Goal: Contribute content: Contribute content

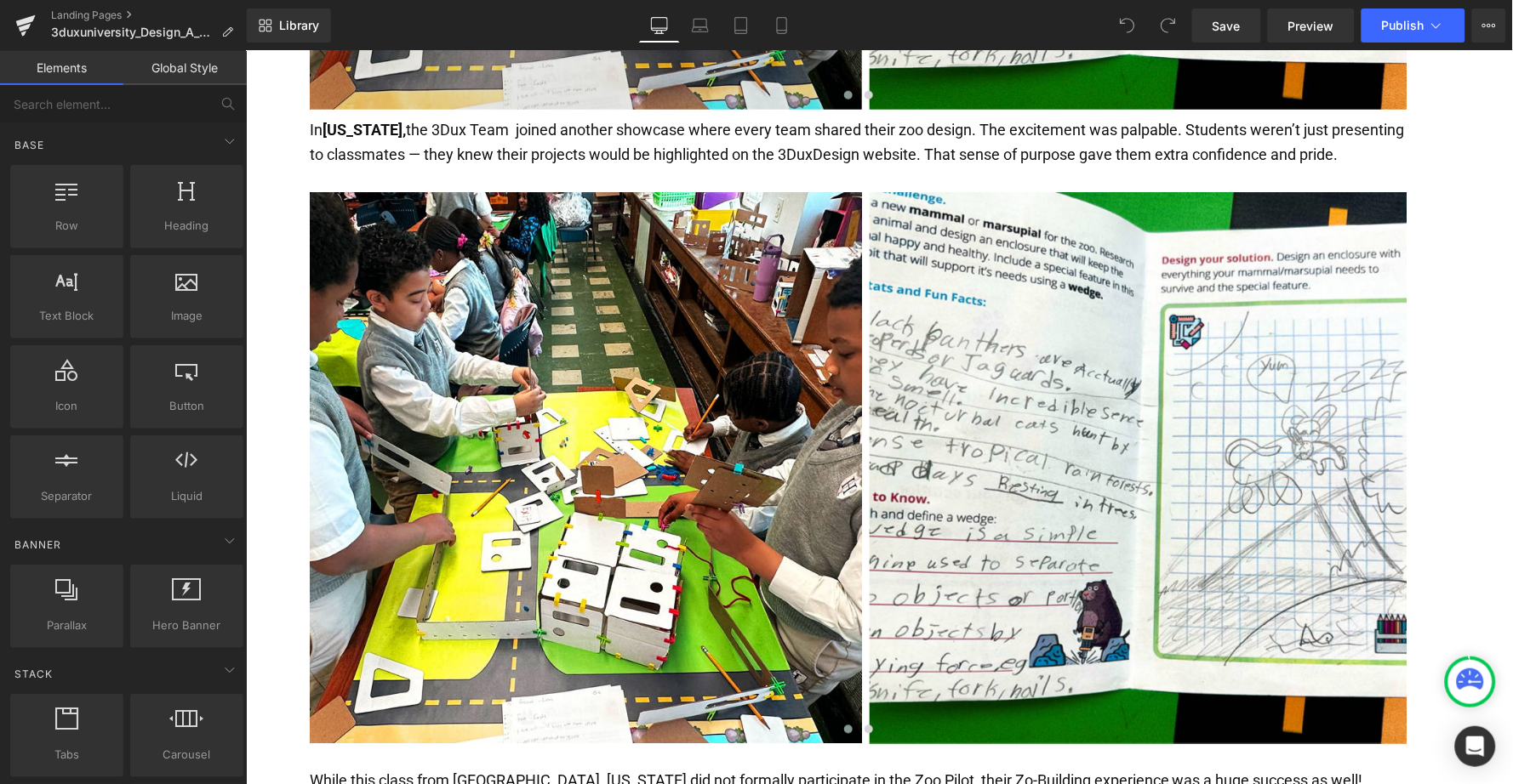
scroll to position [4180, 0]
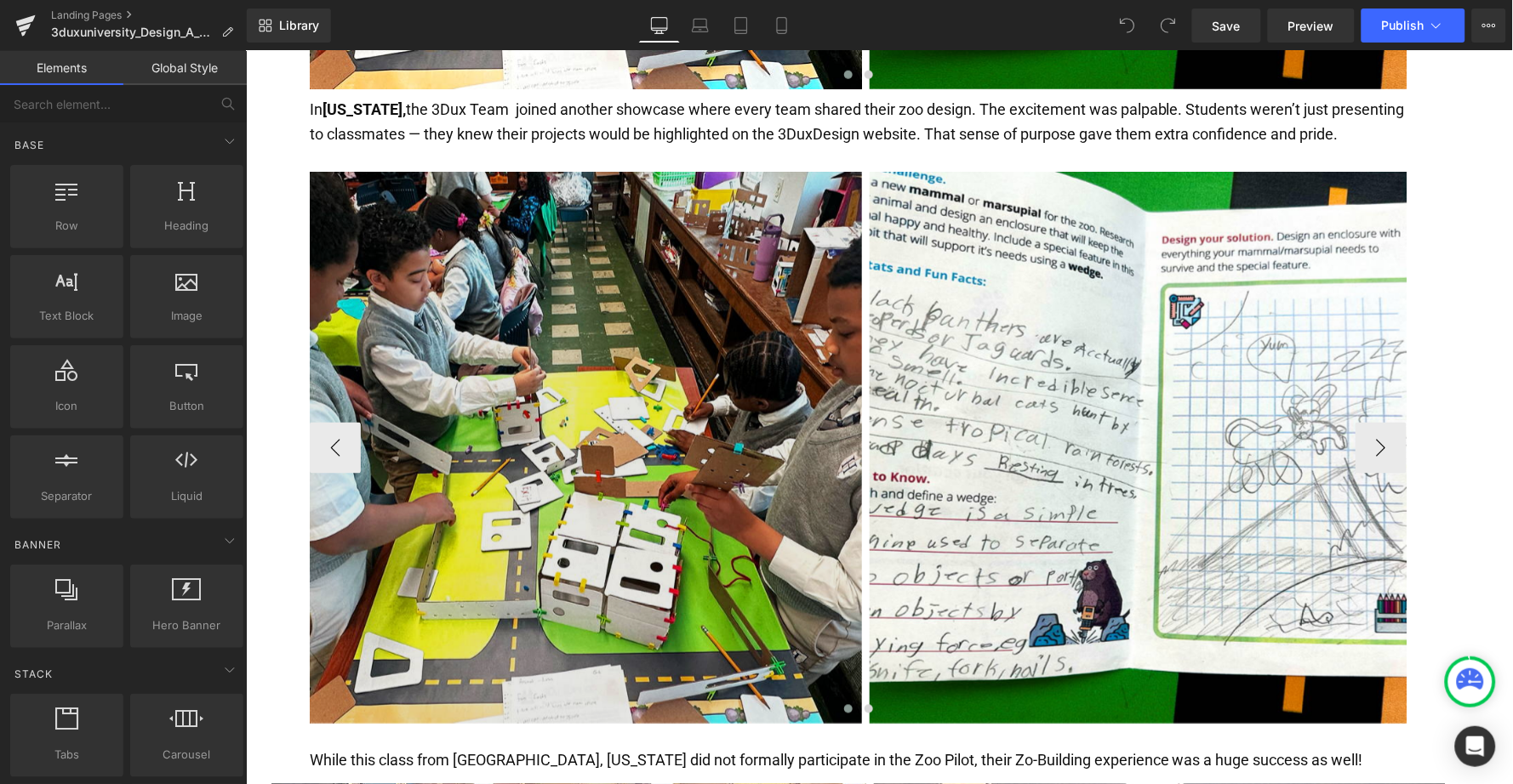
click at [567, 454] on img at bounding box center [585, 447] width 552 height 552
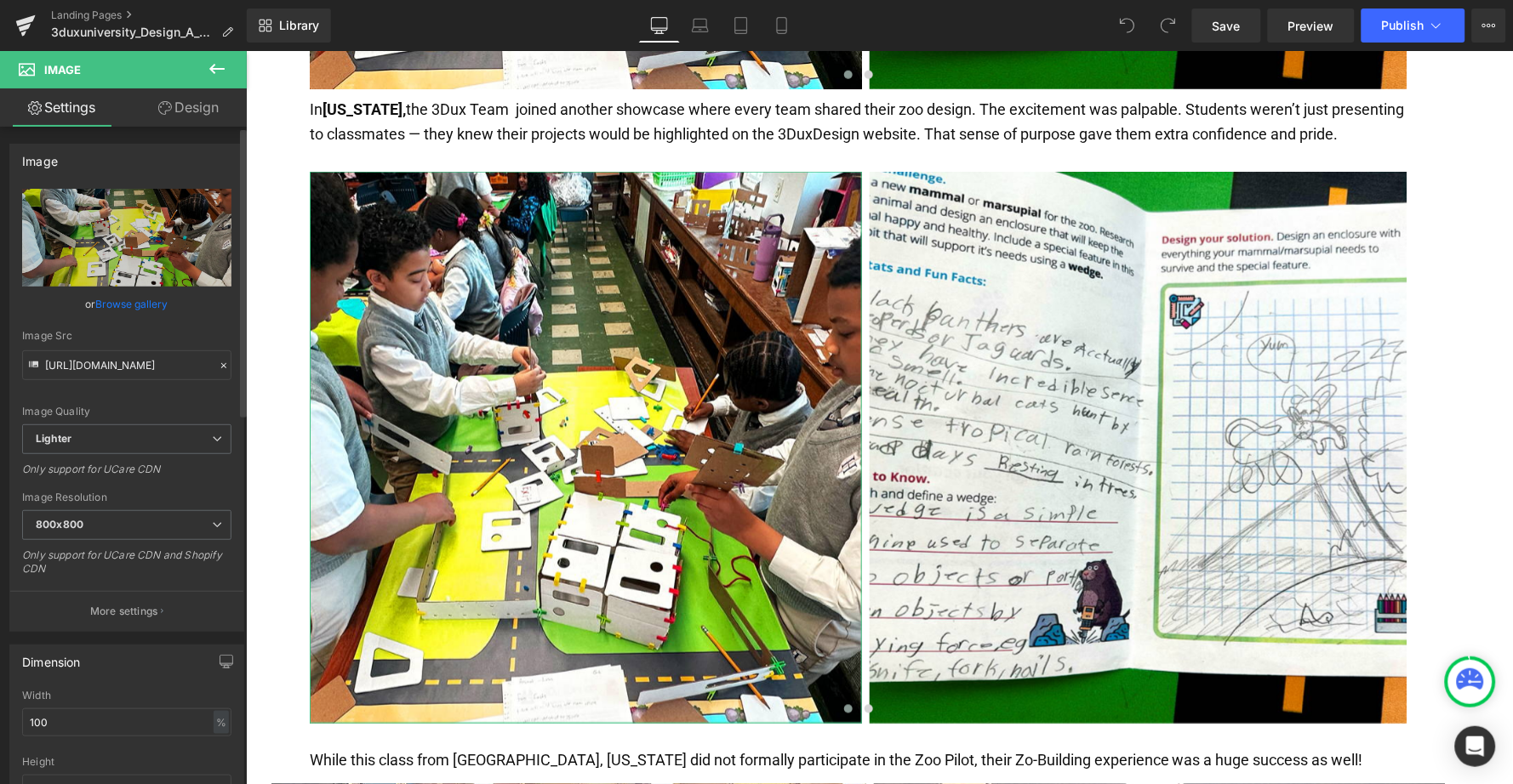
click at [120, 303] on link "Browse gallery" at bounding box center [132, 304] width 72 height 30
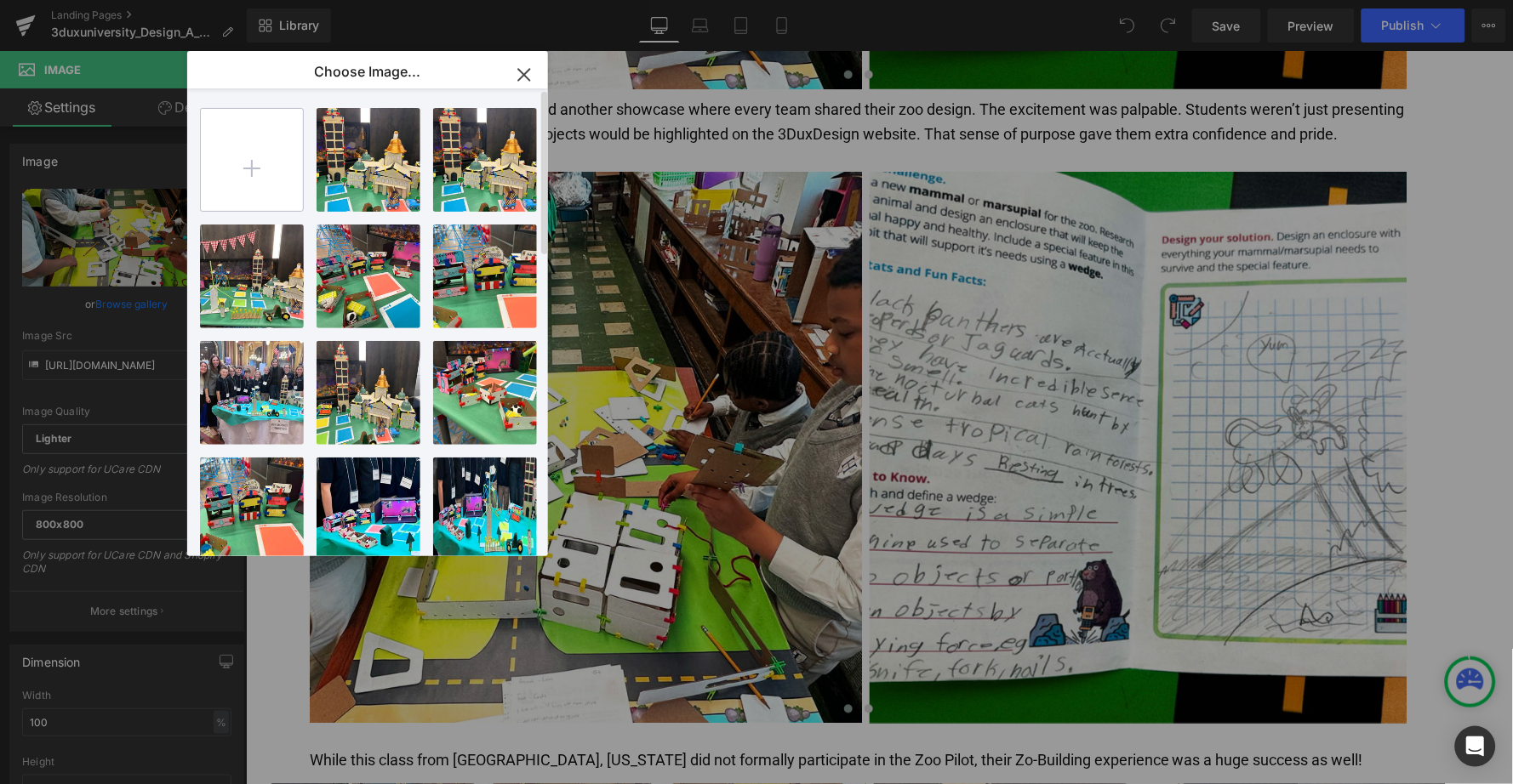
click at [258, 172] on input "file" at bounding box center [252, 159] width 102 height 102
type input "C:\fakepath\IMG_3427 3.heic"
click at [245, 159] on input "file" at bounding box center [252, 159] width 102 height 102
click at [252, 165] on input "file" at bounding box center [252, 159] width 102 height 102
type input "C:\fakepath\meadow 1.jpg"
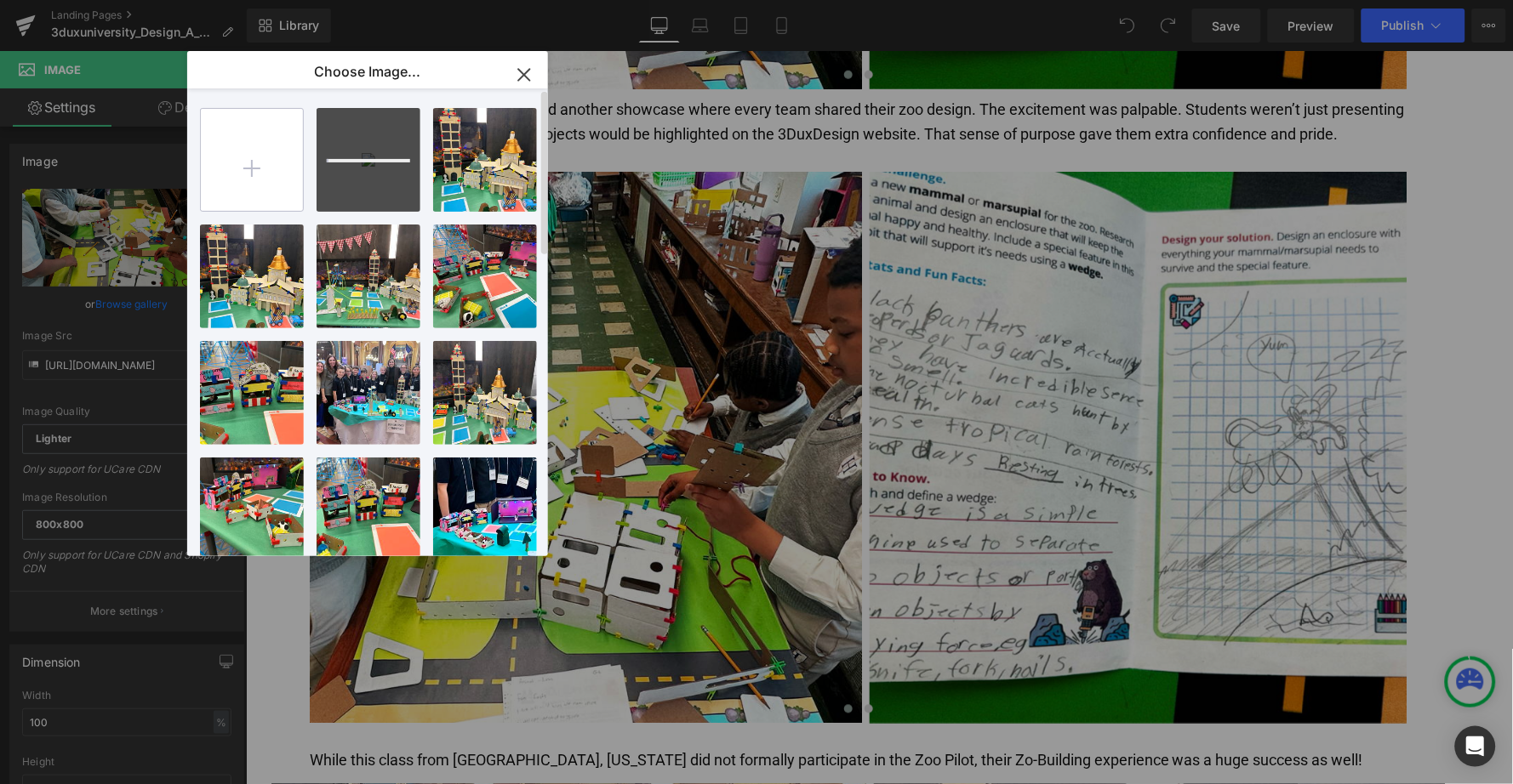
click at [273, 159] on input "file" at bounding box center [252, 159] width 102 height 102
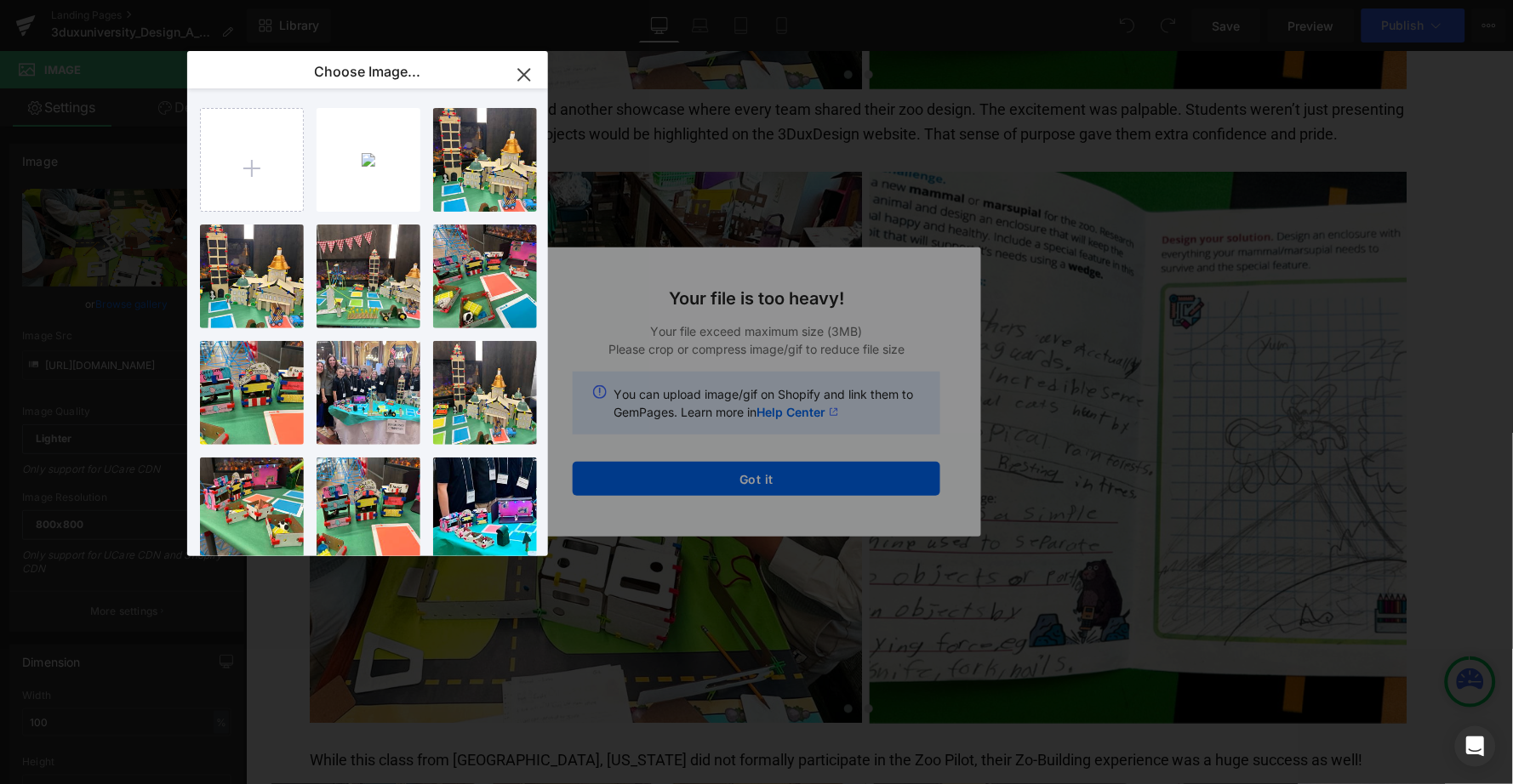
click at [778, 0] on div "Text Color Highlight Color #333333 Choose Image... Back to Library Insert meado…" at bounding box center [756, 0] width 1513 height 0
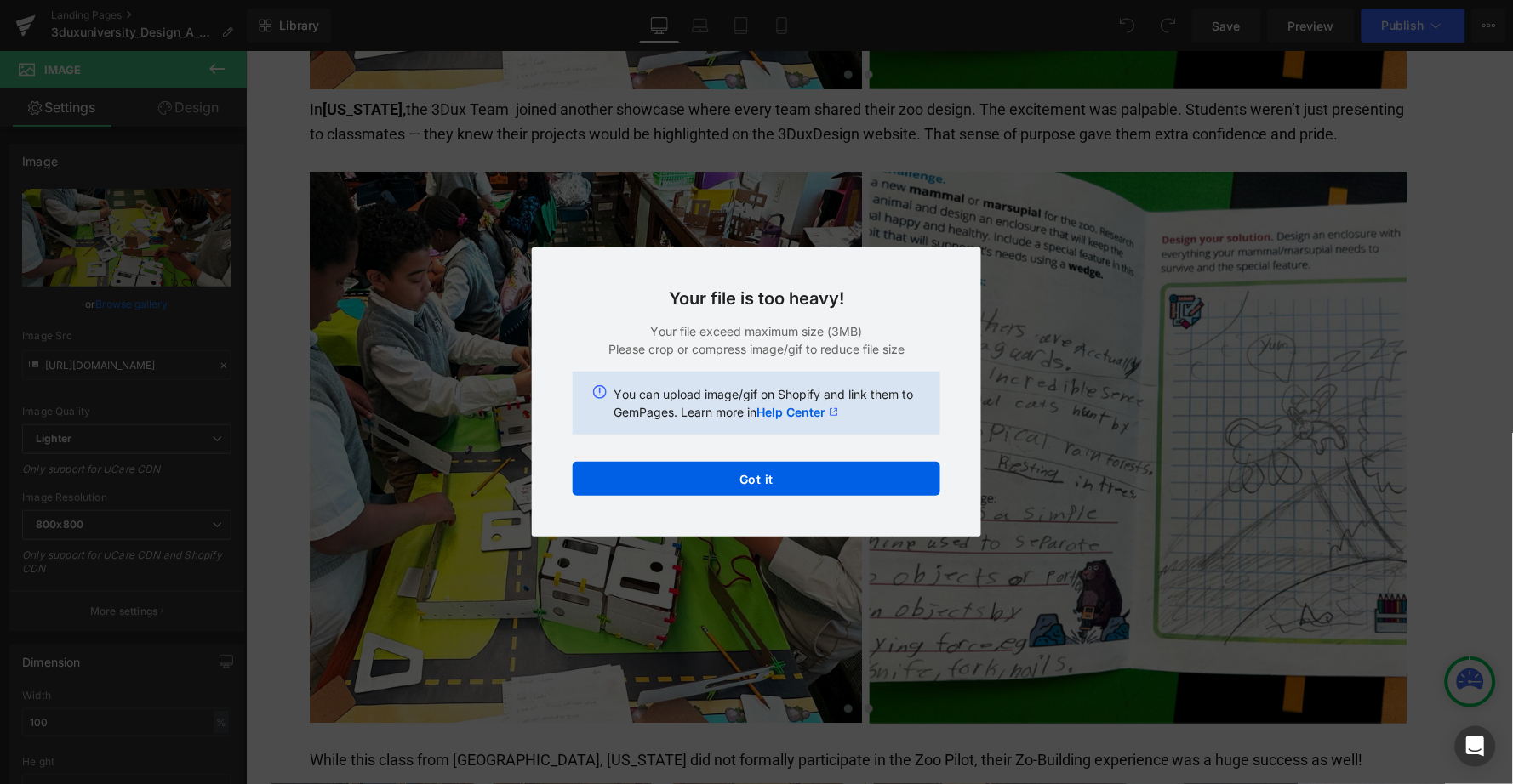
click at [778, 475] on button "Got it" at bounding box center [756, 478] width 367 height 34
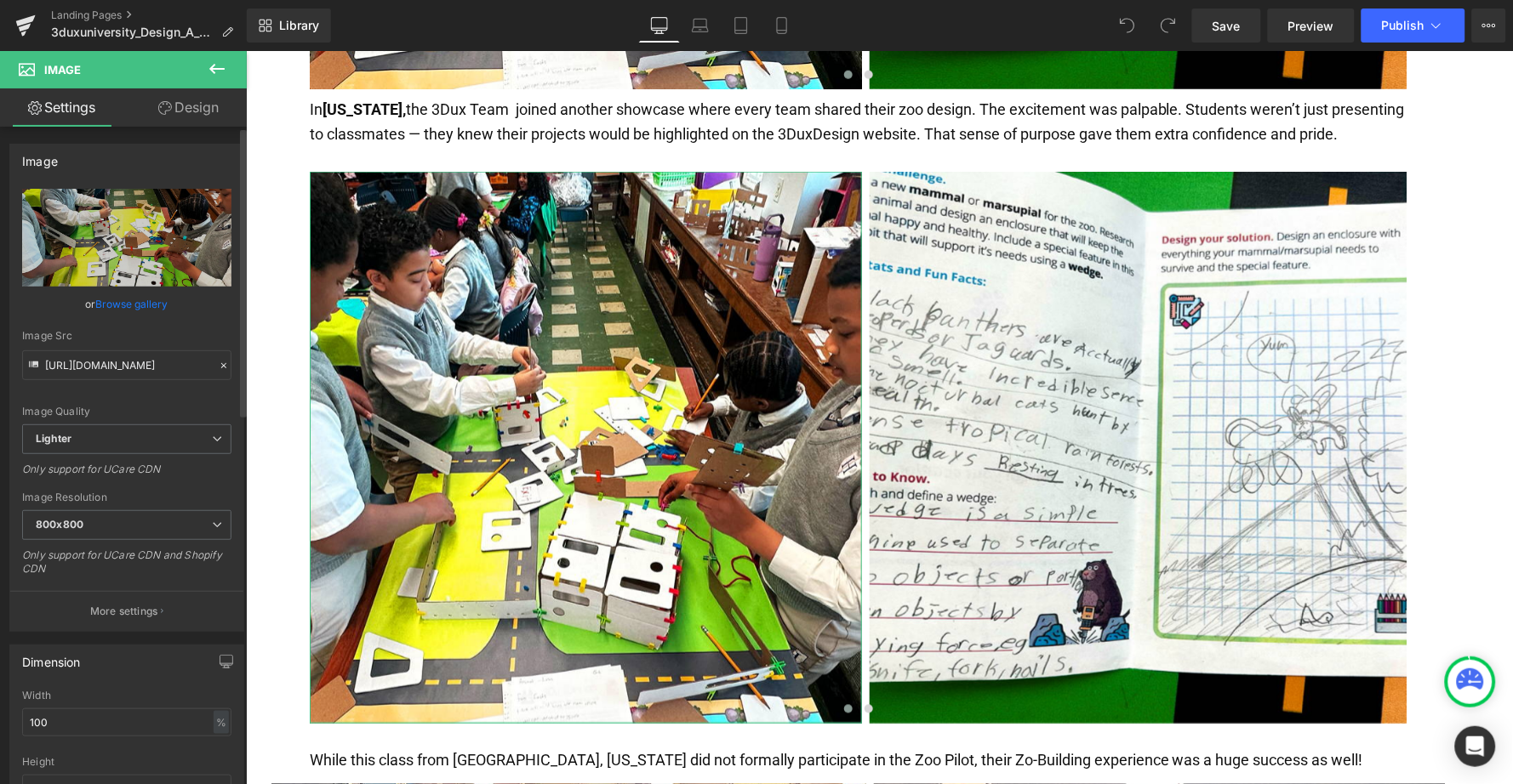
click at [134, 297] on link "Browse gallery" at bounding box center [132, 304] width 72 height 30
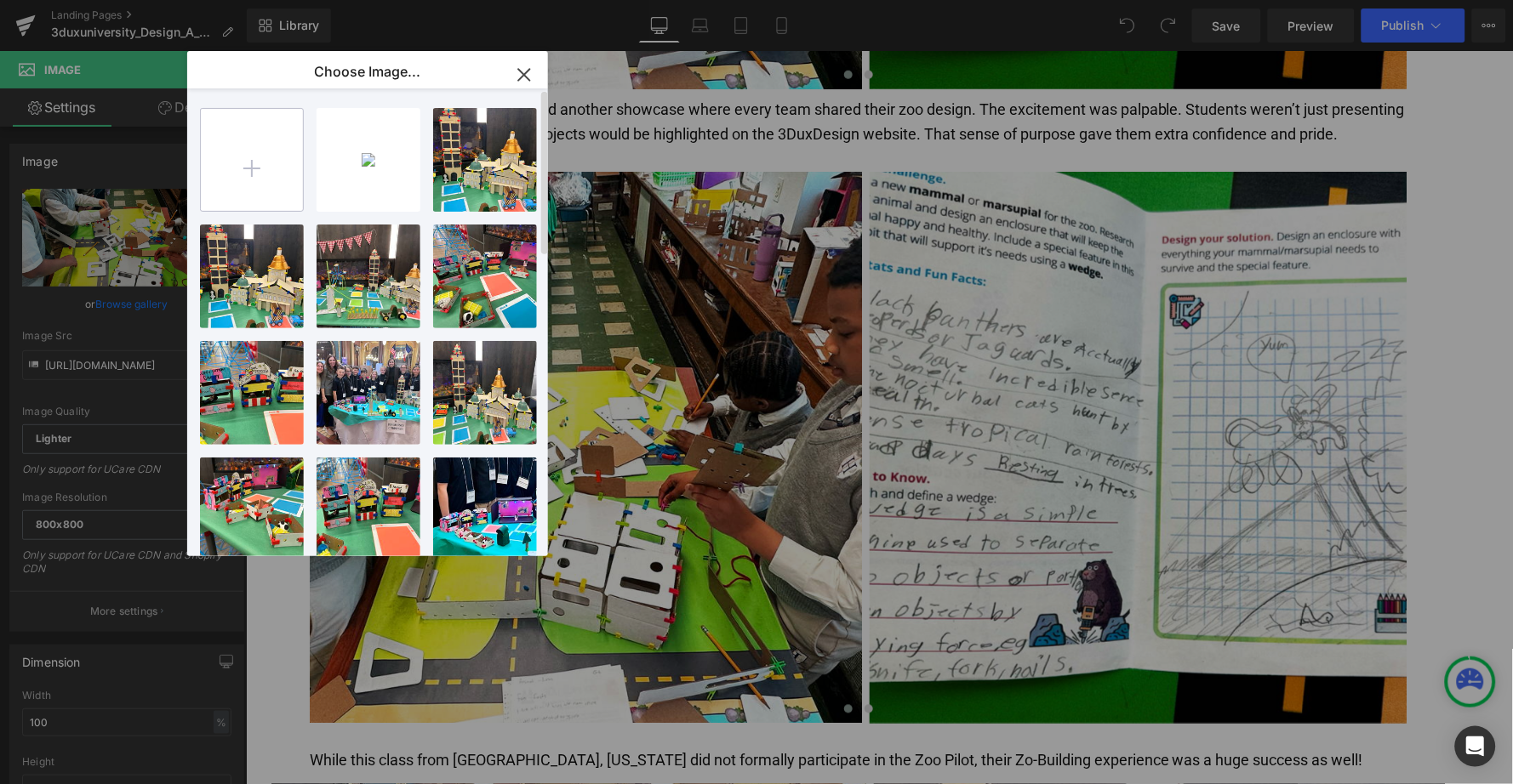
click at [280, 167] on input "file" at bounding box center [252, 159] width 102 height 102
type input "C:\fakepath\meadow3.jpg"
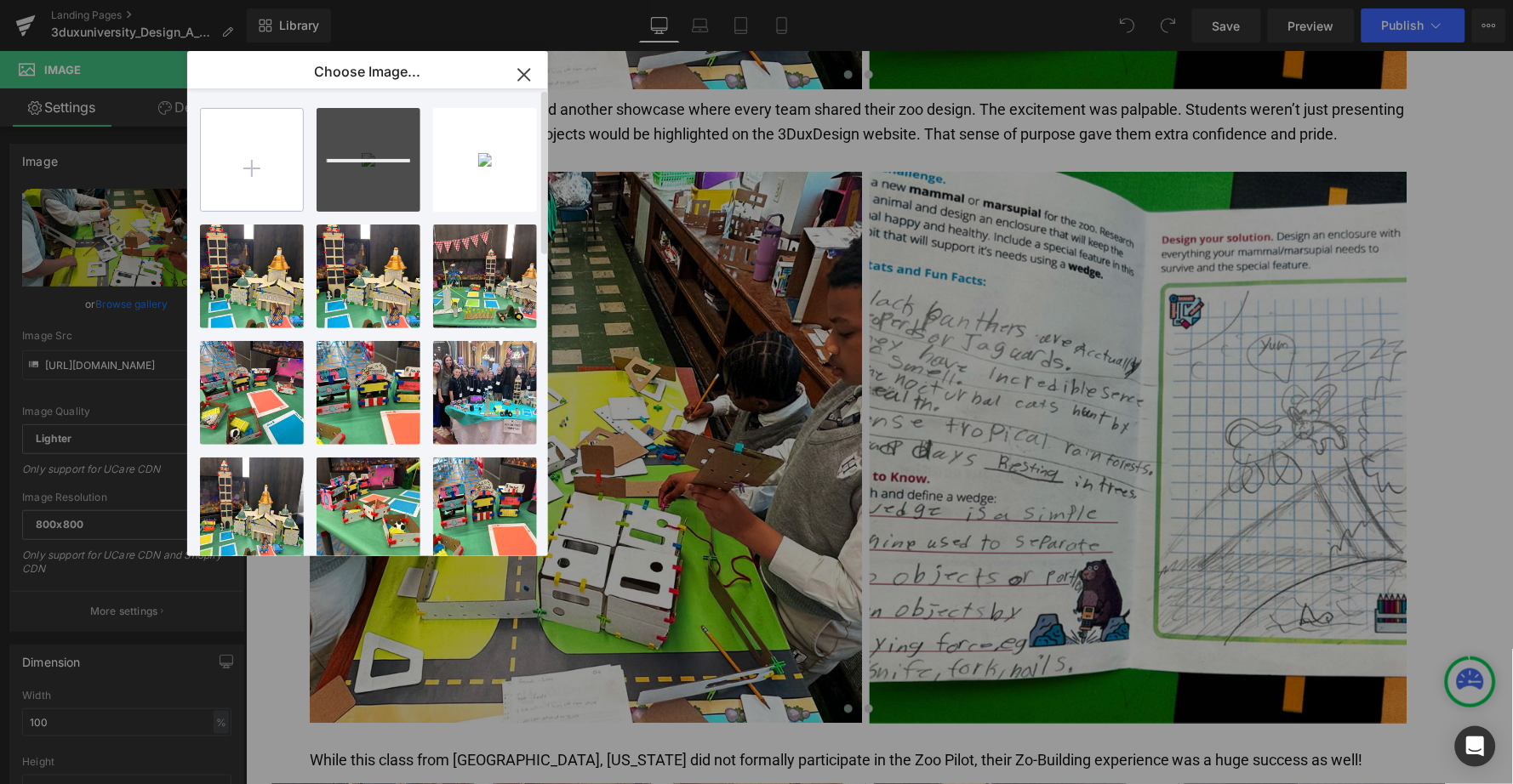
click at [247, 168] on input "file" at bounding box center [252, 159] width 102 height 102
type input "C:\fakepath\meadow4.jpg"
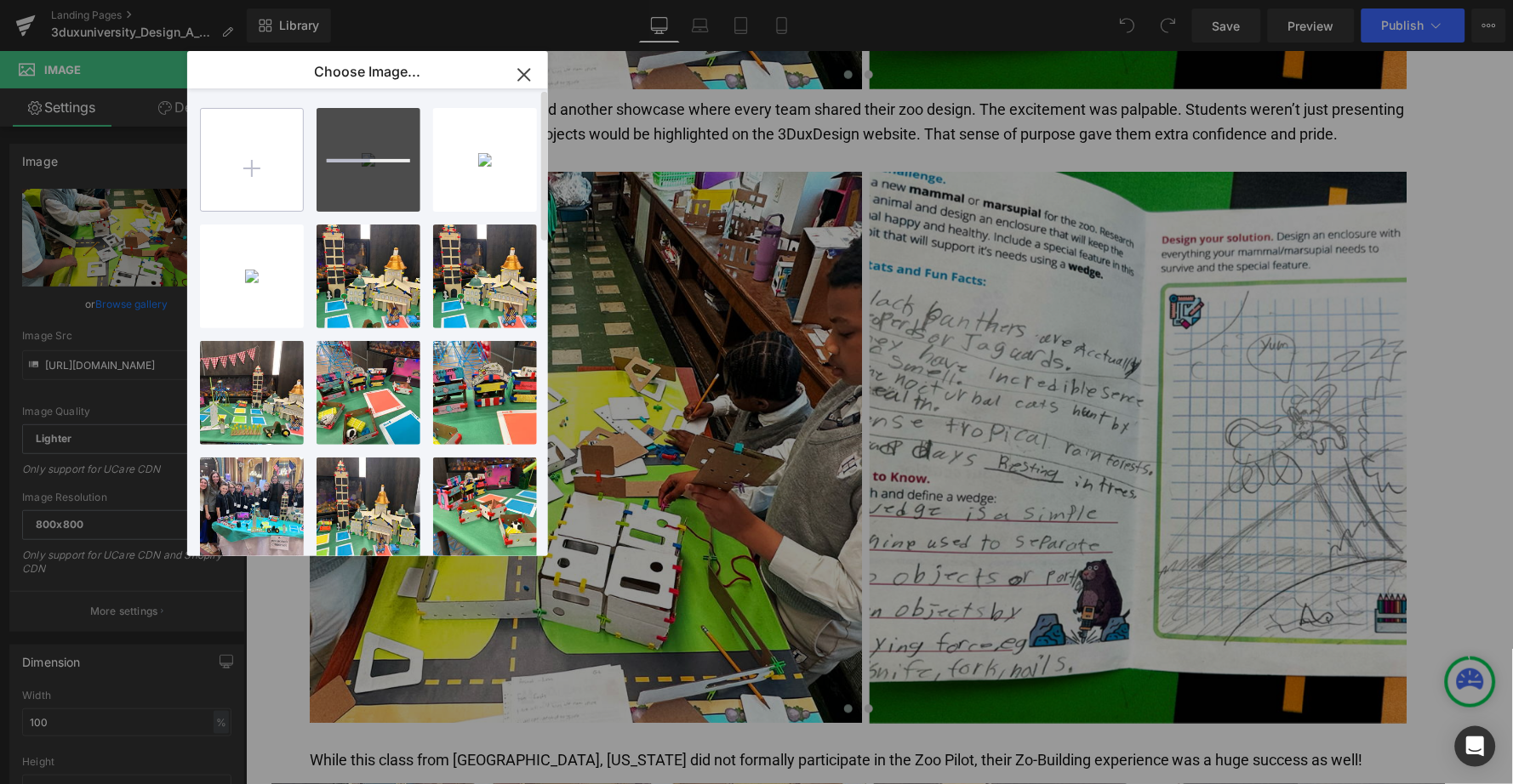
click at [248, 165] on input "file" at bounding box center [252, 159] width 102 height 102
type input "C:\fakepath\meadow5.jpg"
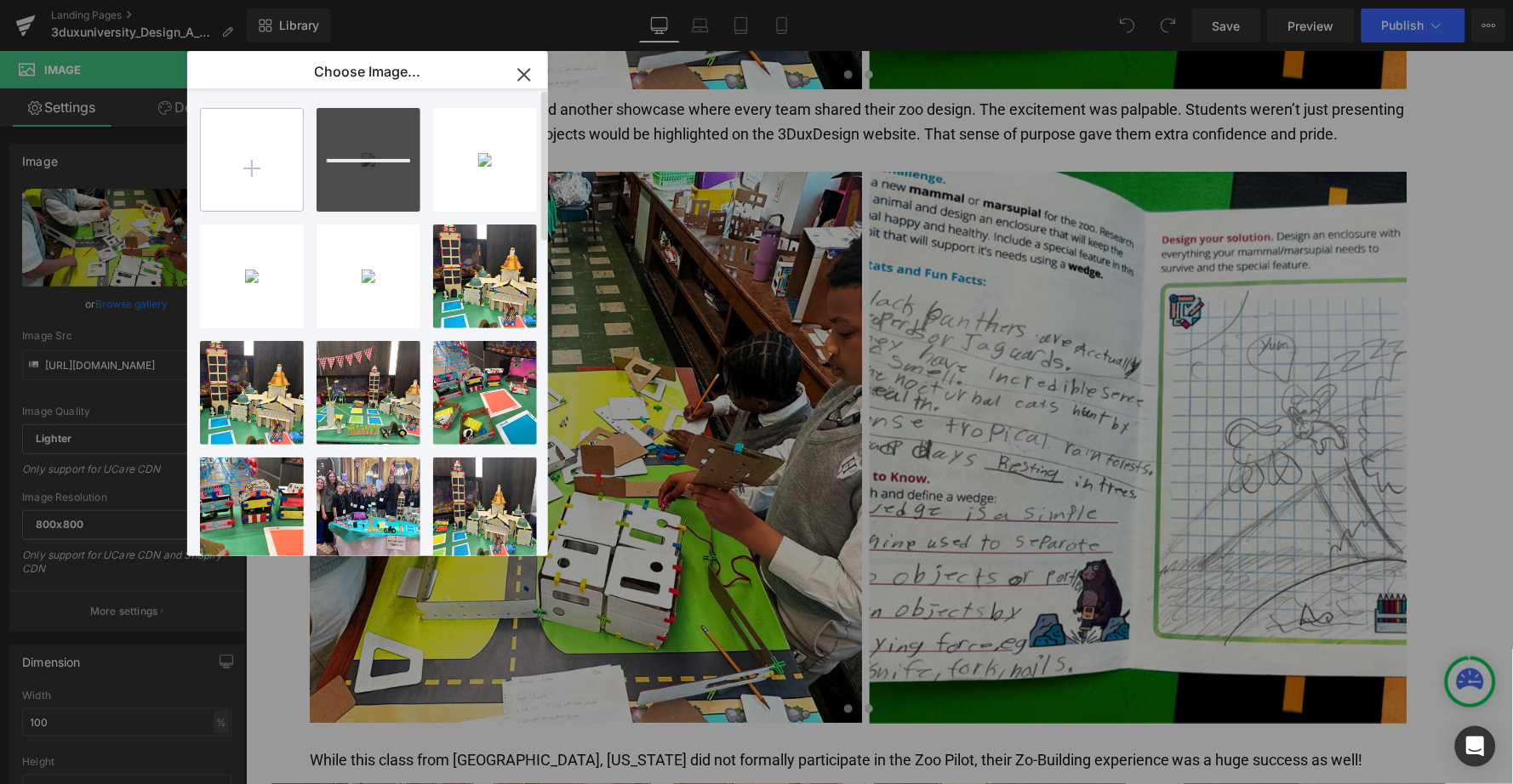
click at [252, 172] on input "file" at bounding box center [252, 159] width 102 height 102
type input "C:\fakepath\meadow6.jpg"
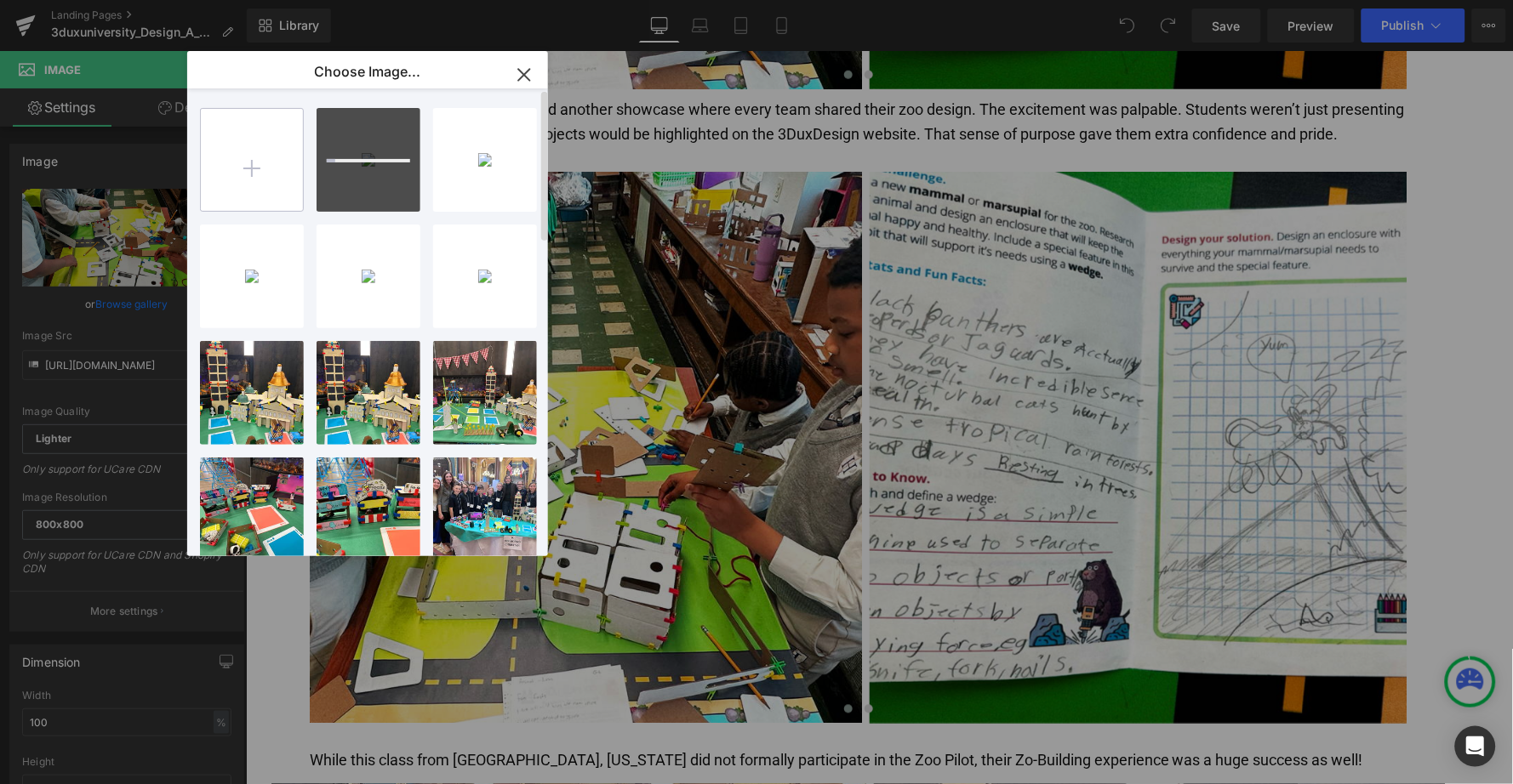
click at [261, 171] on input "file" at bounding box center [252, 159] width 102 height 102
type input "C:\fakepath\meadow7.jpg"
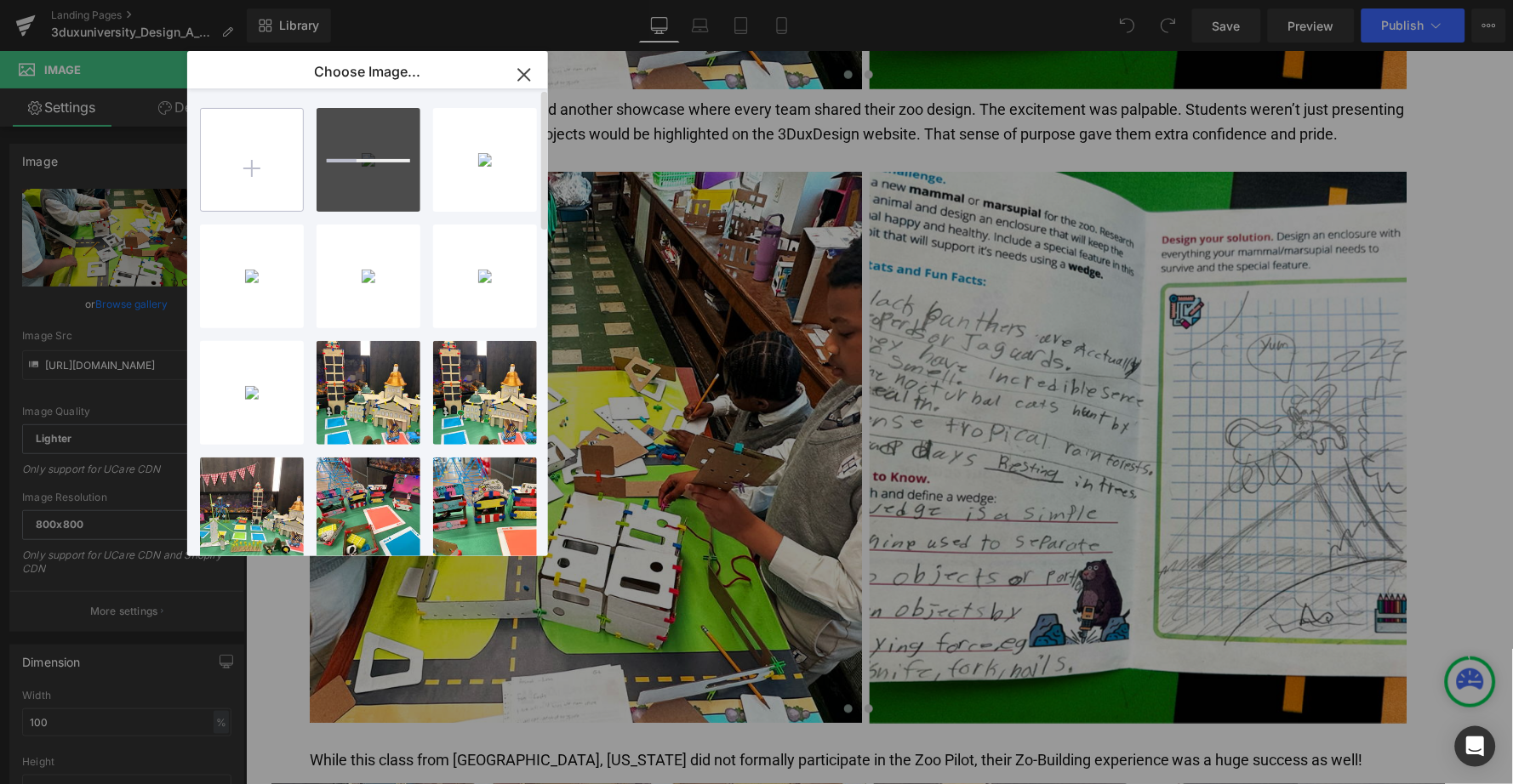
click at [257, 155] on input "file" at bounding box center [252, 159] width 102 height 102
type input "C:\fakepath\meadow8.jpg"
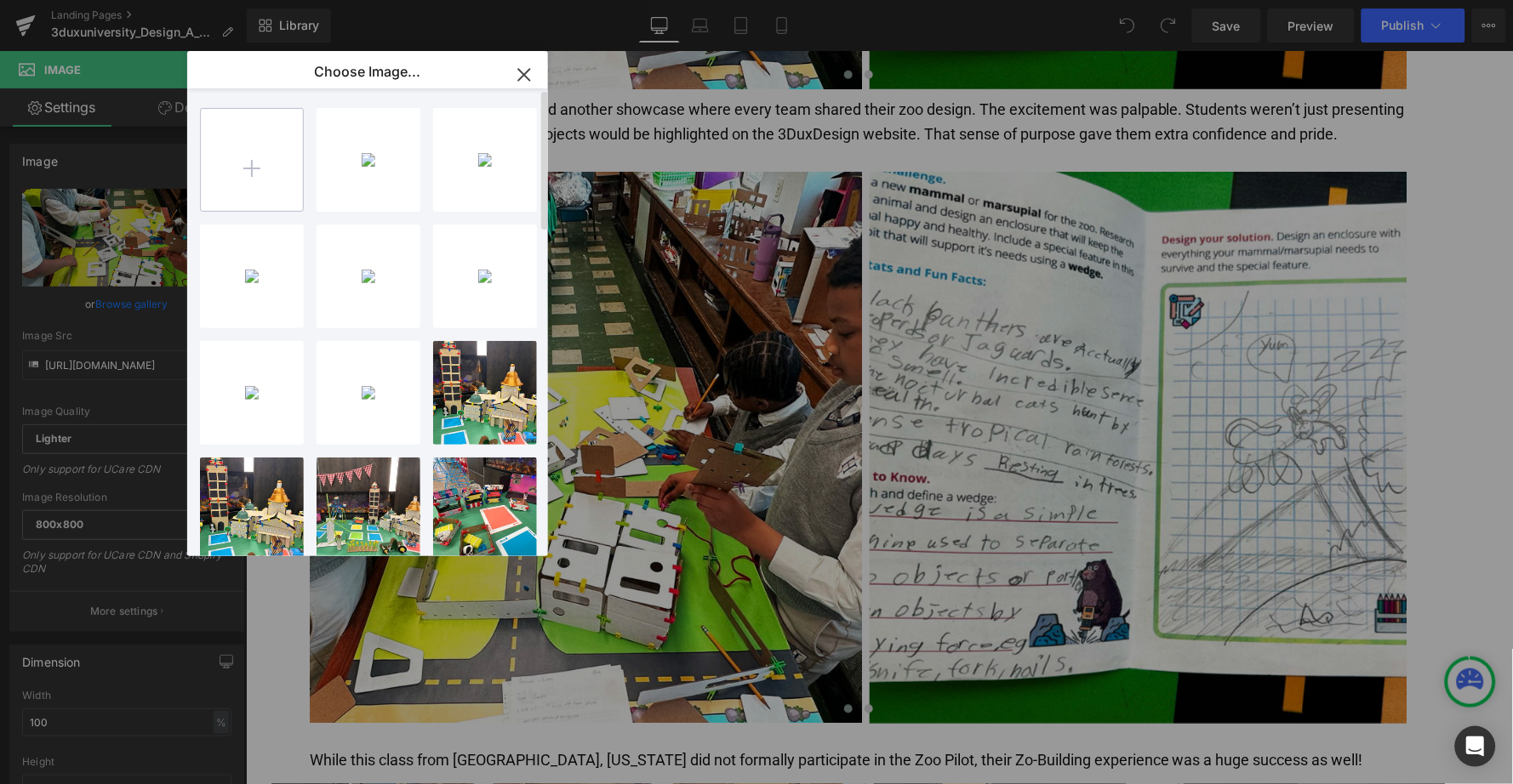
click at [252, 172] on input "file" at bounding box center [252, 159] width 102 height 102
type input "C:\fakepath\meadow9.jpg"
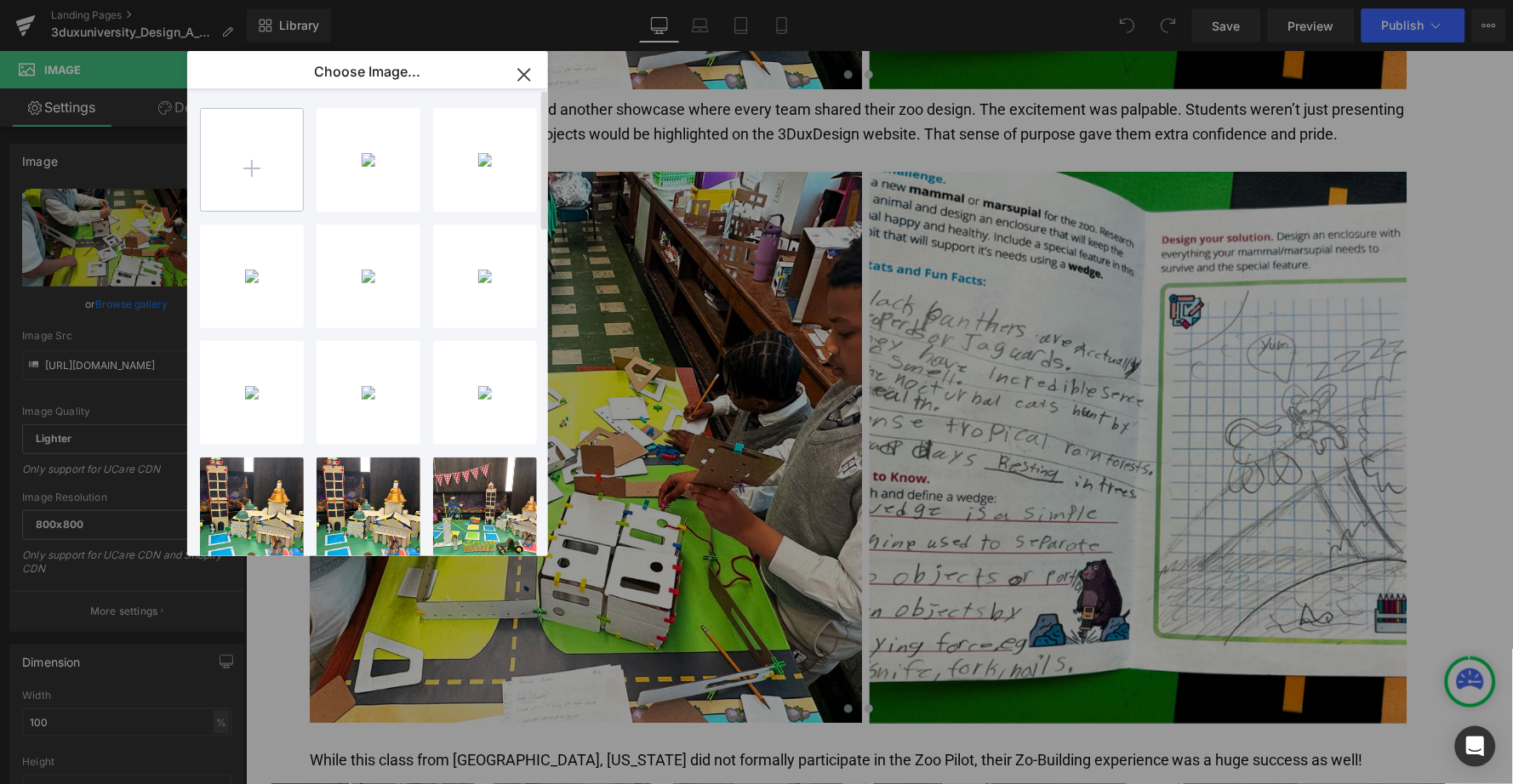
click at [253, 162] on input "file" at bounding box center [252, 159] width 102 height 102
type input "C:\fakepath\meadow10.jpg"
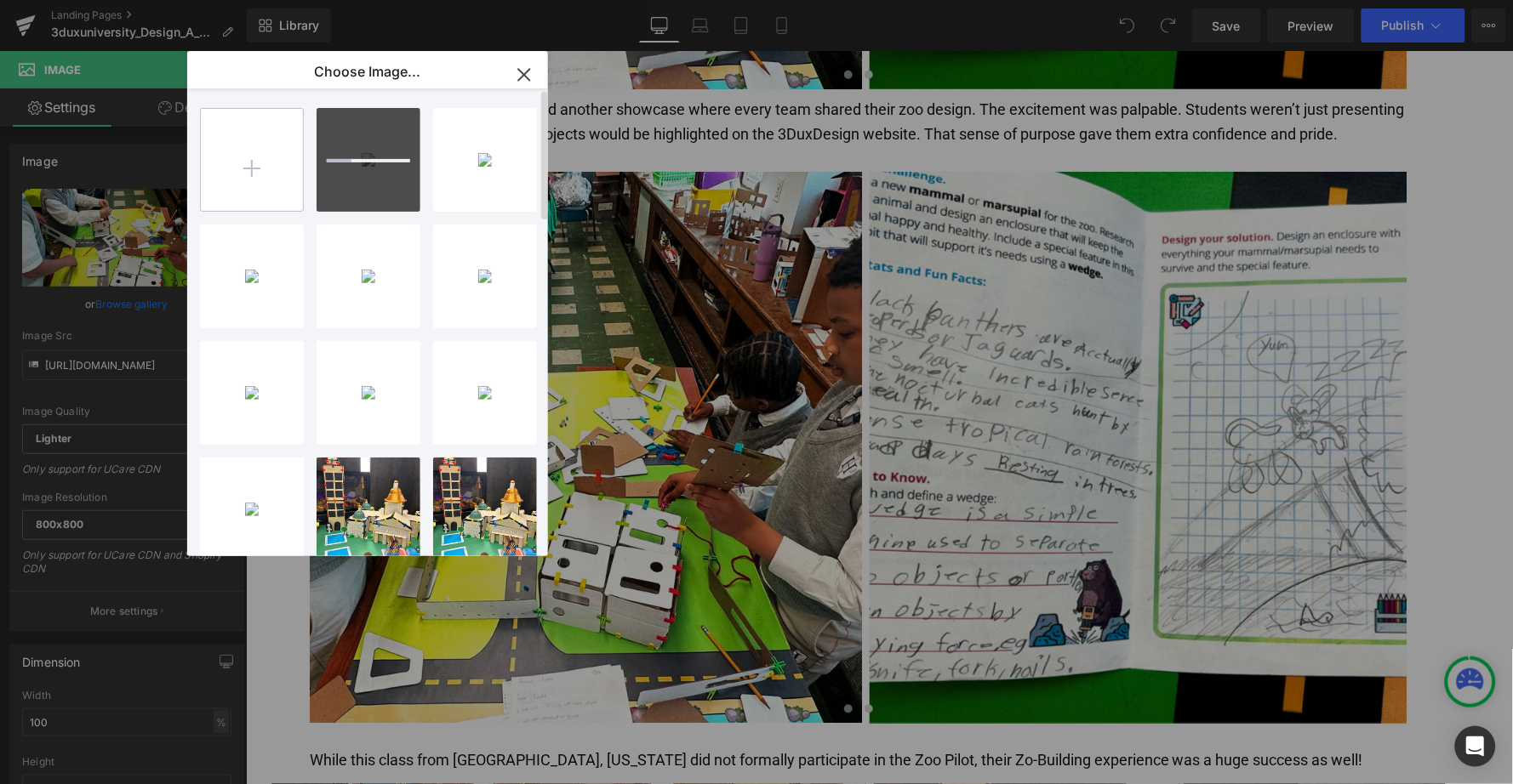
click at [252, 169] on input "file" at bounding box center [252, 159] width 102 height 102
type input "C:\fakepath\meadow11.jpg"
click at [261, 167] on input "file" at bounding box center [252, 159] width 102 height 102
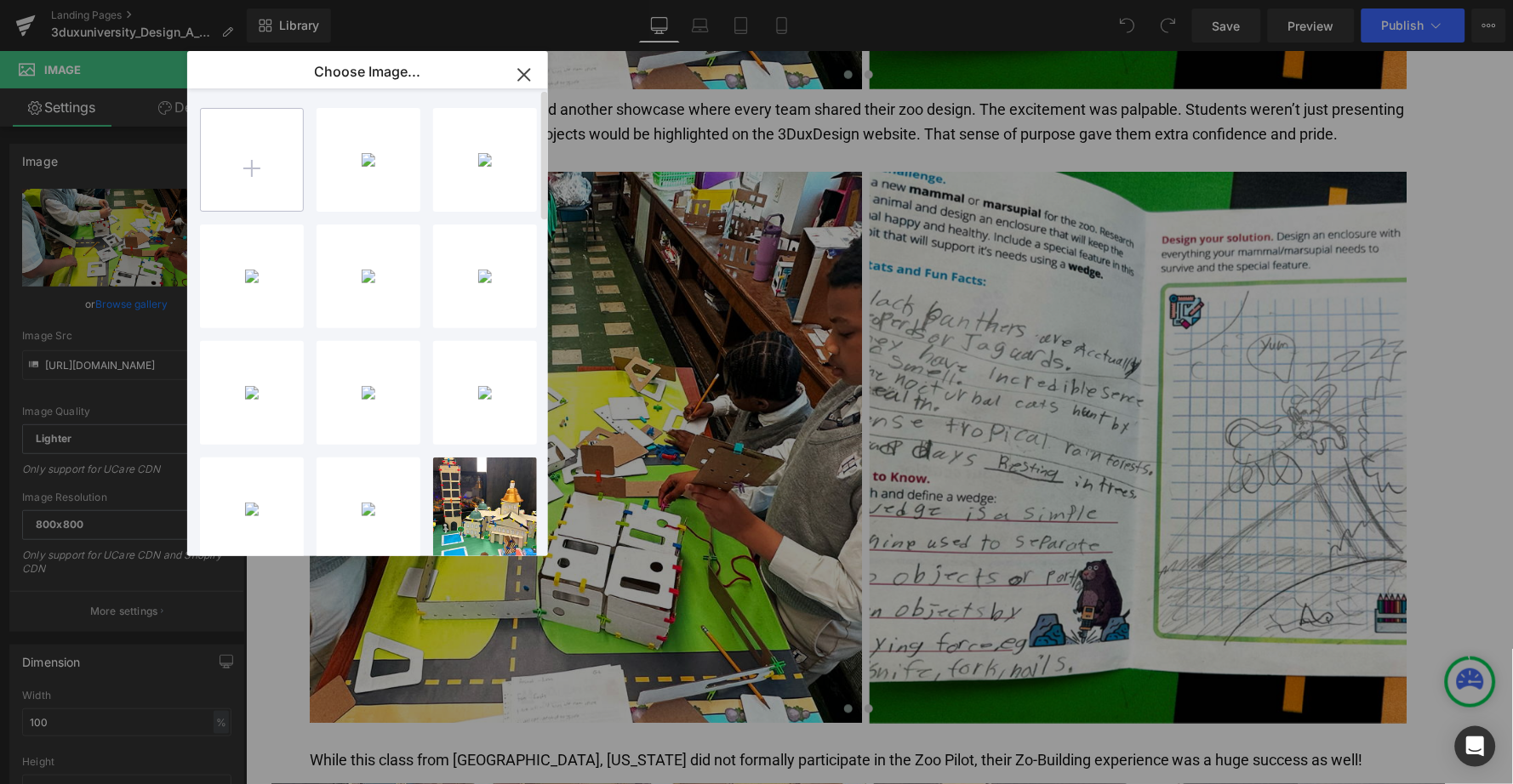
type input "C:\fakepath\meadow12.jpg"
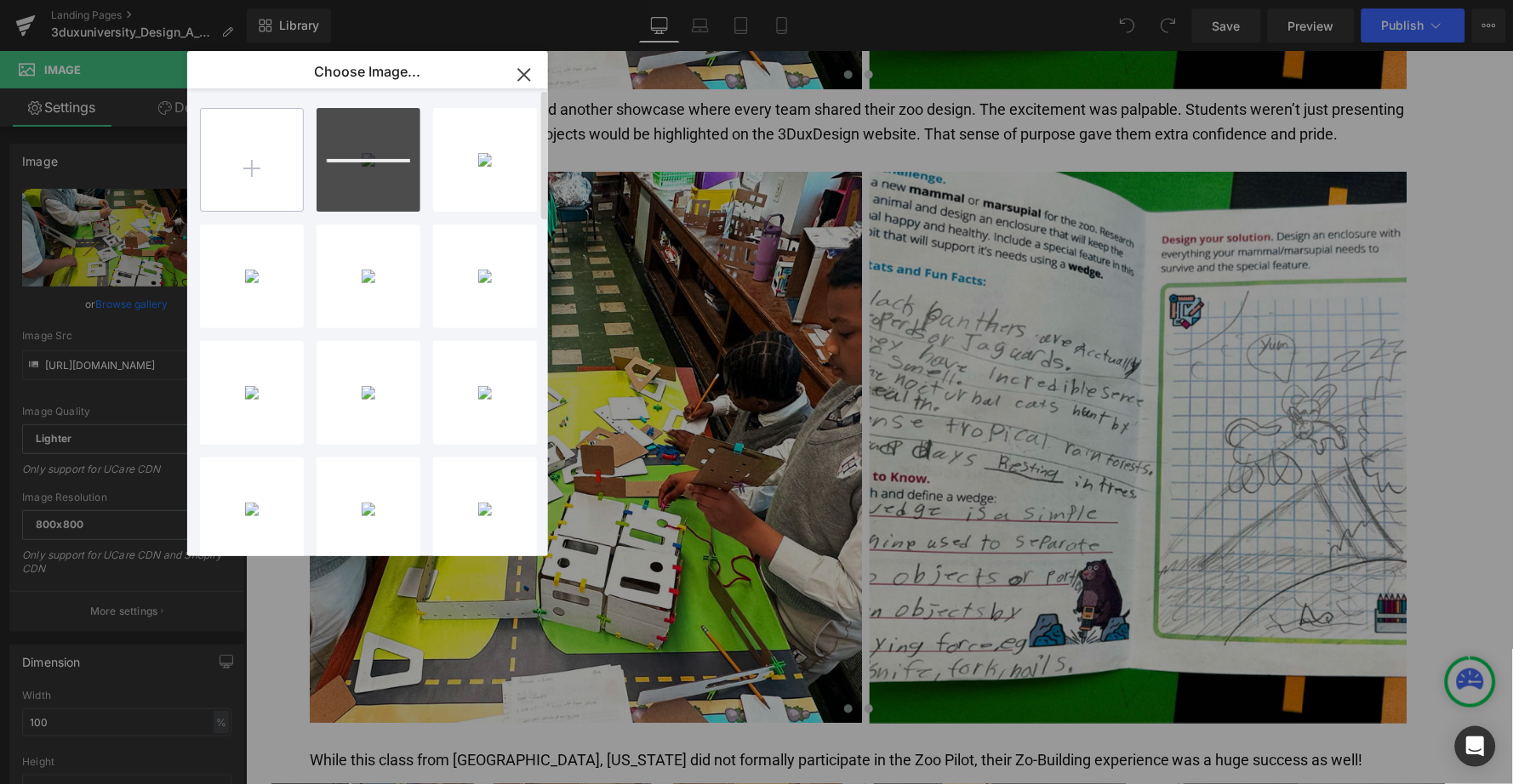
click at [263, 172] on input "file" at bounding box center [252, 159] width 102 height 102
type input "C:\fakepath\meadow13.jpg"
click at [257, 151] on input "file" at bounding box center [252, 159] width 102 height 102
type input "C:\fakepath\meadow2.jpg"
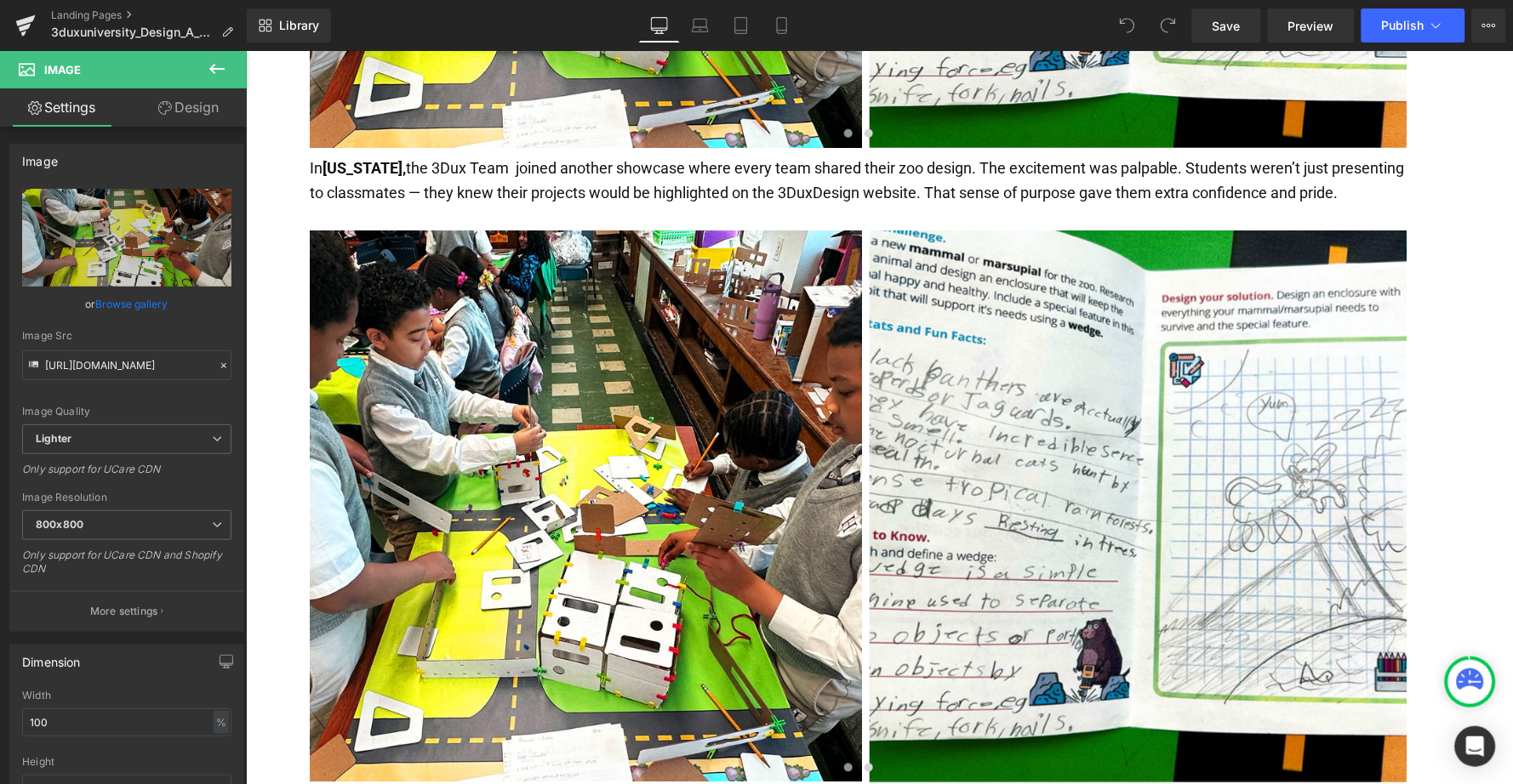
scroll to position [4133, 0]
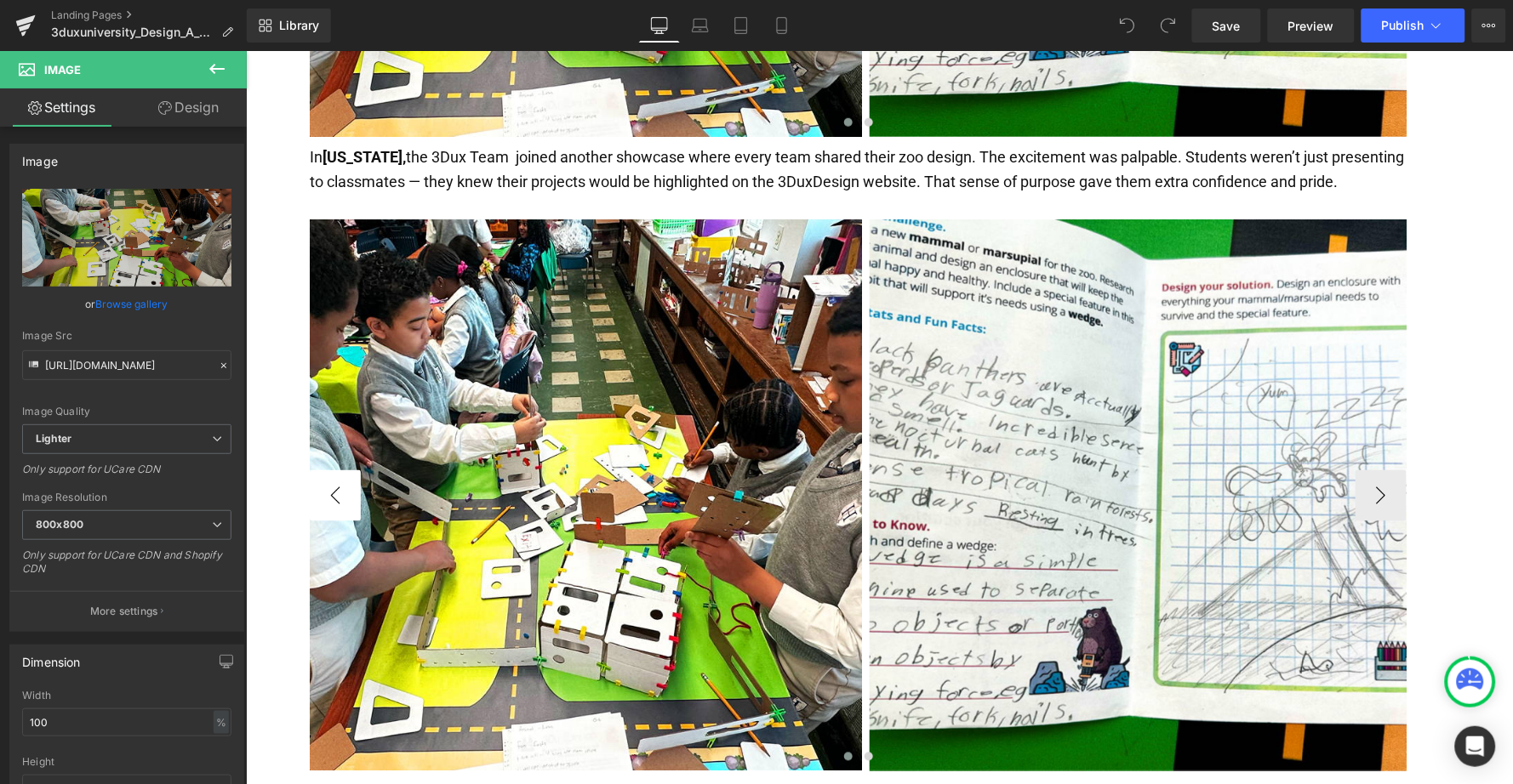
drag, startPoint x: 580, startPoint y: 494, endPoint x: 333, endPoint y: 443, distance: 252.2
click at [333, 469] on button "‹" at bounding box center [334, 494] width 52 height 51
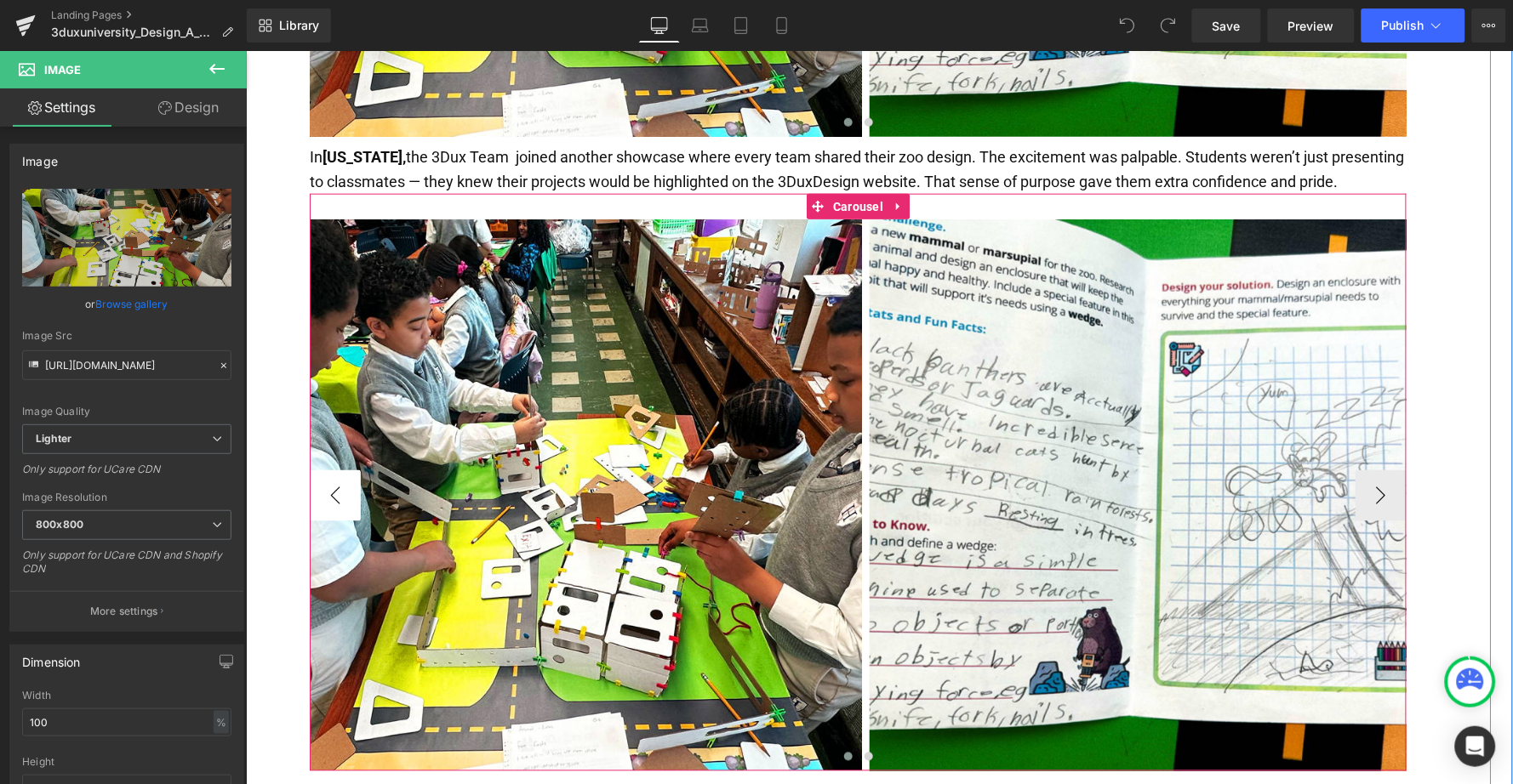
click at [333, 469] on button "‹" at bounding box center [334, 494] width 52 height 51
click at [556, 485] on span at bounding box center [559, 494] width 17 height 20
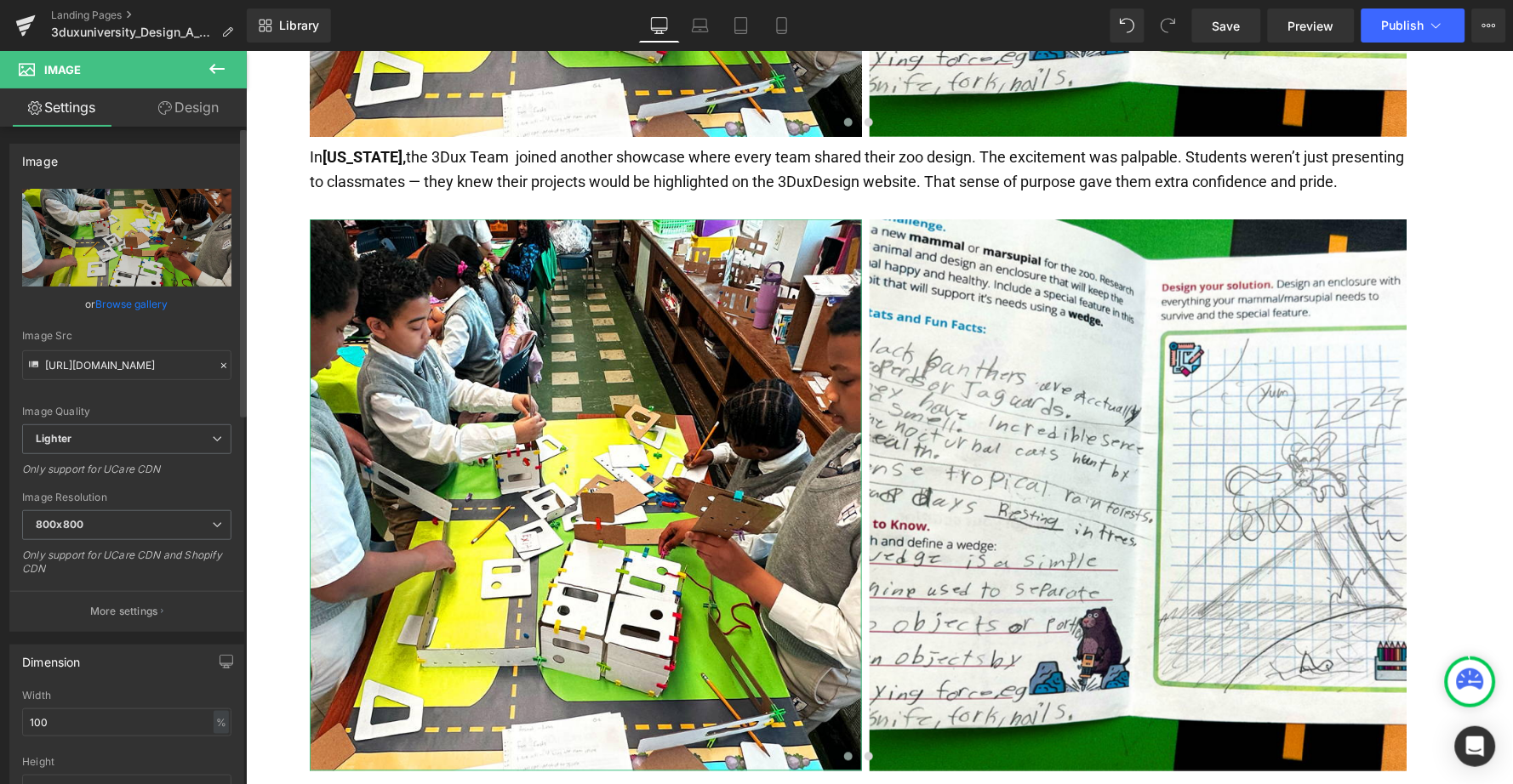
click at [128, 295] on link "Browse gallery" at bounding box center [132, 304] width 72 height 30
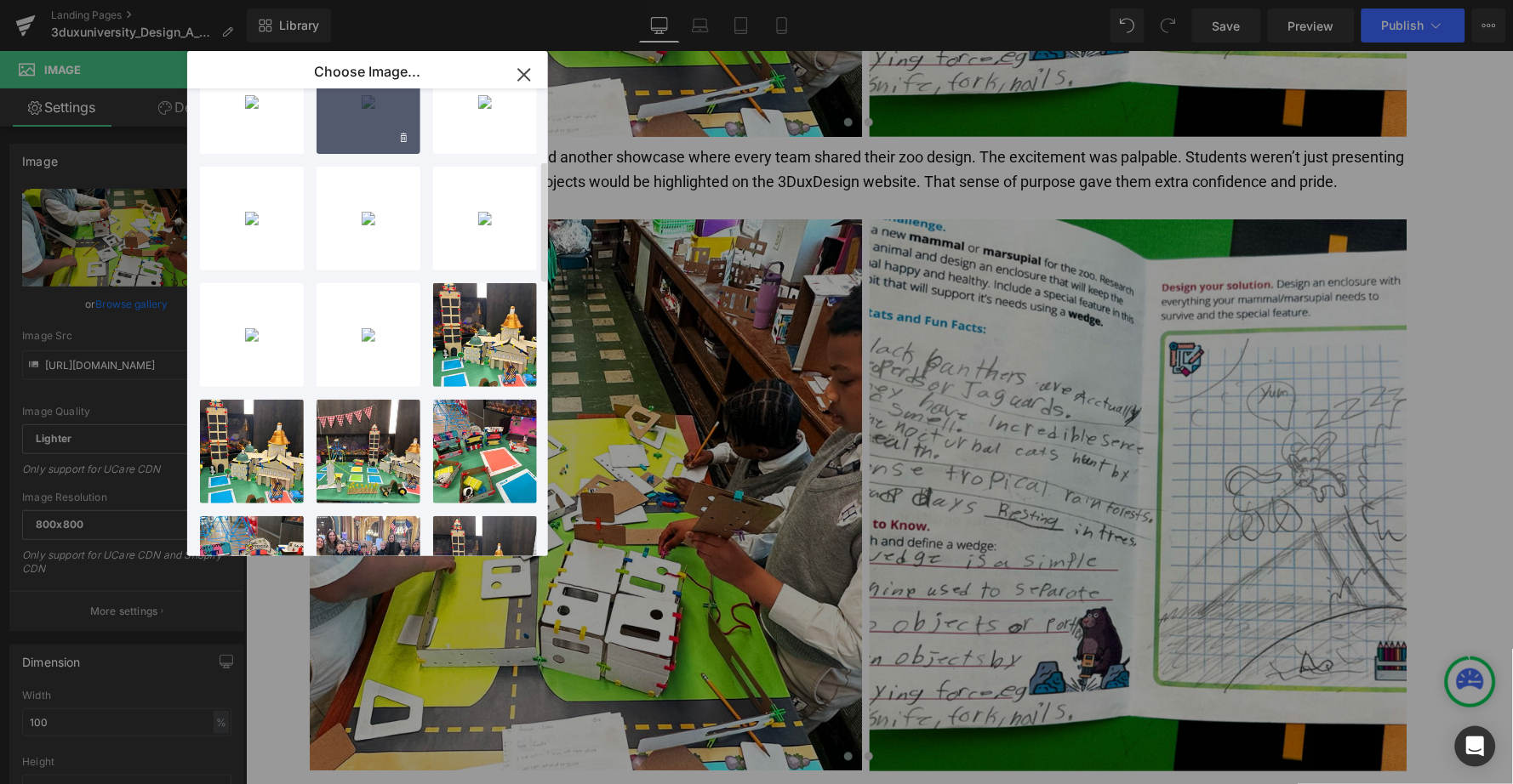
scroll to position [297, 0]
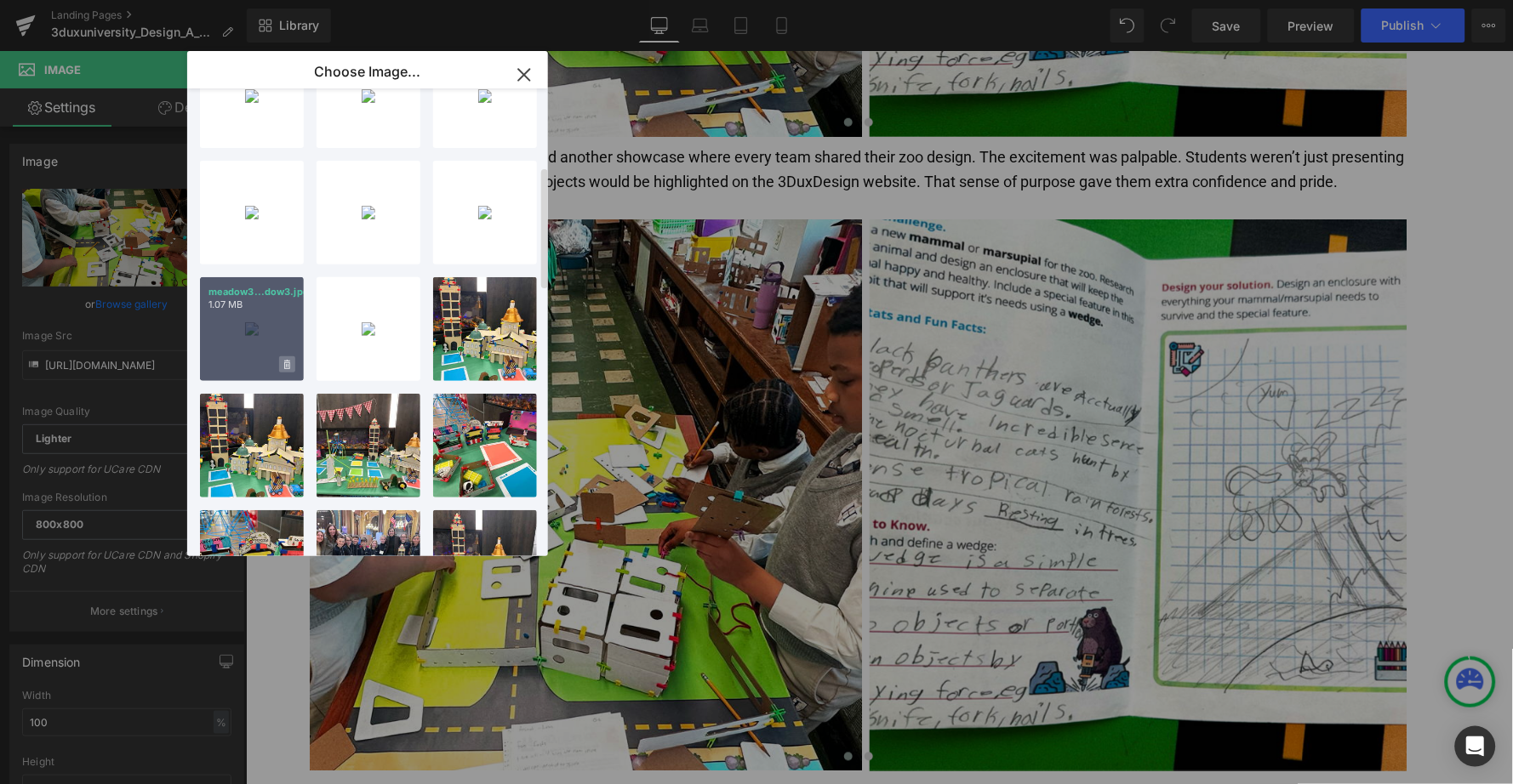
click at [280, 358] on span at bounding box center [287, 364] width 17 height 17
click at [245, 322] on div "Delete image? Yes No" at bounding box center [252, 328] width 104 height 104
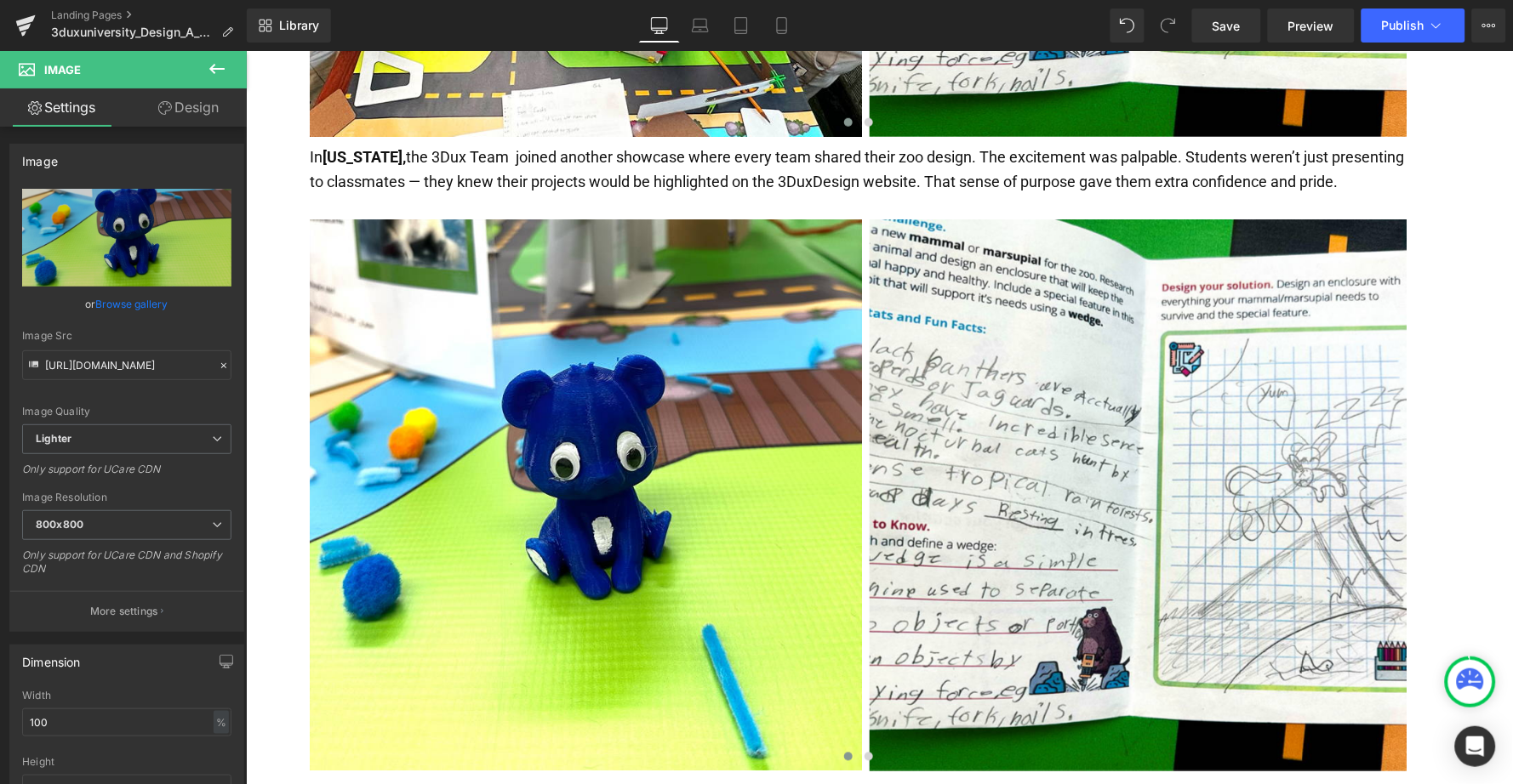
type input "[URL][DOMAIN_NAME]"
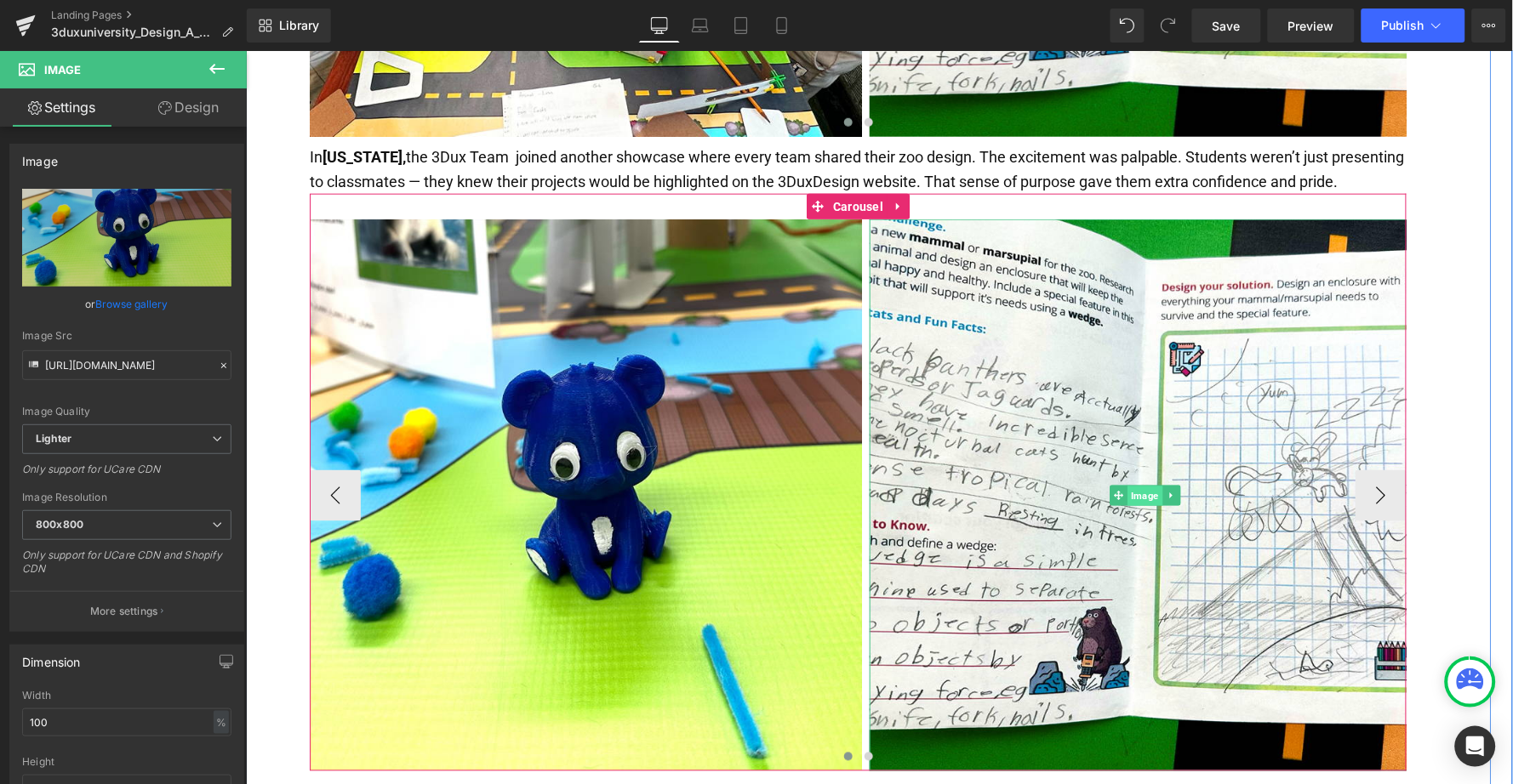
click at [1145, 486] on span "Image" at bounding box center [1145, 495] width 35 height 20
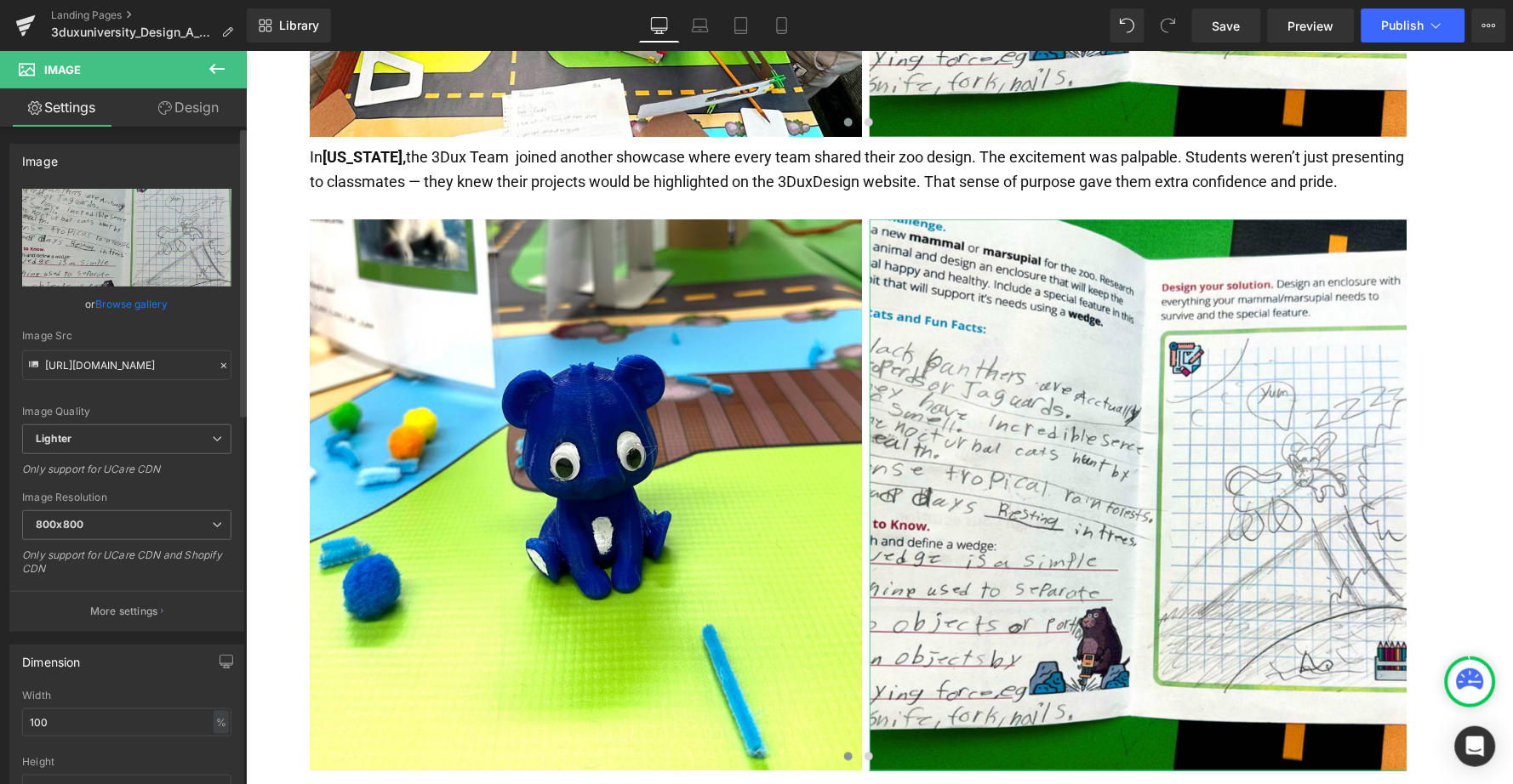
click at [116, 302] on link "Browse gallery" at bounding box center [132, 304] width 72 height 30
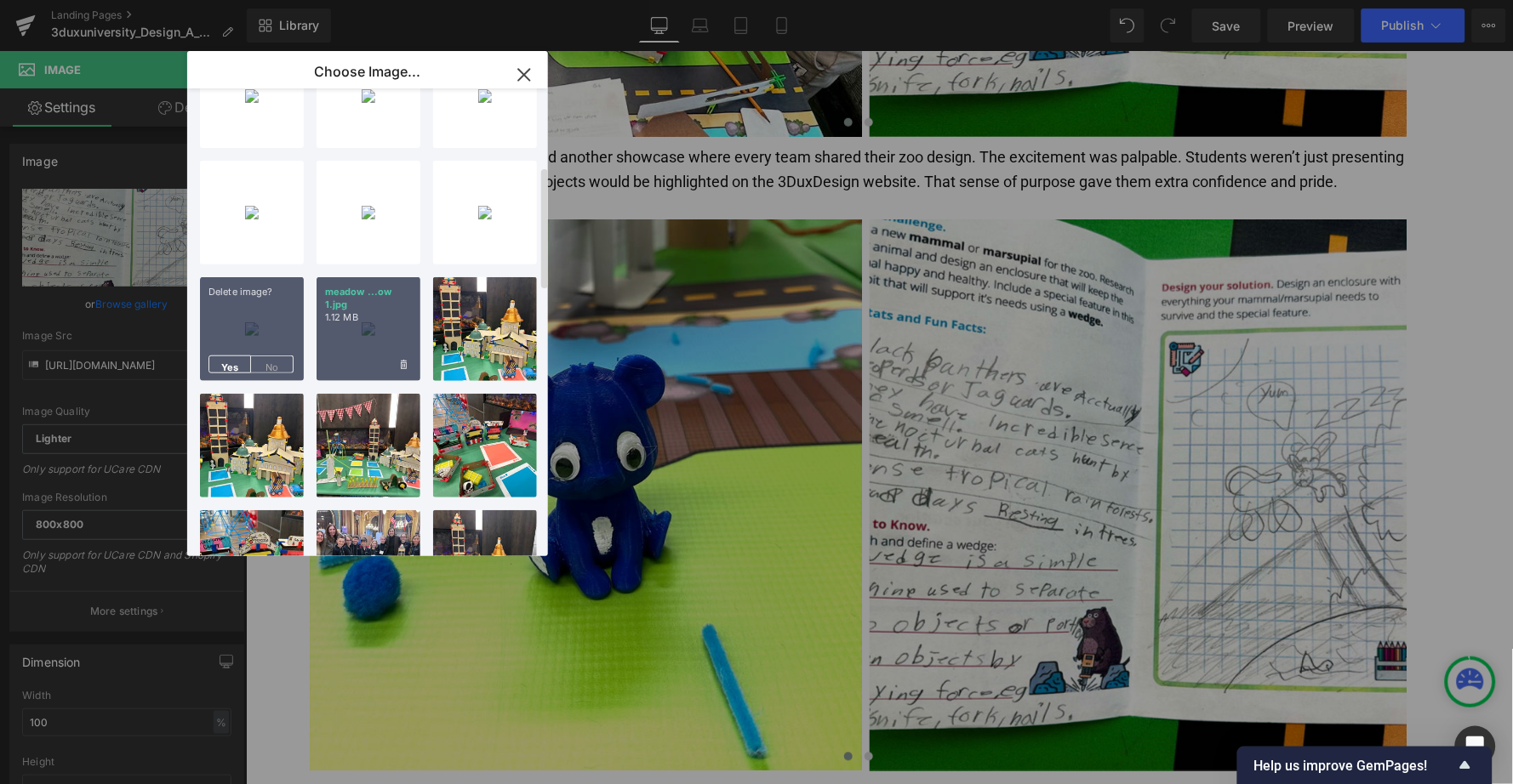
click at [361, 341] on div "meadow ...ow 1.jpg 1.12 MB" at bounding box center [368, 328] width 104 height 104
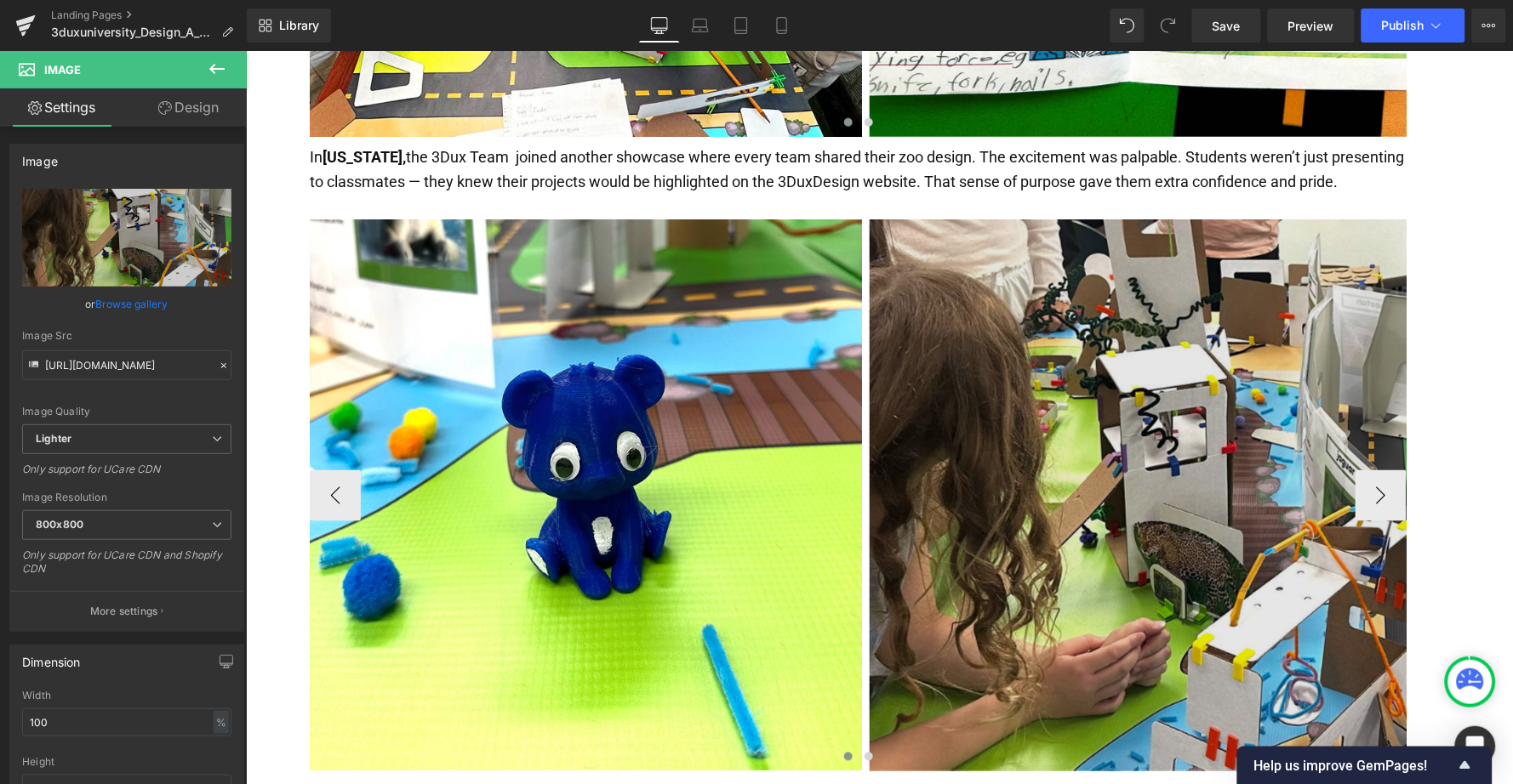
type input "[URL][DOMAIN_NAME]"
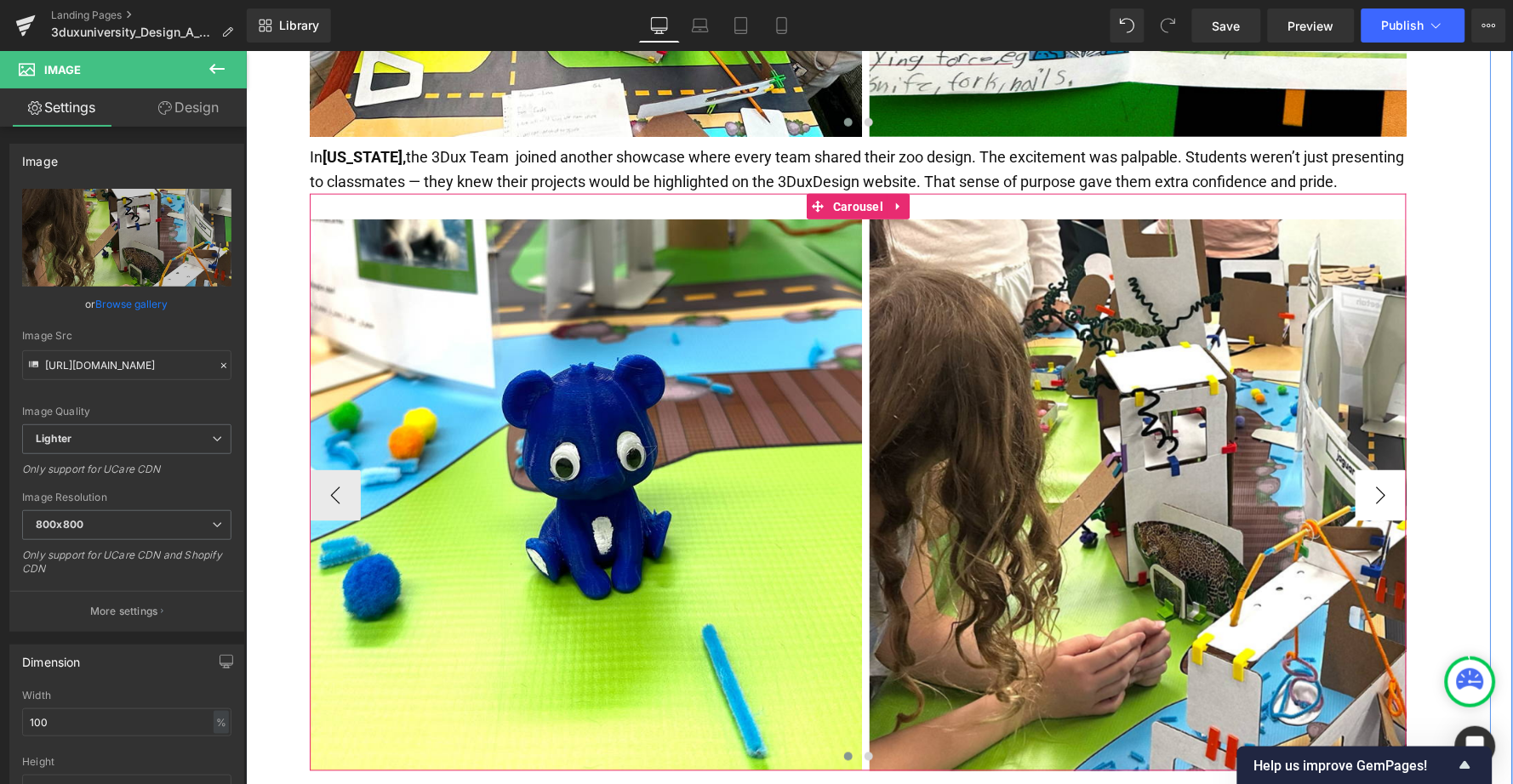
click at [1372, 469] on button "›" at bounding box center [1380, 494] width 52 height 51
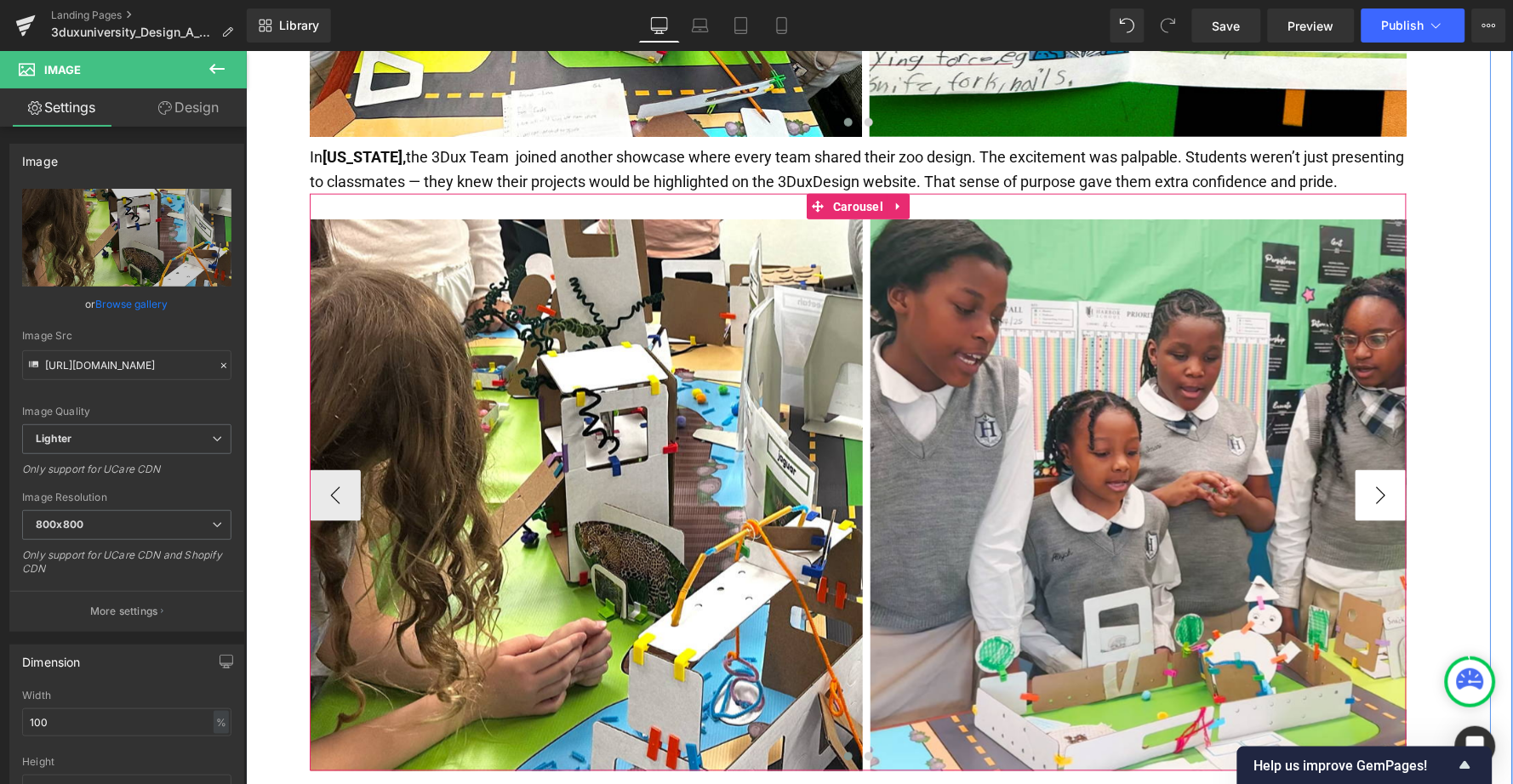
click at [1372, 469] on button "›" at bounding box center [1380, 494] width 52 height 51
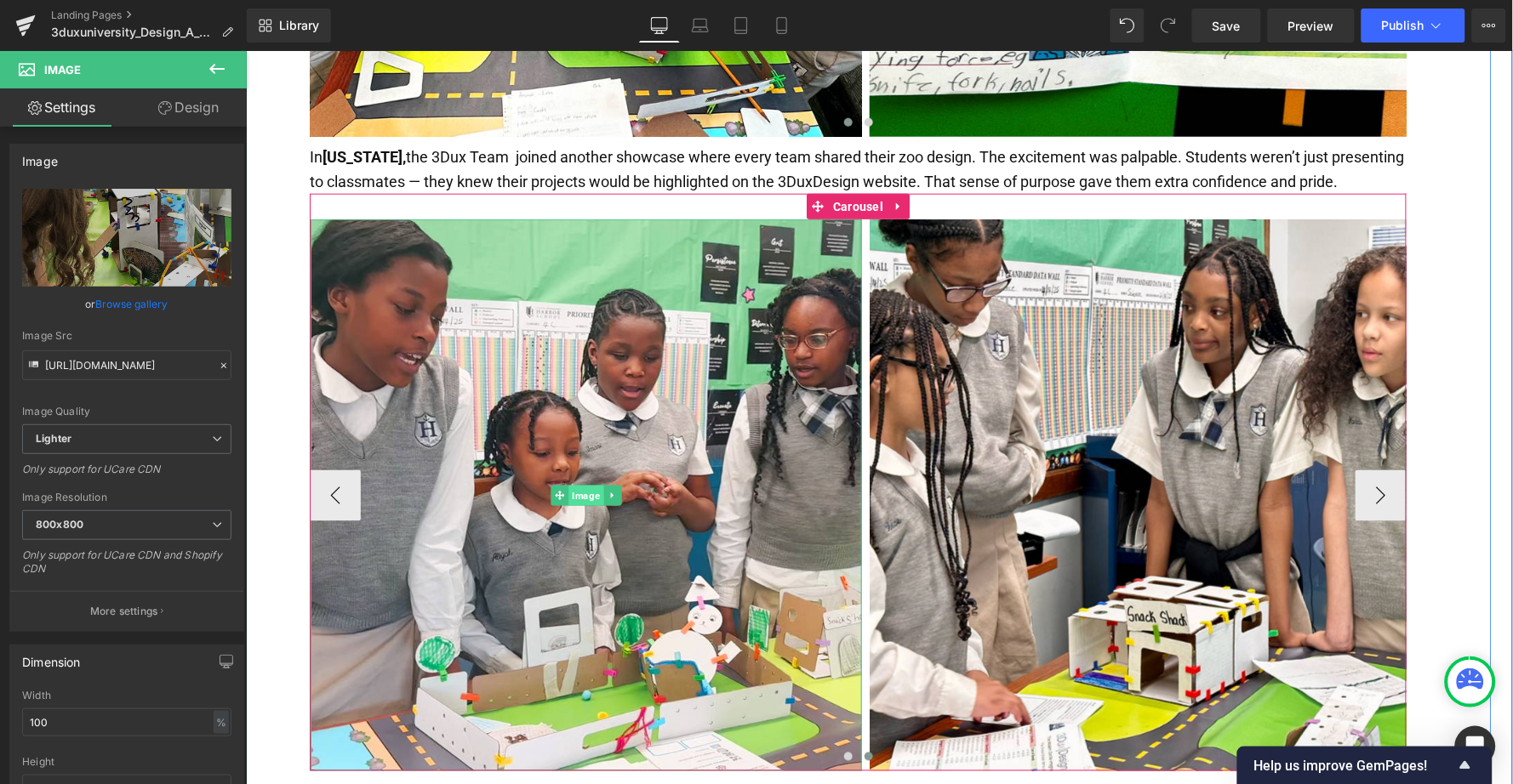
click at [575, 485] on span "Image" at bounding box center [585, 494] width 35 height 20
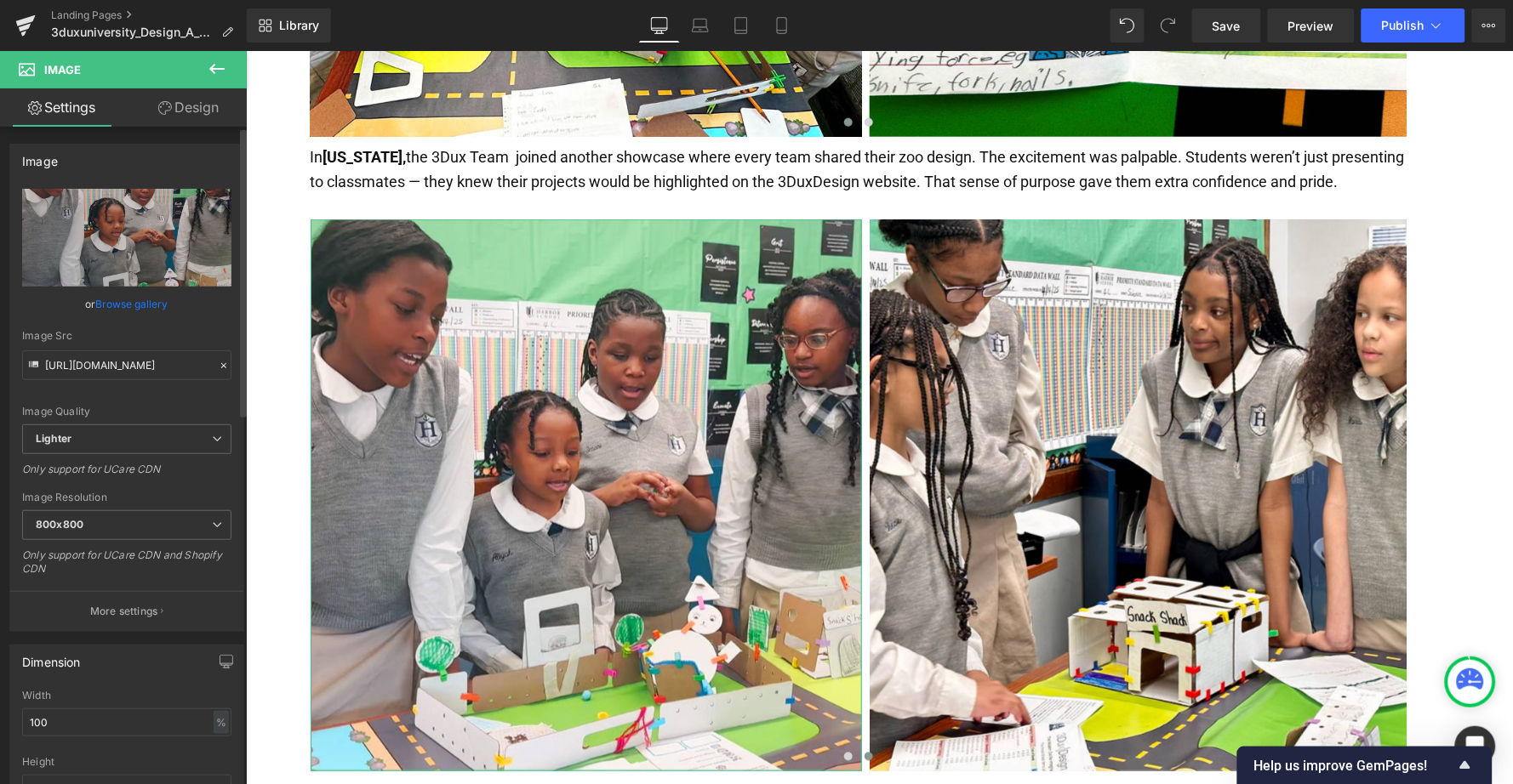
click at [122, 297] on link "Browse gallery" at bounding box center [132, 304] width 72 height 30
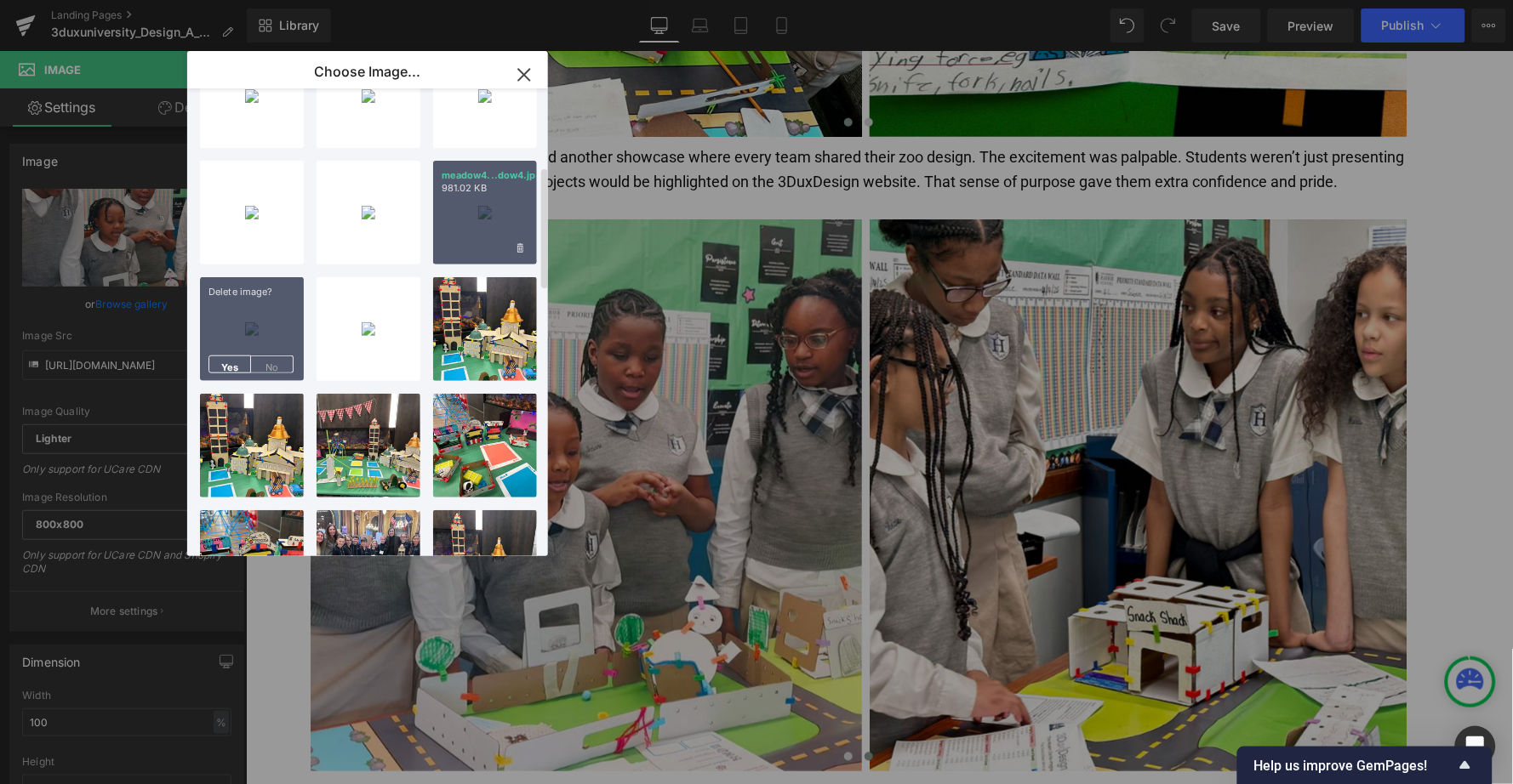
click at [463, 213] on div "meadow4...dow4.jpg 981.02 KB" at bounding box center [485, 213] width 104 height 104
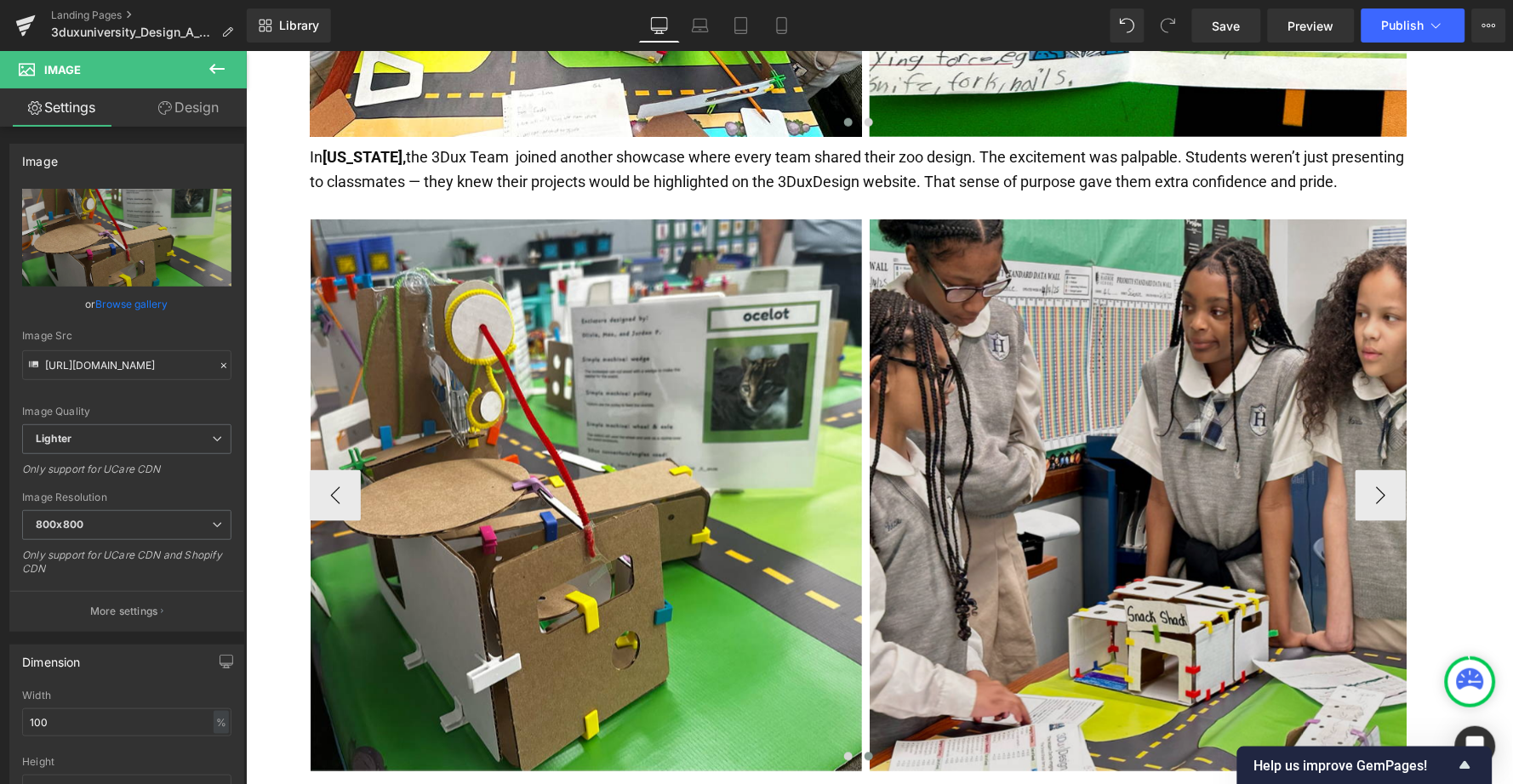
type input "[URL][DOMAIN_NAME]"
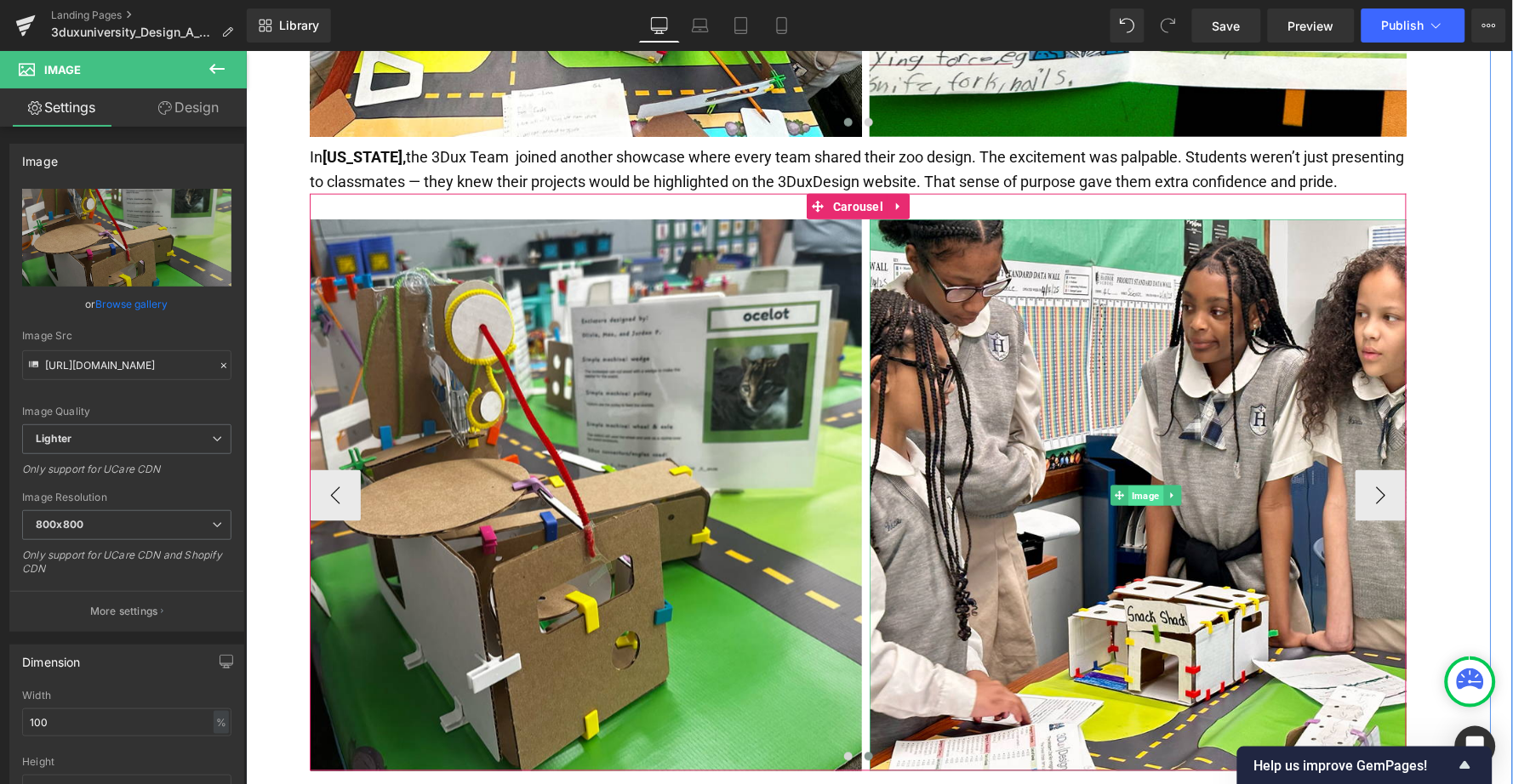
click at [1137, 486] on span "Image" at bounding box center [1145, 495] width 35 height 20
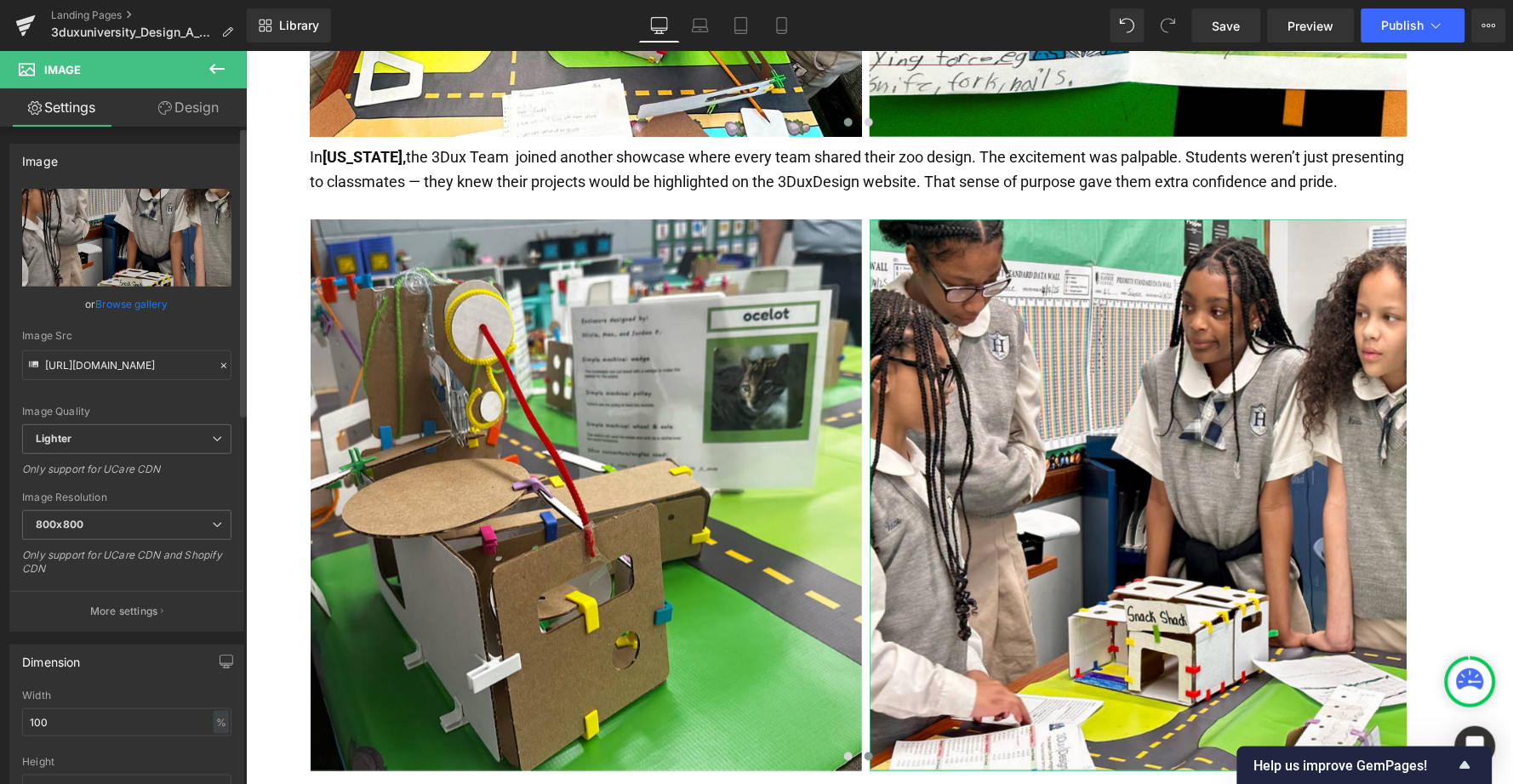
click at [121, 297] on link "Browse gallery" at bounding box center [132, 304] width 72 height 30
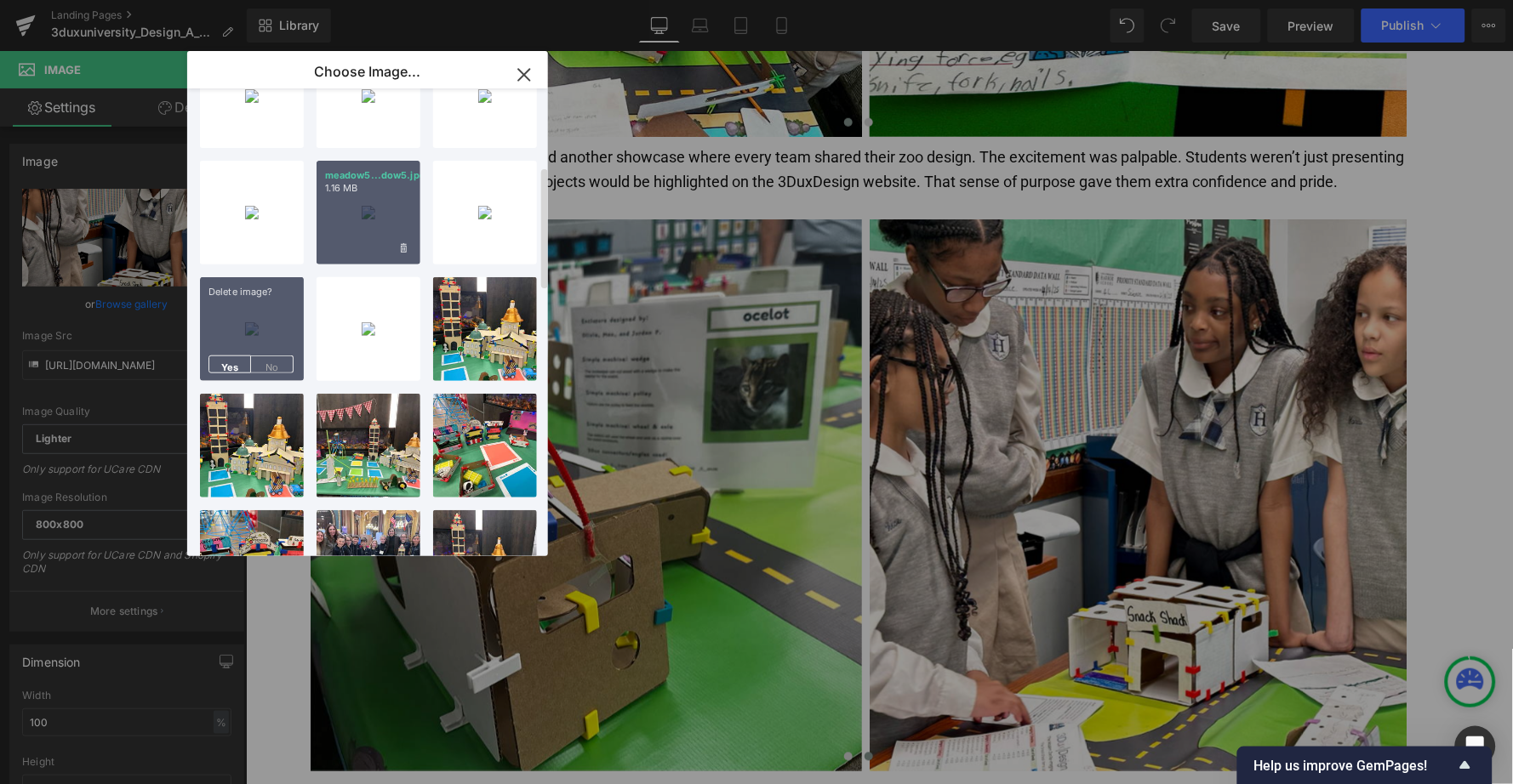
click at [372, 224] on div "meadow5...dow5.jpg 1.16 MB" at bounding box center [368, 213] width 104 height 104
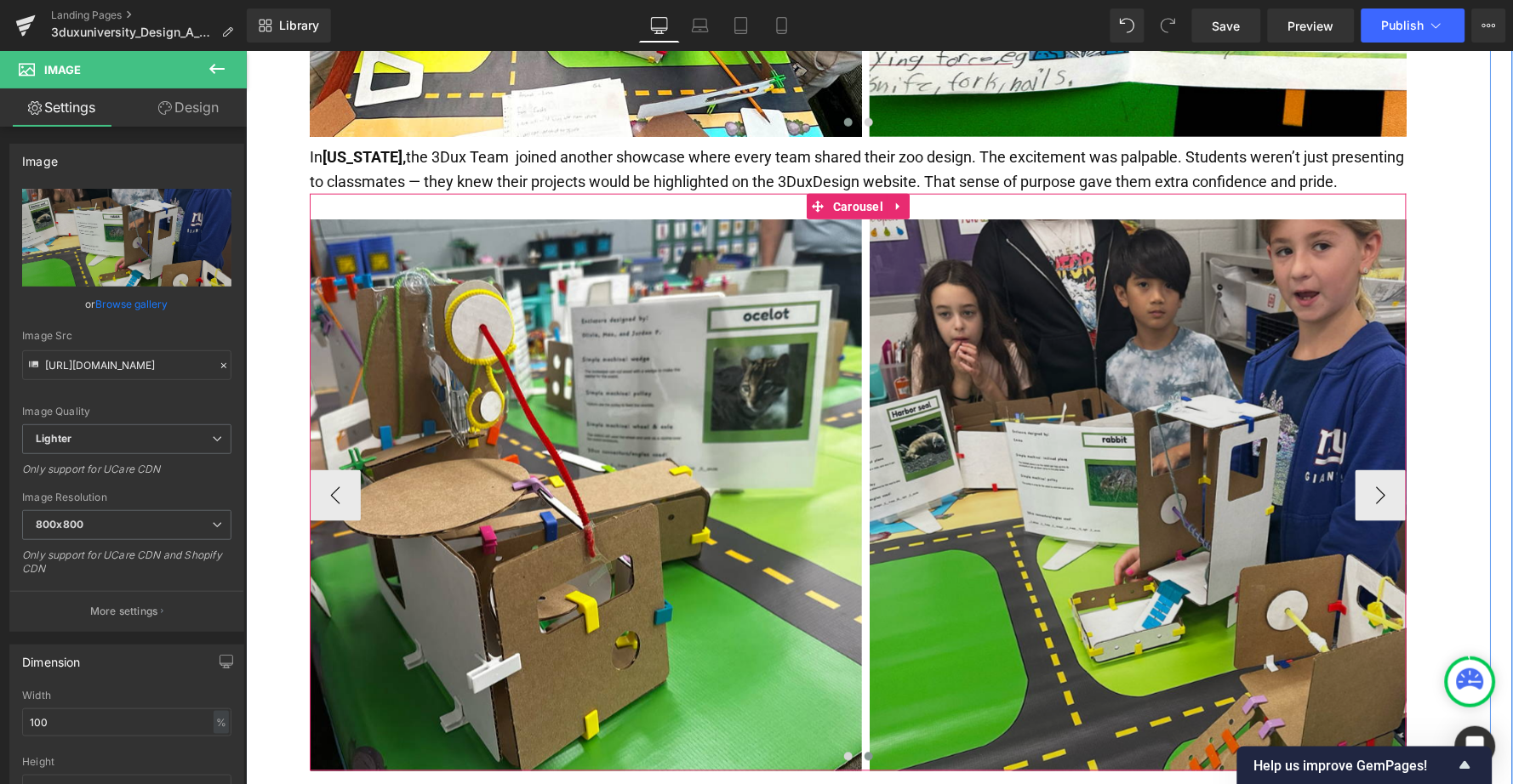
type input "[URL][DOMAIN_NAME]"
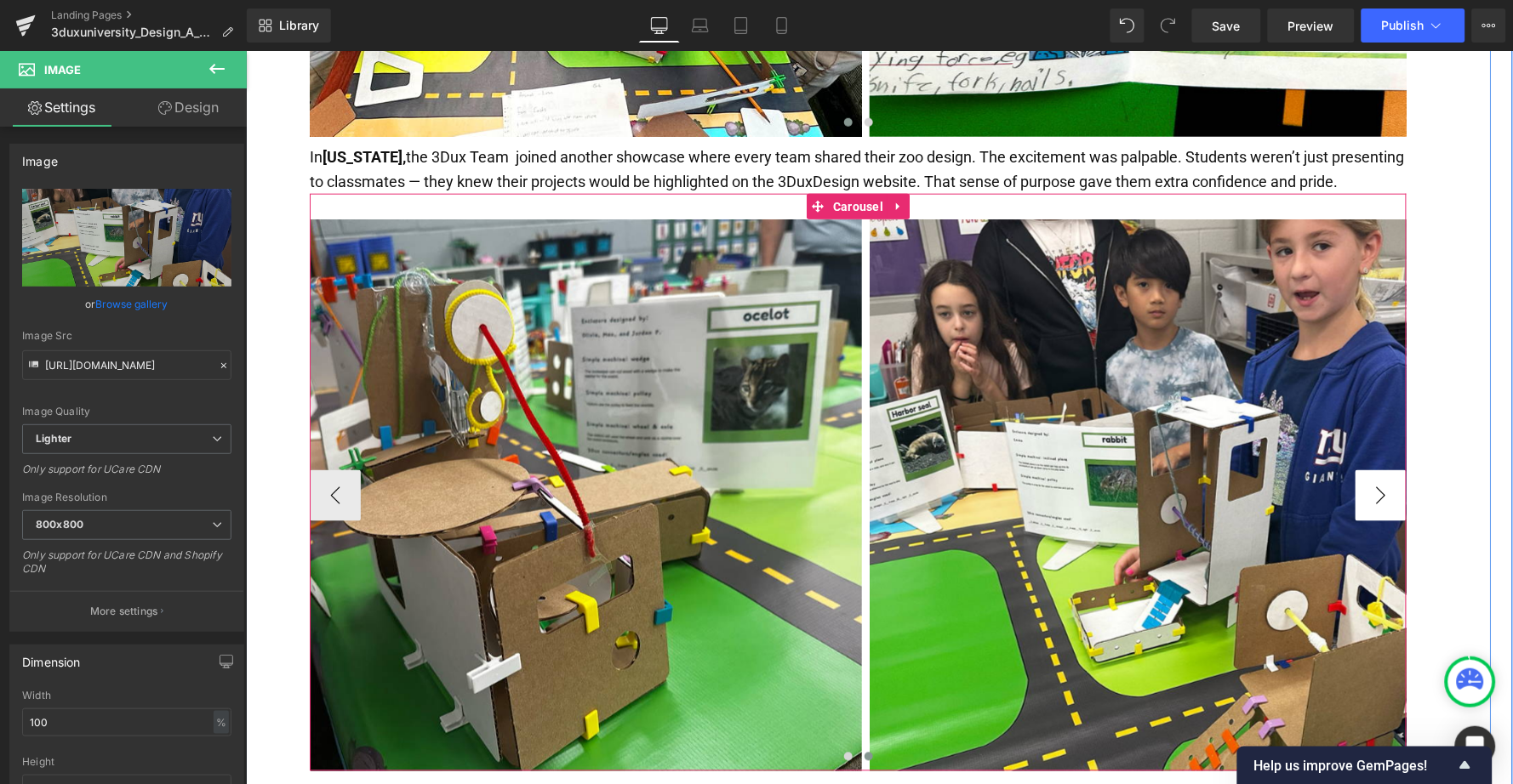
click at [1367, 469] on button "›" at bounding box center [1380, 494] width 52 height 51
click at [851, 193] on span "Carousel" at bounding box center [857, 206] width 58 height 25
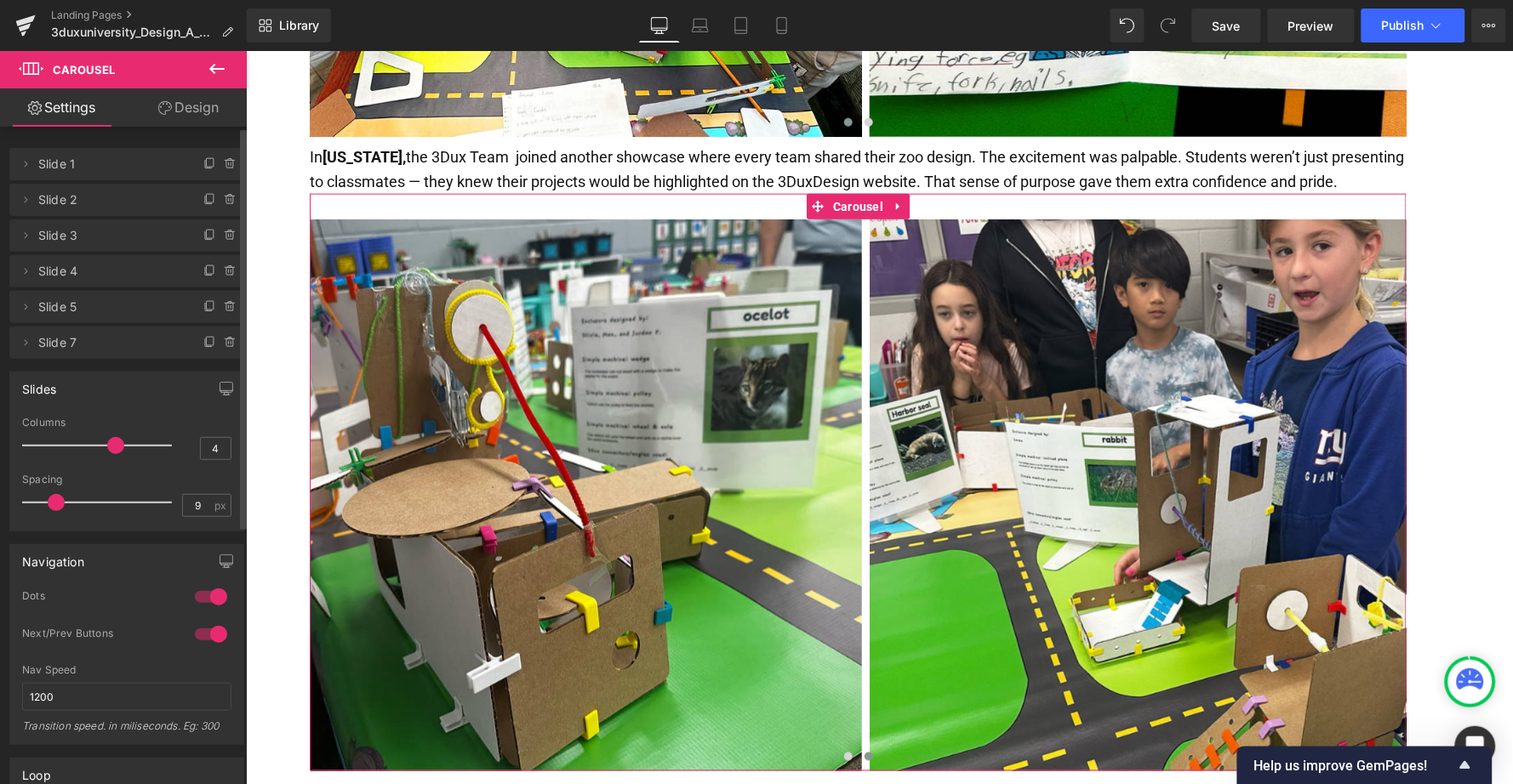
click at [131, 161] on span "Slide 1" at bounding box center [109, 163] width 143 height 32
click at [203, 344] on icon at bounding box center [210, 343] width 14 height 14
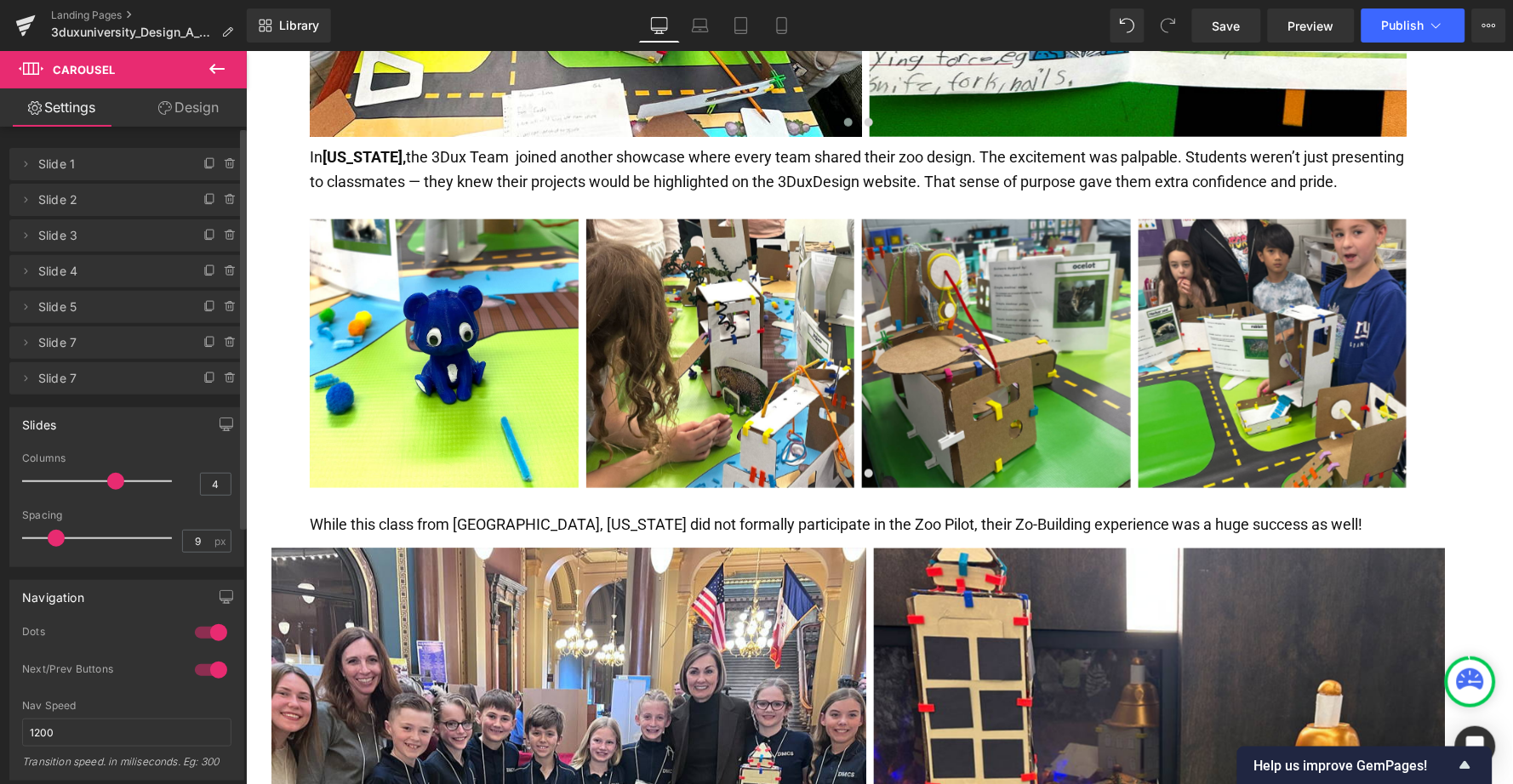
click at [203, 344] on icon at bounding box center [210, 343] width 14 height 14
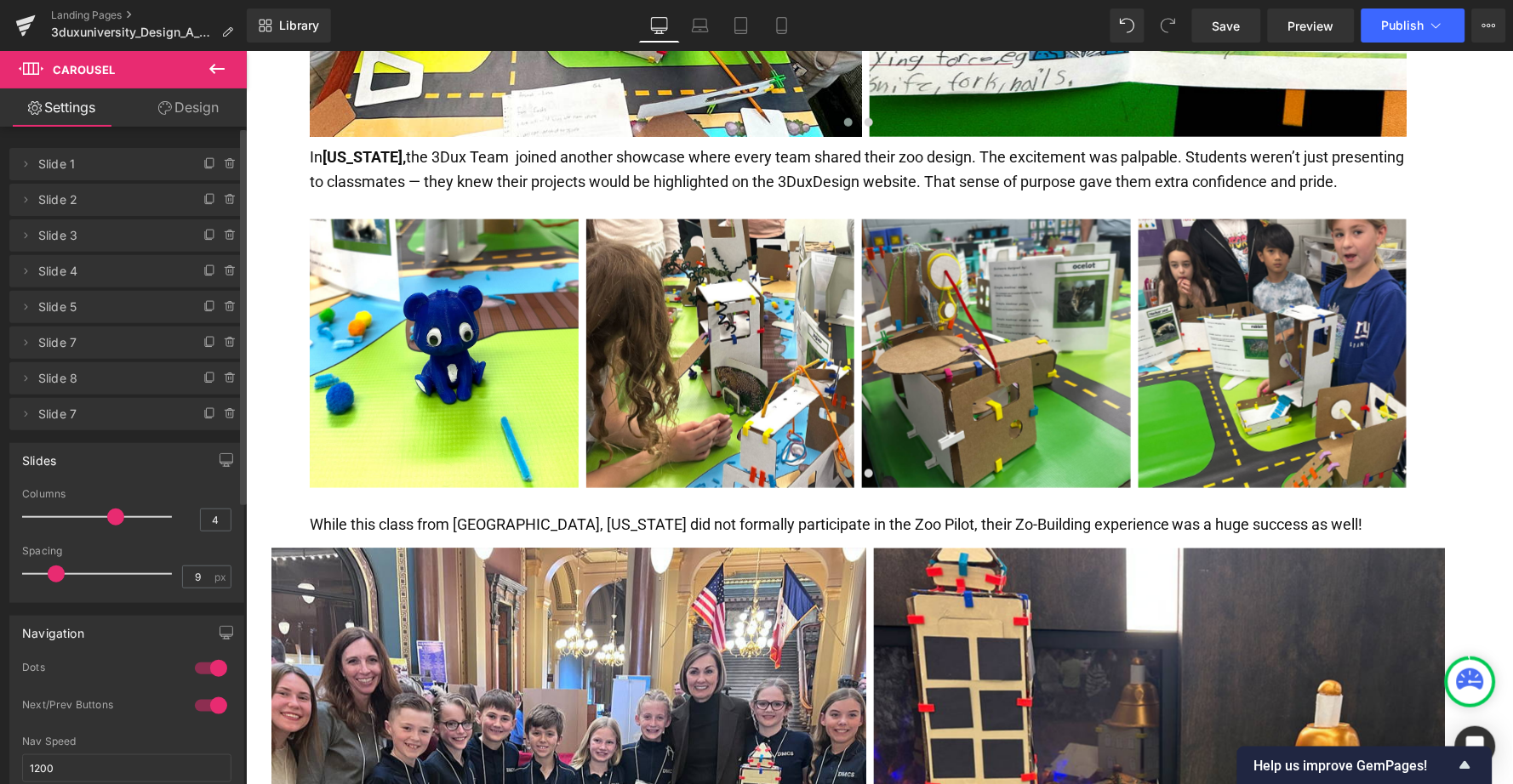
click at [203, 344] on icon at bounding box center [210, 343] width 14 height 14
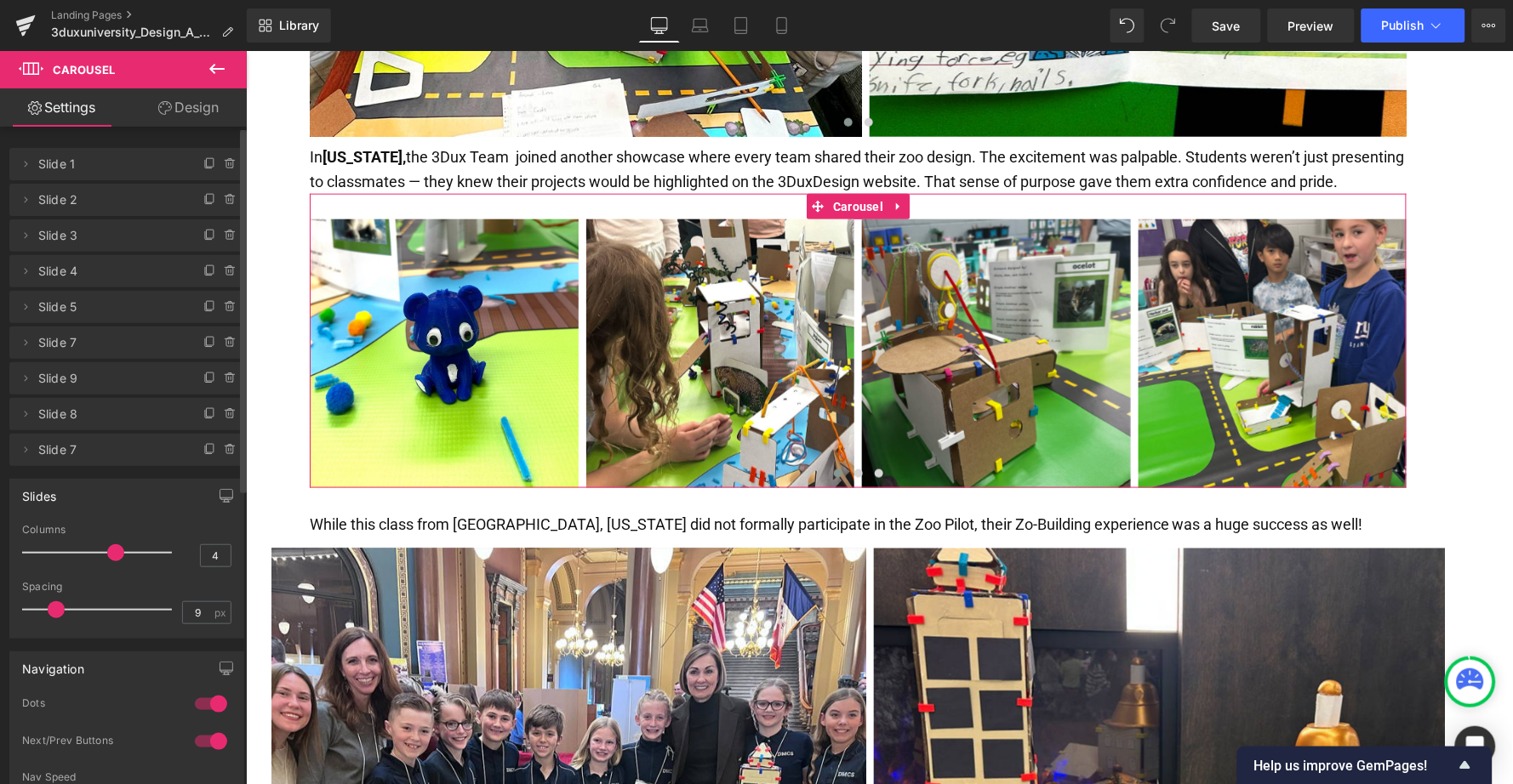
click at [203, 344] on icon at bounding box center [210, 343] width 14 height 14
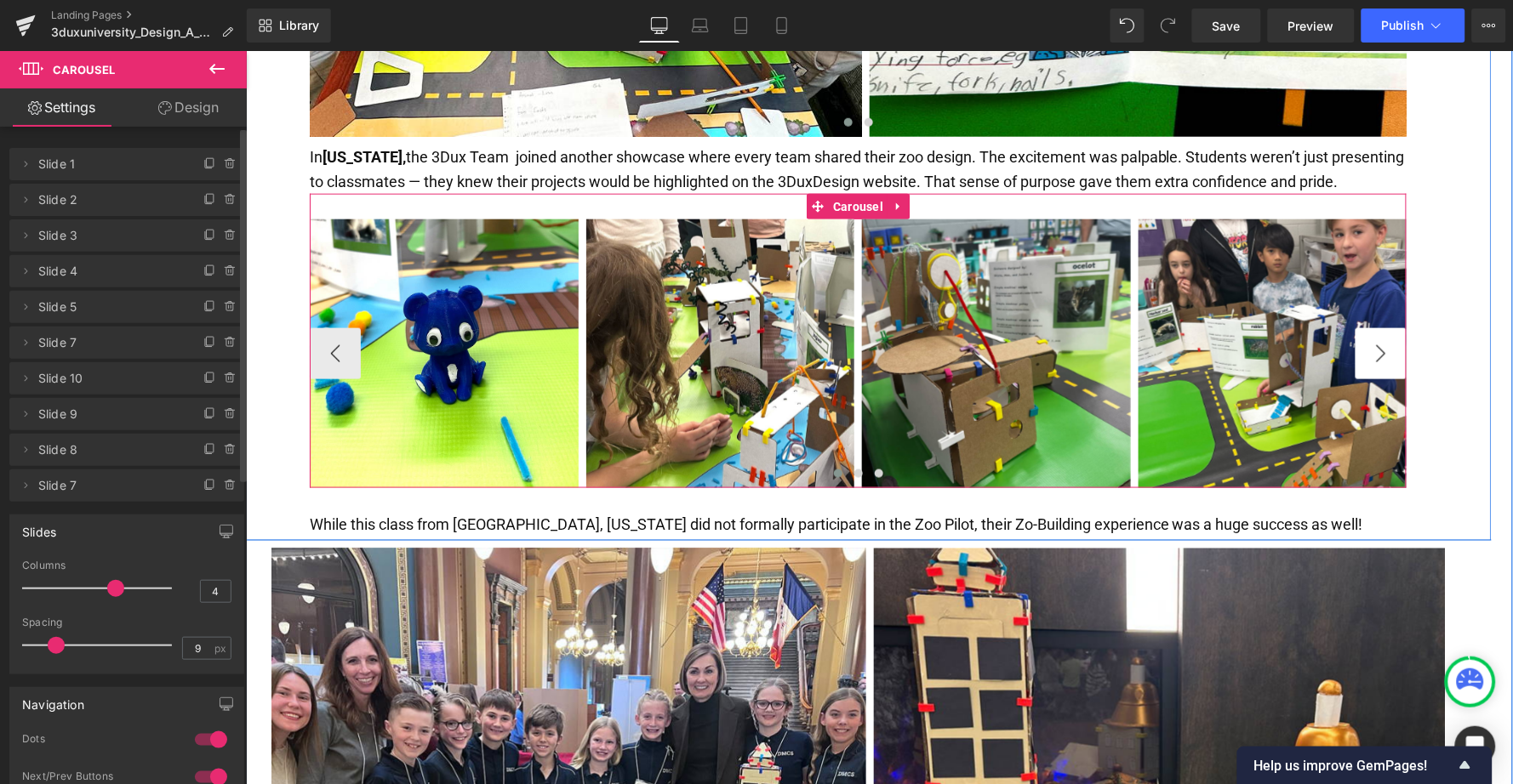
click at [1381, 327] on button "›" at bounding box center [1380, 353] width 52 height 51
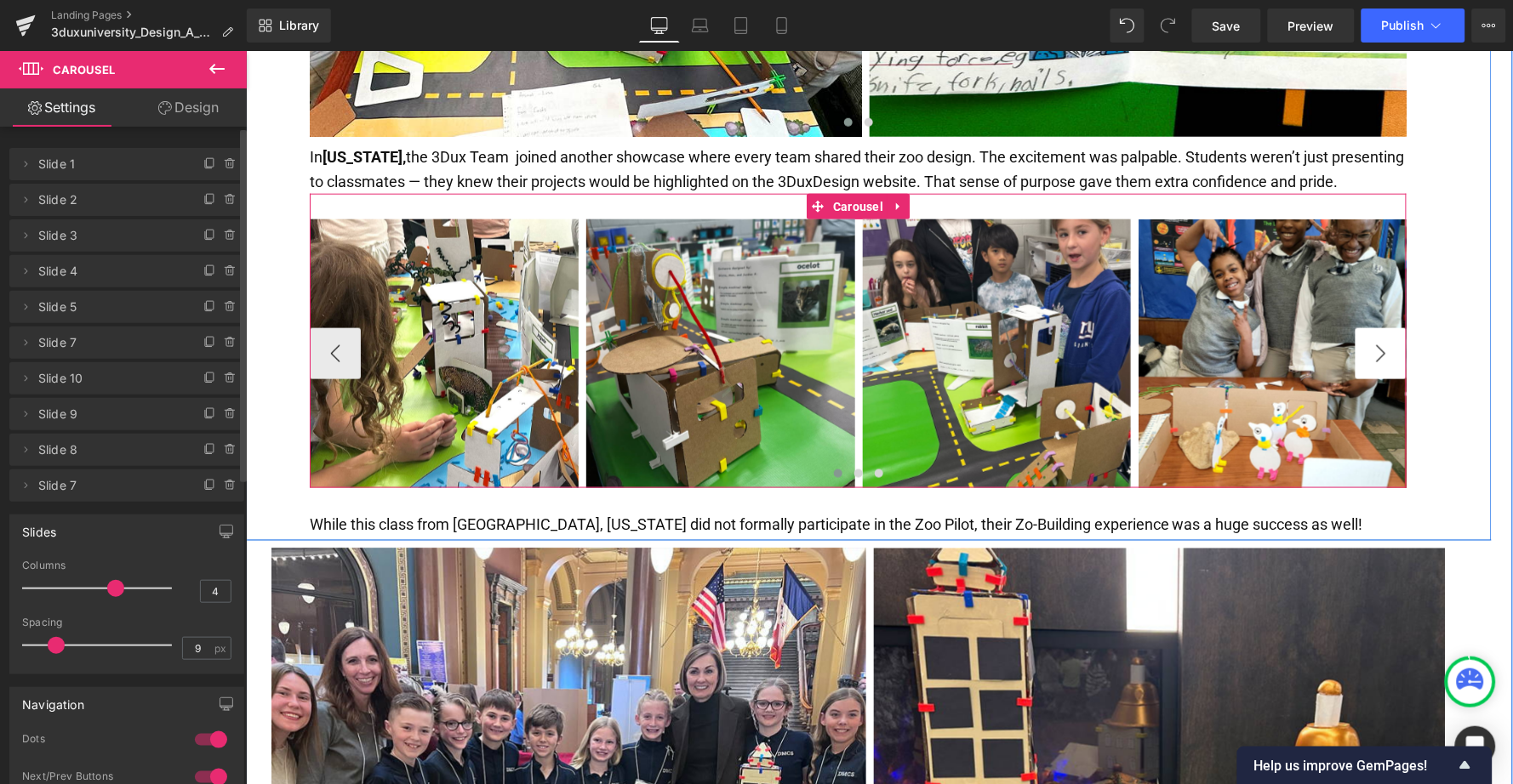
click at [1381, 327] on button "›" at bounding box center [1380, 353] width 52 height 51
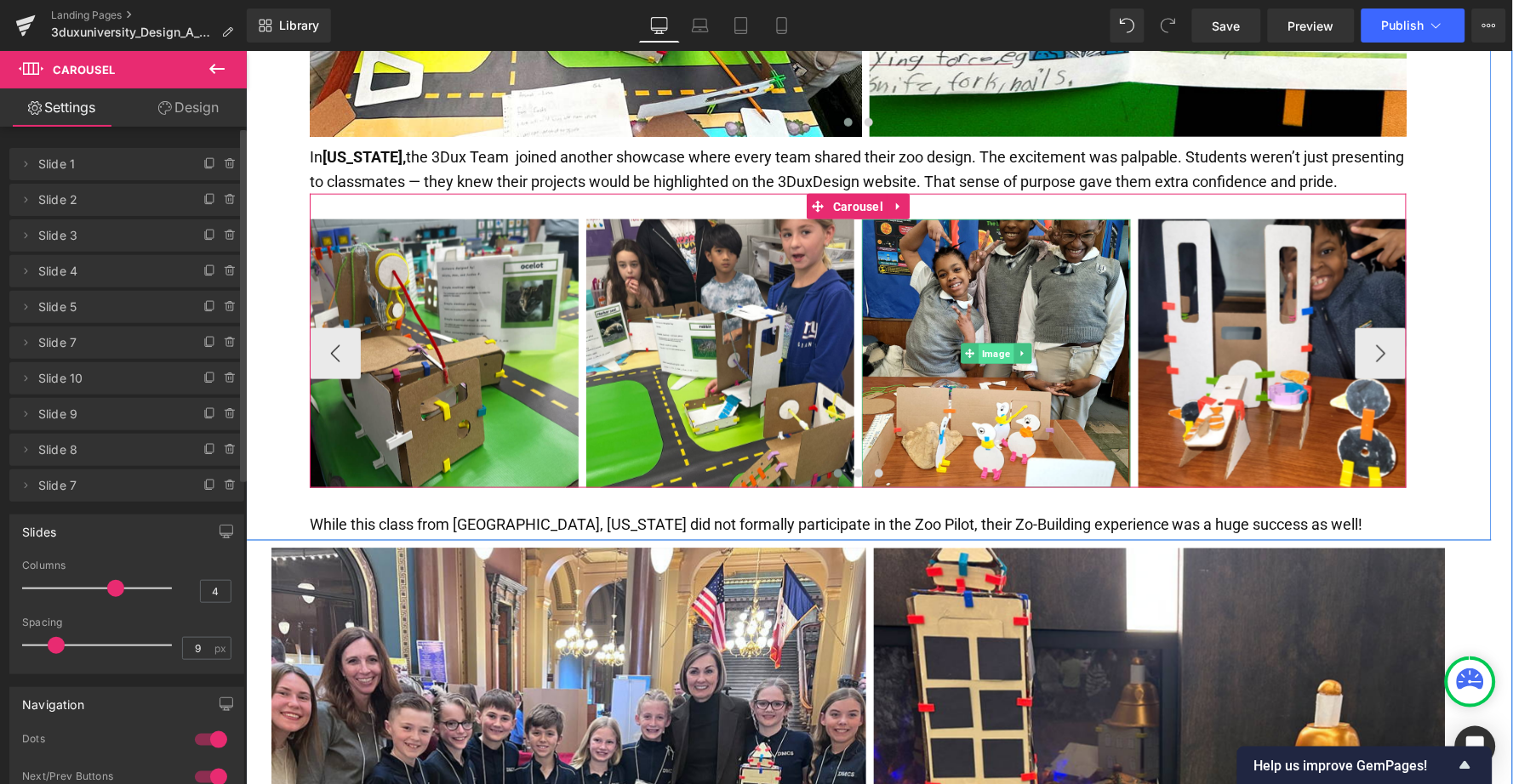
click at [992, 344] on span "Image" at bounding box center [995, 354] width 35 height 20
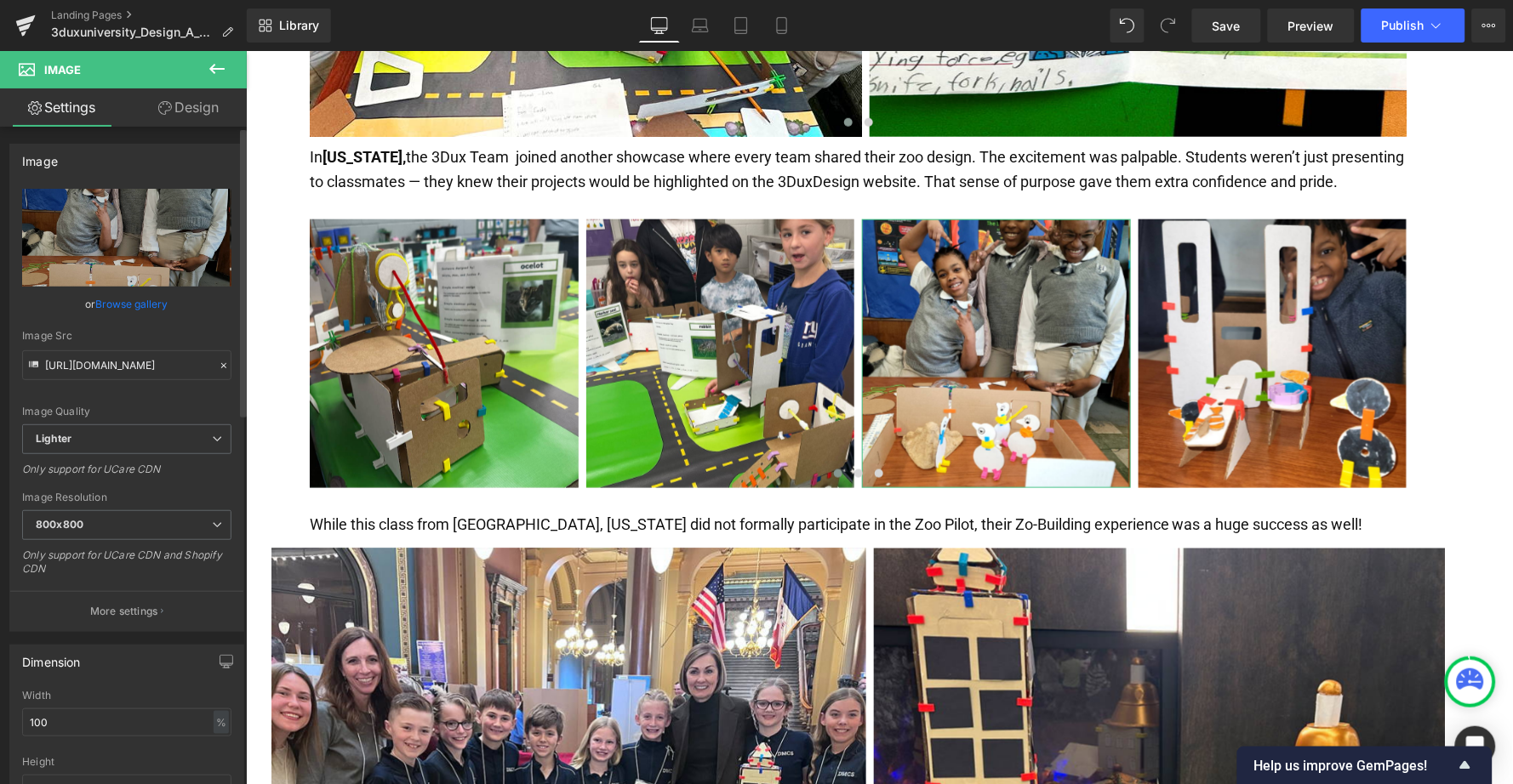
click at [110, 304] on link "Browse gallery" at bounding box center [132, 304] width 72 height 30
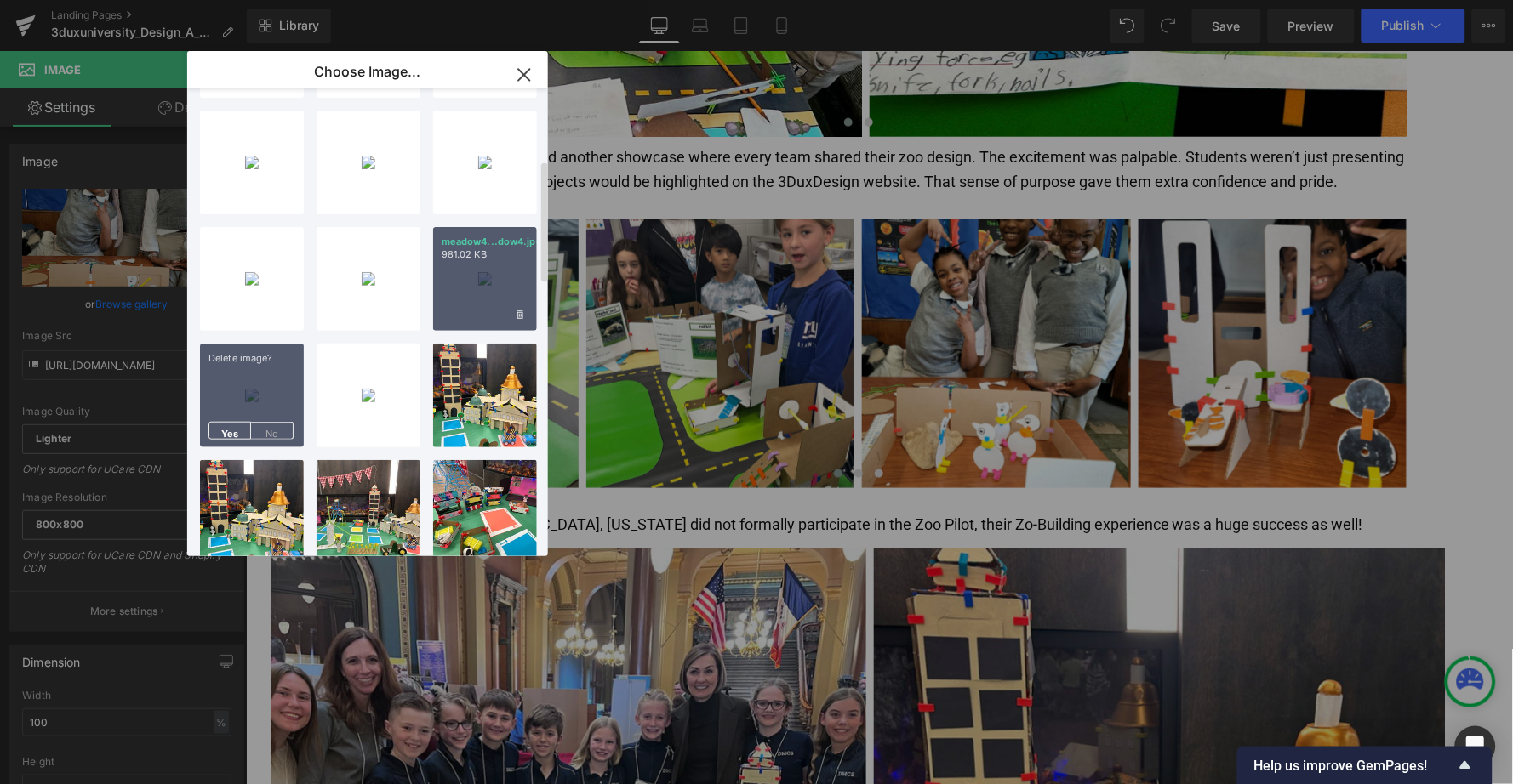
scroll to position [220, 0]
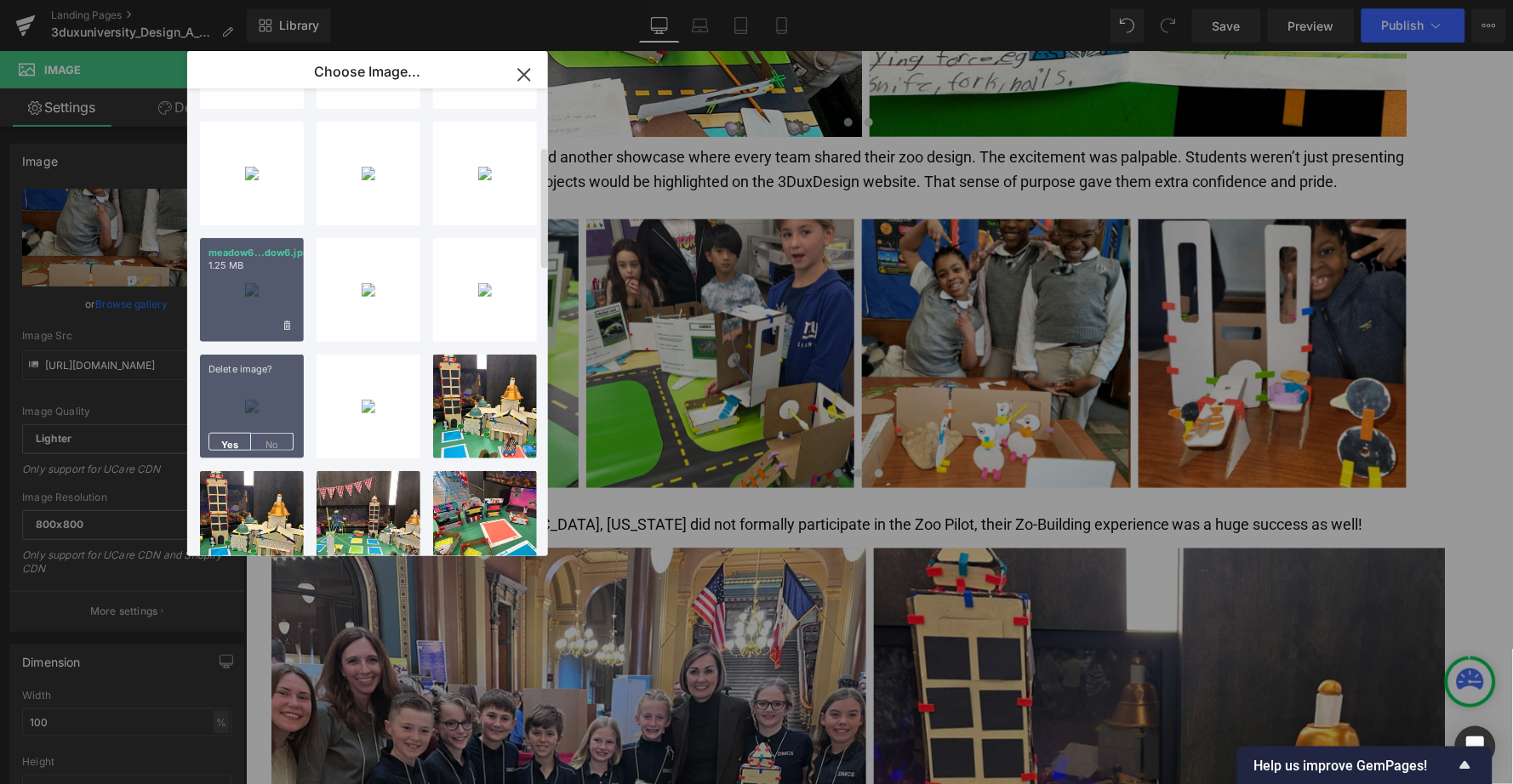
click at [263, 301] on div "meadow6...dow6.jpg 1.25 MB" at bounding box center [252, 290] width 104 height 104
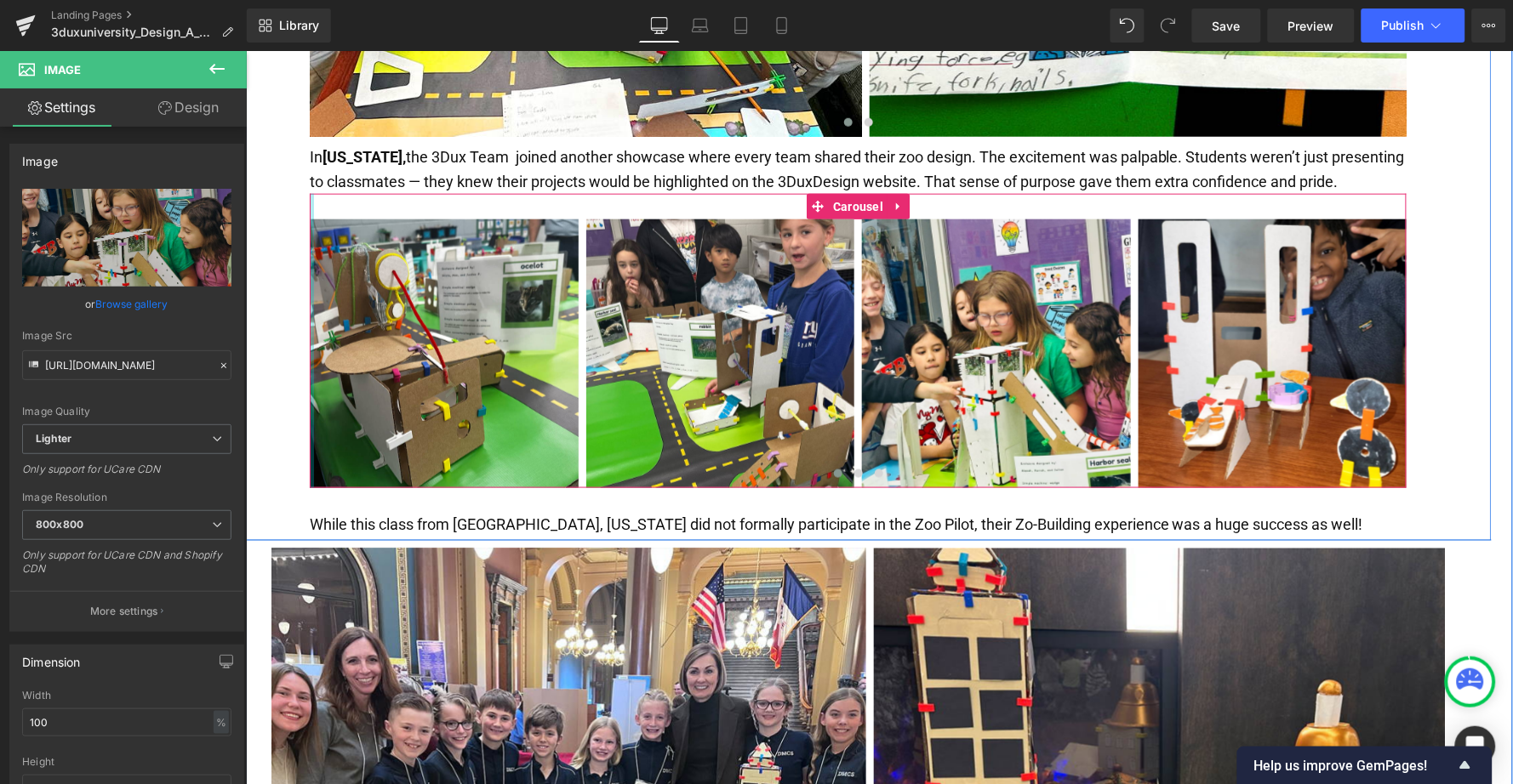
type input "[URL][DOMAIN_NAME]"
click at [1265, 343] on span "Image" at bounding box center [1272, 353] width 35 height 20
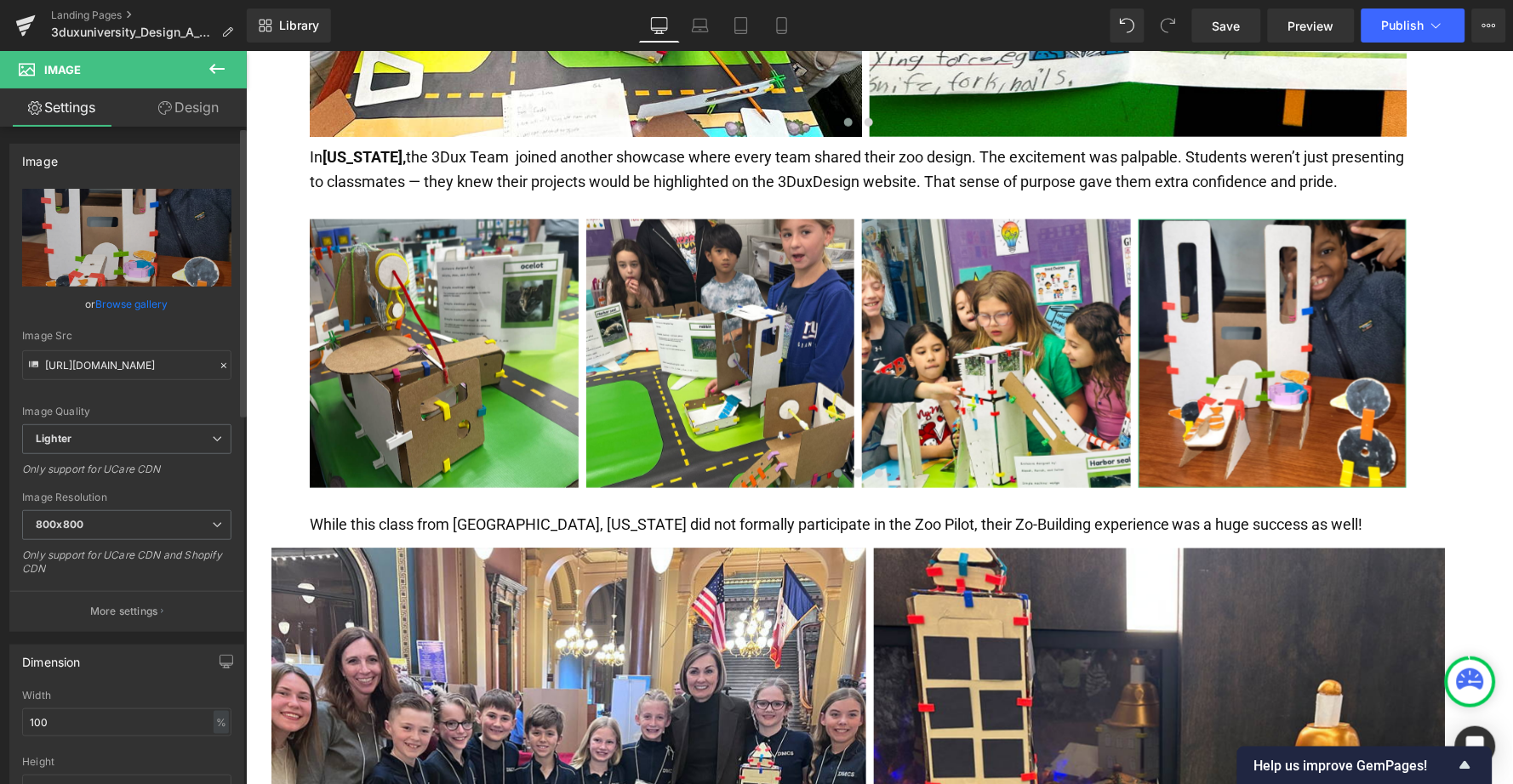
click at [142, 304] on link "Browse gallery" at bounding box center [132, 304] width 72 height 30
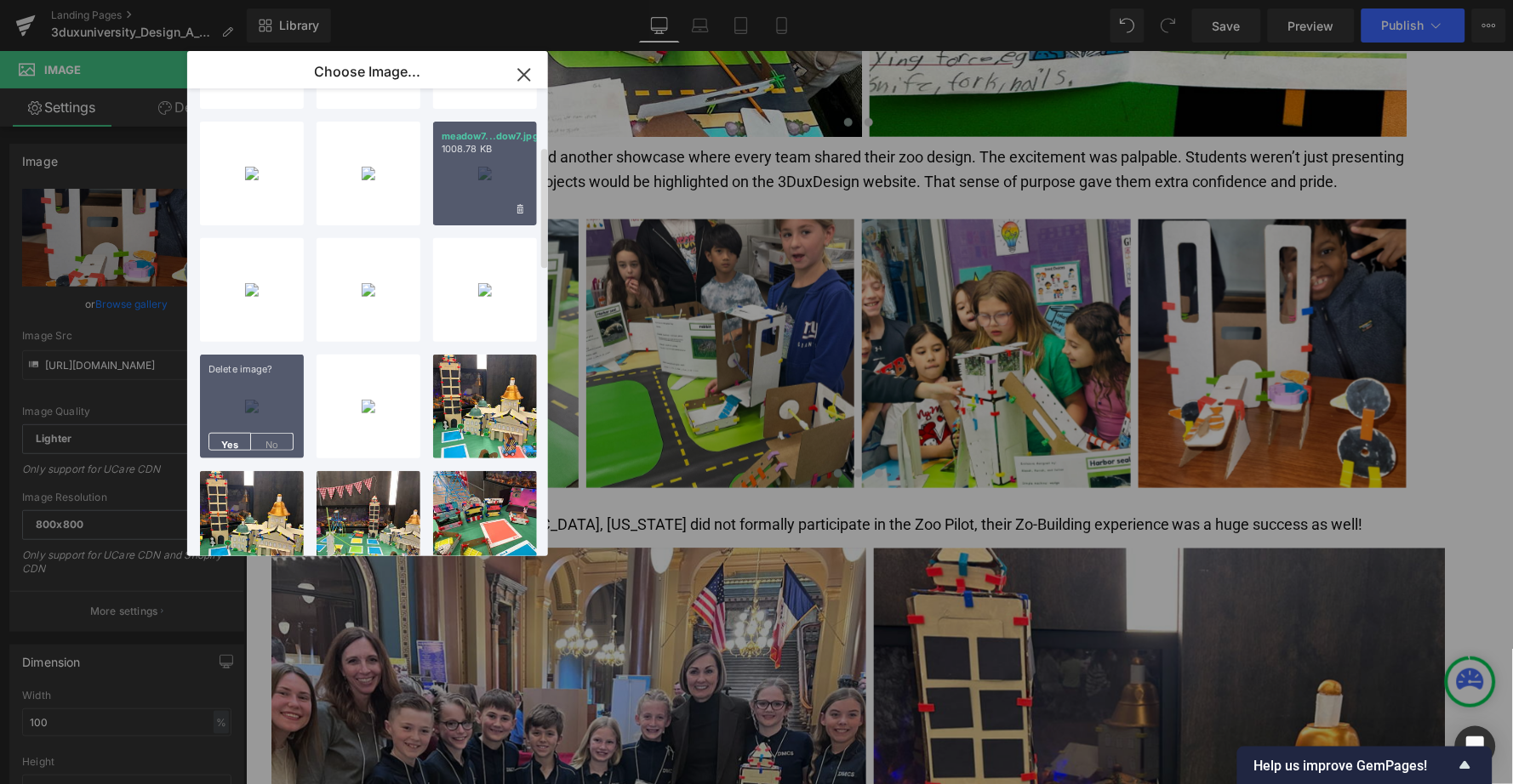
click at [474, 180] on div "meadow7...dow7.jpg 1008.78 KB" at bounding box center [485, 173] width 104 height 104
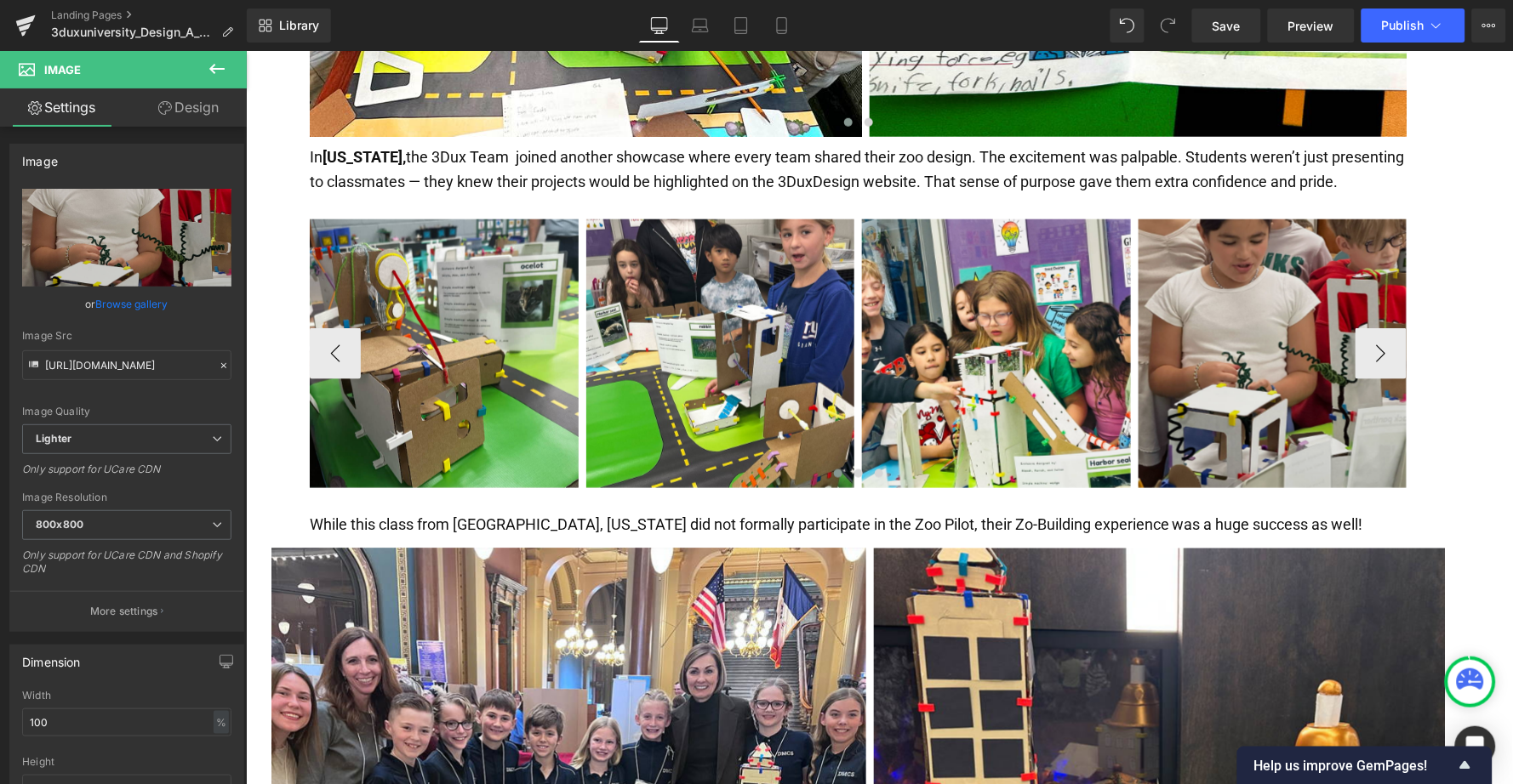
type input "[URL][DOMAIN_NAME]"
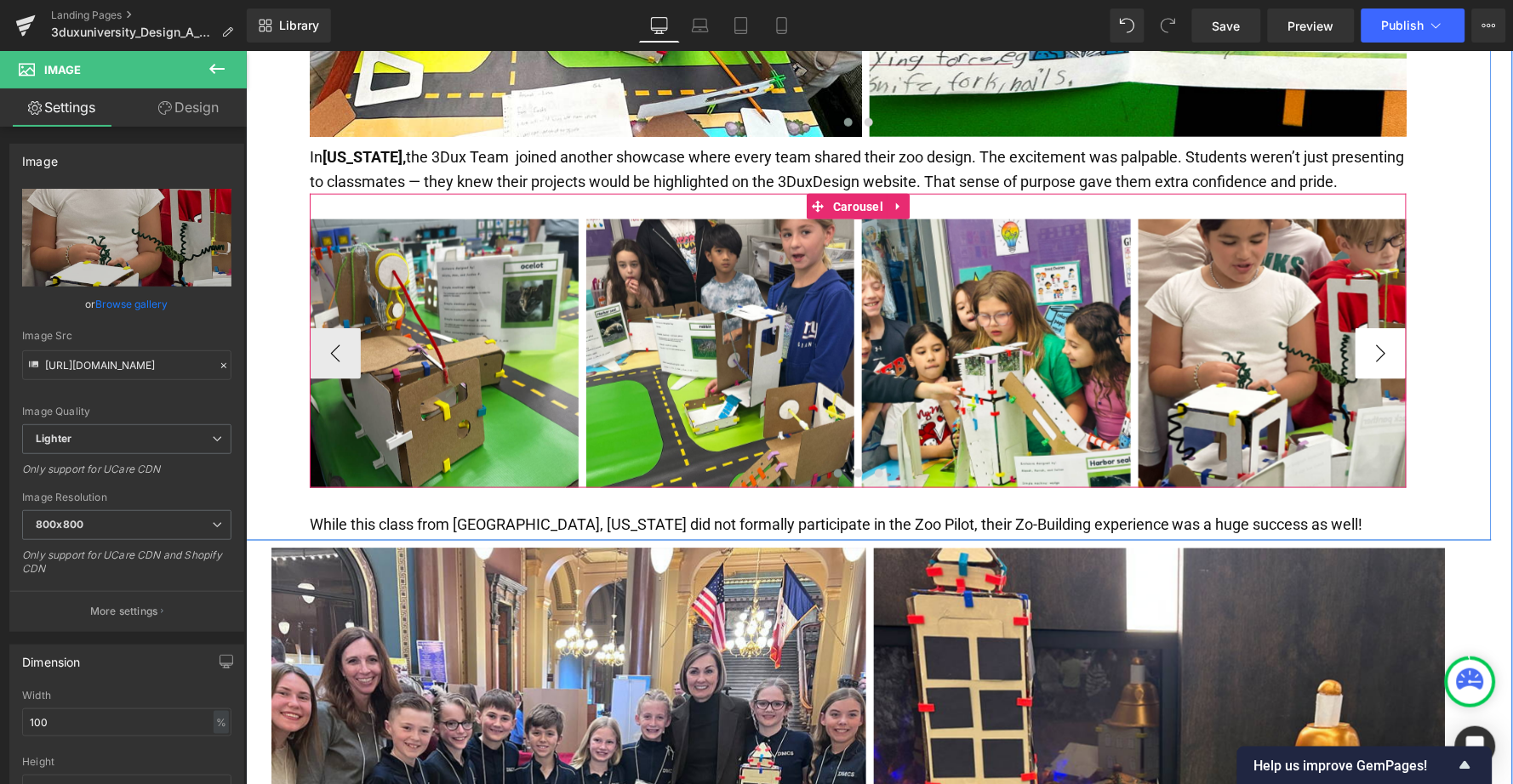
click at [1377, 327] on button "›" at bounding box center [1380, 353] width 52 height 51
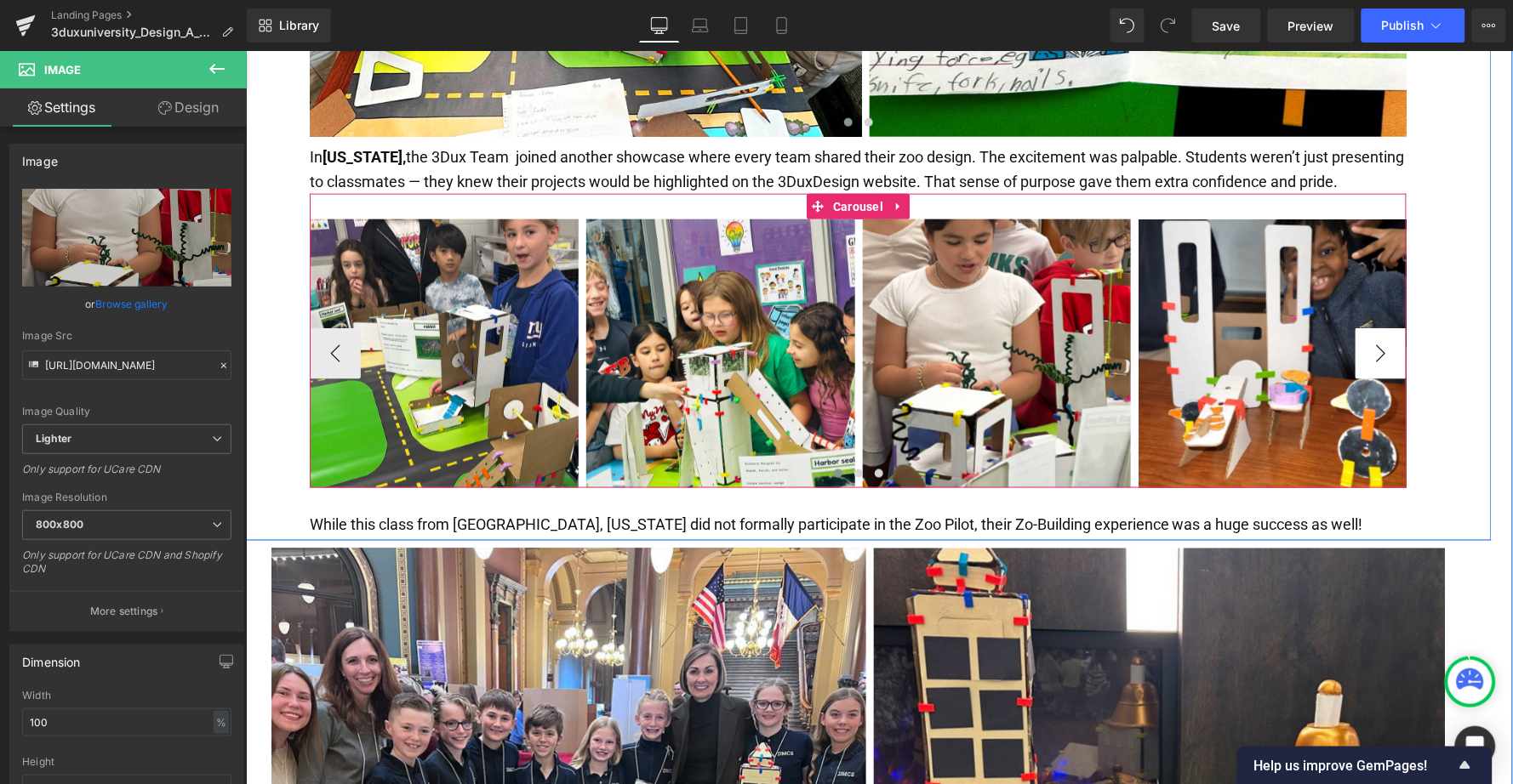
click at [1377, 327] on button "›" at bounding box center [1380, 353] width 52 height 51
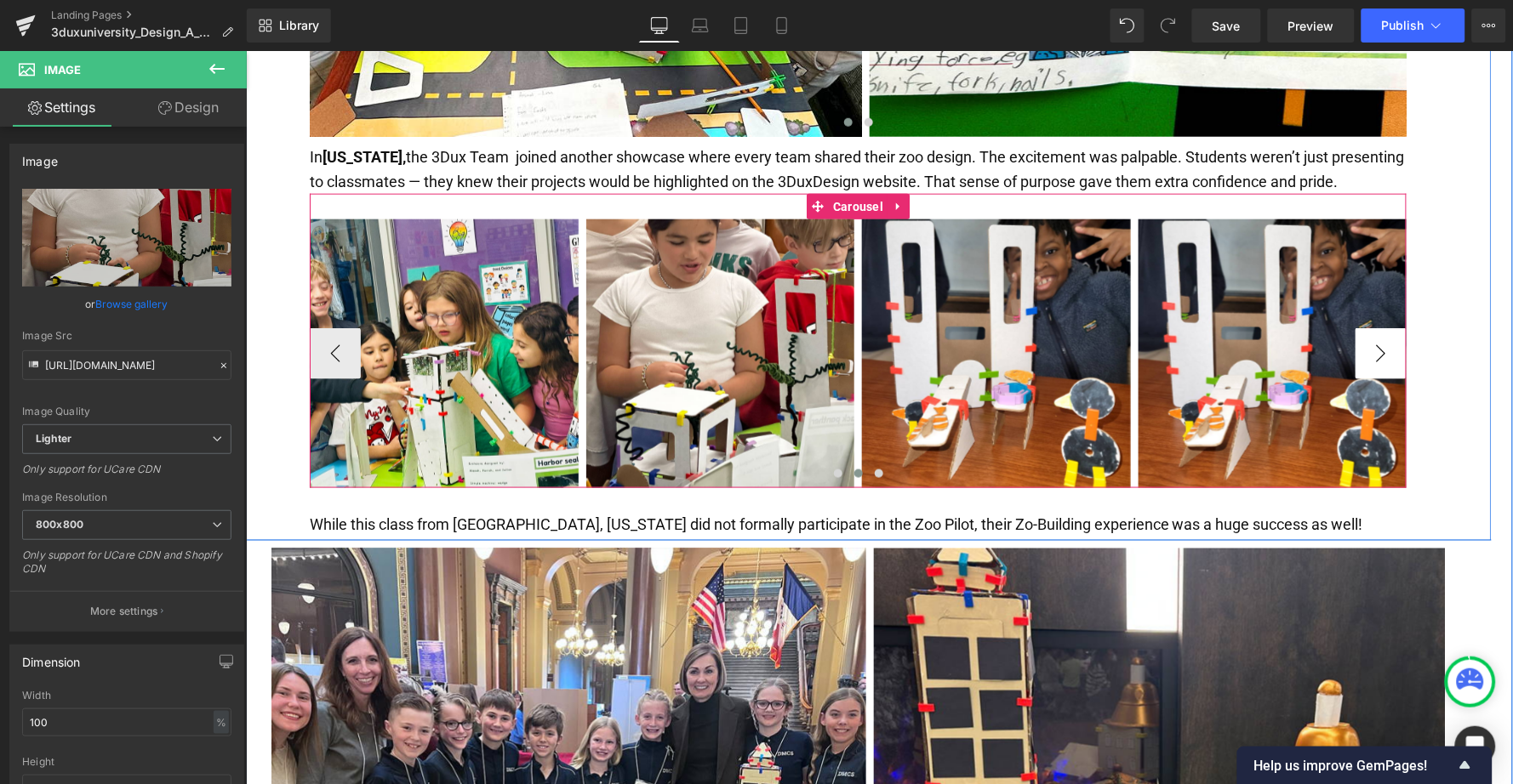
click at [1377, 327] on button "›" at bounding box center [1380, 353] width 52 height 51
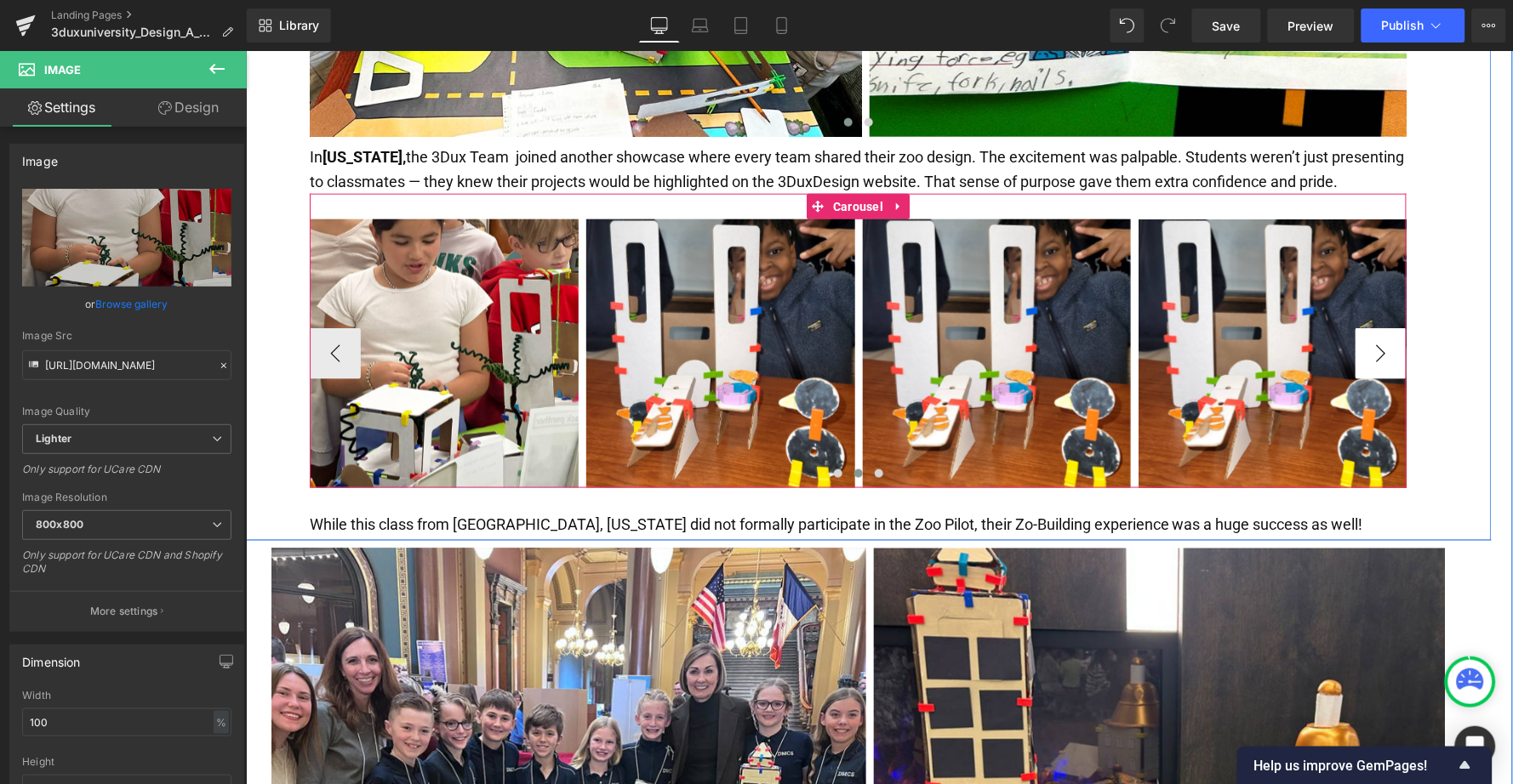
click at [1377, 327] on button "›" at bounding box center [1380, 353] width 52 height 51
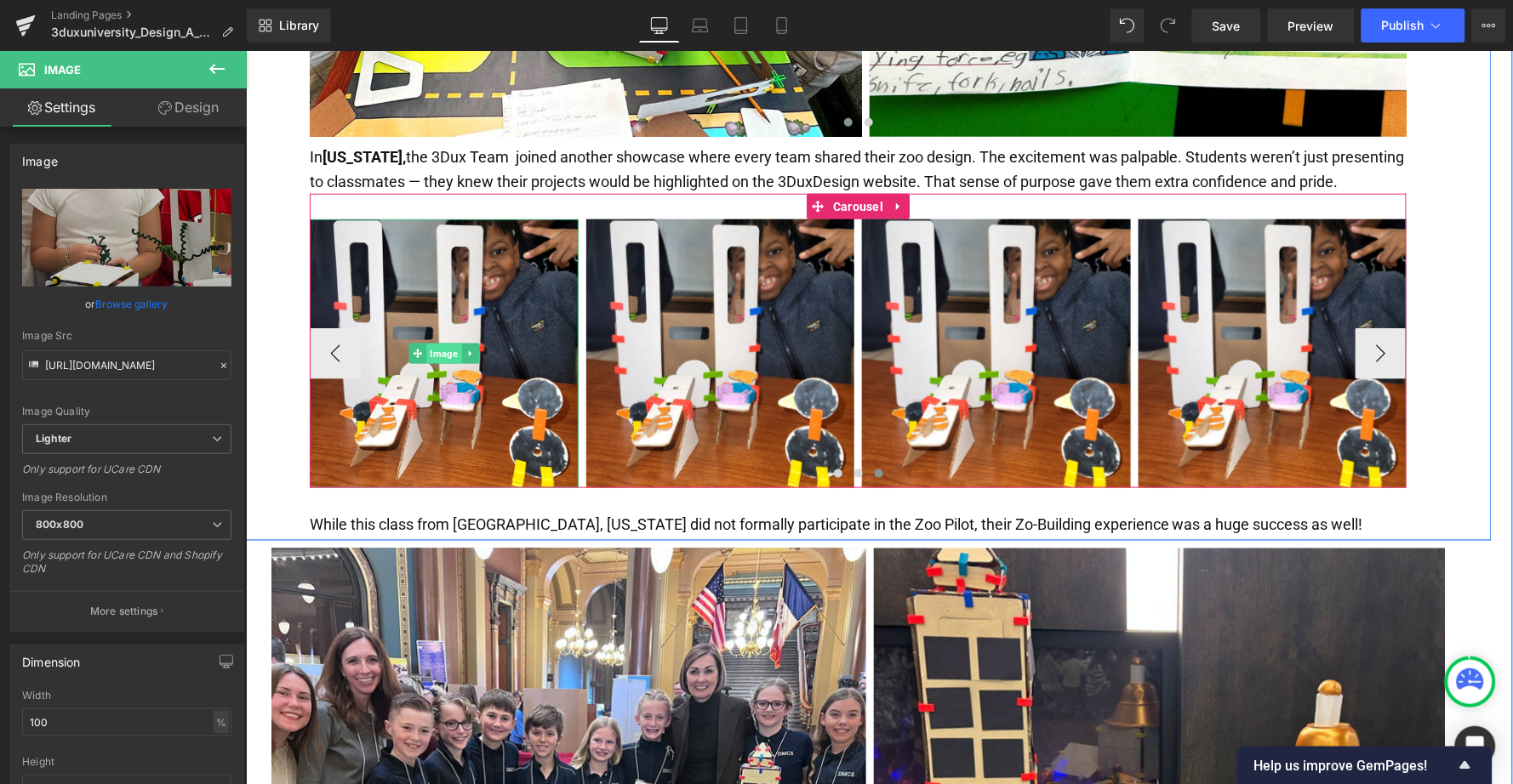
click at [434, 343] on span "Image" at bounding box center [443, 353] width 35 height 20
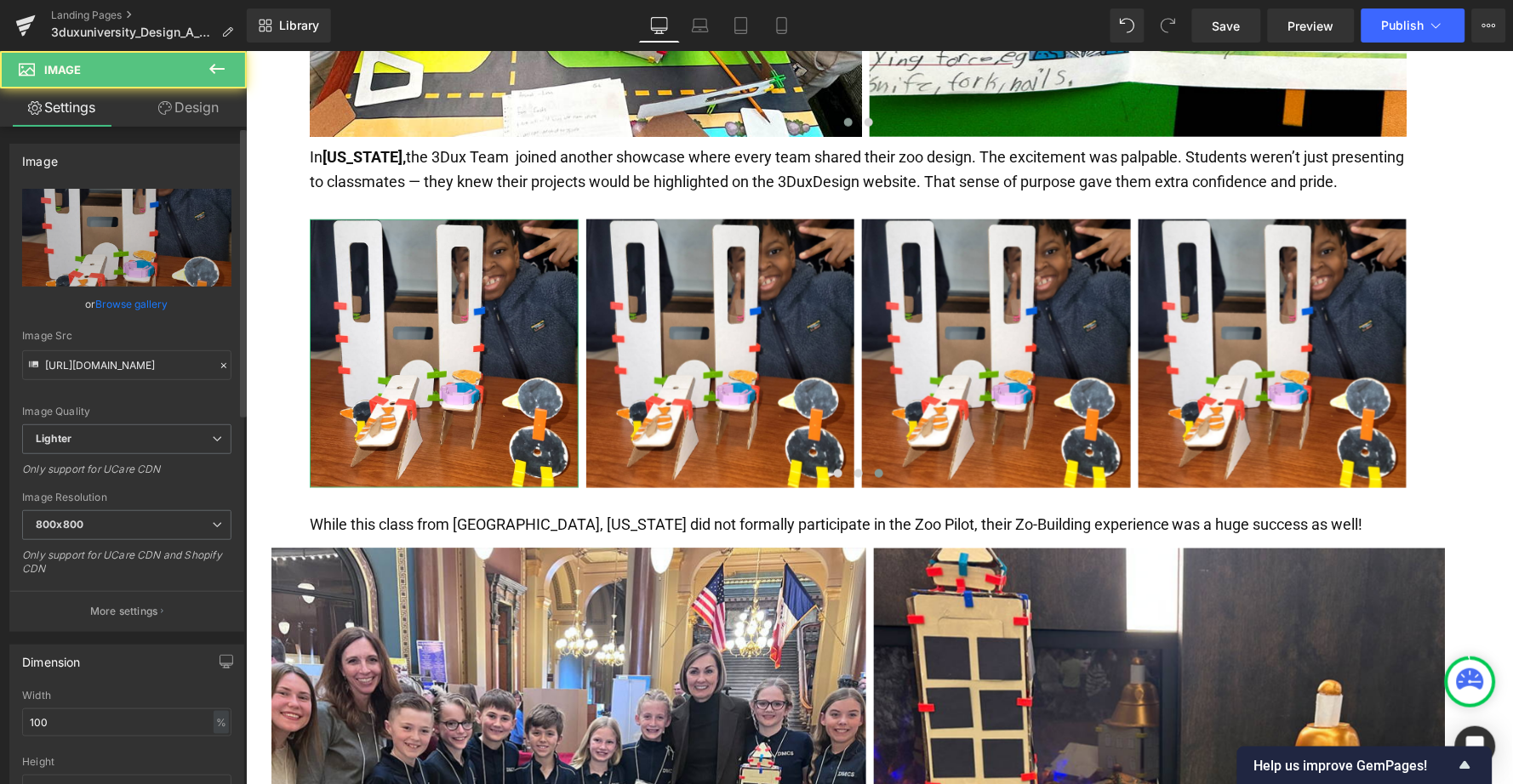
click at [122, 302] on link "Browse gallery" at bounding box center [132, 304] width 72 height 30
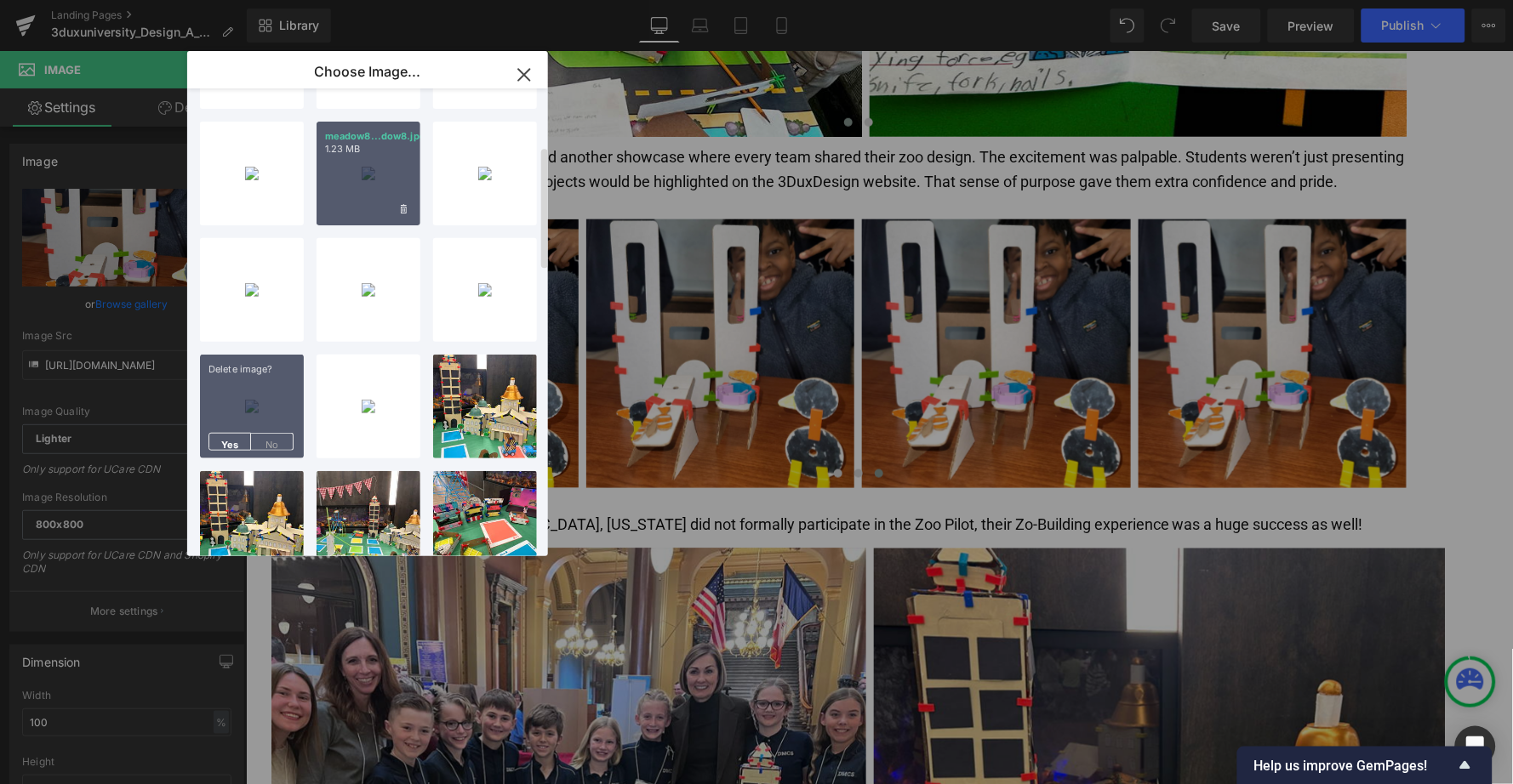
click at [366, 189] on div "meadow8...dow8.jpg 1.23 MB" at bounding box center [368, 173] width 104 height 104
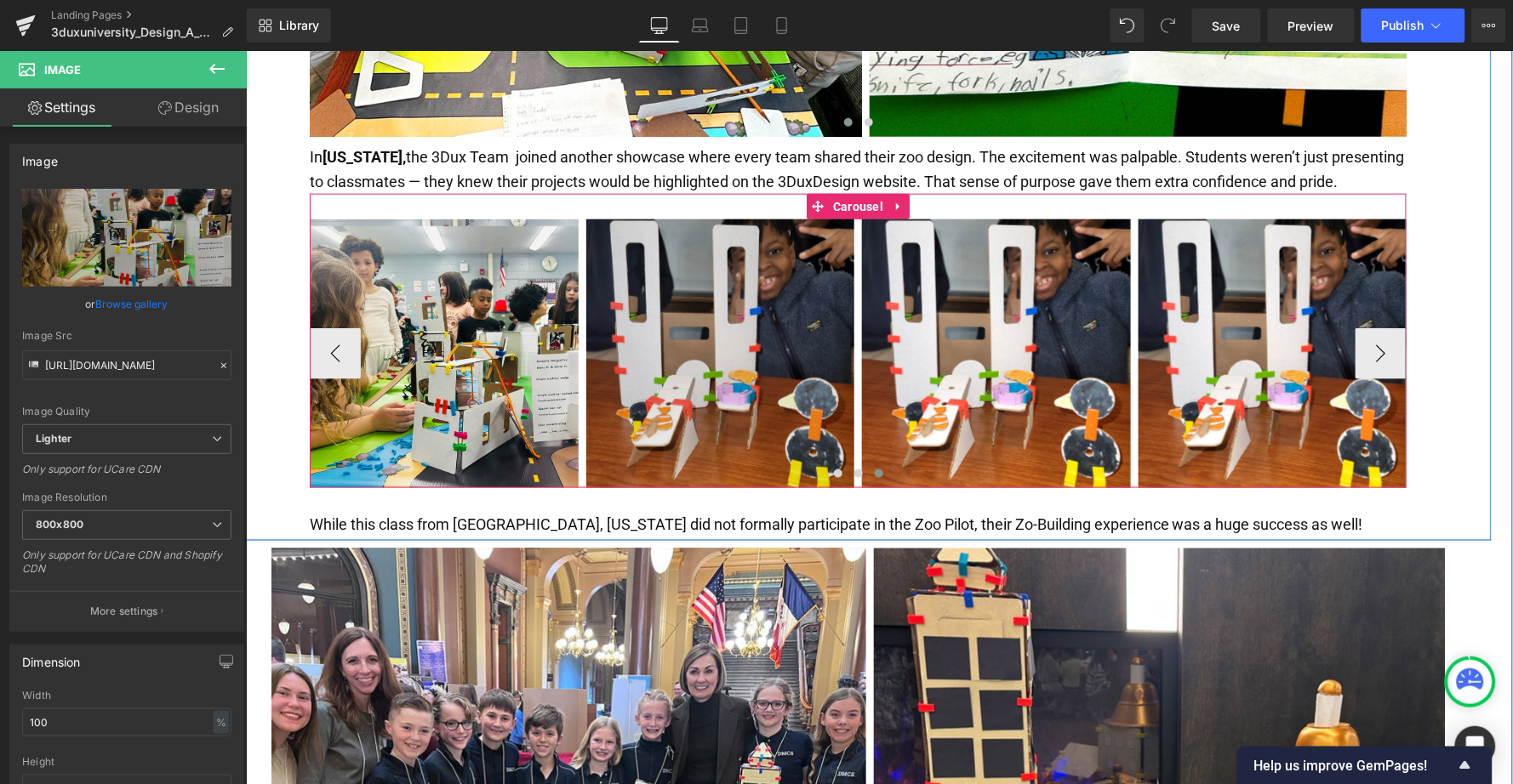
type input "[URL][DOMAIN_NAME]"
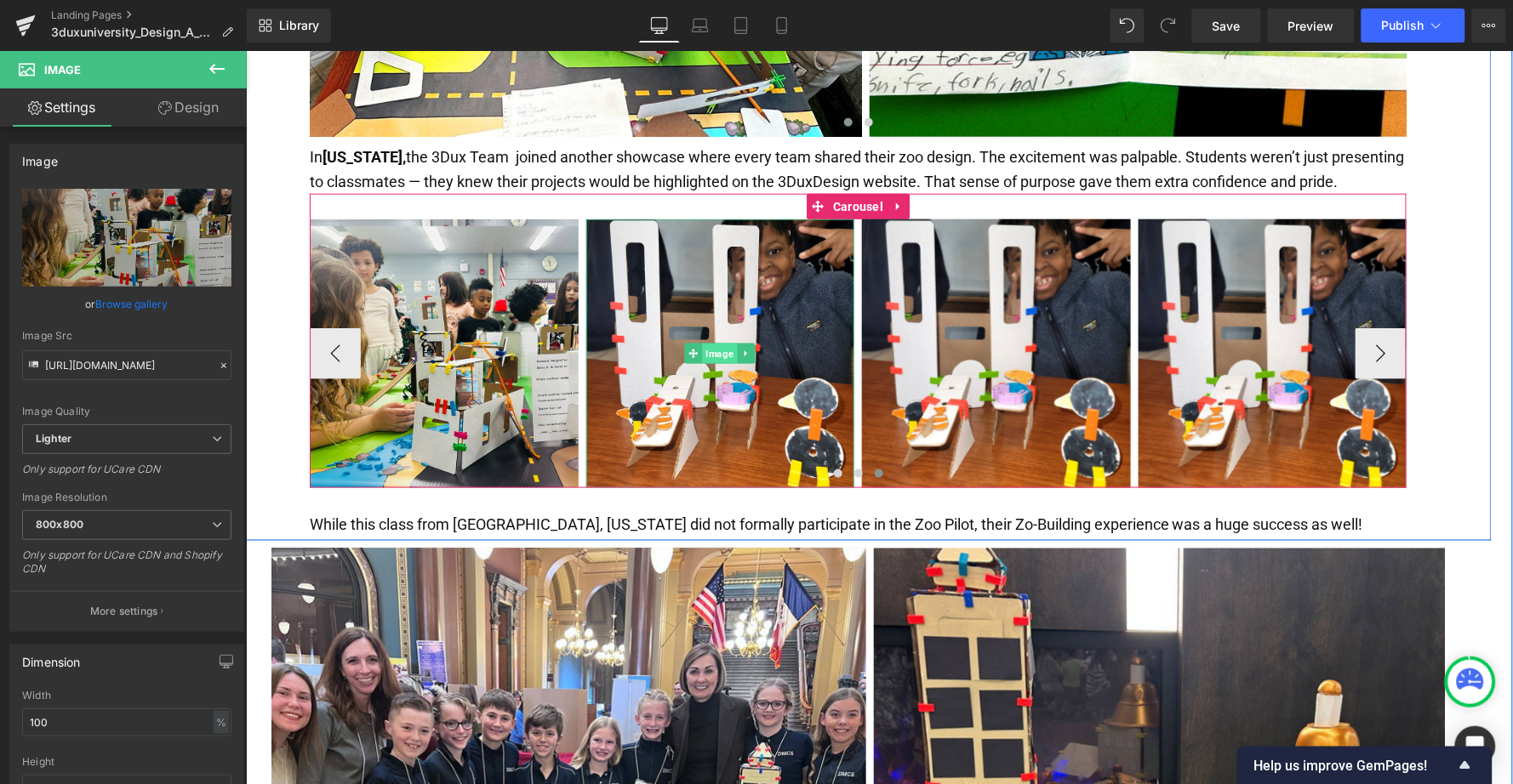
click at [710, 343] on span "Image" at bounding box center [719, 353] width 35 height 20
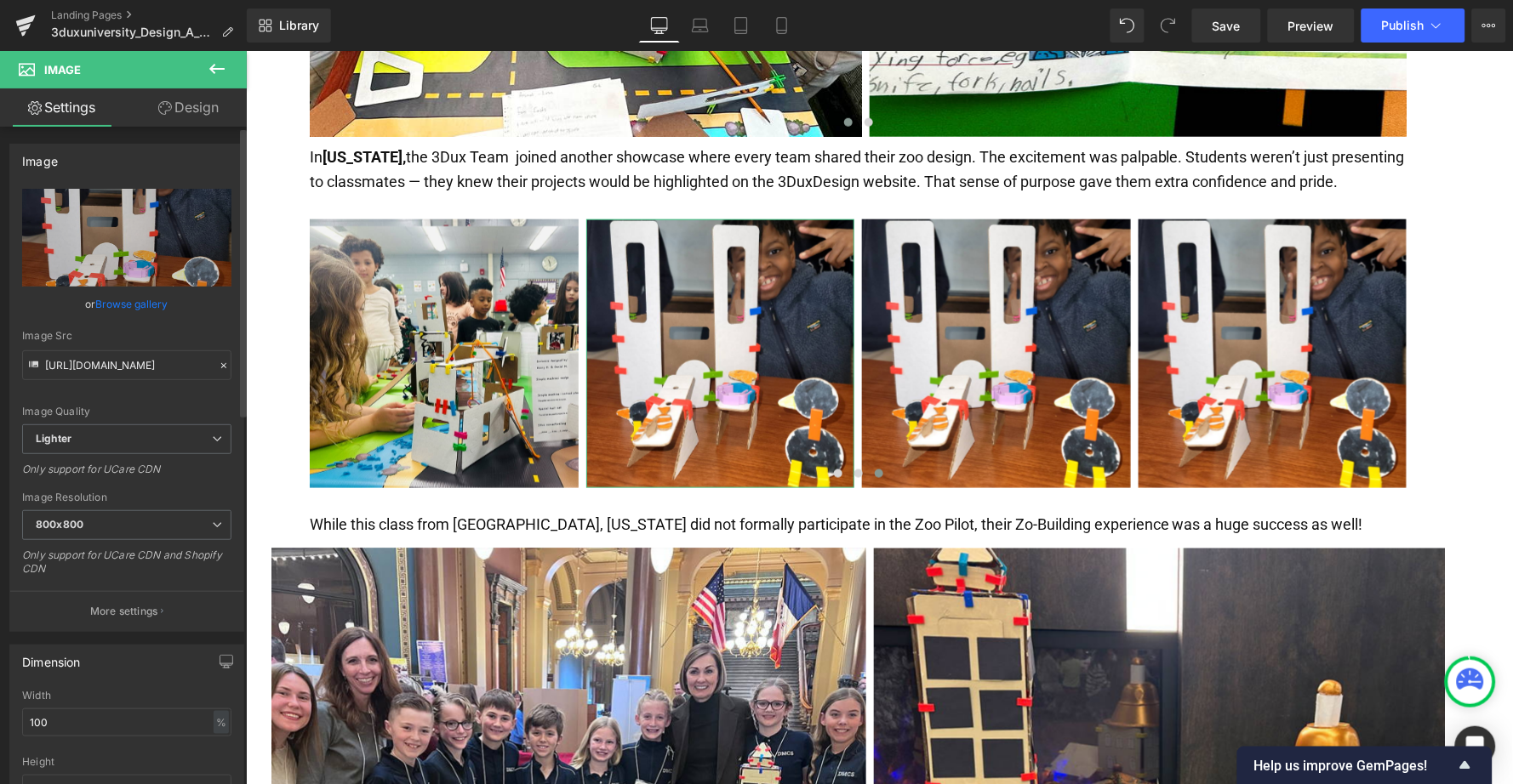
click at [109, 298] on link "Browse gallery" at bounding box center [132, 304] width 72 height 30
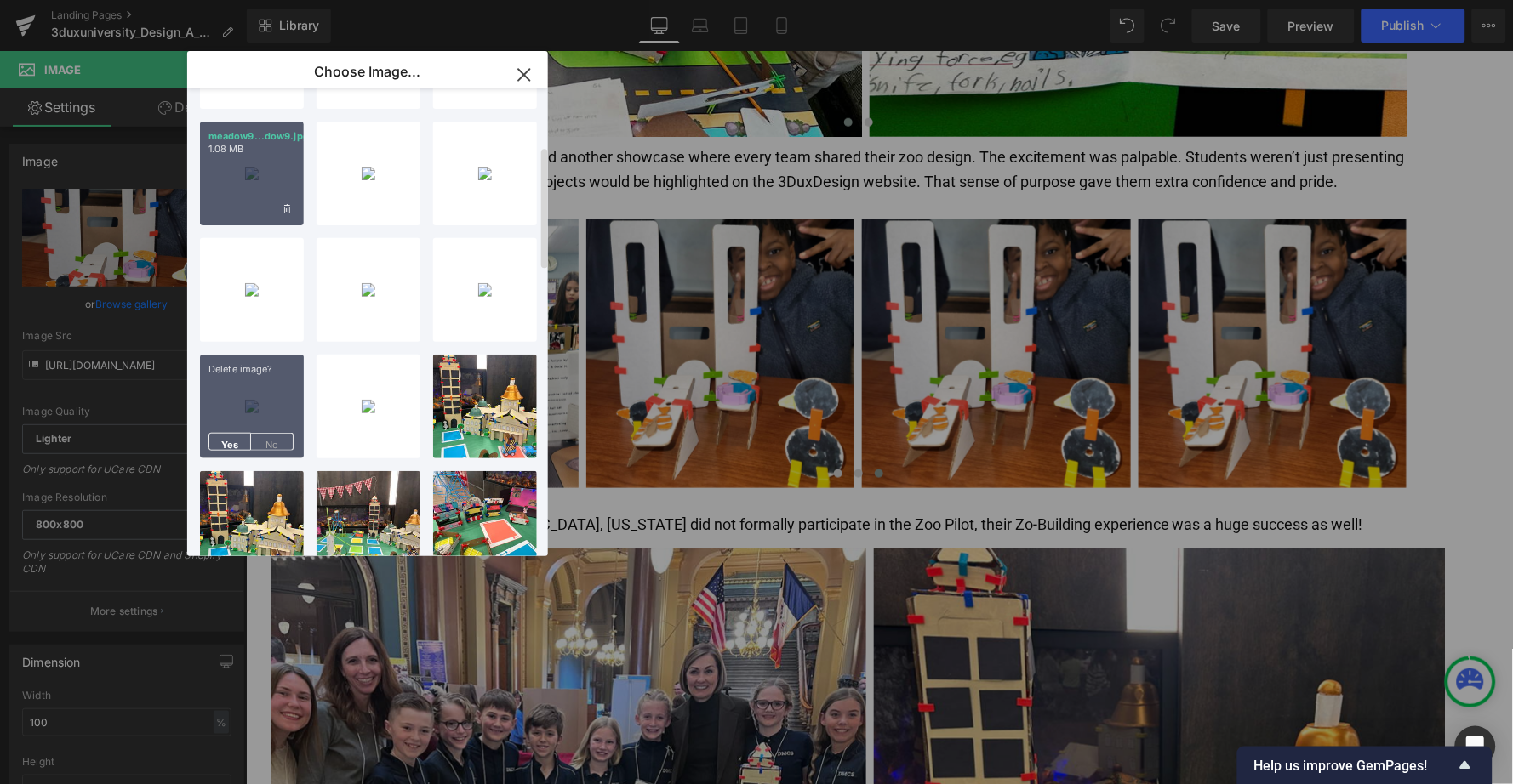
click at [252, 199] on div "meadow9...dow9.jpg 1.08 MB" at bounding box center [252, 173] width 104 height 104
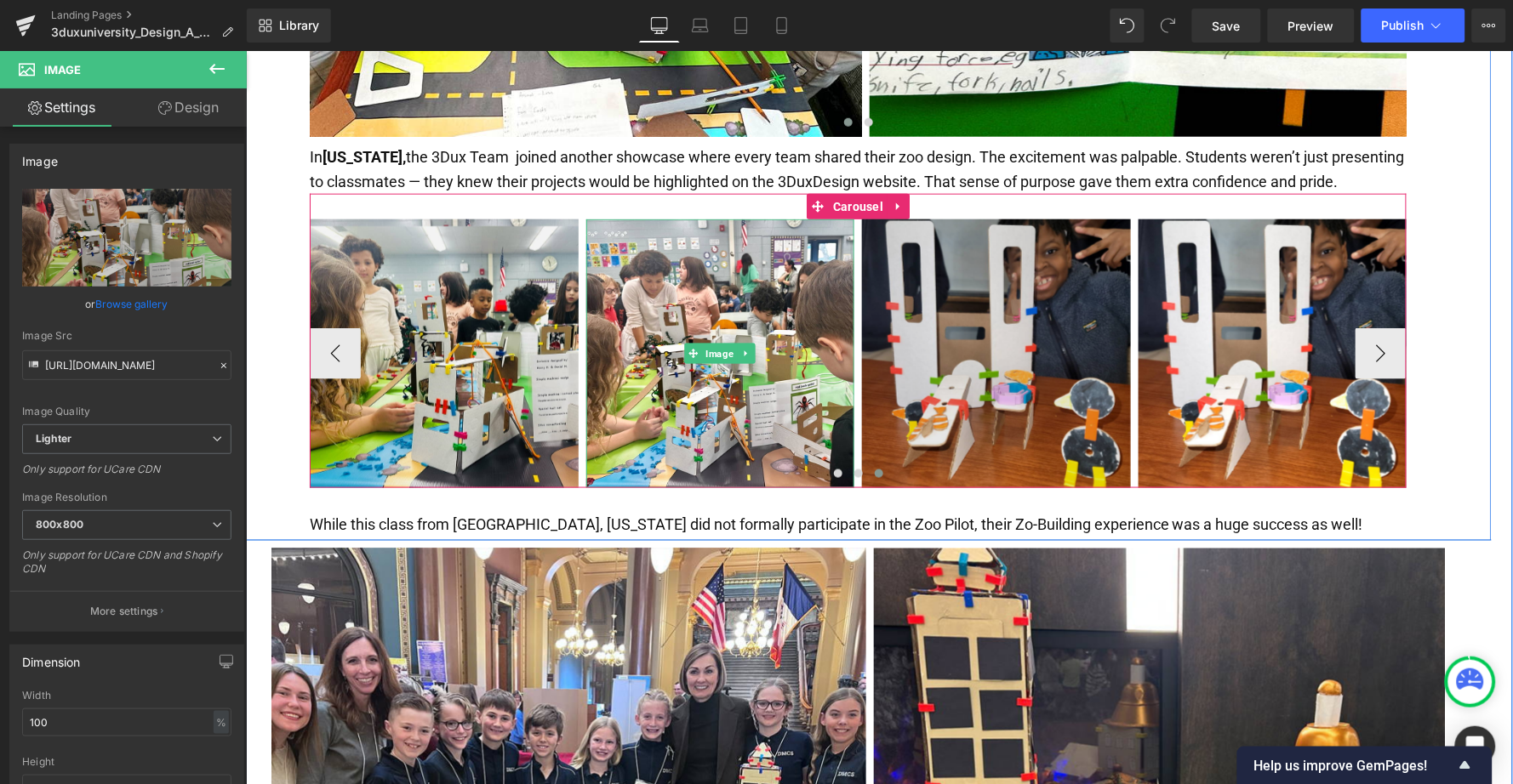
type input "[URL][DOMAIN_NAME]"
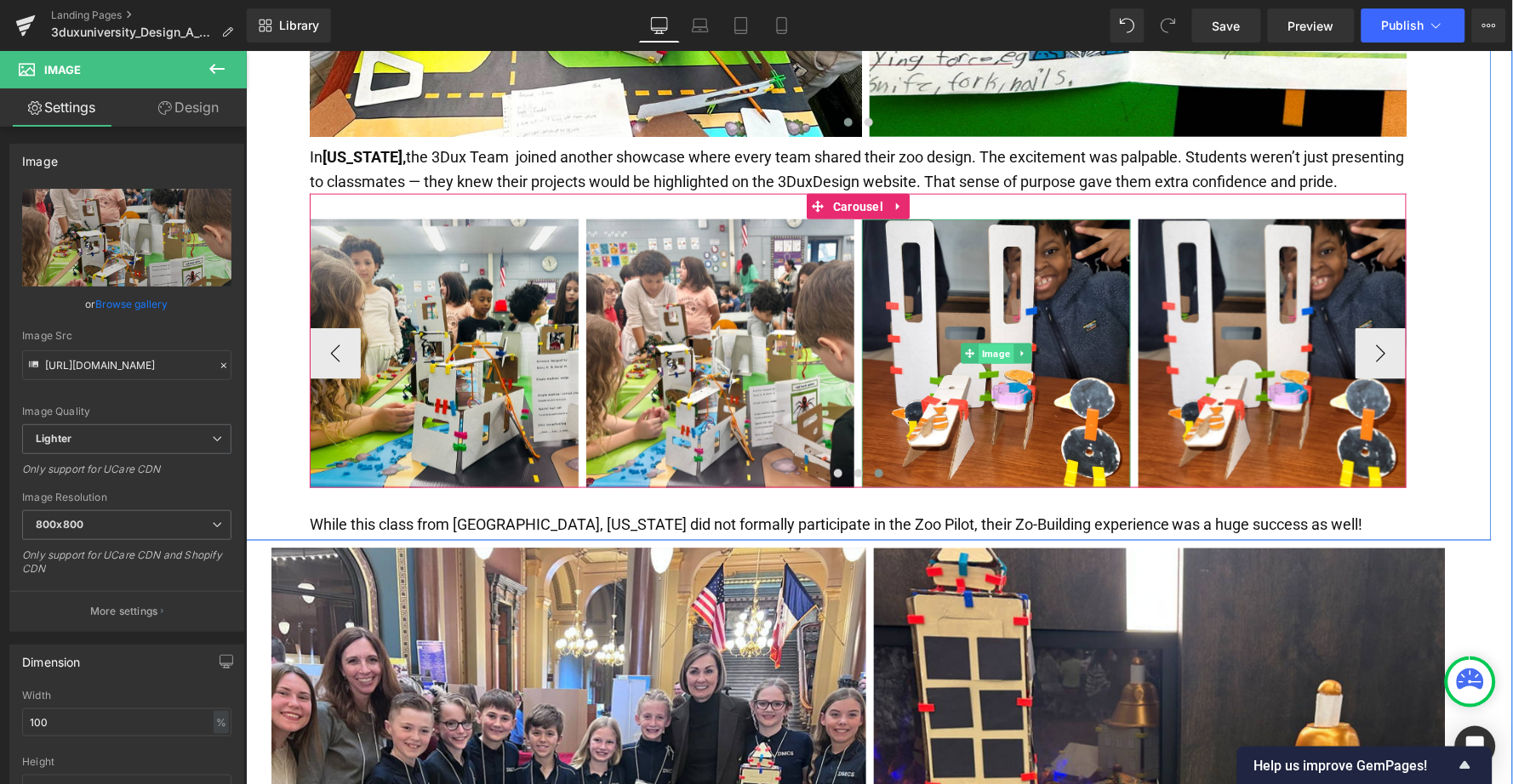
click at [990, 344] on span "Image" at bounding box center [995, 354] width 35 height 20
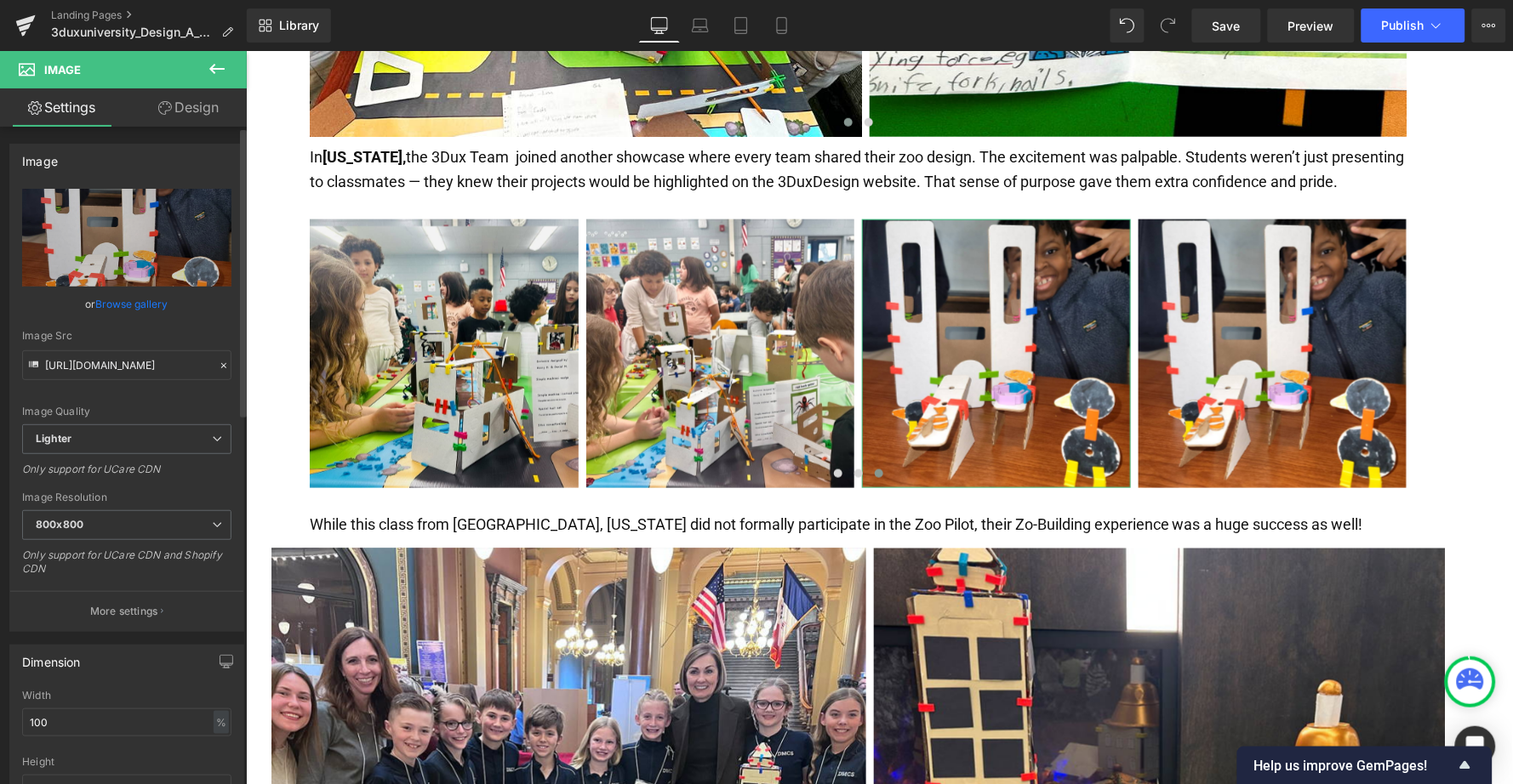
click at [131, 302] on link "Browse gallery" at bounding box center [132, 304] width 72 height 30
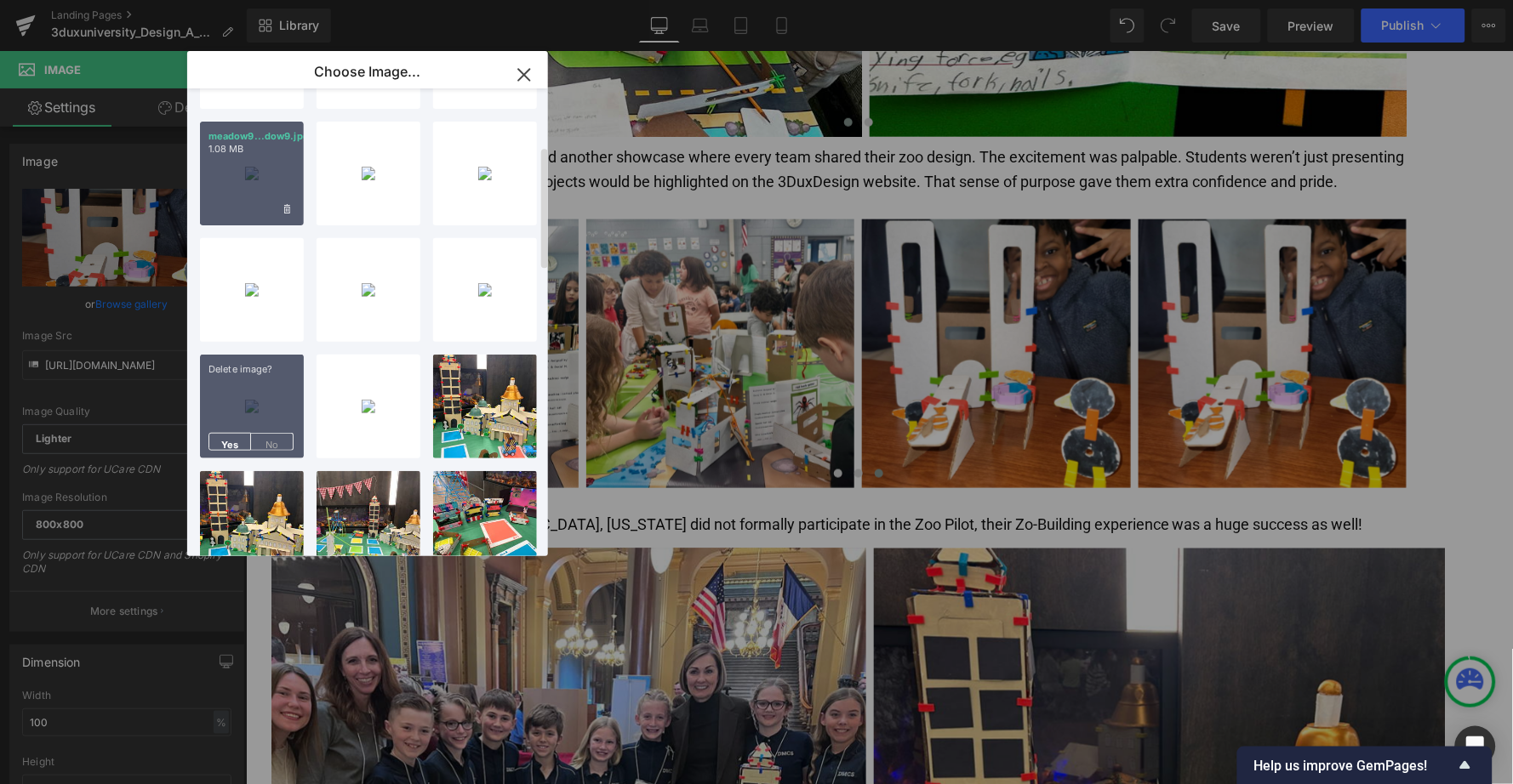
click at [257, 176] on div "meadow9...dow9.jpg 1.08 MB" at bounding box center [252, 173] width 104 height 104
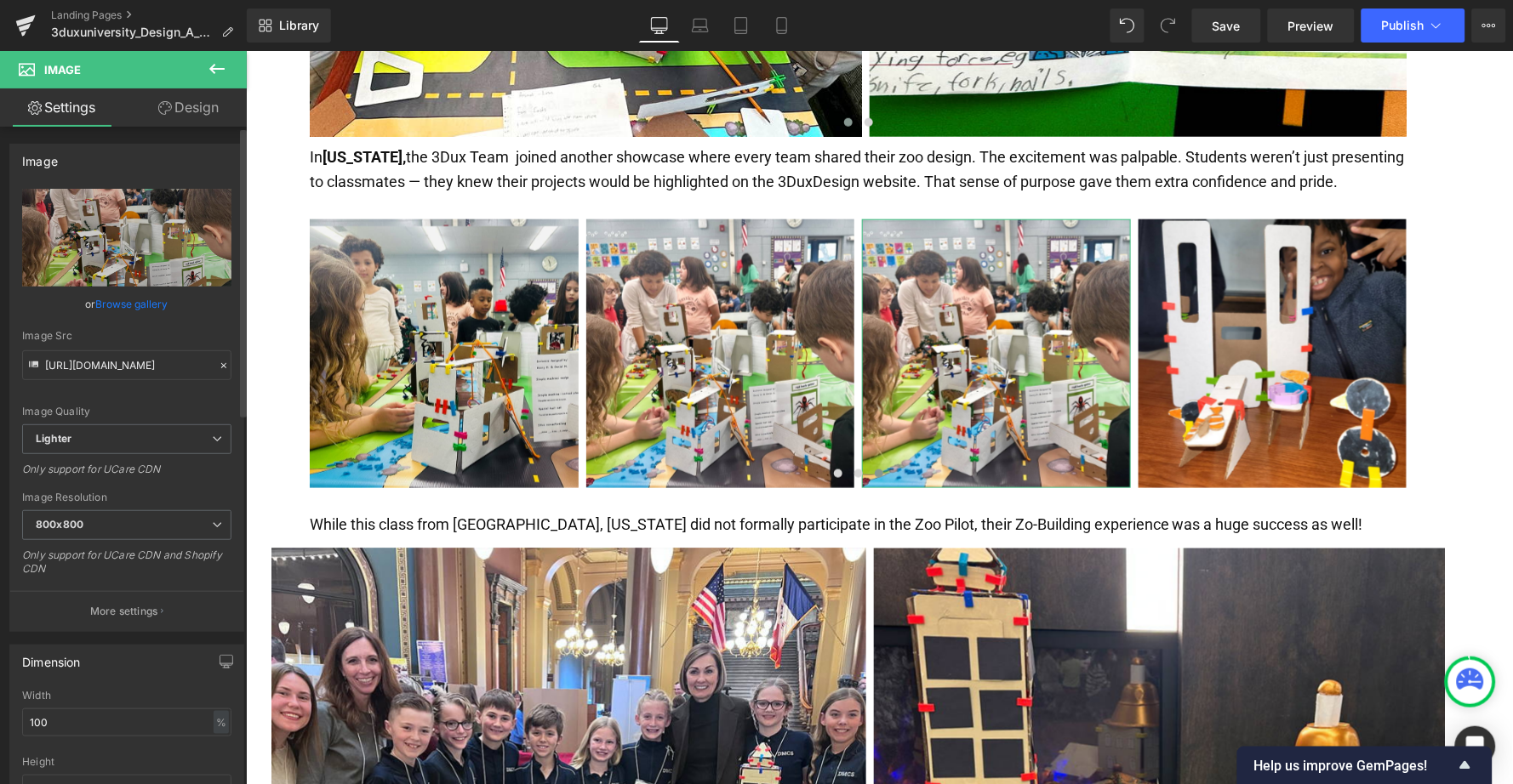
click at [134, 303] on link "Browse gallery" at bounding box center [132, 304] width 72 height 30
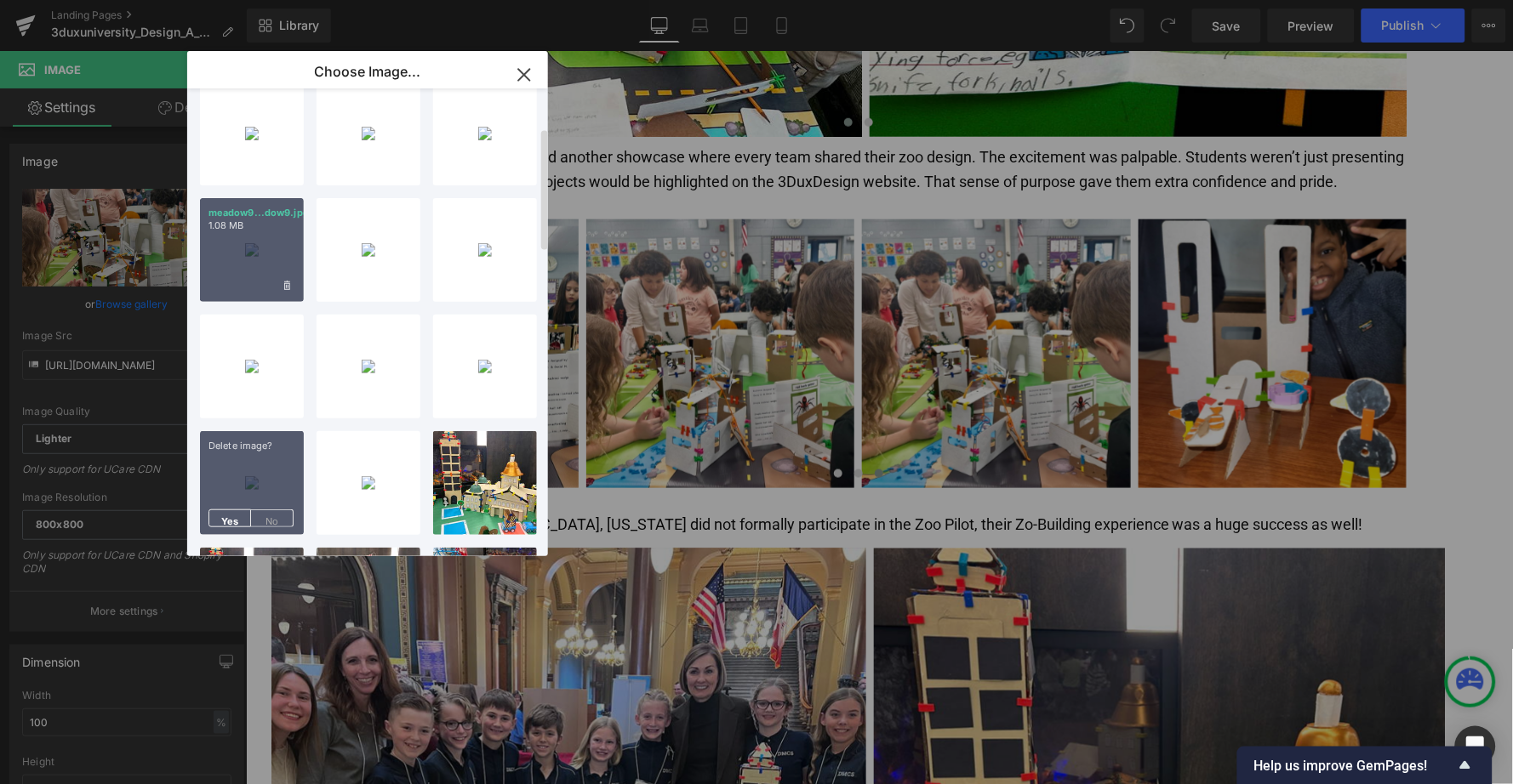
scroll to position [89, 0]
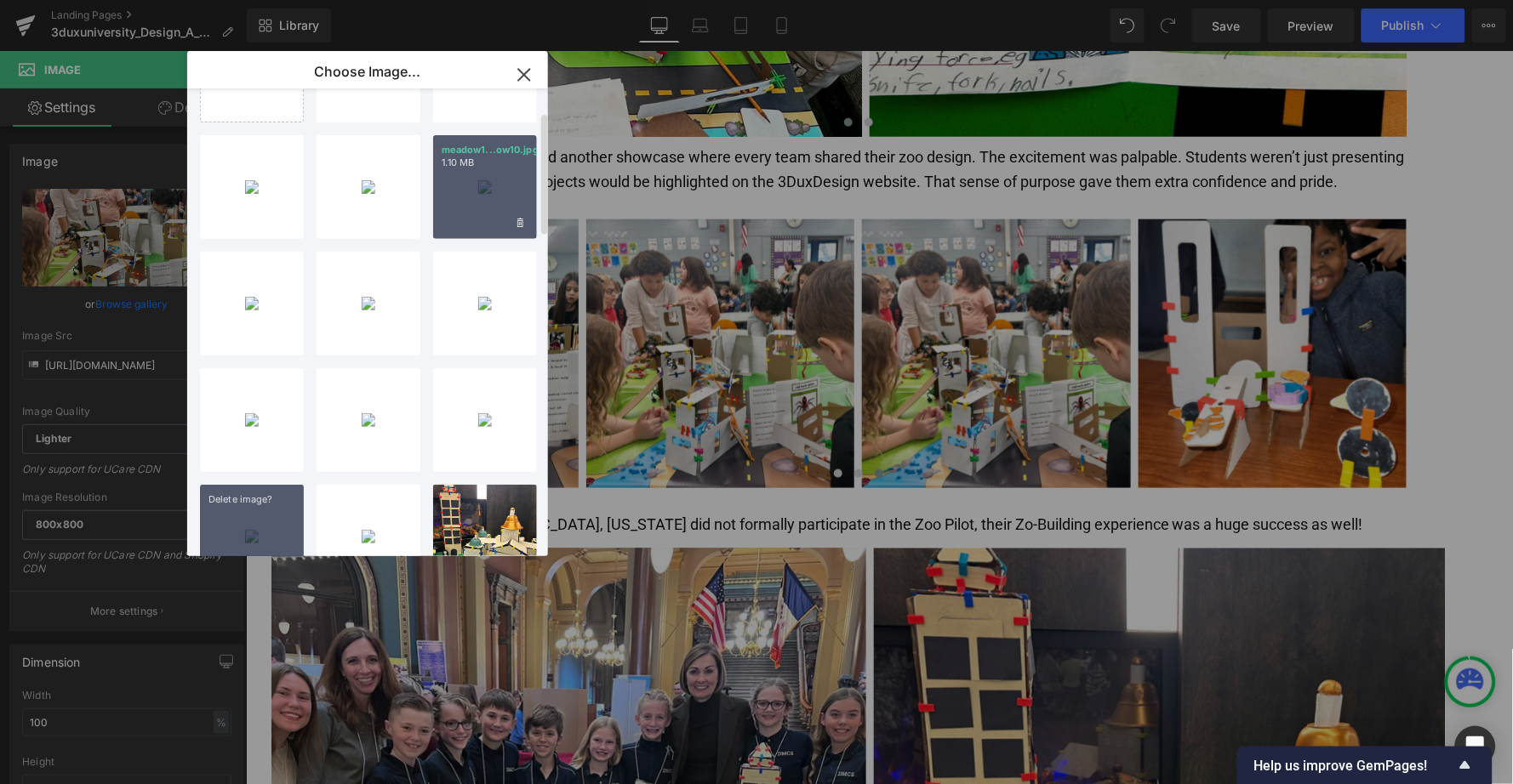
click at [485, 195] on div "meadow1...ow10.jpg 1.10 MB" at bounding box center [485, 187] width 104 height 104
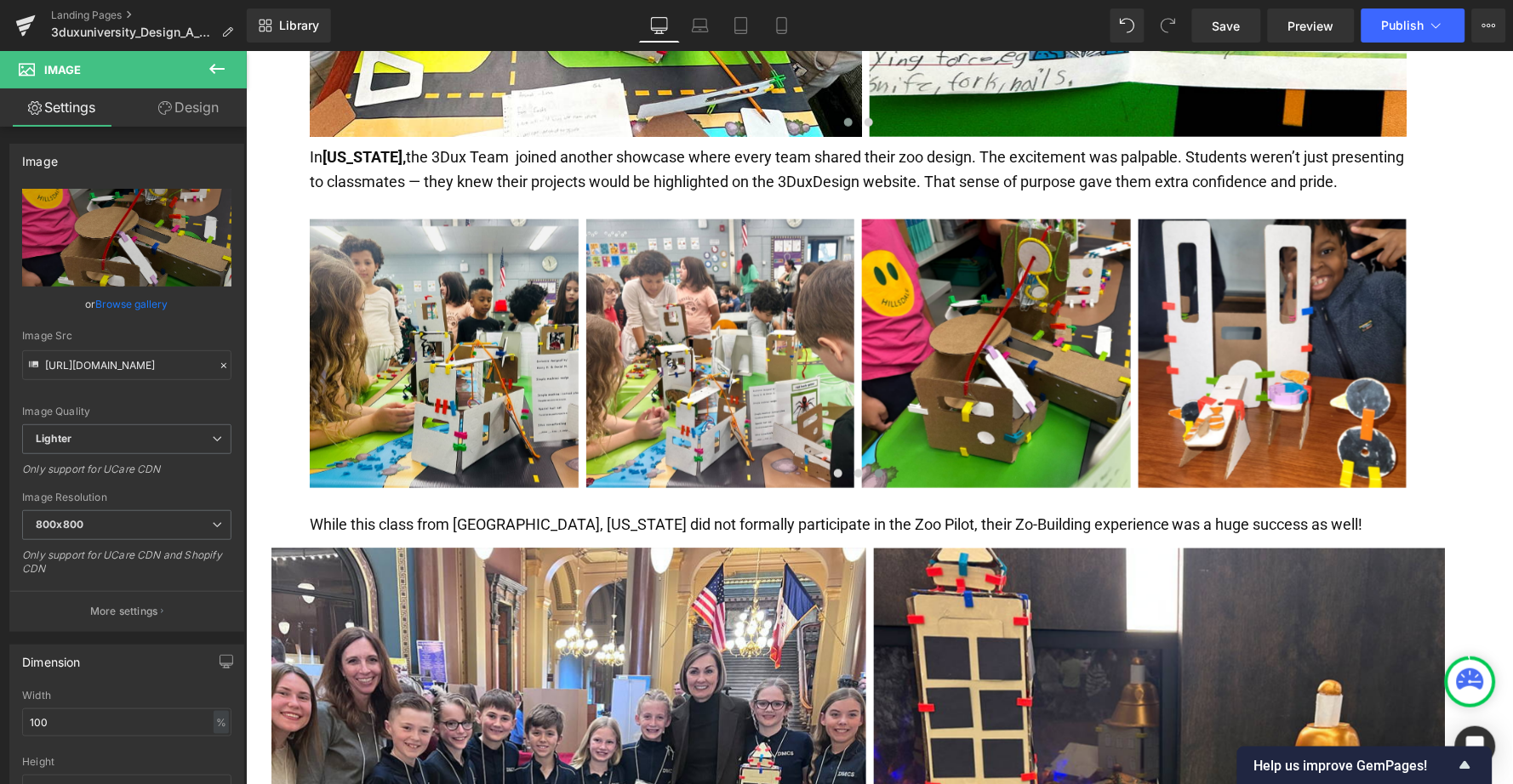
type input "[URL][DOMAIN_NAME]"
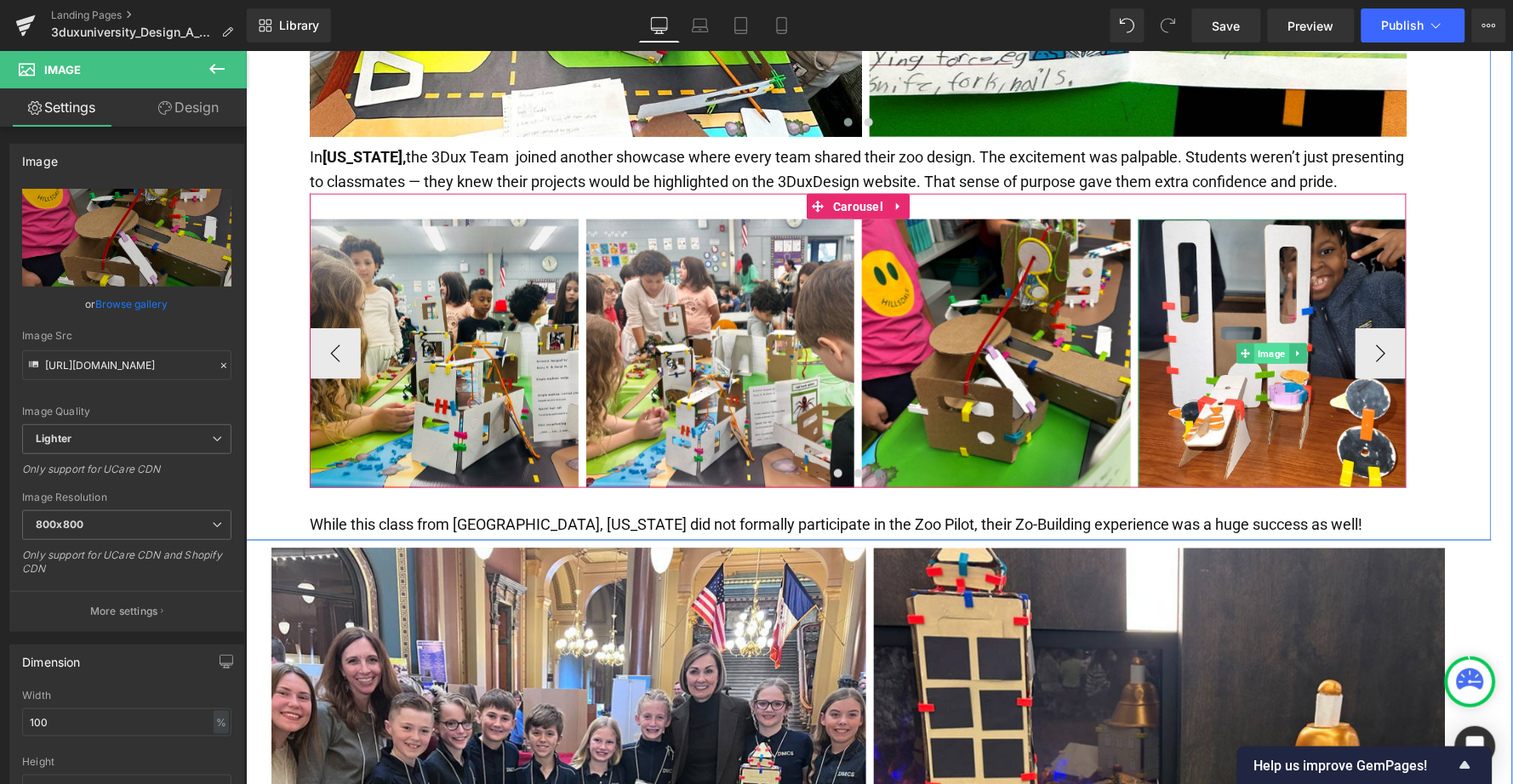
click at [1277, 343] on span "Image" at bounding box center [1272, 353] width 35 height 20
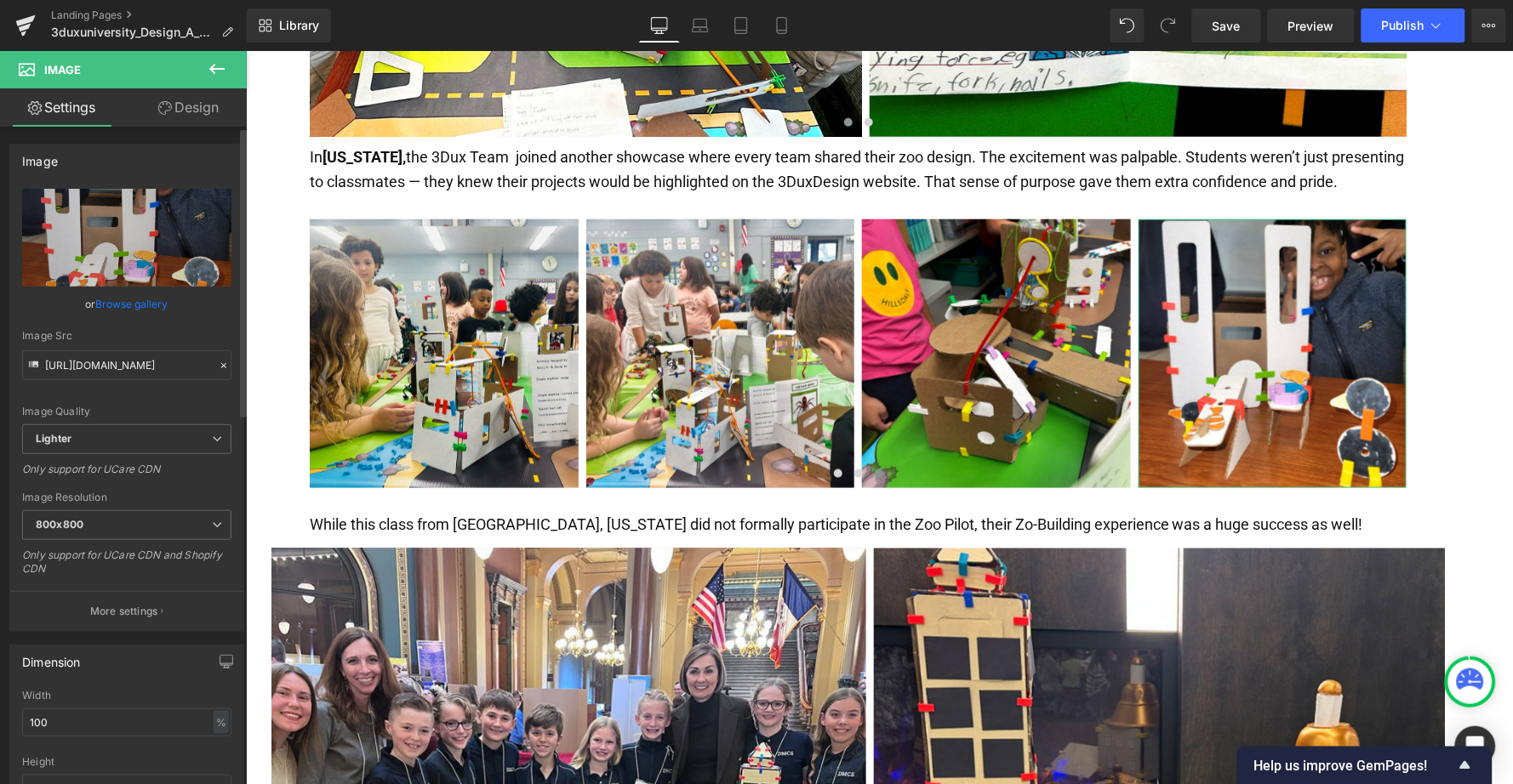
click at [114, 303] on link "Browse gallery" at bounding box center [132, 304] width 72 height 30
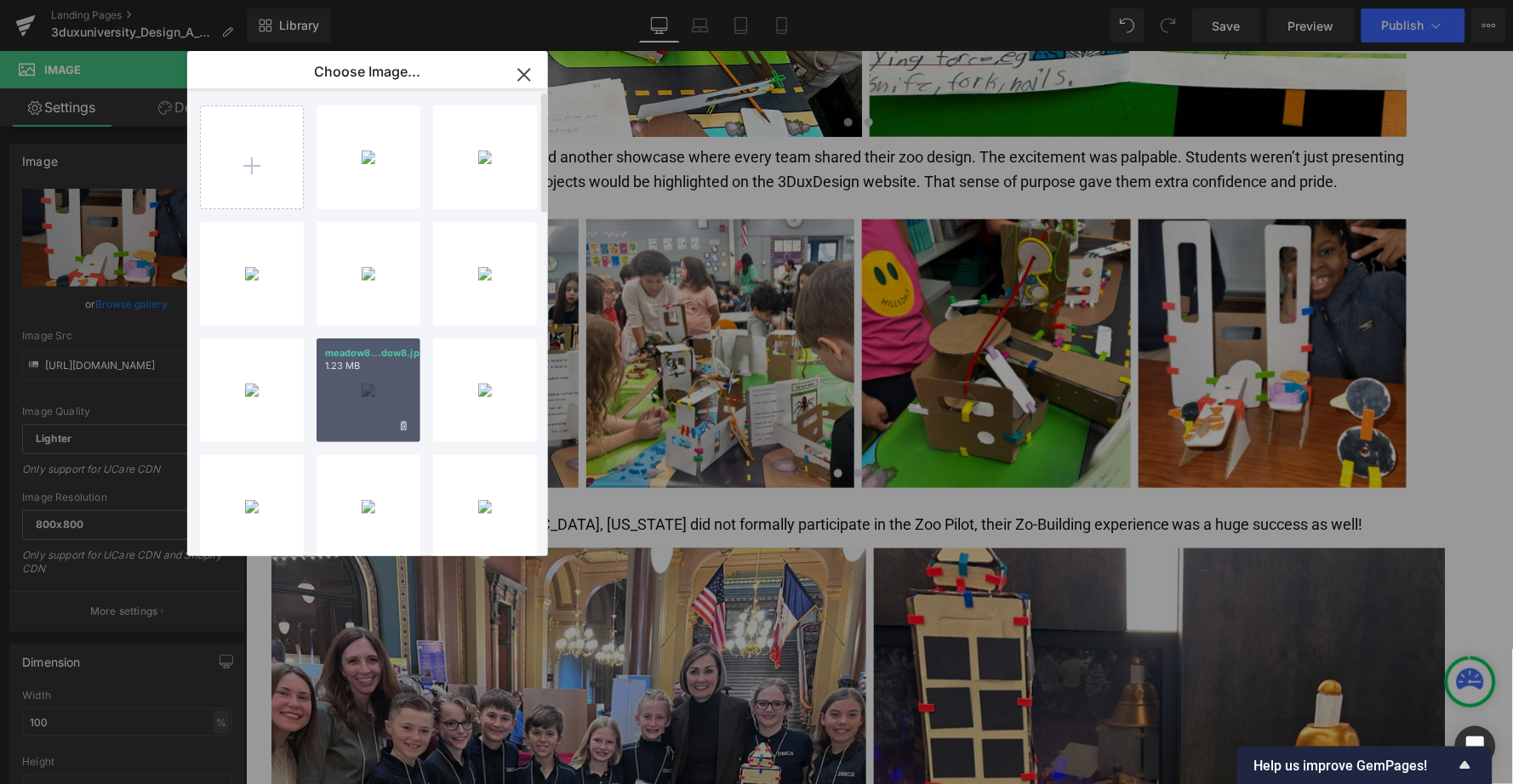
scroll to position [2, 0]
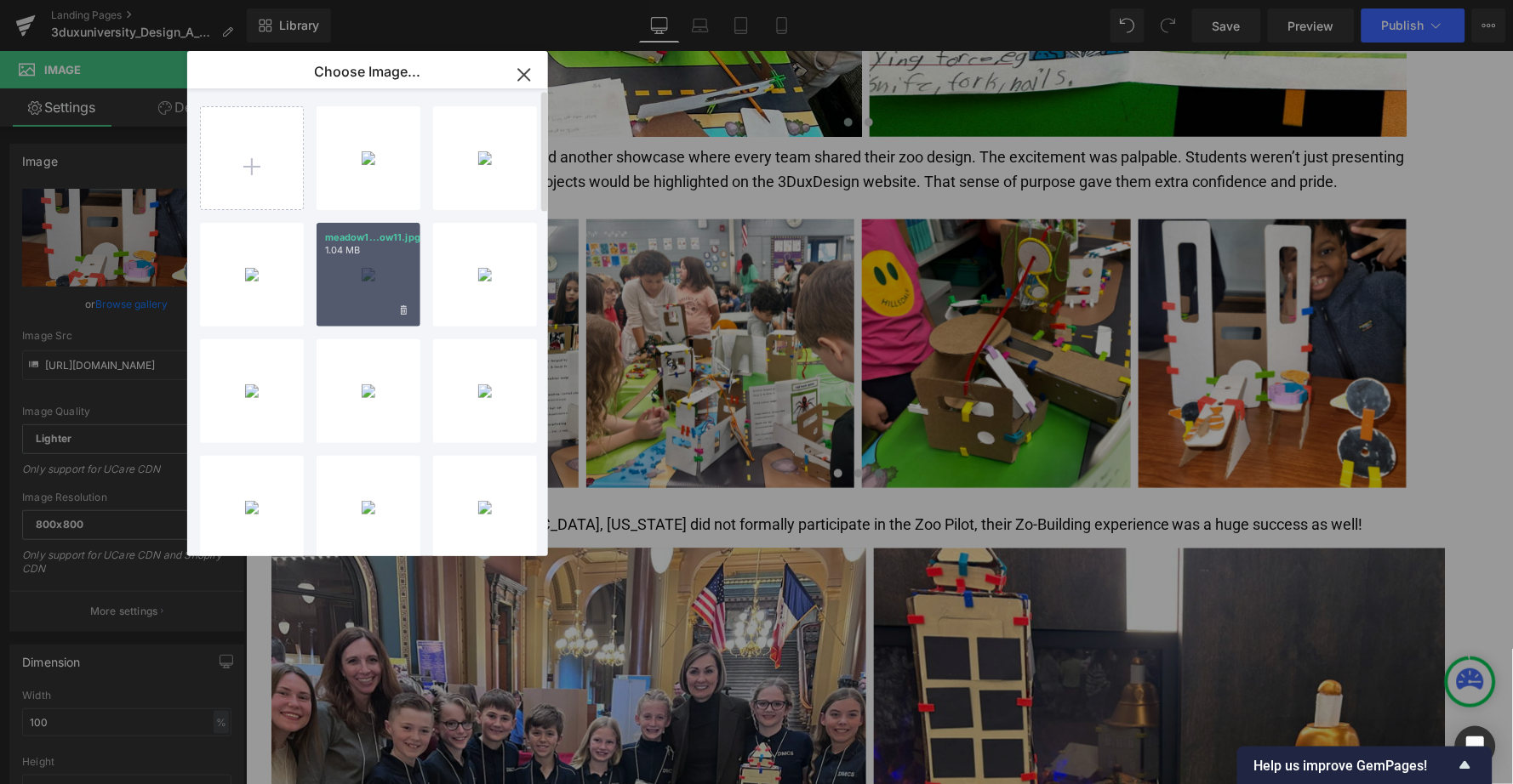
click at [372, 275] on div "meadow1...ow11.jpg 1.04 MB" at bounding box center [368, 274] width 104 height 104
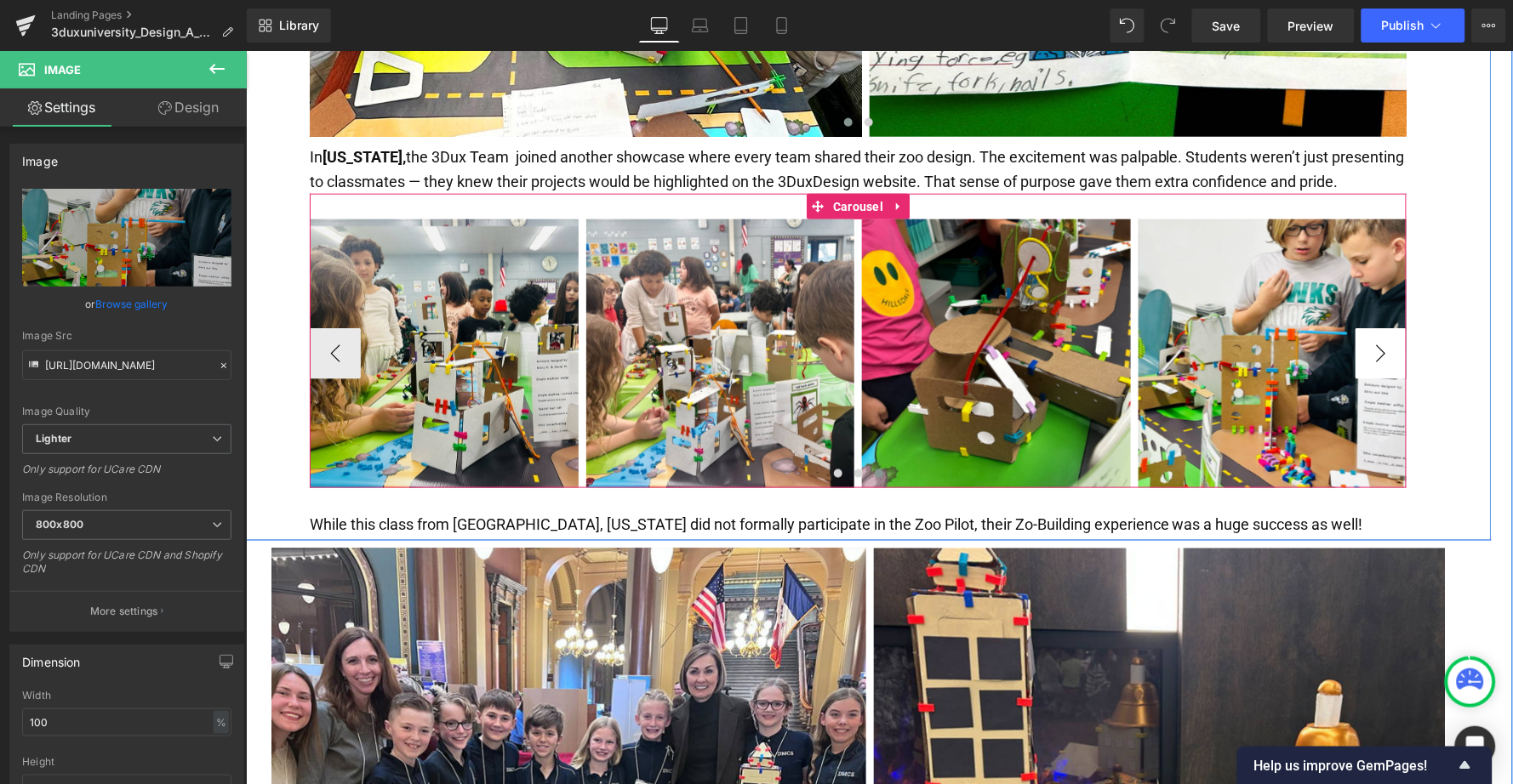
click at [1371, 327] on button "›" at bounding box center [1380, 353] width 52 height 51
type input "[URL][DOMAIN_NAME]"
click at [1372, 327] on button "›" at bounding box center [1380, 353] width 52 height 51
click at [1262, 343] on span "Image" at bounding box center [1272, 353] width 35 height 20
click at [848, 193] on span "Carousel" at bounding box center [857, 206] width 58 height 25
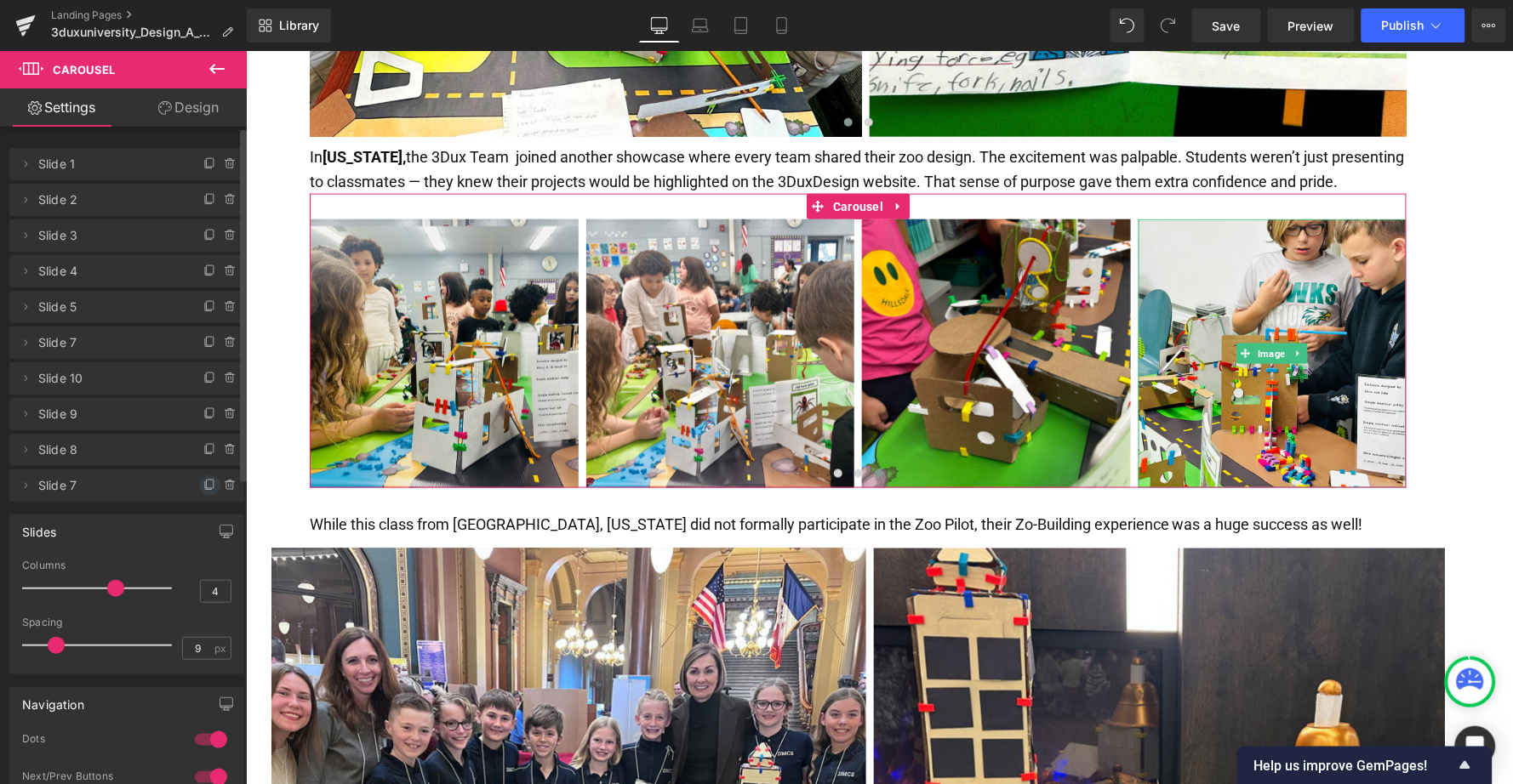
click at [203, 483] on icon at bounding box center [210, 486] width 14 height 14
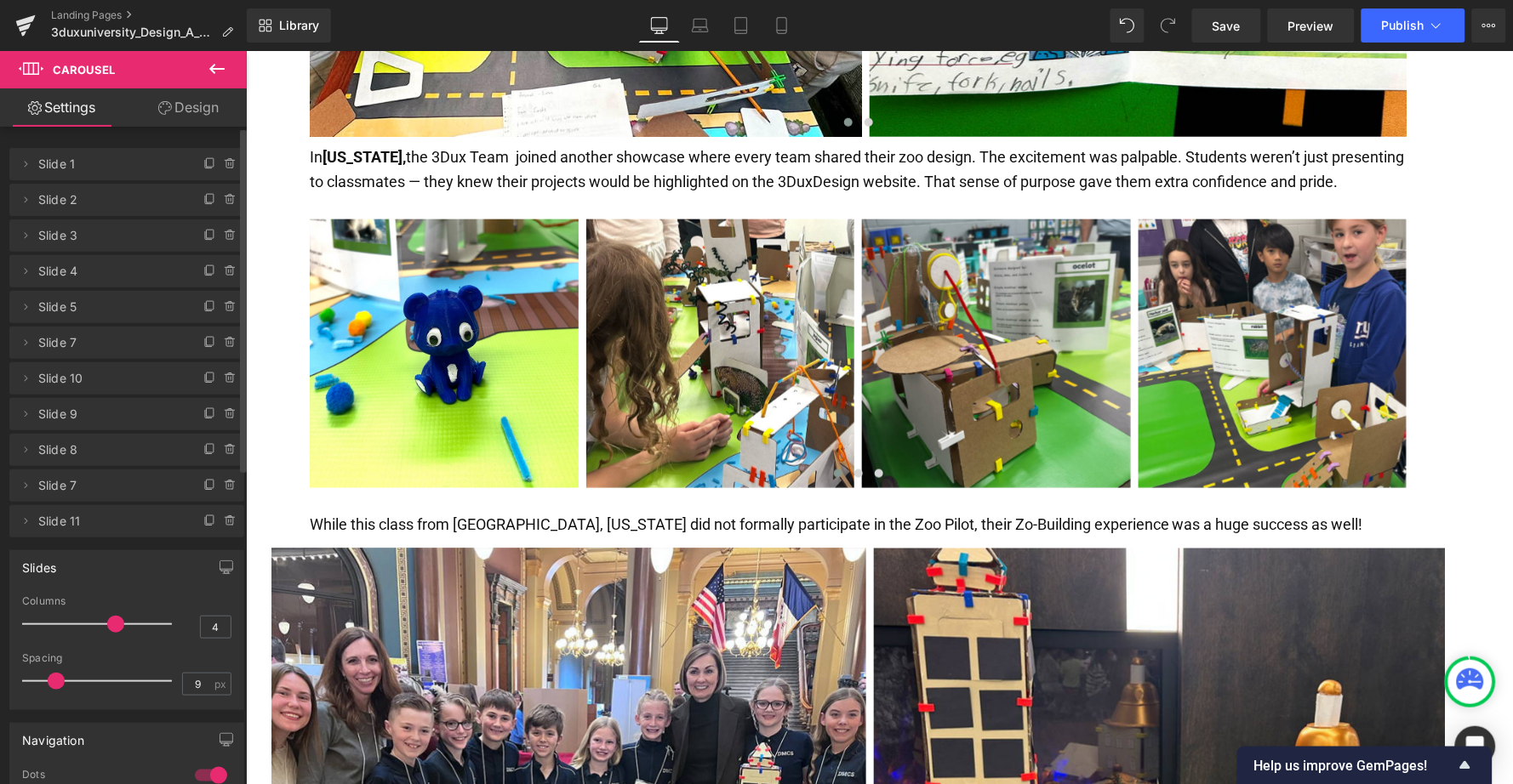
click at [203, 483] on icon at bounding box center [210, 486] width 14 height 14
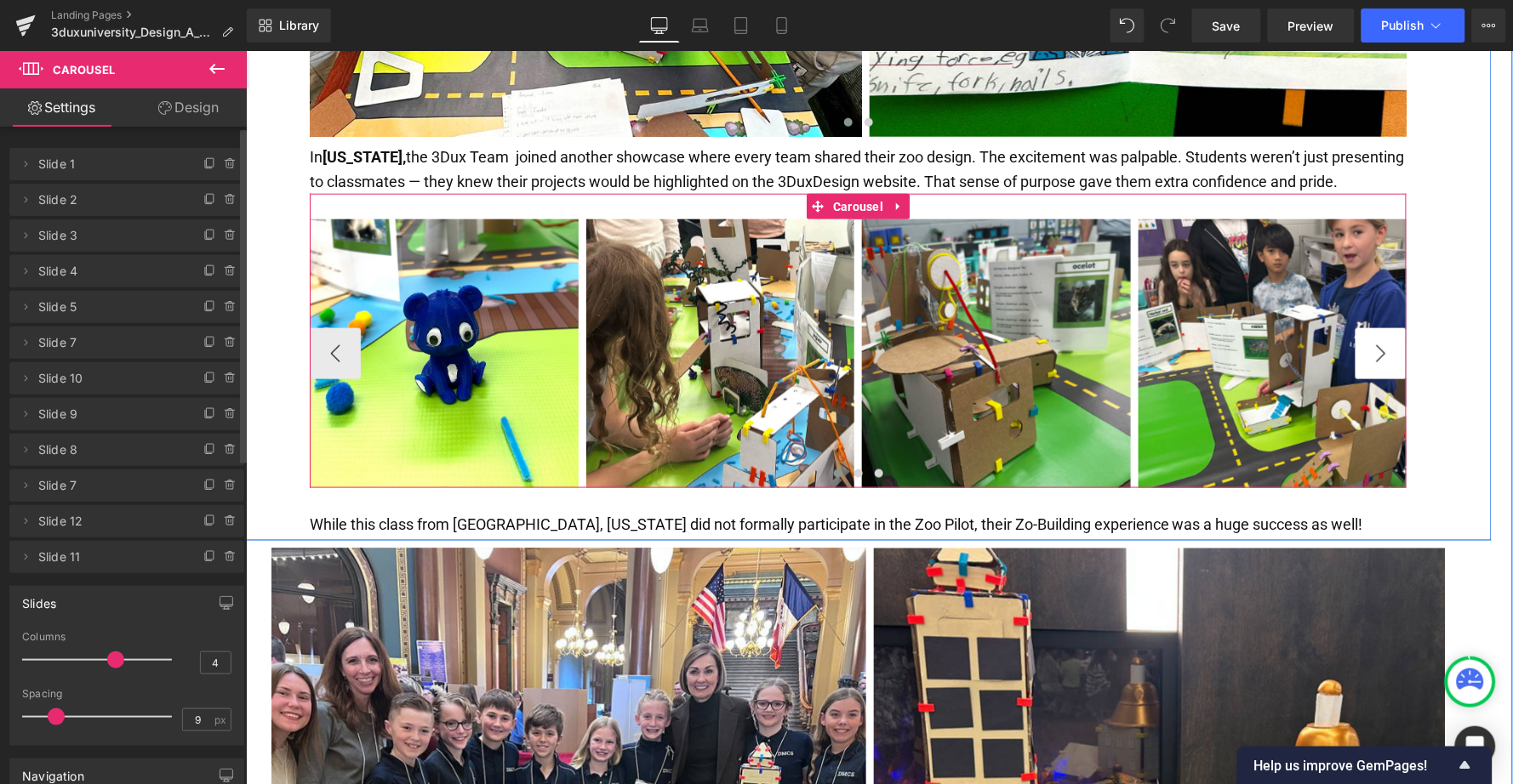
click at [1394, 327] on button "›" at bounding box center [1380, 353] width 52 height 51
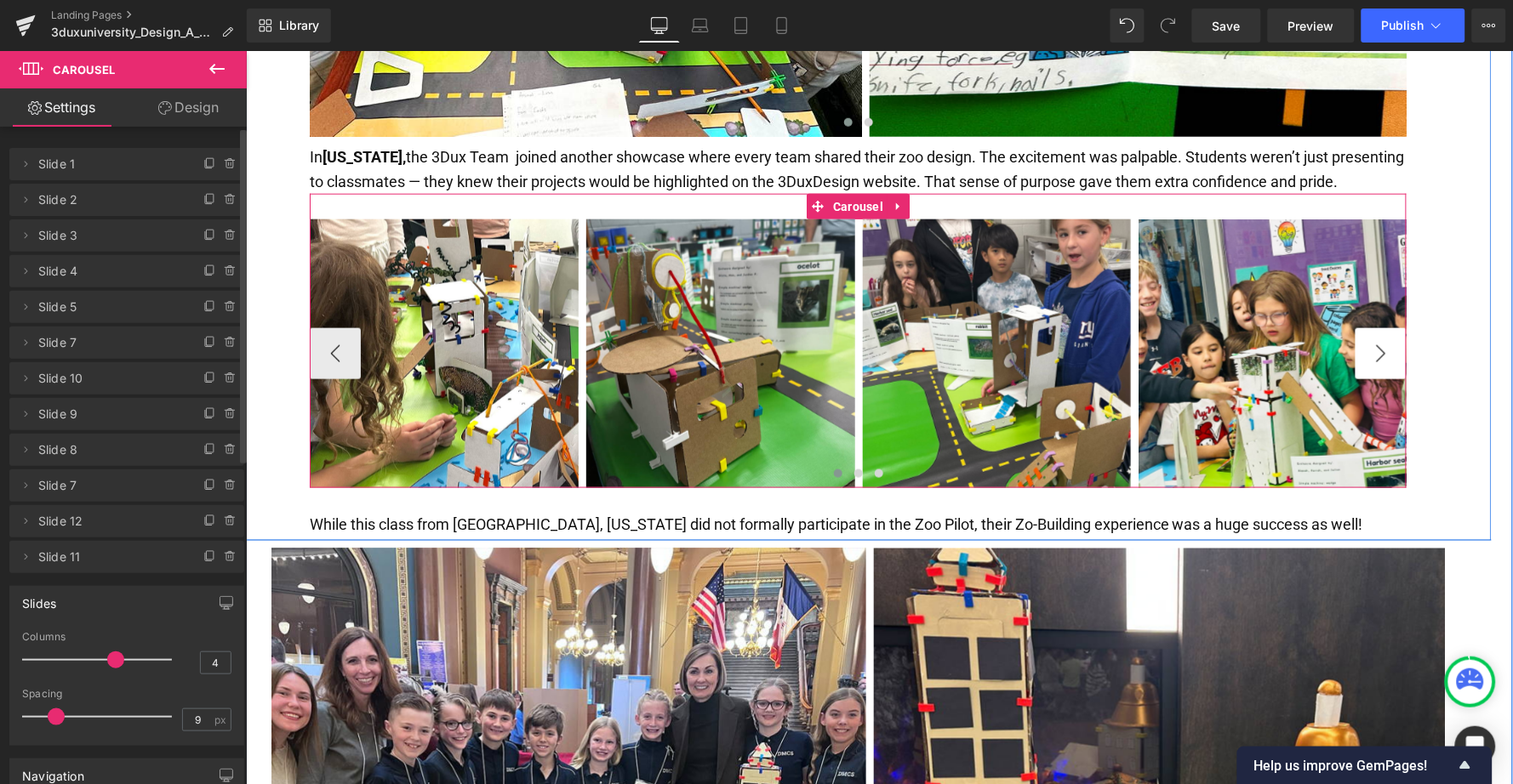
click at [1394, 327] on button "›" at bounding box center [1380, 353] width 52 height 51
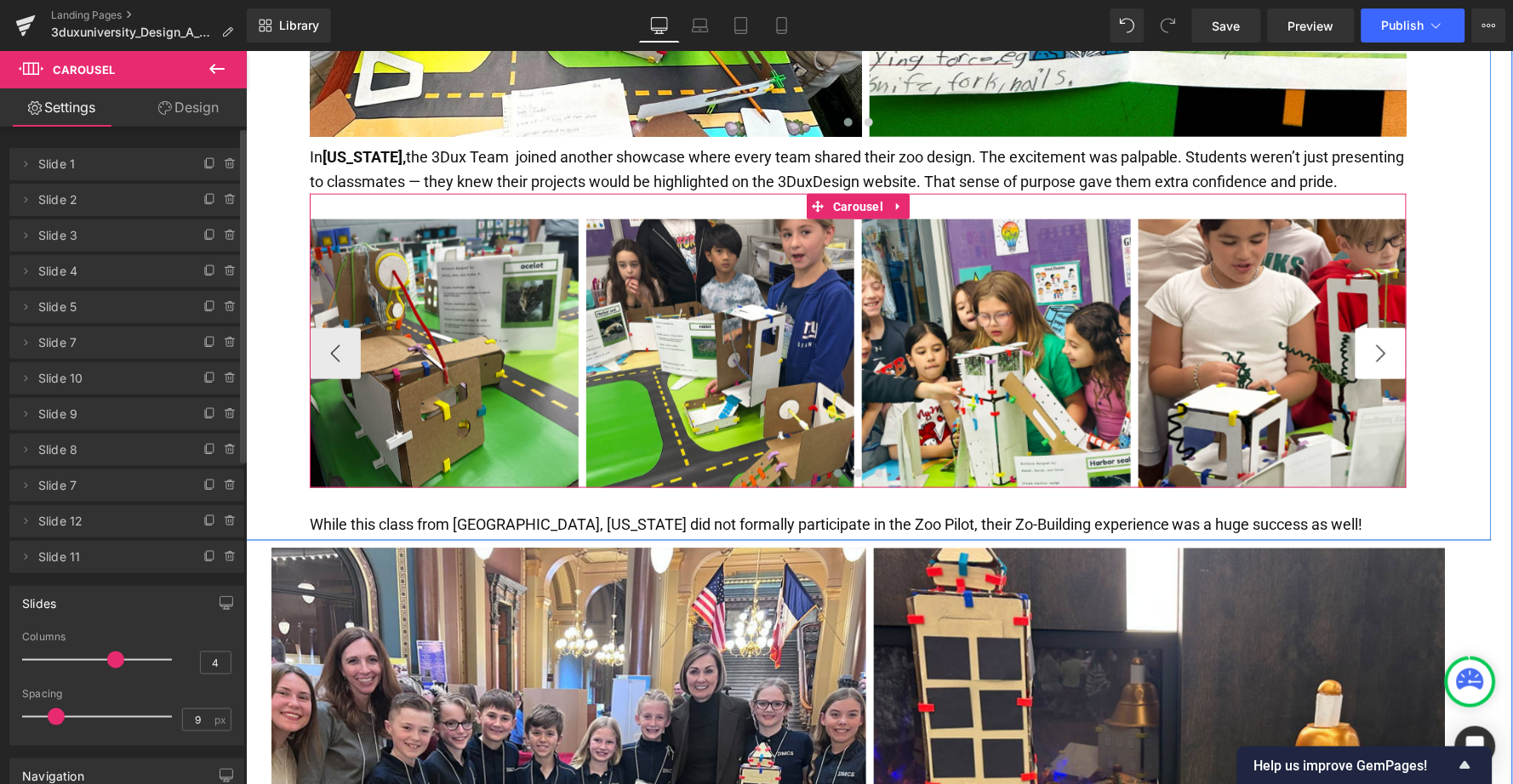
click at [1394, 327] on button "›" at bounding box center [1380, 353] width 52 height 51
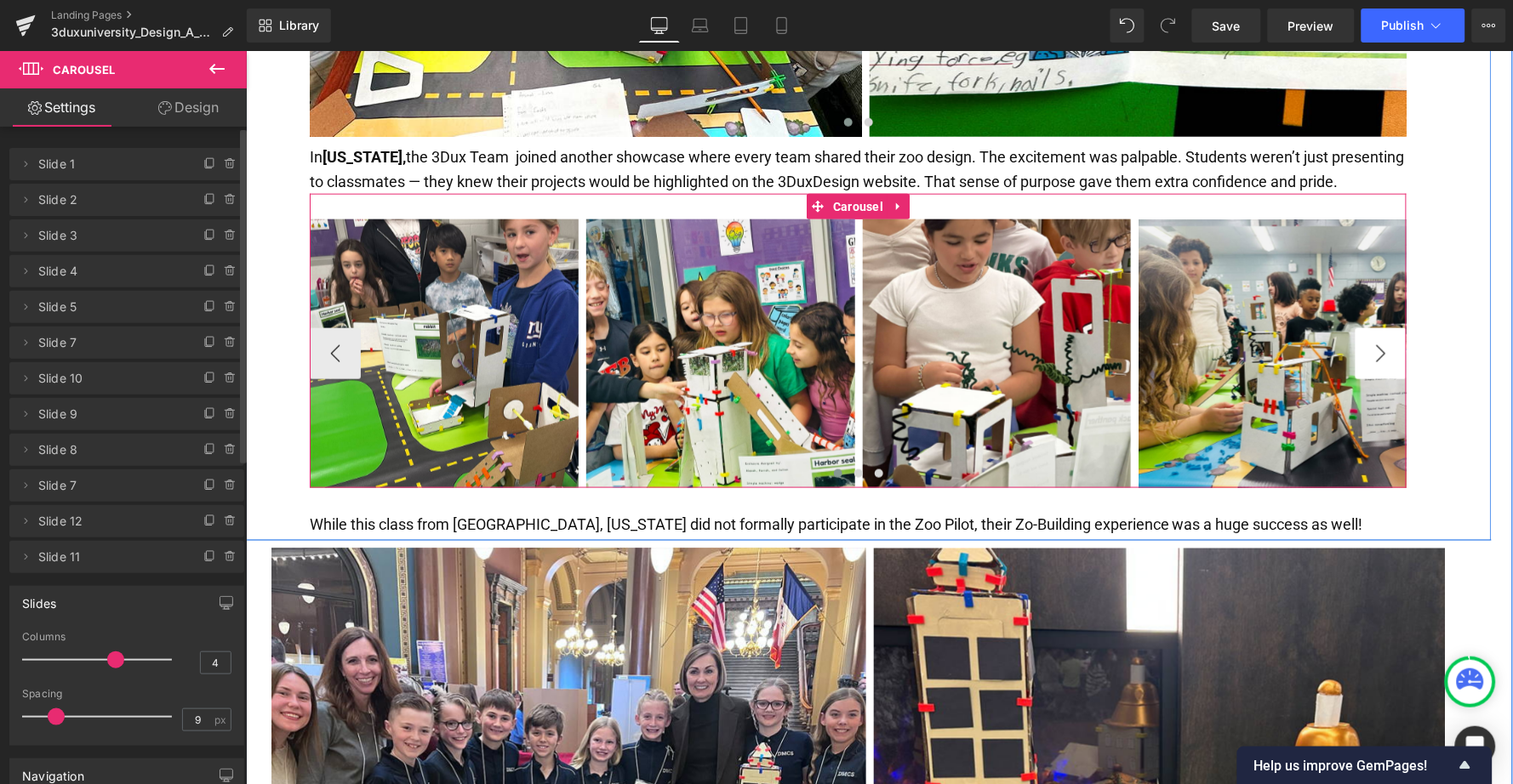
click at [1394, 327] on button "›" at bounding box center [1380, 353] width 52 height 51
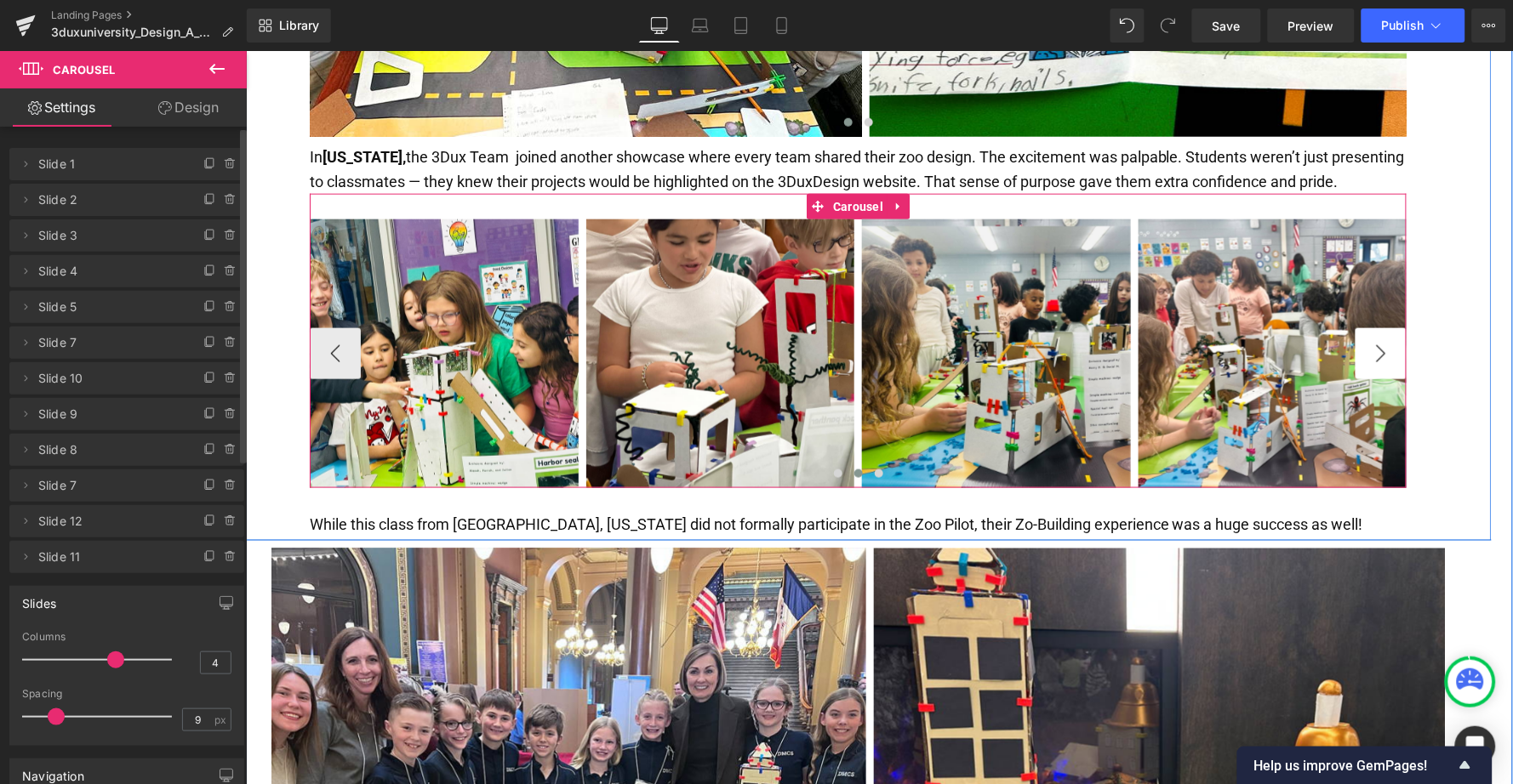
click at [1394, 327] on button "›" at bounding box center [1380, 353] width 52 height 51
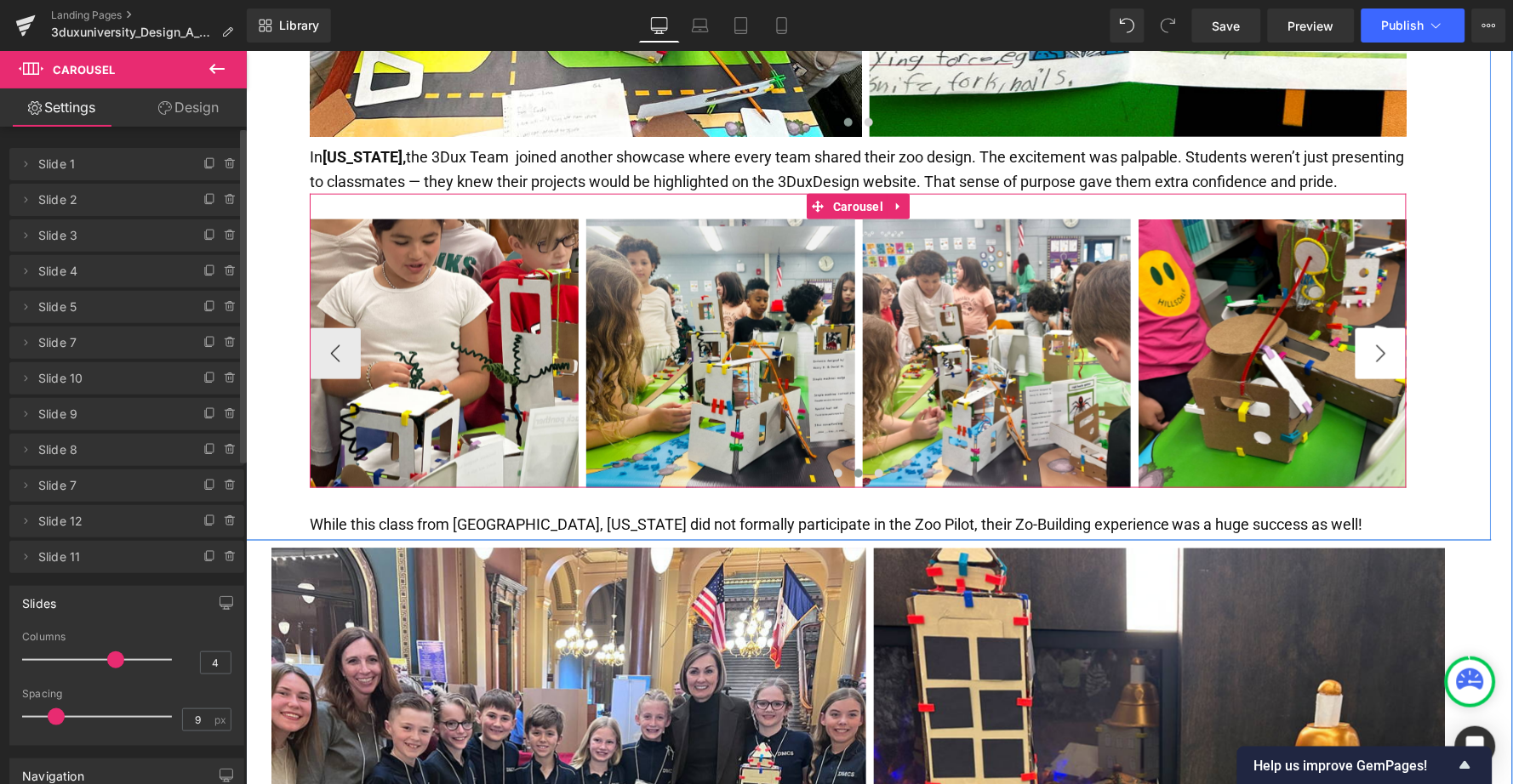
click at [1394, 327] on button "›" at bounding box center [1380, 353] width 52 height 51
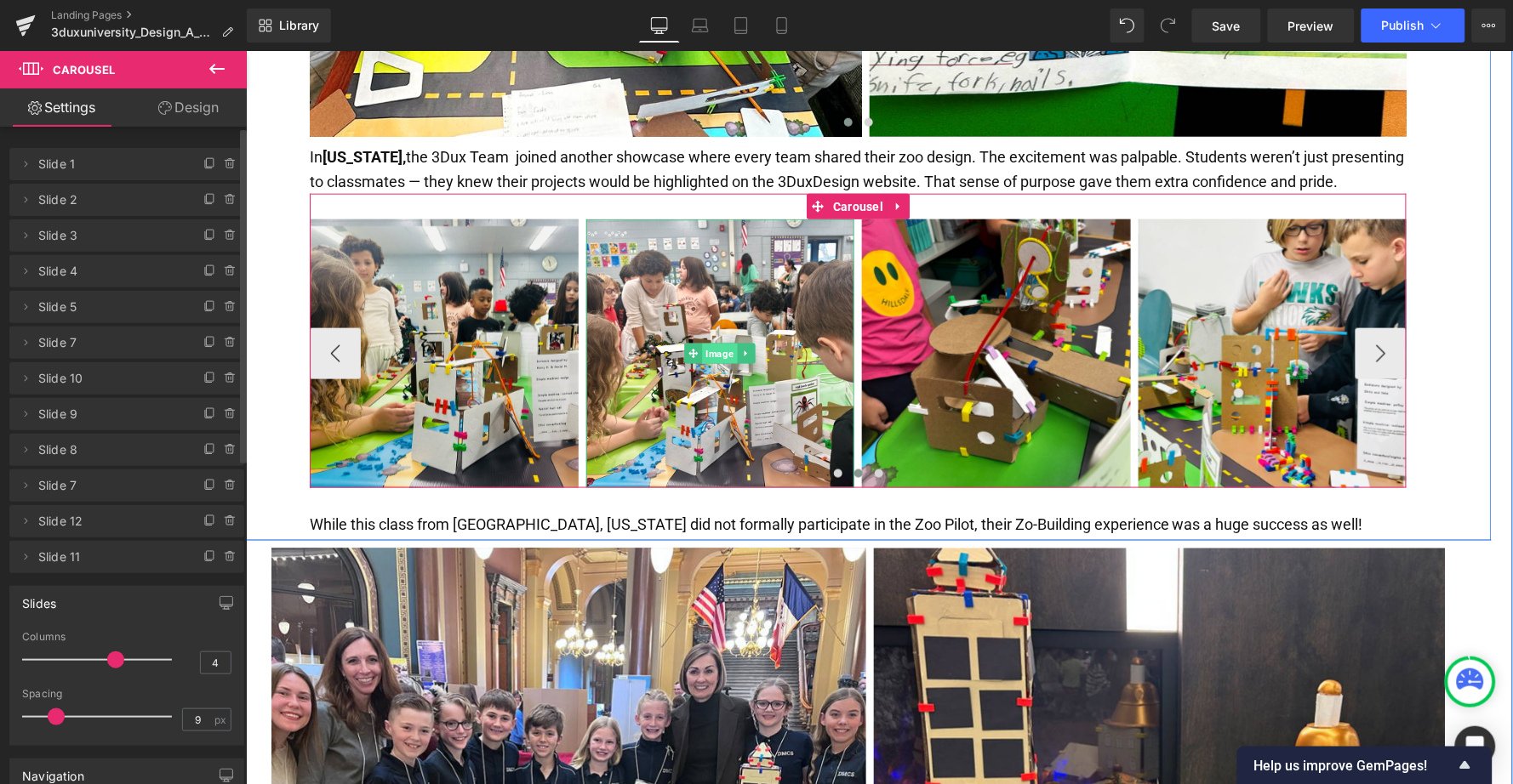
click at [716, 343] on span "Image" at bounding box center [719, 353] width 35 height 20
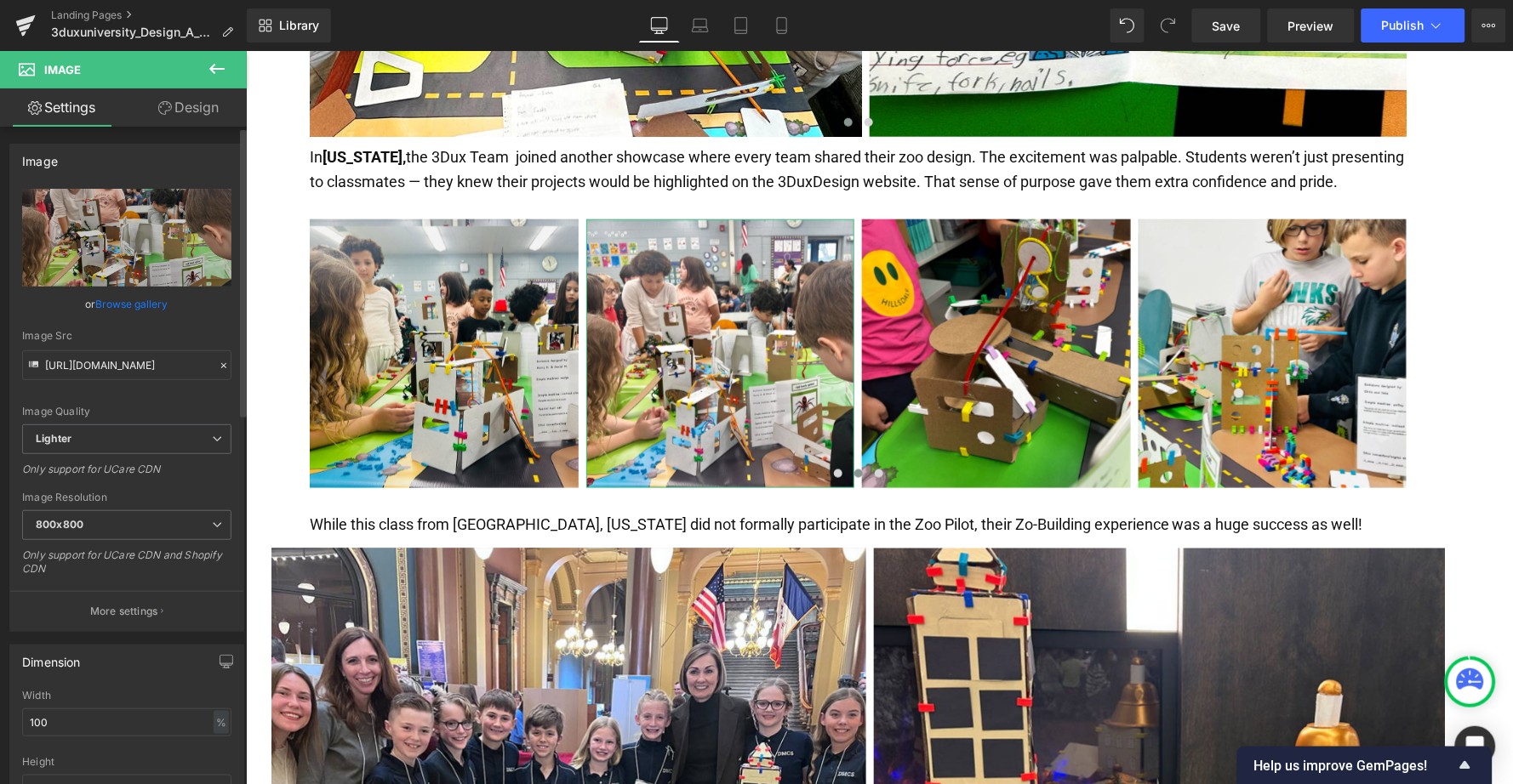
click at [140, 297] on link "Browse gallery" at bounding box center [132, 304] width 72 height 30
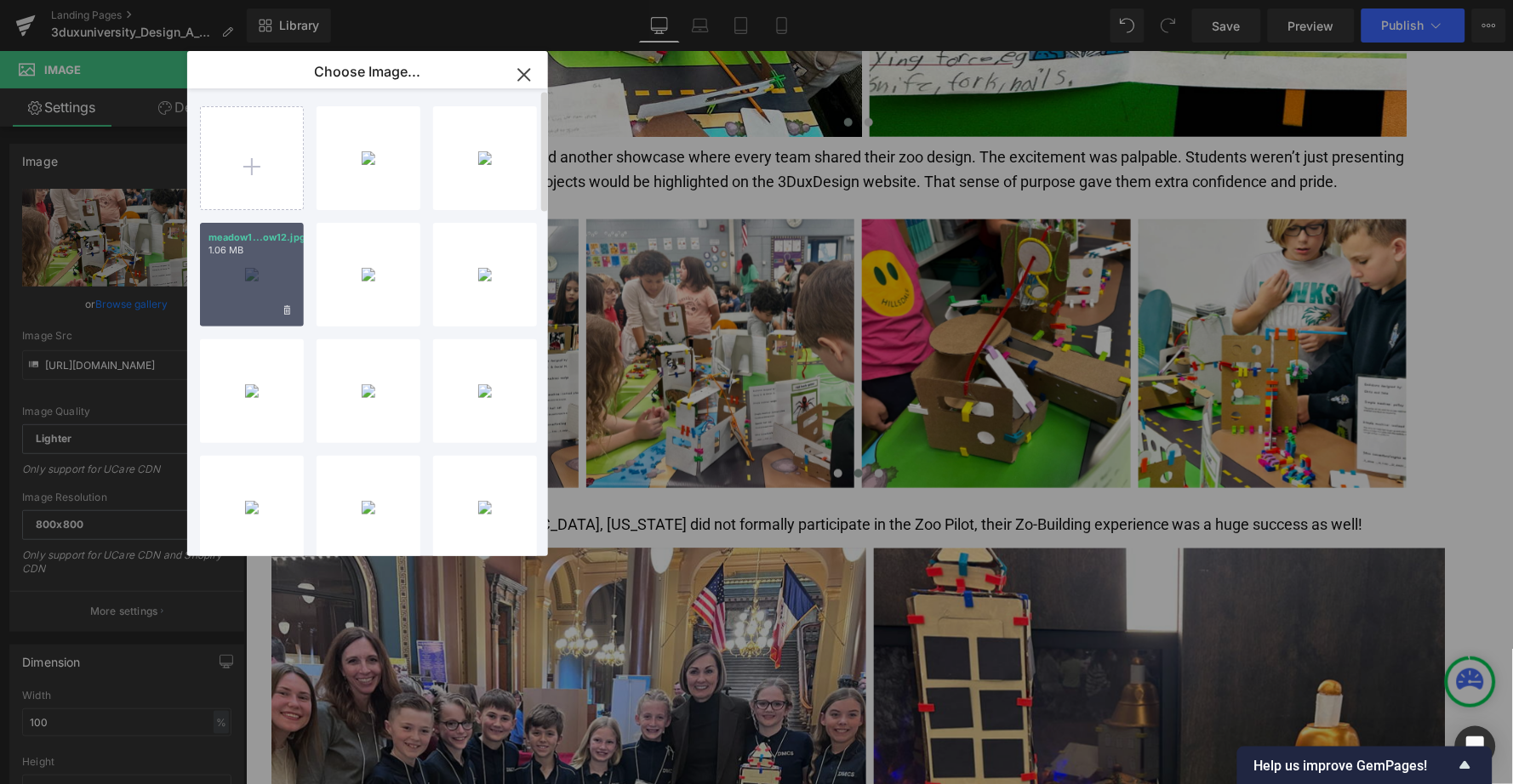
click at [267, 273] on div "meadow1...ow12.jpg 1.06 MB" at bounding box center [252, 274] width 104 height 104
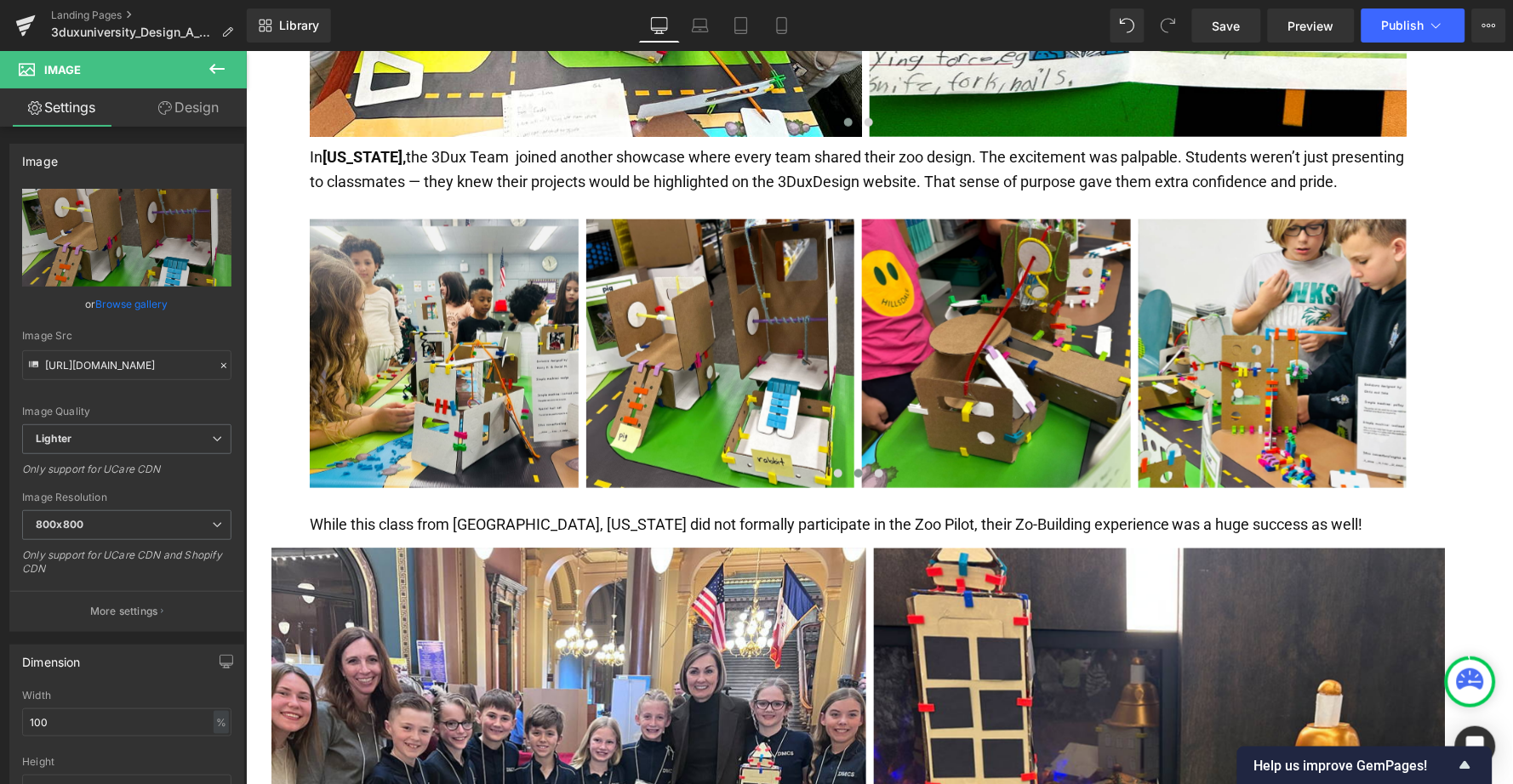
type input "[URL][DOMAIN_NAME]"
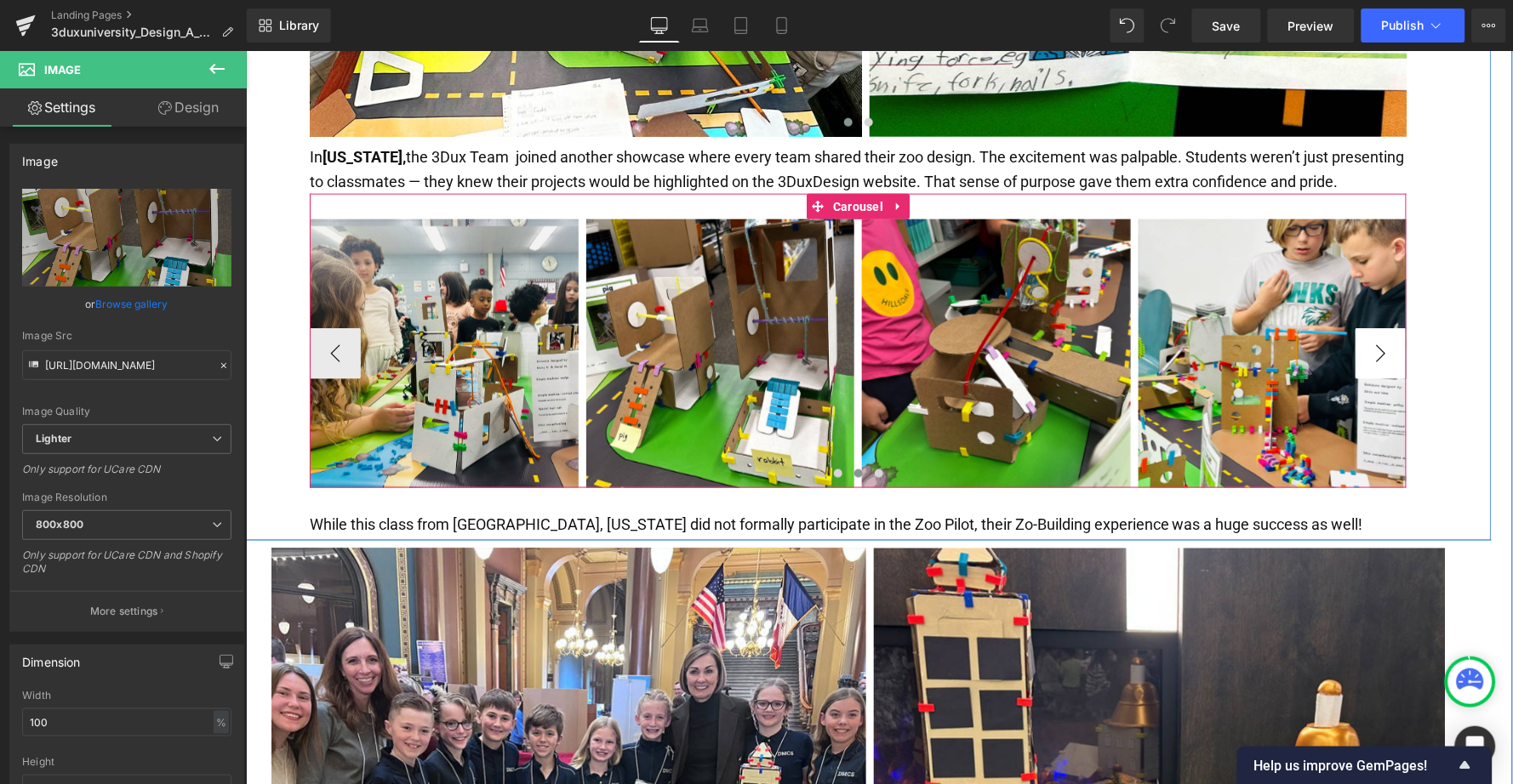
click at [1365, 327] on button "›" at bounding box center [1380, 353] width 52 height 51
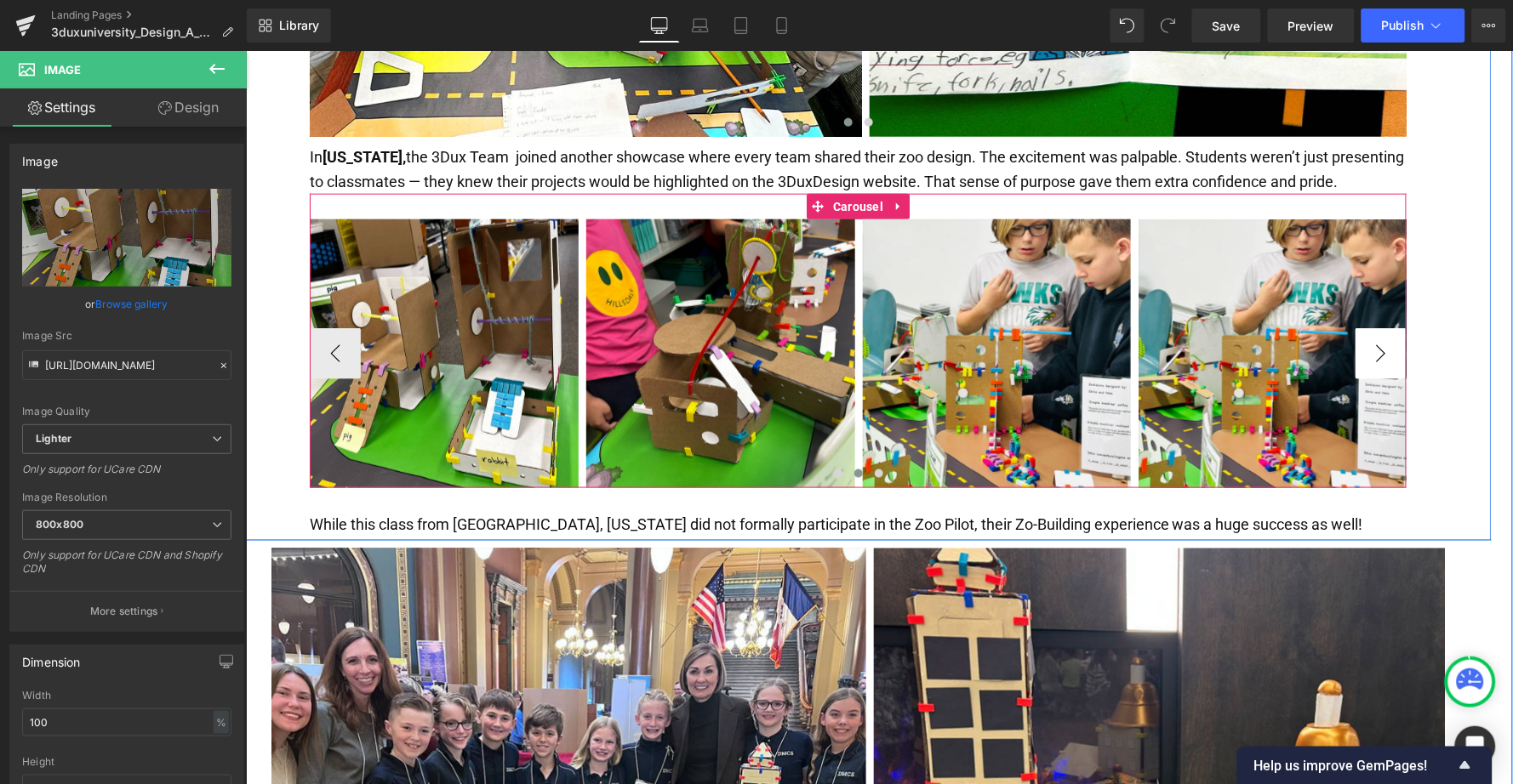
click at [1365, 327] on button "›" at bounding box center [1380, 353] width 52 height 51
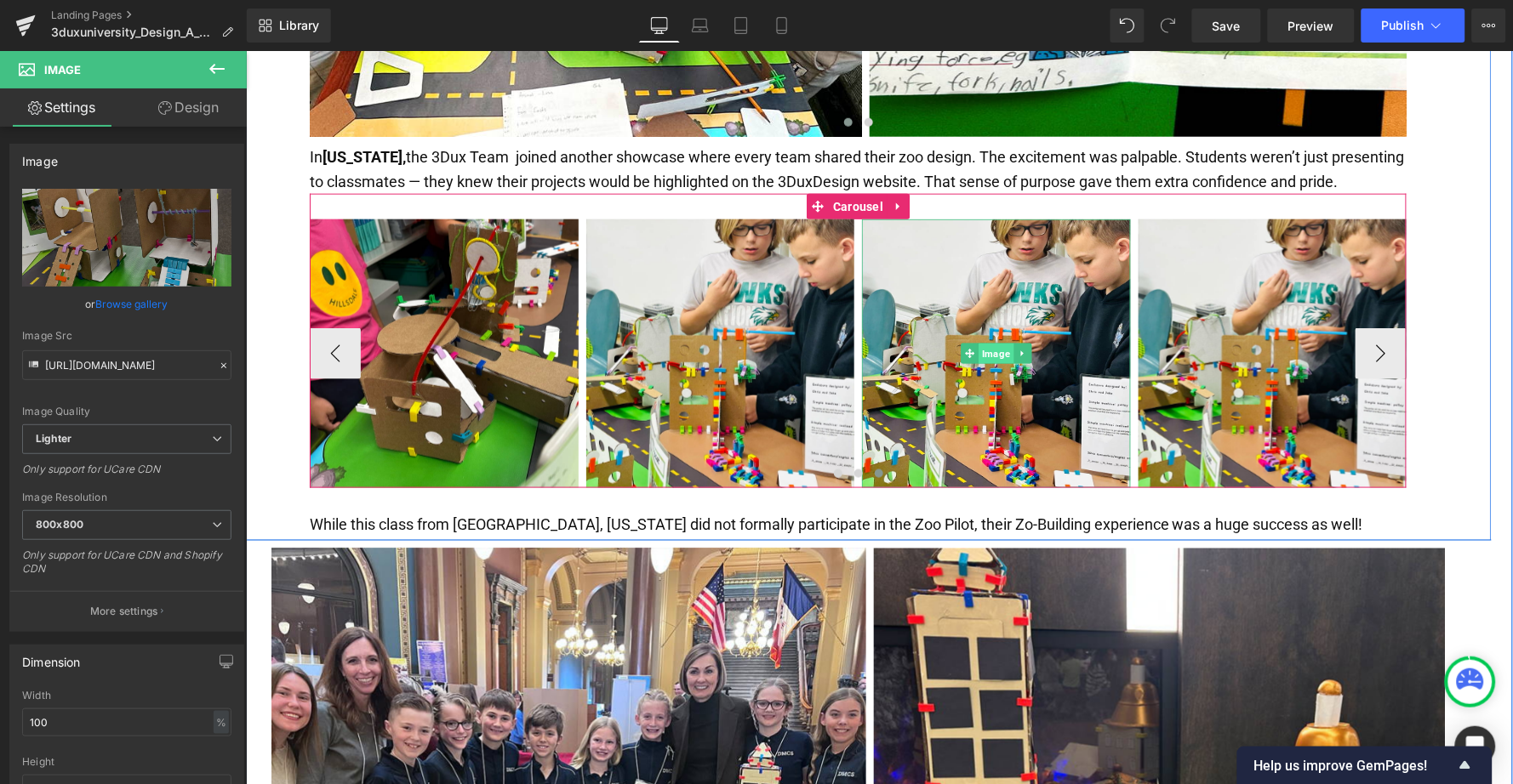
click at [986, 343] on span "Image" at bounding box center [995, 353] width 35 height 20
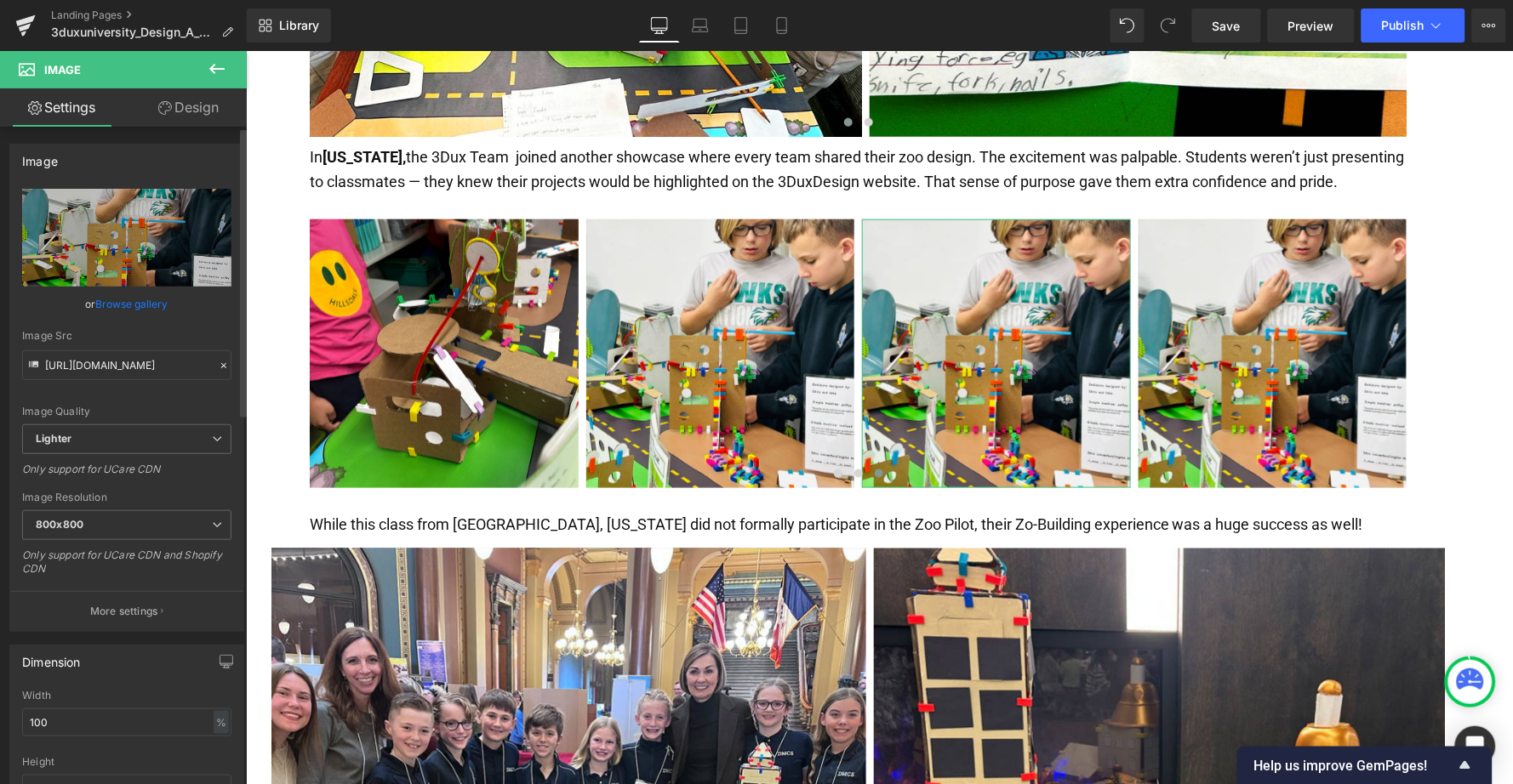
click at [113, 303] on link "Browse gallery" at bounding box center [132, 304] width 72 height 30
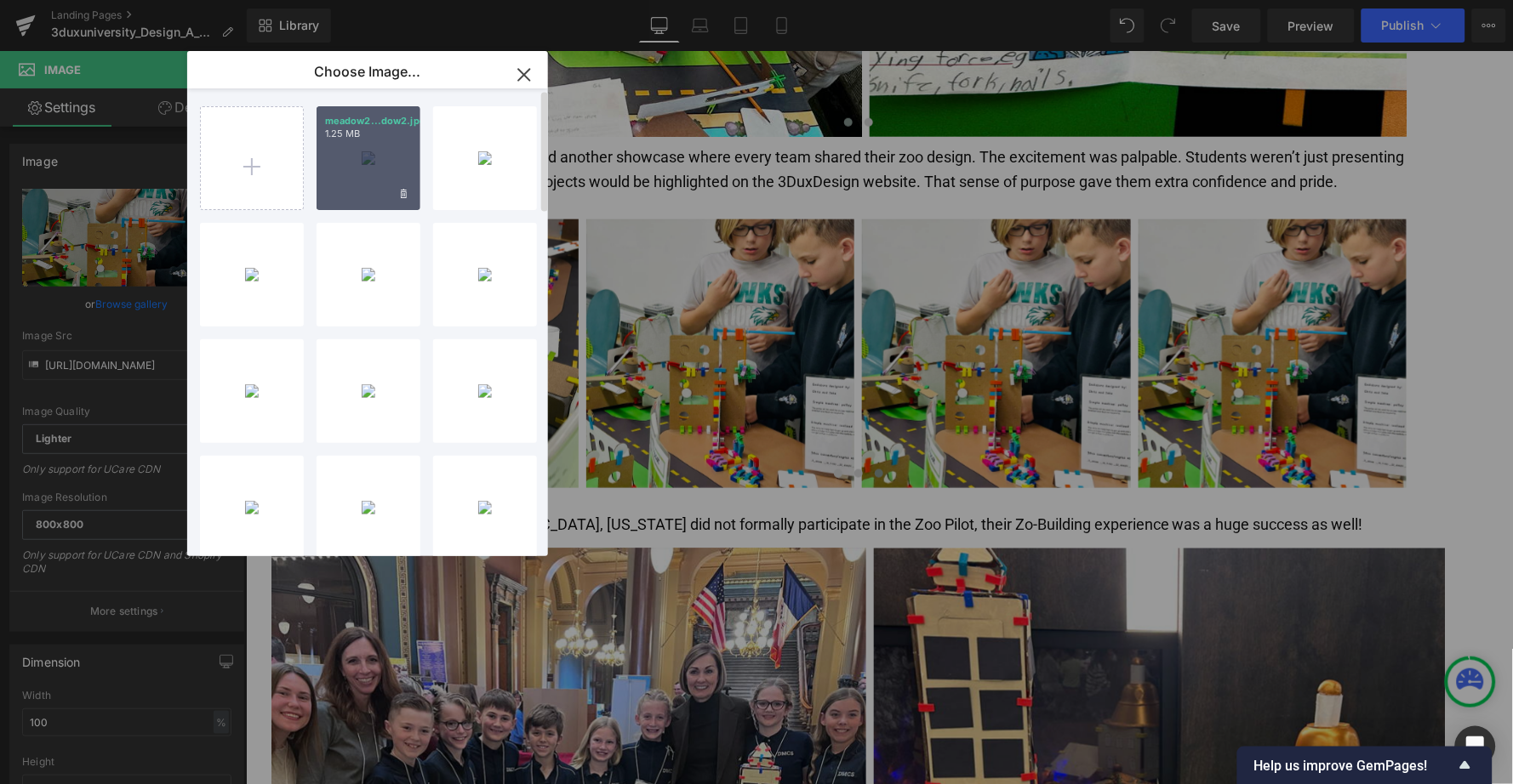
click at [373, 167] on div "meadow2...dow2.jpg 1.25 MB" at bounding box center [368, 157] width 104 height 104
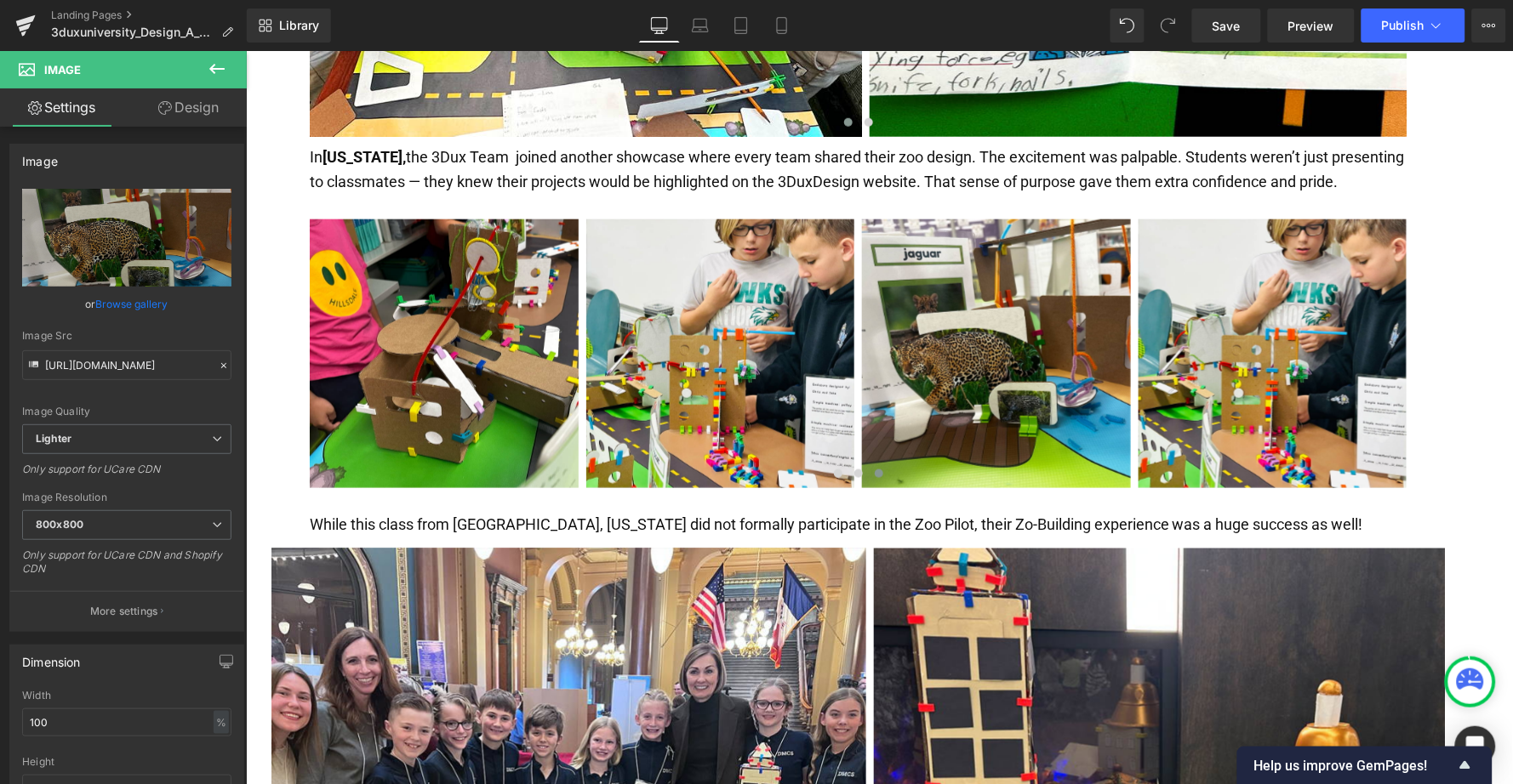
type input "[URL][DOMAIN_NAME]"
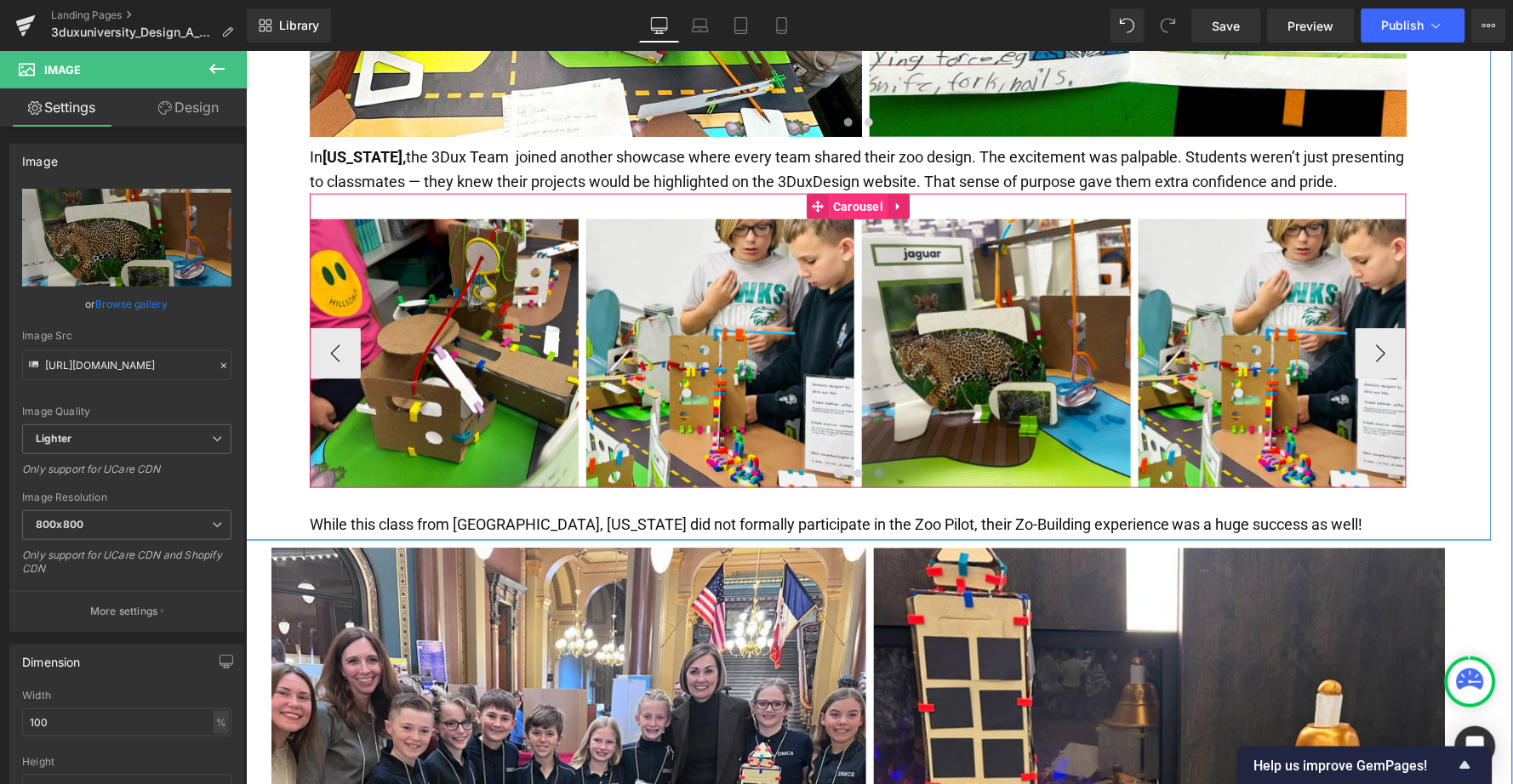
click at [855, 193] on span "Carousel" at bounding box center [857, 206] width 58 height 25
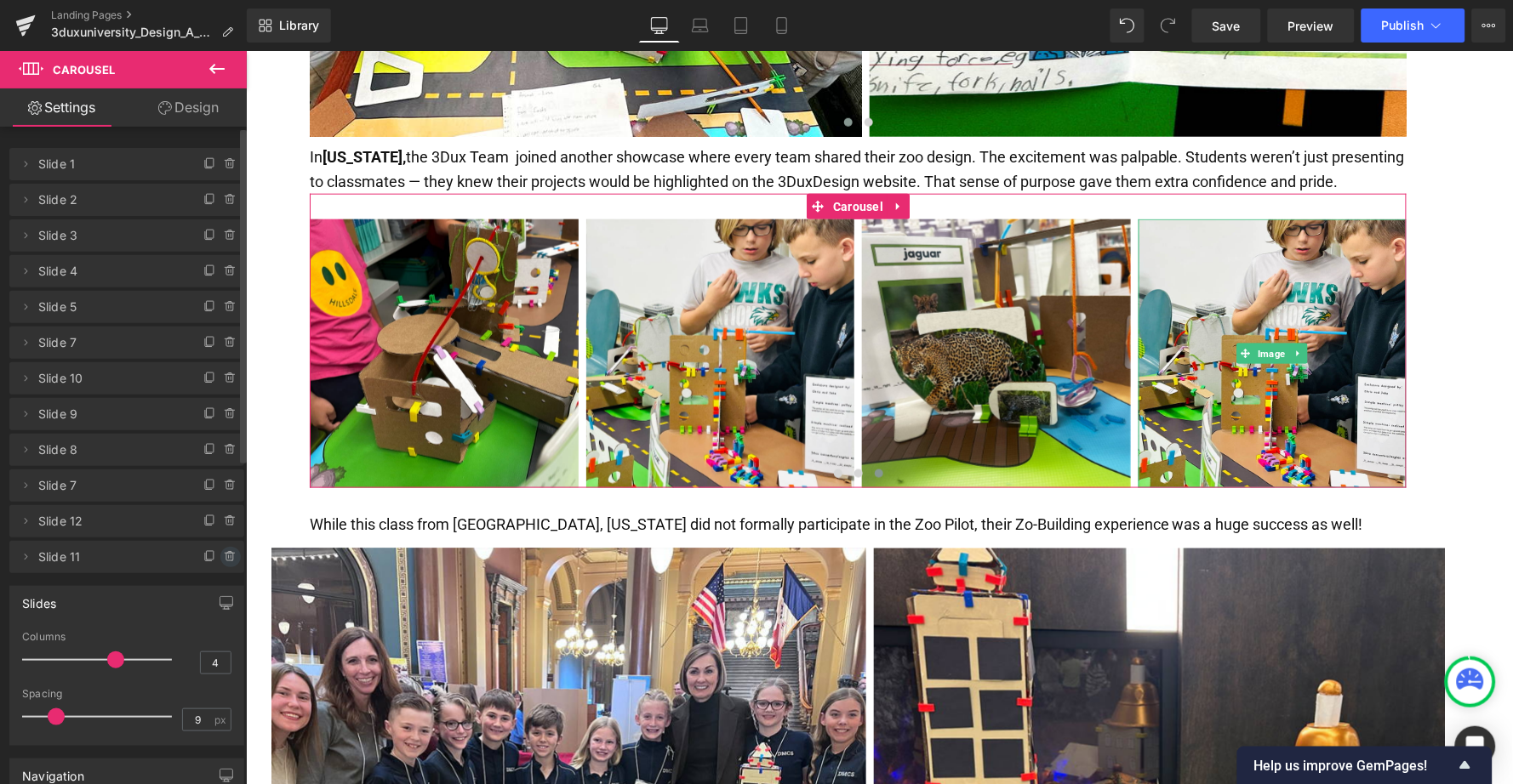
click at [224, 554] on icon at bounding box center [230, 558] width 14 height 14
click at [210, 558] on button "Delete" at bounding box center [212, 558] width 53 height 22
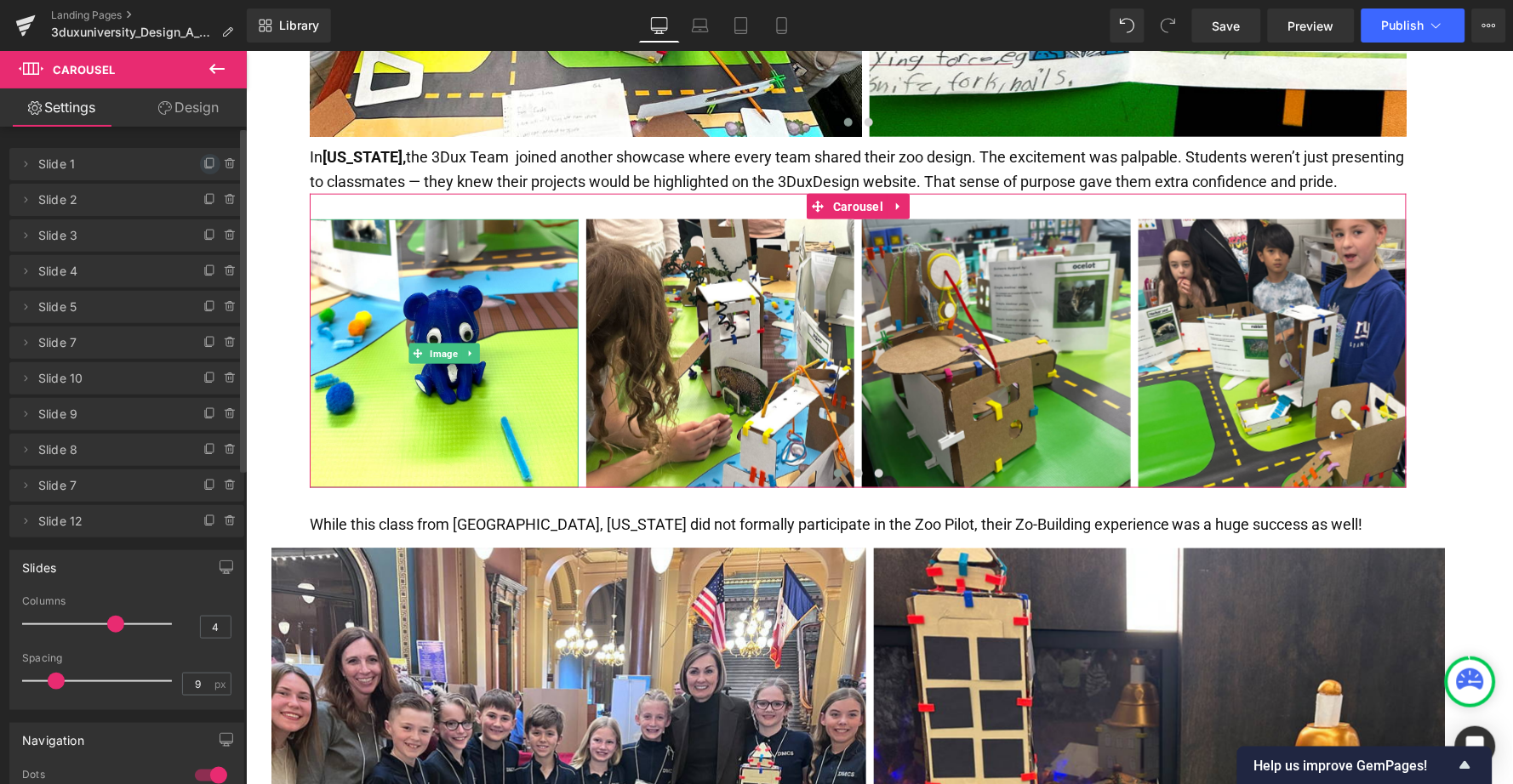
click at [203, 162] on icon at bounding box center [210, 164] width 14 height 14
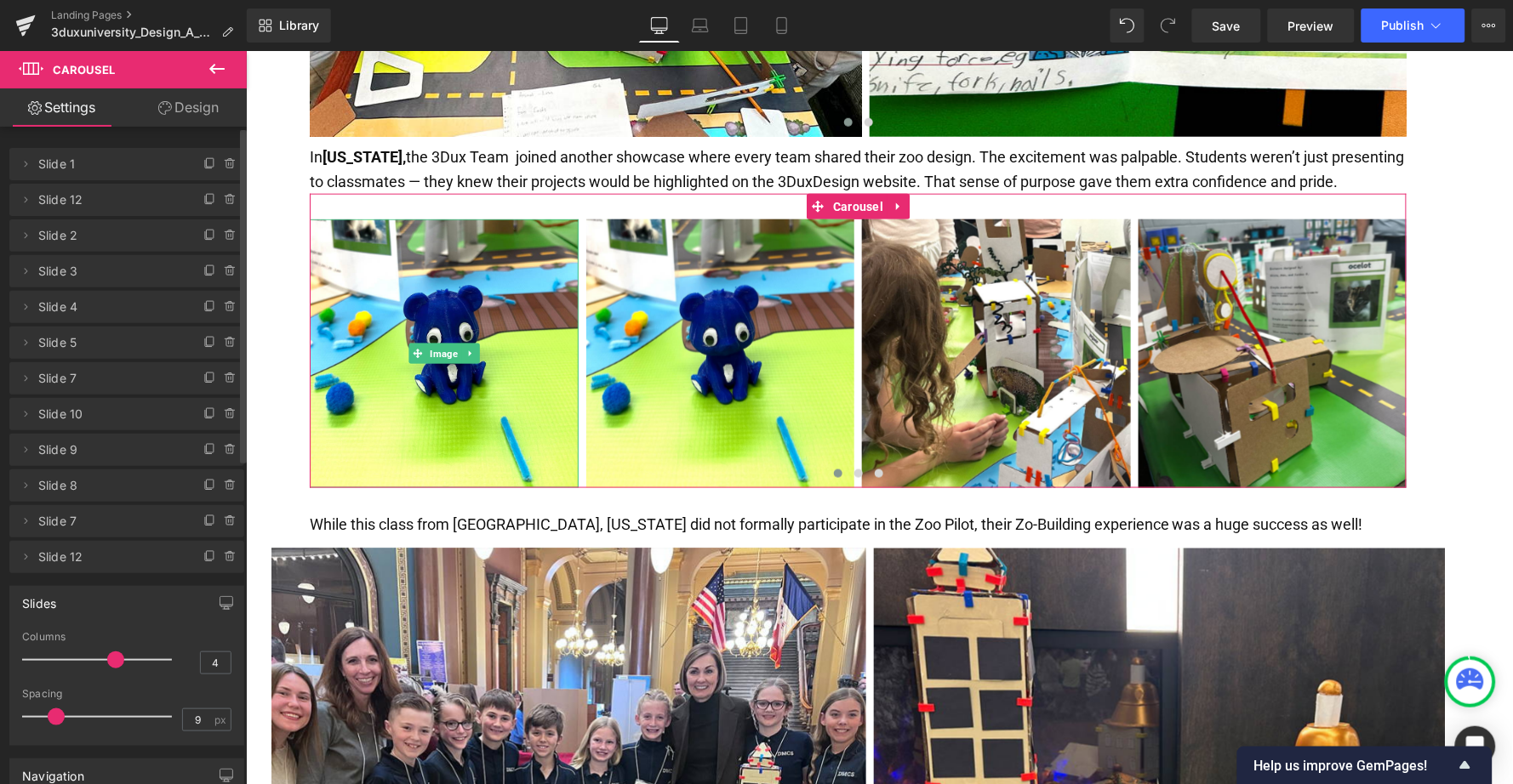
click at [122, 172] on span "Slide 1" at bounding box center [109, 163] width 143 height 32
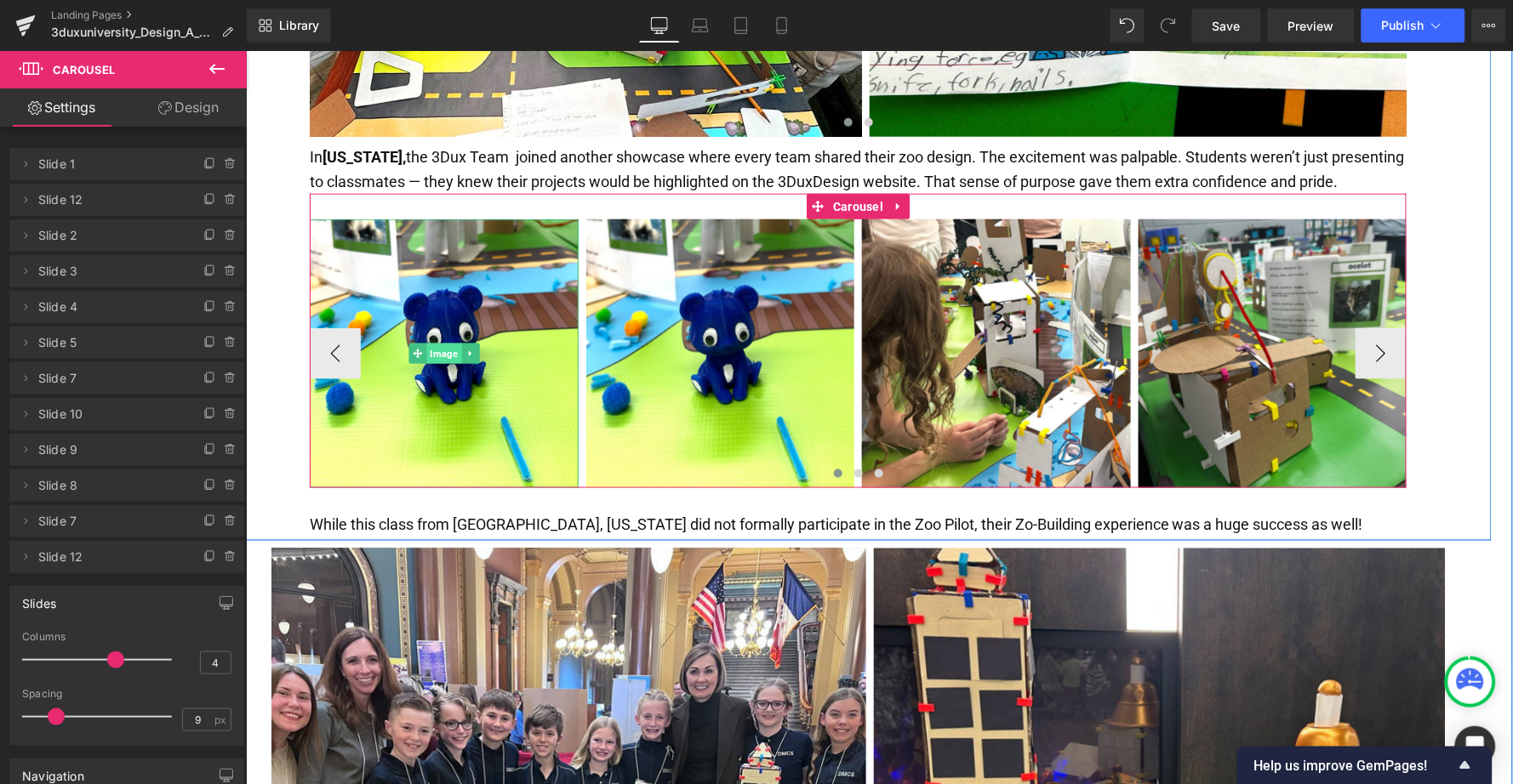
click at [441, 343] on span "Image" at bounding box center [443, 353] width 35 height 20
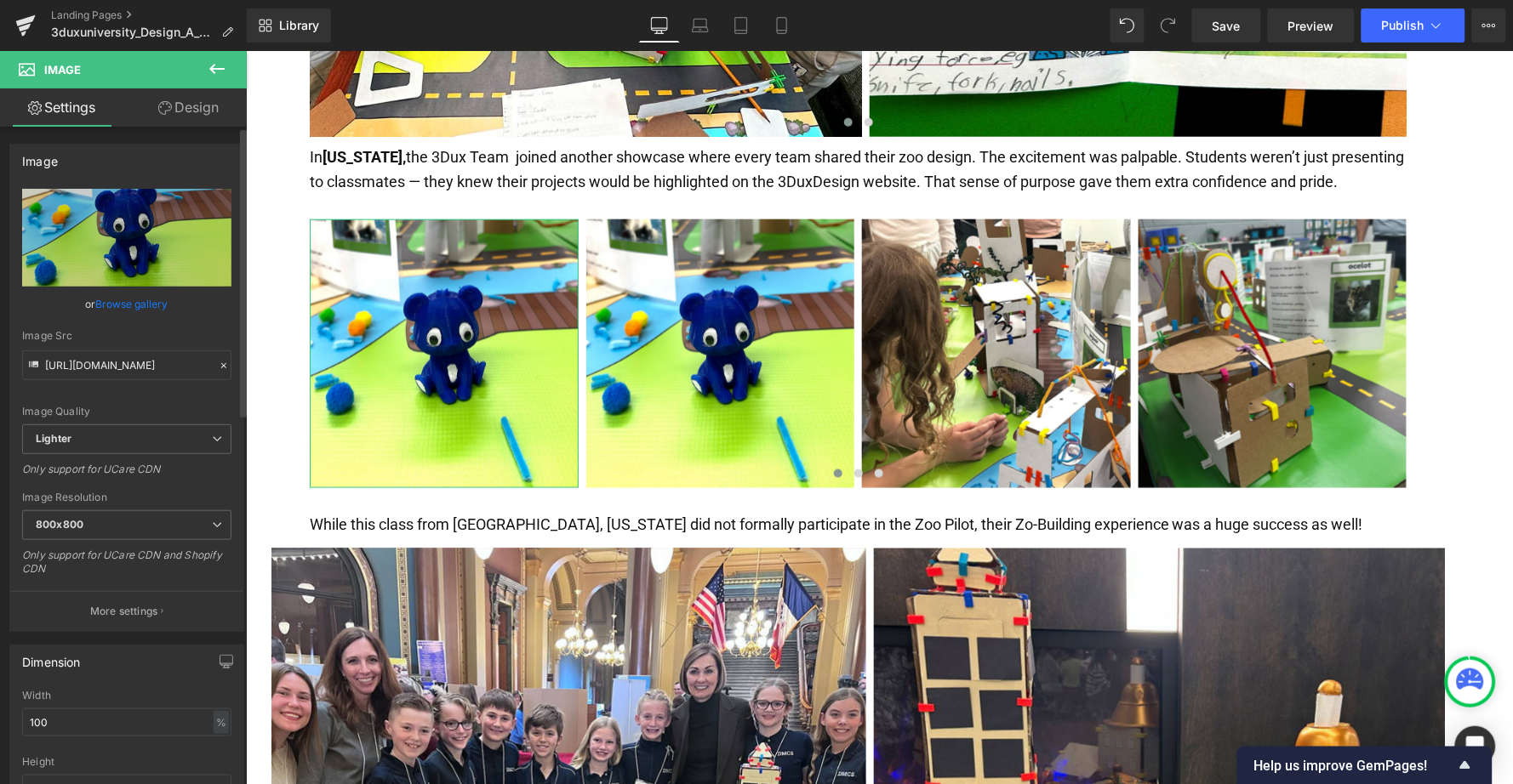
click at [112, 302] on link "Browse gallery" at bounding box center [132, 304] width 72 height 30
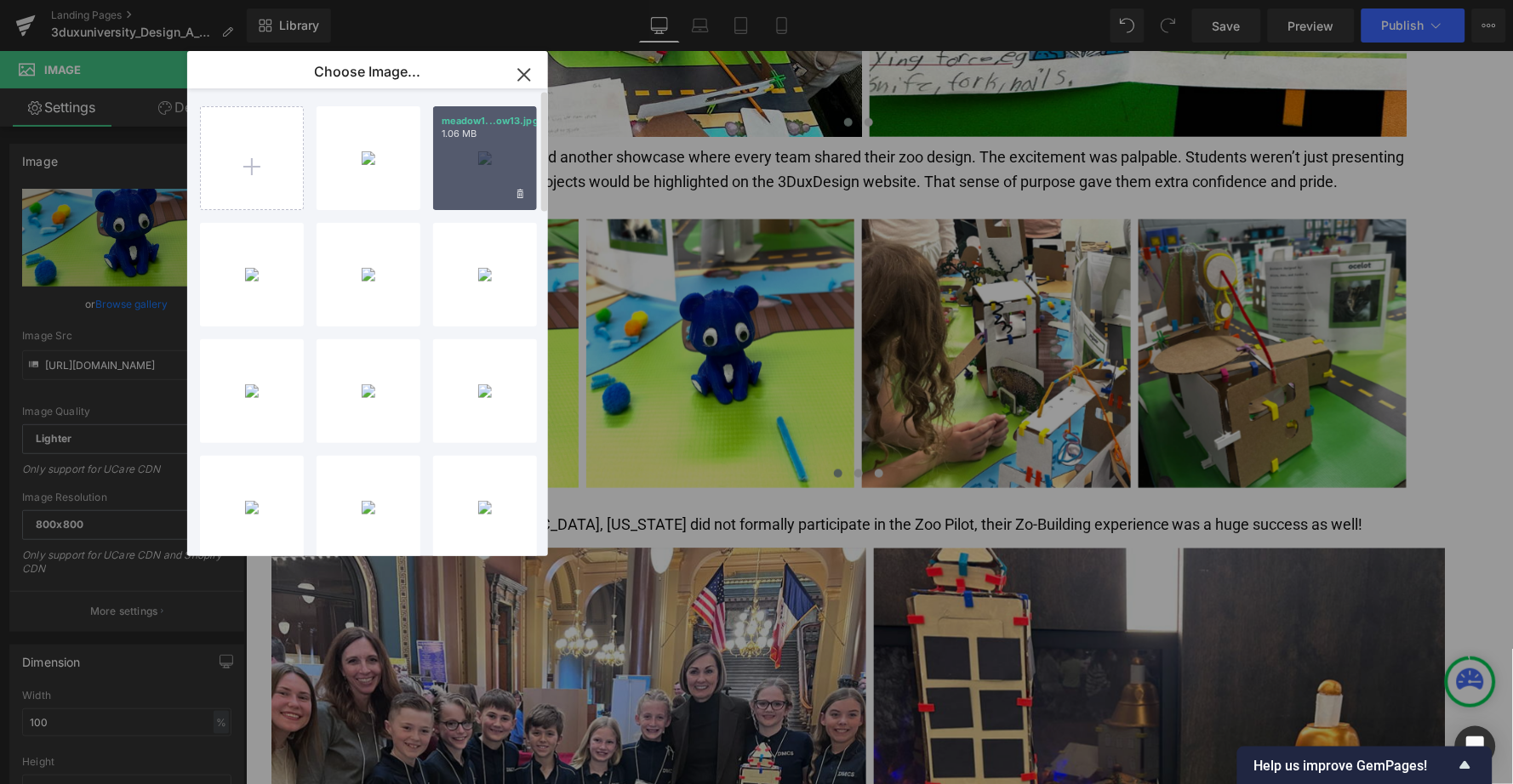
click at [477, 168] on div "meadow1...ow13.jpg 1.06 MB" at bounding box center [485, 157] width 104 height 104
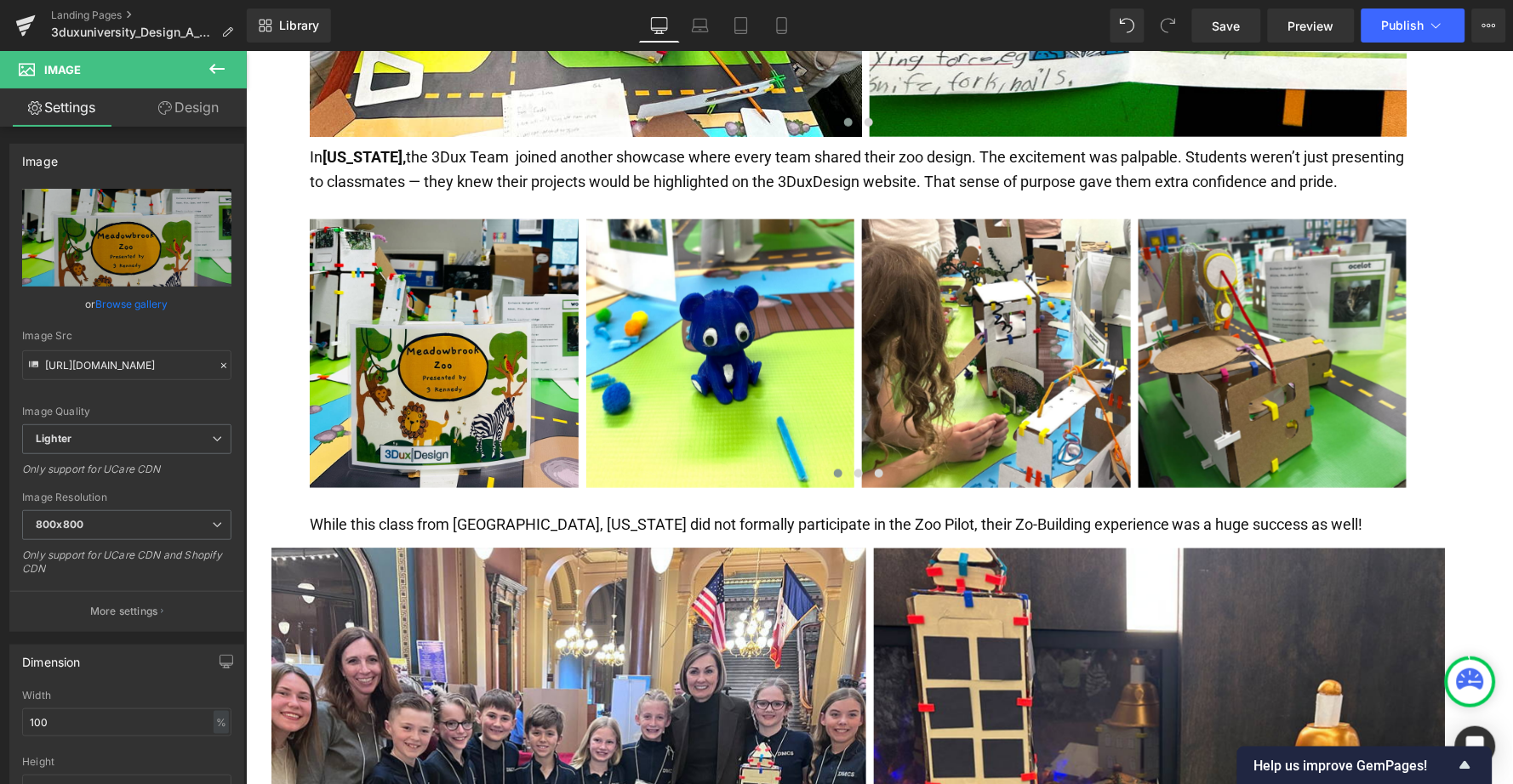
type input "[URL][DOMAIN_NAME]"
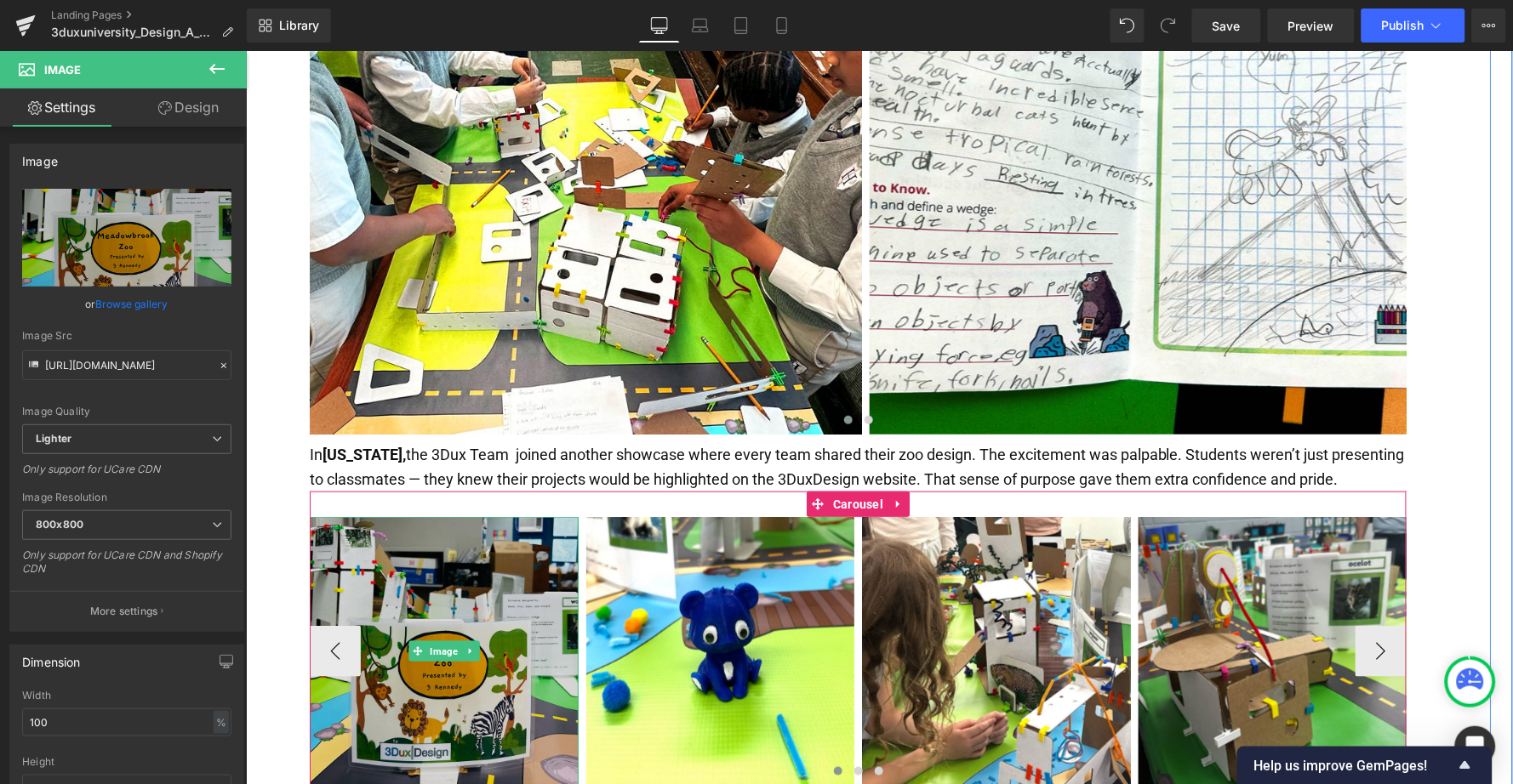
scroll to position [3745, 0]
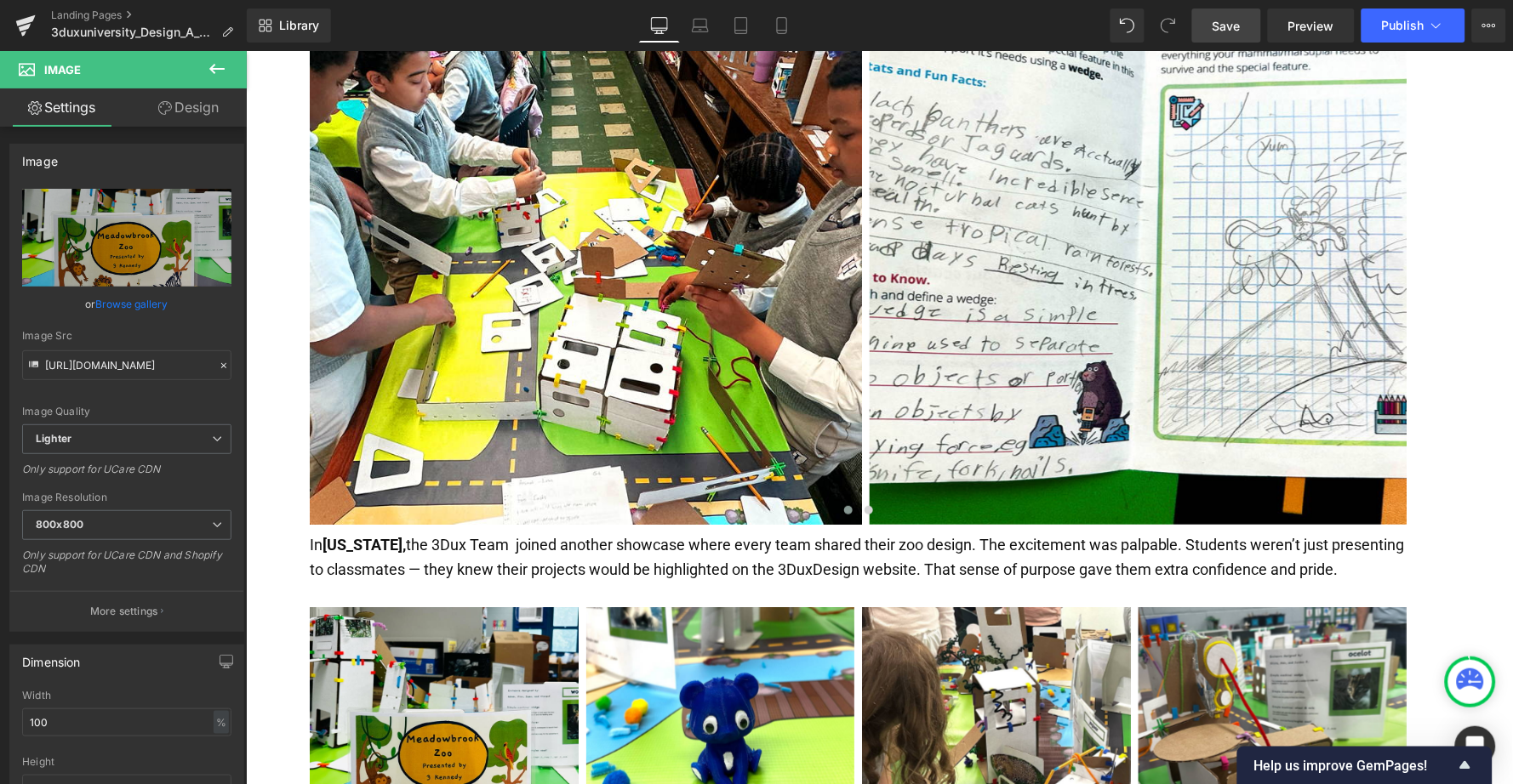
click at [1234, 26] on span "Save" at bounding box center [1226, 26] width 28 height 17
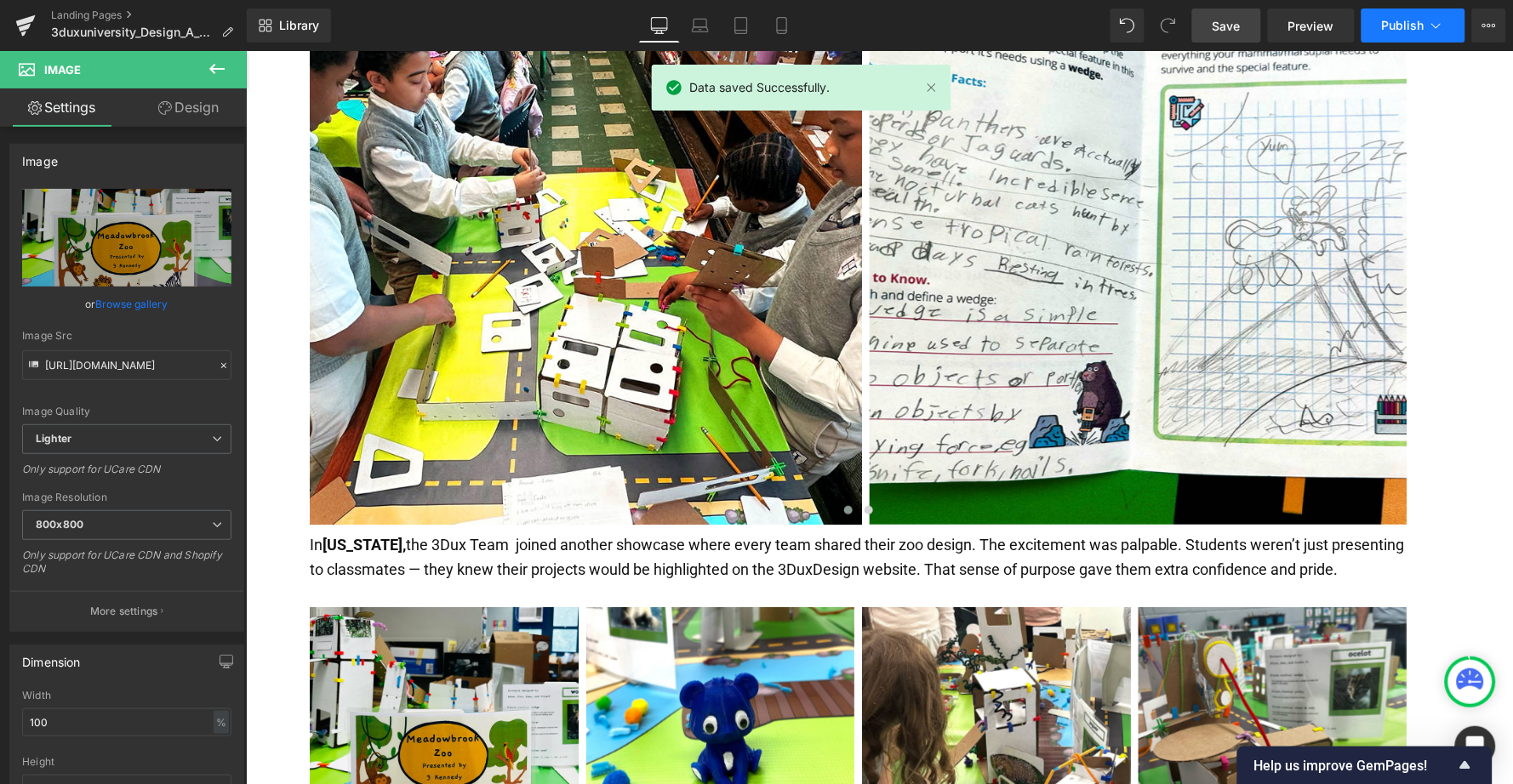
click at [1393, 24] on span "Publish" at bounding box center [1403, 25] width 43 height 14
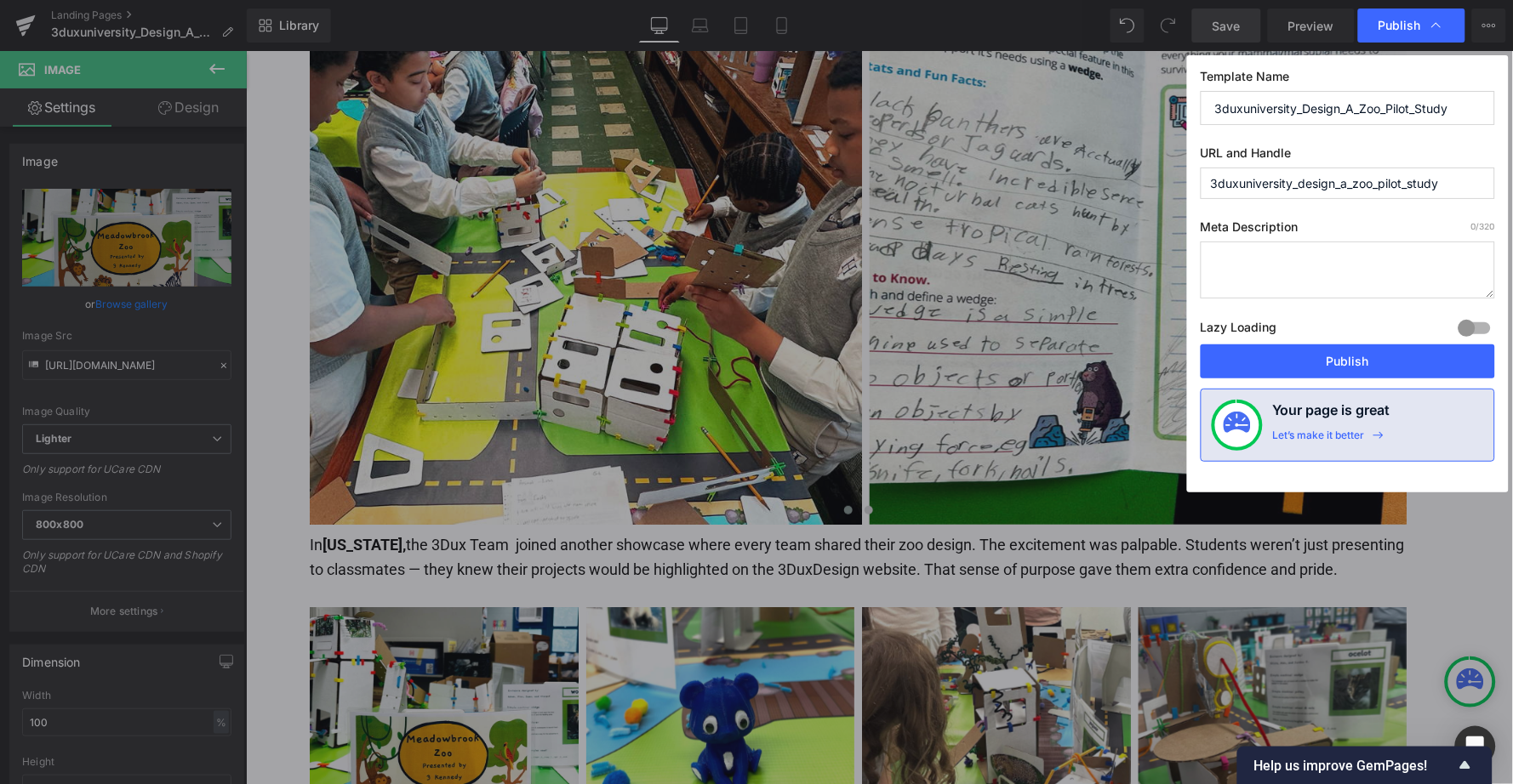
click at [1249, 269] on textarea at bounding box center [1348, 270] width 294 height 57
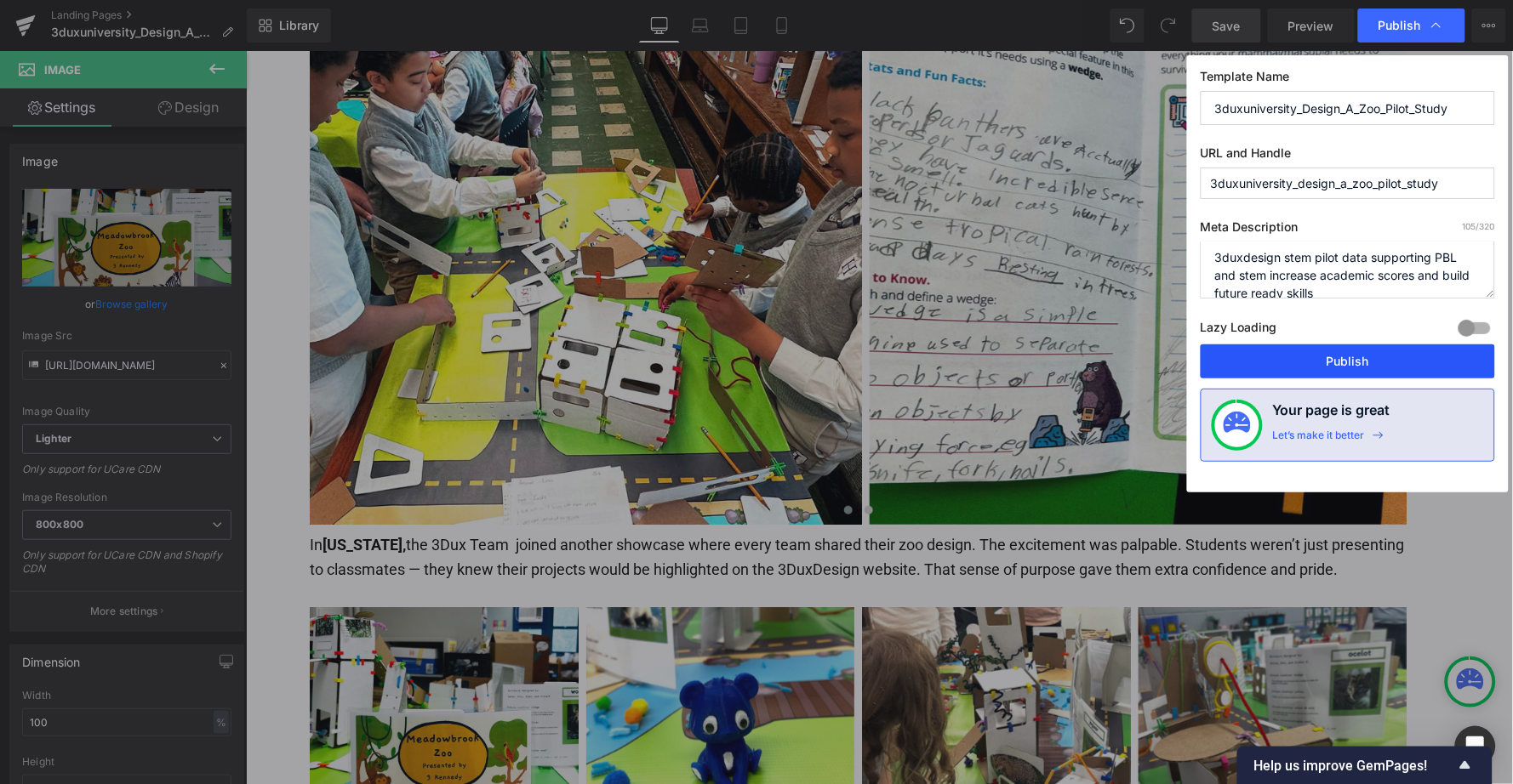
type textarea "3duxdesign stem pilot data supporting PBL and stem increase academic scores and…"
click at [1340, 353] on button "Publish" at bounding box center [1348, 361] width 294 height 34
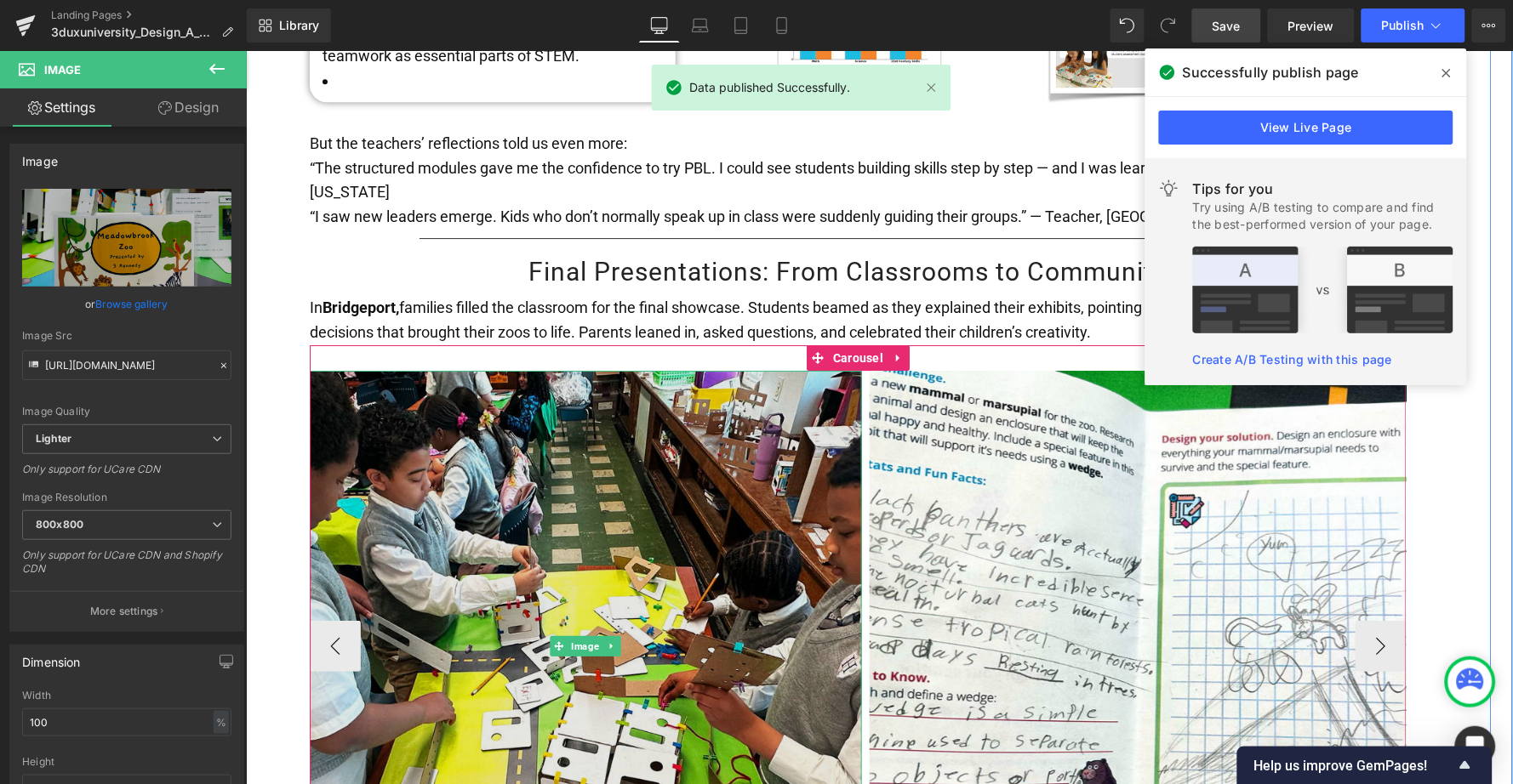
scroll to position [3336, 0]
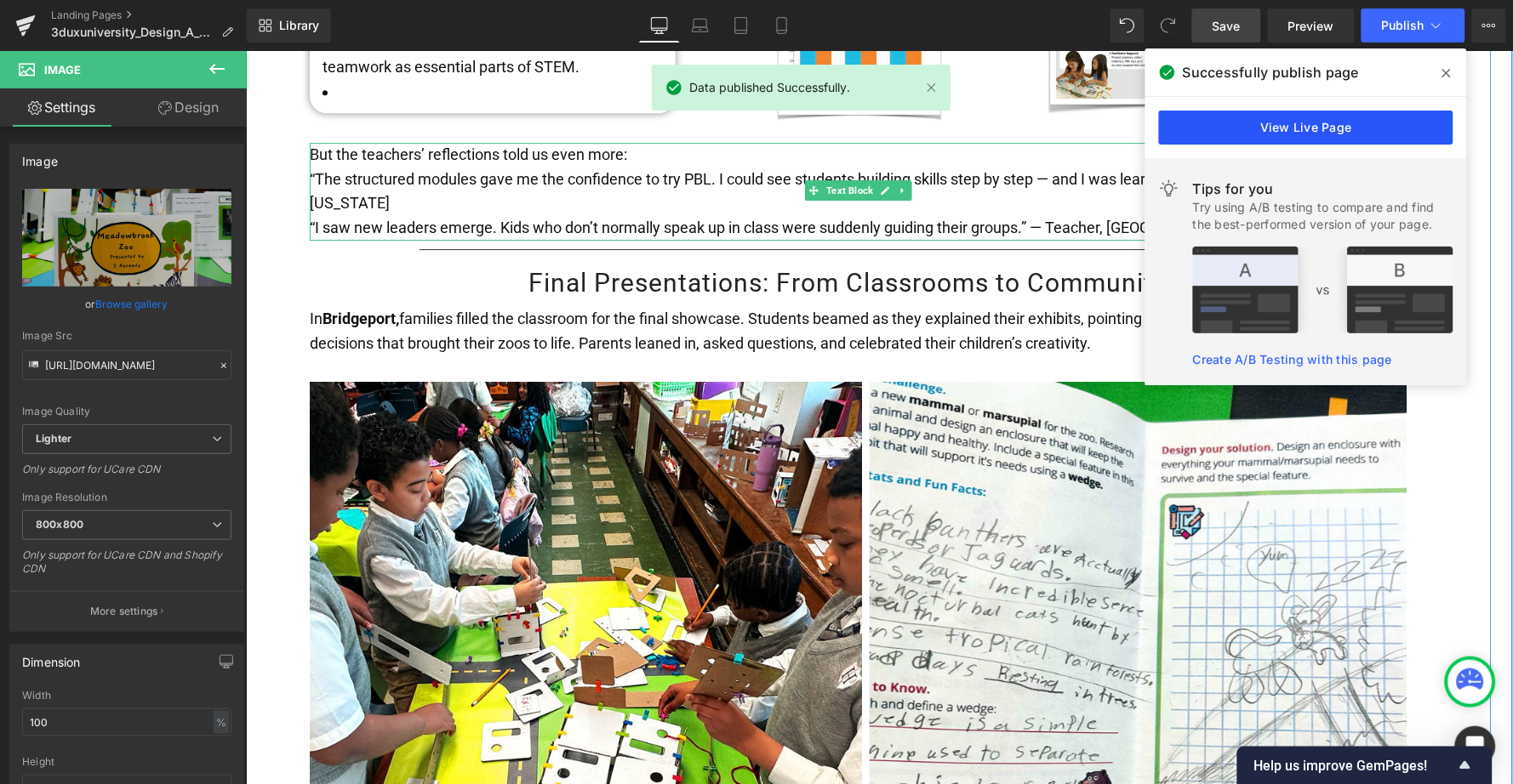
click at [1250, 115] on link "View Live Page" at bounding box center [1306, 127] width 294 height 34
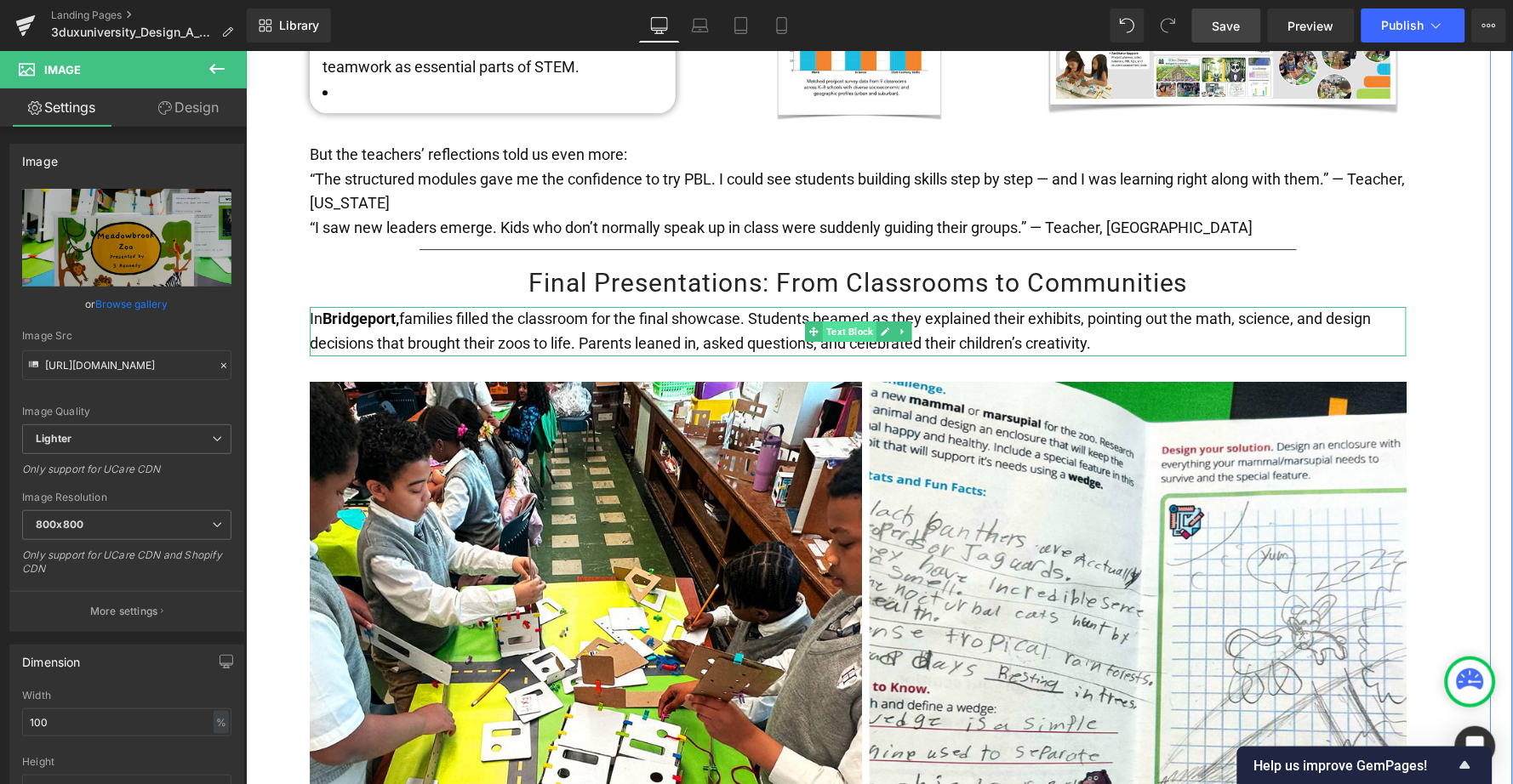
click at [840, 321] on span "Text Block" at bounding box center [848, 330] width 53 height 20
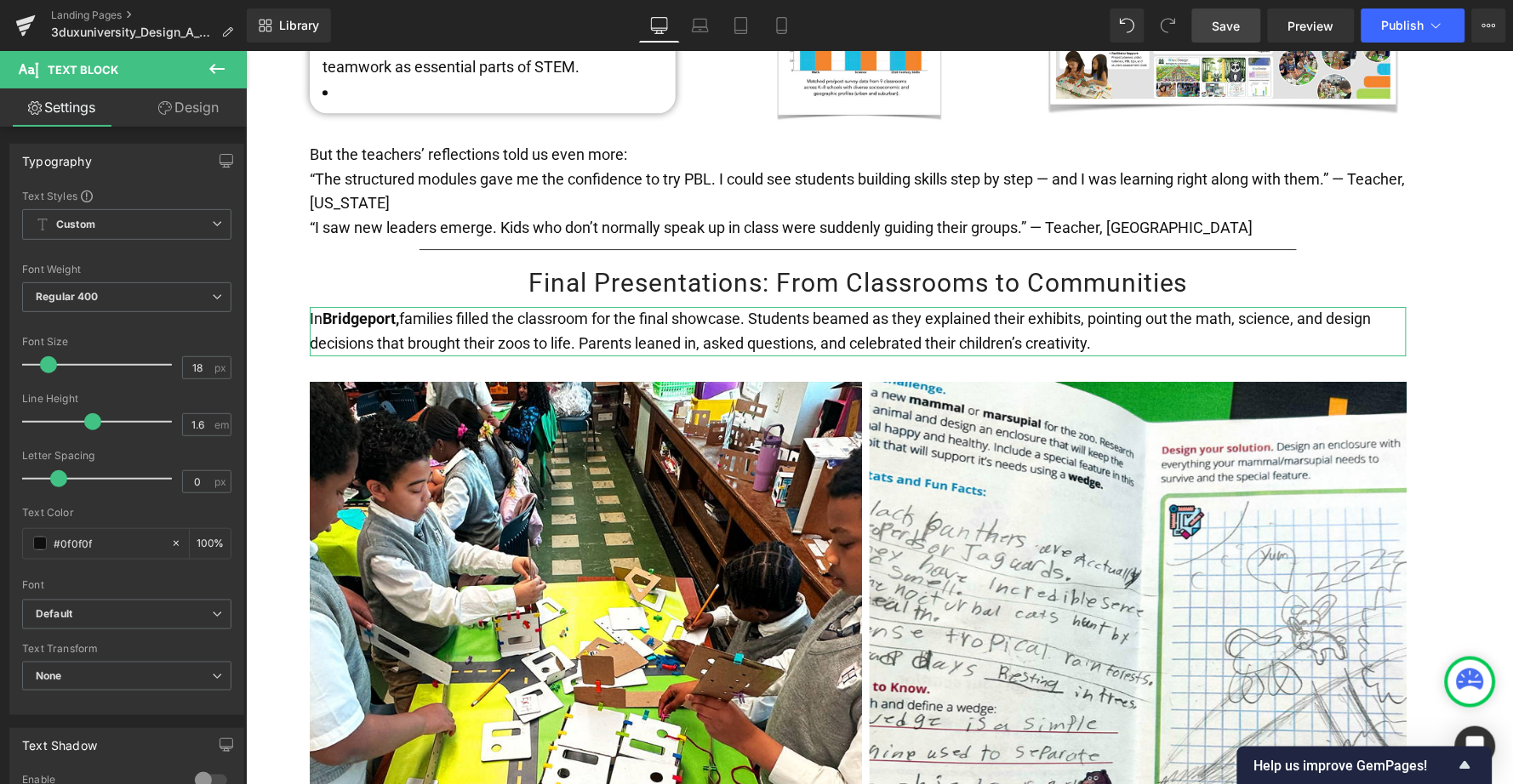
click at [185, 117] on link "Design" at bounding box center [188, 107] width 123 height 38
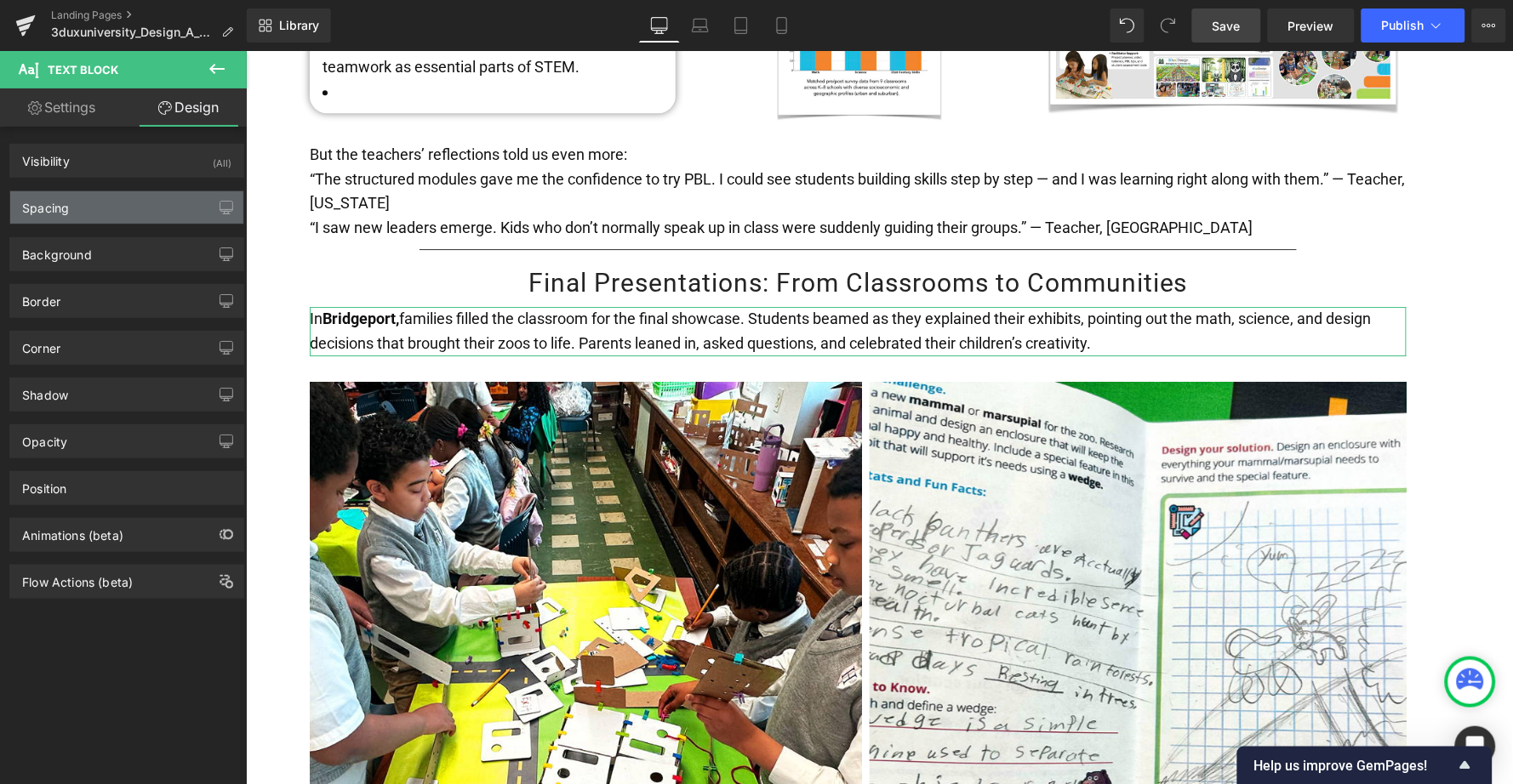
click at [81, 214] on div "Spacing" at bounding box center [127, 207] width 233 height 32
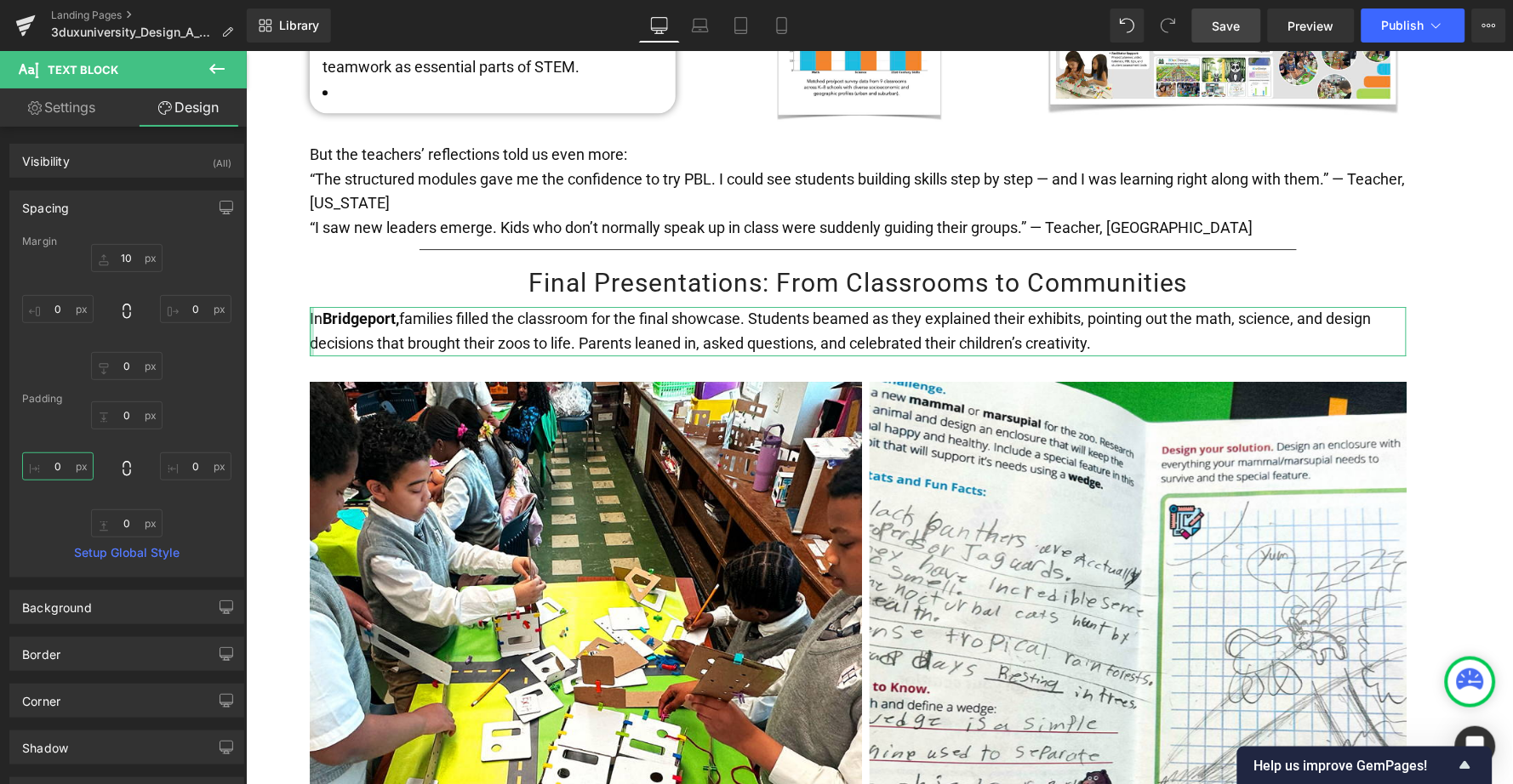
click at [52, 458] on input "0" at bounding box center [58, 466] width 72 height 28
type input "70"
click at [179, 469] on input "0" at bounding box center [196, 466] width 72 height 28
type input "50"
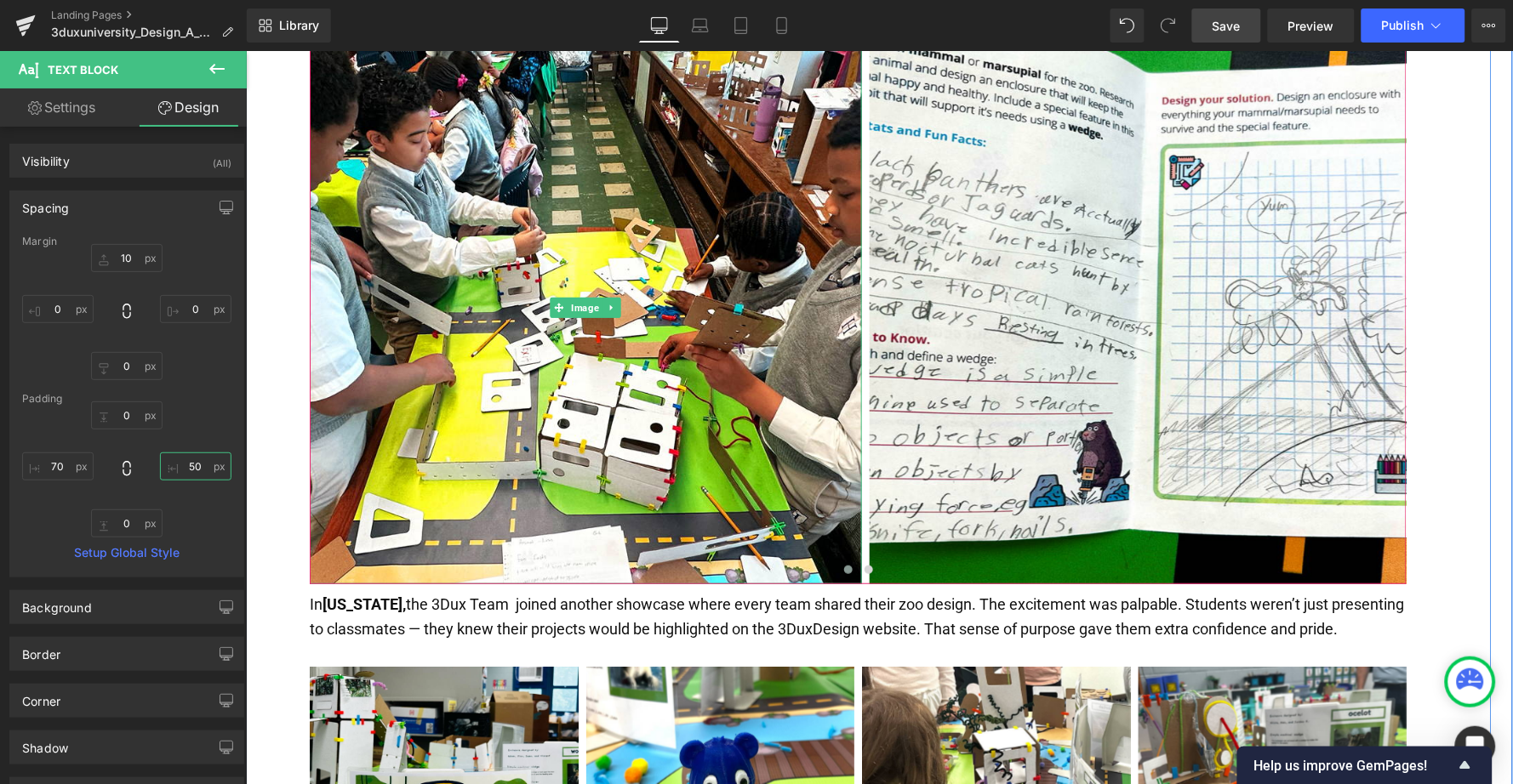
scroll to position [3733, 0]
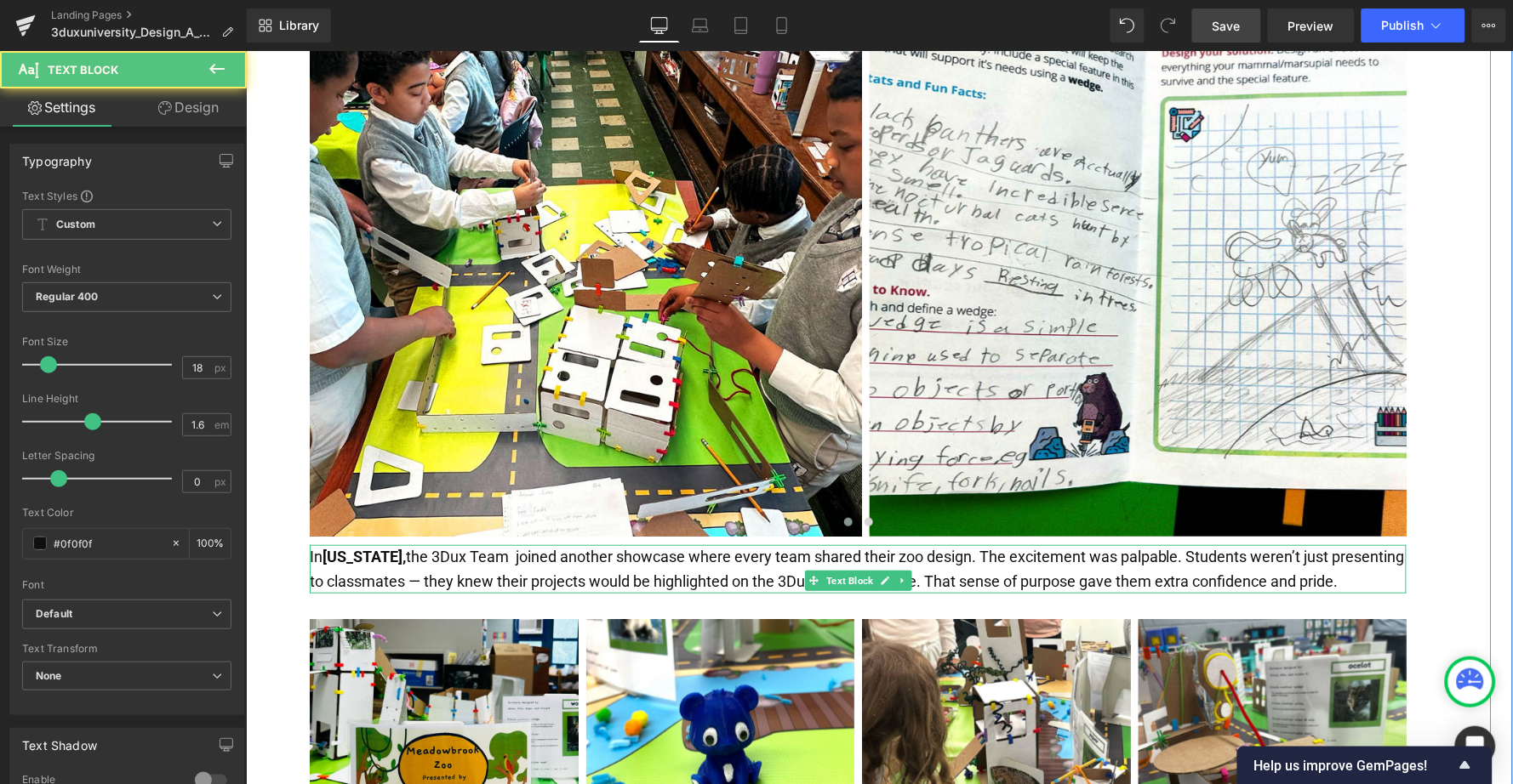
click at [785, 544] on p "In [US_STATE], the 3Dux Team joined another showcase where every team shared th…" at bounding box center [857, 568] width 1097 height 50
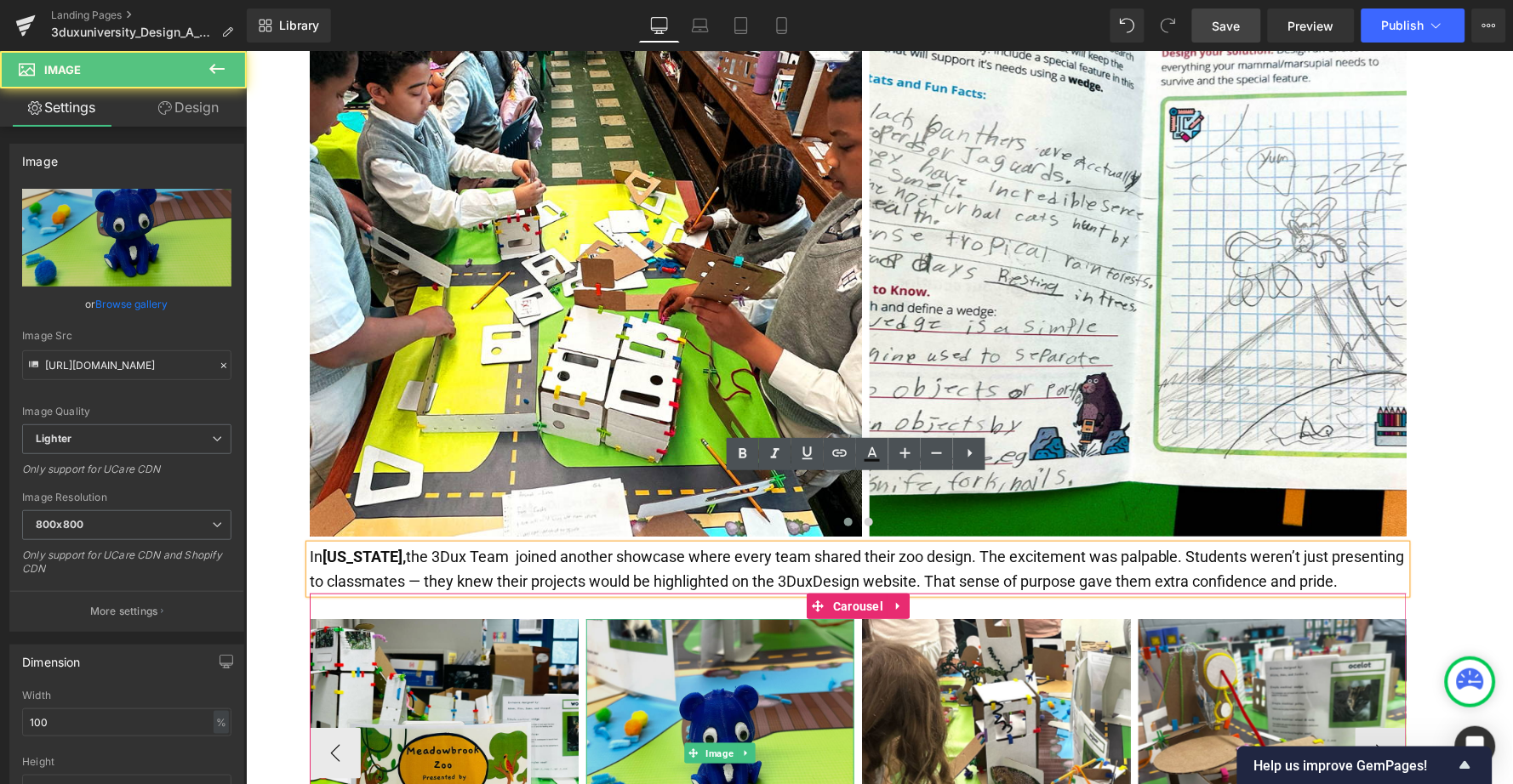
click at [771, 619] on img at bounding box center [719, 753] width 269 height 269
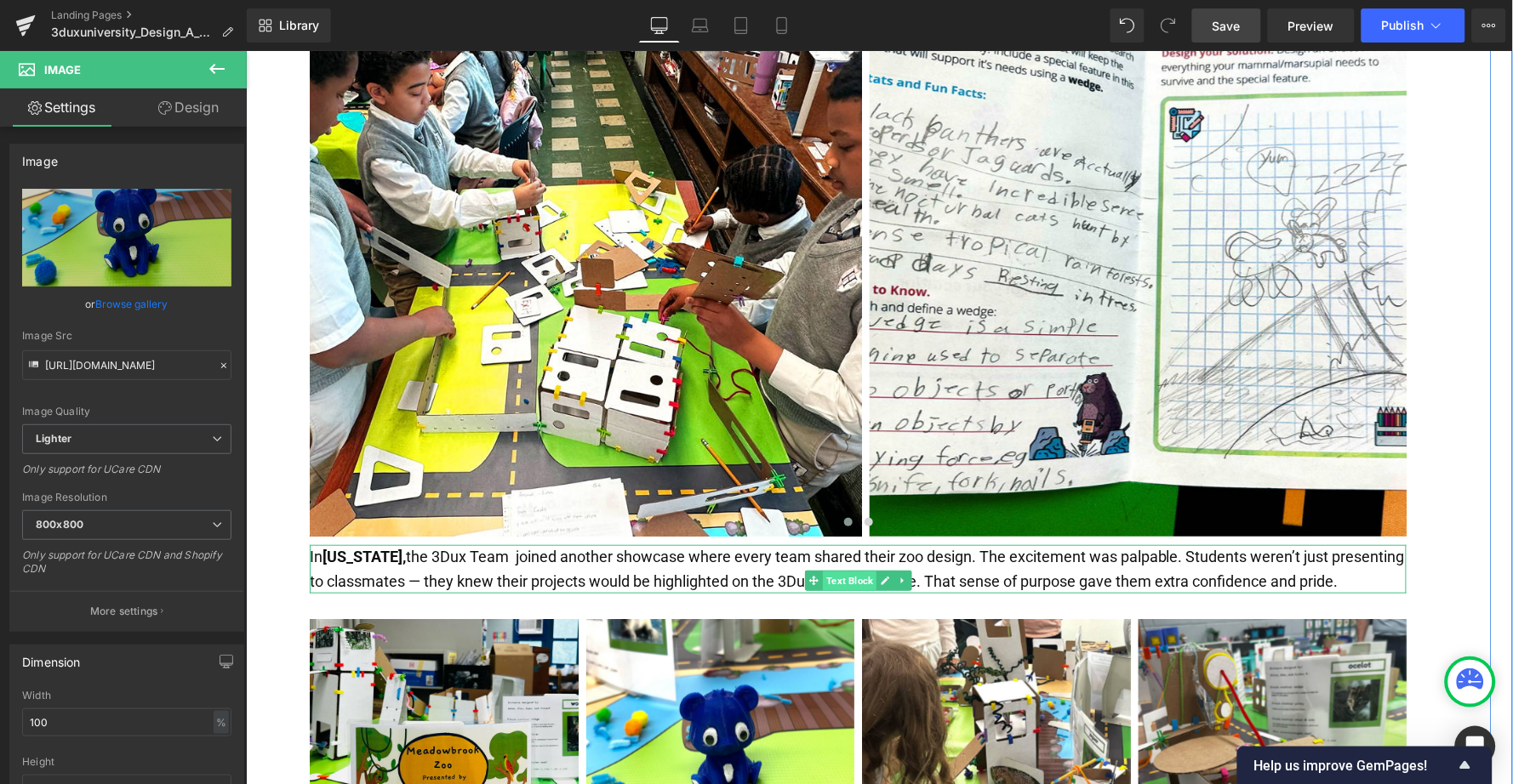
click at [849, 571] on span "Text Block" at bounding box center [848, 581] width 53 height 20
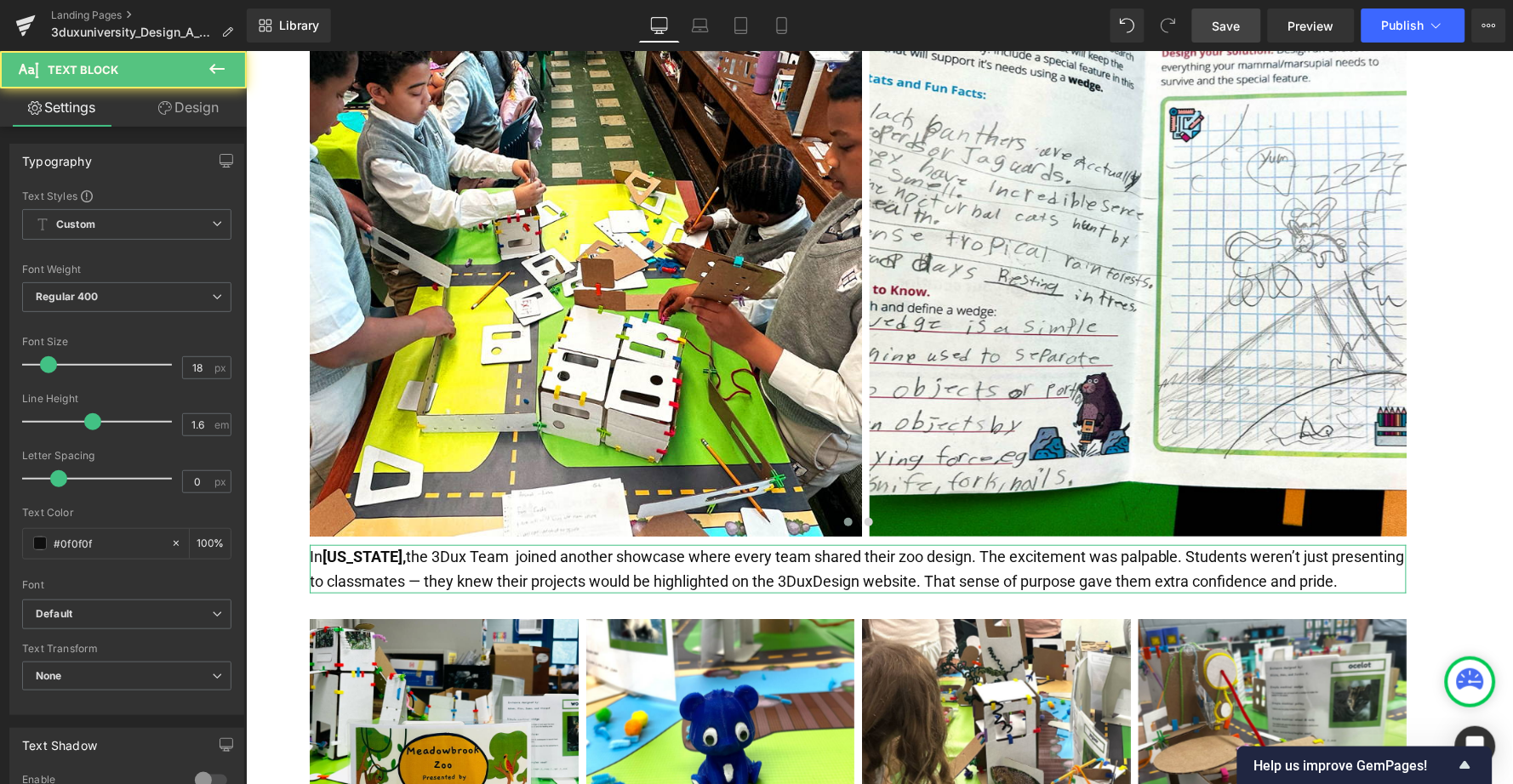
click at [209, 106] on link "Design" at bounding box center [188, 107] width 123 height 38
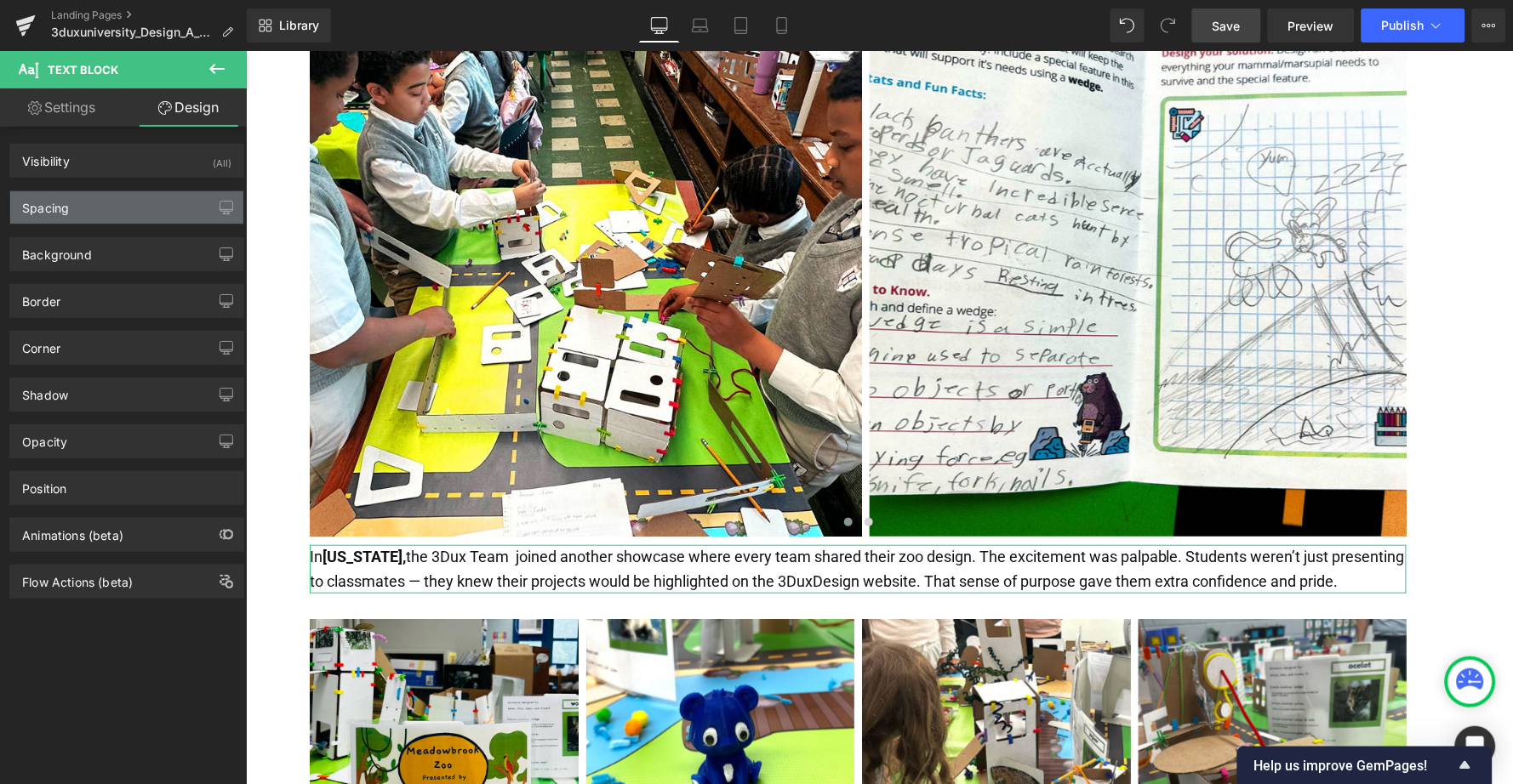
click at [69, 218] on div "Spacing" at bounding box center [127, 207] width 233 height 32
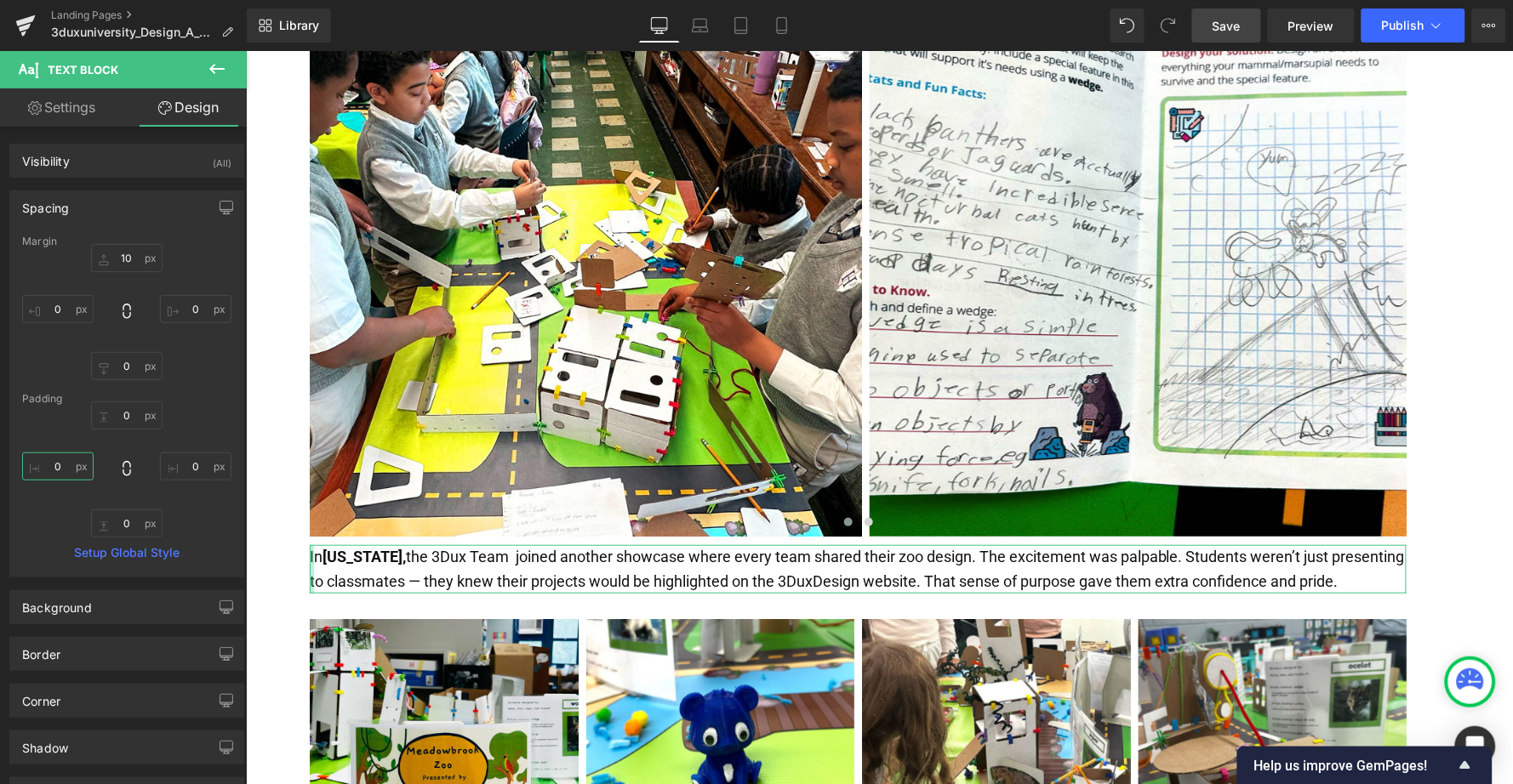
click at [51, 469] on input "0" at bounding box center [58, 466] width 72 height 28
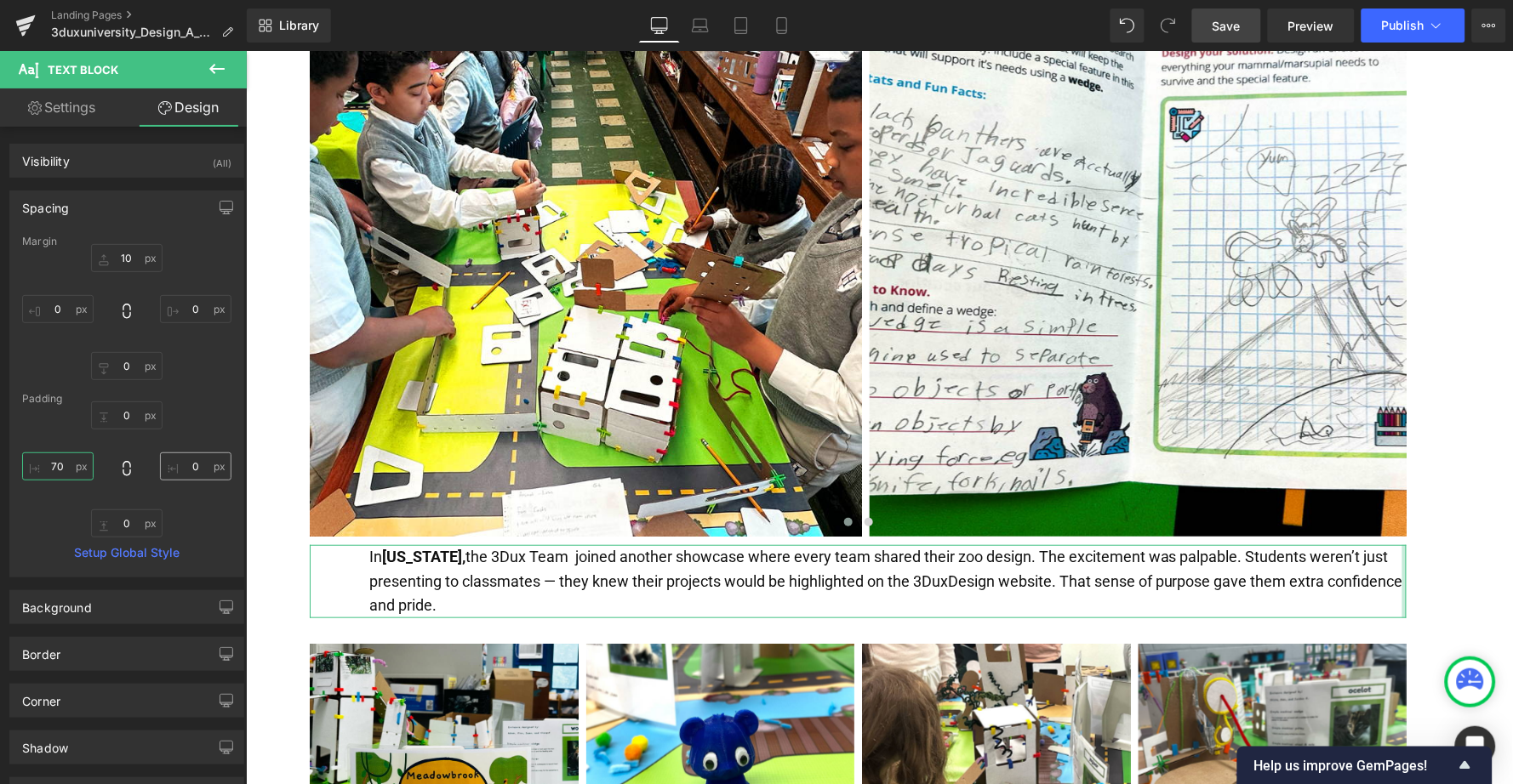
type input "70"
click at [182, 467] on input "0" at bounding box center [196, 466] width 72 height 28
type input "50"
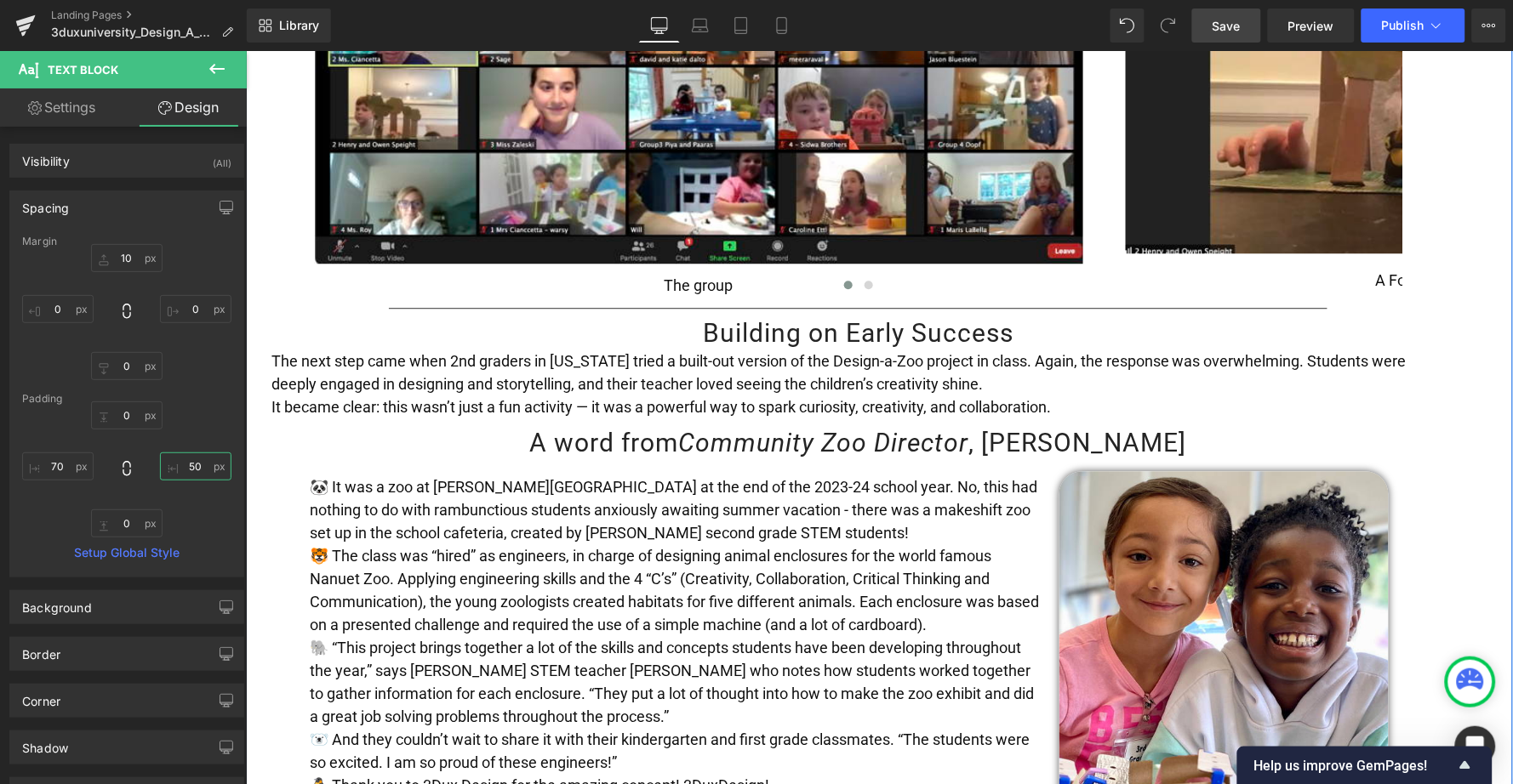
scroll to position [1175, 0]
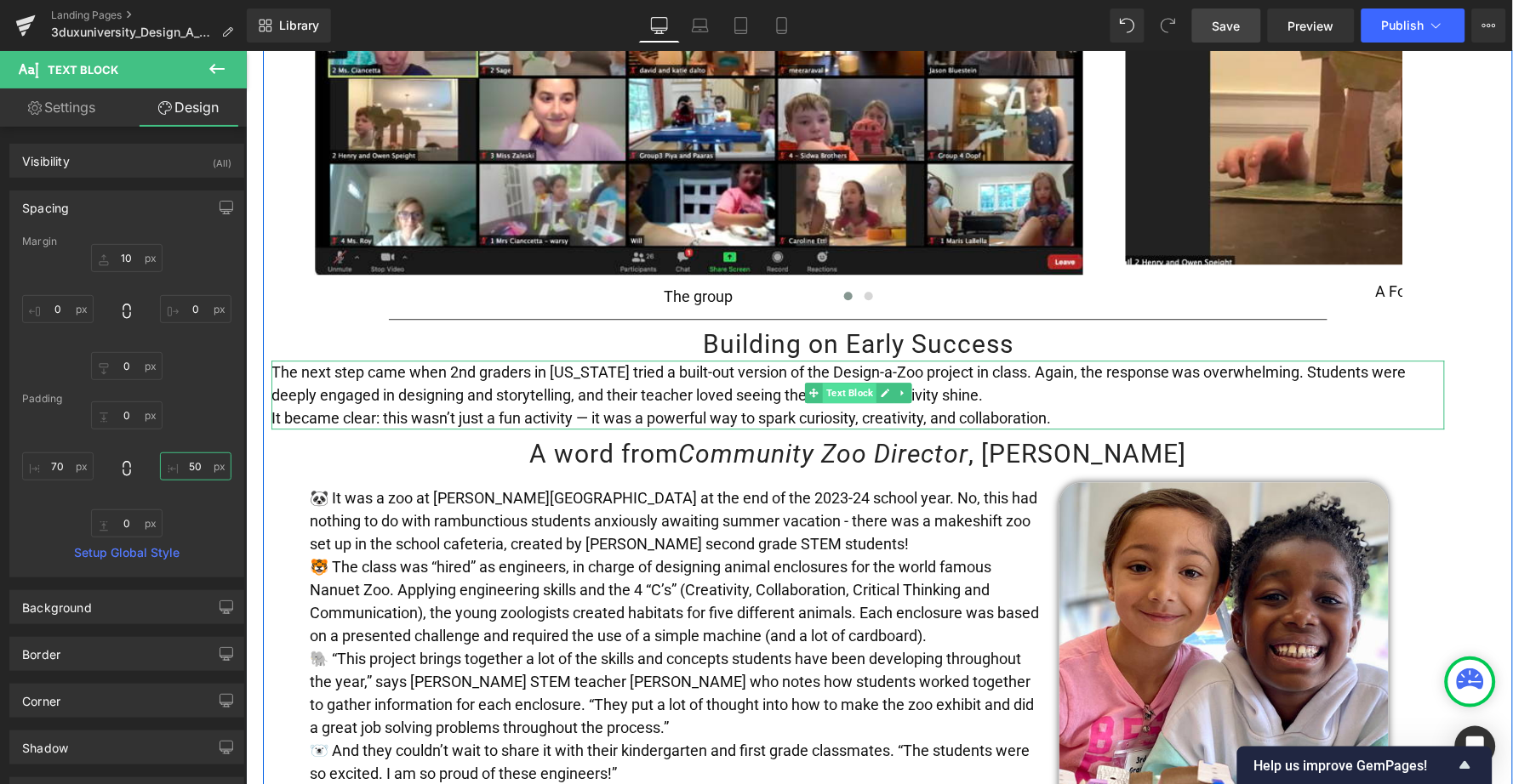
click at [840, 382] on span "Text Block" at bounding box center [848, 392] width 53 height 20
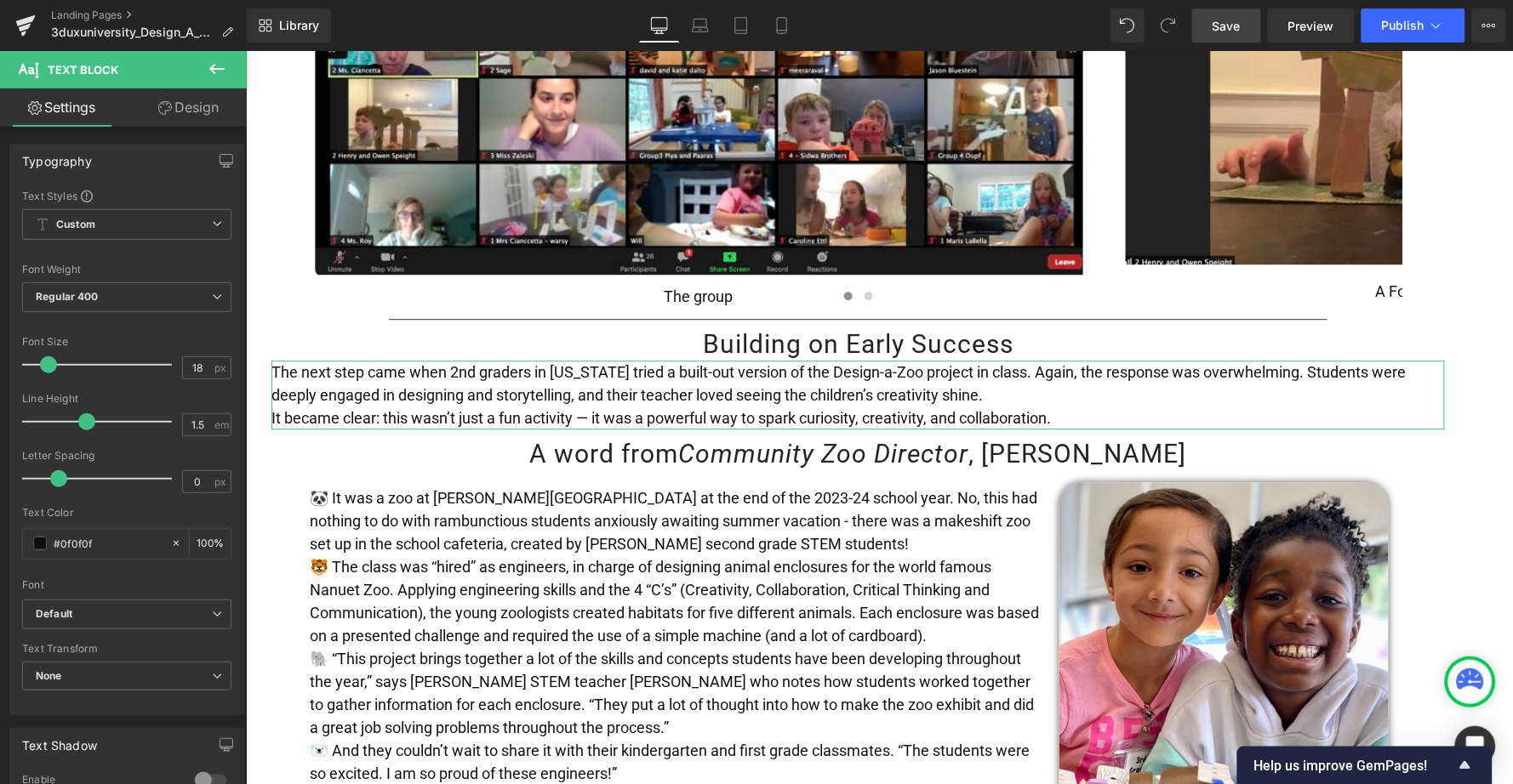
click at [189, 113] on link "Design" at bounding box center [188, 107] width 123 height 38
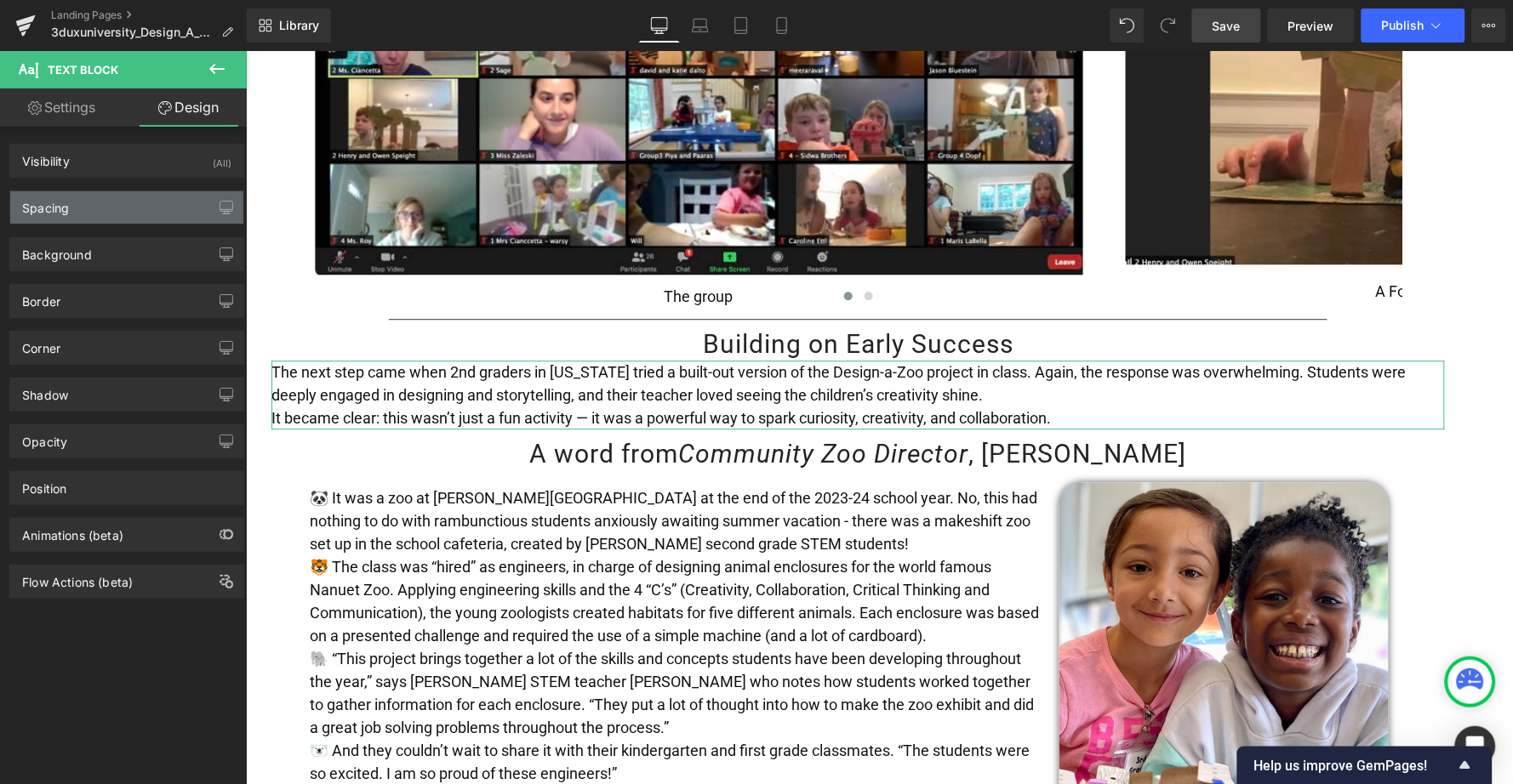
click at [126, 220] on div "Spacing" at bounding box center [127, 207] width 233 height 32
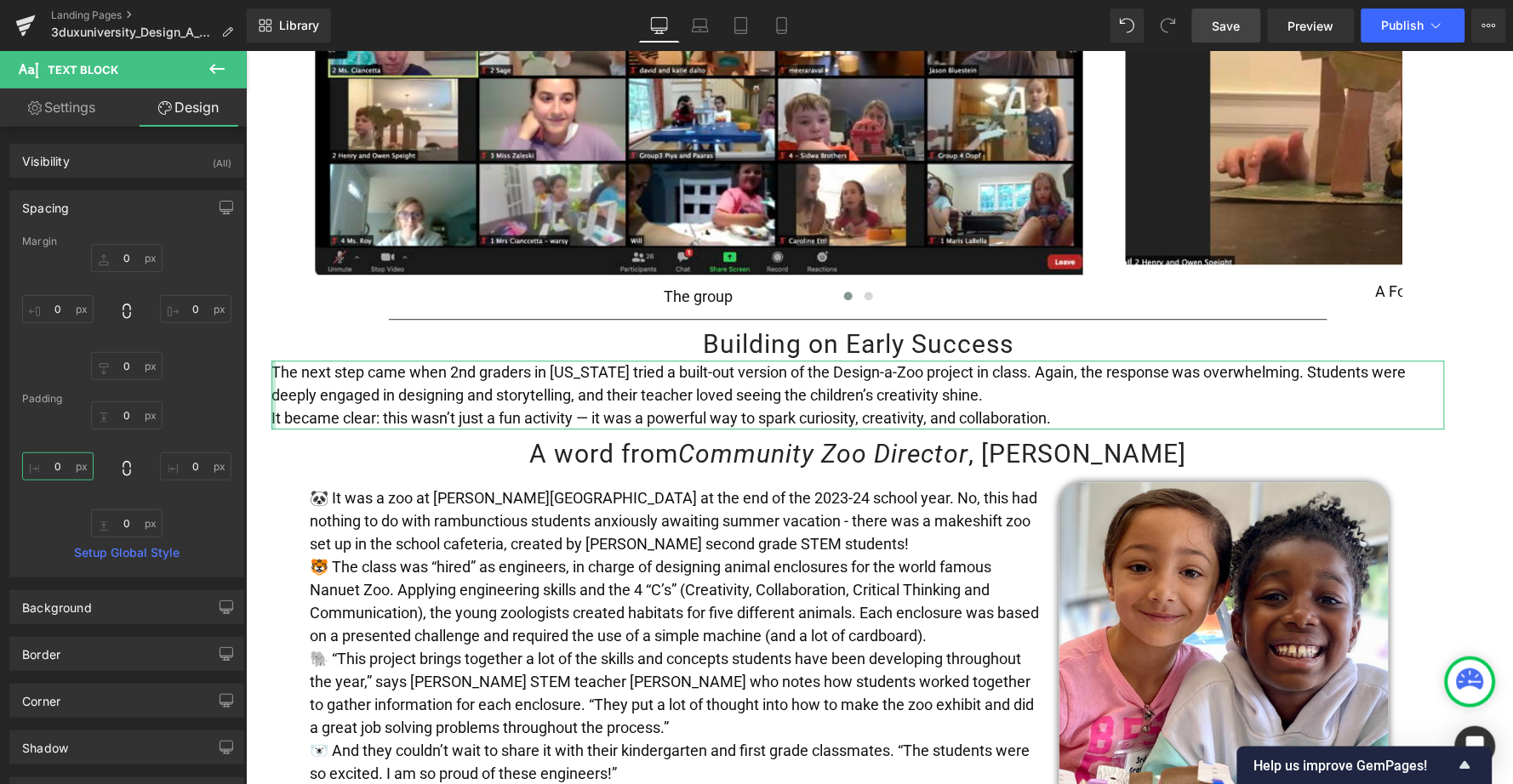
click at [52, 469] on input "0" at bounding box center [58, 466] width 72 height 28
type input "20"
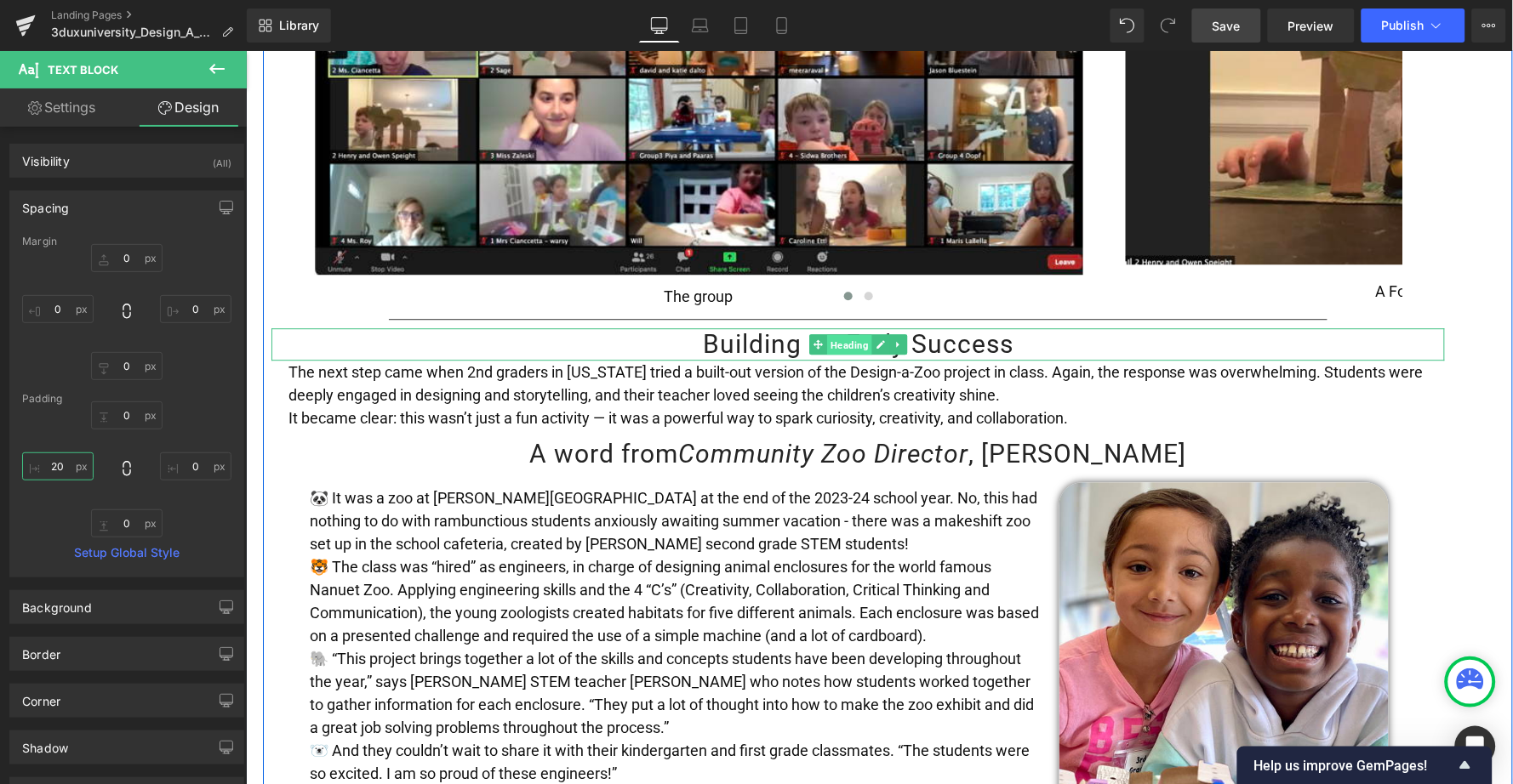
click at [842, 334] on span "Heading" at bounding box center [848, 344] width 45 height 20
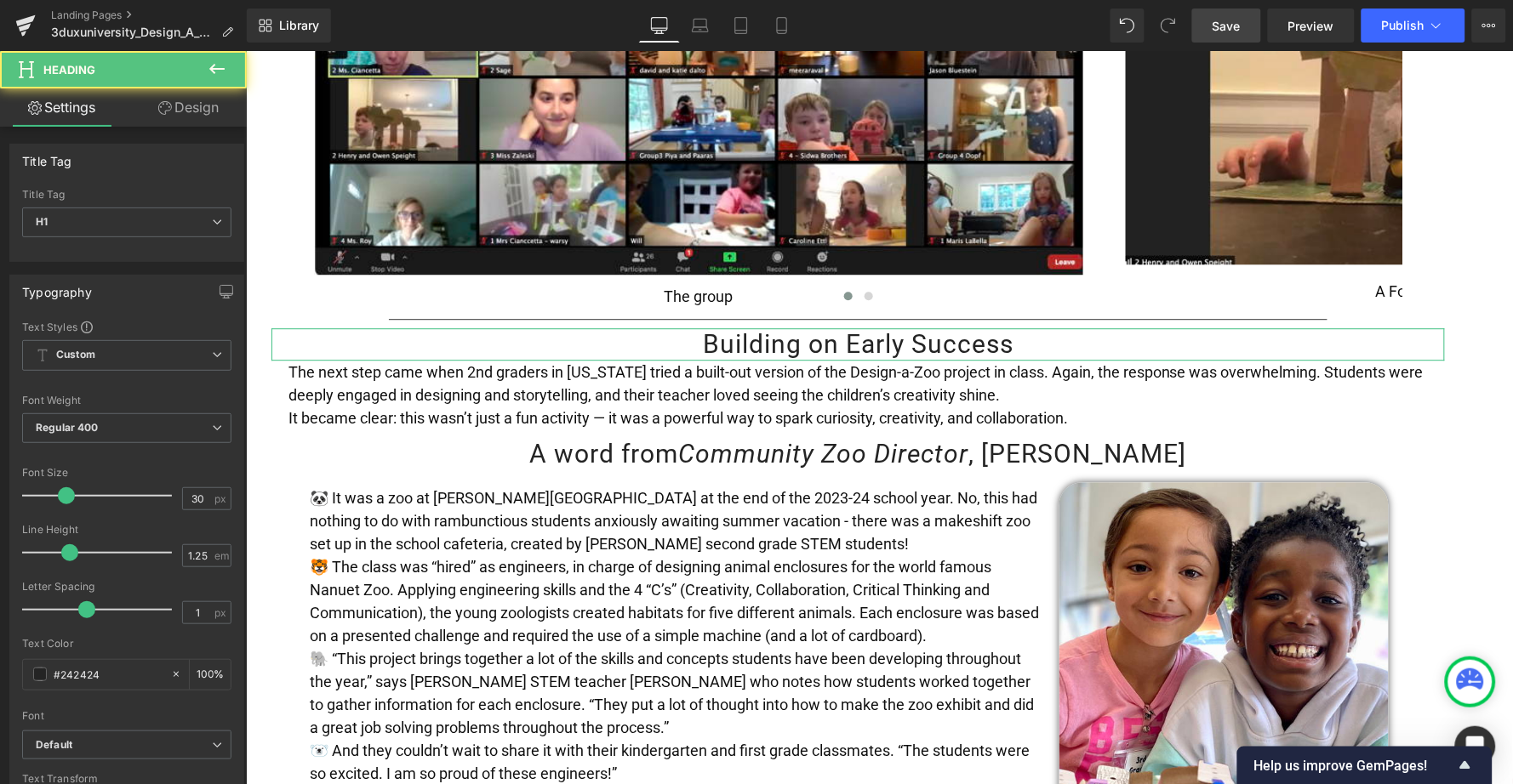
click at [194, 105] on link "Design" at bounding box center [188, 107] width 123 height 38
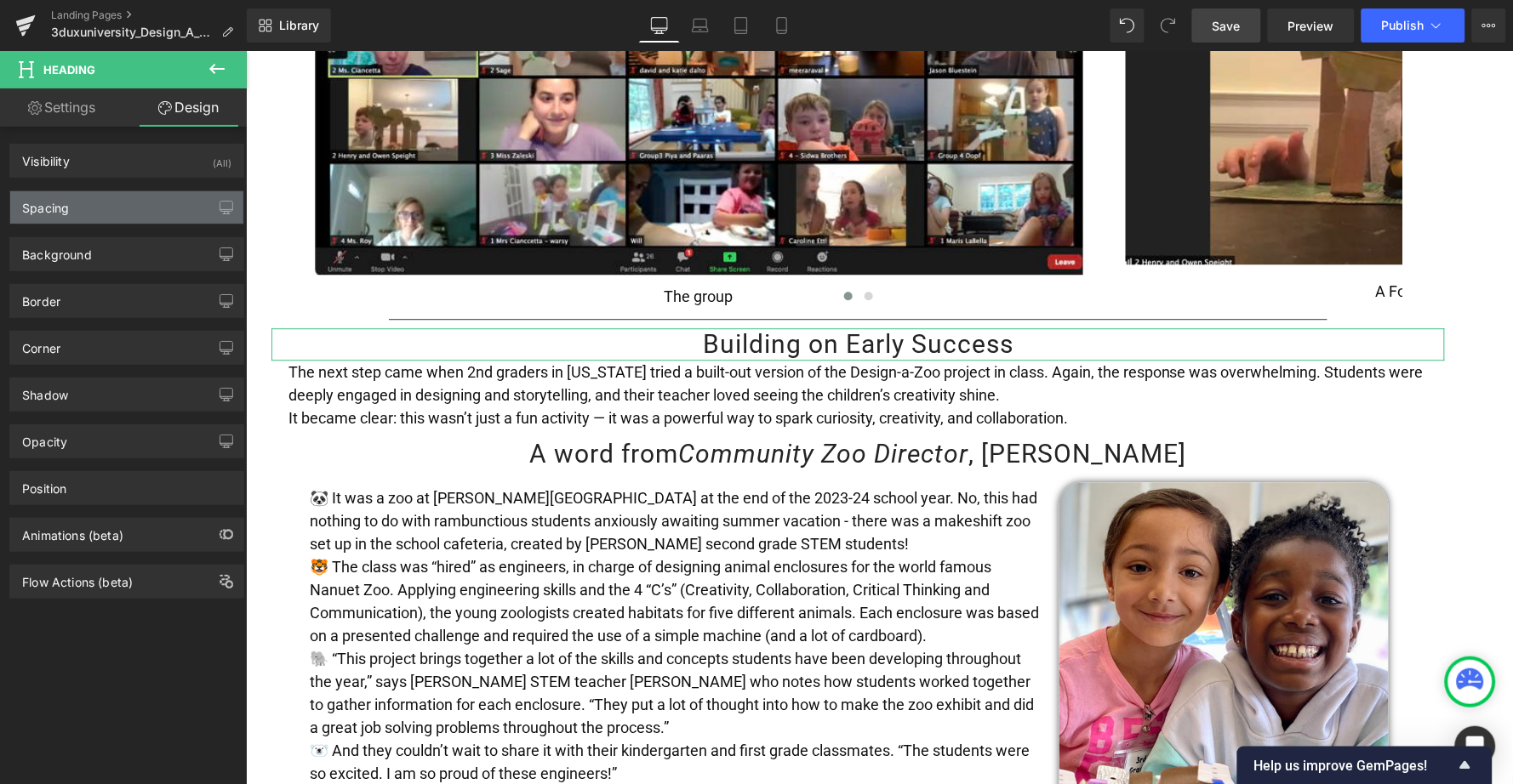
click at [148, 202] on div "Spacing" at bounding box center [127, 207] width 233 height 32
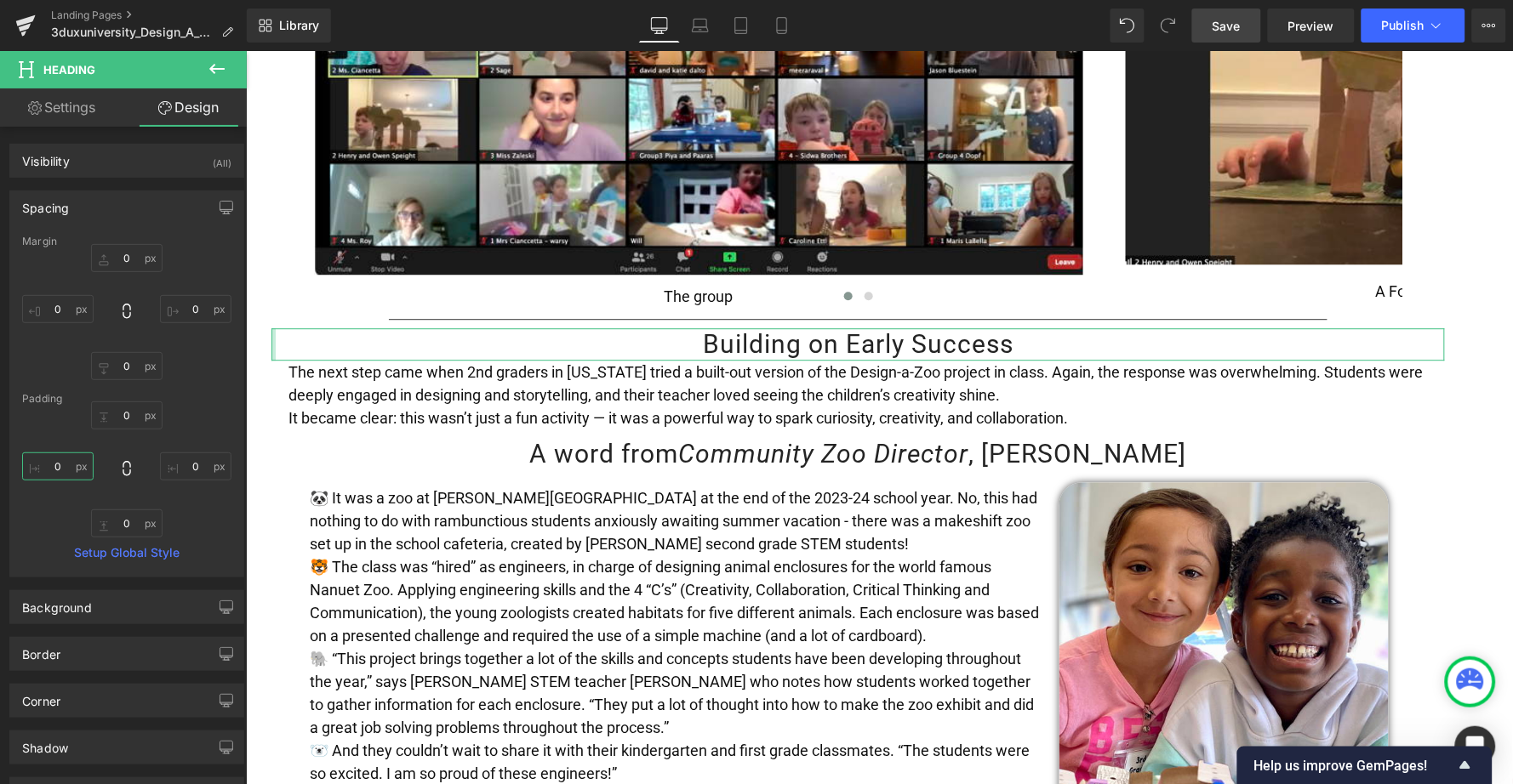
click at [46, 460] on input "0" at bounding box center [58, 466] width 72 height 28
type input "20"
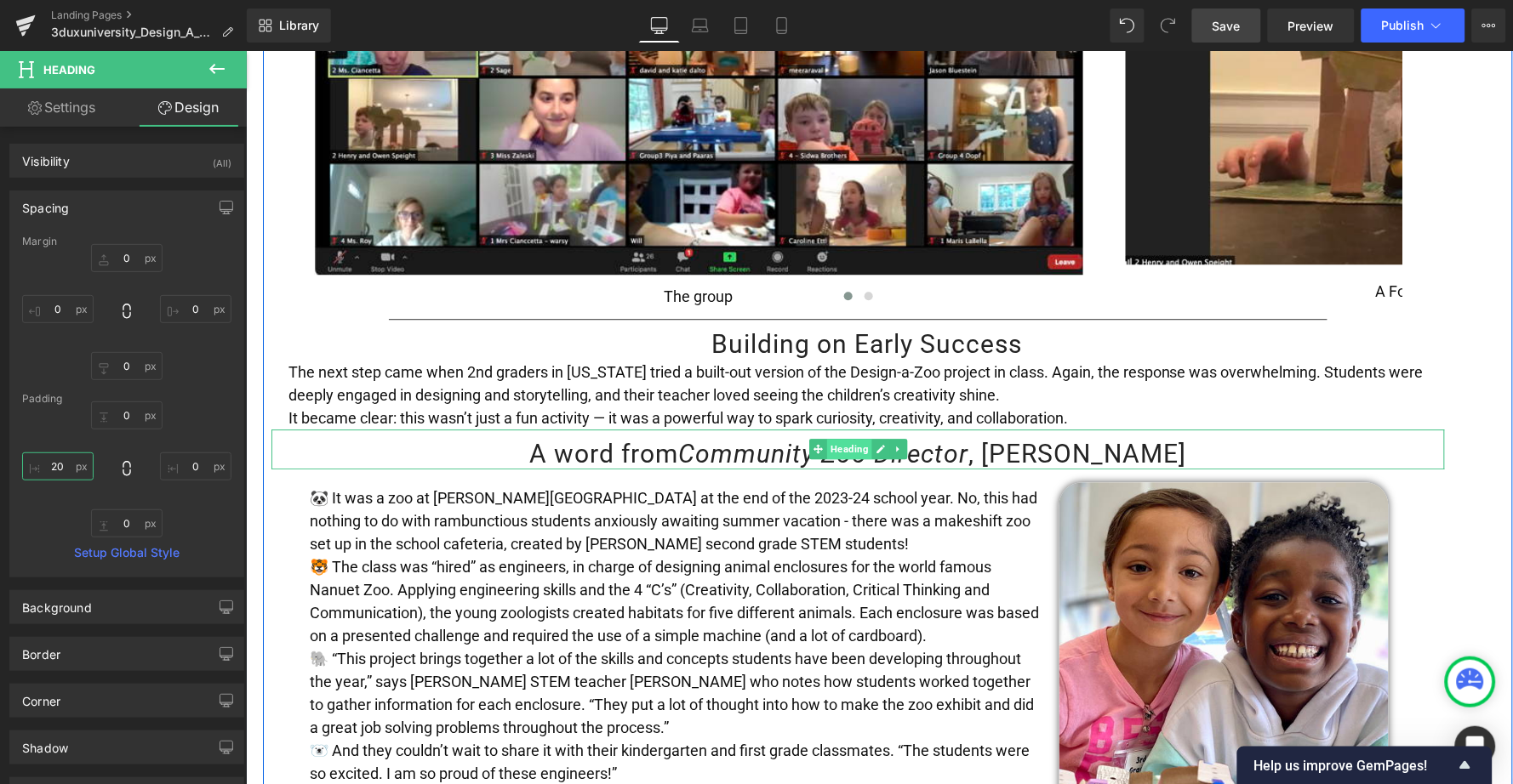
click at [846, 438] on span "Heading" at bounding box center [848, 448] width 45 height 20
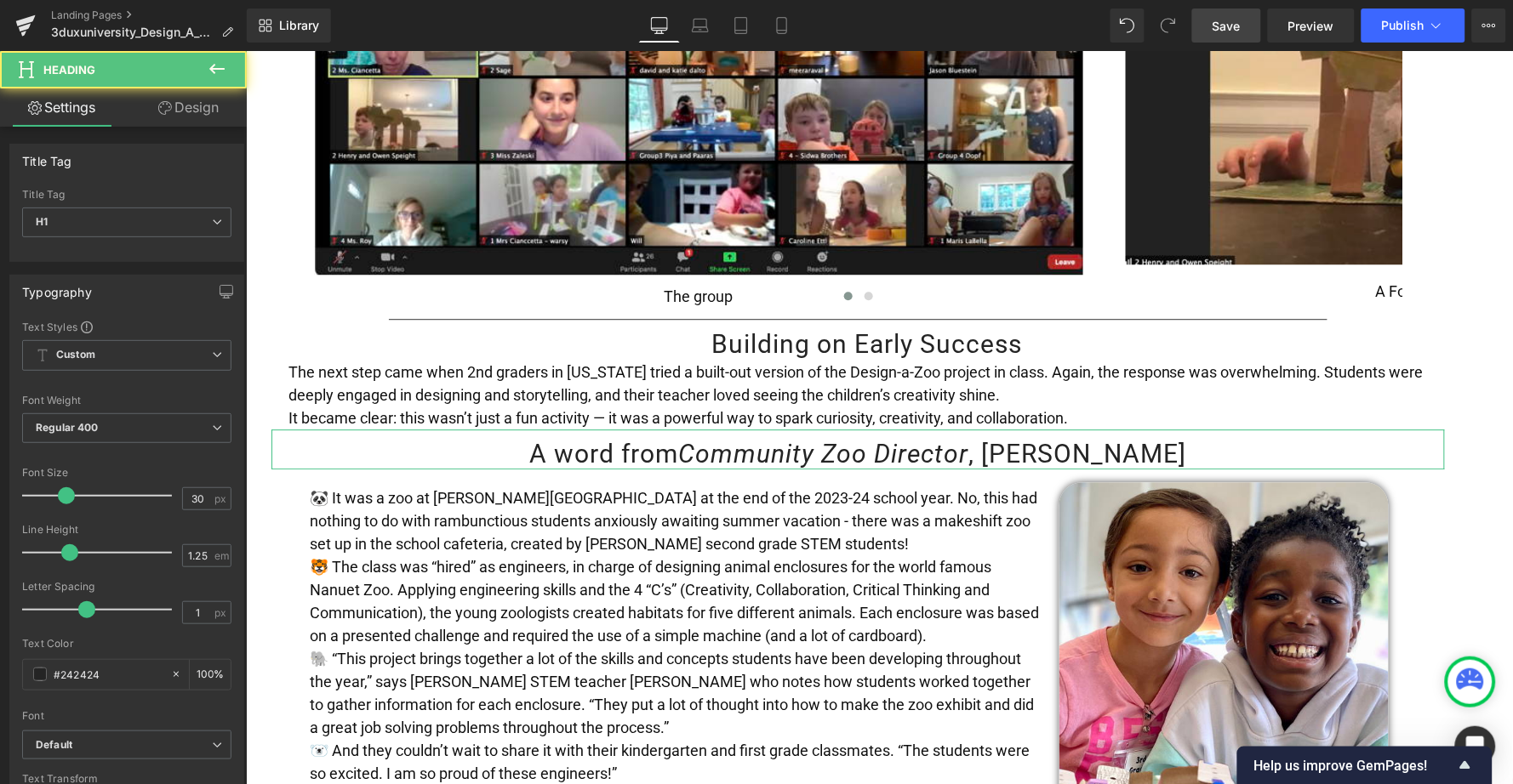
click at [183, 110] on link "Design" at bounding box center [188, 107] width 123 height 38
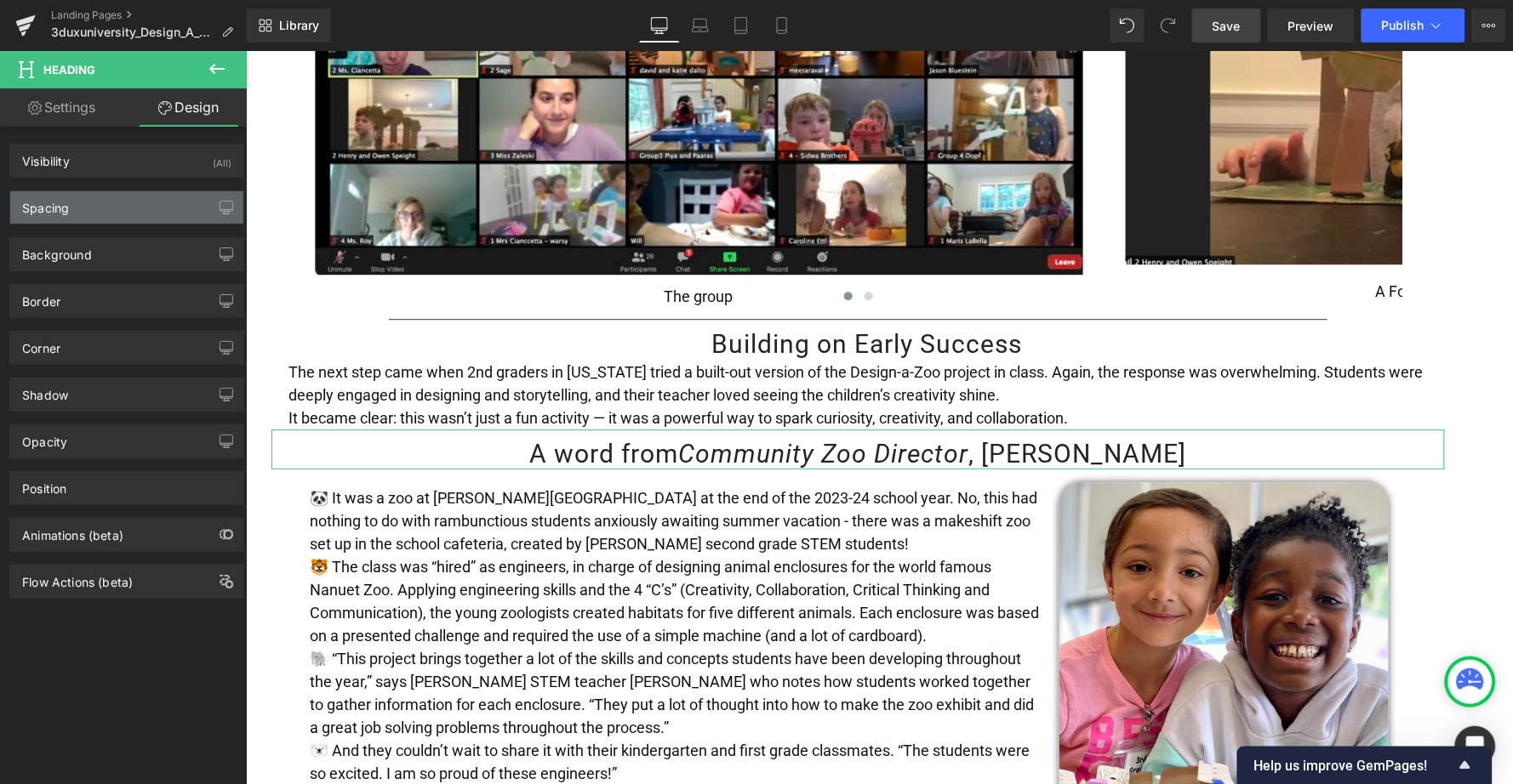
click at [71, 220] on div "Spacing" at bounding box center [127, 207] width 233 height 32
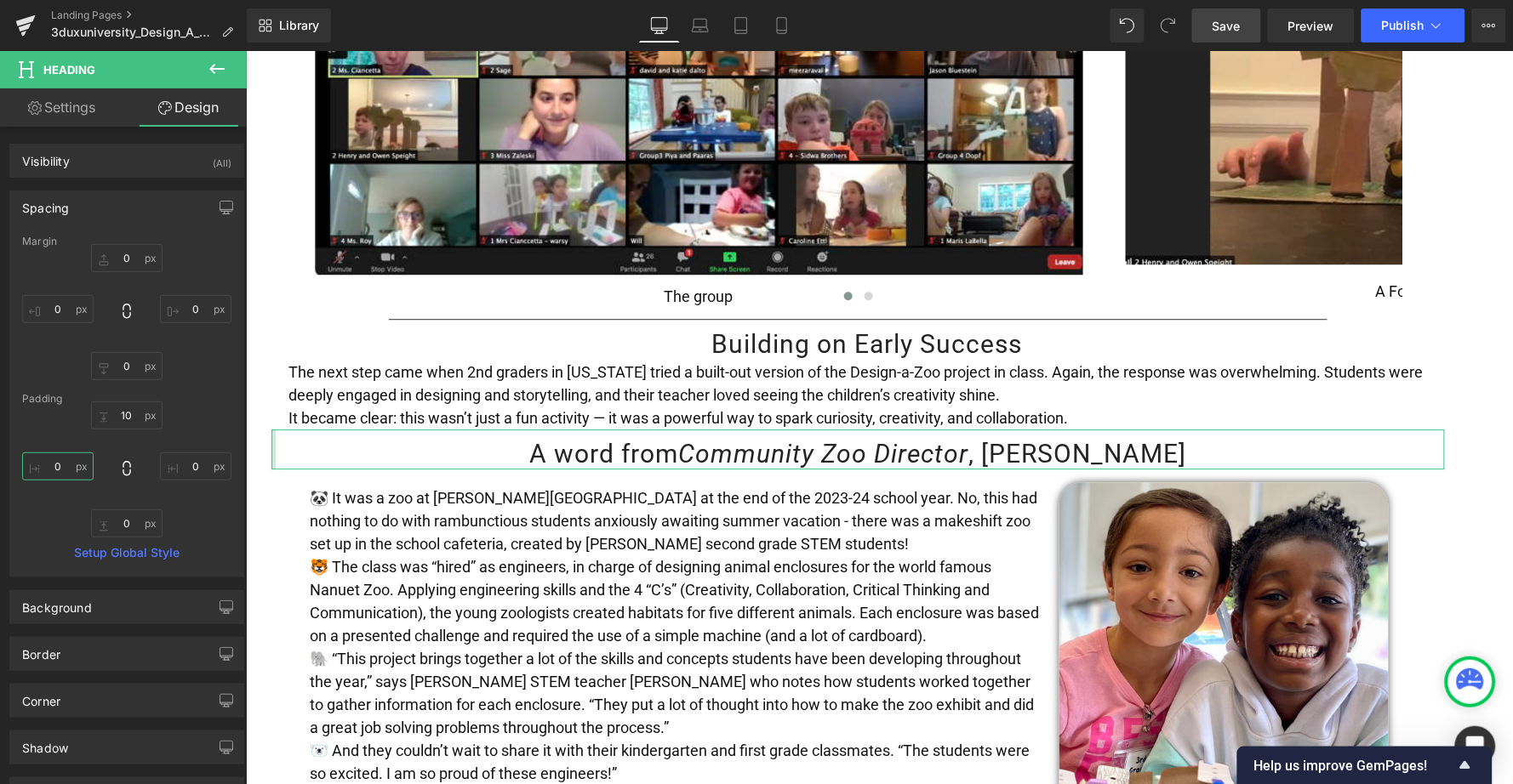
click at [50, 453] on input "0" at bounding box center [58, 466] width 72 height 28
type input "20"
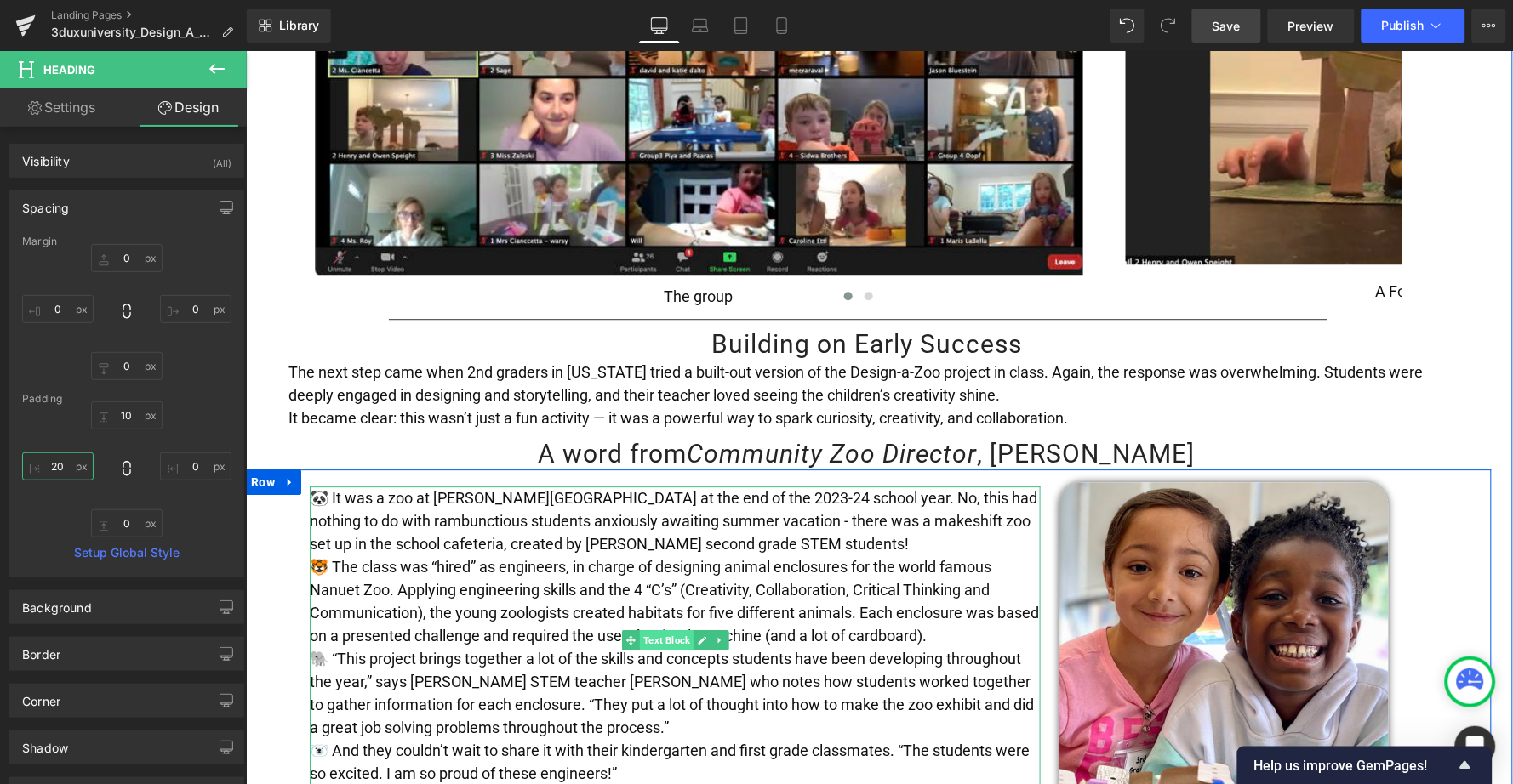
click at [661, 630] on span "Text Block" at bounding box center [666, 639] width 53 height 20
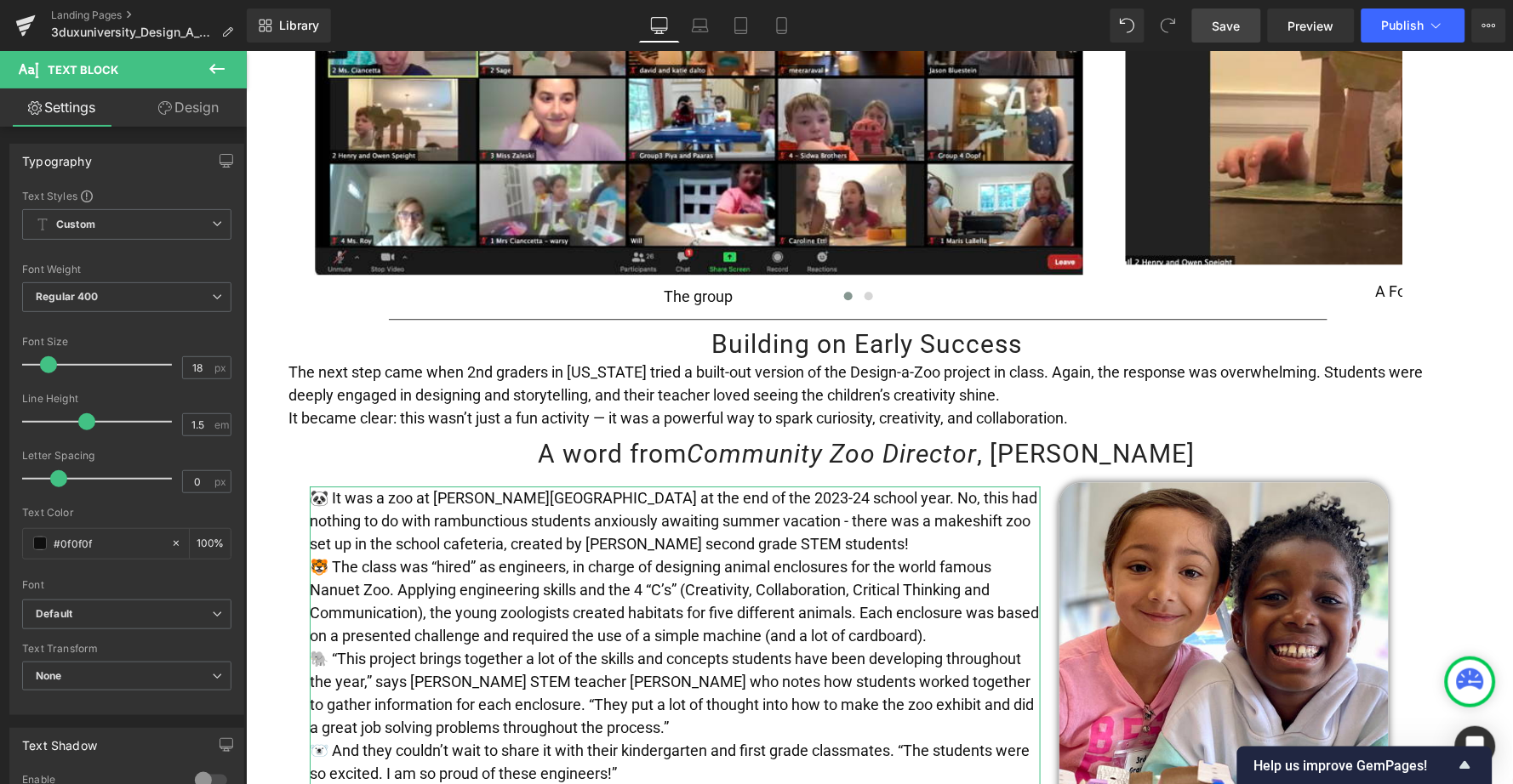
click at [197, 115] on link "Design" at bounding box center [188, 107] width 123 height 38
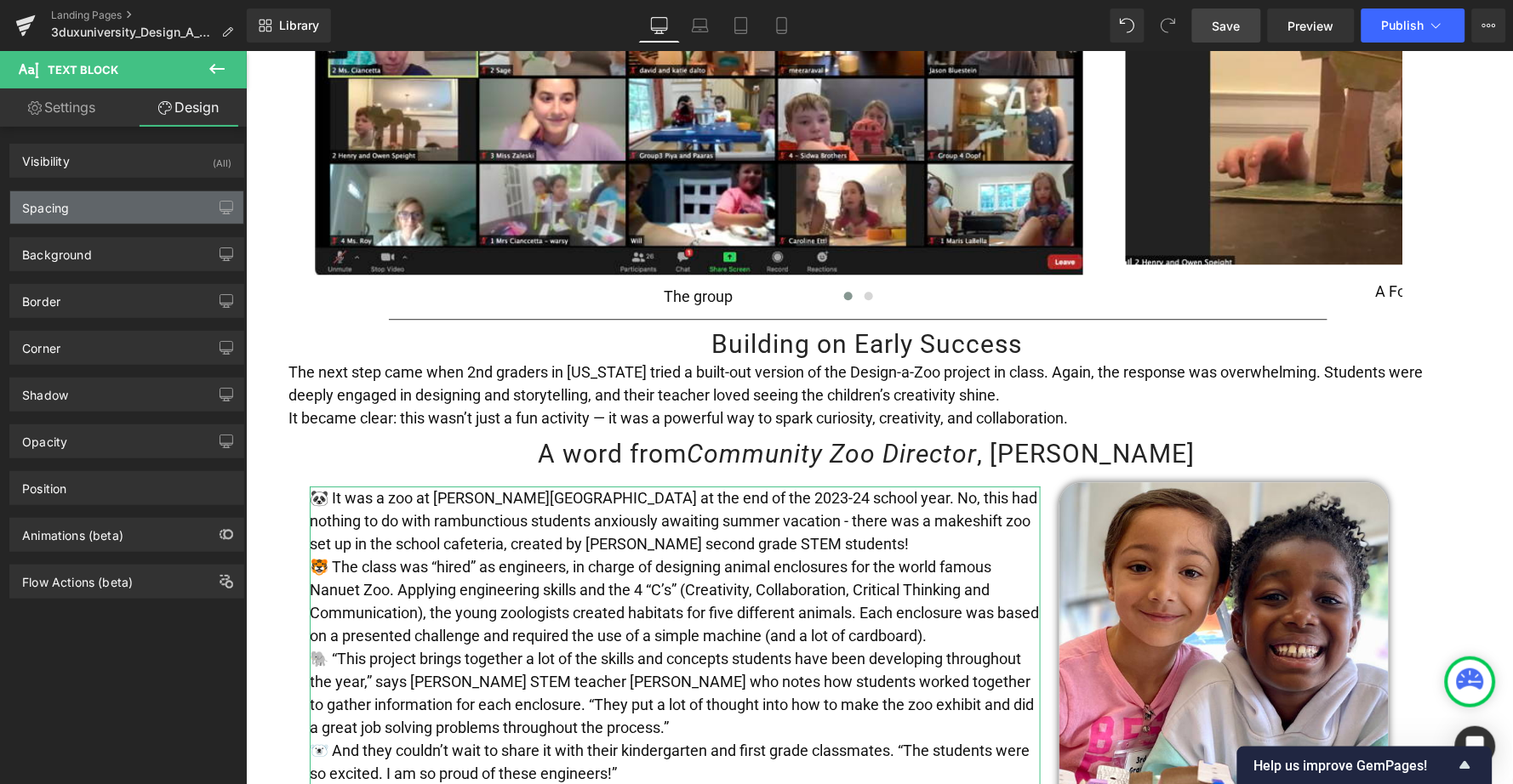
click at [109, 203] on div "Spacing" at bounding box center [127, 207] width 233 height 32
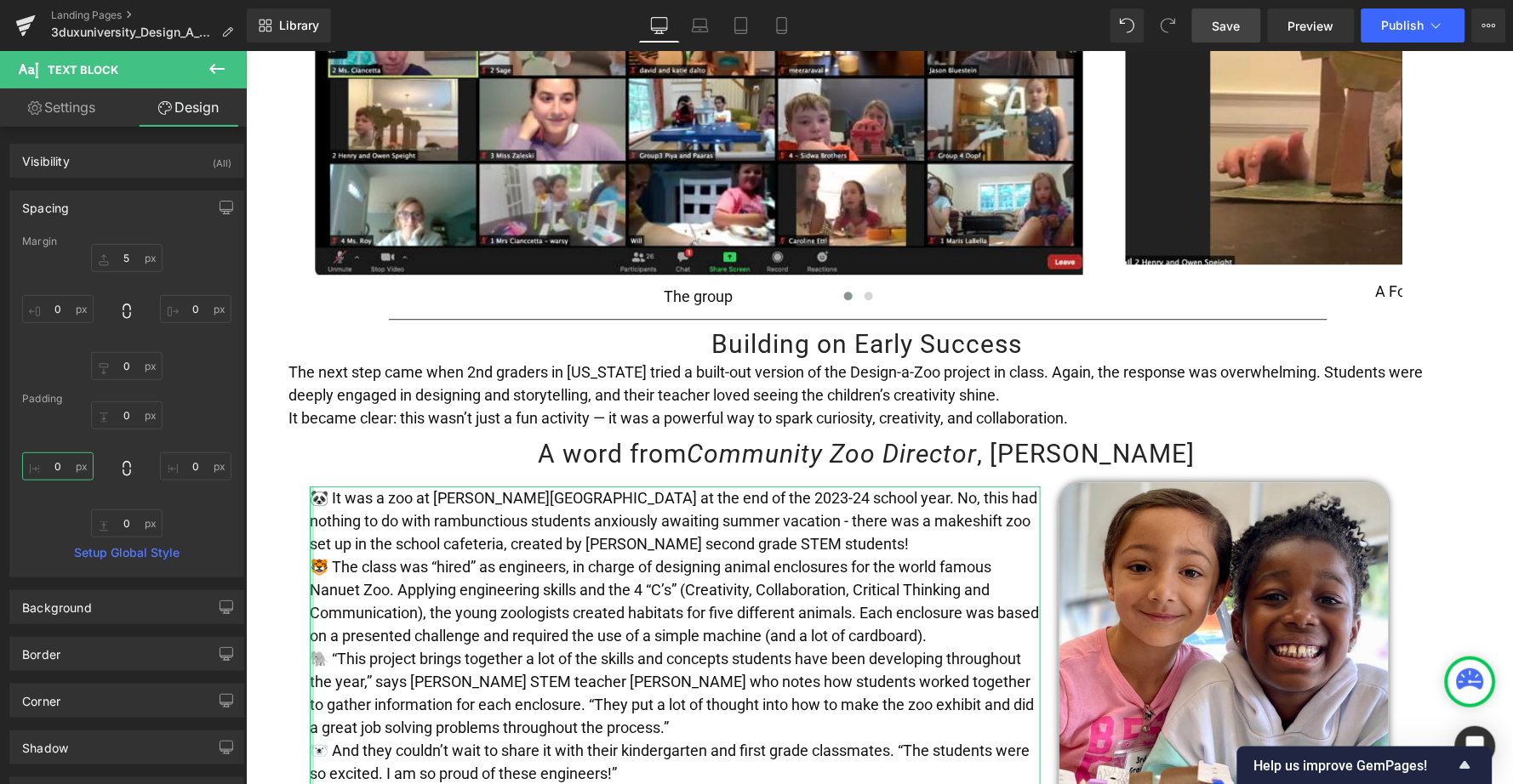
click at [50, 471] on input "0" at bounding box center [58, 466] width 72 height 28
type input "20"
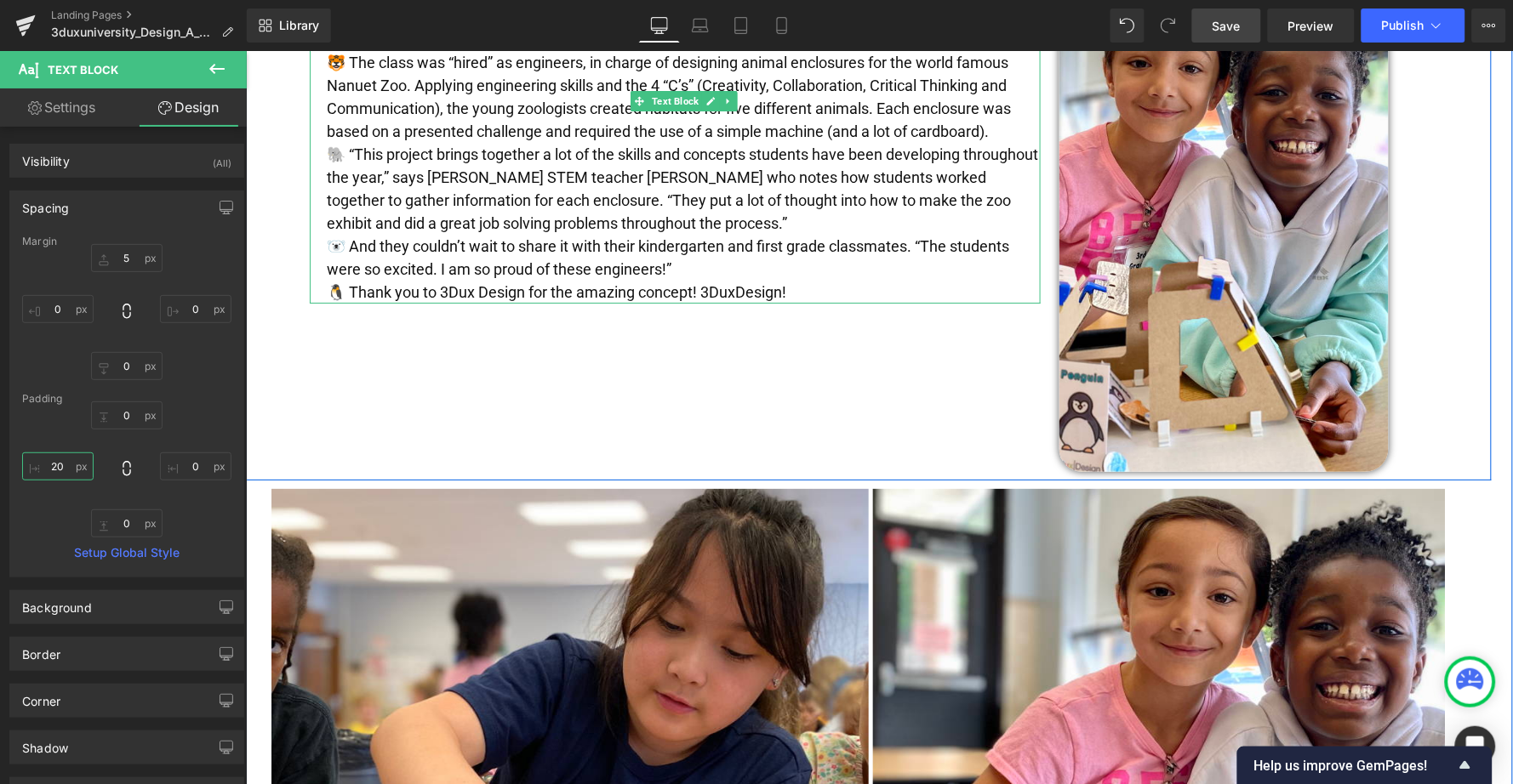
scroll to position [1705, 0]
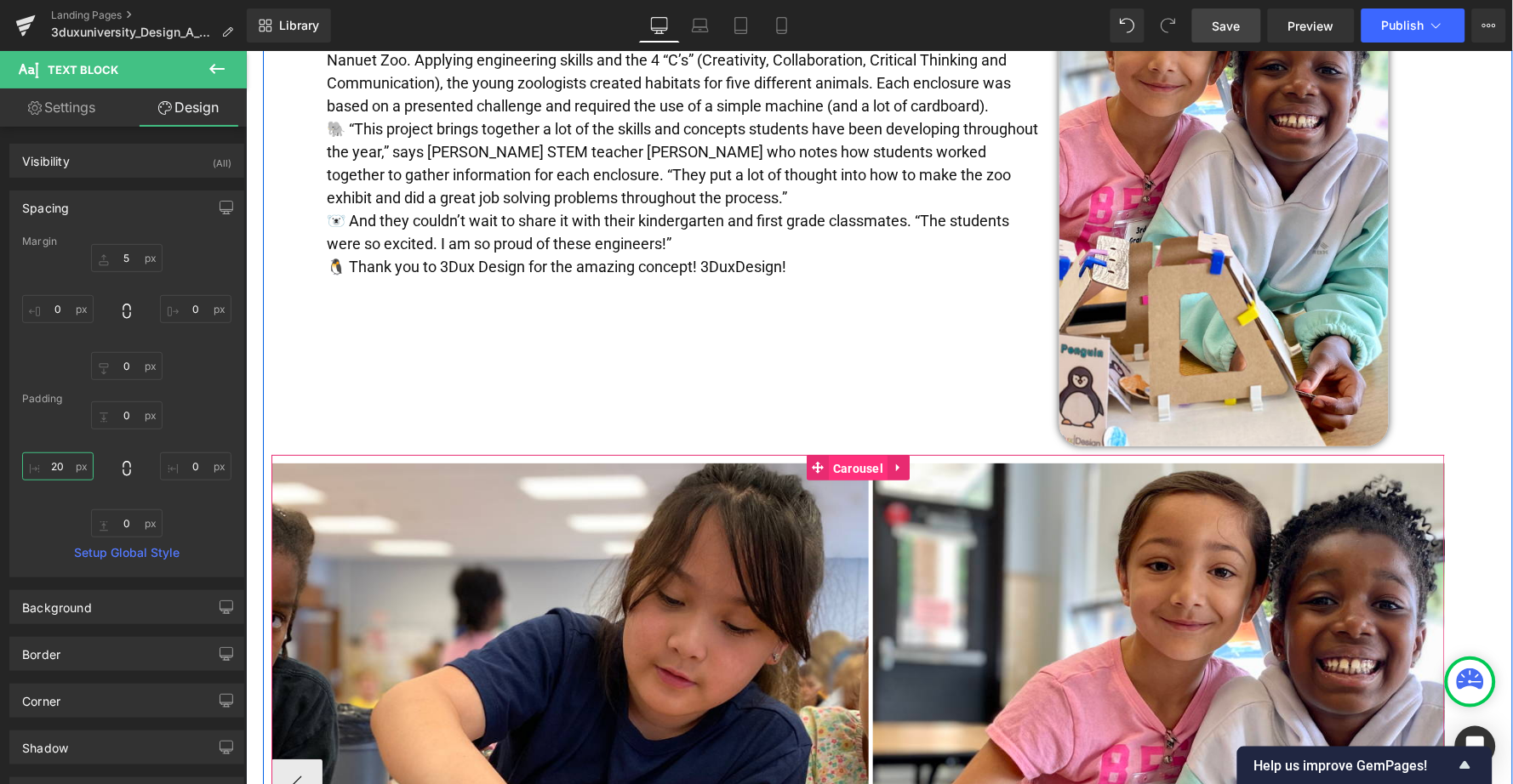
click at [846, 455] on span "Carousel" at bounding box center [857, 467] width 58 height 25
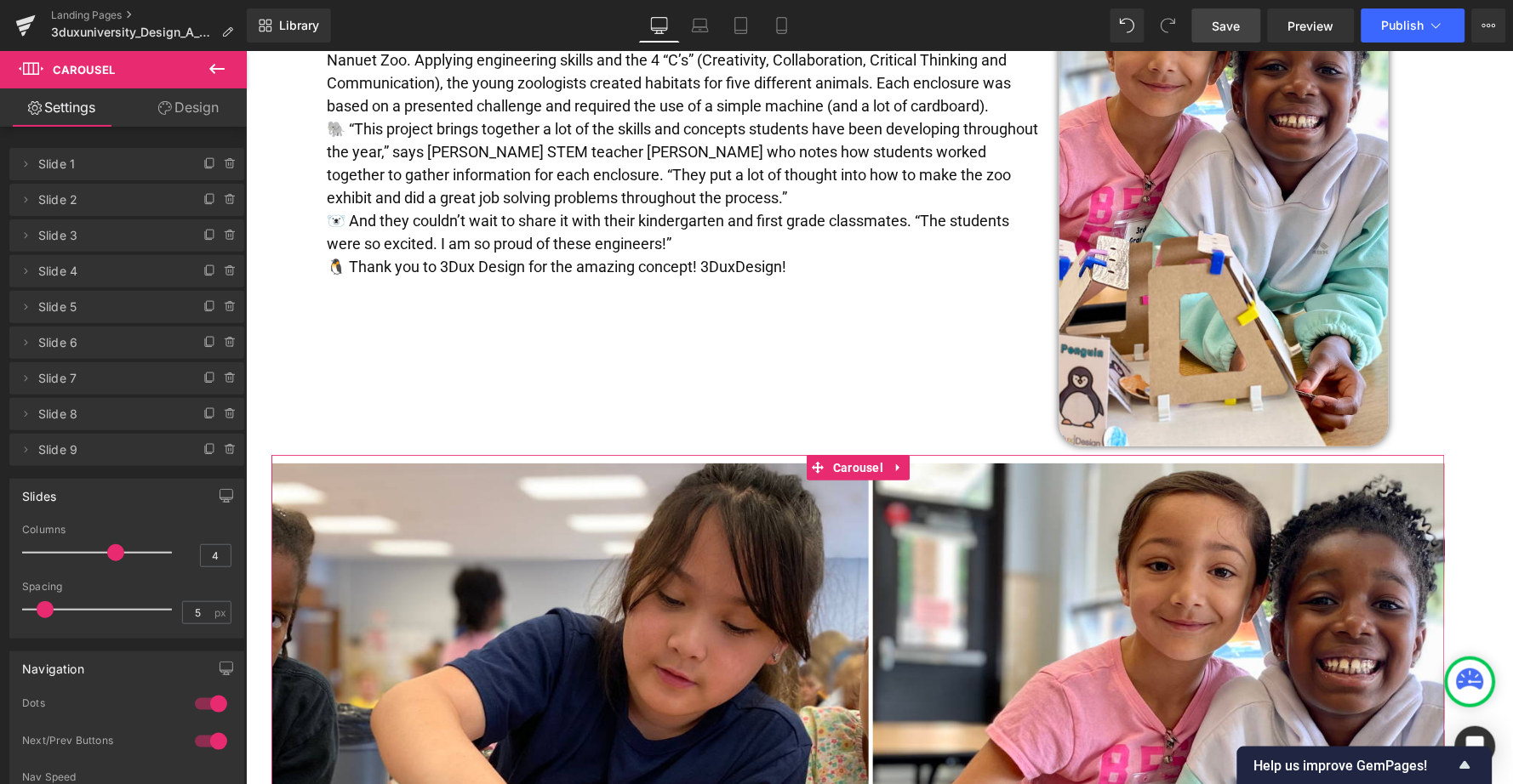
click at [200, 103] on link "Design" at bounding box center [188, 107] width 123 height 38
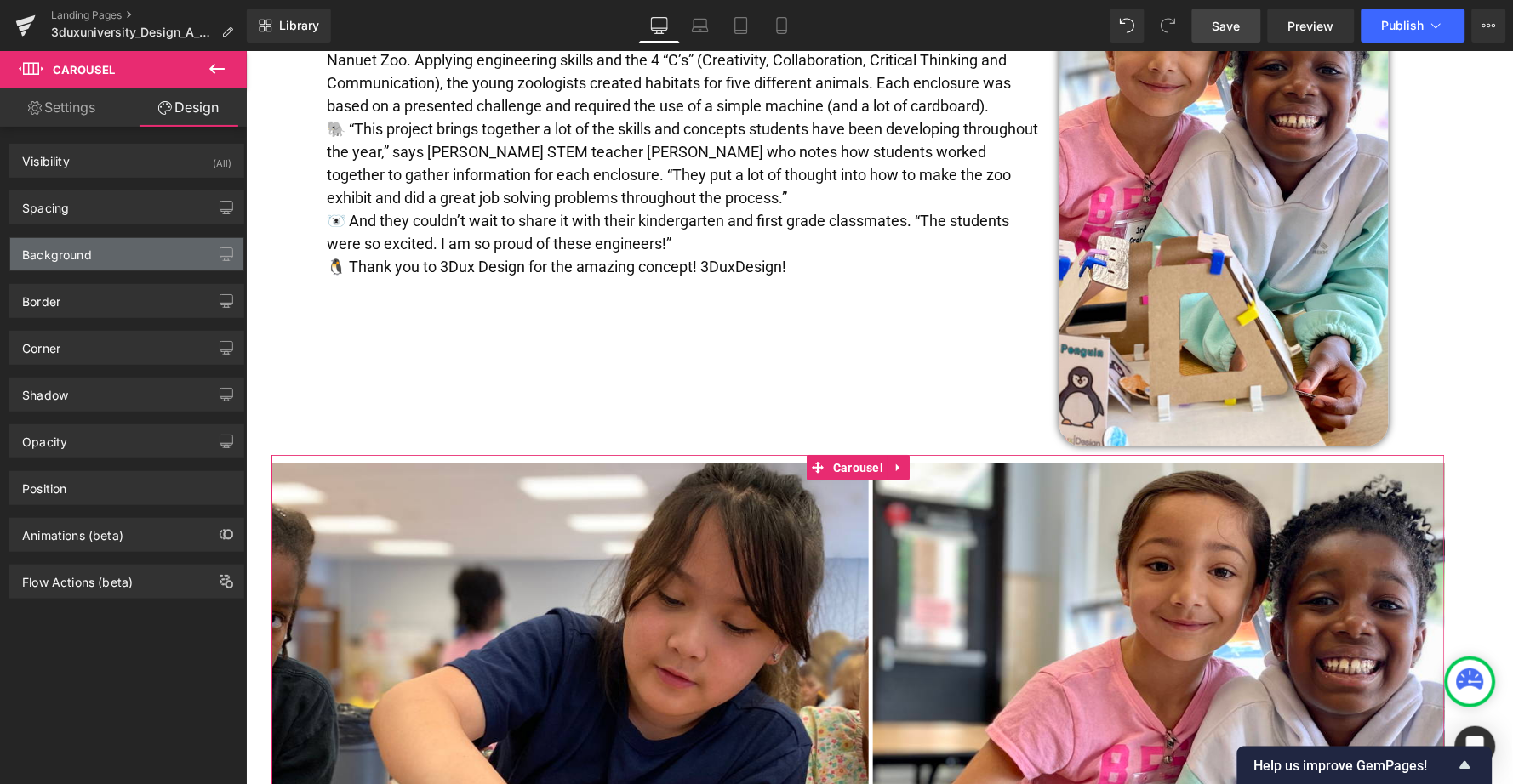
type input "0"
type input "10"
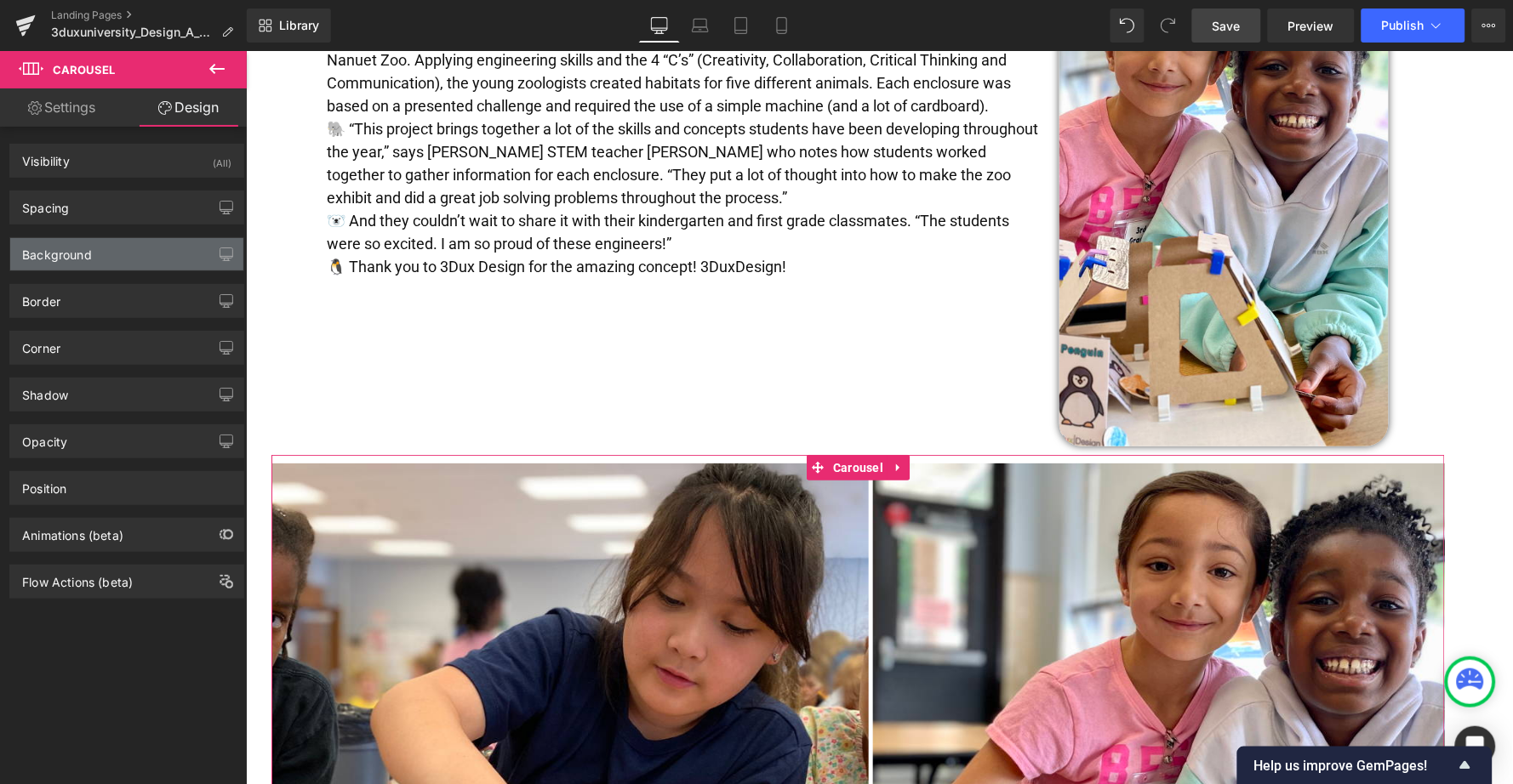
type input "0"
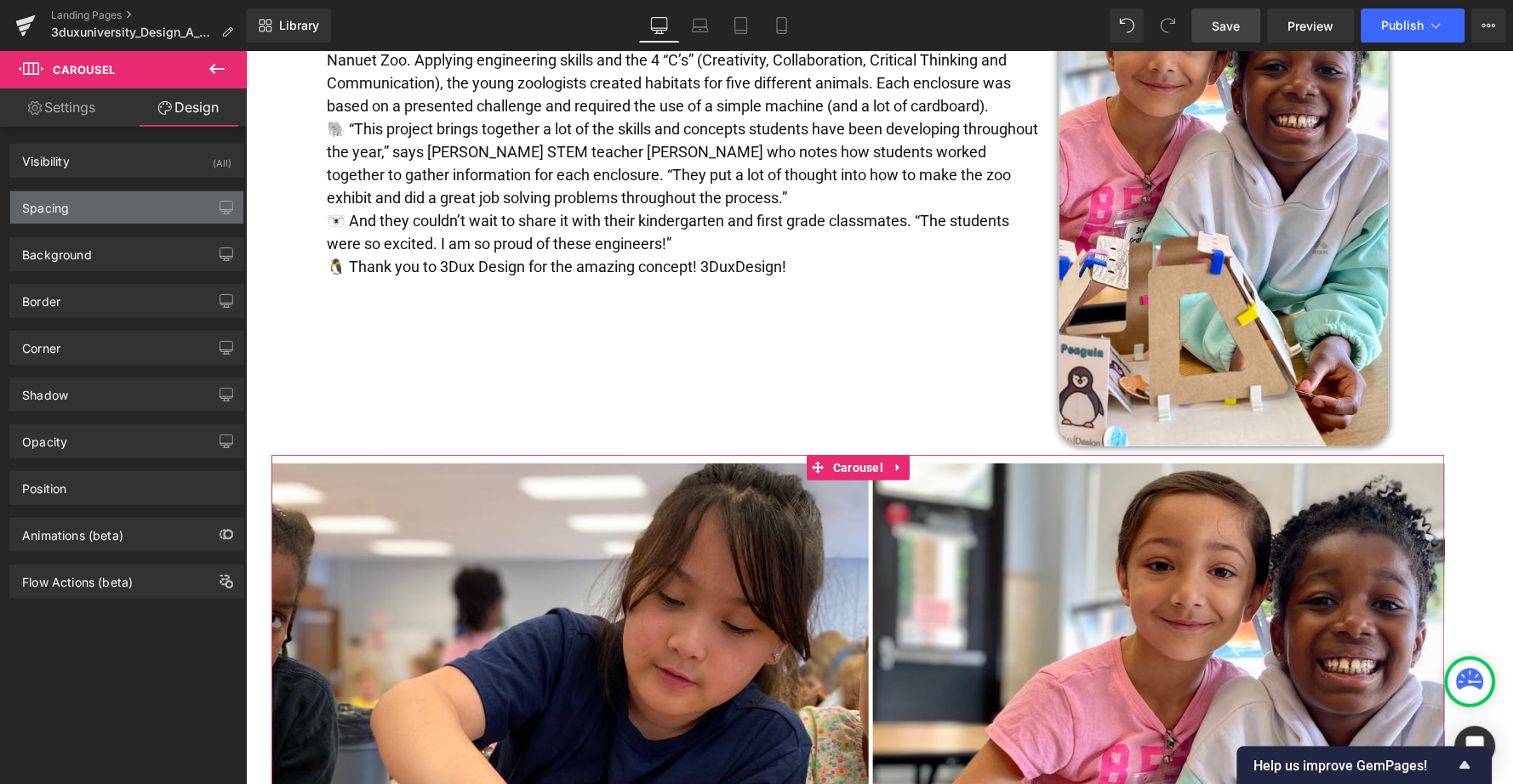
click at [66, 210] on div "Spacing" at bounding box center [46, 203] width 47 height 24
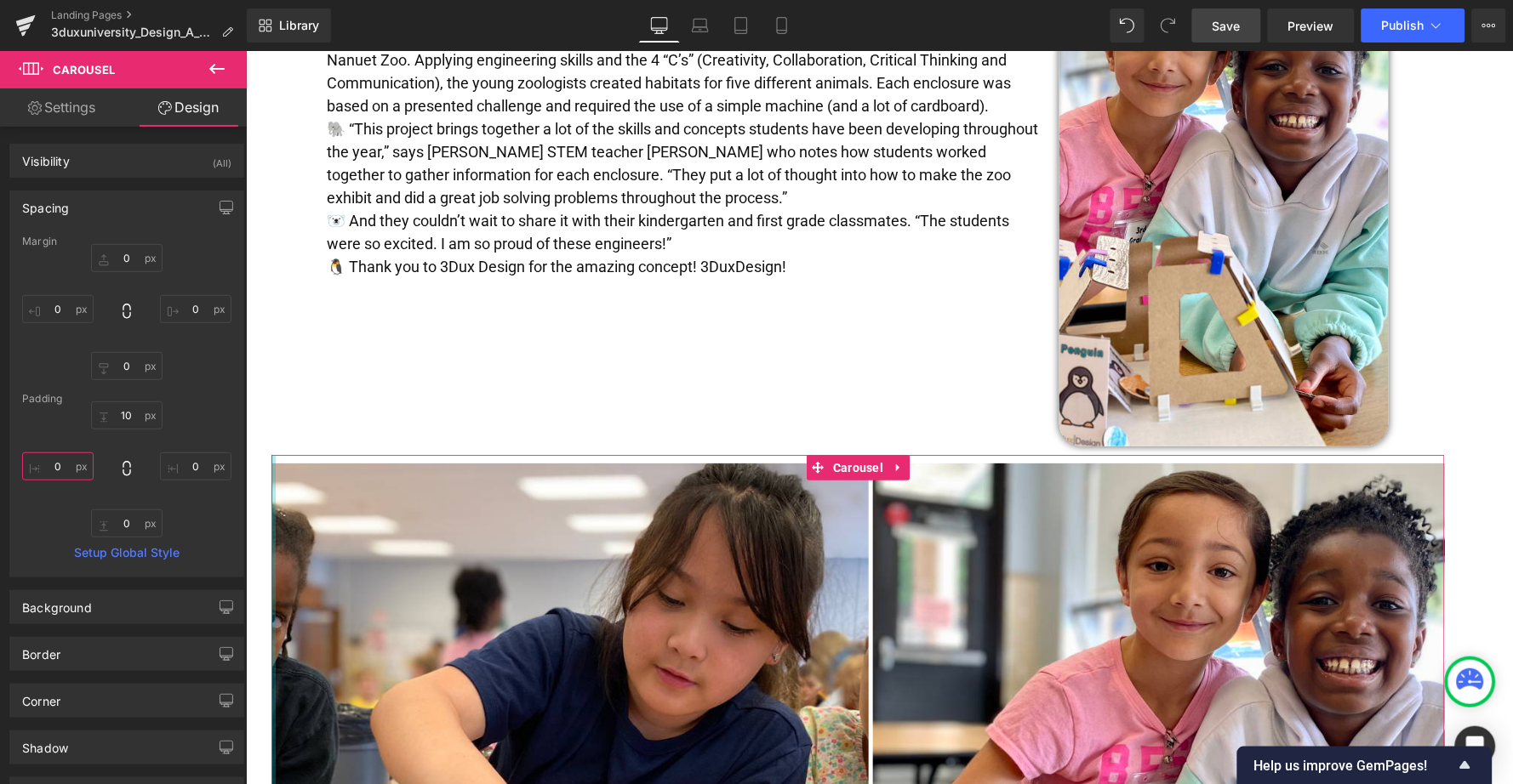
click at [52, 467] on input "0" at bounding box center [58, 466] width 72 height 28
type input "20"
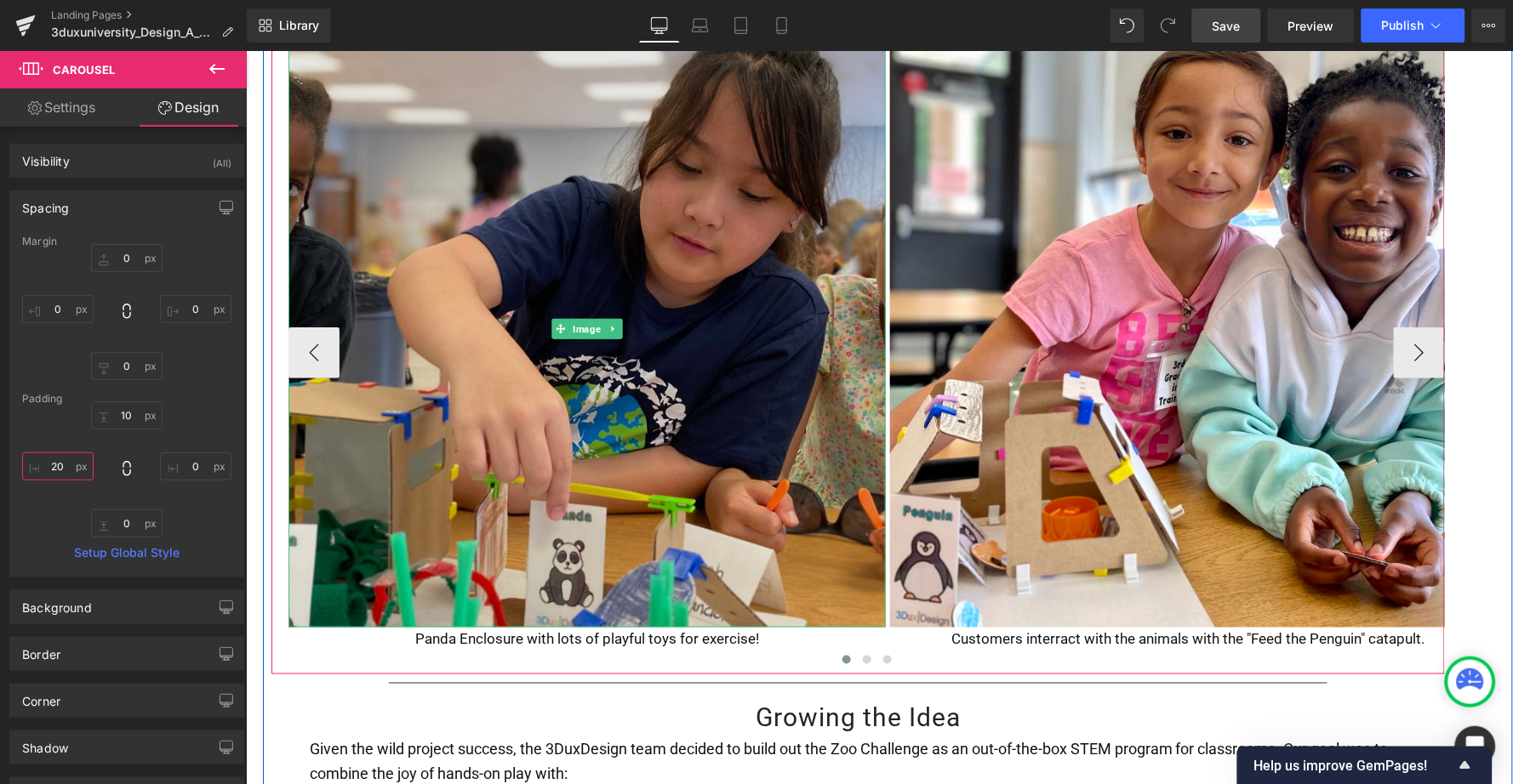
scroll to position [2141, 0]
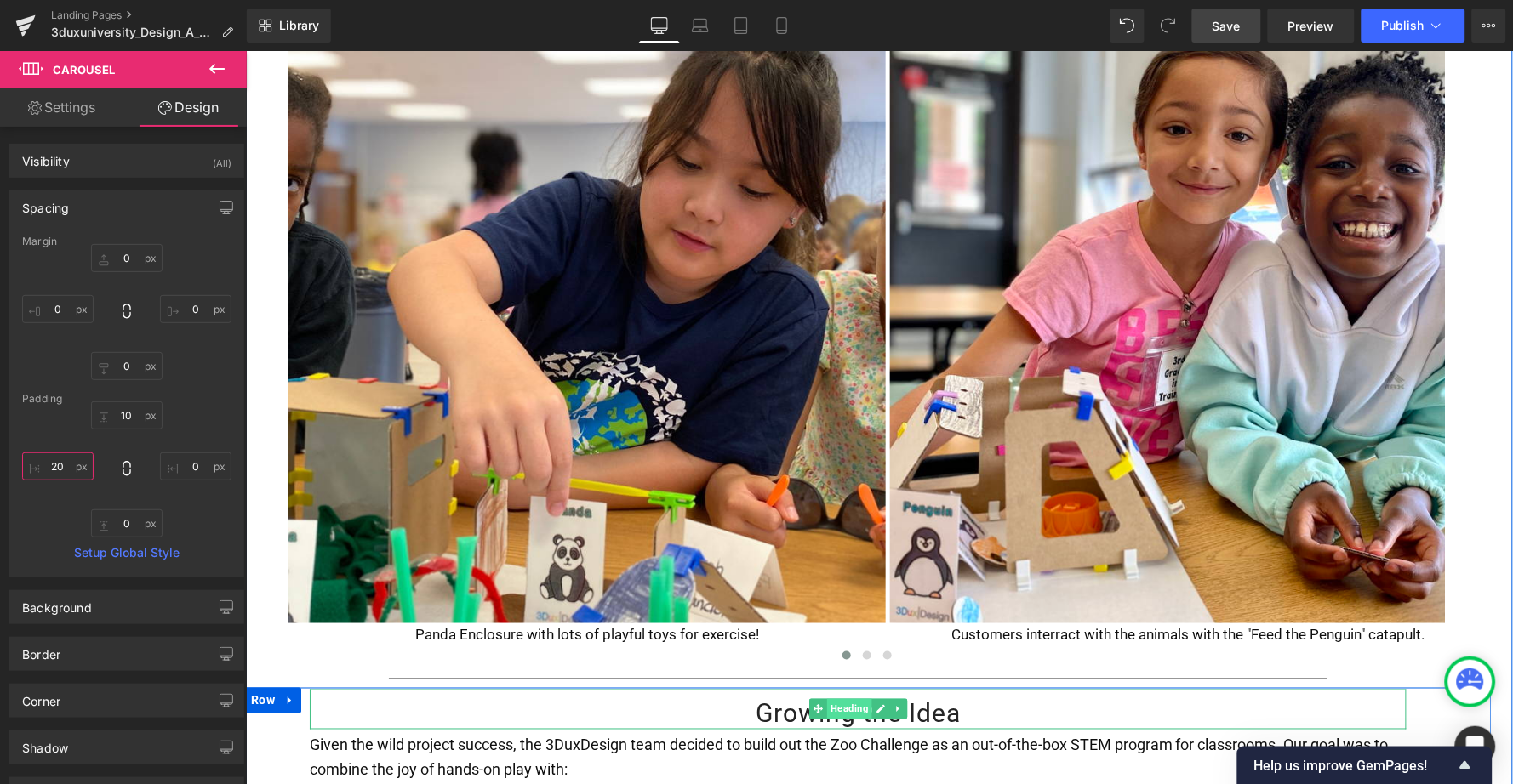
click at [842, 699] on span "Heading" at bounding box center [848, 708] width 45 height 20
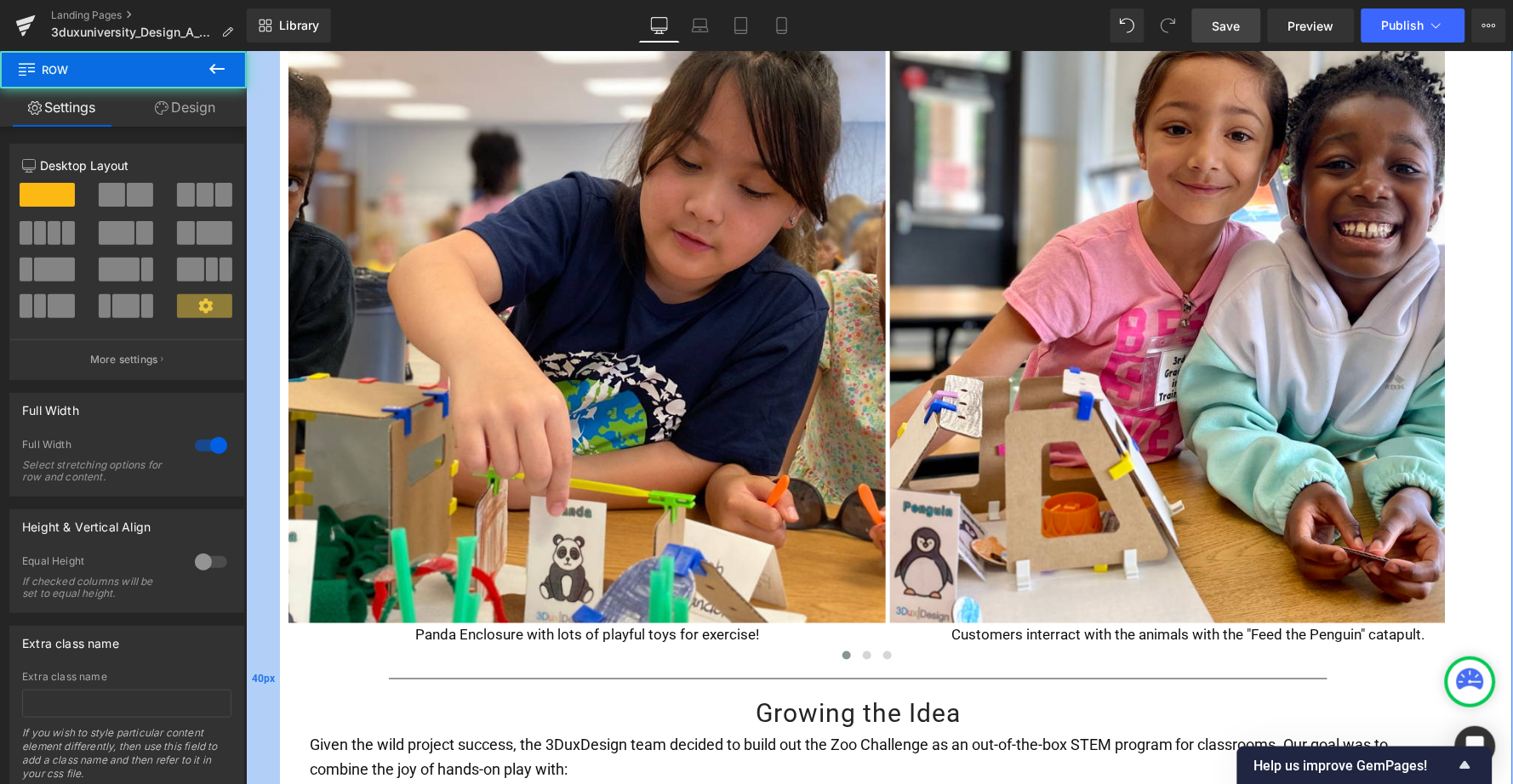
click at [269, 664] on div "40px" at bounding box center [261, 678] width 34 height 5333
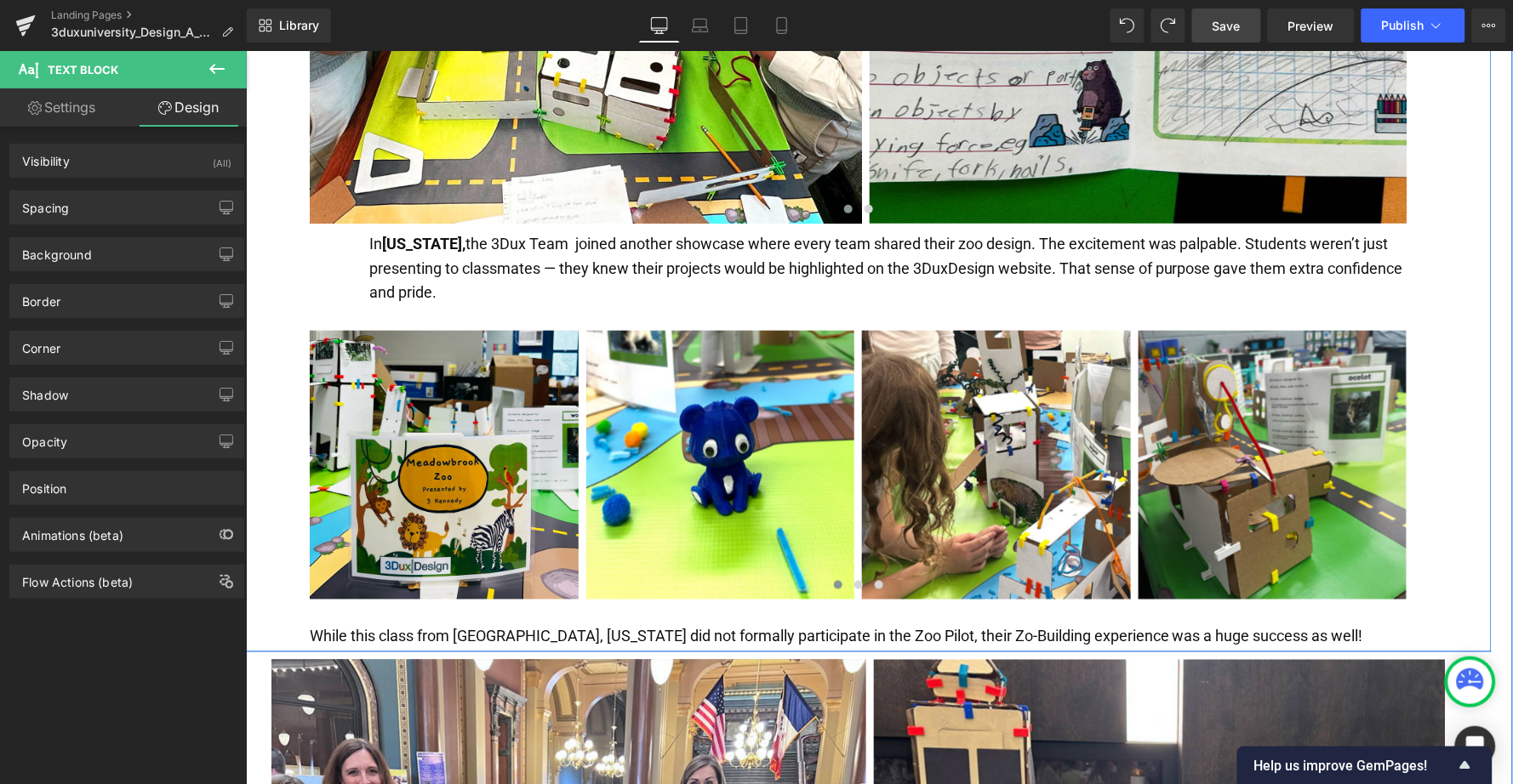
scroll to position [4049, 0]
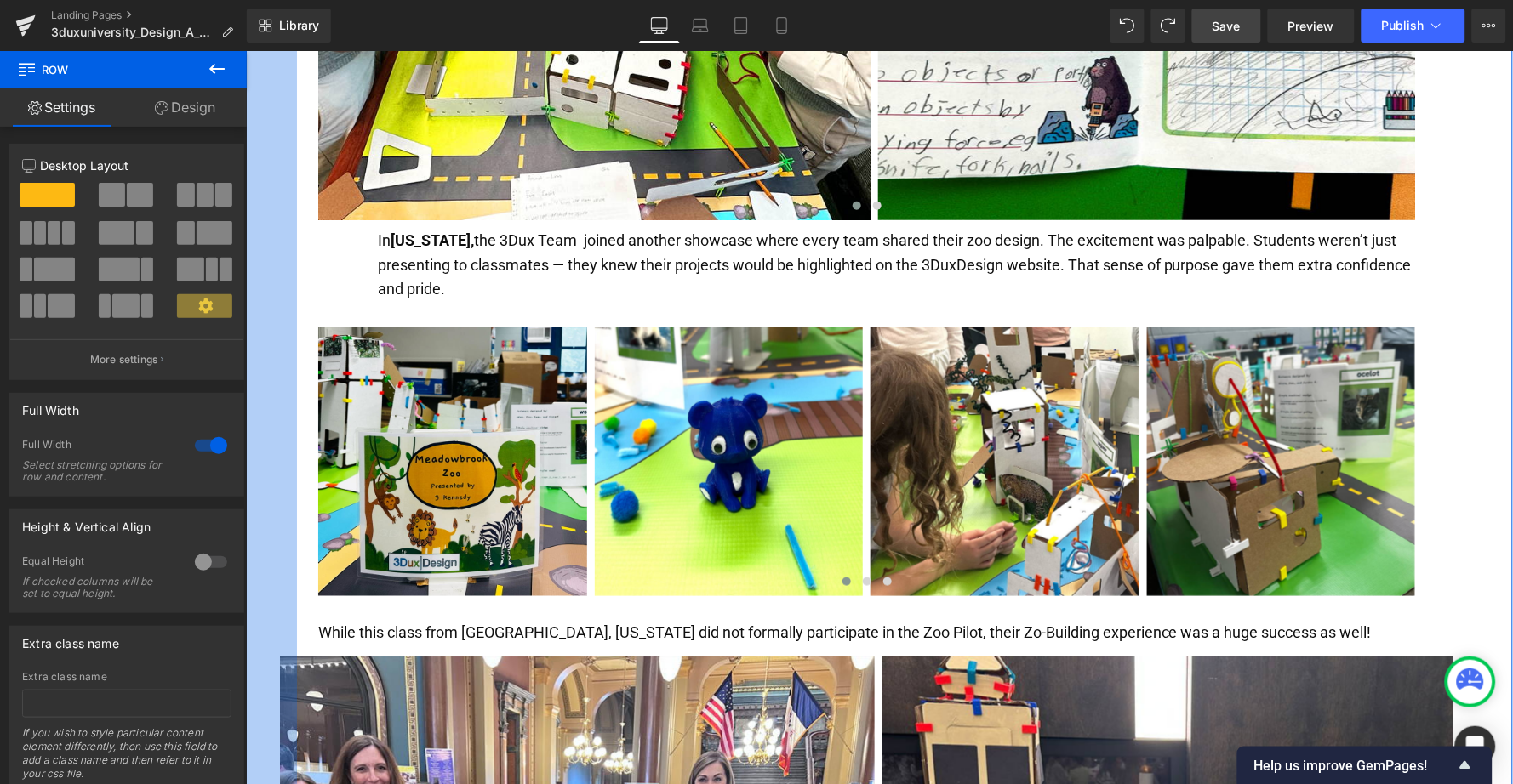
drag, startPoint x: 269, startPoint y: 443, endPoint x: 285, endPoint y: 443, distance: 16.0
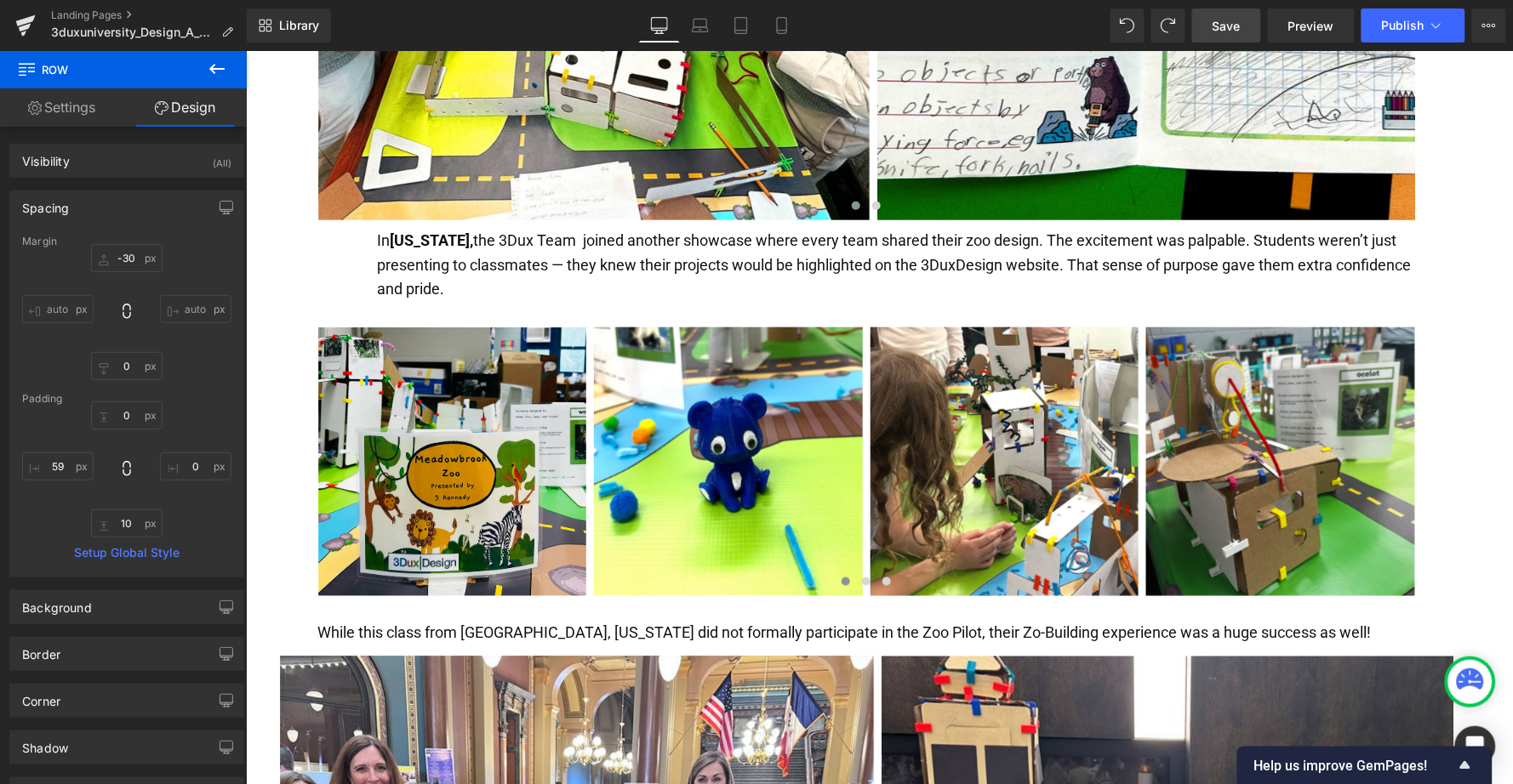
click at [1238, 26] on span "Save" at bounding box center [1226, 26] width 28 height 17
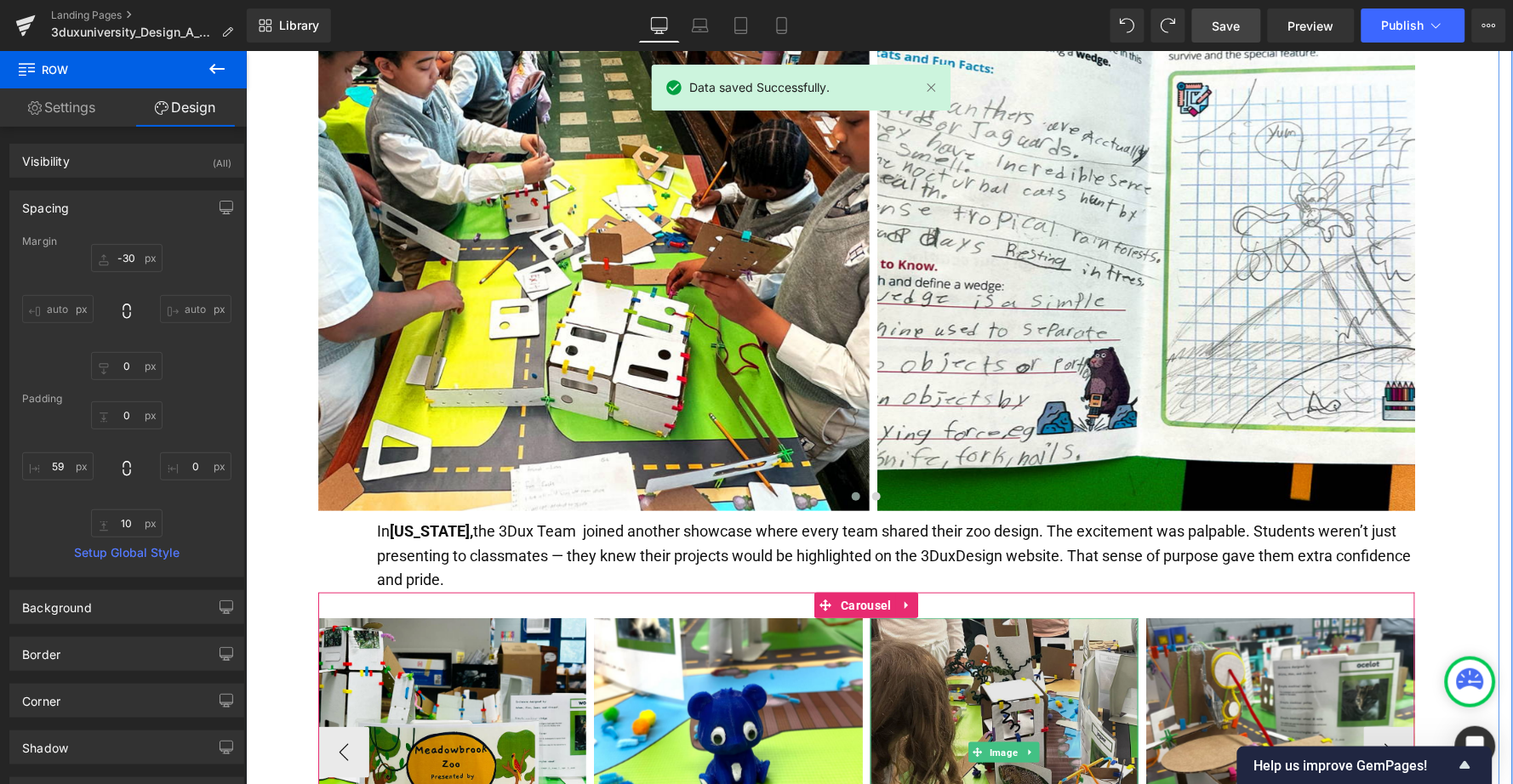
scroll to position [3757, 0]
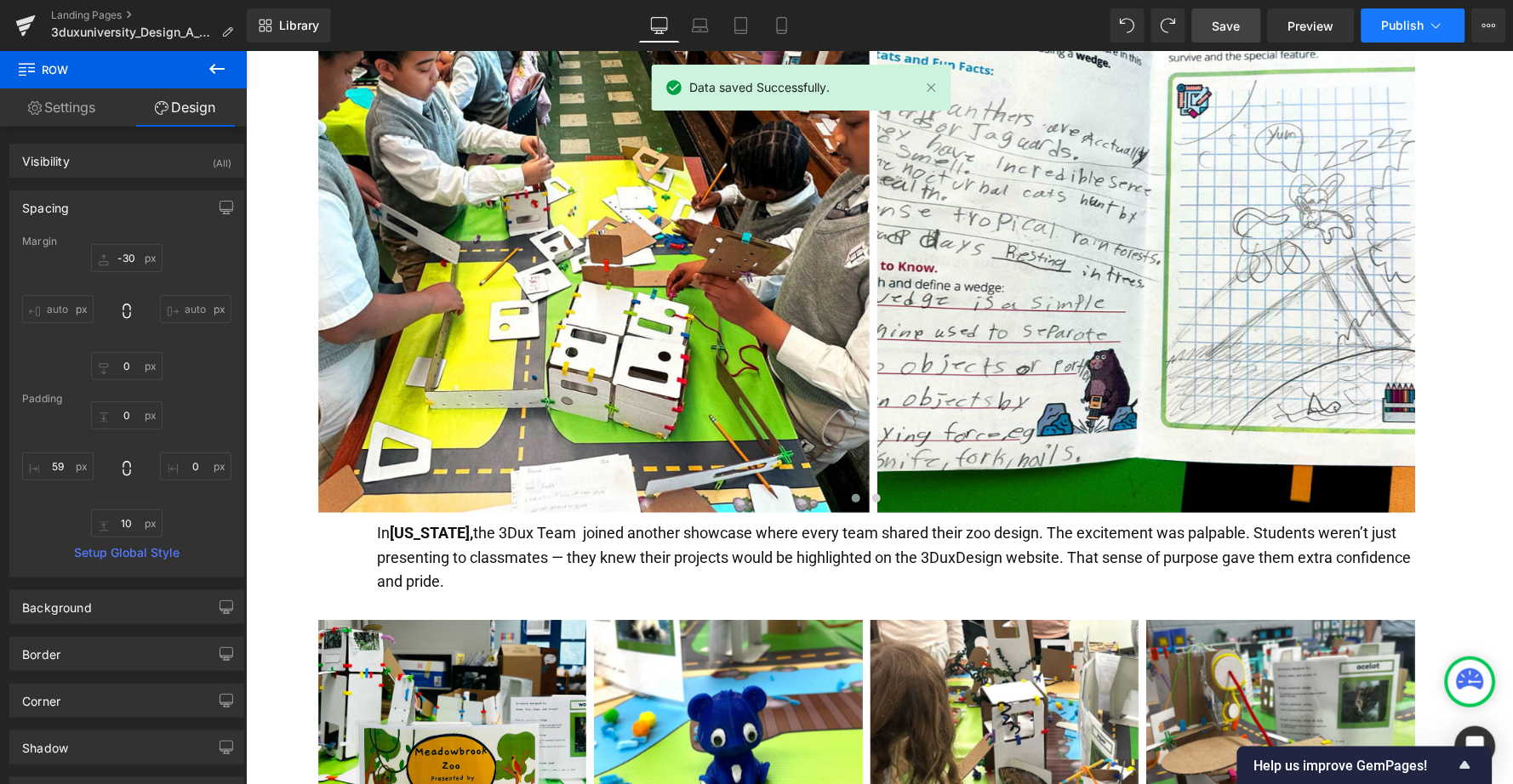
click at [1404, 26] on span "Publish" at bounding box center [1403, 25] width 43 height 14
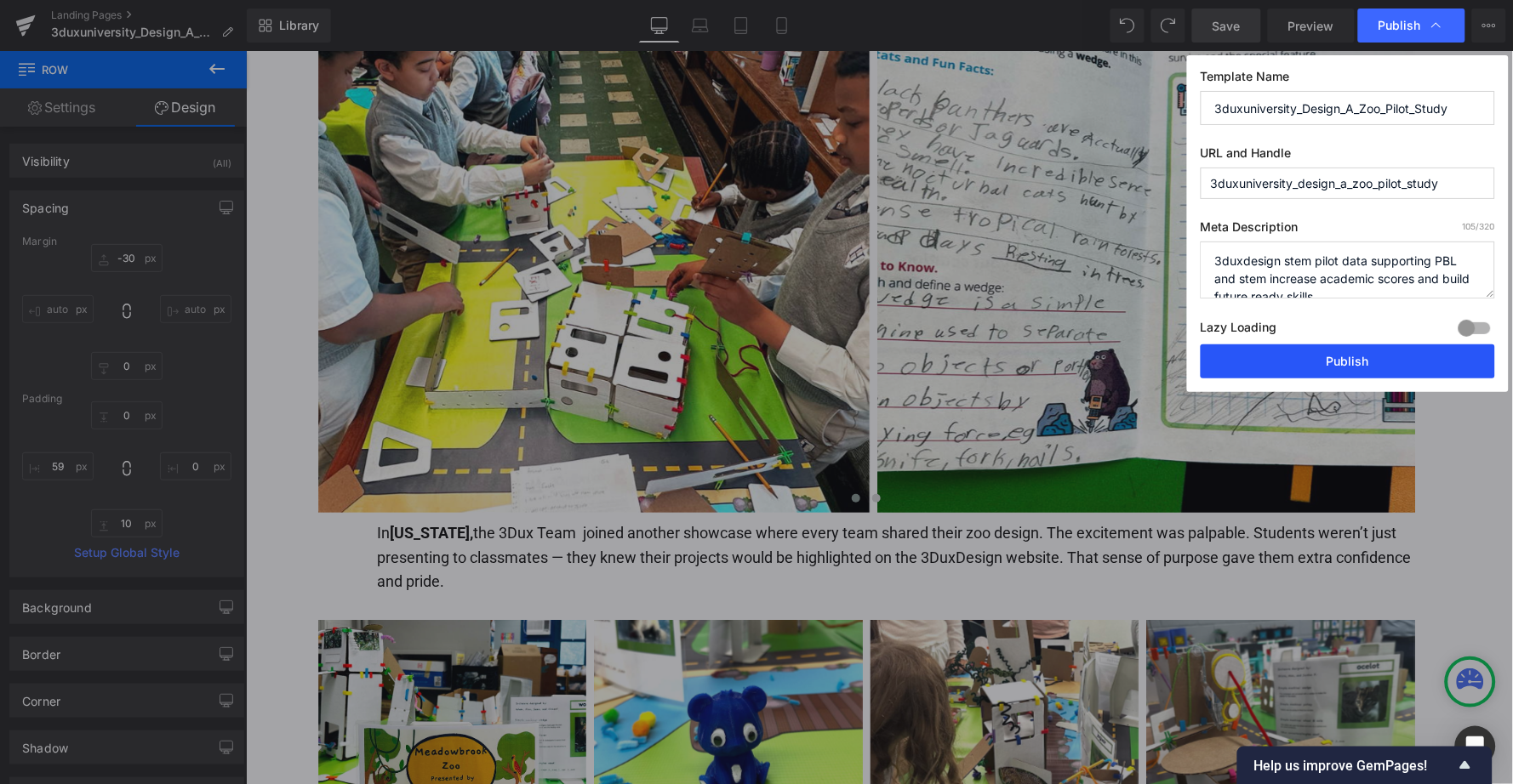
click at [1333, 365] on button "Publish" at bounding box center [1348, 361] width 294 height 34
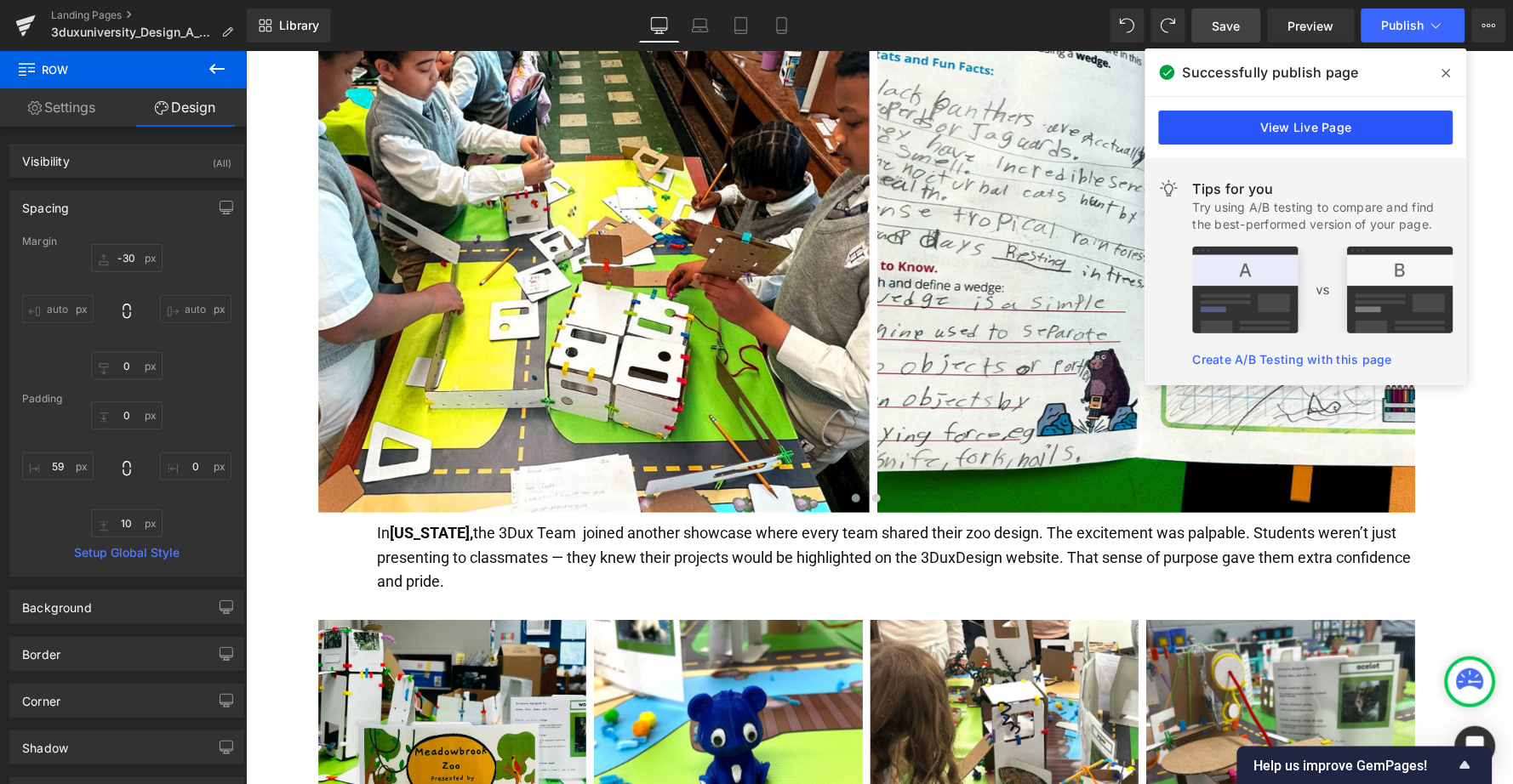
click at [1299, 131] on link "View Live Page" at bounding box center [1306, 127] width 294 height 34
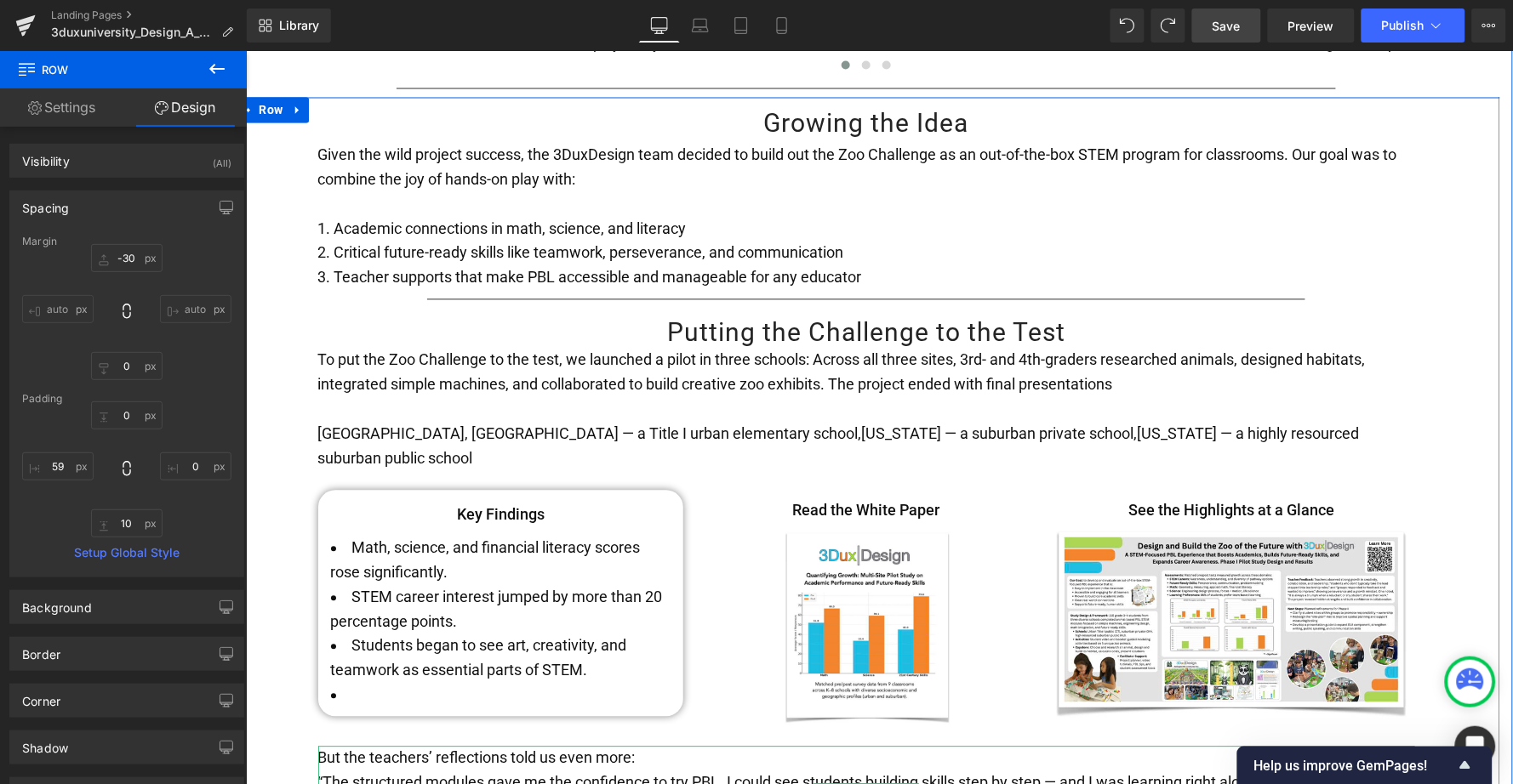
scroll to position [2703, 0]
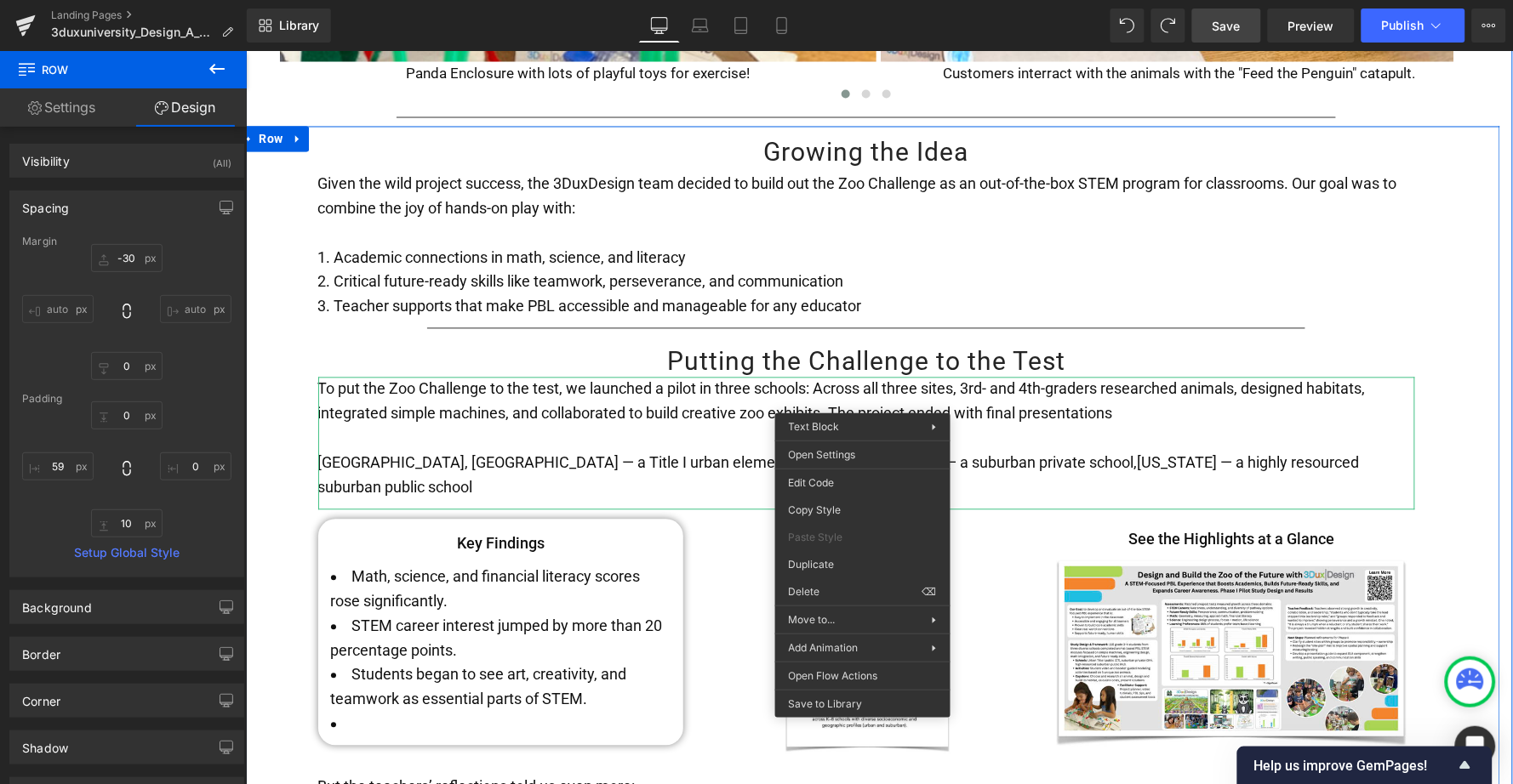
click at [861, 398] on div "To put the Zoo Challenge to the test, we launched a pilot in three schools: Acr…" at bounding box center [866, 443] width 1097 height 133
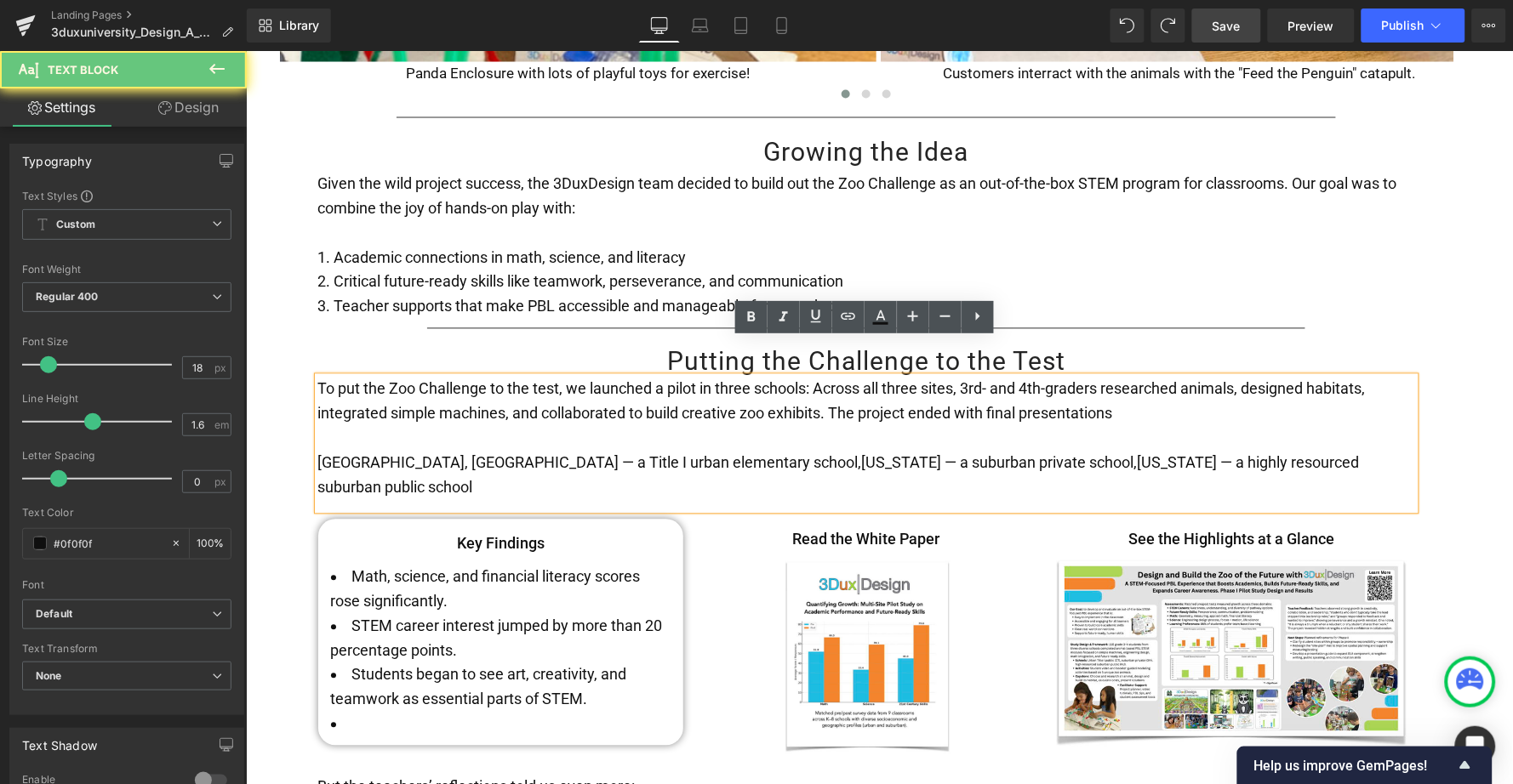
click at [642, 454] on span "[GEOGRAPHIC_DATA], [GEOGRAPHIC_DATA] — a Title I urban elementary school," at bounding box center [590, 462] width 544 height 17
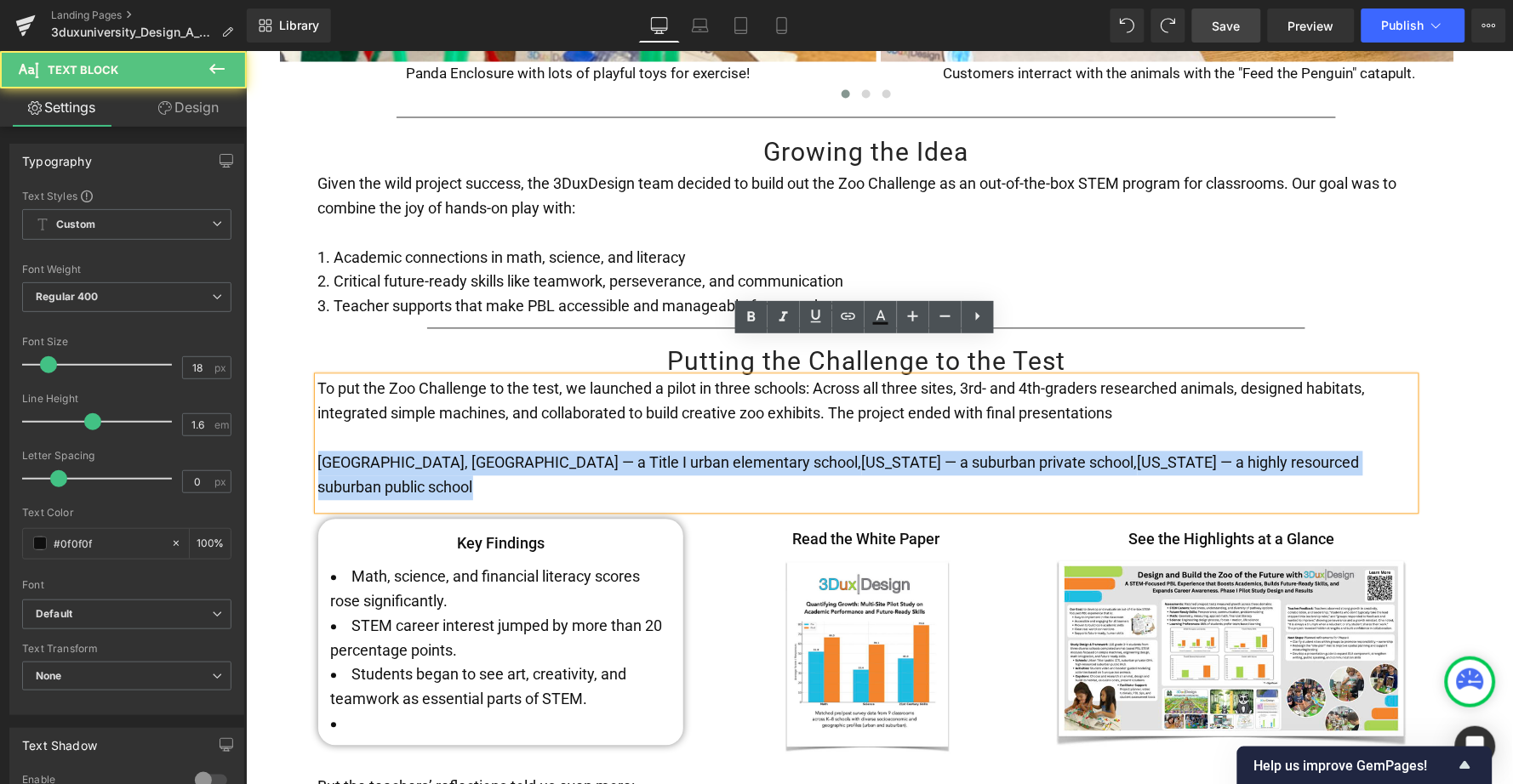
click at [642, 454] on span "[GEOGRAPHIC_DATA], [GEOGRAPHIC_DATA] — a Title I urban elementary school," at bounding box center [590, 462] width 544 height 17
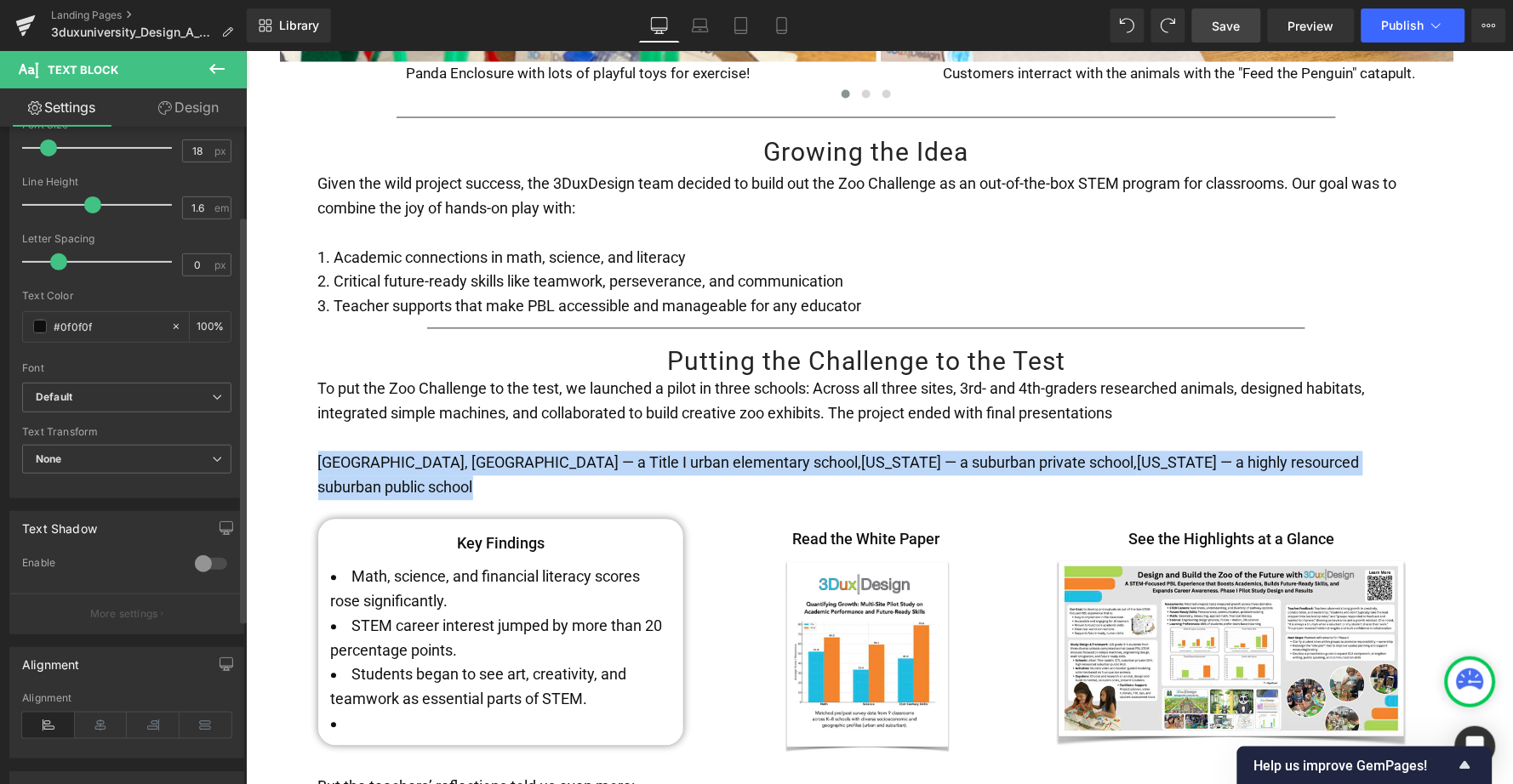
scroll to position [330, 0]
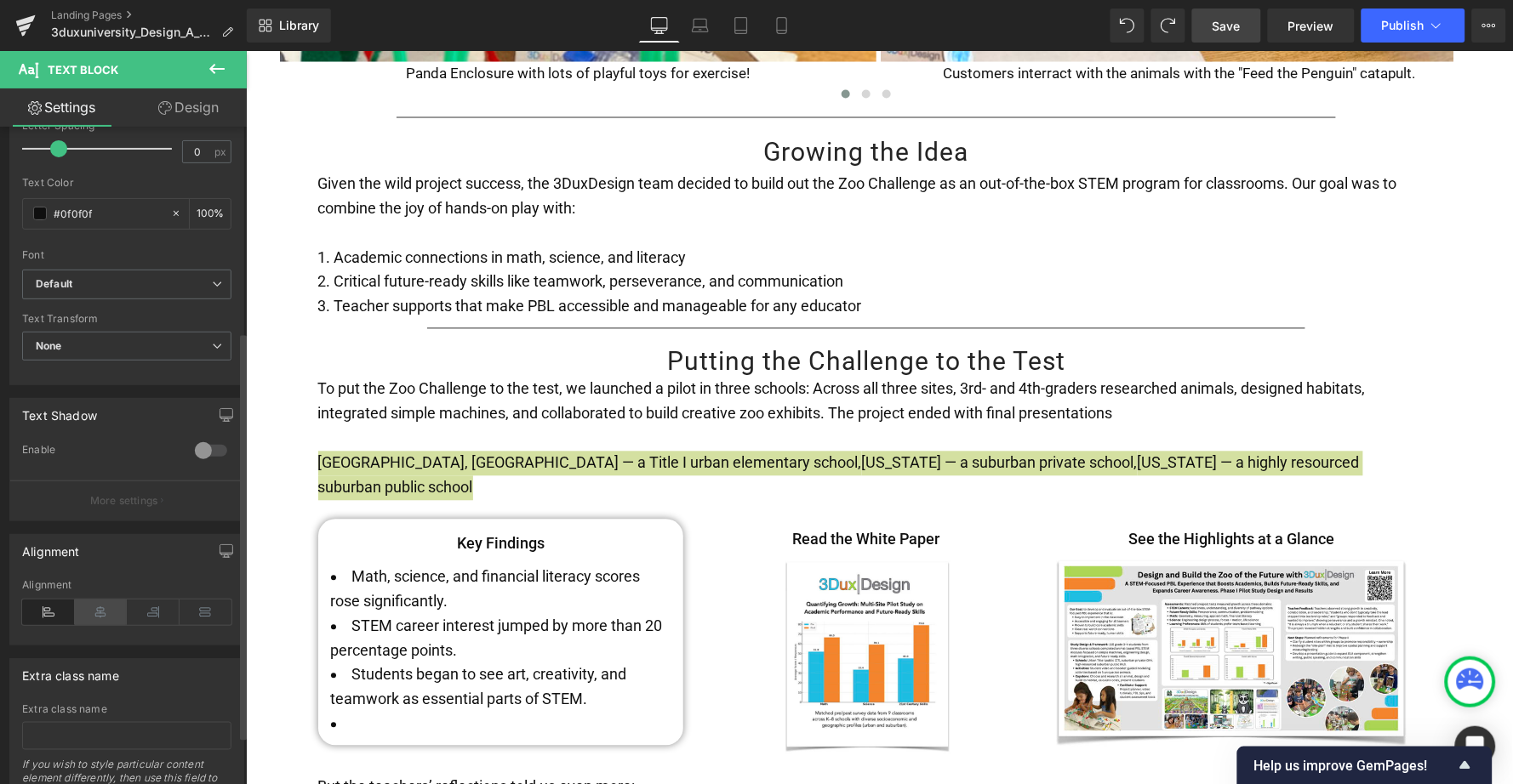
click at [95, 611] on icon at bounding box center [101, 612] width 52 height 25
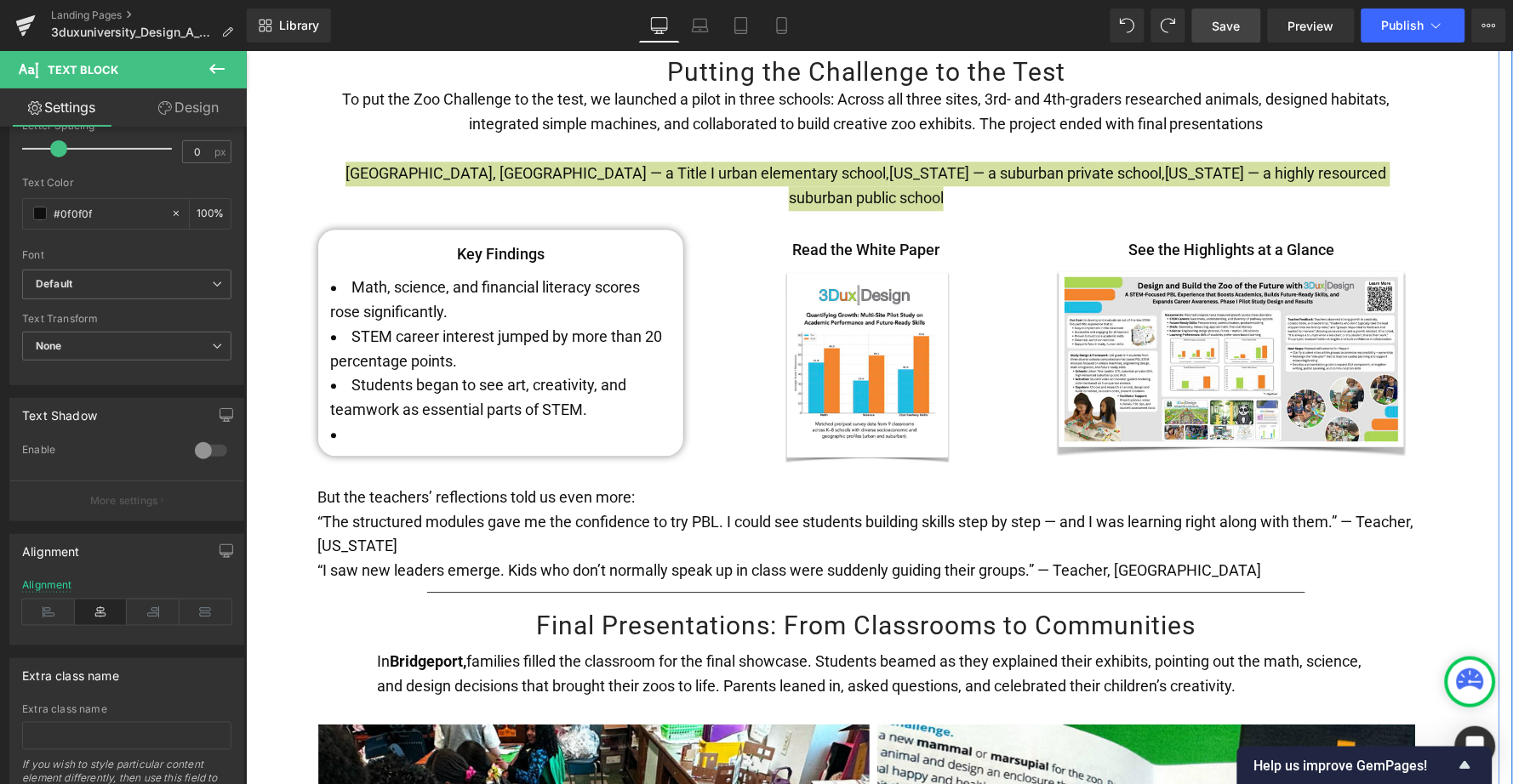
scroll to position [3012, 0]
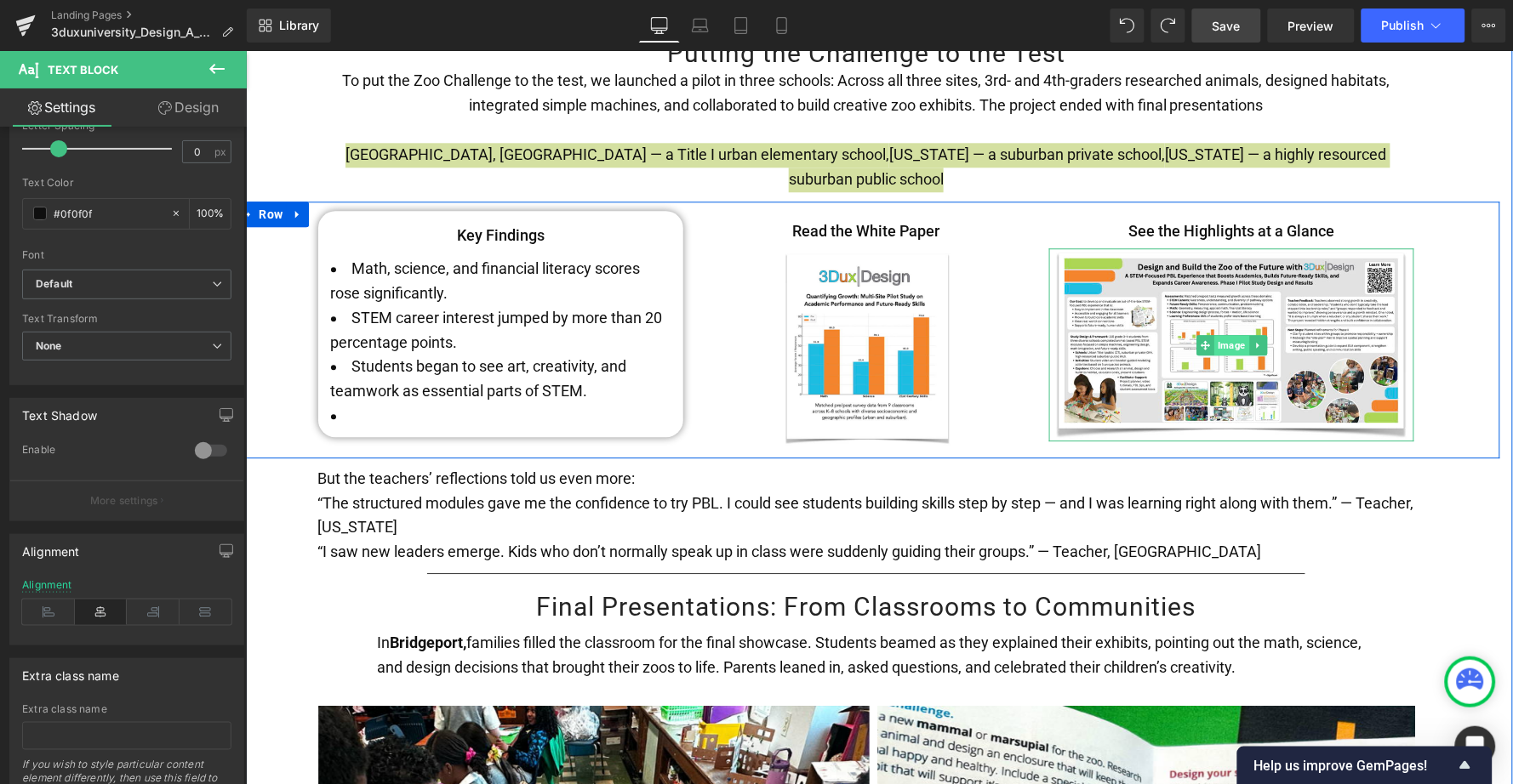
click at [1224, 334] on span "Image" at bounding box center [1231, 344] width 35 height 20
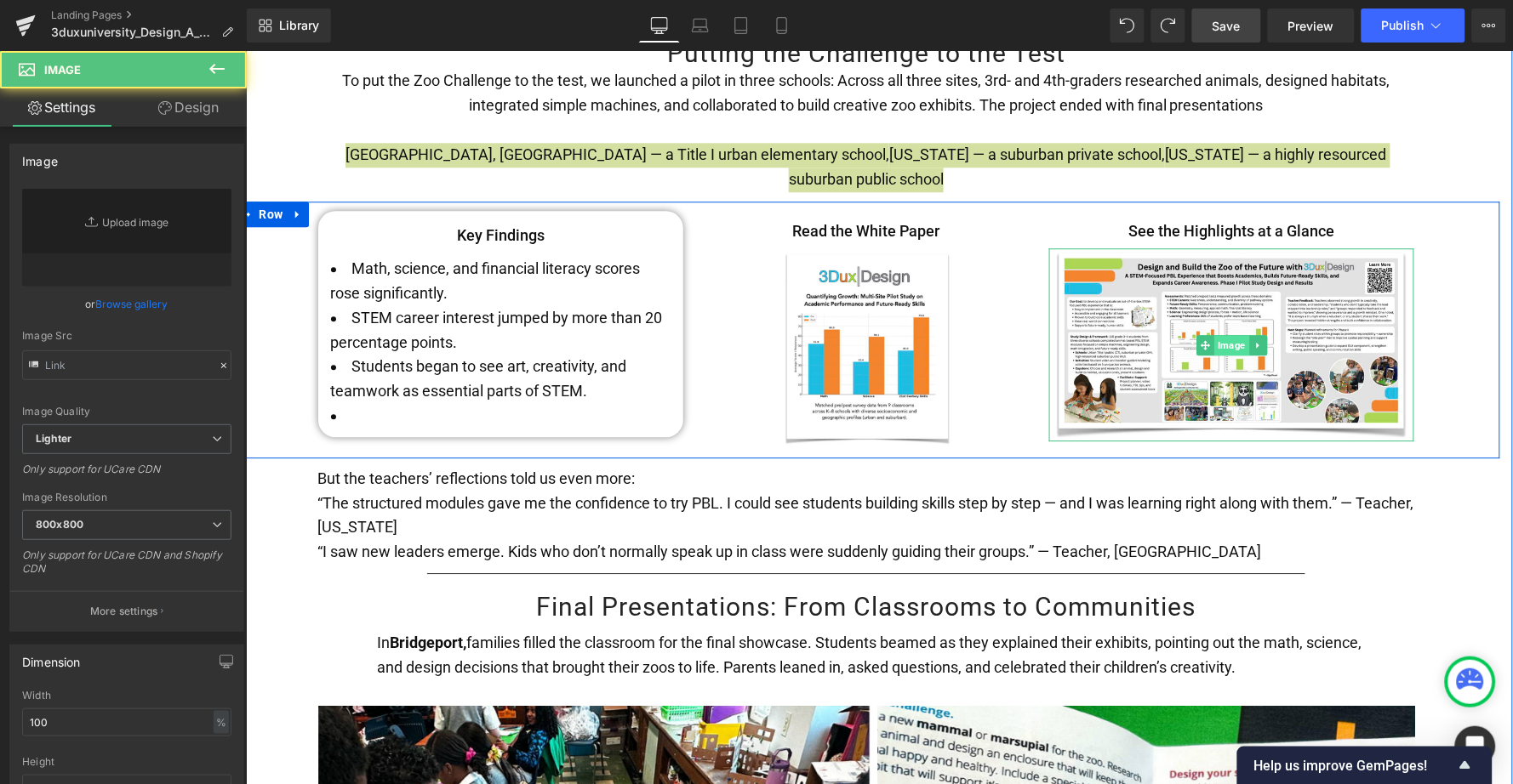
type input "[URL][DOMAIN_NAME]"
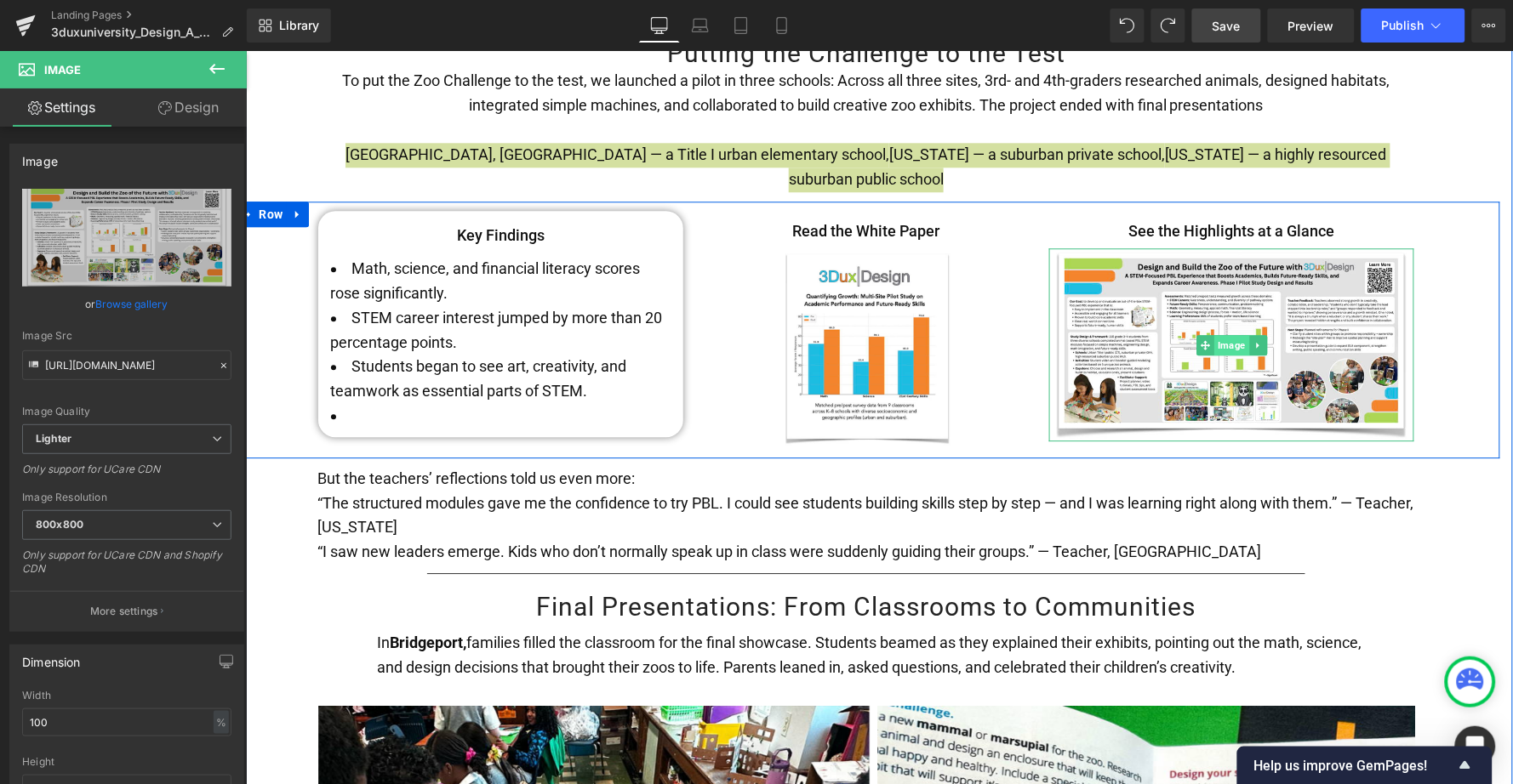
click at [1225, 334] on span "Image" at bounding box center [1231, 344] width 35 height 20
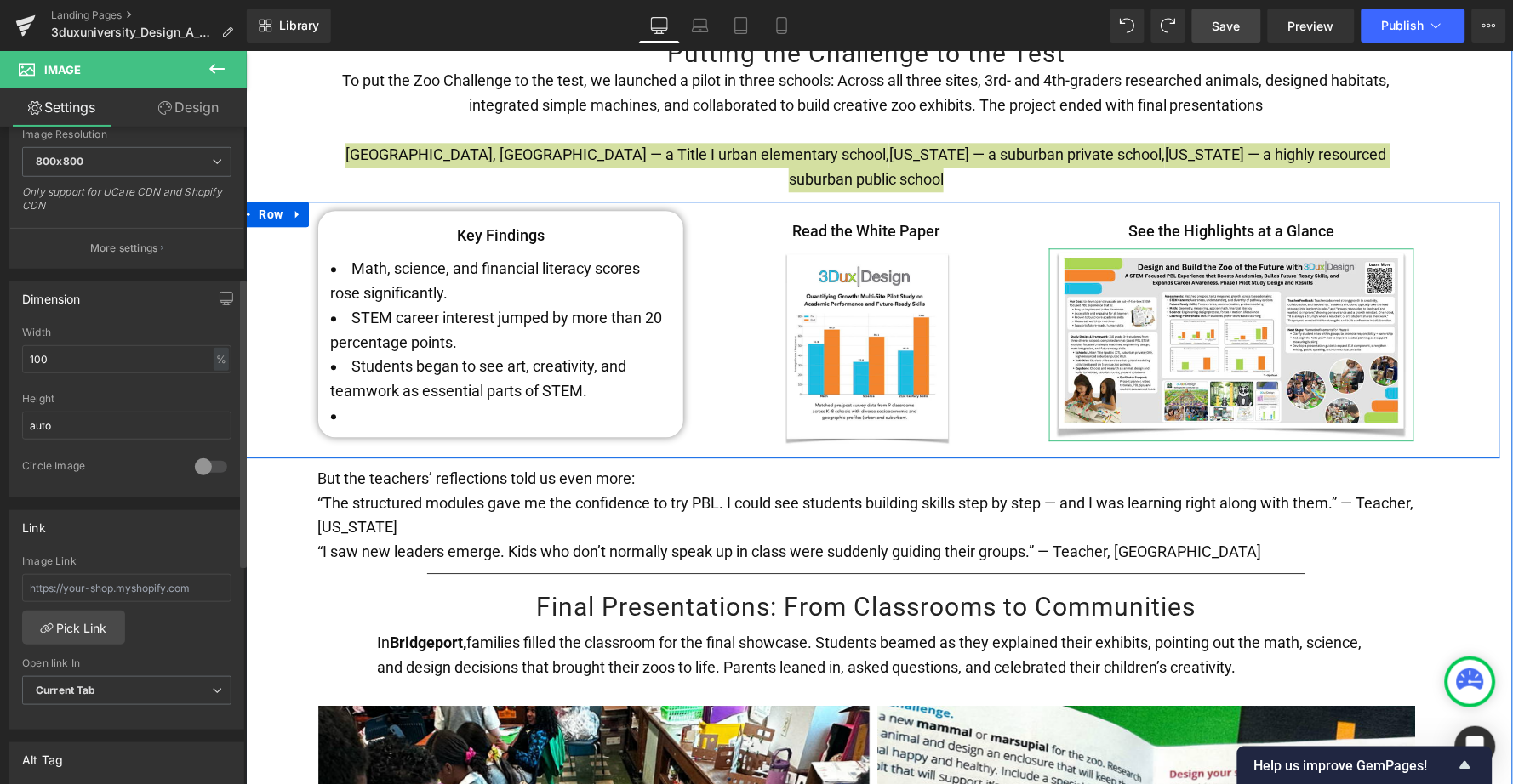
scroll to position [372, 0]
click at [87, 605] on link "Pick Link" at bounding box center [74, 619] width 103 height 34
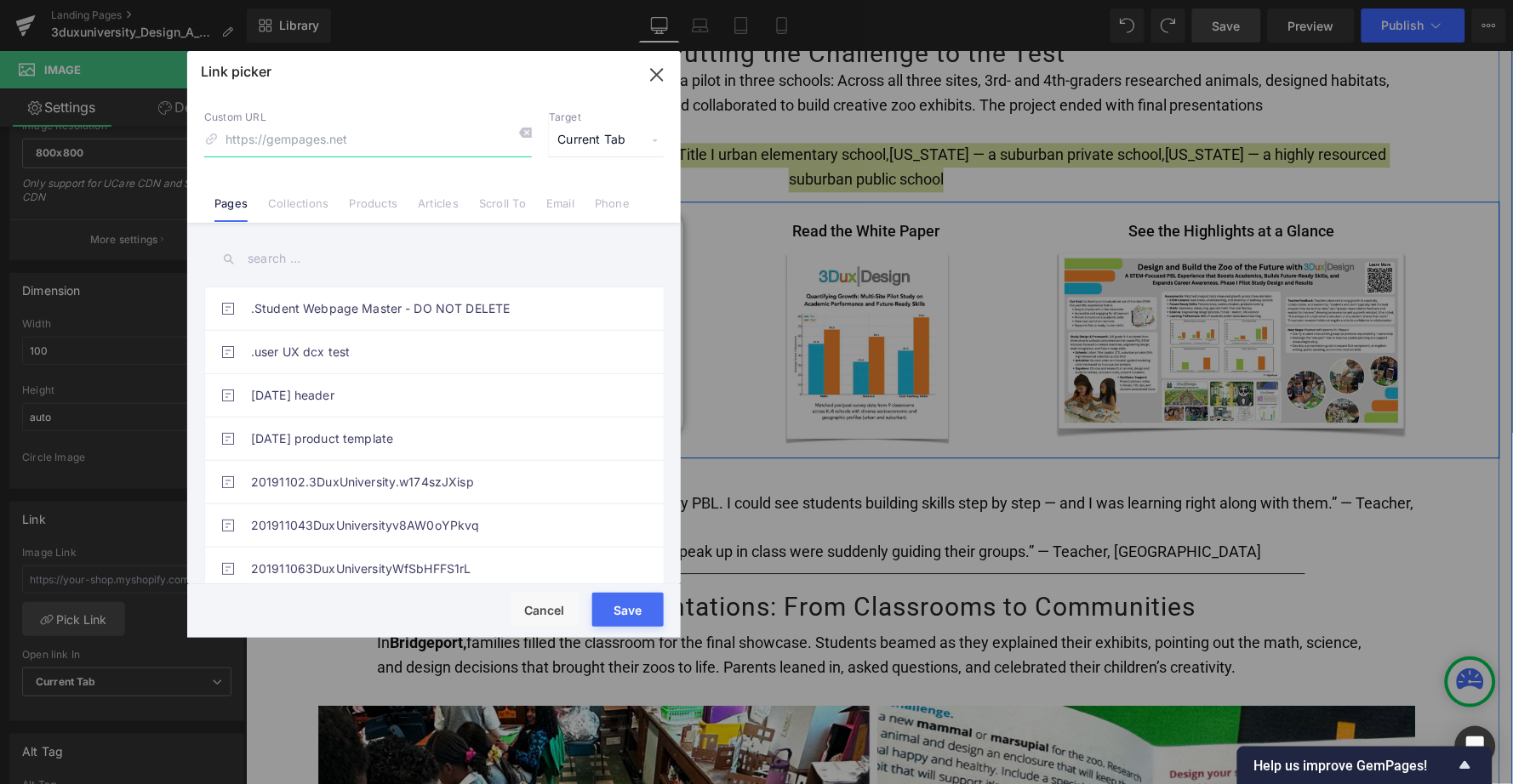
paste input "[URL][DOMAIN_NAME]"
type input "[URL][DOMAIN_NAME]"
click at [603, 134] on span "Current Tab" at bounding box center [606, 140] width 115 height 32
click at [589, 196] on li "New Tab" at bounding box center [606, 201] width 132 height 30
click at [619, 605] on button "Save" at bounding box center [628, 609] width 72 height 34
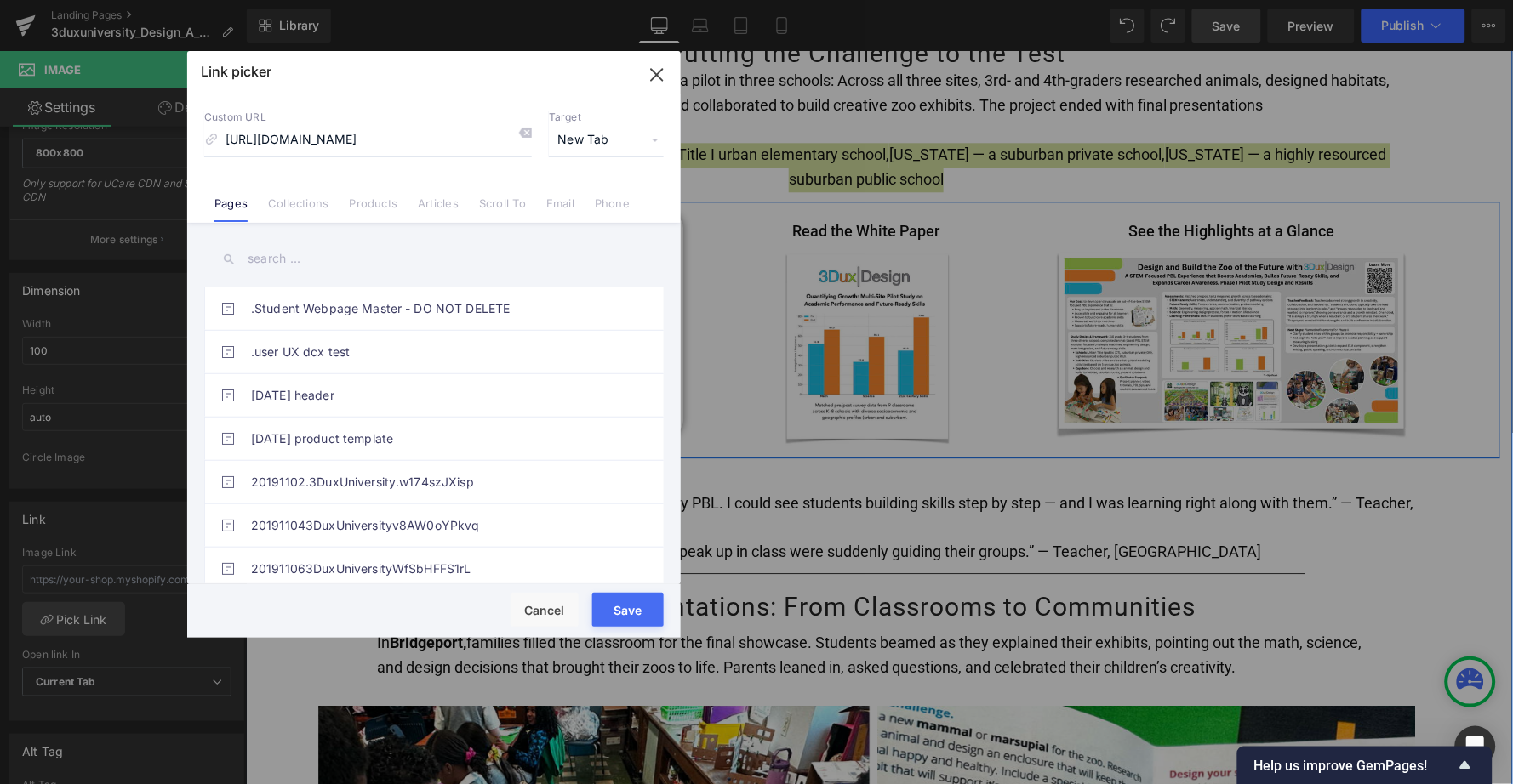
type input "[URL][DOMAIN_NAME]"
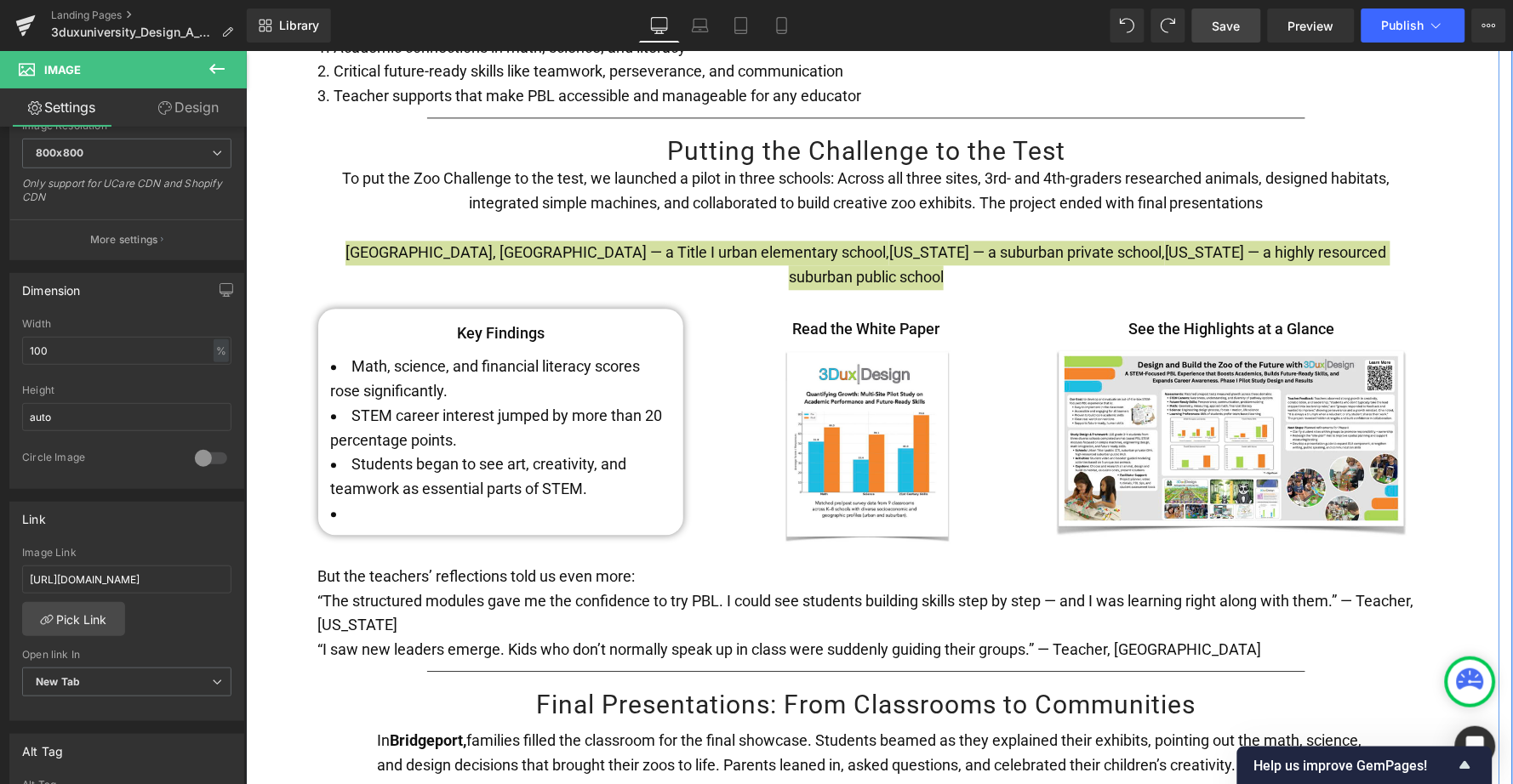
scroll to position [2912, 0]
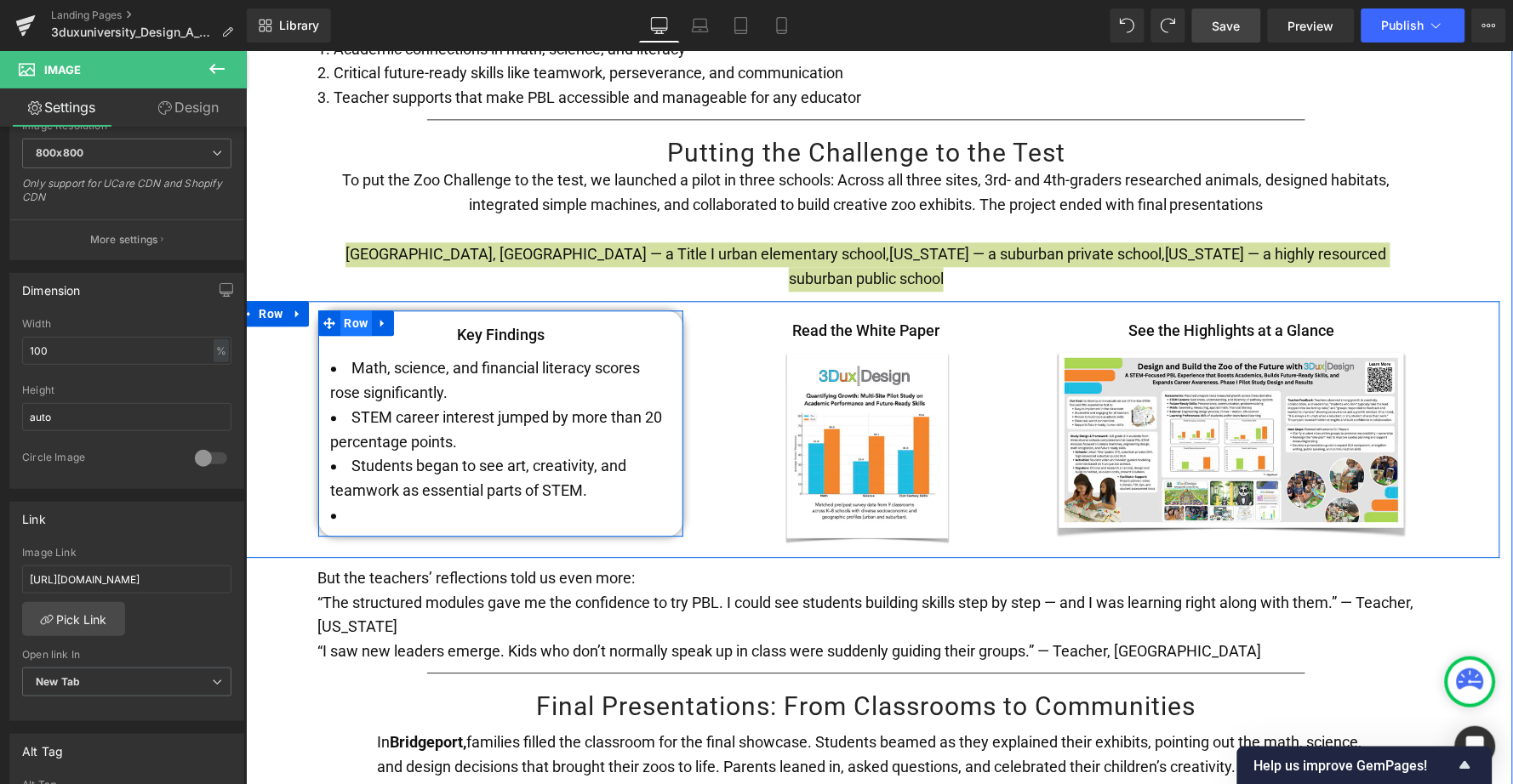
click at [356, 310] on span "Row" at bounding box center [355, 323] width 32 height 25
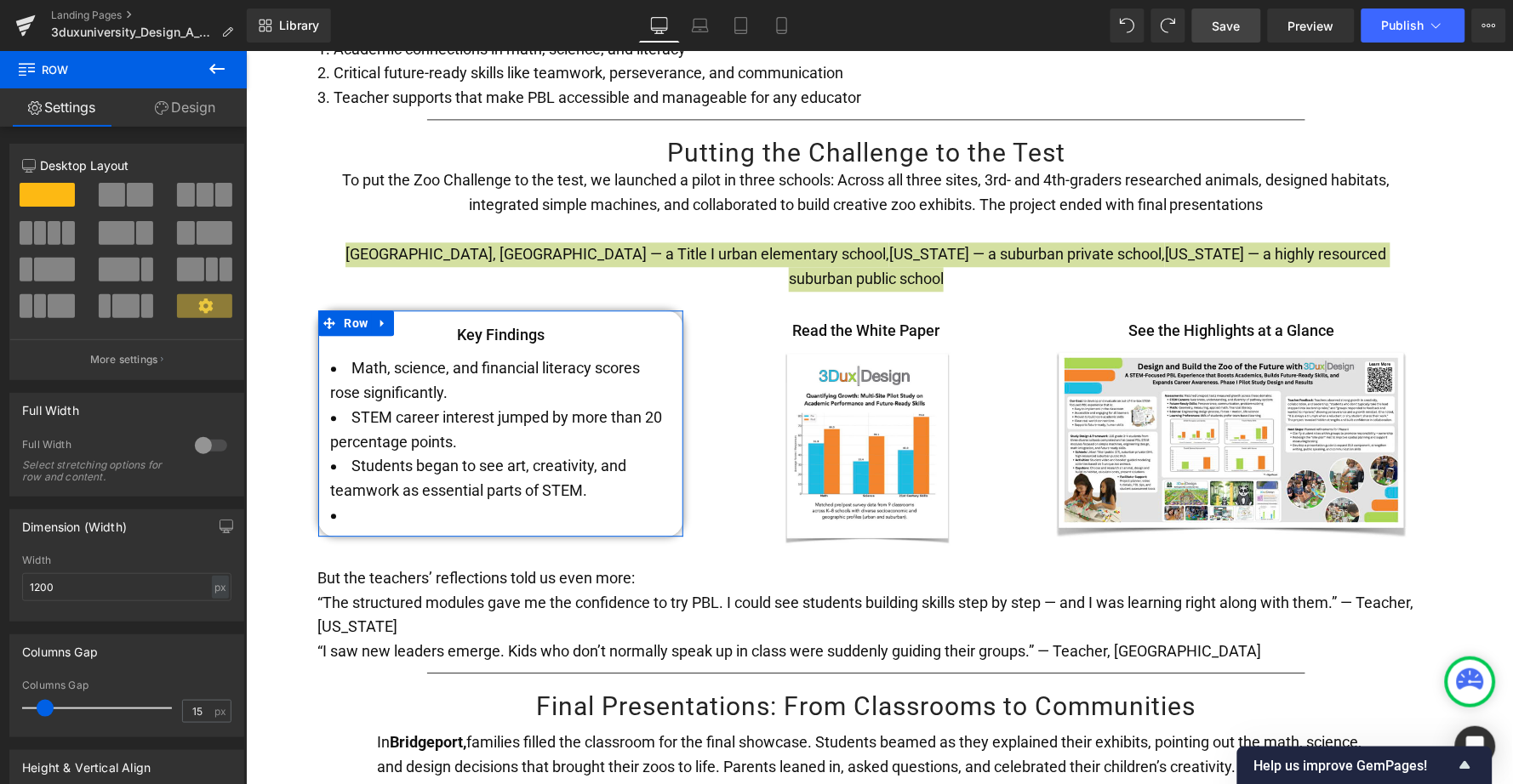
click at [195, 112] on link "Design" at bounding box center [185, 107] width 123 height 38
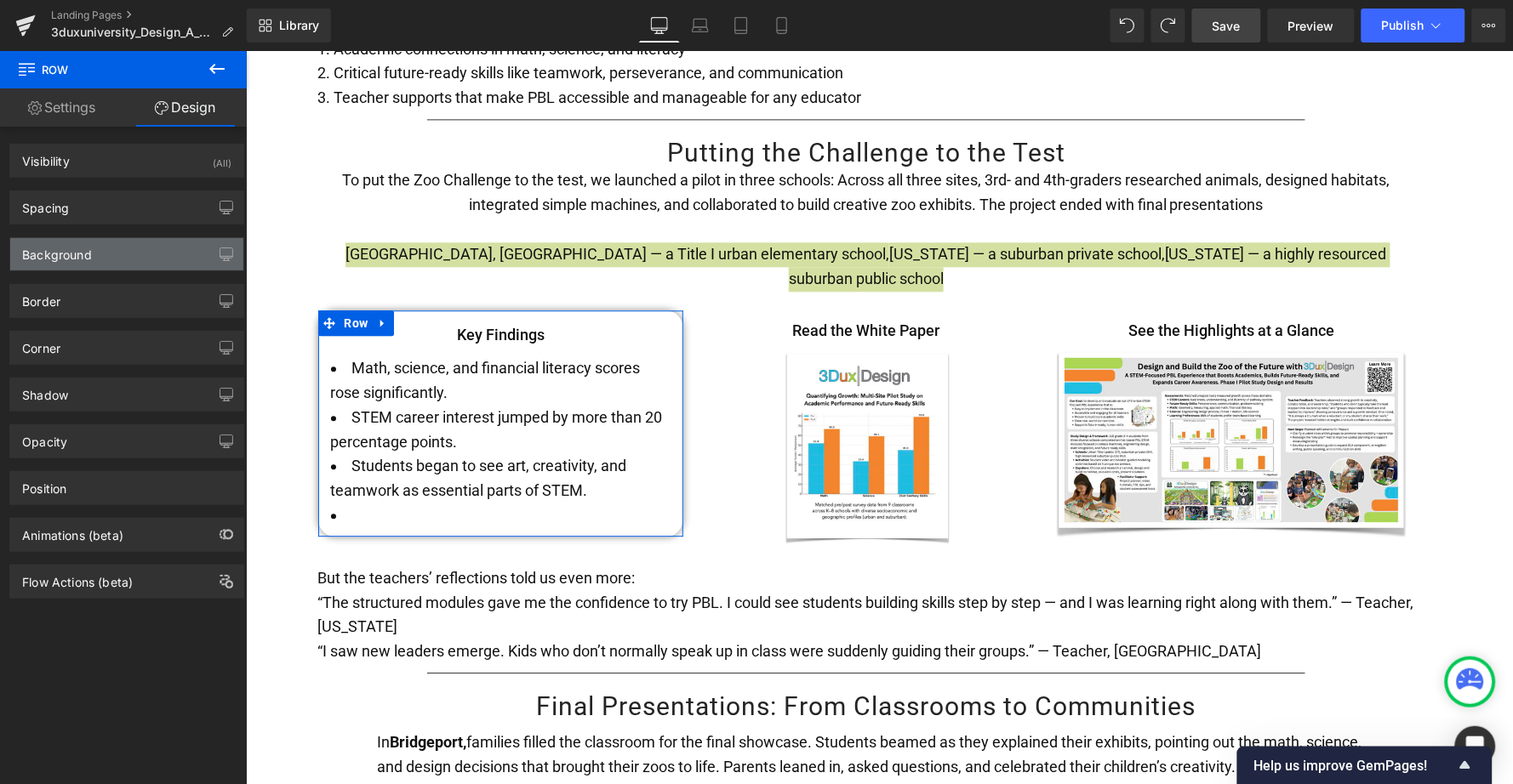
click at [82, 255] on div "Background" at bounding box center [57, 250] width 70 height 24
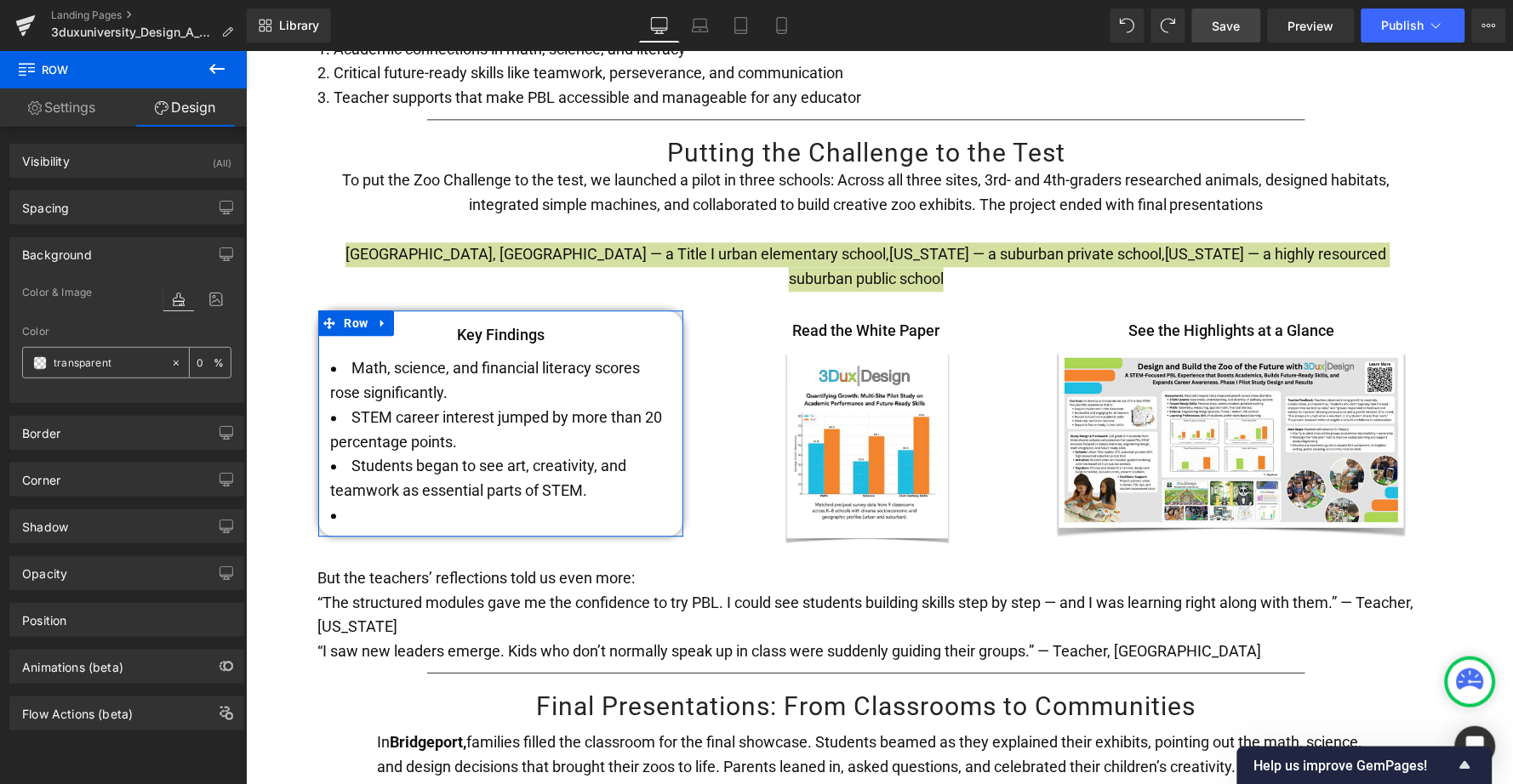
click at [45, 364] on span at bounding box center [40, 363] width 14 height 14
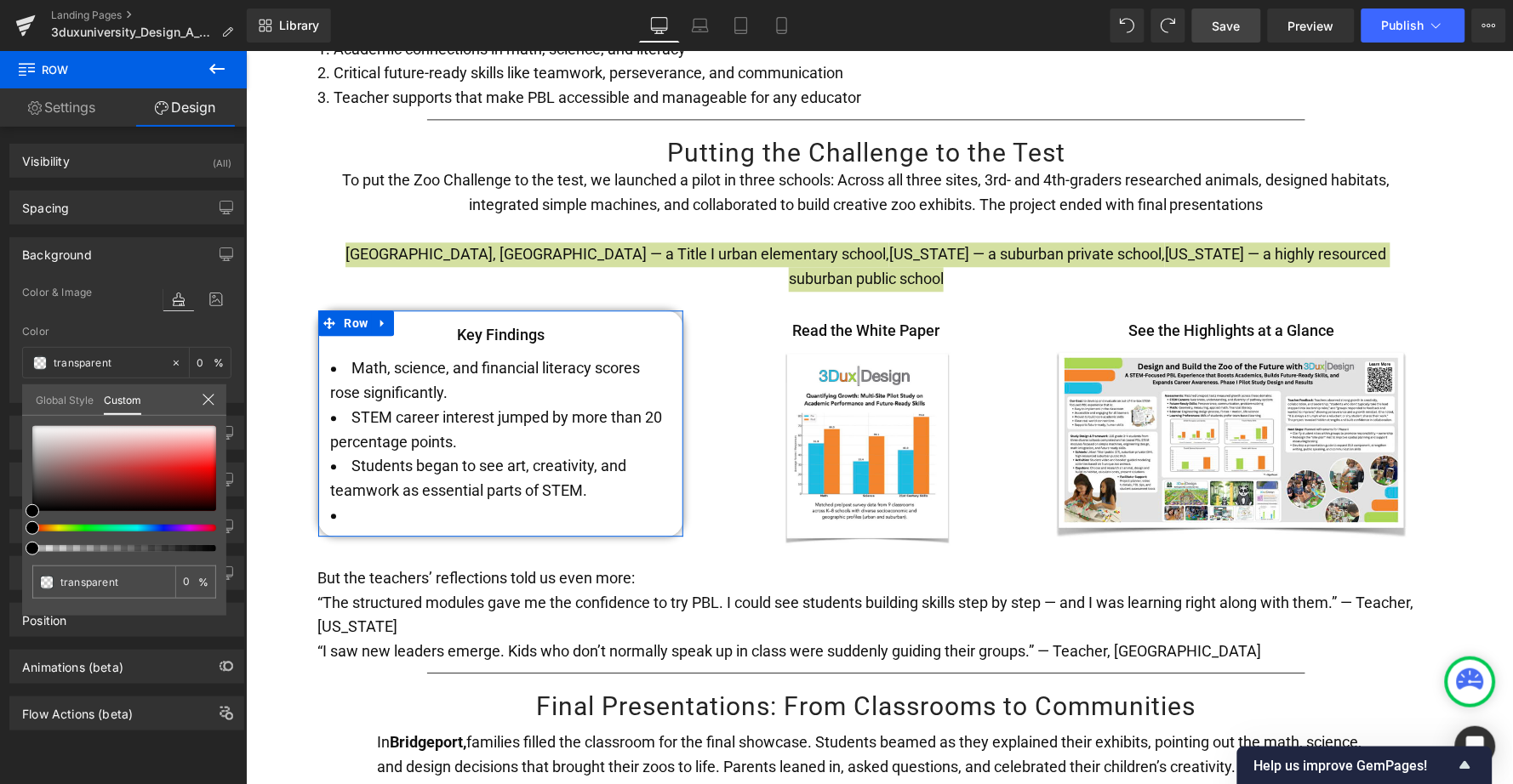
type input "#000000"
type input "100"
type input "#000000"
type input "100"
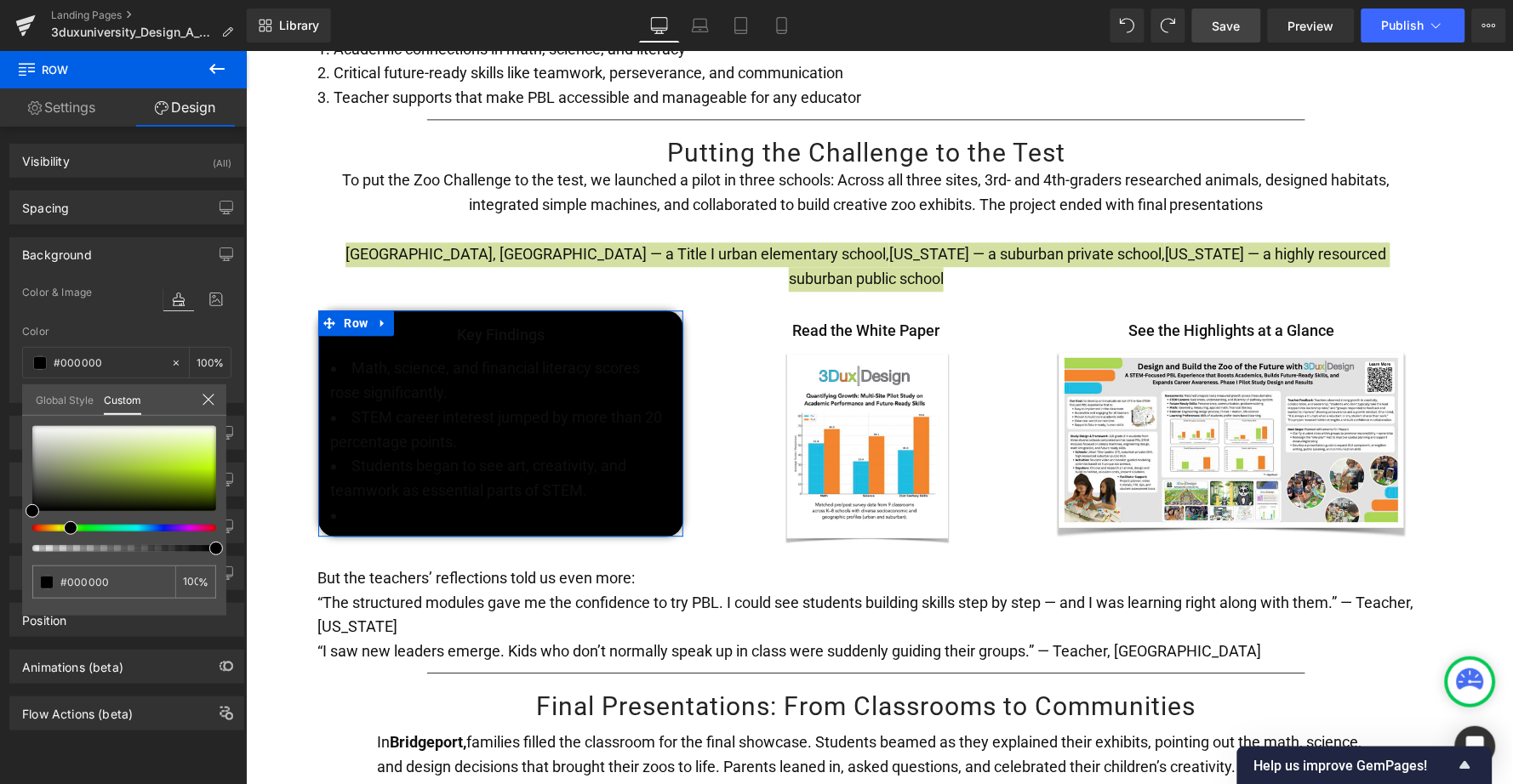
drag, startPoint x: 72, startPoint y: 529, endPoint x: 64, endPoint y: 528, distance: 8.1
click at [64, 528] on div at bounding box center [117, 528] width 184 height 7
type input "#d1f074"
click at [182, 451] on div at bounding box center [123, 469] width 184 height 85
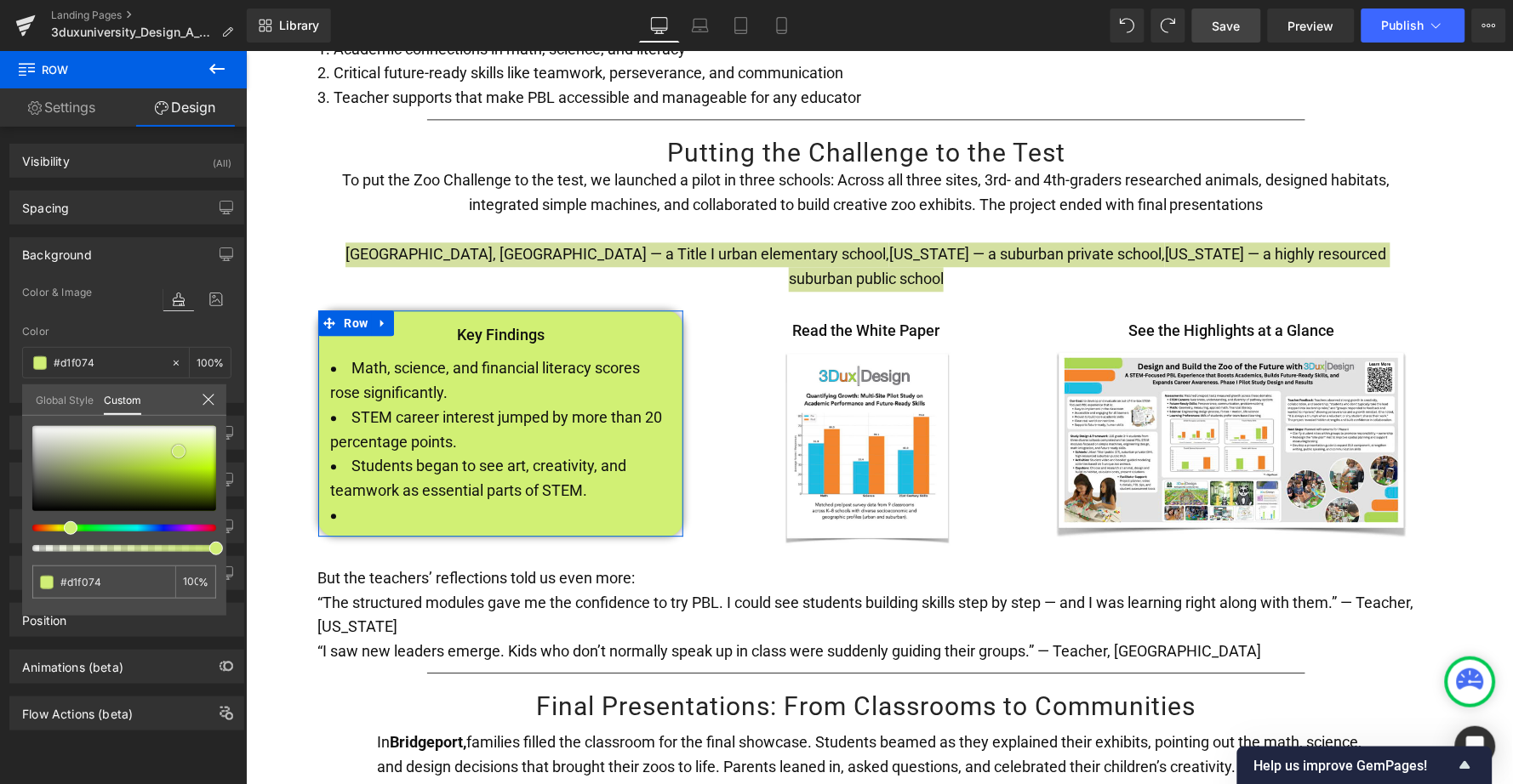
type input "#d0ee76"
type input "#d1ee7b"
type input "#d1ed7c"
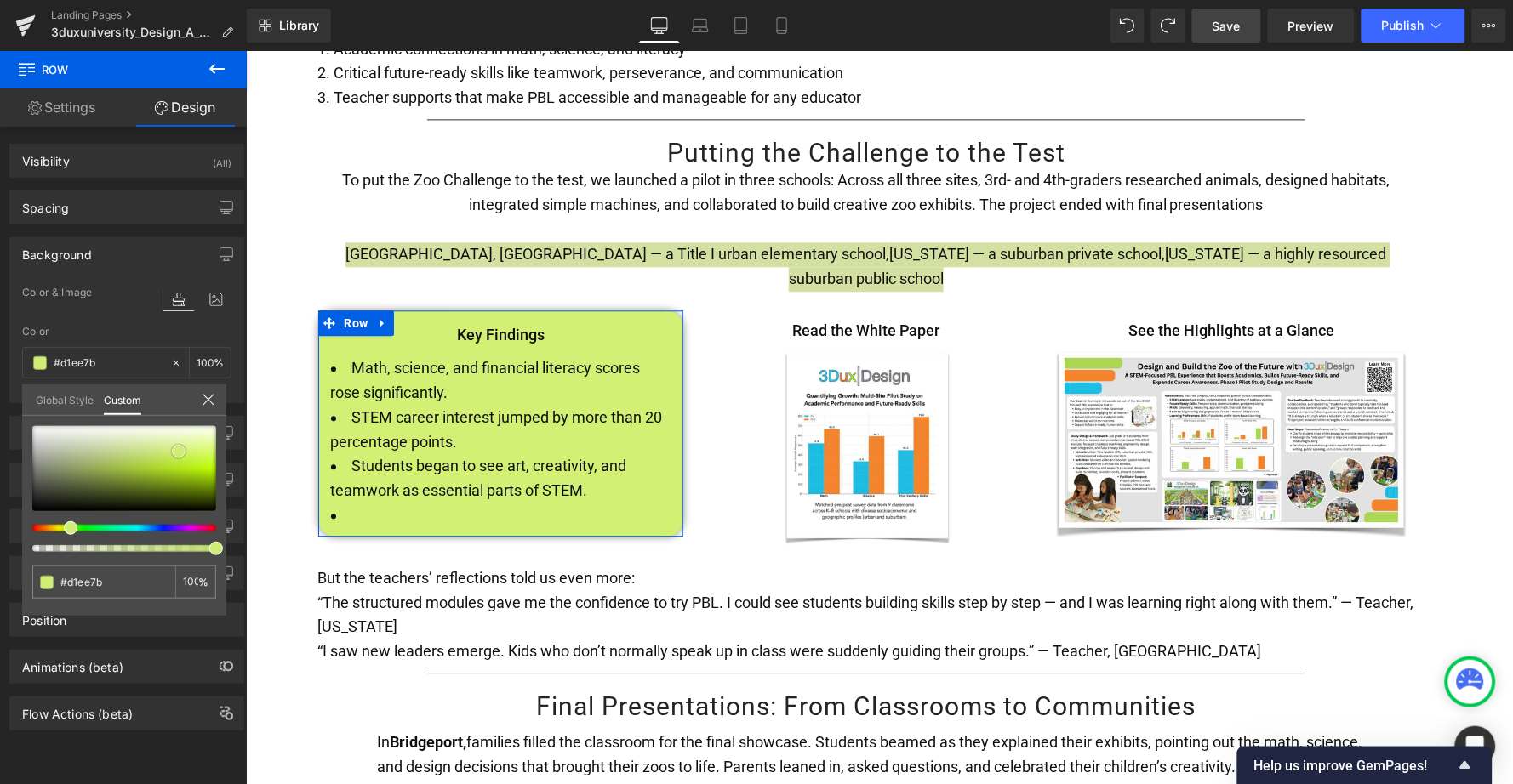
type input "#d1ed7c"
type input "#d2ed81"
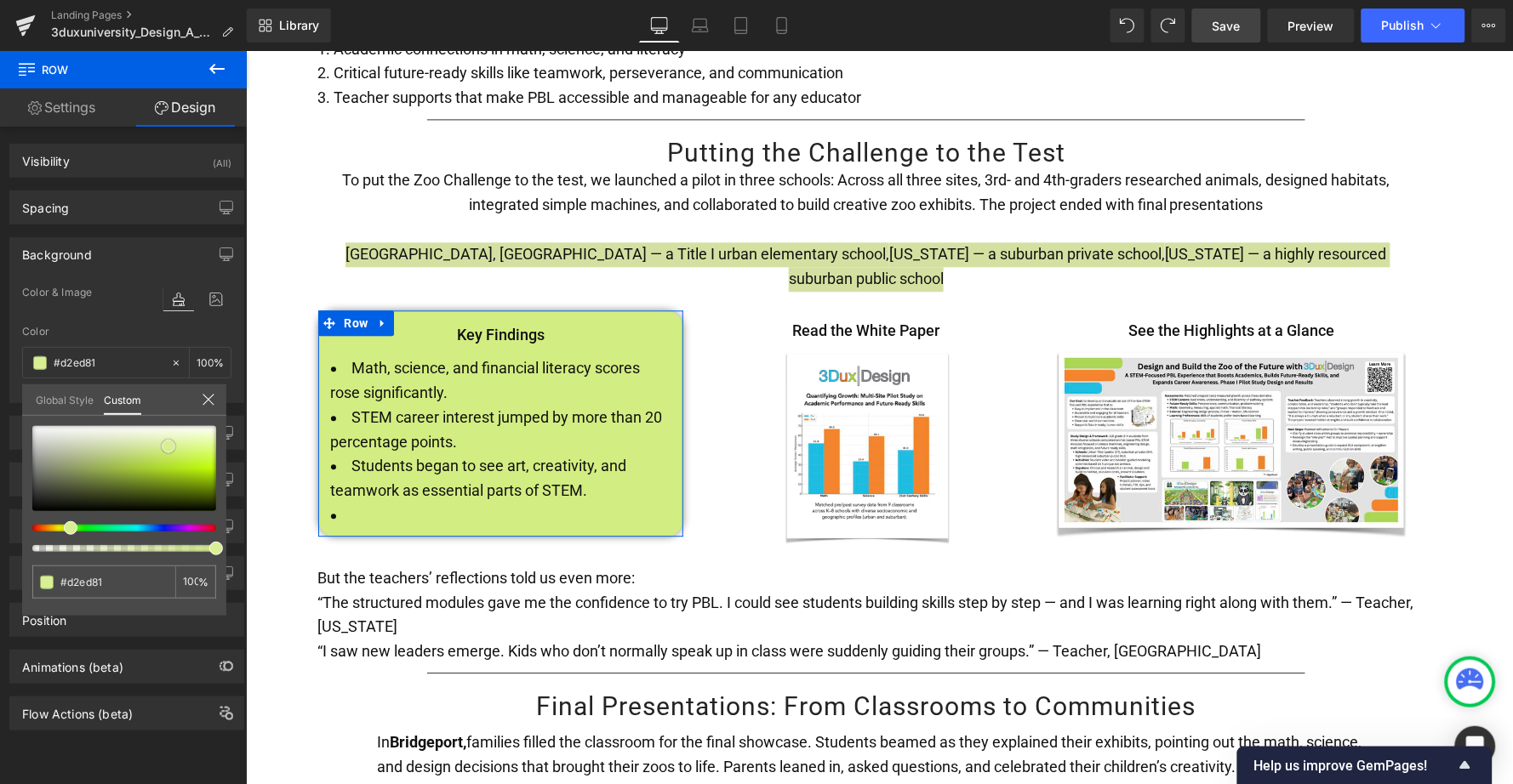
type input "#d8ef94"
type input "#d9ef99"
type input "#daee9f"
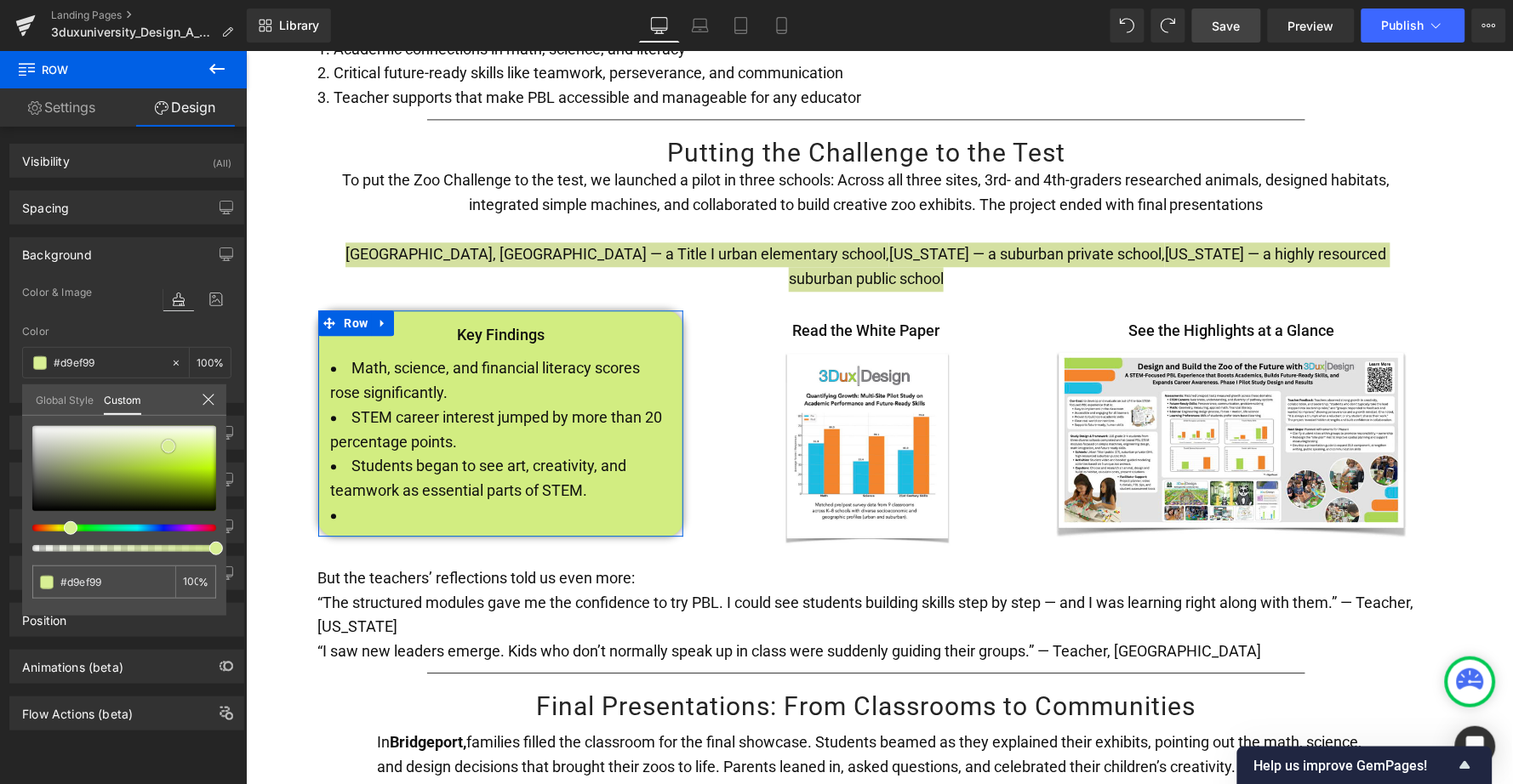
type input "#daee9f"
type input "#dbeda5"
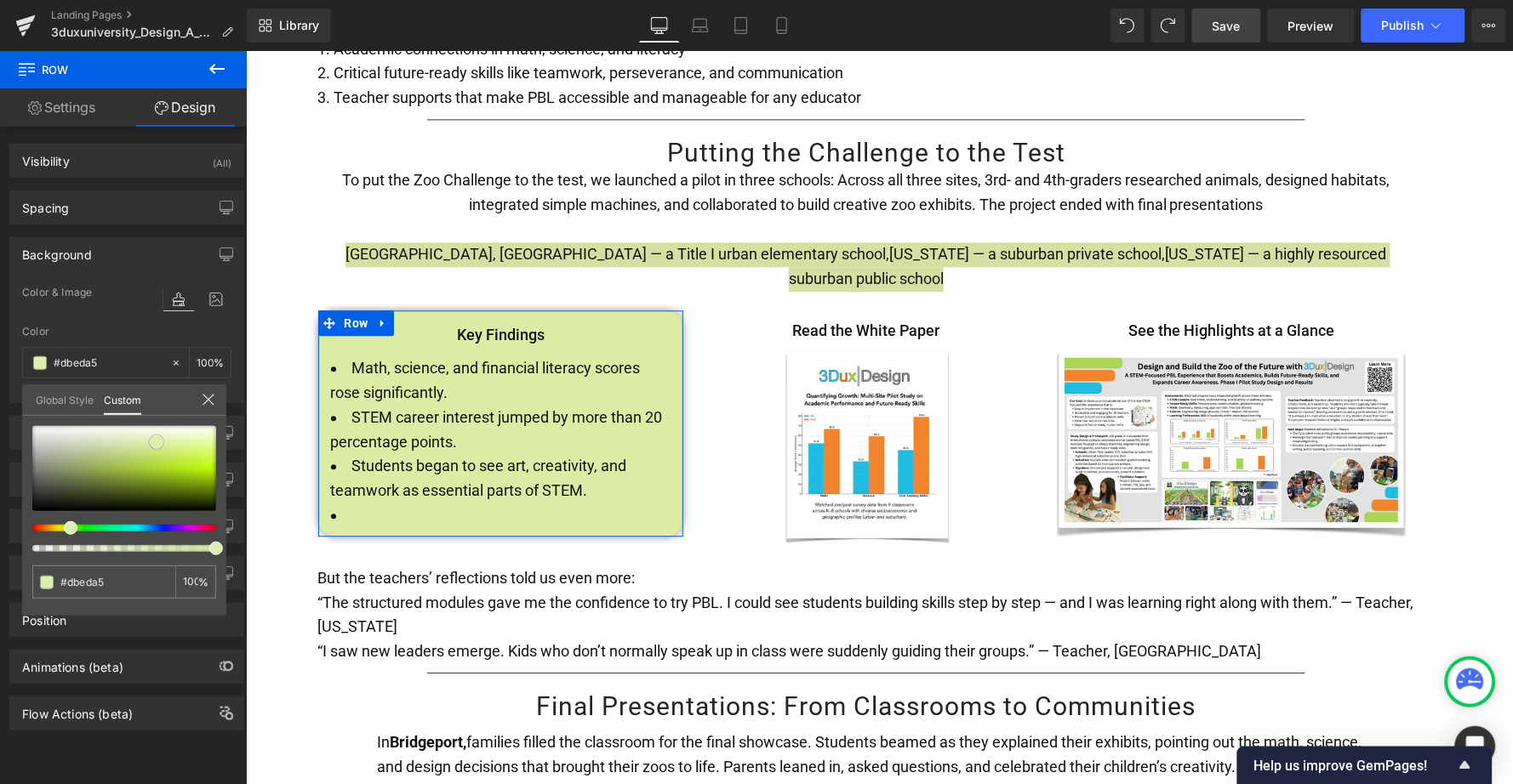
type input "#dcefae"
type input "#ddefb2"
type input "#dff0b7"
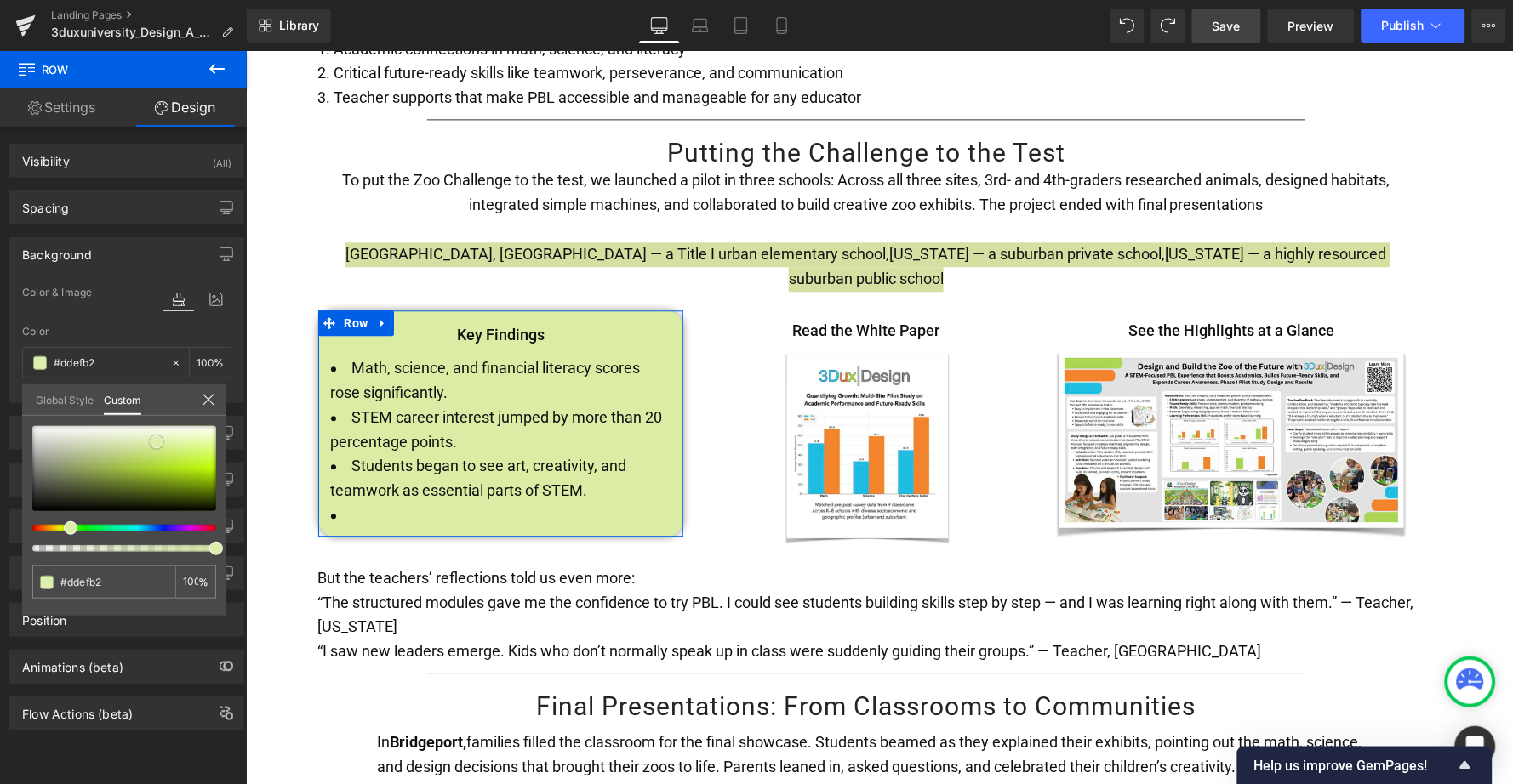
type input "#dff0b7"
type input "#e0f0bc"
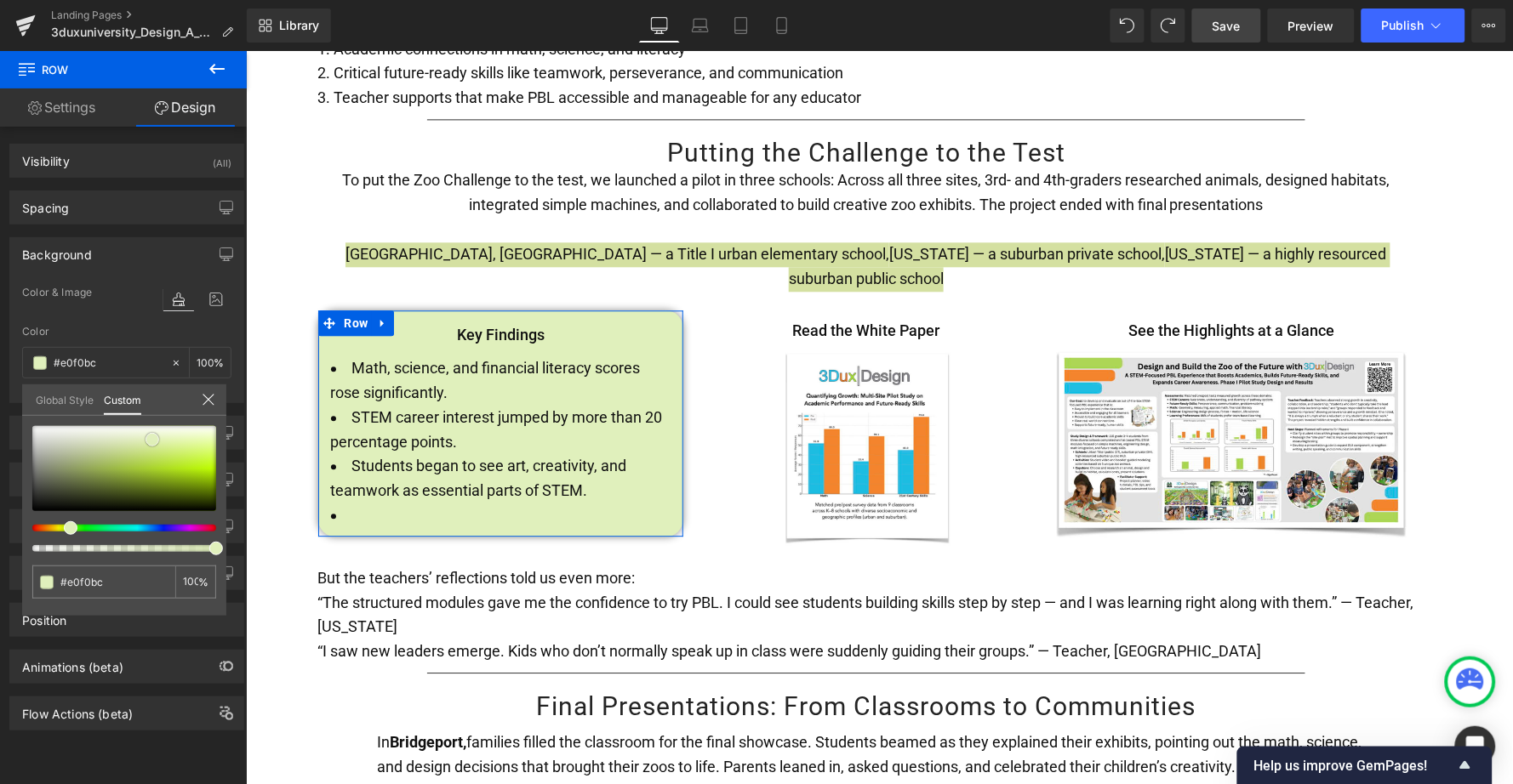
type input "#dff0b7"
type input "#dff1b6"
type input "#e0f4b3"
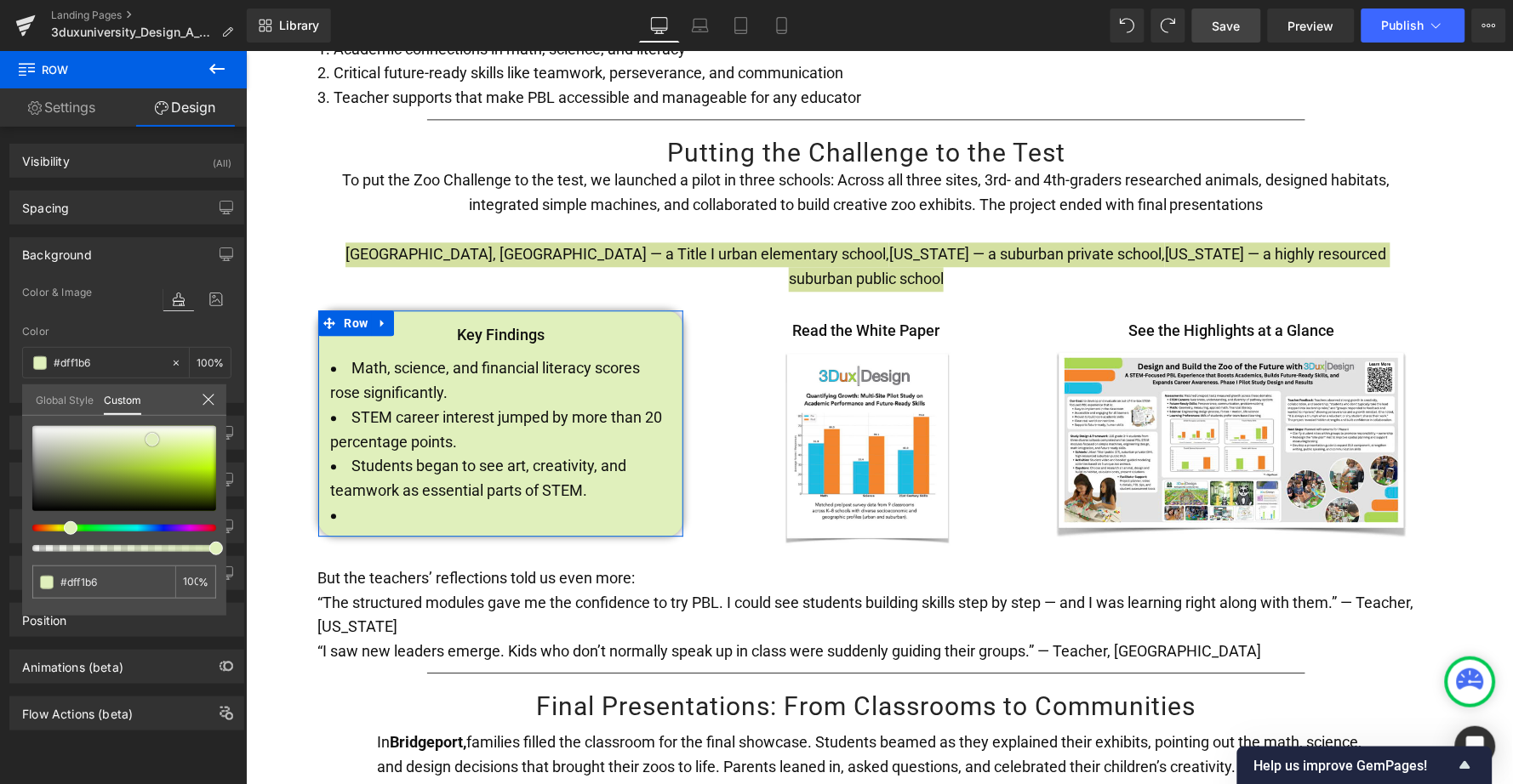
type input "#e0f4b3"
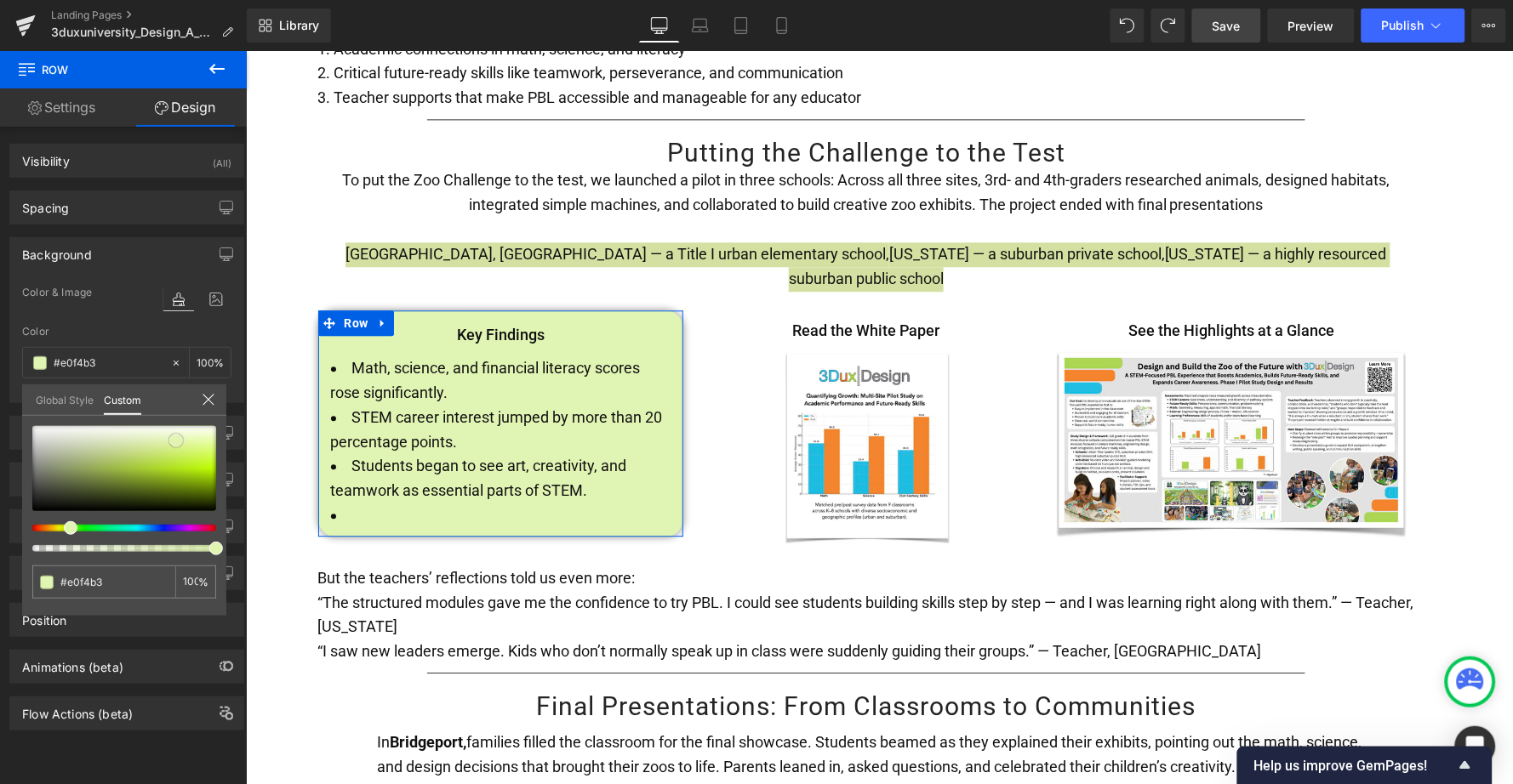
type input "#e1f5b2"
type input "#dff4ad"
type input "#daf49e"
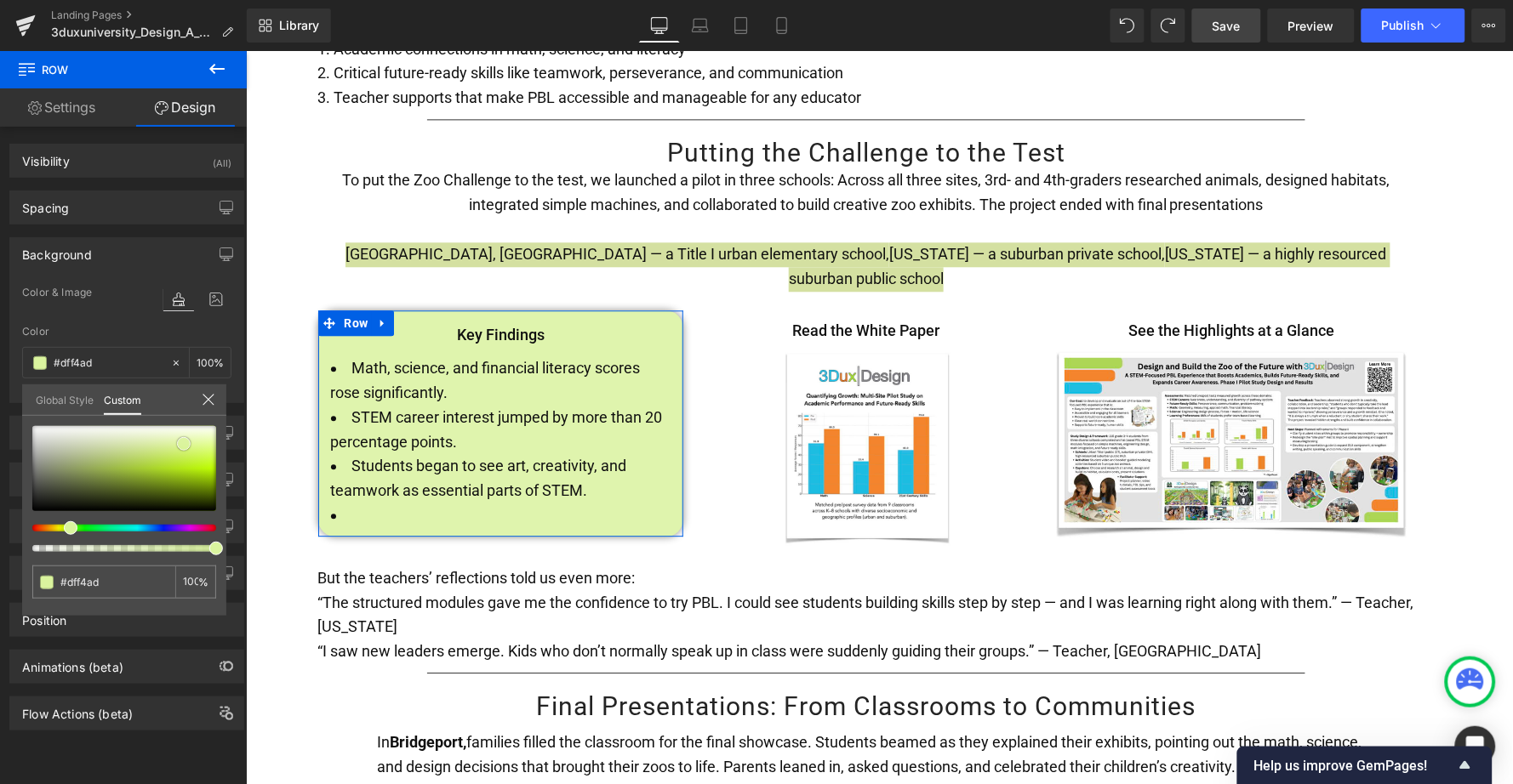
type input "#daf49e"
type input "#d9f498"
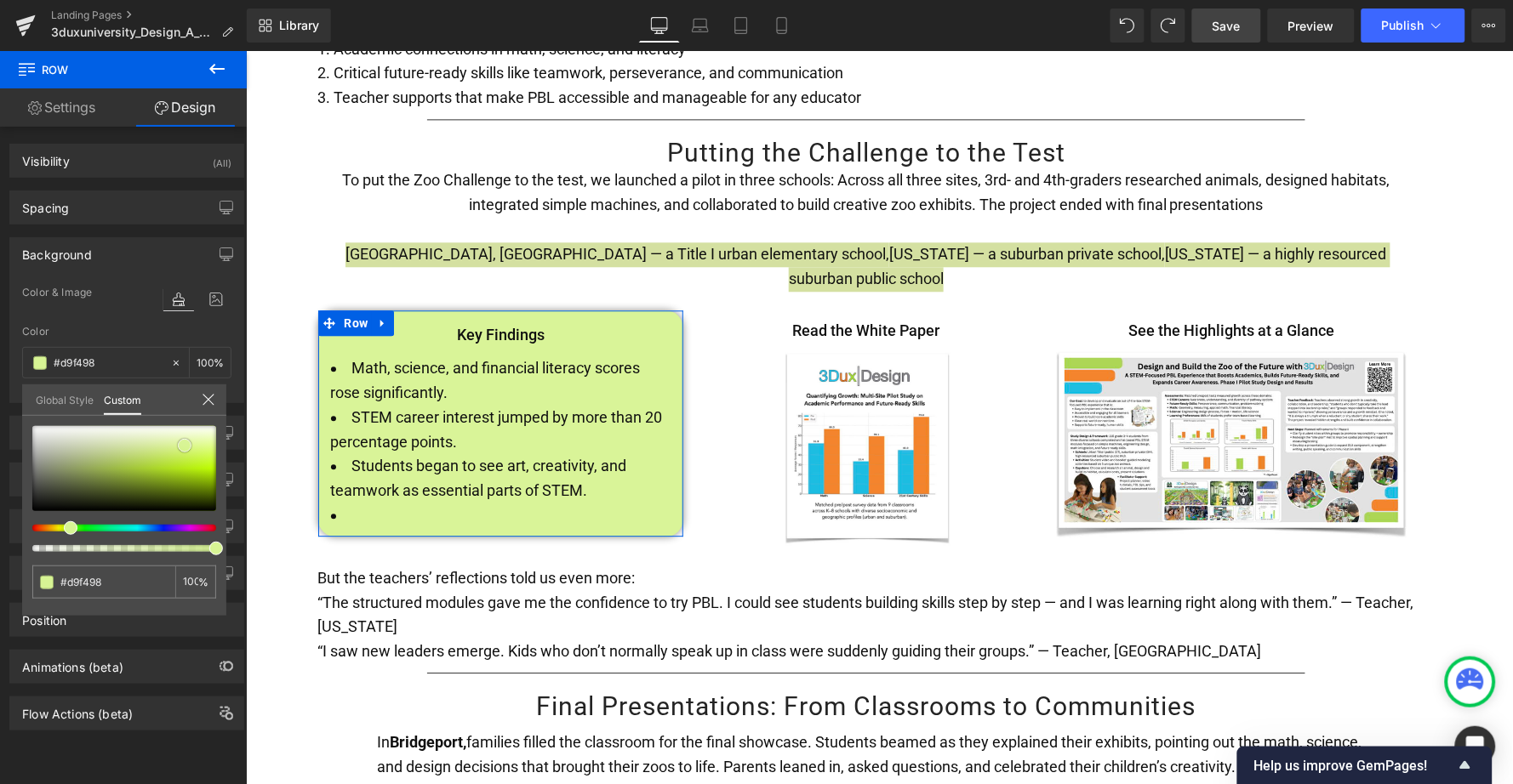
type input "#d7f494"
type input "#d7f593"
type input "#d4f38a"
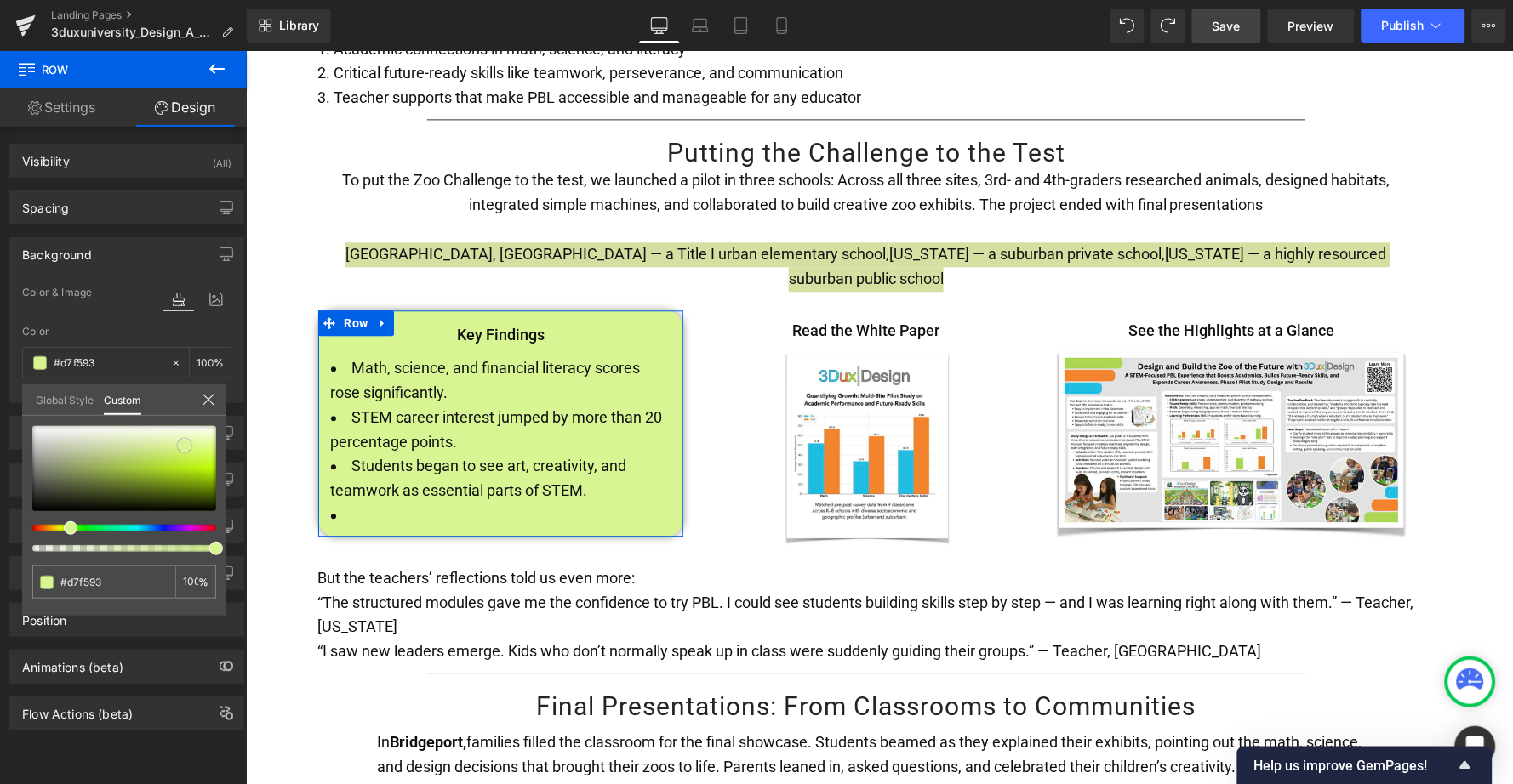
type input "#d4f38a"
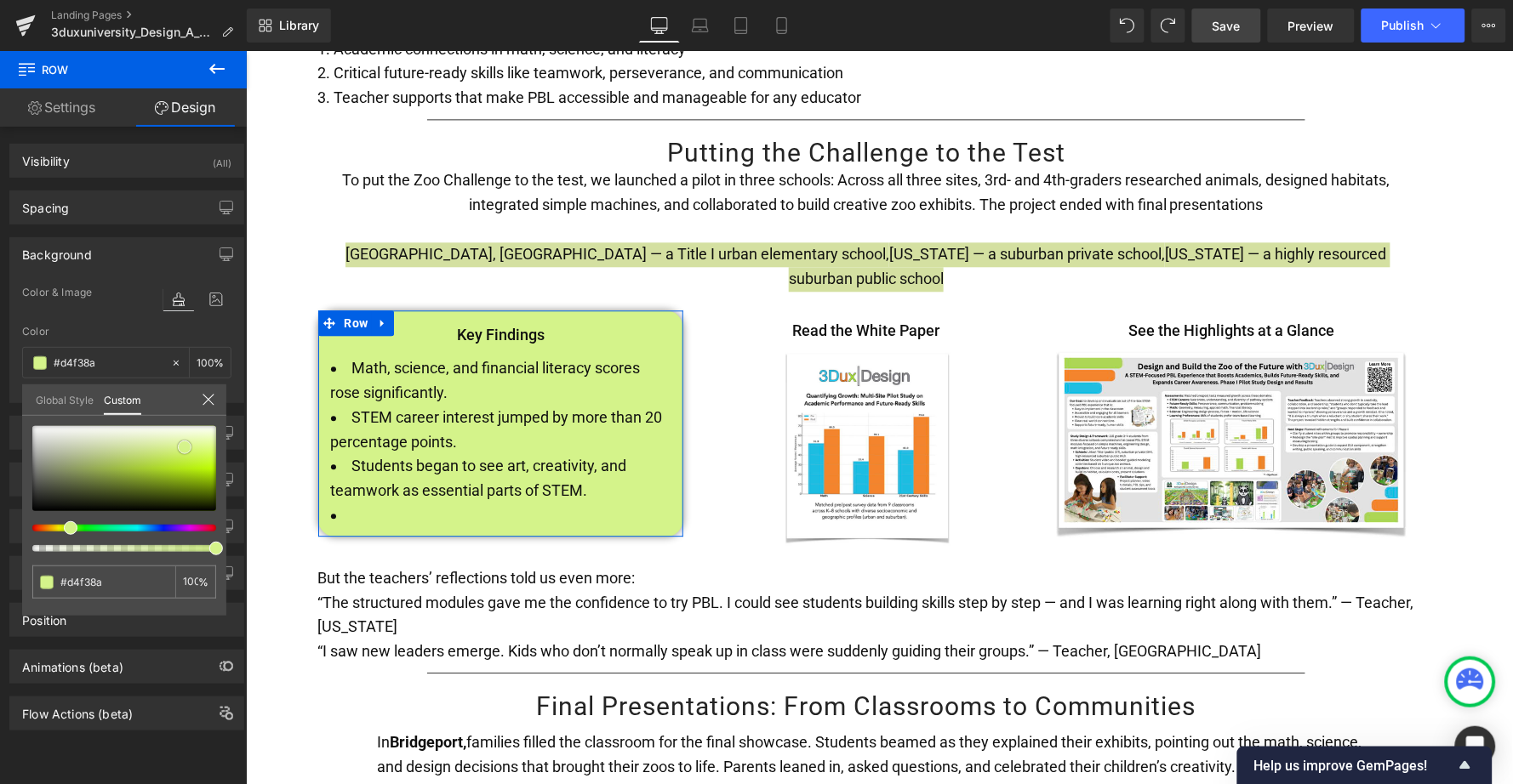
type input "#d4f48a"
type input "#cff27c"
type input "#cbf173"
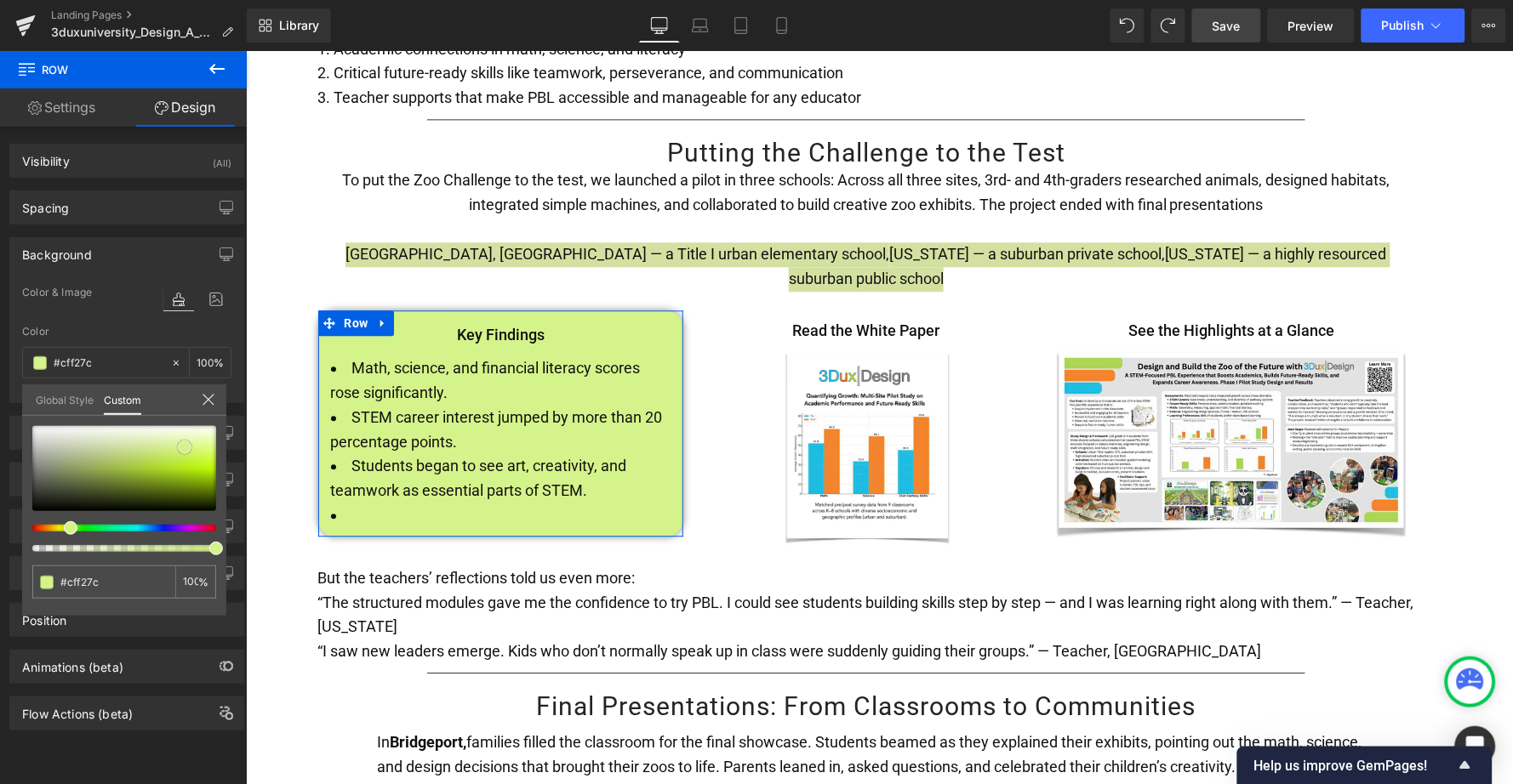
type input "#cbf173"
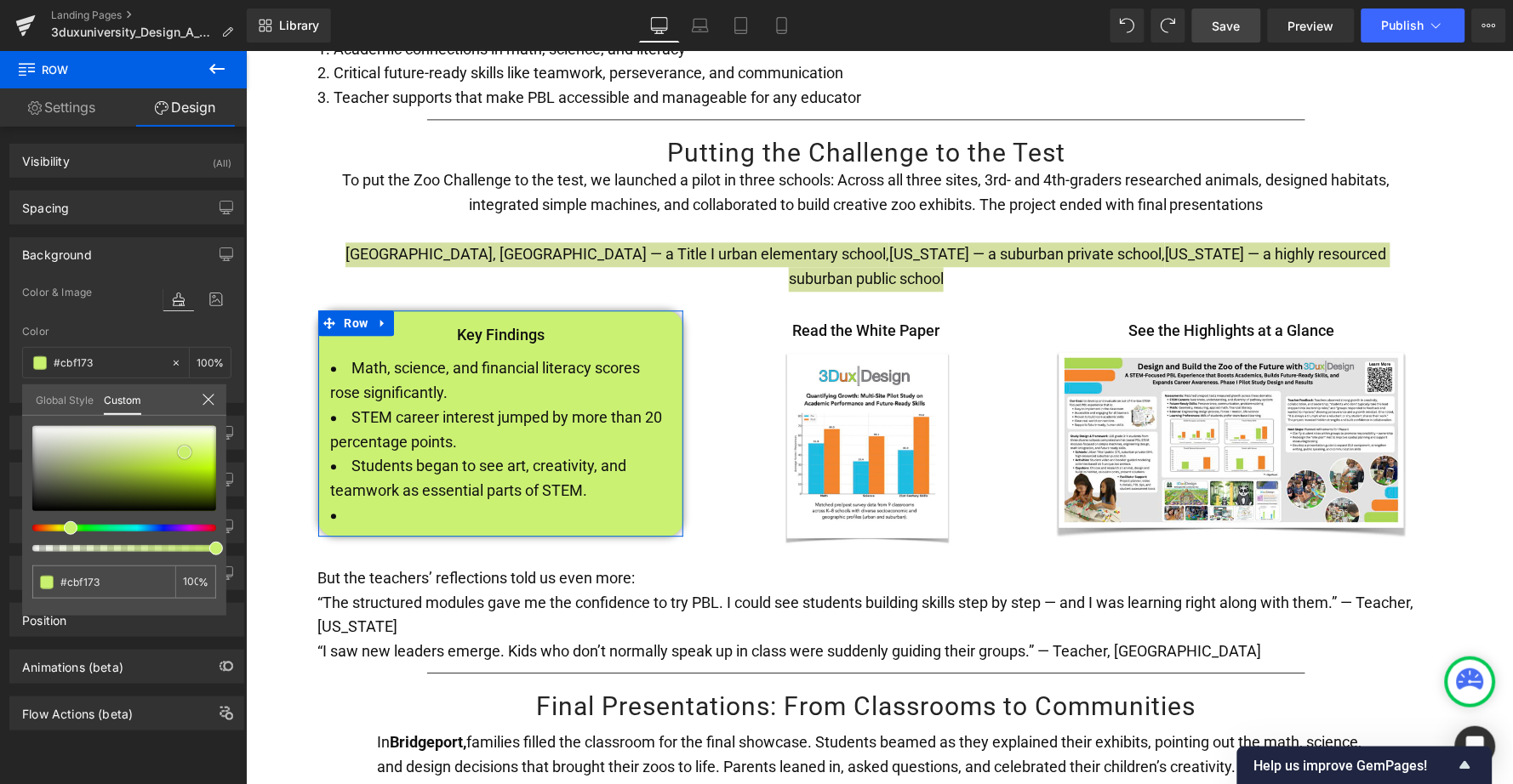
type input "#c9f06f"
type input "#c5f060"
type input "#c1ee57"
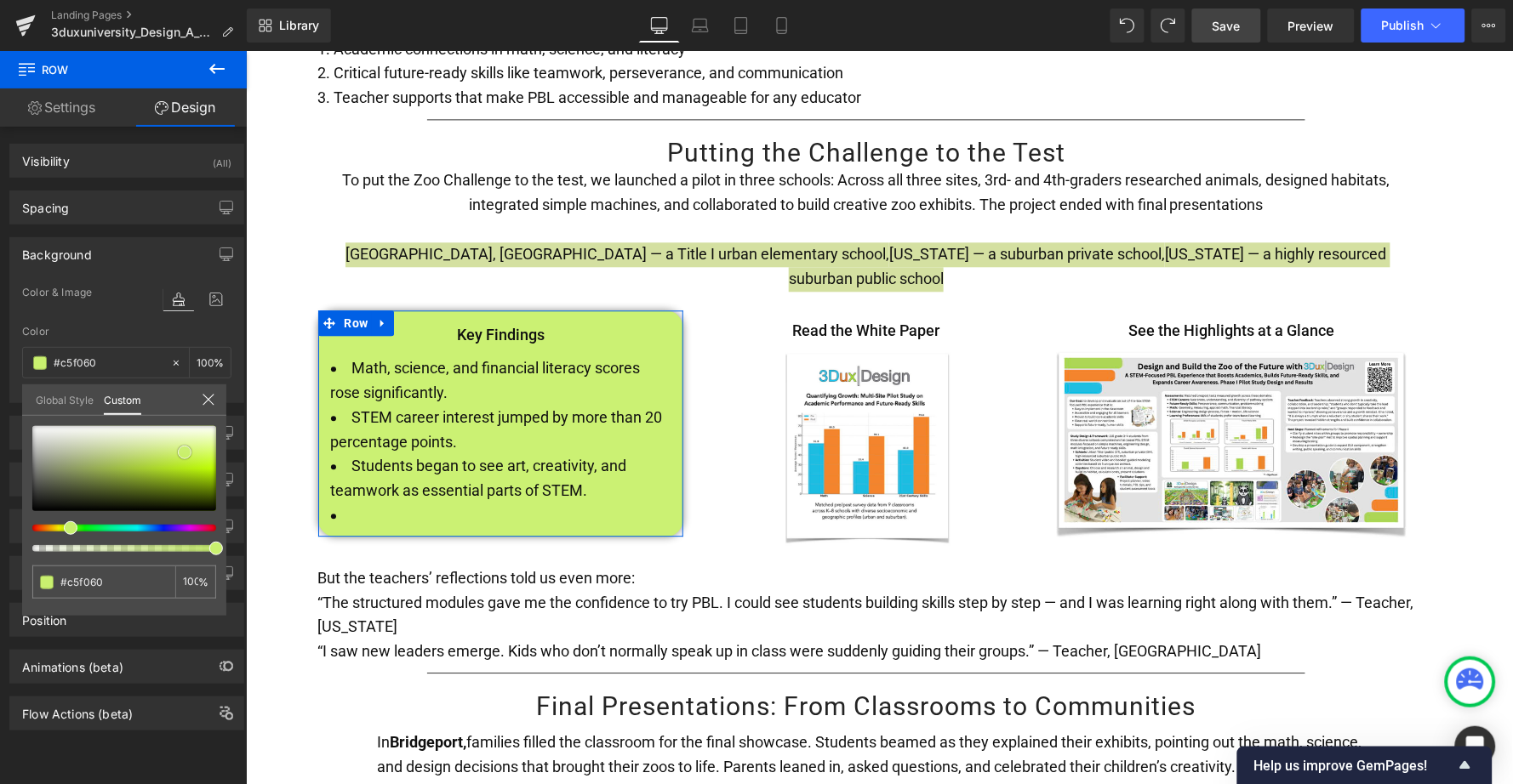
type input "#c1ee57"
type input "#c2f056"
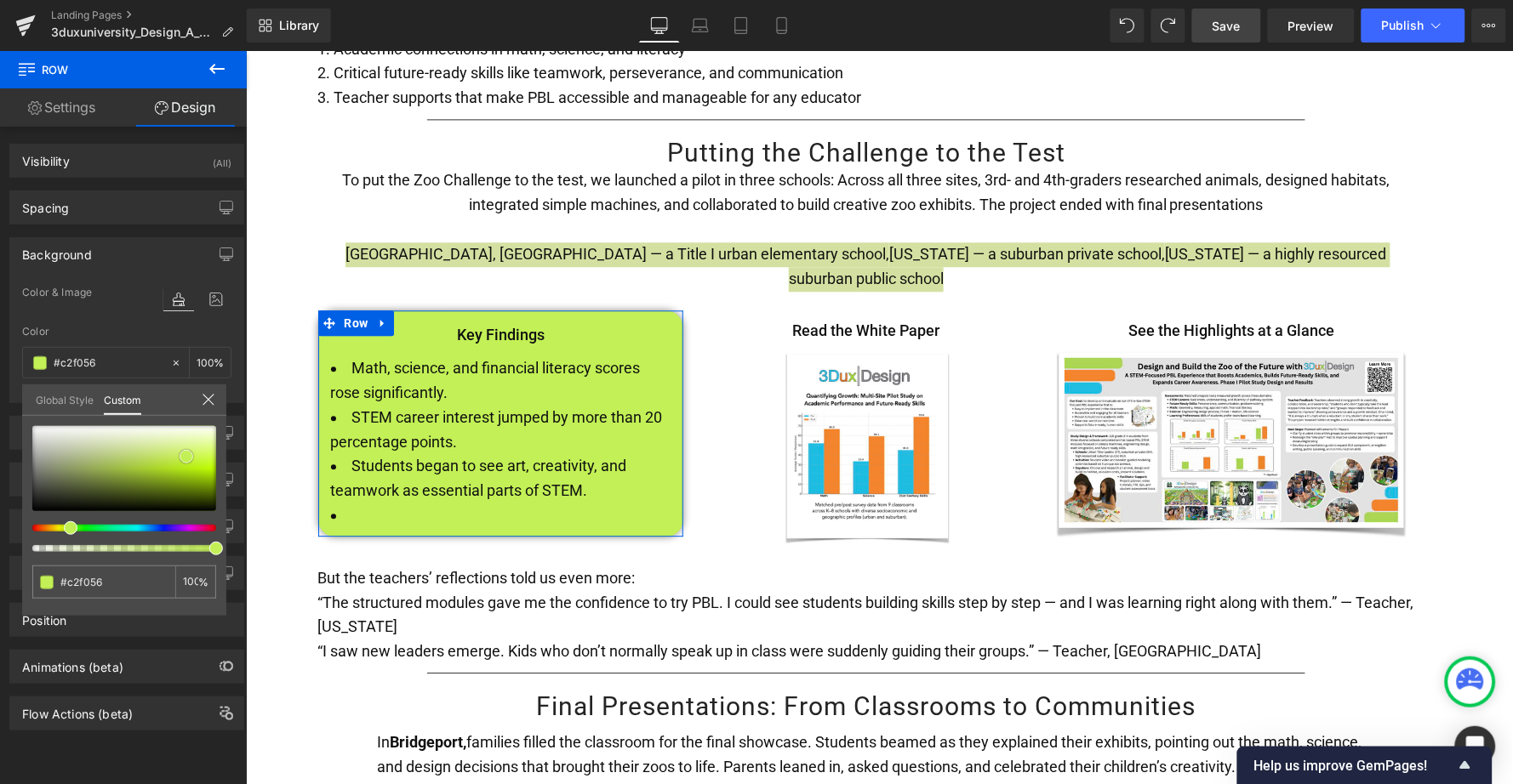
click at [187, 456] on span at bounding box center [187, 457] width 14 height 14
type input "#c0ef51"
type input "#bdf047"
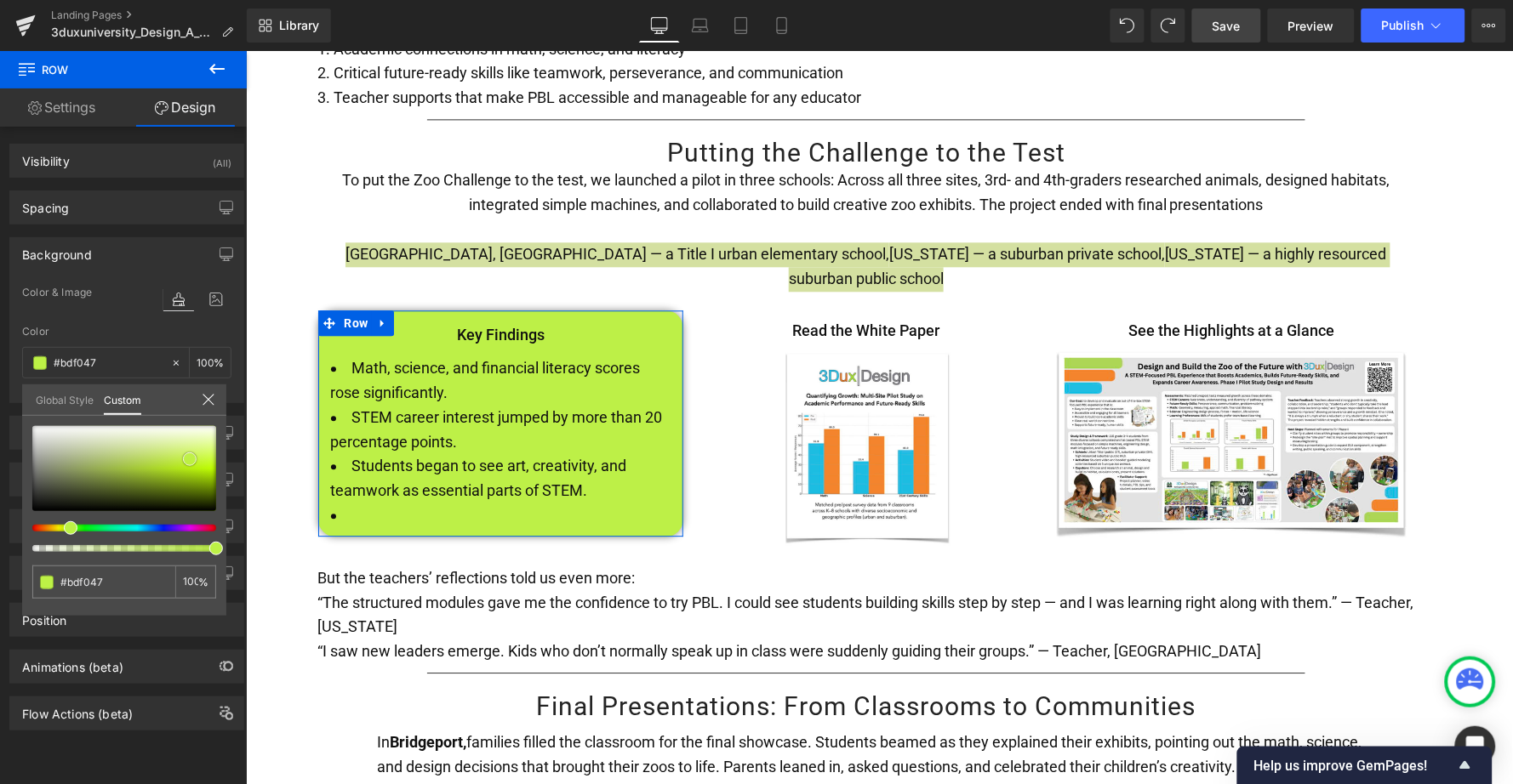
type input "#bdf146"
type input "#bef245"
type input "#baf03c"
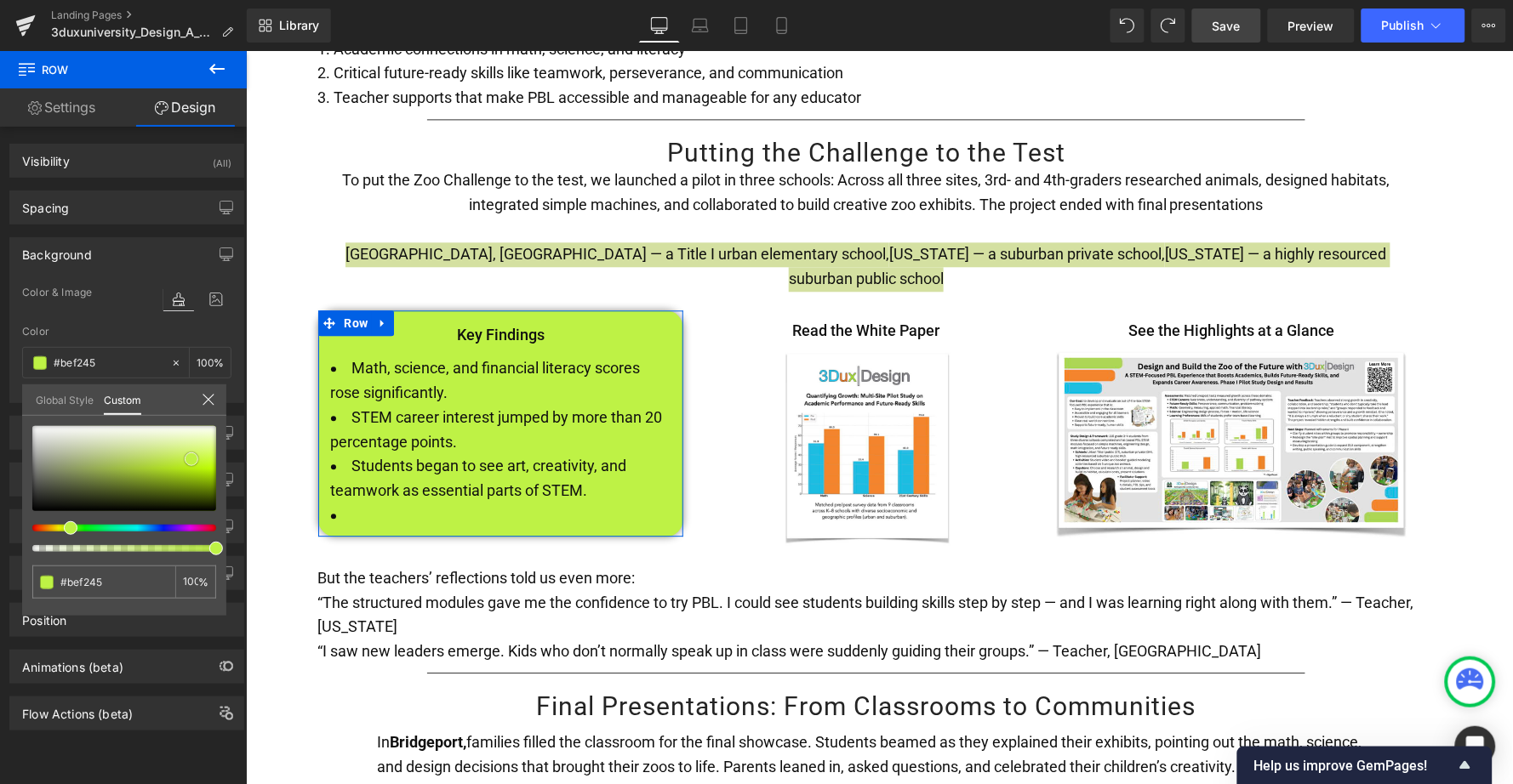
type input "#baf03c"
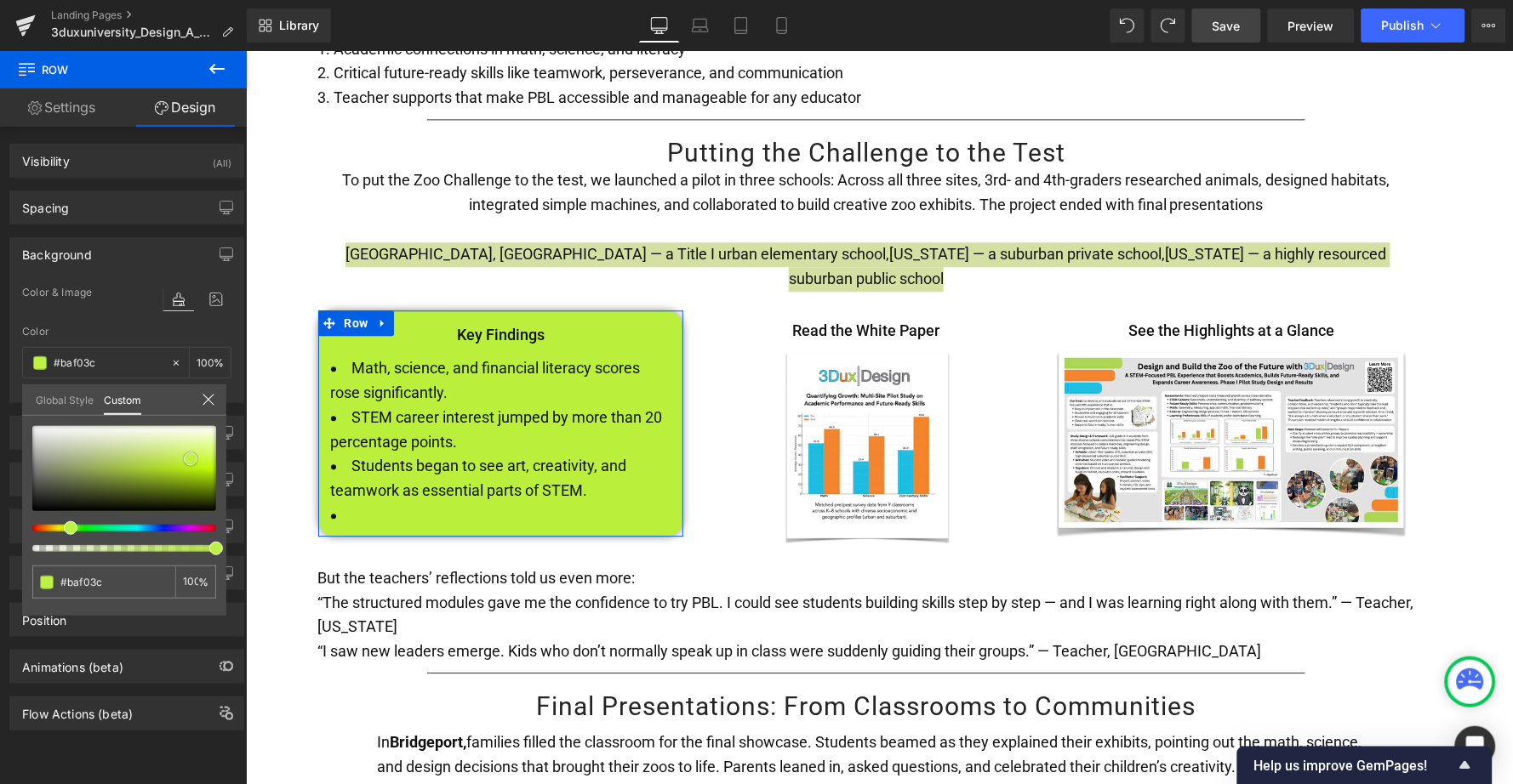
type input "#bdf146"
type input "#bff14a"
type input "#c1f14f"
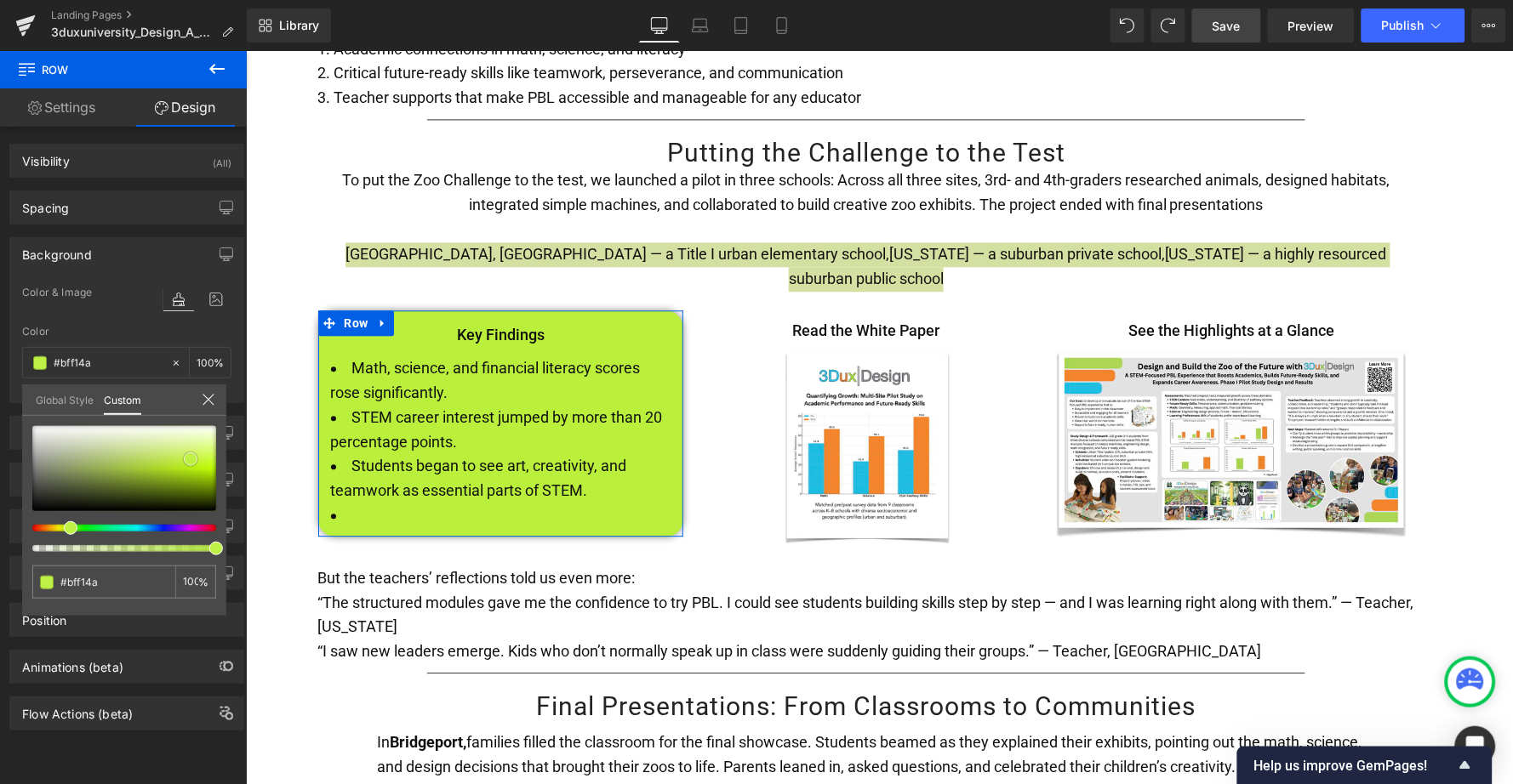
type input "#c1f14f"
type input "#c2f155"
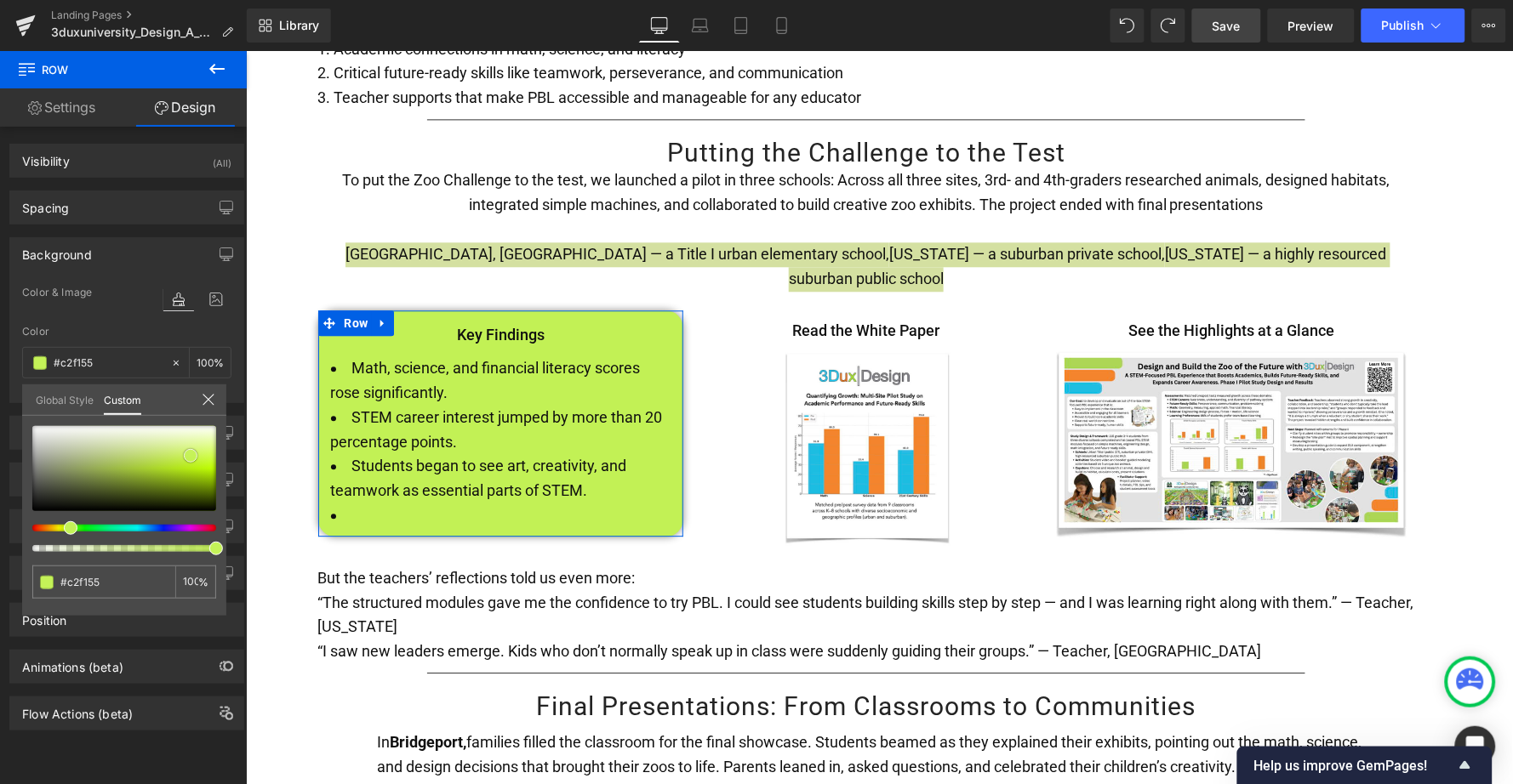
type input "#c2f254"
type input "#c4f258"
type input "#c5f15e"
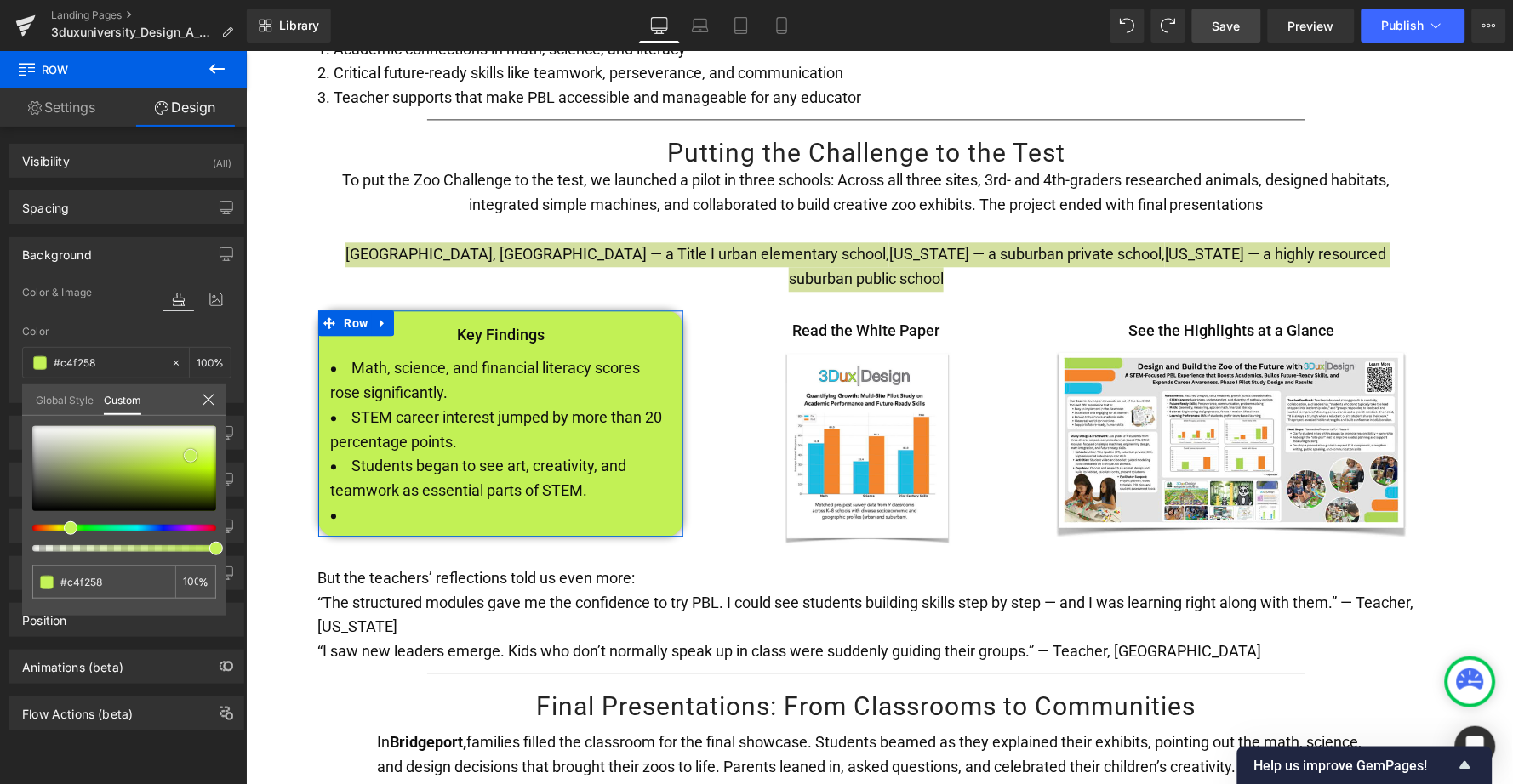
type input "#c5f15e"
type input "#c9f268"
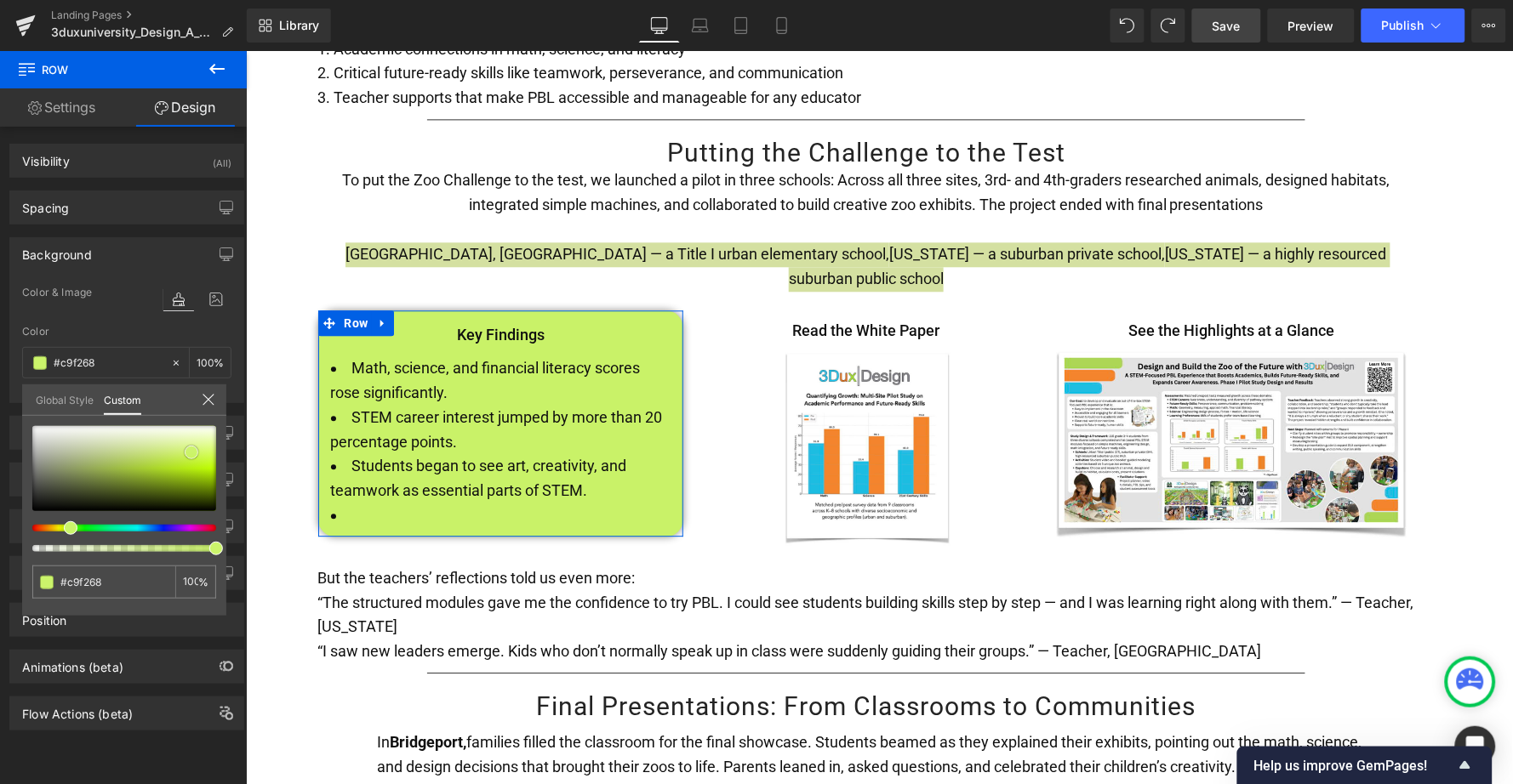
type input "#cef574"
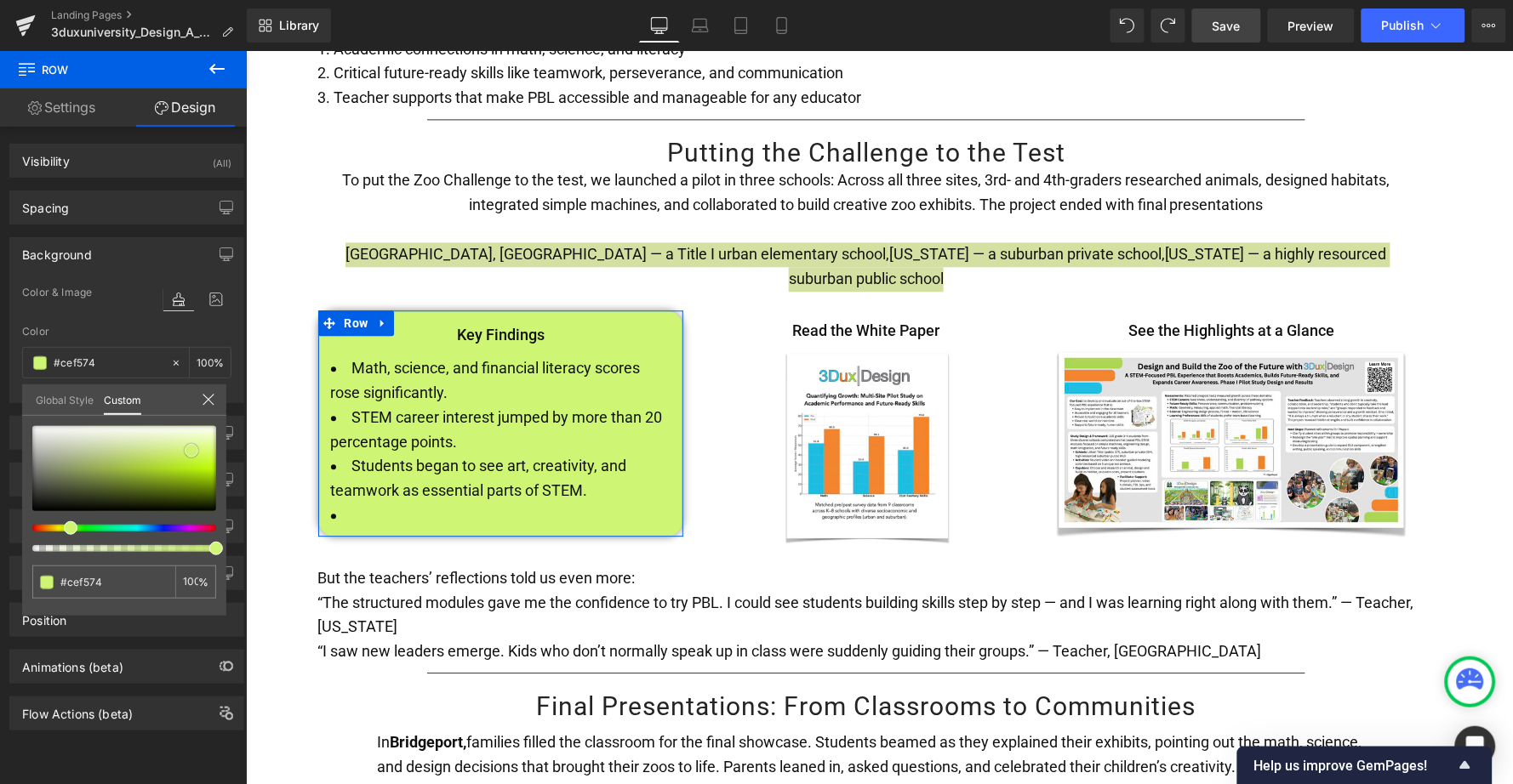
type input "#cef376"
type input "#ccf272"
type input "#c9f06f"
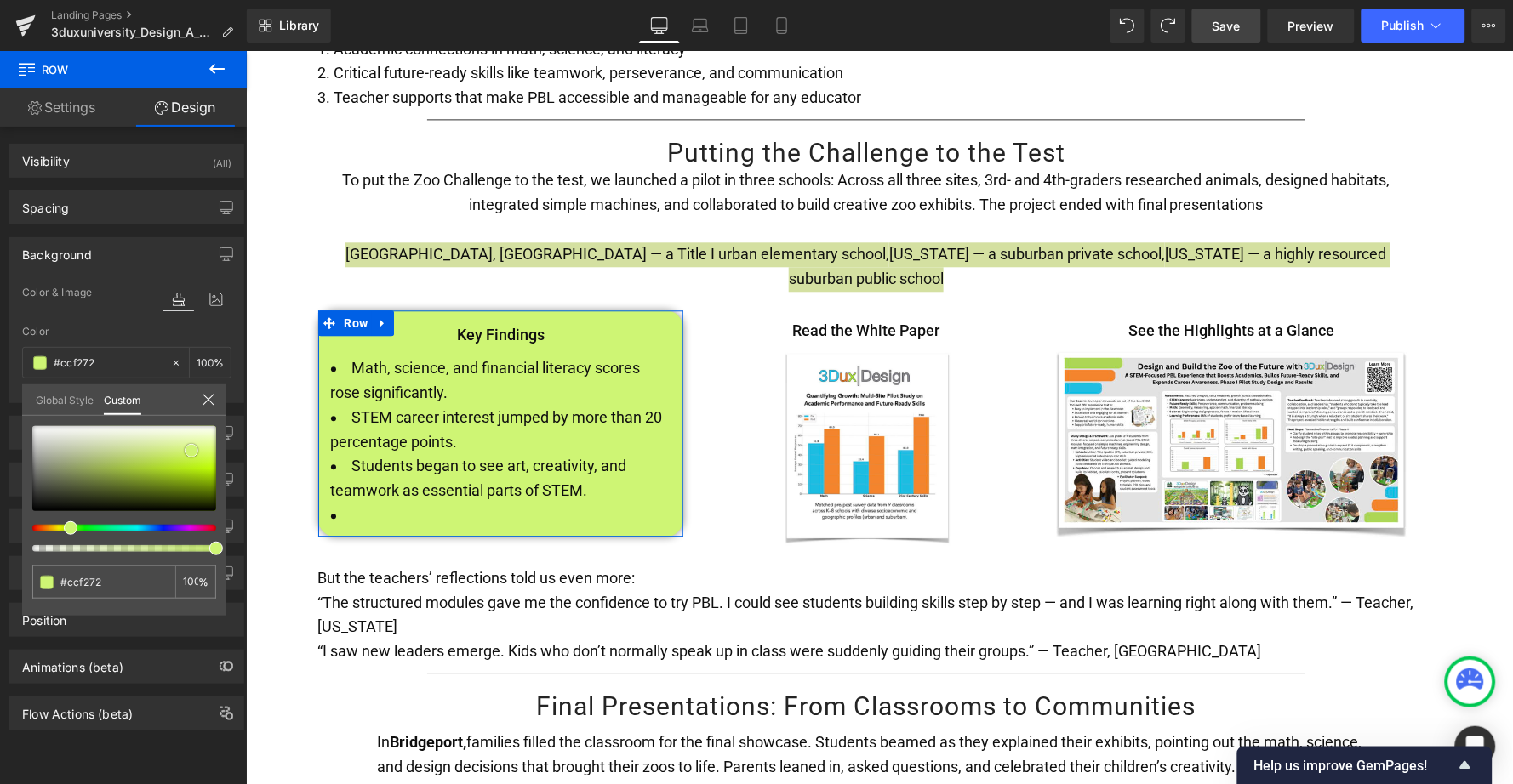
type input "#c9f06f"
type input "#c8ec73"
type input "#c7ec73"
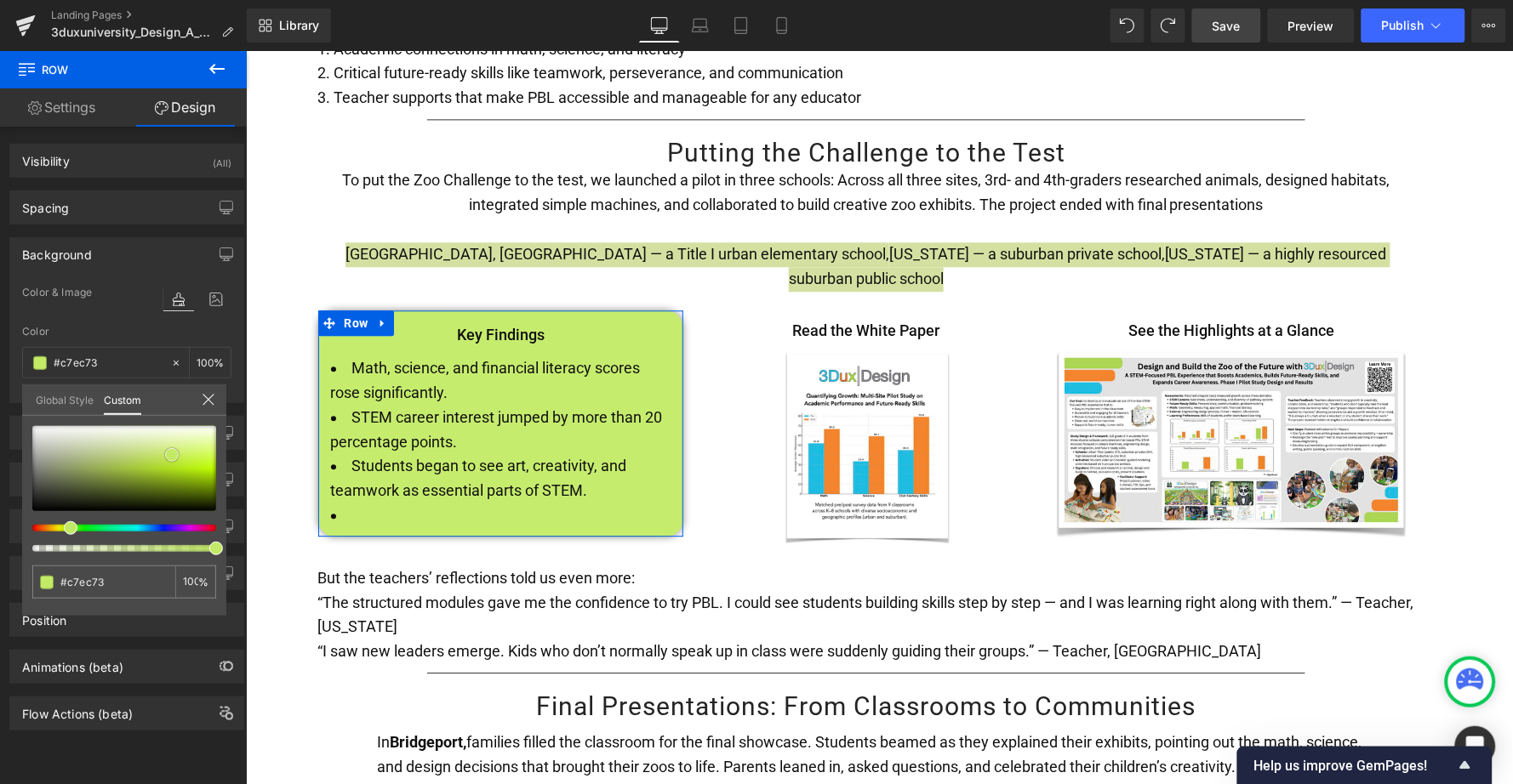
type input "#c6ec6e"
type input "#c2ea66"
drag, startPoint x: 187, startPoint y: 456, endPoint x: 172, endPoint y: 455, distance: 15.0
click at [172, 455] on span at bounding box center [172, 455] width 14 height 14
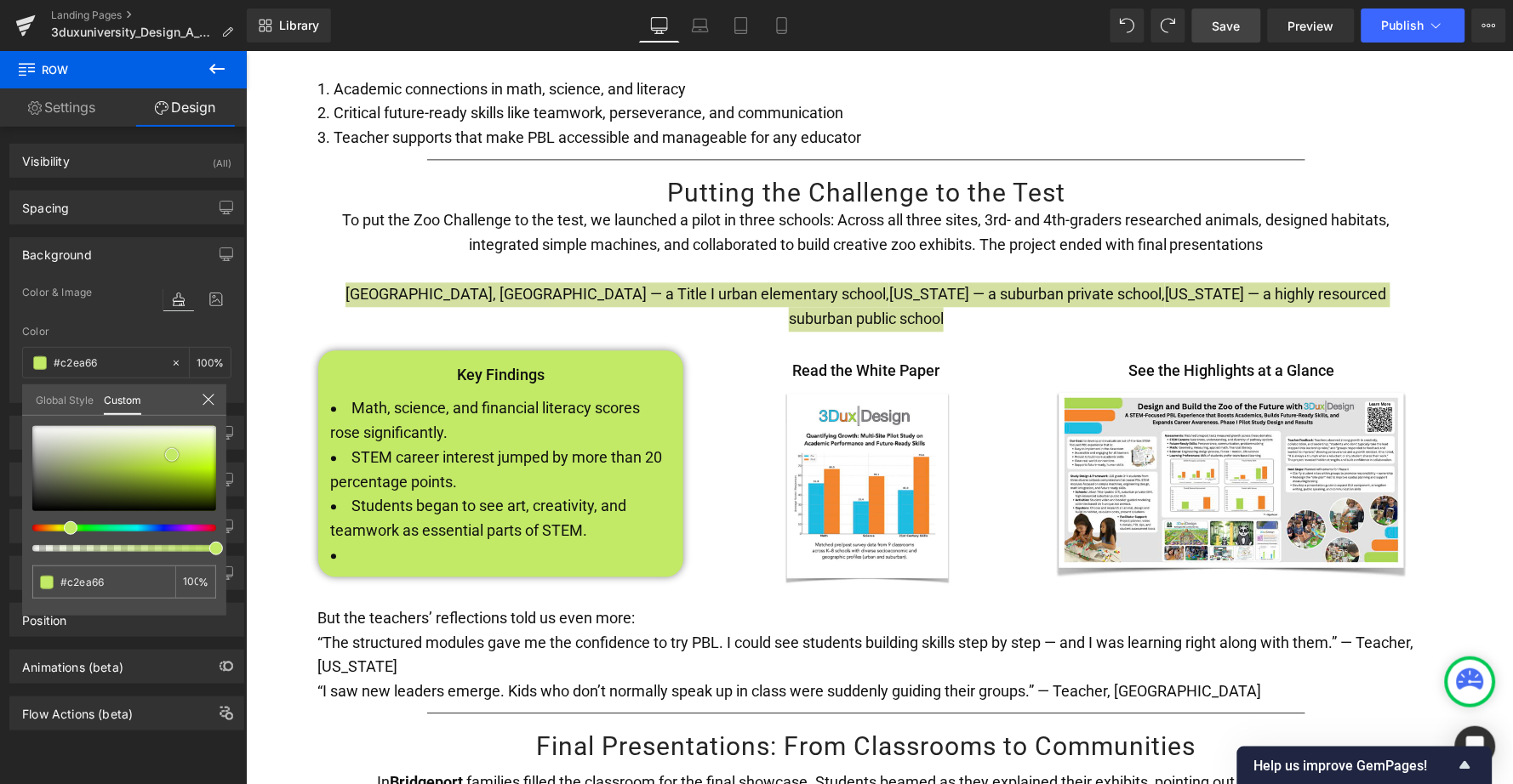
scroll to position [2884, 0]
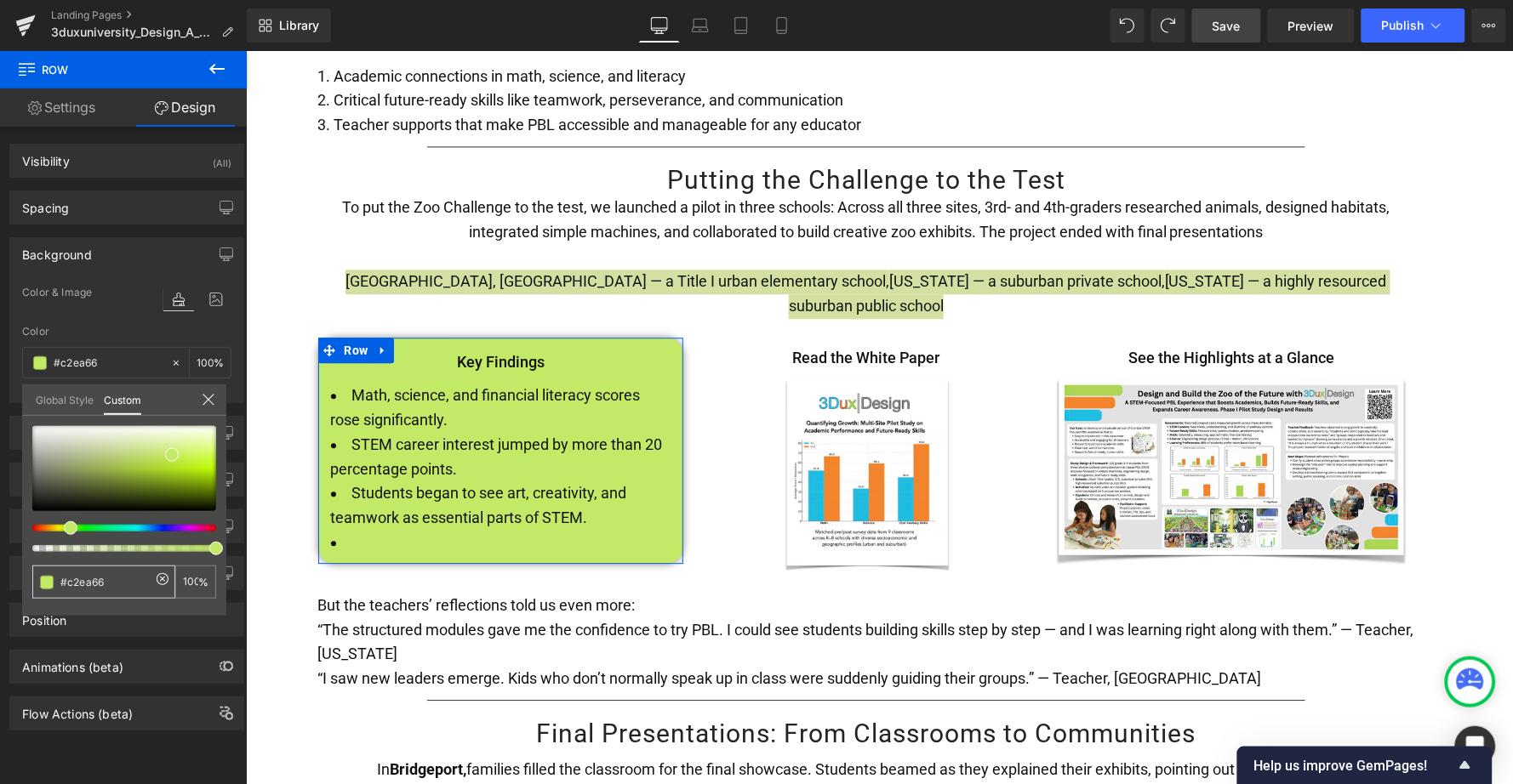
drag, startPoint x: 117, startPoint y: 578, endPoint x: 54, endPoint y: 575, distance: 63.1
click at [54, 576] on div "#c2ea66" at bounding box center [103, 582] width 143 height 33
type input "2"
type input "0"
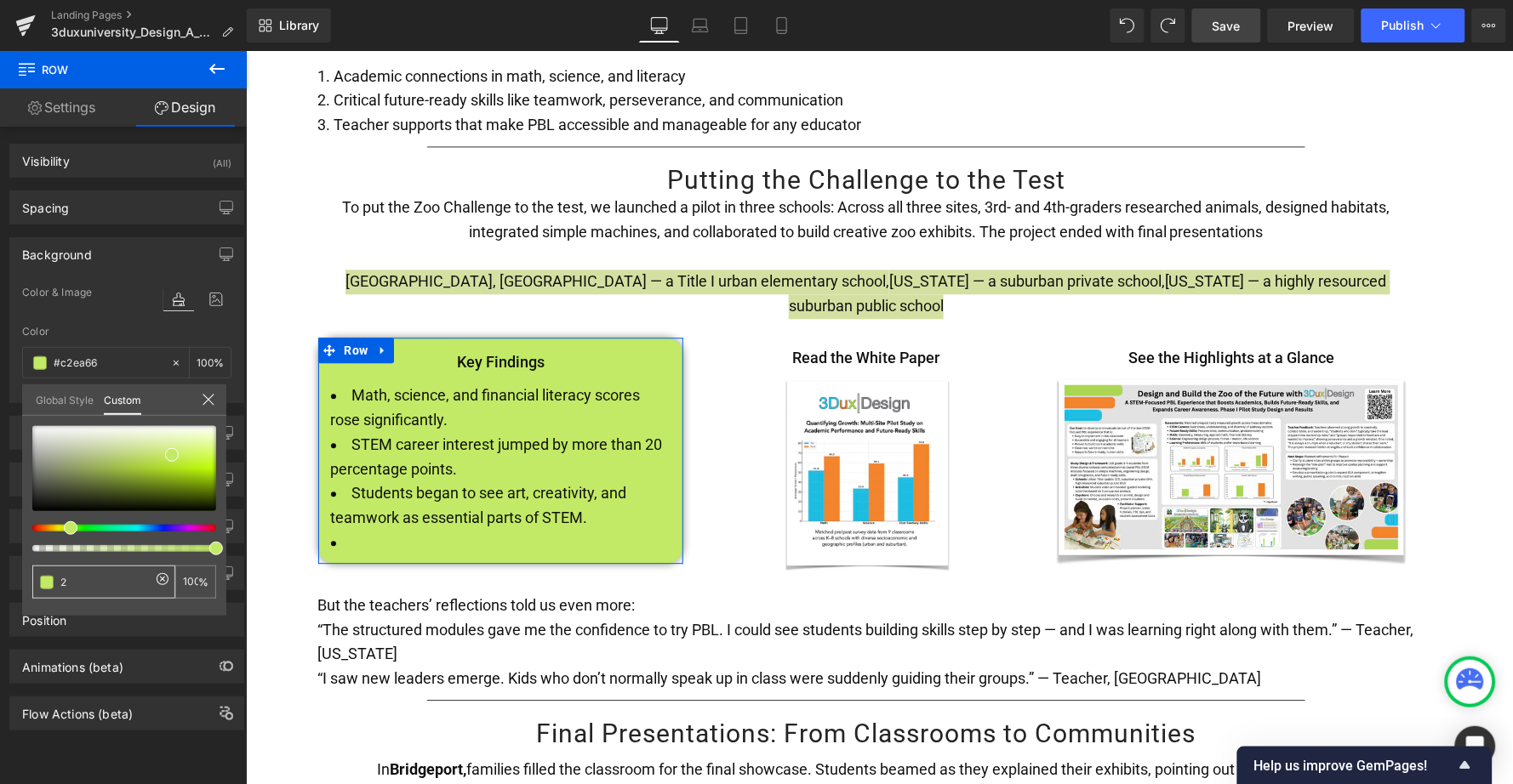
type input "0"
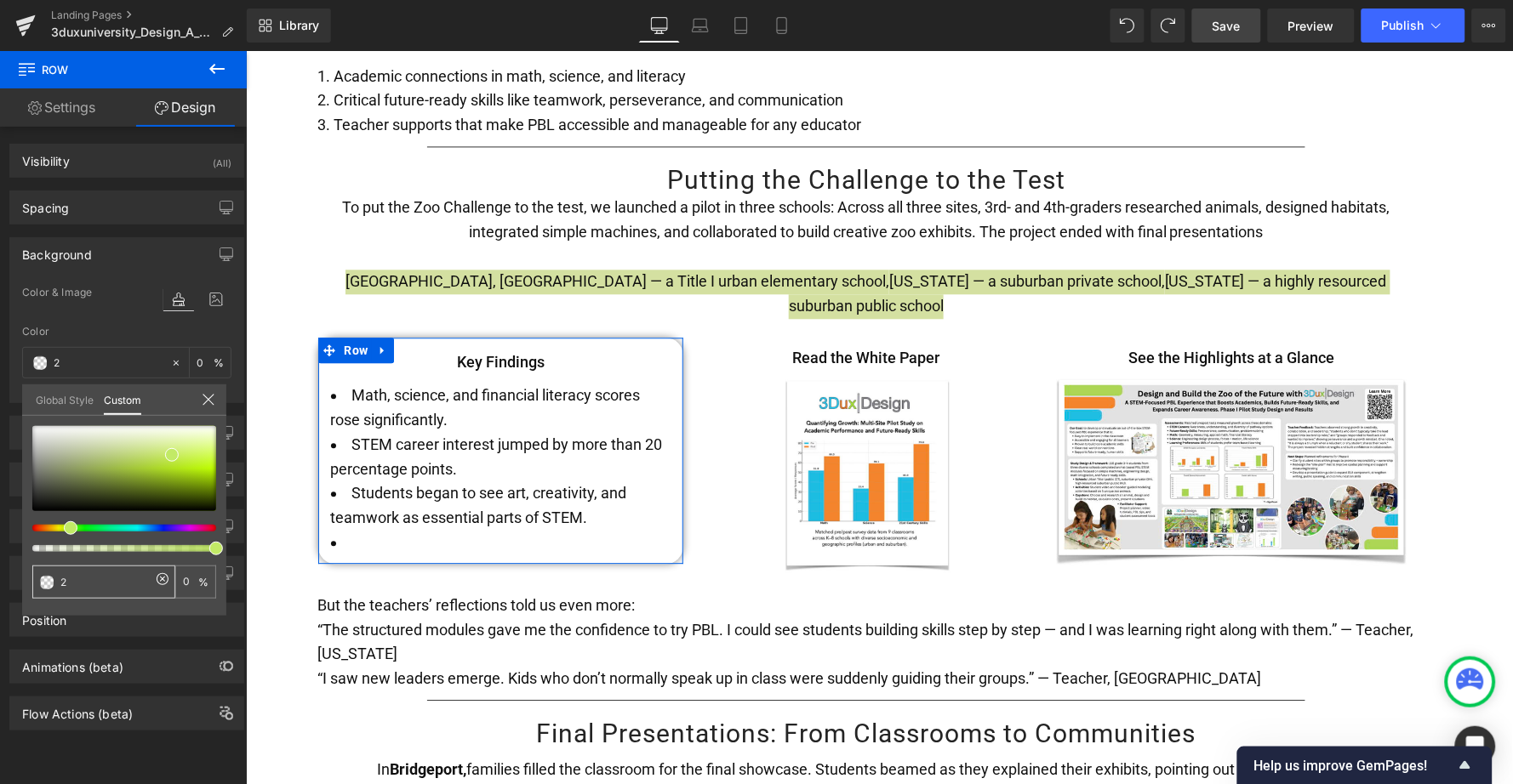
type input "23"
type input "23b"
type input "100"
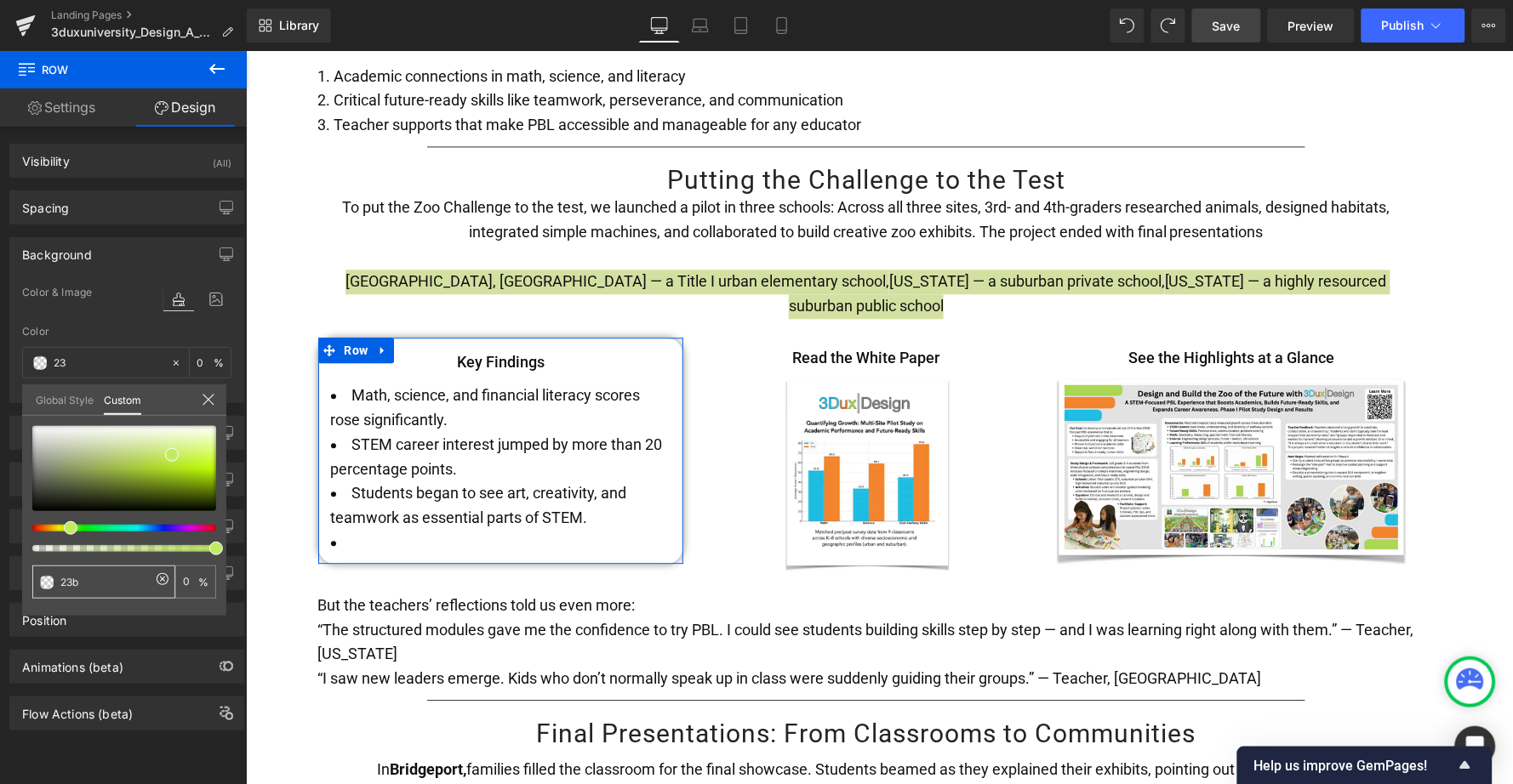
type input "100"
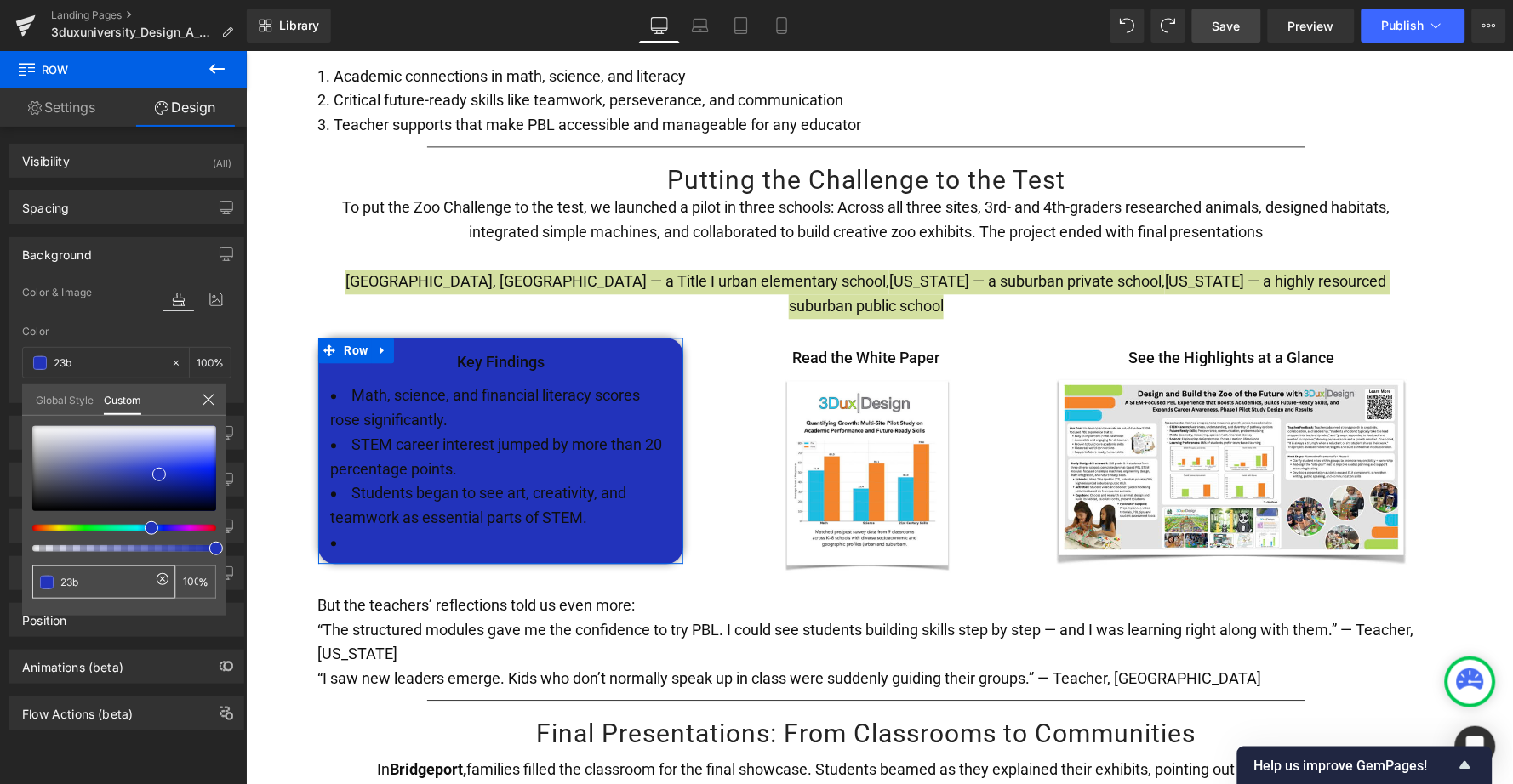
type input "23be"
type input "93"
type input "23bee"
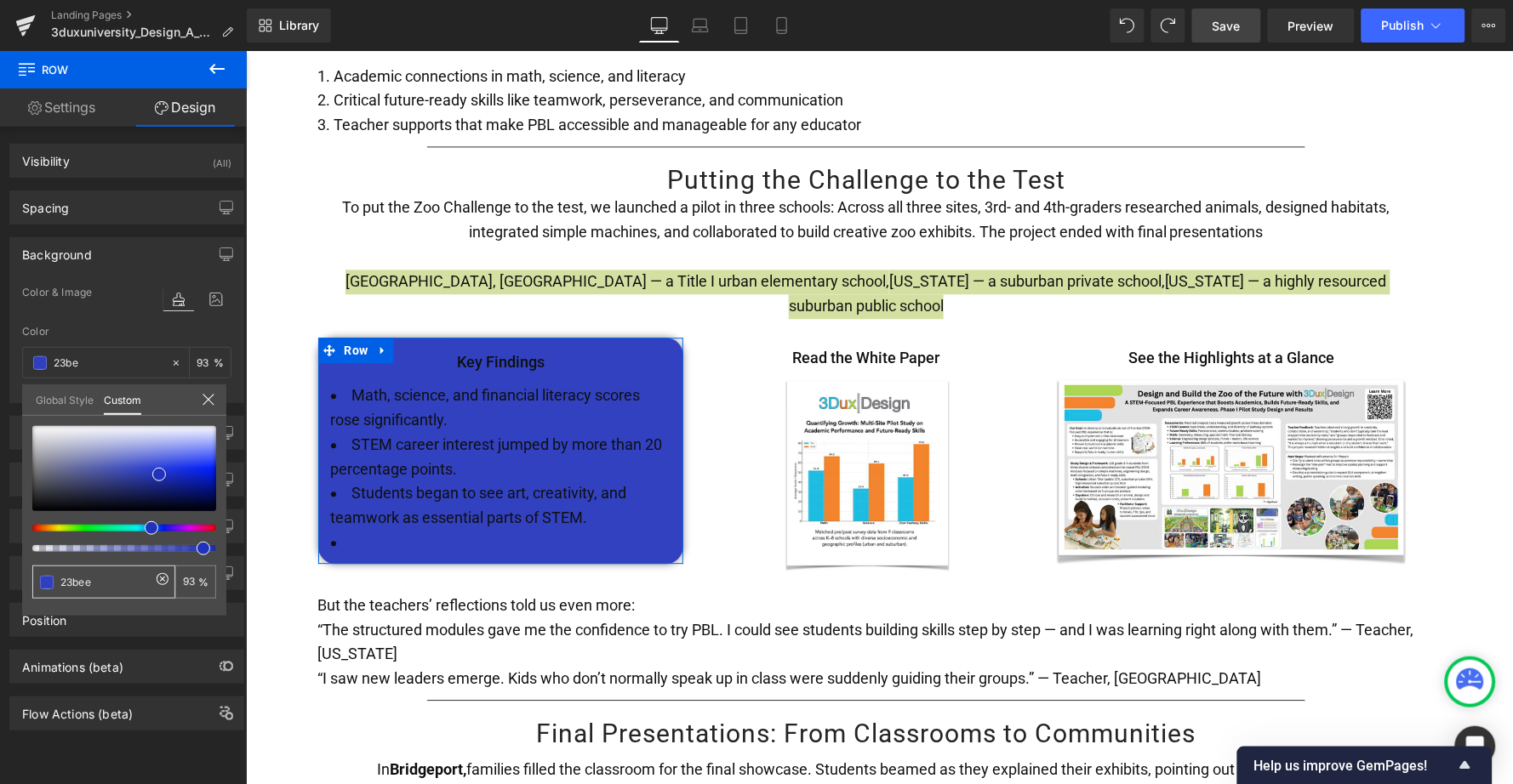
type input "23bee"
type input "0"
type input "23bee3"
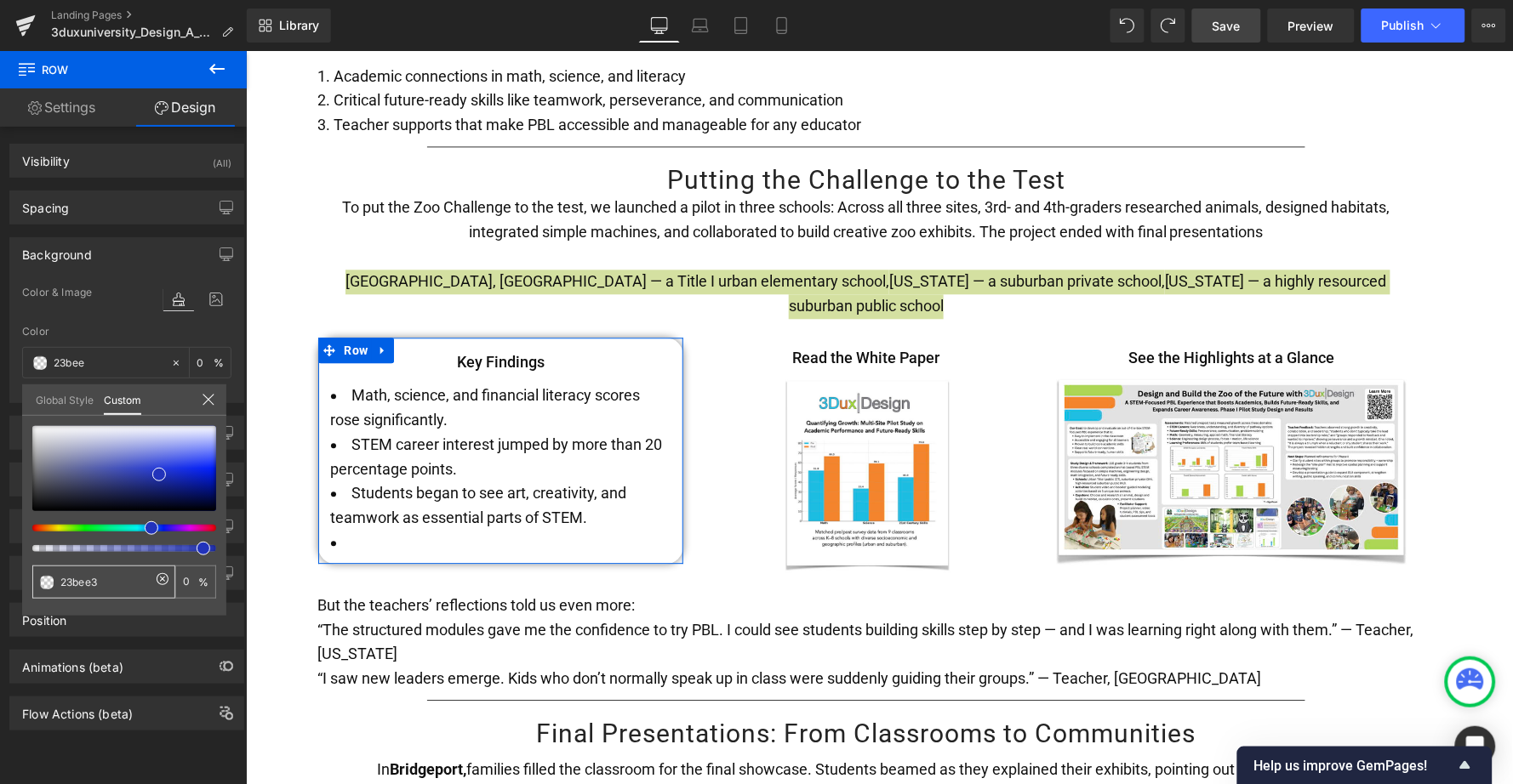
type input "23bee3"
type input "100"
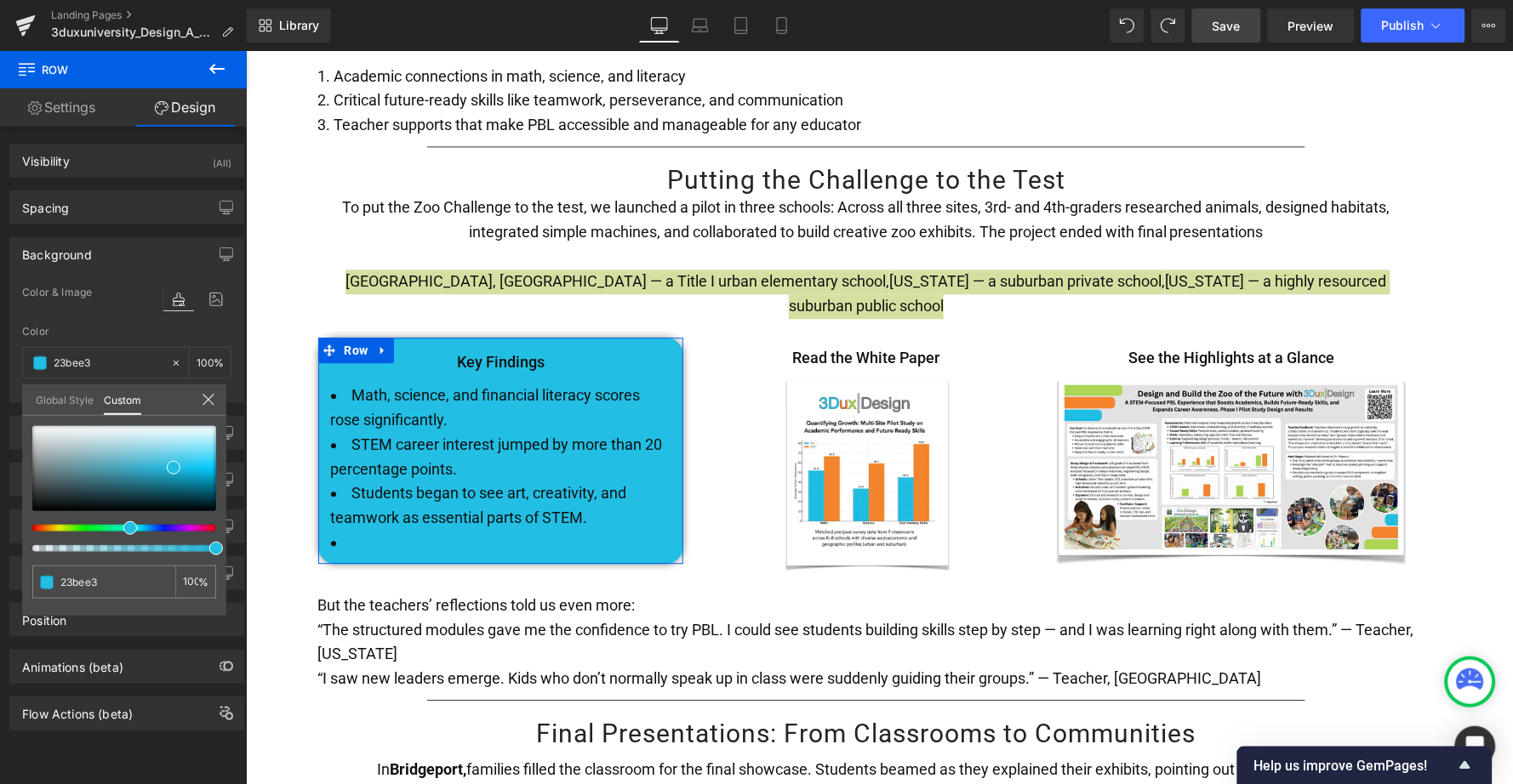
type input "23bee3"
type input "#23bee3"
click at [201, 547] on div at bounding box center [117, 548] width 184 height 7
type input "98"
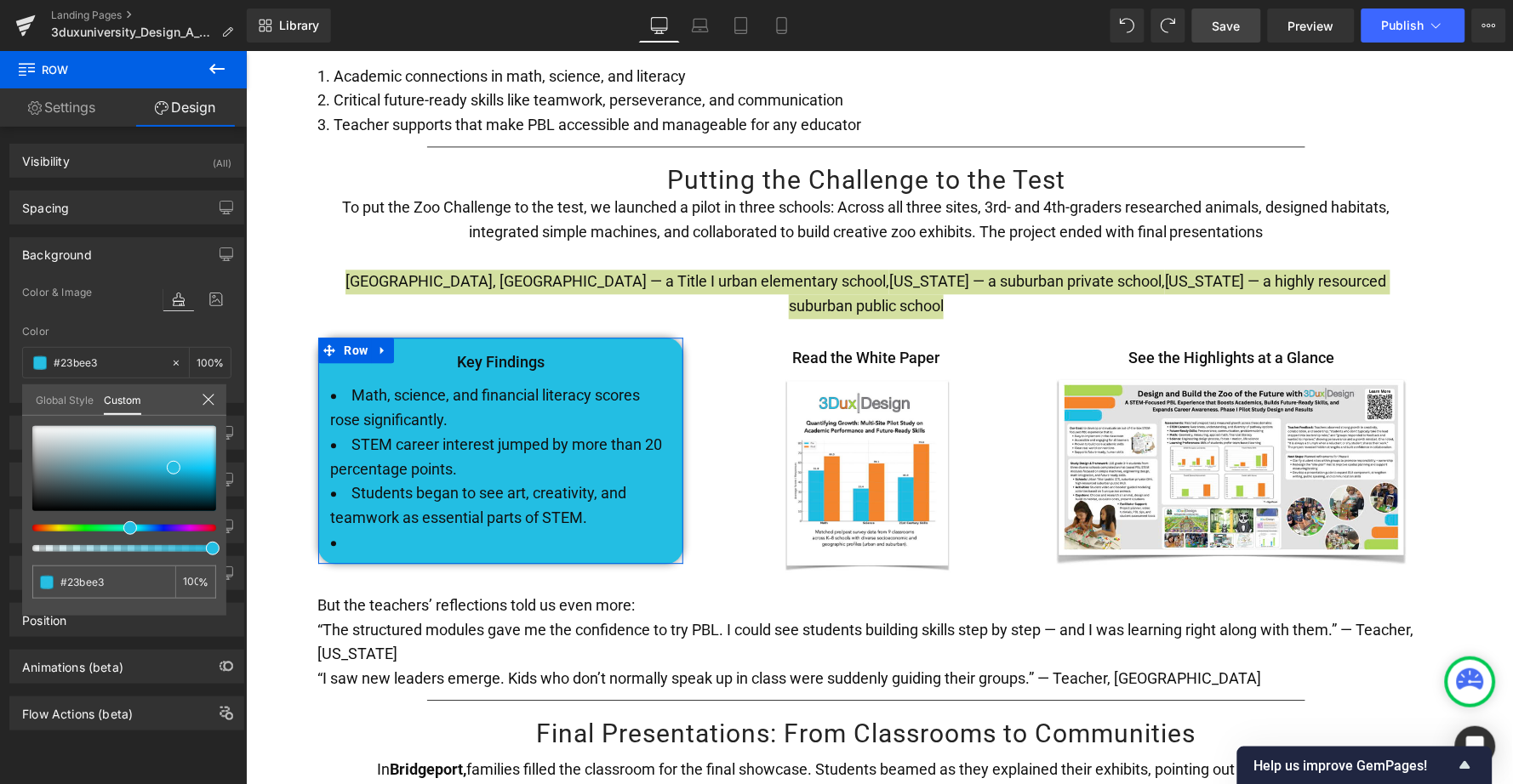
type input "98"
type input "95"
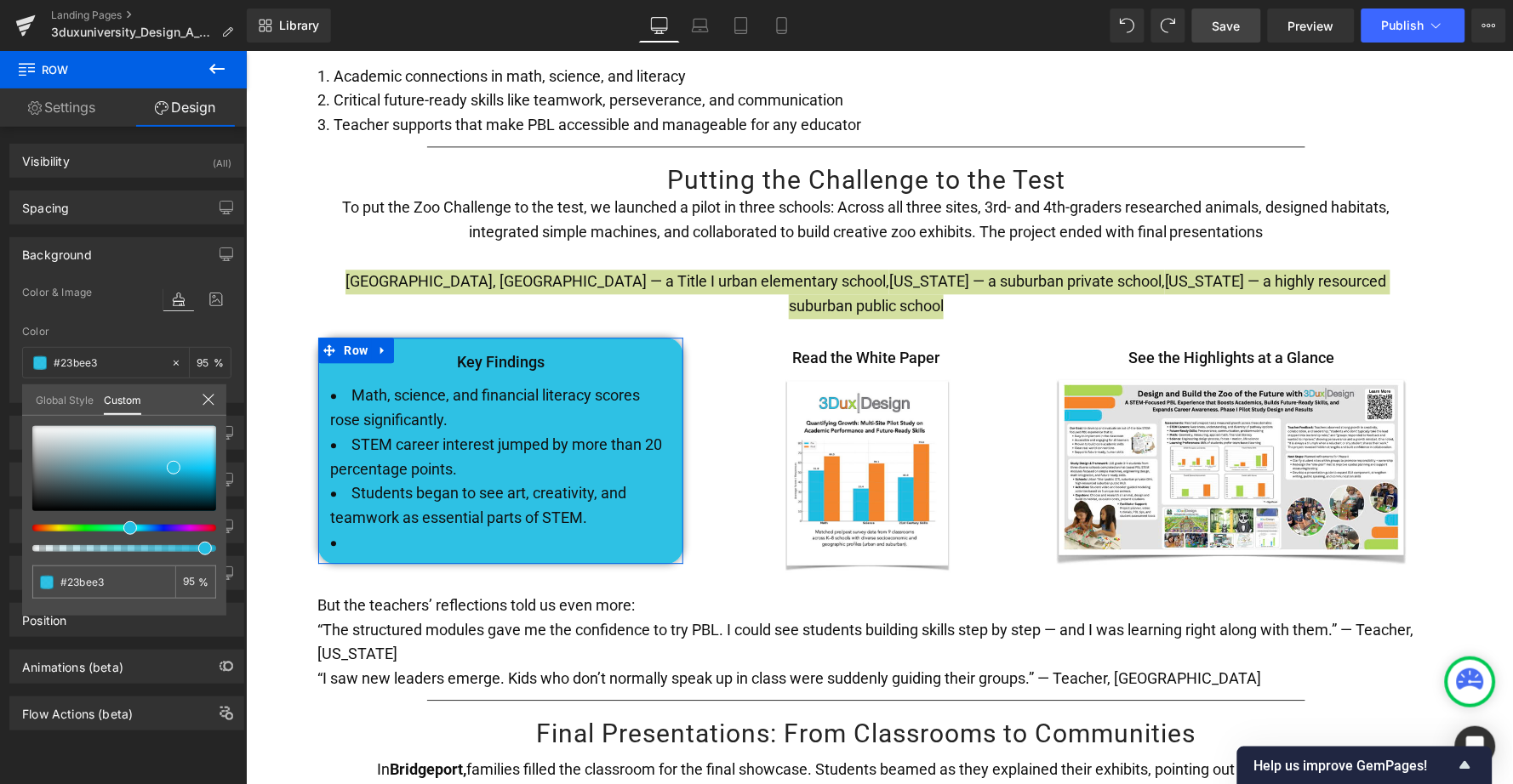
type input "94"
type input "93"
drag, startPoint x: 208, startPoint y: 547, endPoint x: 197, endPoint y: 547, distance: 11.0
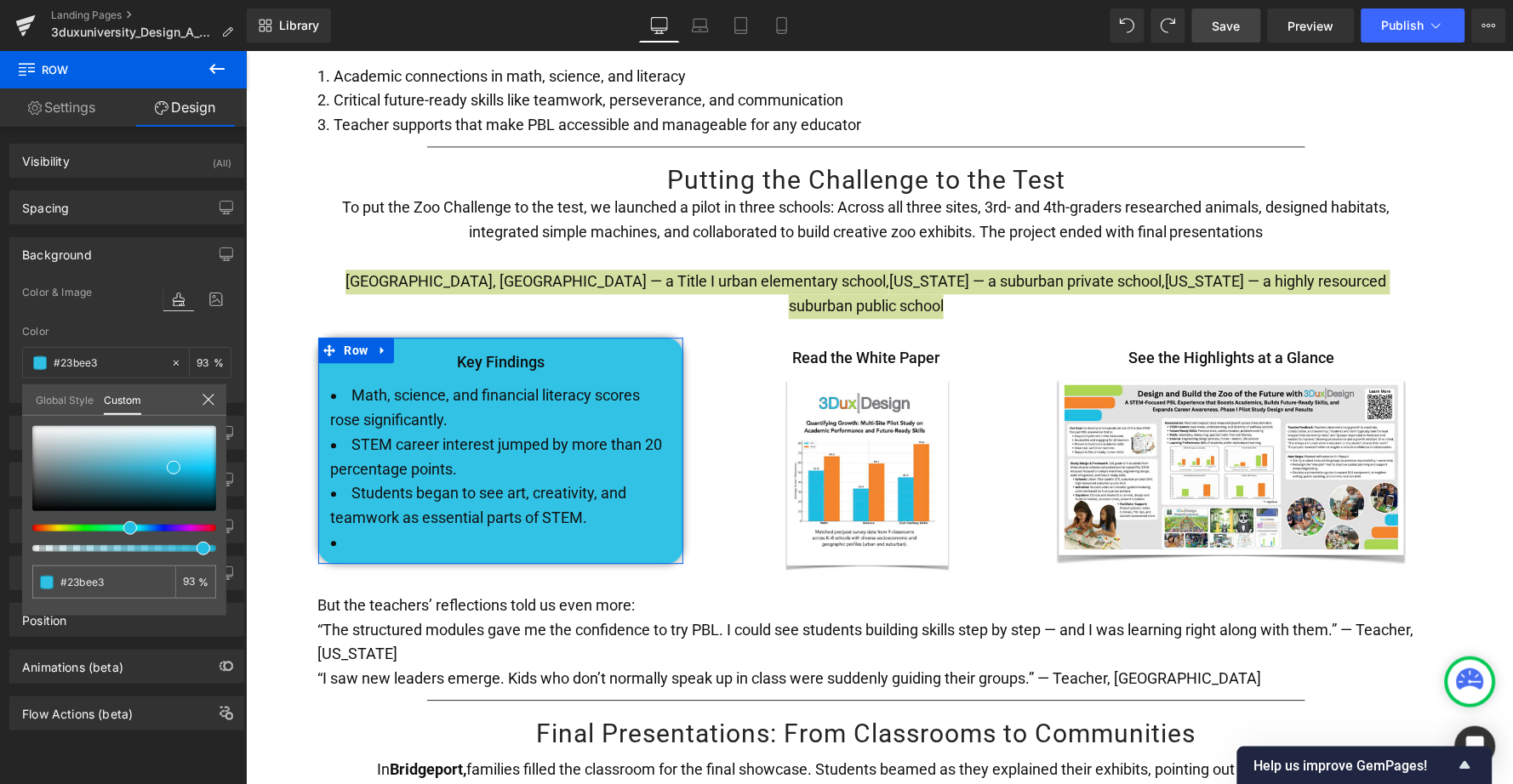
click at [197, 547] on span at bounding box center [203, 549] width 14 height 14
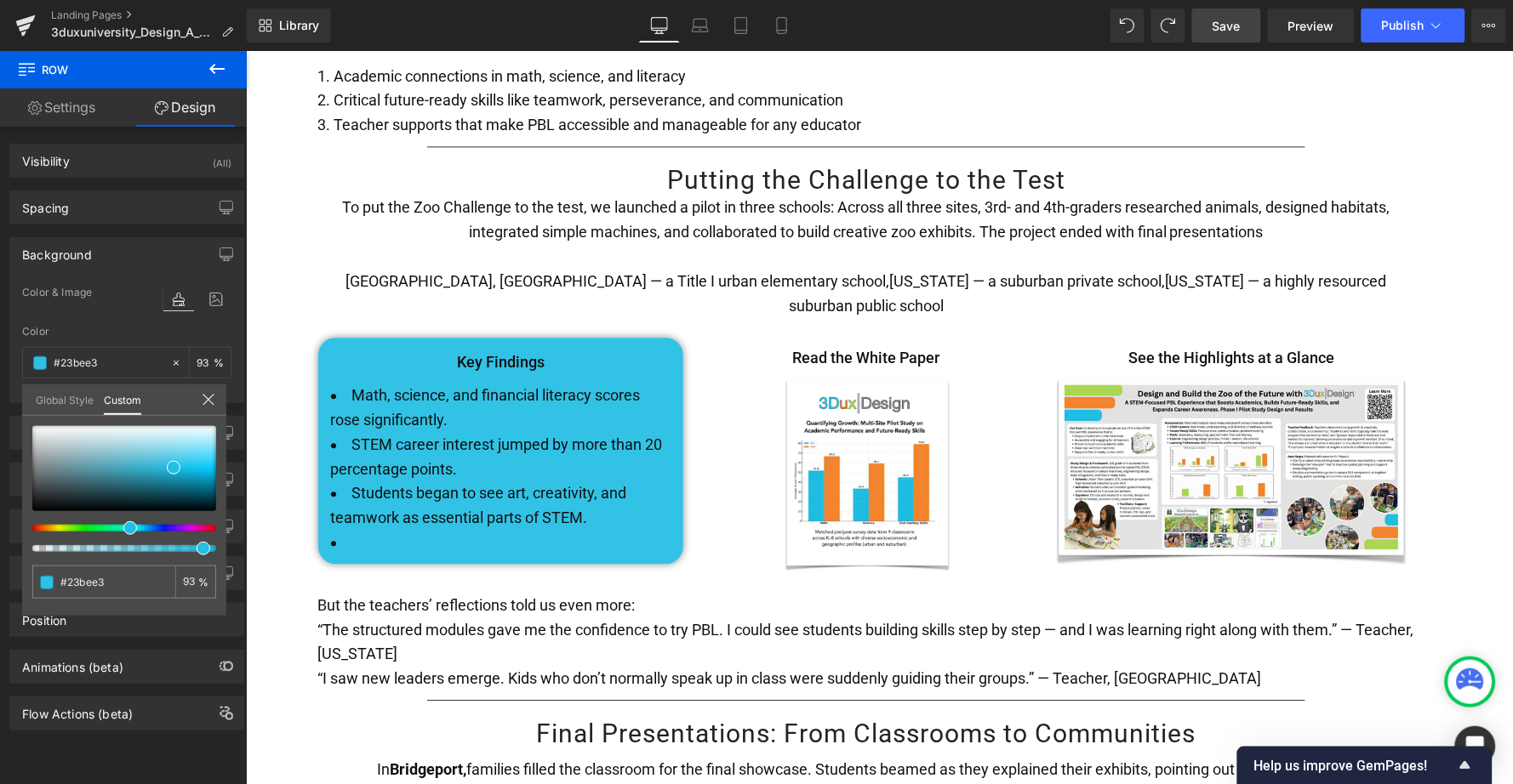
click at [510, 366] on body "About About Our Story The 3Dux Team FAQ Shop" at bounding box center [878, 212] width 1267 height 6094
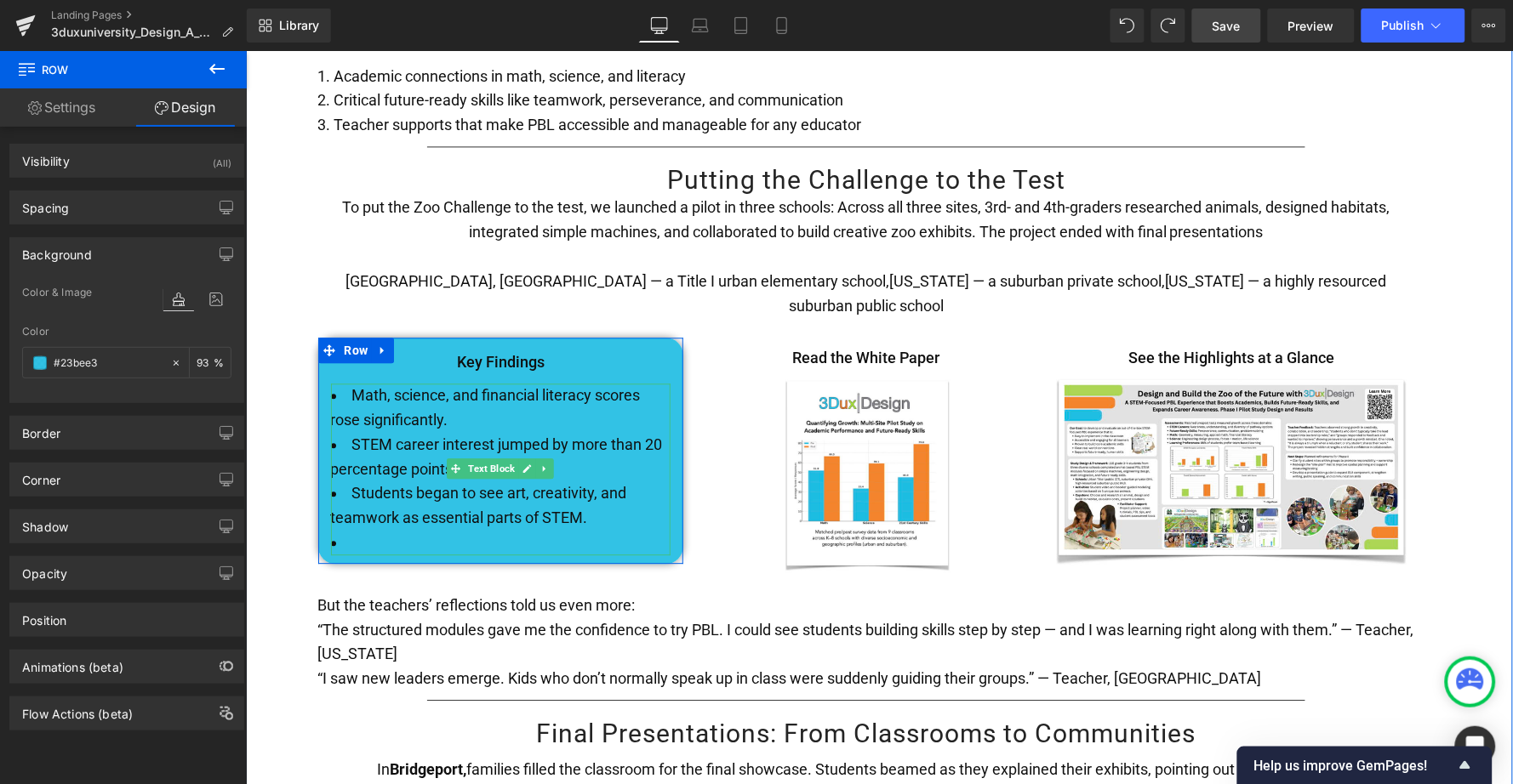
click at [458, 432] on li "STEM career interest jumped by more than 20 percentage points." at bounding box center [500, 457] width 340 height 50
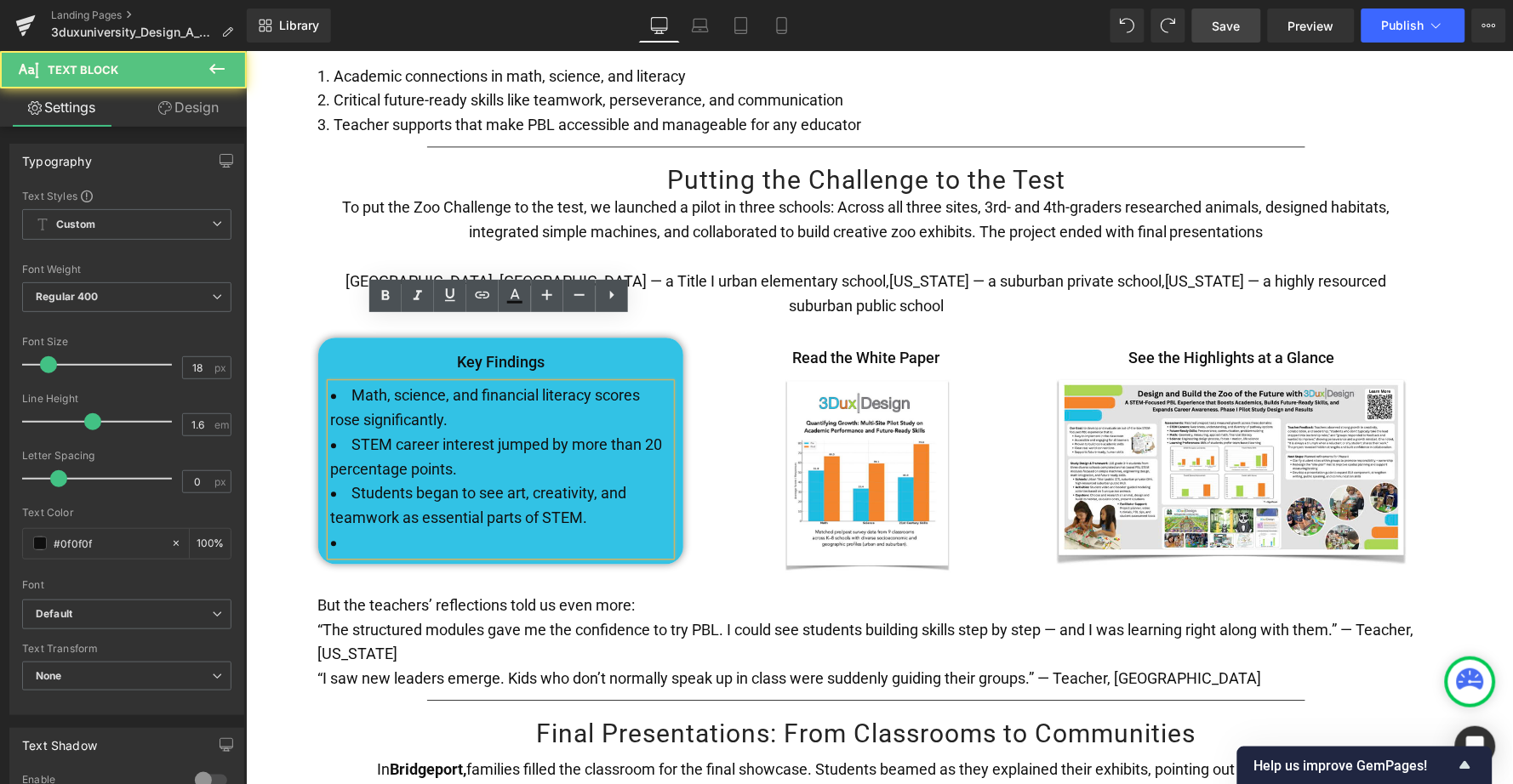
click at [374, 530] on li at bounding box center [500, 542] width 340 height 24
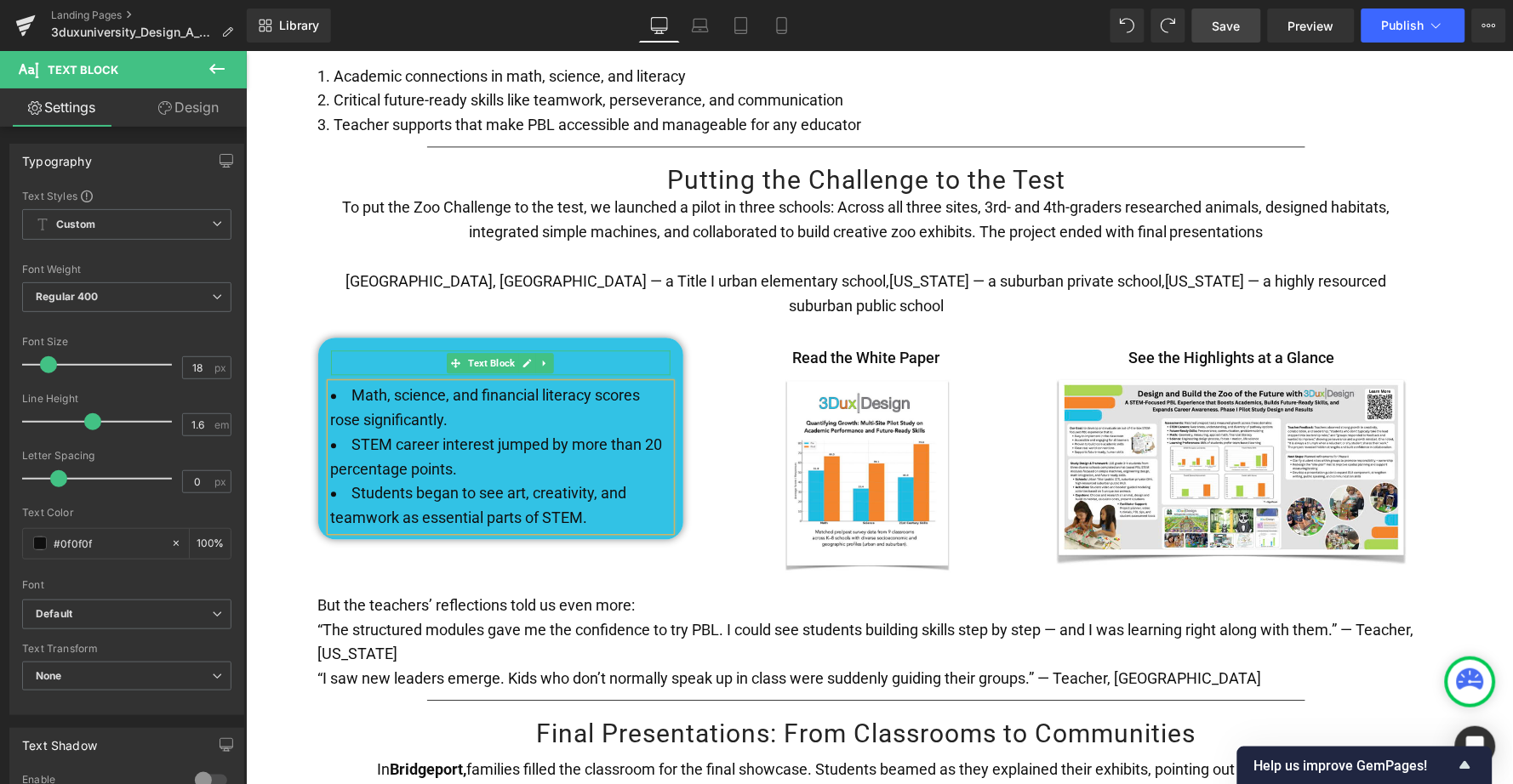
click at [612, 350] on div "Key Findings" at bounding box center [500, 361] width 340 height 24
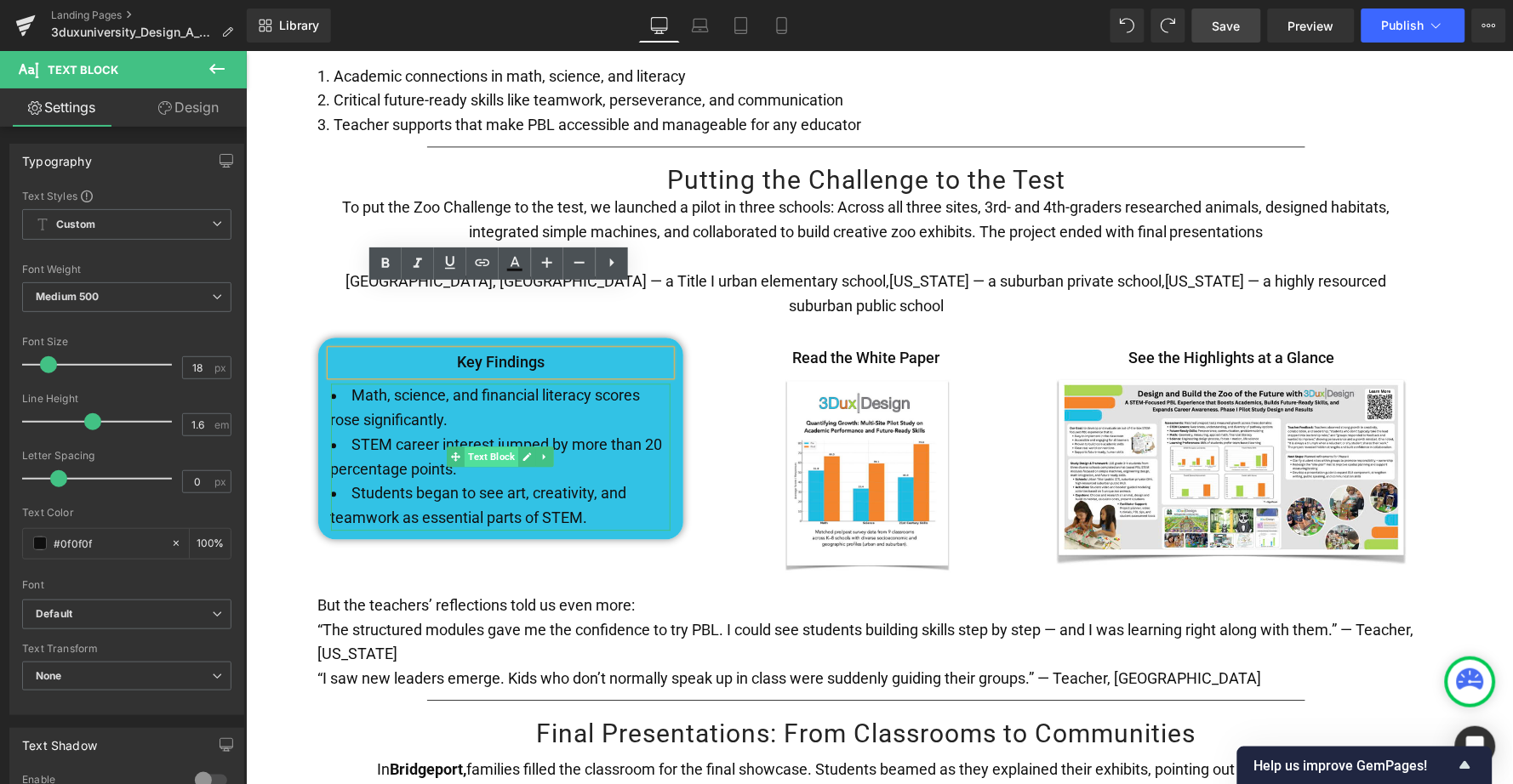
click at [492, 446] on span "Text Block" at bounding box center [490, 456] width 53 height 20
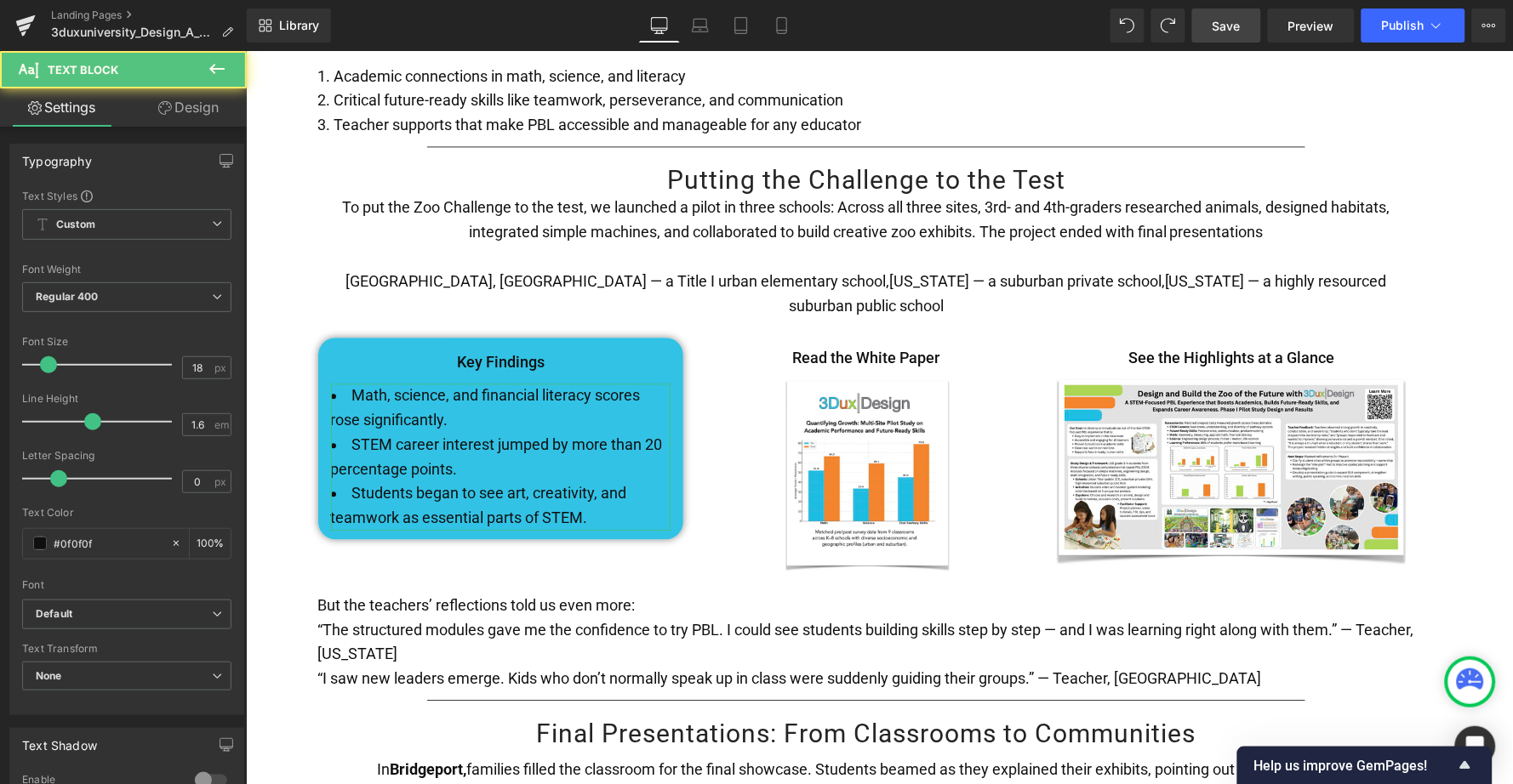
click at [187, 103] on link "Design" at bounding box center [188, 107] width 123 height 38
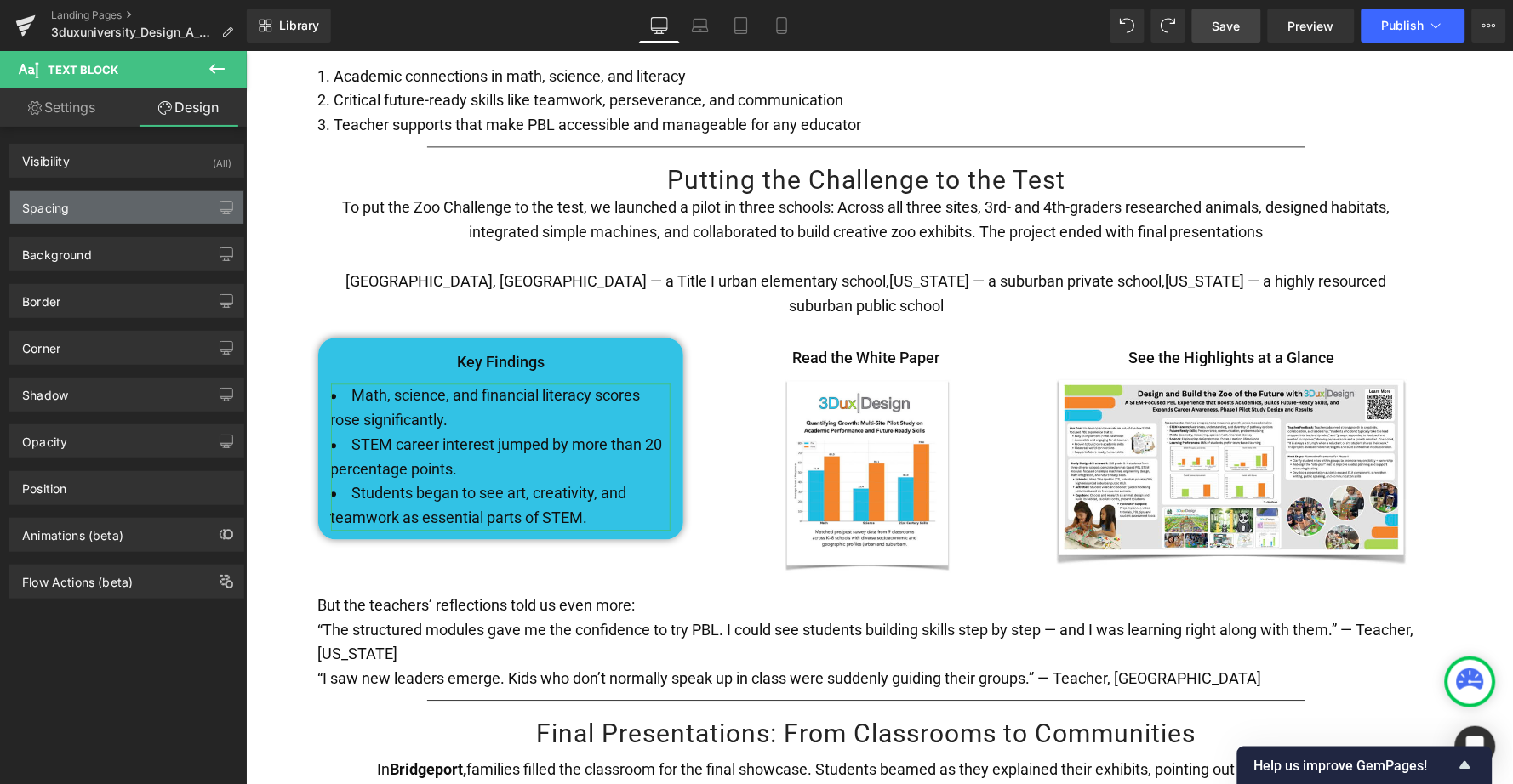
click at [127, 213] on div "Spacing" at bounding box center [127, 207] width 233 height 32
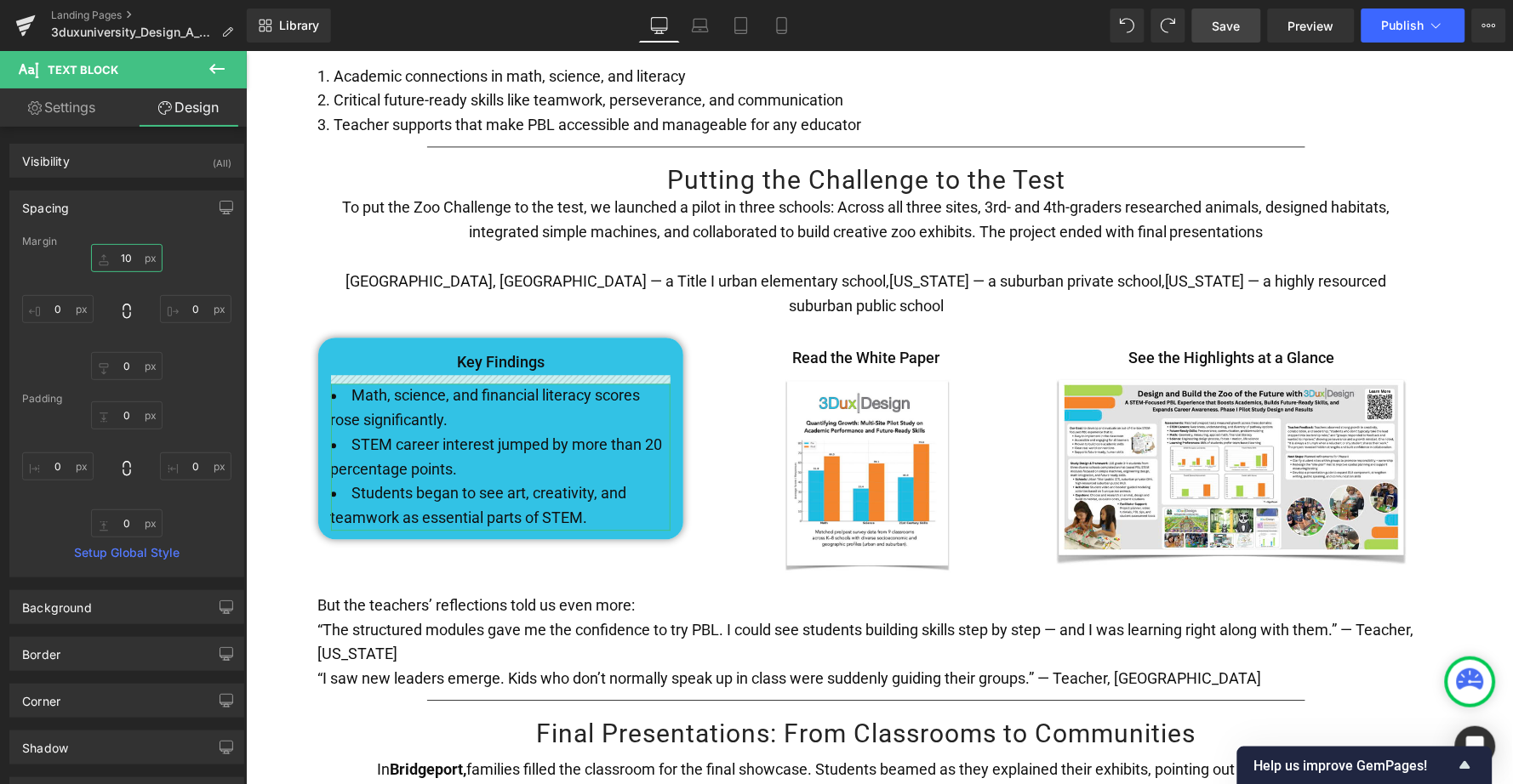
click at [120, 258] on input "10" at bounding box center [127, 257] width 72 height 28
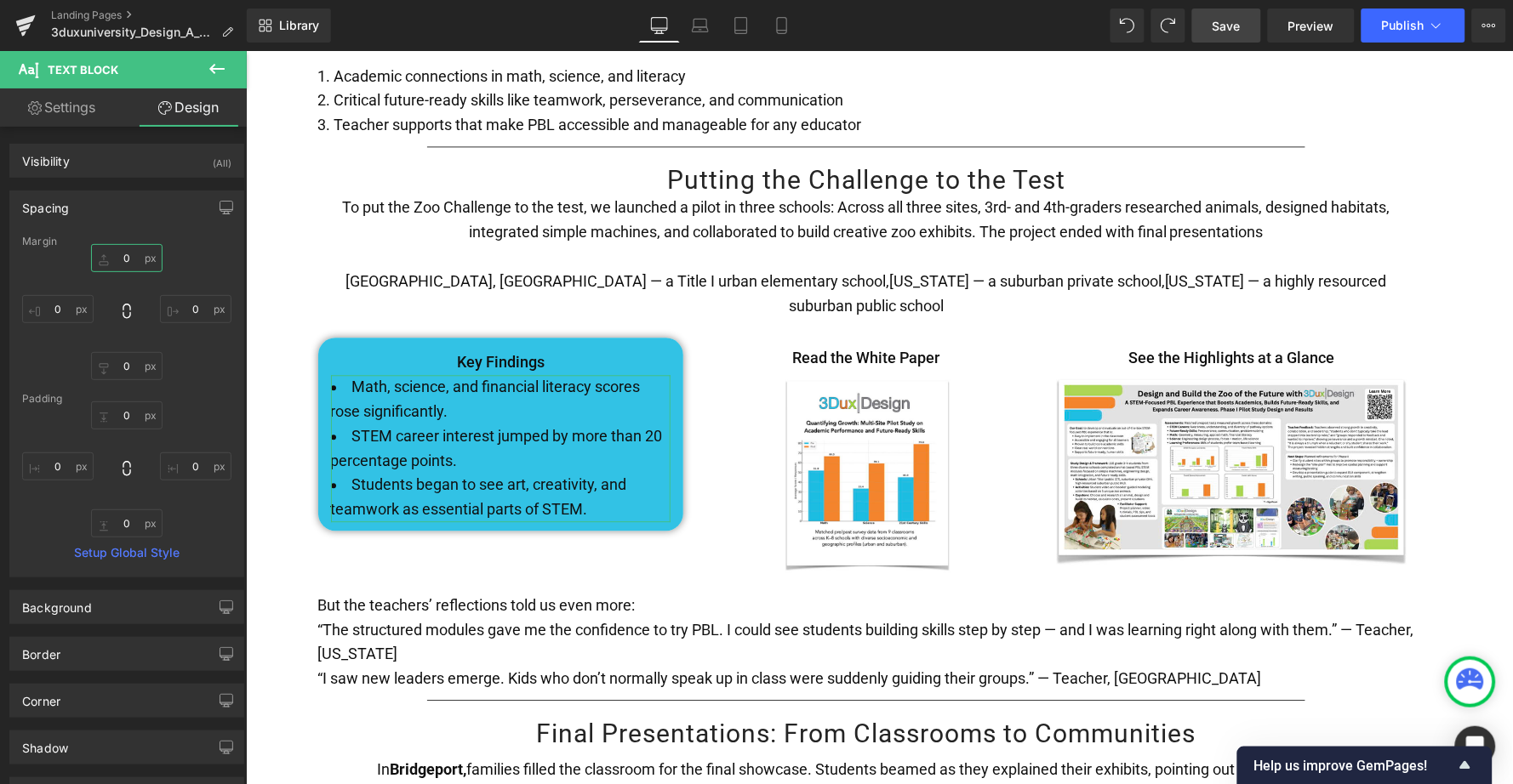
type input "20"
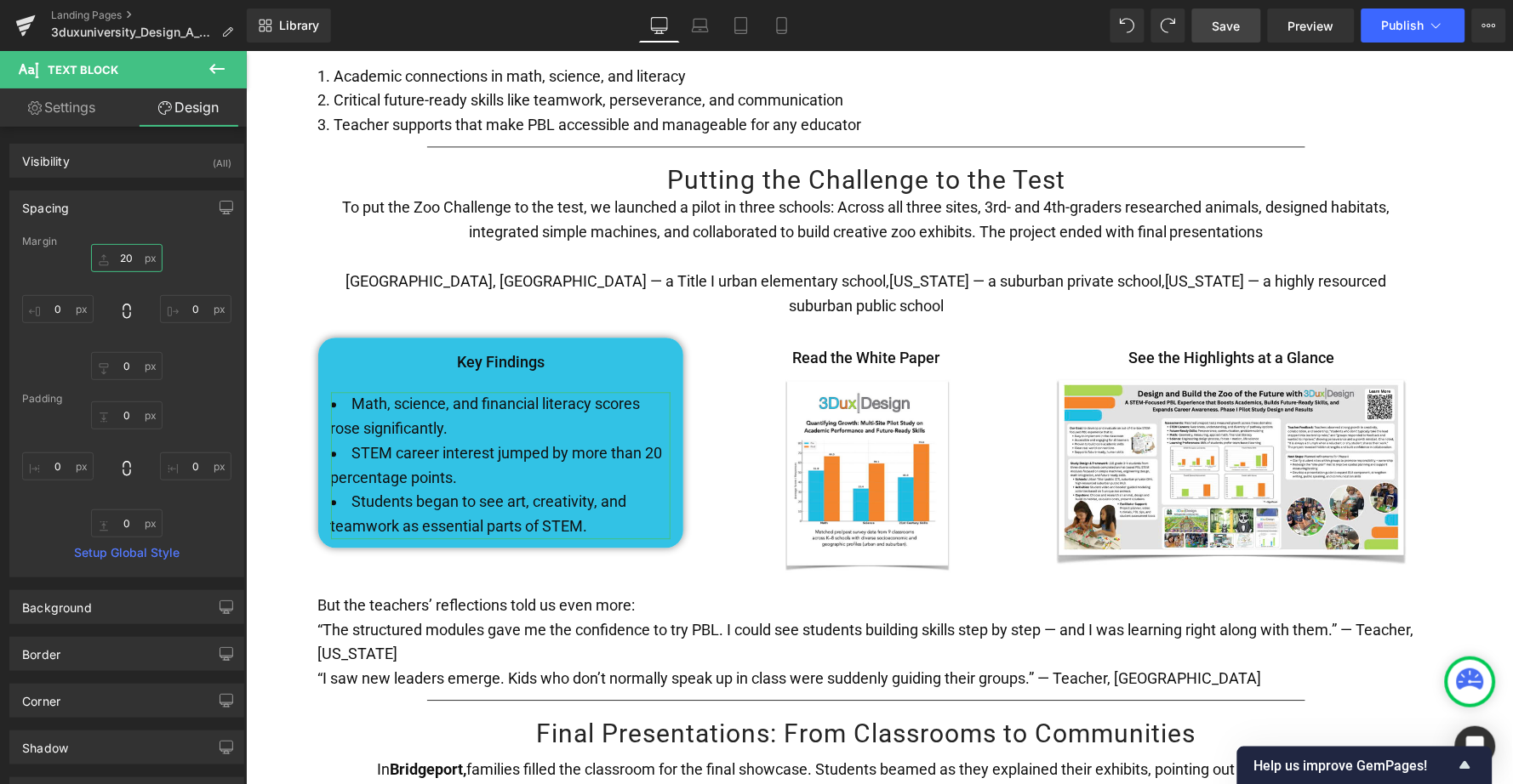
scroll to position [17, 0]
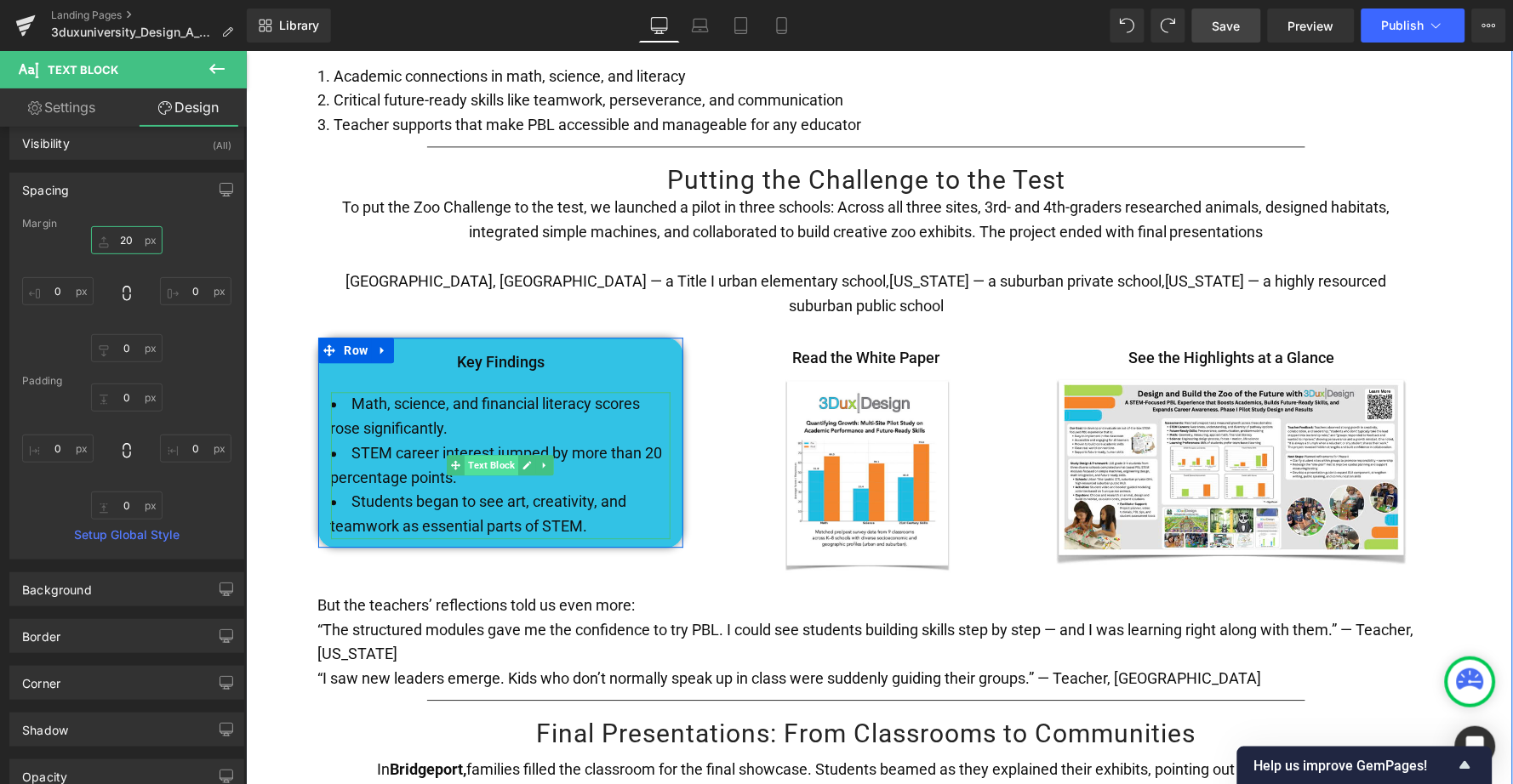
click at [476, 455] on span "Text Block" at bounding box center [490, 464] width 53 height 20
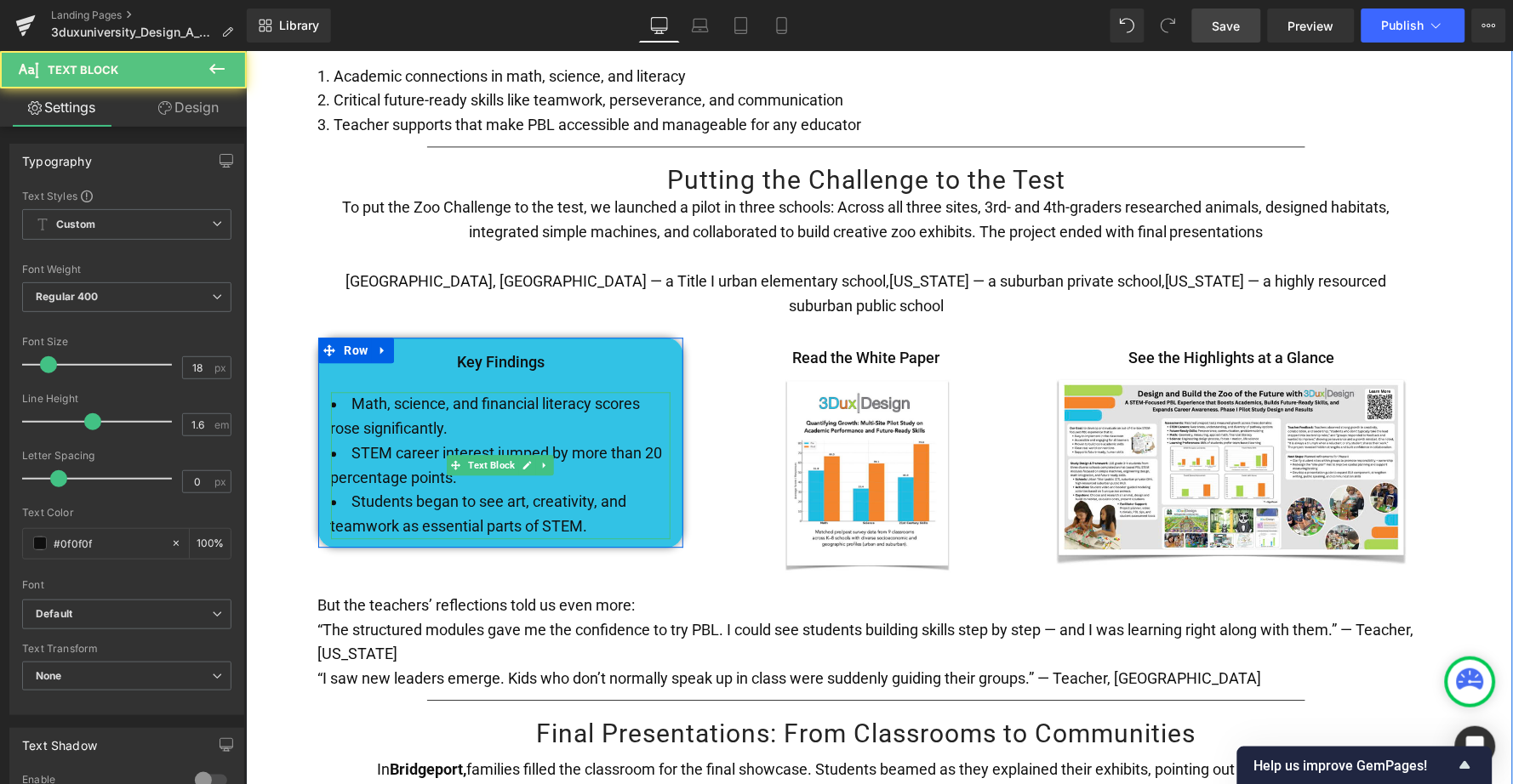
click at [592, 490] on li "Students began to see art, creativity, and teamwork as essential parts of STEM." at bounding box center [500, 514] width 340 height 50
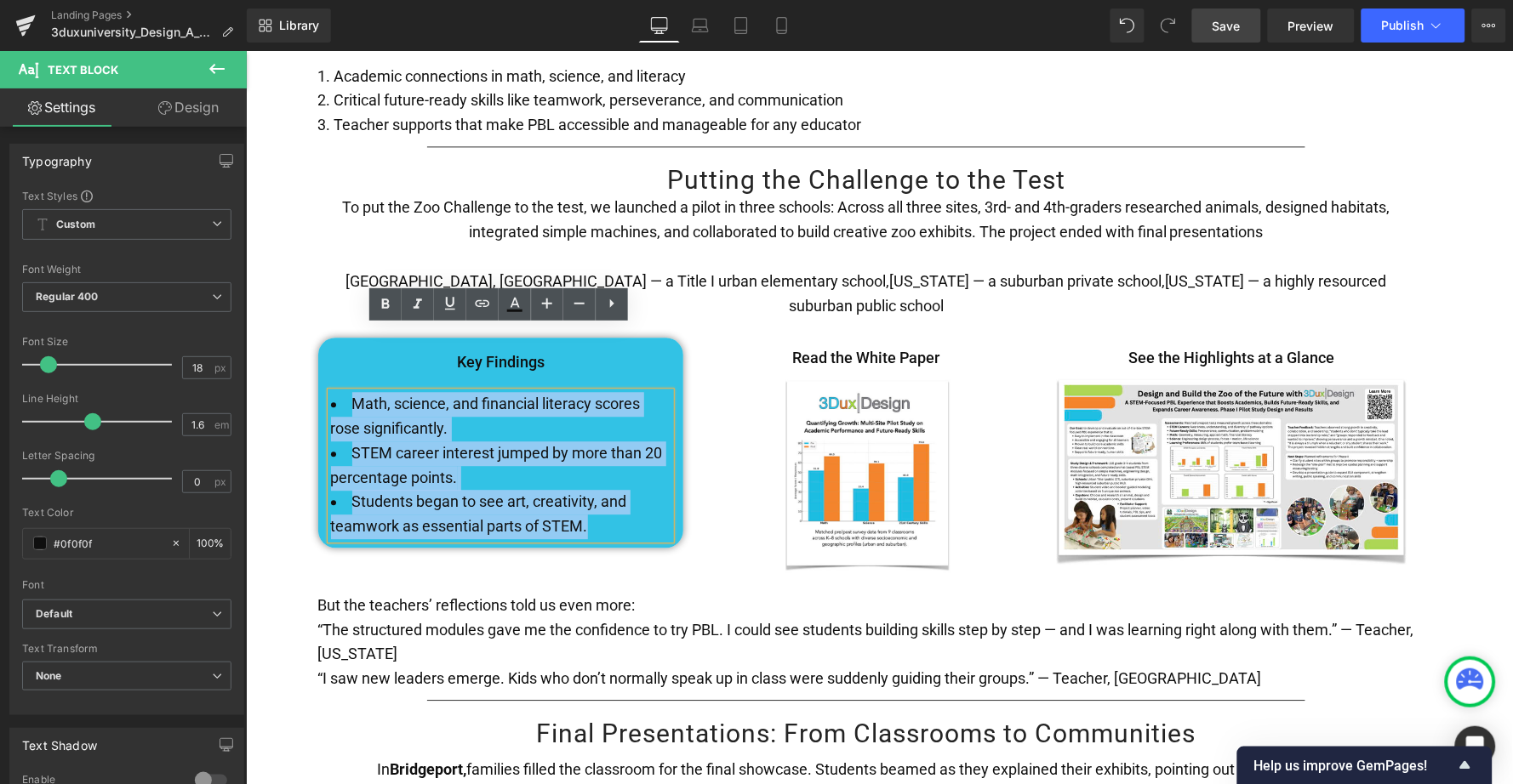
drag, startPoint x: 594, startPoint y: 462, endPoint x: 321, endPoint y: 338, distance: 299.8
click at [321, 341] on div "Key Findings Text Block Math, science, and financial literacy scores rose signi…" at bounding box center [500, 439] width 366 height 197
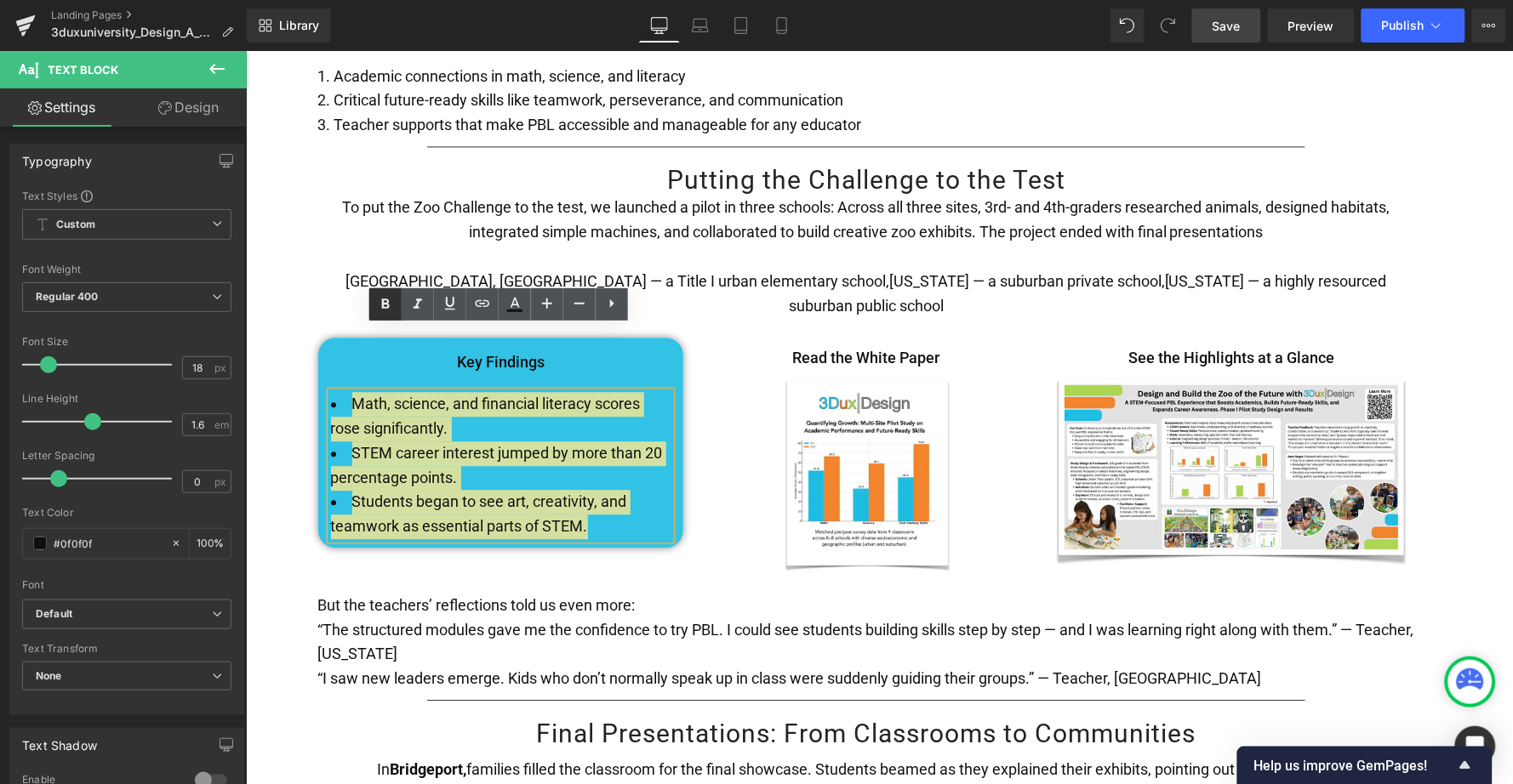
click at [387, 305] on icon at bounding box center [385, 304] width 20 height 20
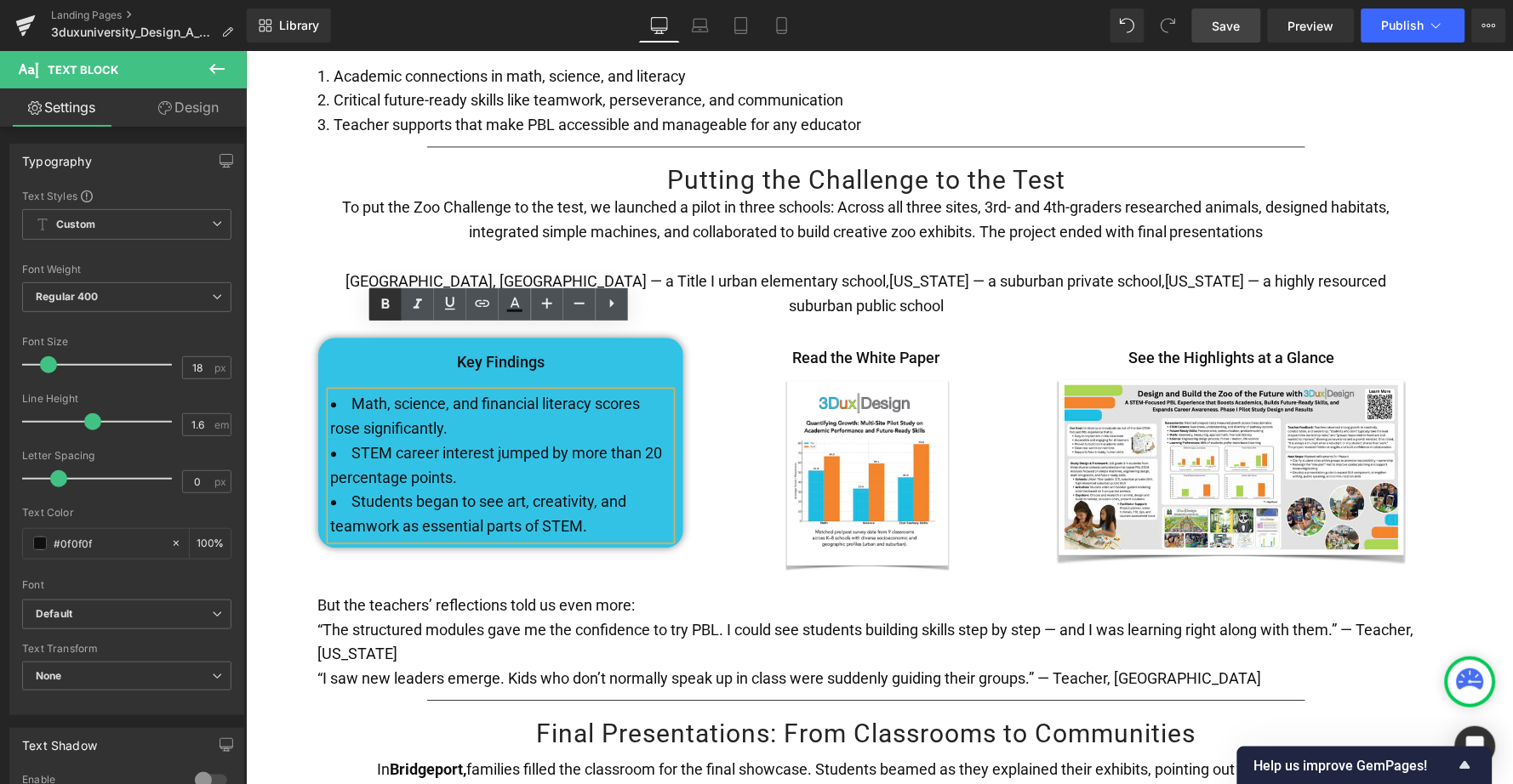
scroll to position [2884, 0]
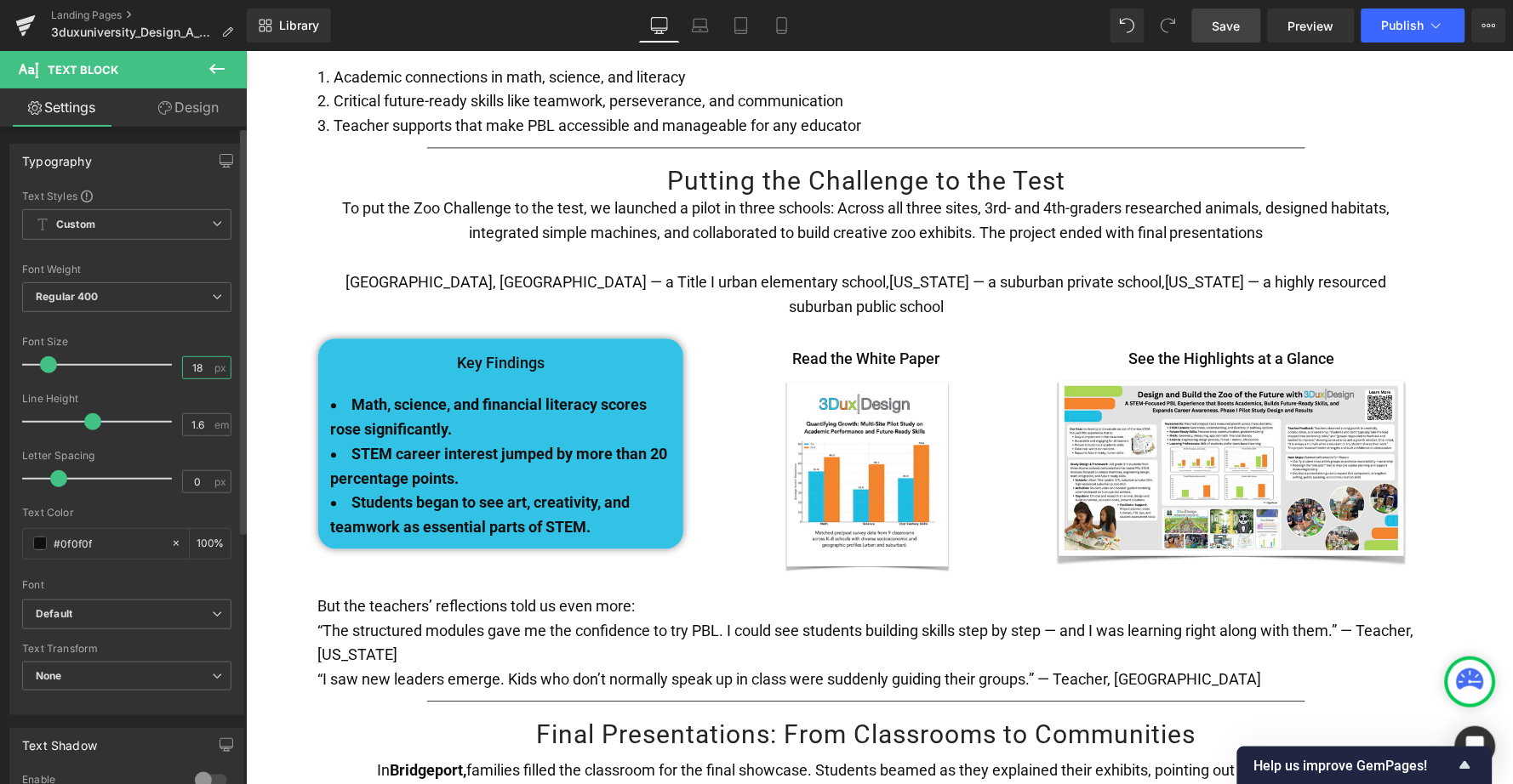
drag, startPoint x: 197, startPoint y: 361, endPoint x: 175, endPoint y: 361, distance: 22.0
click at [182, 361] on div "18 px" at bounding box center [206, 368] width 50 height 23
type input "20"
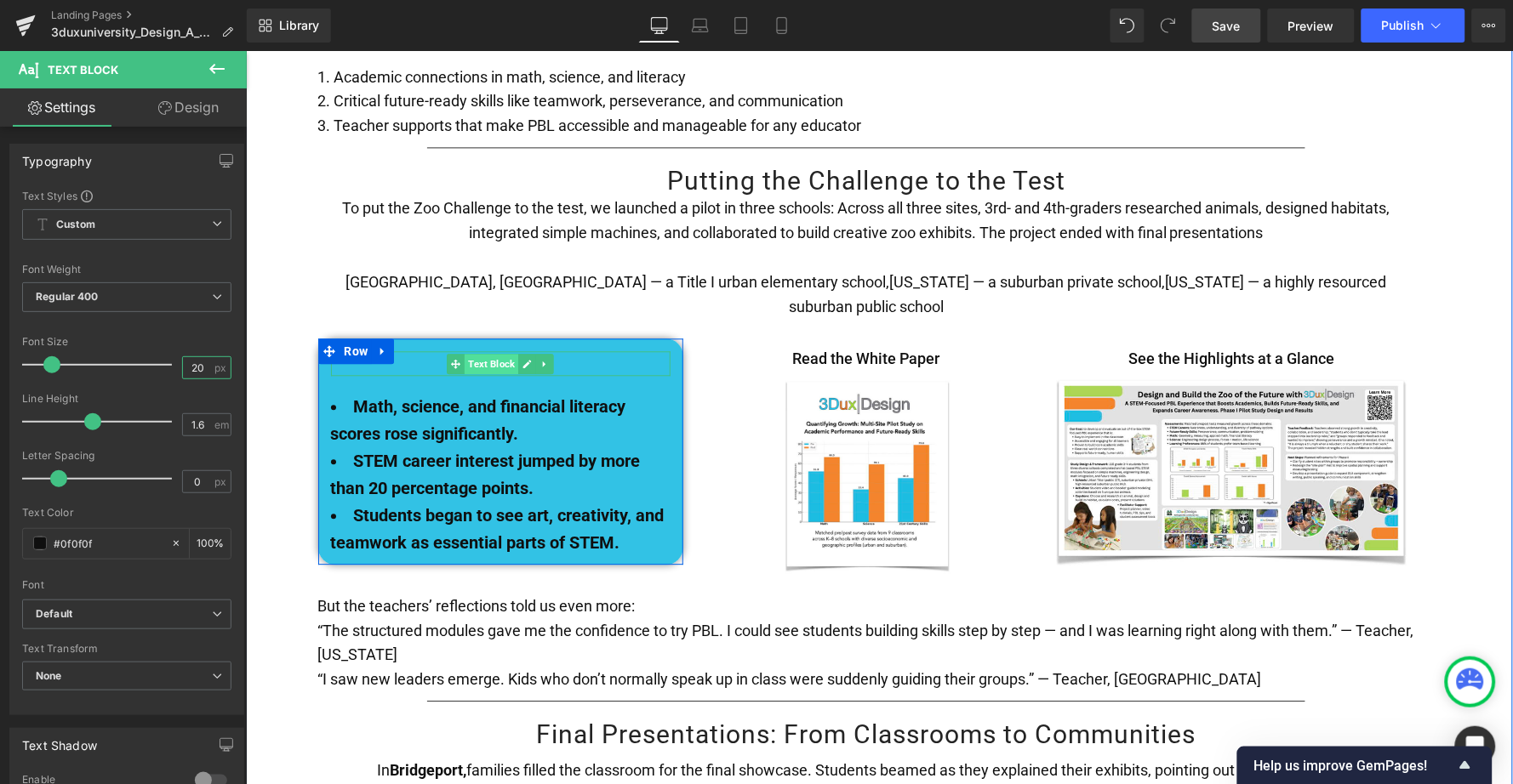
click at [485, 353] on span "Text Block" at bounding box center [490, 362] width 53 height 20
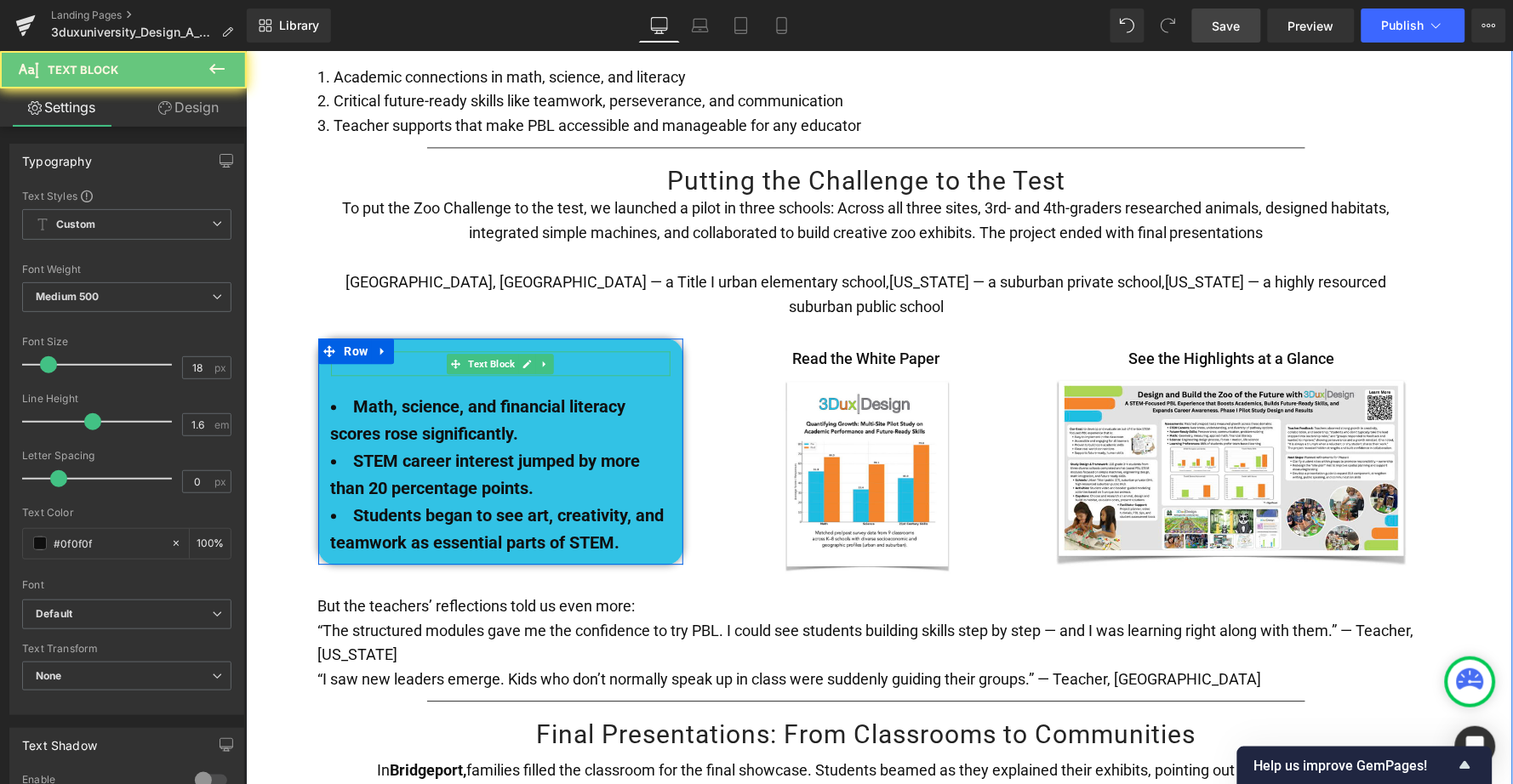
click at [583, 351] on div "Key Findings" at bounding box center [500, 362] width 340 height 24
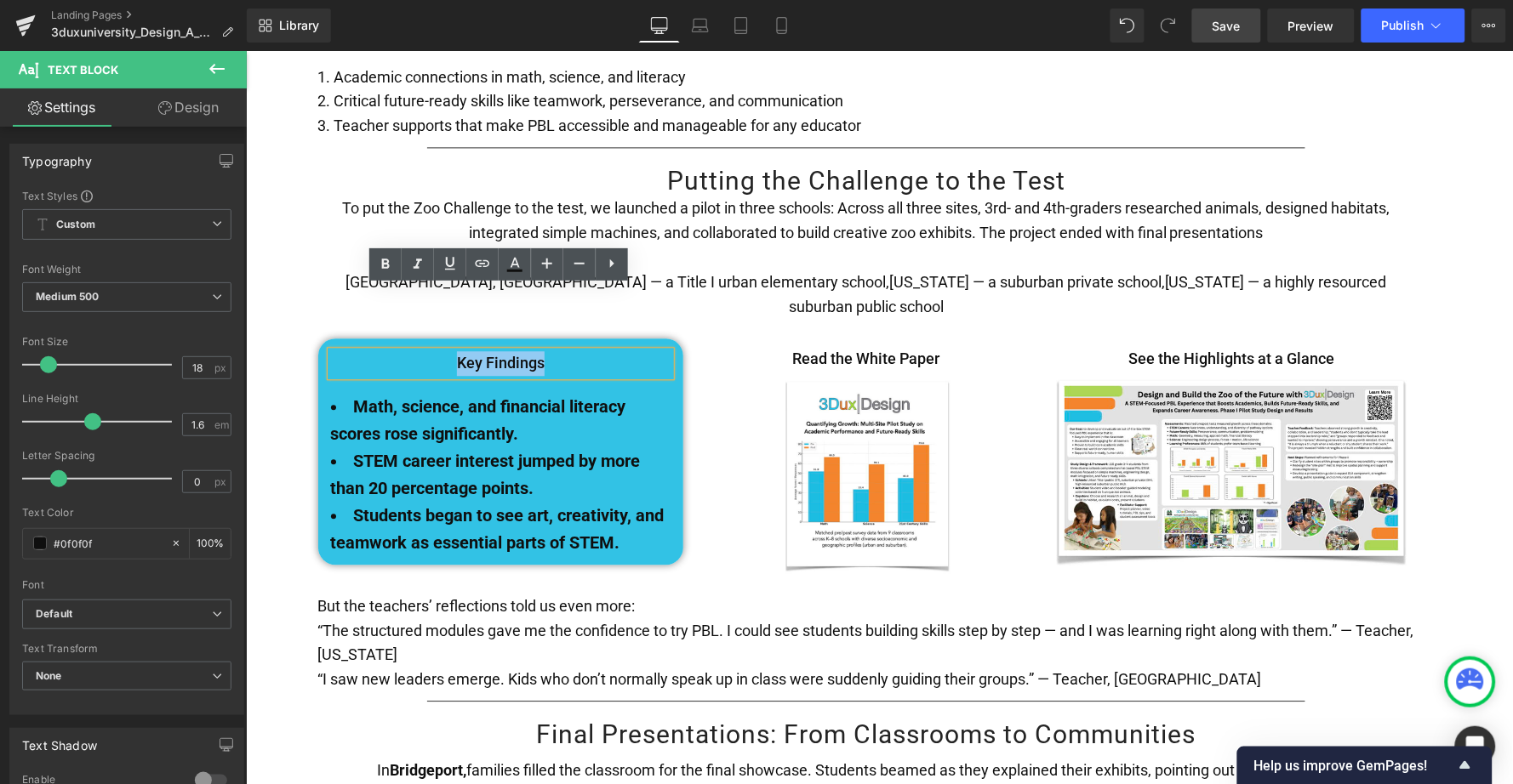
drag, startPoint x: 583, startPoint y: 298, endPoint x: 430, endPoint y: 298, distance: 153.0
click at [430, 351] on div "Key Findings" at bounding box center [500, 362] width 340 height 24
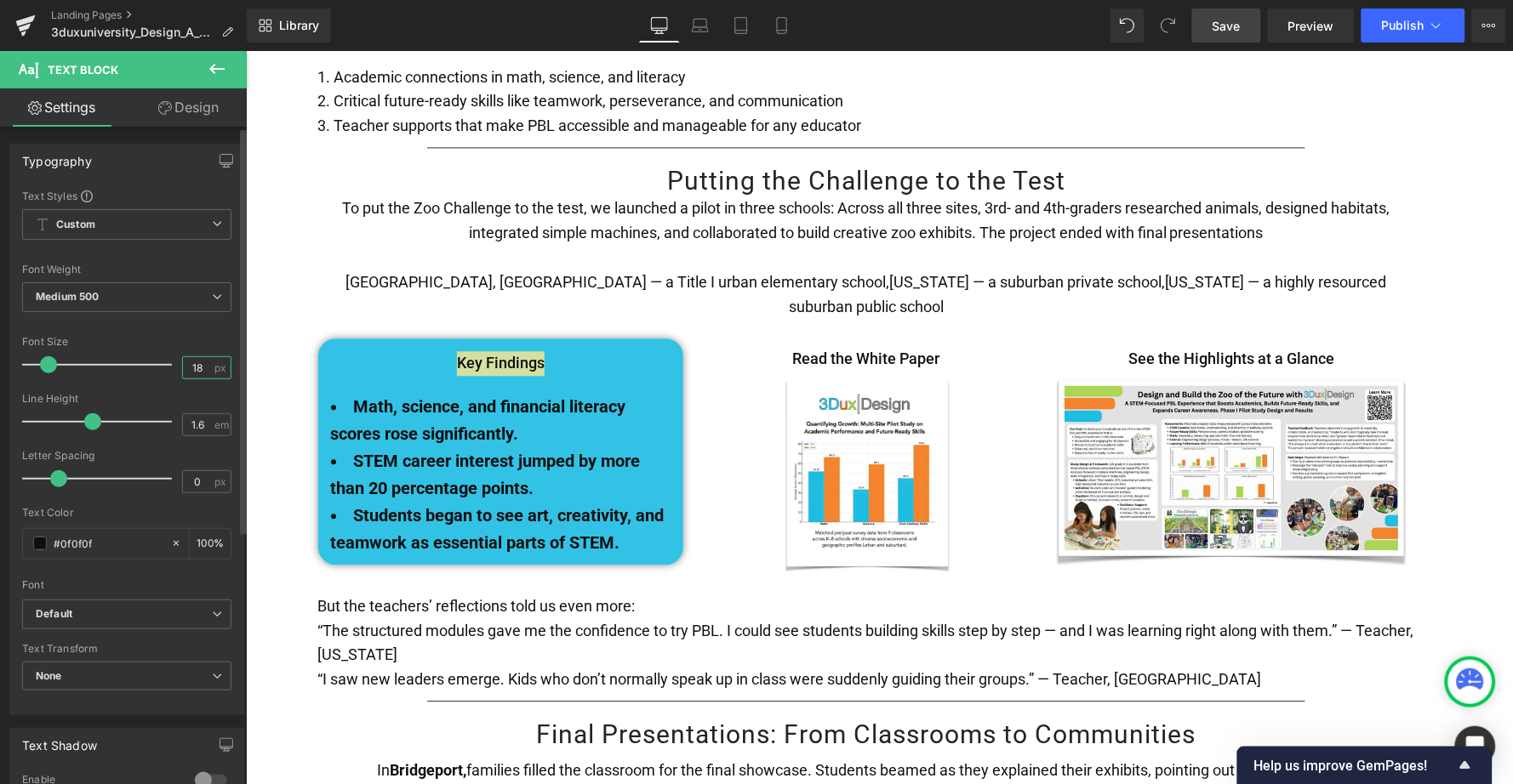
drag, startPoint x: 199, startPoint y: 366, endPoint x: 168, endPoint y: 366, distance: 31.0
click at [168, 366] on div "Font Size 18 px" at bounding box center [126, 364] width 209 height 57
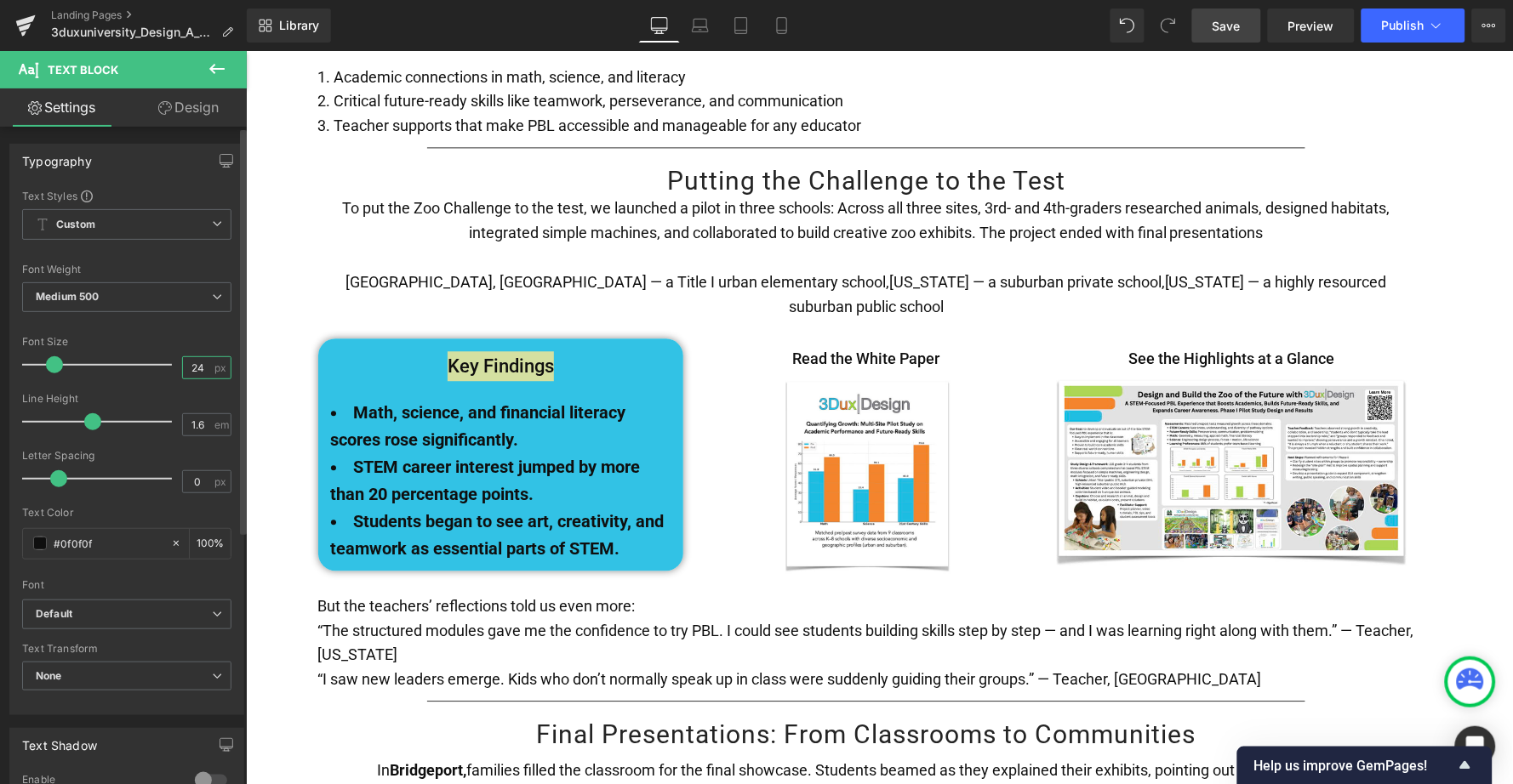
type input "24"
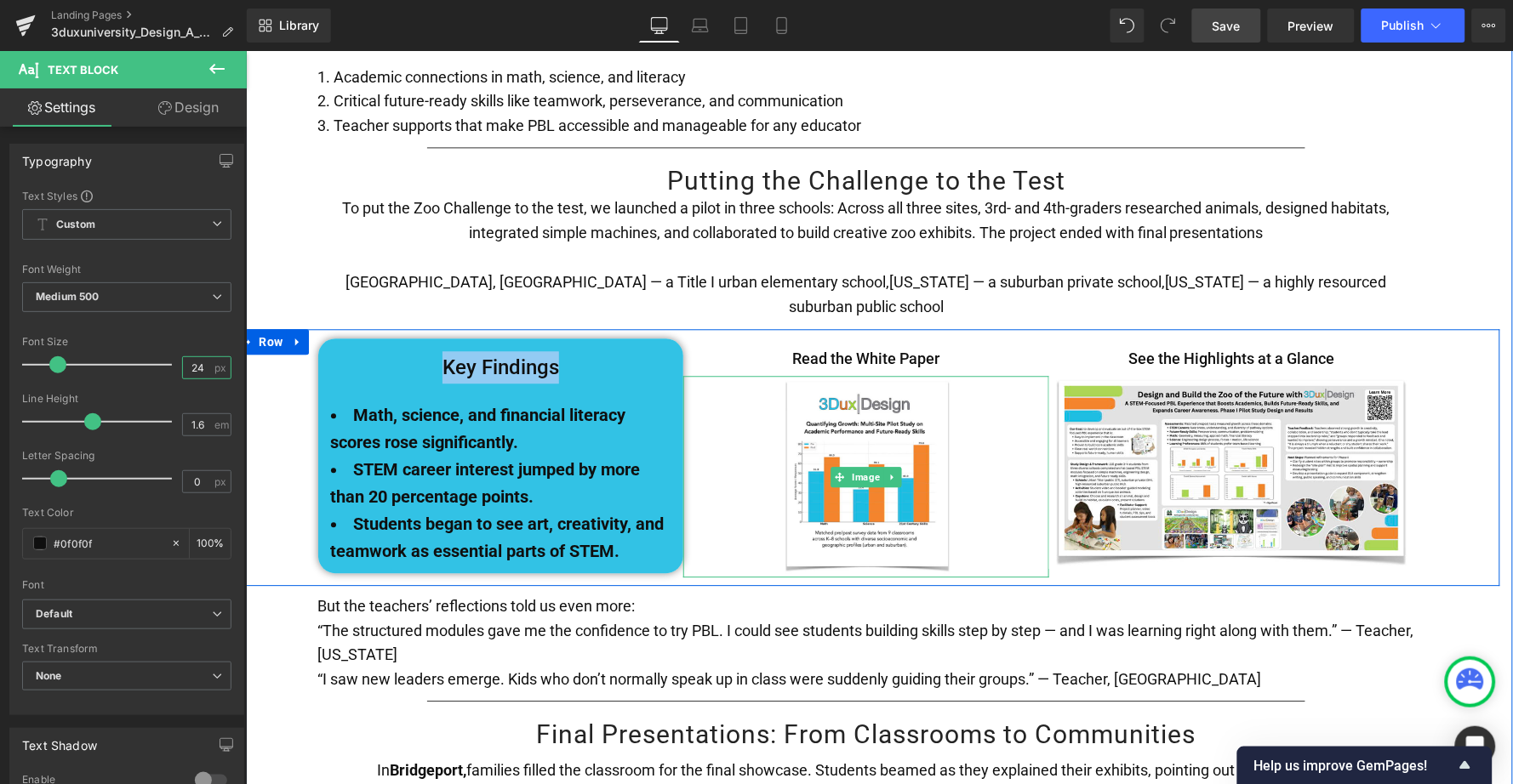
click at [725, 477] on div at bounding box center [865, 476] width 366 height 202
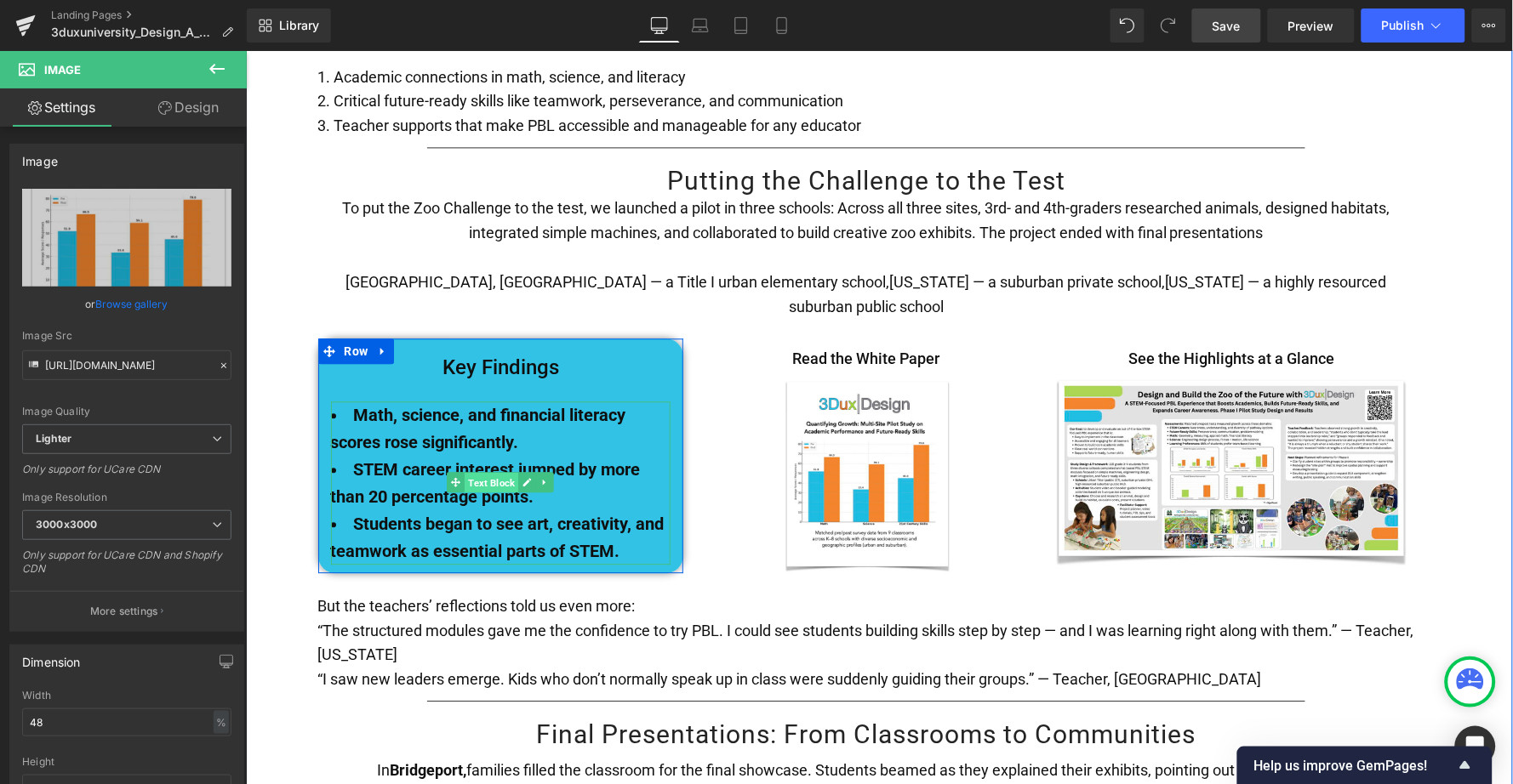
click at [485, 472] on span "Text Block" at bounding box center [490, 482] width 53 height 20
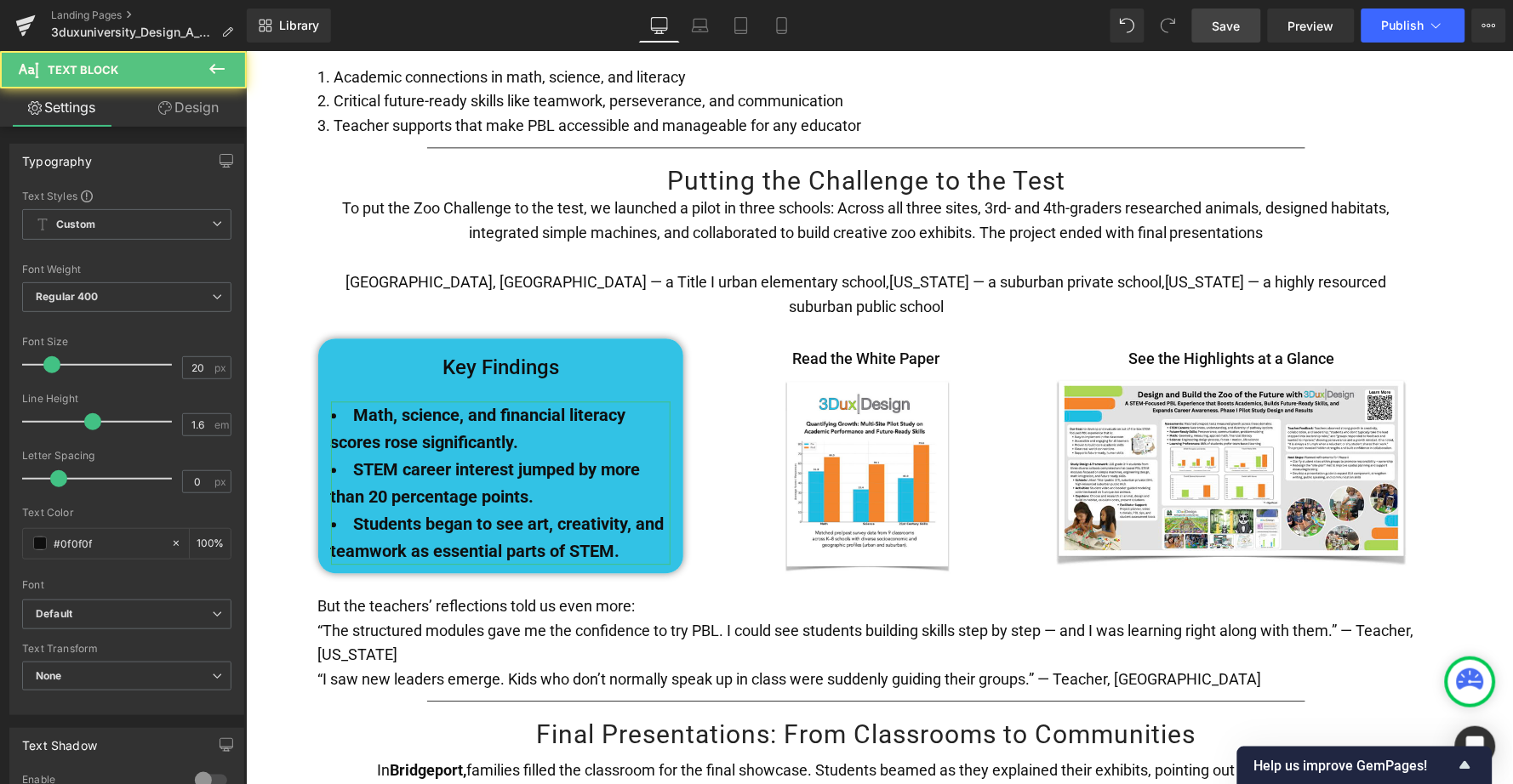
click at [176, 105] on link "Design" at bounding box center [188, 107] width 123 height 38
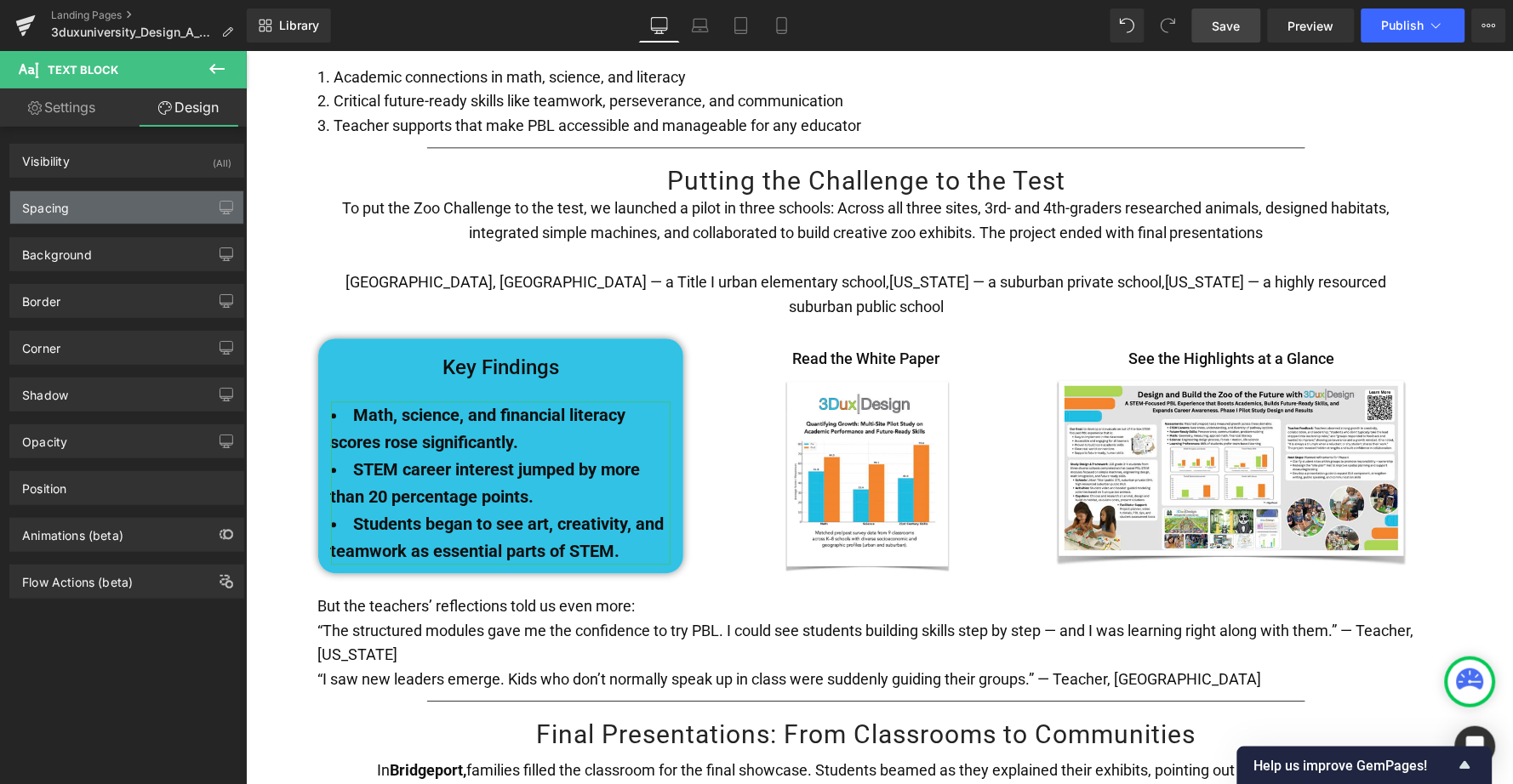
type input "20"
type input "0"
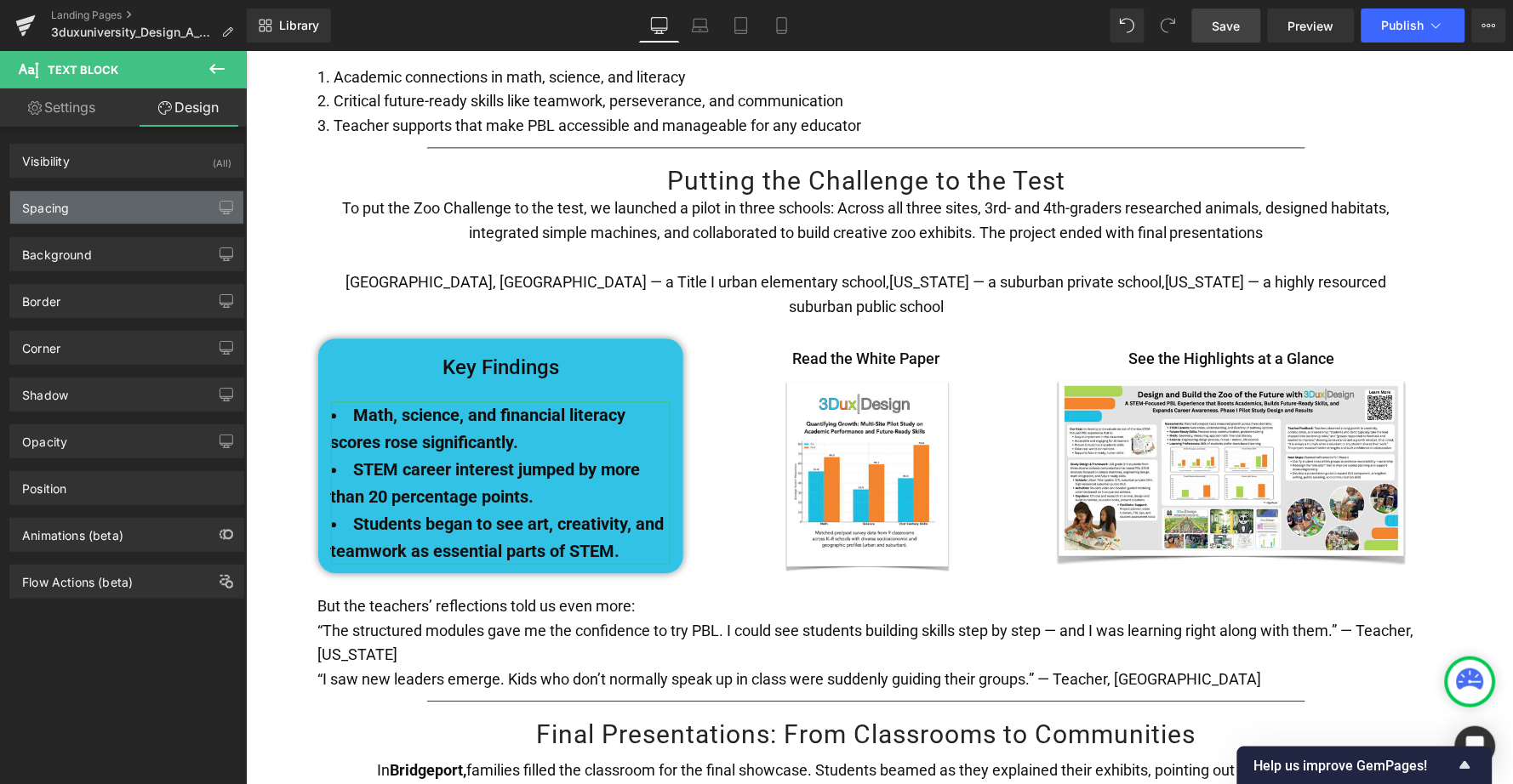
type input "0"
click at [156, 195] on div "Spacing" at bounding box center [127, 207] width 233 height 32
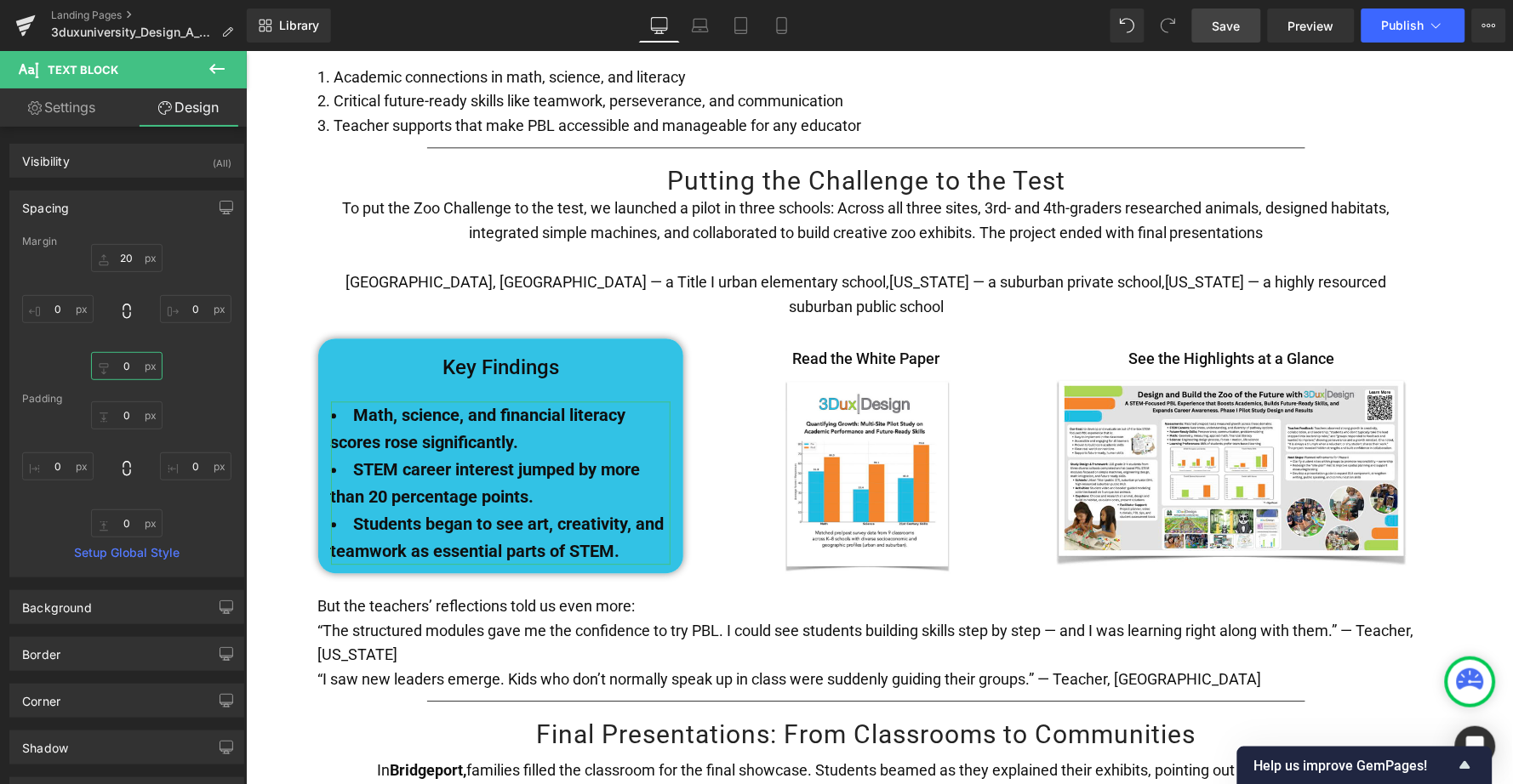
click at [118, 367] on input "0" at bounding box center [127, 366] width 72 height 28
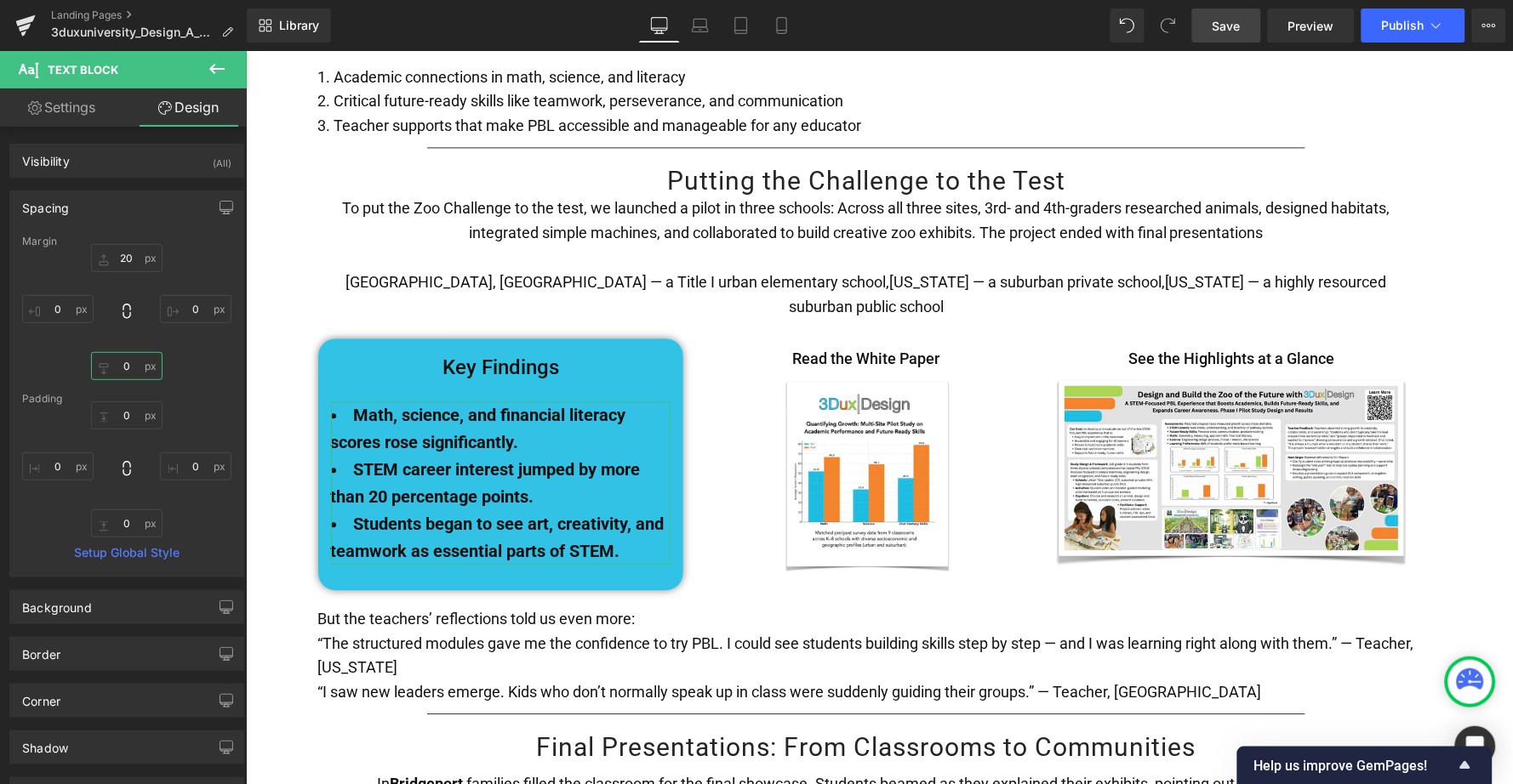
type input "10"
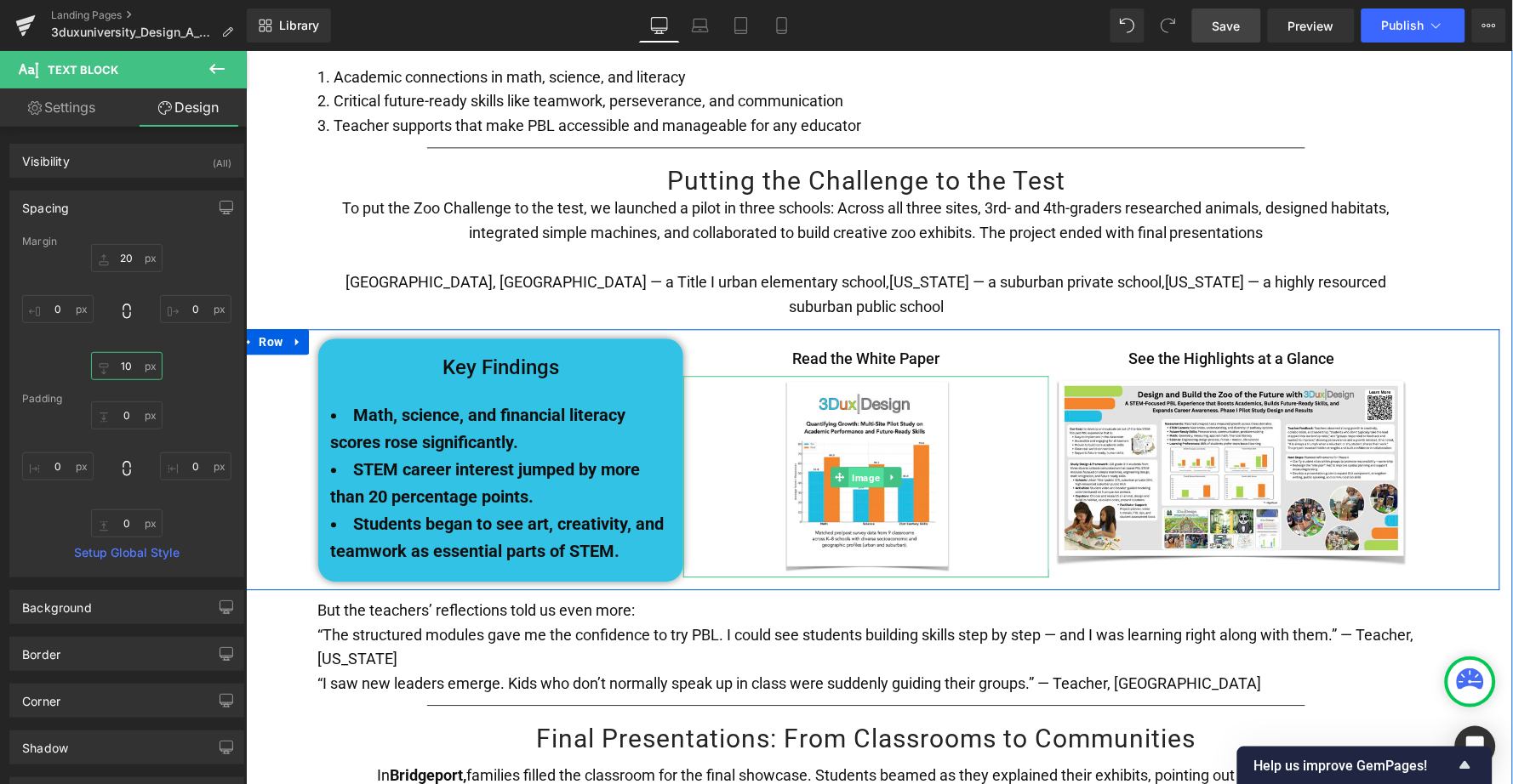
click at [860, 466] on span "Image" at bounding box center [865, 476] width 35 height 20
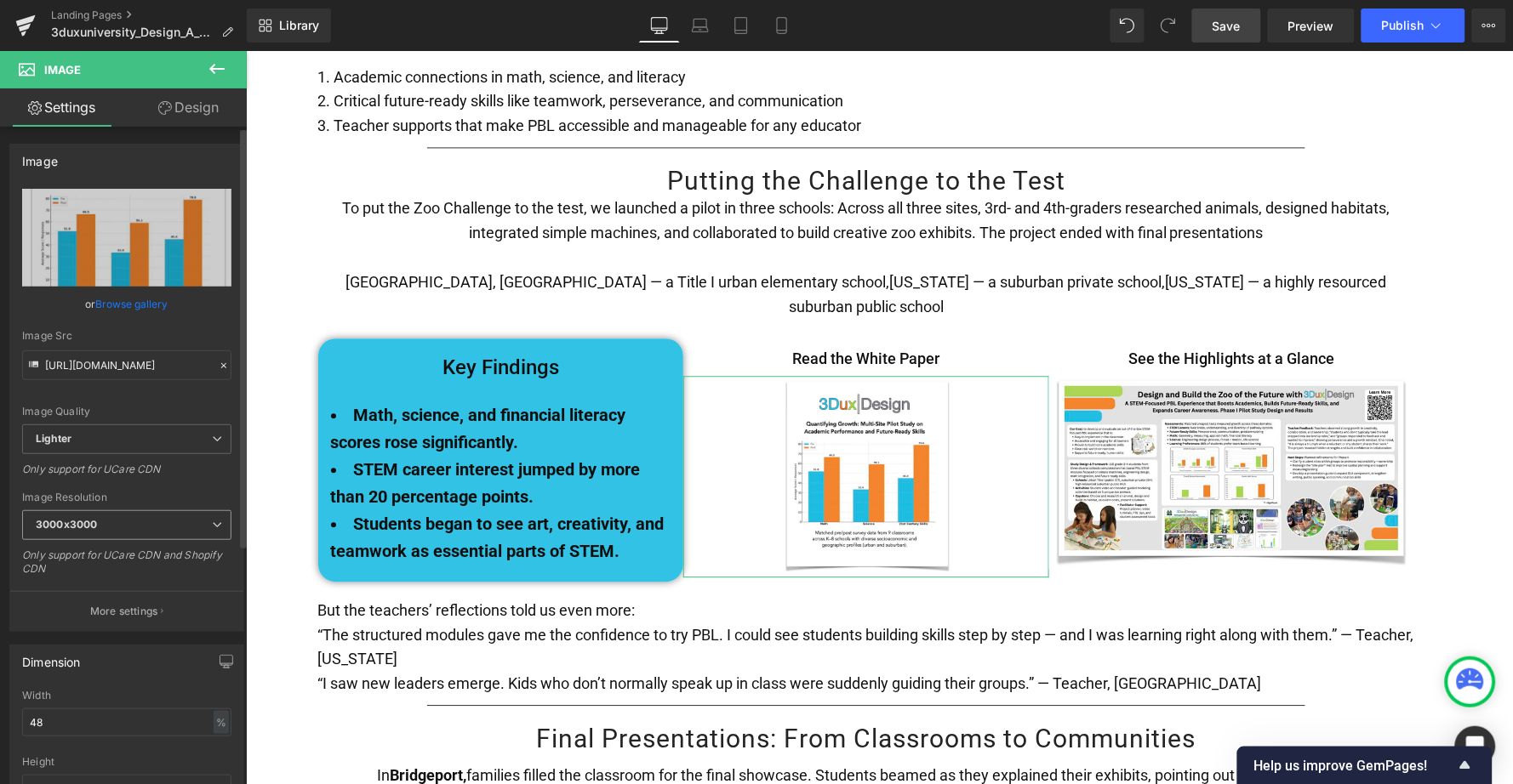
click at [113, 518] on span "3000x3000" at bounding box center [126, 525] width 209 height 30
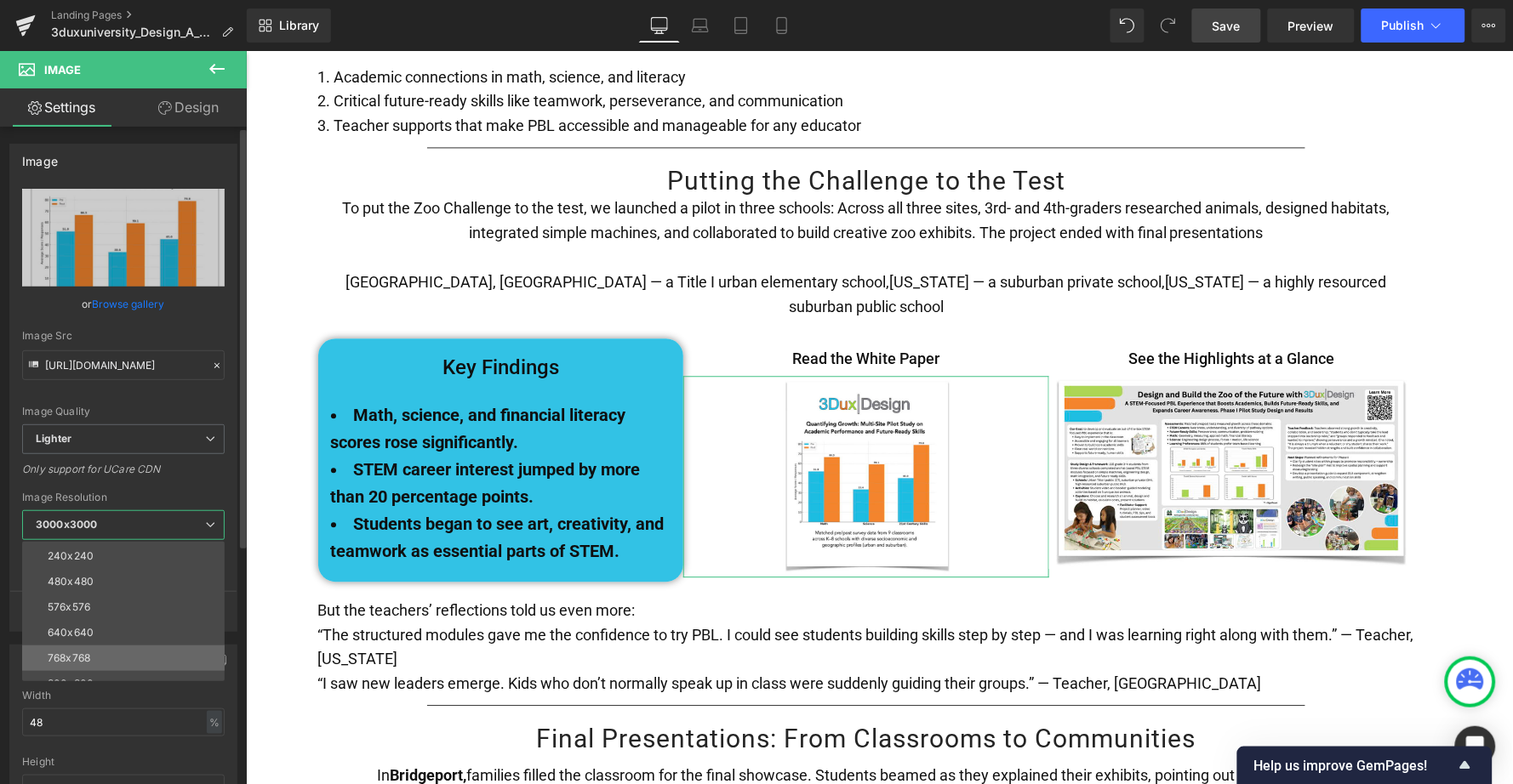
scroll to position [50, 0]
click at [84, 678] on div "960x960" at bounding box center [70, 684] width 45 height 12
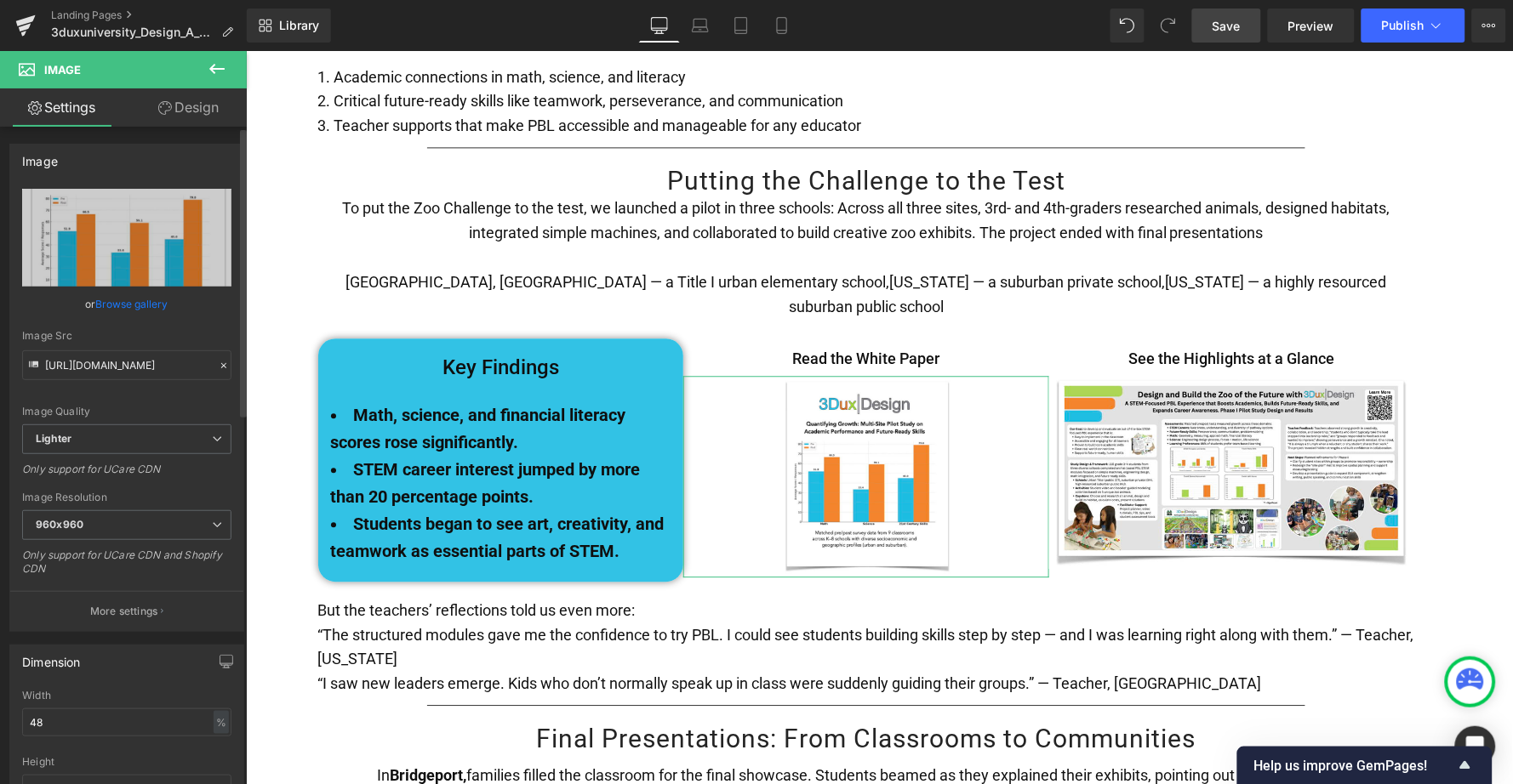
type input "[URL][DOMAIN_NAME]"
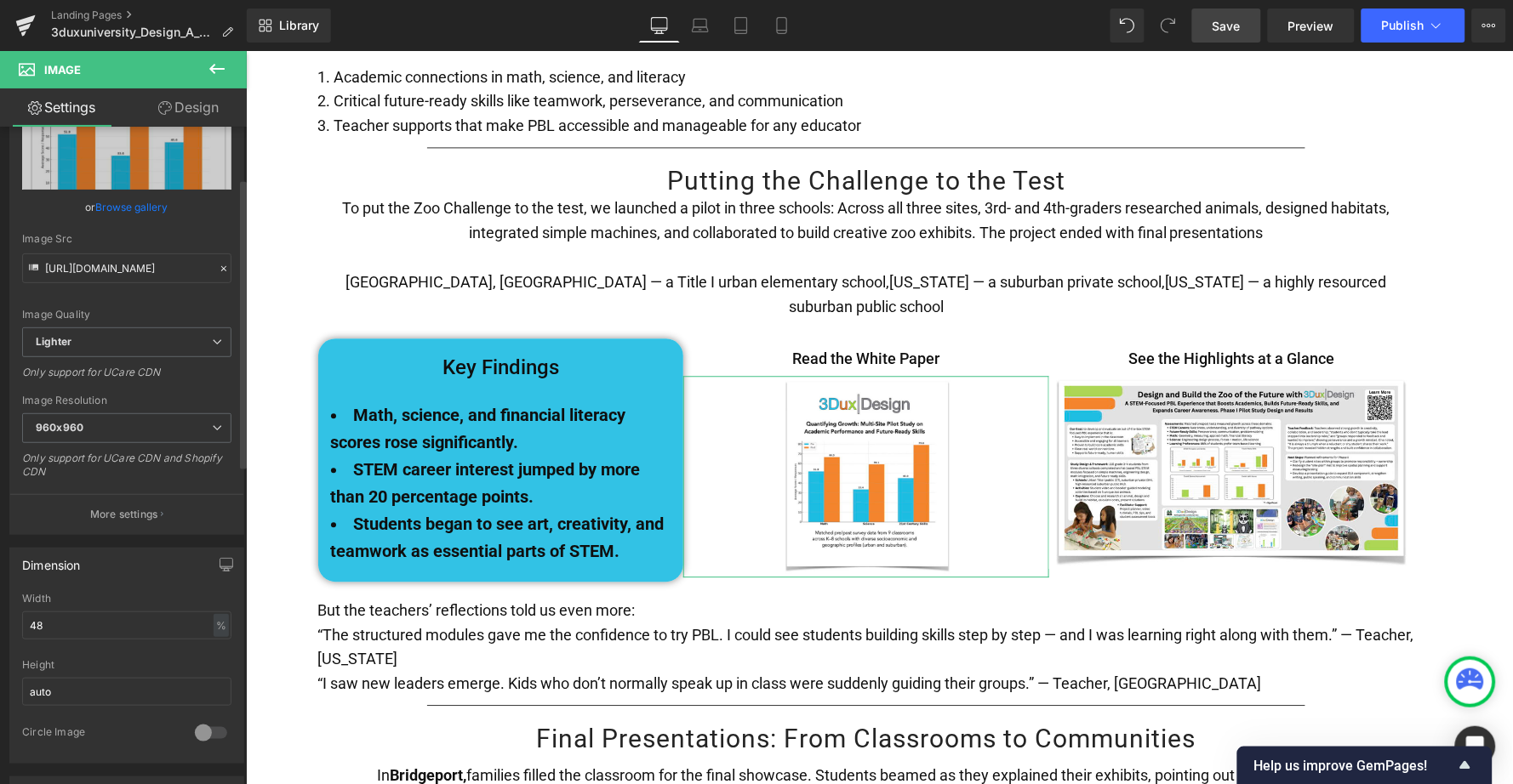
scroll to position [151, 0]
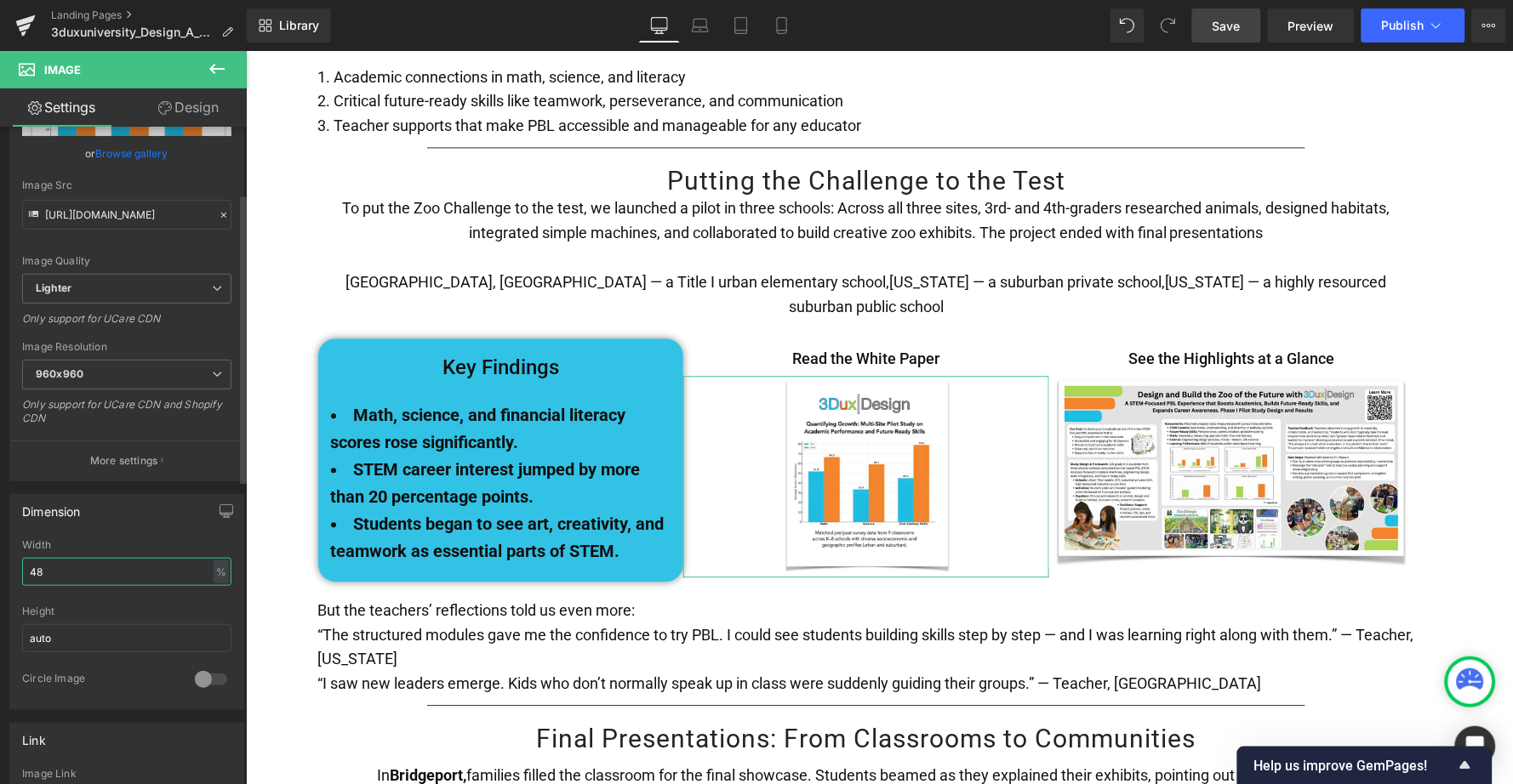
drag, startPoint x: 80, startPoint y: 565, endPoint x: 14, endPoint y: 565, distance: 66.0
click at [14, 565] on div "48% Width 48 % % px auto Height auto 0 Circle Image" at bounding box center [127, 624] width 233 height 170
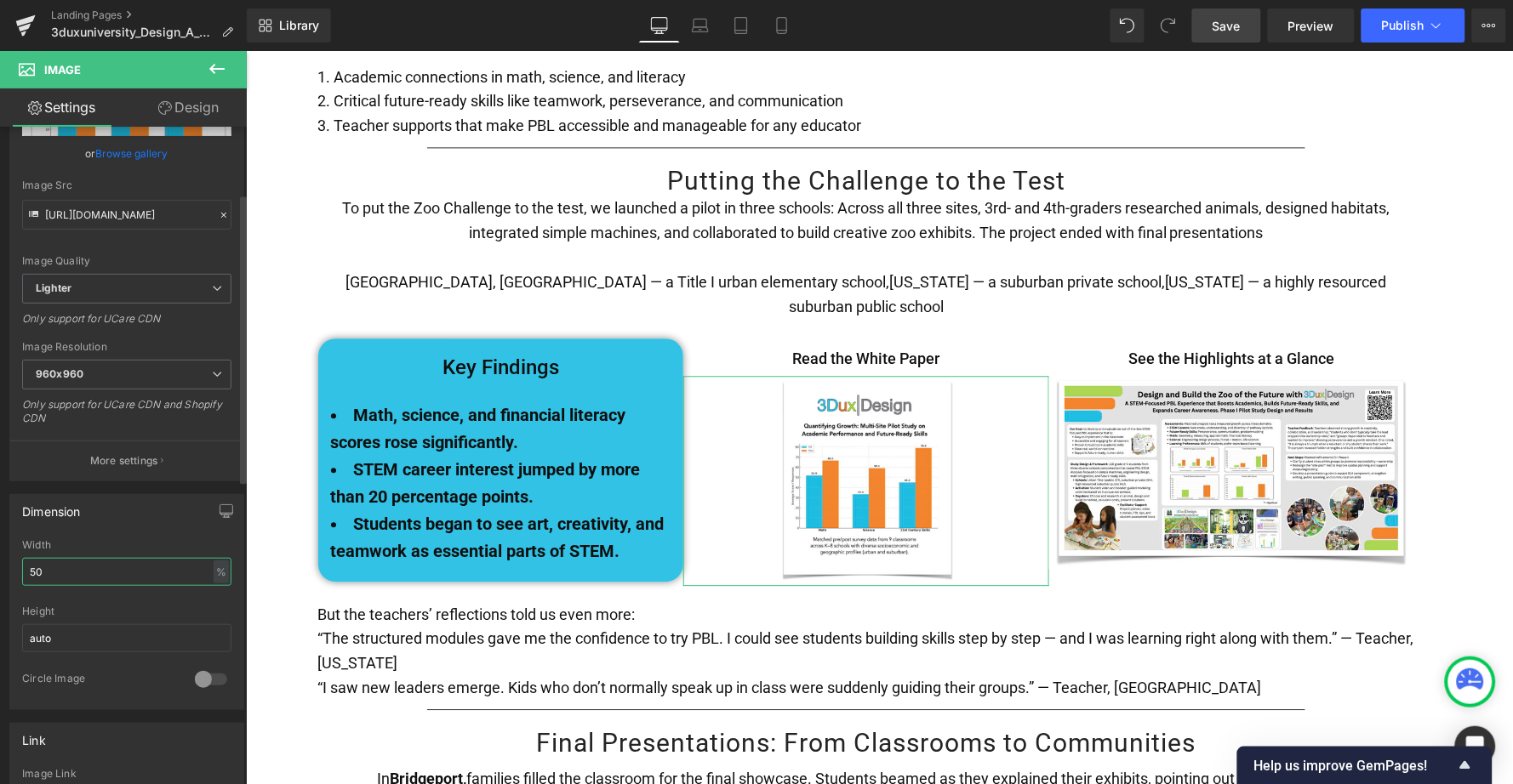
type input "50"
click at [1399, 30] on span "Publish" at bounding box center [1403, 25] width 43 height 14
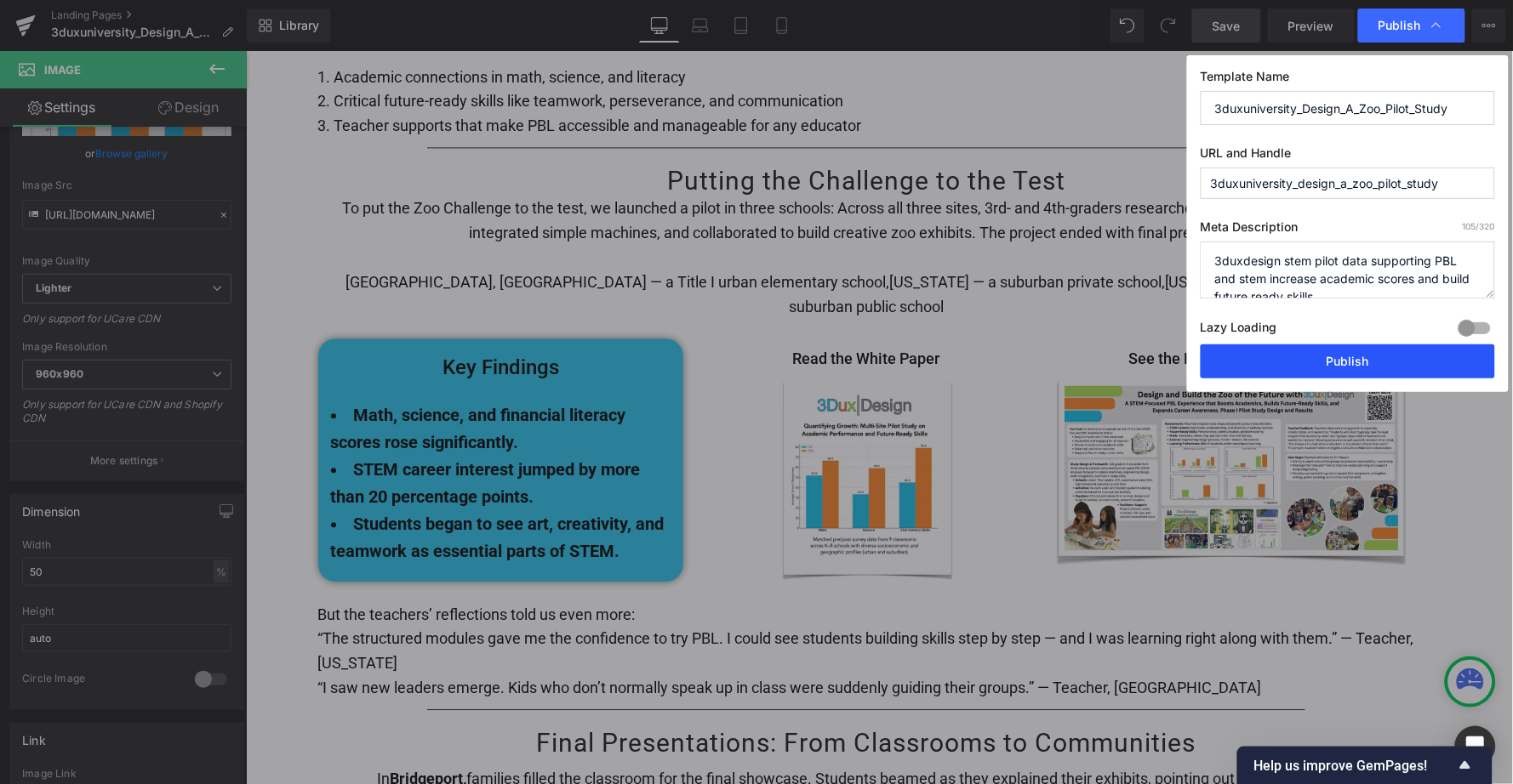
click at [1331, 364] on button "Publish" at bounding box center [1348, 361] width 294 height 34
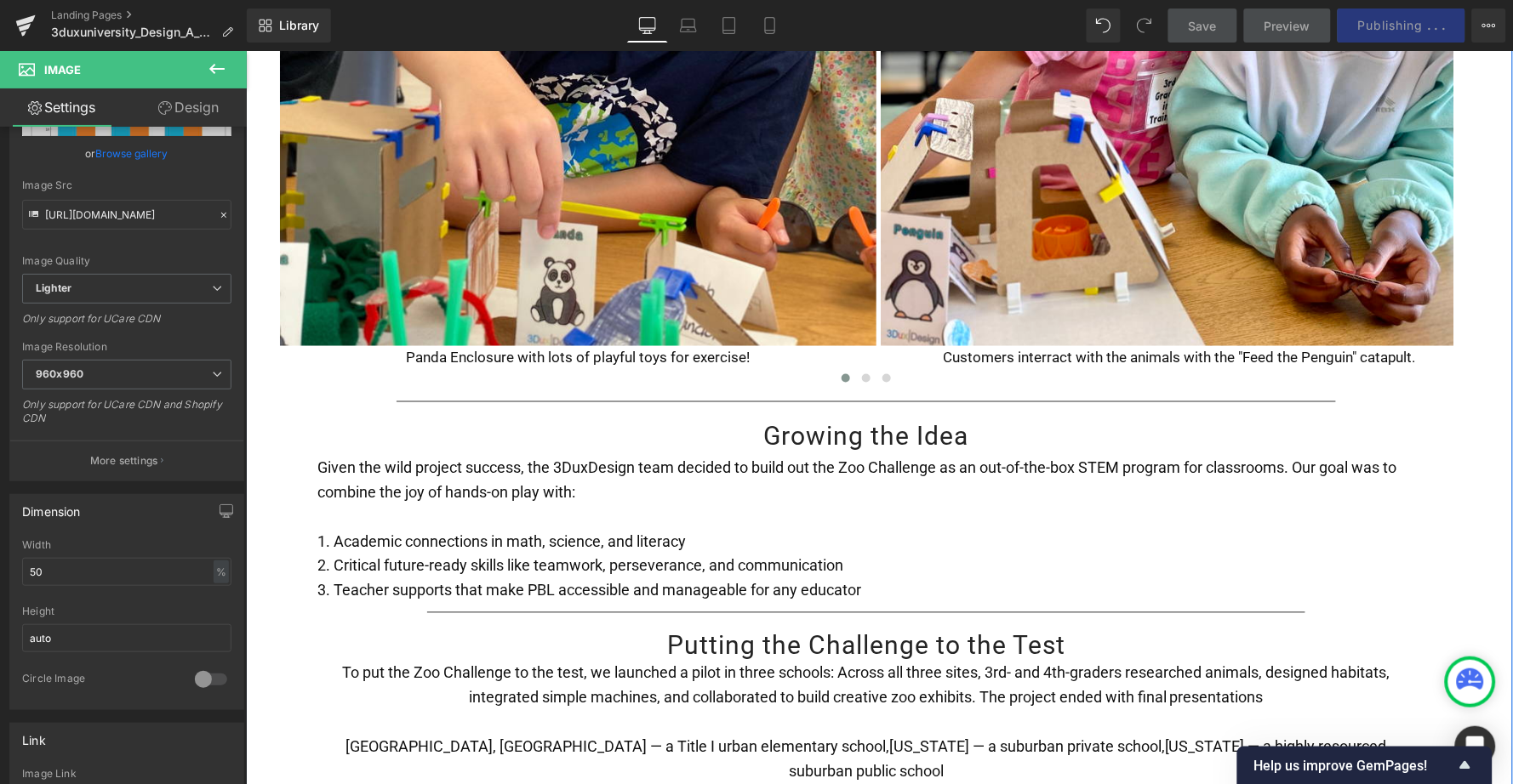
scroll to position [2425, 0]
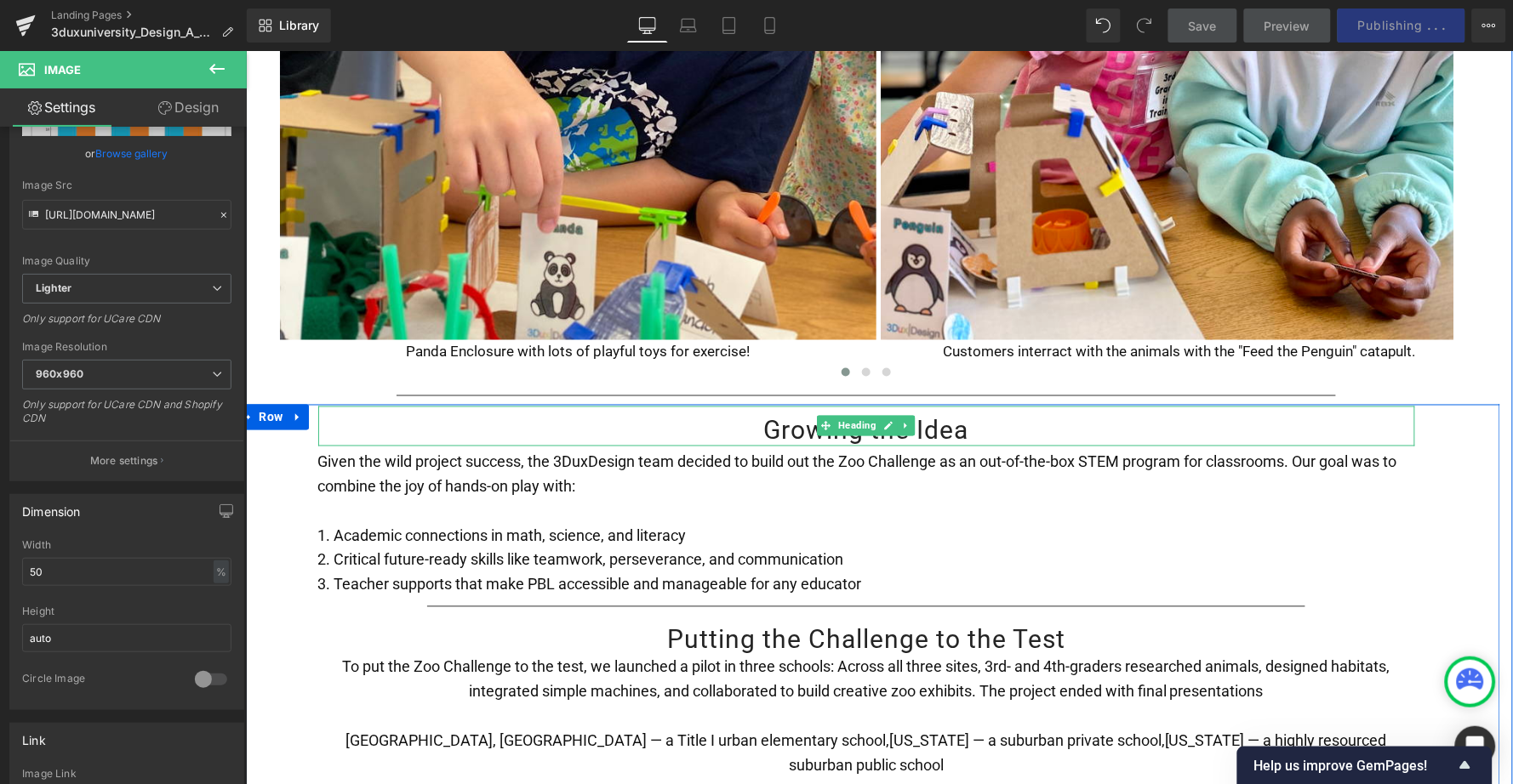
click at [817, 415] on span at bounding box center [826, 425] width 17 height 20
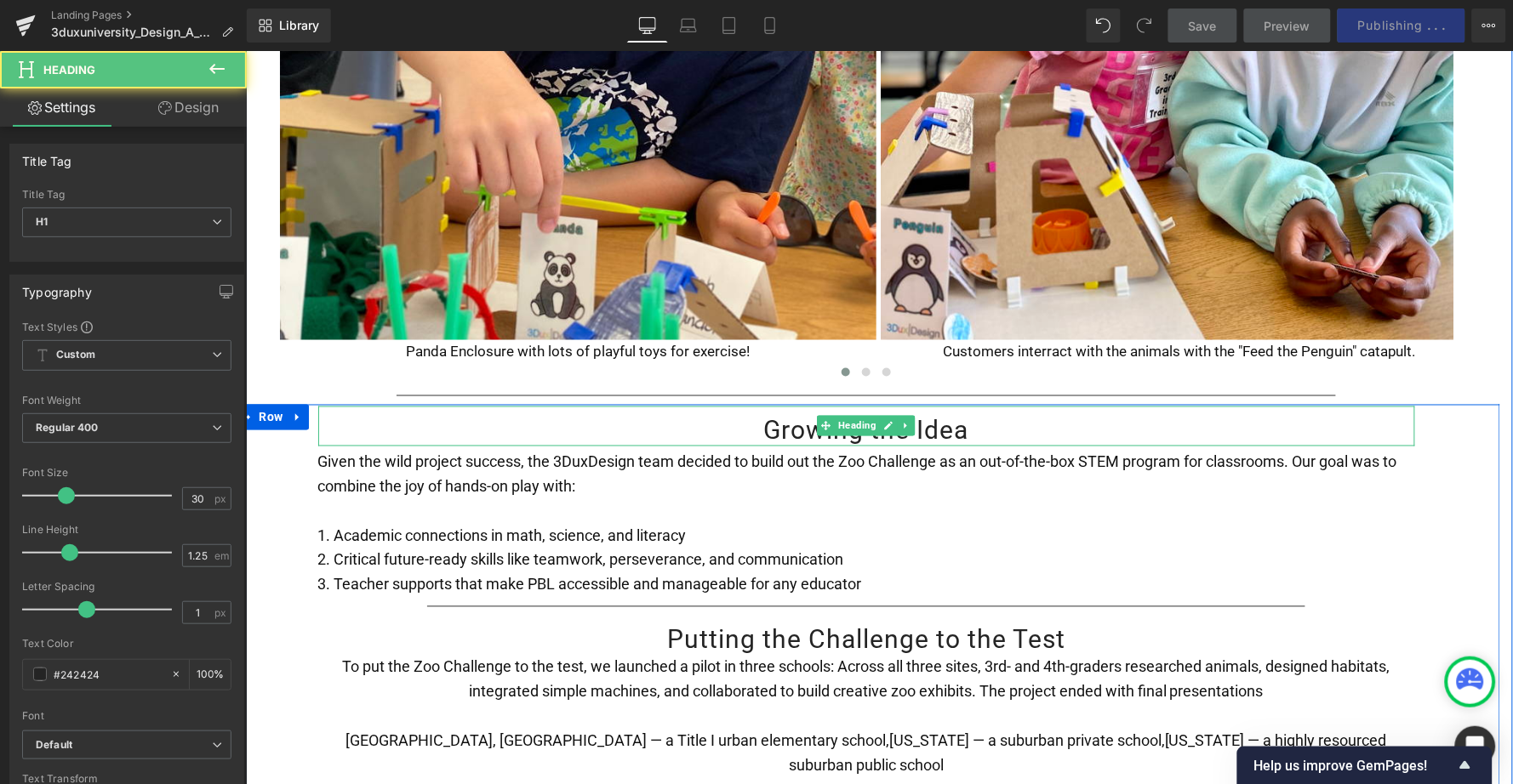
click at [775, 414] on h1 "Growing the Idea" at bounding box center [866, 429] width 1097 height 32
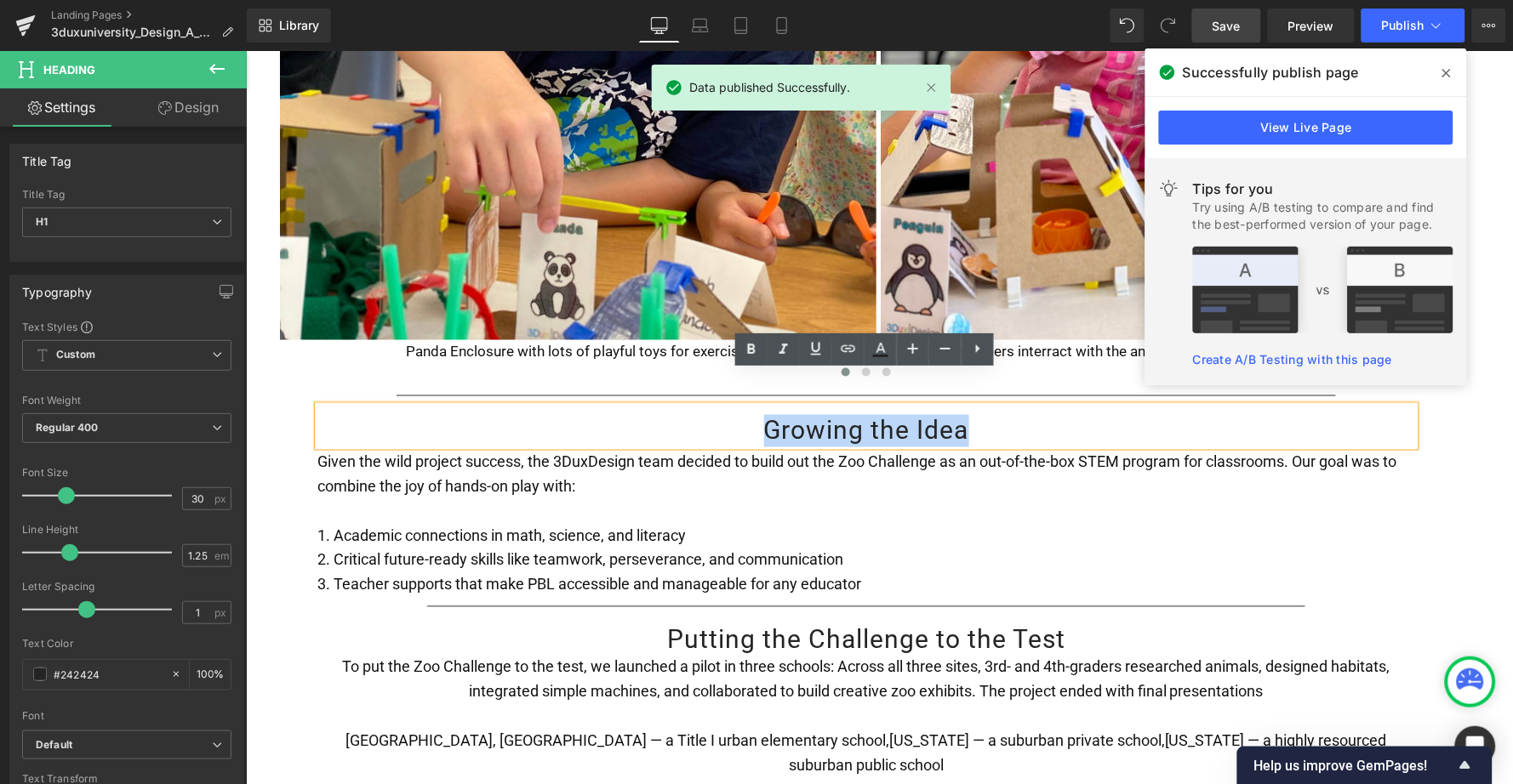
drag, startPoint x: 748, startPoint y: 393, endPoint x: 996, endPoint y: 393, distance: 248.0
click at [996, 414] on h1 "Growing the Idea" at bounding box center [866, 429] width 1097 height 32
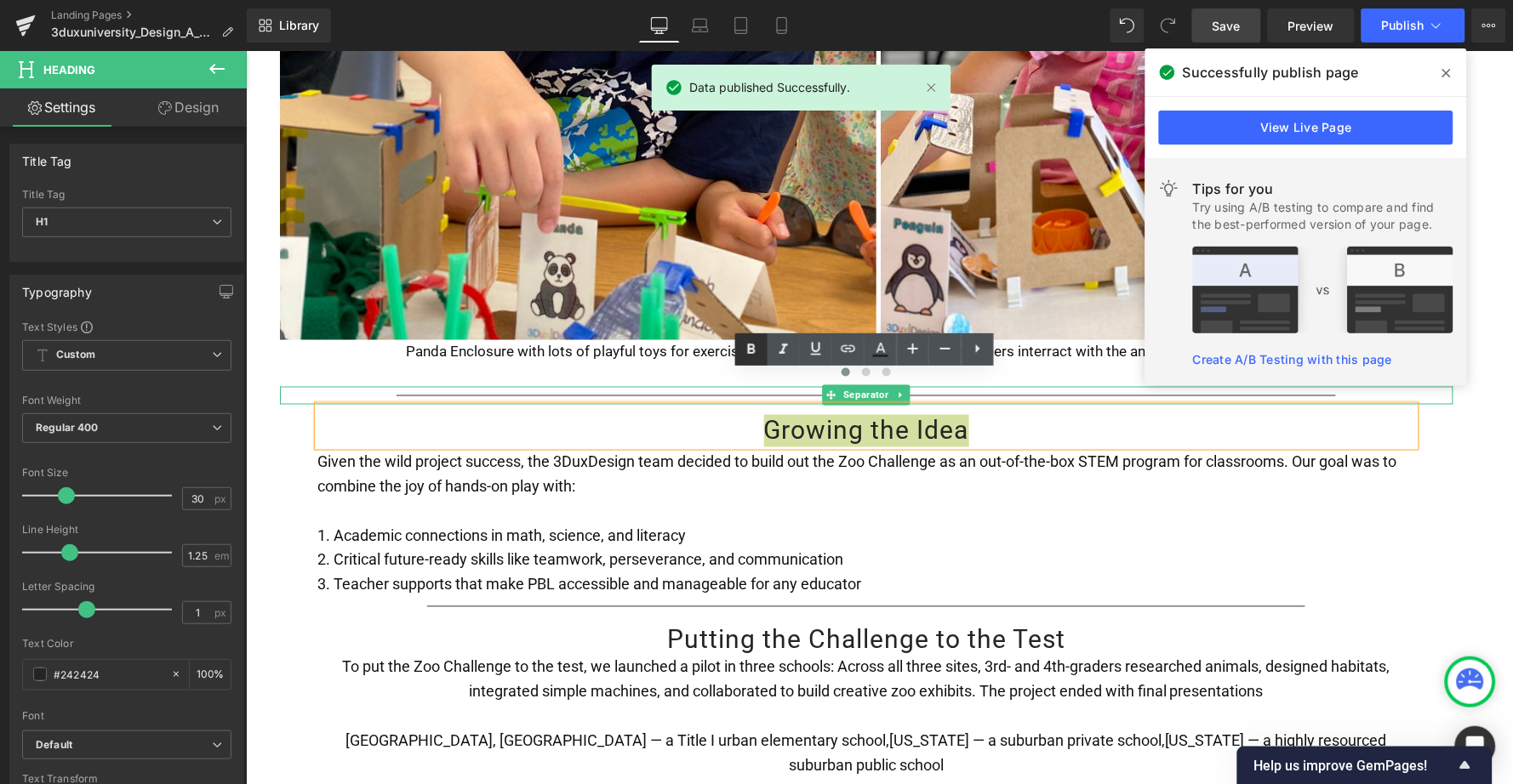
click at [748, 355] on icon at bounding box center [751, 349] width 20 height 20
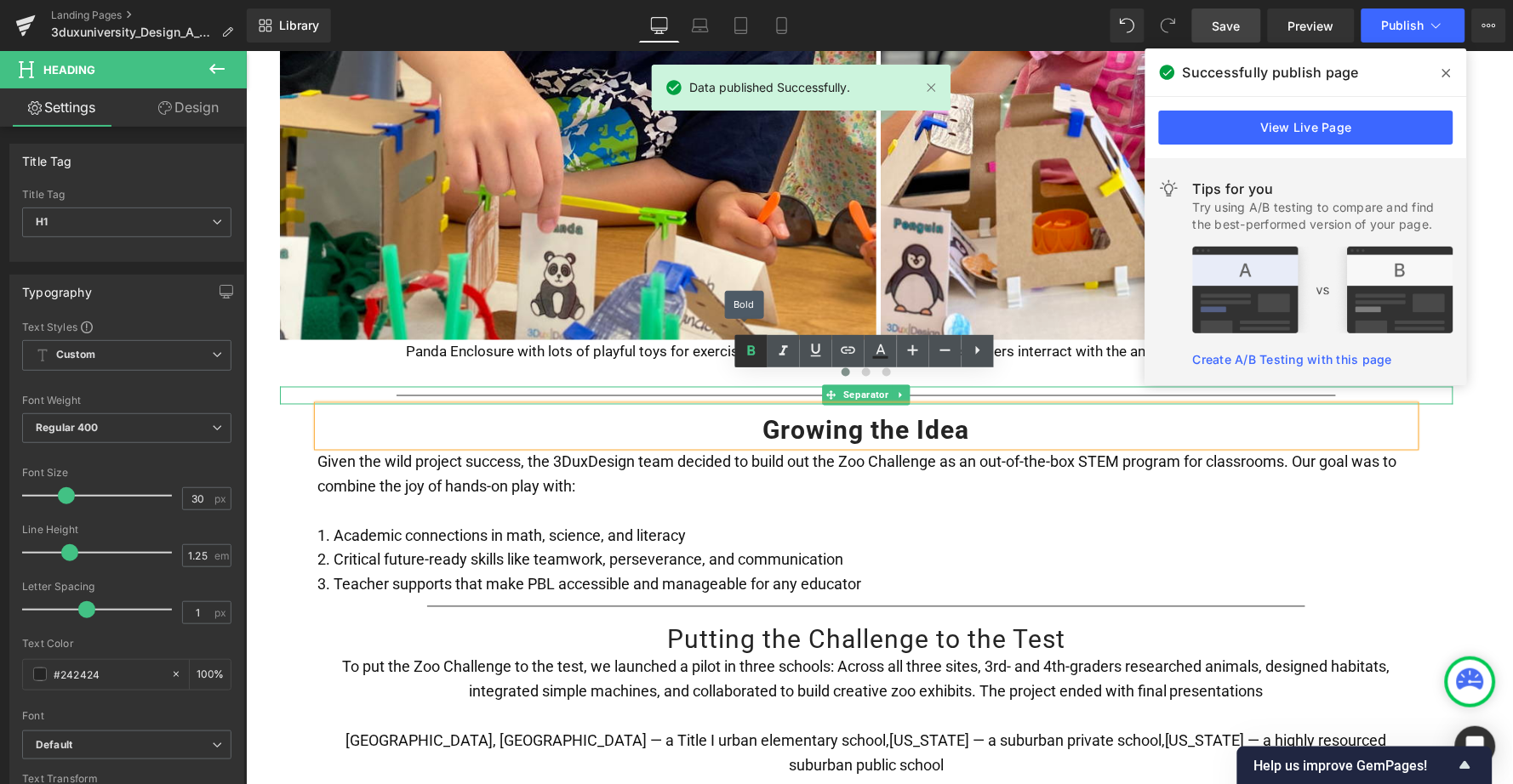
scroll to position [2424, 0]
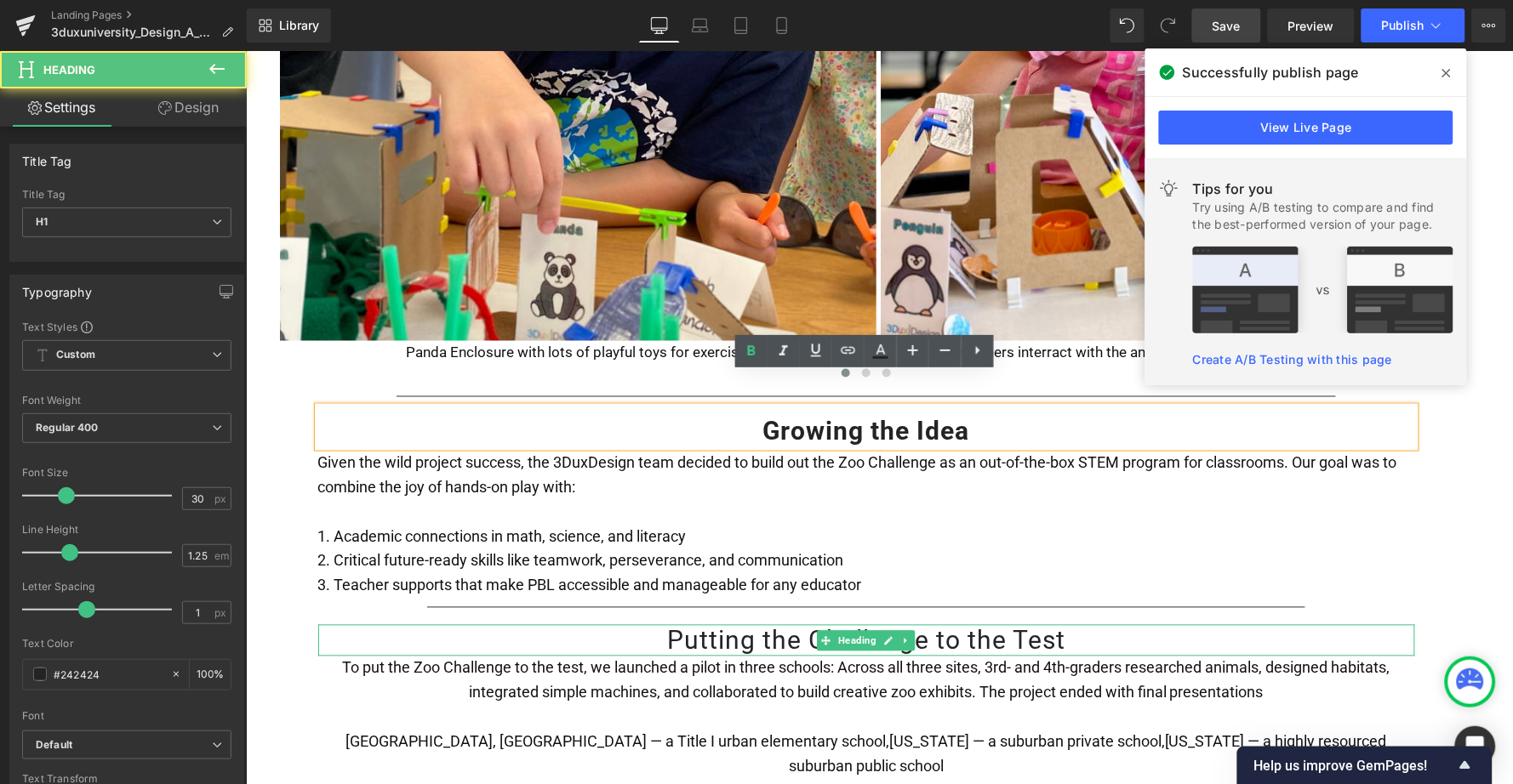
click at [685, 625] on h1 "Putting the Challenge to the Test" at bounding box center [866, 640] width 1097 height 32
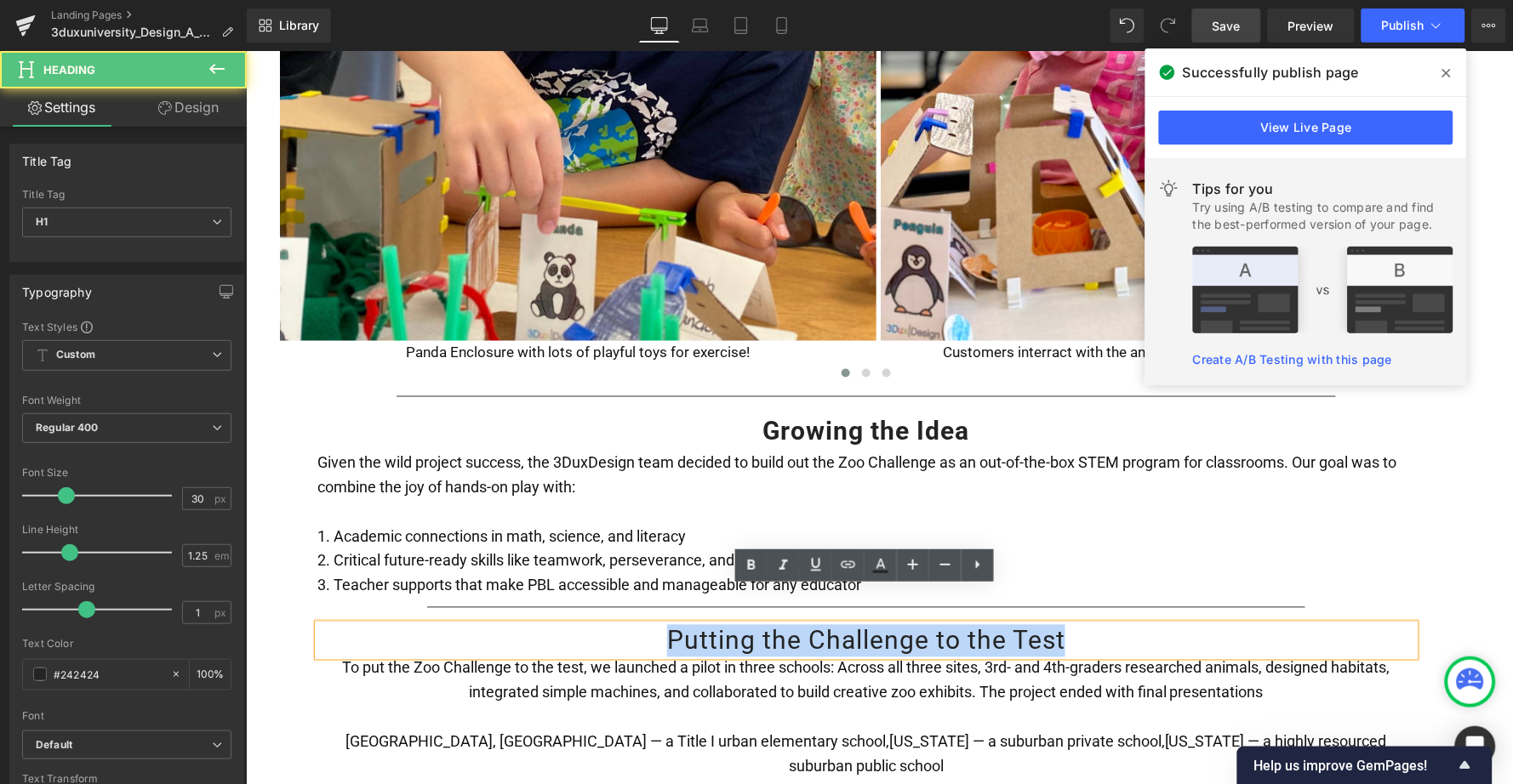
drag, startPoint x: 657, startPoint y: 603, endPoint x: 1133, endPoint y: 602, distance: 476.0
click at [1133, 625] on h1 "Putting the Challenge to the Test" at bounding box center [866, 640] width 1097 height 32
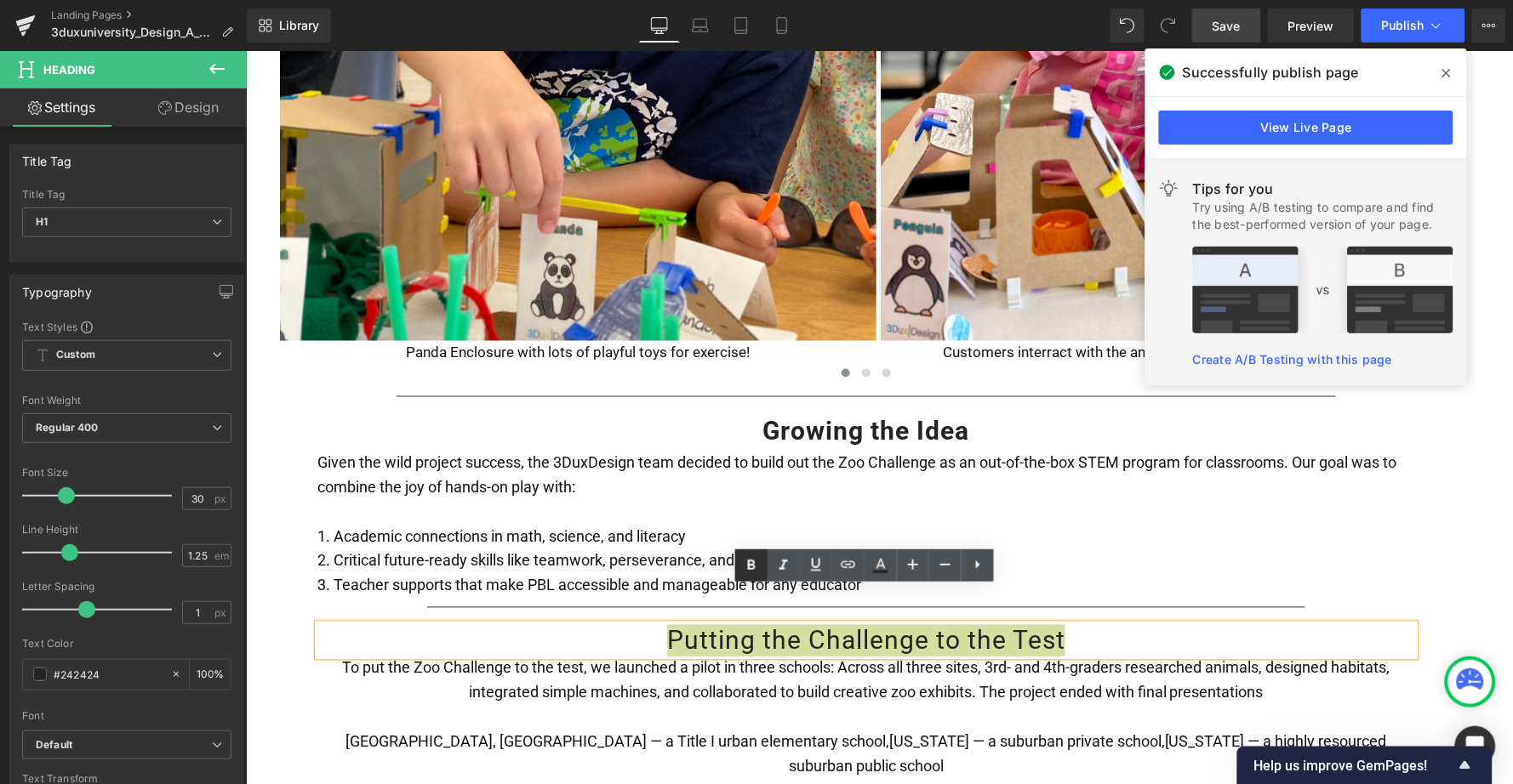
click at [752, 574] on icon at bounding box center [751, 565] width 20 height 20
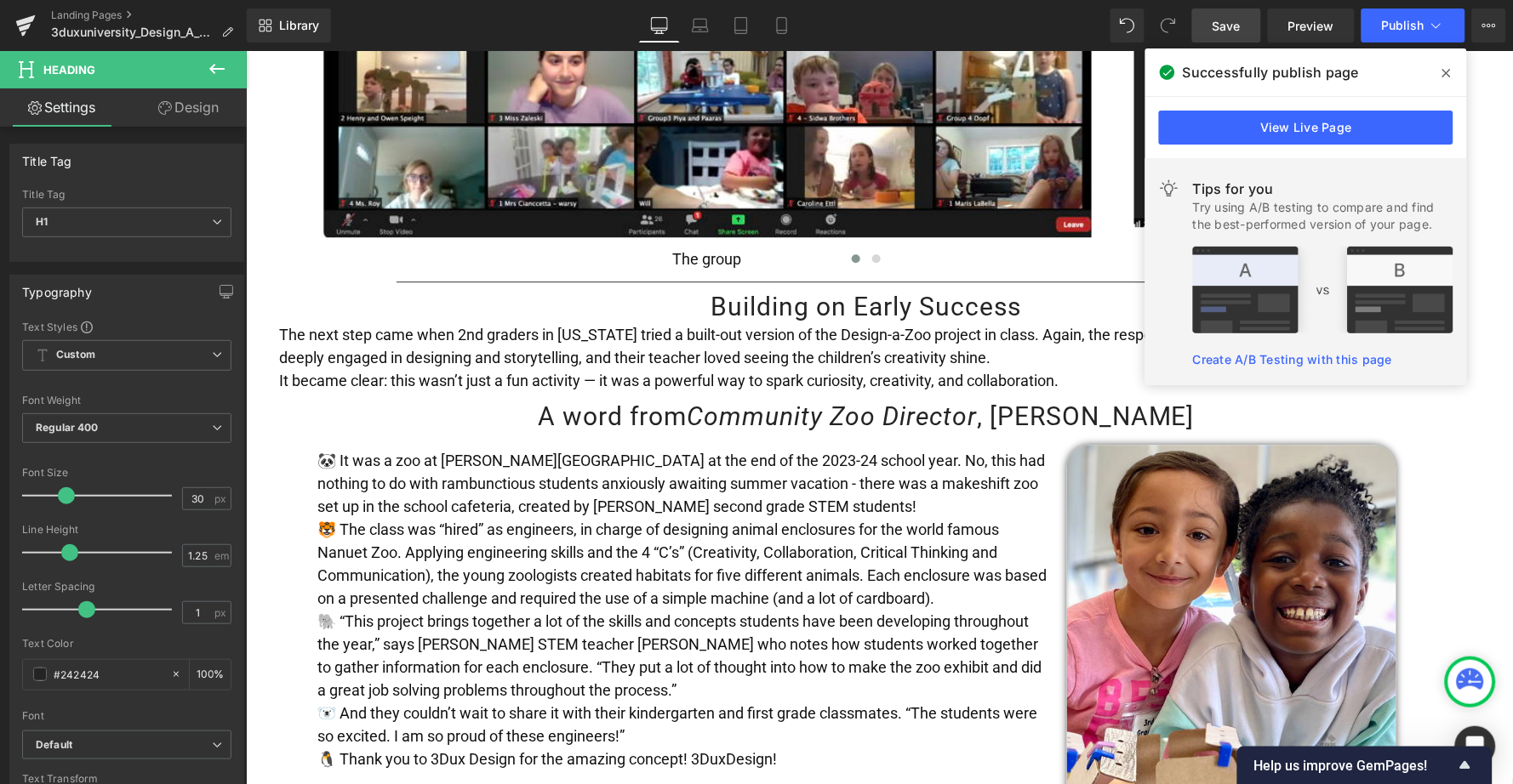
scroll to position [1181, 0]
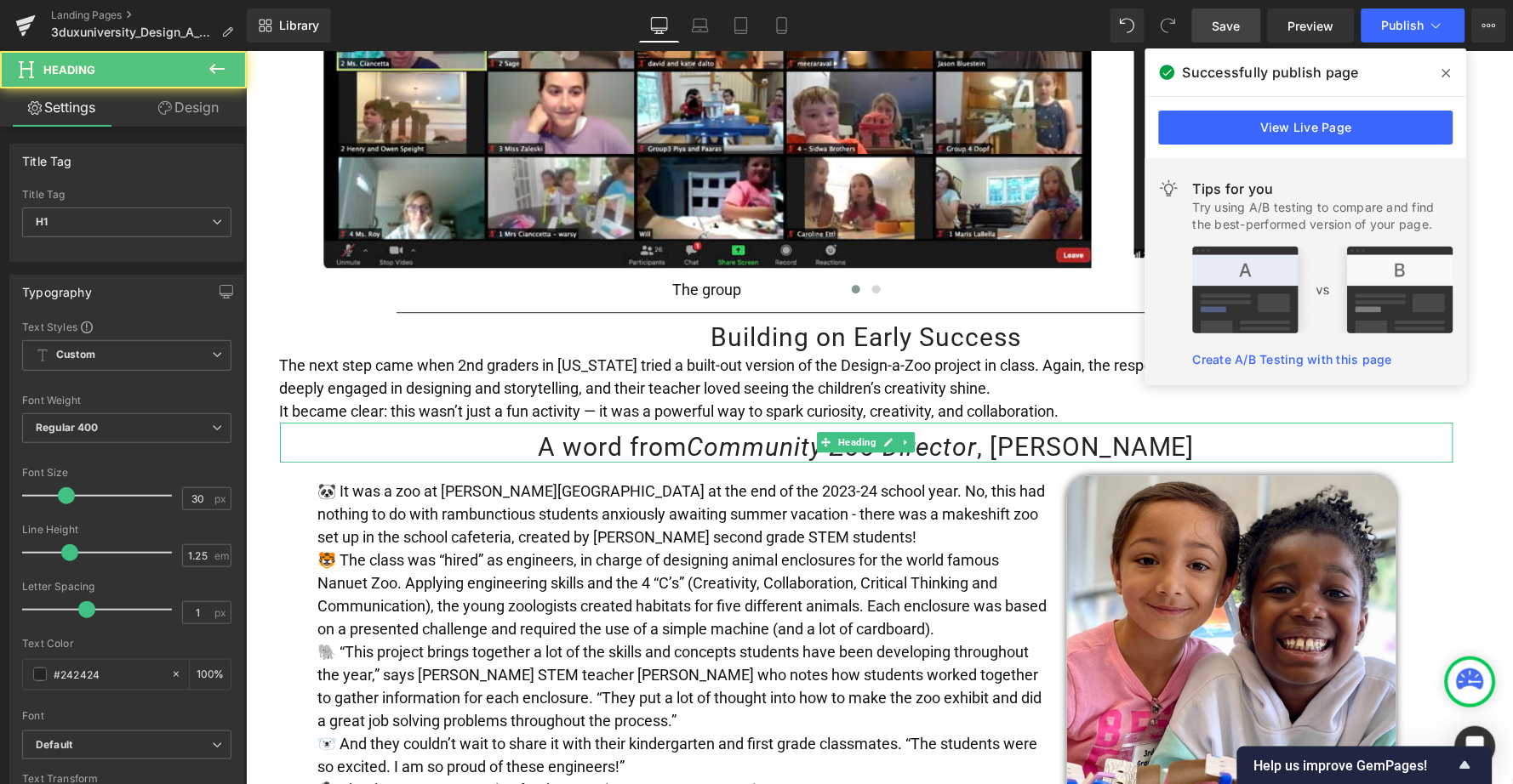
click at [668, 430] on h1 "A word from Community Zoo Director , [PERSON_NAME]" at bounding box center [866, 446] width 1174 height 32
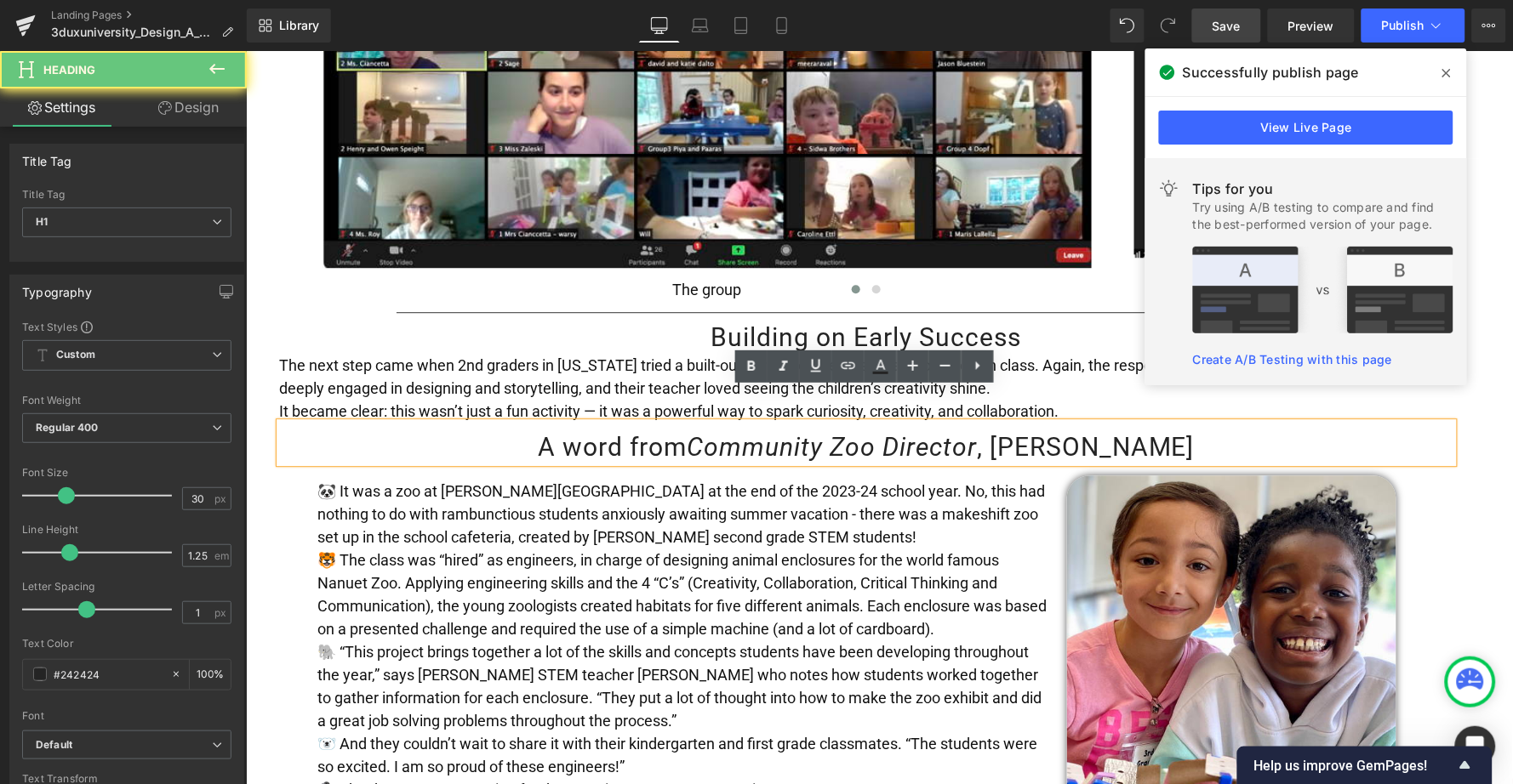
click at [668, 430] on h1 "A word from Community Zoo Director , [PERSON_NAME]" at bounding box center [866, 446] width 1174 height 32
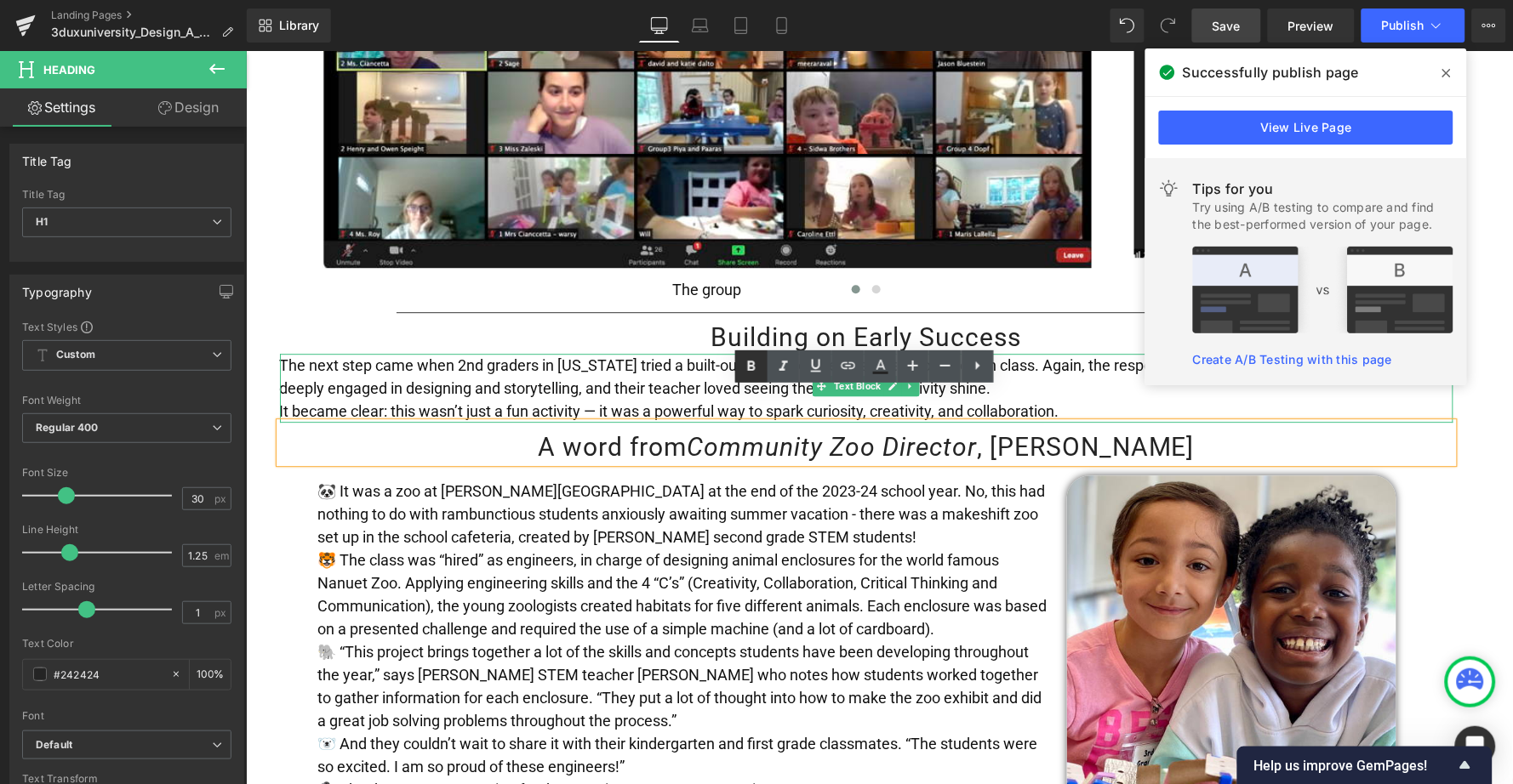
click at [747, 363] on icon at bounding box center [751, 366] width 8 height 11
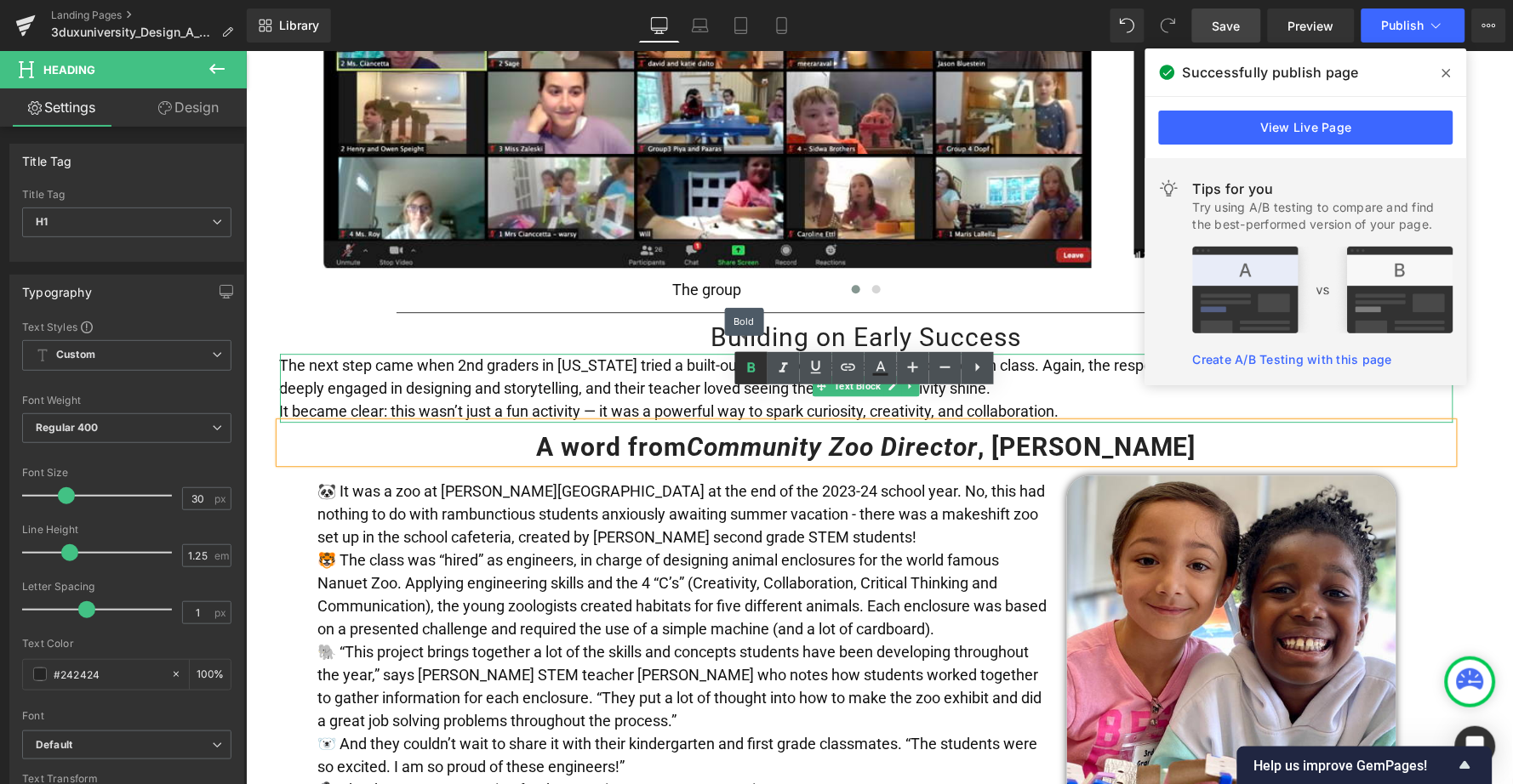
scroll to position [1180, 0]
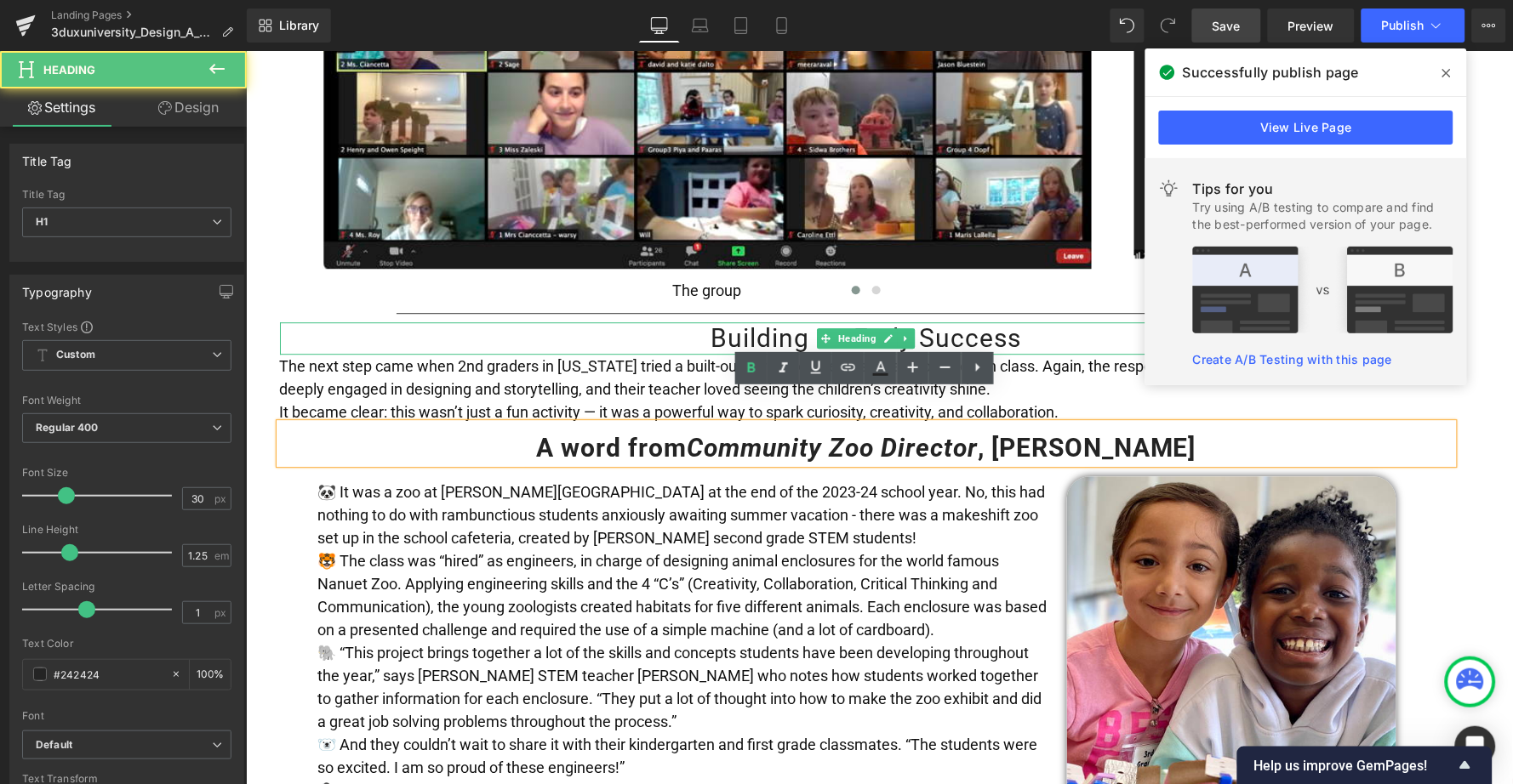
click at [774, 322] on h1 "Building on Early Success" at bounding box center [866, 337] width 1174 height 32
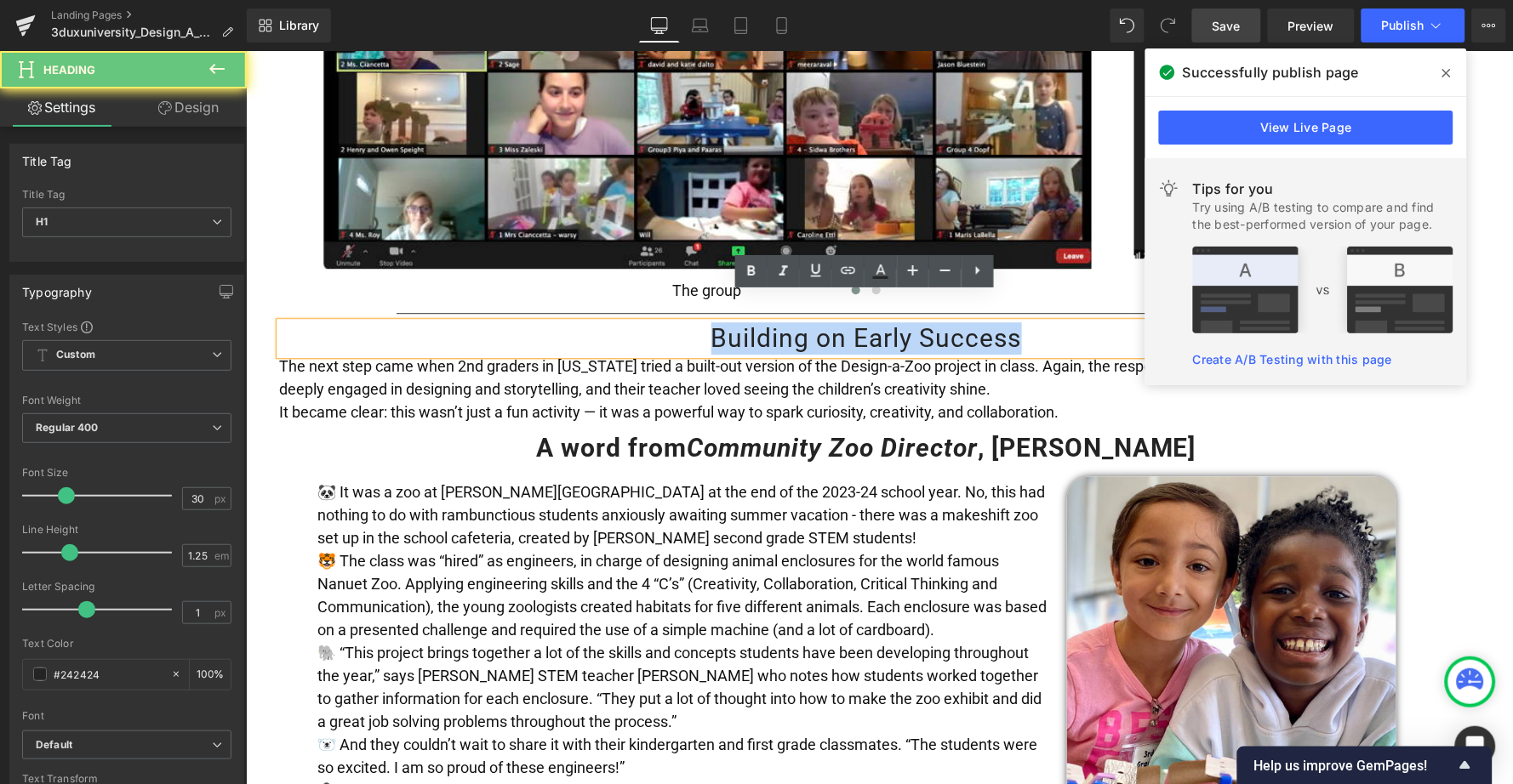
click at [774, 322] on h1 "Building on Early Success" at bounding box center [866, 337] width 1174 height 32
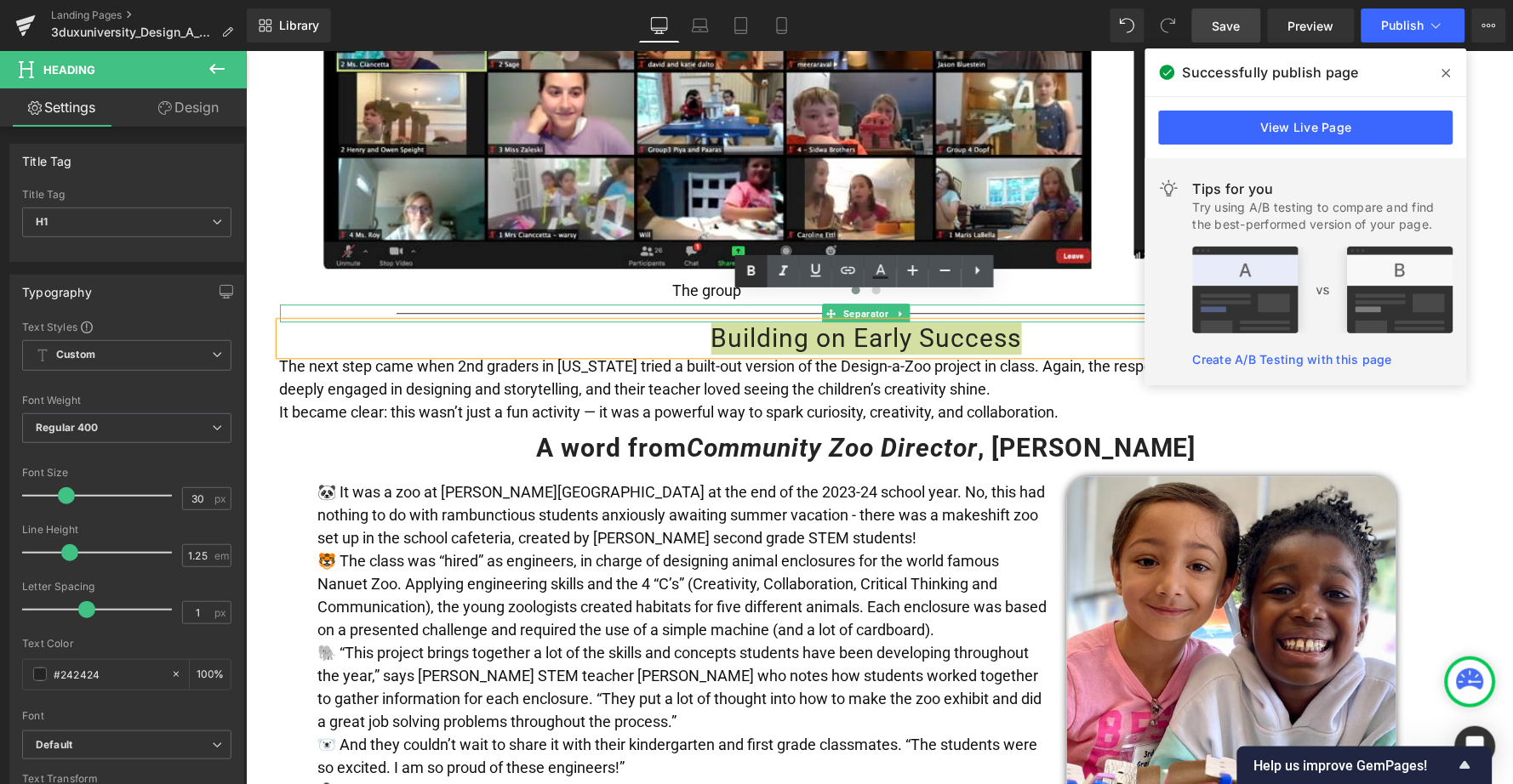
click at [750, 279] on icon at bounding box center [751, 271] width 20 height 20
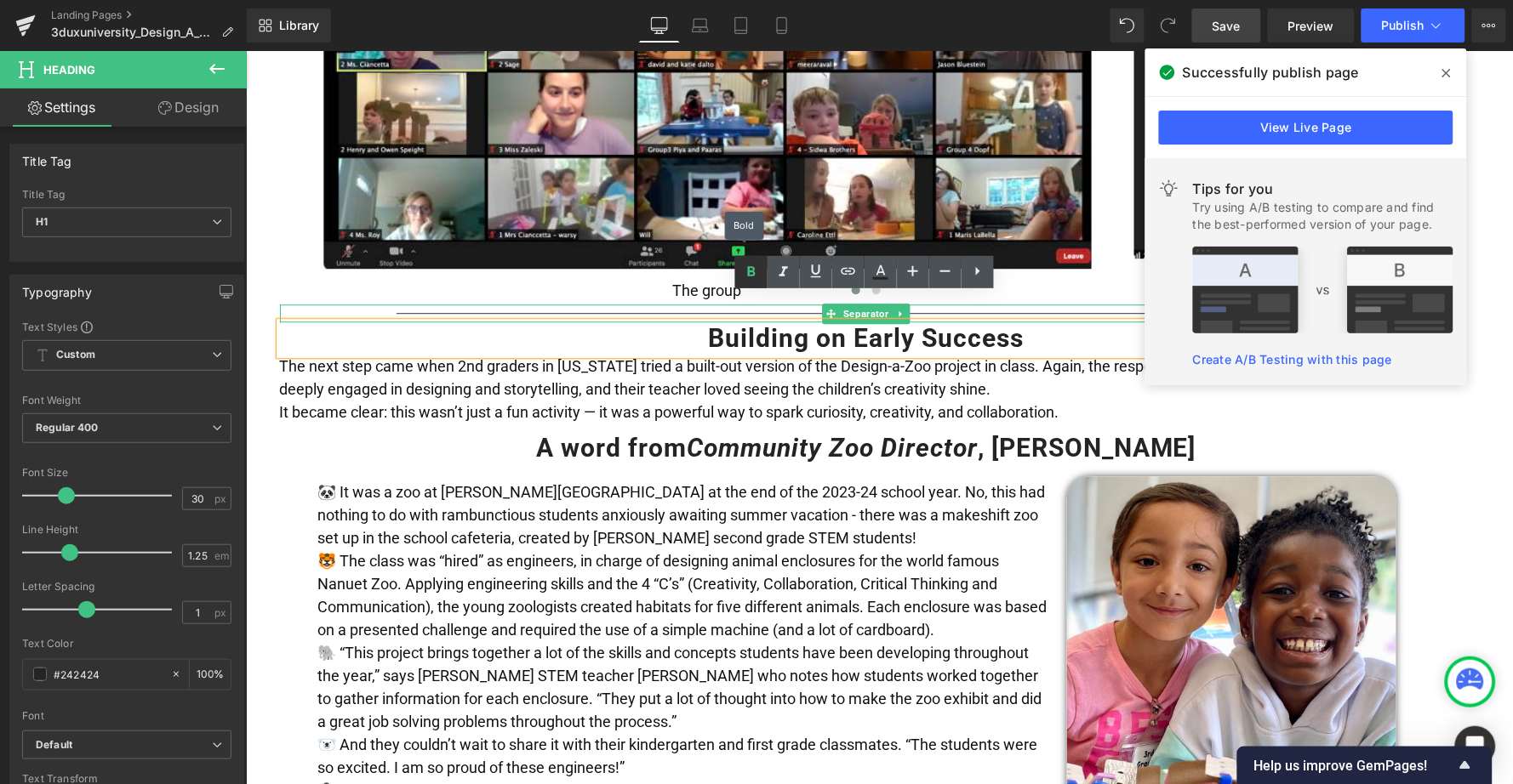
scroll to position [1180, 0]
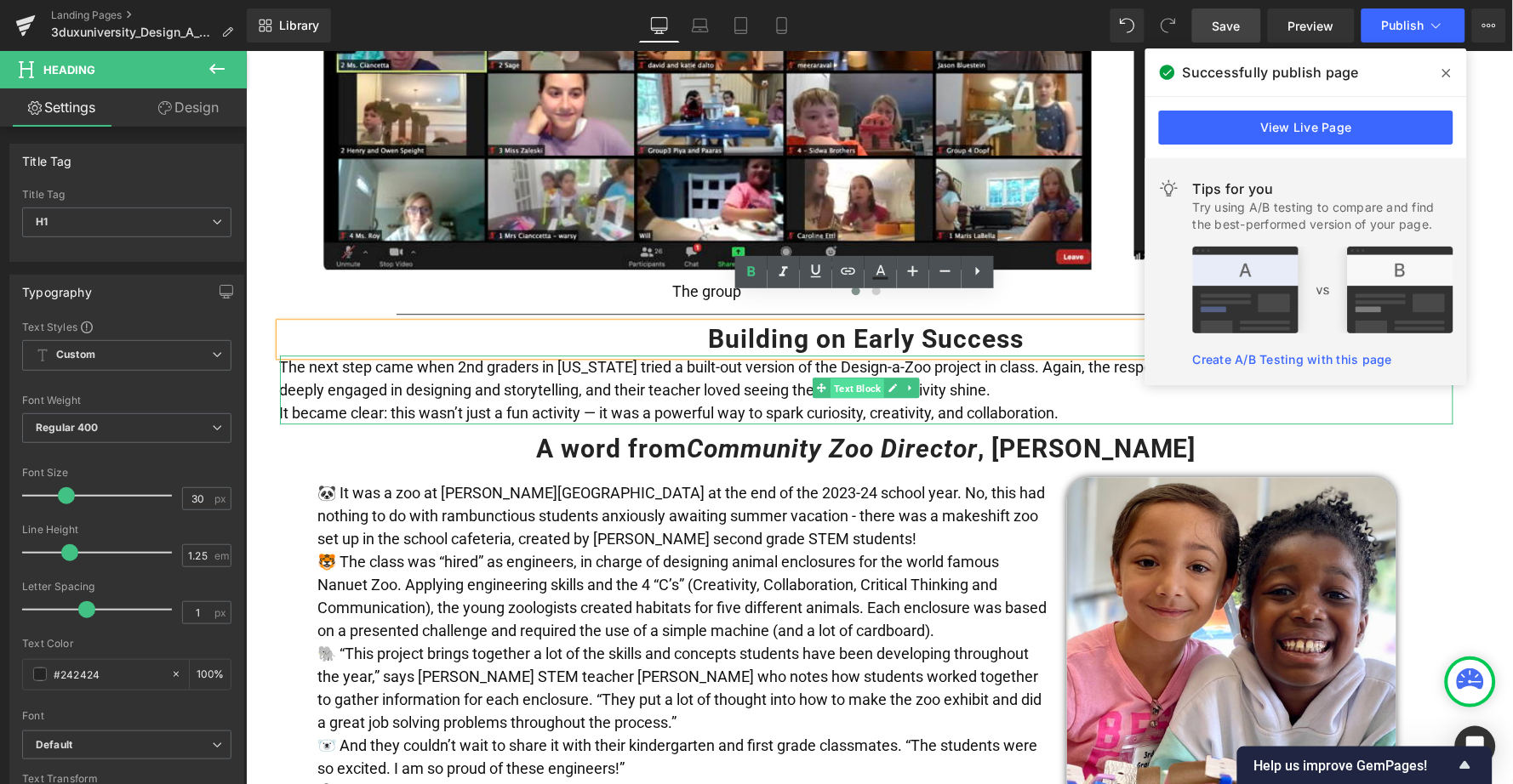
click at [848, 378] on span "Text Block" at bounding box center [856, 388] width 53 height 20
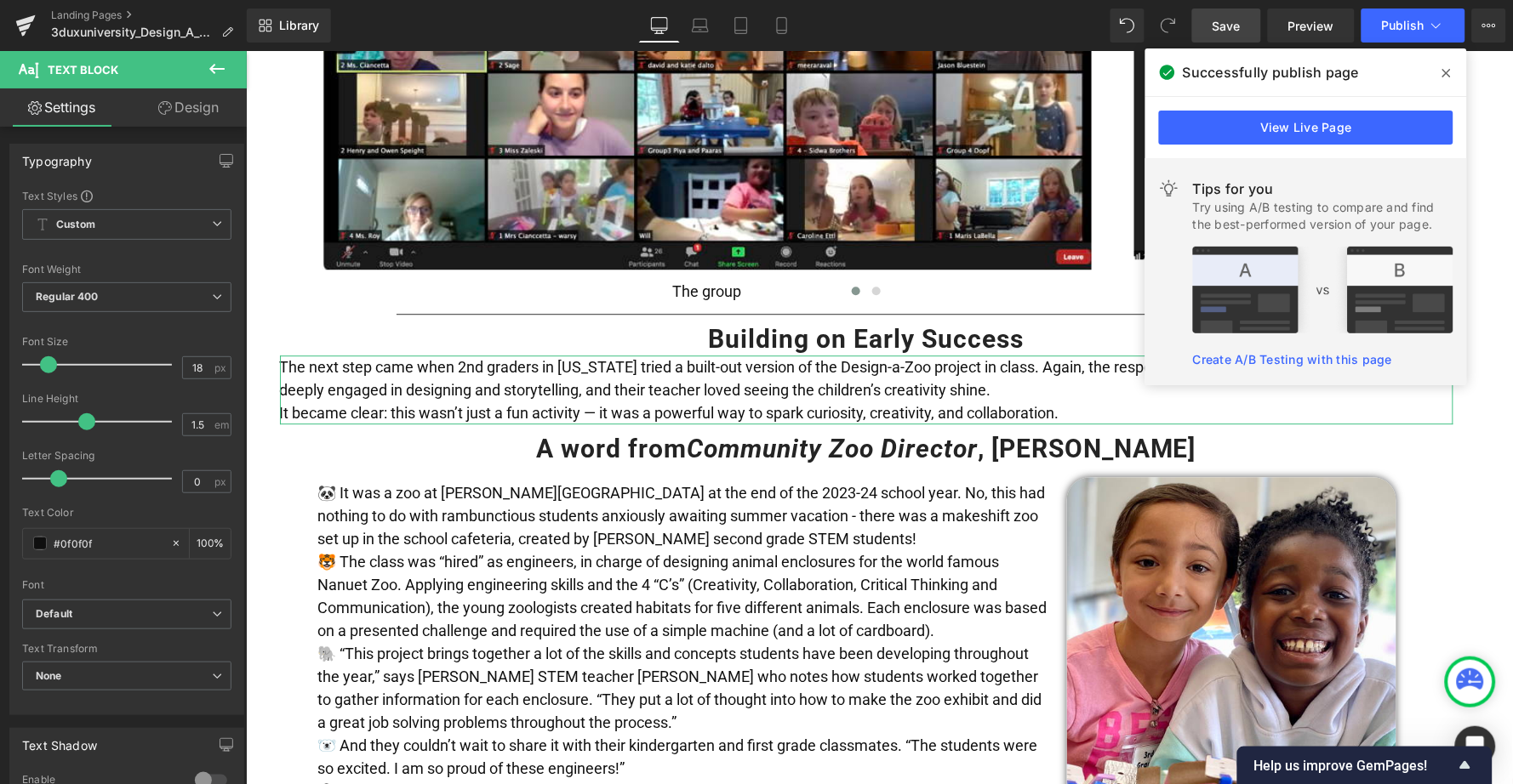
click at [200, 117] on link "Design" at bounding box center [188, 107] width 123 height 38
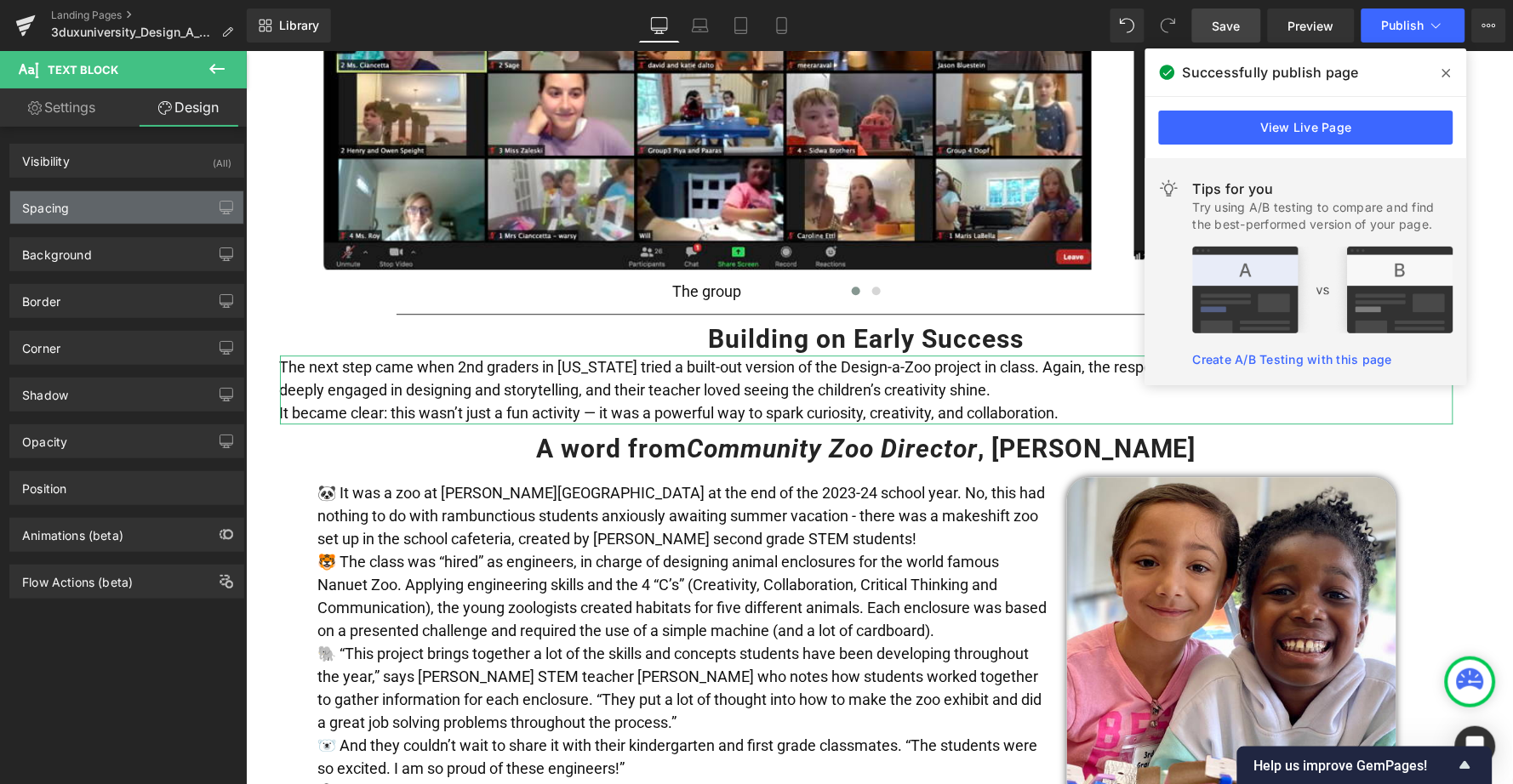
click at [111, 218] on div "Spacing" at bounding box center [127, 207] width 233 height 32
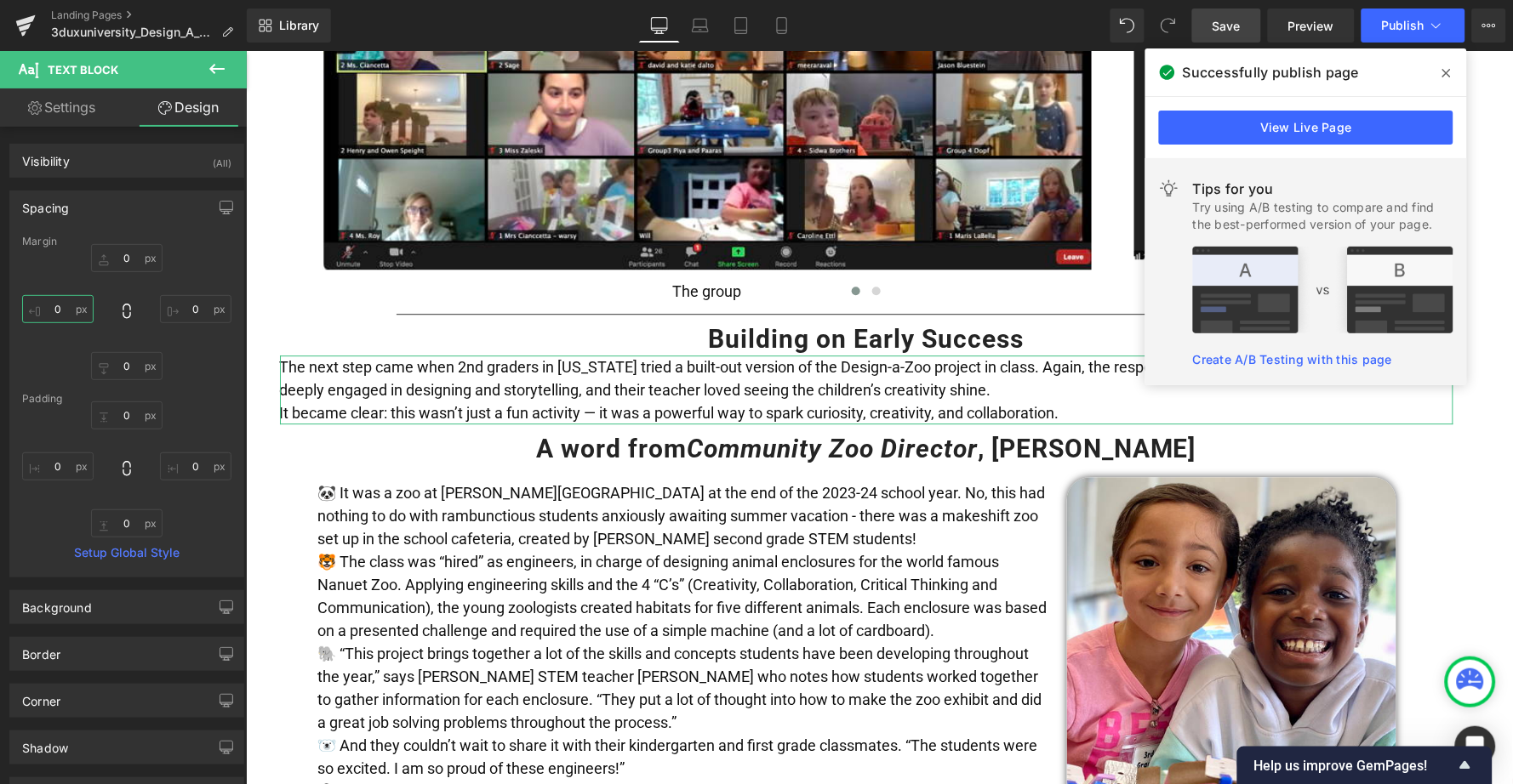
click at [53, 308] on input "0" at bounding box center [58, 309] width 72 height 28
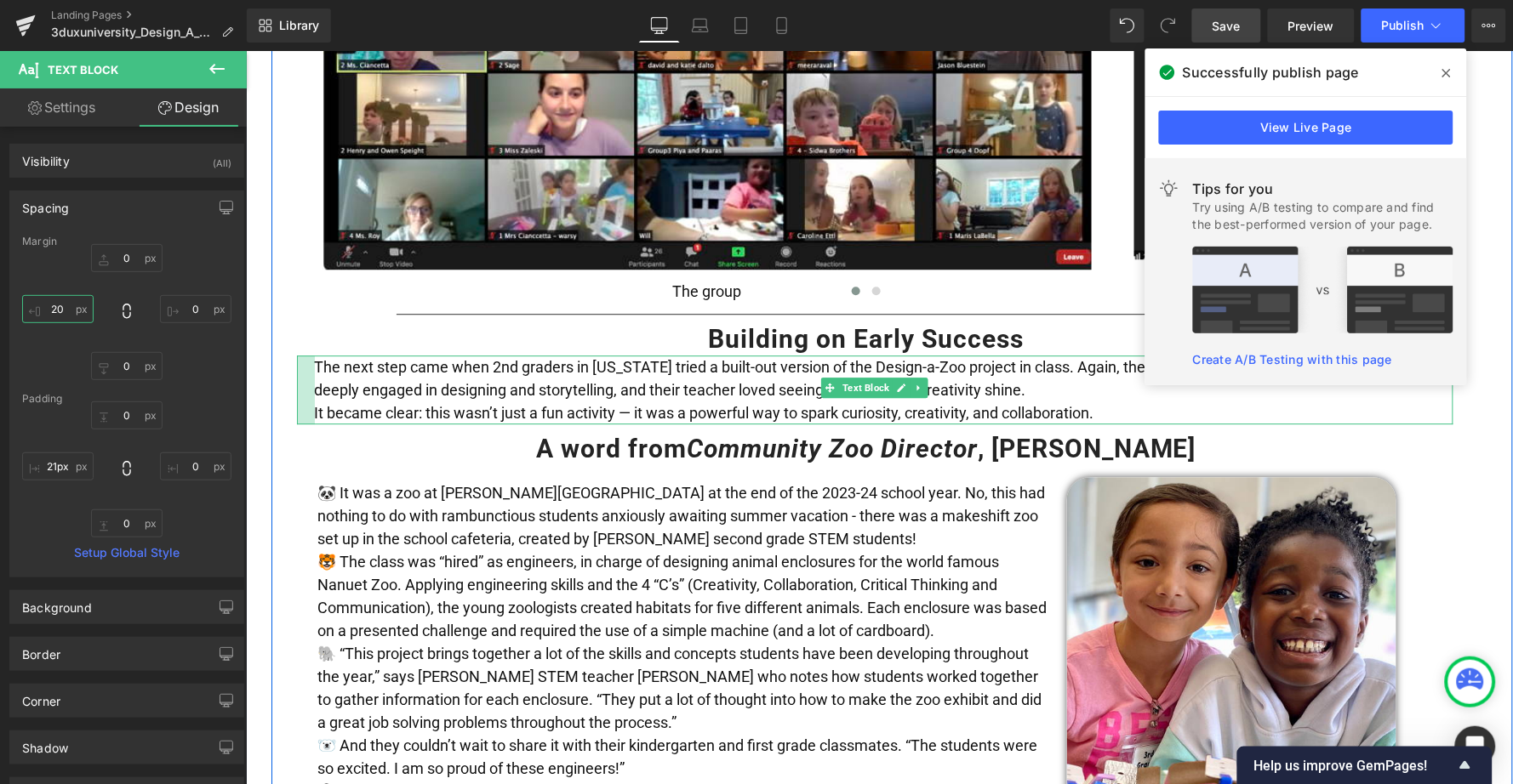
drag, startPoint x: 293, startPoint y: 363, endPoint x: 311, endPoint y: 364, distance: 18.0
click at [311, 364] on div "The next step came when 2nd graders in [US_STATE] tried a built-out version of …" at bounding box center [875, 389] width 1156 height 69
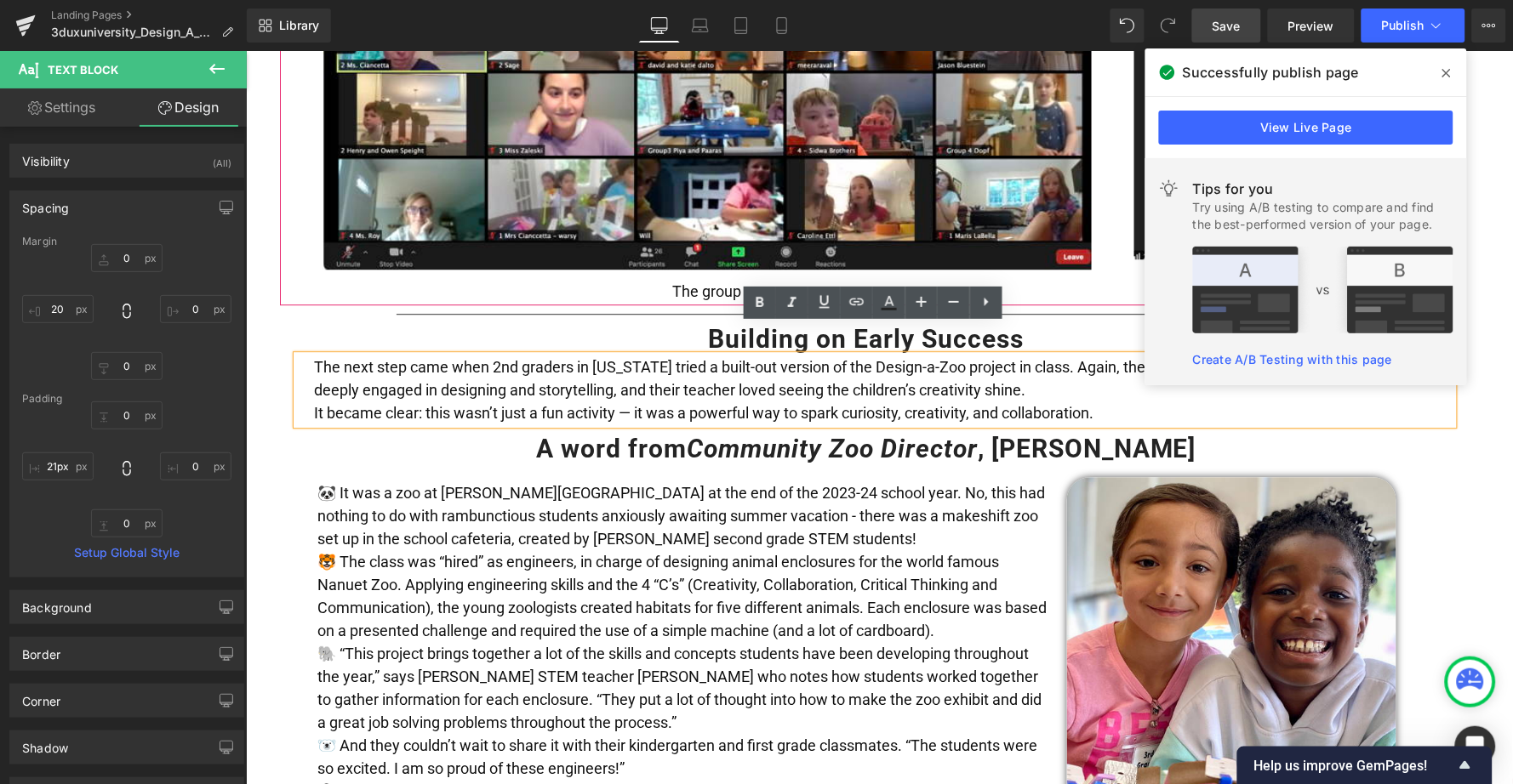
click at [1441, 71] on span at bounding box center [1447, 73] width 27 height 27
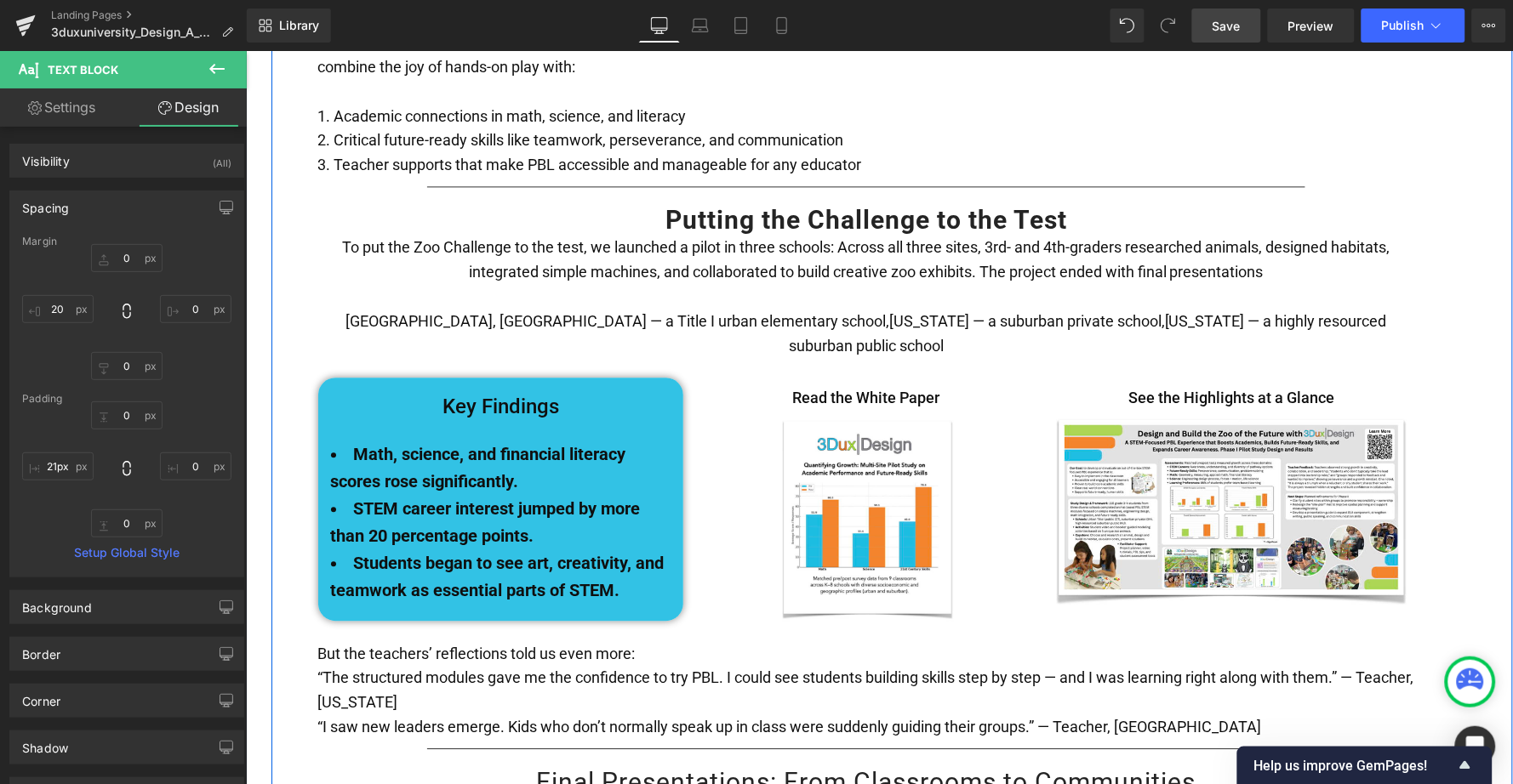
scroll to position [2847, 0]
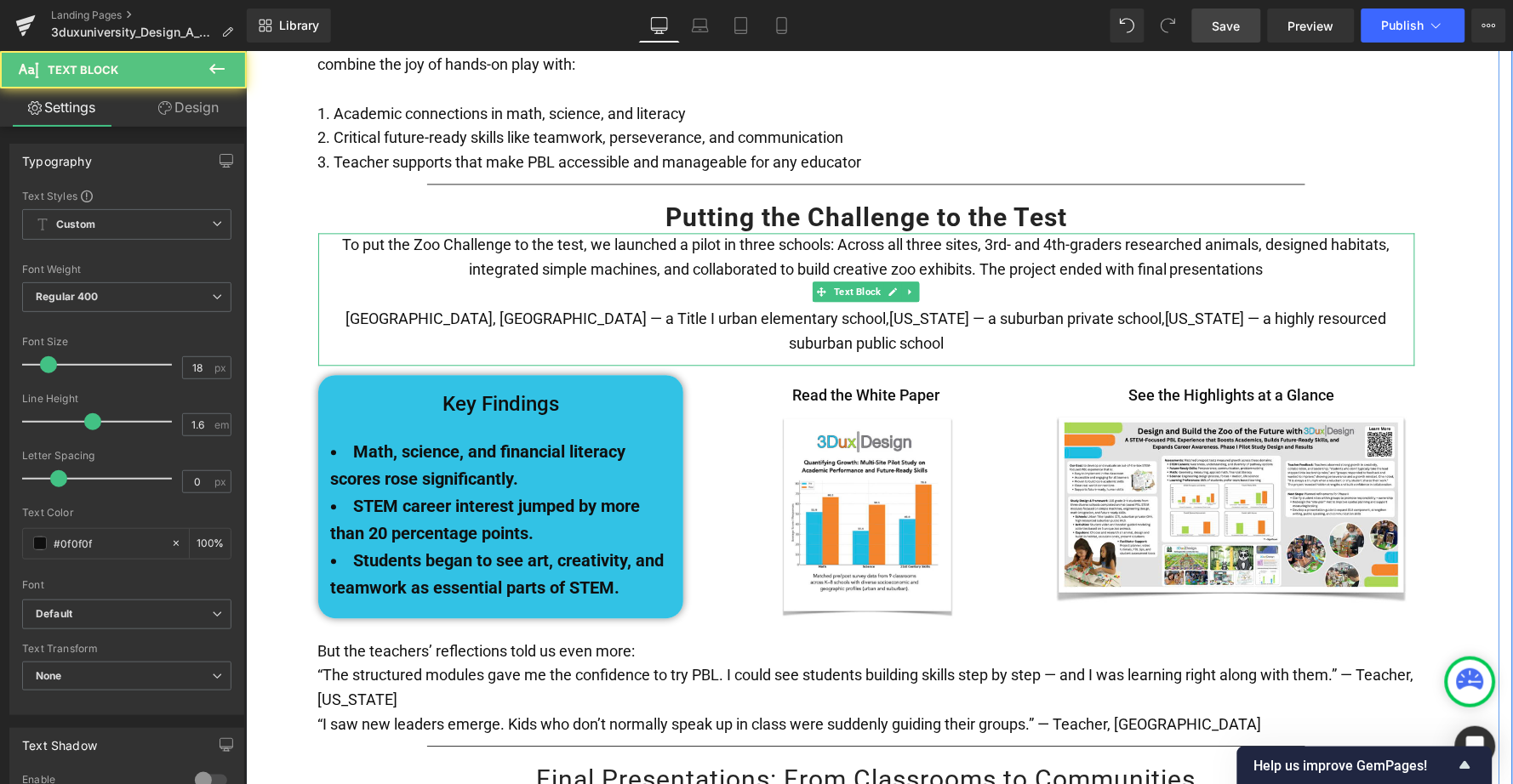
click at [968, 282] on p at bounding box center [866, 293] width 1097 height 24
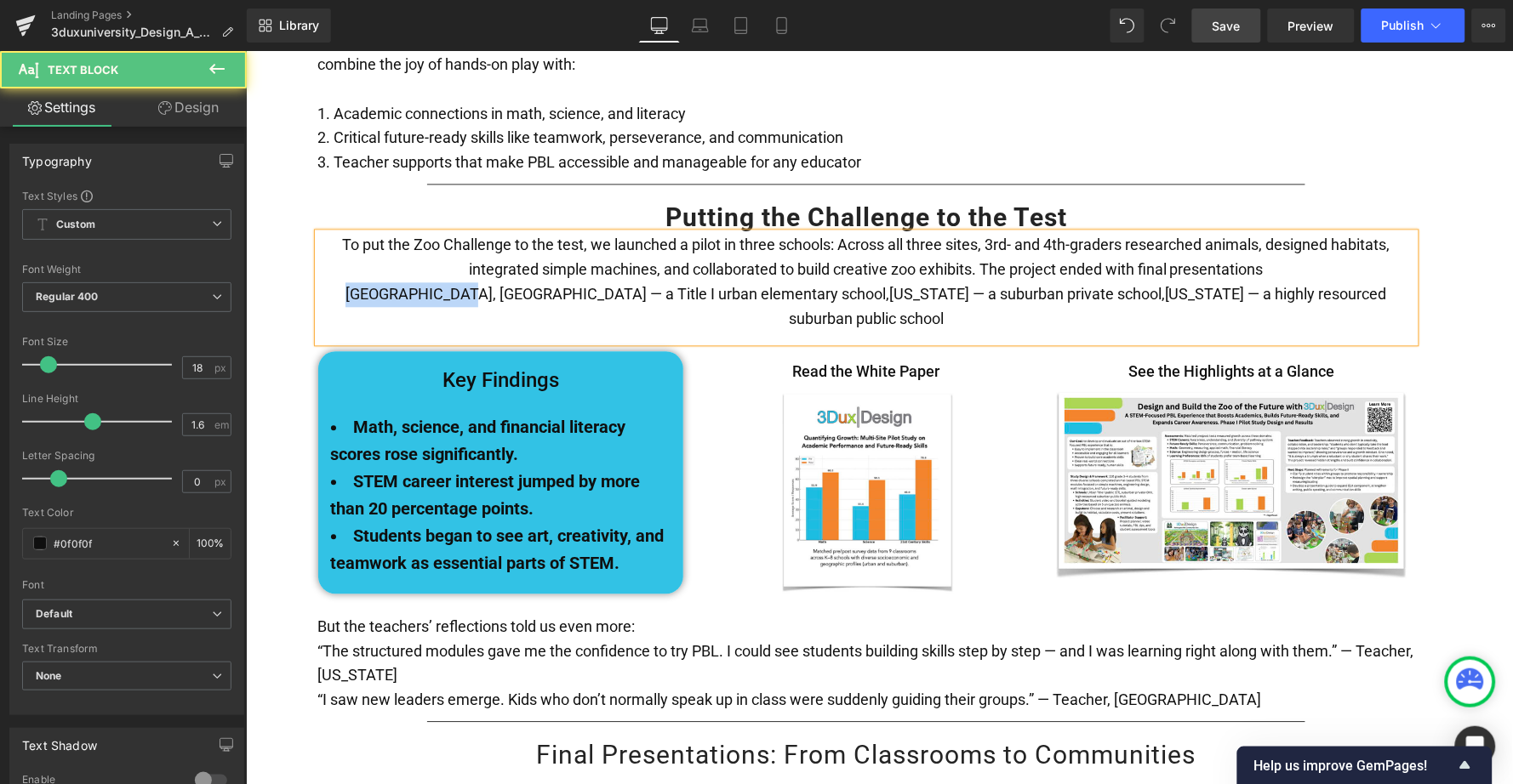
drag, startPoint x: 484, startPoint y: 254, endPoint x: 377, endPoint y: 254, distance: 107.0
click at [377, 282] on p "[GEOGRAPHIC_DATA], [GEOGRAPHIC_DATA] — a Title I urban elementary school, [US_S…" at bounding box center [866, 306] width 1097 height 50
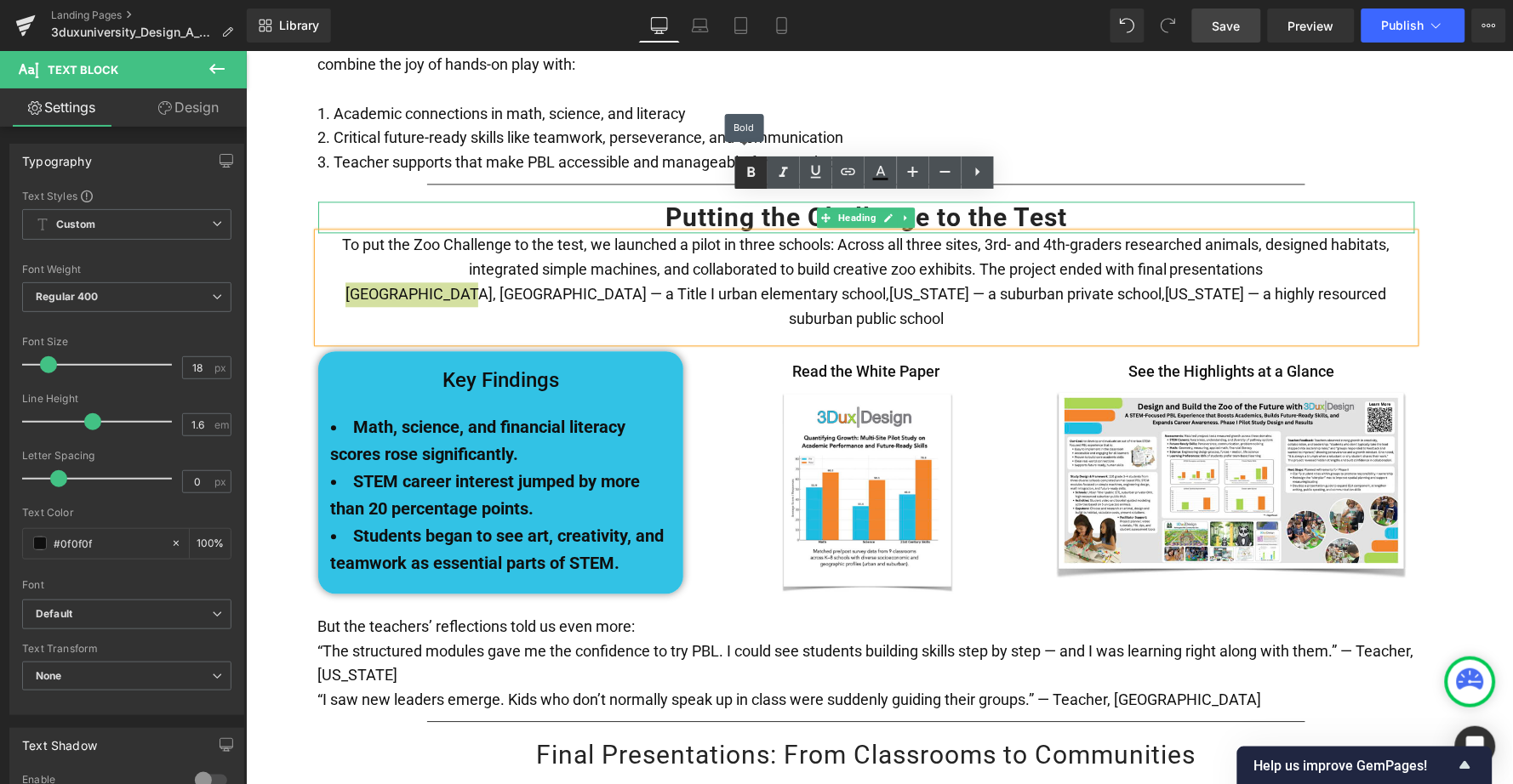
click at [742, 167] on icon at bounding box center [751, 172] width 20 height 20
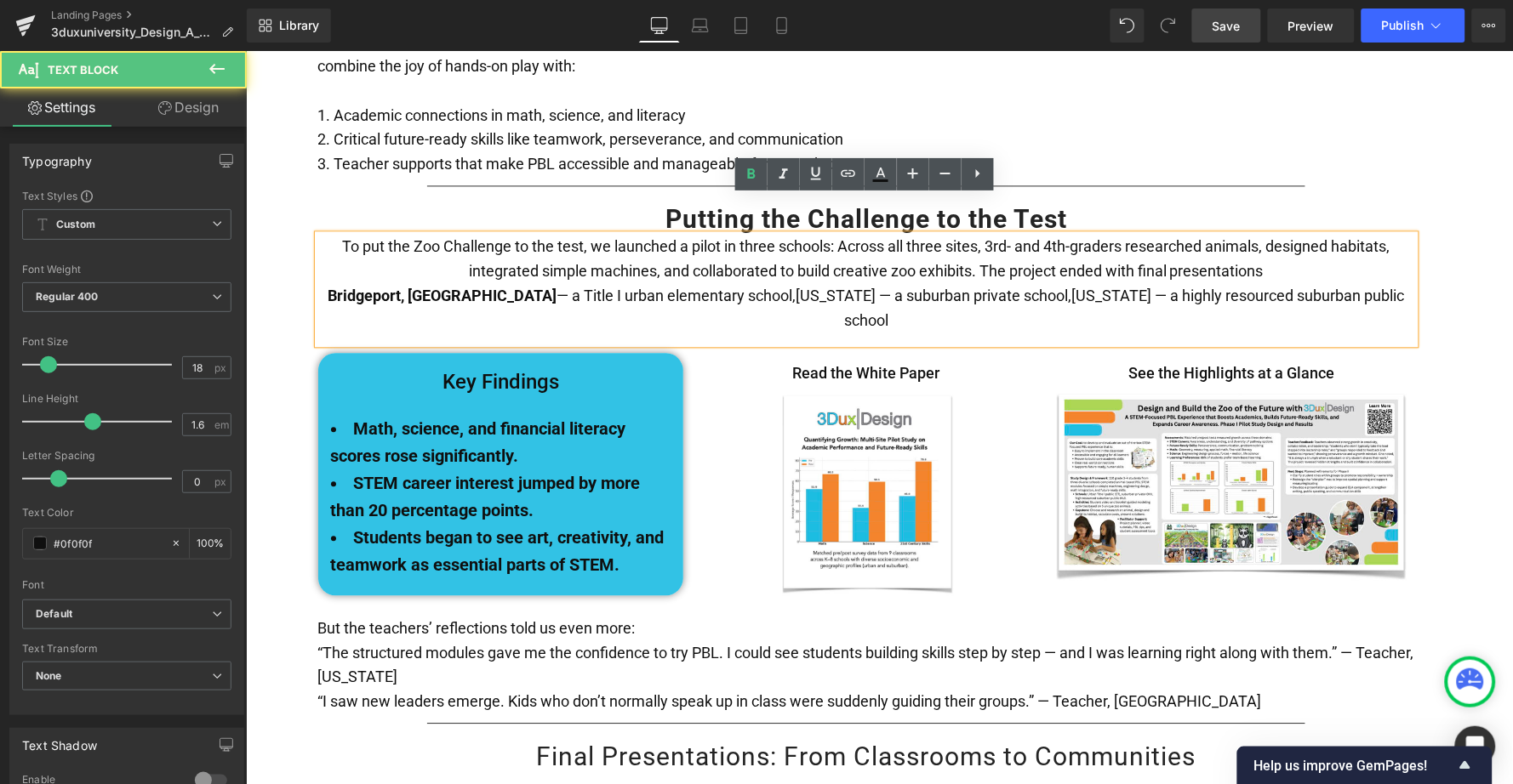
click at [796, 286] on span "[US_STATE] — a suburban private school," at bounding box center [934, 294] width 276 height 17
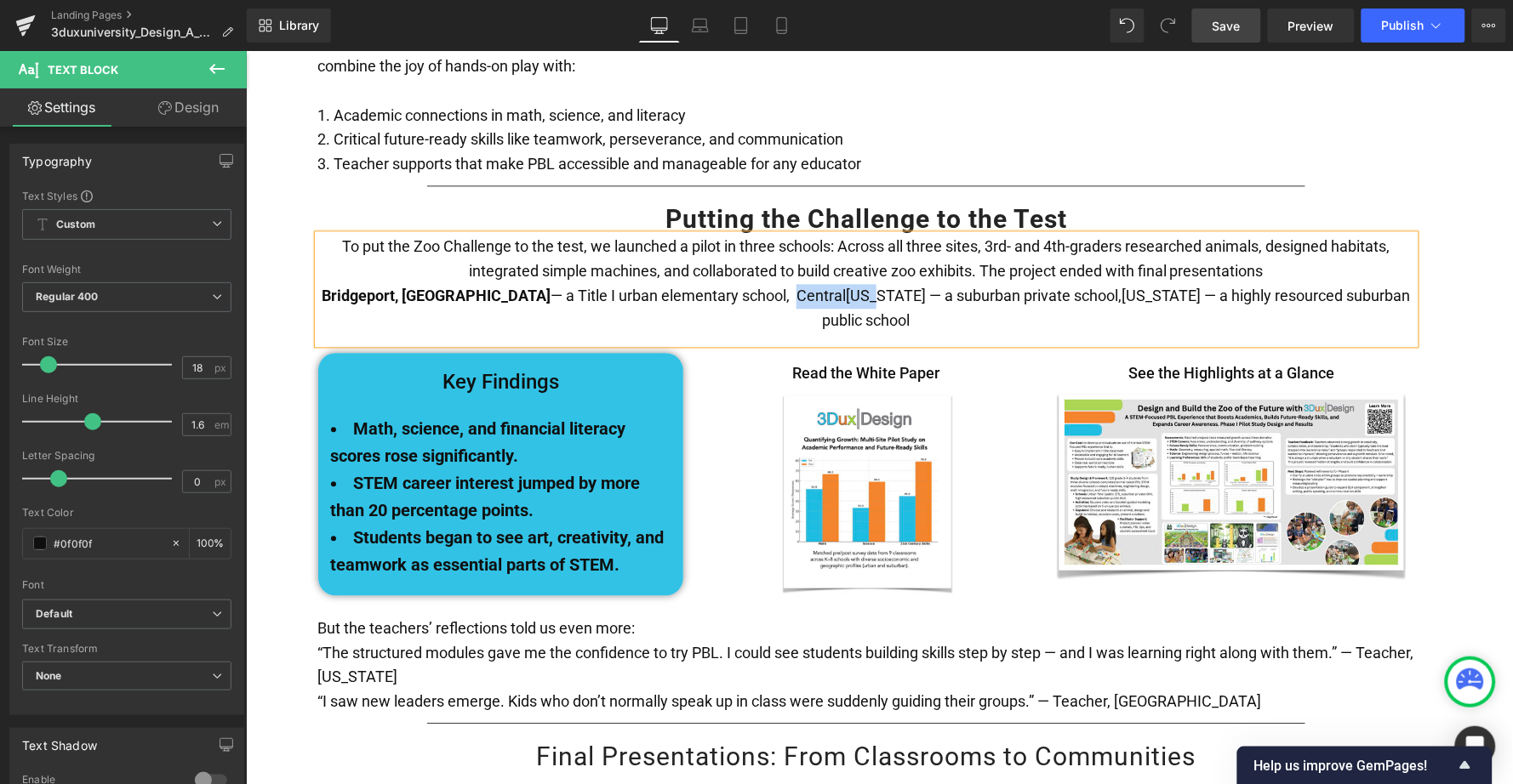
drag, startPoint x: 787, startPoint y: 256, endPoint x: 704, endPoint y: 258, distance: 83.0
click at [704, 284] on p "[GEOGRAPHIC_DATA], [GEOGRAPHIC_DATA] — a Title I urban elementary school, [GEOG…" at bounding box center [866, 308] width 1097 height 50
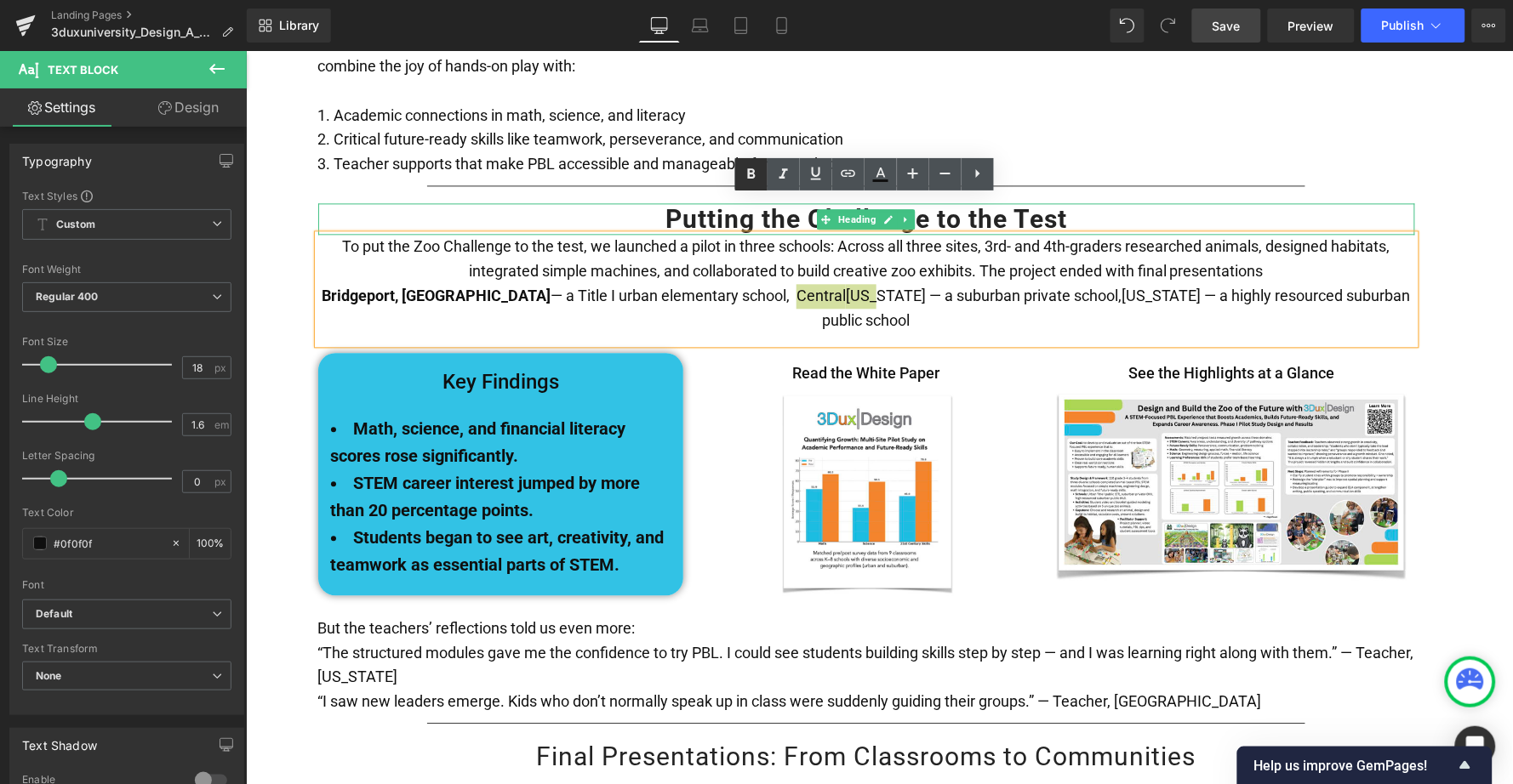
click at [751, 181] on icon at bounding box center [751, 174] width 20 height 20
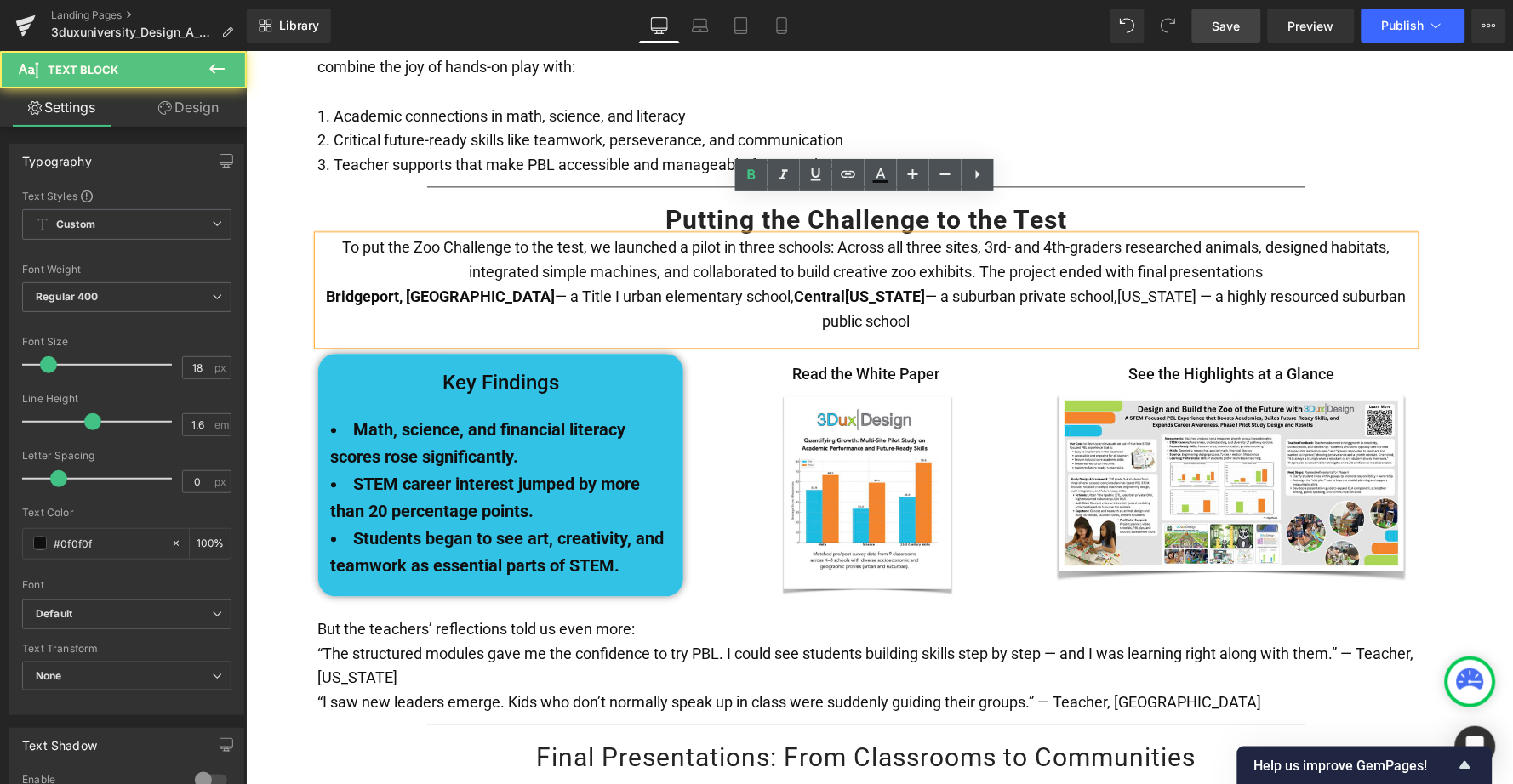
click at [991, 287] on span "[US_STATE] — a highly resourced suburban public school" at bounding box center [1115, 308] width 585 height 43
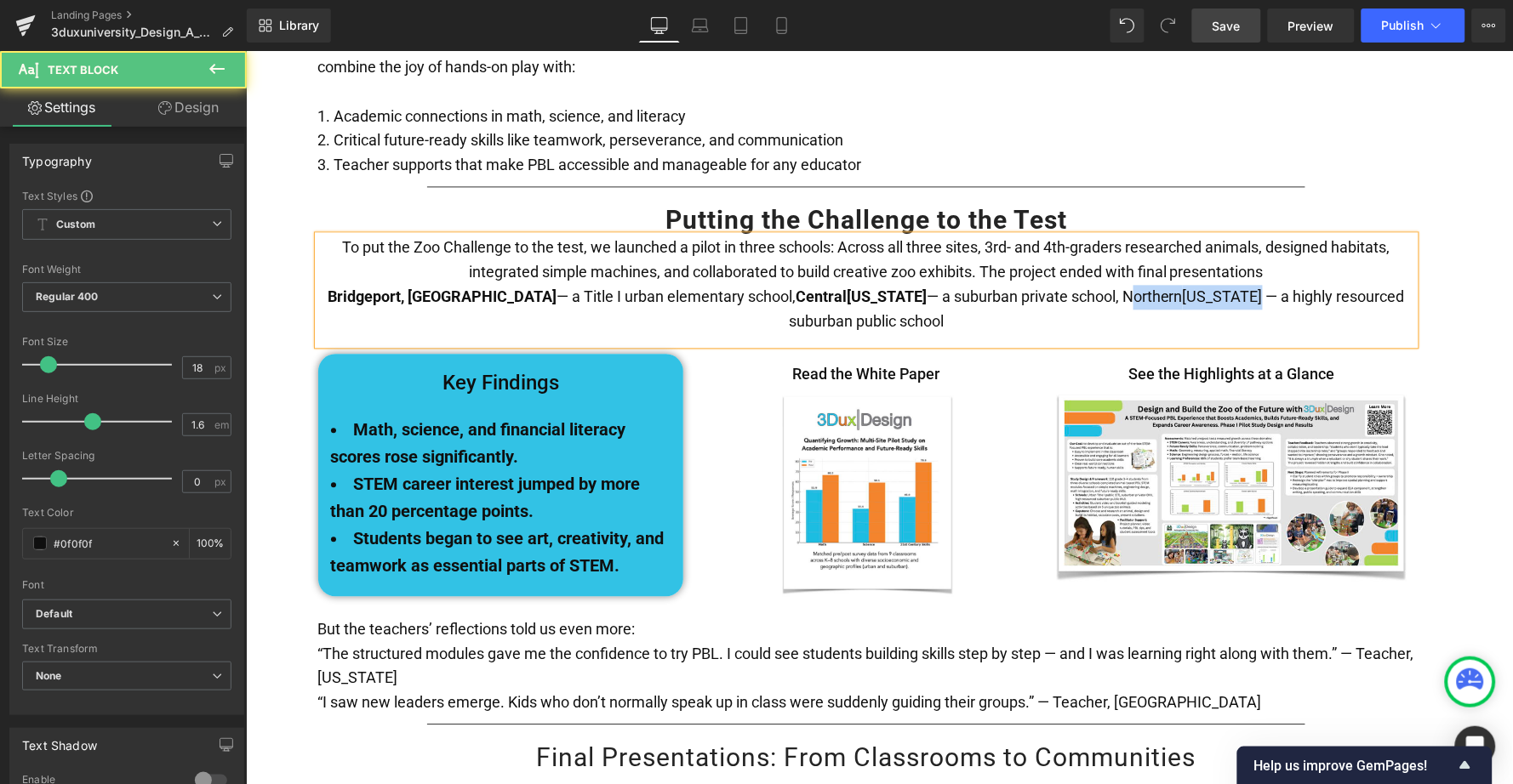
drag, startPoint x: 1100, startPoint y: 254, endPoint x: 959, endPoint y: 254, distance: 141.0
click at [959, 284] on p "[GEOGRAPHIC_DATA], [GEOGRAPHIC_DATA] — a Title I urban elementary school, [GEOG…" at bounding box center [866, 308] width 1097 height 50
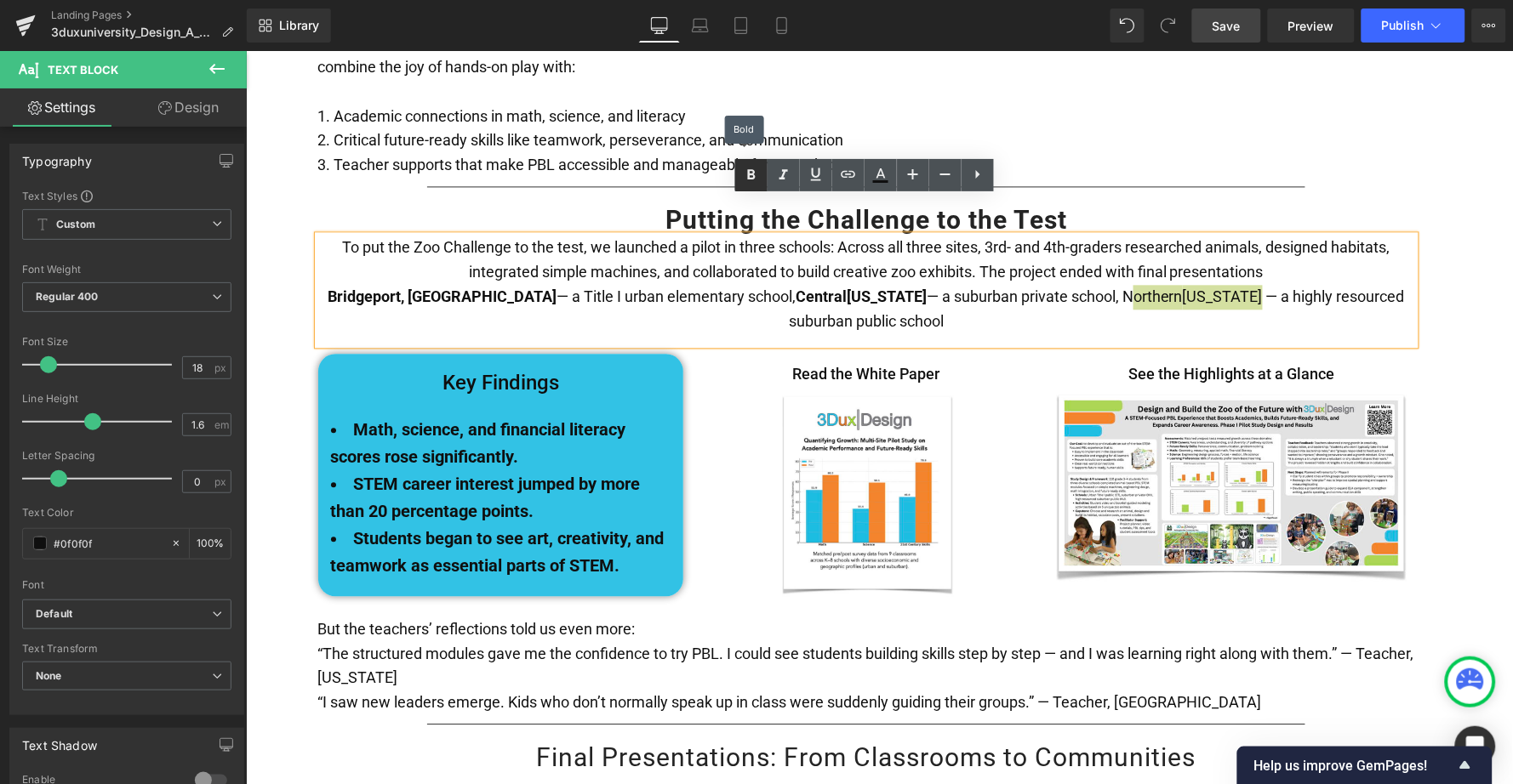
click at [752, 176] on icon at bounding box center [751, 175] width 20 height 20
click at [1120, 288] on strong "Northern" at bounding box center [1152, 296] width 62 height 17
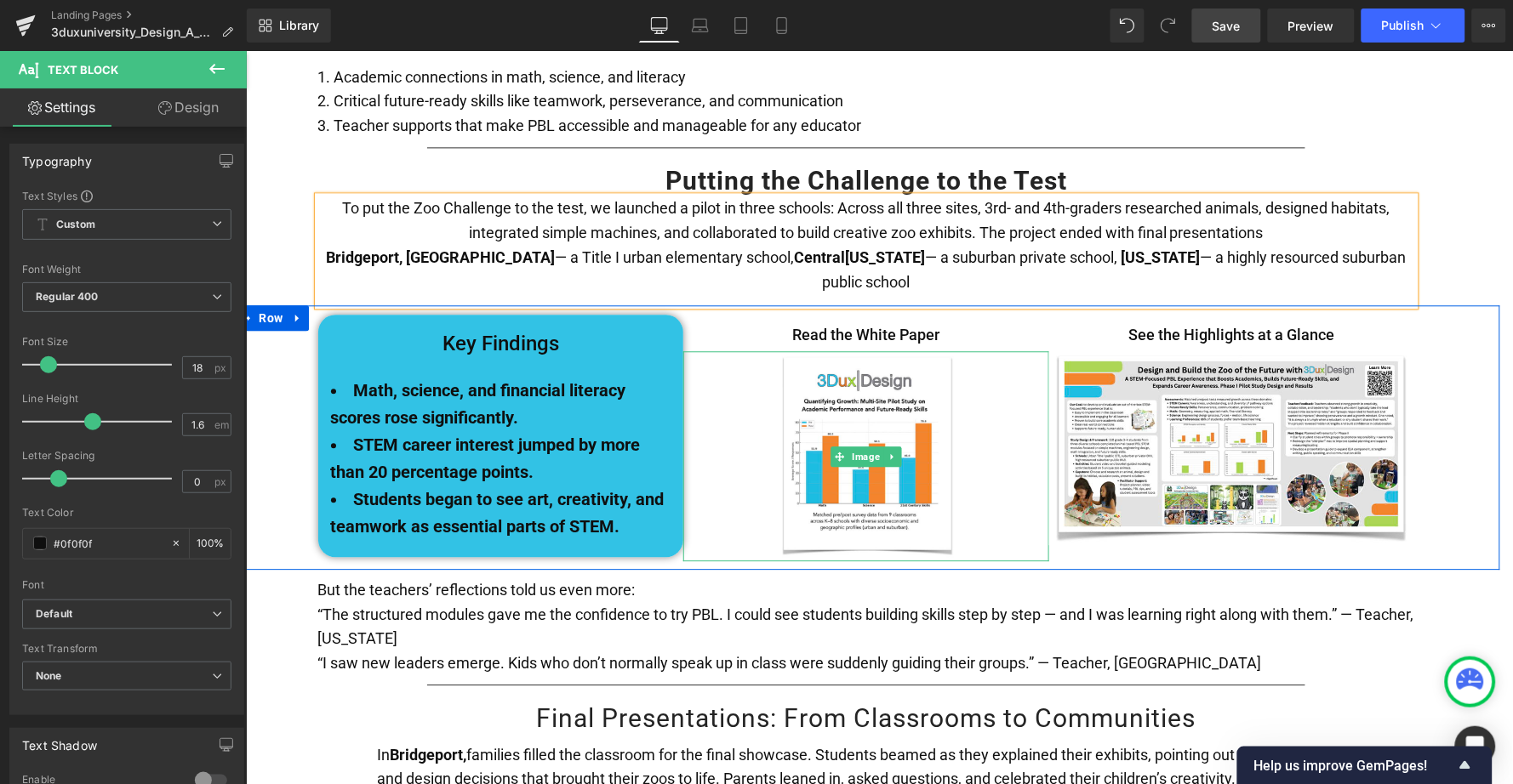
scroll to position [2882, 0]
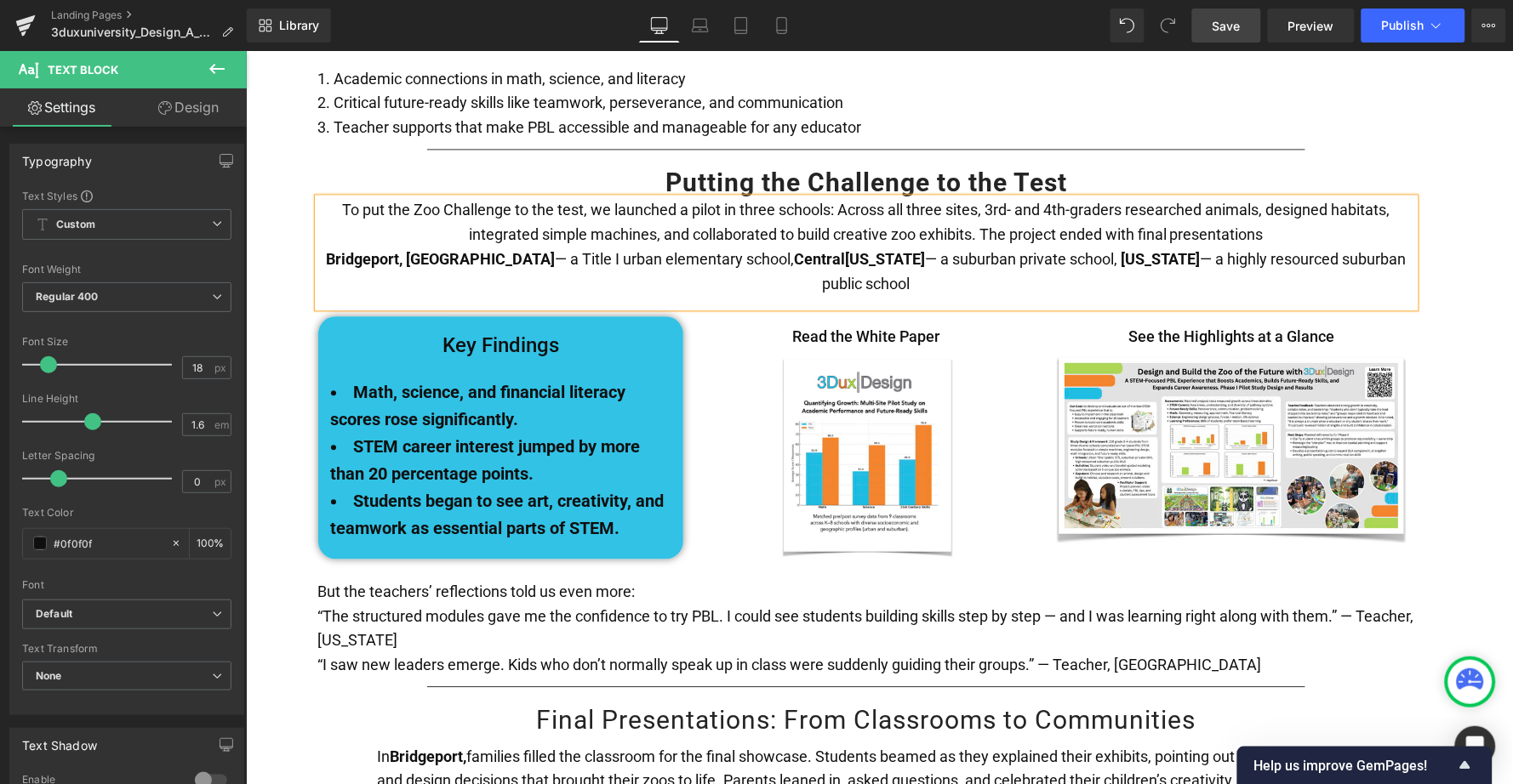
click at [698, 250] on span "[GEOGRAPHIC_DATA], [GEOGRAPHIC_DATA] — a Title I urban elementary school, Centr…" at bounding box center [585, 258] width 519 height 17
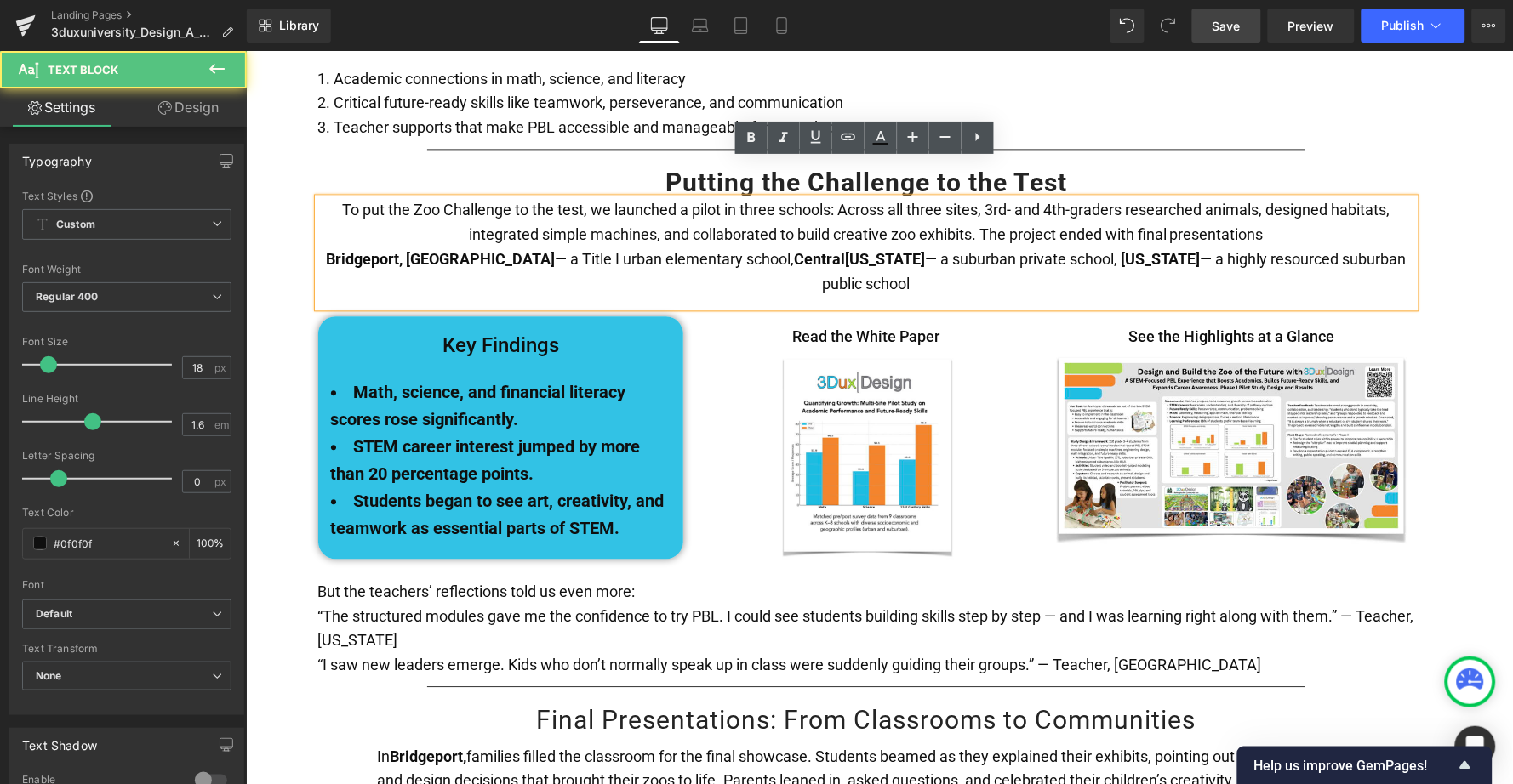
click at [1119, 250] on strong "[US_STATE]" at bounding box center [1159, 258] width 80 height 17
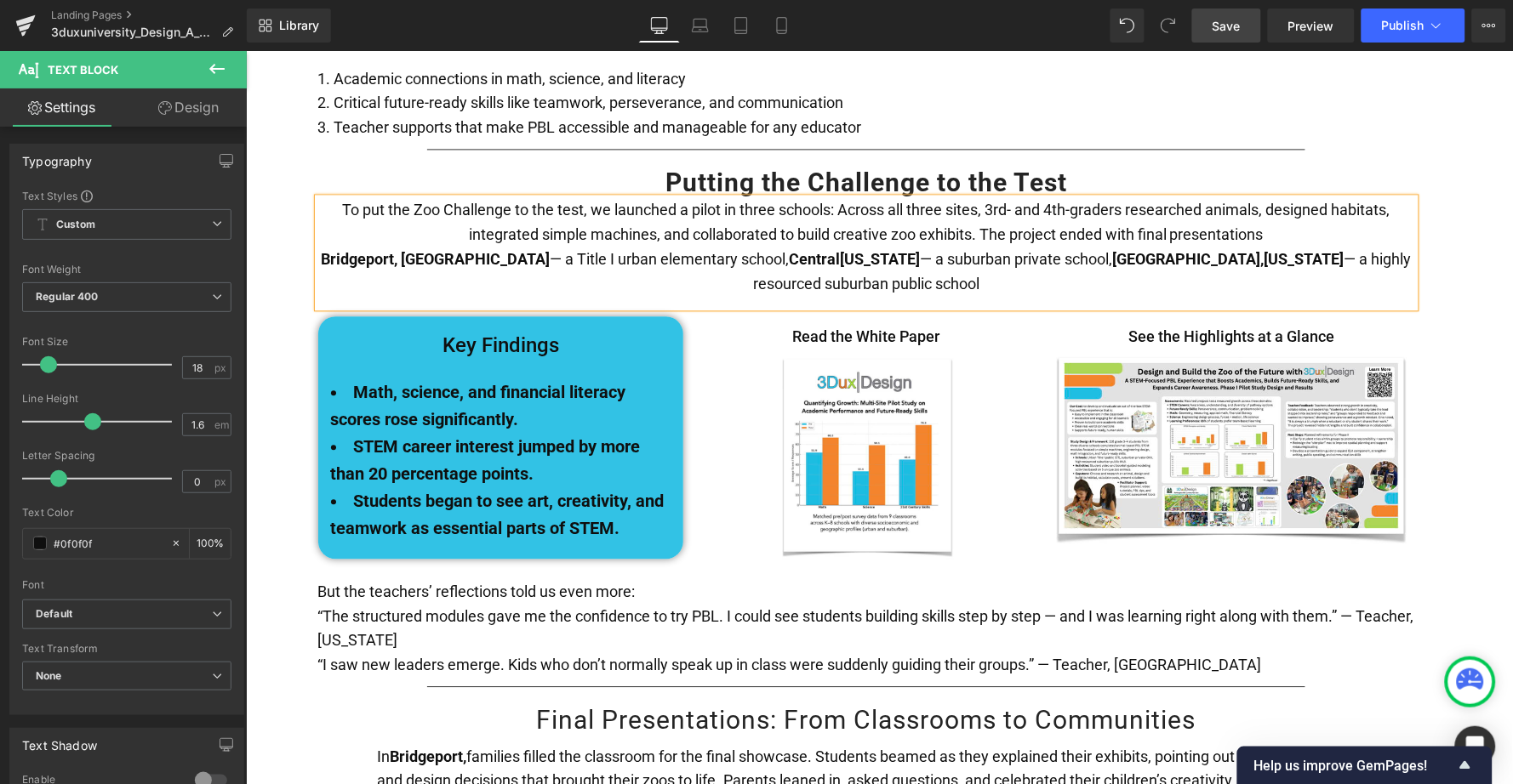
click at [1234, 29] on span "Save" at bounding box center [1226, 26] width 28 height 17
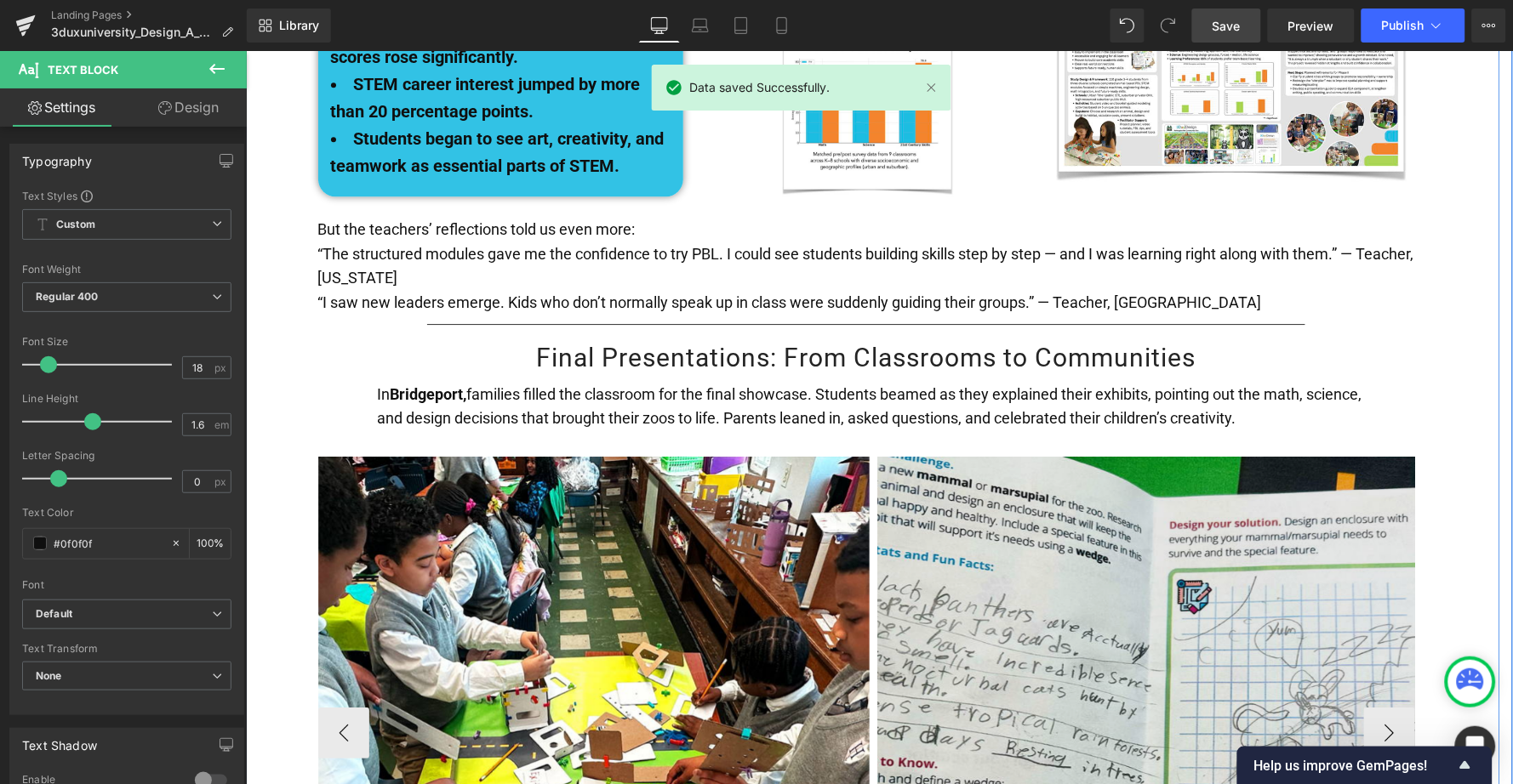
scroll to position [3261, 0]
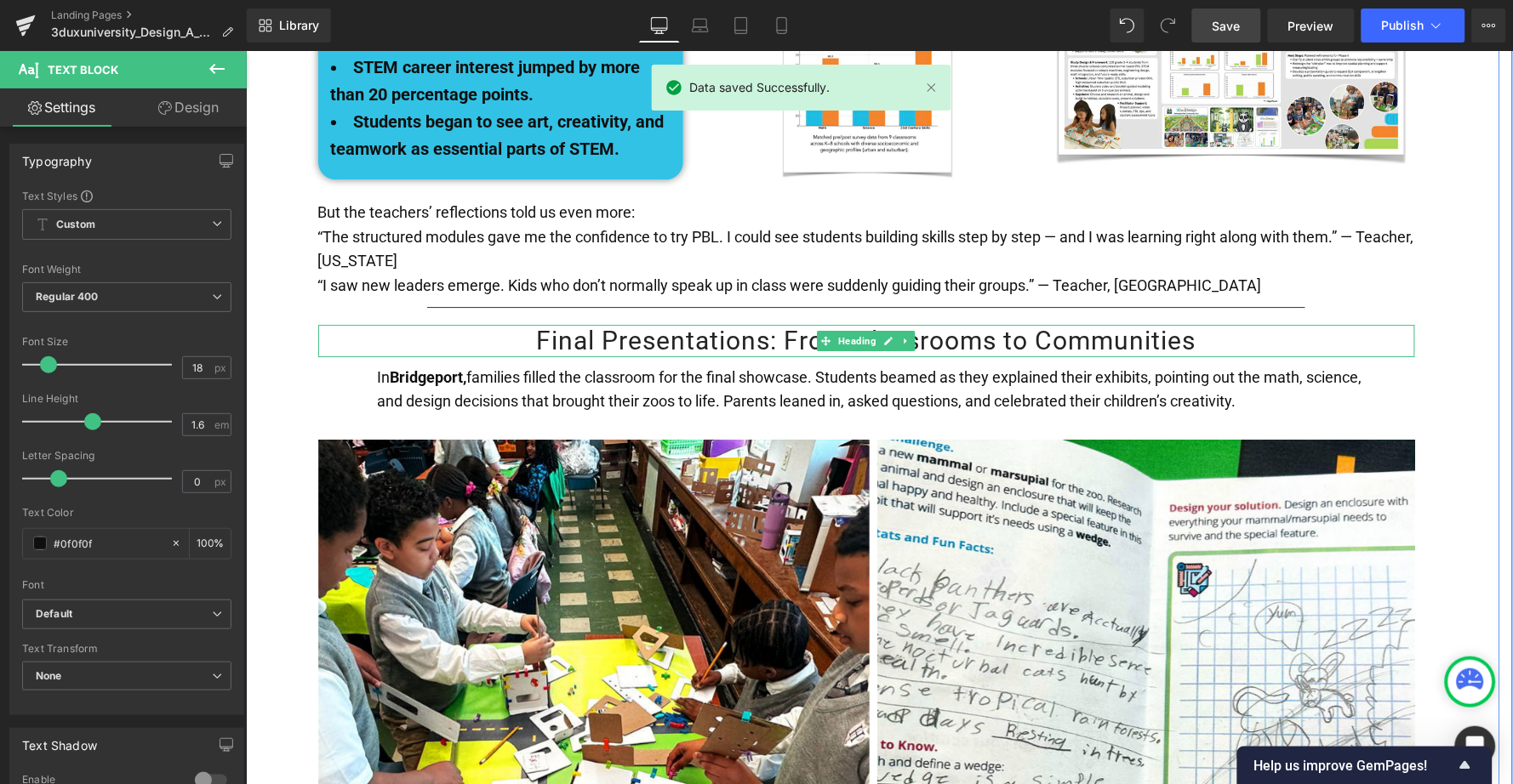
click at [836, 330] on span "Heading" at bounding box center [856, 340] width 45 height 20
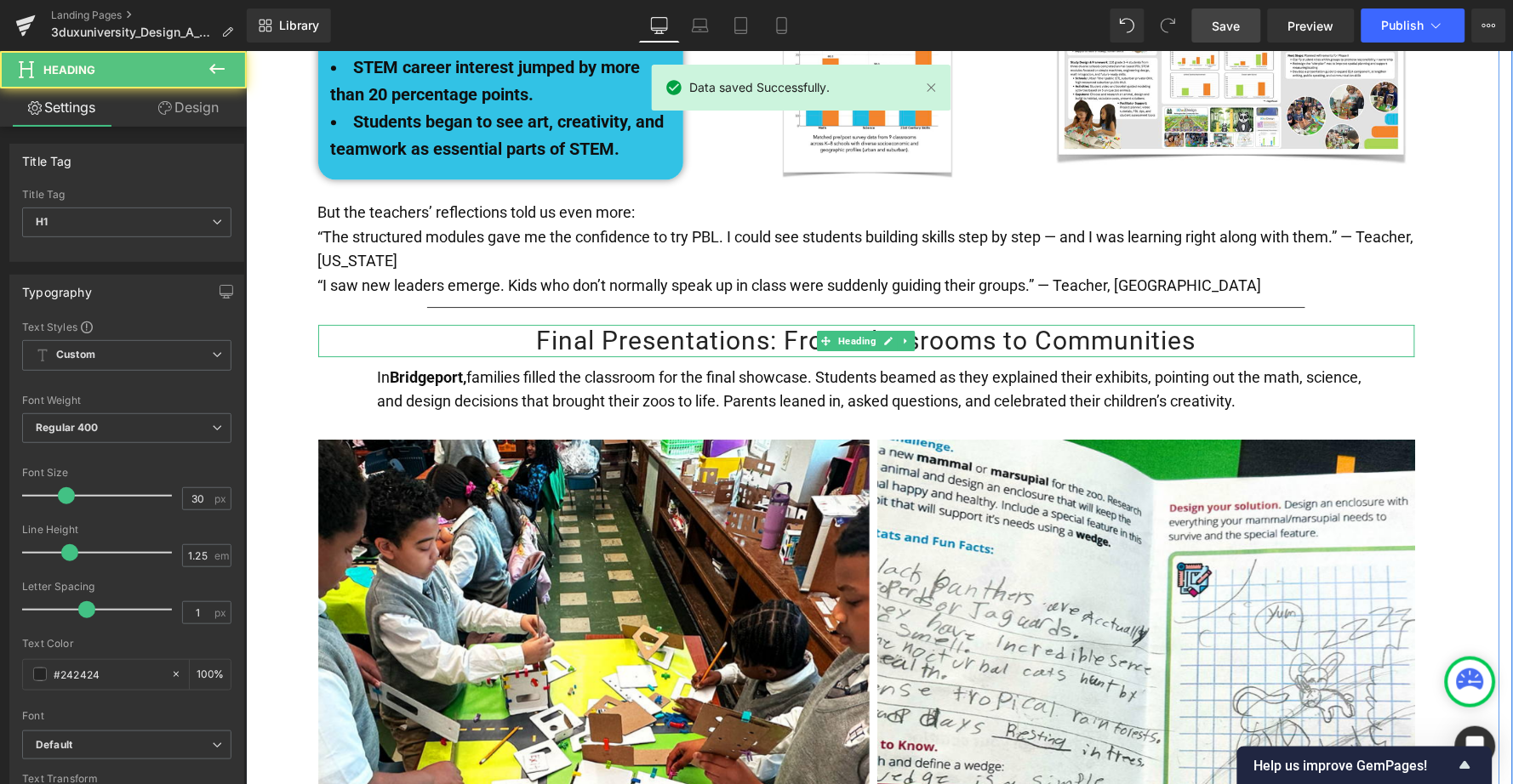
click at [759, 324] on h1 "Final Presentations: From Classrooms to Communities" at bounding box center [866, 340] width 1097 height 32
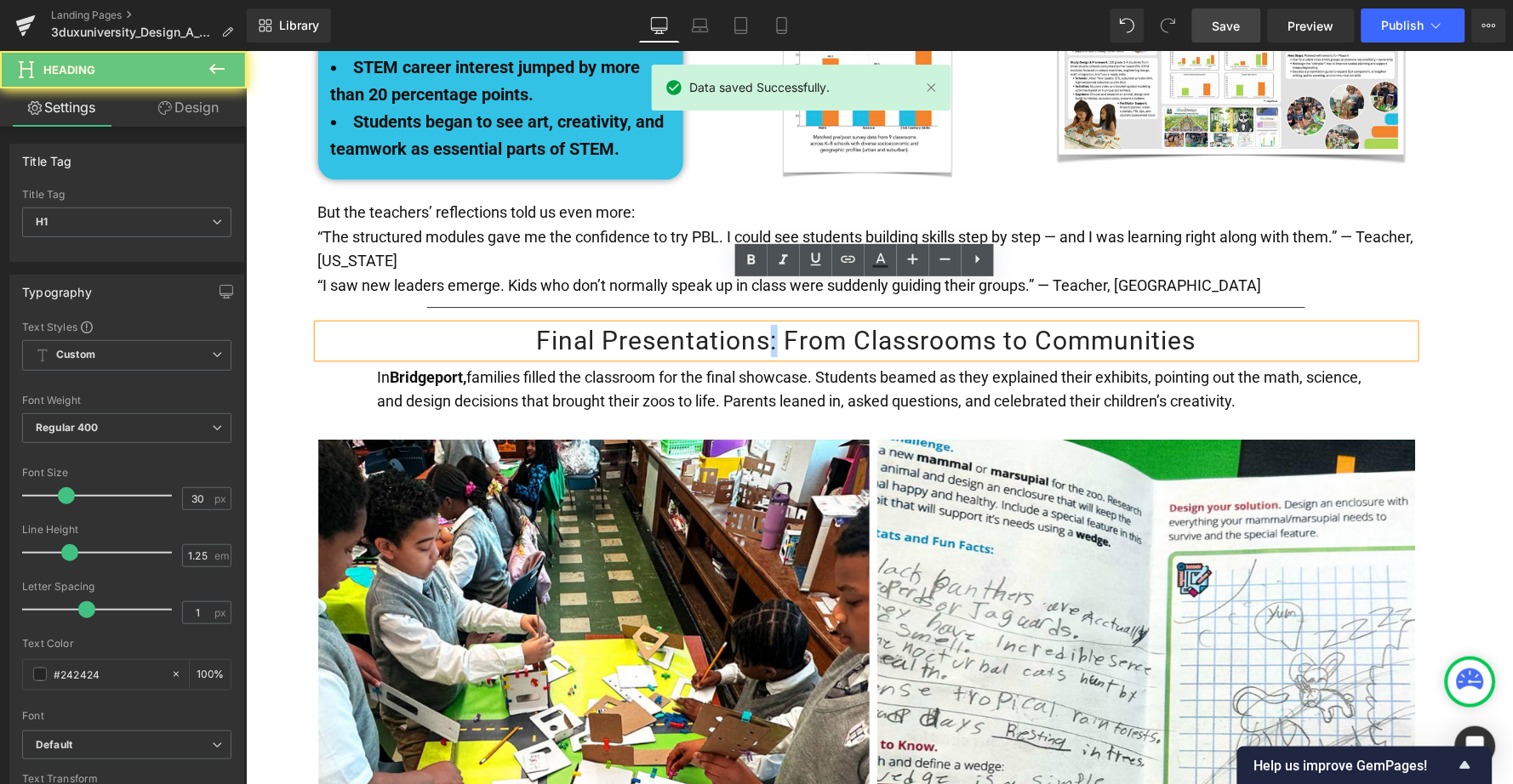
click at [759, 324] on h1 "Final Presentations: From Classrooms to Communities" at bounding box center [866, 340] width 1097 height 32
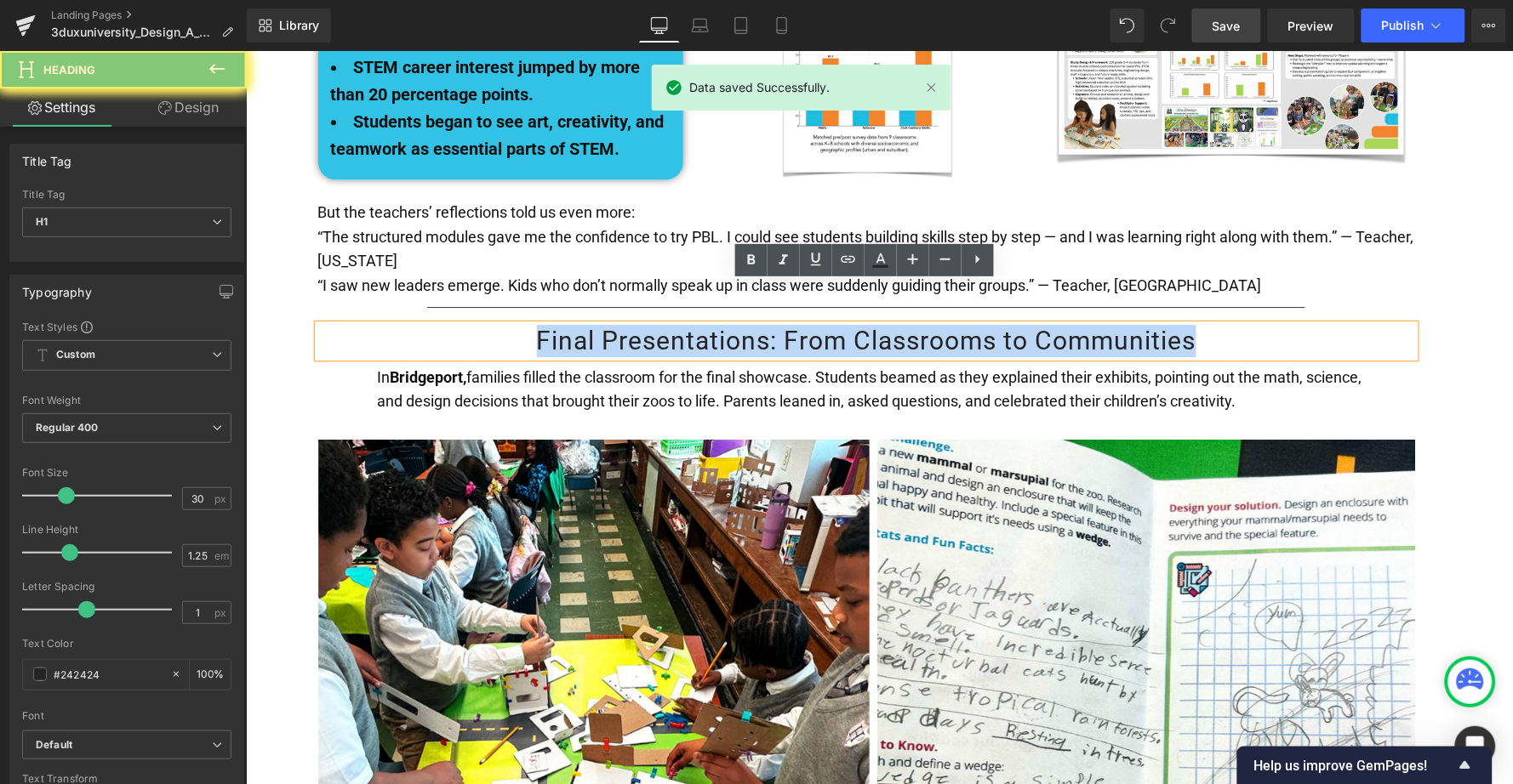
click at [759, 324] on h1 "Final Presentations: From Classrooms to Communities" at bounding box center [866, 340] width 1097 height 32
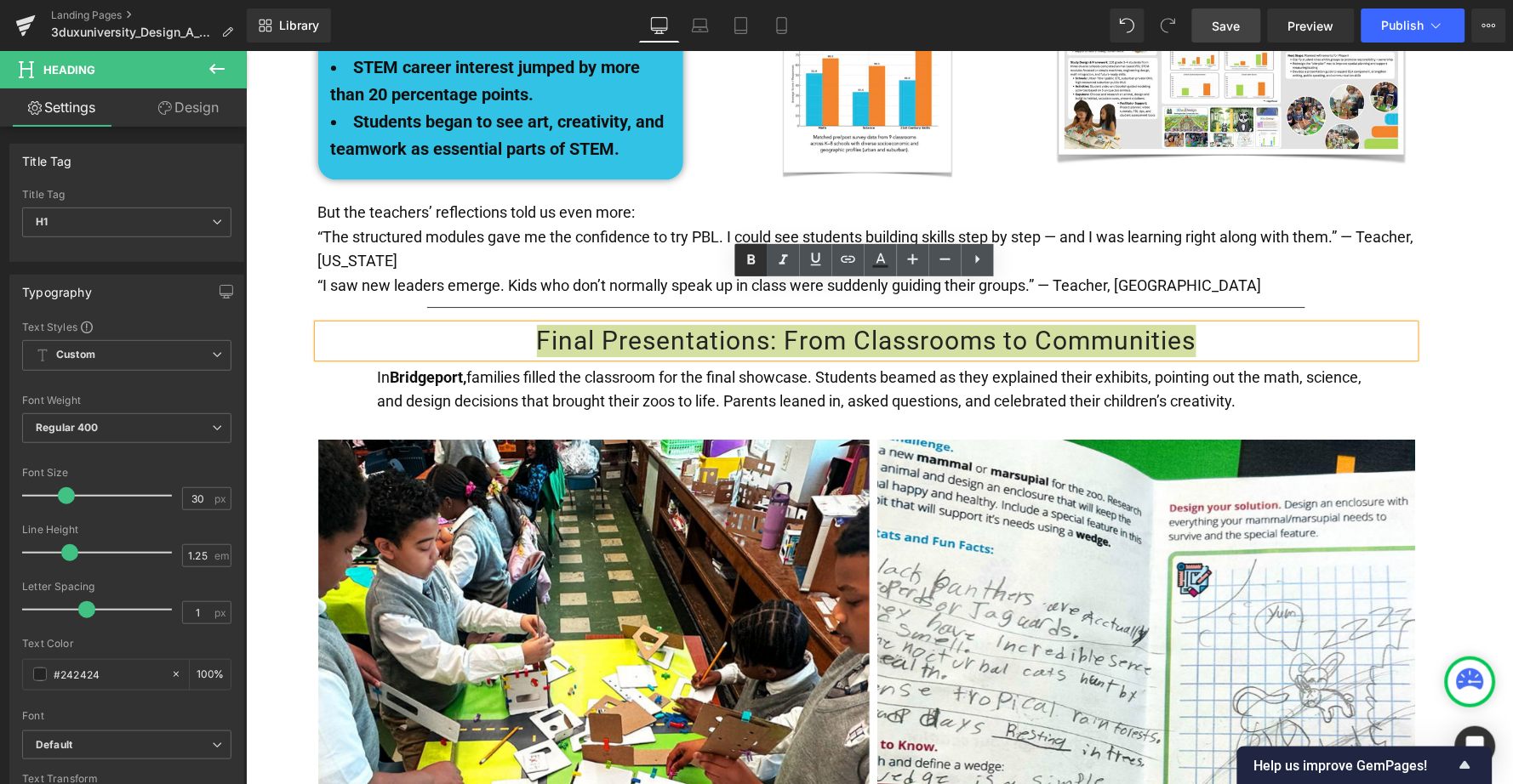
click at [756, 262] on icon at bounding box center [751, 259] width 20 height 20
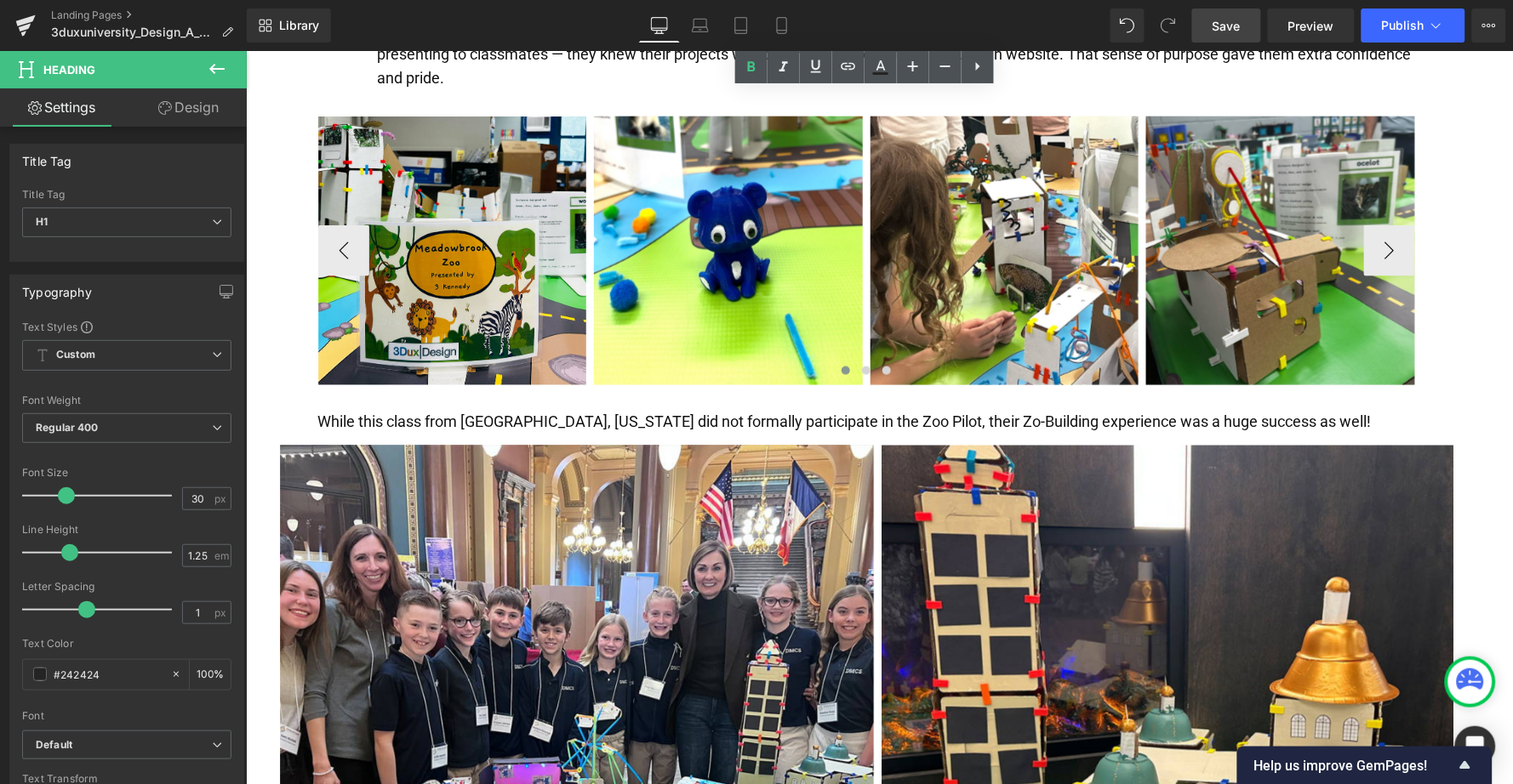
scroll to position [4249, 0]
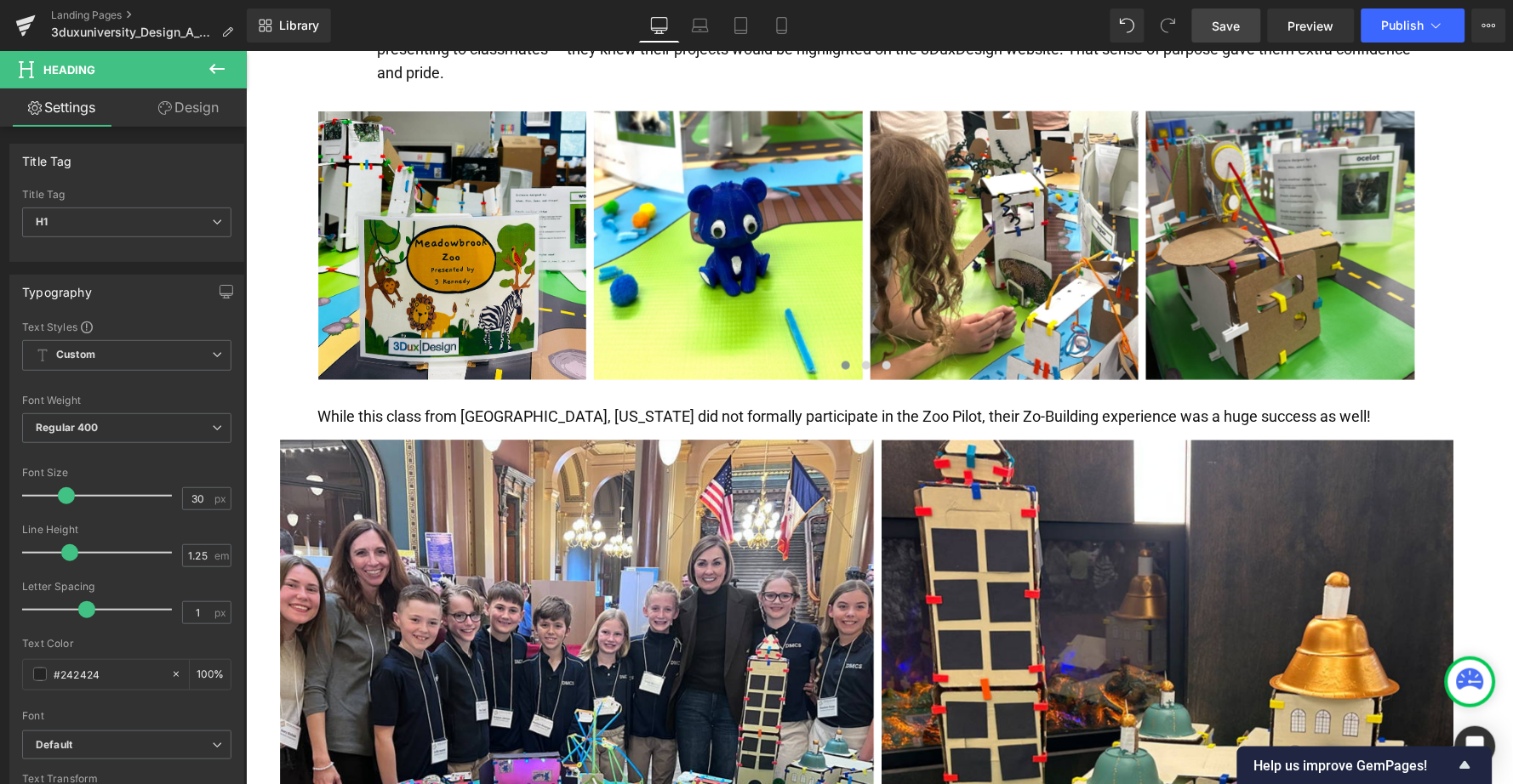
click at [1234, 29] on span "Save" at bounding box center [1226, 26] width 28 height 17
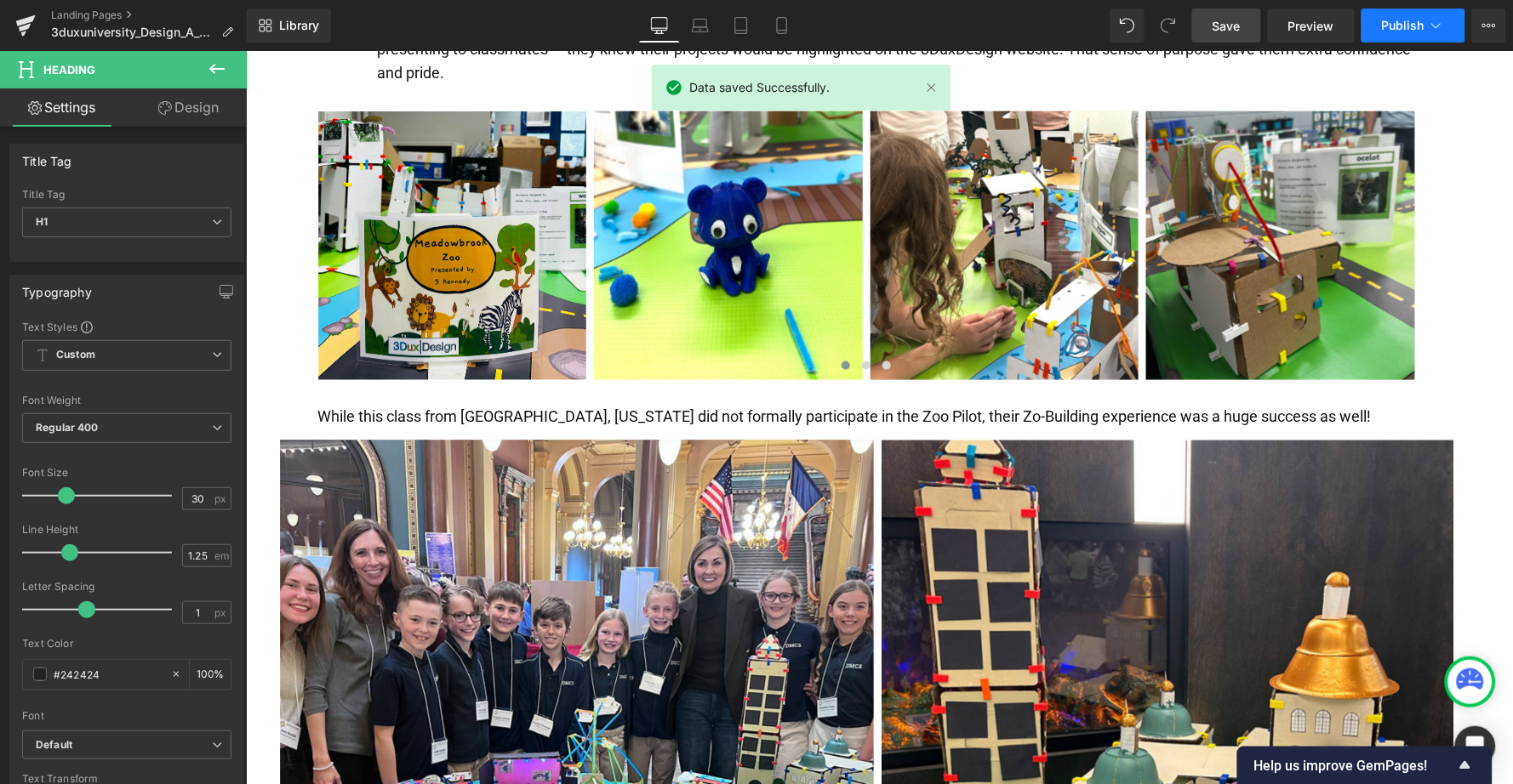
click at [1393, 19] on span "Publish" at bounding box center [1403, 25] width 43 height 14
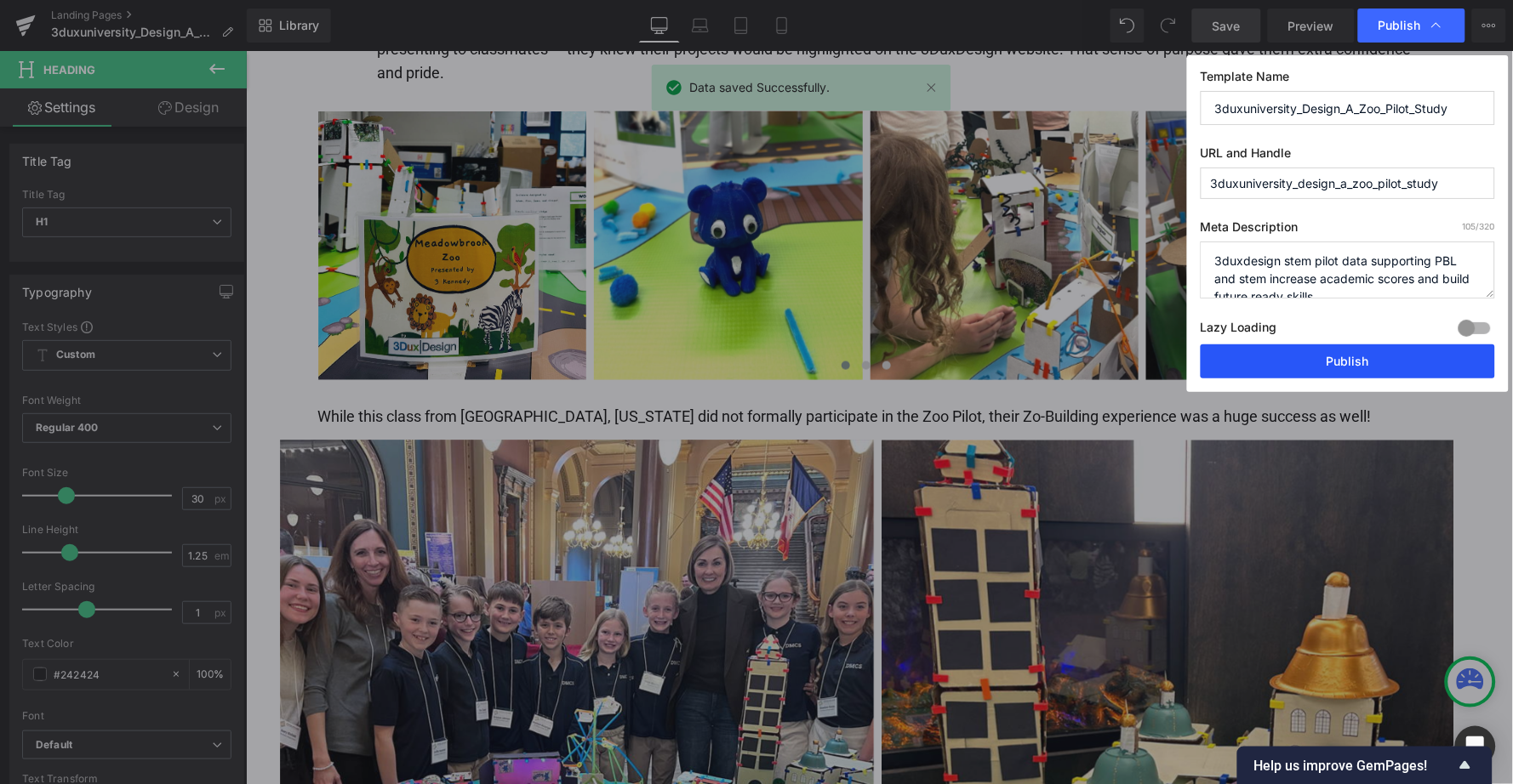
click at [1306, 359] on button "Publish" at bounding box center [1348, 361] width 294 height 34
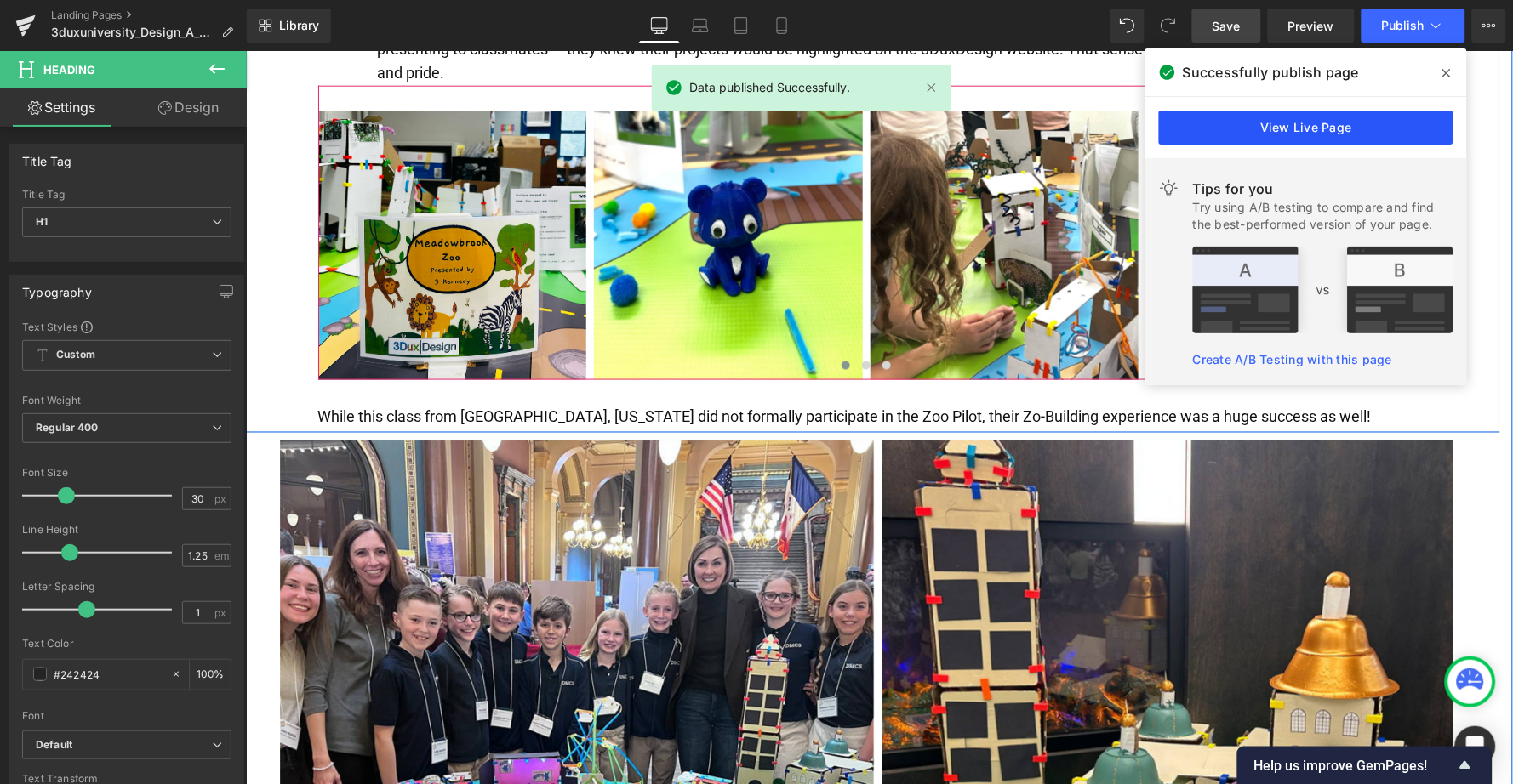
click at [1263, 129] on link "View Live Page" at bounding box center [1306, 127] width 294 height 34
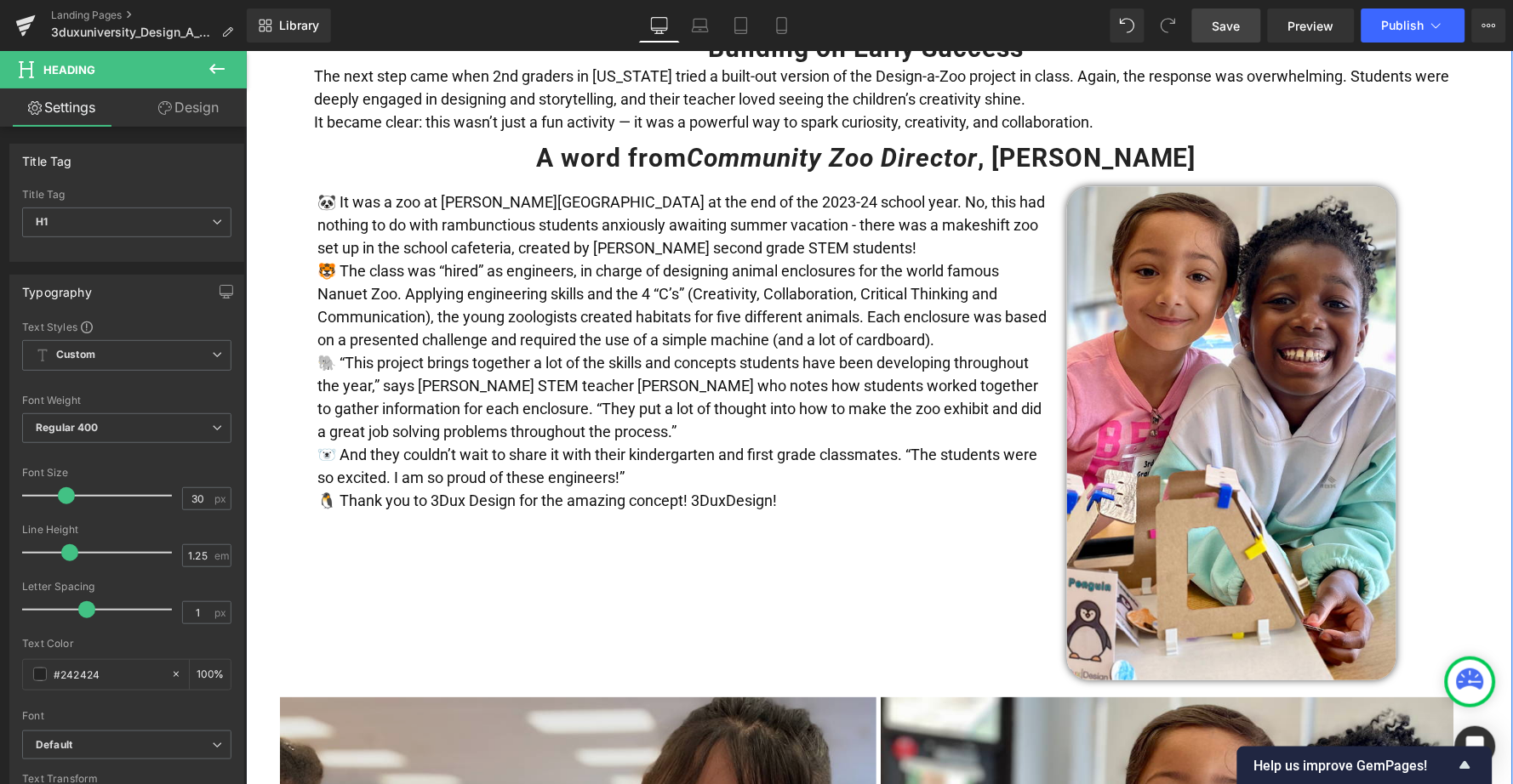
scroll to position [1461, 0]
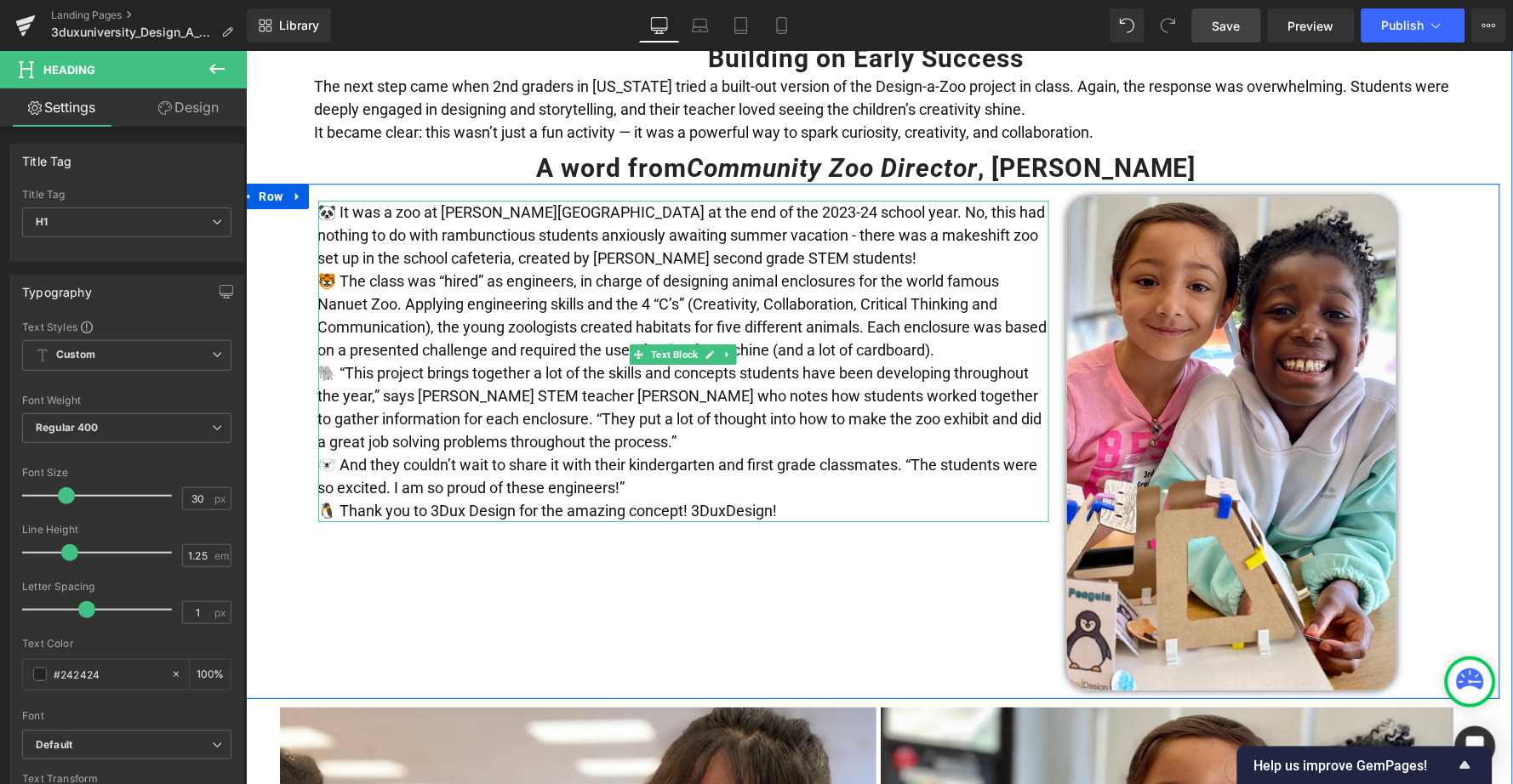
click at [914, 218] on p "🐼 It was a zoo at [PERSON_NAME][GEOGRAPHIC_DATA] at the end of the 2023-24 scho…" at bounding box center [683, 234] width 731 height 69
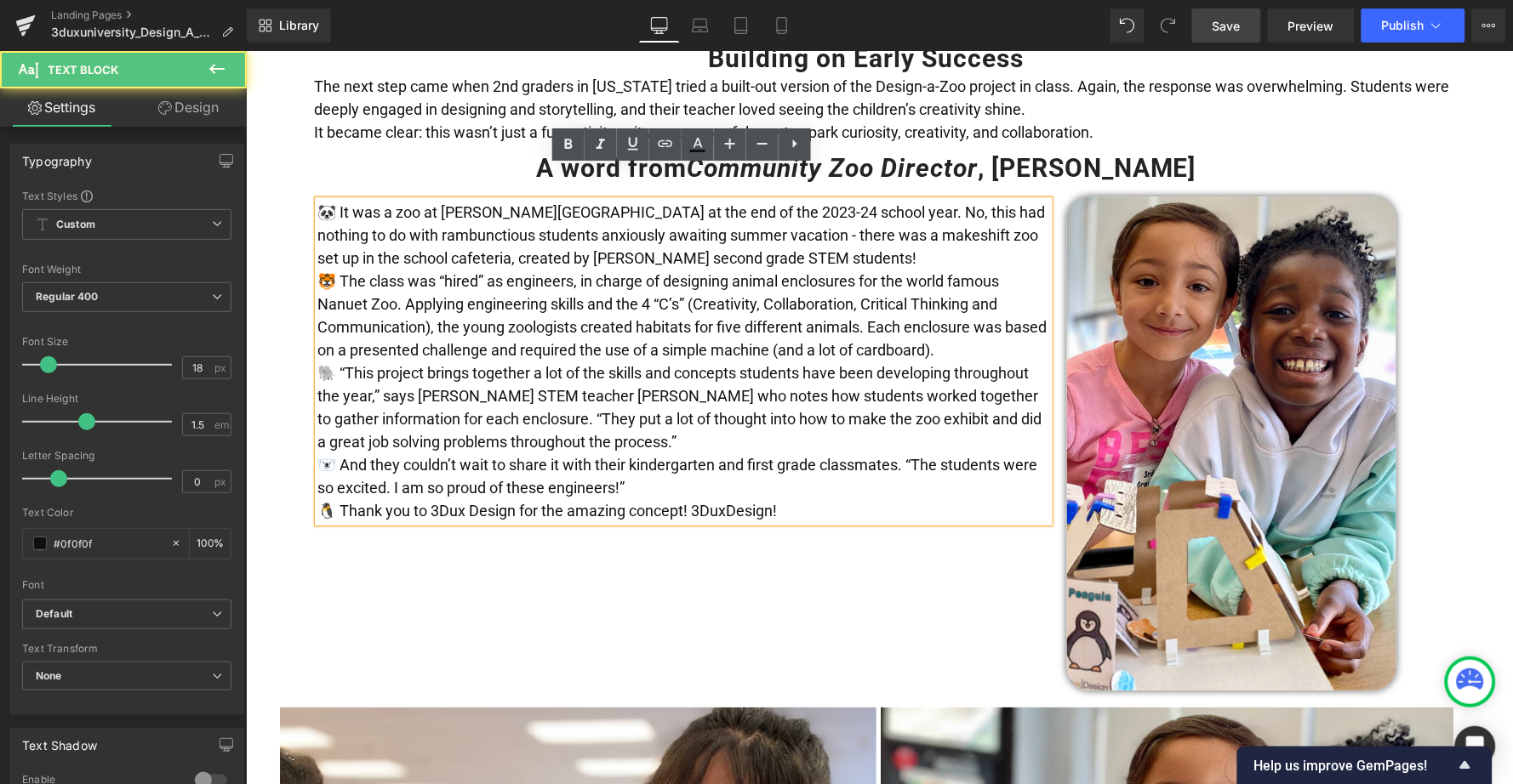
click at [882, 222] on p "🐼 It was a zoo at [PERSON_NAME][GEOGRAPHIC_DATA] at the end of the 2023-24 scho…" at bounding box center [683, 234] width 731 height 69
click at [864, 222] on p "🐼 It was a zoo at [PERSON_NAME][GEOGRAPHIC_DATA] at the end of the 2023-24 scho…" at bounding box center [683, 234] width 731 height 69
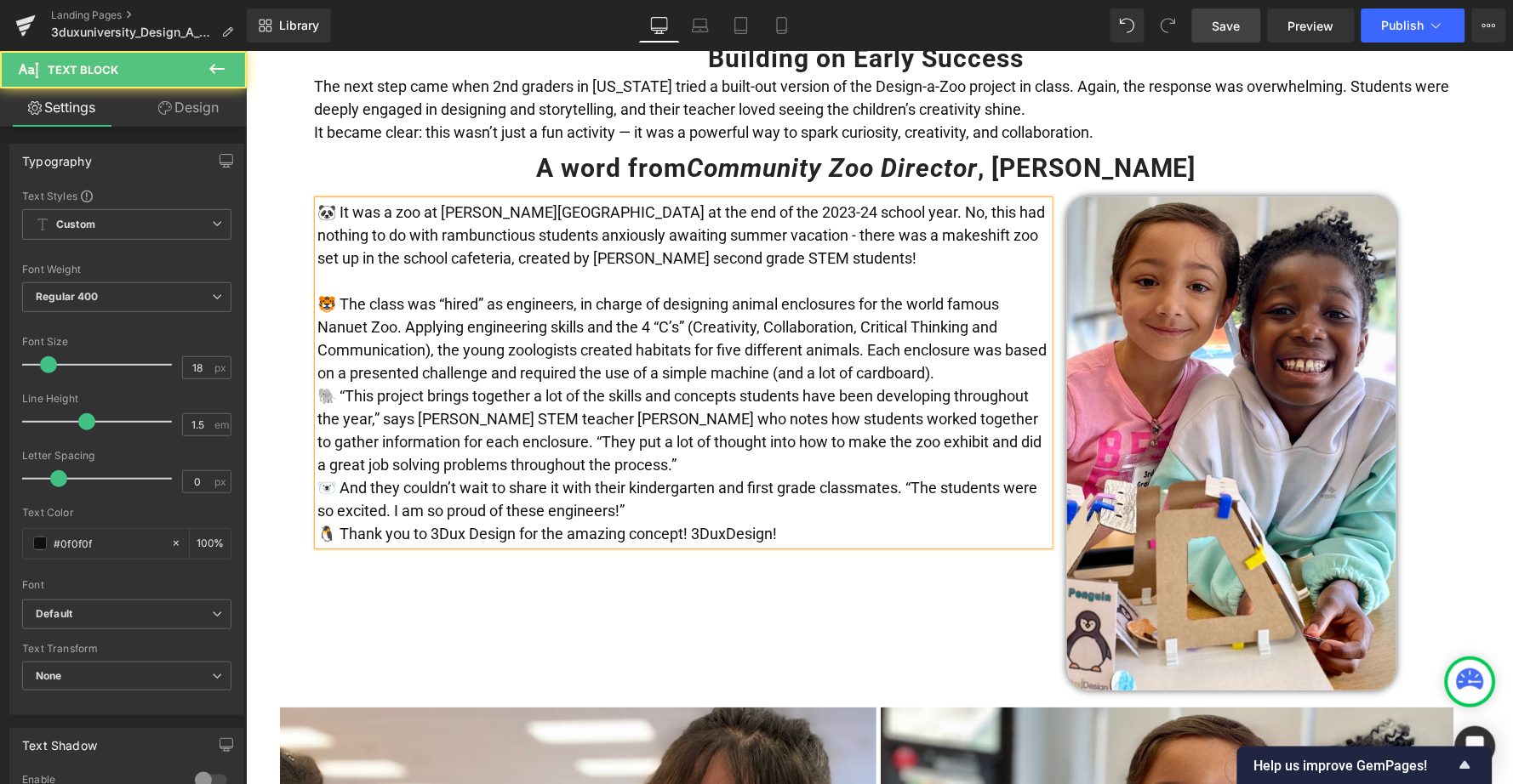
click at [1007, 325] on p "🐯 The class was “hired” as engineers, in charge of designing animal enclosures …" at bounding box center [683, 337] width 731 height 92
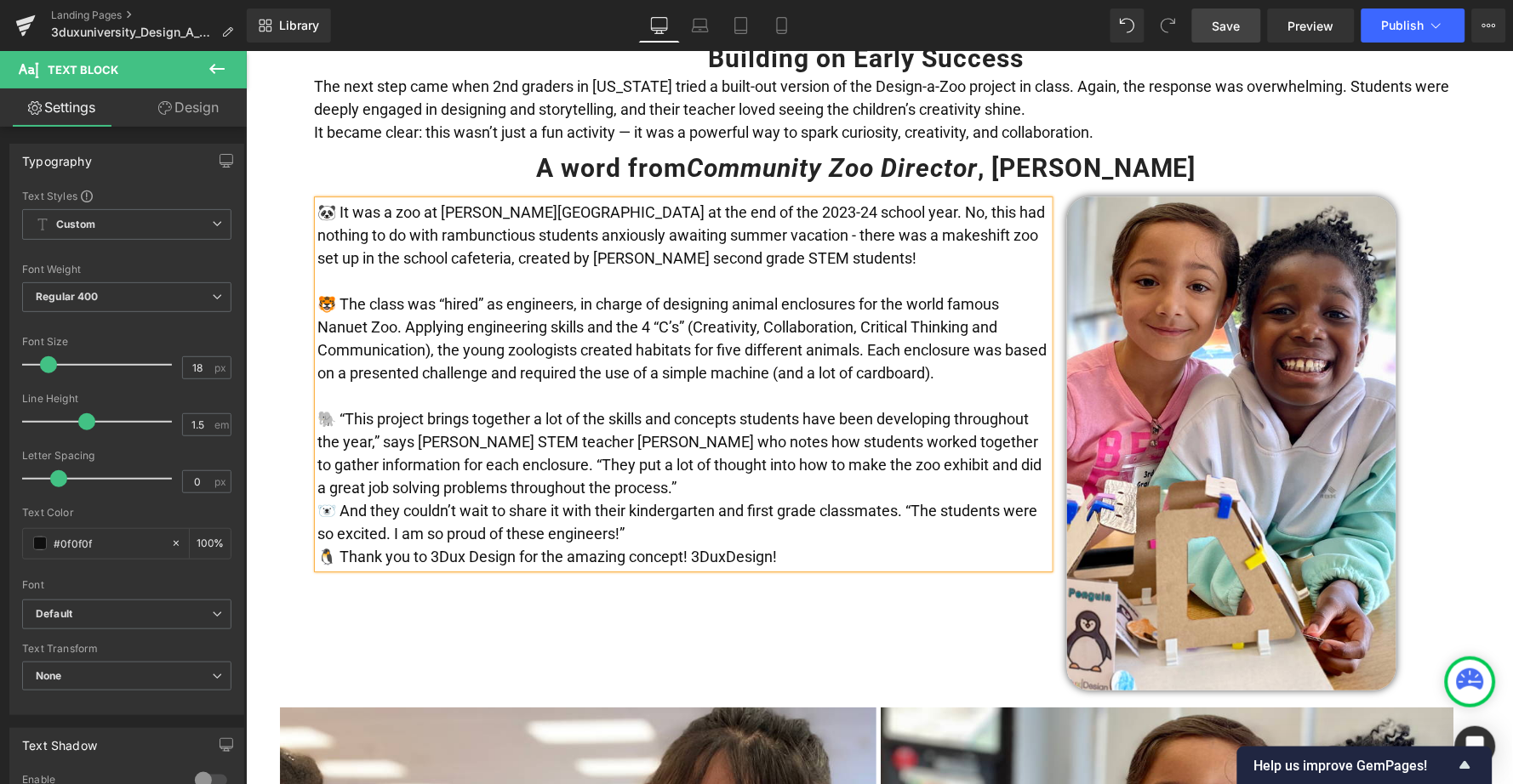
click at [847, 439] on p "🐘 “This project brings together a lot of the skills and concepts students have …" at bounding box center [683, 453] width 731 height 92
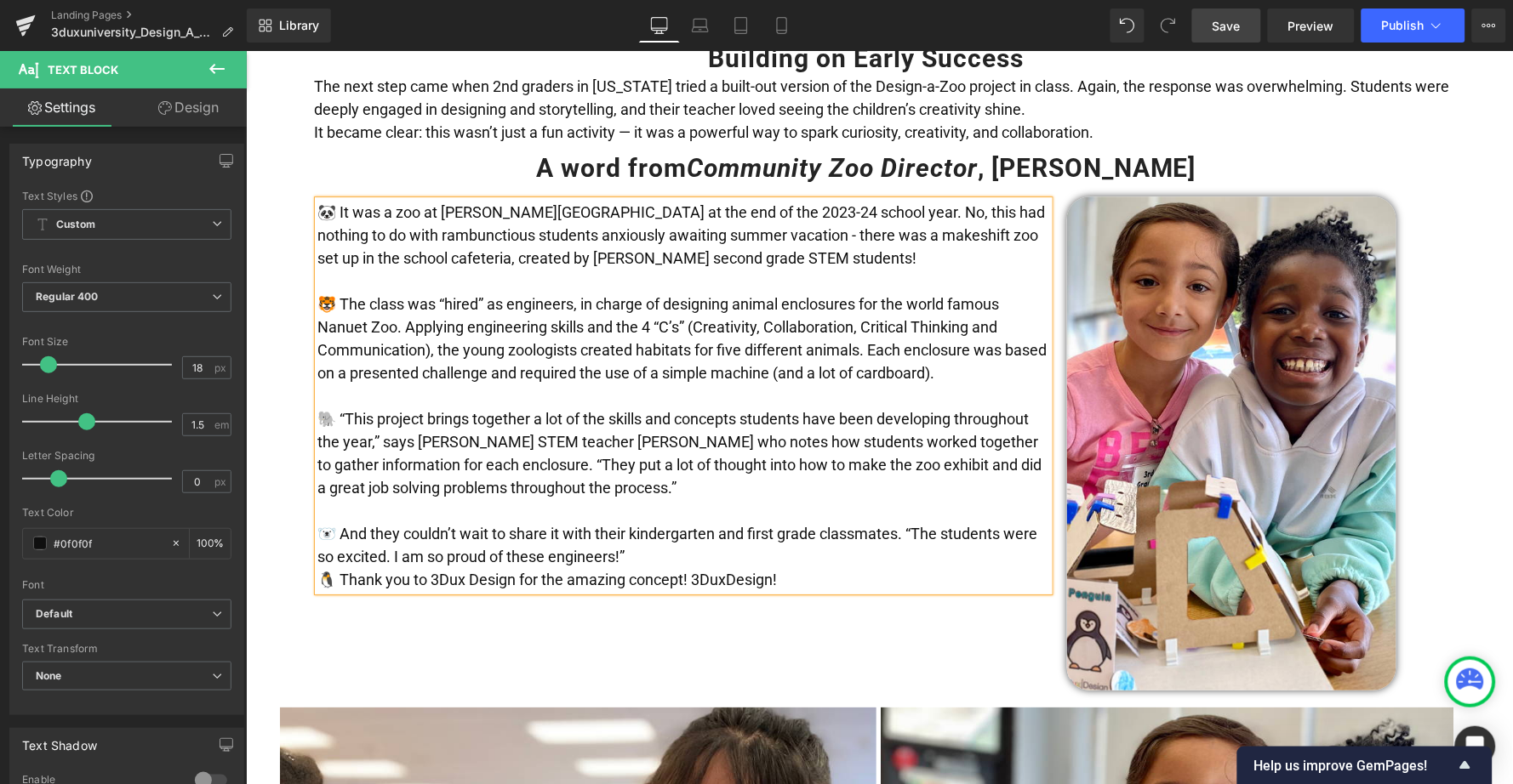
click at [760, 522] on p "🐻‍❄️ And they couldn’t wait to share it with their kindergarten and first grade…" at bounding box center [683, 544] width 731 height 46
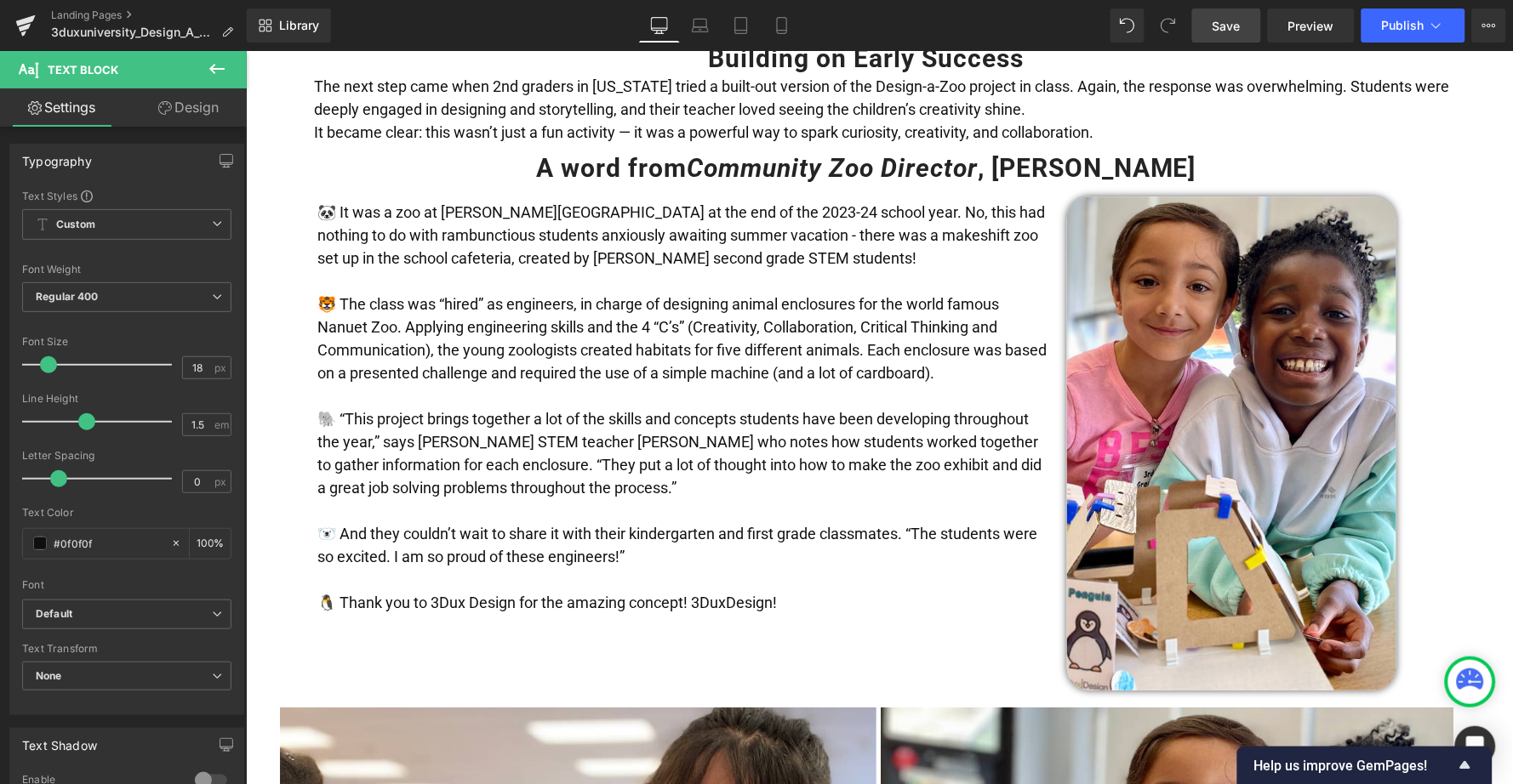
click at [1219, 36] on link "Save" at bounding box center [1226, 25] width 69 height 34
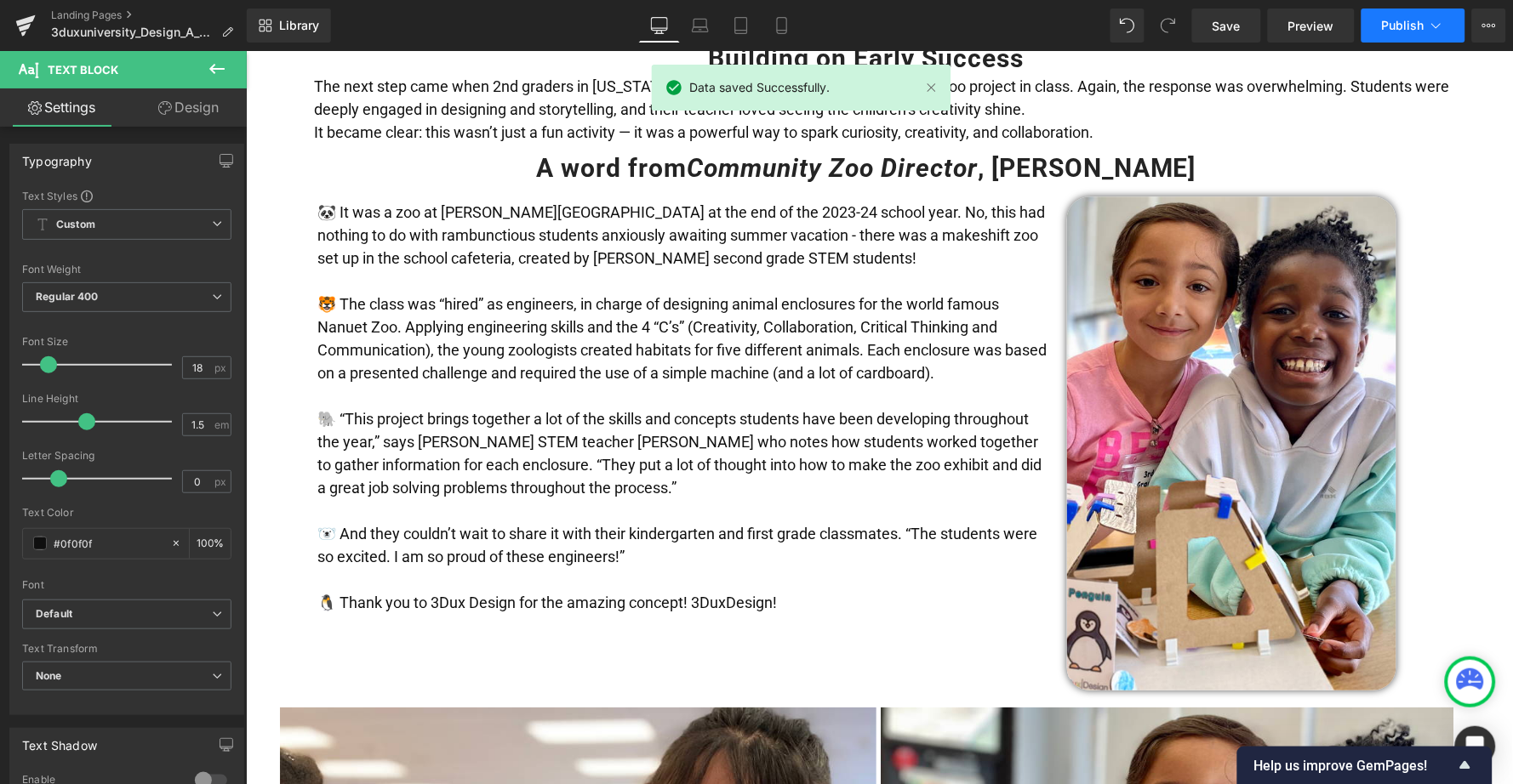
click at [1391, 21] on span "Publish" at bounding box center [1403, 25] width 43 height 14
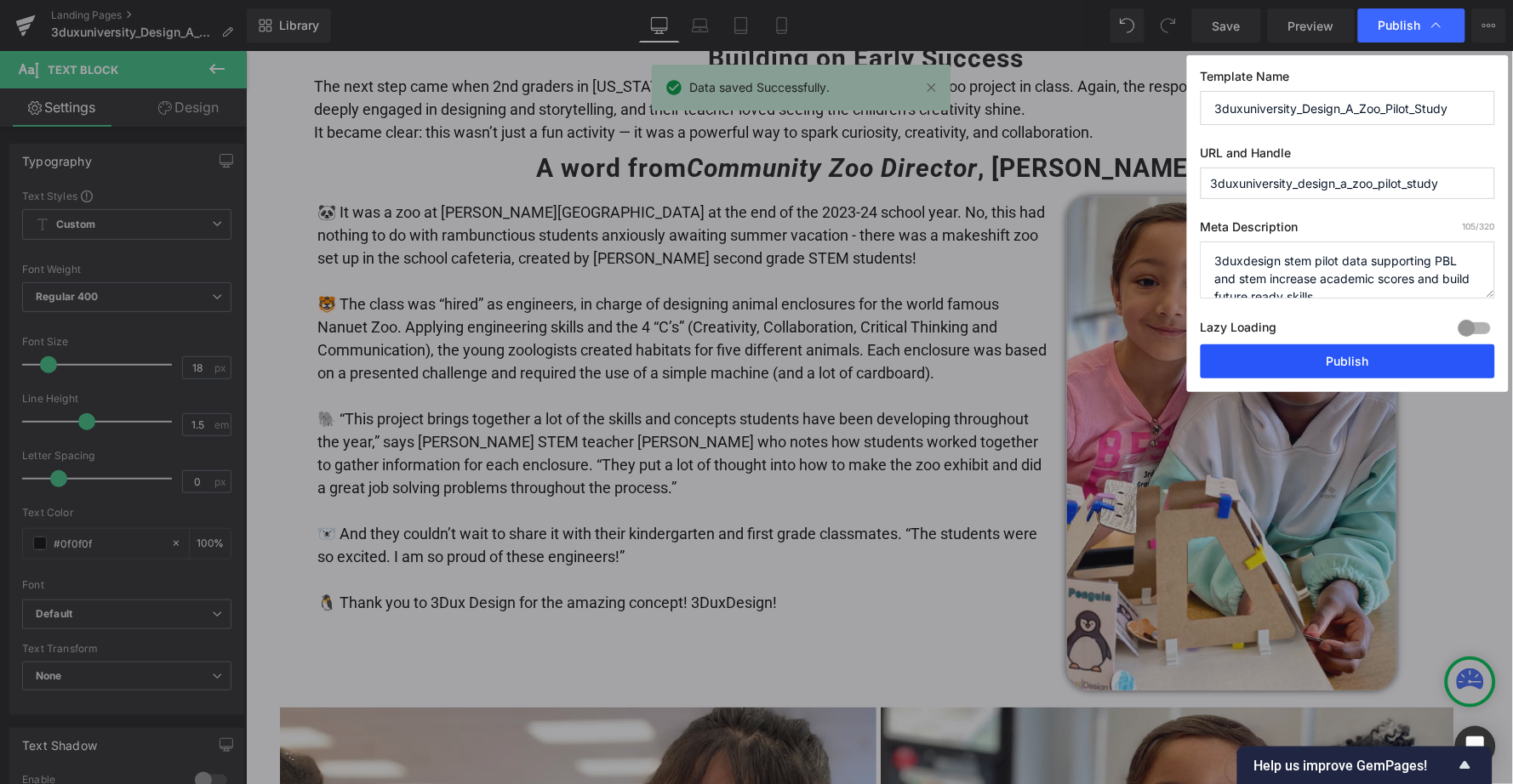
click at [1315, 357] on button "Publish" at bounding box center [1348, 361] width 294 height 34
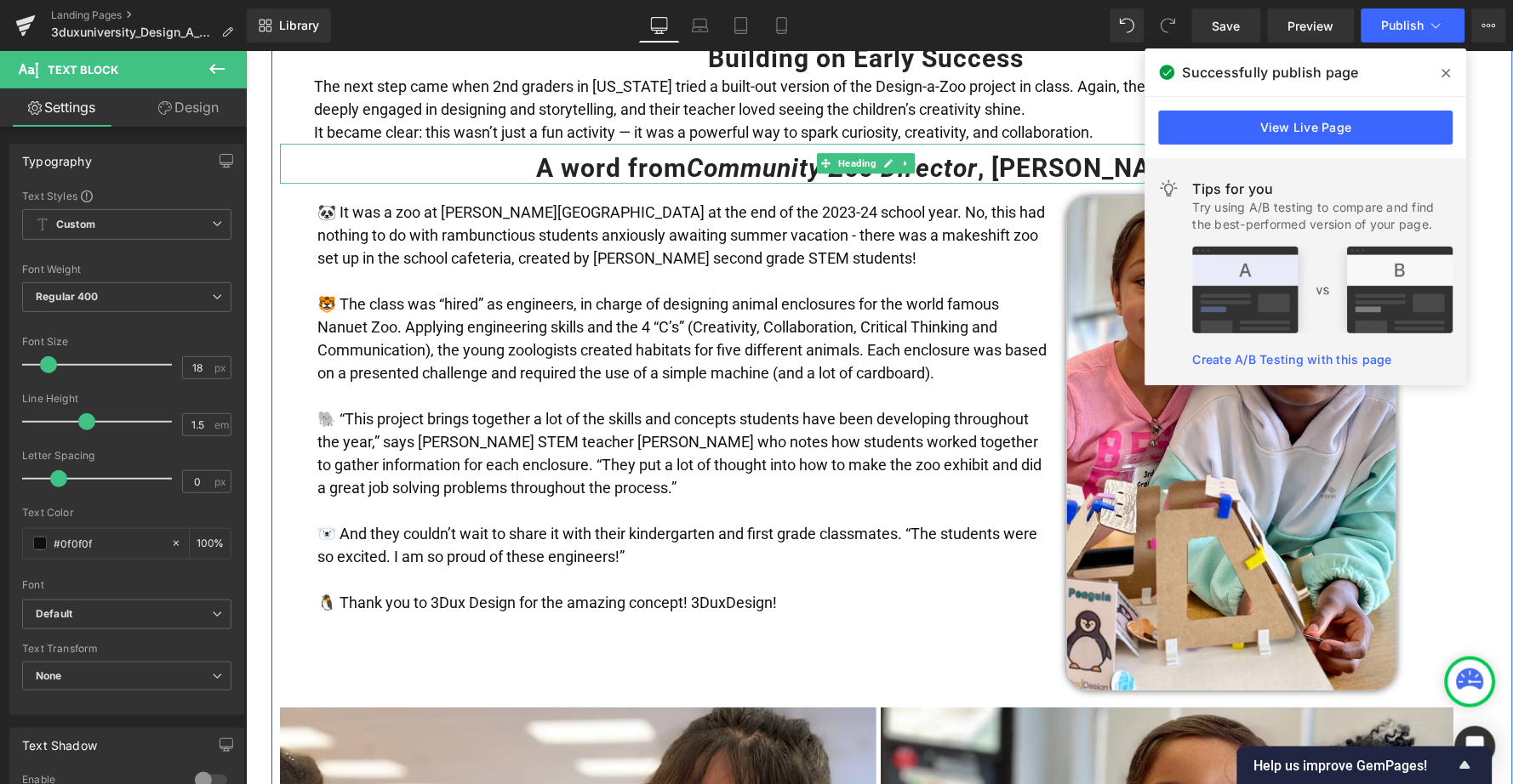
click at [1304, 128] on link "View Live Page" at bounding box center [1306, 127] width 294 height 34
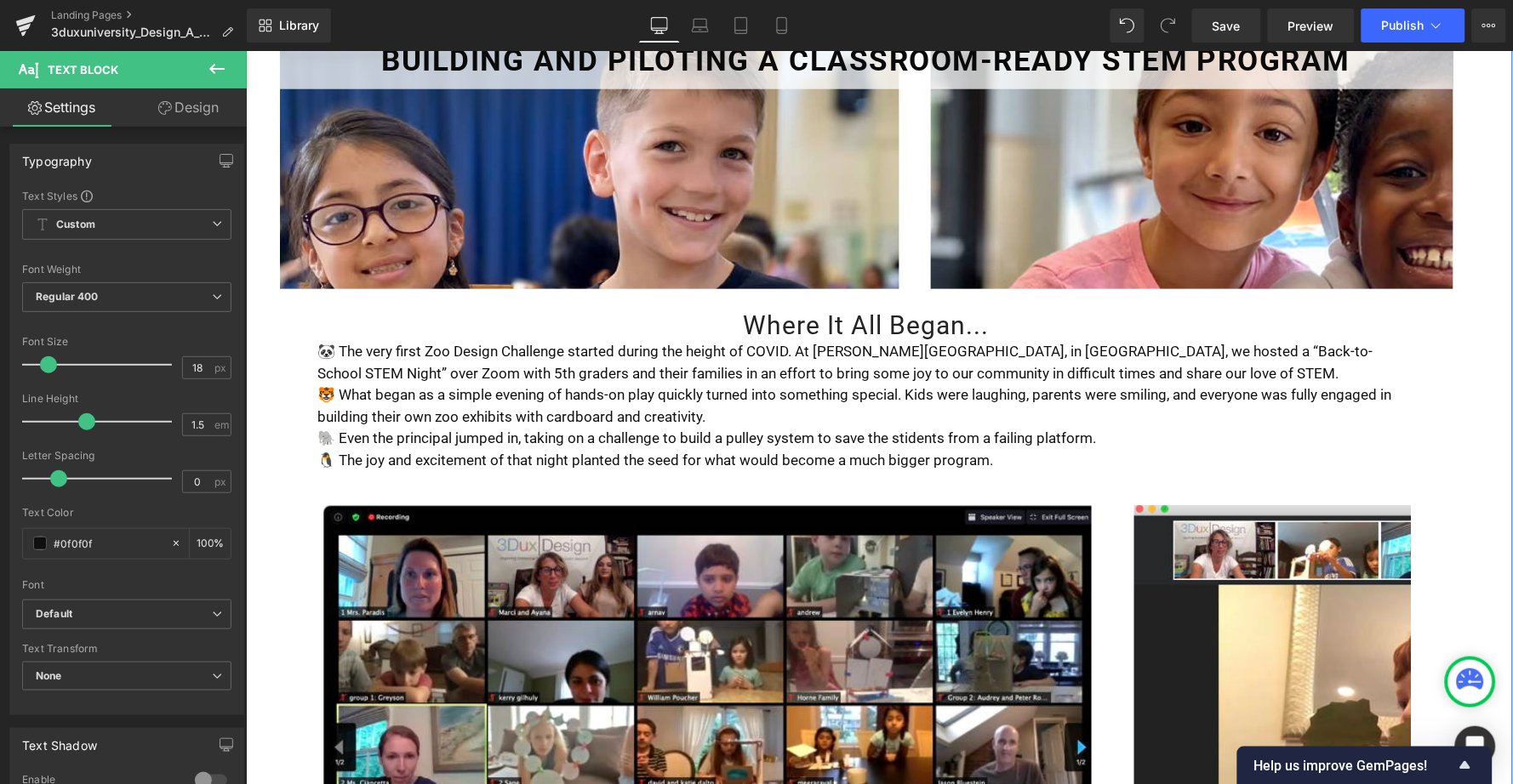
scroll to position [440, 0]
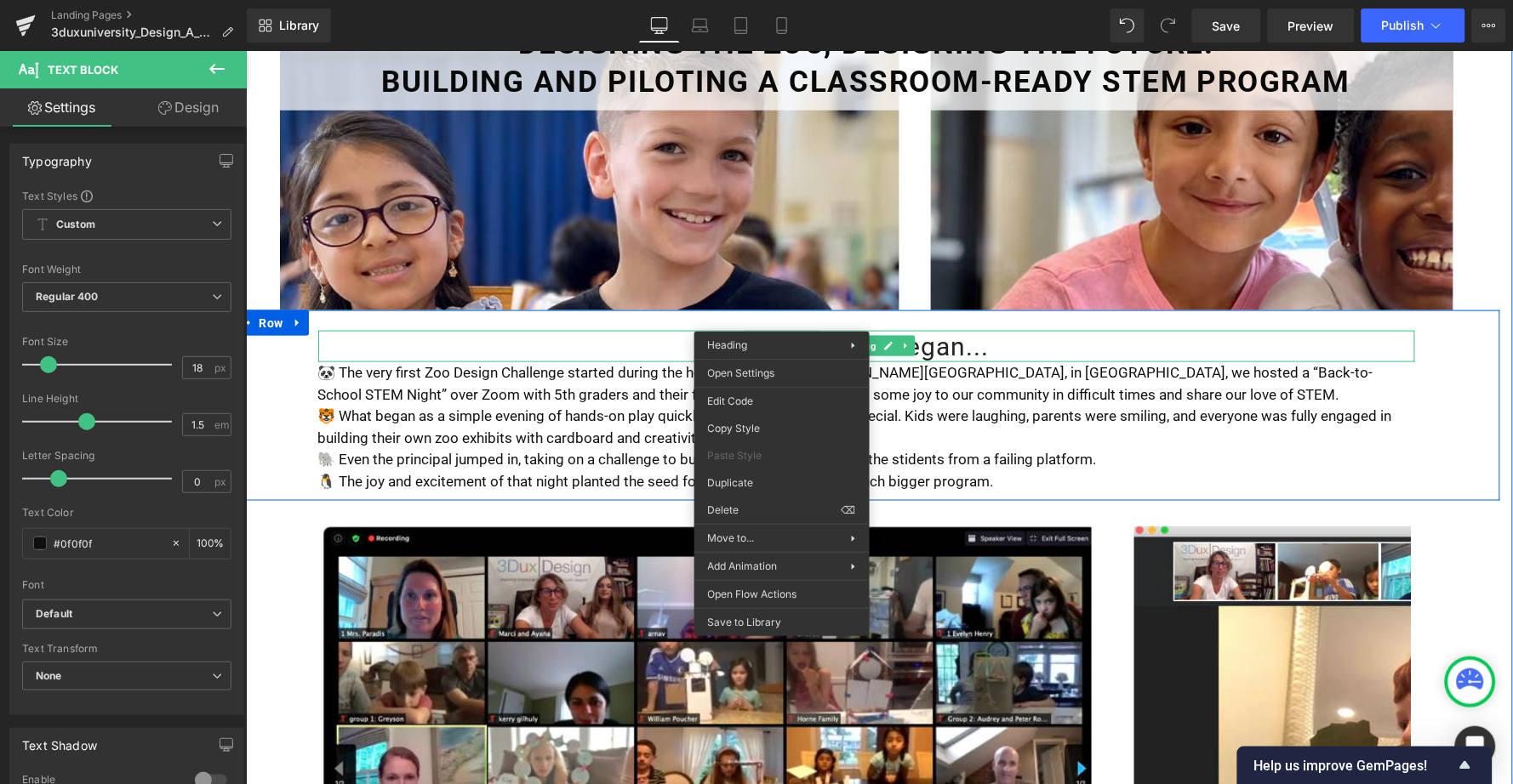
click at [1029, 330] on h1 "Where It All Began..." at bounding box center [866, 346] width 1097 height 32
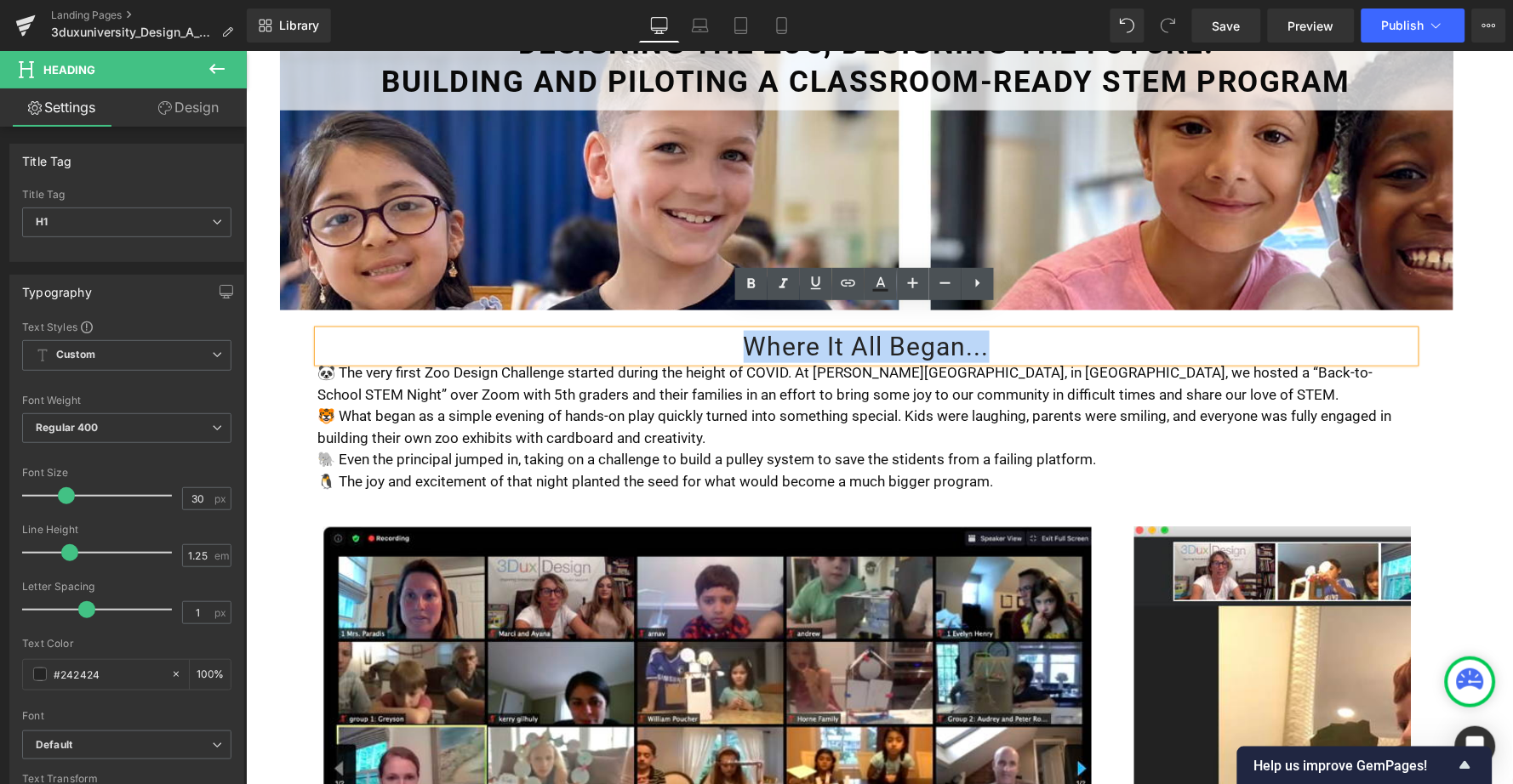
drag, startPoint x: 1007, startPoint y: 325, endPoint x: 735, endPoint y: 320, distance: 272.0
click at [732, 330] on h1 "Where It All Began..." at bounding box center [866, 346] width 1097 height 32
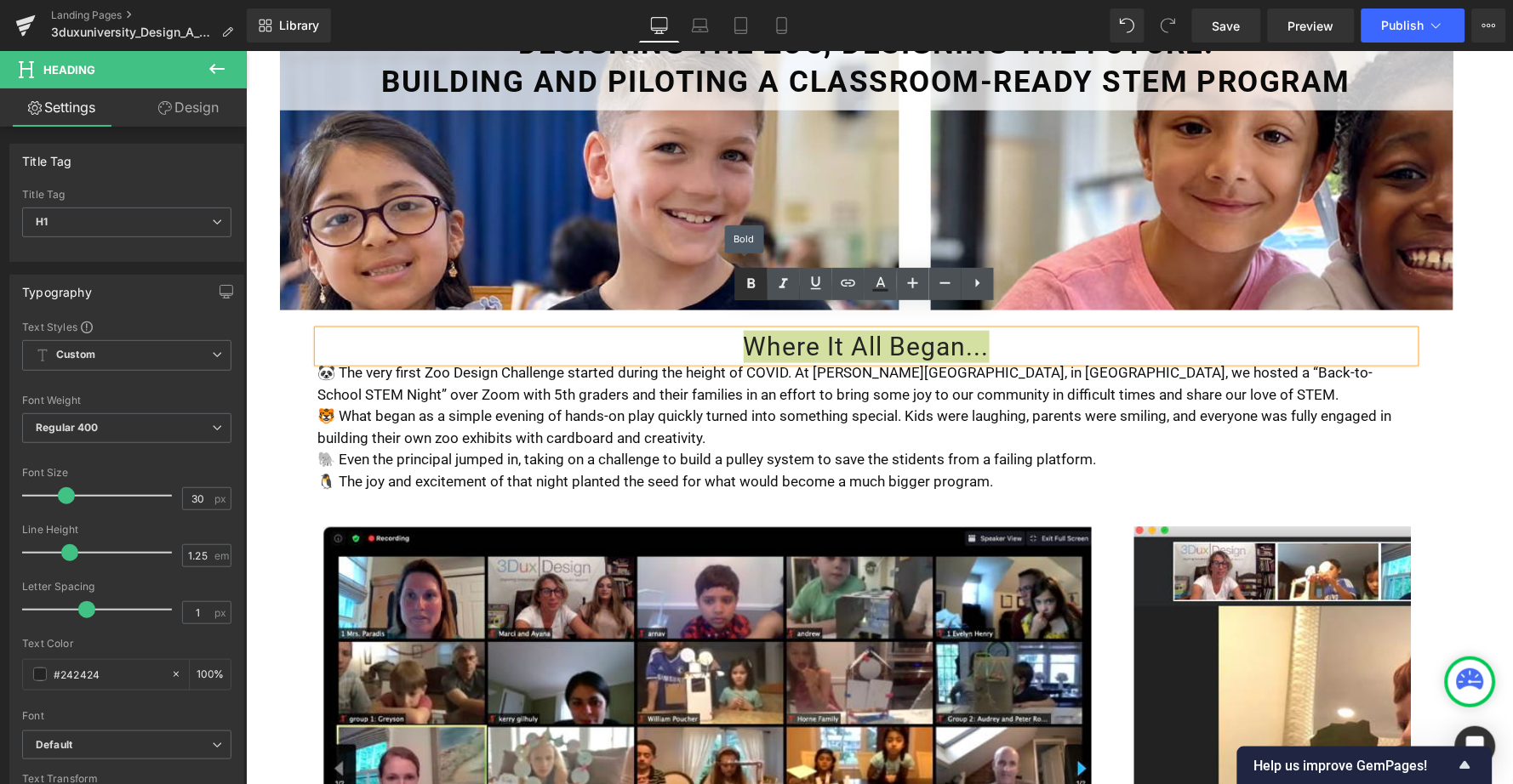
click at [741, 290] on icon at bounding box center [751, 284] width 20 height 20
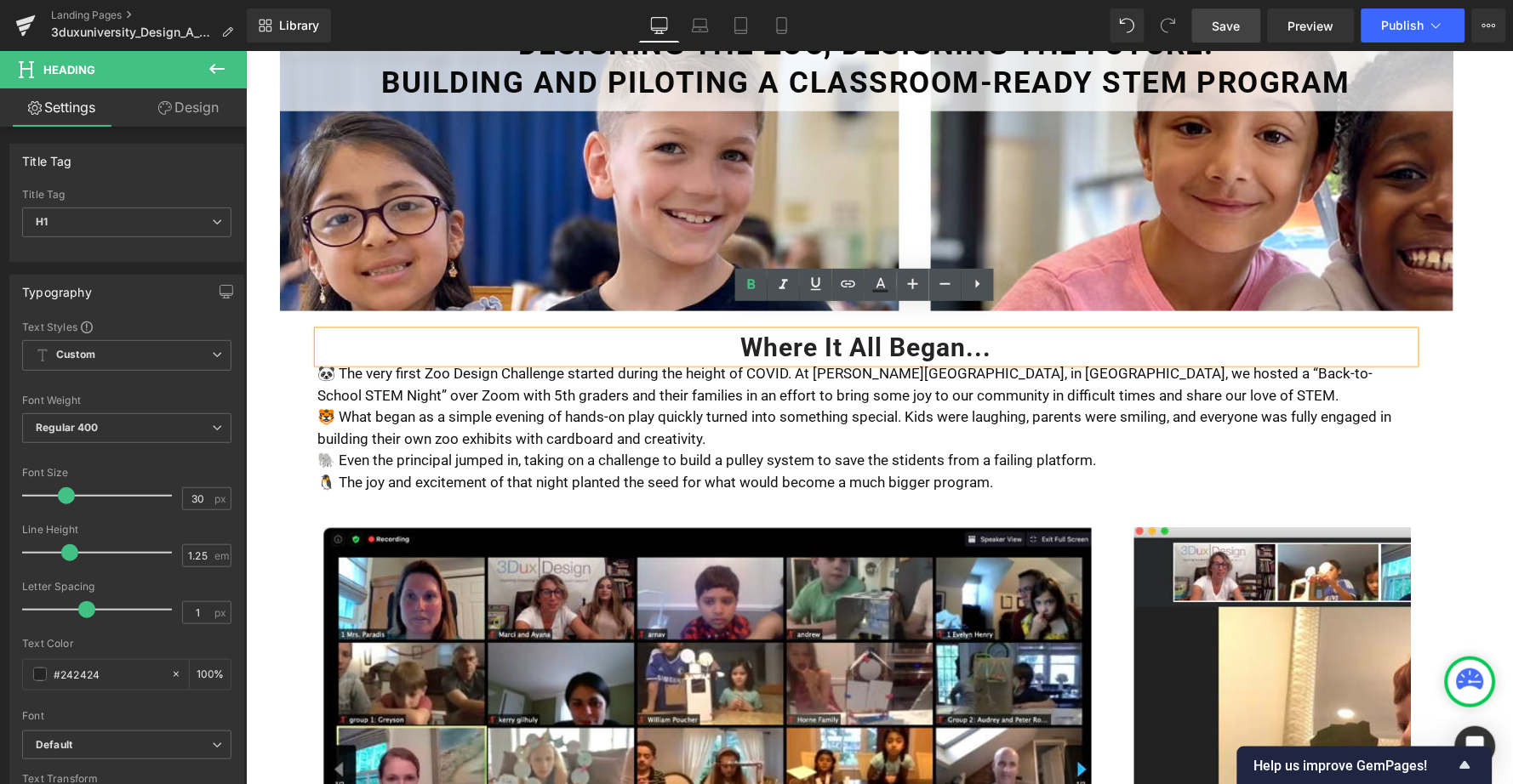
click at [1233, 29] on span "Save" at bounding box center [1226, 26] width 28 height 17
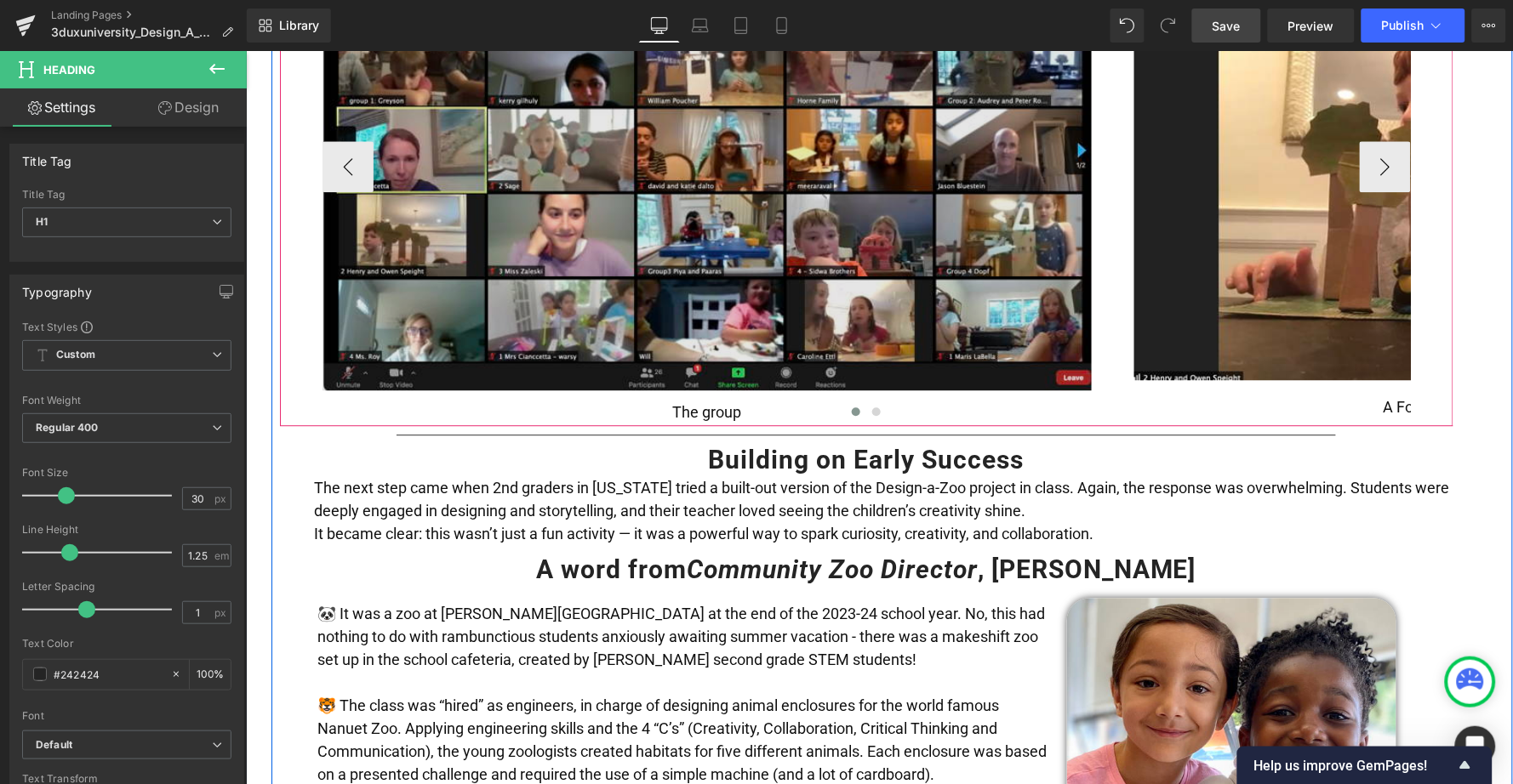
scroll to position [1090, 0]
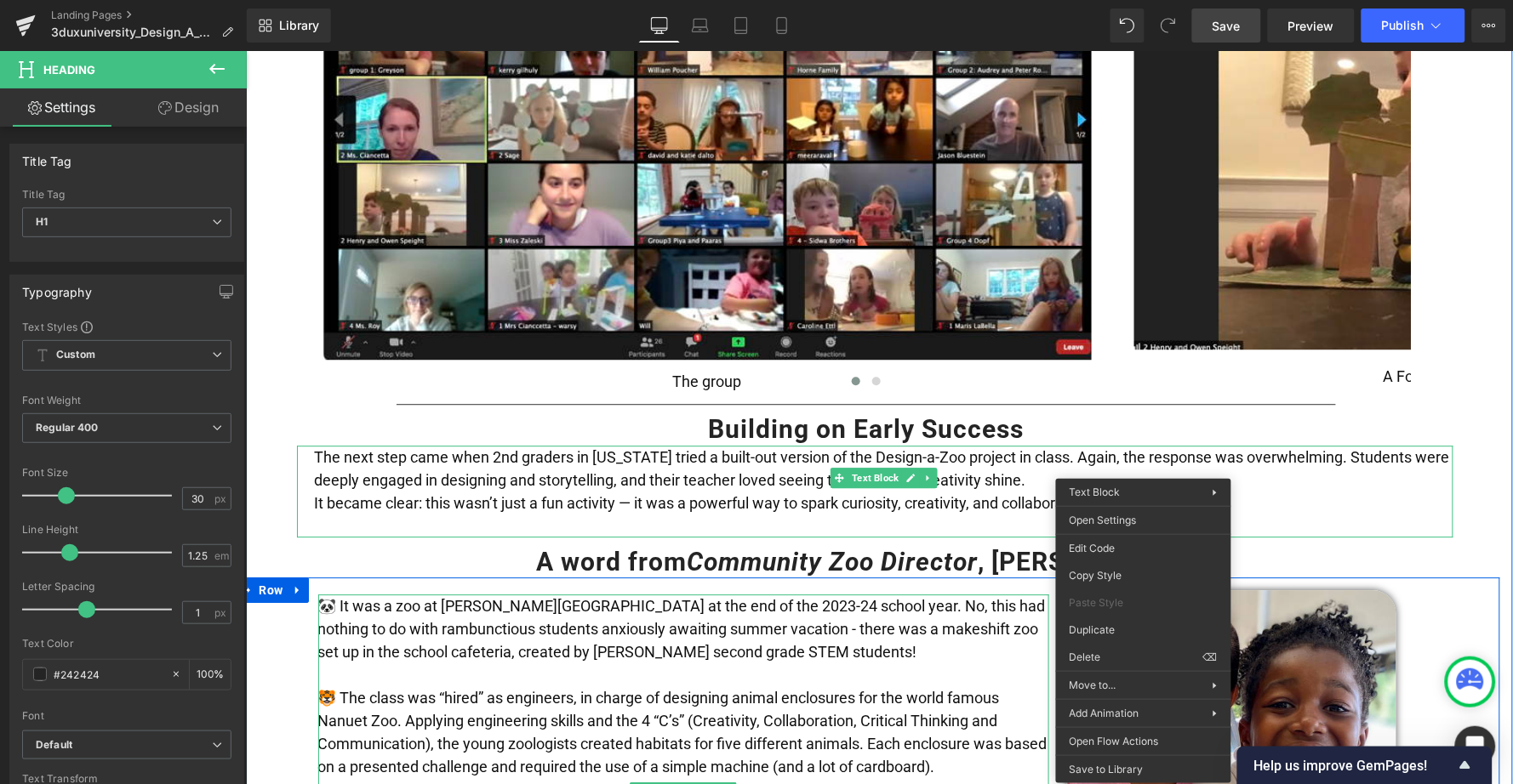
click at [874, 602] on p "🐼 It was a zoo at [PERSON_NAME][GEOGRAPHIC_DATA] at the end of the 2023-24 scho…" at bounding box center [683, 628] width 731 height 69
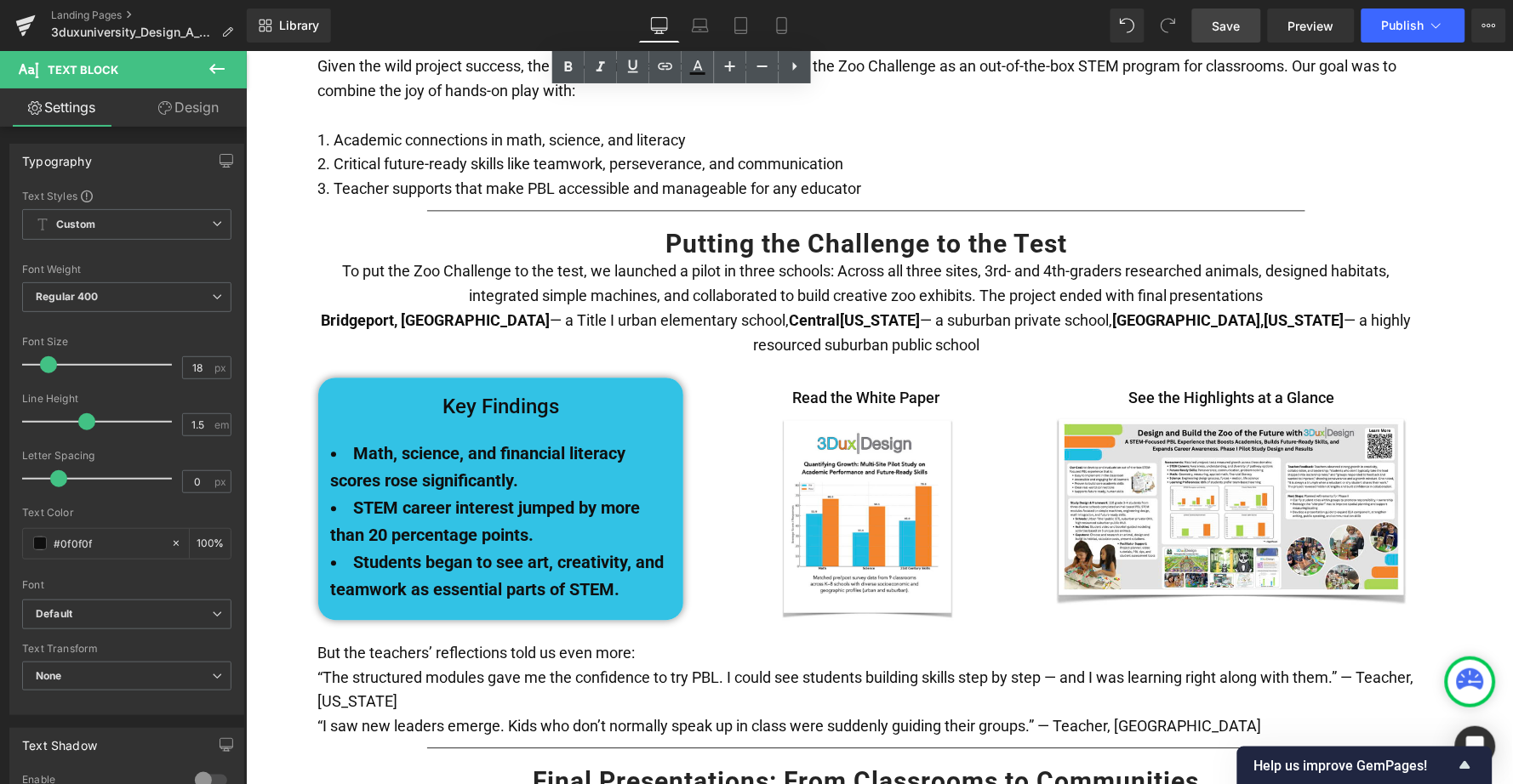
scroll to position [2838, 0]
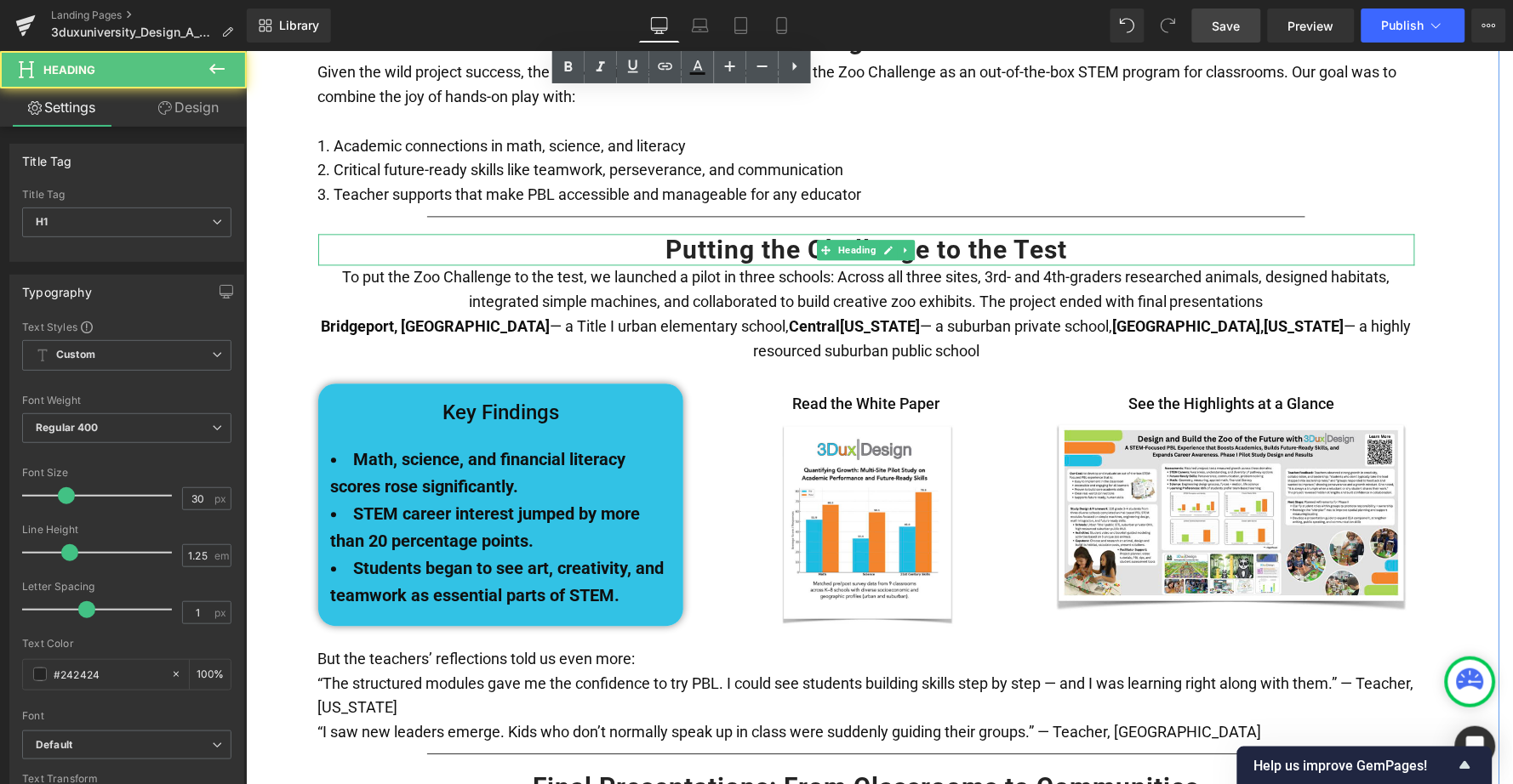
click at [1092, 233] on h1 "Putting the Challenge to the Test" at bounding box center [866, 249] width 1097 height 32
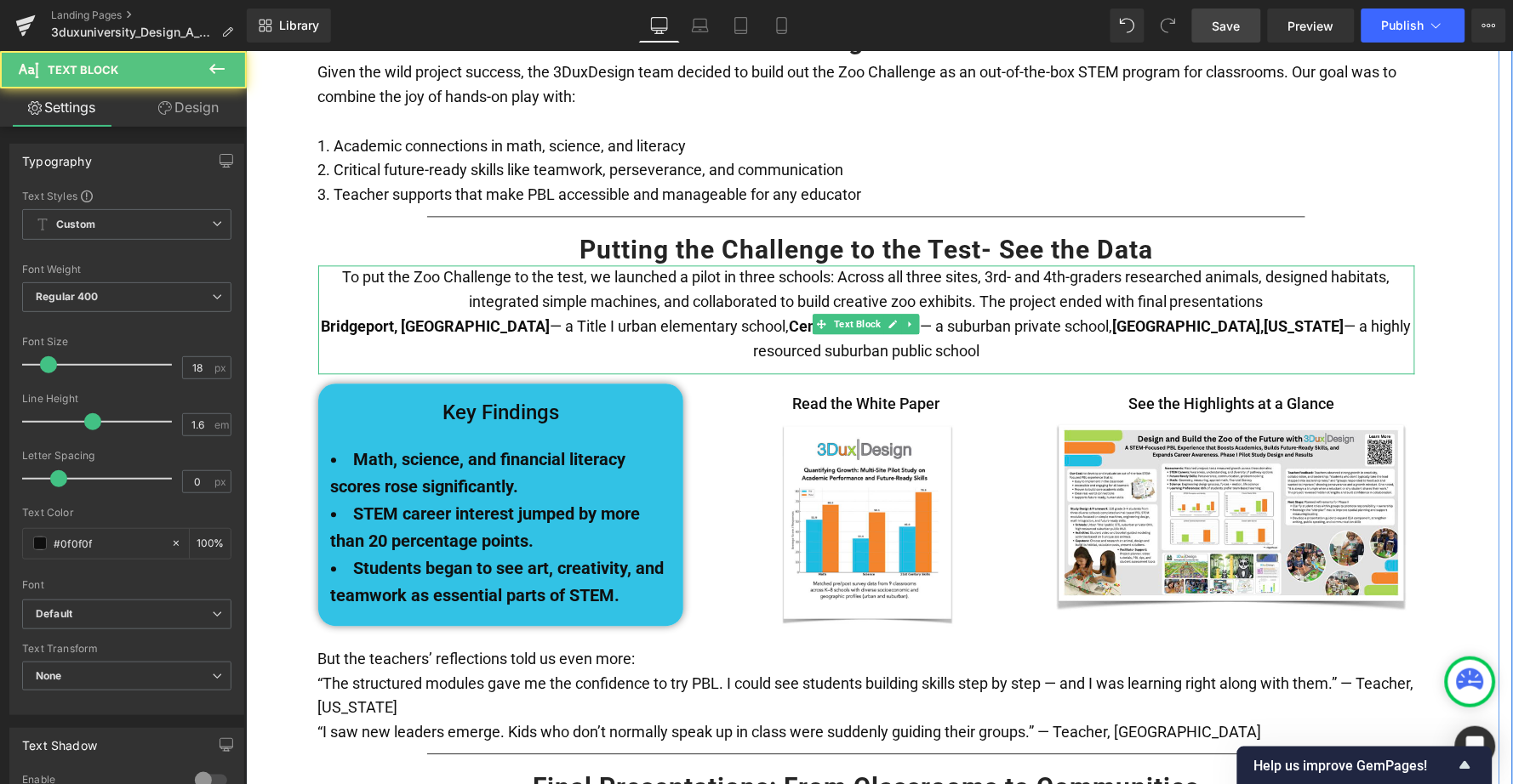
click at [1295, 264] on p "To put the Zoo Challenge to the test, we launched a pilot in three schools: Acr…" at bounding box center [866, 289] width 1097 height 50
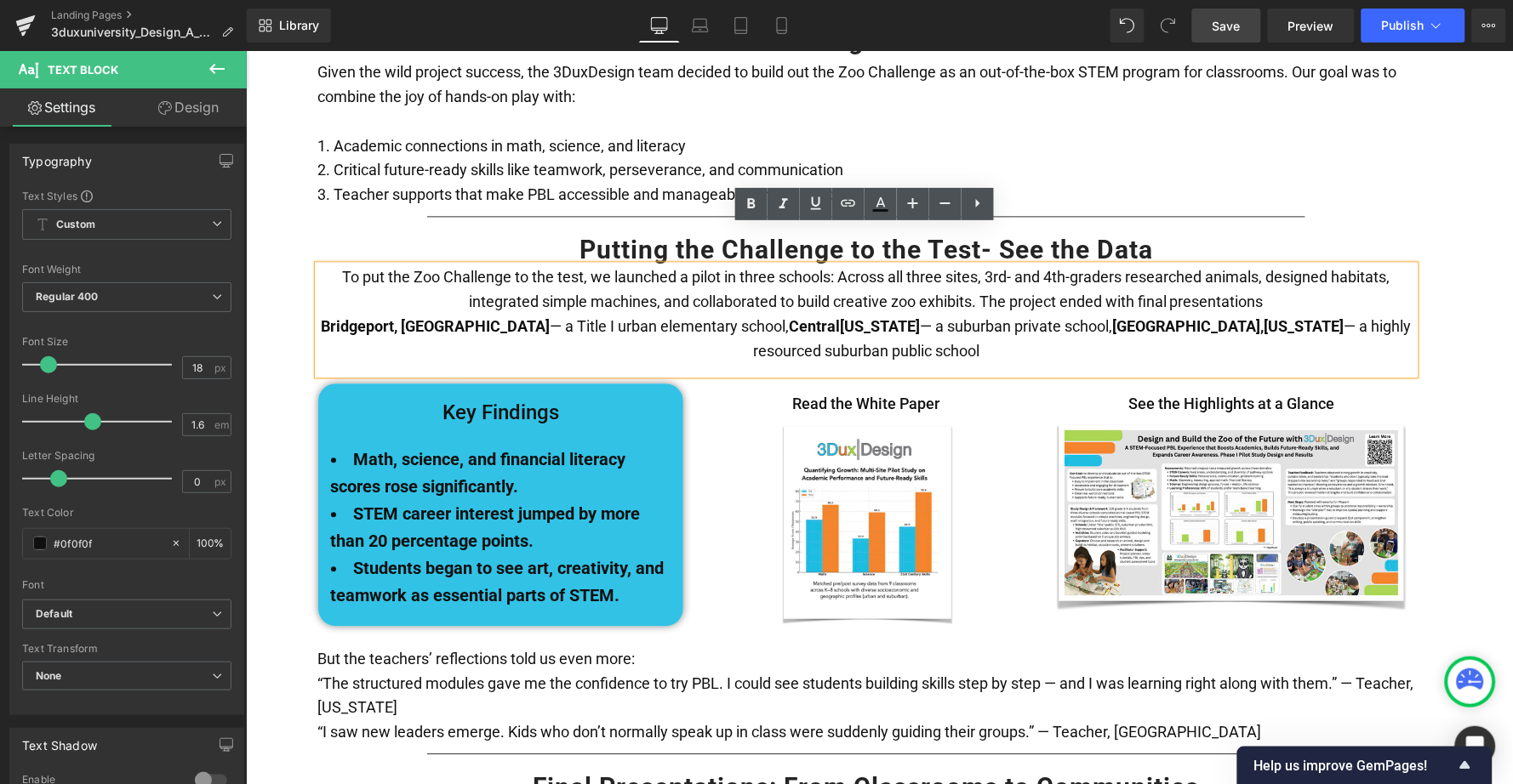
drag, startPoint x: 978, startPoint y: 256, endPoint x: 1263, endPoint y: 261, distance: 285.0
click at [1263, 267] on span "To put the Zoo Challenge to the test, we launched a pilot in three schools: Acr…" at bounding box center [866, 289] width 1048 height 43
click at [1064, 272] on p "To put the Zoo Challenge to the test, we launched a pilot in three schools: Acr…" at bounding box center [866, 289] width 1097 height 50
drag, startPoint x: 978, startPoint y: 258, endPoint x: 1269, endPoint y: 263, distance: 291.0
click at [1269, 264] on p "To put the Zoo Challenge to the test, we launched a pilot in three schools: Acr…" at bounding box center [866, 289] width 1097 height 50
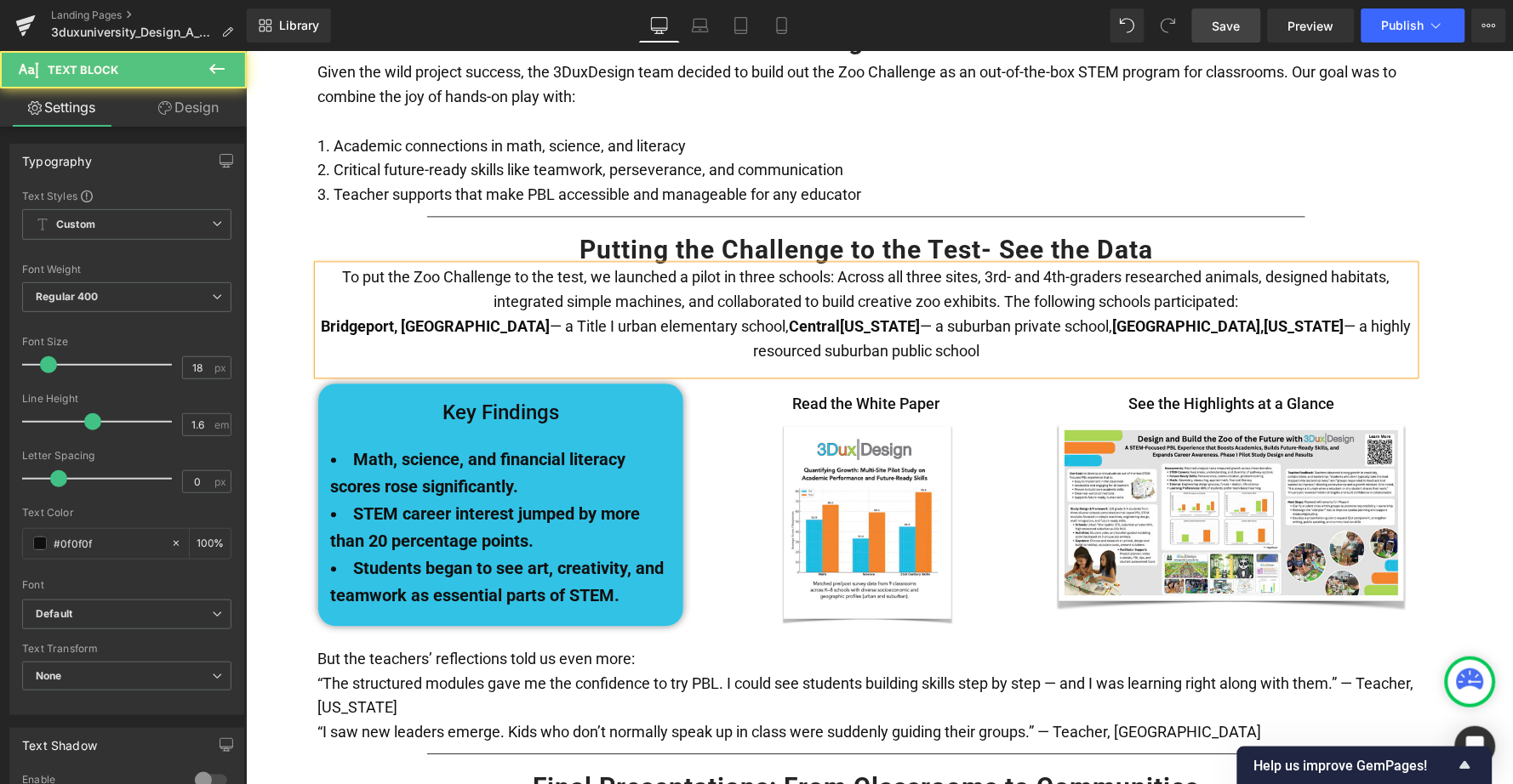
click at [320, 317] on strong "Bridgeport, [GEOGRAPHIC_DATA]" at bounding box center [434, 325] width 229 height 17
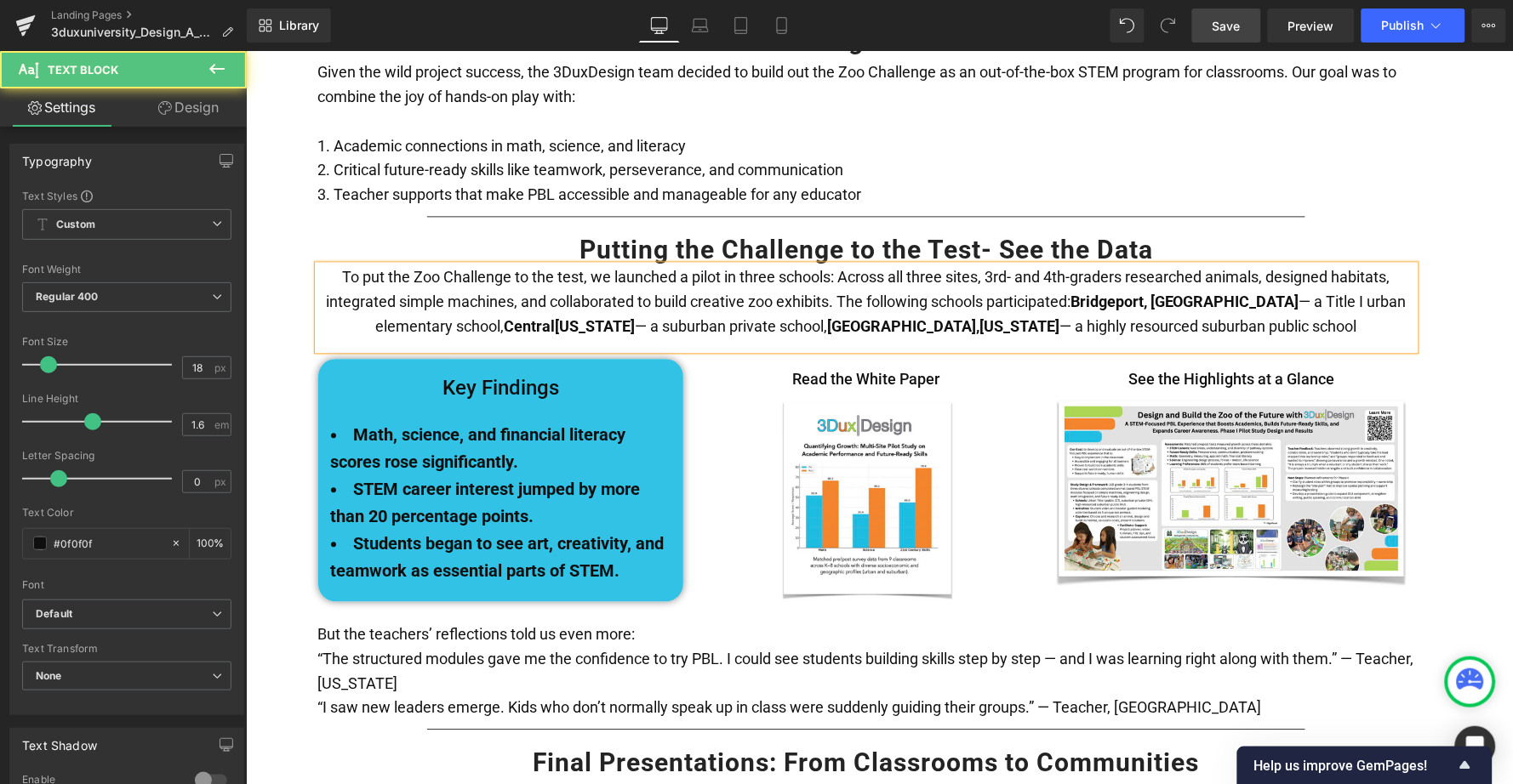
click at [1307, 284] on p "To put the Zoo Challenge to the test, we launched a pilot in three schools: Acr…" at bounding box center [866, 300] width 1097 height 73
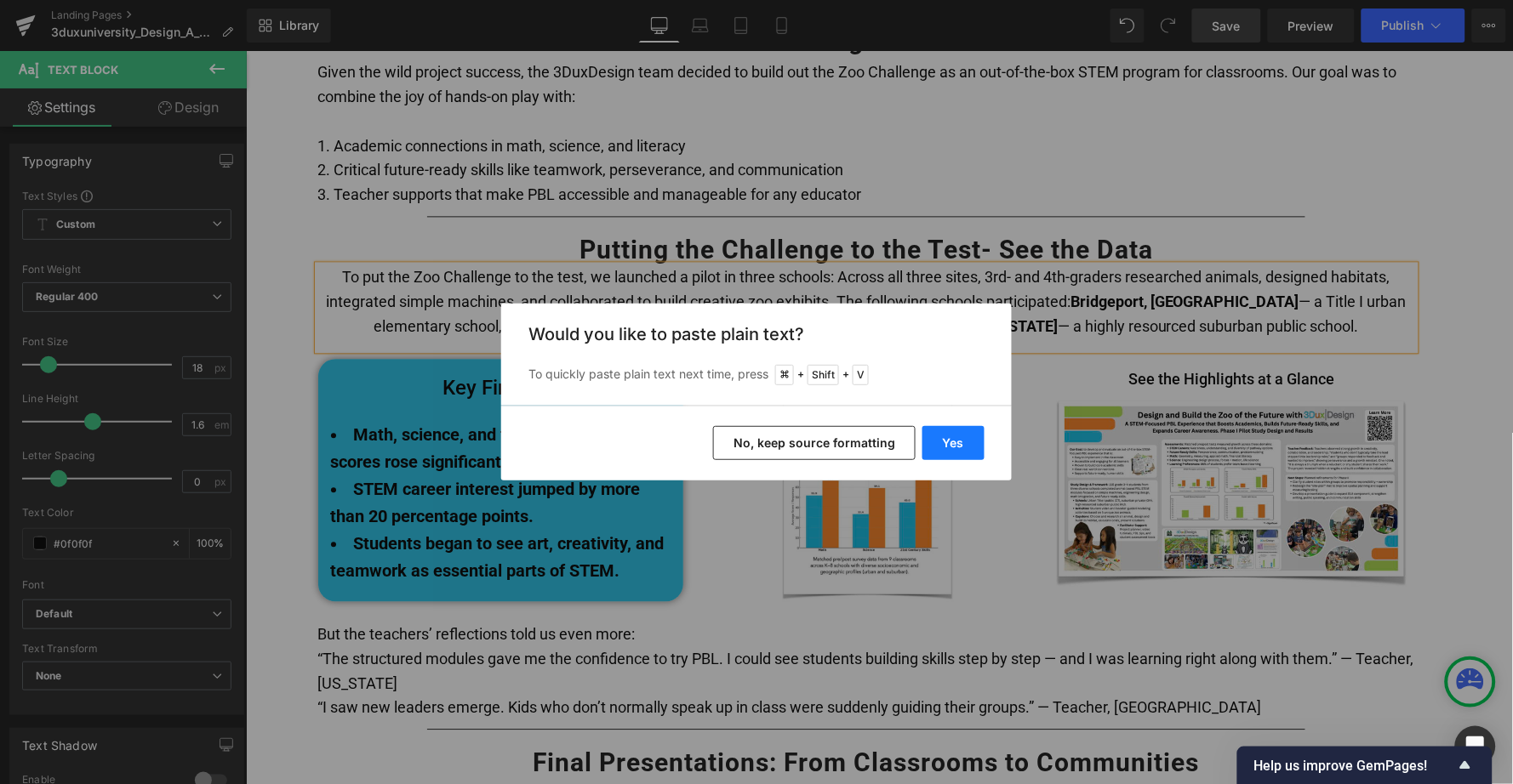
click at [954, 445] on button "Yes" at bounding box center [953, 443] width 62 height 34
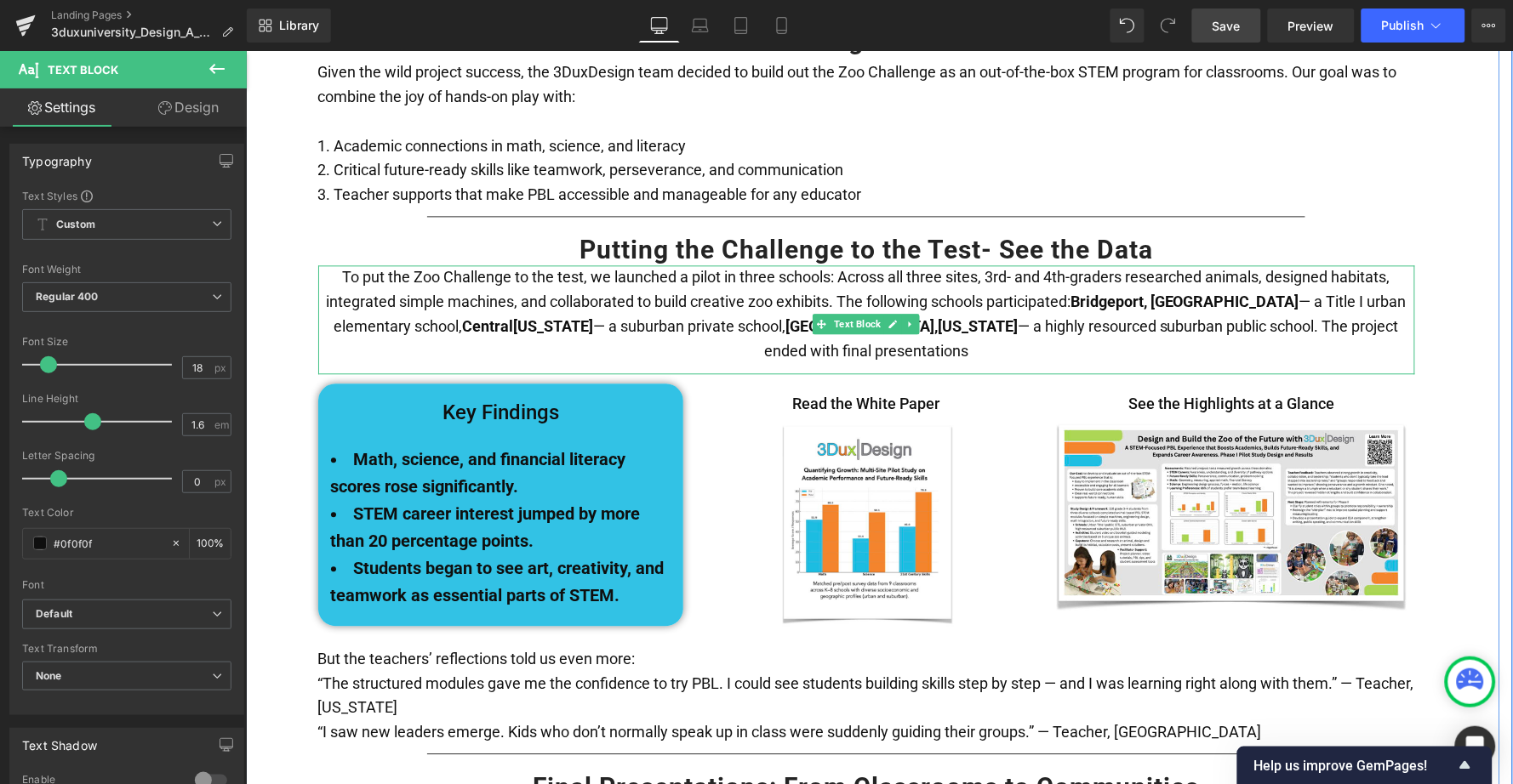
click at [942, 318] on p "To put the Zoo Challenge to the test, we launched a pilot in three schools: Acr…" at bounding box center [866, 313] width 1097 height 98
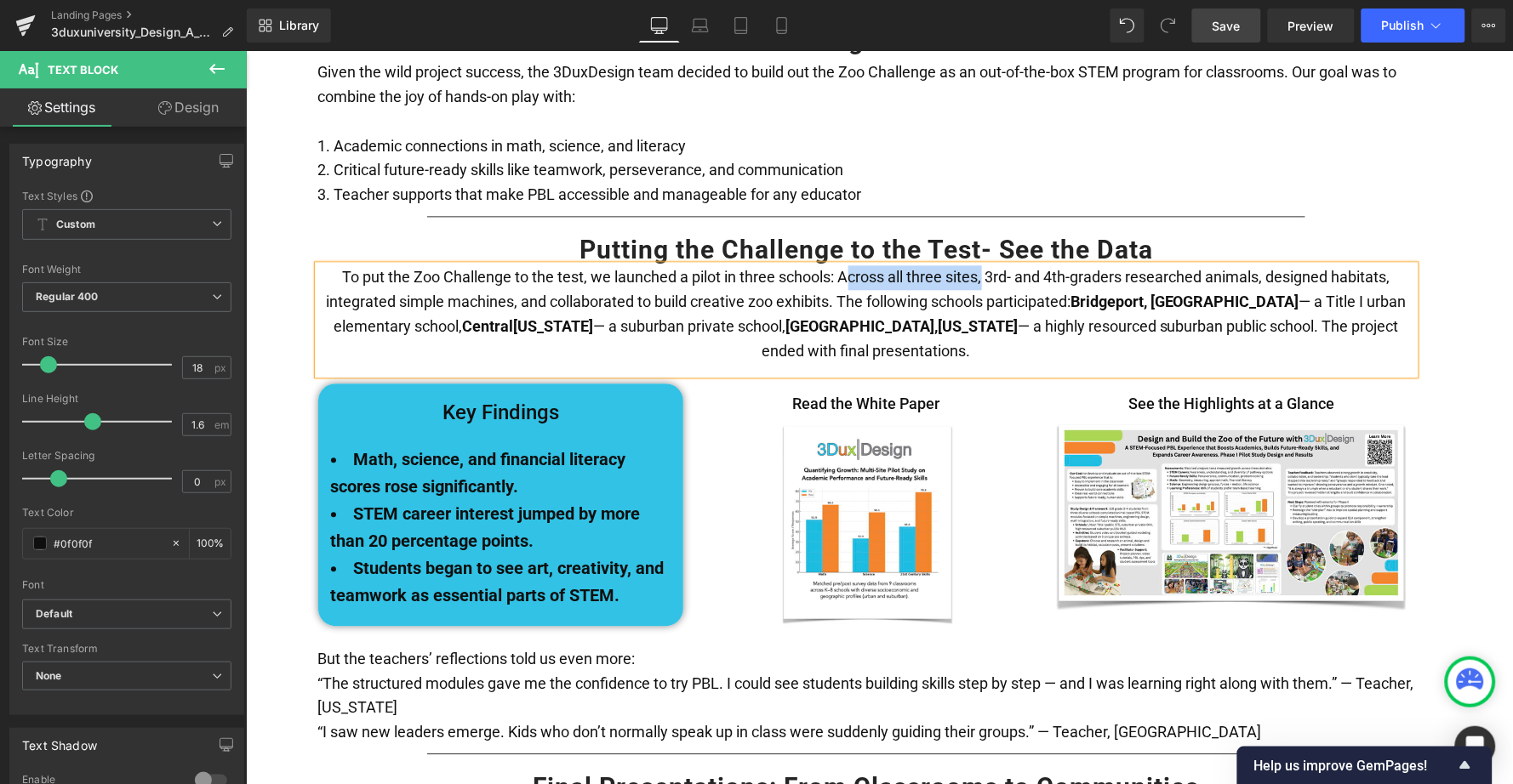
drag, startPoint x: 976, startPoint y: 236, endPoint x: 842, endPoint y: 242, distance: 134.1
click at [840, 267] on span "To put the Zoo Challenge to the test, we launched a pilot in three schools: Acr…" at bounding box center [857, 289] width 1064 height 43
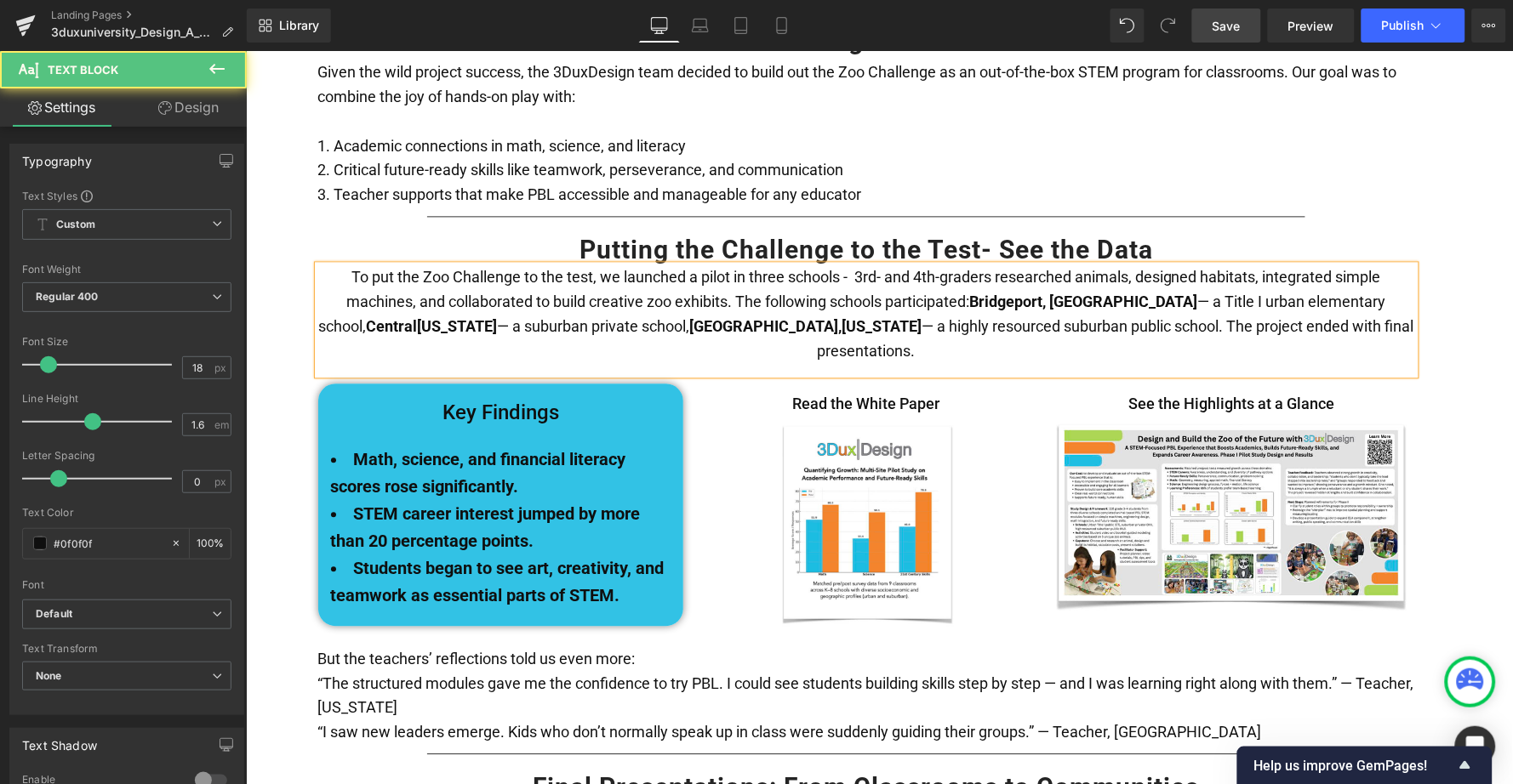
click at [935, 267] on span "To put the Zoo Challenge to the test, we launched a pilot in three schools - 3r…" at bounding box center [863, 289] width 1035 height 43
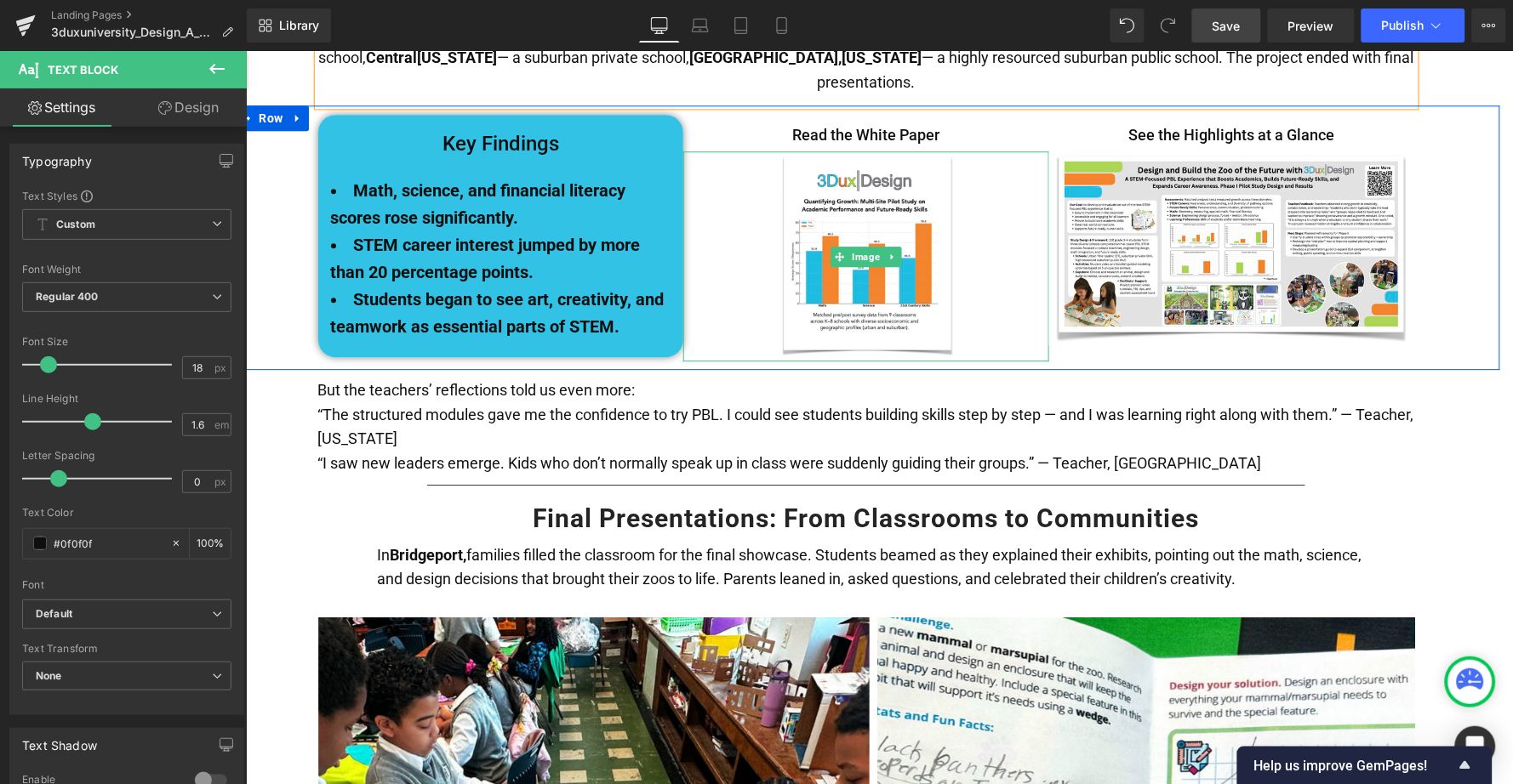
scroll to position [3110, 0]
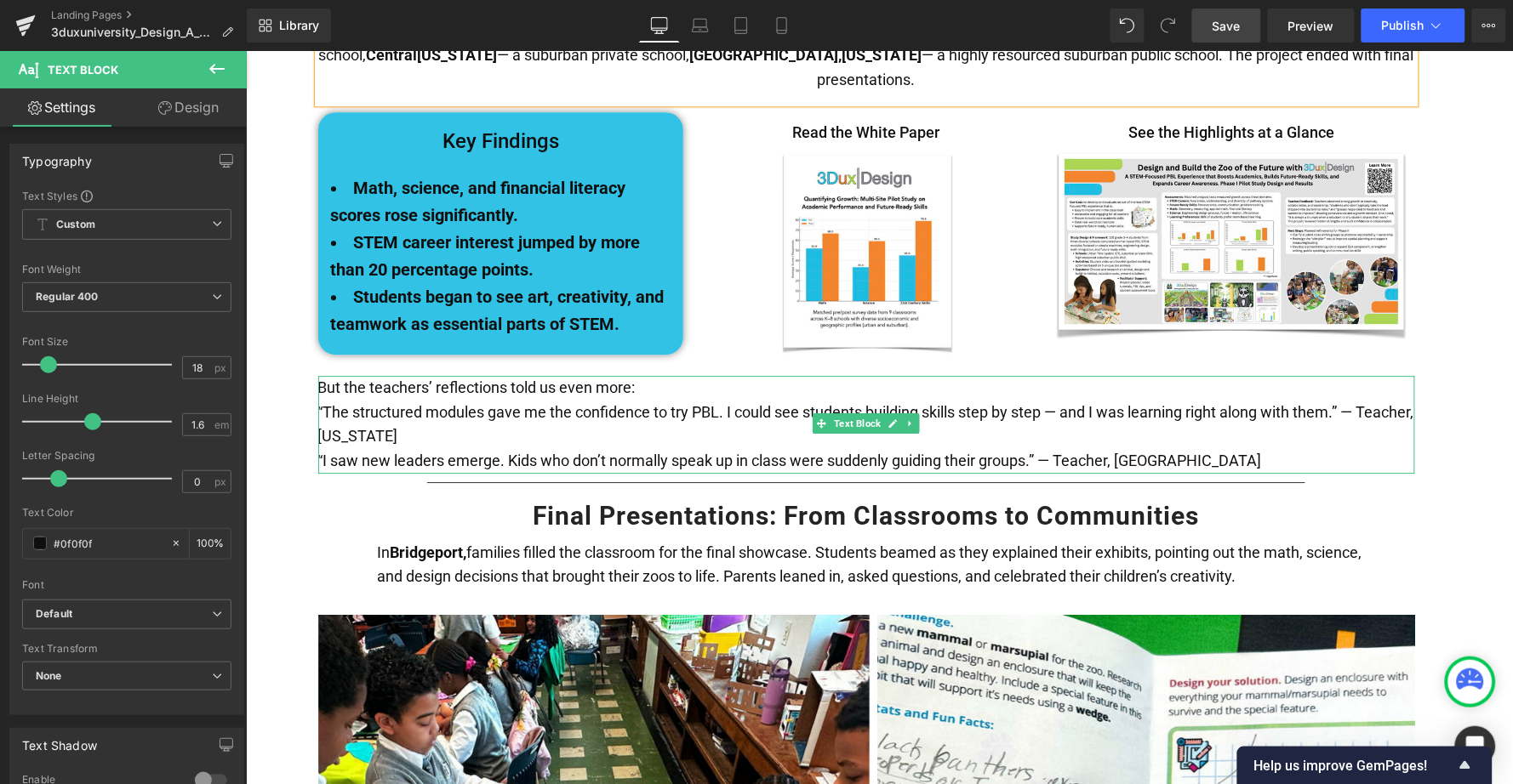
click at [506, 378] on span "But the teachers’ reflections told us even more:" at bounding box center [476, 387] width 318 height 17
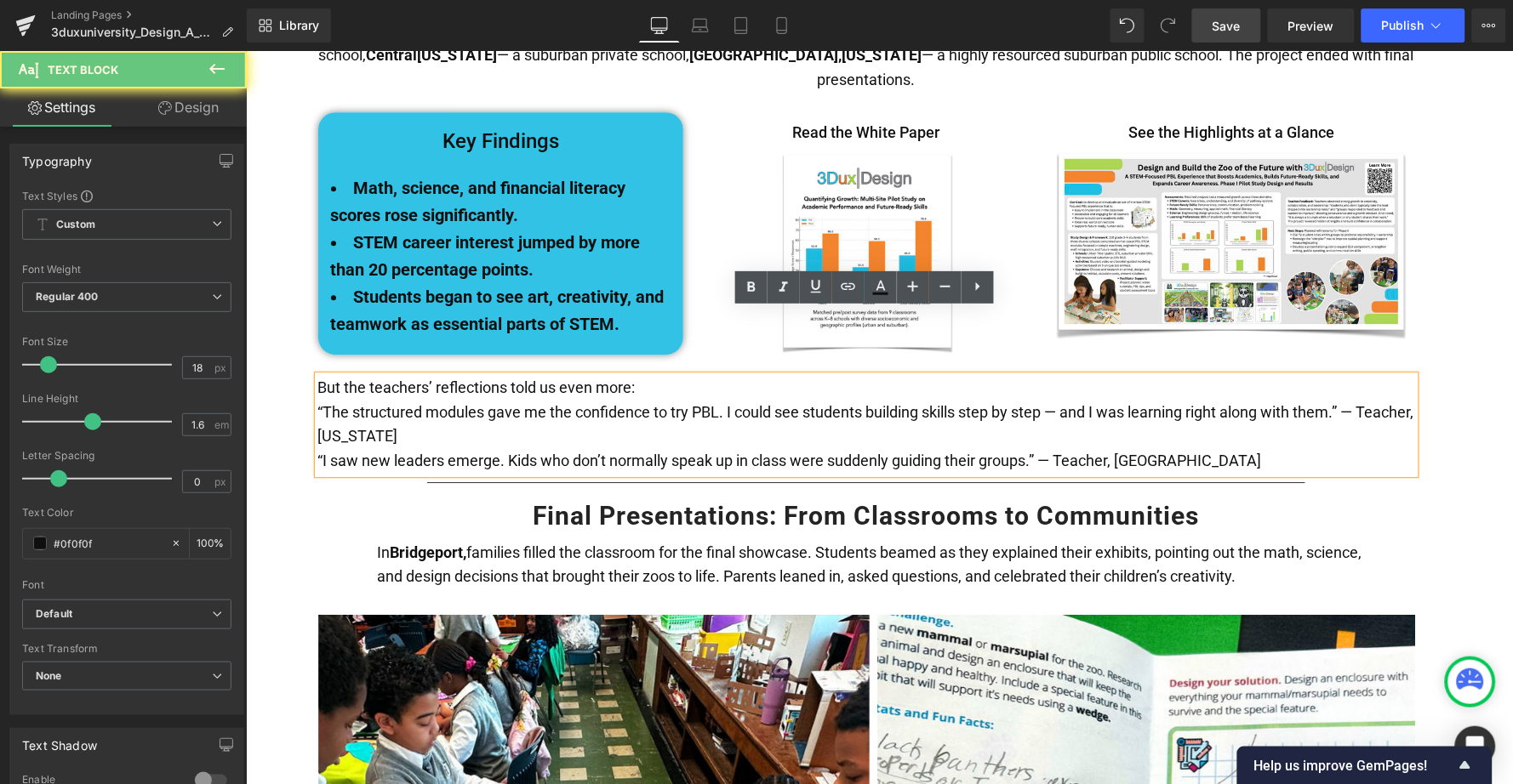
click at [623, 378] on span "But the teachers’ reflections told us even more:" at bounding box center [476, 387] width 318 height 17
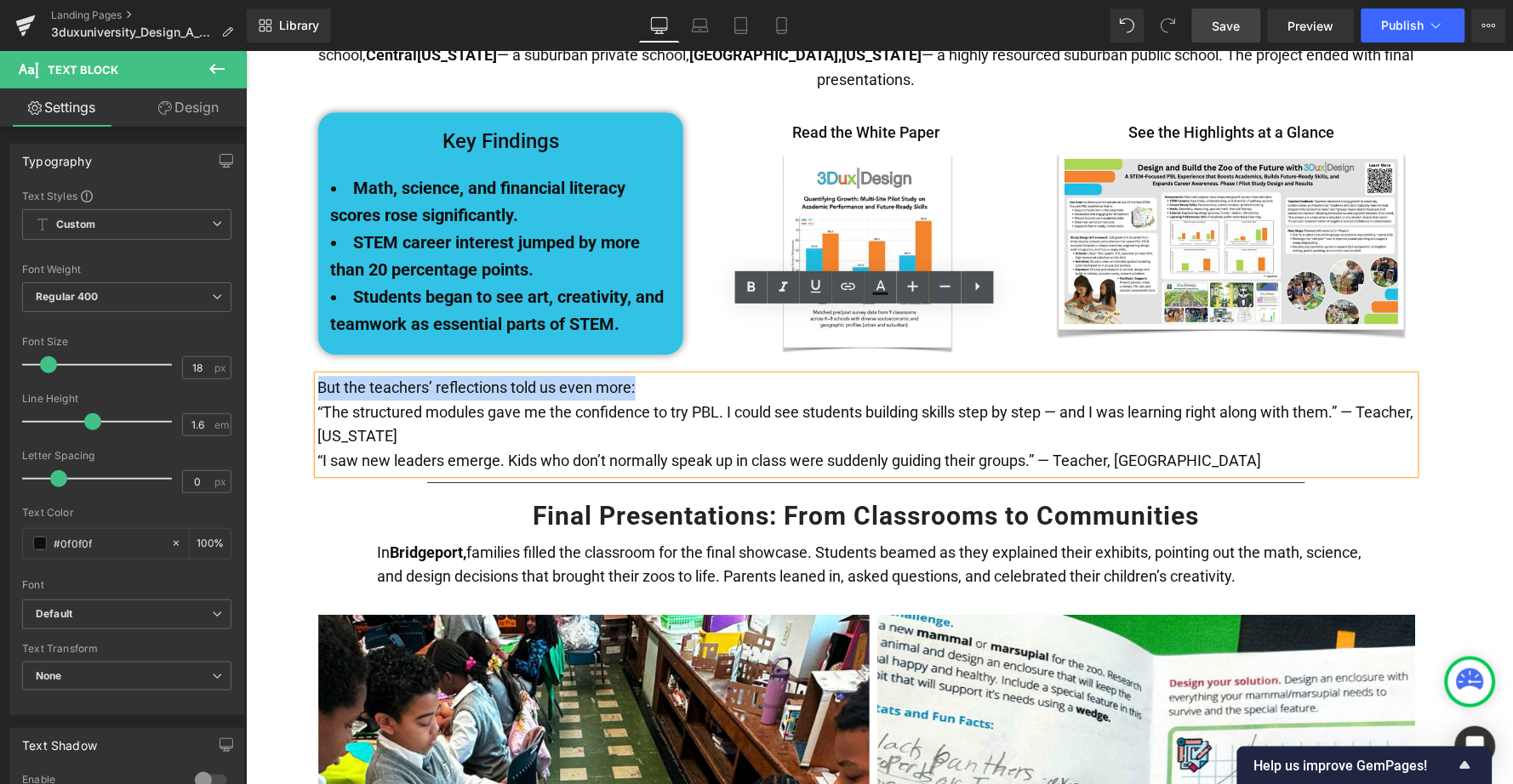
drag, startPoint x: 645, startPoint y: 321, endPoint x: 305, endPoint y: 321, distance: 340.0
click at [305, 321] on div "Growing the Idea Heading Given the wild project success, the 3DuxDesign team de…" at bounding box center [866, 668] width 1267 height 1853
click at [357, 378] on span "But the teachers’ reflections told us even more:" at bounding box center [476, 387] width 318 height 17
drag, startPoint x: 629, startPoint y: 321, endPoint x: 303, endPoint y: 318, distance: 326.0
click at [303, 318] on div "Growing the Idea Heading Given the wild project success, the 3DuxDesign team de…" at bounding box center [866, 668] width 1267 height 1853
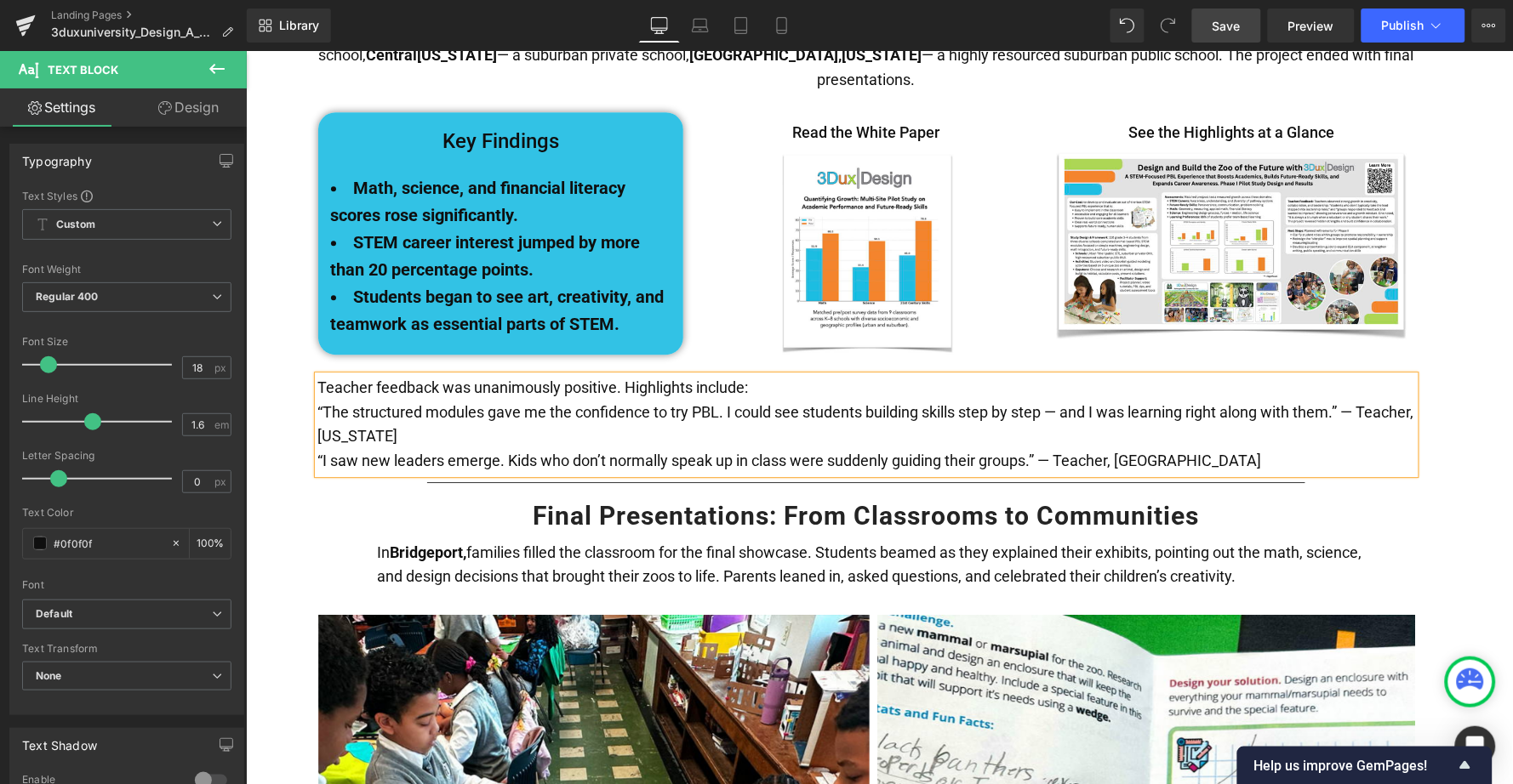
click at [433, 400] on p "“The structured modules gave me the confidence to try PBL. I could see students…" at bounding box center [866, 425] width 1097 height 50
click at [1168, 448] on p "“I saw new leaders emerge. Kids who don’t normally speak up in class were sudde…" at bounding box center [866, 460] width 1097 height 24
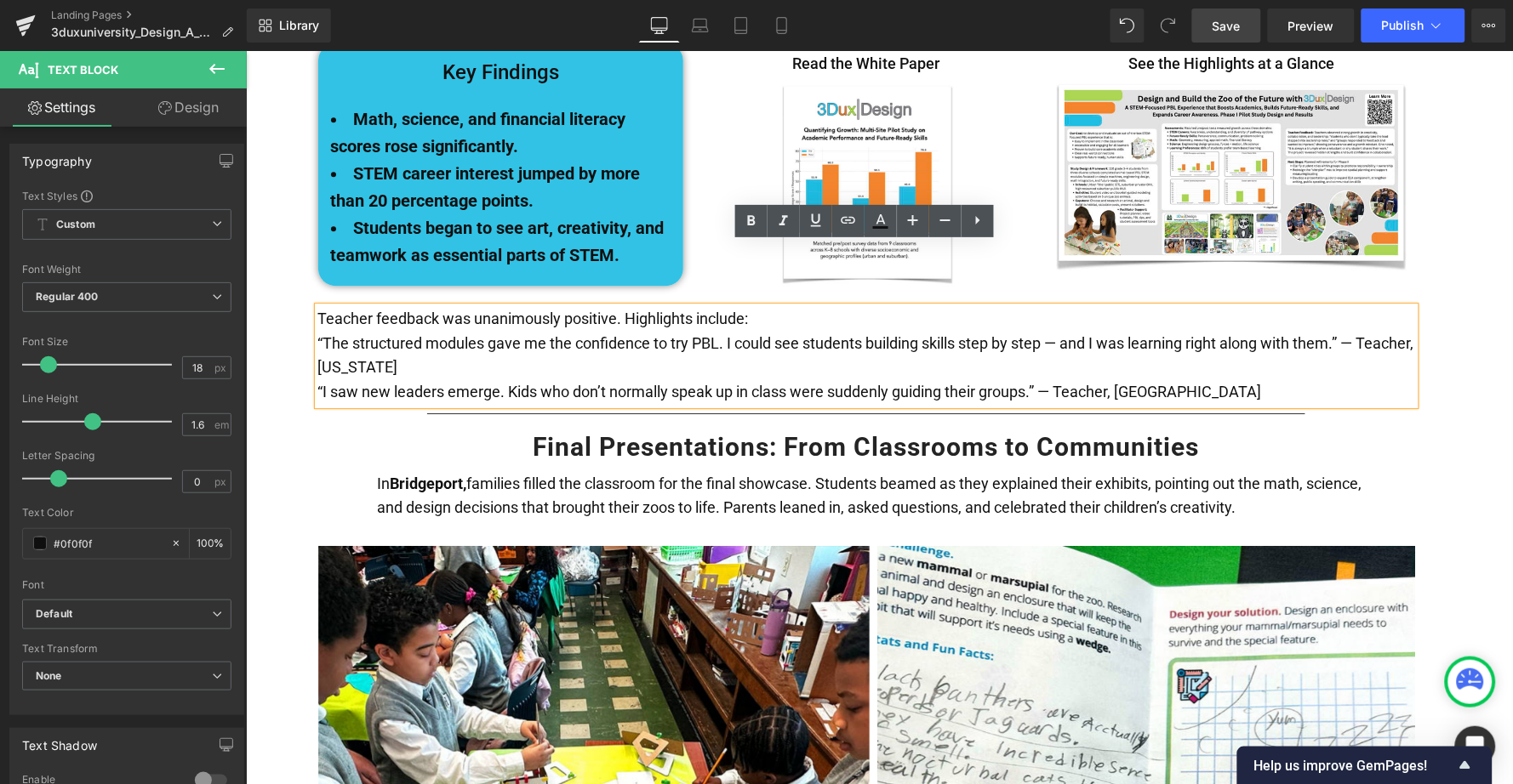
scroll to position [3179, 0]
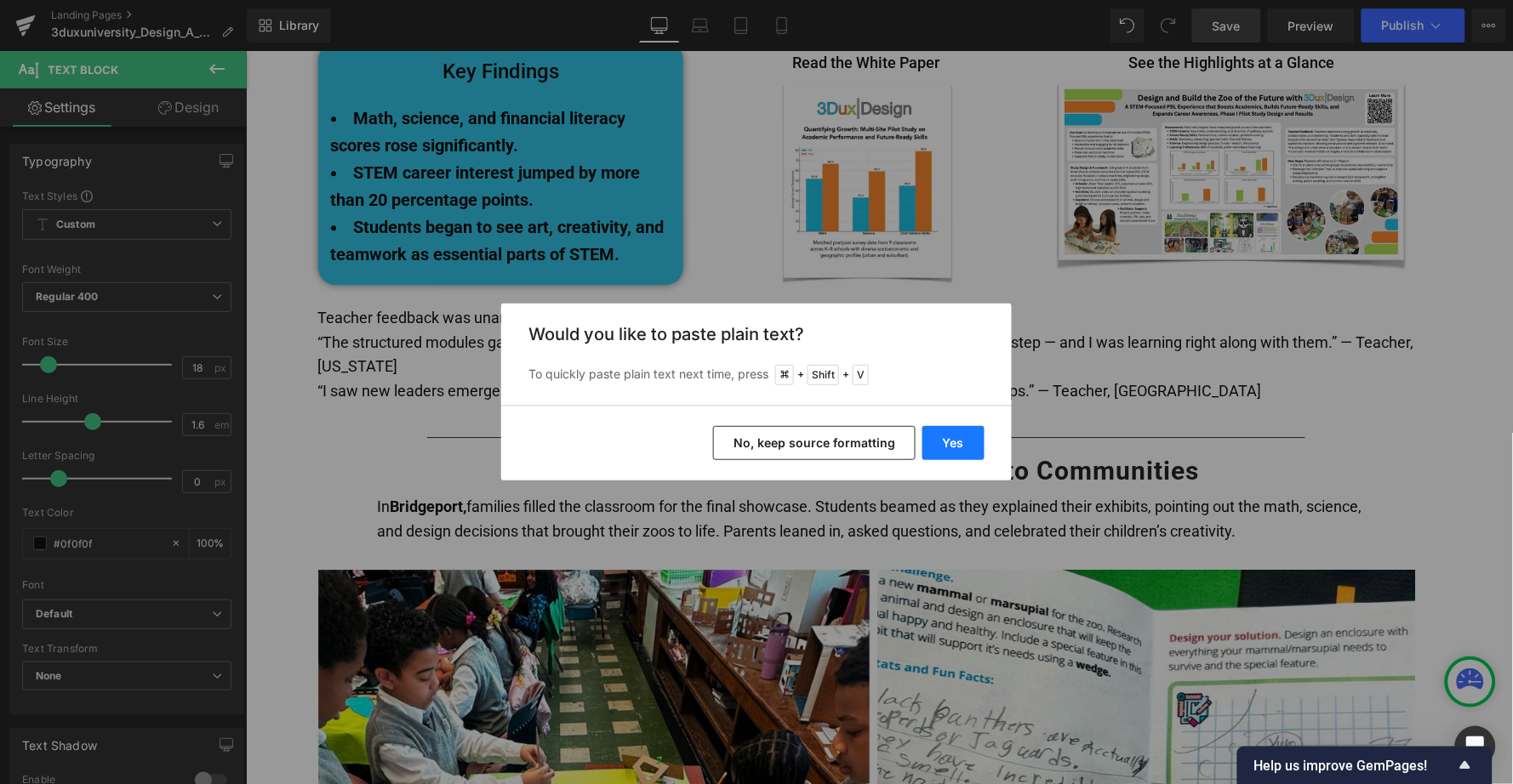
click at [960, 435] on button "Yes" at bounding box center [953, 443] width 62 height 34
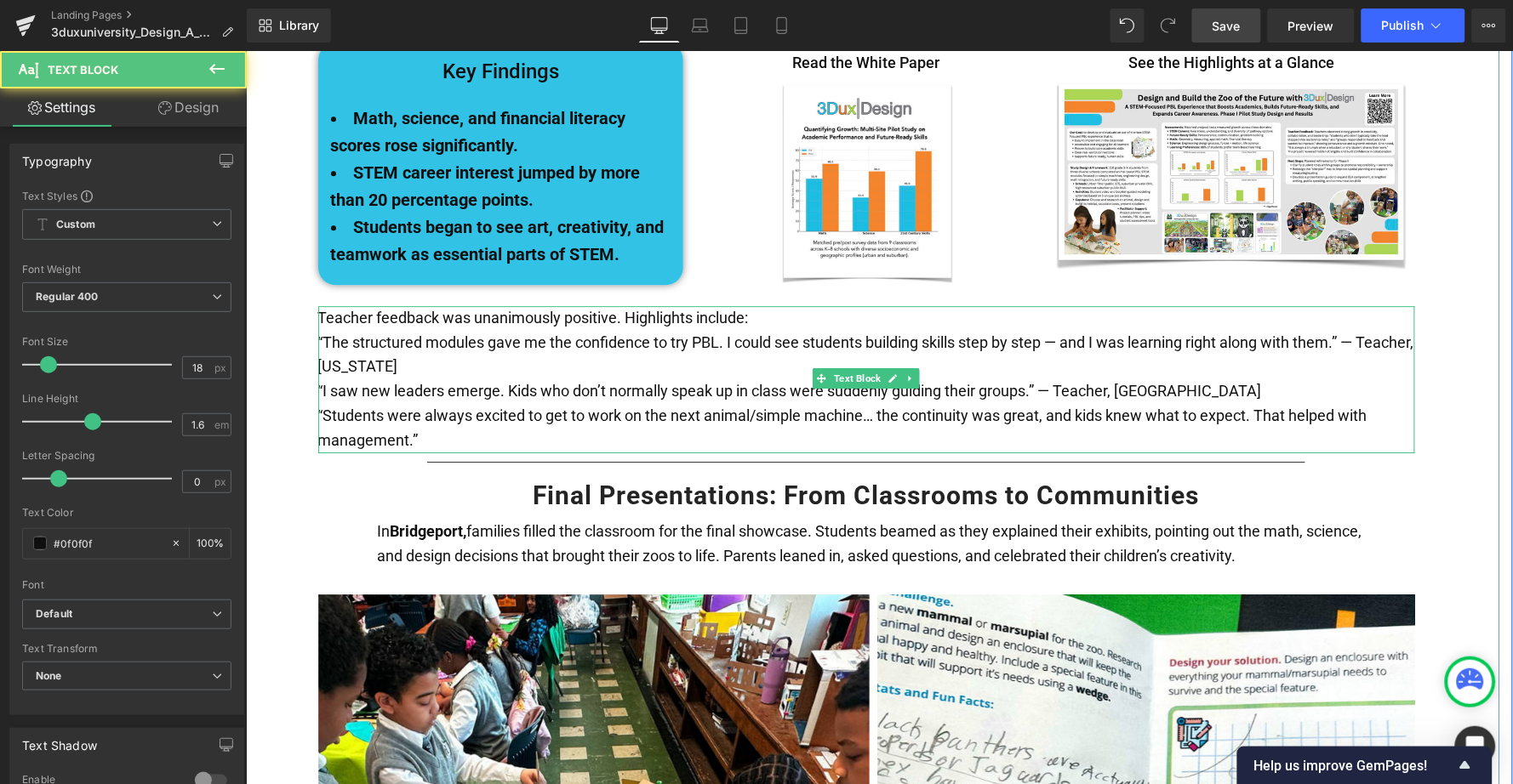
click at [438, 403] on p "“Students were always excited to get to work on the next animal/simple machine……" at bounding box center [866, 427] width 1097 height 50
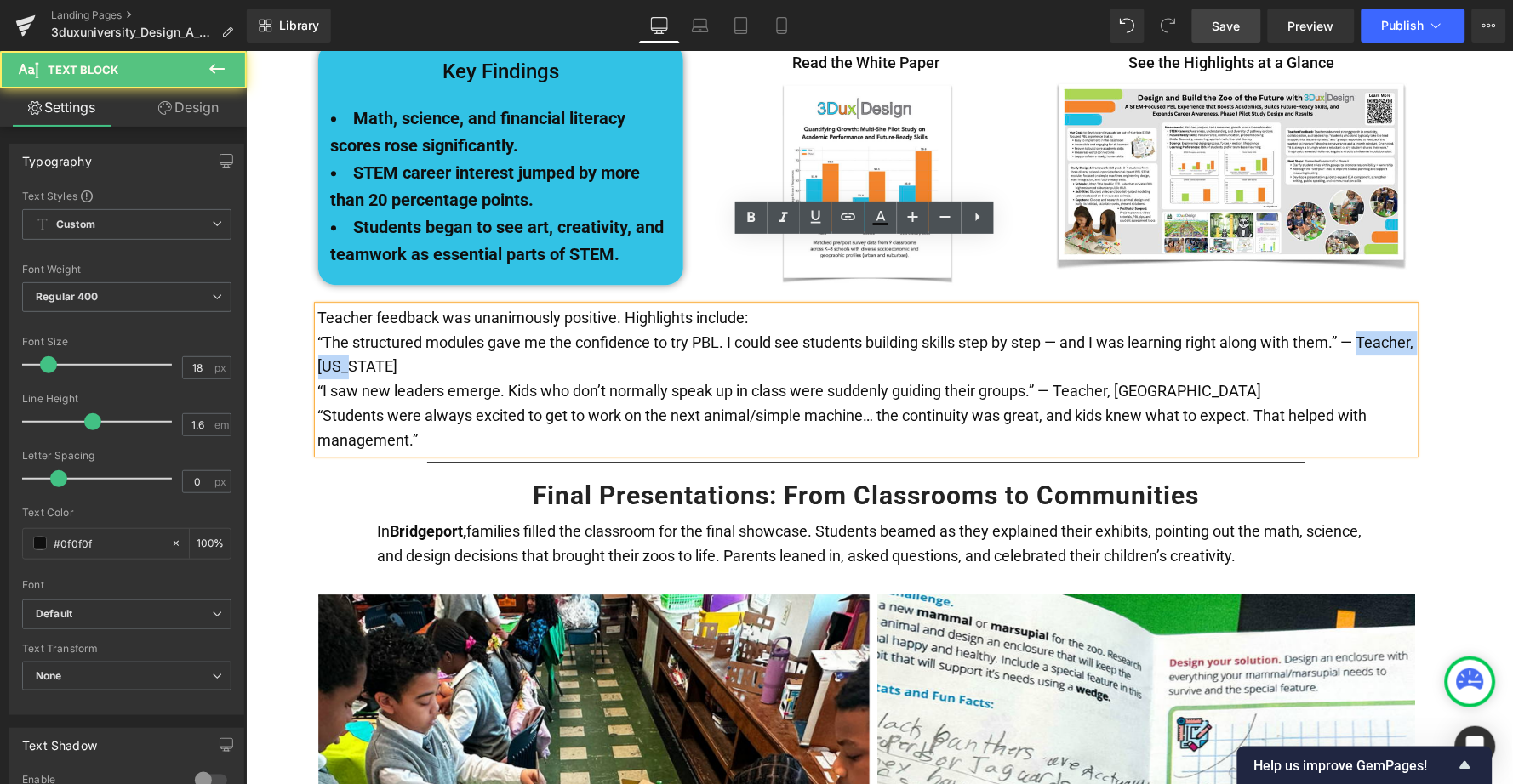
drag, startPoint x: 422, startPoint y: 300, endPoint x: 314, endPoint y: 298, distance: 108.0
click at [318, 330] on p "“The structured modules gave me the confidence to try PBL. I could see students…" at bounding box center [866, 355] width 1097 height 50
copy p "Teacher, [US_STATE]"
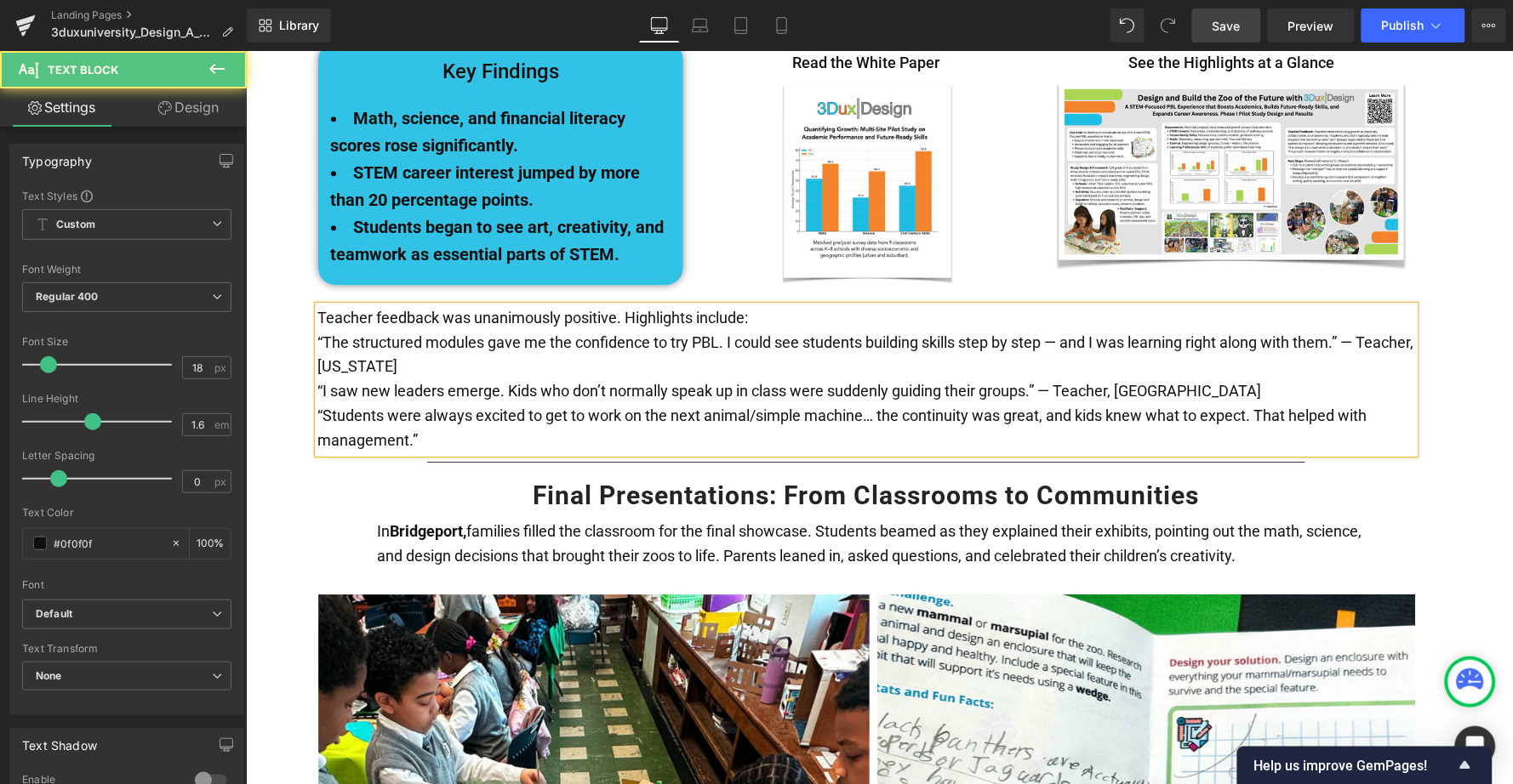
click at [435, 403] on p "“Students were always excited to get to work on the next animal/simple machine……" at bounding box center [866, 427] width 1097 height 50
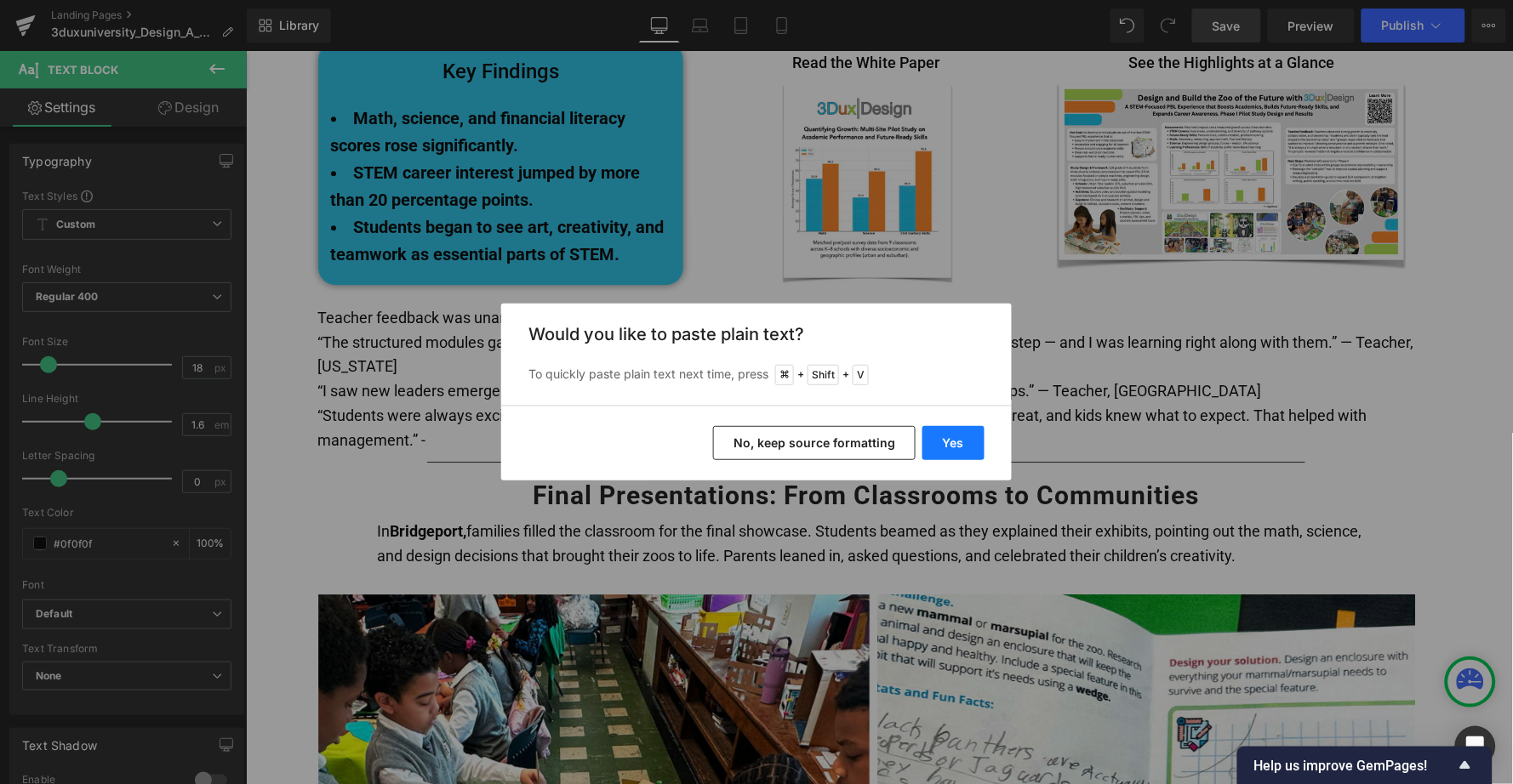
click at [960, 441] on button "Yes" at bounding box center [953, 443] width 62 height 34
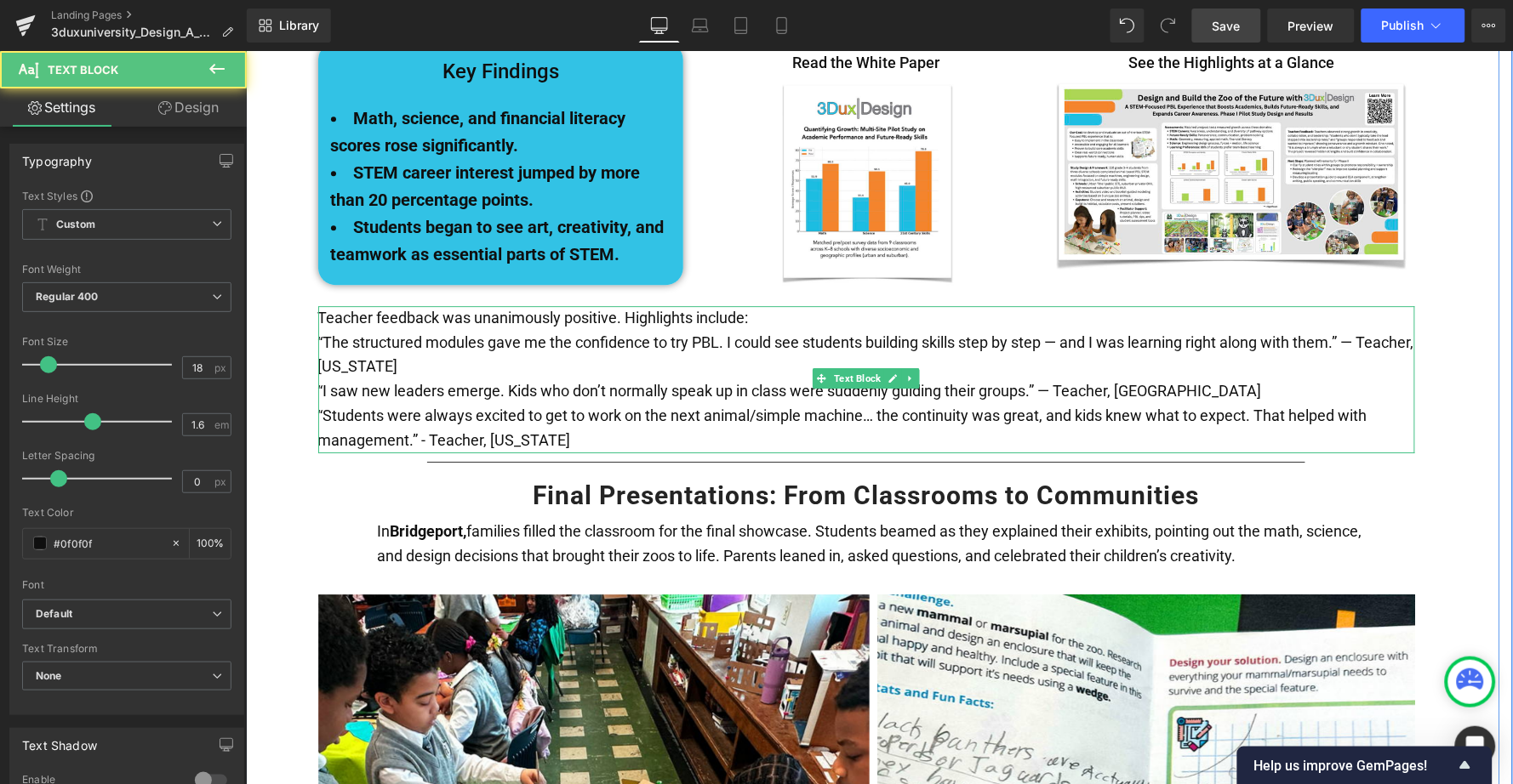
click at [566, 403] on p "“Students were always excited to get to work on the next animal/simple machine……" at bounding box center [866, 427] width 1097 height 50
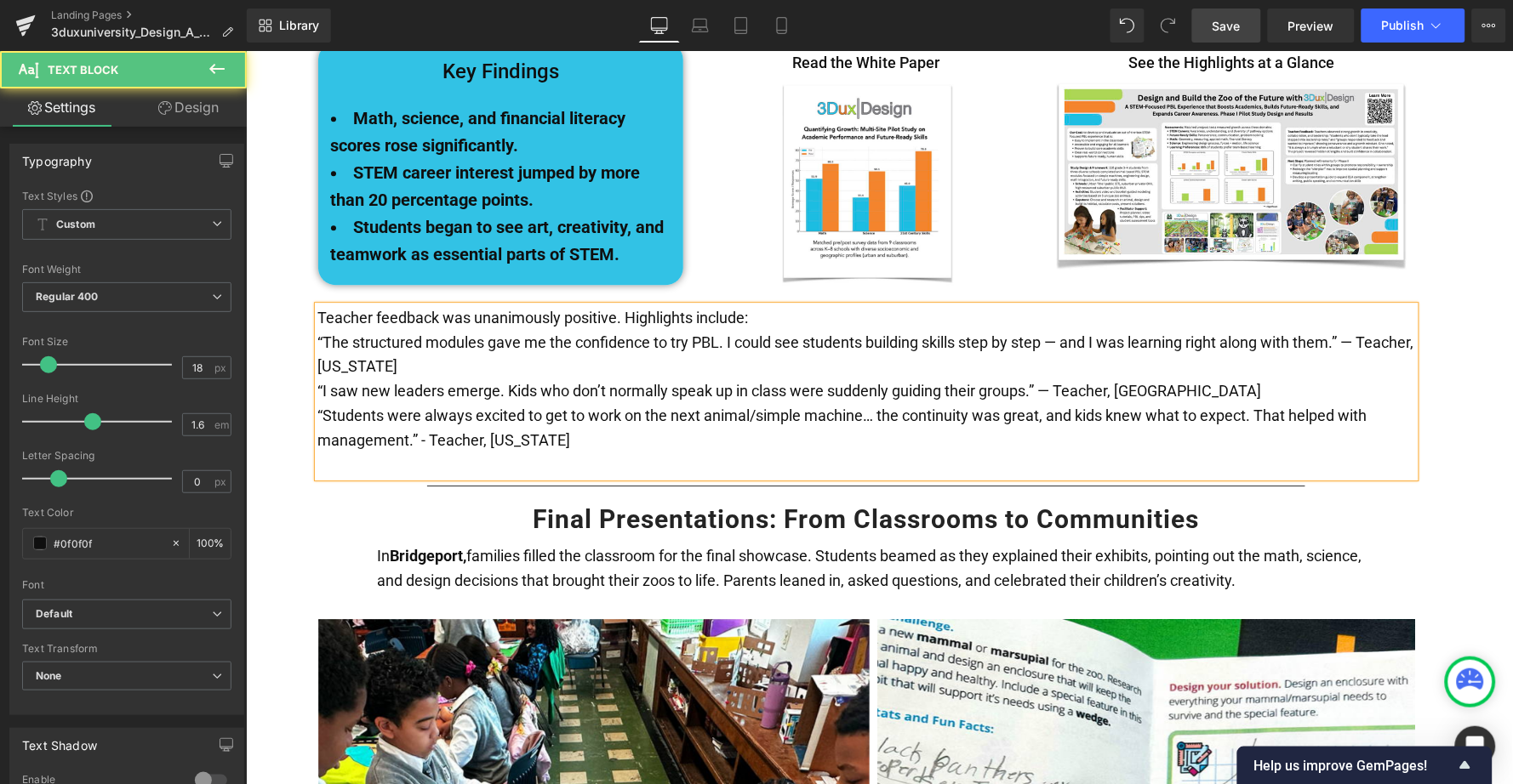
click at [515, 403] on p "“Students were always excited to get to work on the next animal/simple machine……" at bounding box center [866, 427] width 1097 height 50
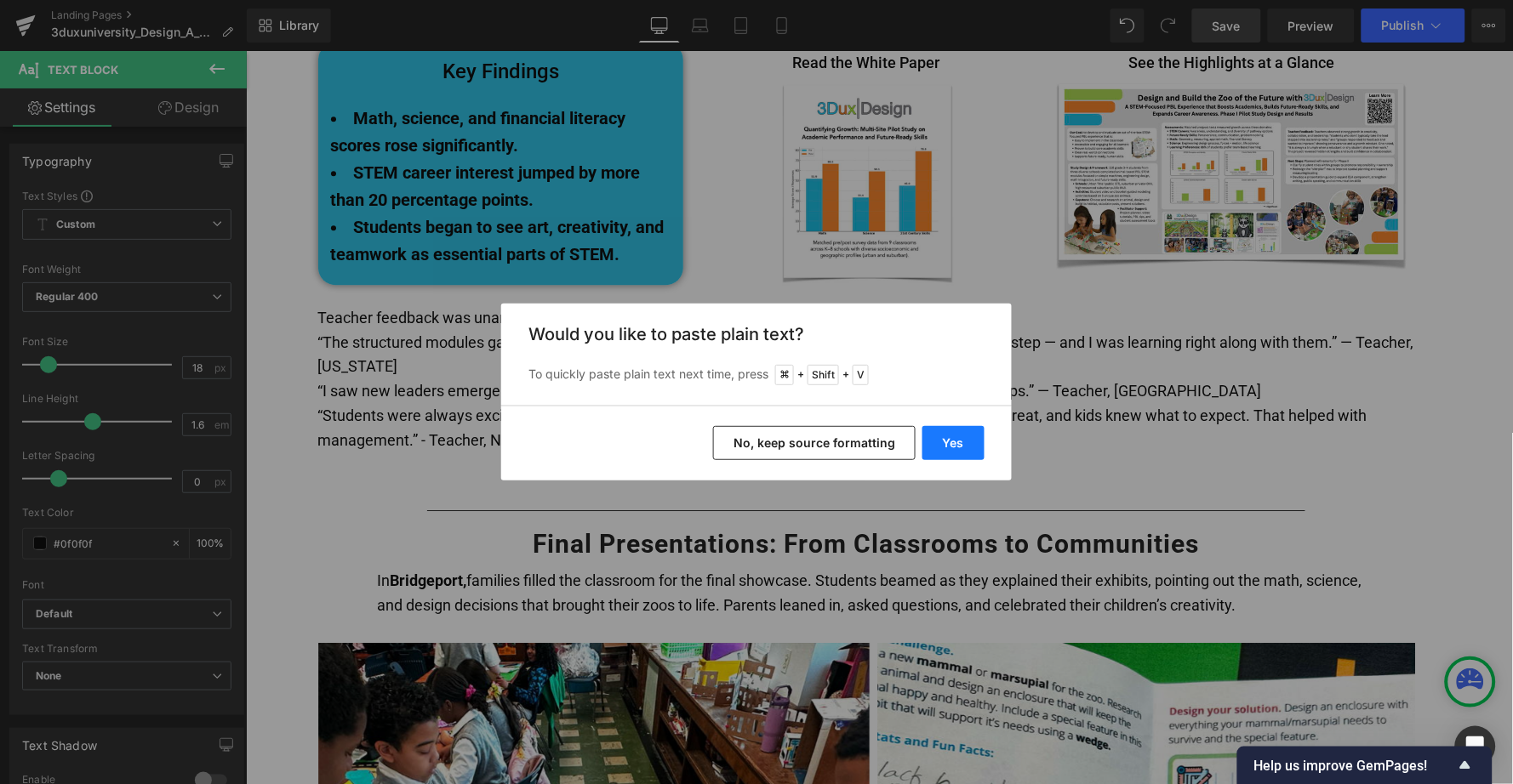
click at [962, 432] on button "Yes" at bounding box center [953, 443] width 62 height 34
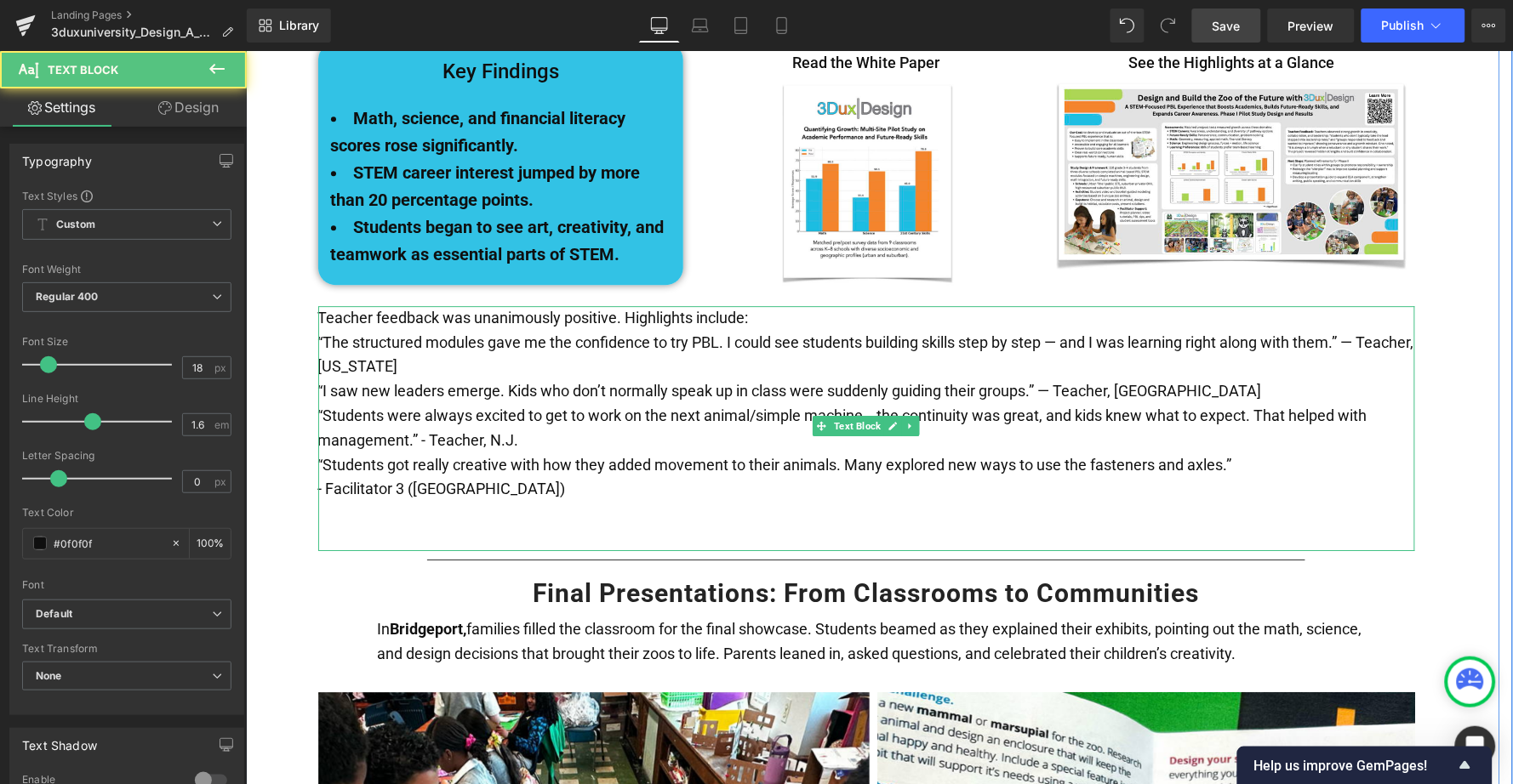
click at [476, 476] on p "- Facilitator 3 ([GEOGRAPHIC_DATA])" at bounding box center [866, 488] width 1097 height 24
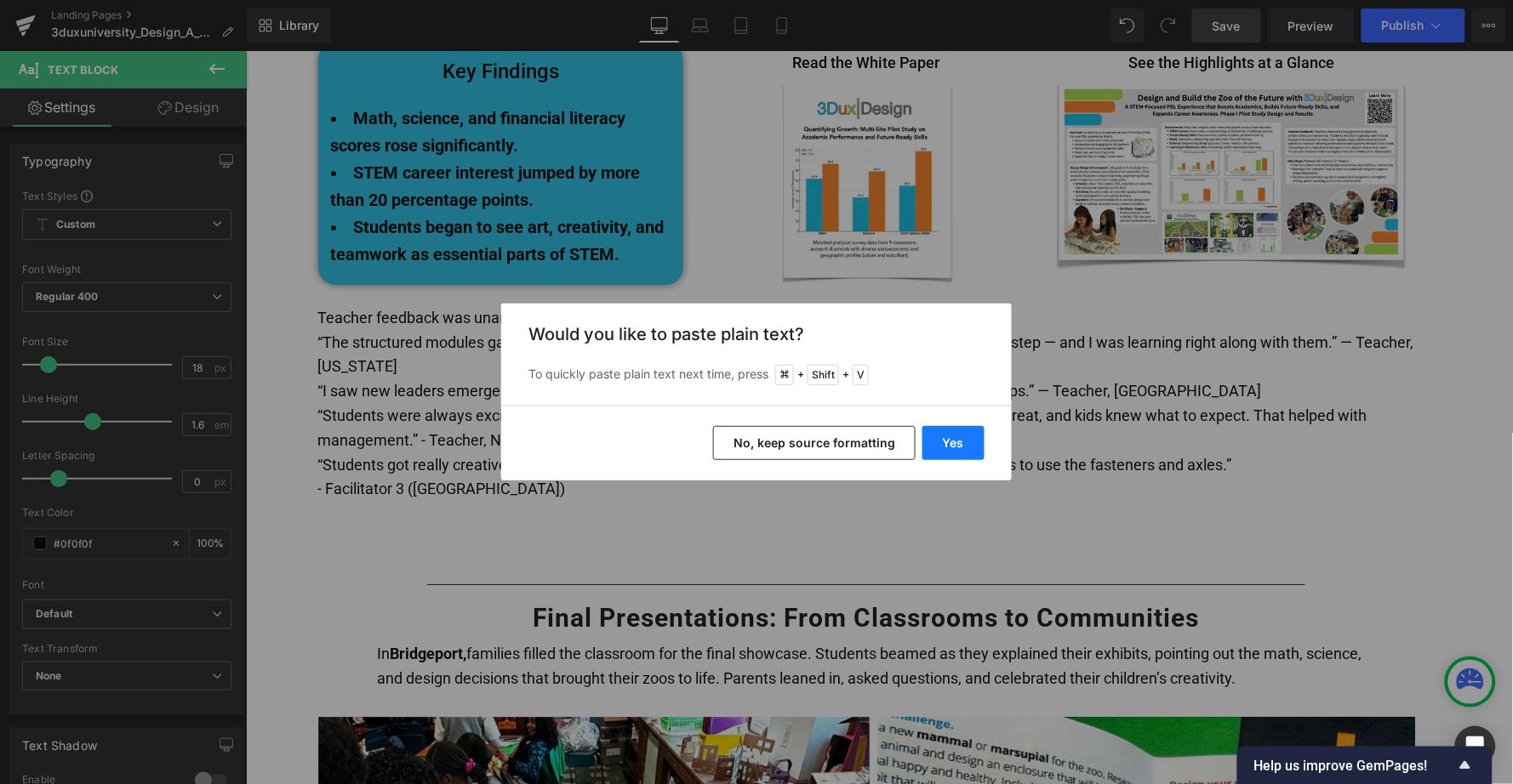
click at [955, 435] on button "Yes" at bounding box center [953, 443] width 62 height 34
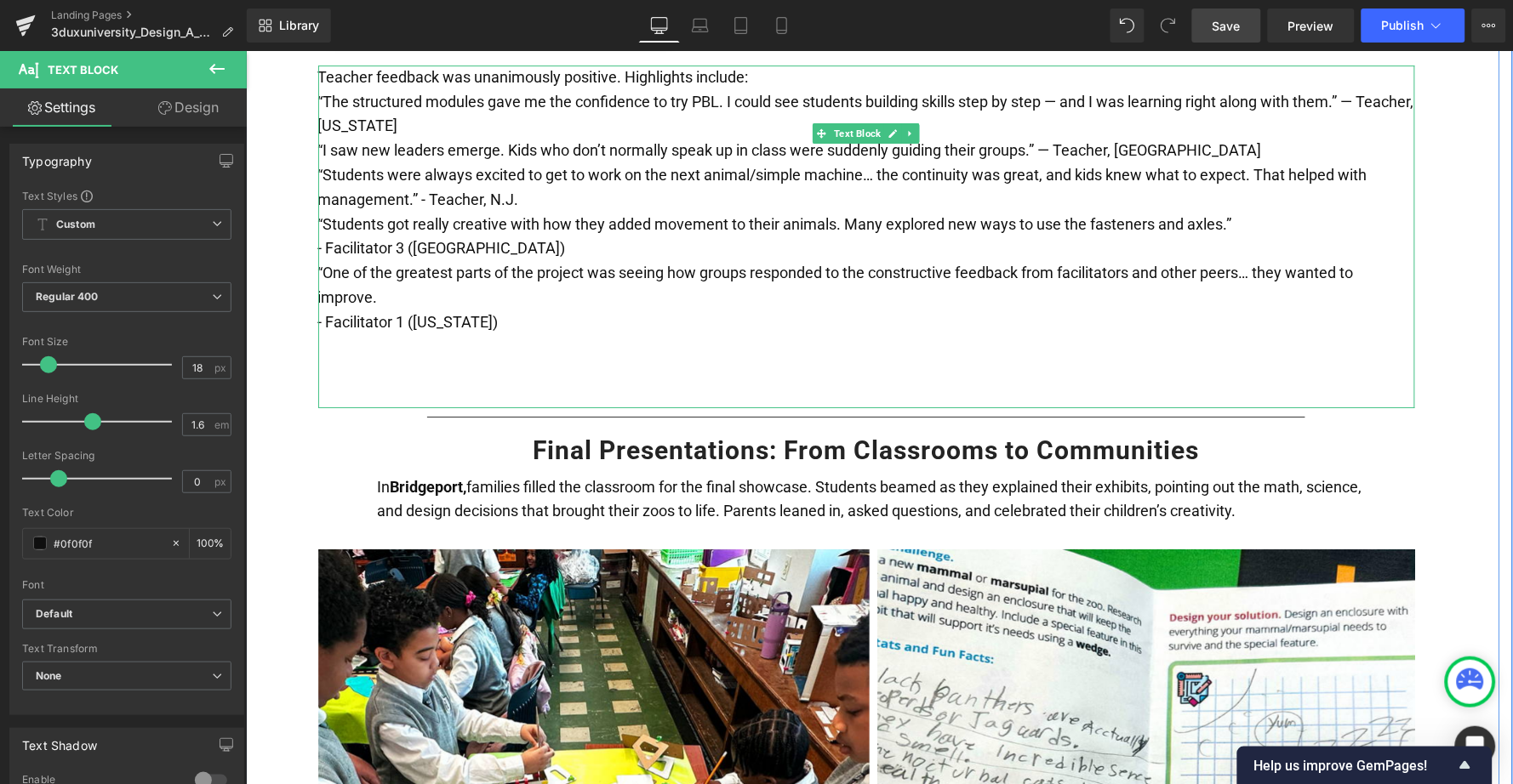
scroll to position [3416, 0]
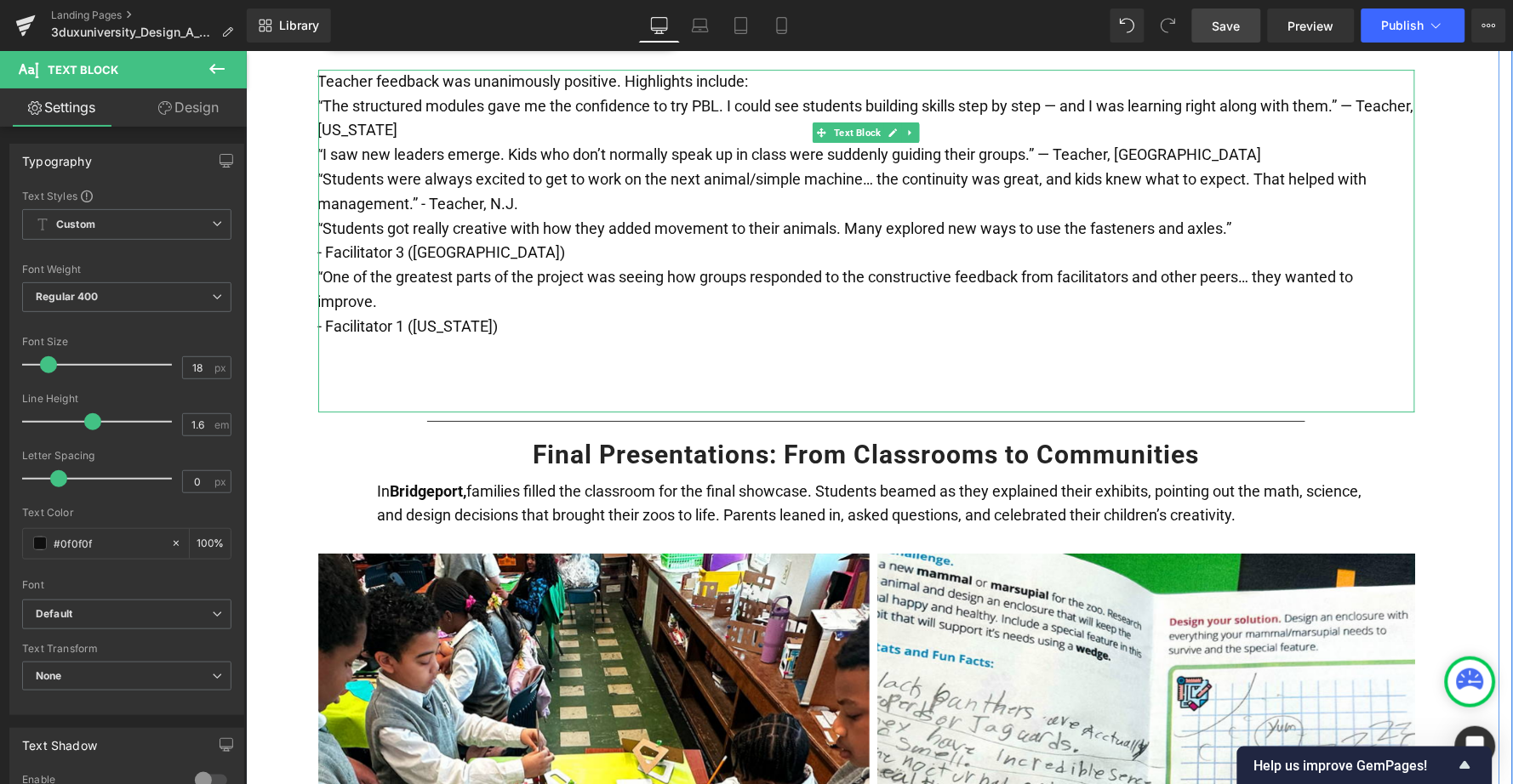
click at [361, 362] on p at bounding box center [866, 374] width 1097 height 24
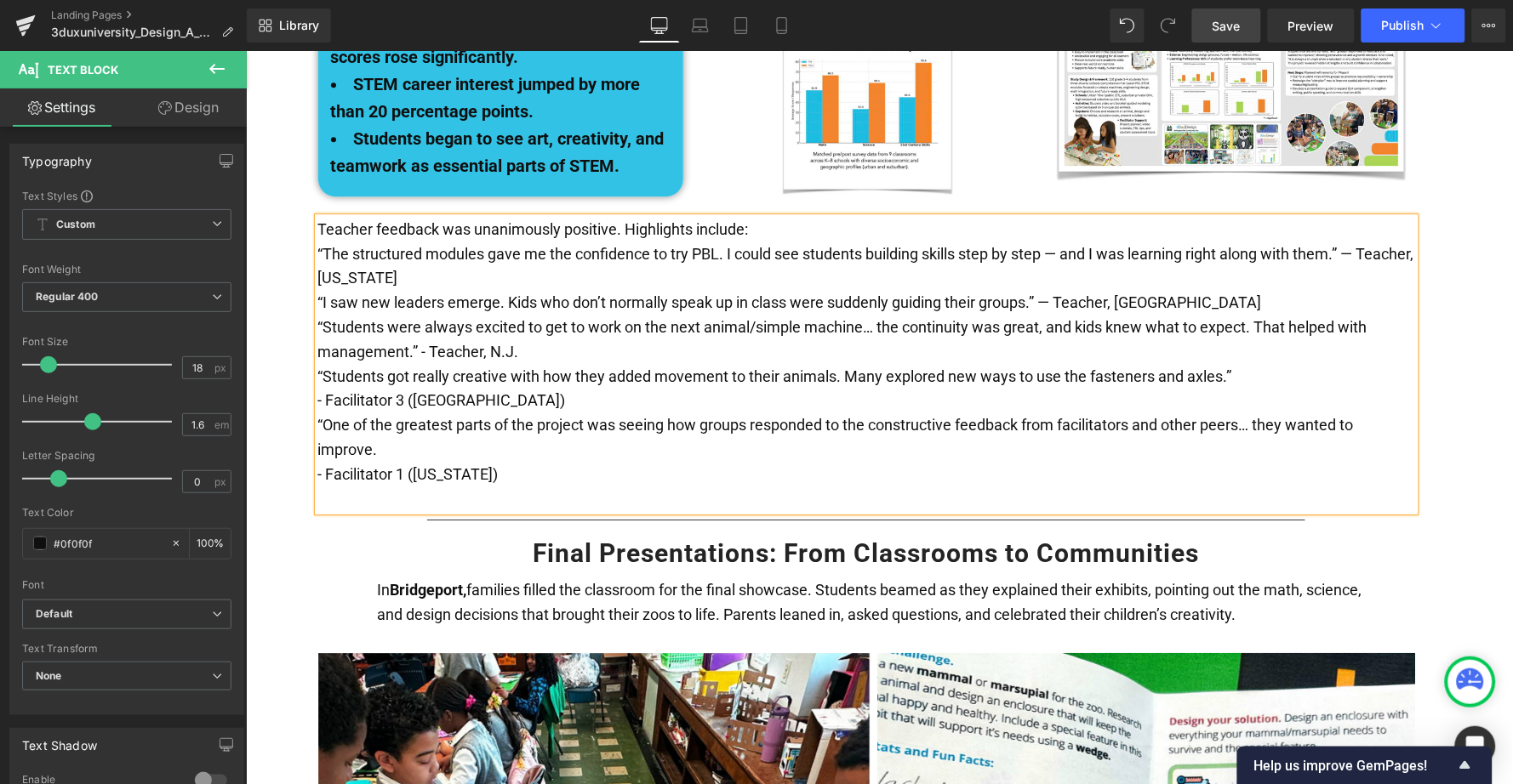
scroll to position [3263, 0]
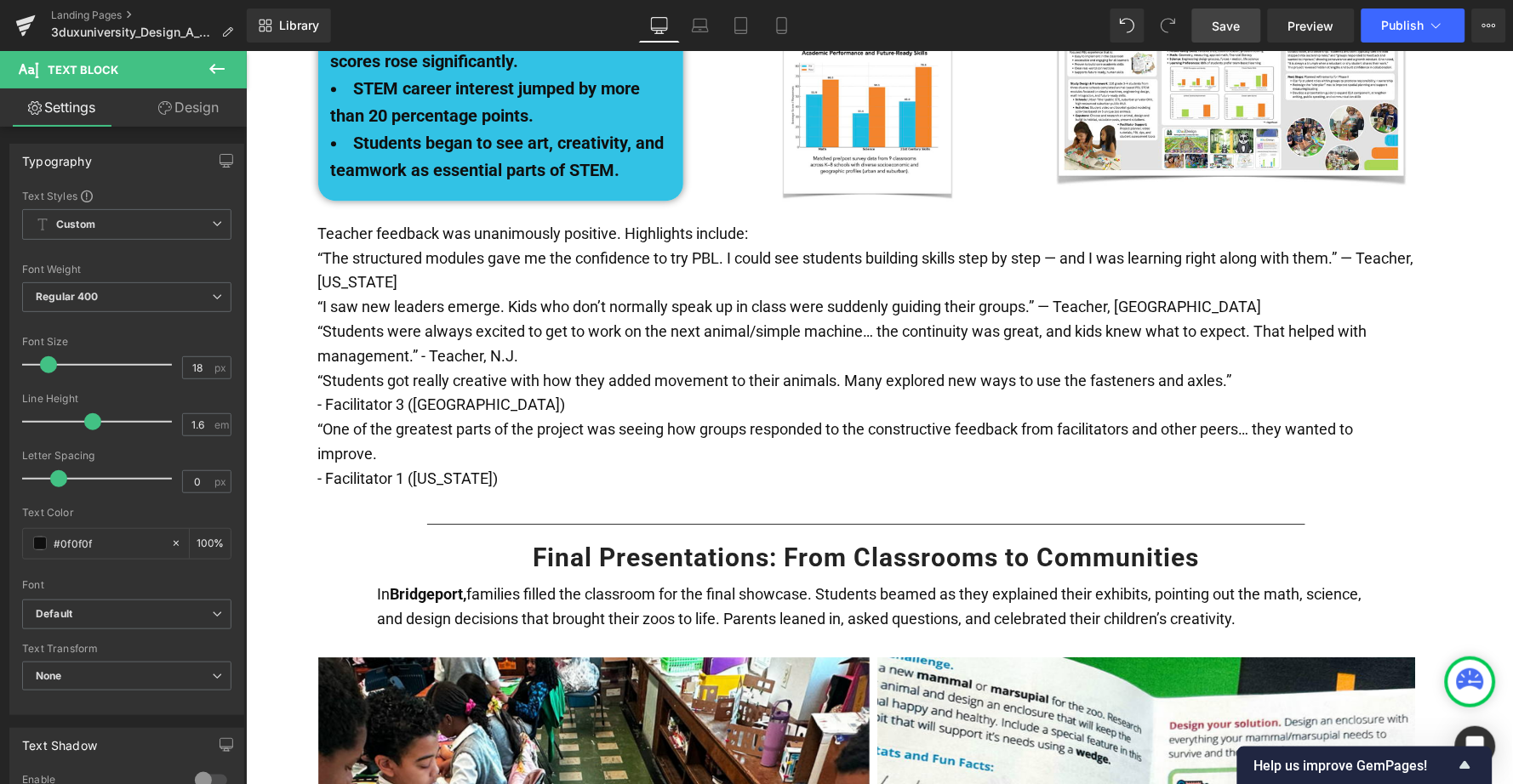
click at [219, 66] on icon at bounding box center [217, 68] width 20 height 20
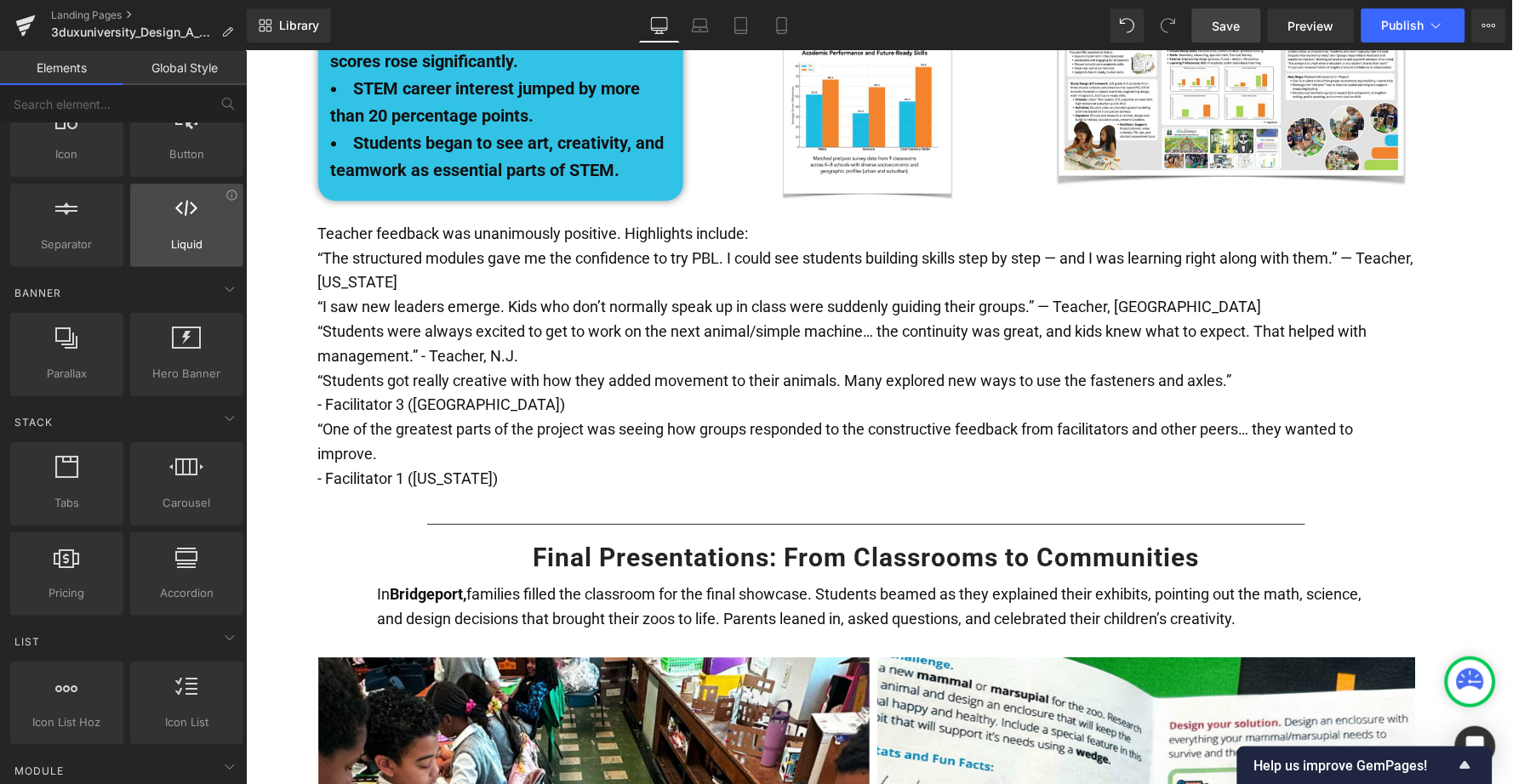
scroll to position [272, 0]
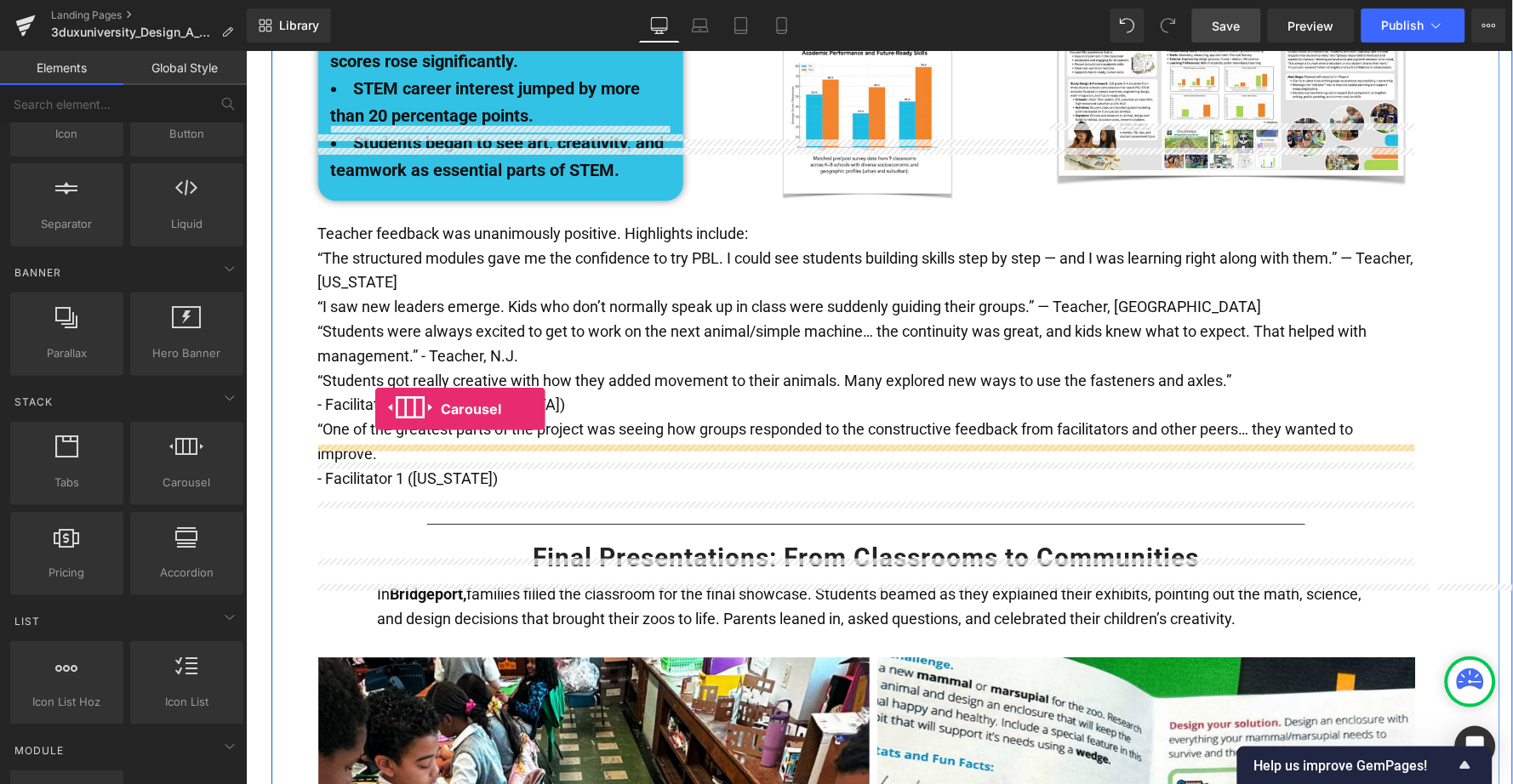
drag, startPoint x: 430, startPoint y: 505, endPoint x: 373, endPoint y: 408, distance: 112.5
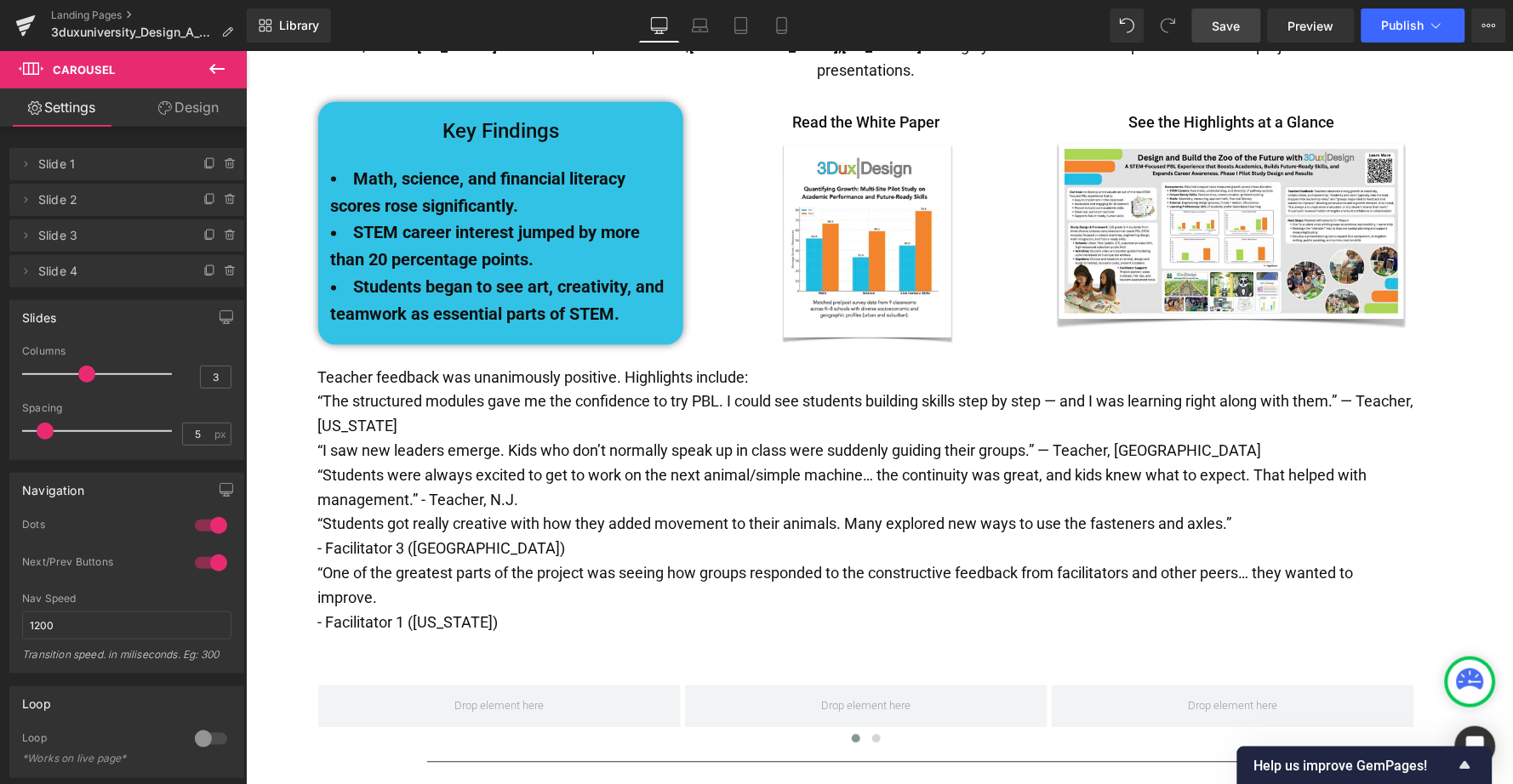
scroll to position [2576, 0]
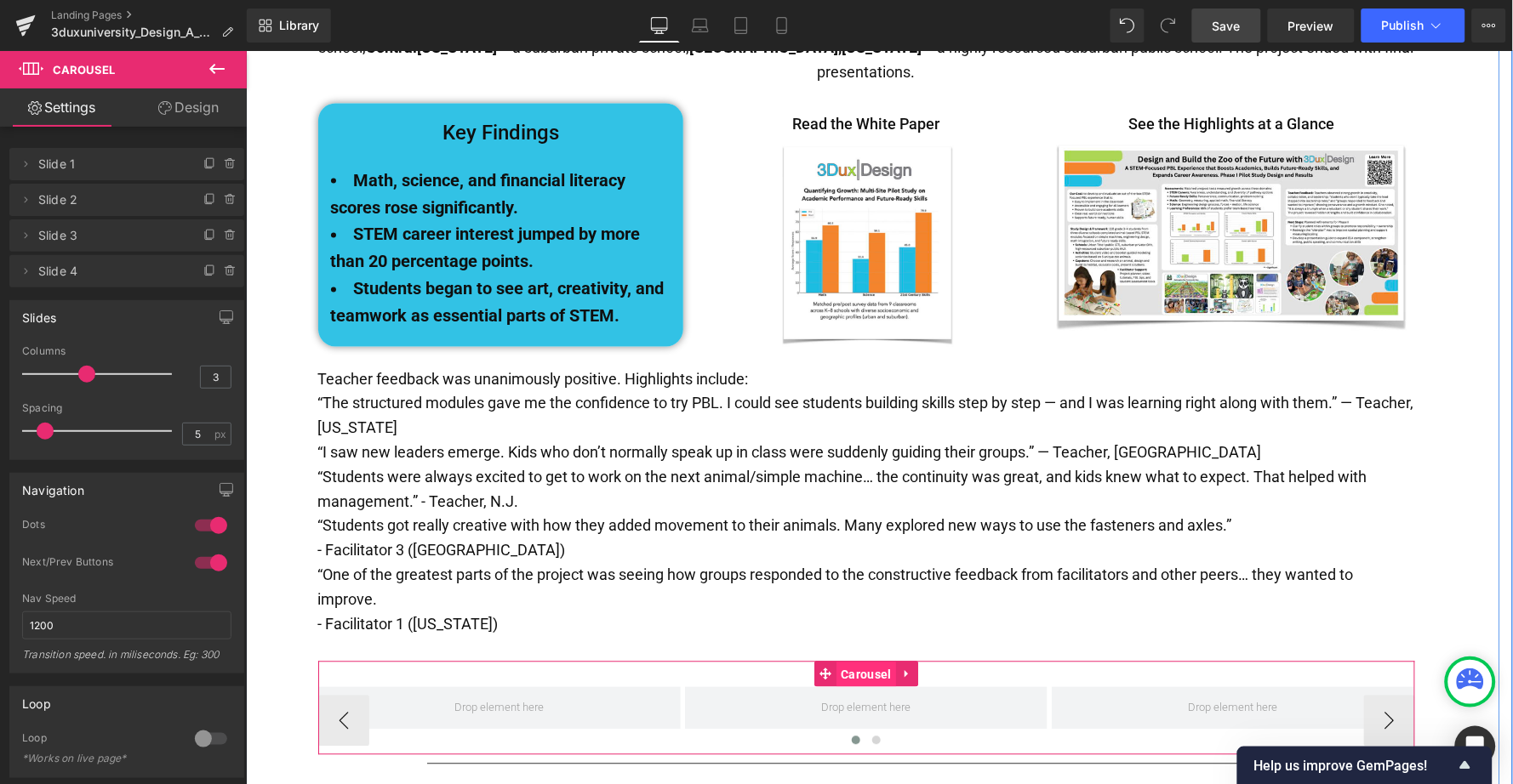
click at [855, 662] on span "Carousel" at bounding box center [866, 674] width 58 height 25
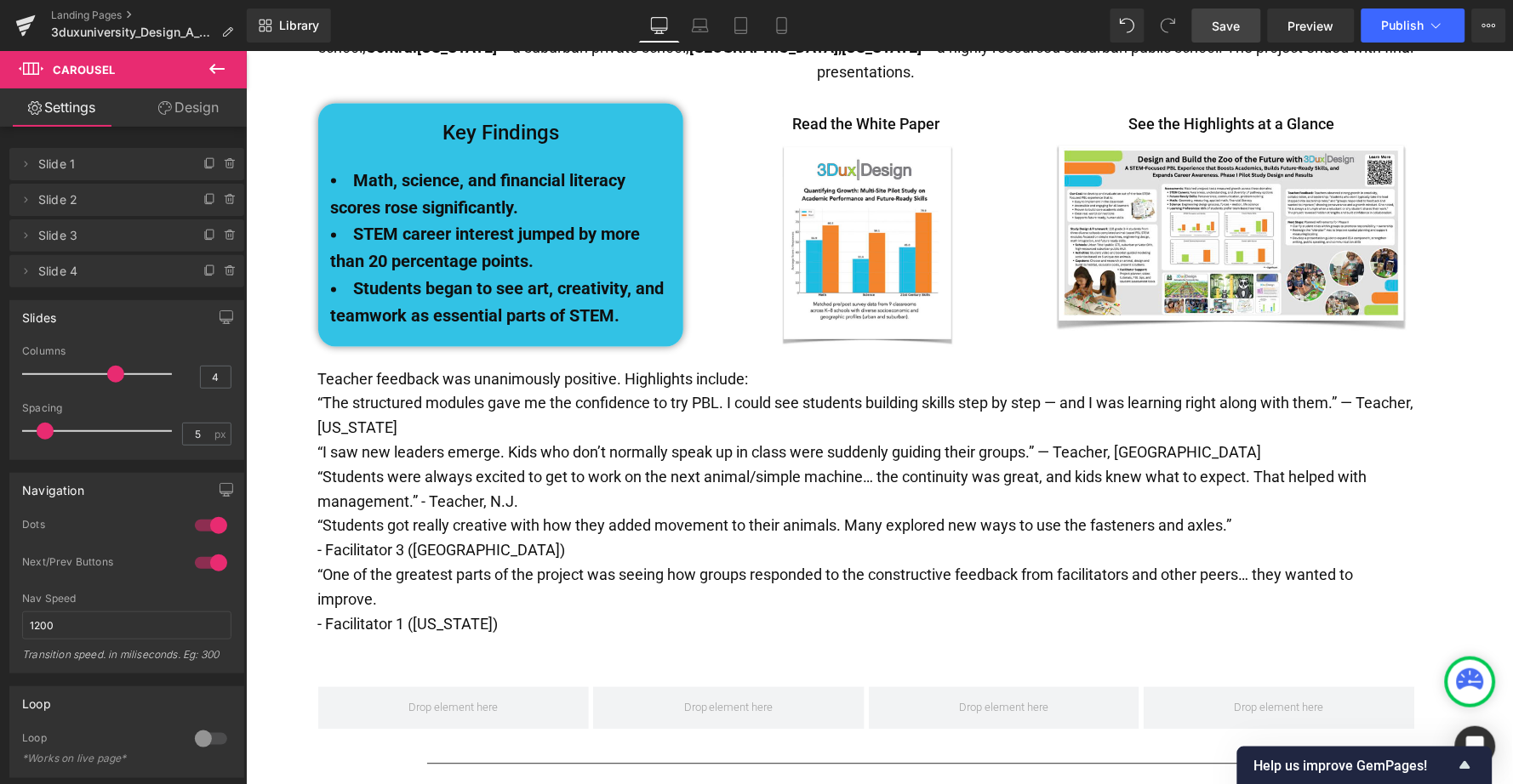
drag, startPoint x: 88, startPoint y: 373, endPoint x: 103, endPoint y: 372, distance: 15.0
click at [107, 372] on span at bounding box center [116, 375] width 17 height 17
click at [207, 69] on icon at bounding box center [217, 68] width 20 height 20
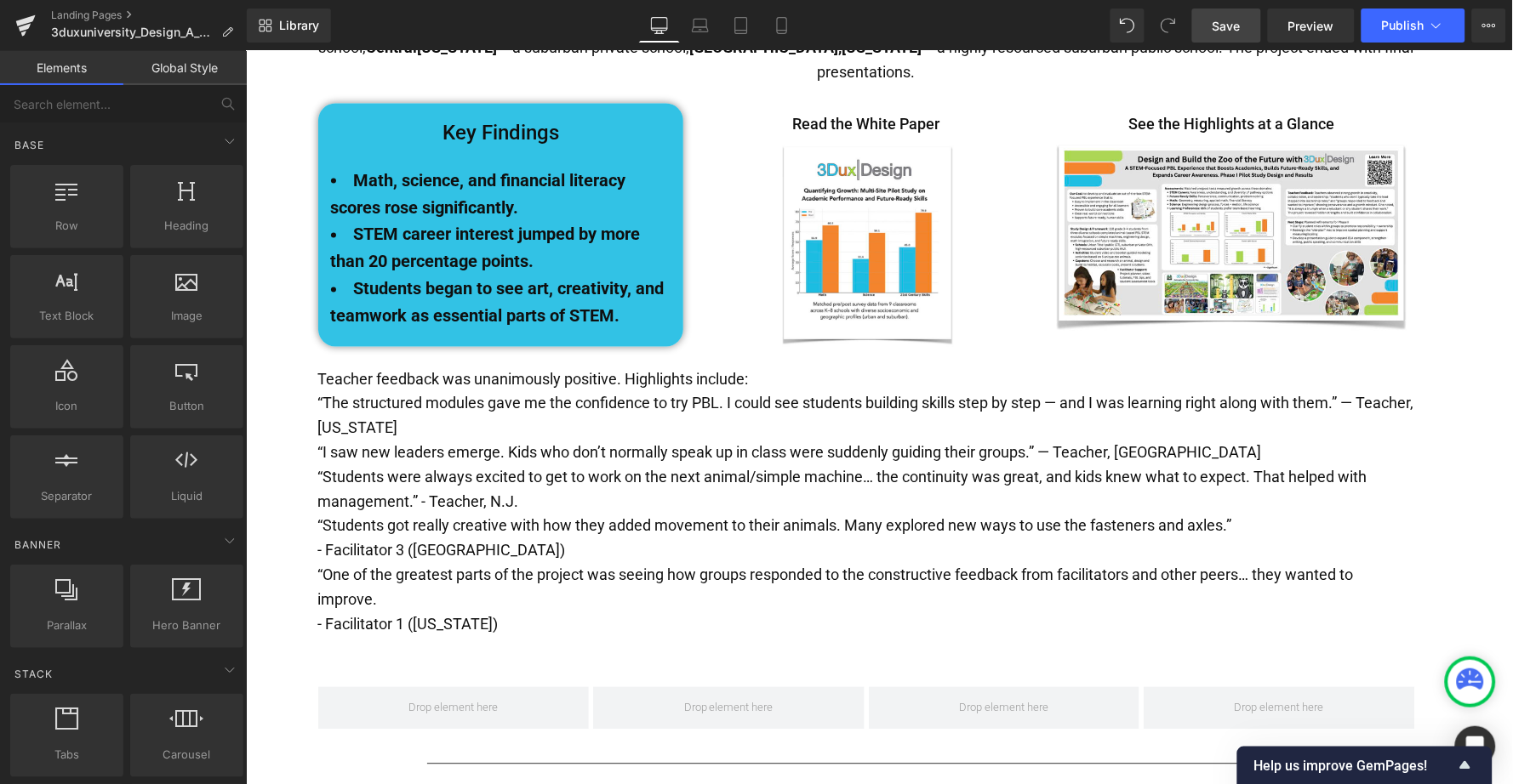
scroll to position [0, 0]
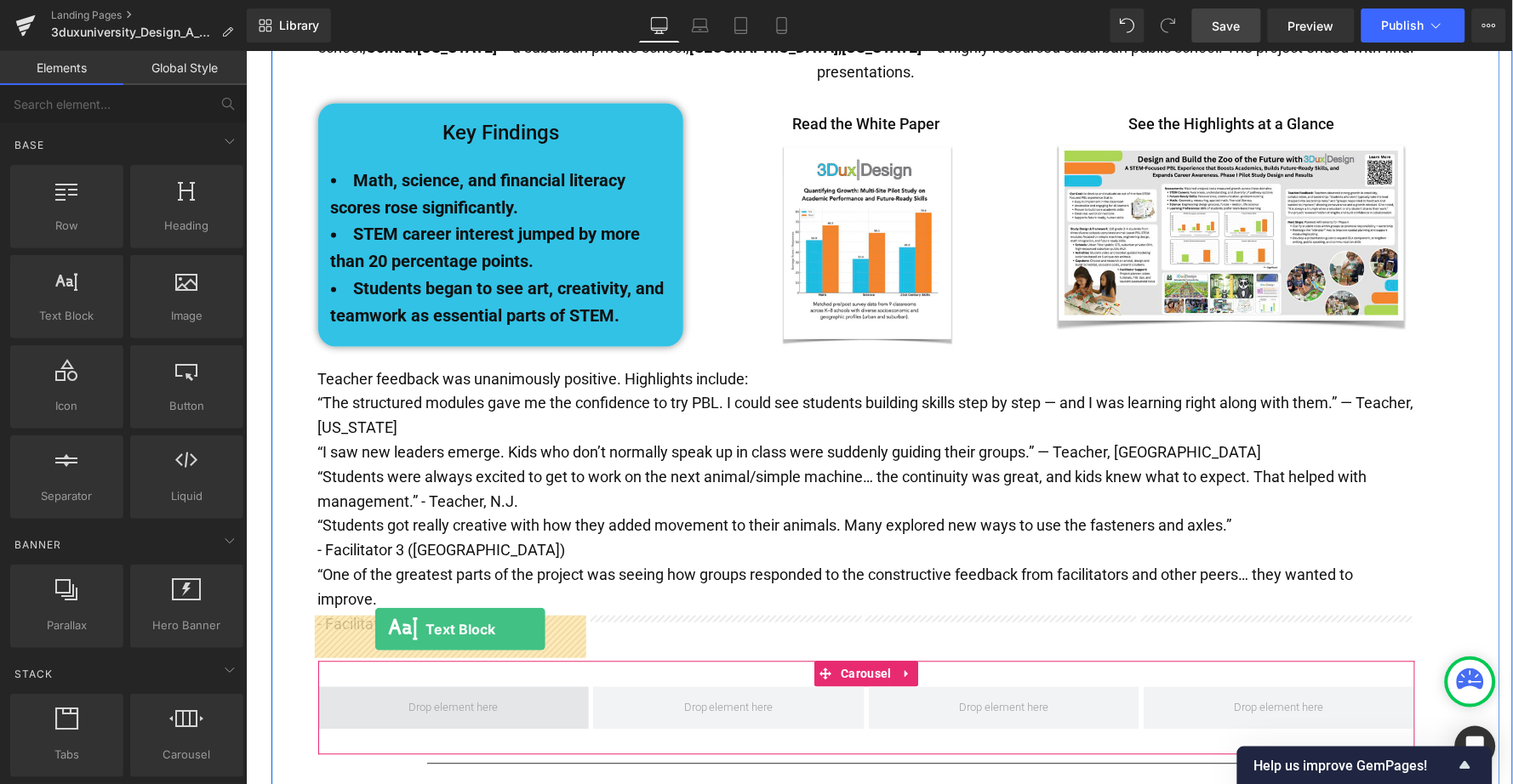
drag, startPoint x: 319, startPoint y: 346, endPoint x: 373, endPoint y: 628, distance: 287.1
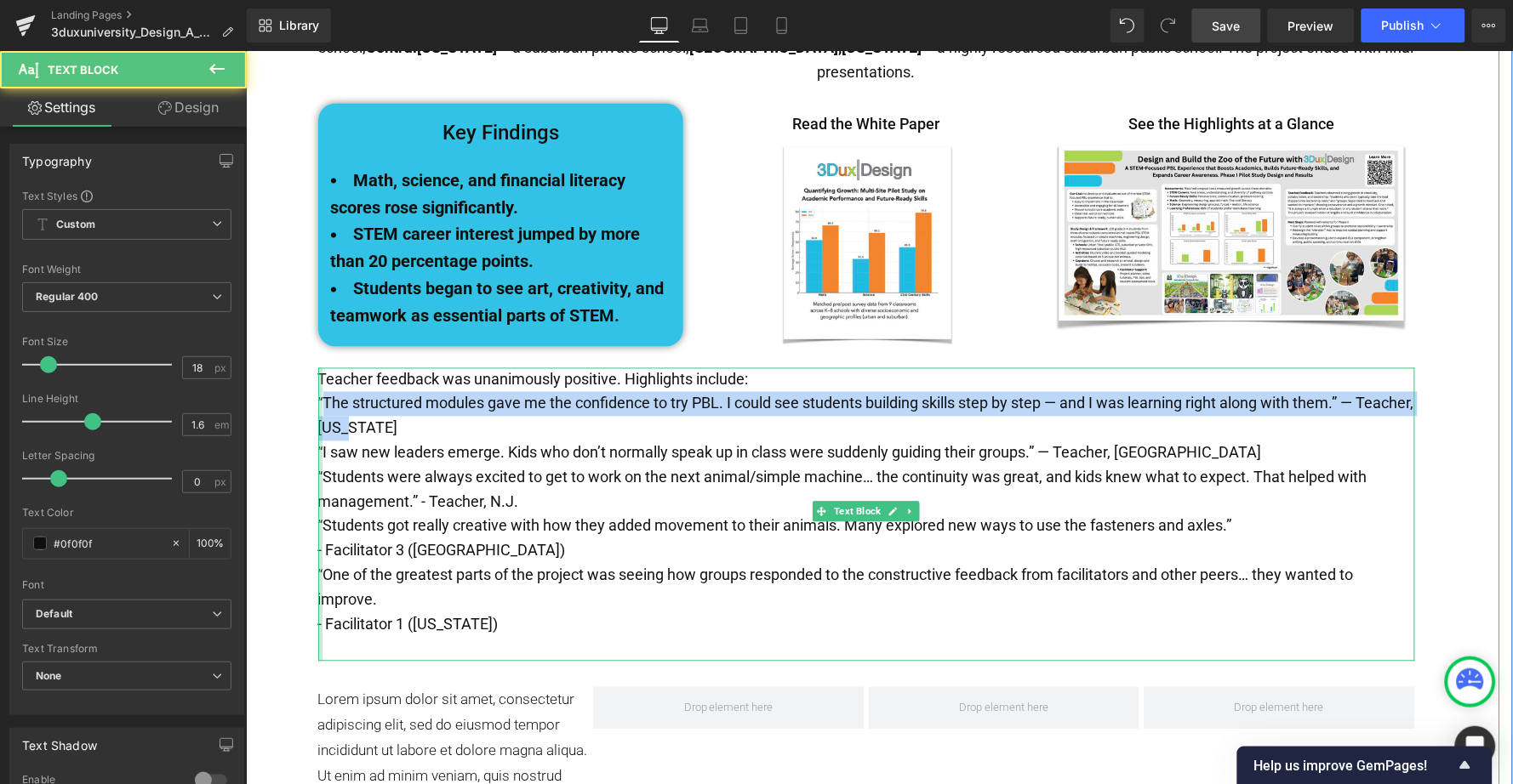
drag, startPoint x: 414, startPoint y: 360, endPoint x: 318, endPoint y: 343, distance: 97.5
click at [318, 367] on div "Teacher feedback was unanimously positive. Highlights include: “The structured …" at bounding box center [866, 514] width 1097 height 294
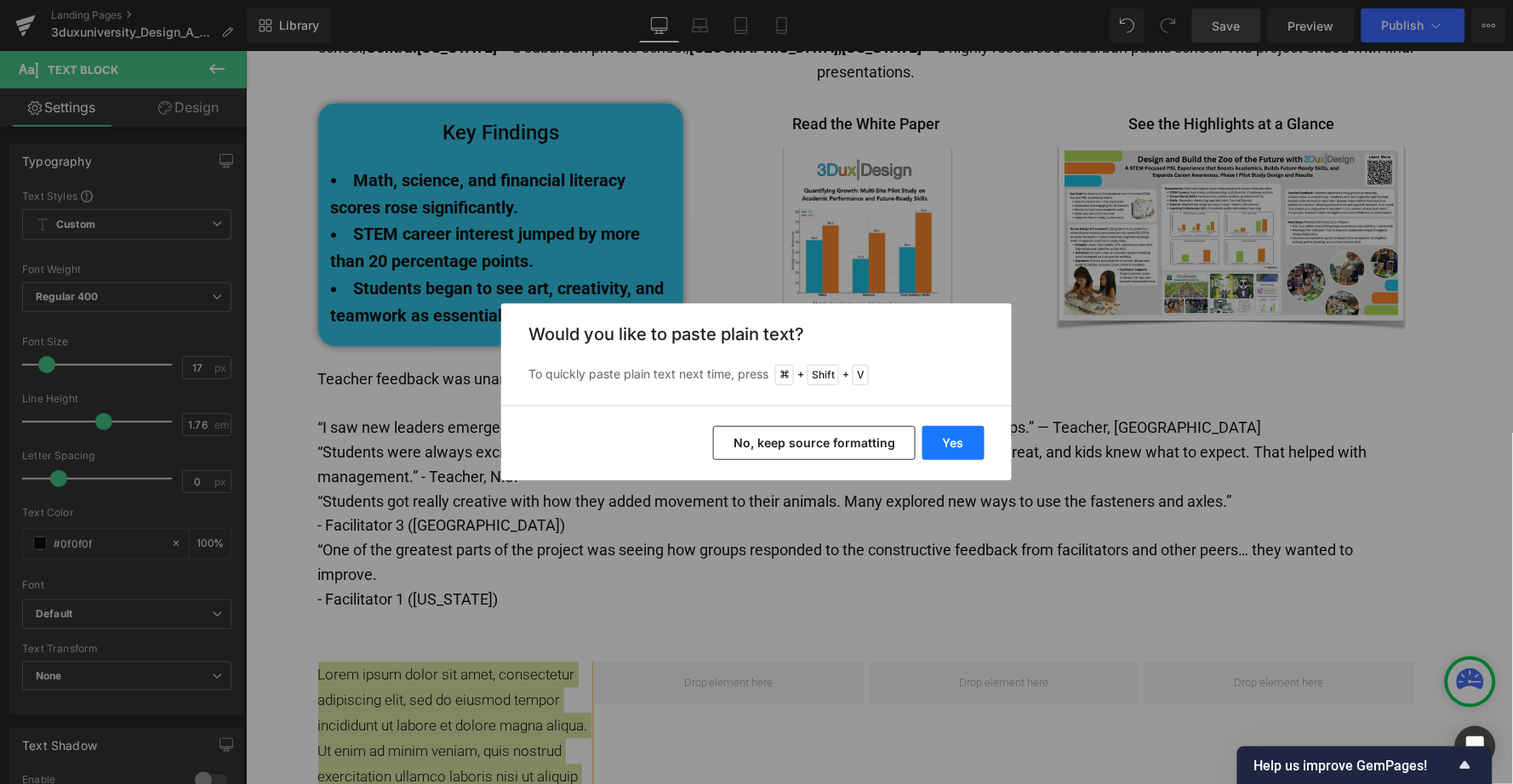
click at [955, 440] on button "Yes" at bounding box center [953, 443] width 62 height 34
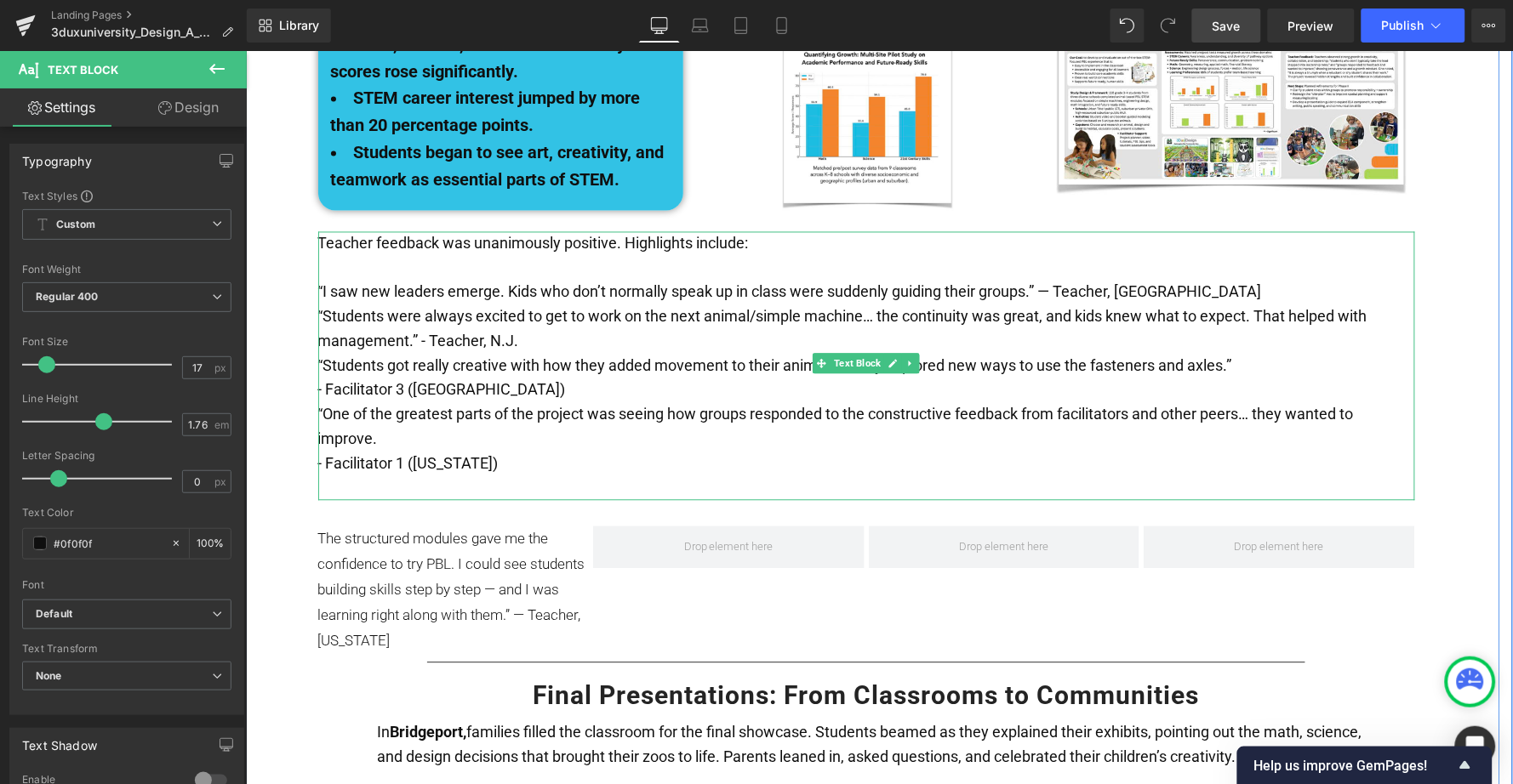
scroll to position [2720, 0]
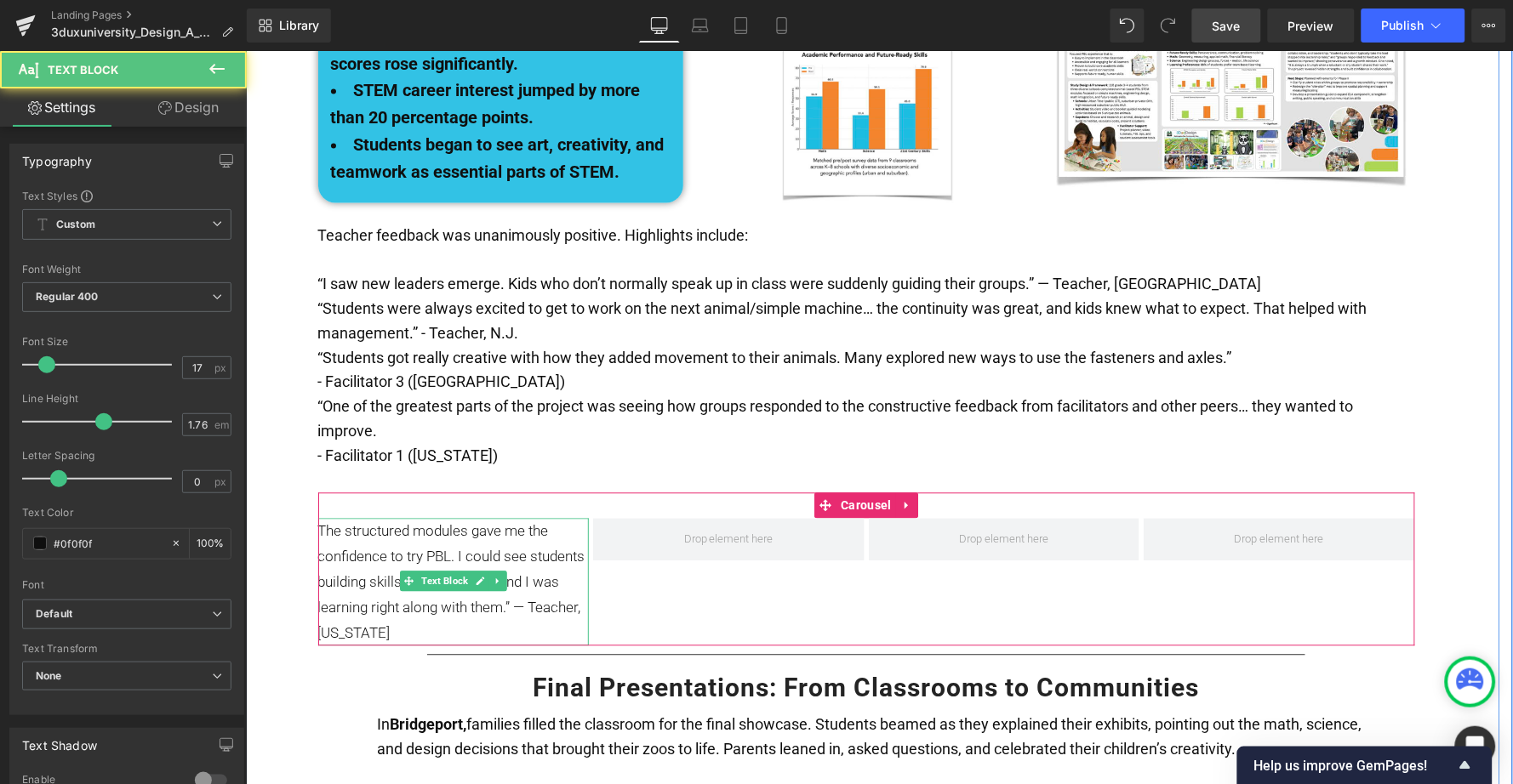
click at [320, 518] on p "The structured modules gave me the confidence to try PBL. I could see students …" at bounding box center [453, 581] width 271 height 127
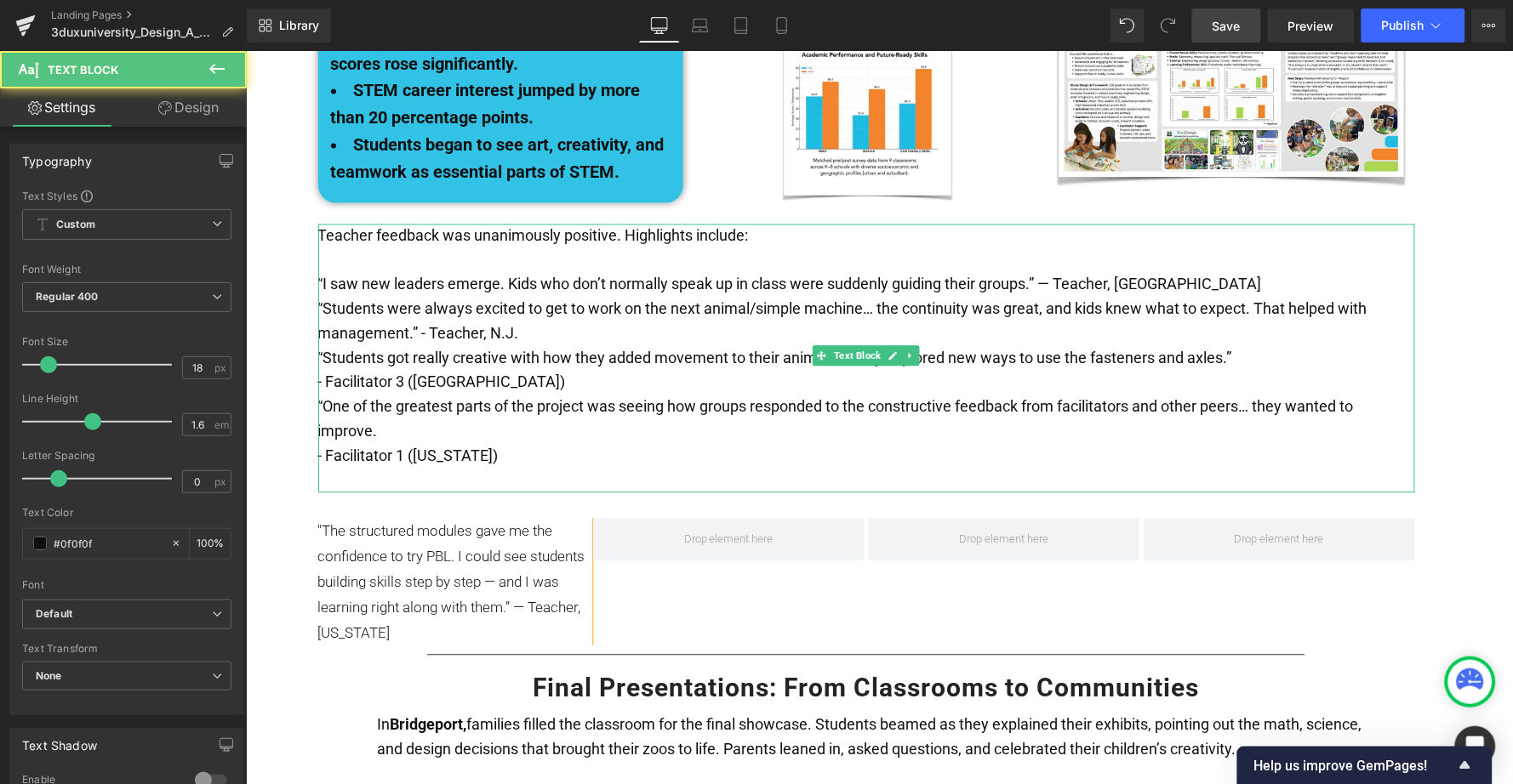
drag, startPoint x: 499, startPoint y: 242, endPoint x: 516, endPoint y: 246, distance: 17.5
click at [499, 297] on p "“Students were always excited to get to work on the next animal/simple machine……" at bounding box center [866, 322] width 1097 height 50
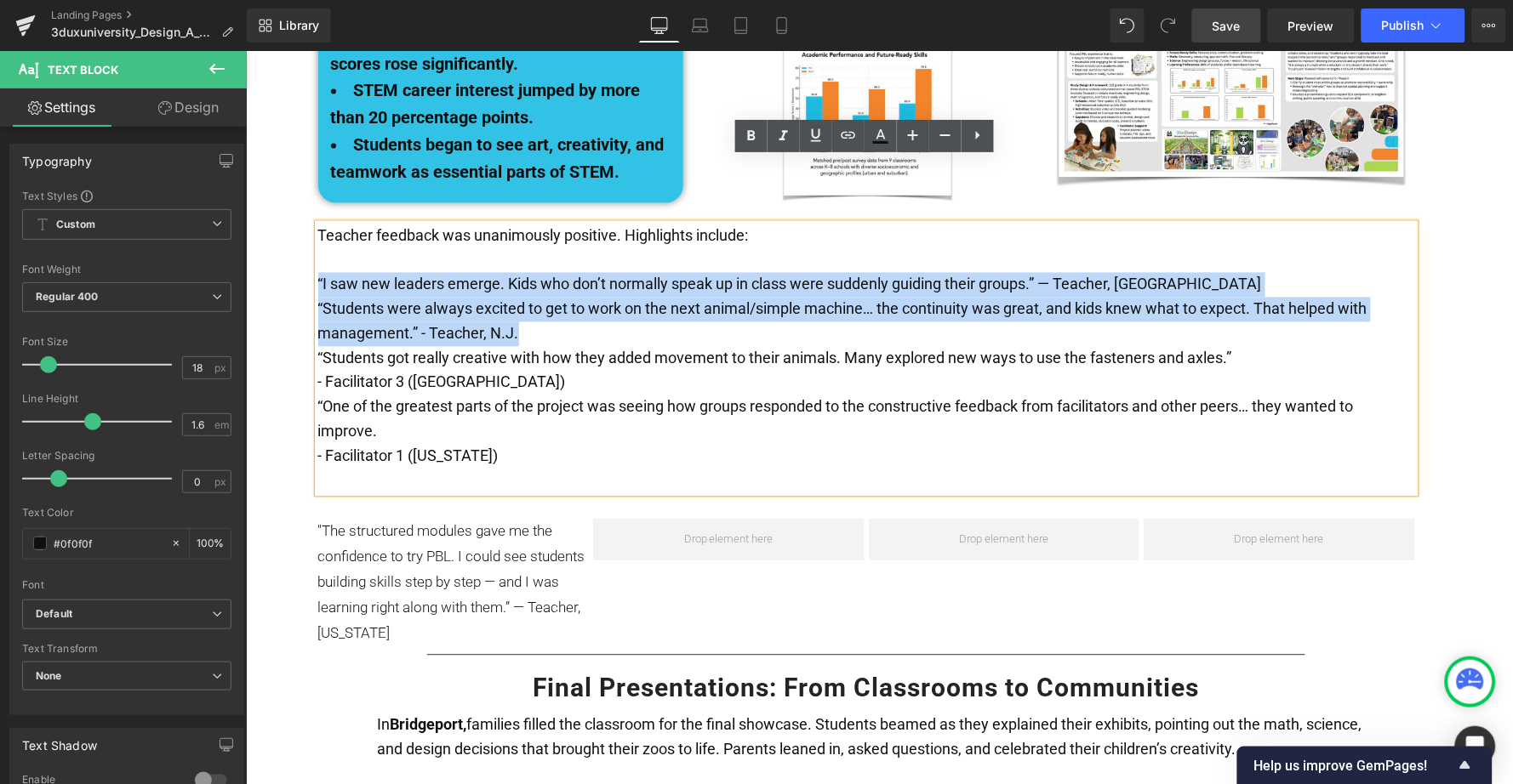
drag, startPoint x: 515, startPoint y: 266, endPoint x: 312, endPoint y: 210, distance: 210.6
click at [318, 223] on div "Teacher feedback was unanimously positive. Highlights include: “I saw new leade…" at bounding box center [866, 358] width 1097 height 270
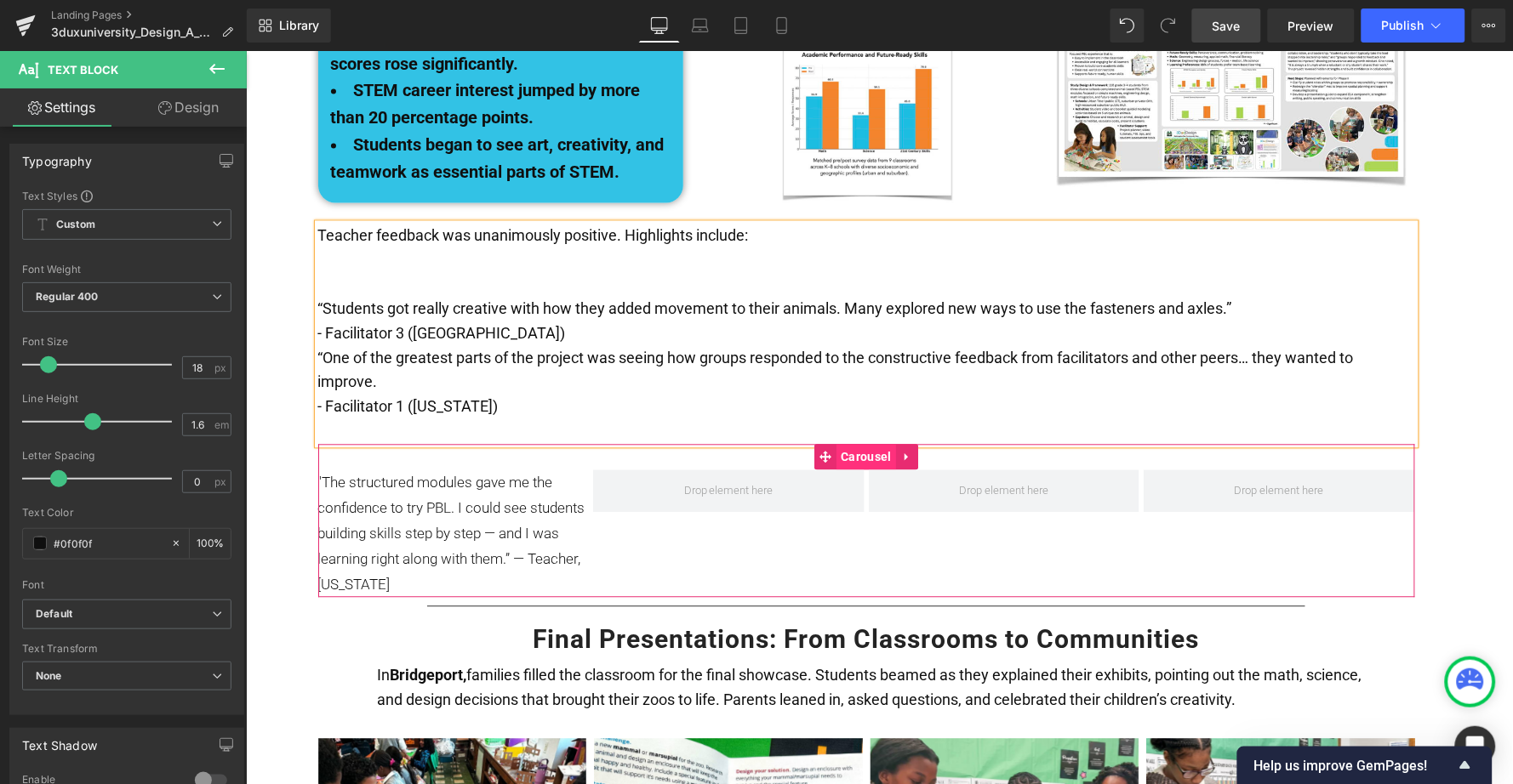
click at [859, 444] on span "Carousel" at bounding box center [866, 457] width 58 height 25
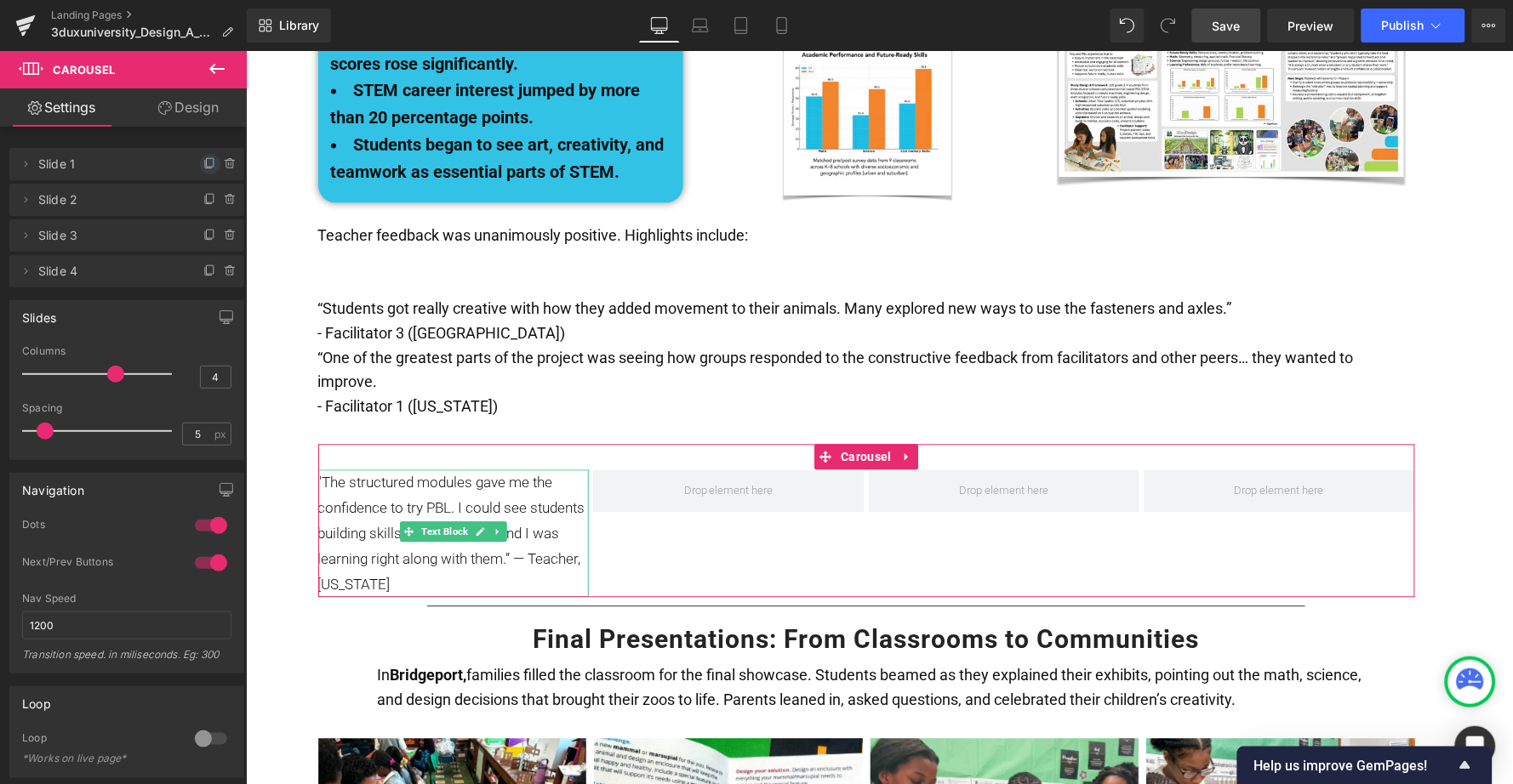
click at [205, 162] on icon at bounding box center [210, 164] width 14 height 14
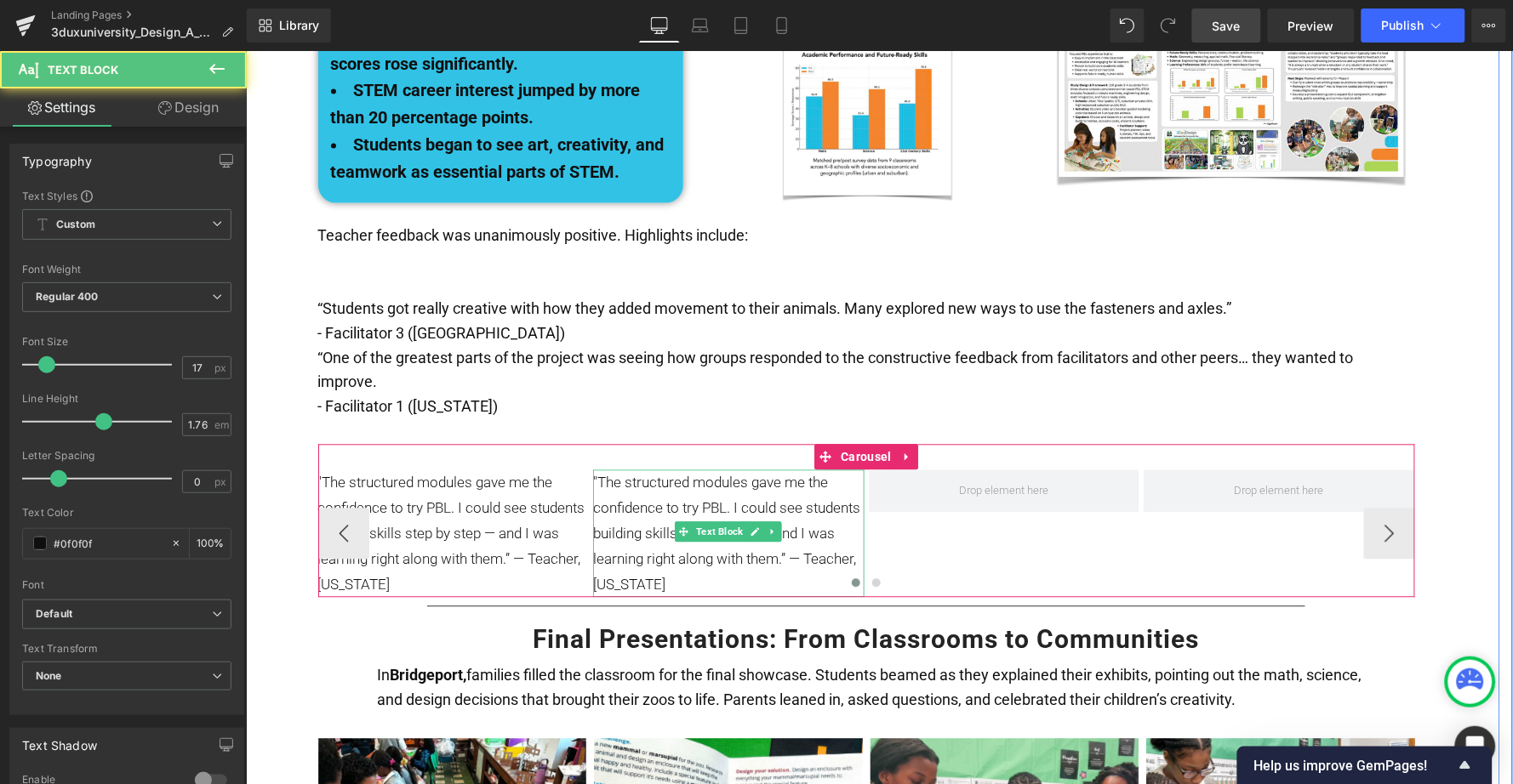
click at [644, 469] on p ""The structured modules gave me the confidence to try PBL. I could see students…" at bounding box center [727, 532] width 271 height 127
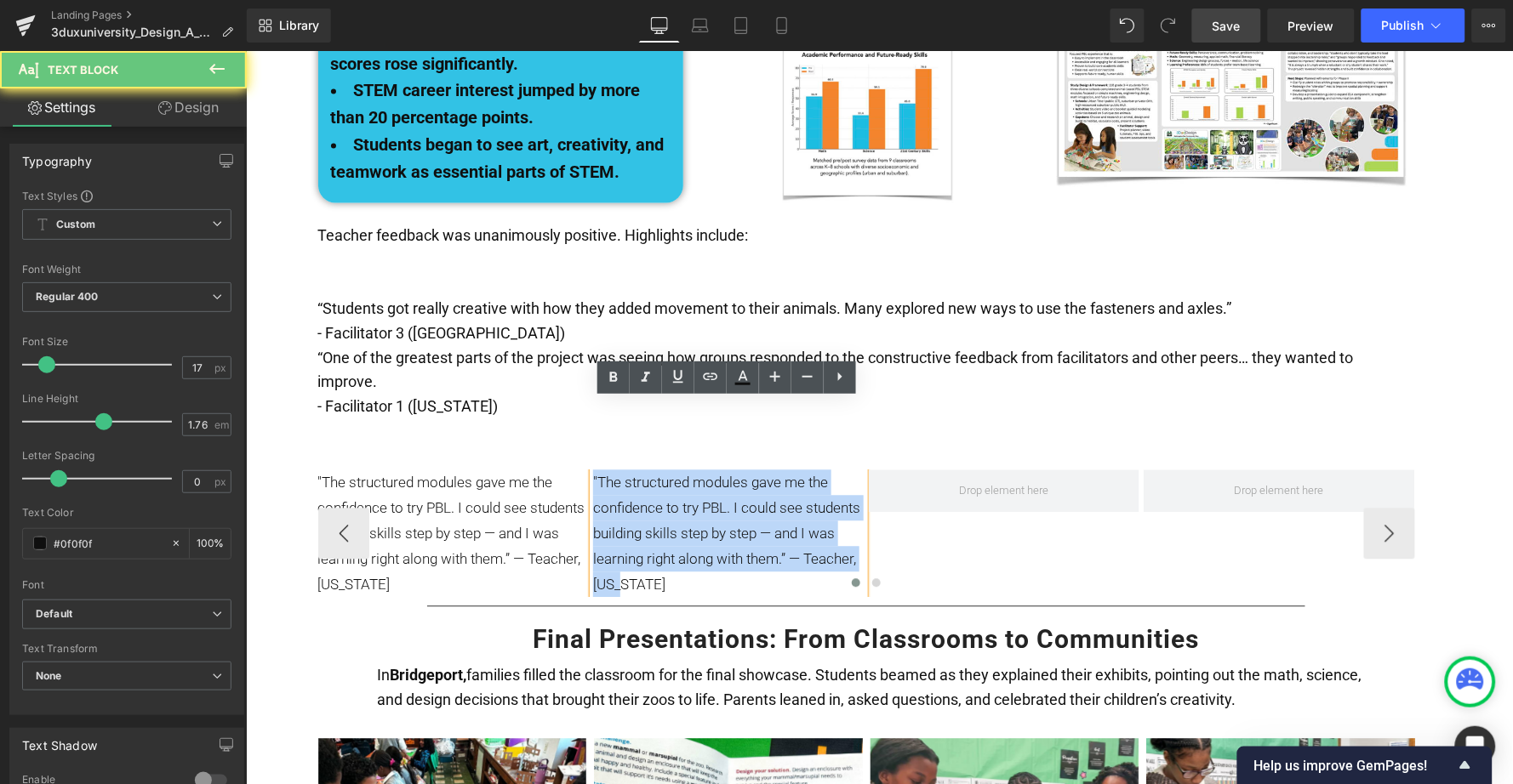
click at [644, 469] on p ""The structured modules gave me the confidence to try PBL. I could see students…" at bounding box center [727, 532] width 271 height 127
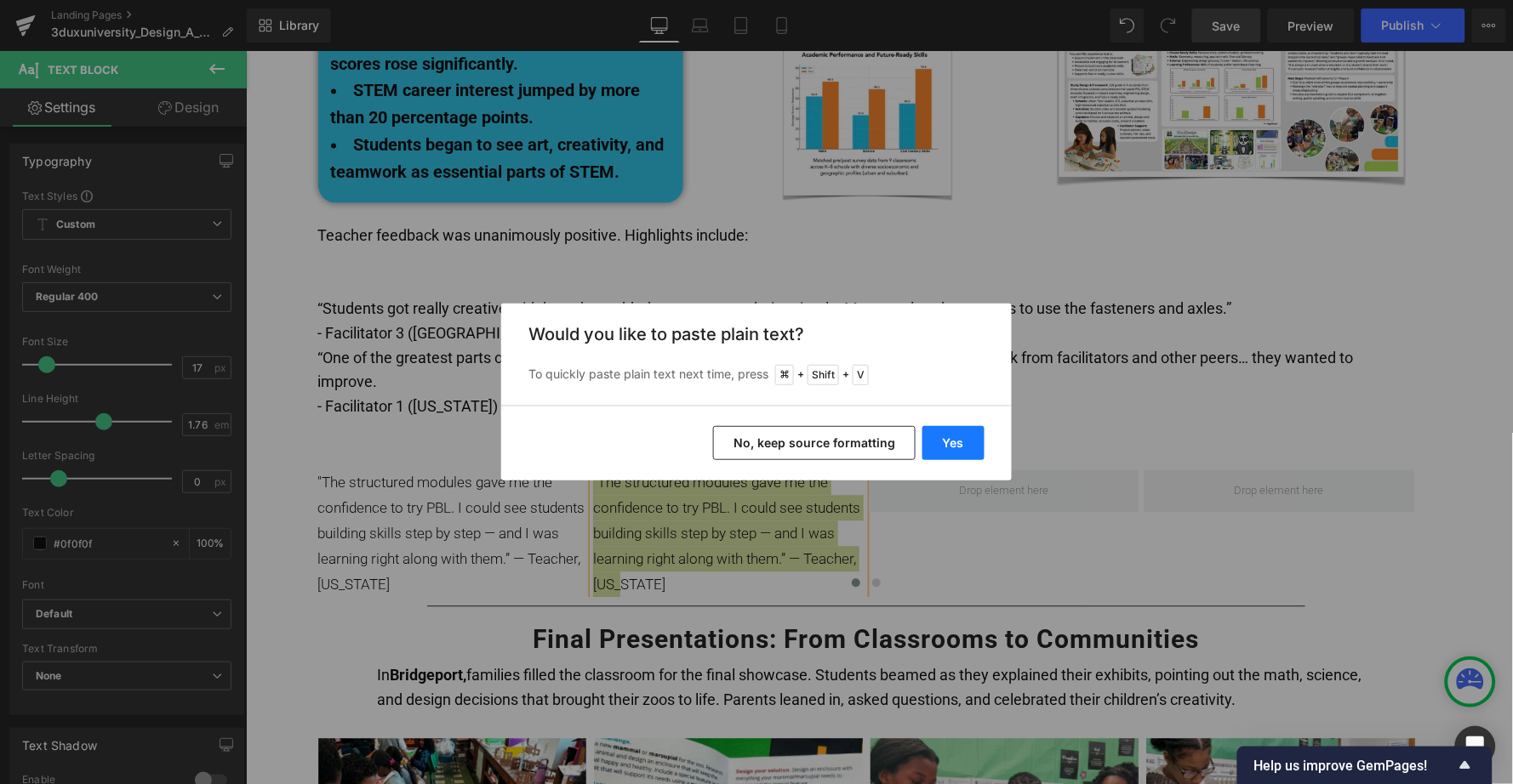
click at [954, 440] on button "Yes" at bounding box center [953, 443] width 62 height 34
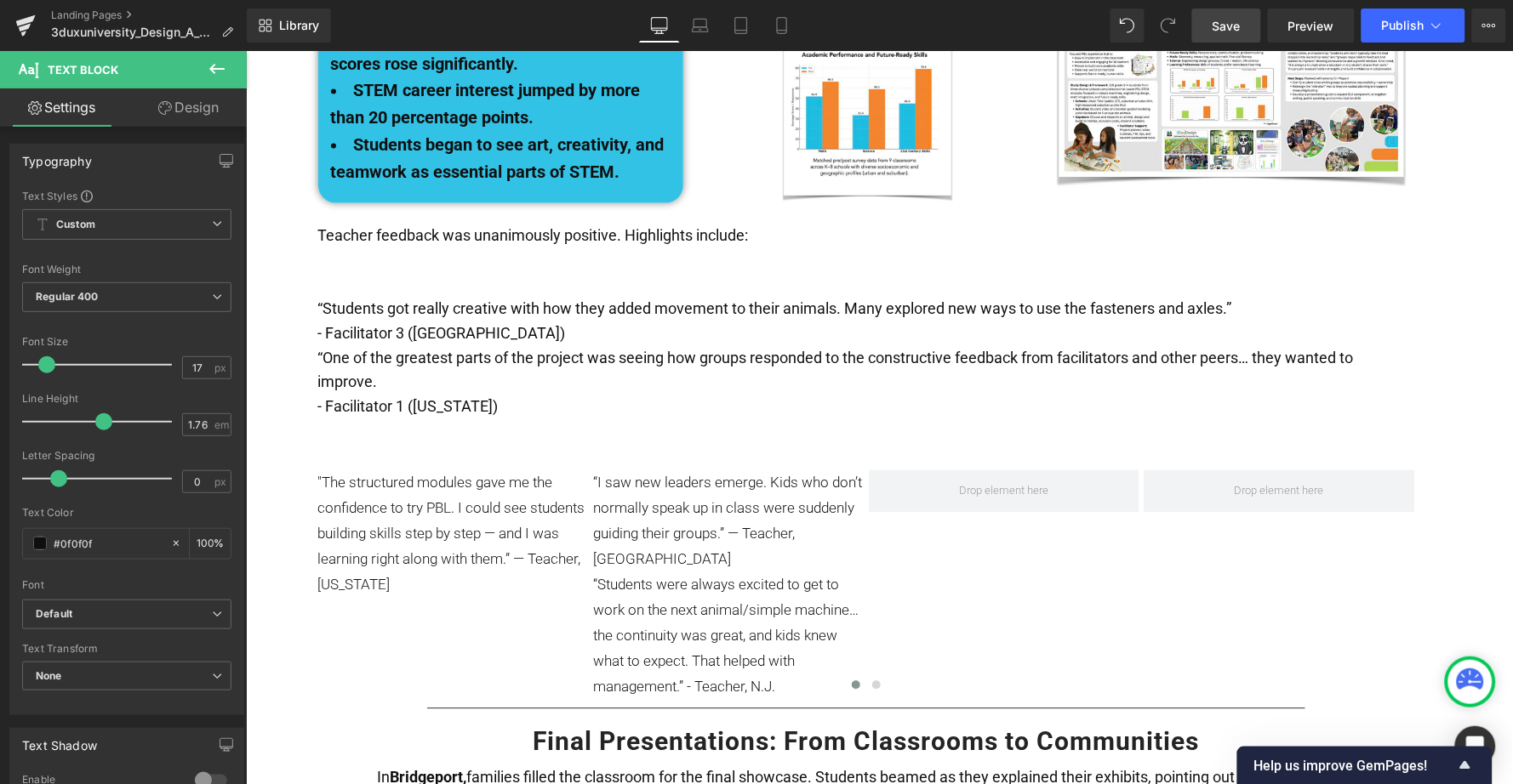
click at [208, 72] on icon at bounding box center [217, 68] width 20 height 20
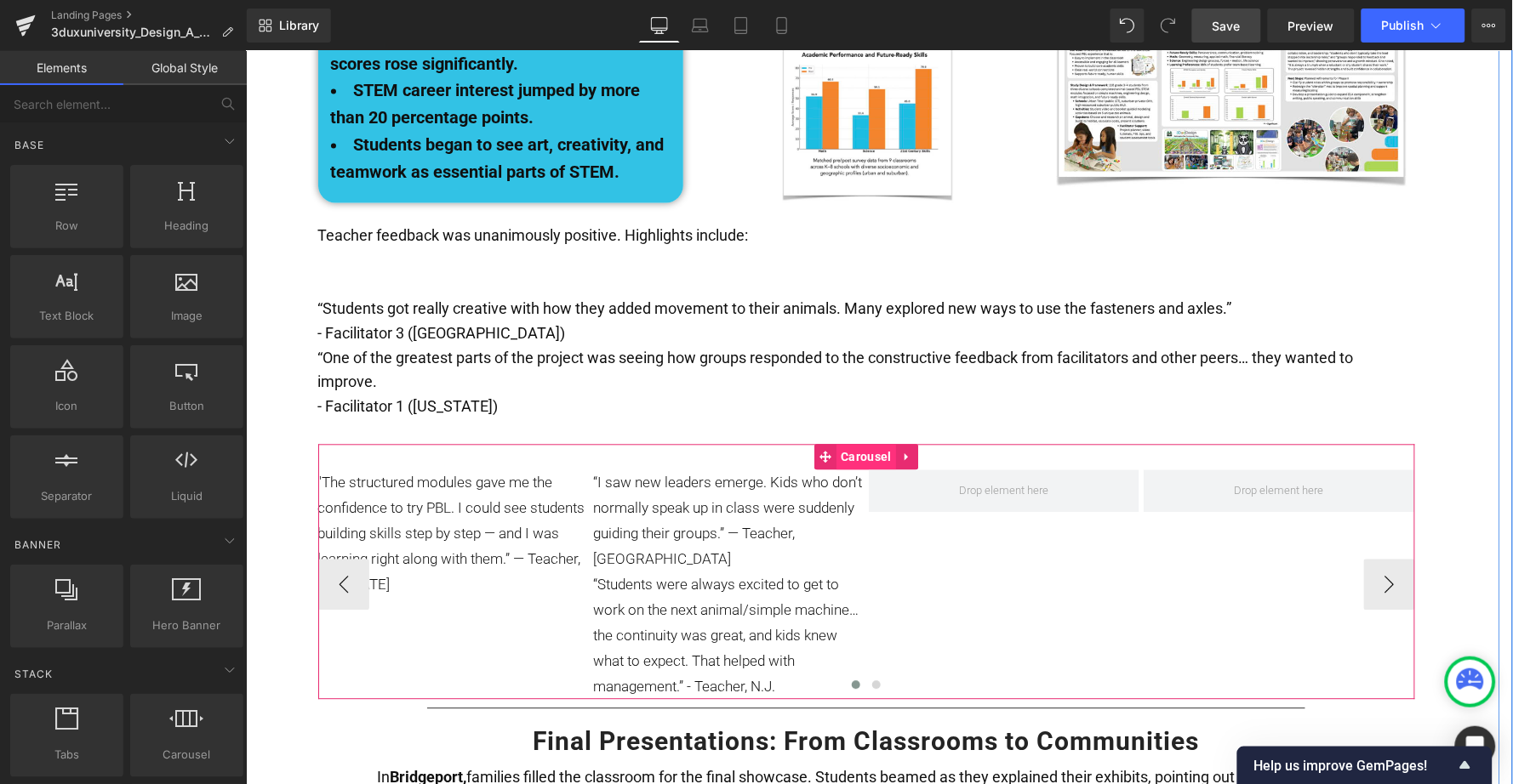
click at [861, 444] on span "Carousel" at bounding box center [866, 457] width 58 height 25
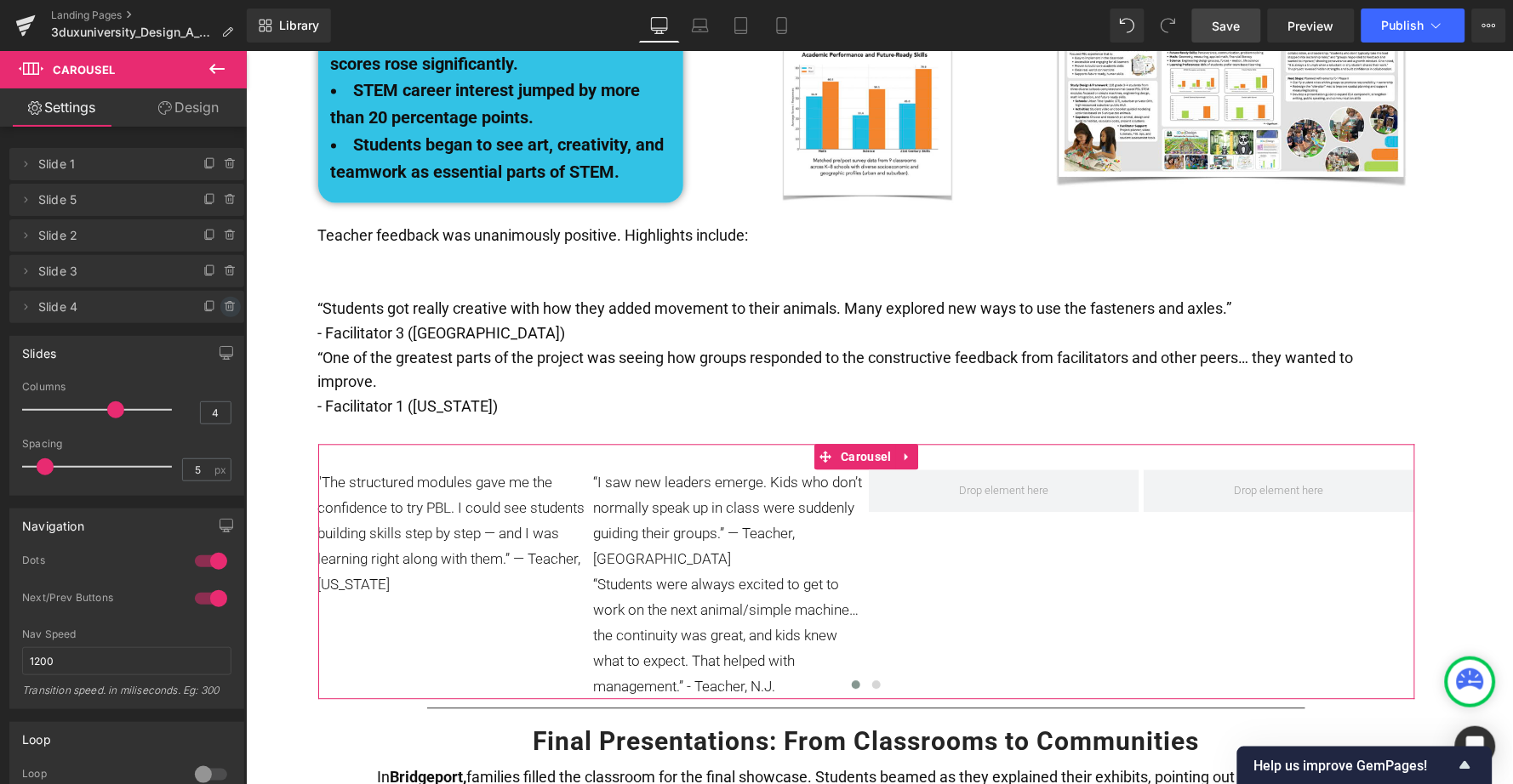
click at [224, 307] on icon at bounding box center [230, 307] width 14 height 14
click at [205, 297] on button "Delete" at bounding box center [212, 308] width 53 height 22
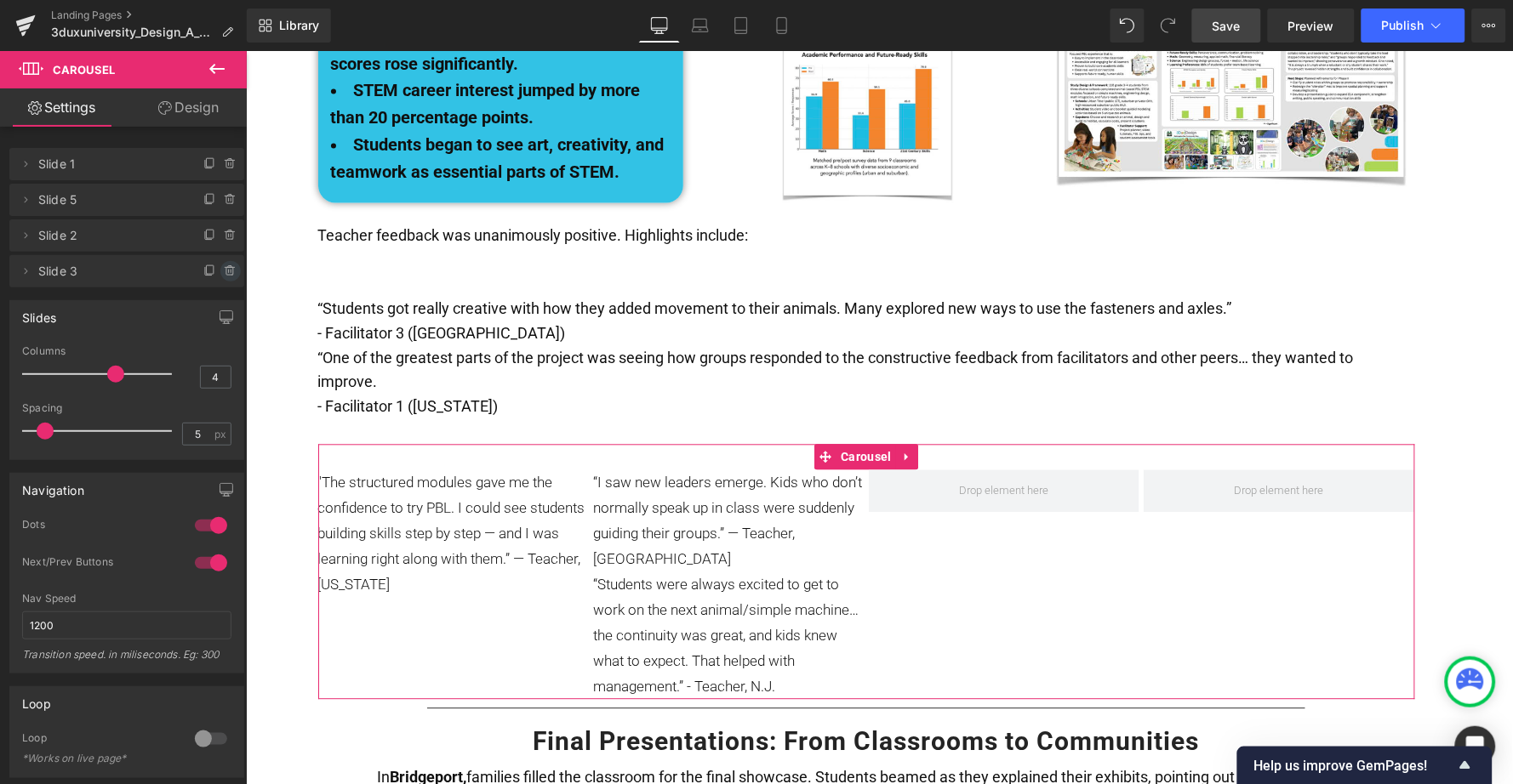
click at [224, 270] on icon at bounding box center [230, 271] width 14 height 14
click at [205, 270] on button "Delete" at bounding box center [212, 272] width 53 height 22
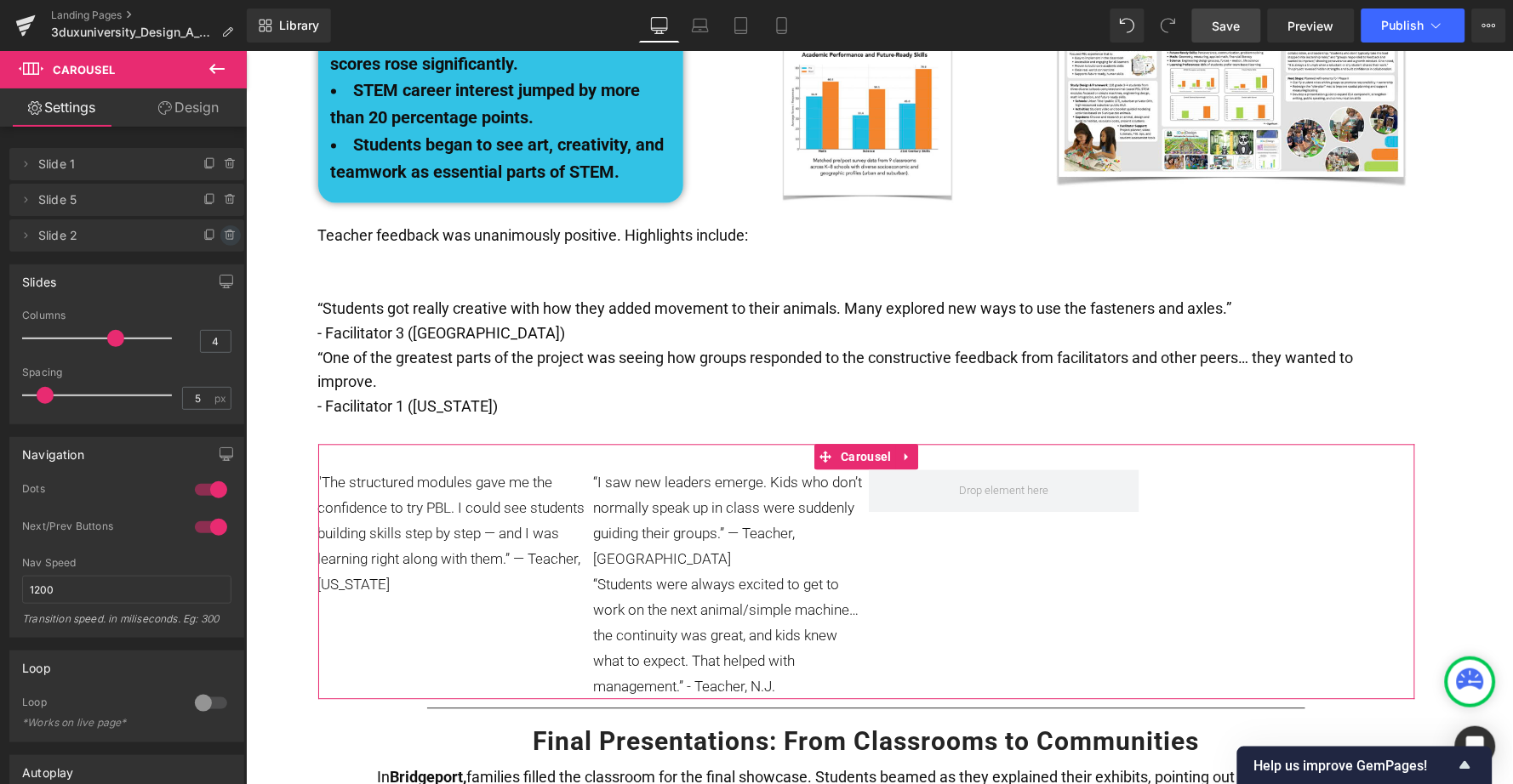
click at [224, 235] on icon at bounding box center [230, 236] width 14 height 14
click at [207, 239] on button "Delete" at bounding box center [212, 236] width 53 height 22
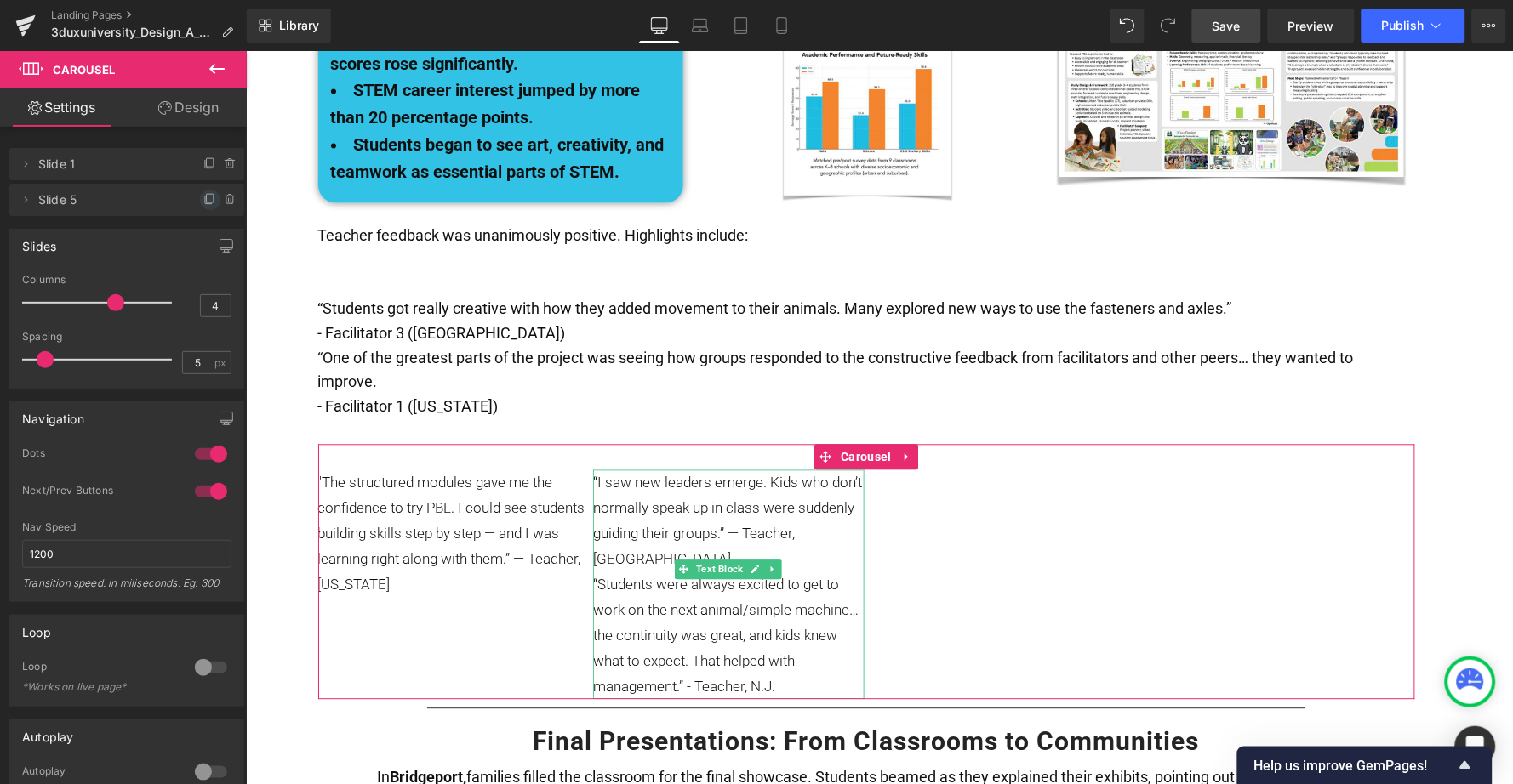
click at [203, 197] on icon at bounding box center [210, 200] width 14 height 14
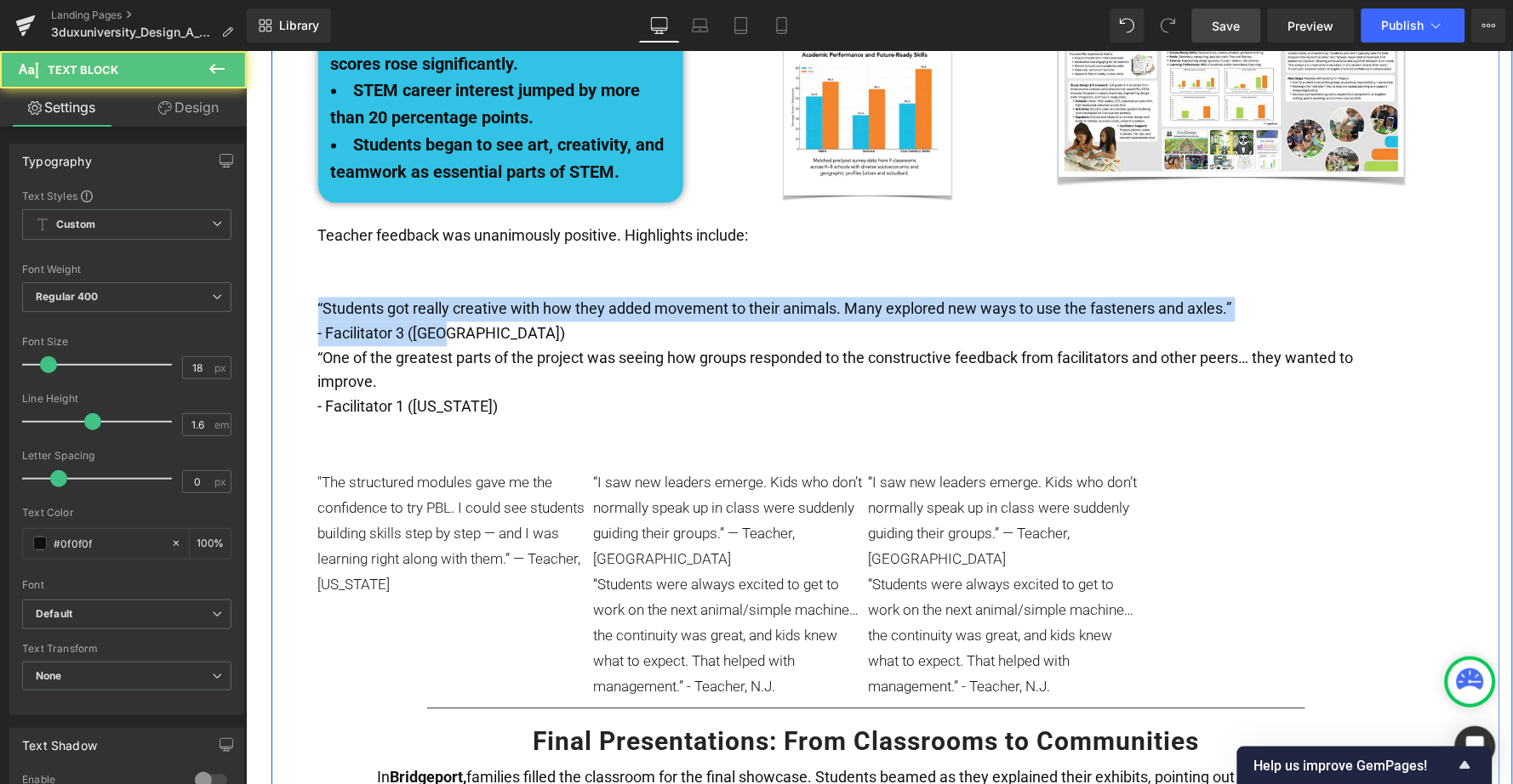
drag, startPoint x: 452, startPoint y: 267, endPoint x: 304, endPoint y: 238, distance: 150.8
click at [304, 238] on div "Growing the Idea Heading Given the wild project success, the 3DuxDesign team de…" at bounding box center [866, 563] width 1267 height 1947
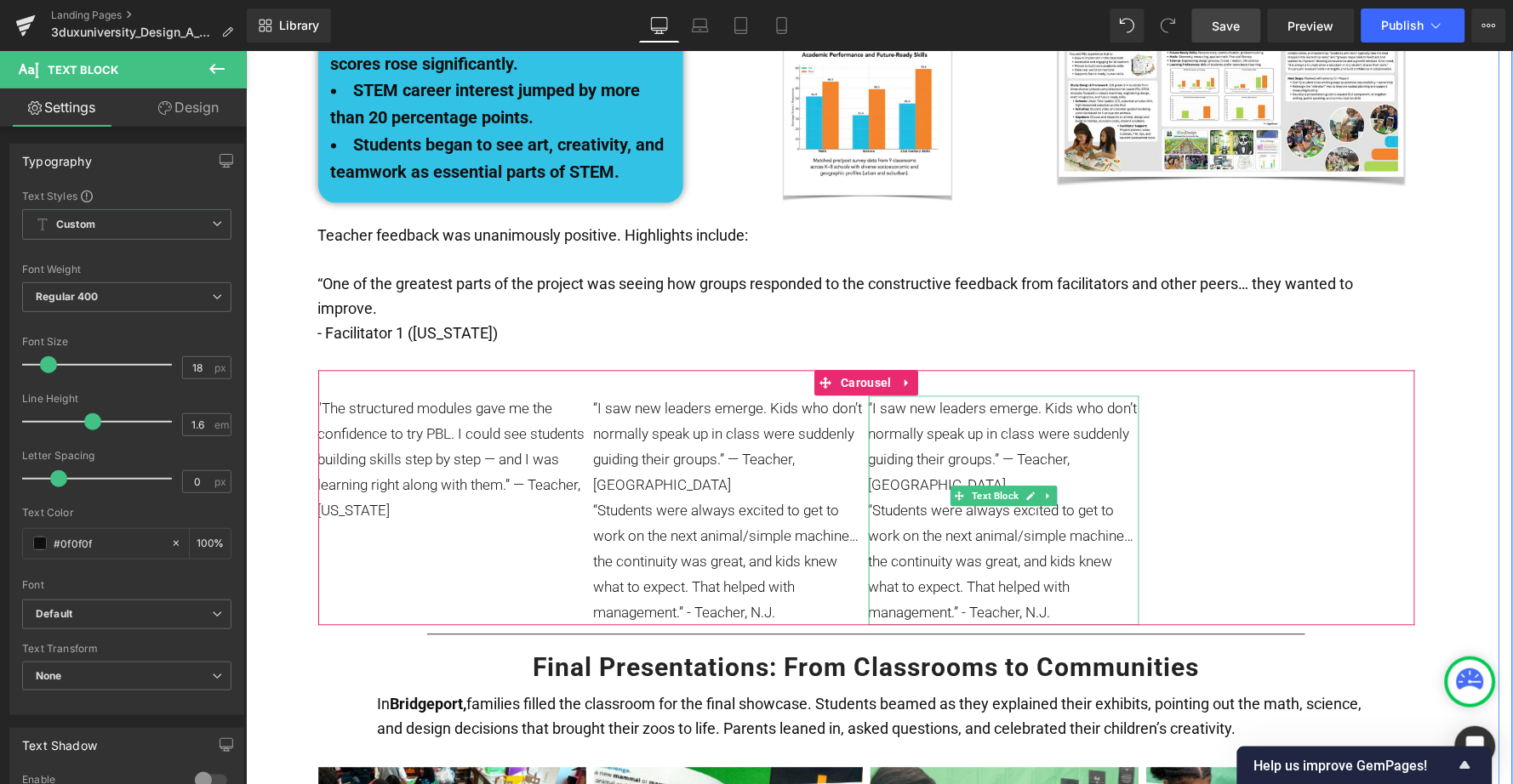
click at [948, 497] on p "“Students were always excited to get to work on the next animal/simple machine……" at bounding box center [1003, 561] width 271 height 127
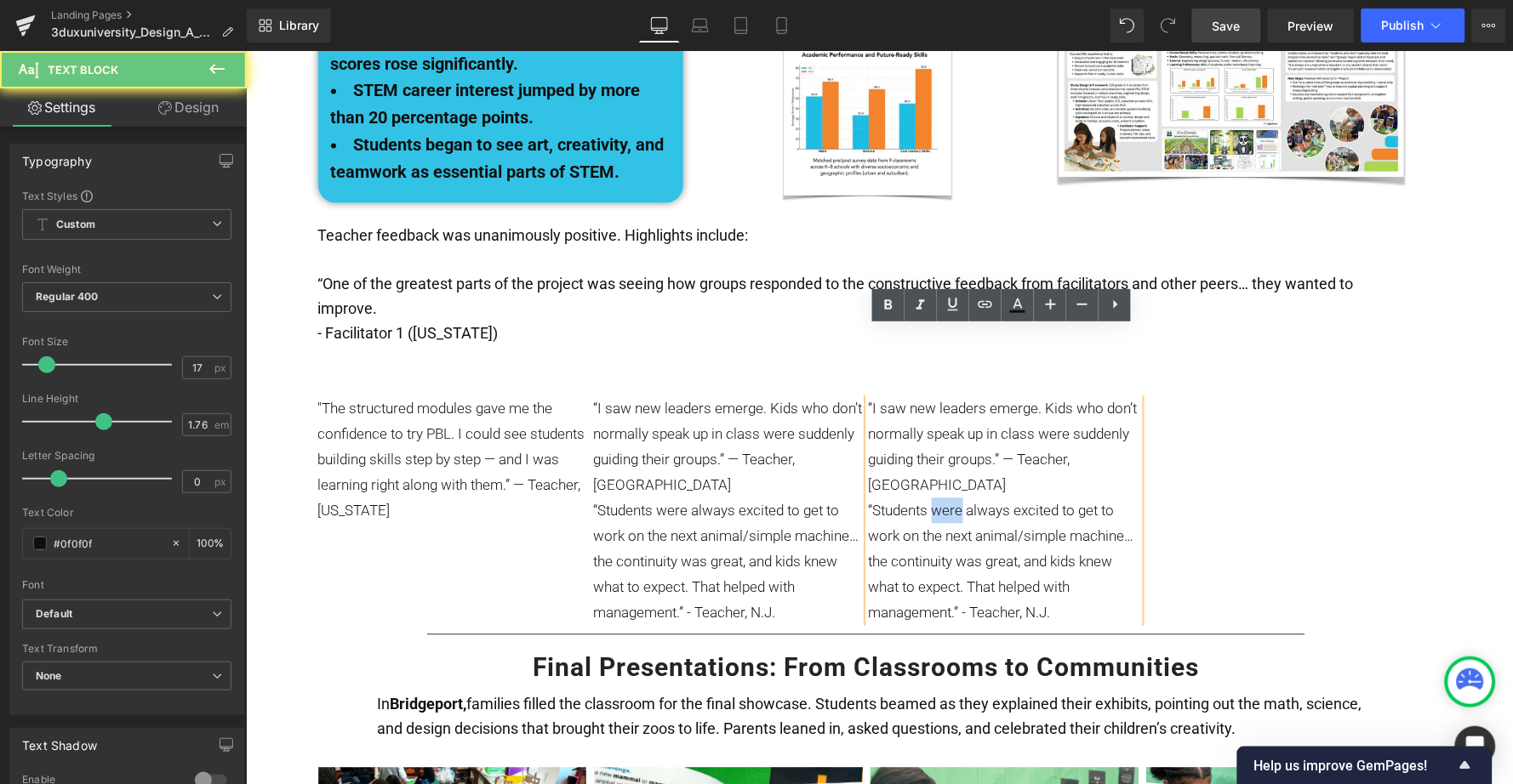
click at [948, 497] on p "“Students were always excited to get to work on the next animal/simple machine……" at bounding box center [1003, 561] width 271 height 127
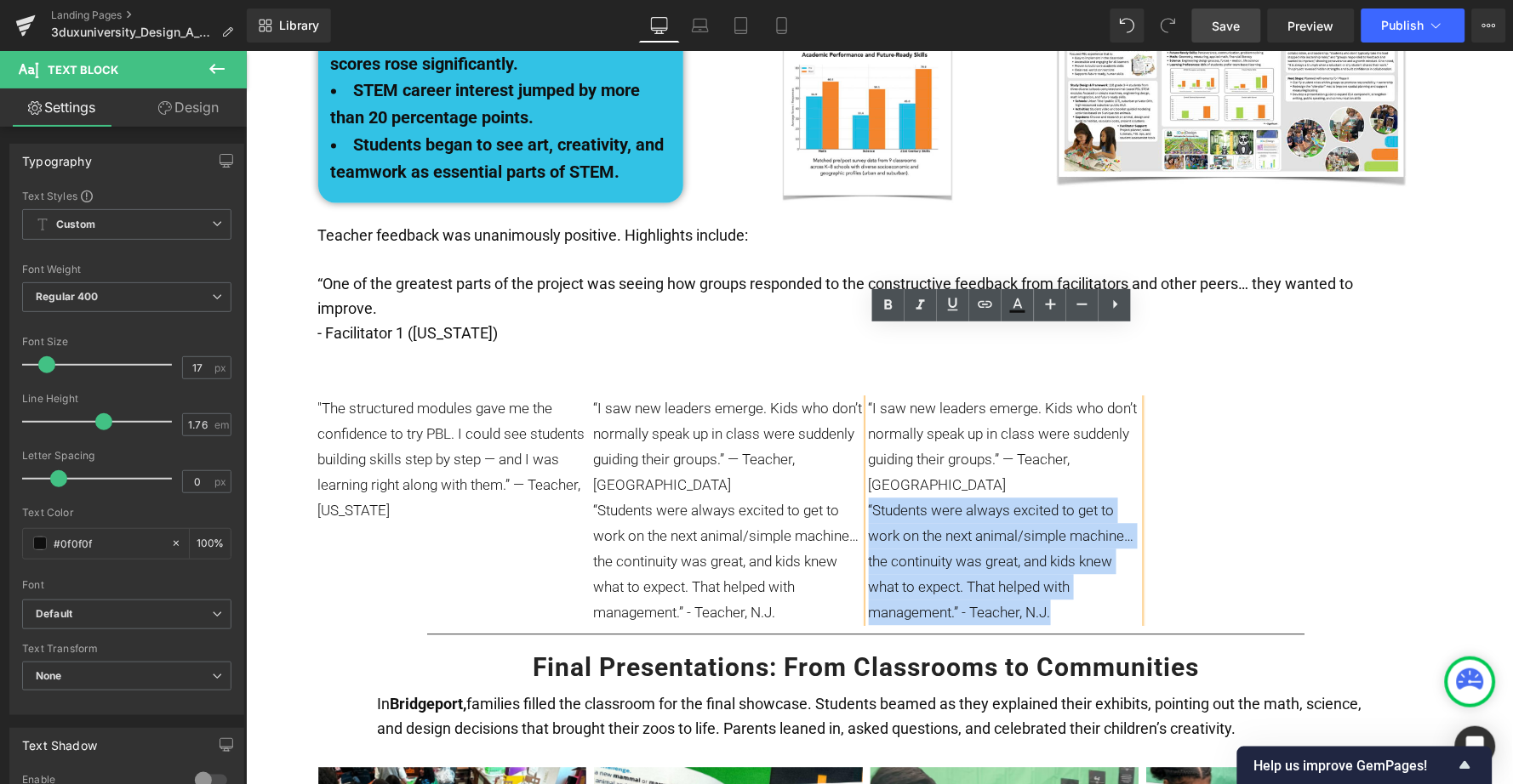
click at [948, 497] on p "“Students were always excited to get to work on the next animal/simple machine……" at bounding box center [1003, 561] width 271 height 127
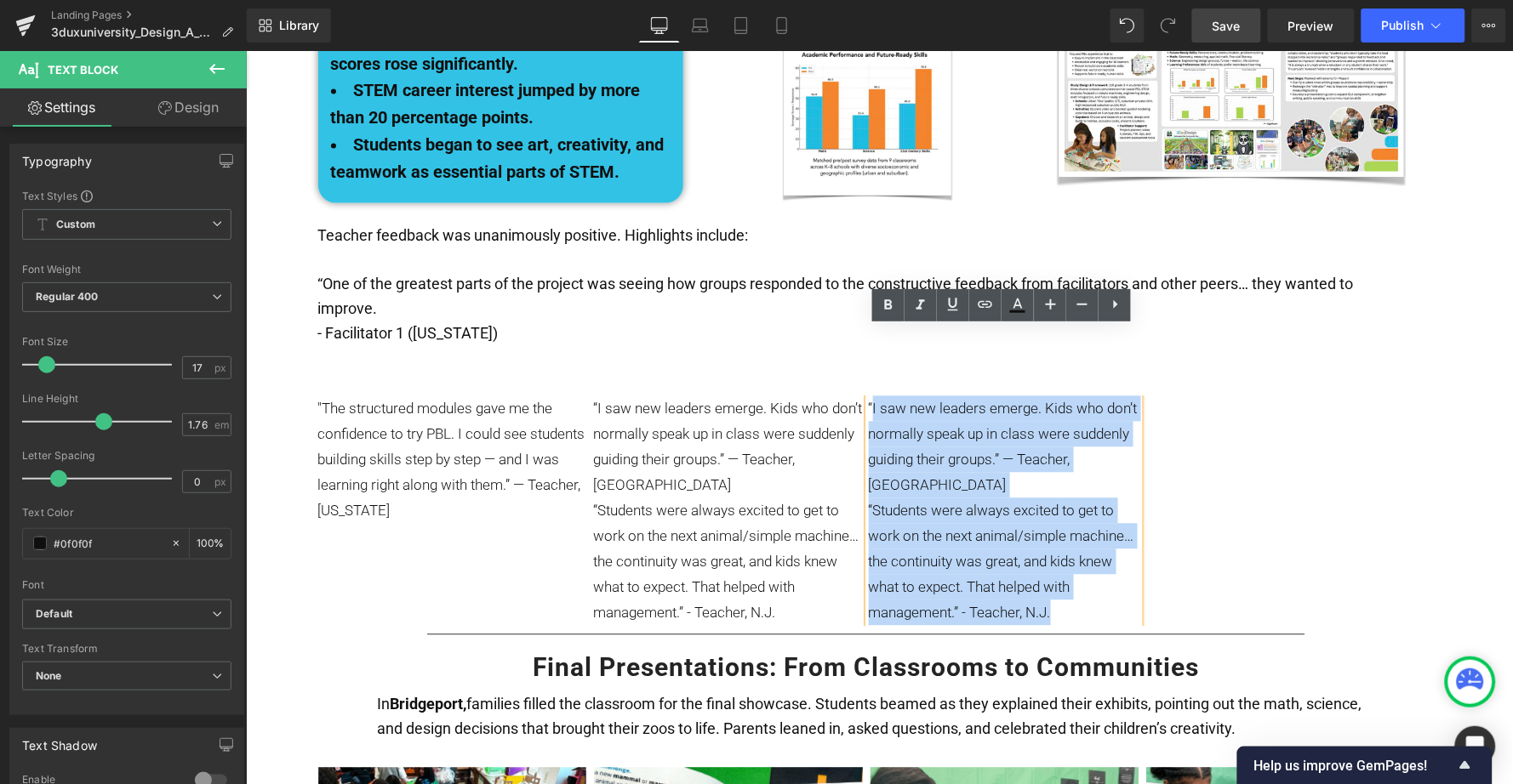
drag, startPoint x: 1051, startPoint y: 511, endPoint x: 864, endPoint y: 340, distance: 253.4
click at [868, 395] on div "“I saw new leaders emerge. Kids who don’t normally speak up in class were sudde…" at bounding box center [1003, 510] width 271 height 229
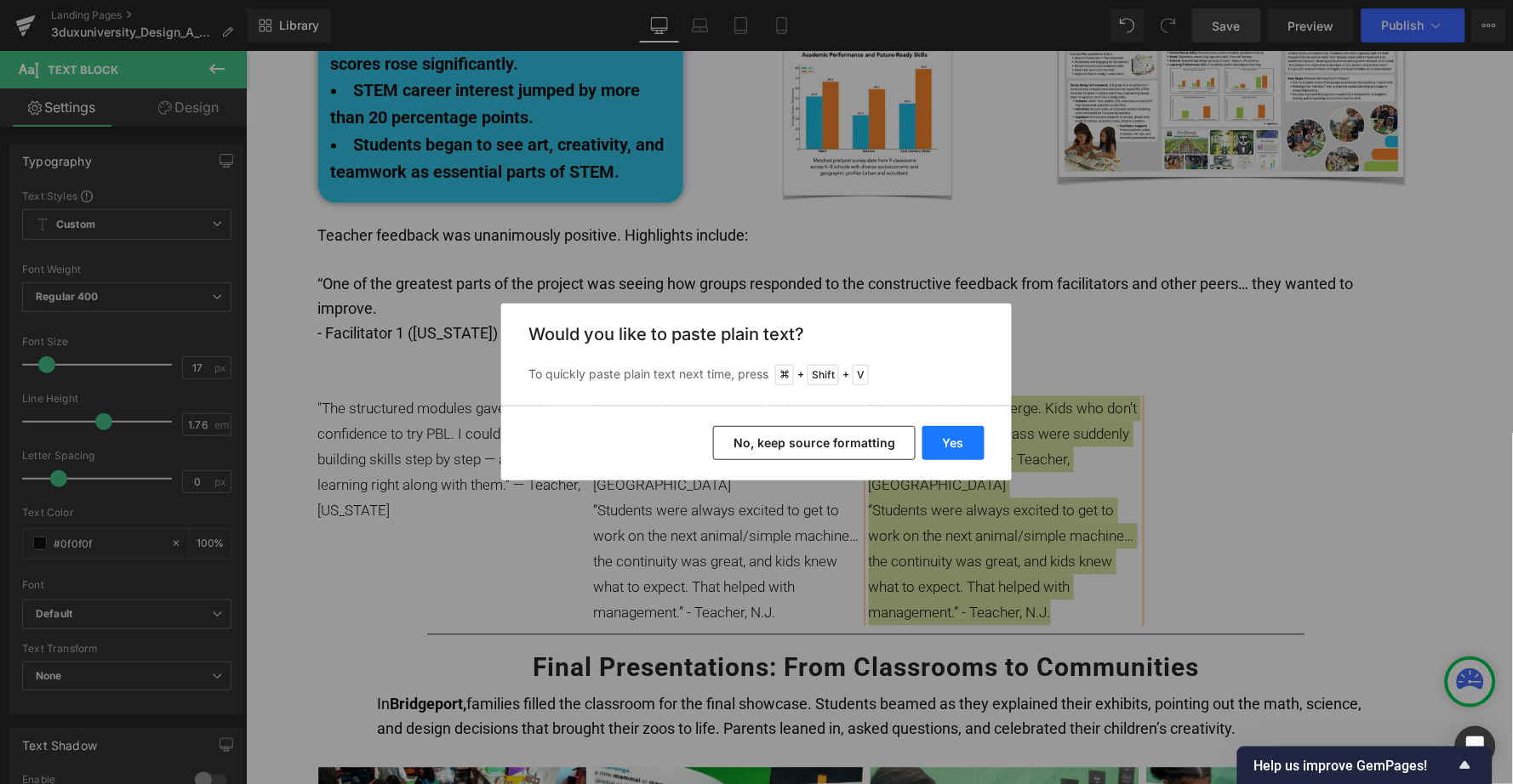
click at [943, 434] on button "Yes" at bounding box center [953, 443] width 62 height 34
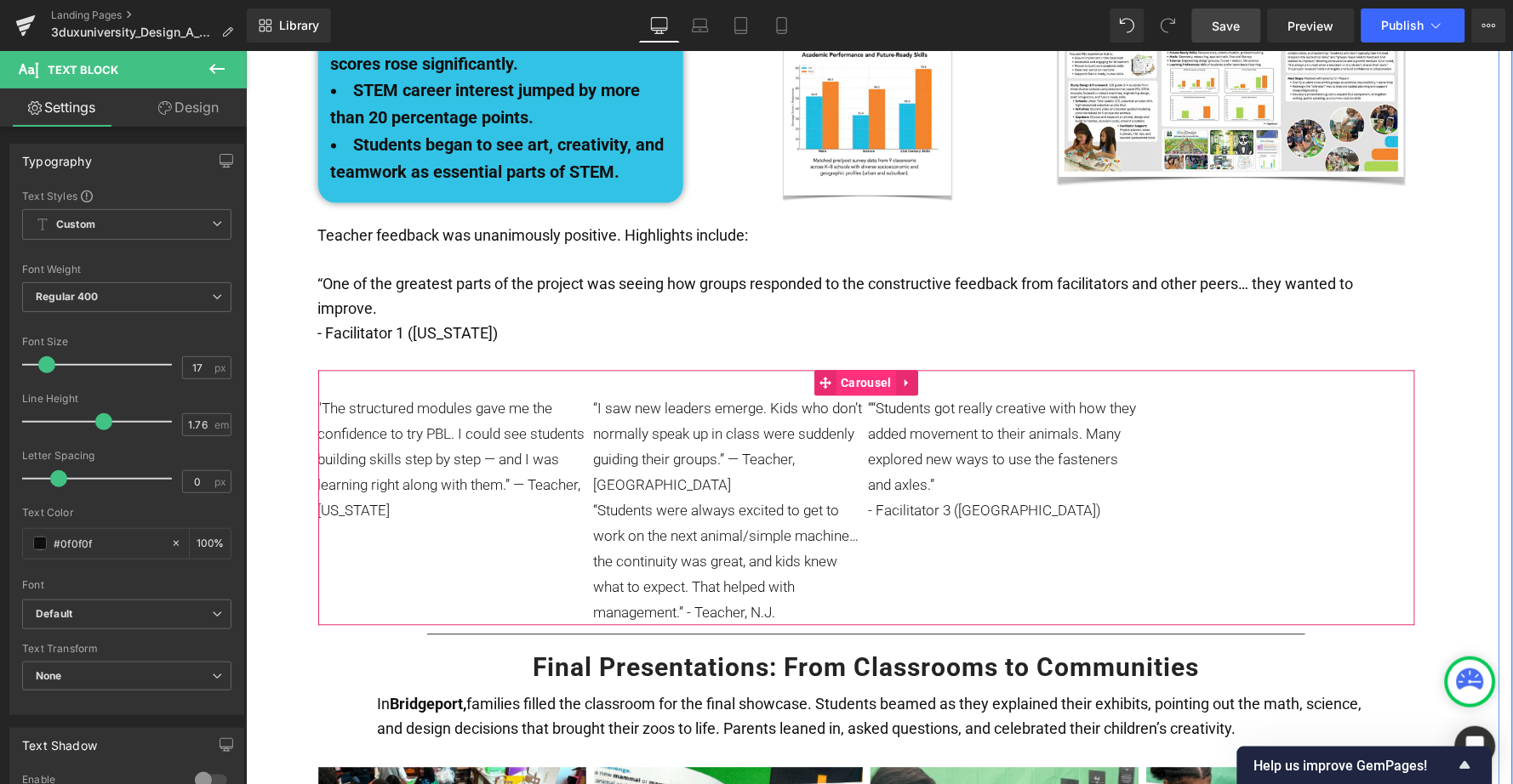
click at [866, 370] on span "Carousel" at bounding box center [866, 383] width 58 height 25
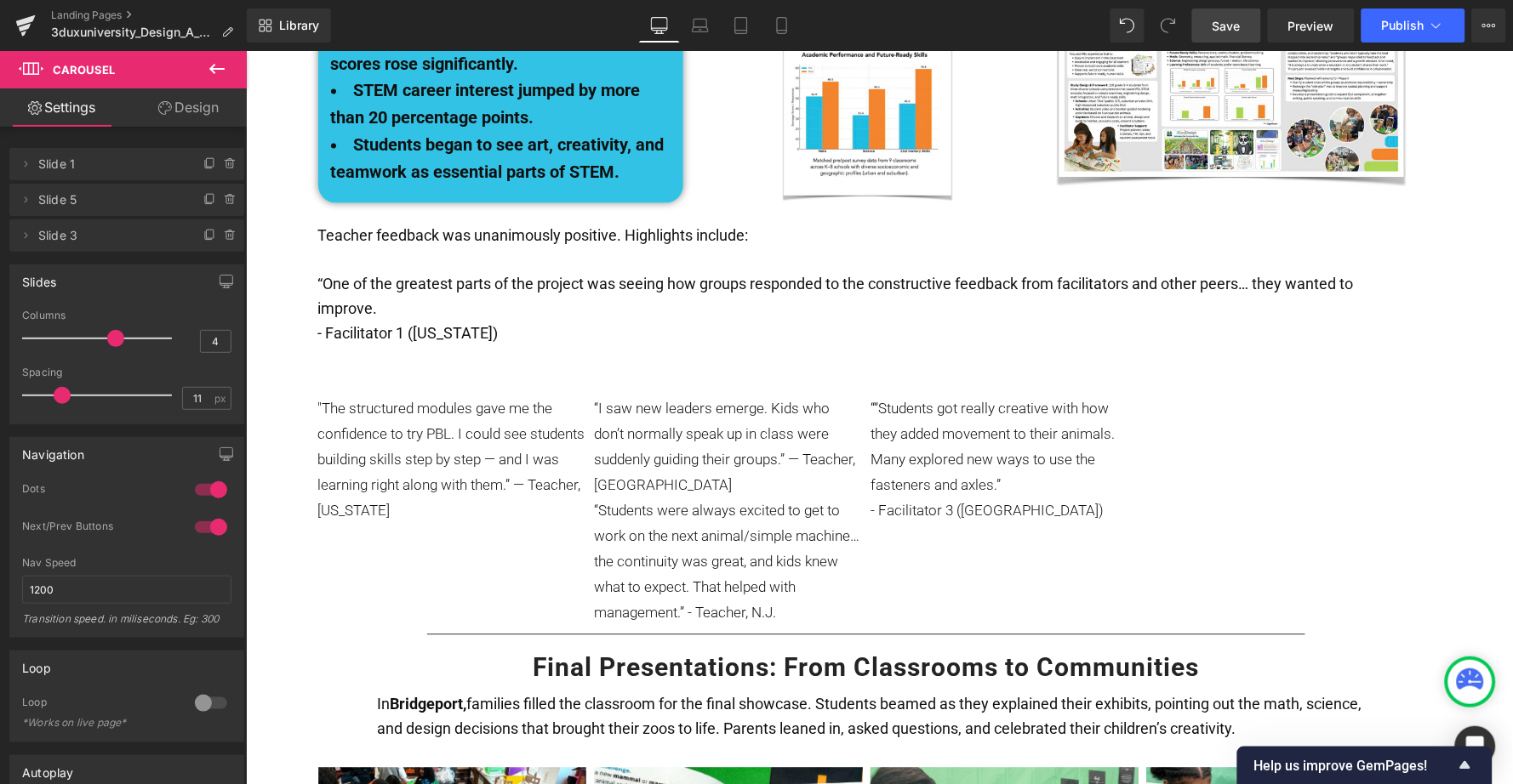
drag, startPoint x: 46, startPoint y: 393, endPoint x: 63, endPoint y: 393, distance: 17.0
click at [63, 393] on span at bounding box center [62, 395] width 17 height 17
drag, startPoint x: 63, startPoint y: 393, endPoint x: 79, endPoint y: 393, distance: 16.0
click at [76, 393] on span at bounding box center [67, 395] width 17 height 17
click at [106, 392] on div at bounding box center [101, 395] width 141 height 34
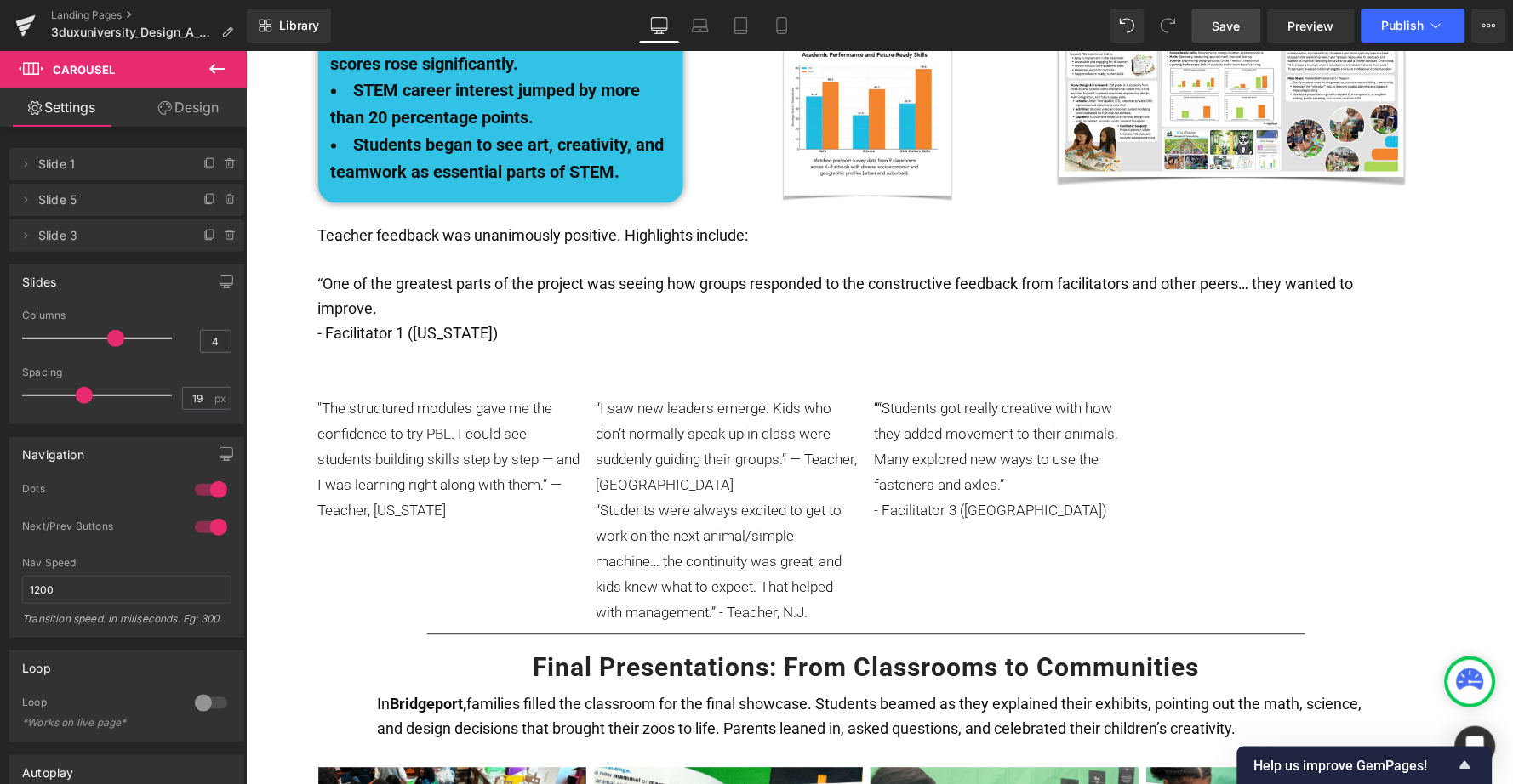
click at [83, 393] on div at bounding box center [101, 395] width 141 height 34
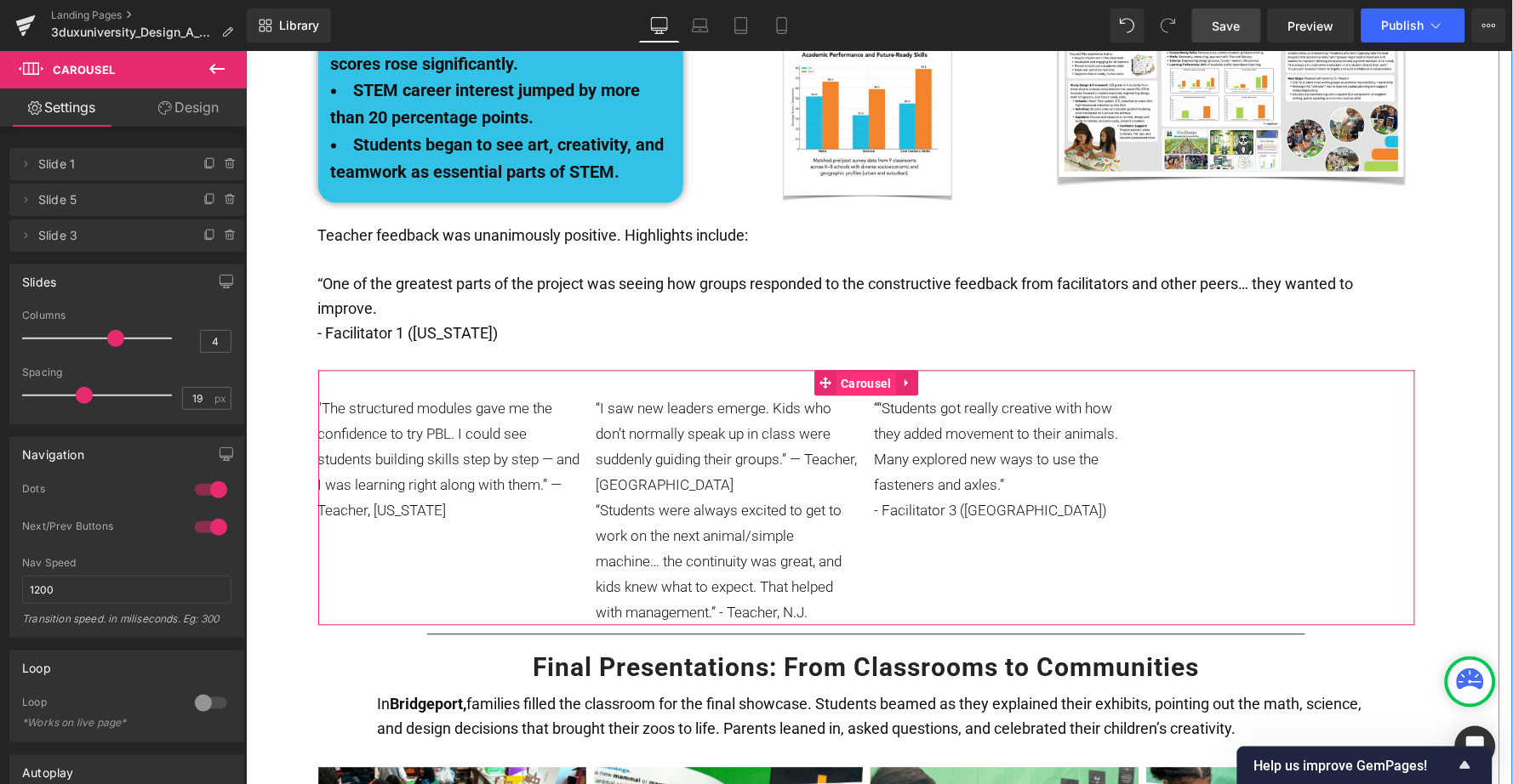
click at [866, 371] on span "Carousel" at bounding box center [866, 384] width 58 height 25
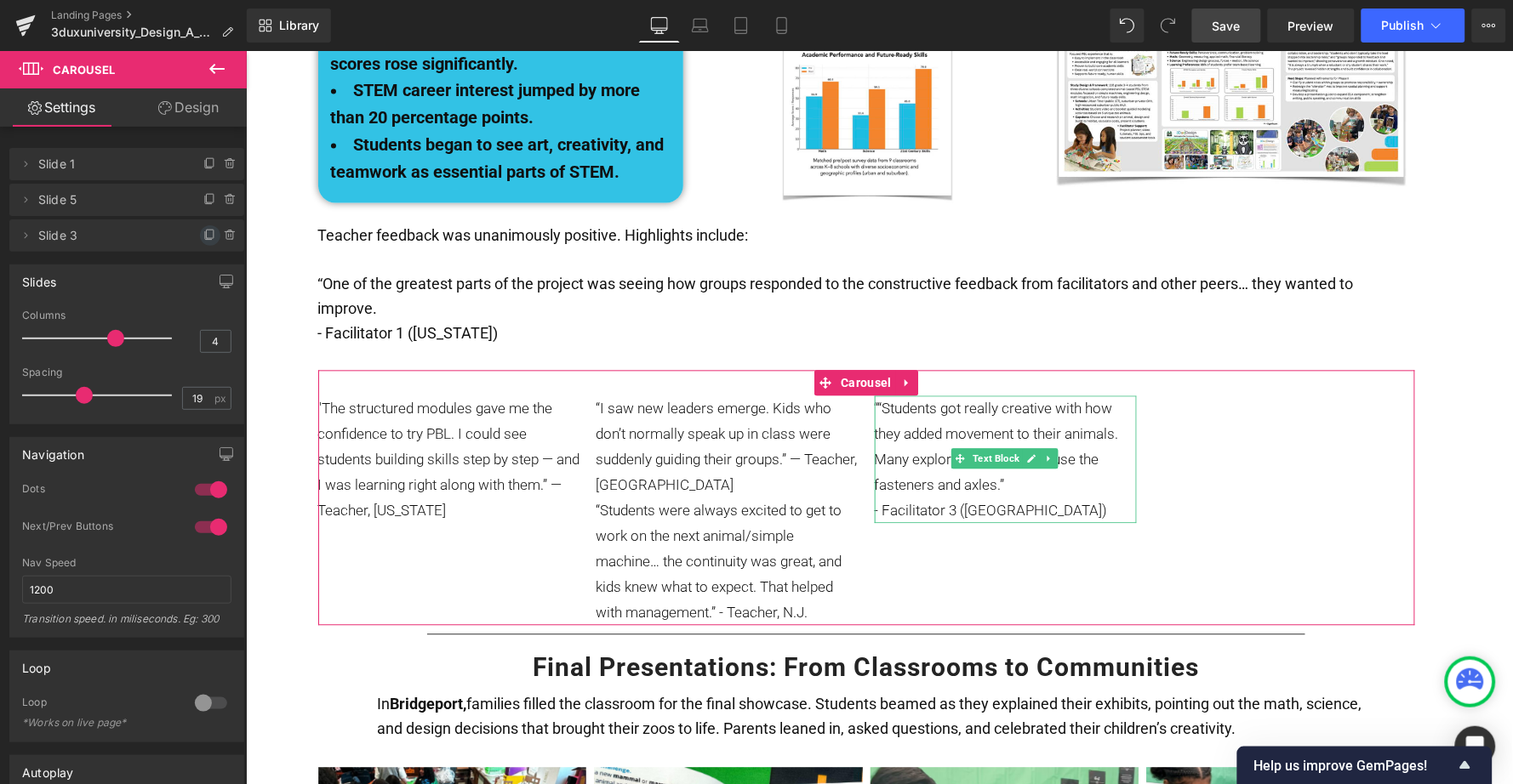
click at [203, 229] on icon at bounding box center [210, 236] width 14 height 14
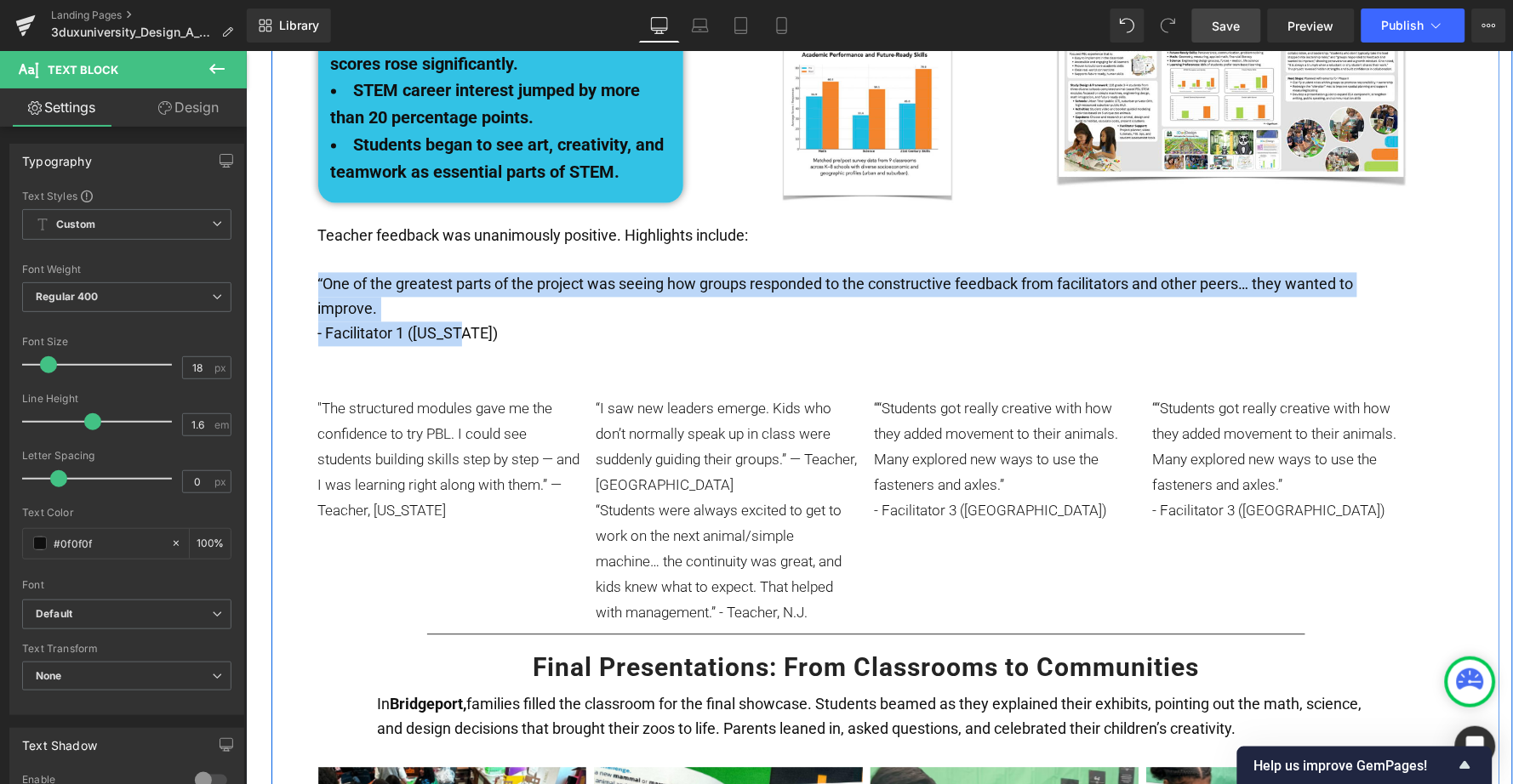
drag, startPoint x: 459, startPoint y: 270, endPoint x: 311, endPoint y: 219, distance: 156.5
click at [311, 219] on div "Growing the Idea Heading Given the wild project success, the 3DuxDesign team de…" at bounding box center [866, 527] width 1267 height 1873
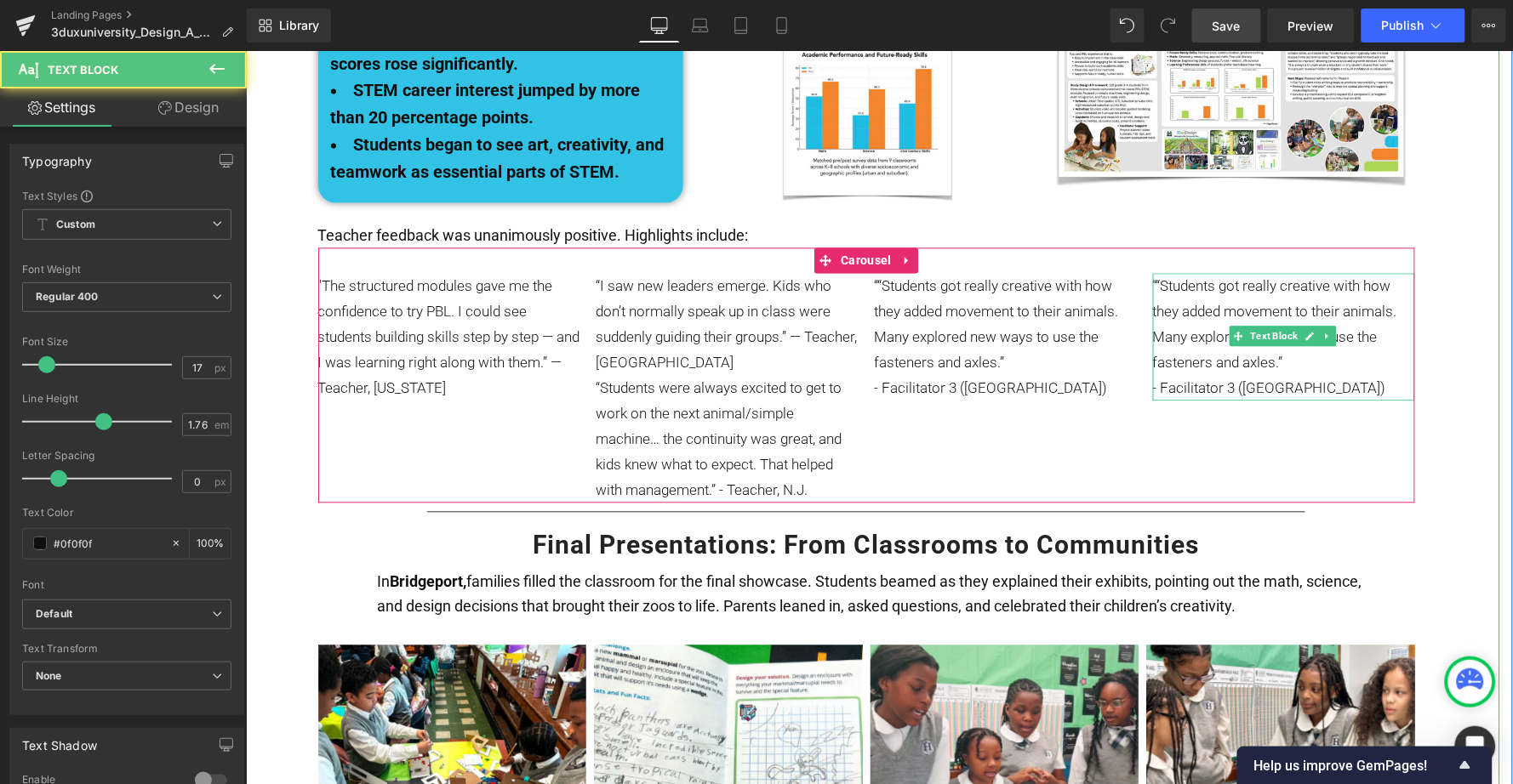
click at [1197, 276] on p "““Students got really creative with how they added movement to their animals. M…" at bounding box center [1284, 324] width 262 height 102
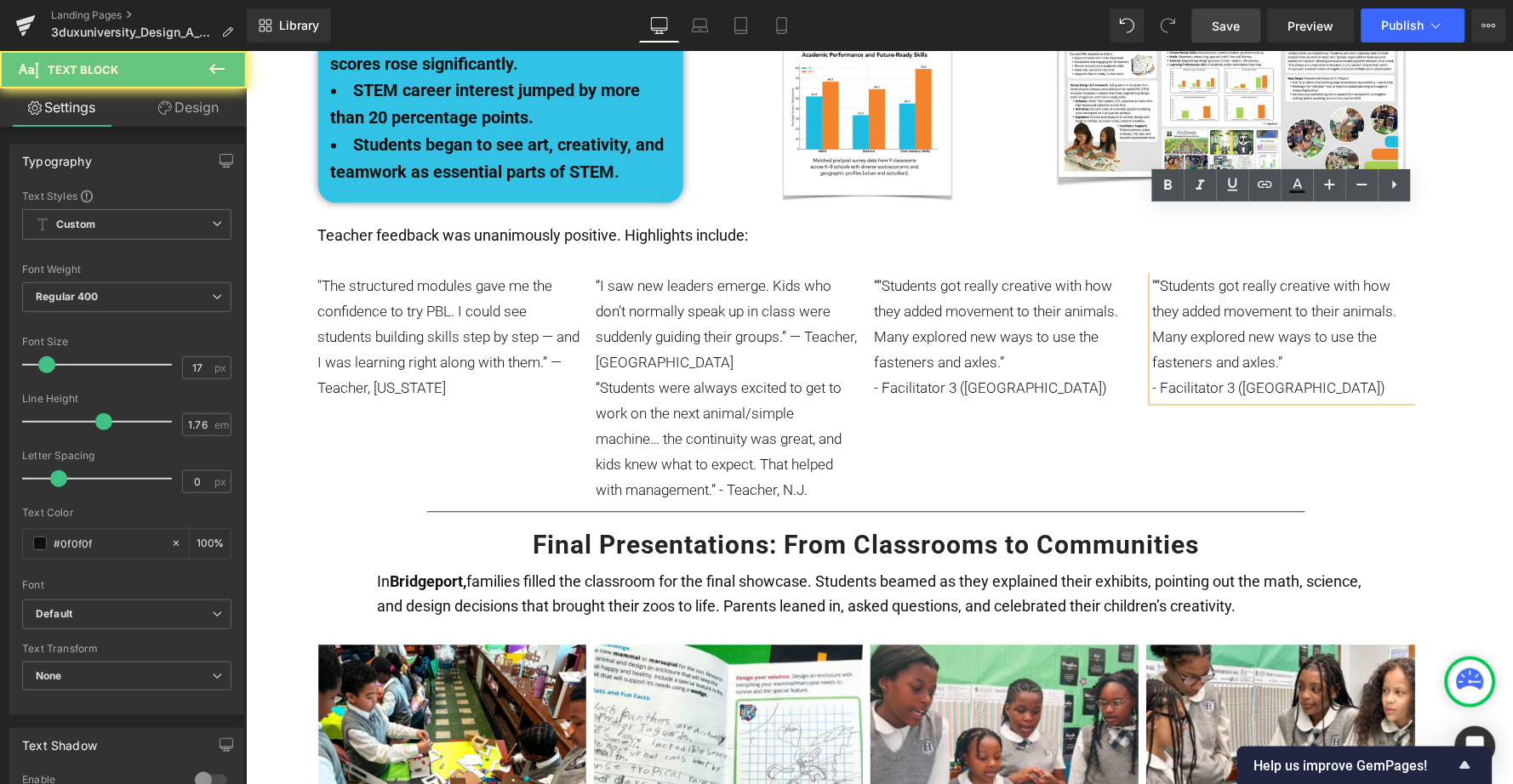
click at [1193, 276] on p "““Students got really creative with how they added movement to their animals. M…" at bounding box center [1284, 324] width 262 height 102
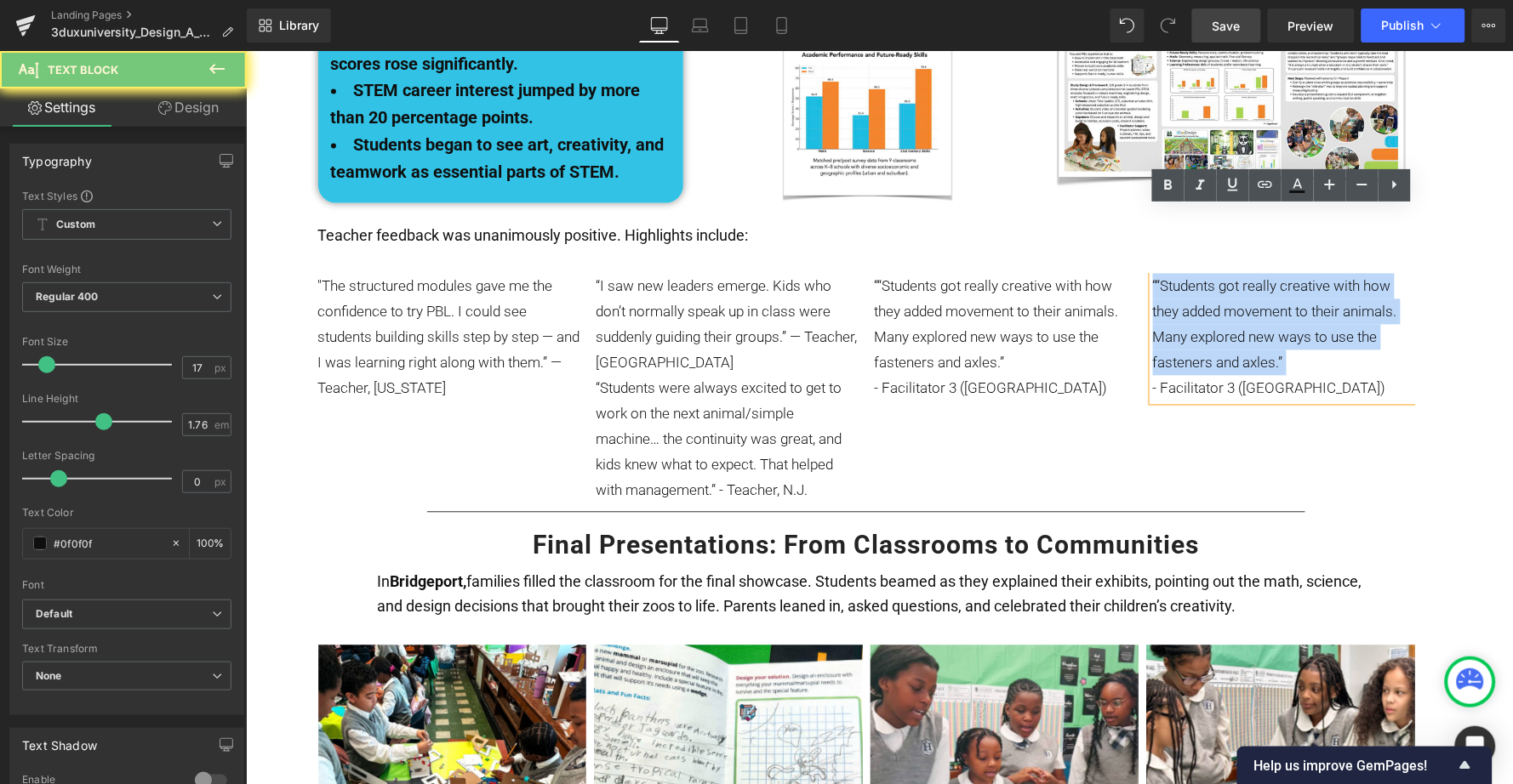
click at [1193, 276] on p "““Students got really creative with how they added movement to their animals. M…" at bounding box center [1284, 324] width 262 height 102
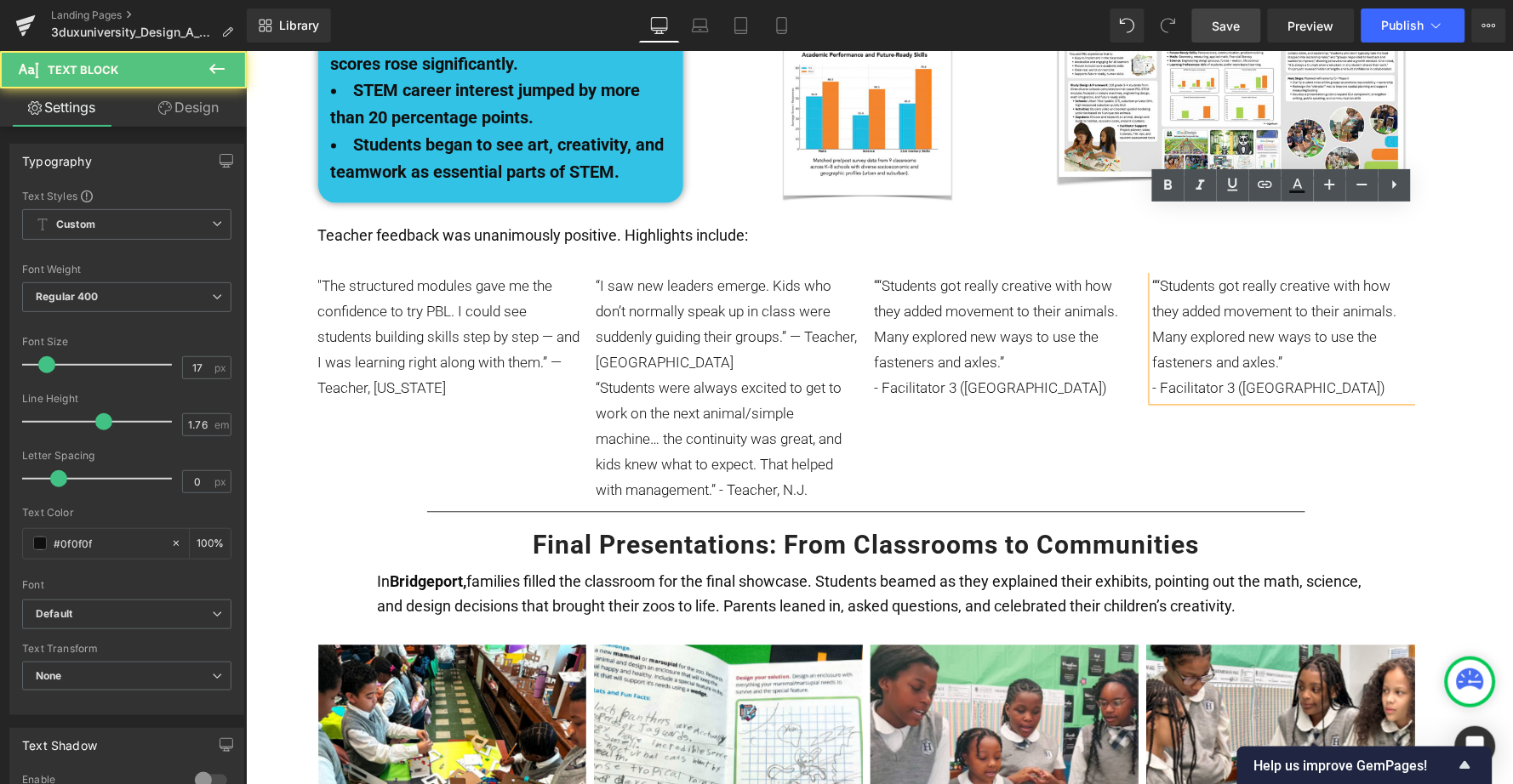
click at [1292, 375] on p "- Facilitator 3 ([GEOGRAPHIC_DATA])" at bounding box center [1284, 388] width 262 height 25
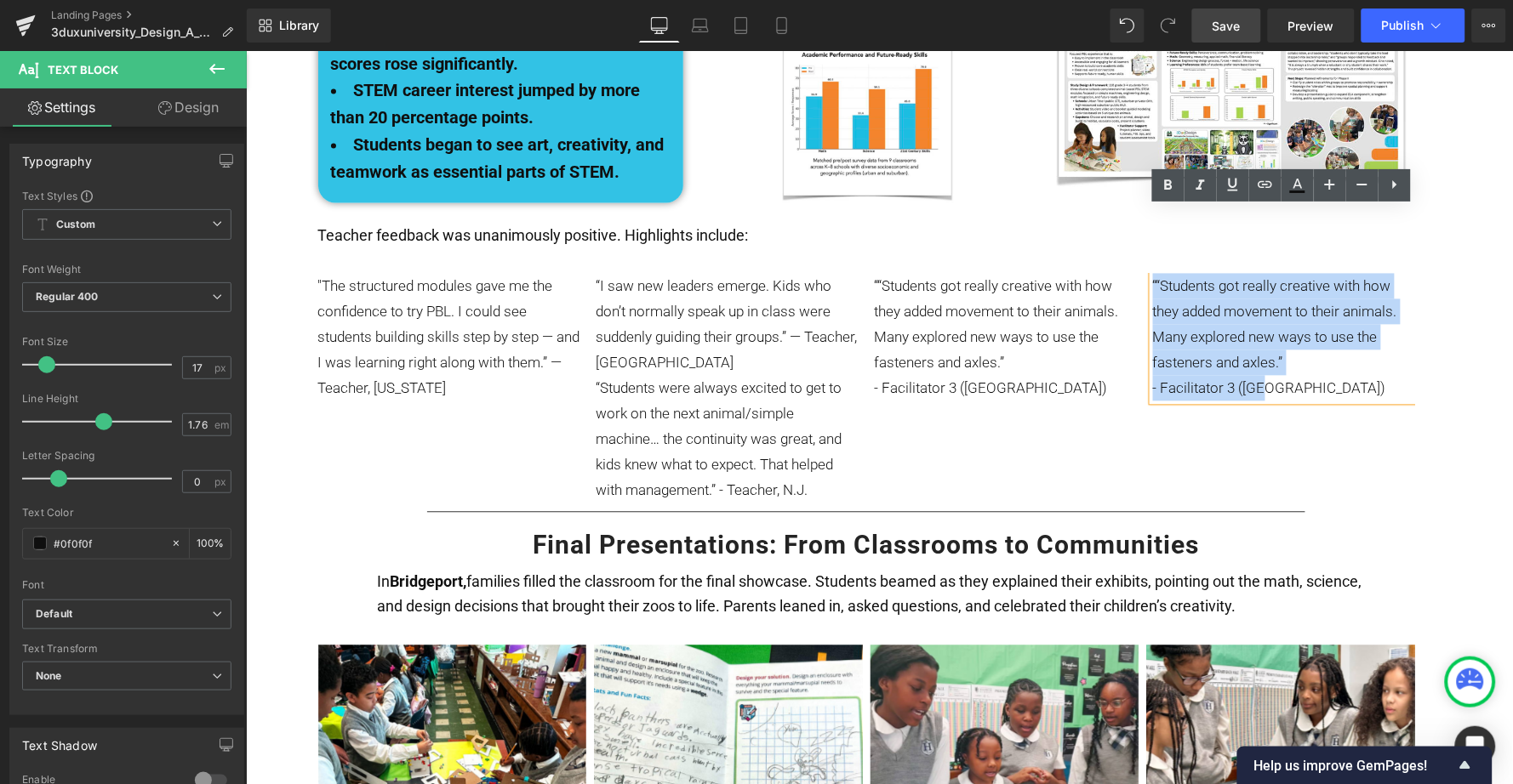
drag, startPoint x: 1292, startPoint y: 314, endPoint x: 1146, endPoint y: 218, distance: 174.7
click at [1152, 273] on div "““Students got really creative with how they added movement to their animals. M…" at bounding box center [1284, 336] width 262 height 127
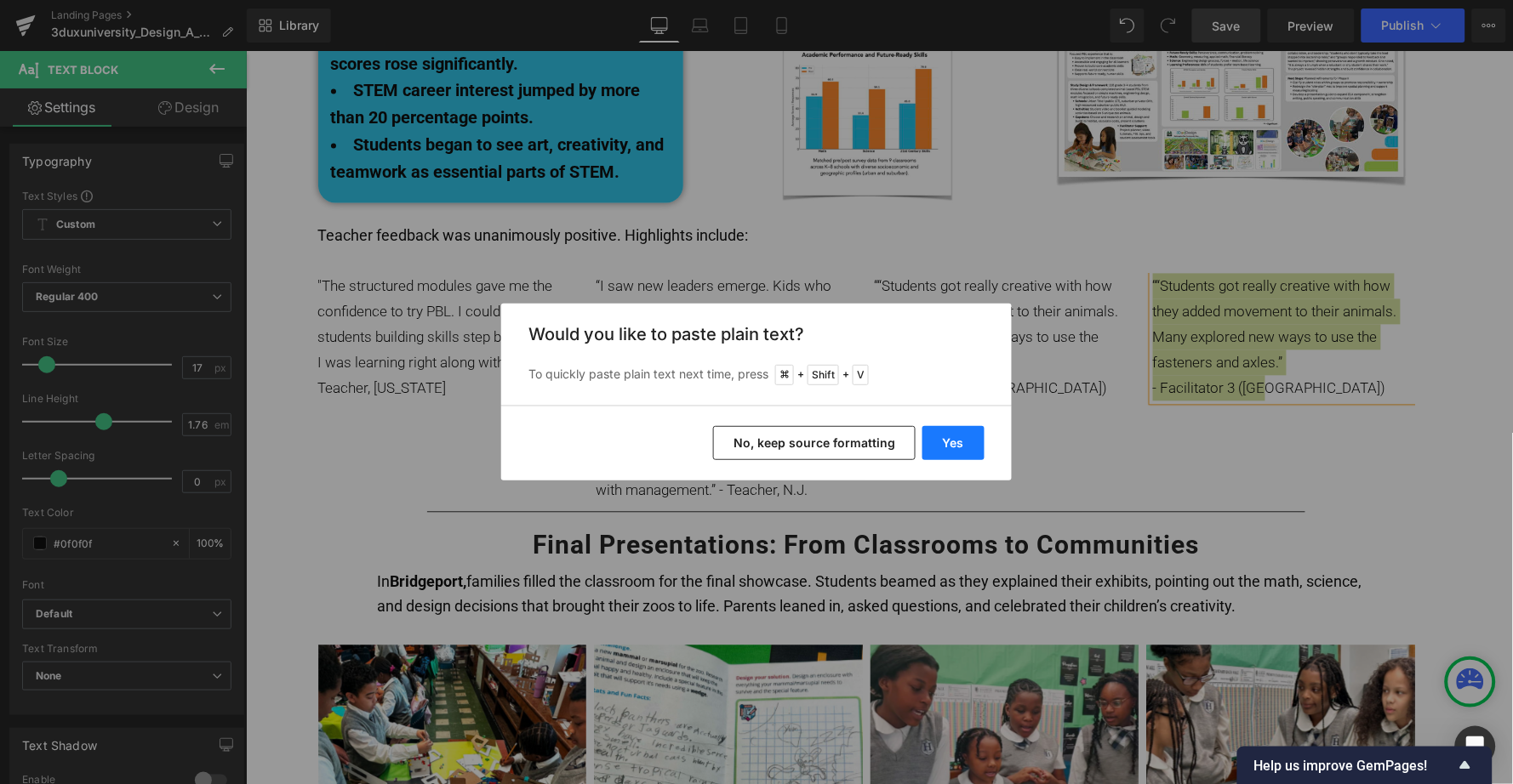
click at [943, 448] on button "Yes" at bounding box center [953, 443] width 62 height 34
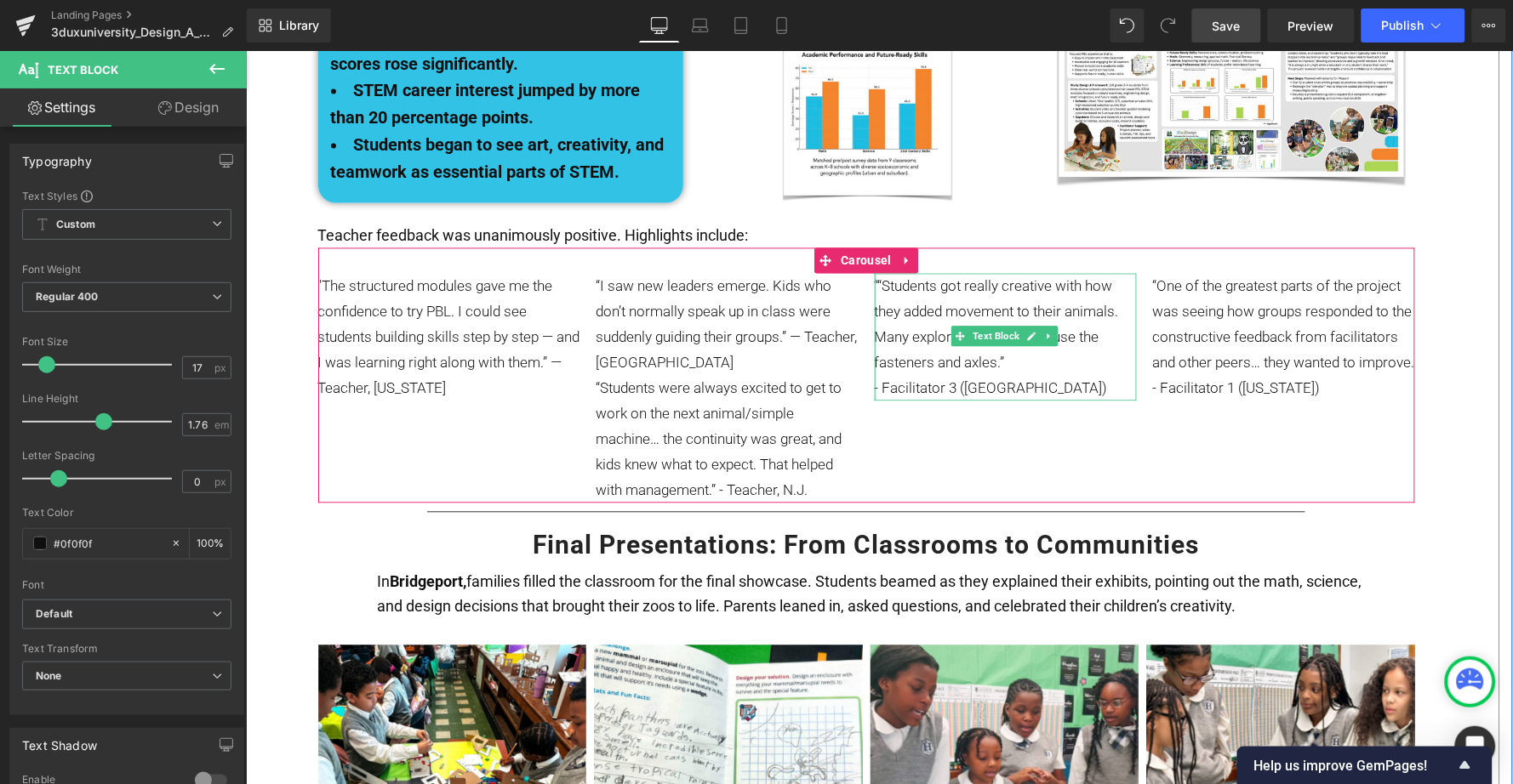
click at [1023, 295] on p "““Students got really creative with how they added movement to their animals. M…" at bounding box center [1005, 324] width 262 height 102
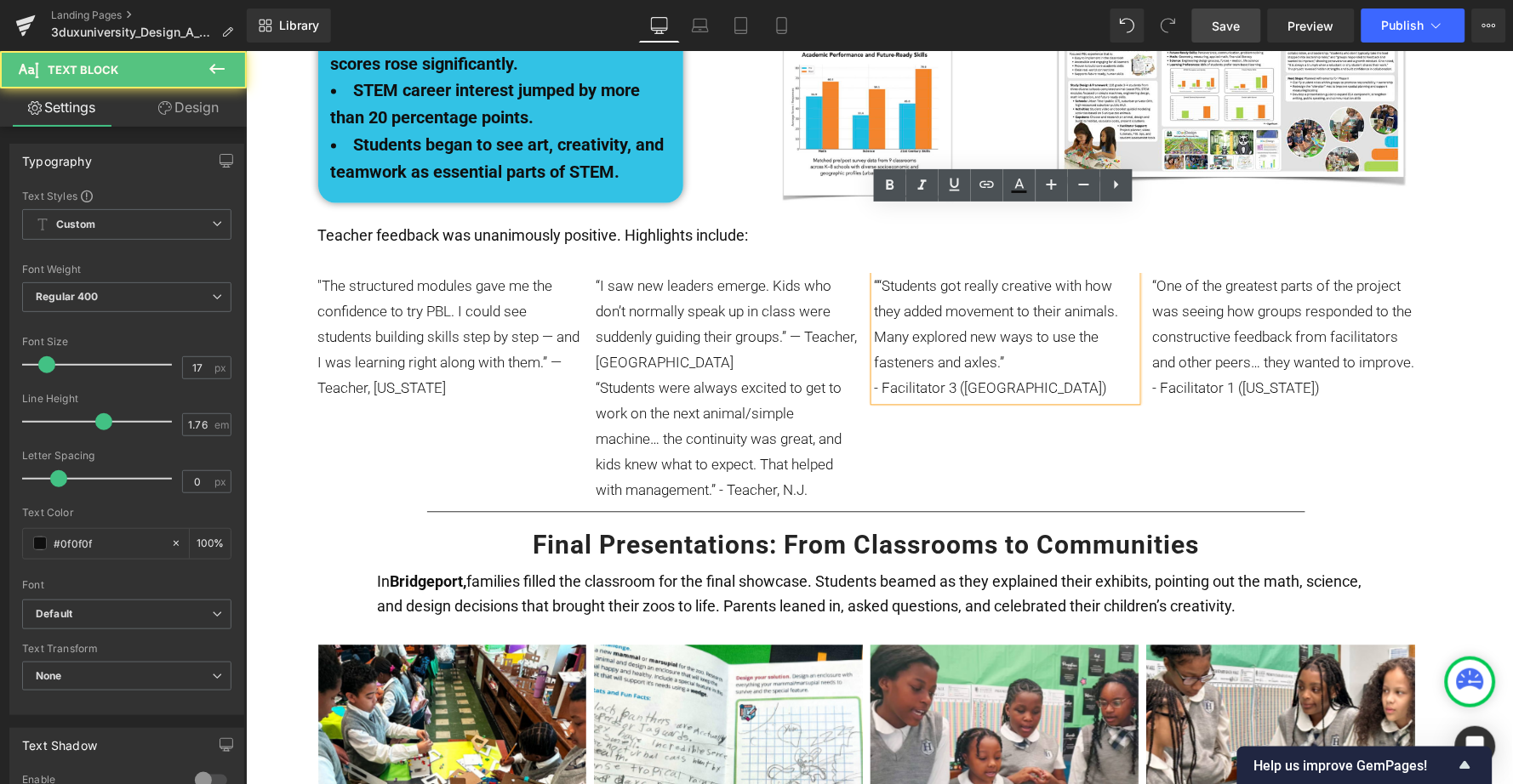
click at [1027, 297] on p "““Students got really creative with how they added movement to their animals. M…" at bounding box center [1005, 324] width 262 height 102
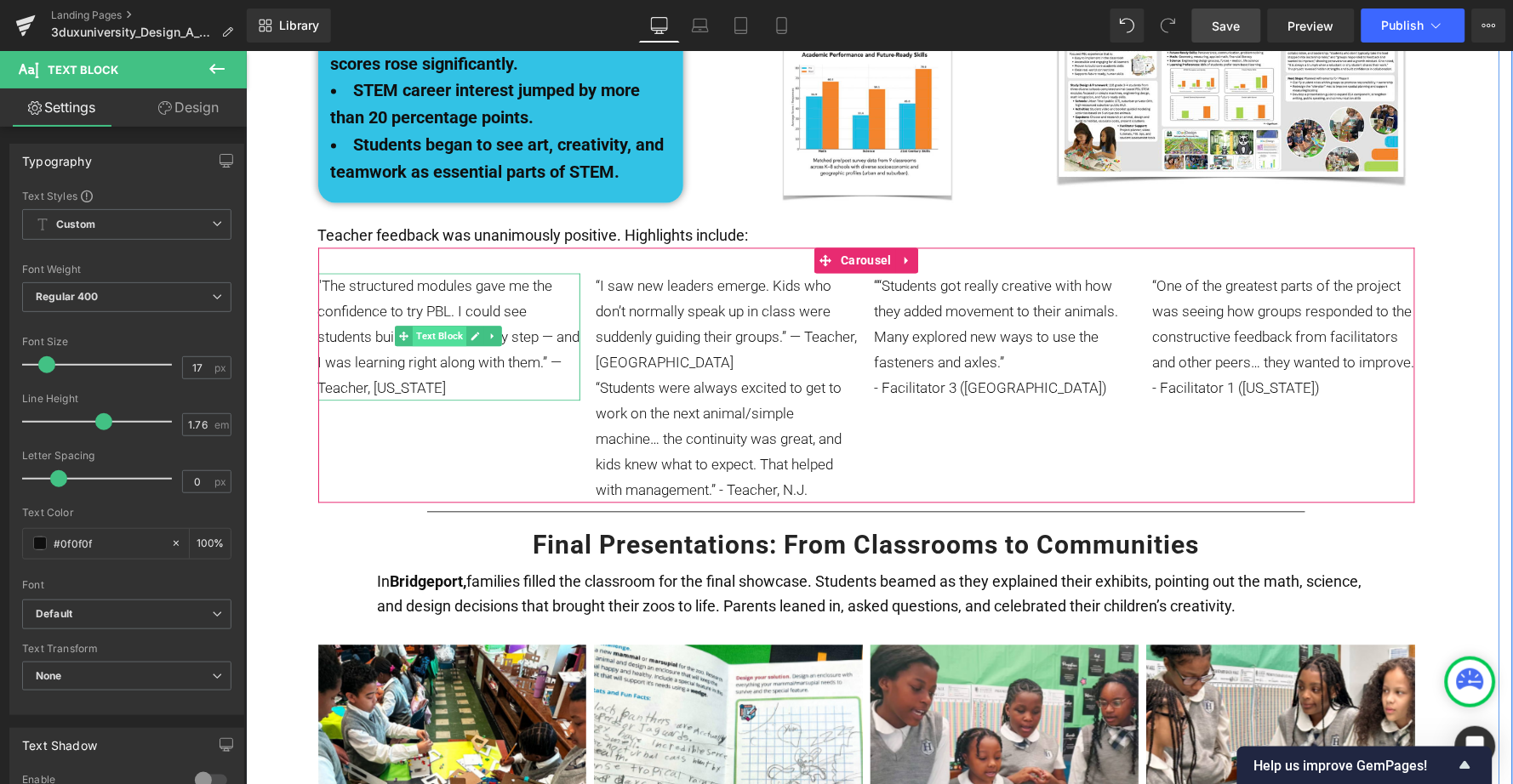
click at [441, 325] on span "Text Block" at bounding box center [438, 335] width 53 height 20
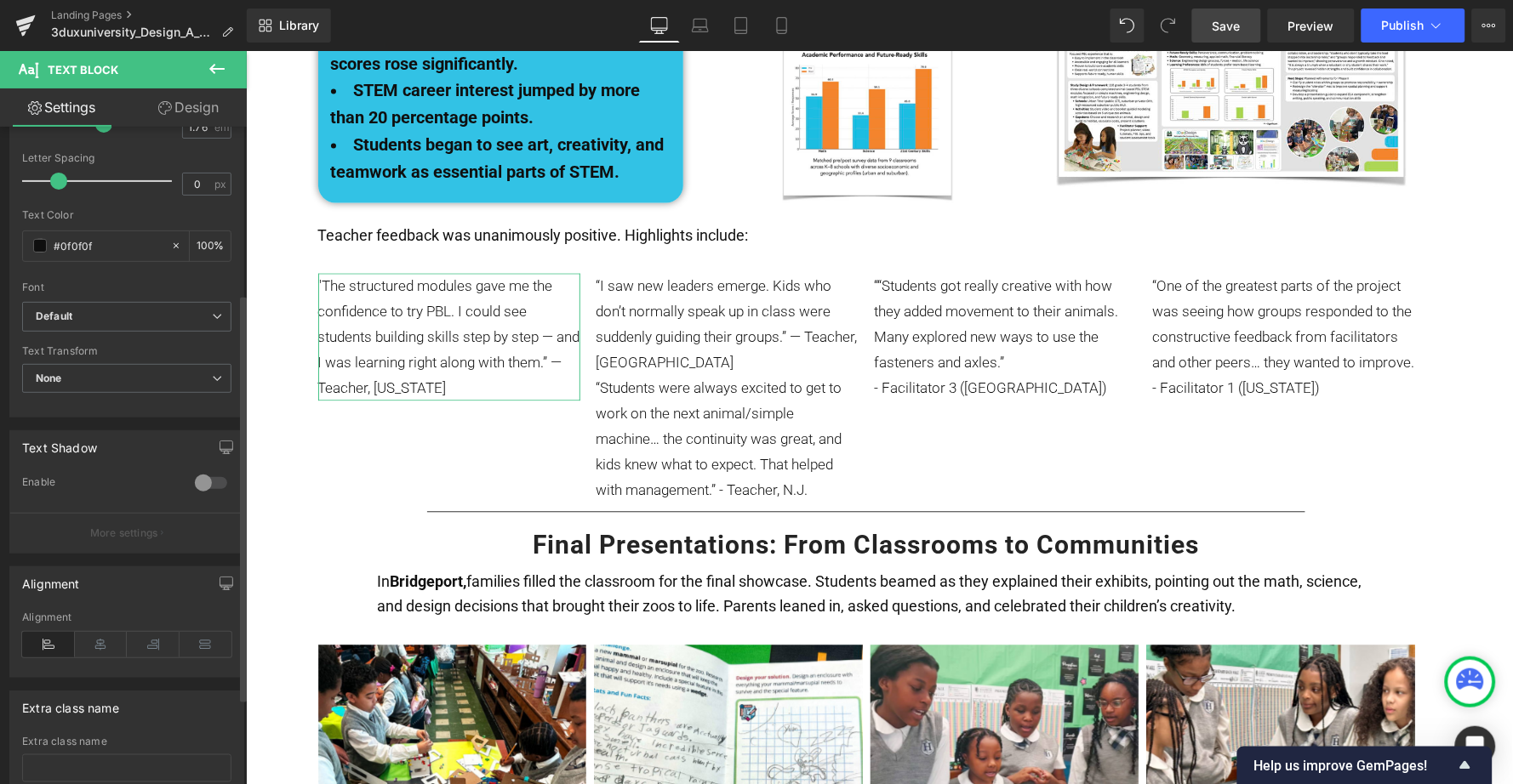
scroll to position [315, 0]
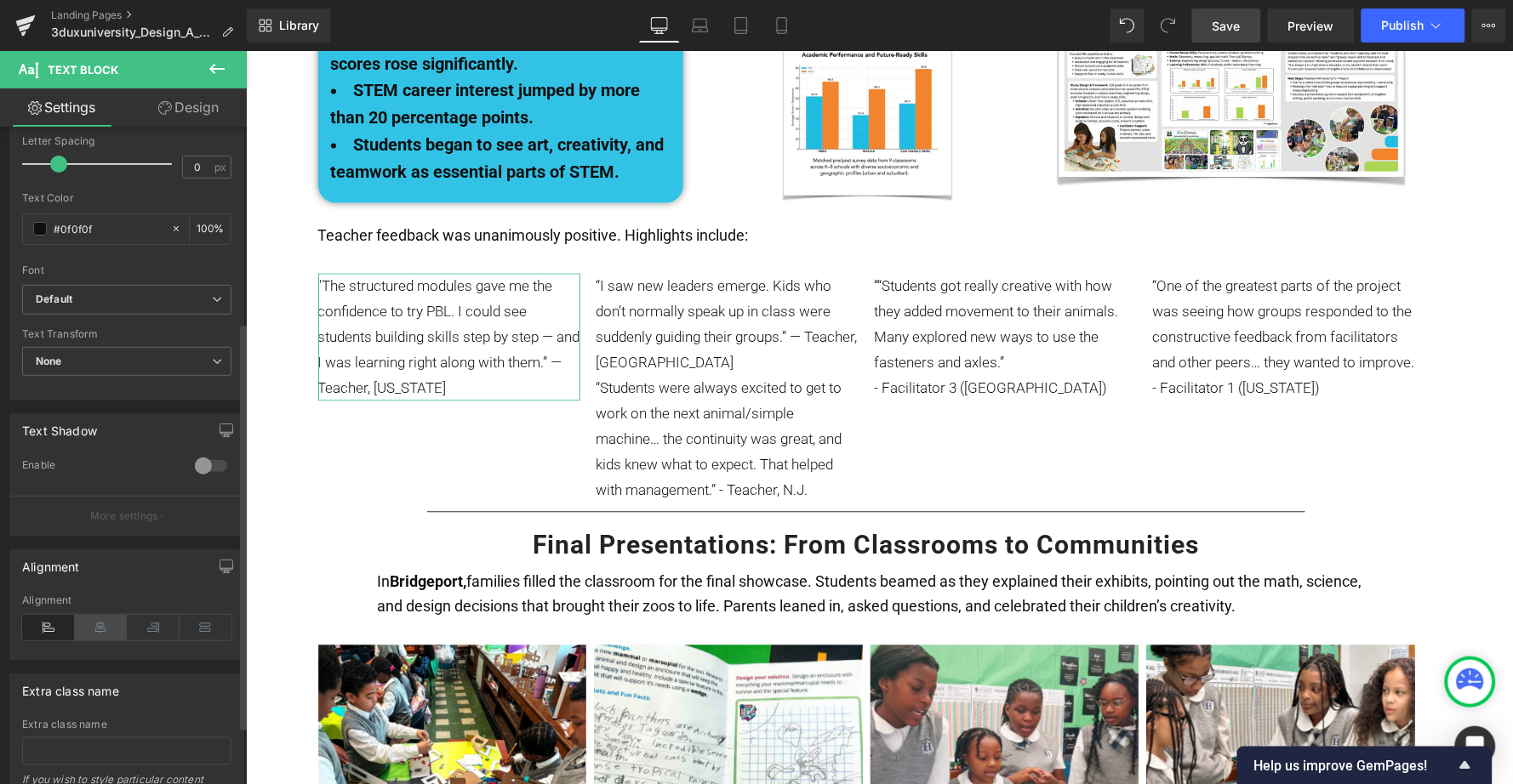
click at [92, 615] on icon at bounding box center [101, 628] width 52 height 25
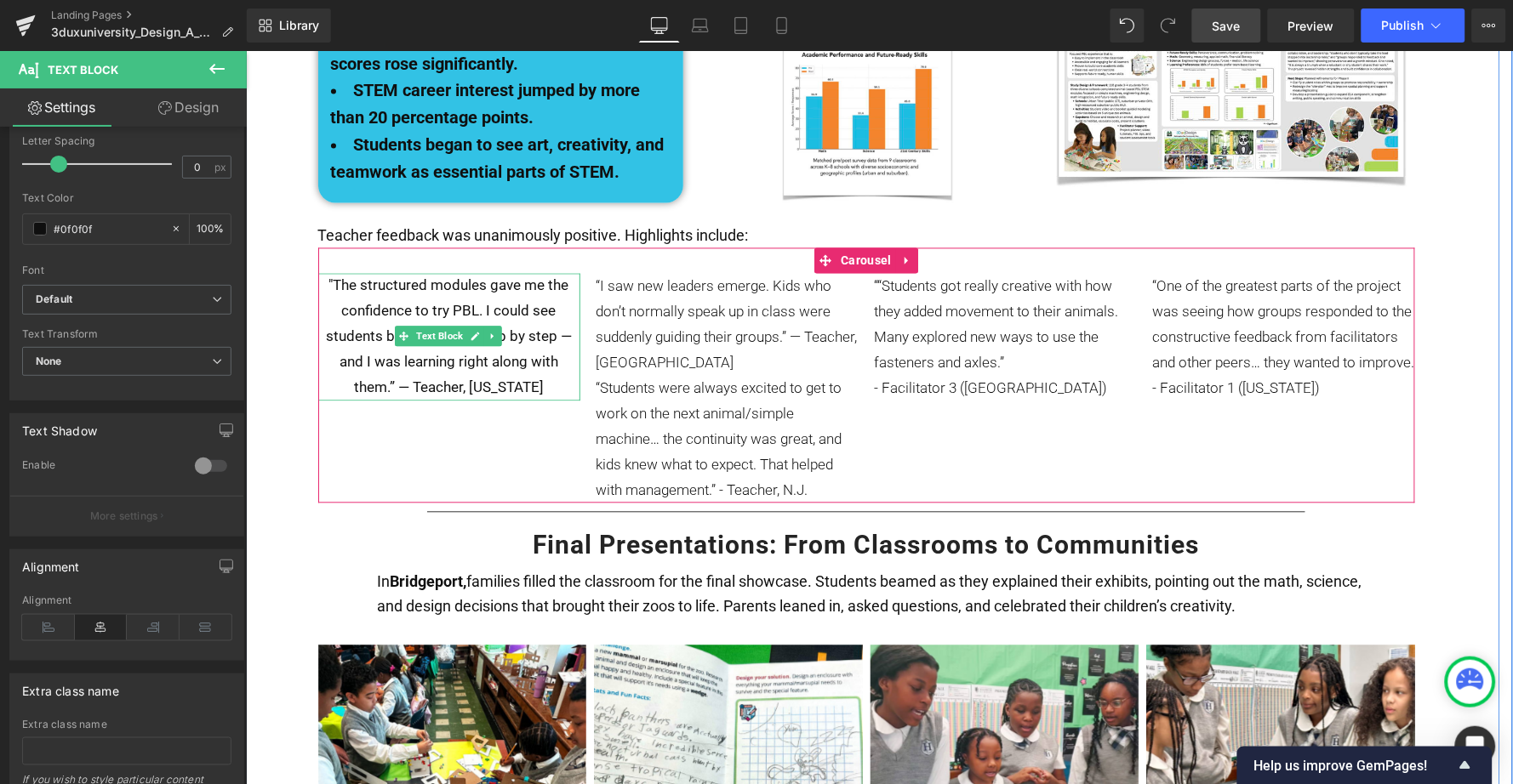
click at [430, 320] on p ""The structured modules gave me the confidence to try PBL. I could see students…" at bounding box center [449, 336] width 262 height 127
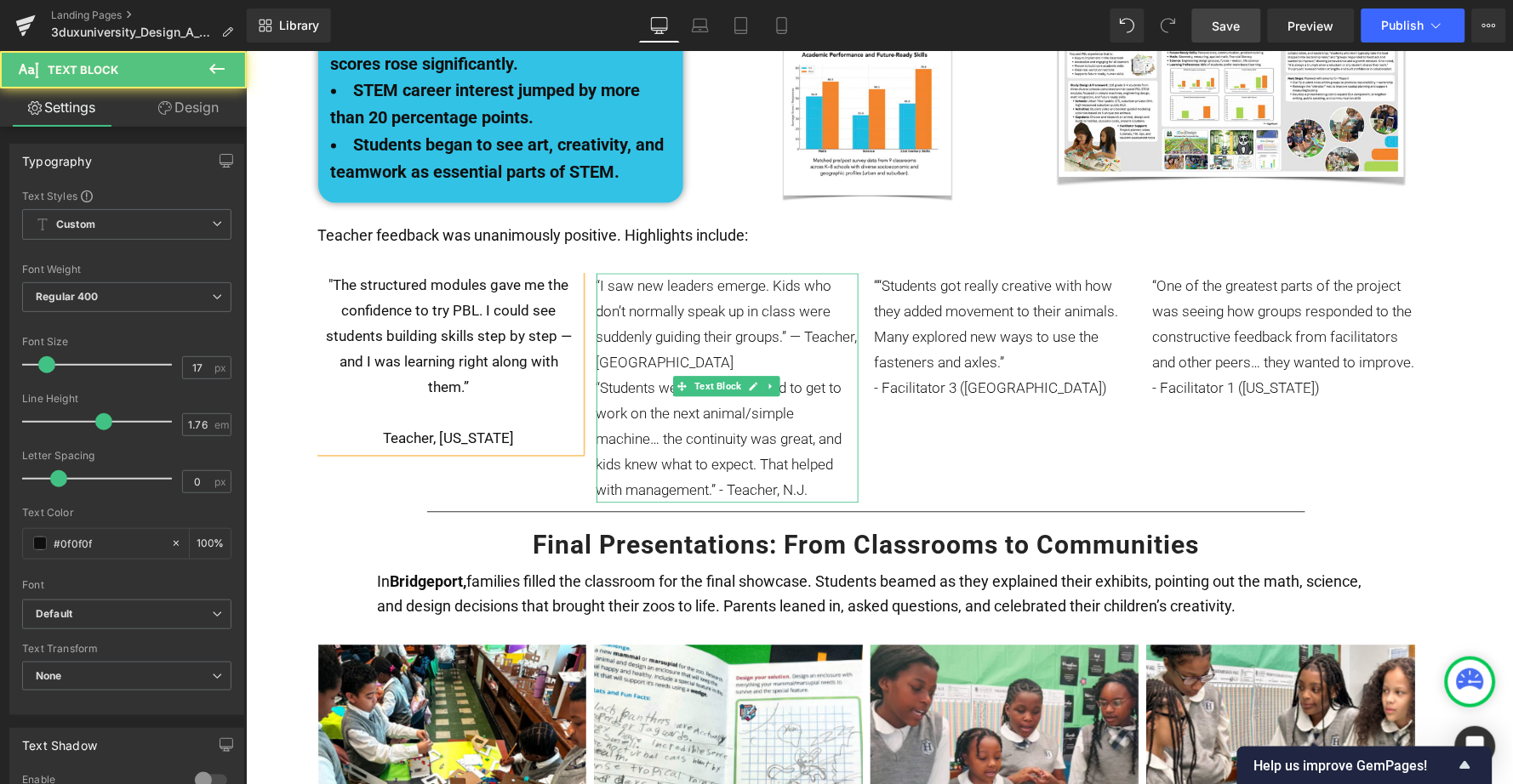
click at [724, 416] on p "“Students were always excited to get to work on the next animal/simple machine……" at bounding box center [727, 438] width 262 height 127
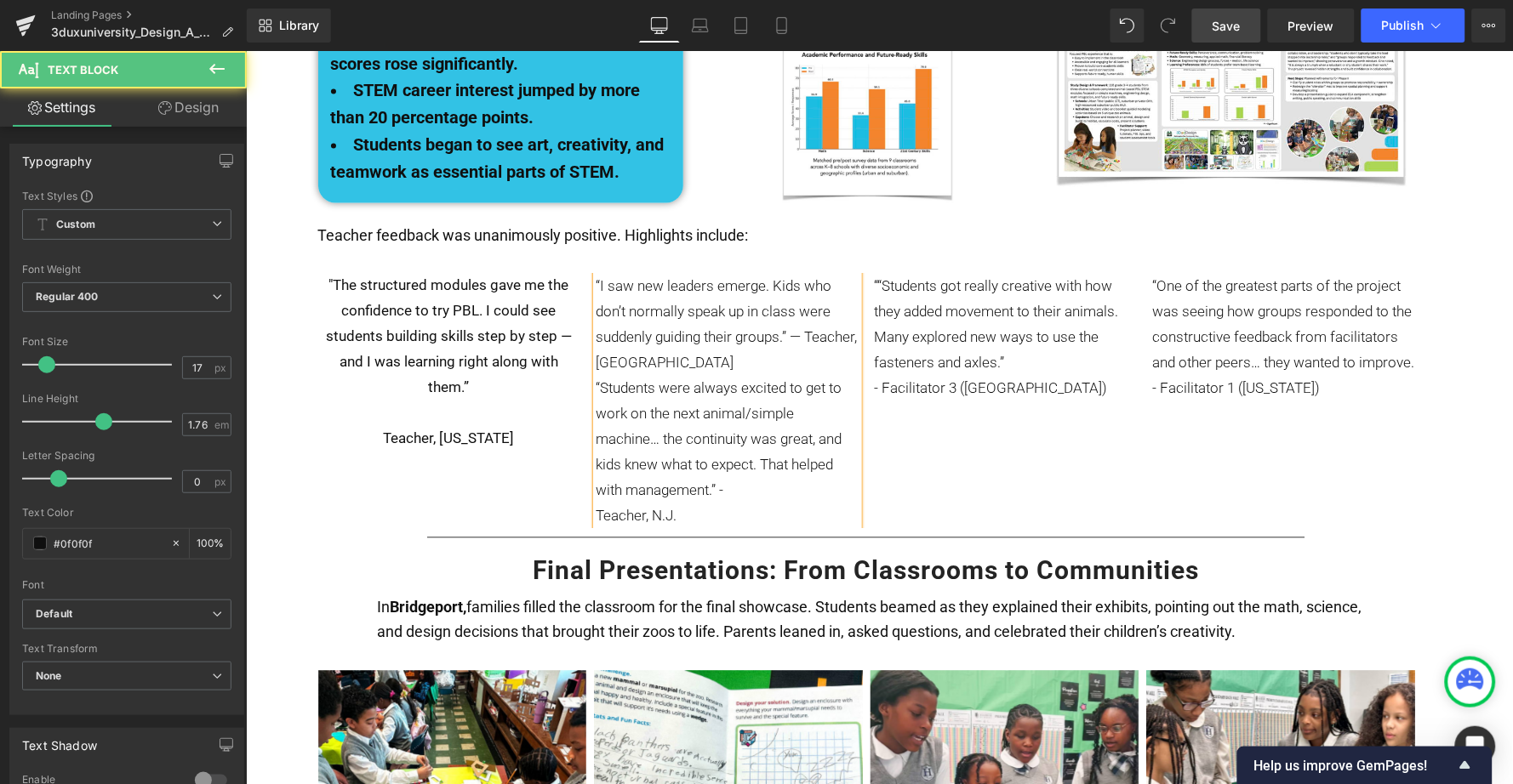
click at [695, 284] on p "“I saw new leaders emerge. Kids who don’t normally speak up in class were sudde…" at bounding box center [727, 324] width 262 height 102
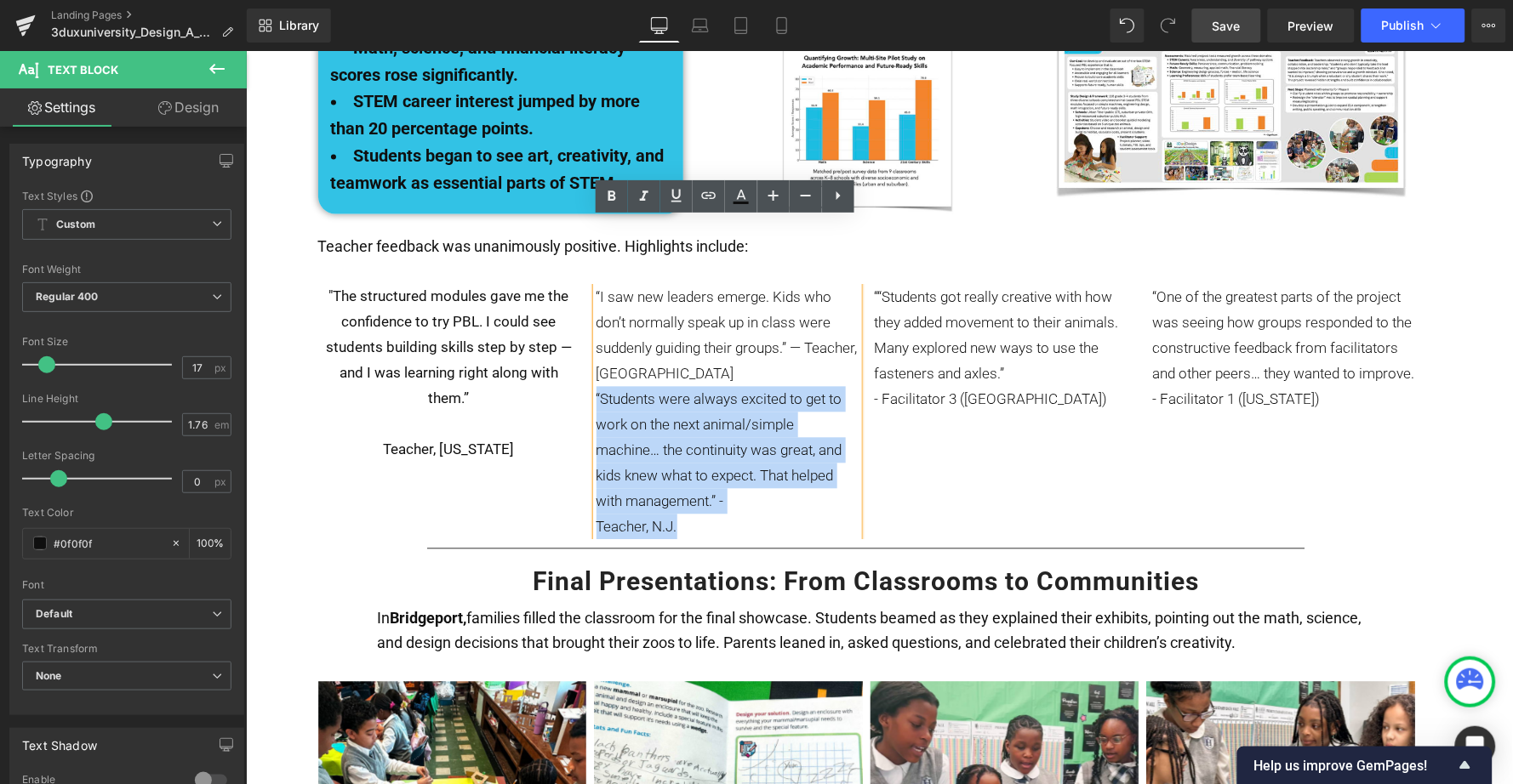
drag, startPoint x: 697, startPoint y: 454, endPoint x: 587, endPoint y: 331, distance: 165.0
click at [596, 331] on div "“I saw new leaders emerge. Kids who don’t normally speak up in class were sudde…" at bounding box center [727, 411] width 262 height 256
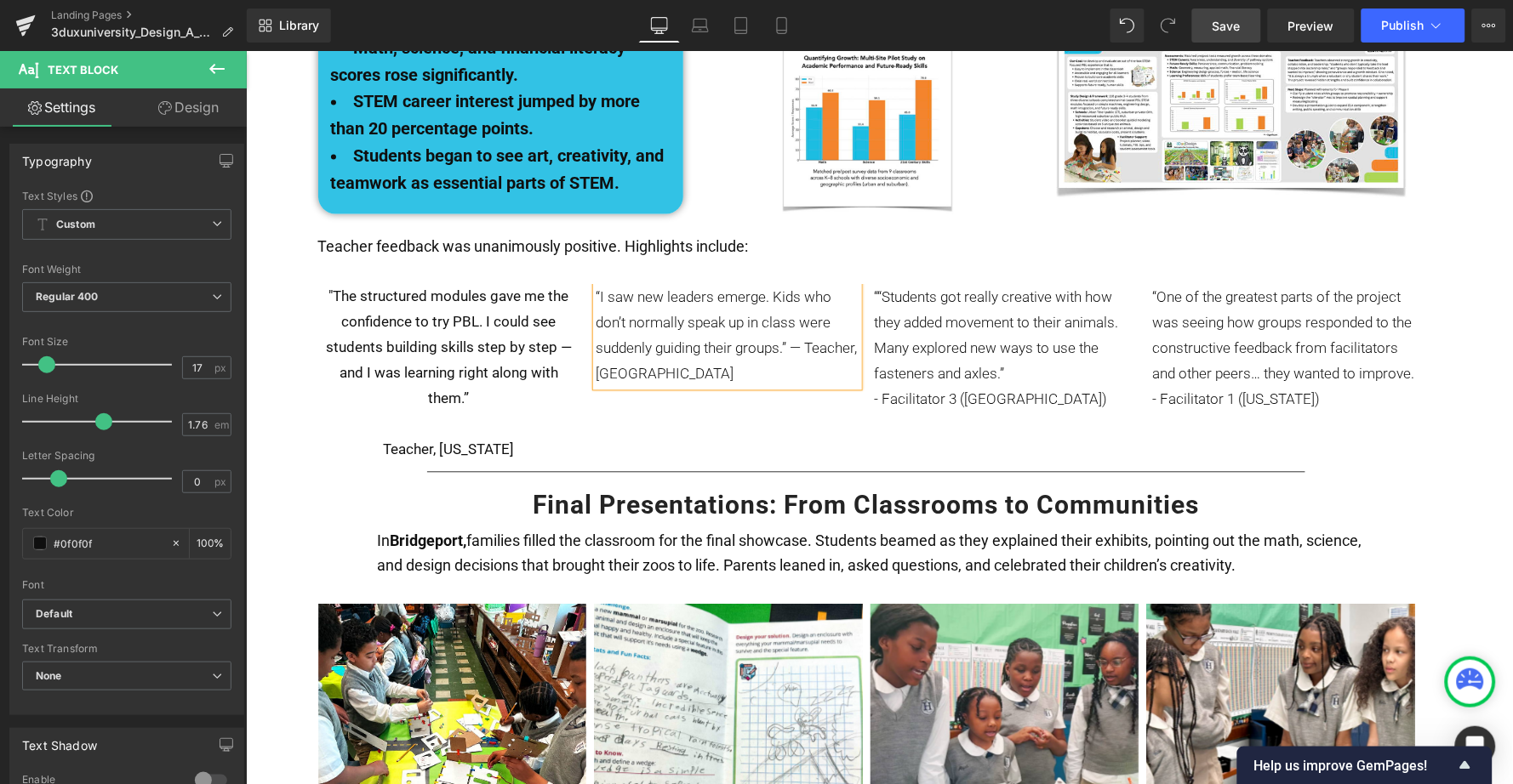
click at [813, 284] on p "“I saw new leaders emerge. Kids who don’t normally speak up in class were sudde…" at bounding box center [727, 334] width 262 height 102
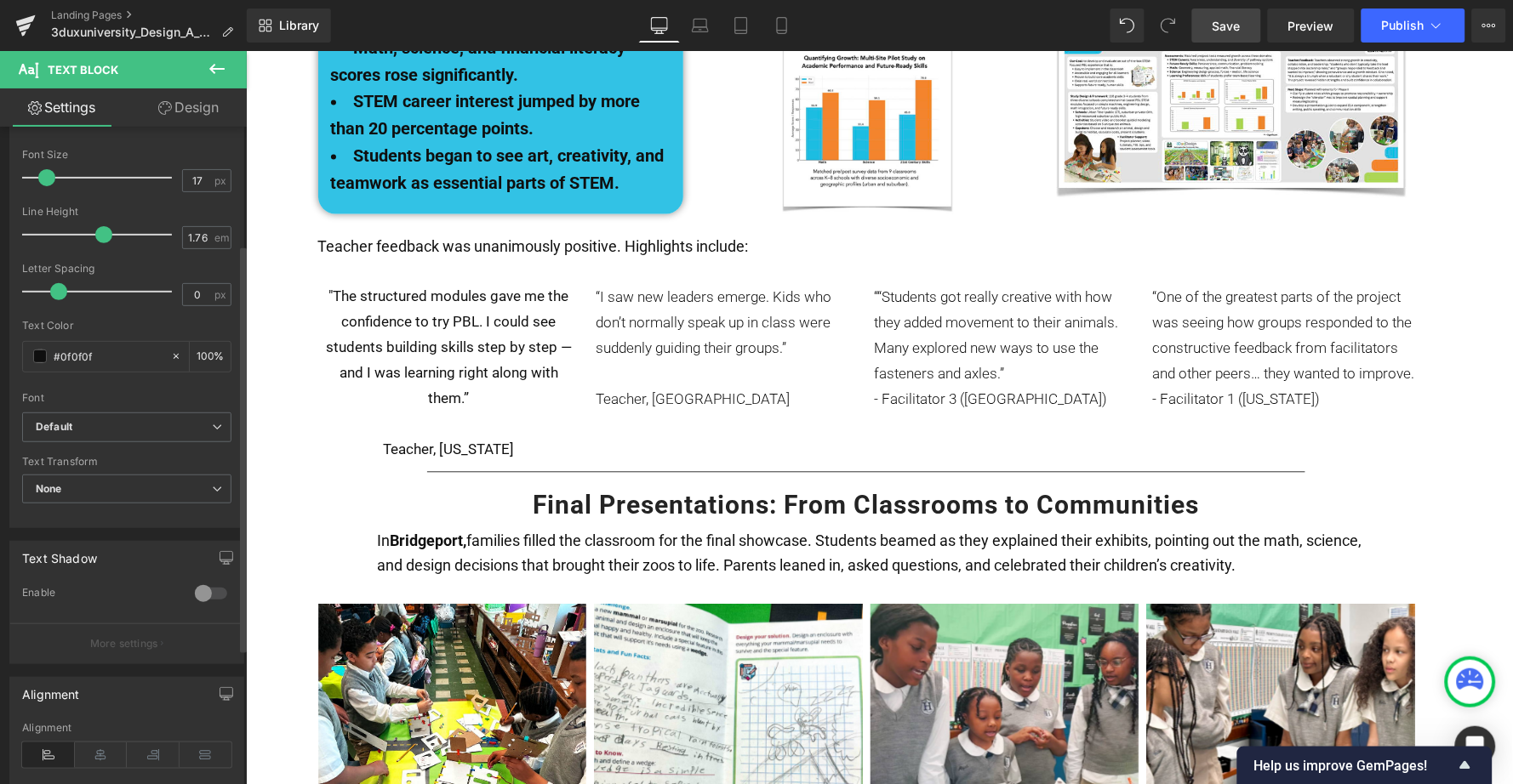
scroll to position [194, 0]
click at [100, 735] on icon at bounding box center [101, 748] width 52 height 25
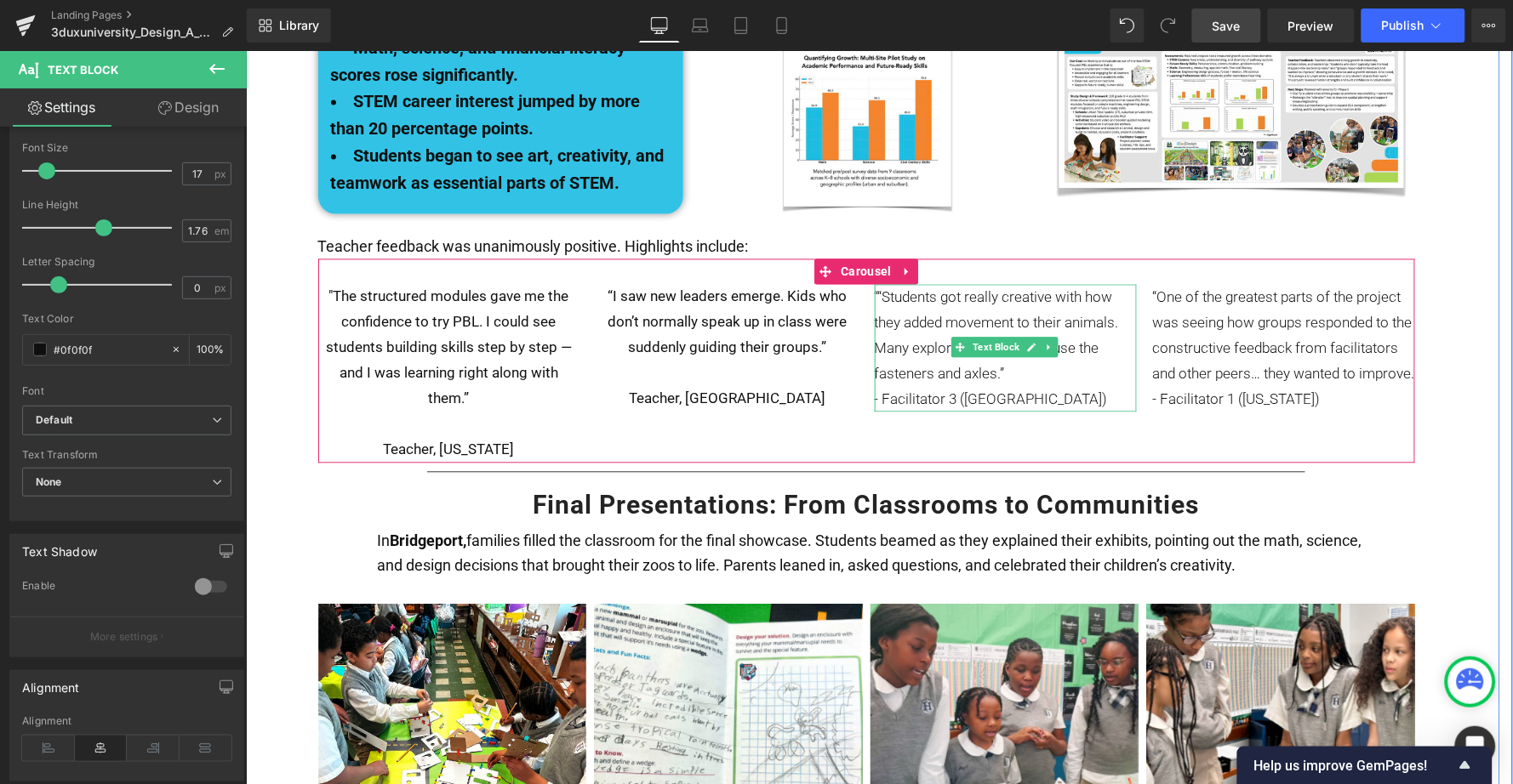
click at [918, 292] on p "““Students got really creative with how they added movement to their animals. M…" at bounding box center [1005, 334] width 262 height 102
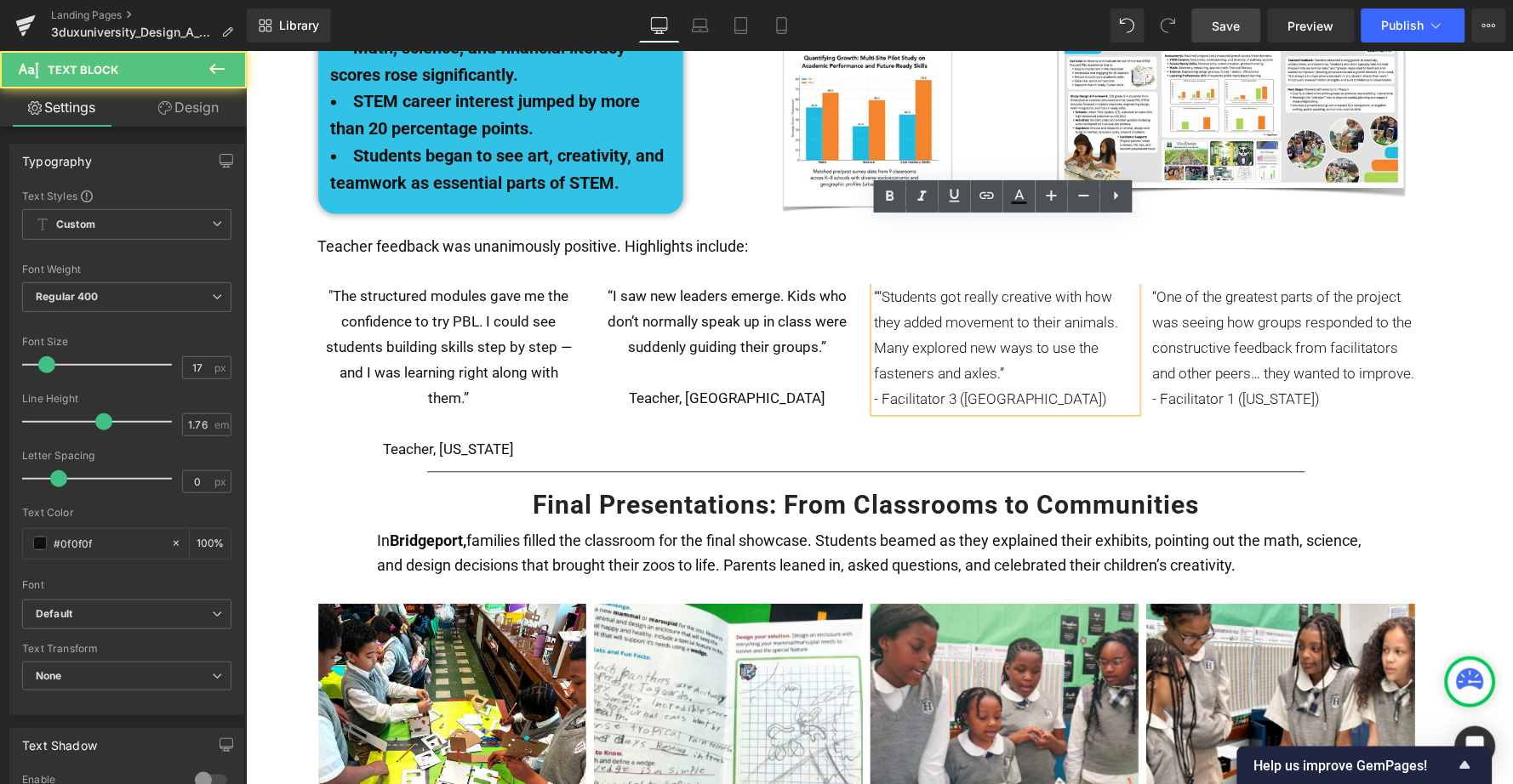
click at [1018, 308] on p "““Students got really creative with how they added movement to their animals. M…" at bounding box center [1005, 334] width 262 height 102
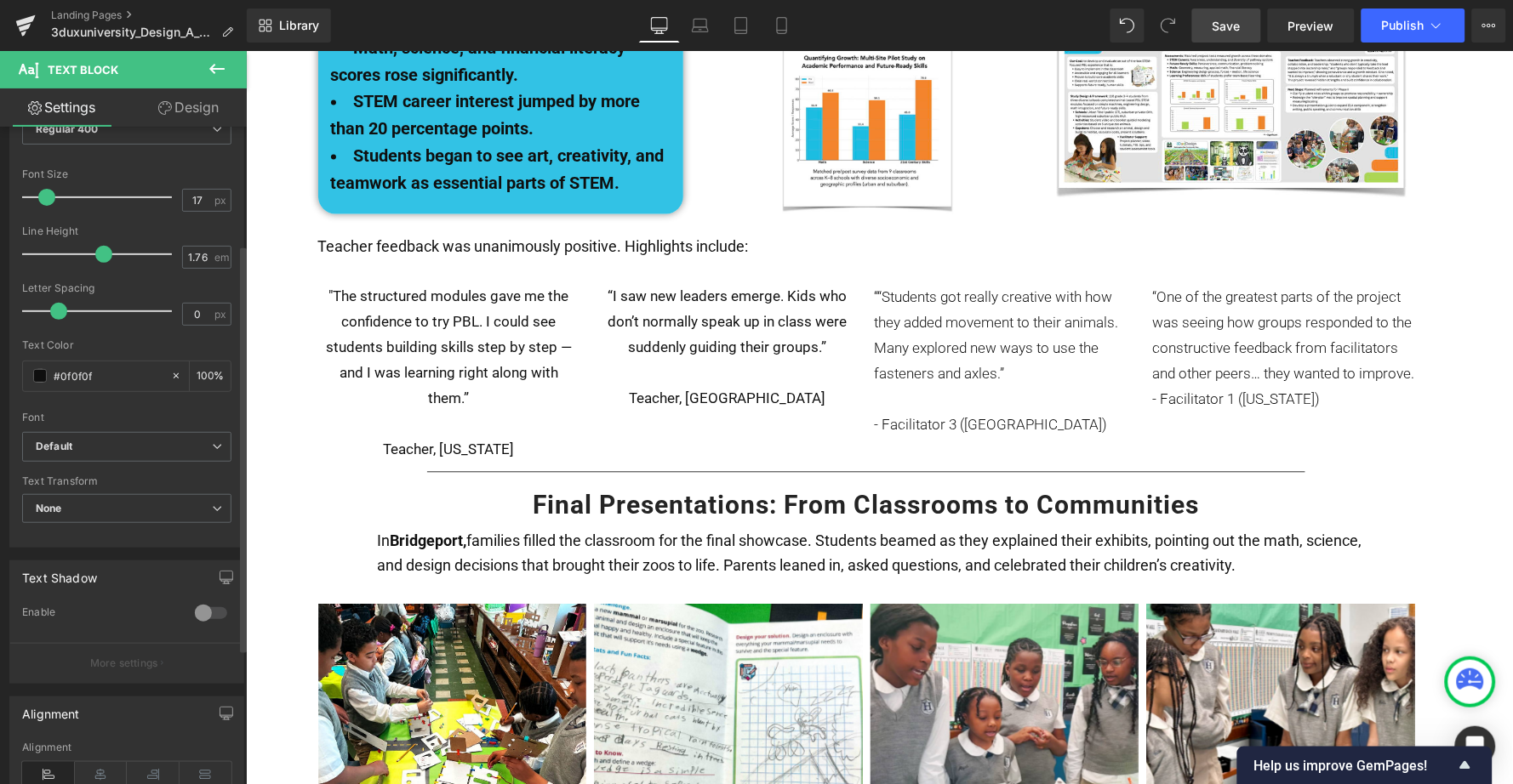
scroll to position [191, 0]
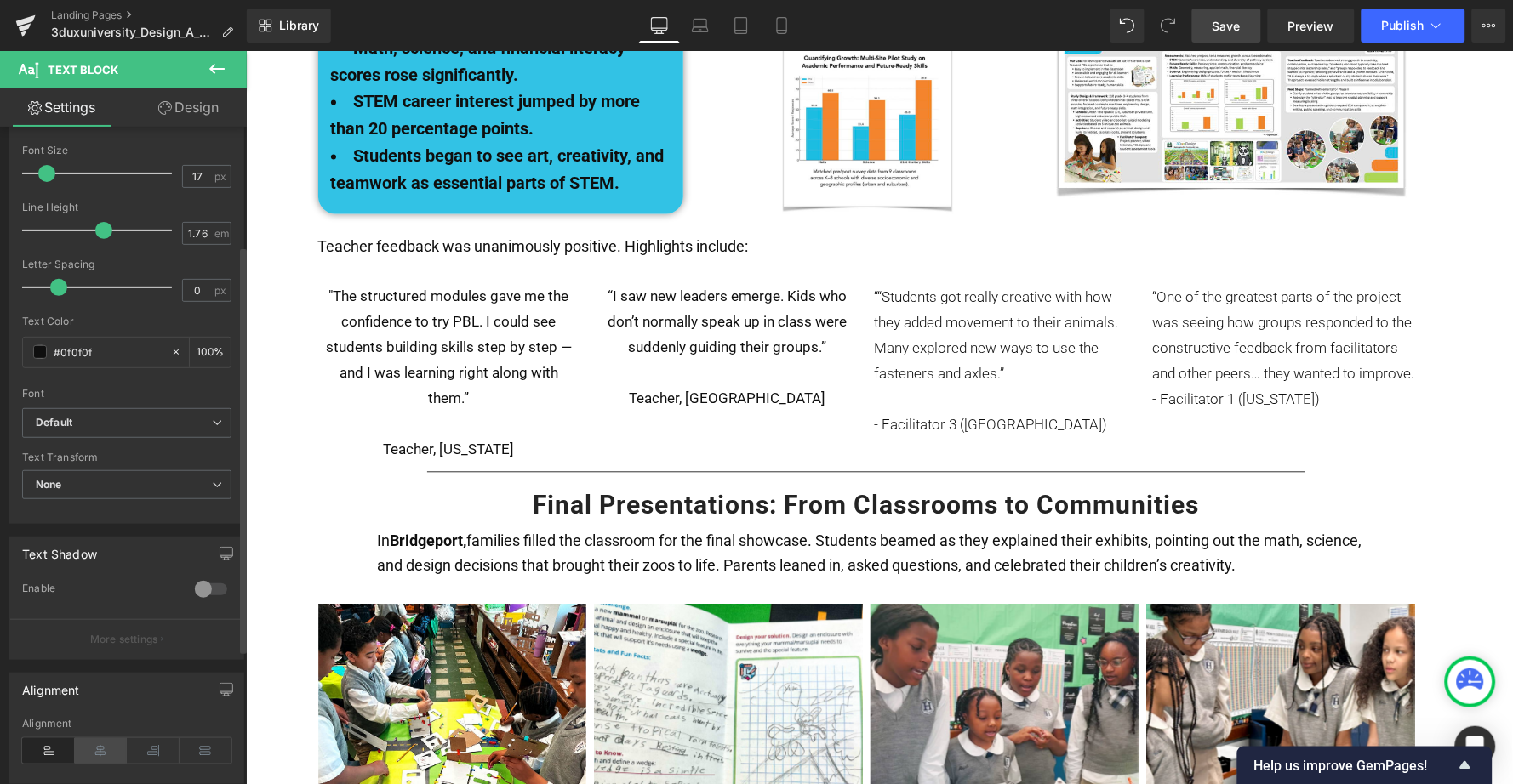
click at [100, 746] on icon at bounding box center [101, 751] width 52 height 25
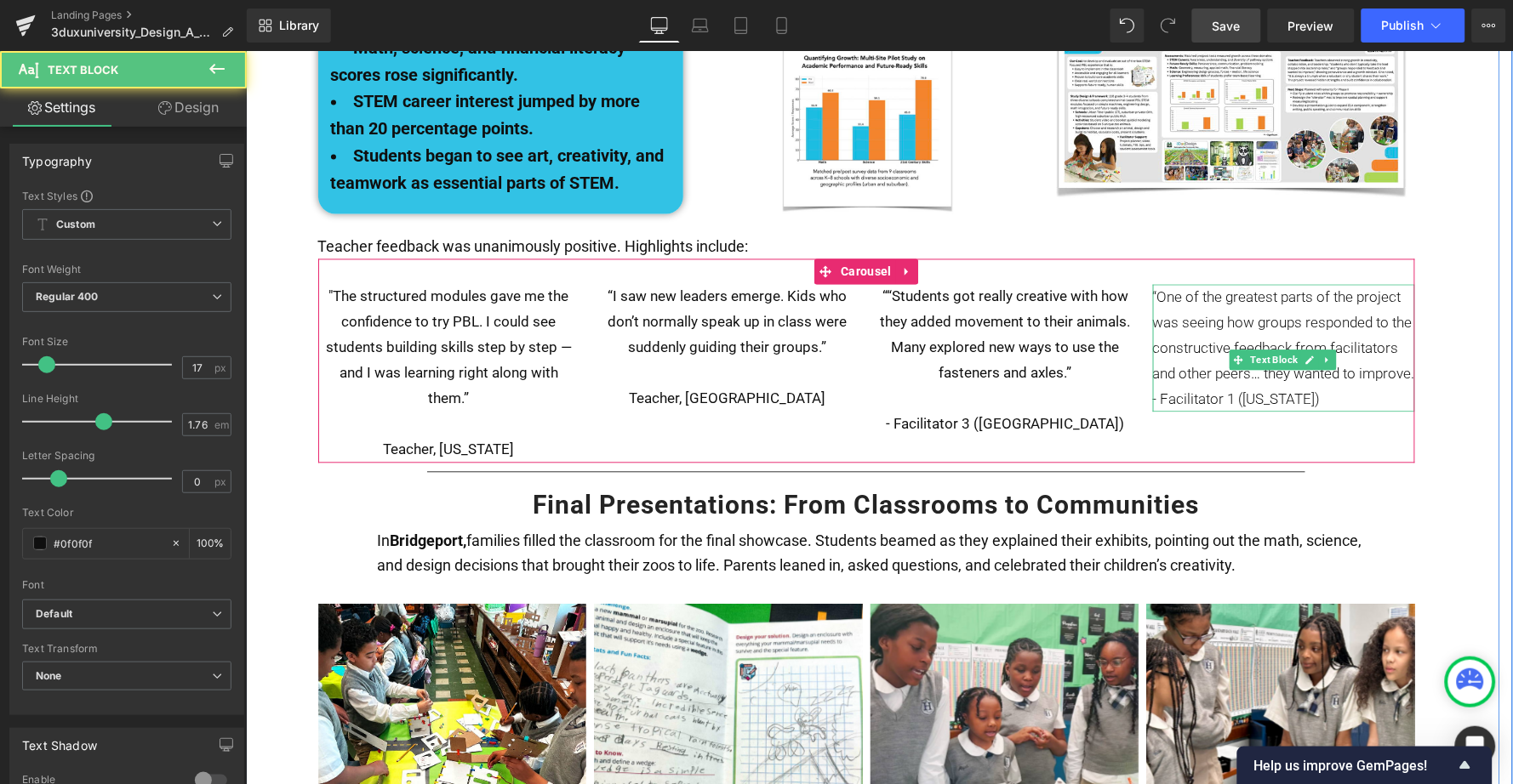
click at [1228, 334] on p "“One of the greatest parts of the project was seeing how groups responded to th…" at bounding box center [1284, 334] width 262 height 102
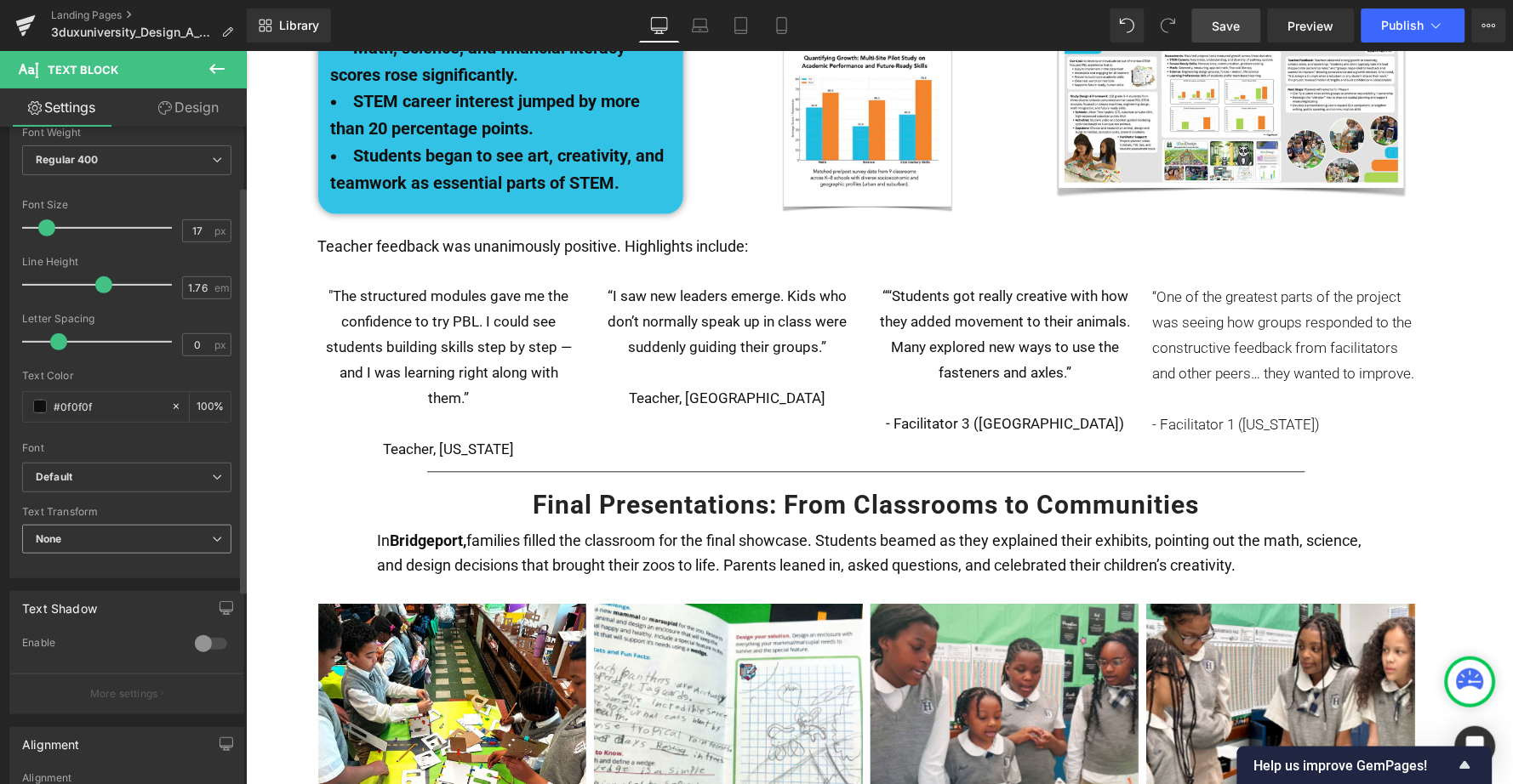
scroll to position [168, 0]
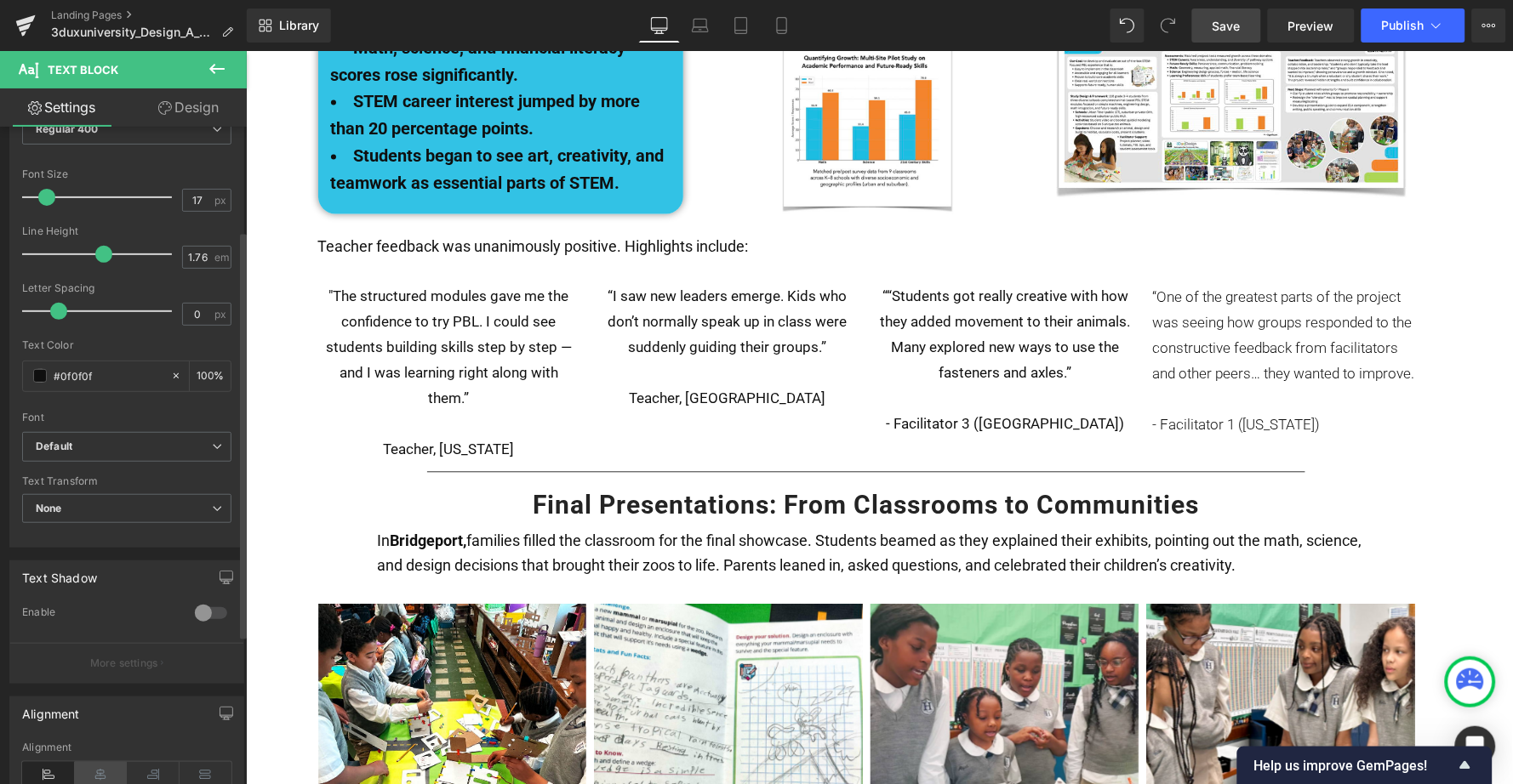
click at [99, 763] on icon at bounding box center [101, 775] width 52 height 25
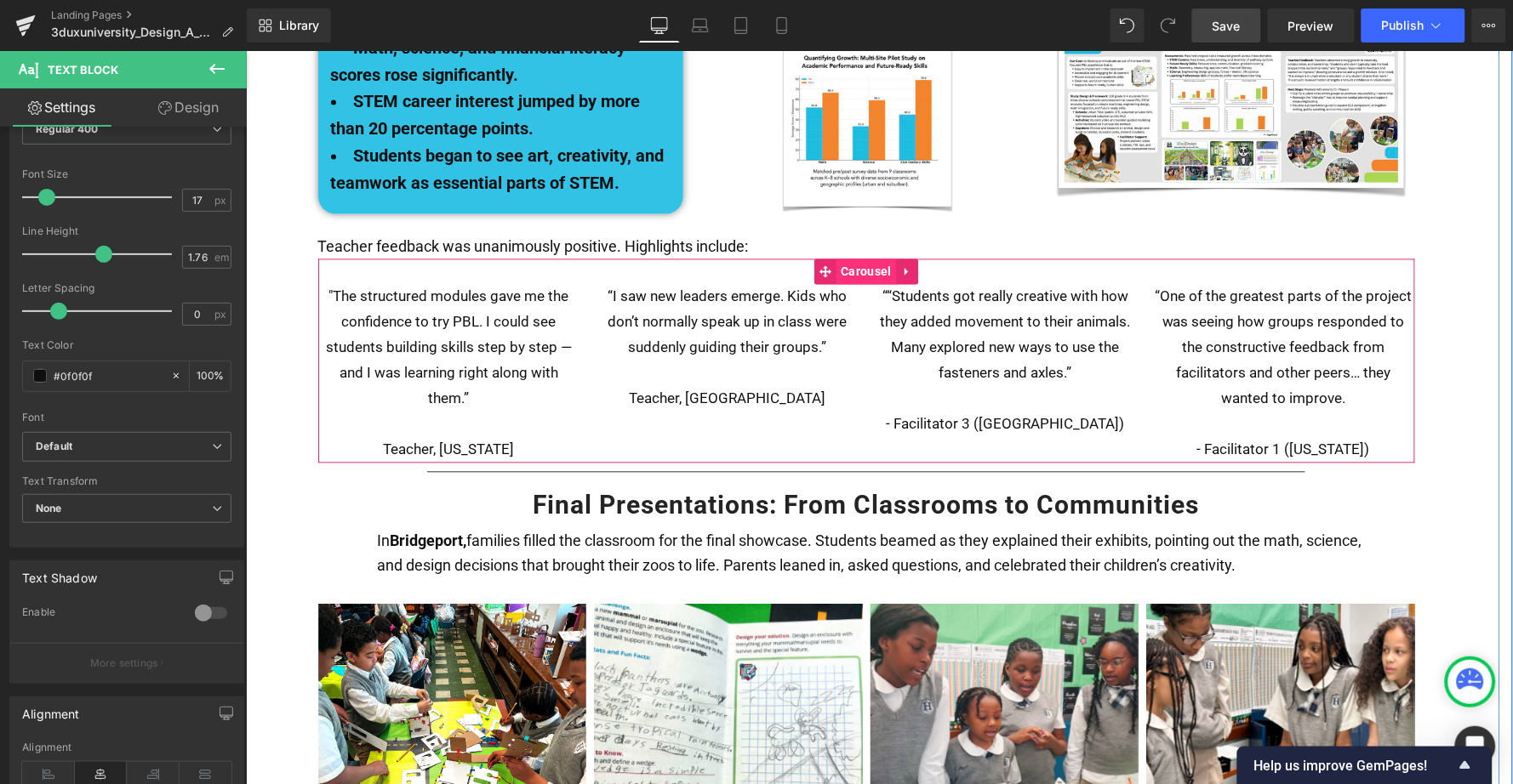
click at [853, 258] on span "Carousel" at bounding box center [866, 271] width 58 height 25
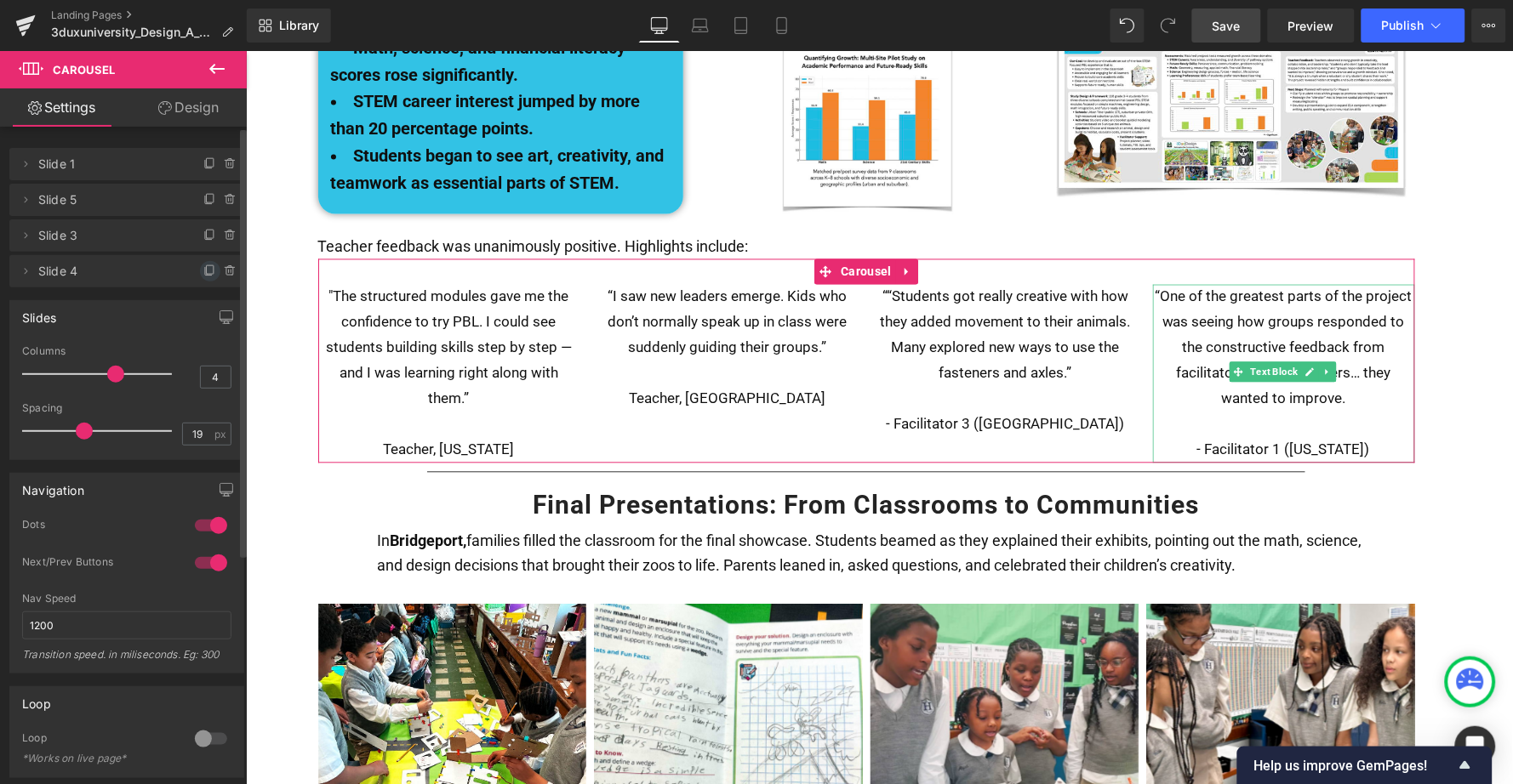
click at [203, 270] on icon at bounding box center [210, 271] width 14 height 14
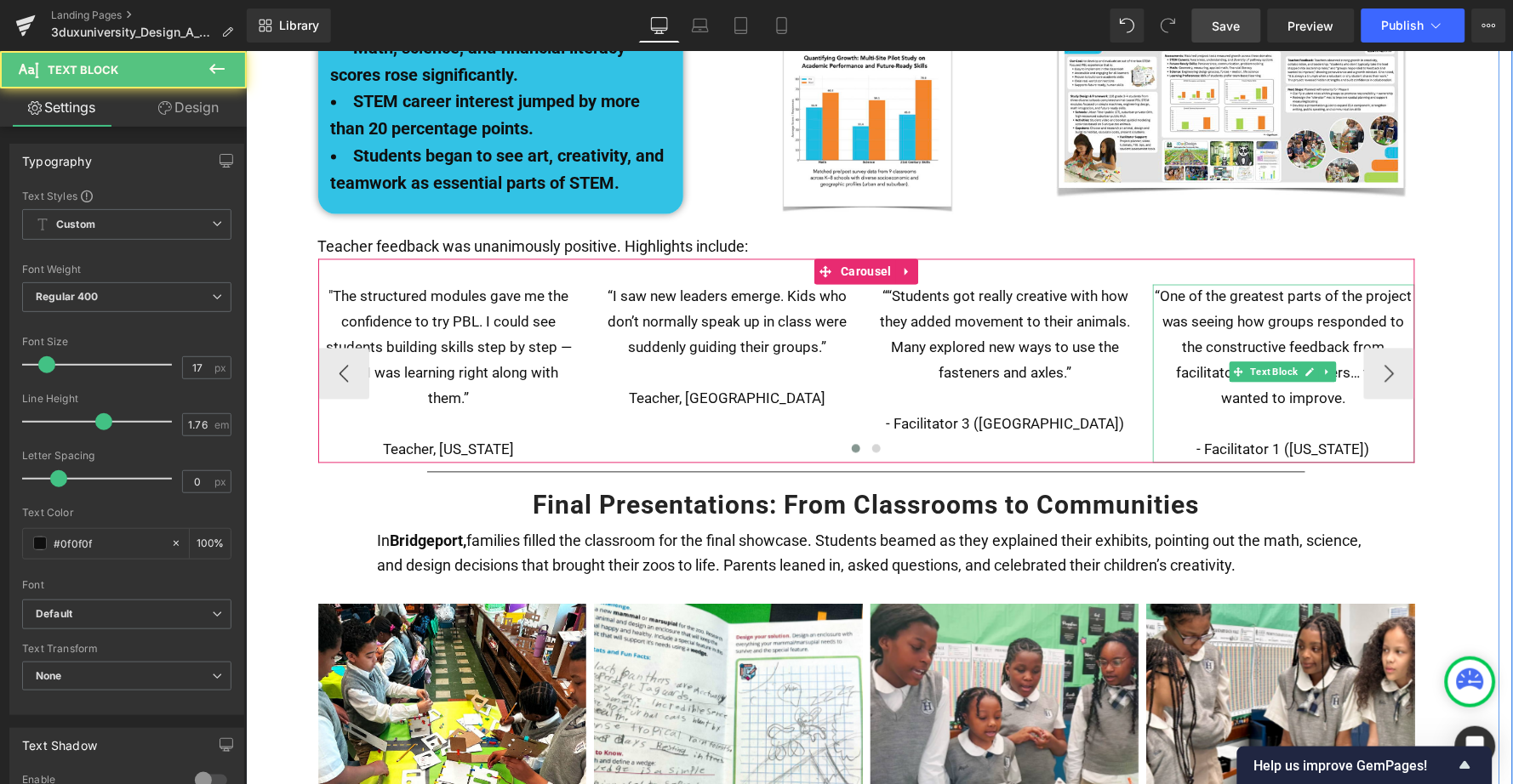
click at [1176, 284] on p "“One of the greatest parts of the project was seeing how groups responded to th…" at bounding box center [1284, 347] width 262 height 127
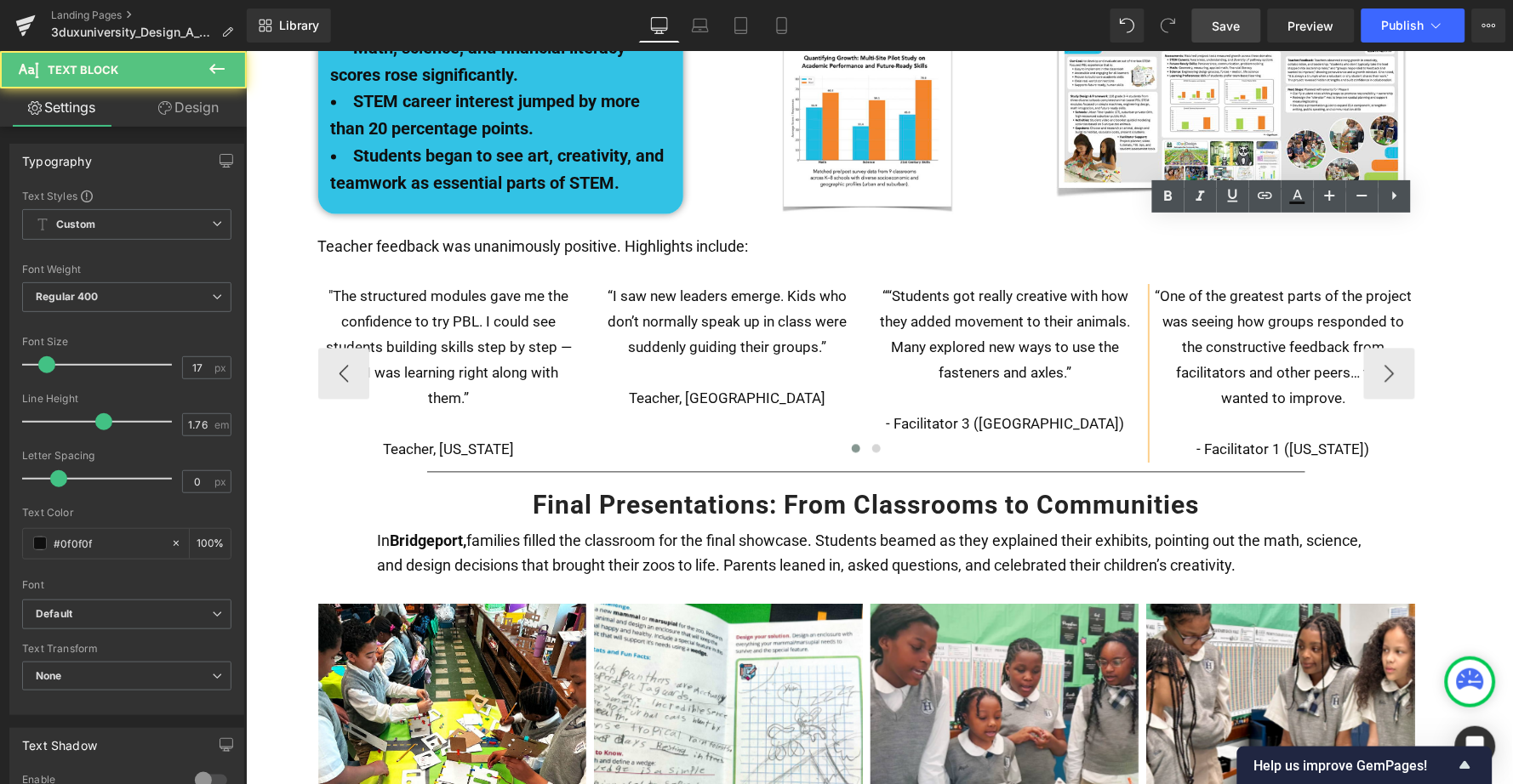
click at [1297, 324] on p "“One of the greatest parts of the project was seeing how groups responded to th…" at bounding box center [1284, 347] width 262 height 127
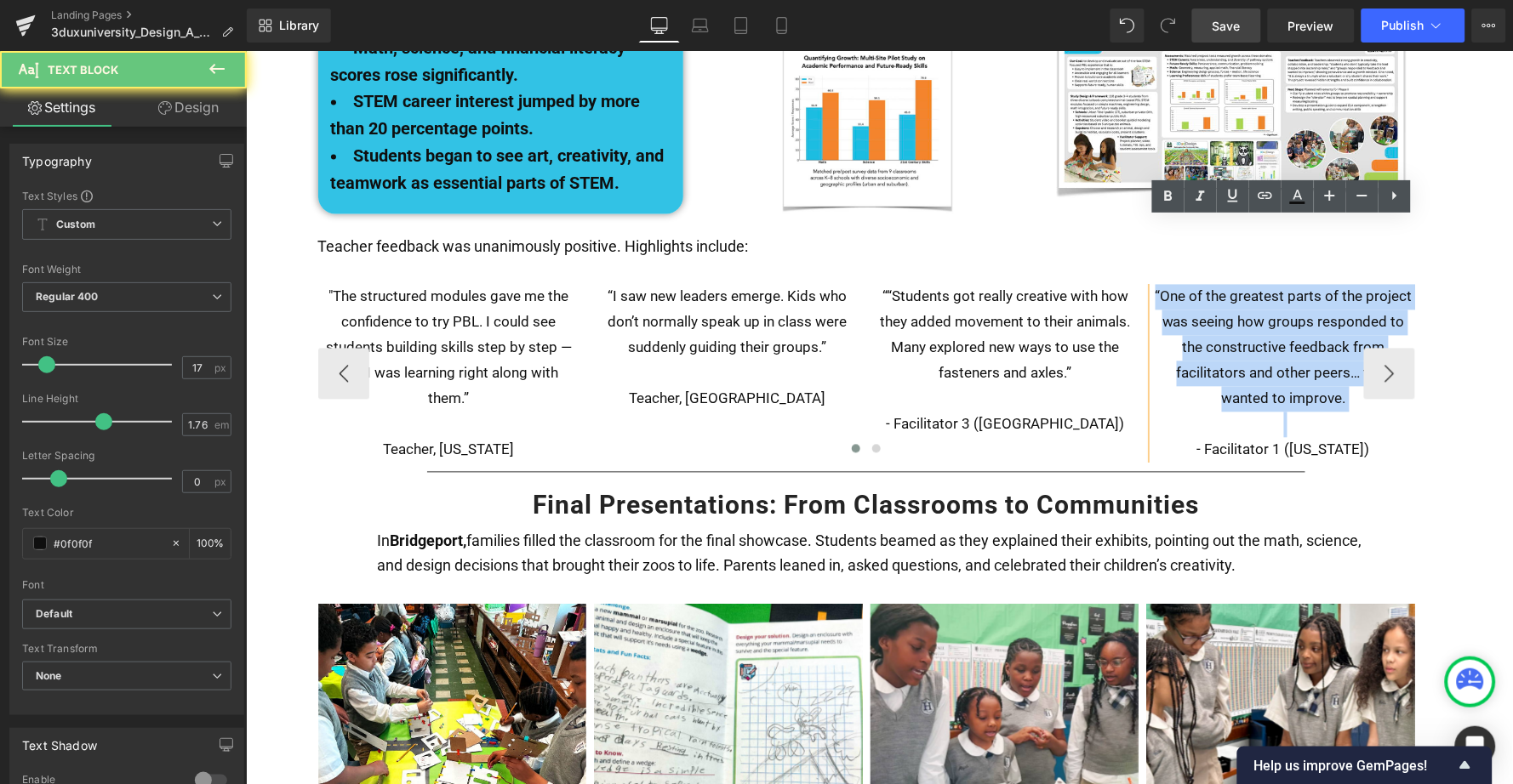
click at [1297, 324] on p "“One of the greatest parts of the project was seeing how groups responded to th…" at bounding box center [1284, 347] width 262 height 127
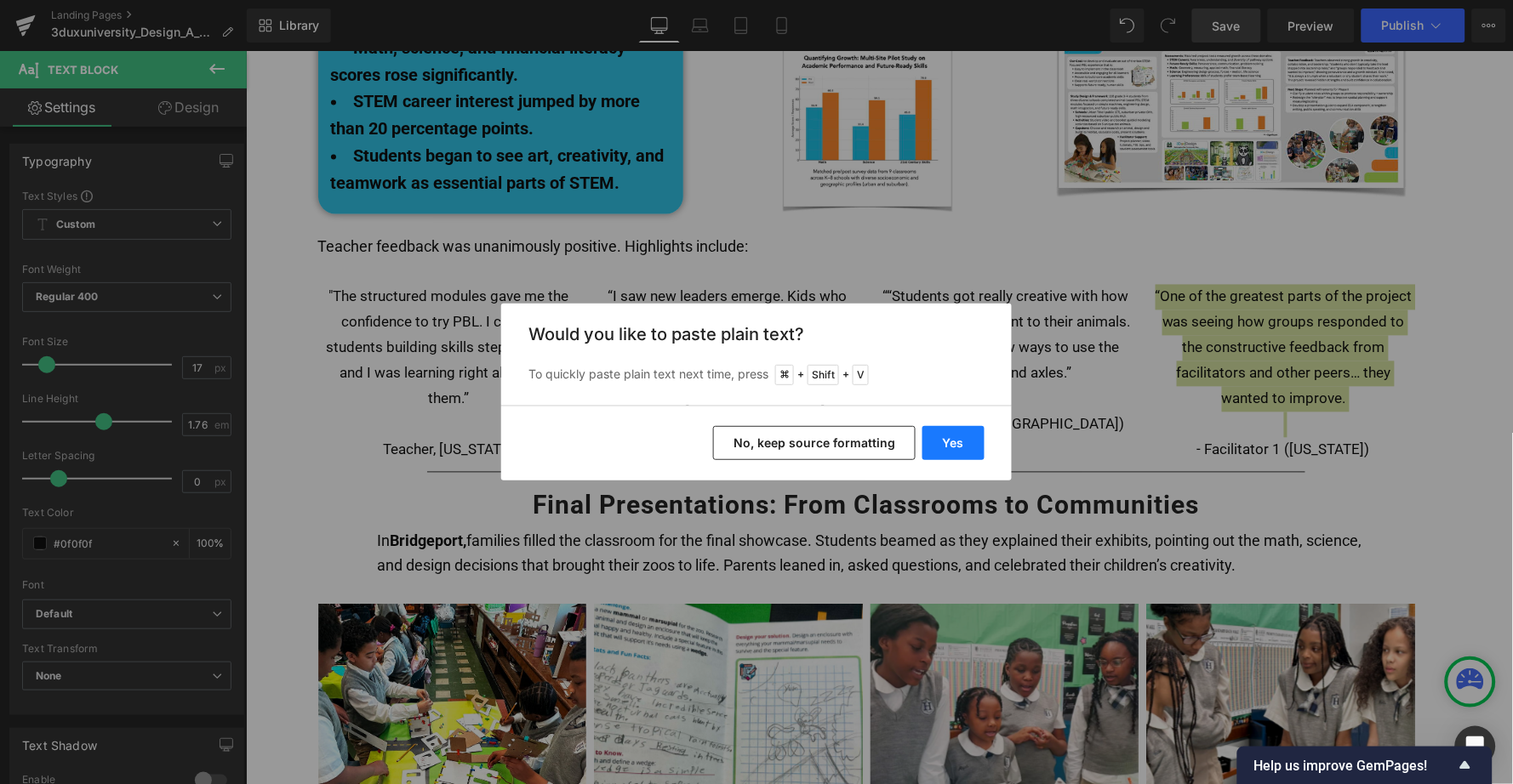
click at [949, 443] on button "Yes" at bounding box center [953, 443] width 62 height 34
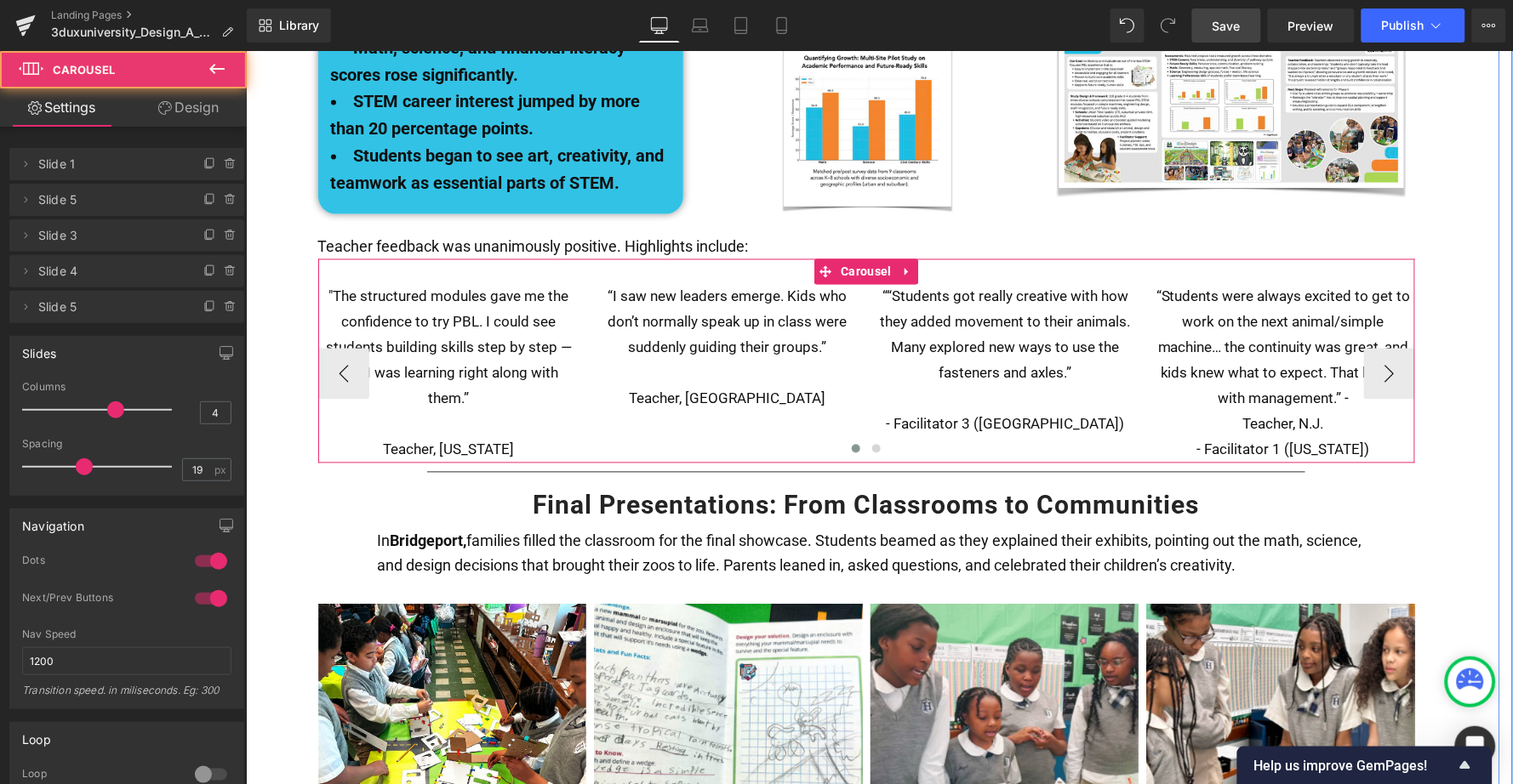
click at [1354, 439] on div at bounding box center [866, 452] width 1097 height 25
drag, startPoint x: 1348, startPoint y: 374, endPoint x: 1254, endPoint y: 376, distance: 94.0
click at [1254, 439] on div at bounding box center [866, 452] width 1097 height 25
click at [1214, 439] on div at bounding box center [866, 452] width 1097 height 25
click at [1338, 412] on p "Teacher, N.J." at bounding box center [1284, 425] width 262 height 25
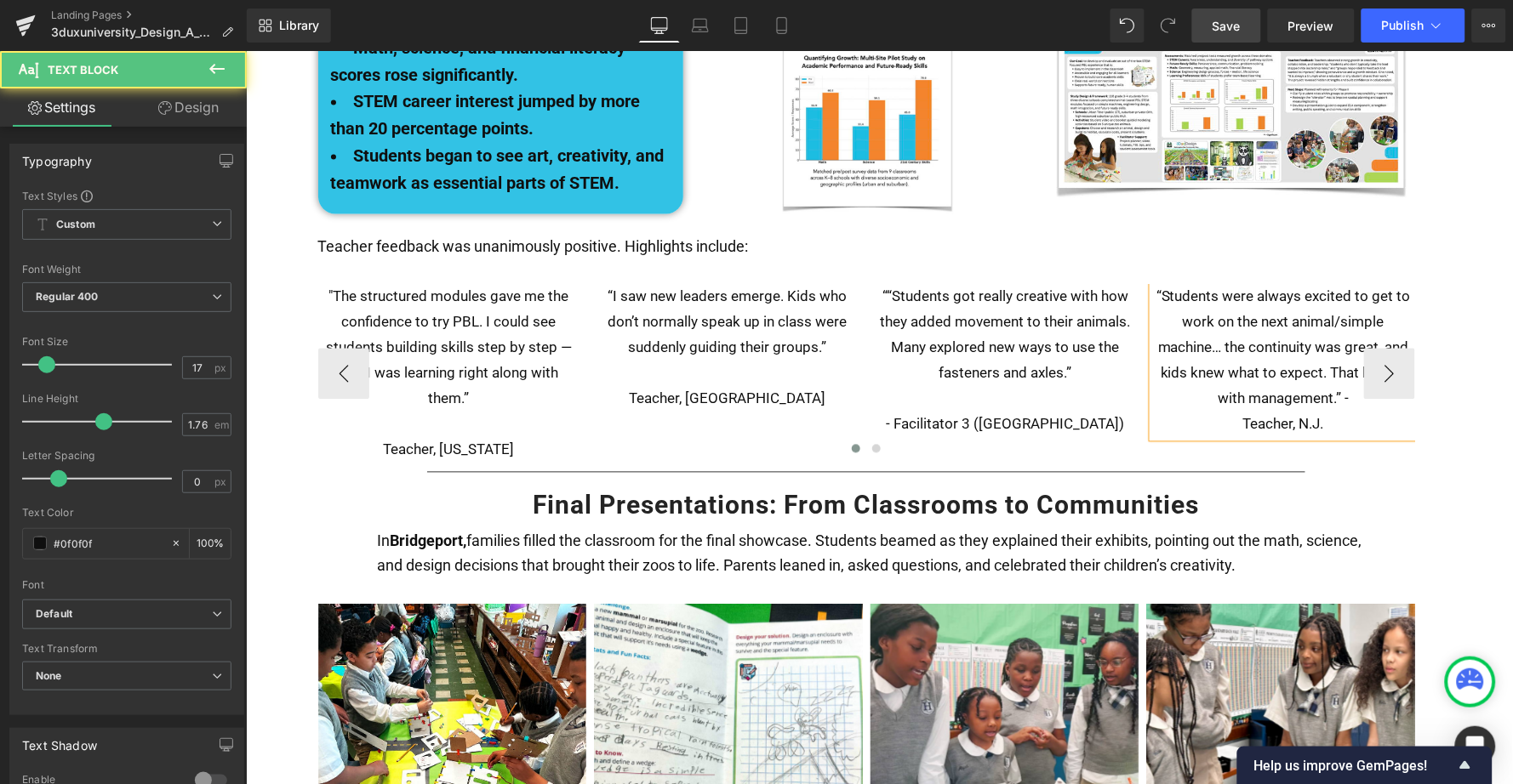
click at [1235, 412] on p "Teacher, N.J." at bounding box center [1284, 425] width 262 height 25
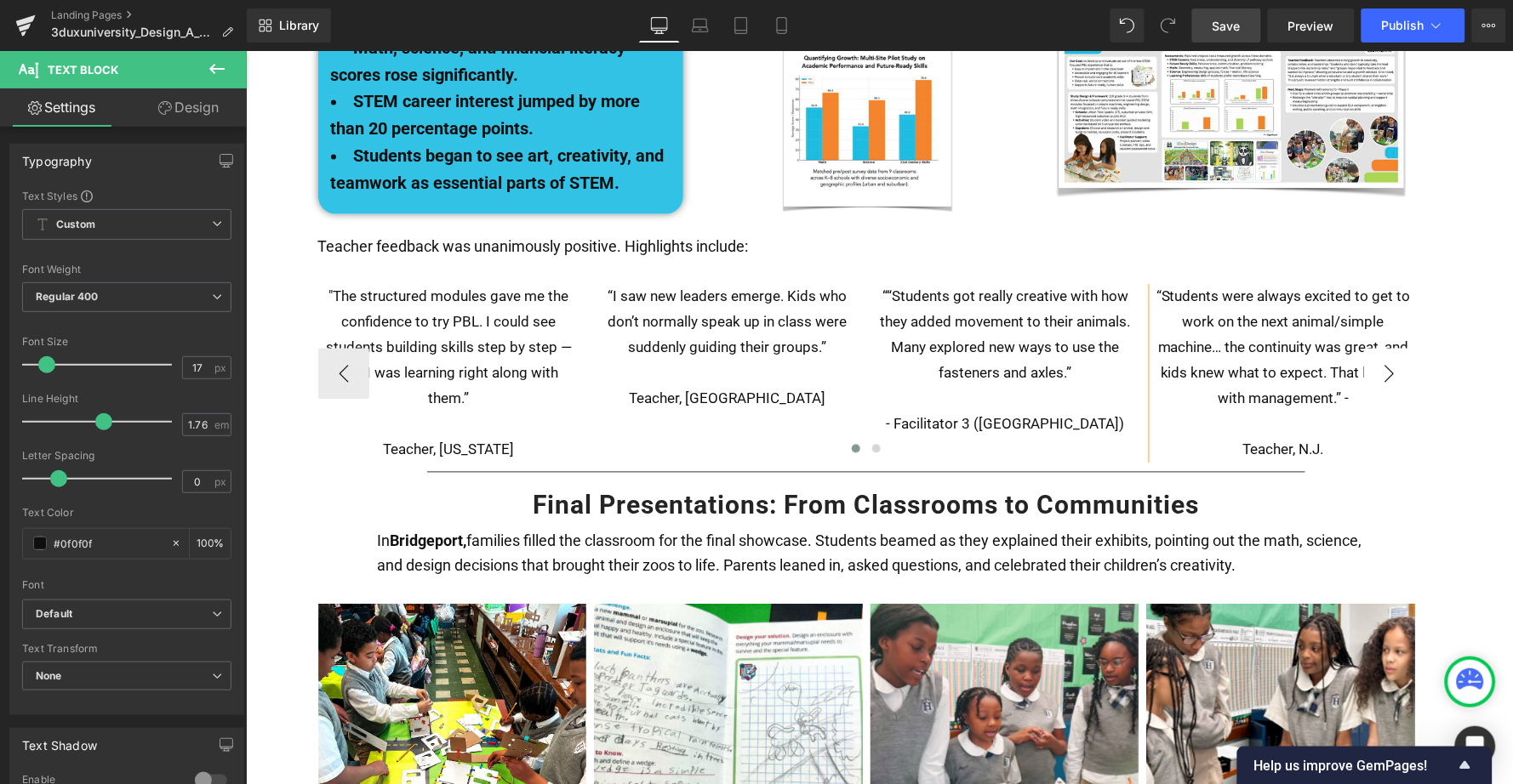
click at [1385, 348] on button "›" at bounding box center [1389, 373] width 52 height 51
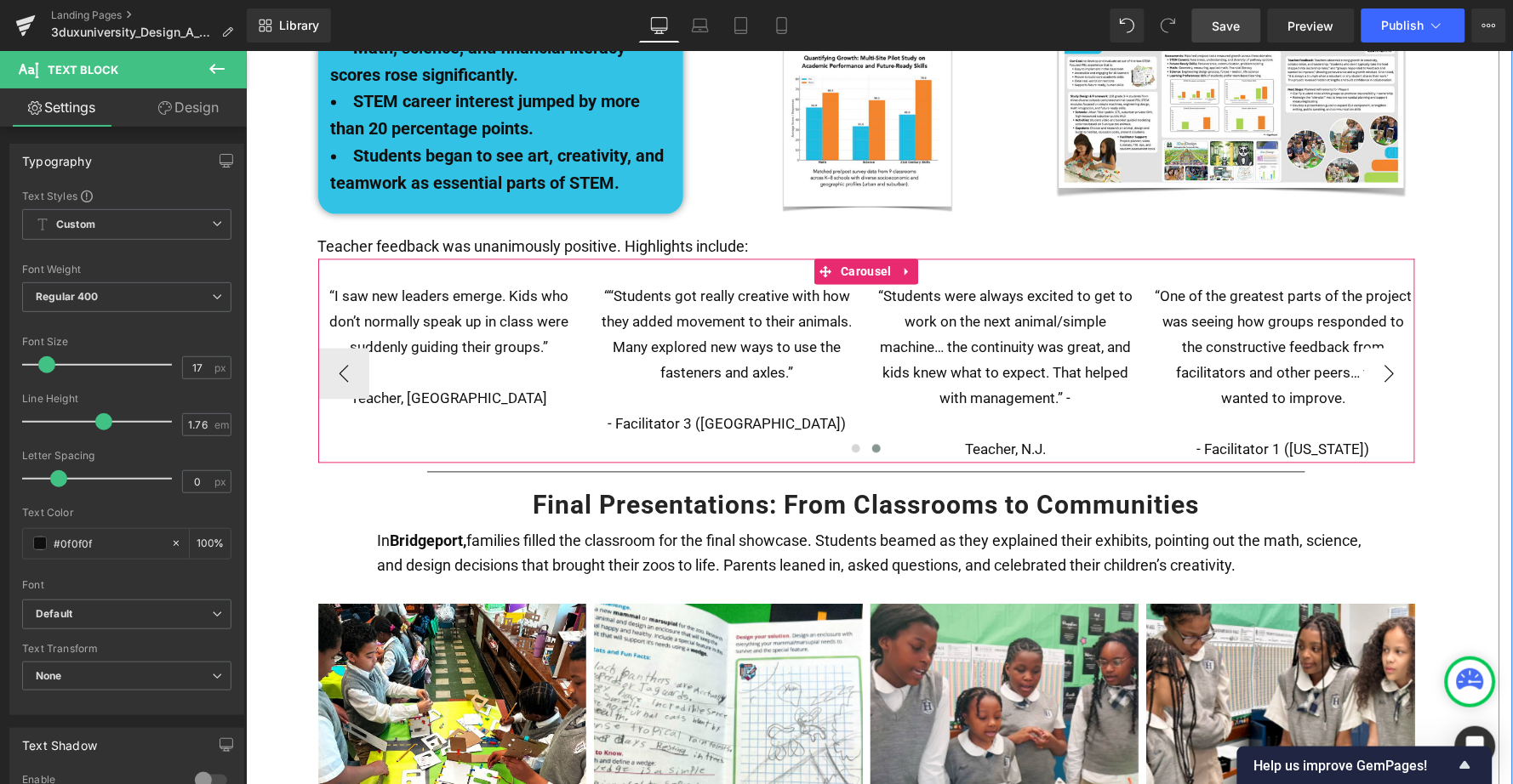
click at [1385, 348] on button "›" at bounding box center [1389, 373] width 52 height 51
click at [332, 348] on button "‹" at bounding box center [343, 373] width 52 height 51
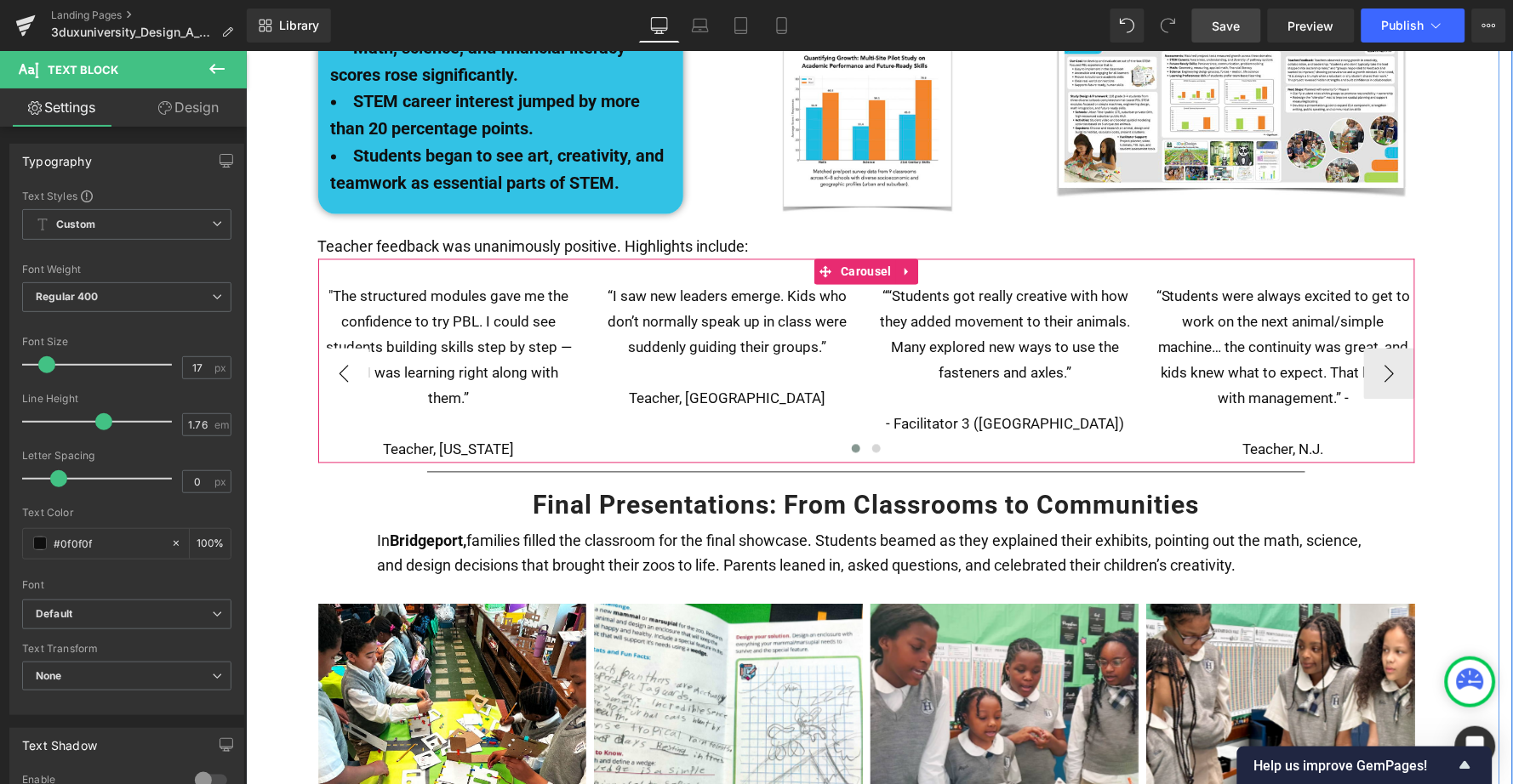
click at [332, 348] on button "‹" at bounding box center [343, 373] width 52 height 51
click at [1393, 348] on button "›" at bounding box center [1389, 373] width 52 height 51
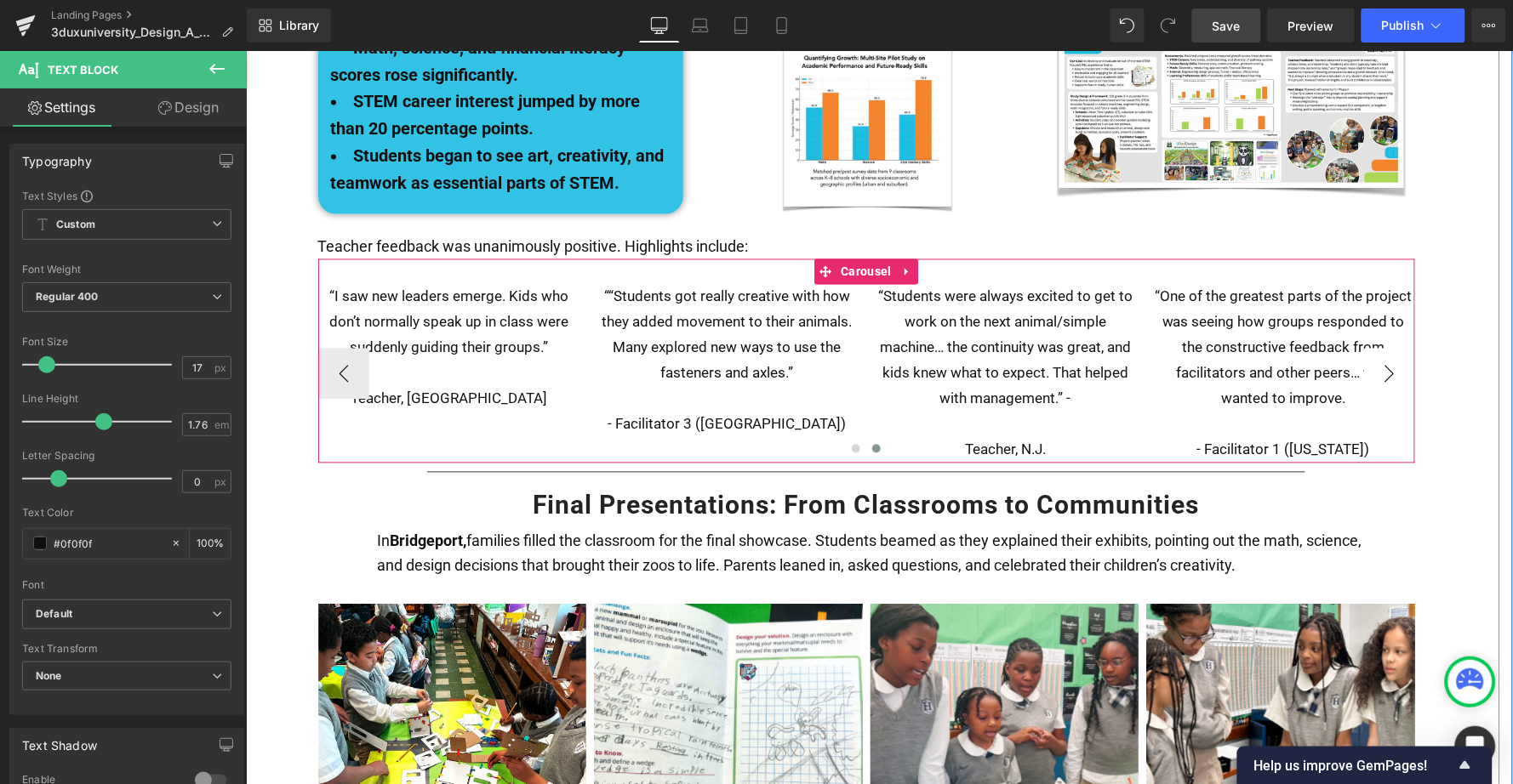
click at [1384, 348] on button "›" at bounding box center [1389, 373] width 52 height 51
click at [861, 258] on span "Carousel" at bounding box center [866, 271] width 58 height 25
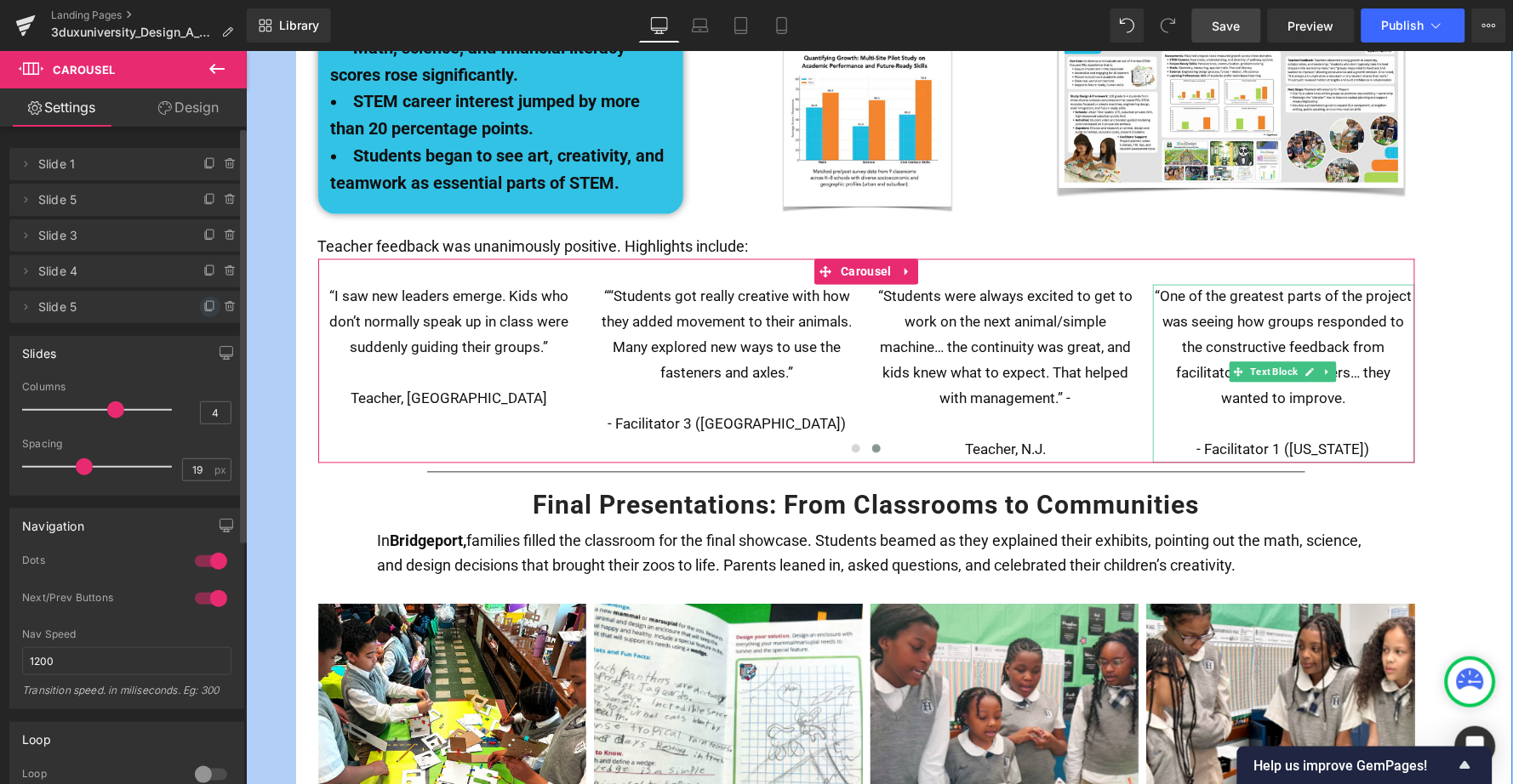
click at [203, 305] on icon at bounding box center [210, 307] width 14 height 14
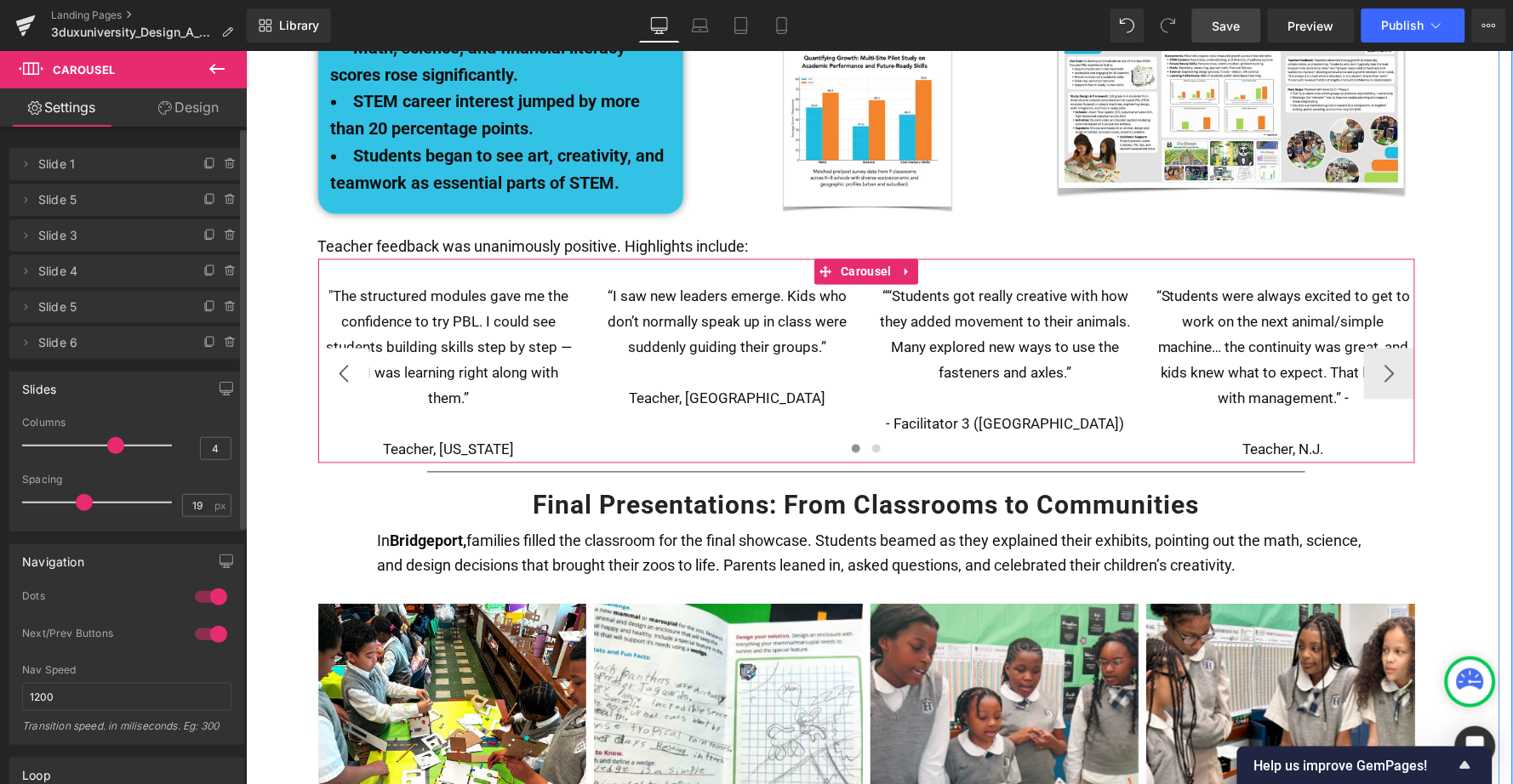
click at [339, 348] on button "‹" at bounding box center [343, 373] width 52 height 51
click at [1386, 348] on button "›" at bounding box center [1389, 373] width 52 height 51
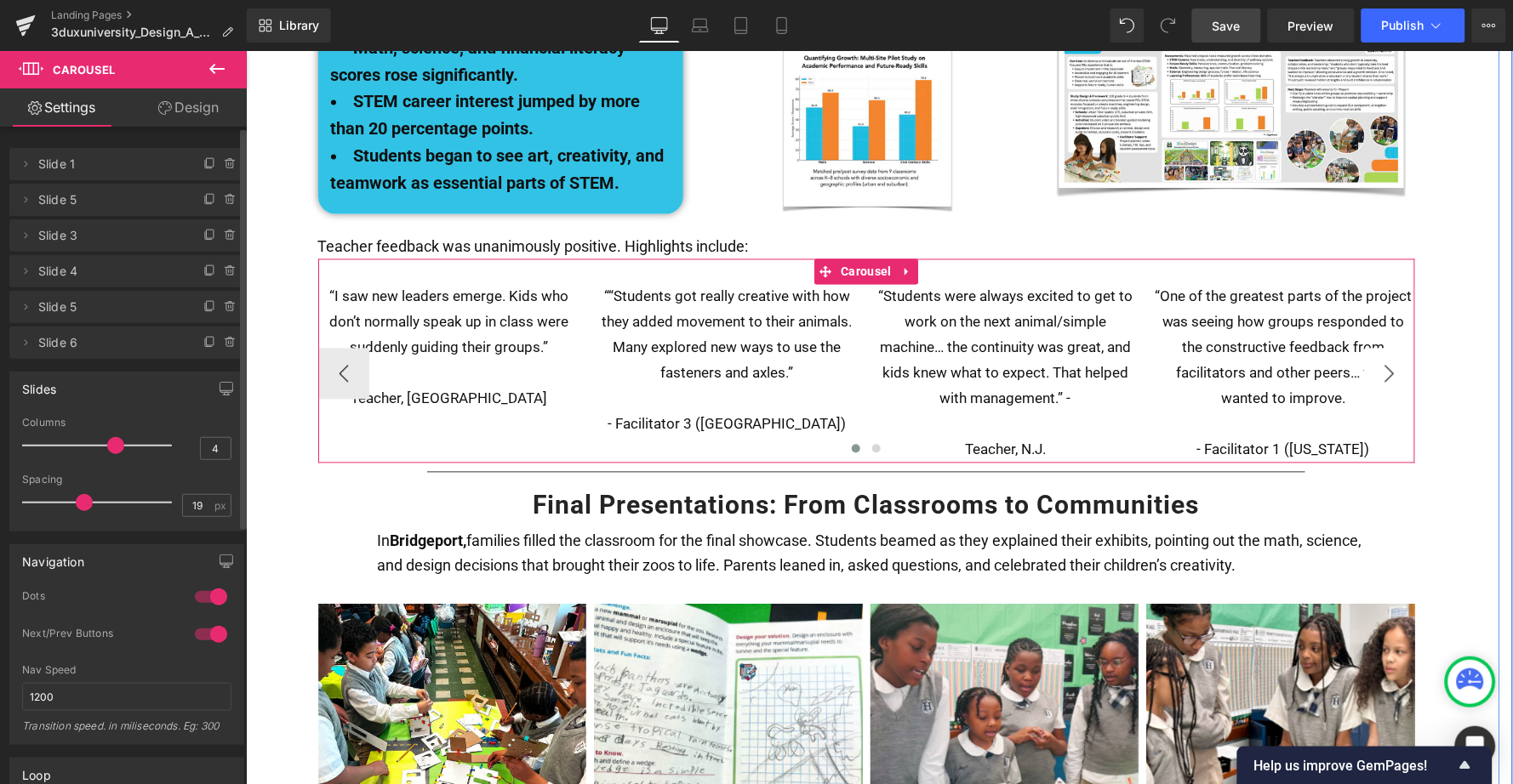
click at [1386, 348] on button "›" at bounding box center [1389, 373] width 52 height 51
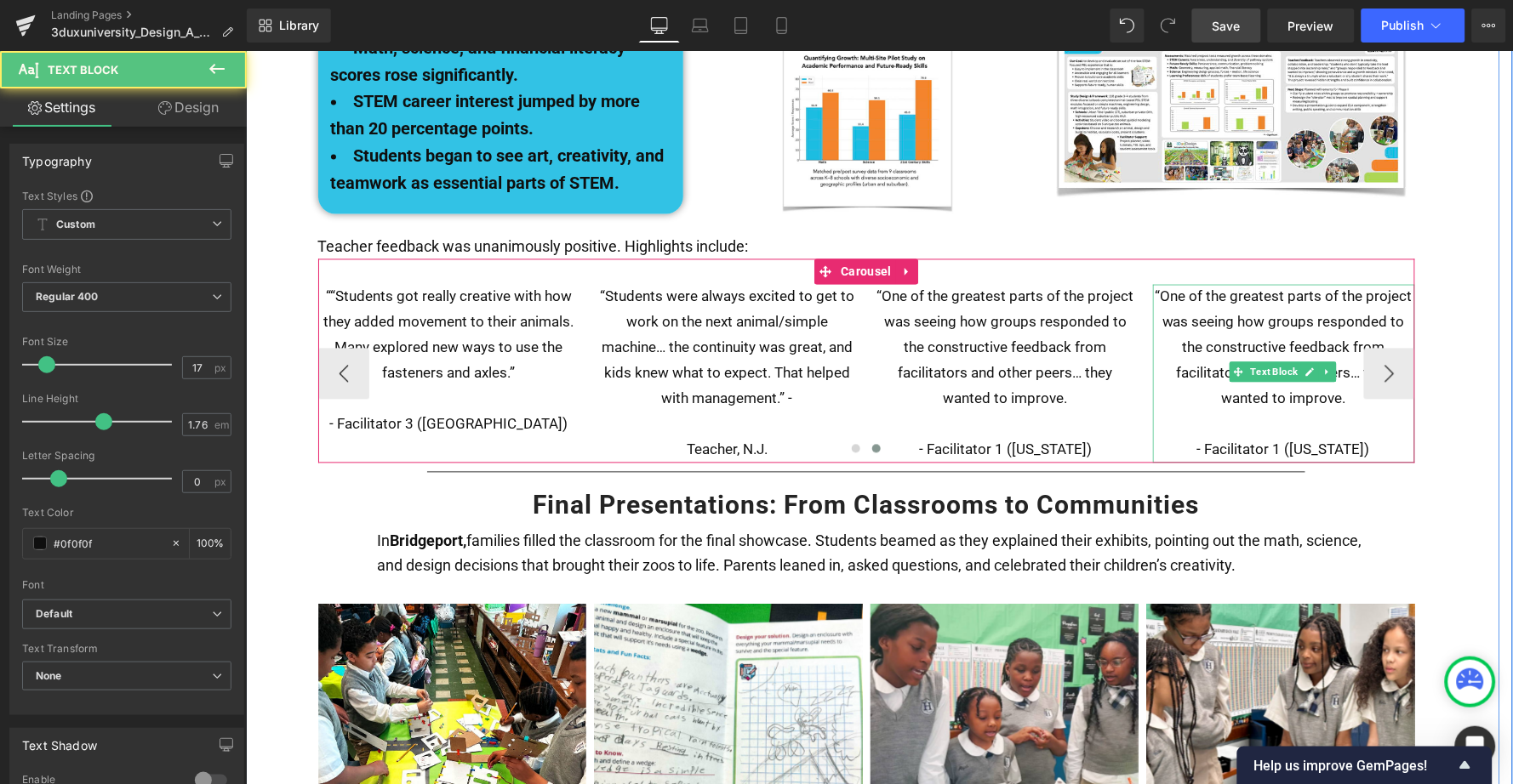
click at [1241, 284] on p "“One of the greatest parts of the project was seeing how groups responded to th…" at bounding box center [1284, 347] width 262 height 127
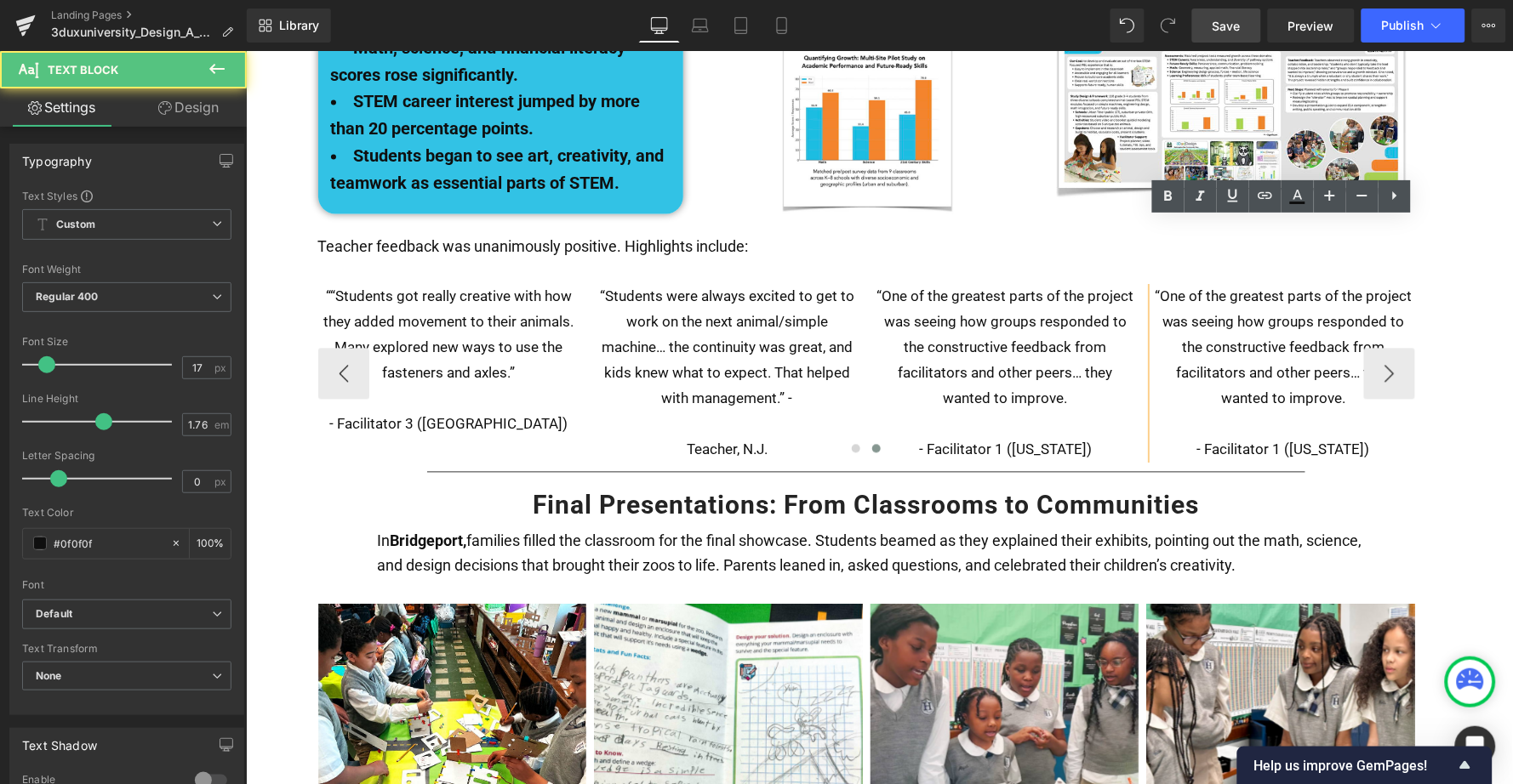
click at [1309, 302] on p "“One of the greatest parts of the project was seeing how groups responded to th…" at bounding box center [1284, 347] width 262 height 127
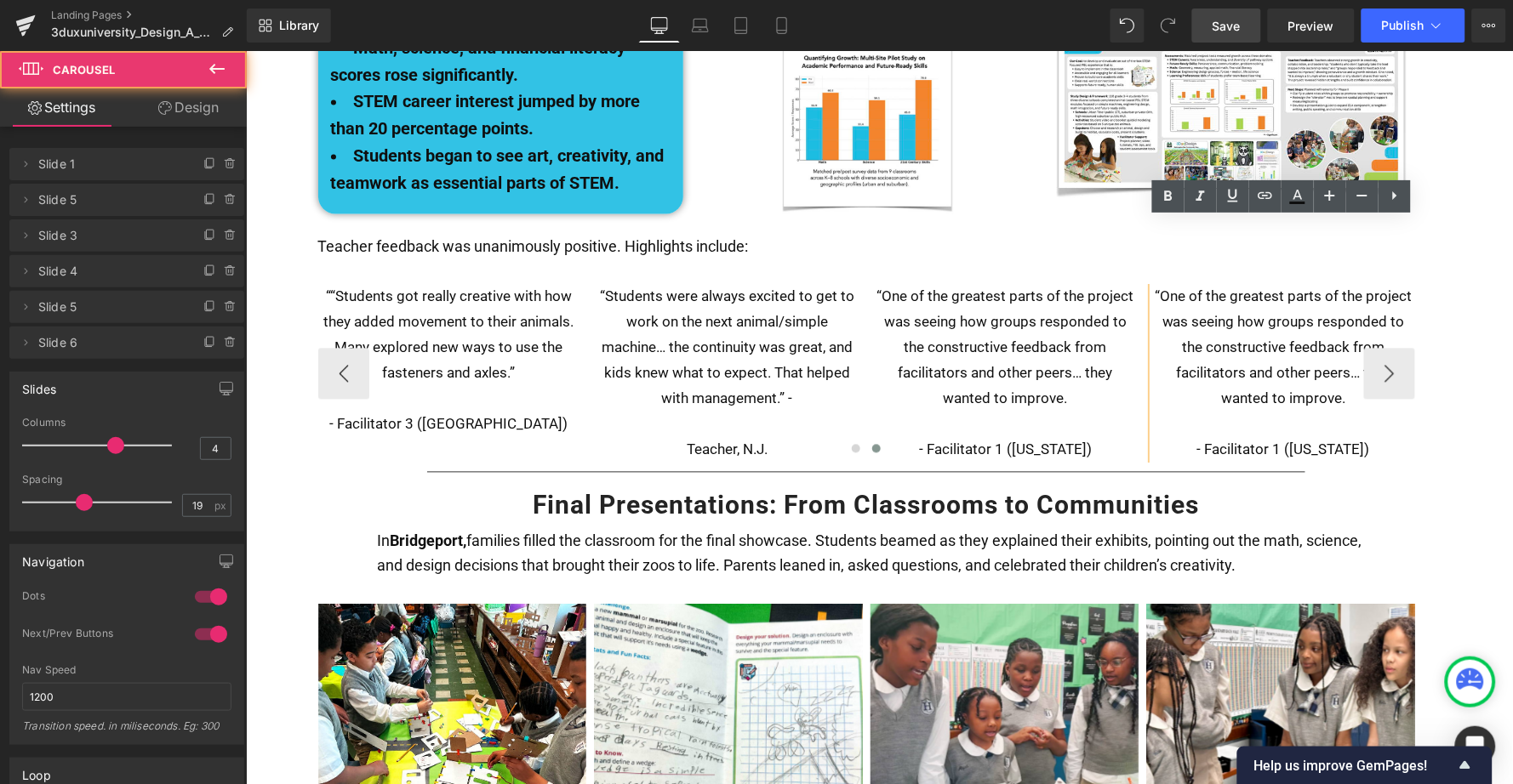
drag, startPoint x: 1348, startPoint y: 374, endPoint x: 1167, endPoint y: 227, distance: 233.2
click at [1167, 284] on div ""The structured modules gave me the confidence to try PBL. I could see students…" at bounding box center [866, 372] width 1097 height 178
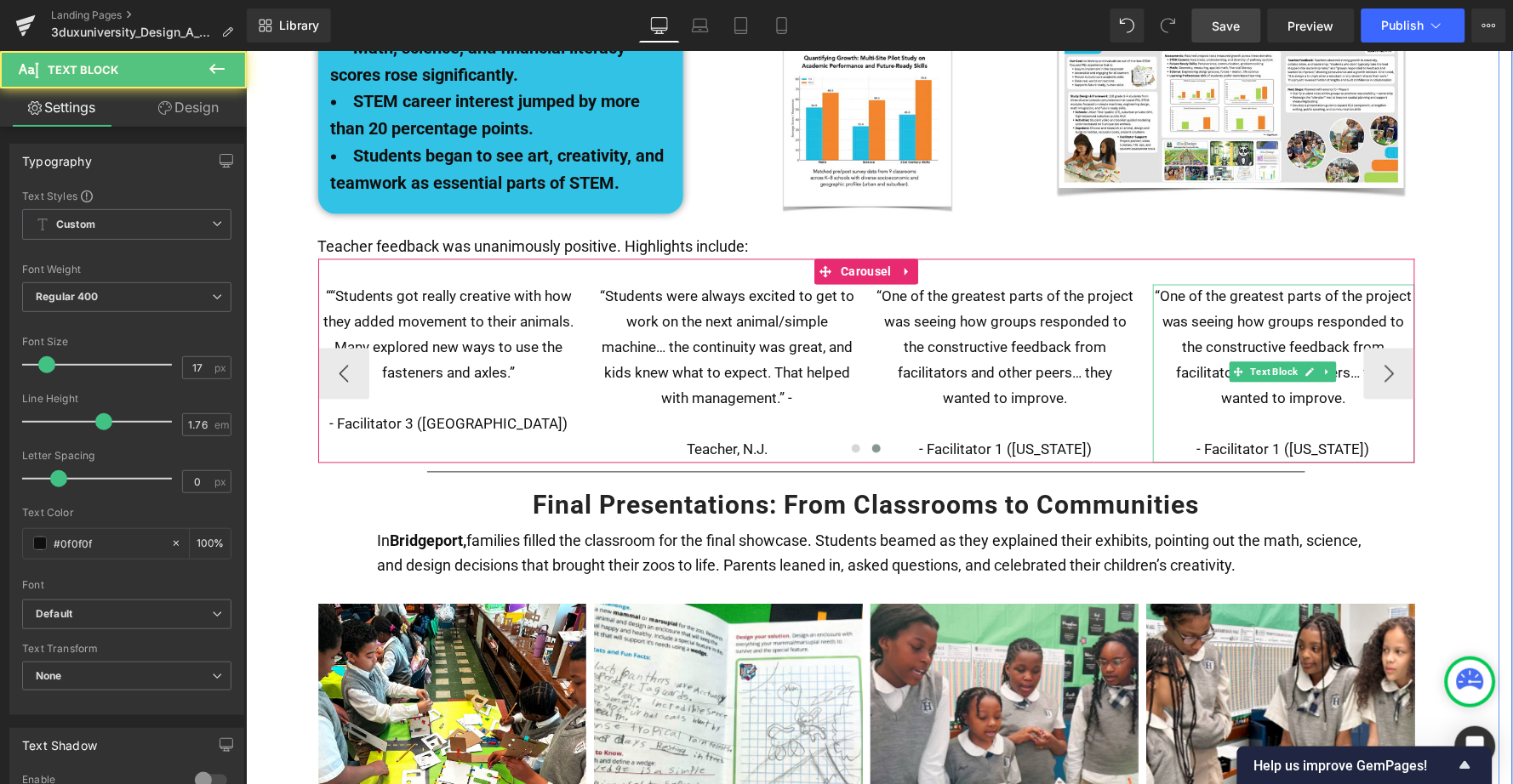
click at [1171, 284] on p "“One of the greatest parts of the project was seeing how groups responded to th…" at bounding box center [1284, 347] width 262 height 127
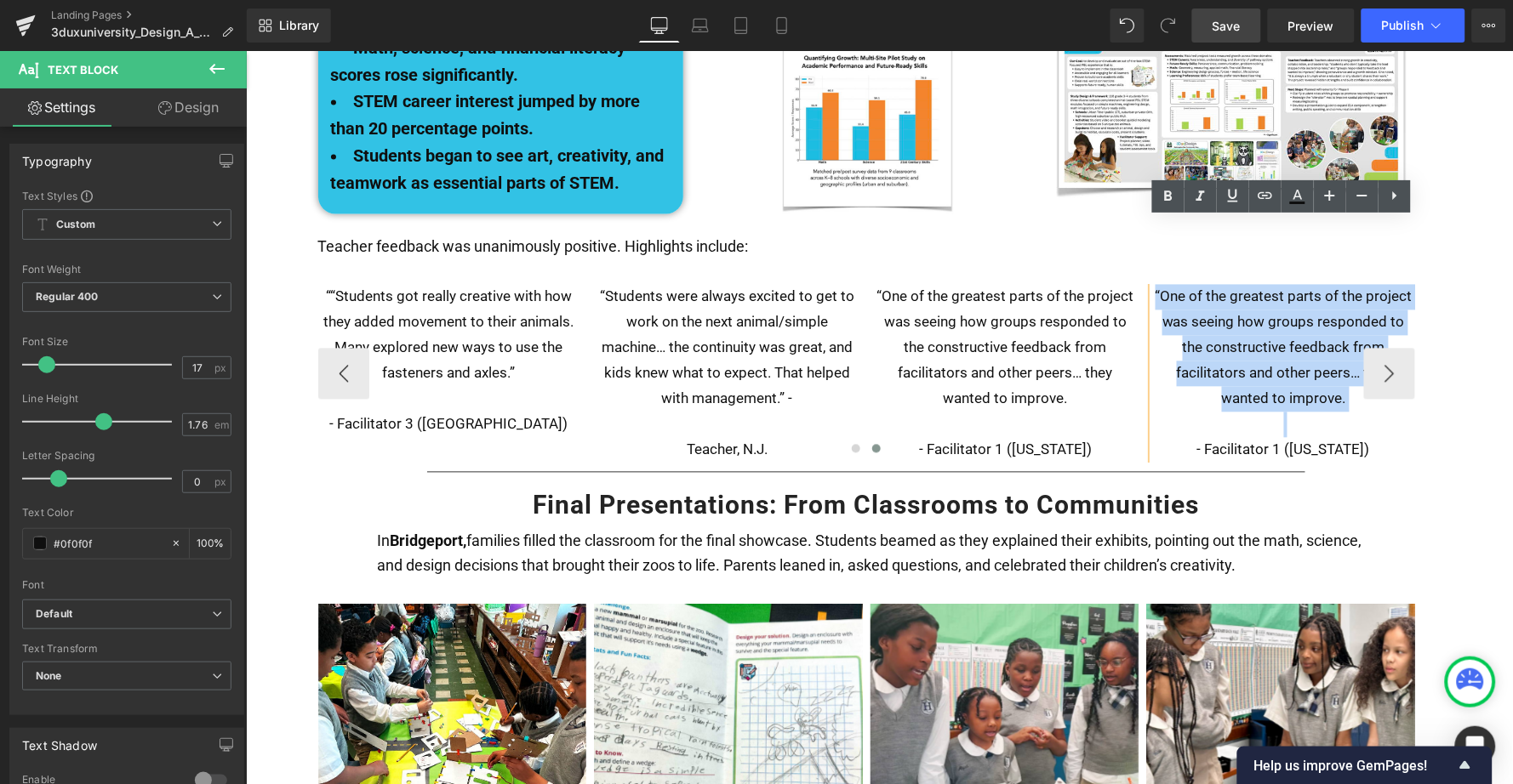
drag, startPoint x: 1153, startPoint y: 229, endPoint x: 1314, endPoint y: 375, distance: 217.3
click at [1314, 375] on div ""The structured modules gave me the confidence to try PBL. I could see students…" at bounding box center [866, 372] width 1097 height 178
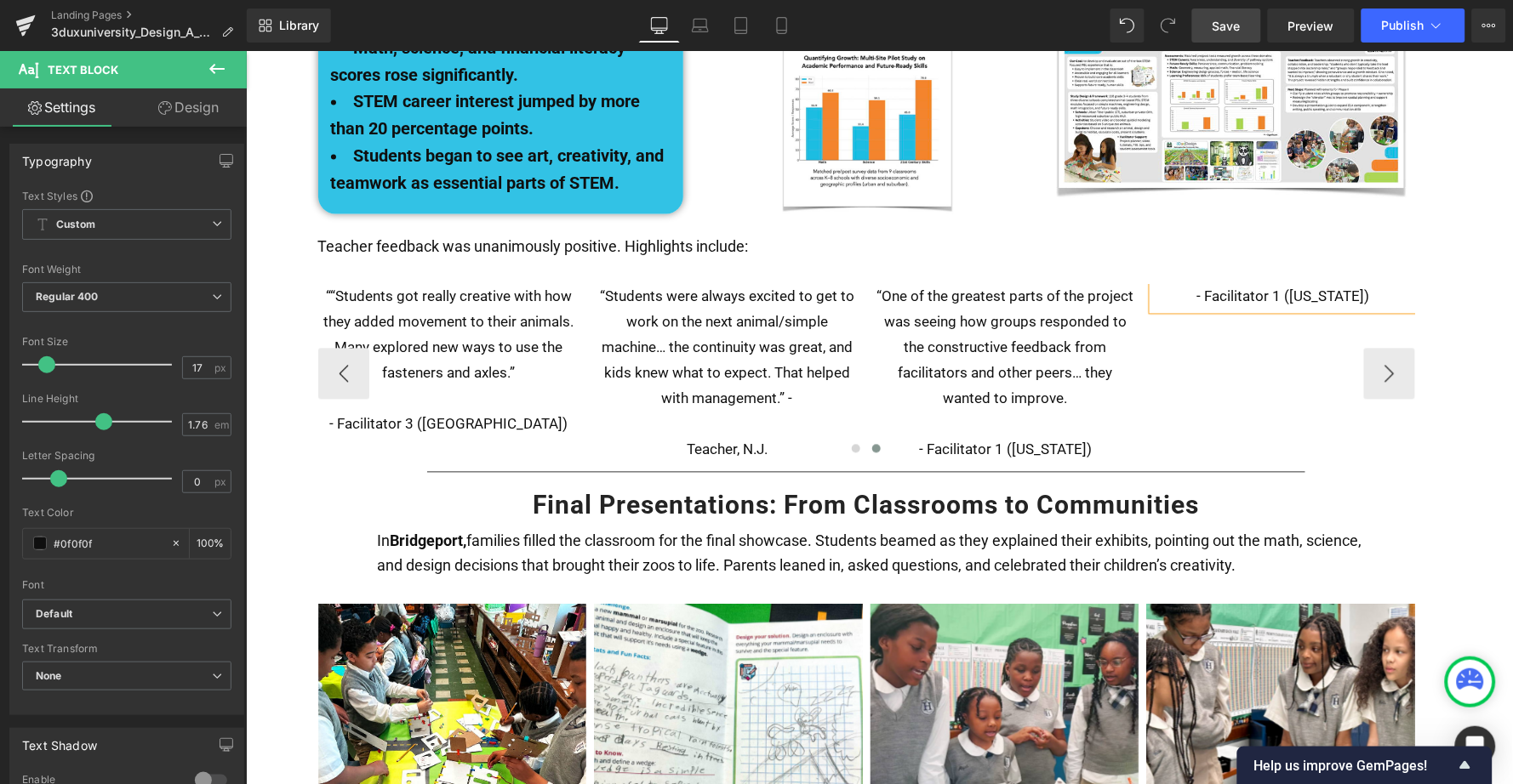
click at [1269, 288] on span "- Facilitator 1 ([US_STATE])" at bounding box center [1283, 296] width 173 height 17
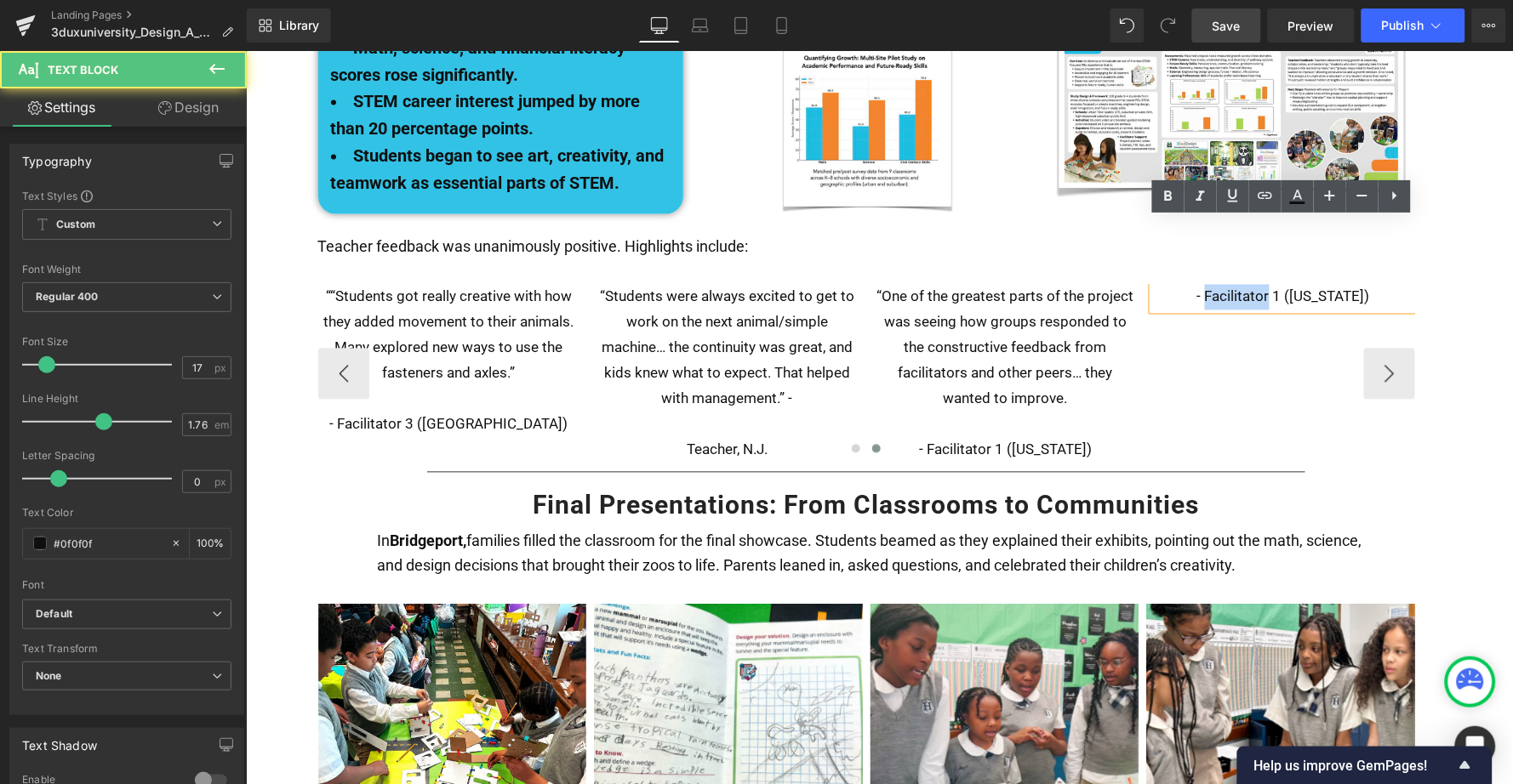
click at [1269, 288] on span "- Facilitator 1 ([US_STATE])" at bounding box center [1283, 296] width 173 height 17
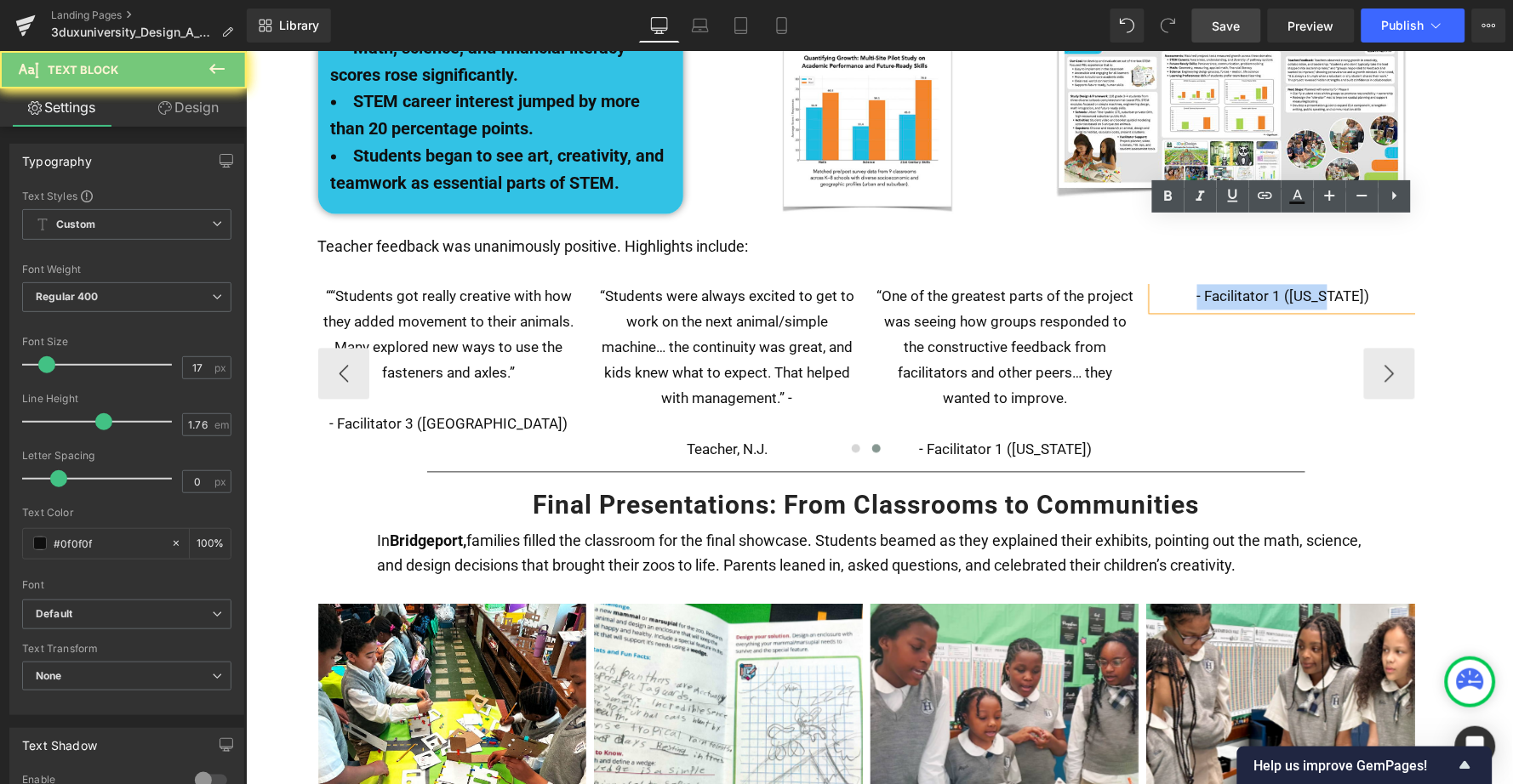
click at [1269, 288] on span "- Facilitator 1 ([US_STATE])" at bounding box center [1283, 296] width 173 height 17
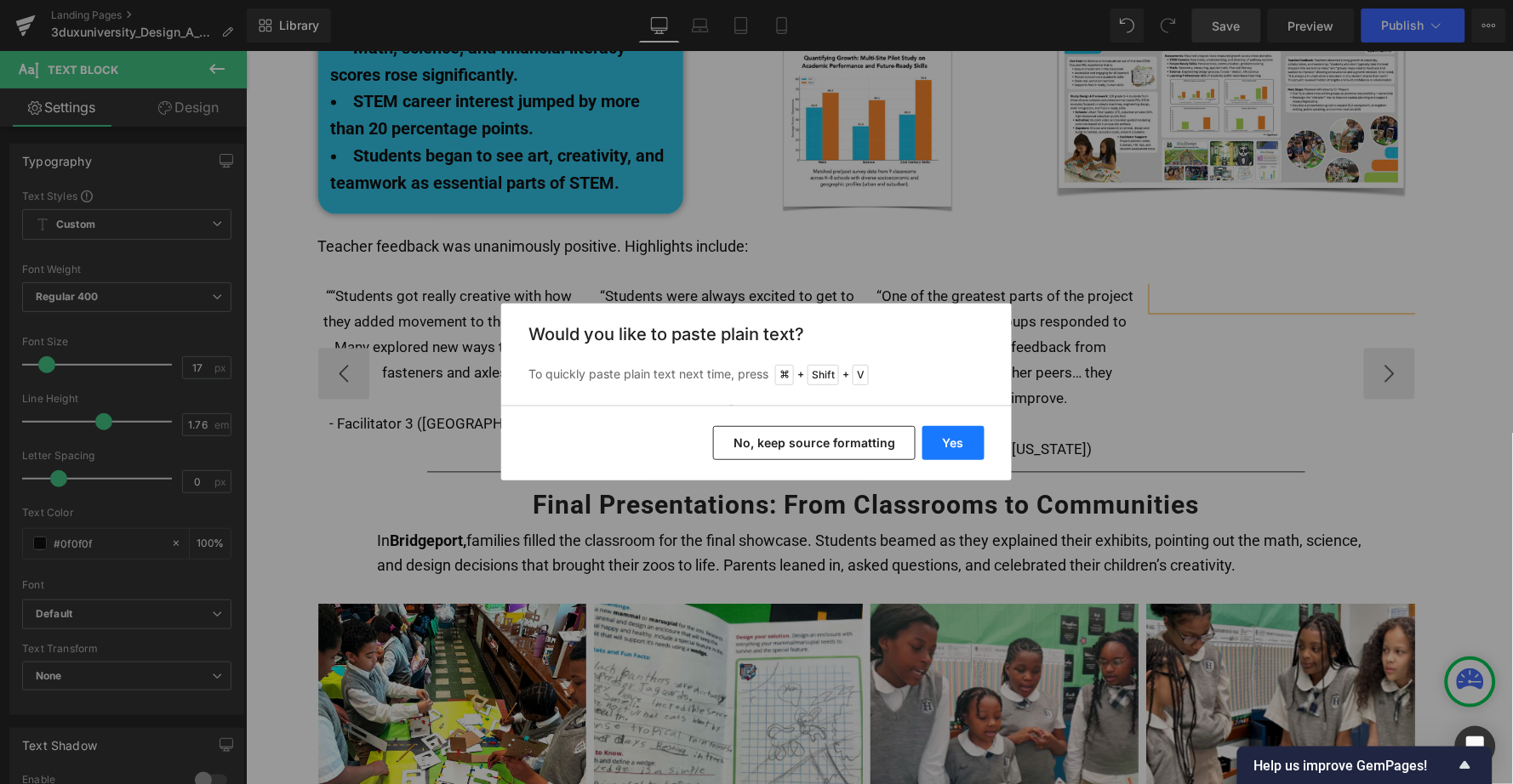
click at [946, 447] on button "Yes" at bounding box center [953, 443] width 62 height 34
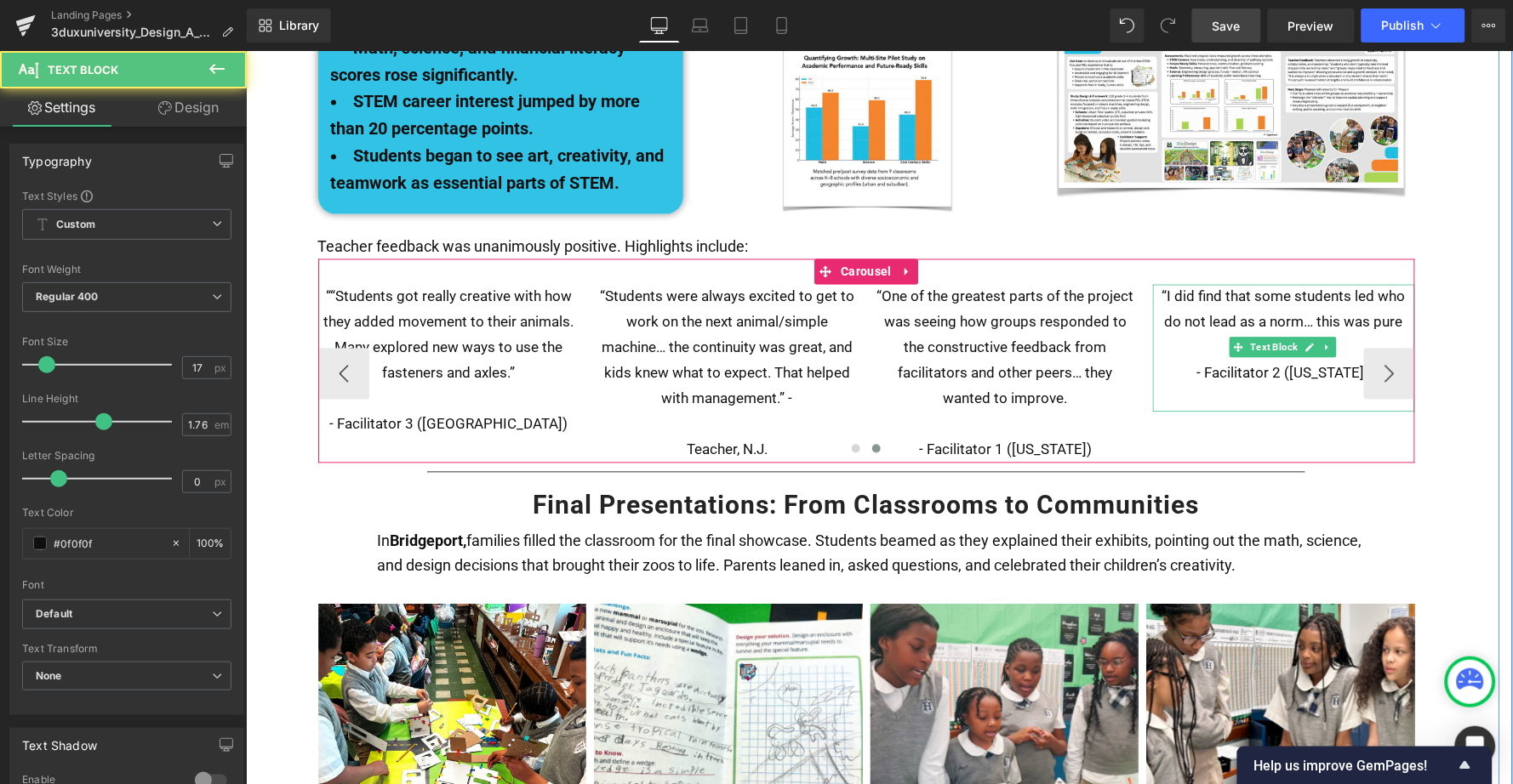
click at [1346, 284] on p "“I did find that some students led who do not lead as a norm… this was pure joy…" at bounding box center [1284, 322] width 262 height 77
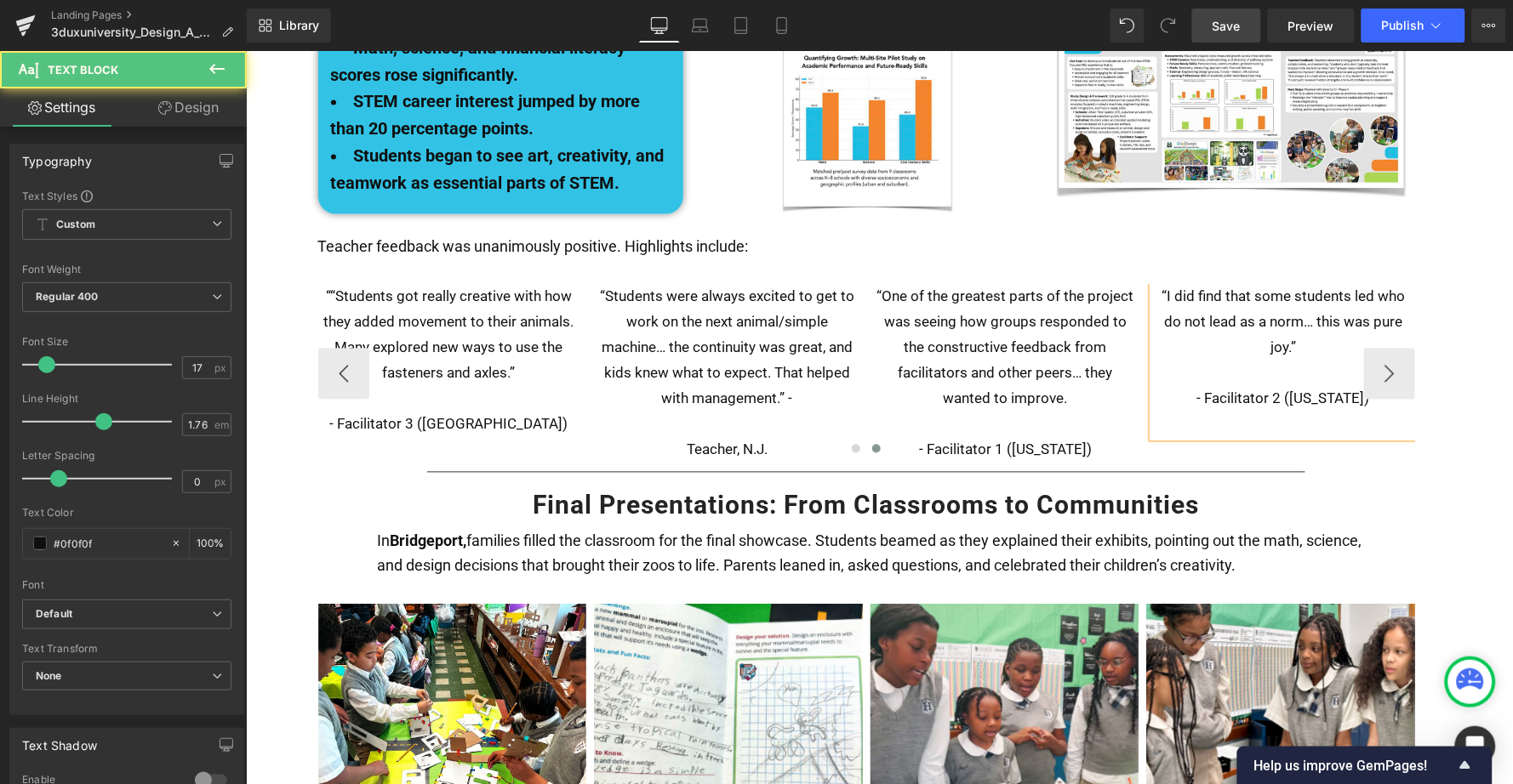
click at [1222, 387] on p "- Facilitator 2 ([US_STATE])" at bounding box center [1284, 399] width 262 height 25
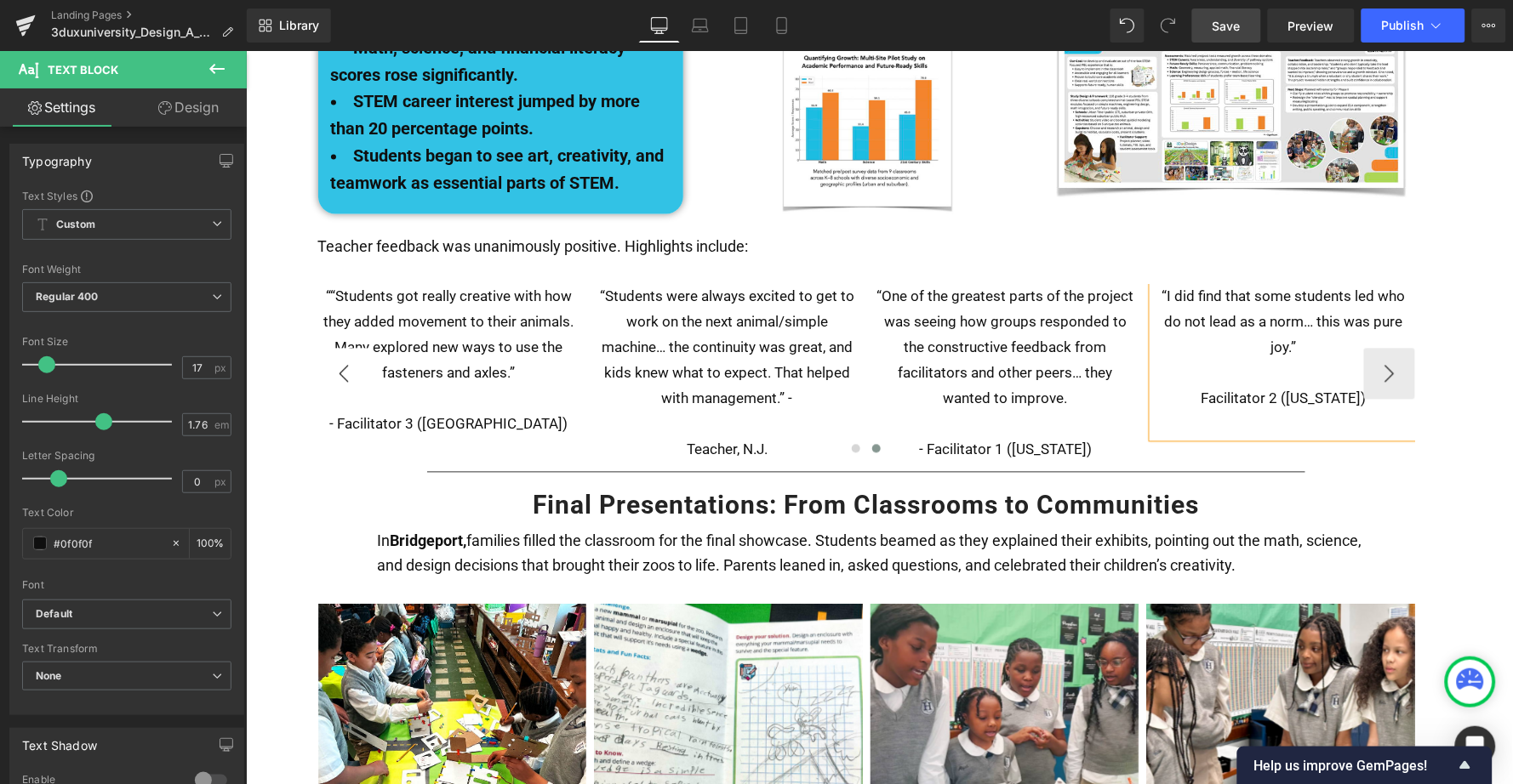
click at [327, 348] on button "‹" at bounding box center [343, 373] width 52 height 51
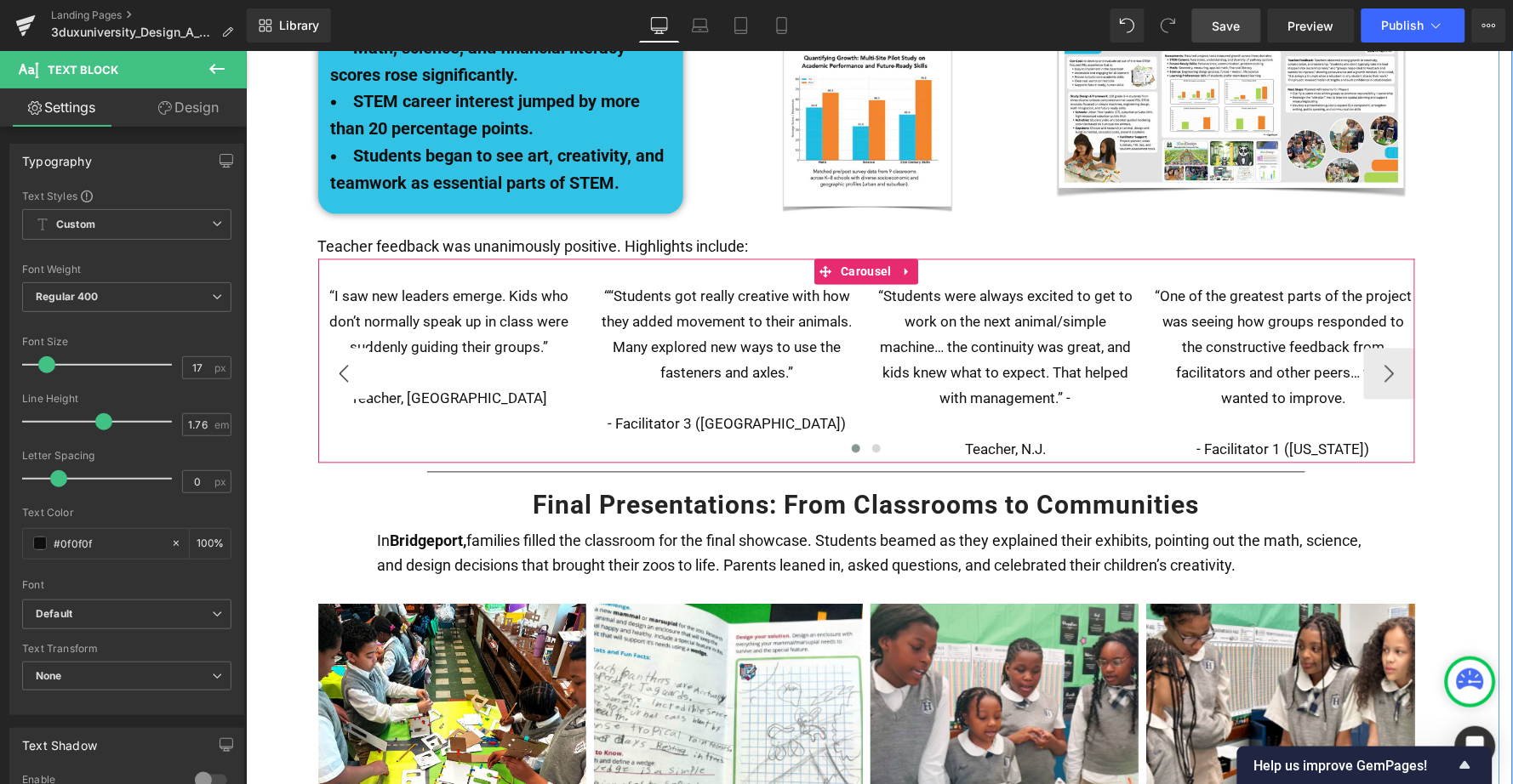
click at [327, 348] on button "‹" at bounding box center [343, 373] width 52 height 51
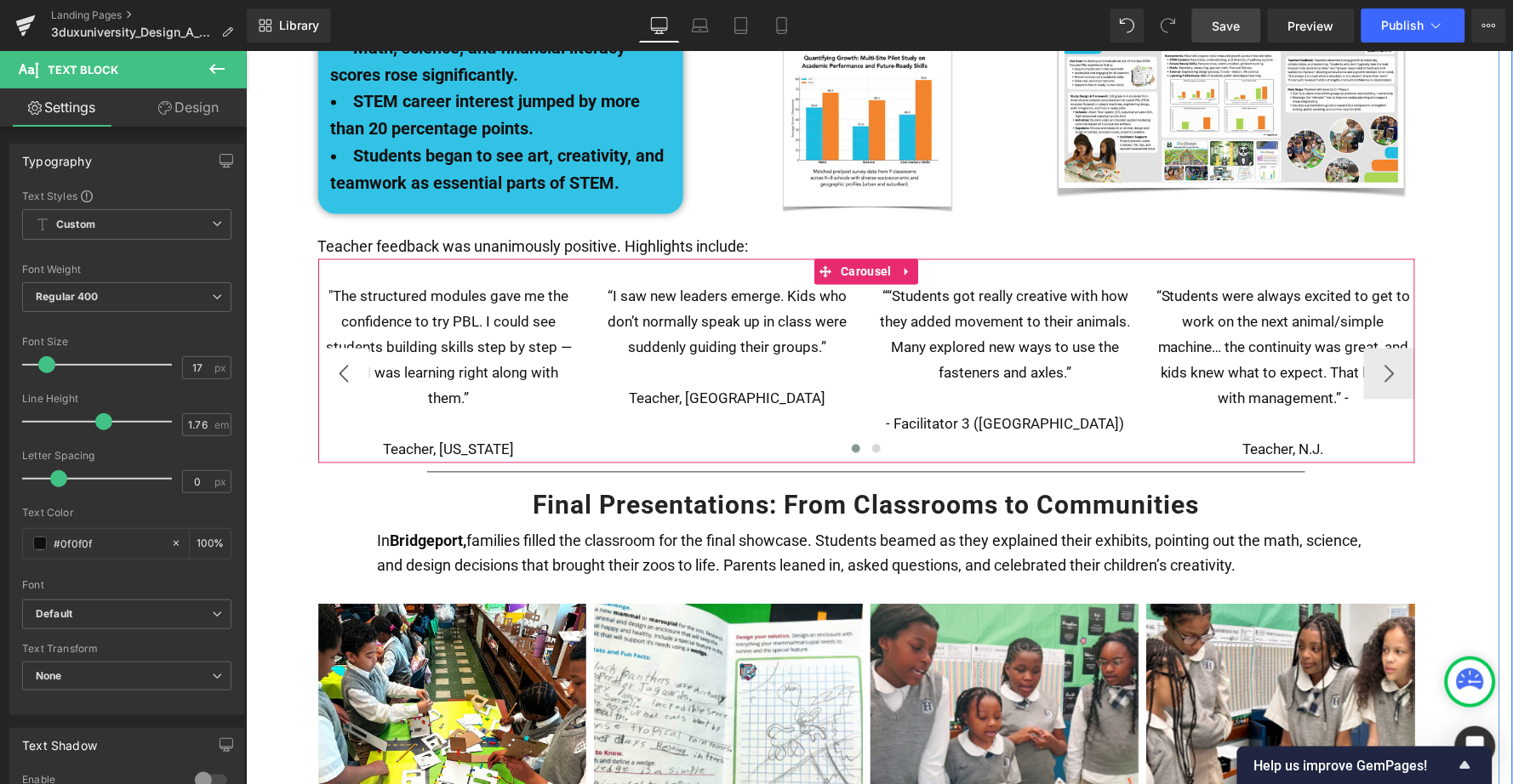
click at [332, 348] on button "‹" at bounding box center [343, 373] width 52 height 51
click at [1375, 348] on button "›" at bounding box center [1389, 373] width 52 height 51
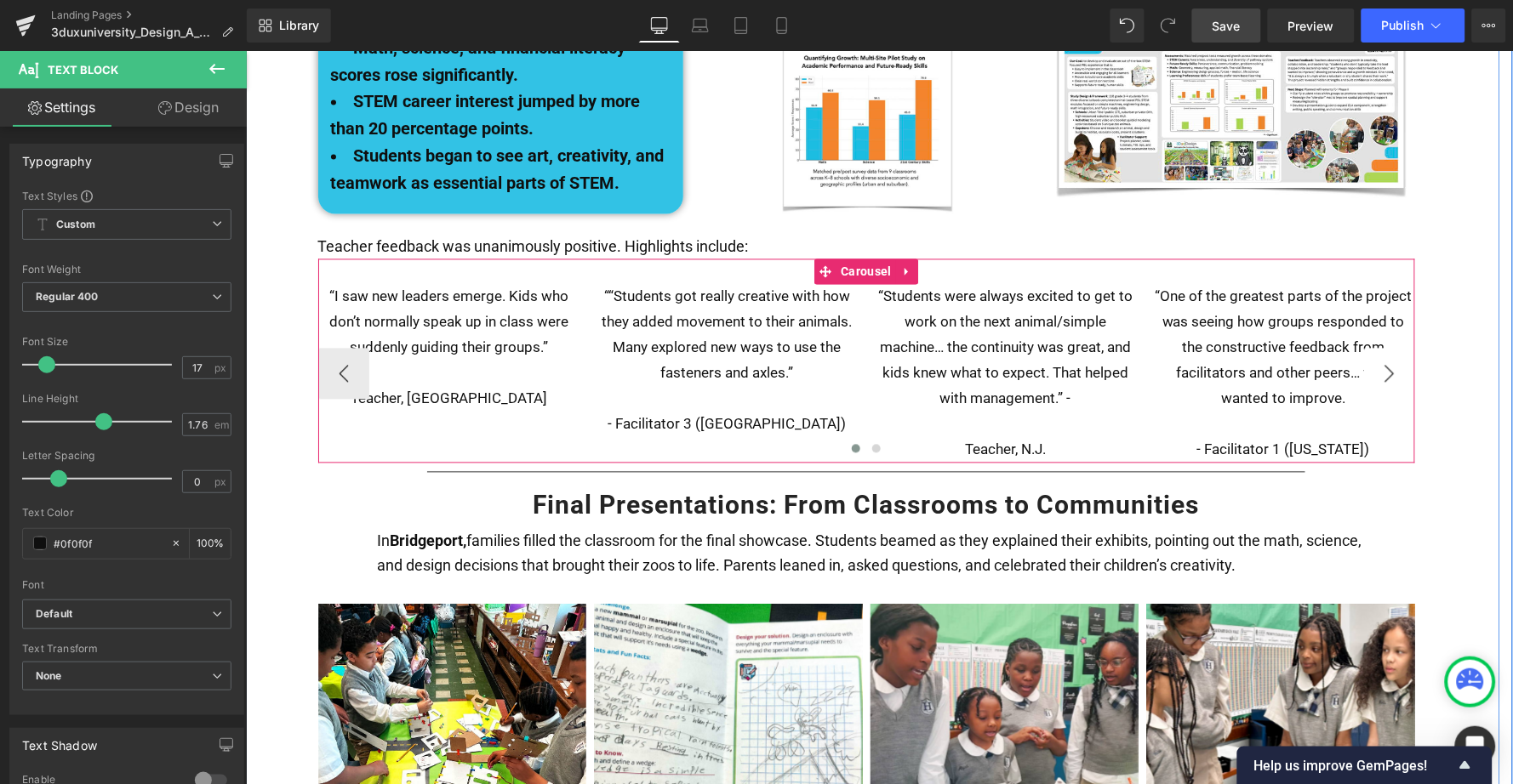
click at [1375, 348] on button "›" at bounding box center [1389, 373] width 52 height 51
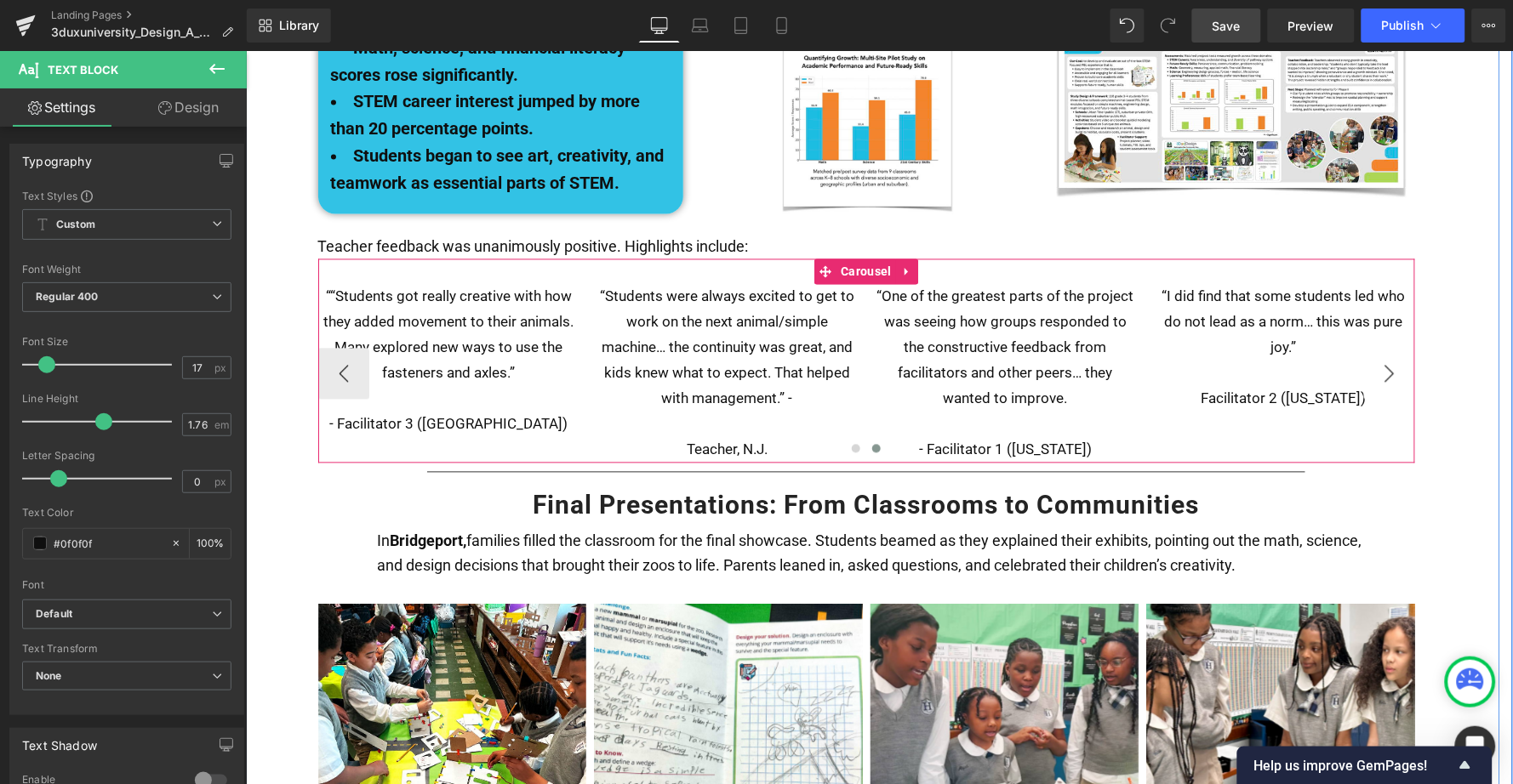
click at [1375, 348] on button "›" at bounding box center [1389, 373] width 52 height 51
click at [849, 258] on span "Carousel" at bounding box center [866, 271] width 58 height 25
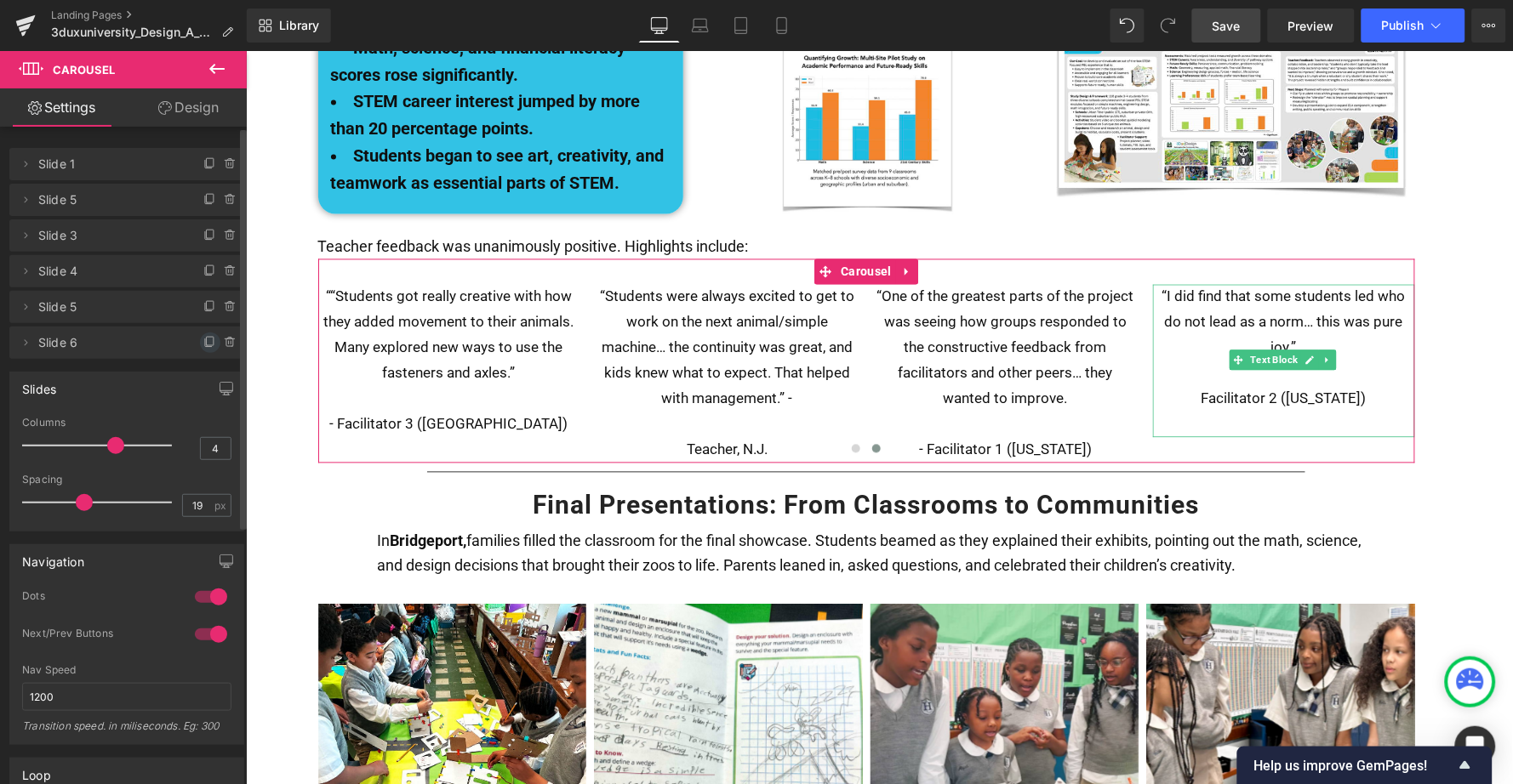
click at [203, 342] on icon at bounding box center [210, 343] width 14 height 14
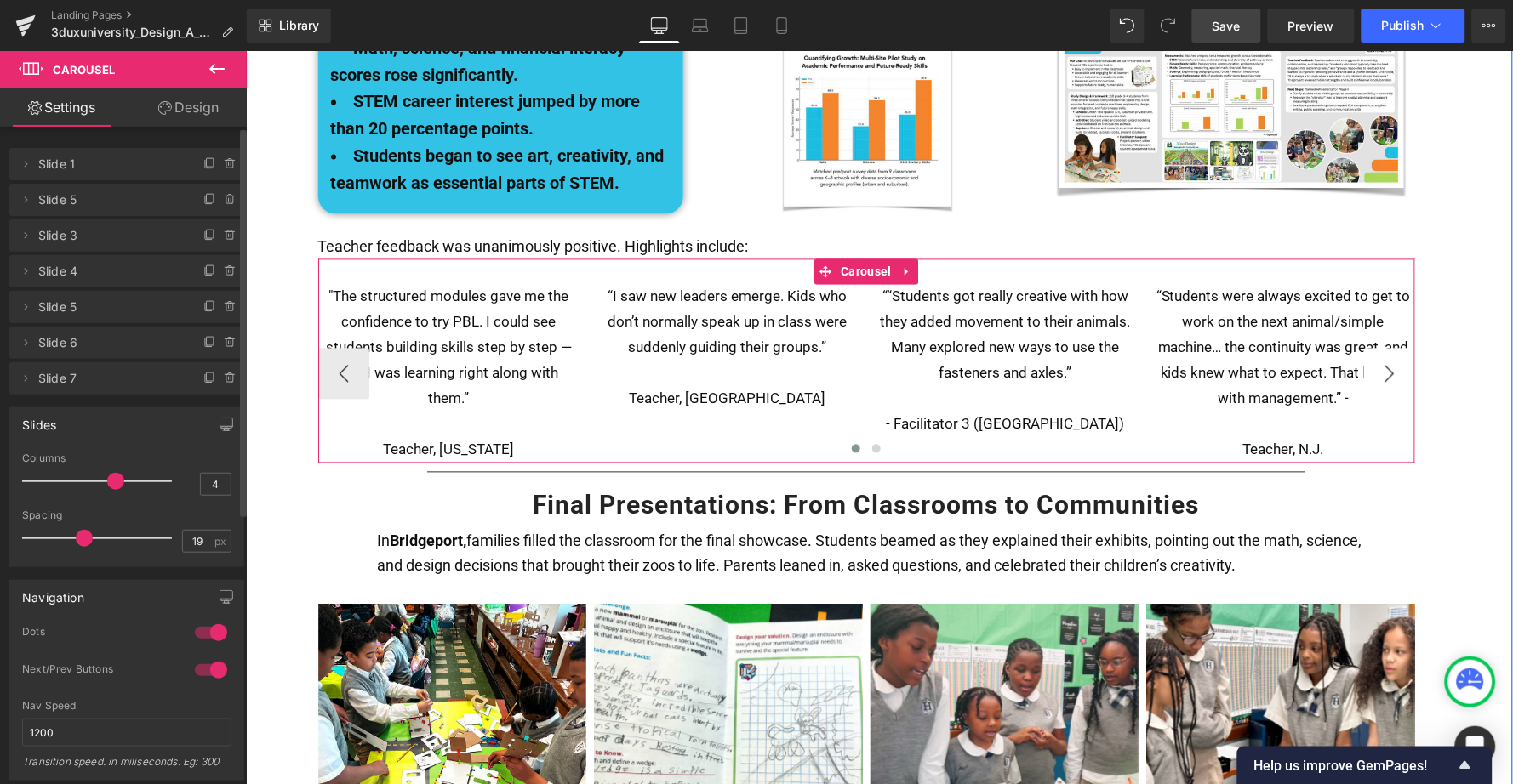
click at [1383, 348] on button "›" at bounding box center [1389, 373] width 52 height 51
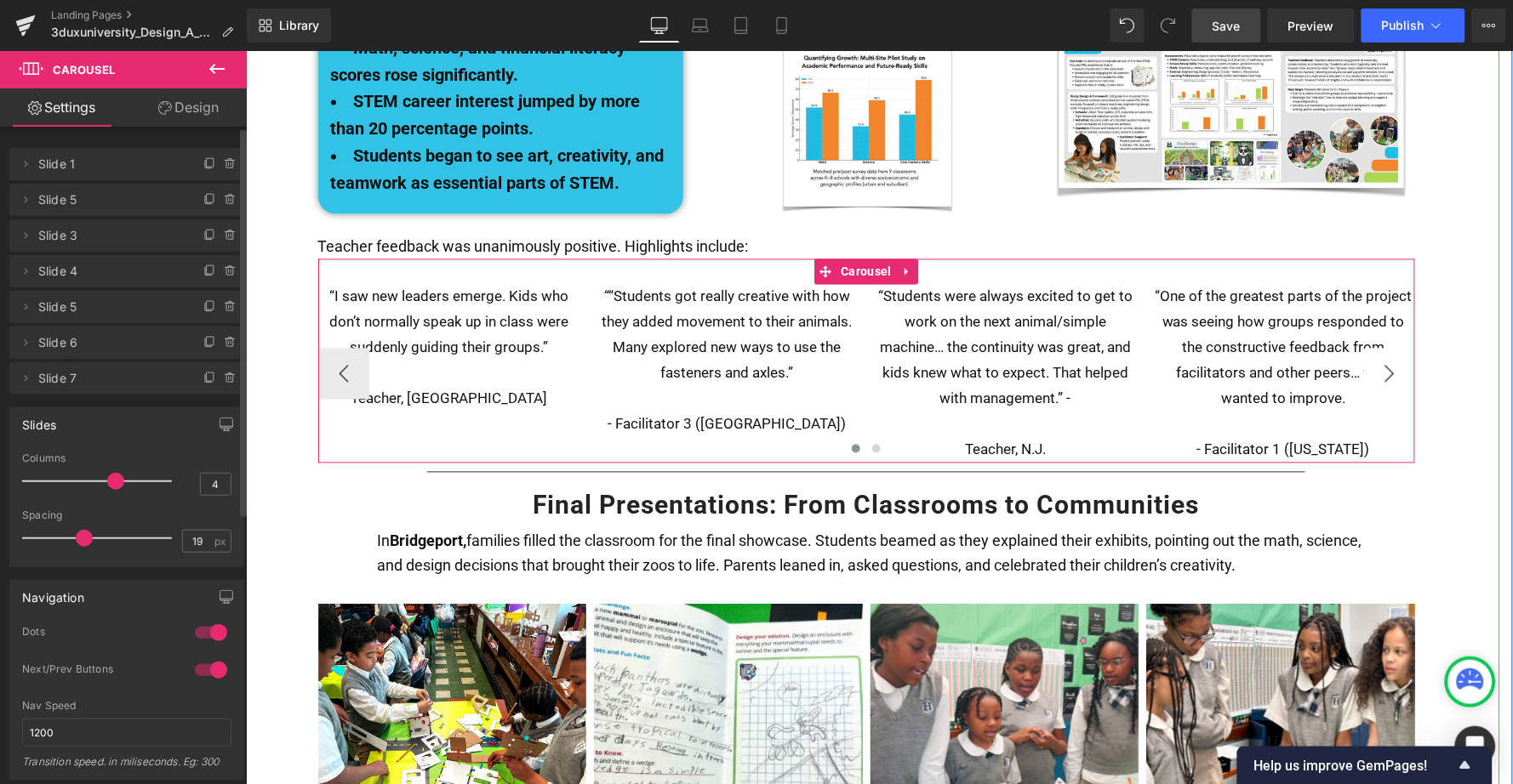
click at [1383, 348] on button "›" at bounding box center [1389, 373] width 52 height 51
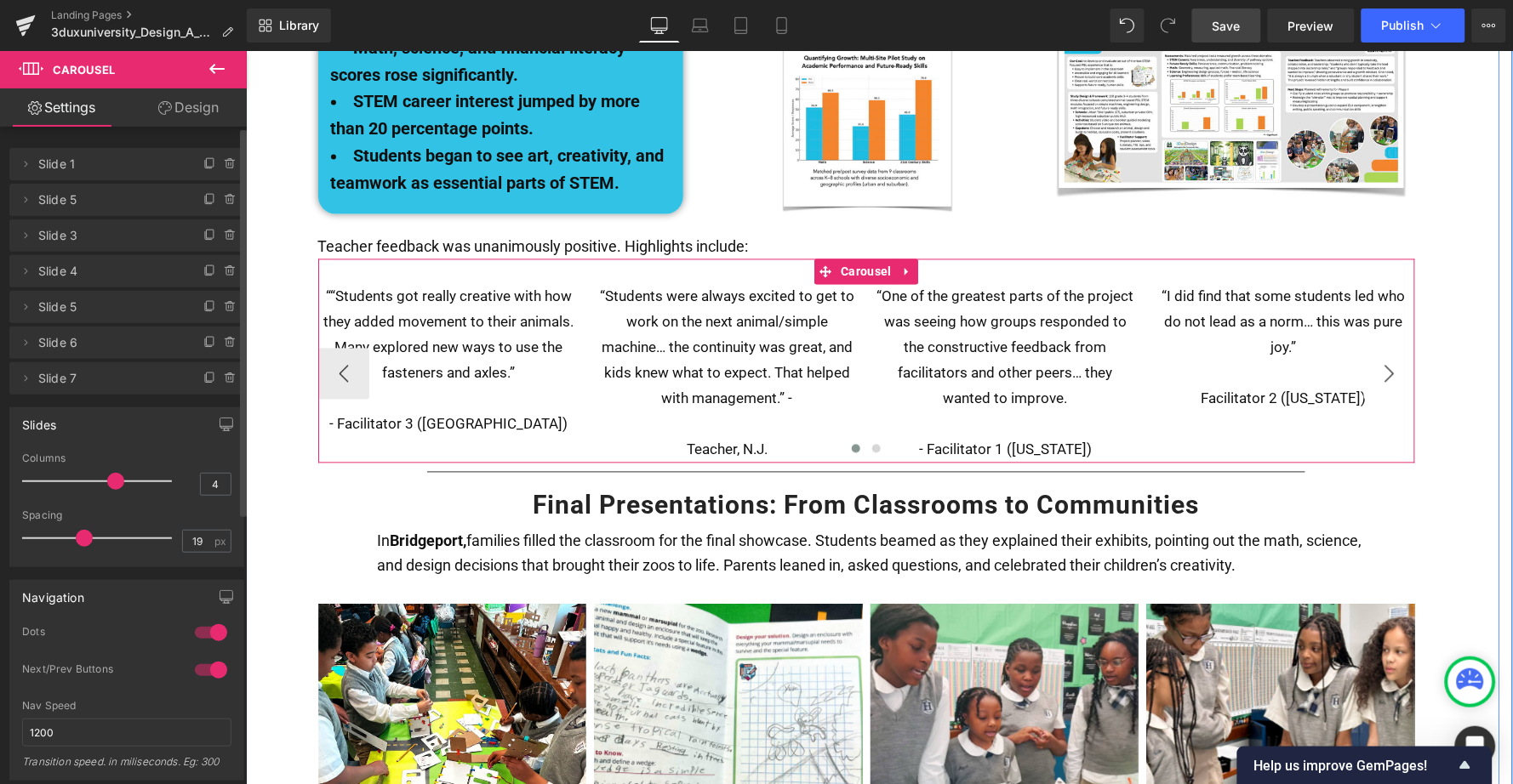
click at [1383, 348] on button "›" at bounding box center [1389, 373] width 52 height 51
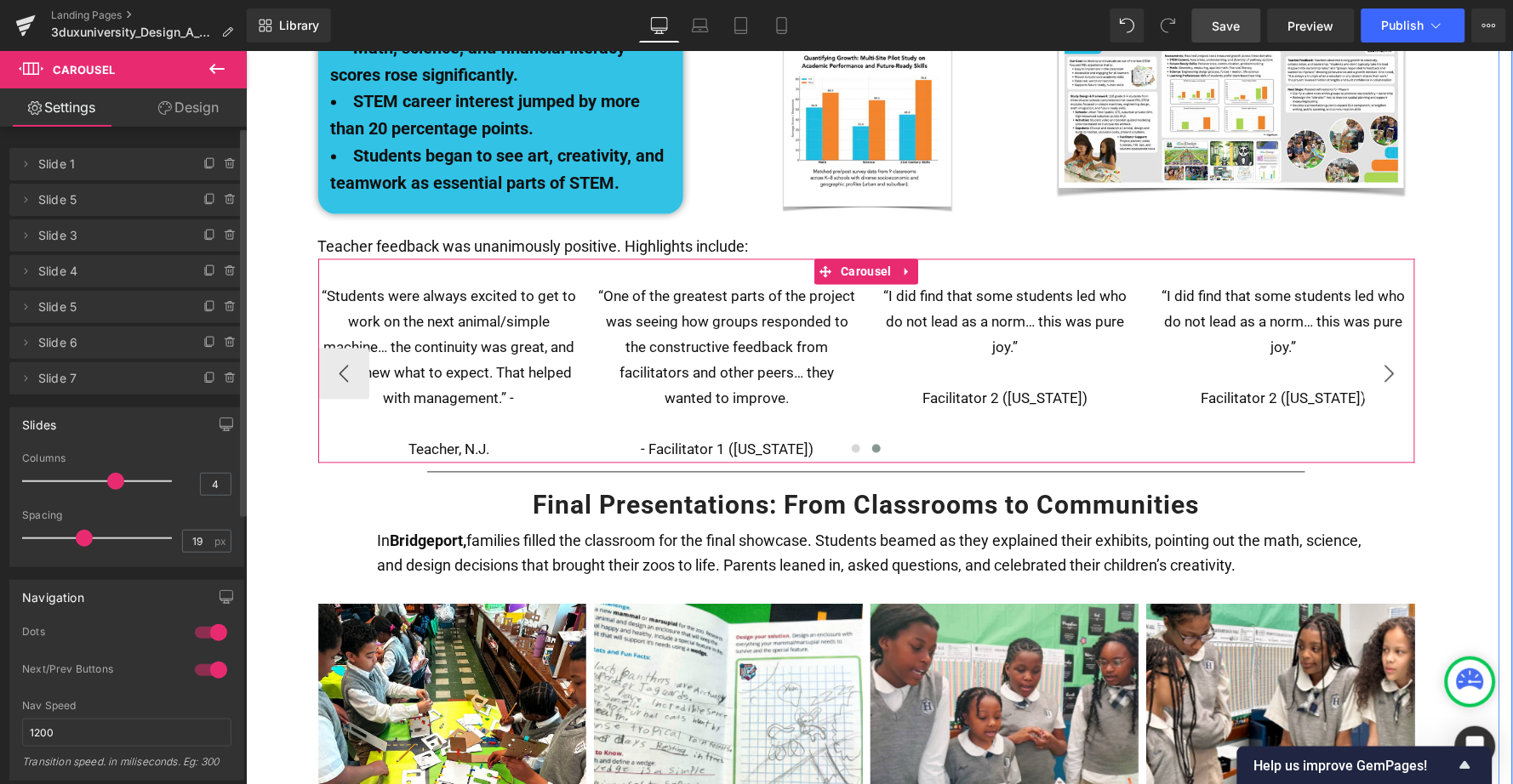
click at [1383, 348] on button "›" at bounding box center [1389, 373] width 52 height 51
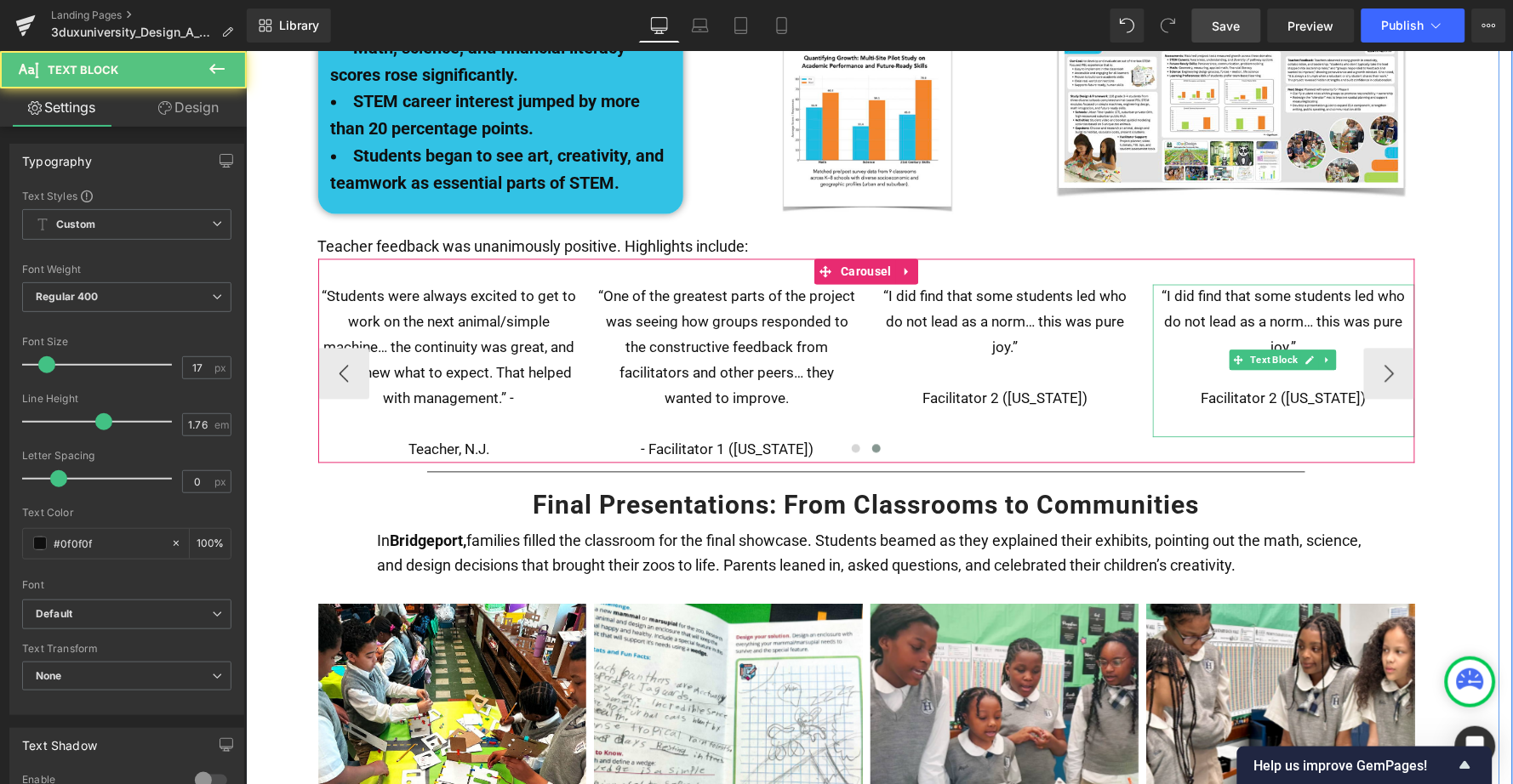
click at [1162, 284] on p "“I did find that some students led who do not lead as a norm… this was pure joy…" at bounding box center [1284, 322] width 262 height 77
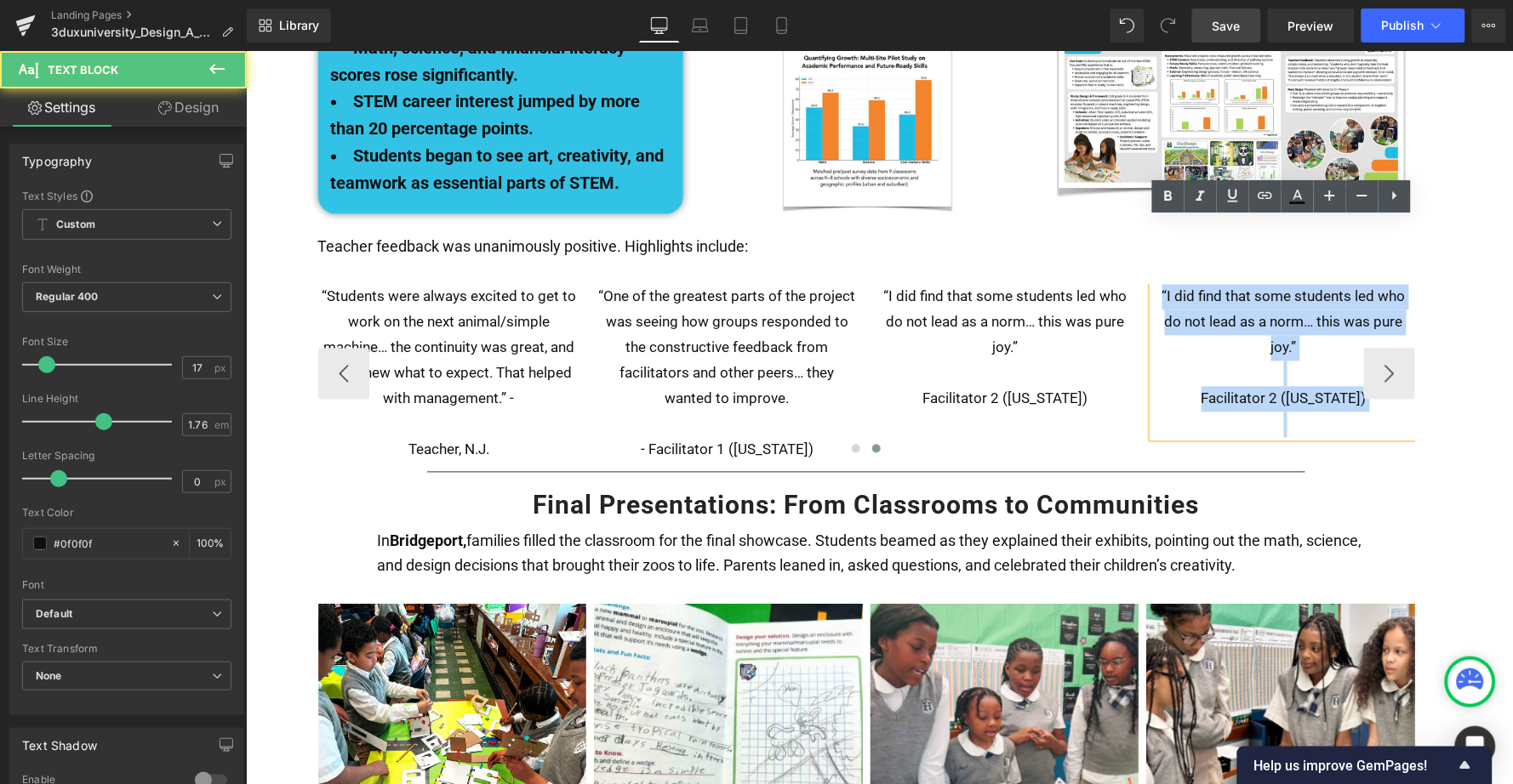
drag, startPoint x: 1156, startPoint y: 229, endPoint x: 1350, endPoint y: 344, distance: 225.5
click at [1350, 344] on div "“I did find that some students led who do not lead as a norm… this was pure joy…" at bounding box center [1284, 360] width 262 height 153
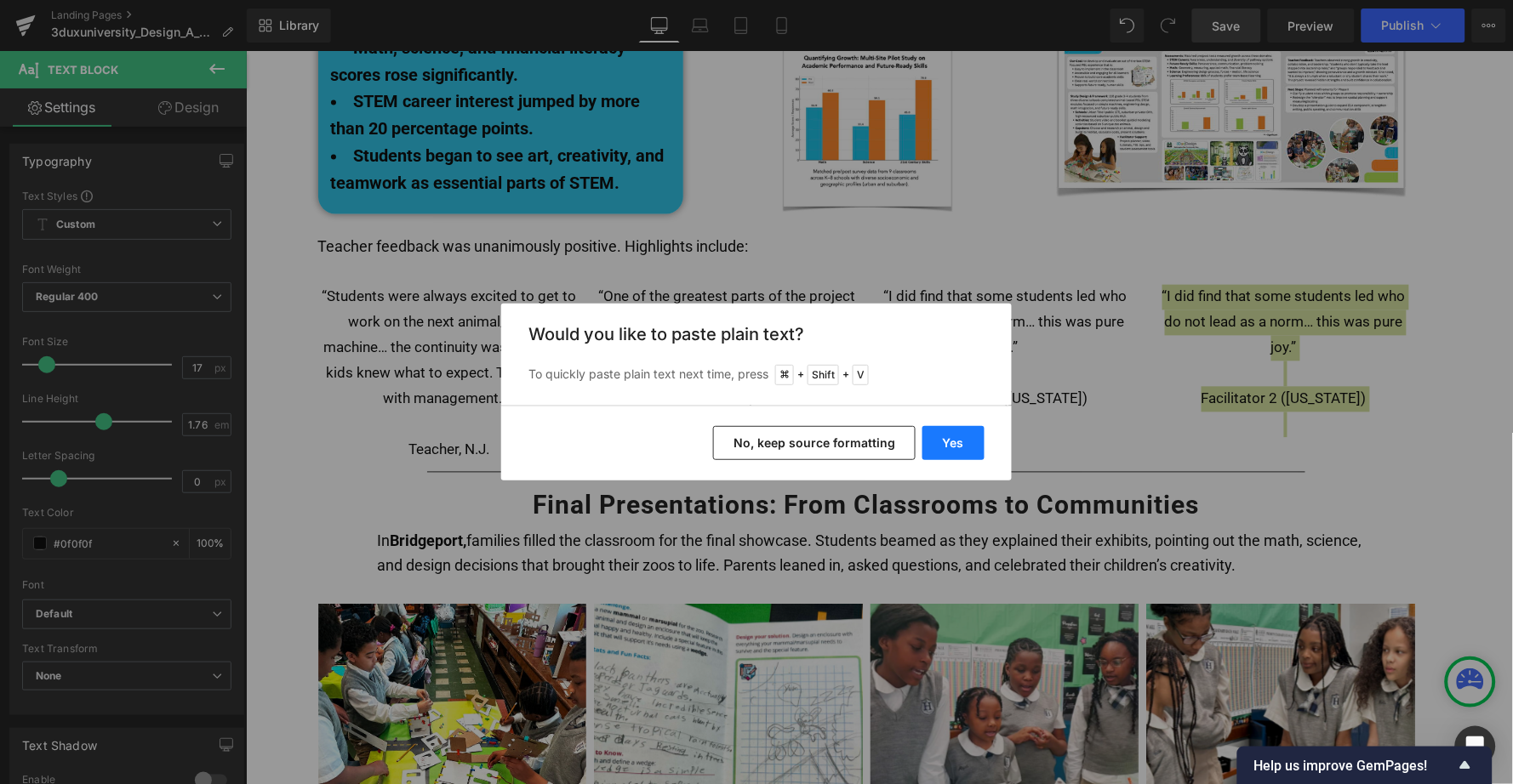
click at [957, 444] on button "Yes" at bounding box center [953, 443] width 62 height 34
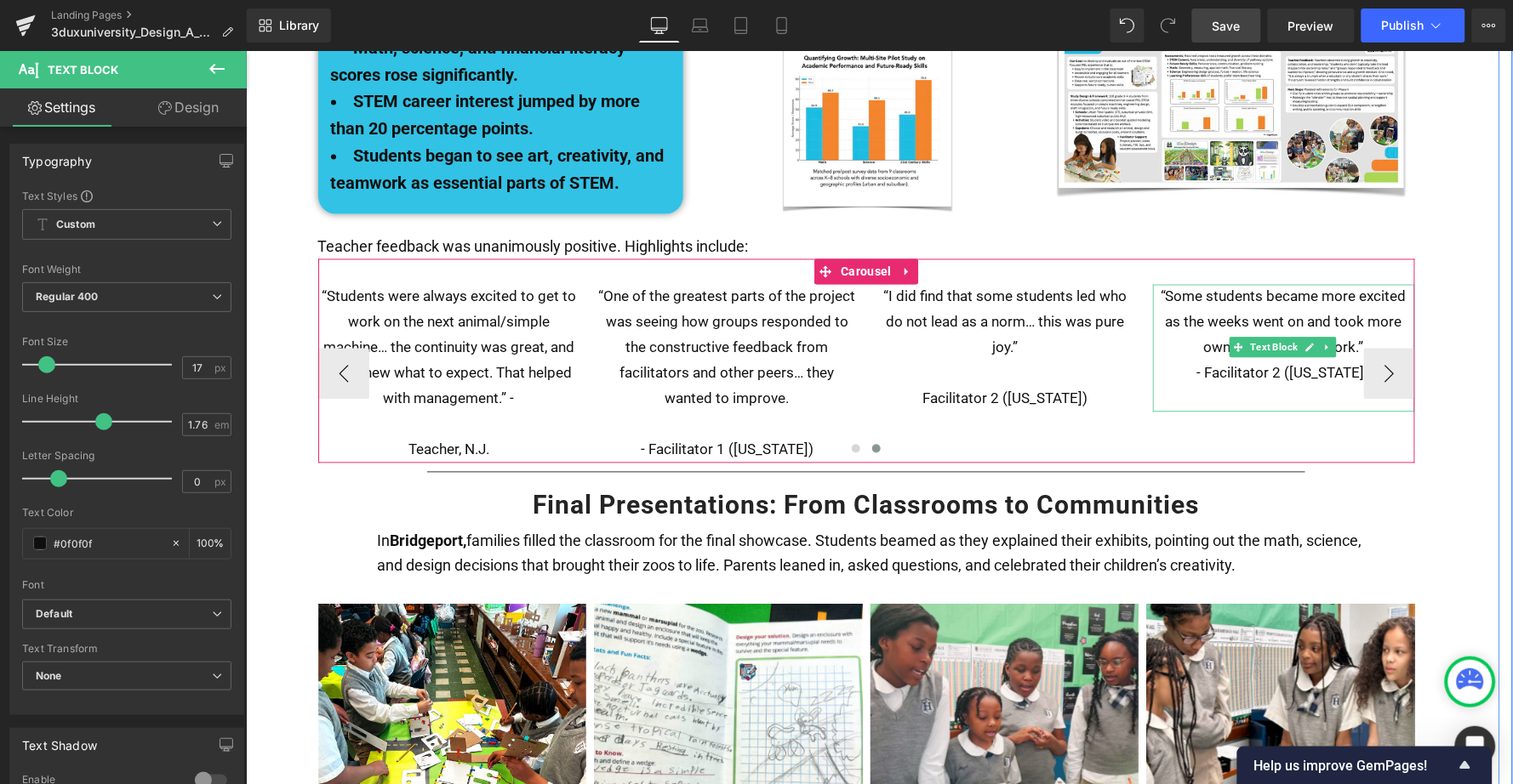
click at [1358, 284] on p "“Some students became more excited as the weeks went on and took more ownership…" at bounding box center [1284, 322] width 262 height 77
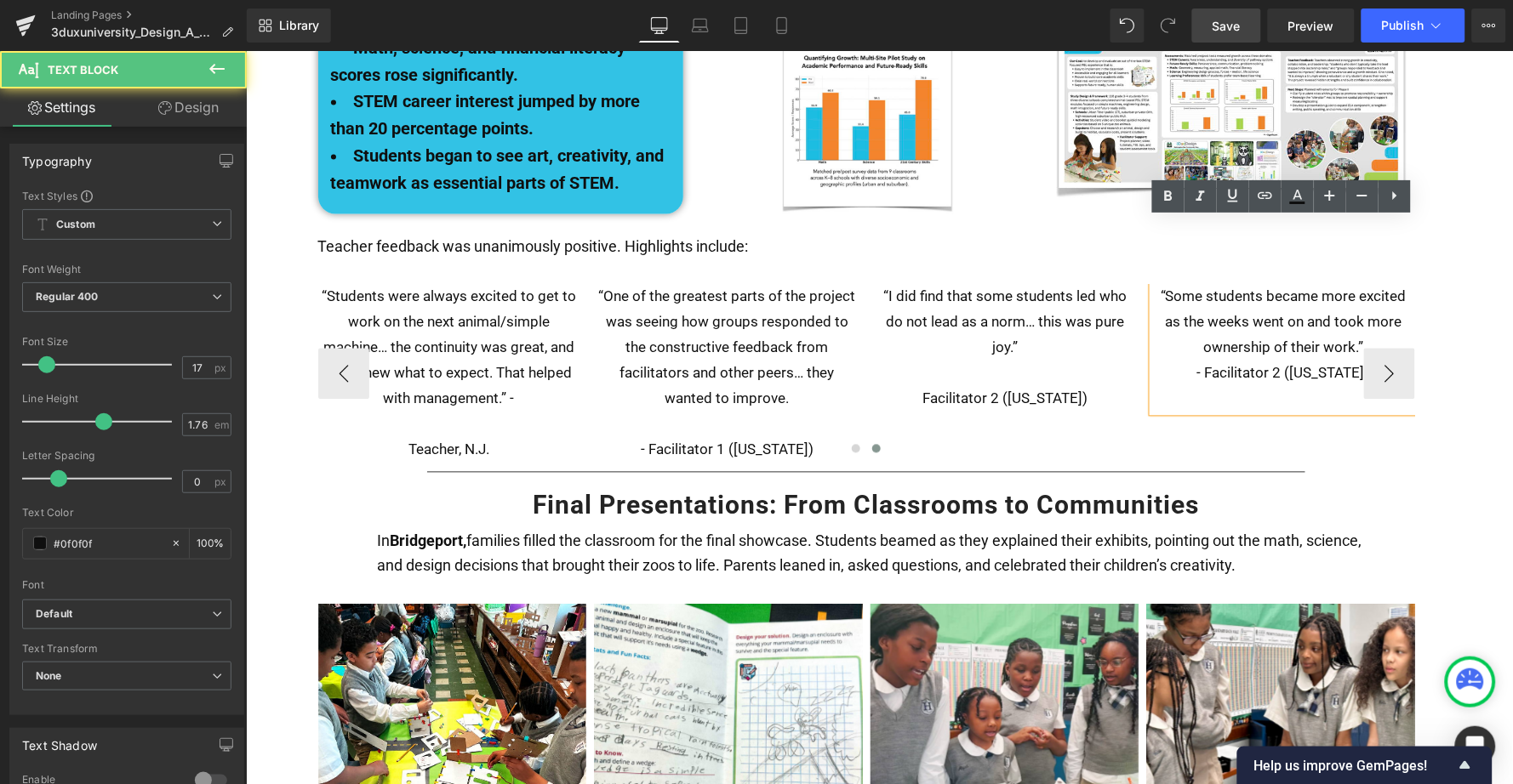
click at [1358, 284] on p "“Some students became more excited as the weeks went on and took more ownership…" at bounding box center [1284, 322] width 262 height 77
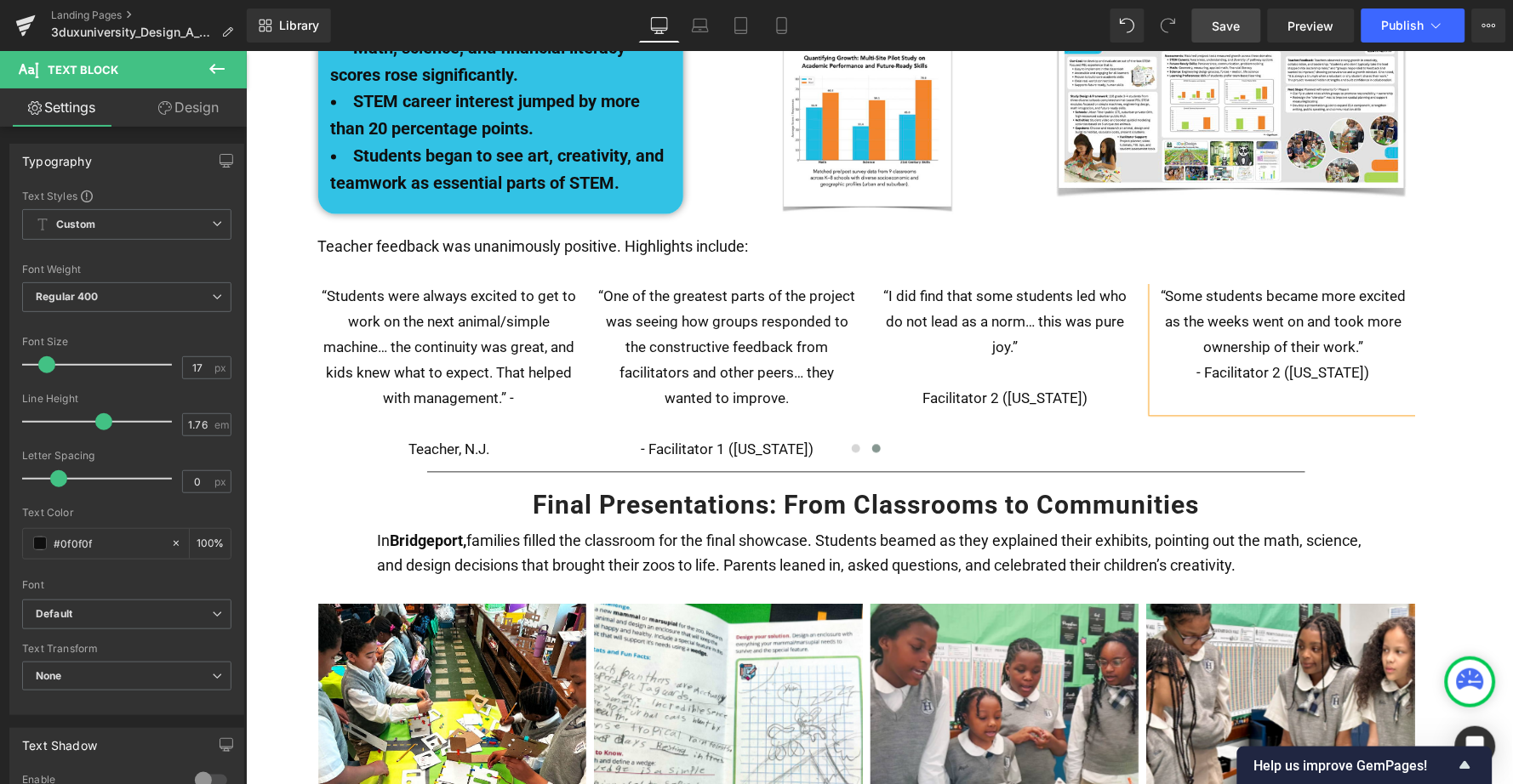
click at [1224, 27] on span "Save" at bounding box center [1226, 26] width 28 height 17
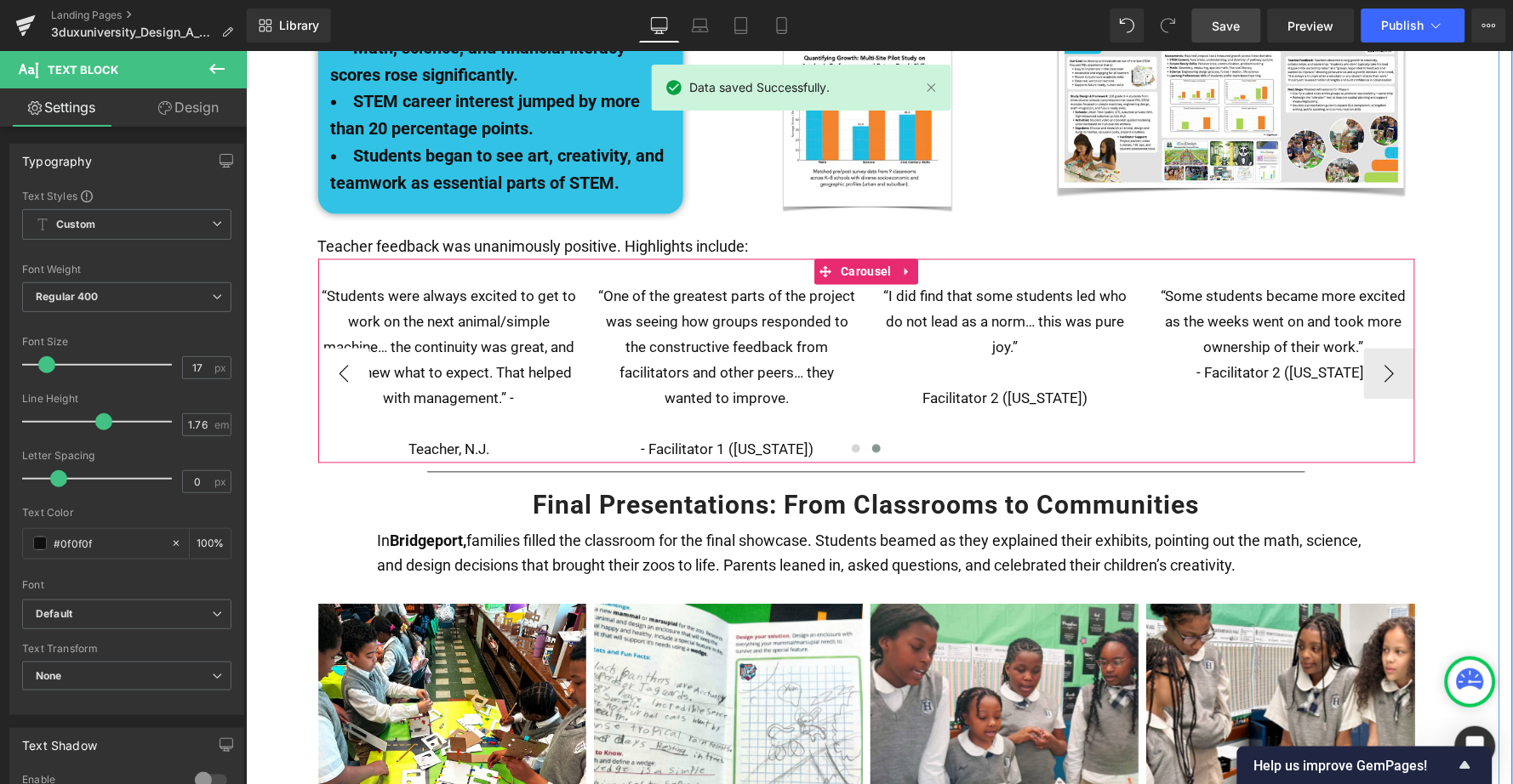
click at [331, 348] on button "‹" at bounding box center [343, 373] width 52 height 51
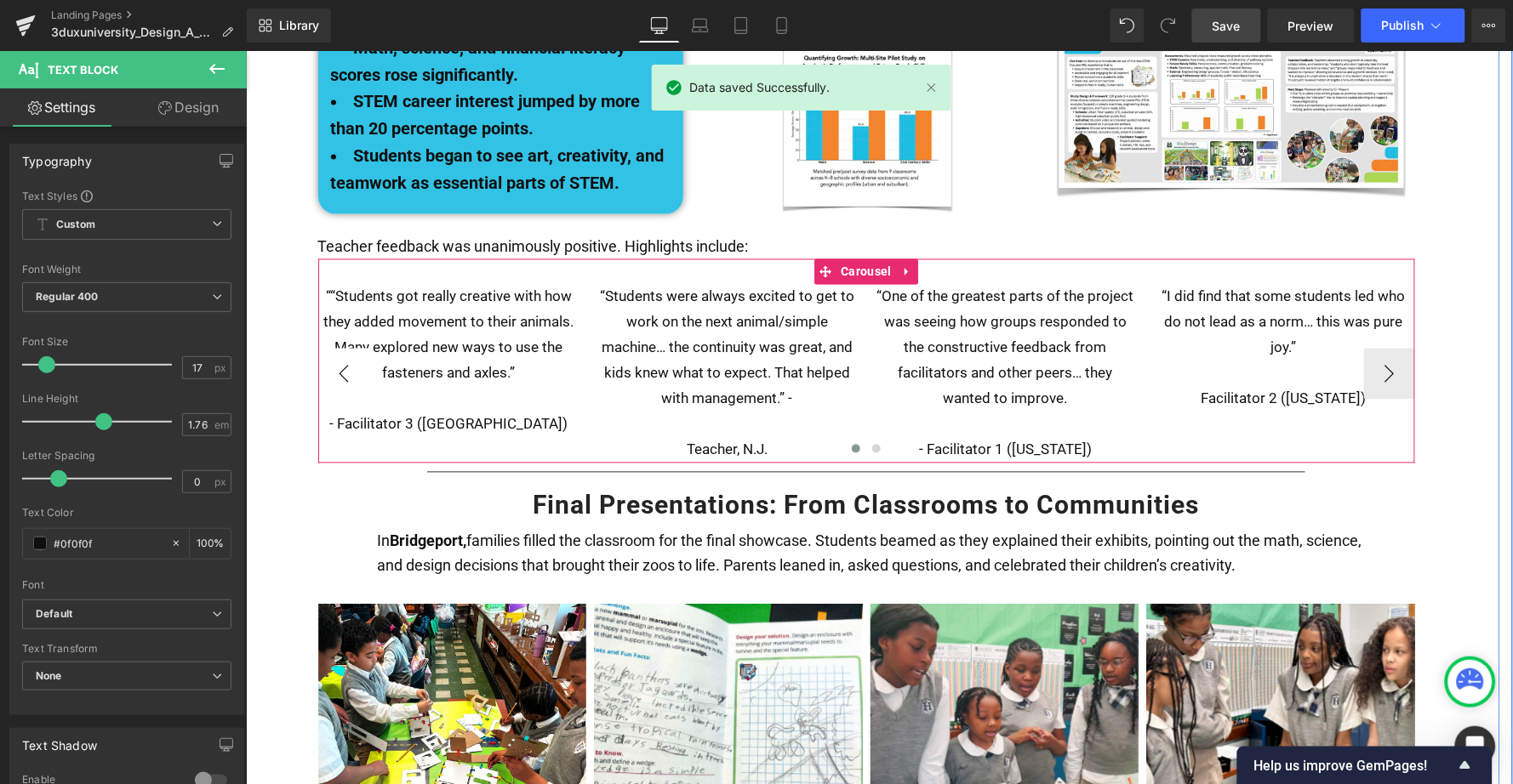
click at [331, 348] on button "‹" at bounding box center [343, 373] width 52 height 51
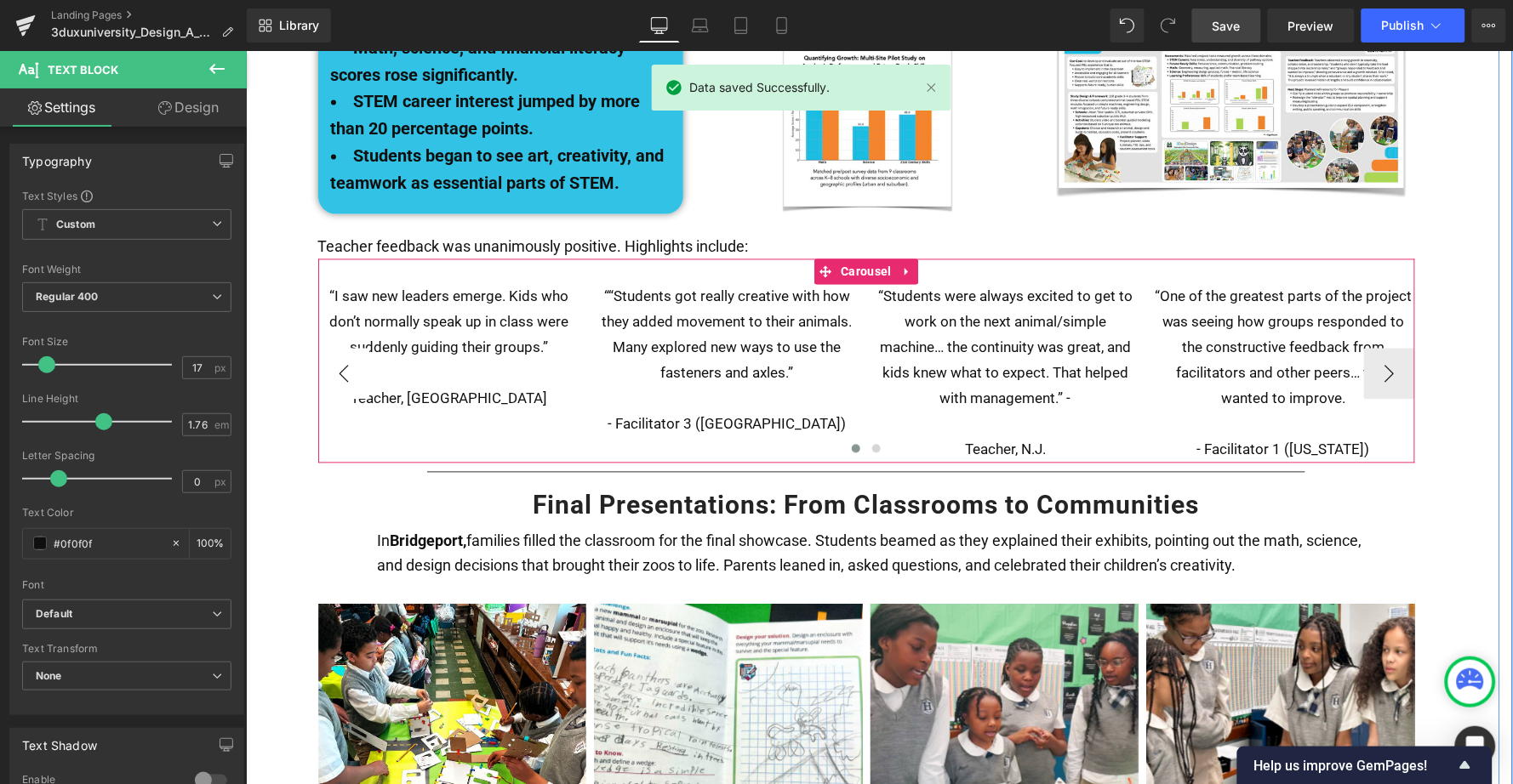
click at [331, 348] on button "‹" at bounding box center [343, 373] width 52 height 51
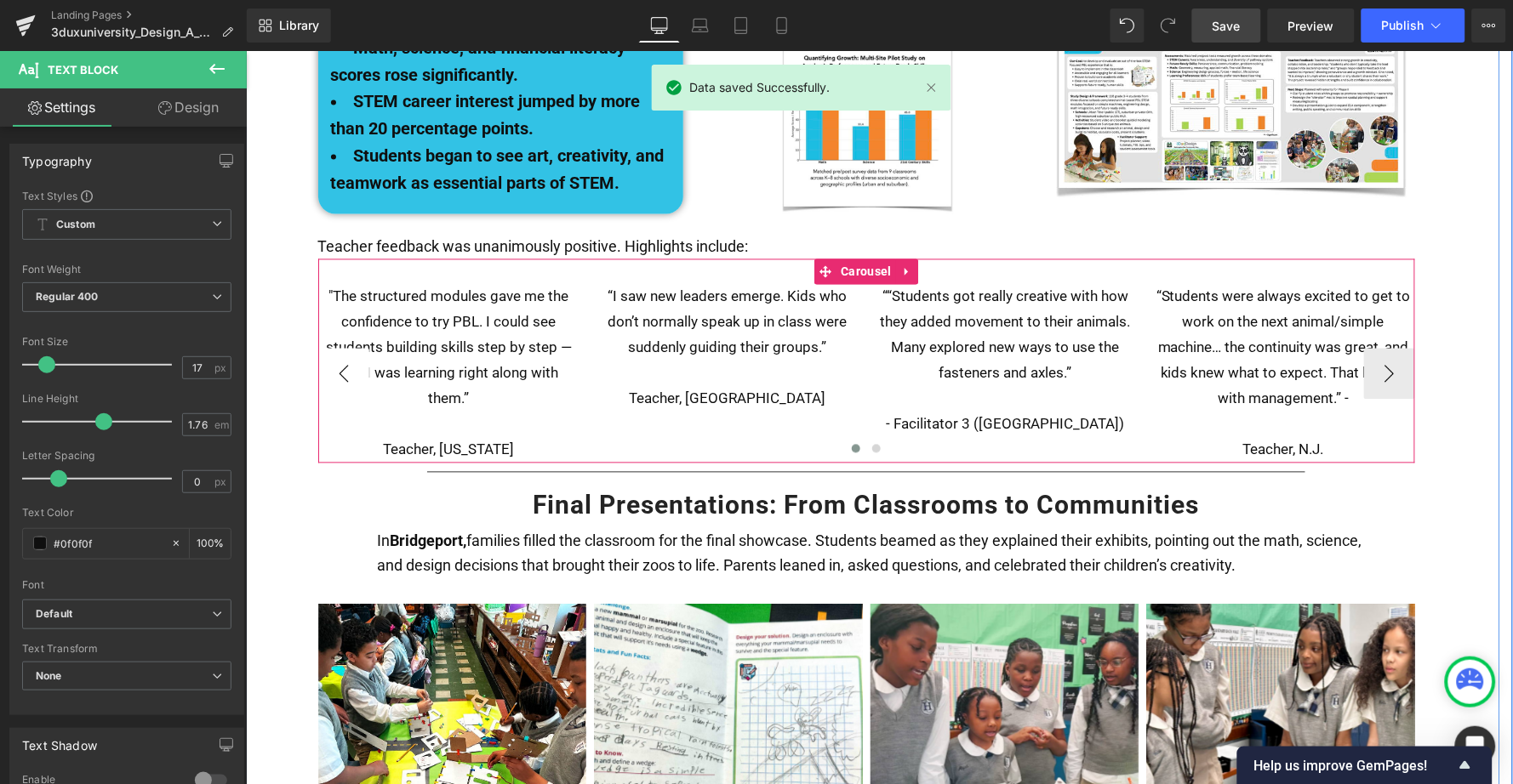
click at [331, 348] on button "‹" at bounding box center [343, 373] width 52 height 51
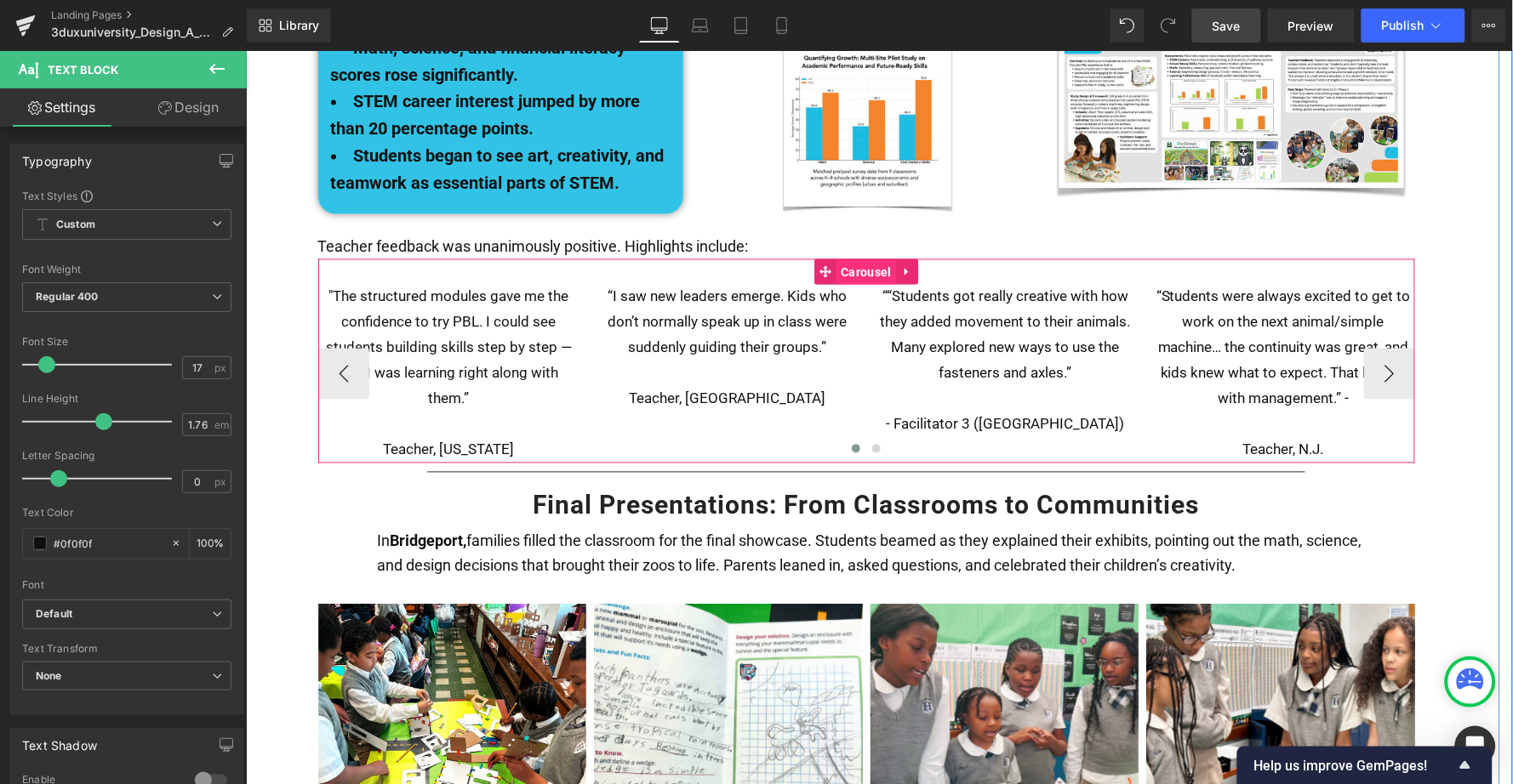
click at [861, 259] on span "Carousel" at bounding box center [866, 272] width 58 height 25
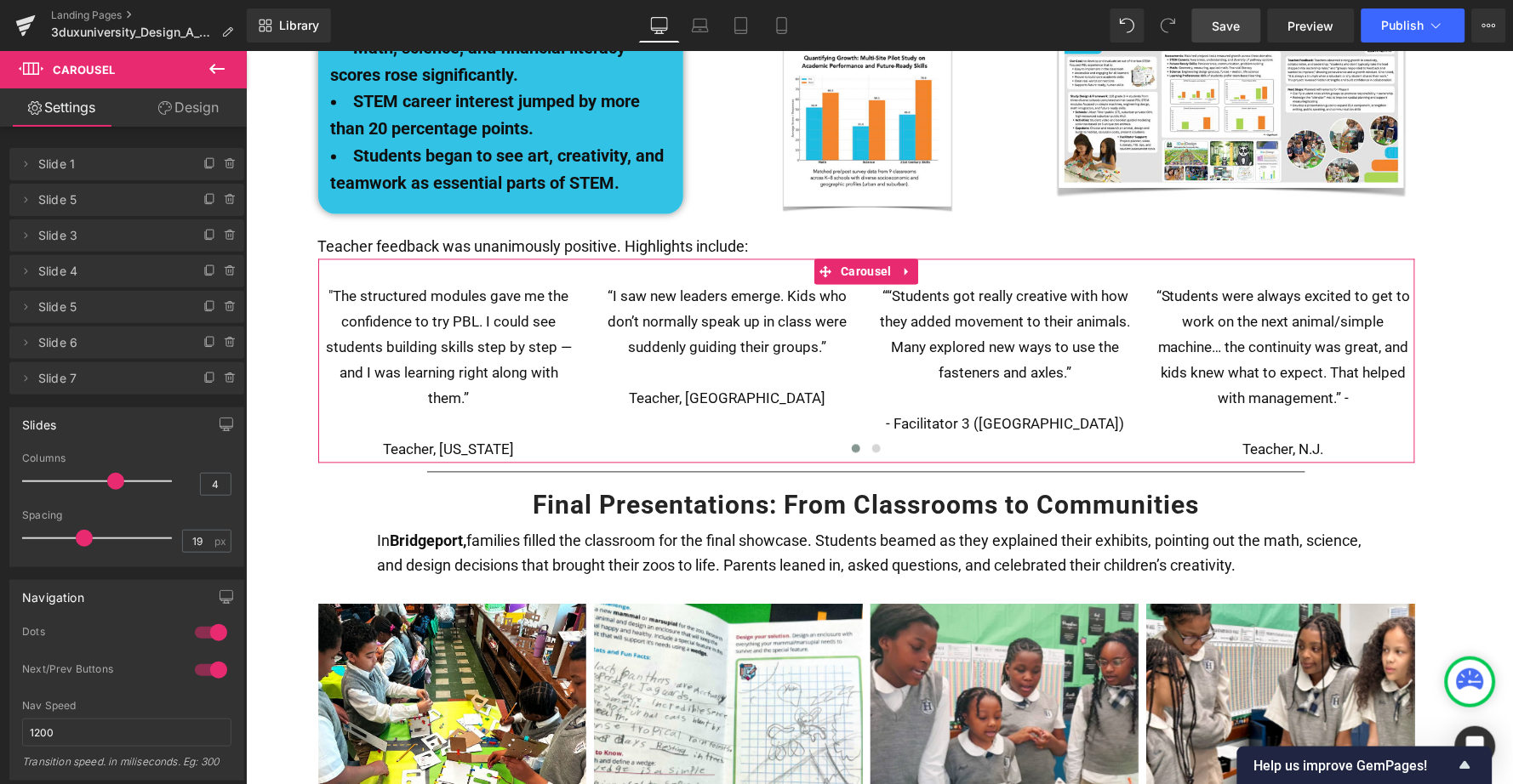
click at [189, 111] on link "Design" at bounding box center [188, 107] width 123 height 38
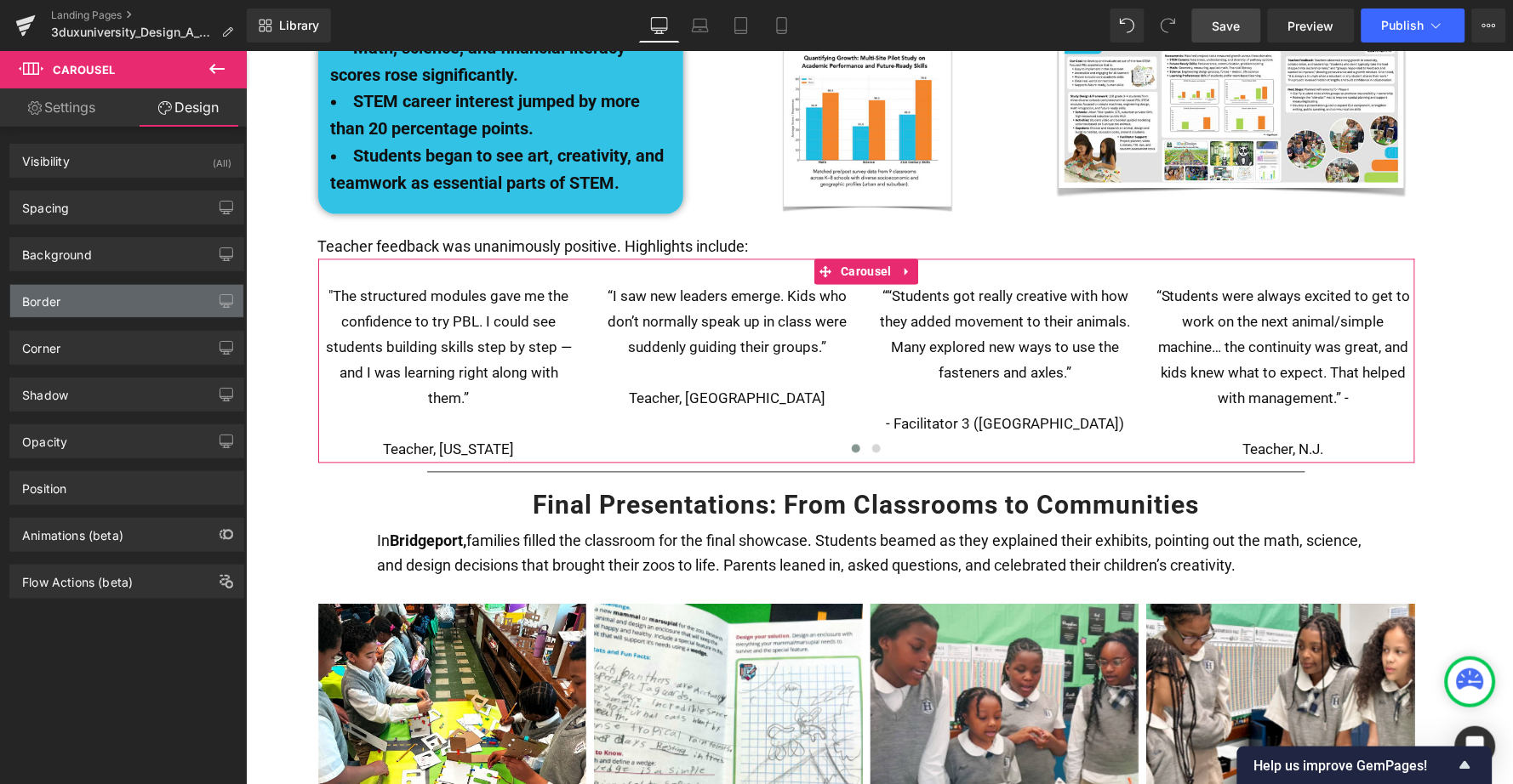
click at [78, 299] on div "Border" at bounding box center [127, 300] width 233 height 32
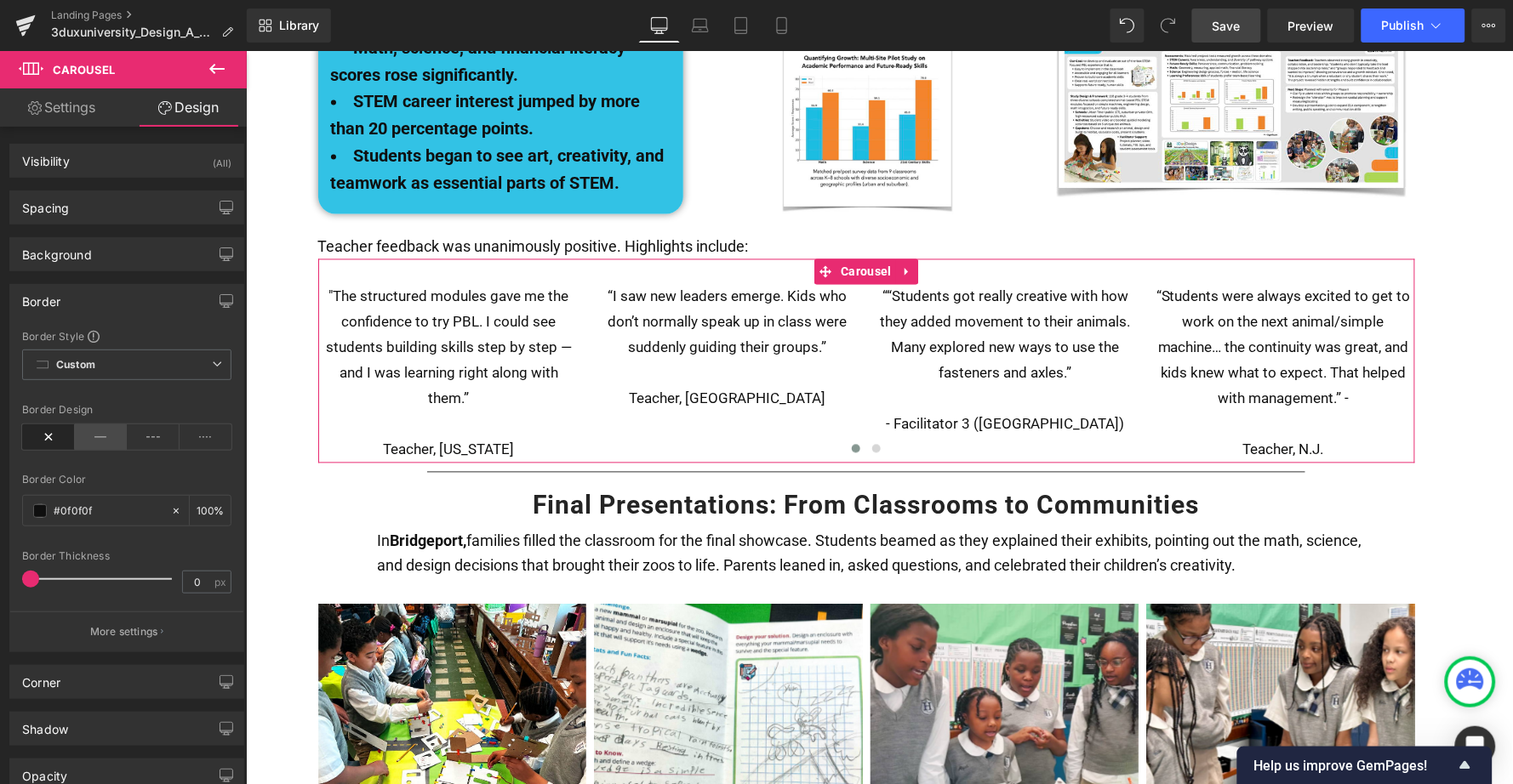
click at [89, 443] on icon at bounding box center [101, 437] width 52 height 25
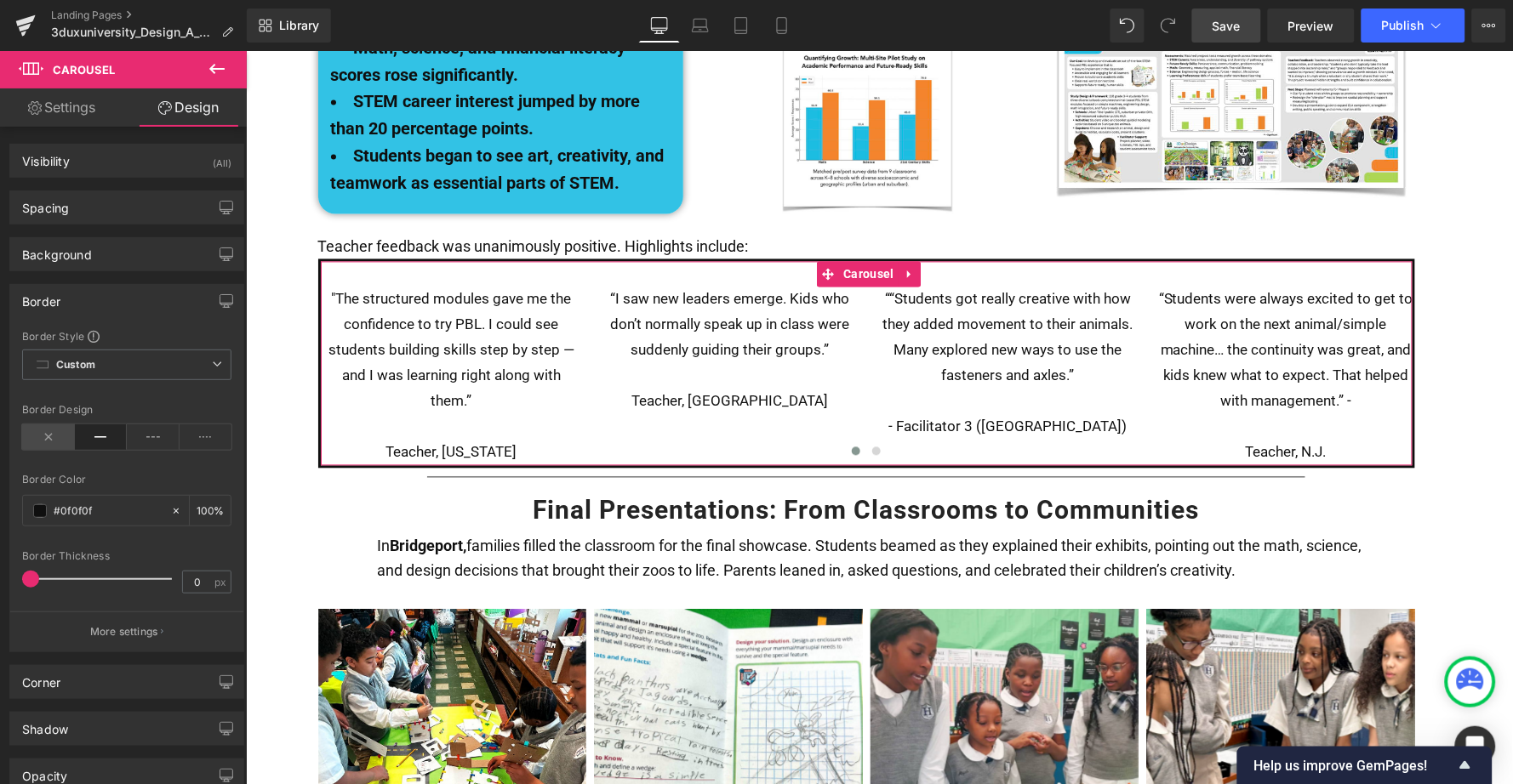
click at [47, 437] on icon at bounding box center [49, 437] width 52 height 25
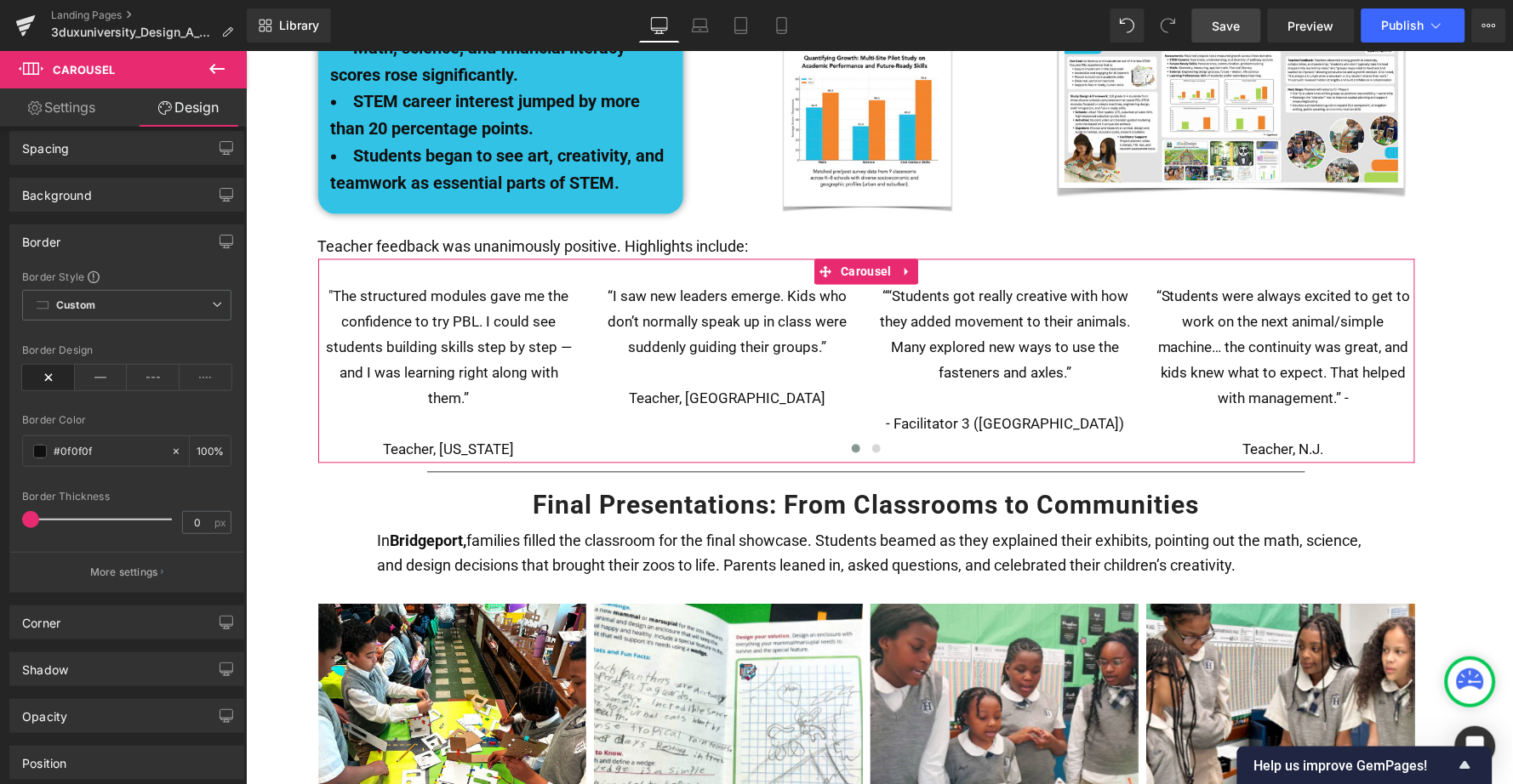
scroll to position [49, 0]
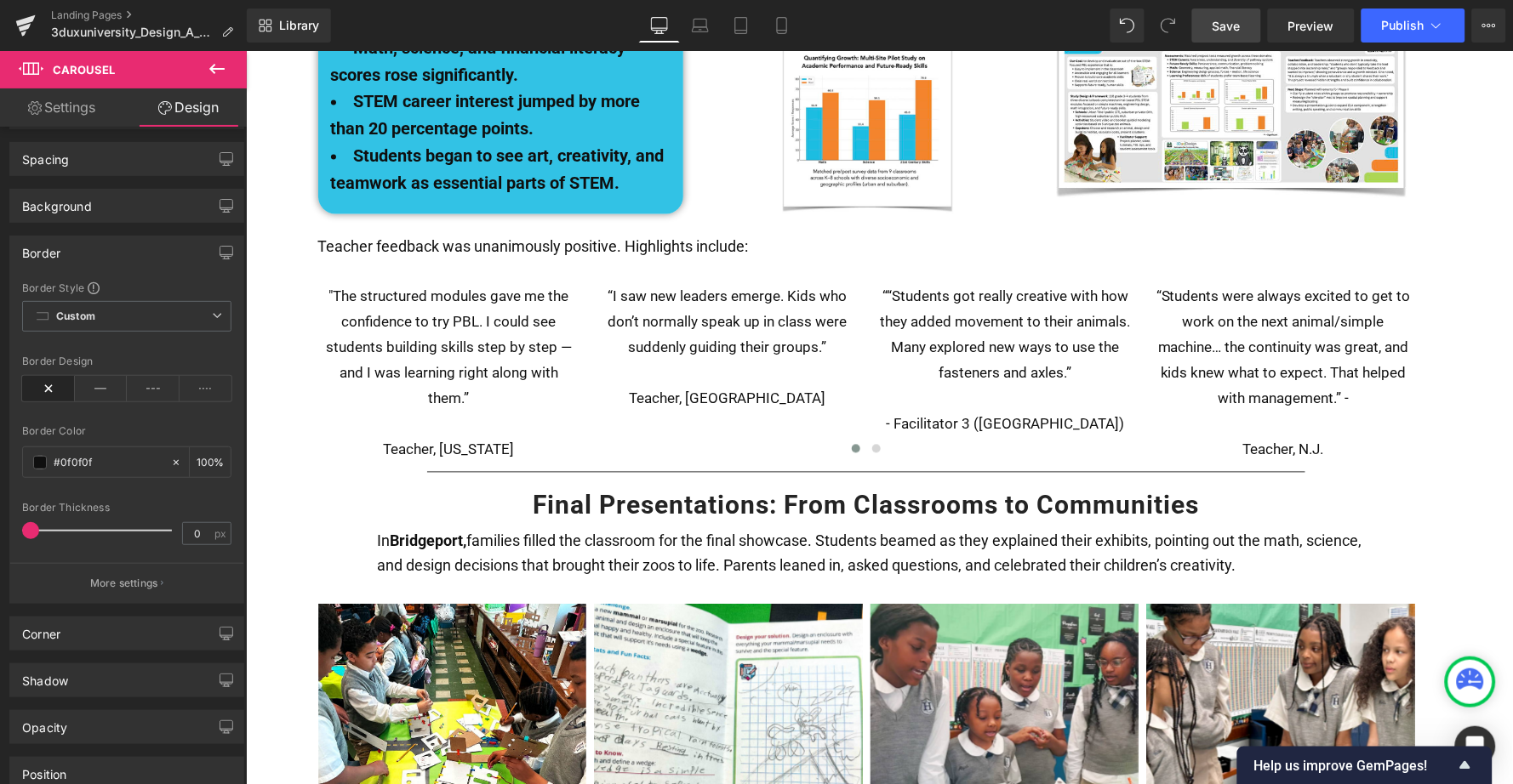
click at [218, 67] on icon at bounding box center [217, 68] width 20 height 20
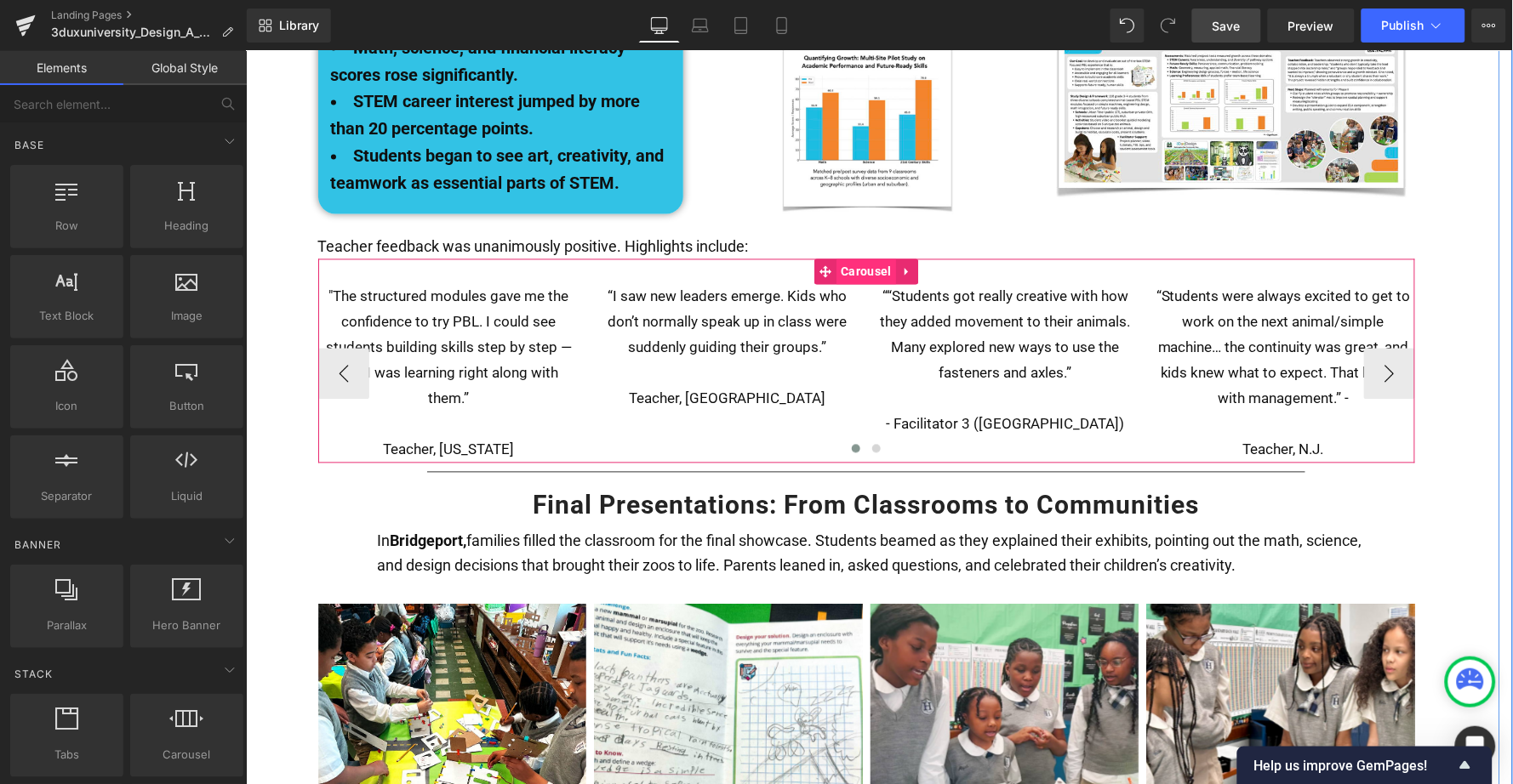
click at [854, 258] on span "Carousel" at bounding box center [866, 271] width 58 height 25
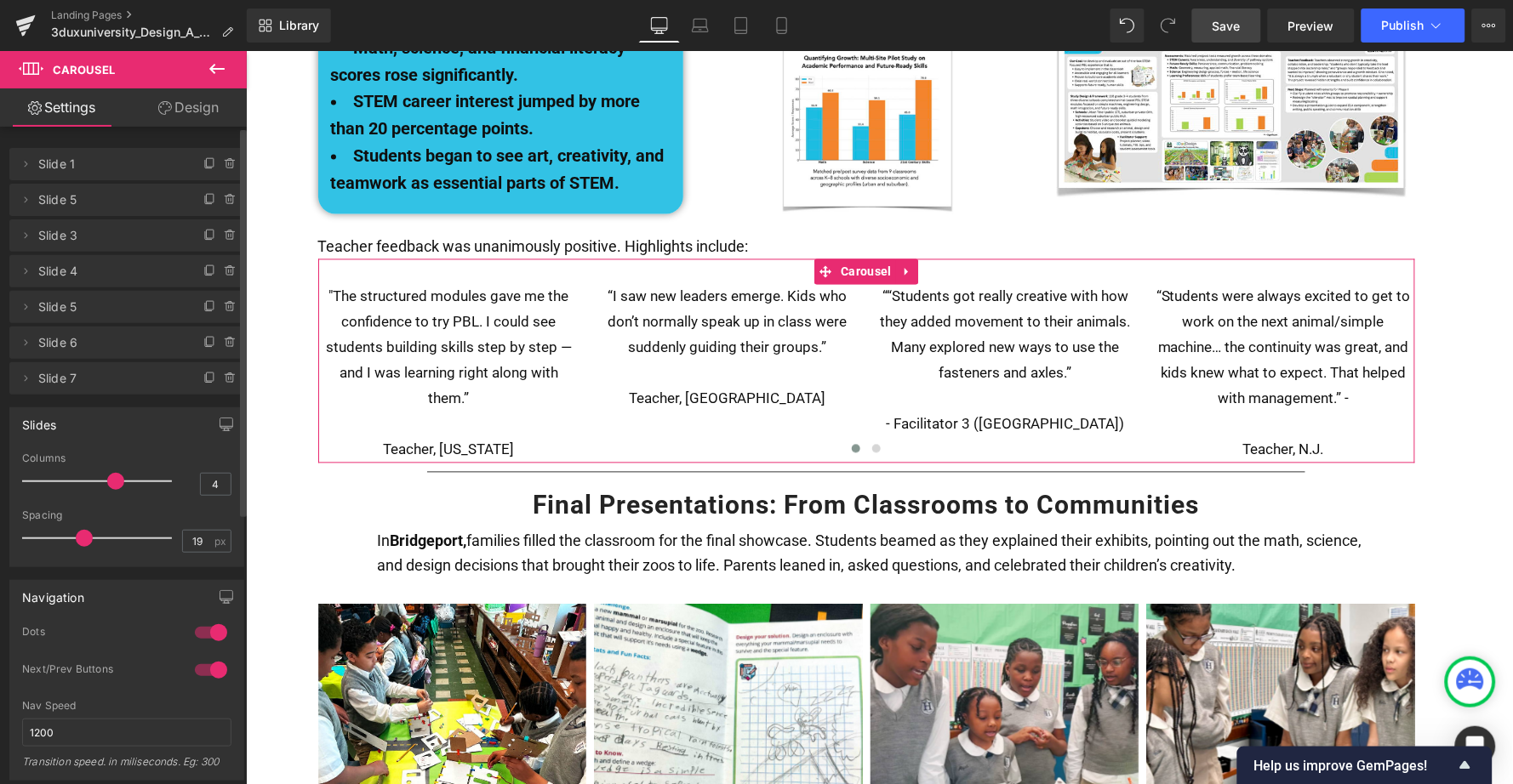
scroll to position [0, 0]
click at [199, 110] on link "Design" at bounding box center [188, 107] width 123 height 38
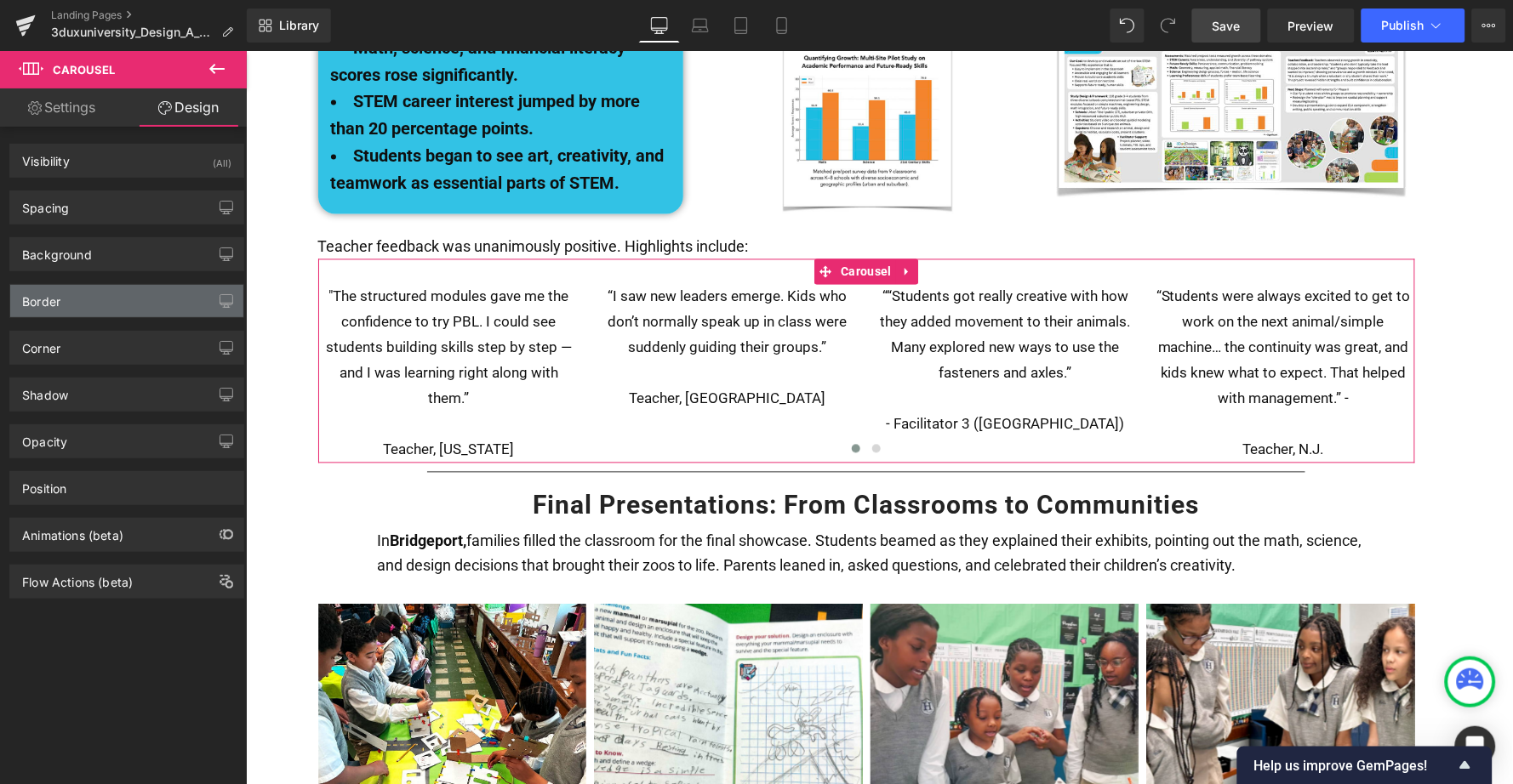
click at [52, 296] on div "Border" at bounding box center [41, 296] width 38 height 24
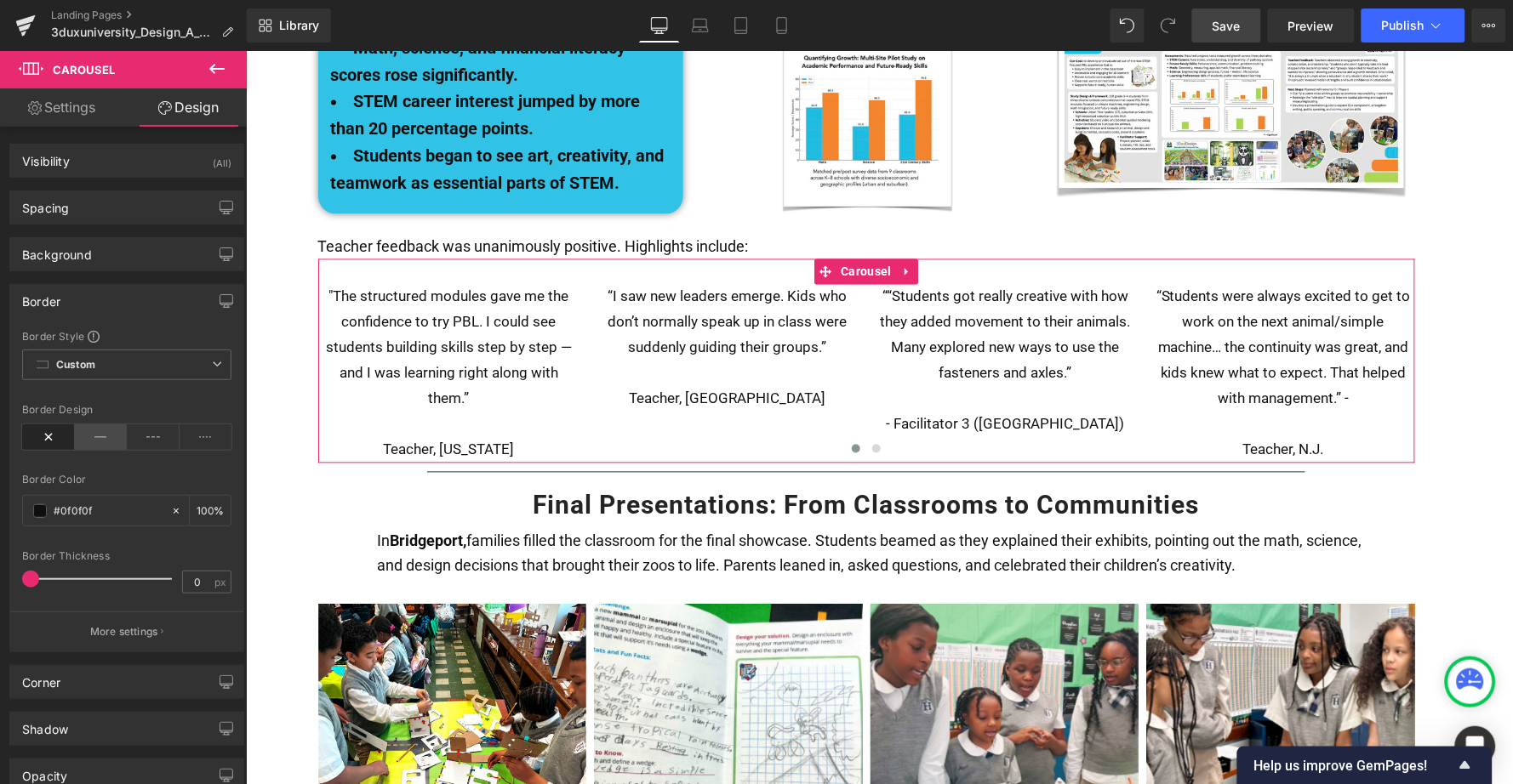
click at [92, 435] on icon at bounding box center [101, 437] width 52 height 25
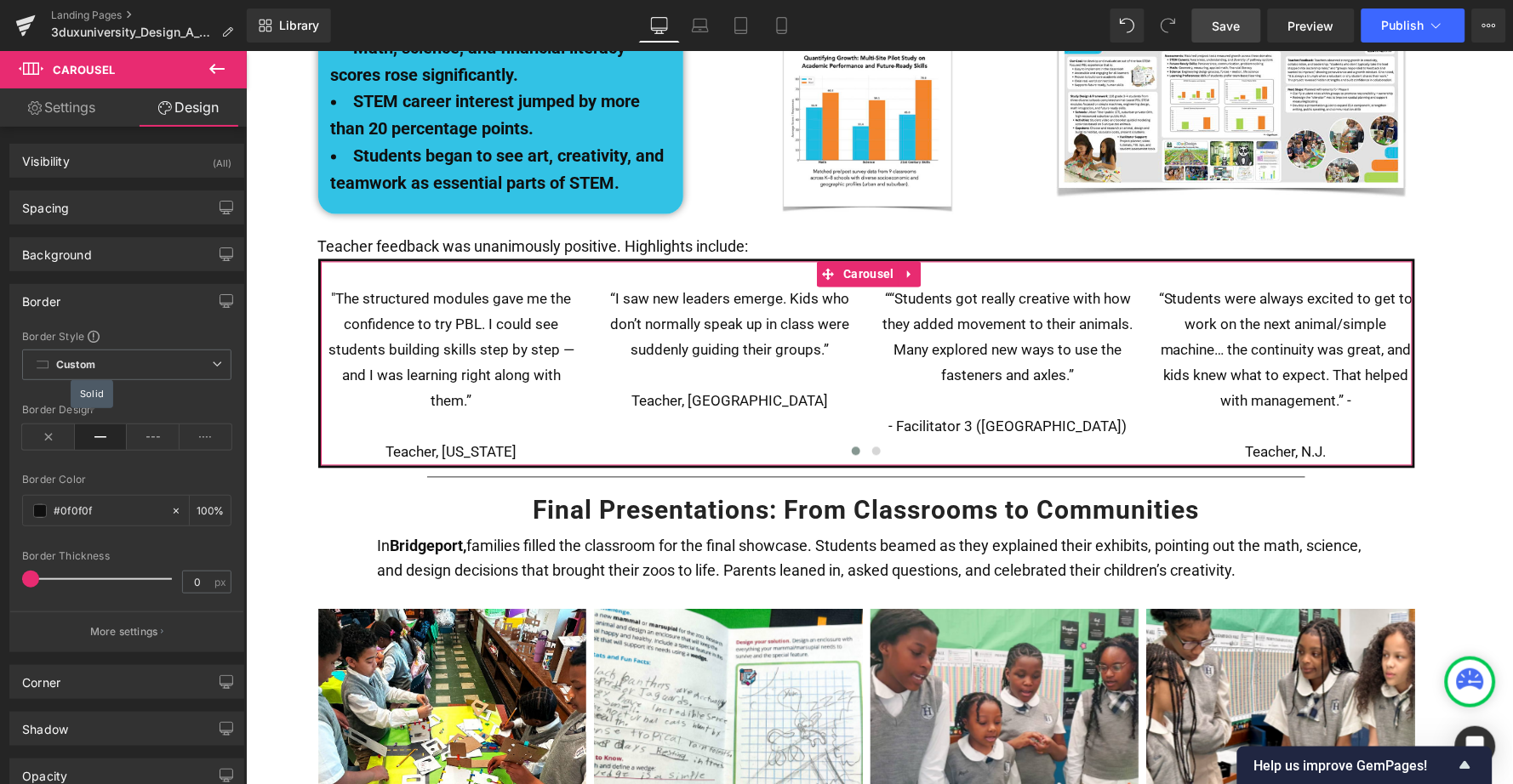
click at [92, 435] on icon at bounding box center [101, 437] width 52 height 25
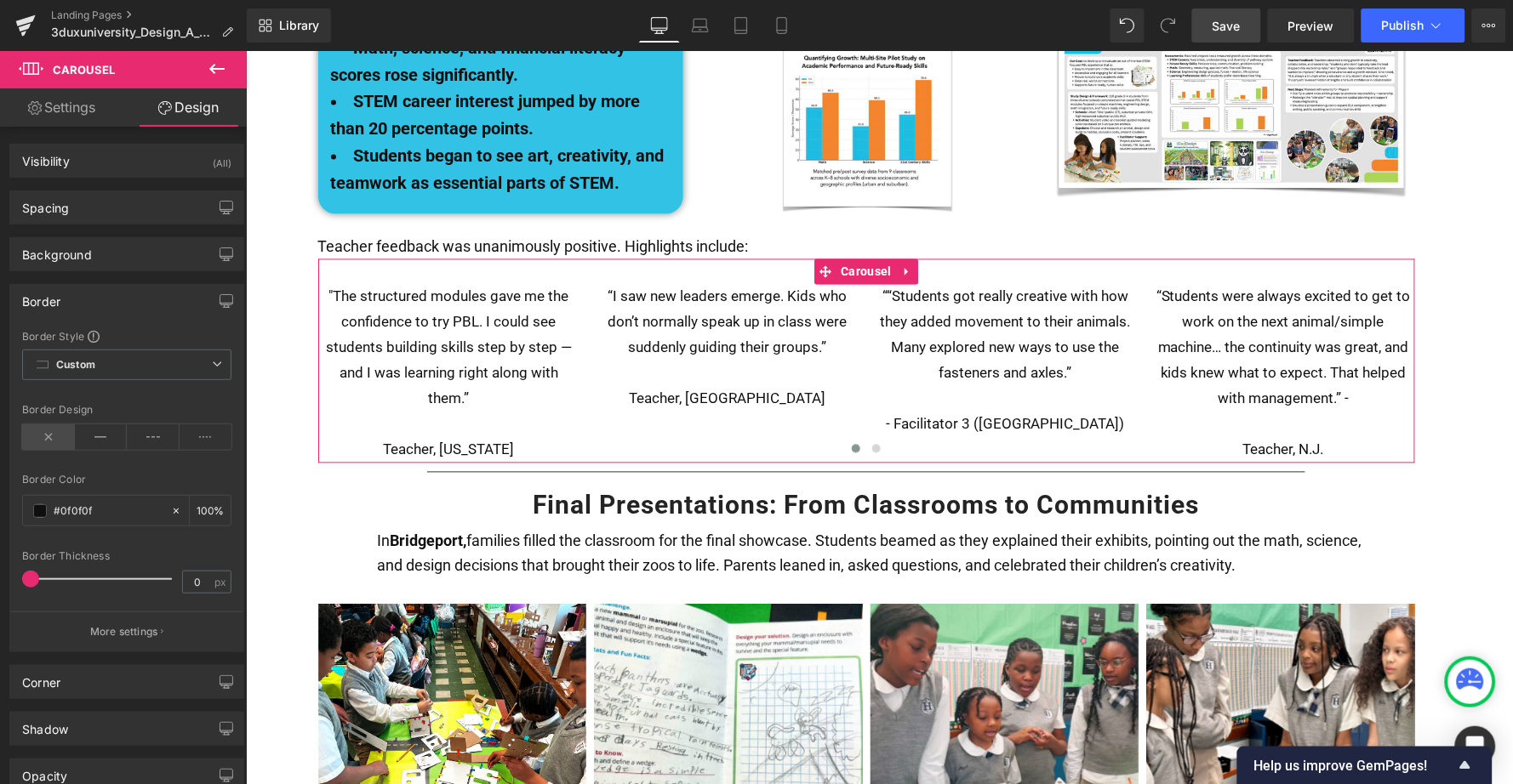
click at [49, 435] on icon at bounding box center [49, 437] width 52 height 25
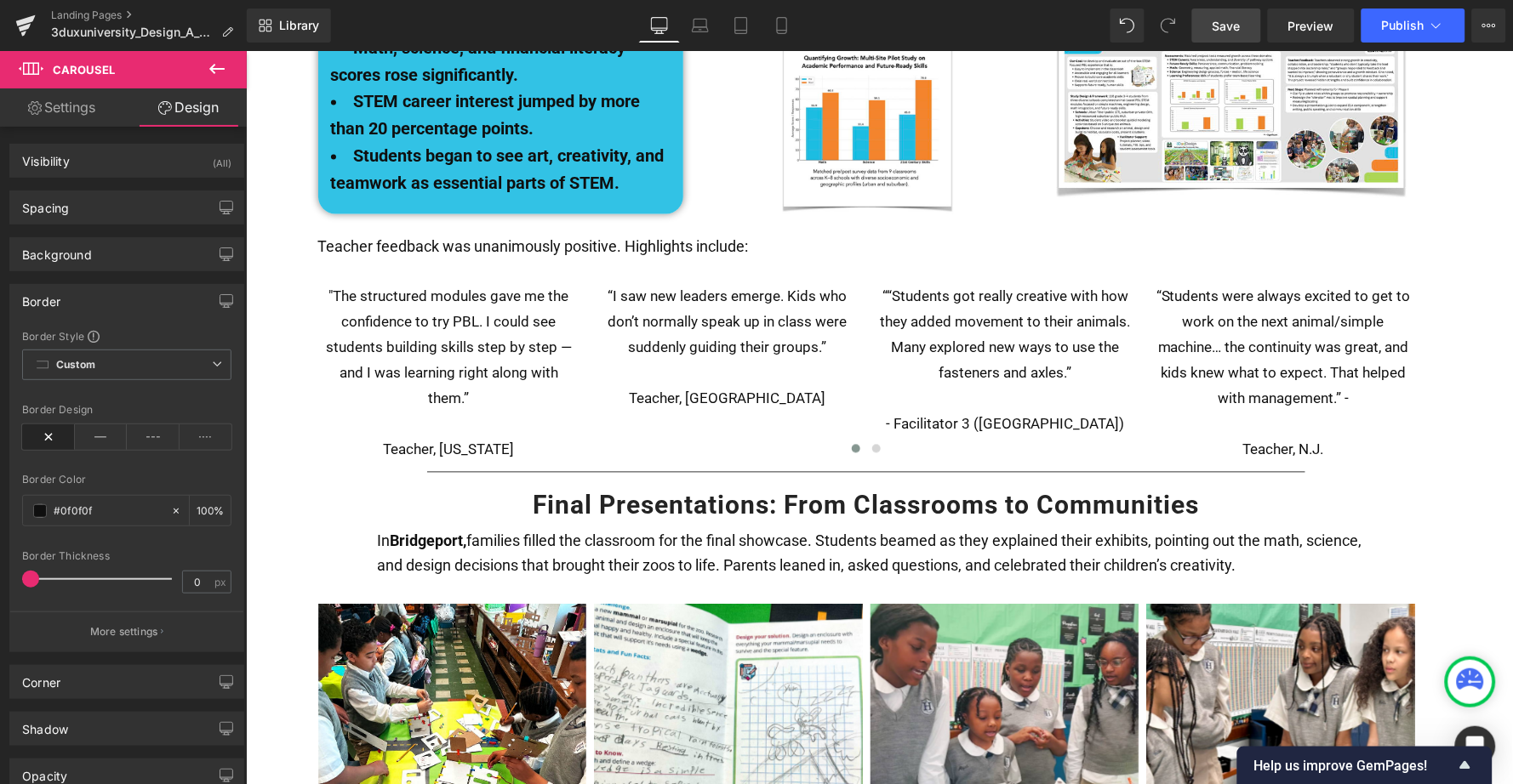
click at [214, 77] on icon at bounding box center [217, 68] width 20 height 20
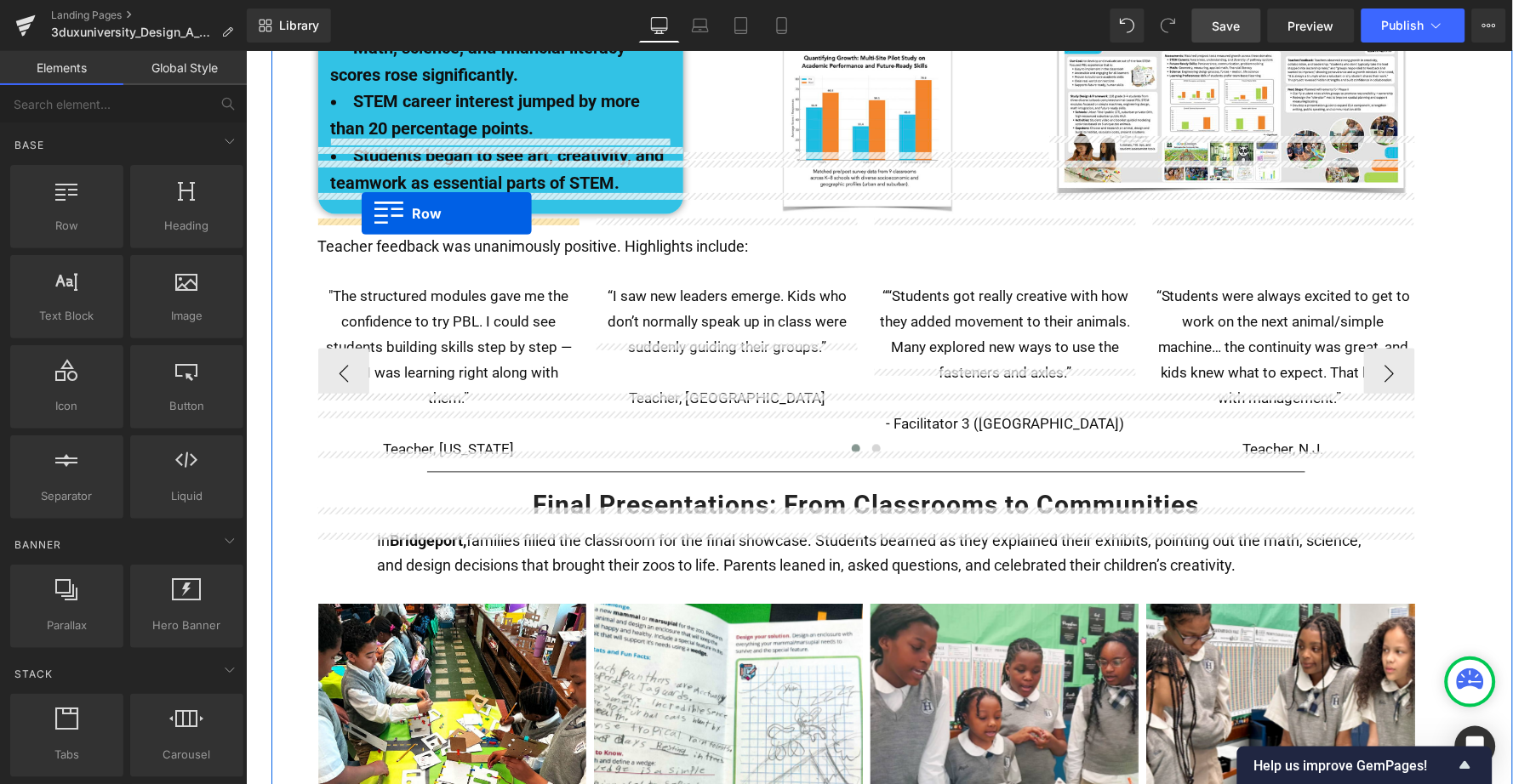
drag, startPoint x: 303, startPoint y: 257, endPoint x: 360, endPoint y: 212, distance: 72.6
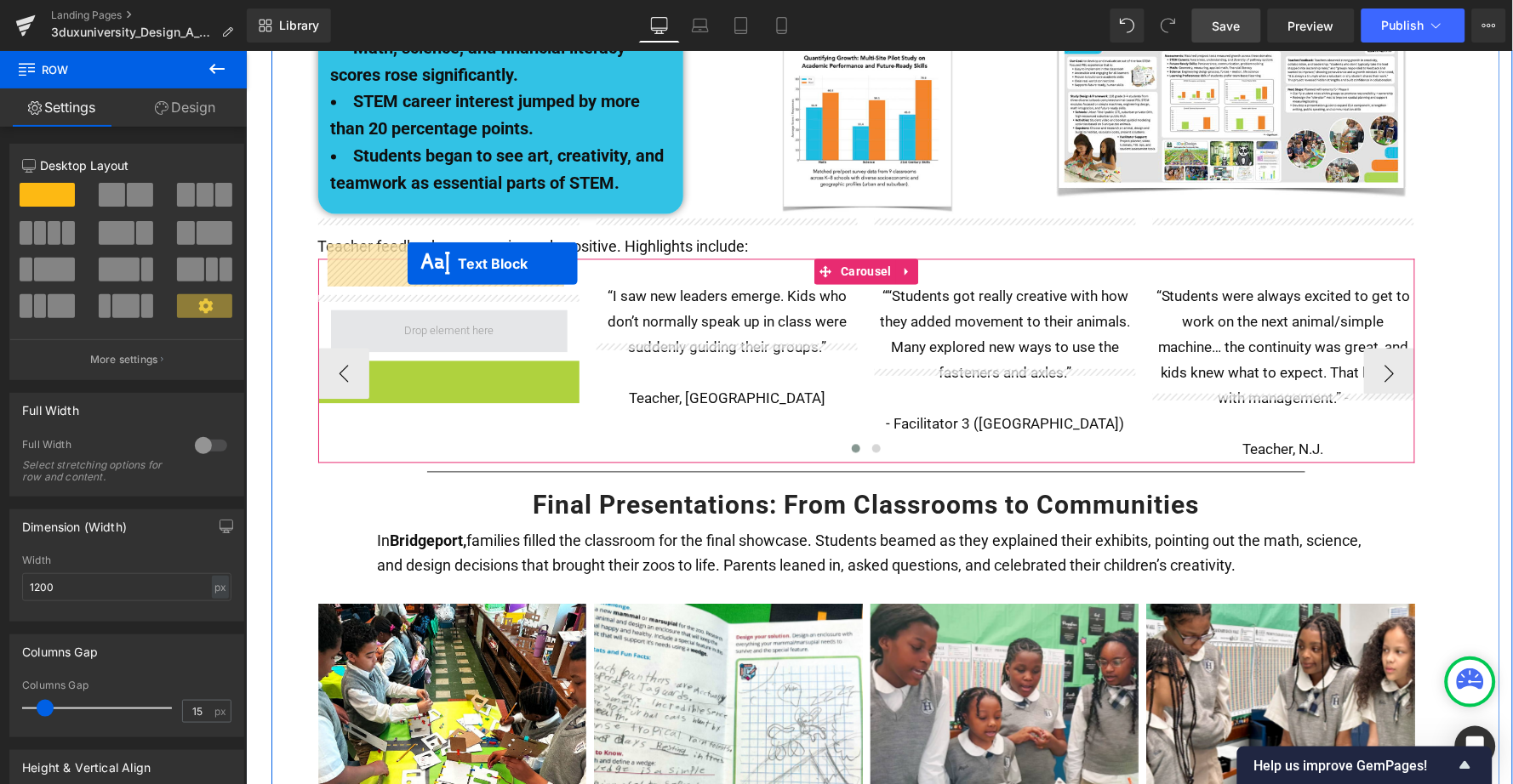
drag, startPoint x: 401, startPoint y: 381, endPoint x: 406, endPoint y: 262, distance: 119.1
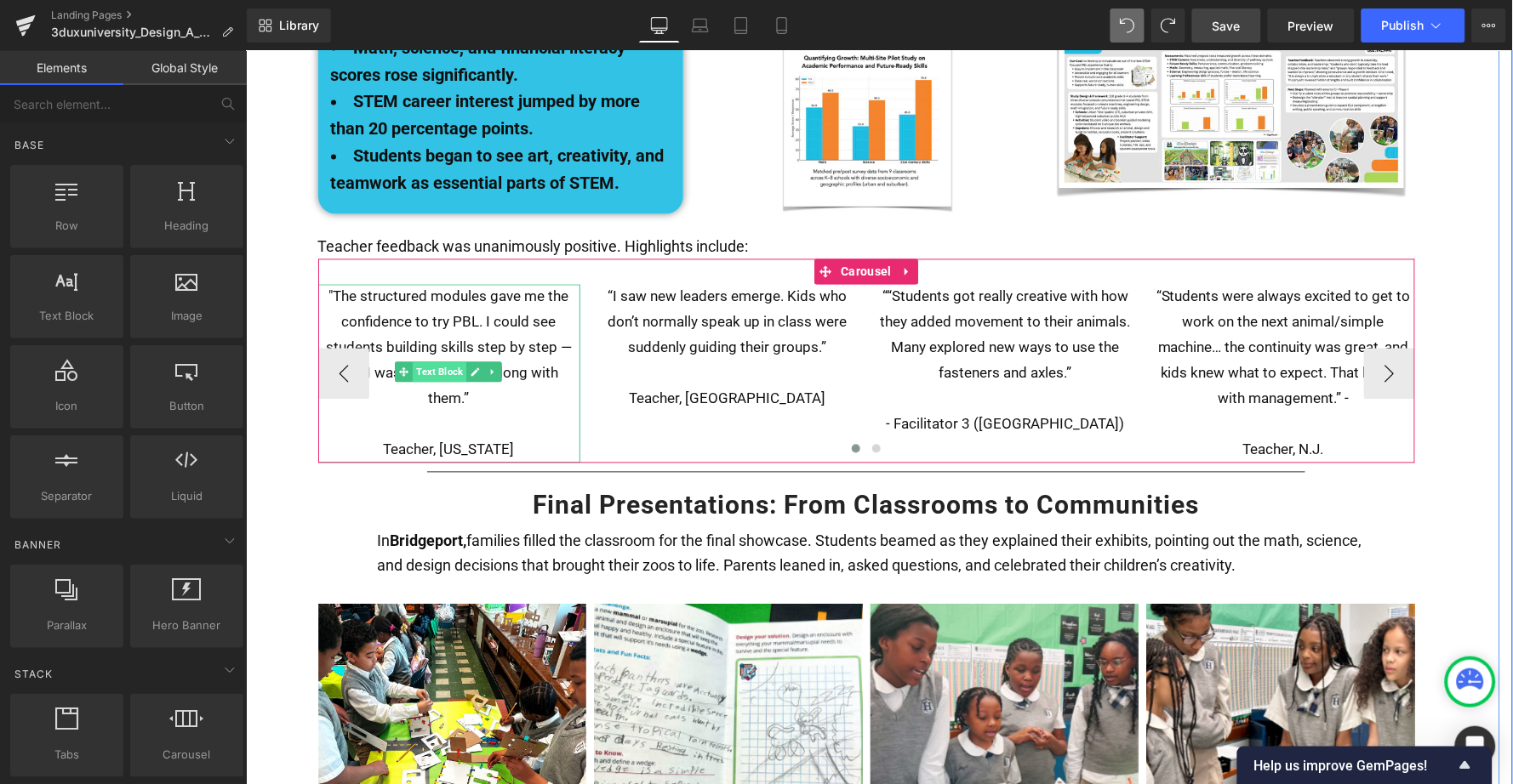
click at [439, 361] on span "Text Block" at bounding box center [438, 371] width 53 height 20
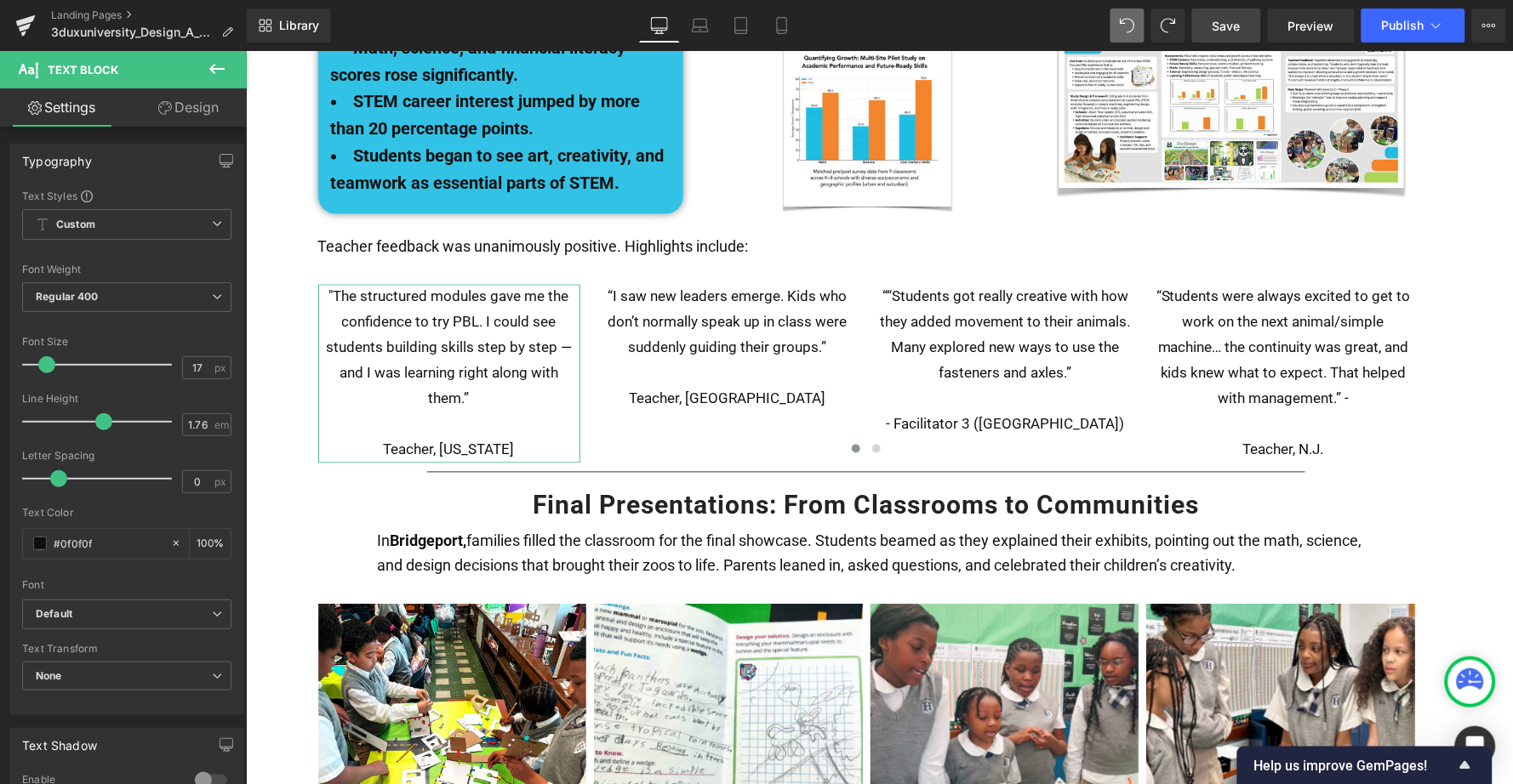
click at [201, 109] on link "Design" at bounding box center [188, 107] width 123 height 38
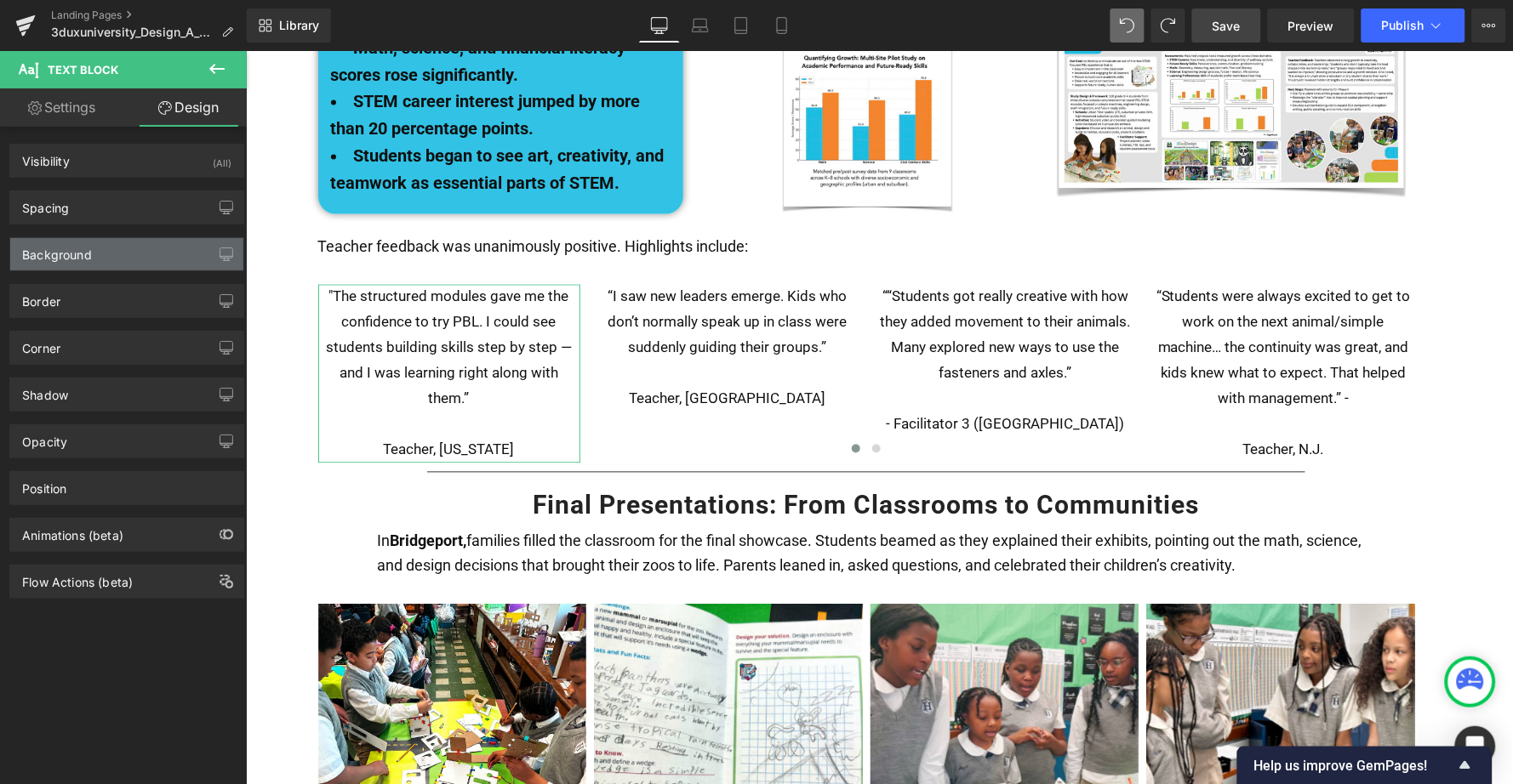
click at [103, 259] on div "Background" at bounding box center [127, 254] width 233 height 32
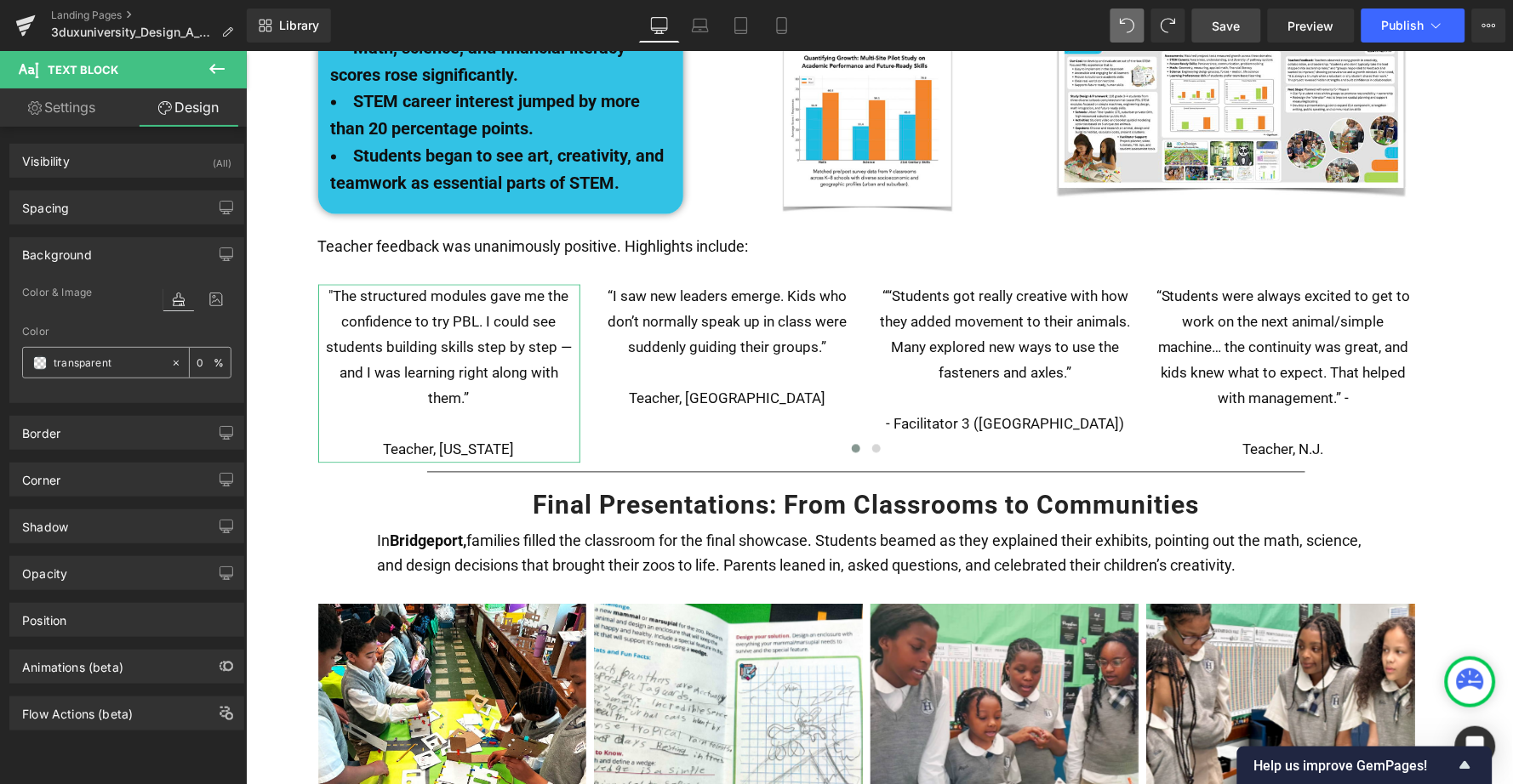
click at [42, 364] on span at bounding box center [40, 363] width 14 height 14
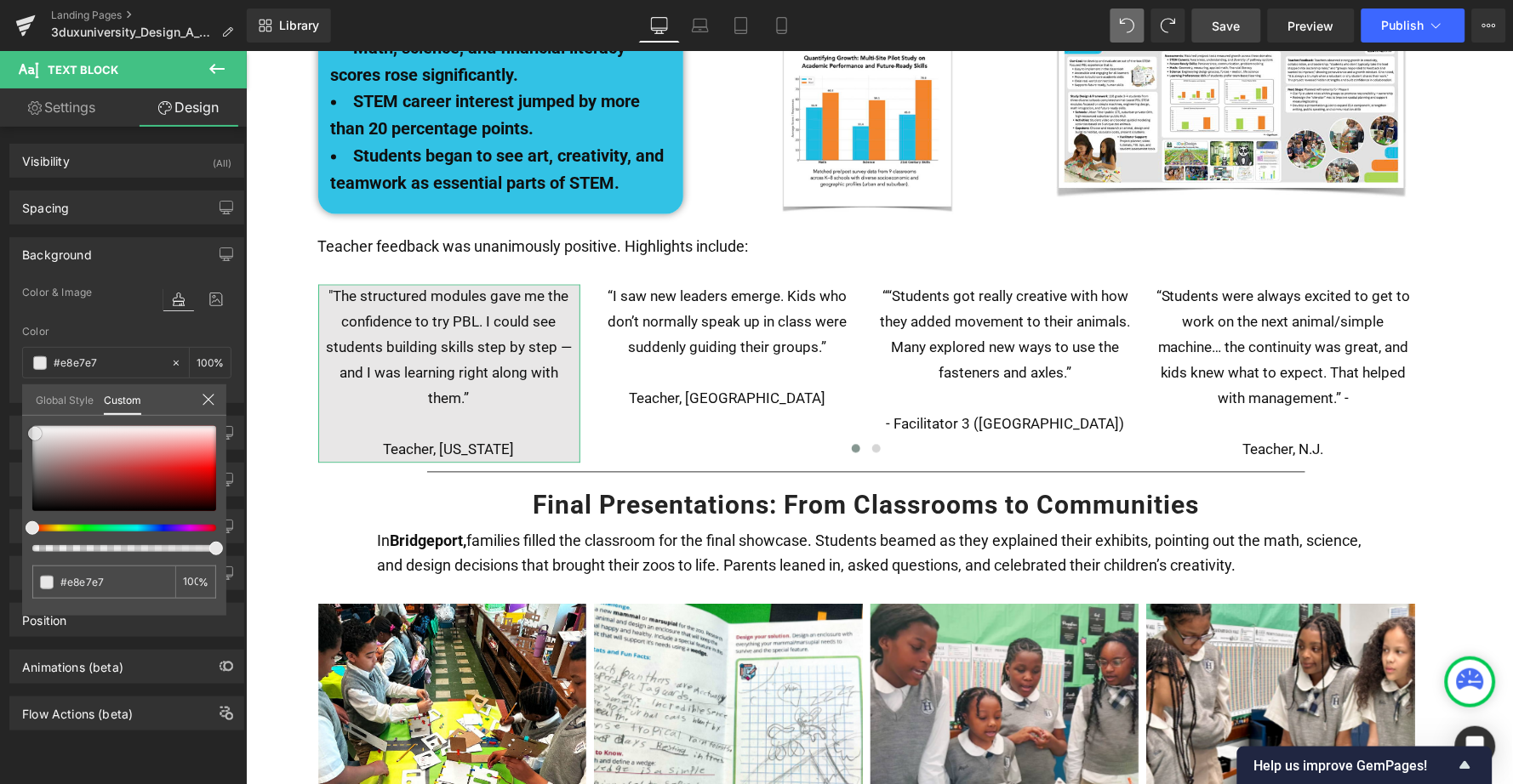
drag, startPoint x: 35, startPoint y: 456, endPoint x: 35, endPoint y: 433, distance: 23.0
click at [35, 433] on div at bounding box center [123, 469] width 184 height 85
drag, startPoint x: 126, startPoint y: 583, endPoint x: 59, endPoint y: 583, distance: 67.0
click at [60, 583] on input "#e8e7e7" at bounding box center [105, 582] width 90 height 17
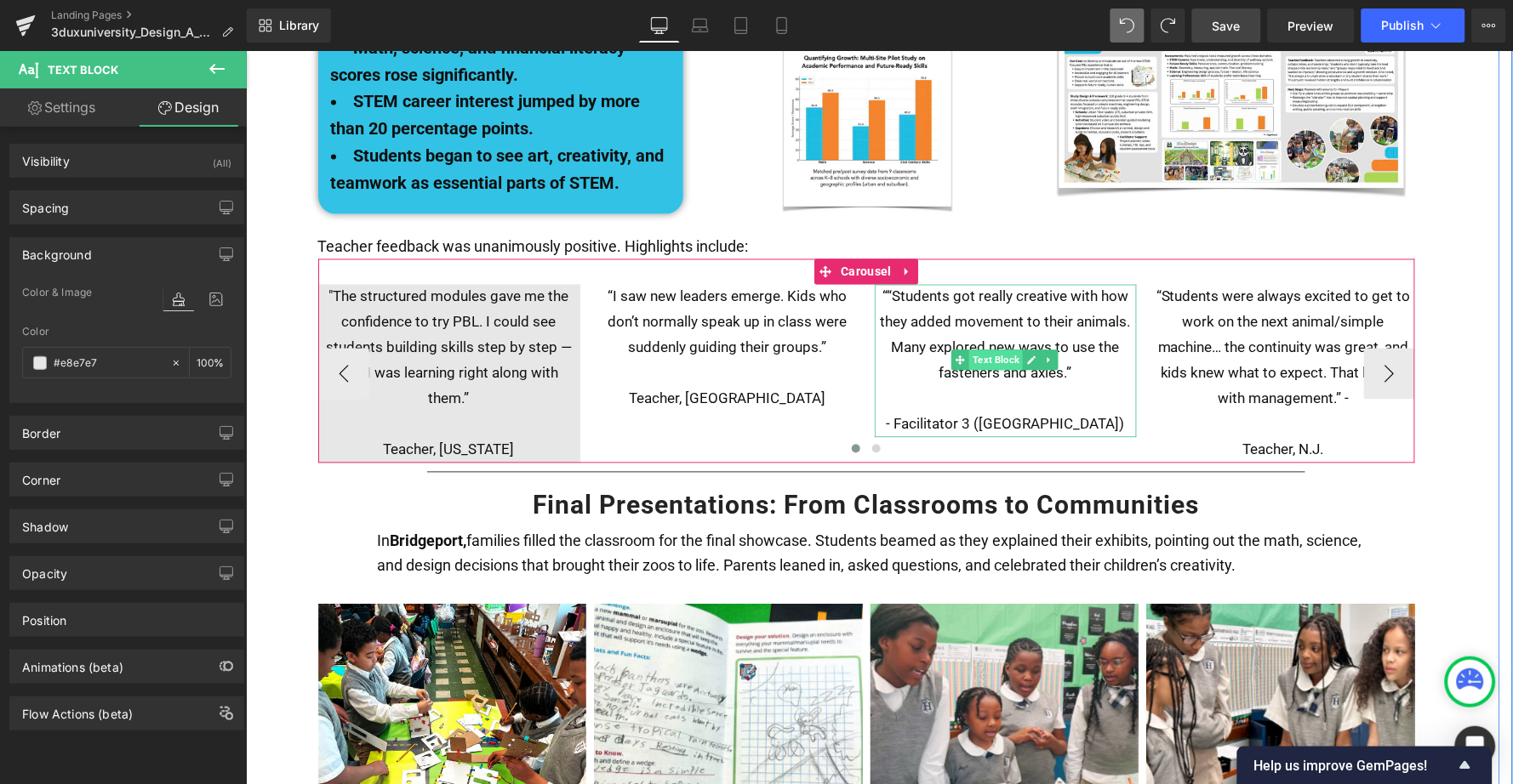
click at [985, 350] on span "Text Block" at bounding box center [995, 359] width 53 height 20
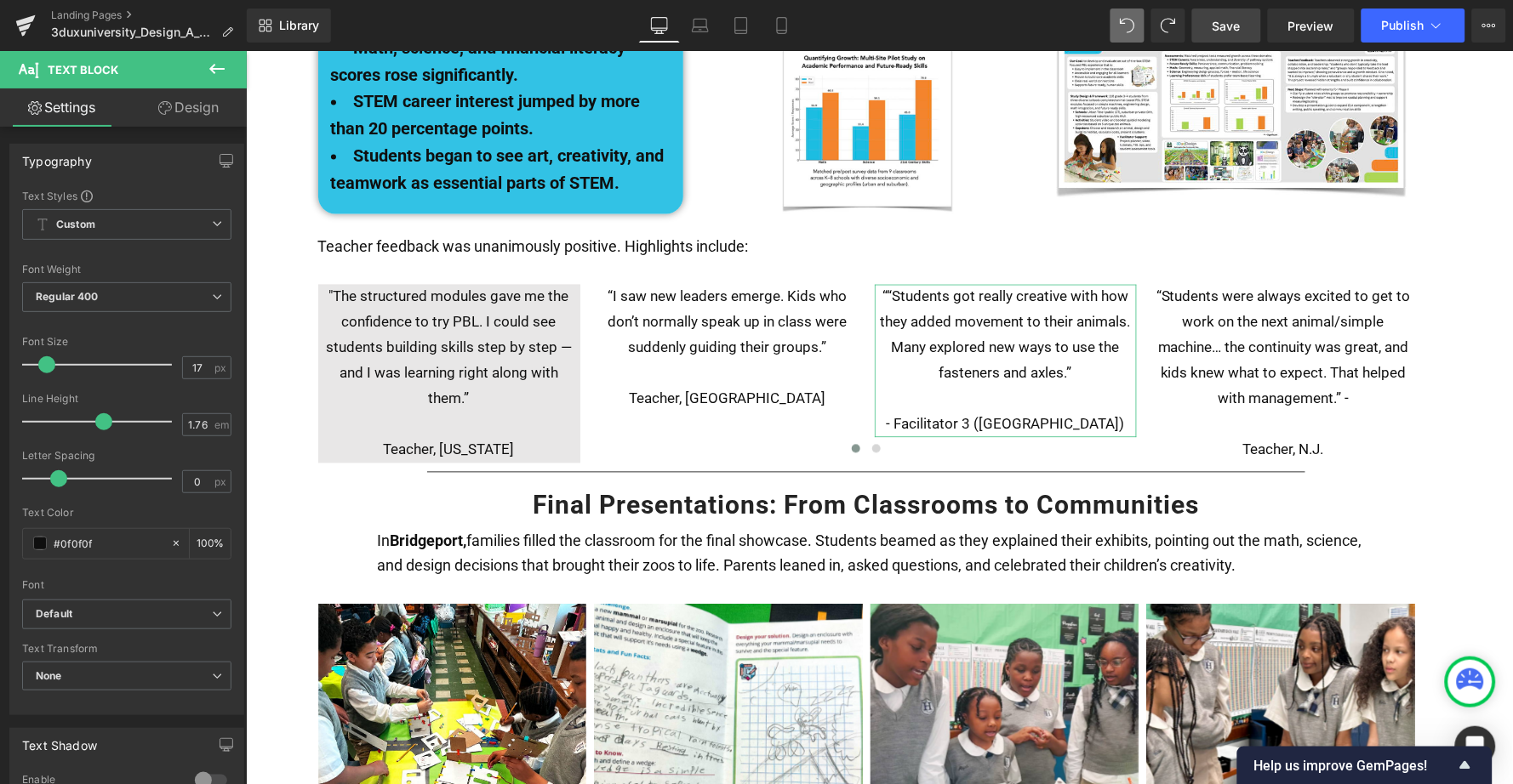
click at [196, 106] on link "Design" at bounding box center [188, 107] width 123 height 38
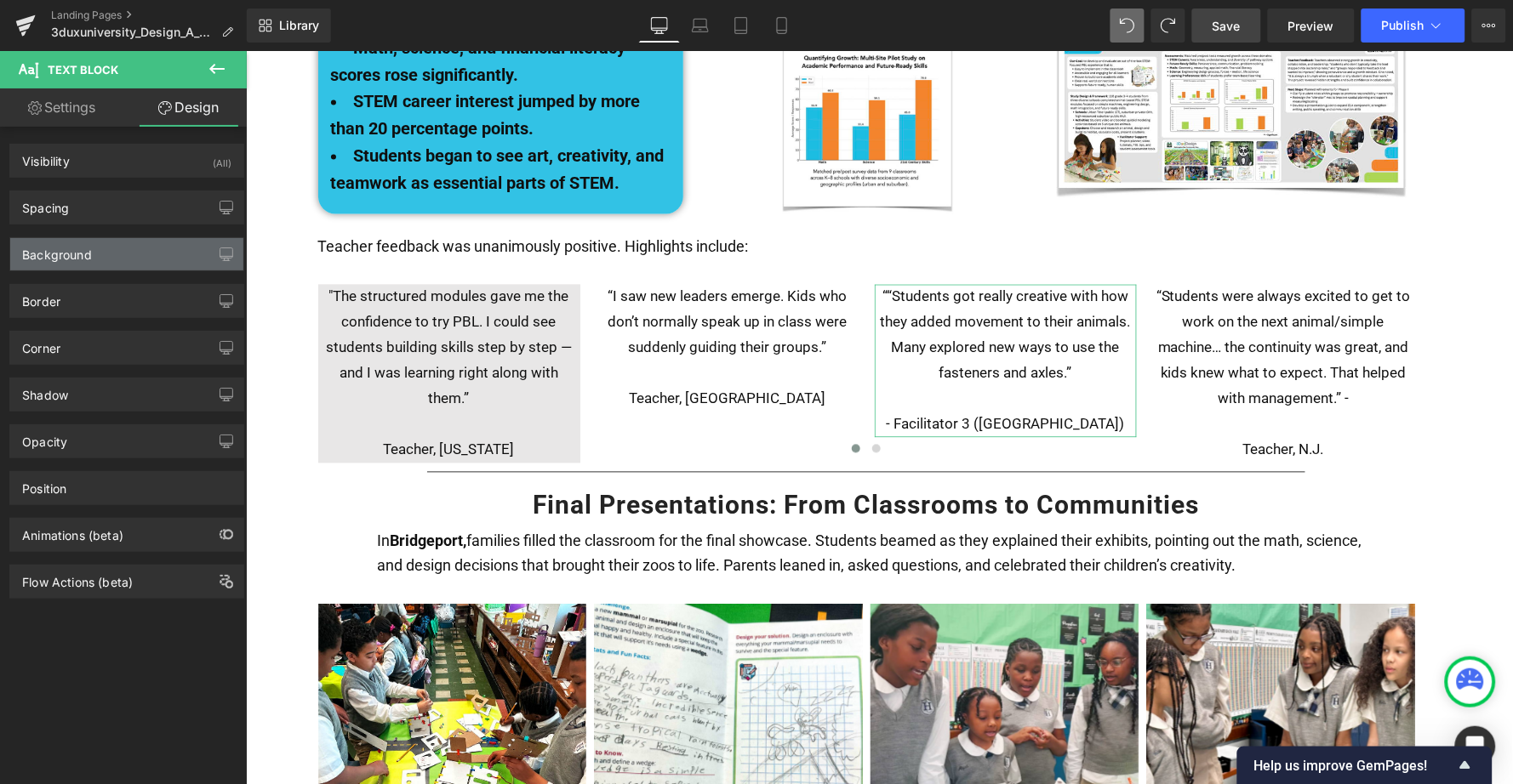
click at [86, 245] on div "Background" at bounding box center [57, 250] width 70 height 24
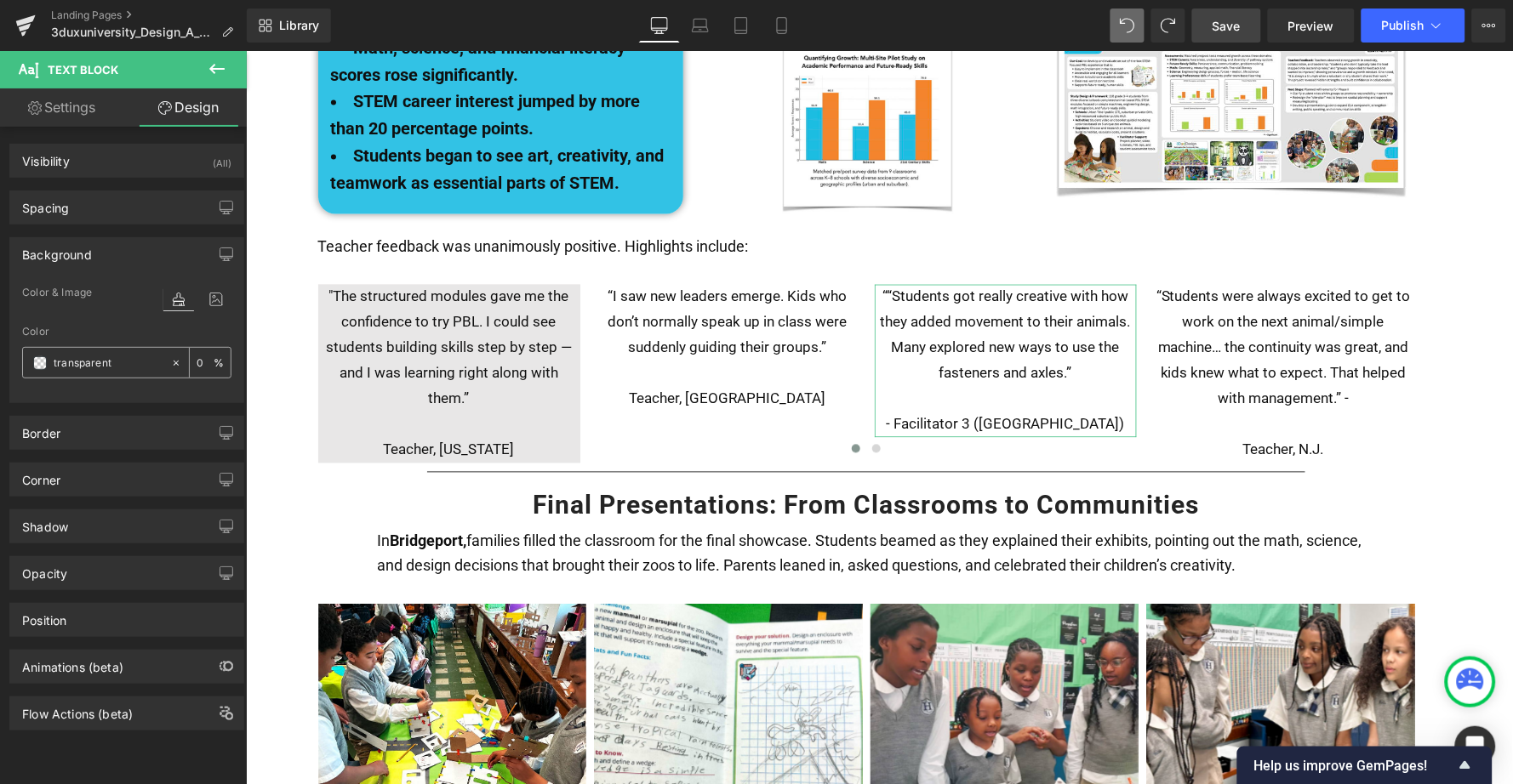
click at [95, 359] on input "transparent" at bounding box center [108, 362] width 109 height 18
drag, startPoint x: 121, startPoint y: 365, endPoint x: 25, endPoint y: 365, distance: 96.0
click at [26, 365] on div "transparent" at bounding box center [96, 362] width 147 height 30
paste input "#e8e7e7"
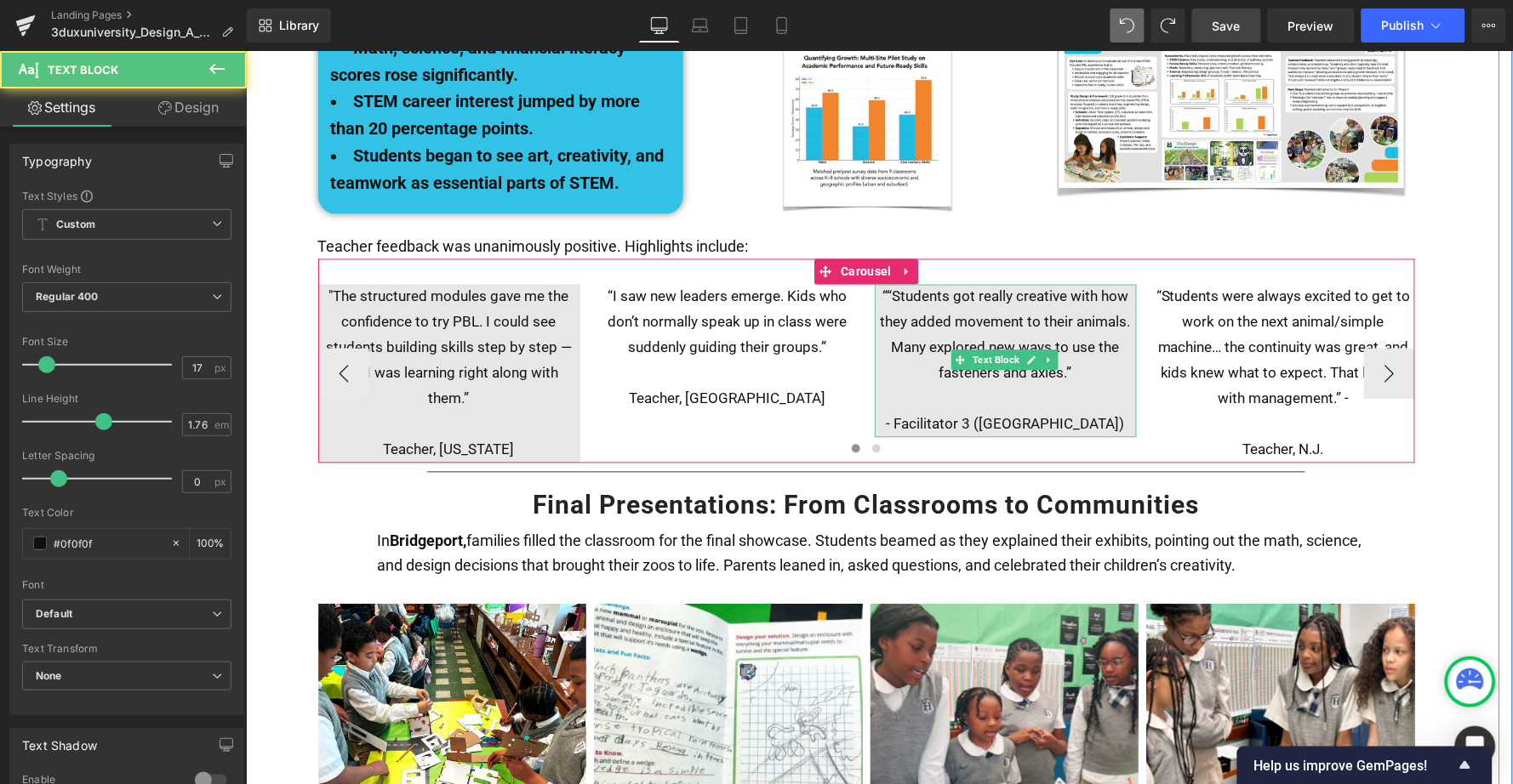
click at [1083, 304] on p "““Students got really creative with how they added movement to their animals. M…" at bounding box center [1005, 334] width 262 height 102
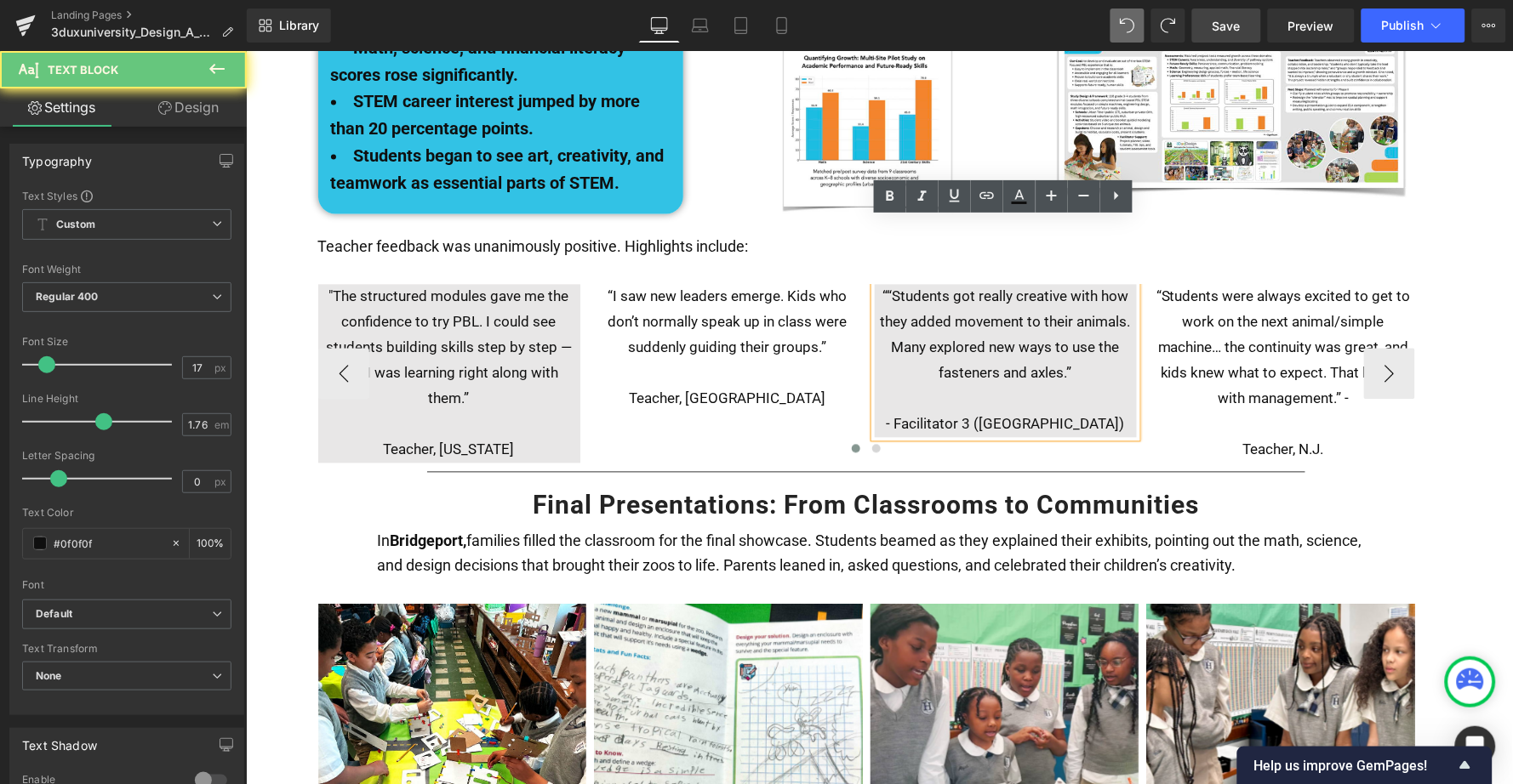
click at [1083, 309] on p "““Students got really creative with how they added movement to their animals. M…" at bounding box center [1005, 334] width 262 height 102
click at [1089, 307] on p "““Students got really creative with how they added movement to their animals. M…" at bounding box center [1005, 334] width 262 height 102
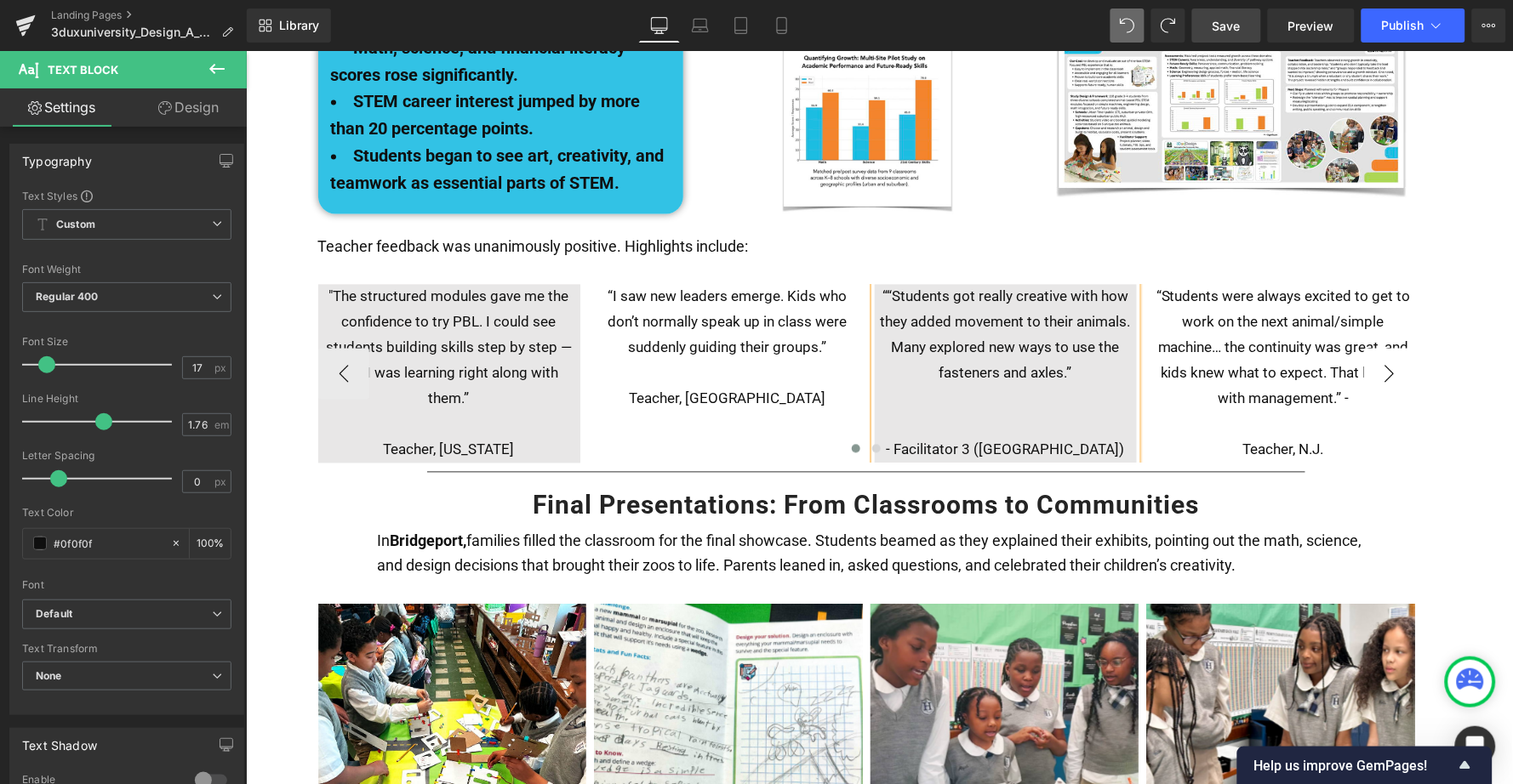
click at [1385, 348] on button "›" at bounding box center [1389, 373] width 52 height 51
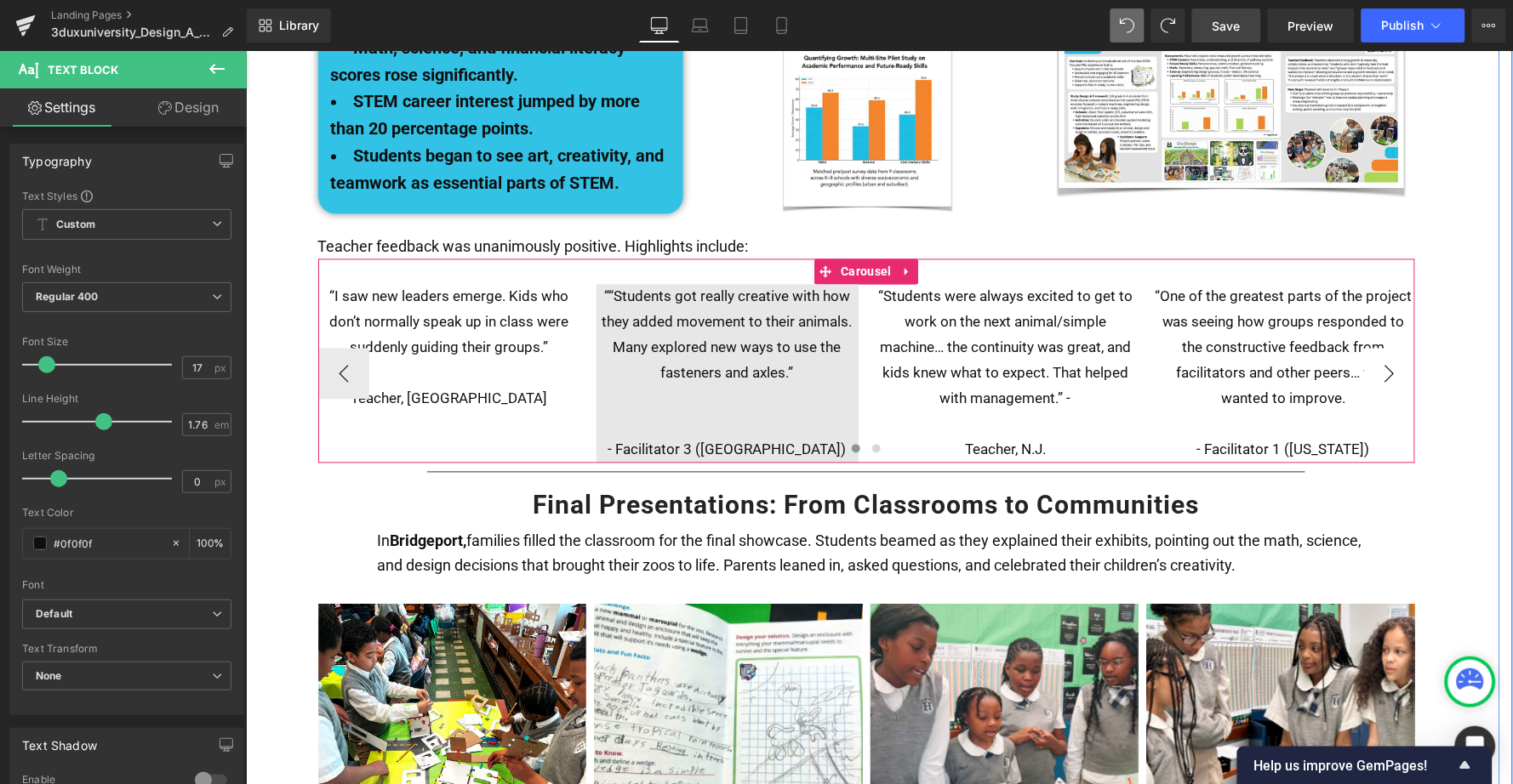
click at [1385, 348] on button "›" at bounding box center [1389, 373] width 52 height 51
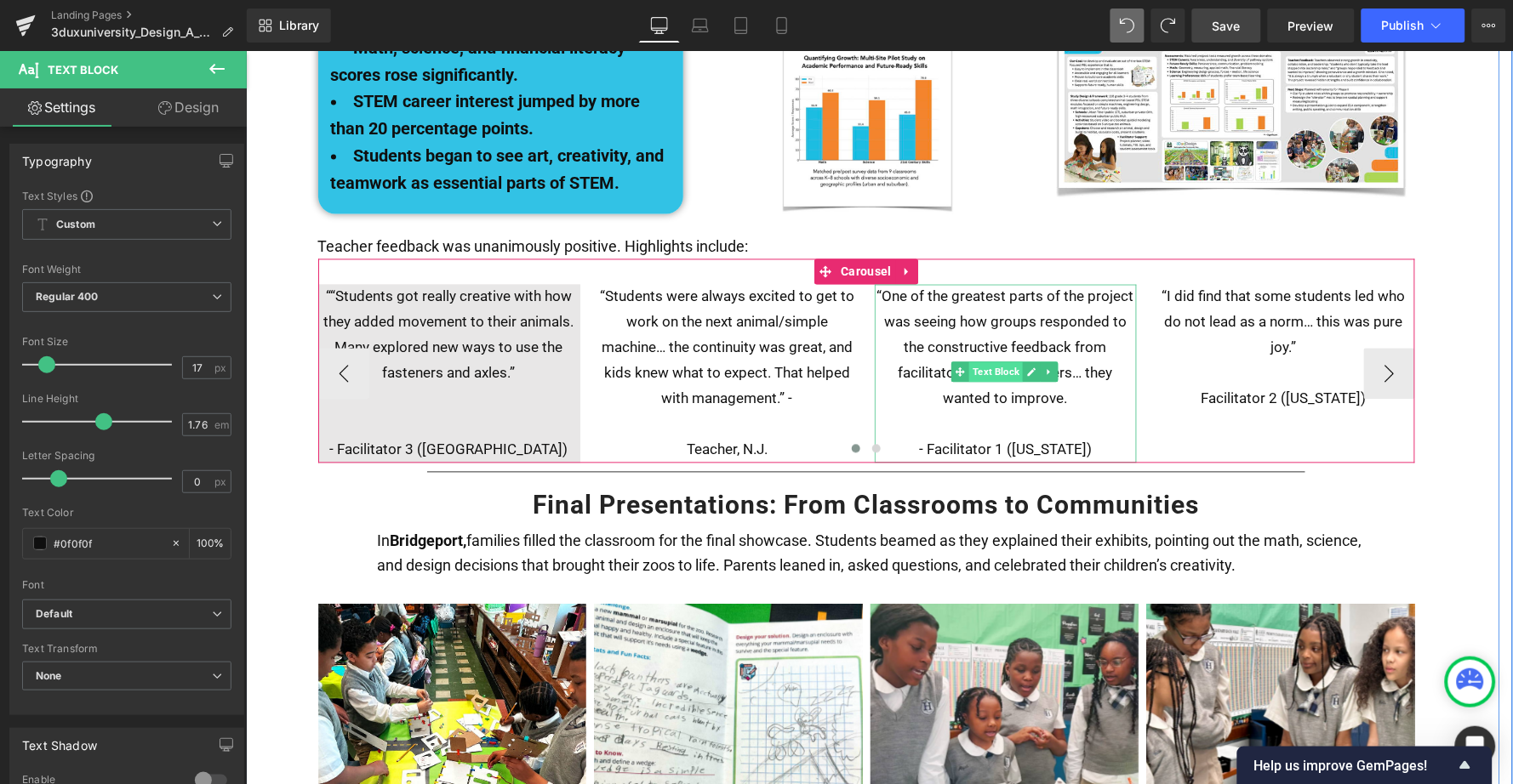
click at [997, 361] on span "Text Block" at bounding box center [995, 371] width 53 height 20
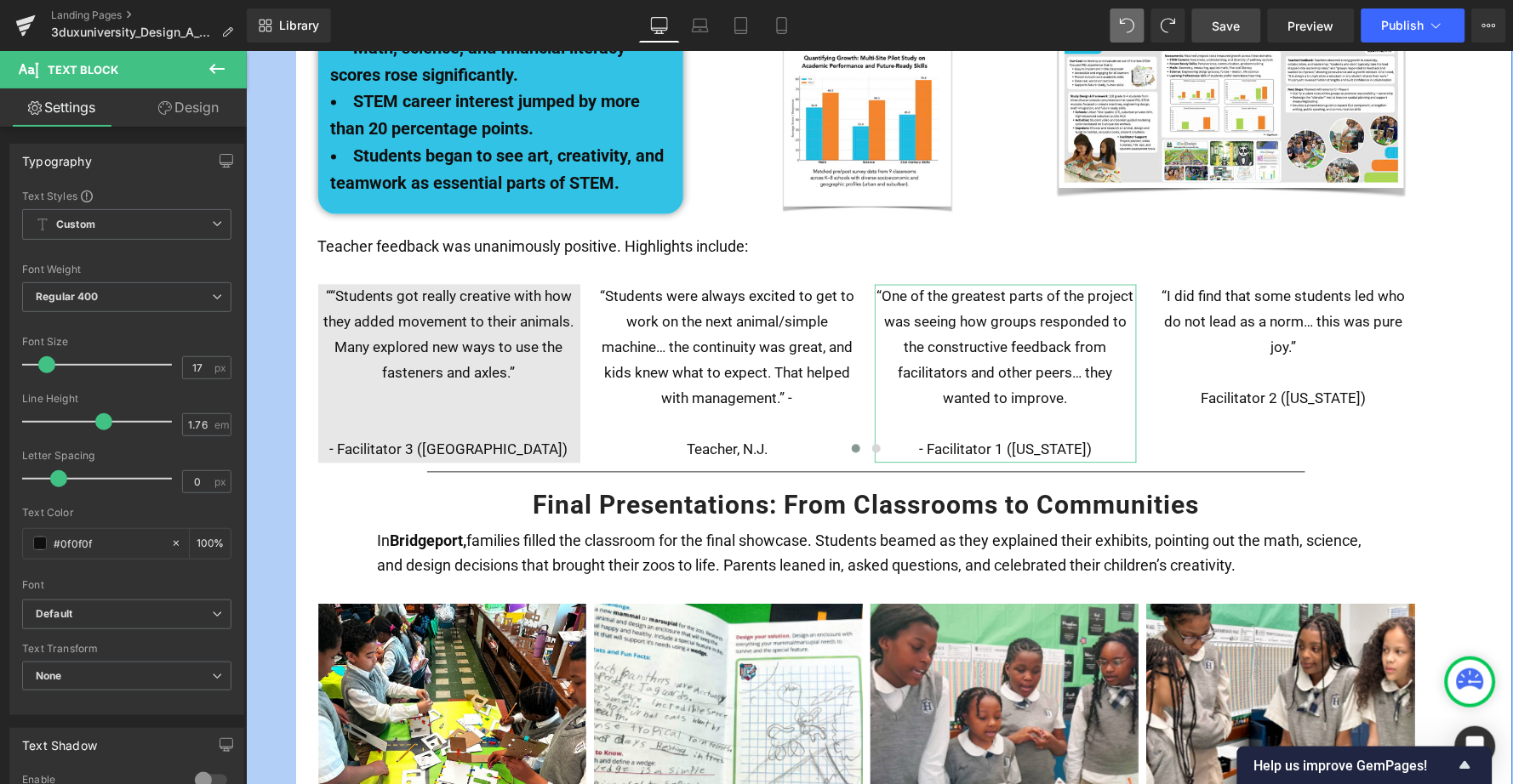
click at [206, 106] on link "Design" at bounding box center [188, 107] width 123 height 38
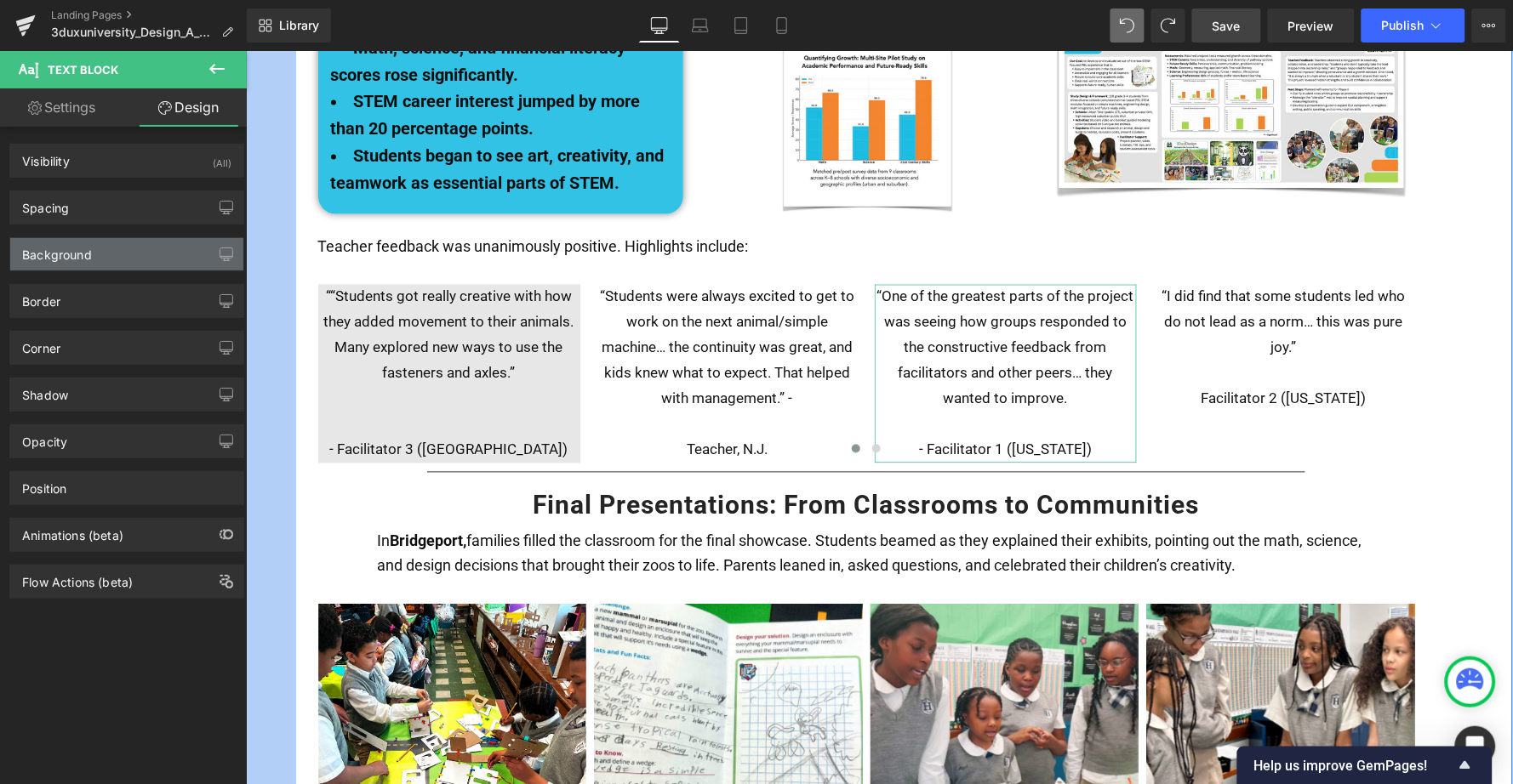
click at [93, 268] on div "Background" at bounding box center [127, 254] width 233 height 32
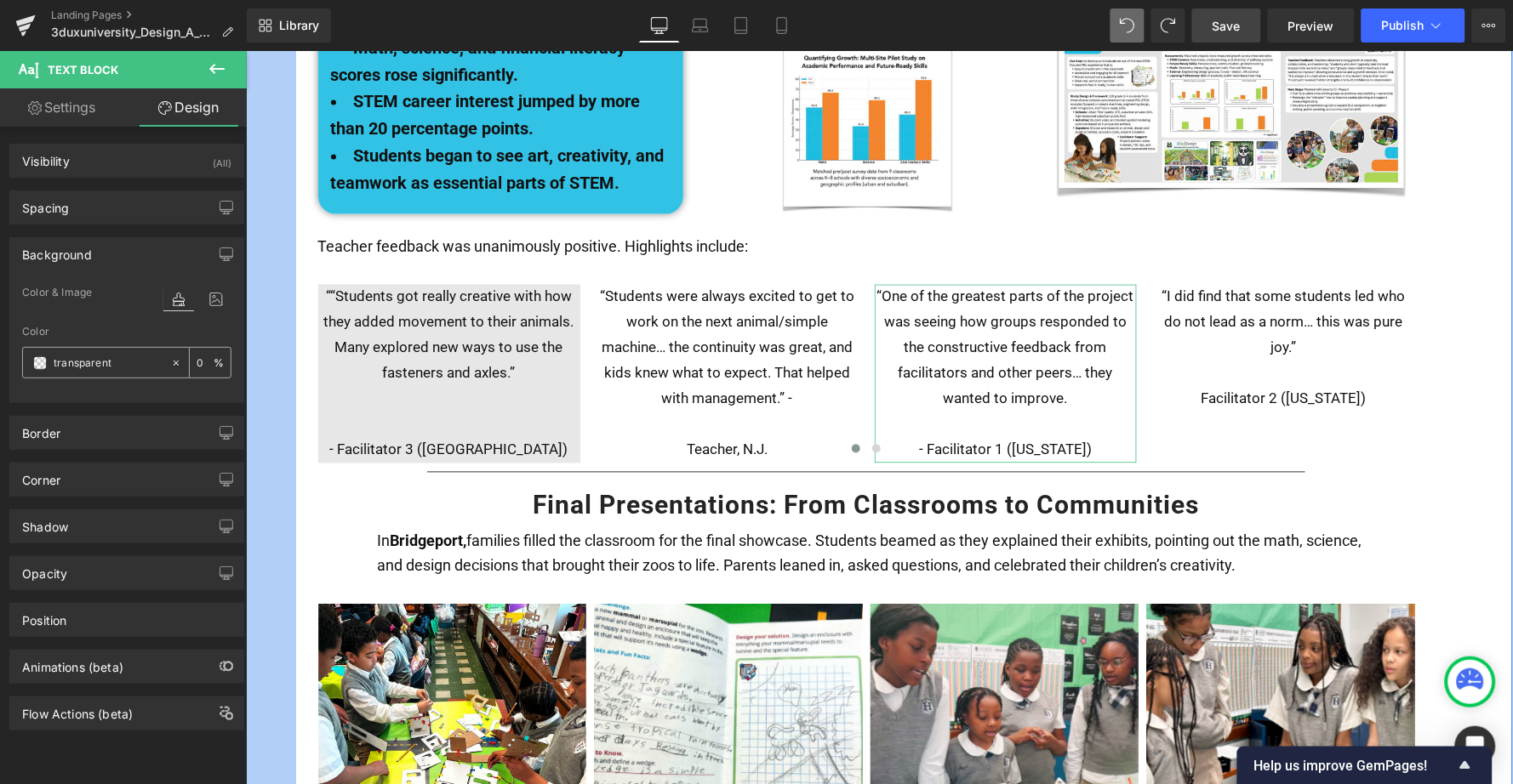
drag, startPoint x: 126, startPoint y: 361, endPoint x: 42, endPoint y: 361, distance: 84.0
click at [42, 361] on div "transparent" at bounding box center [96, 362] width 147 height 30
paste input "#e8e7e7"
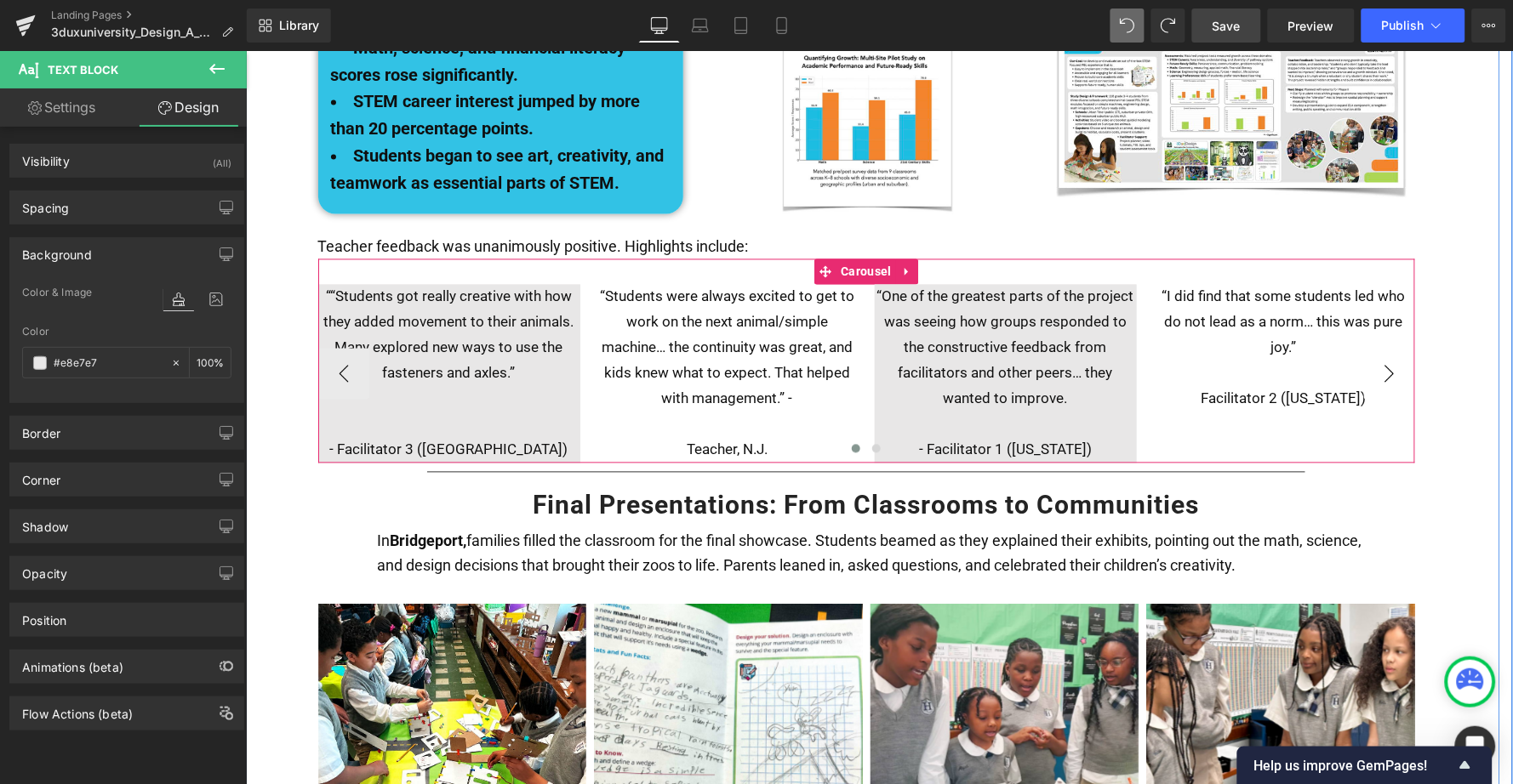
click at [1384, 348] on button "›" at bounding box center [1389, 373] width 52 height 51
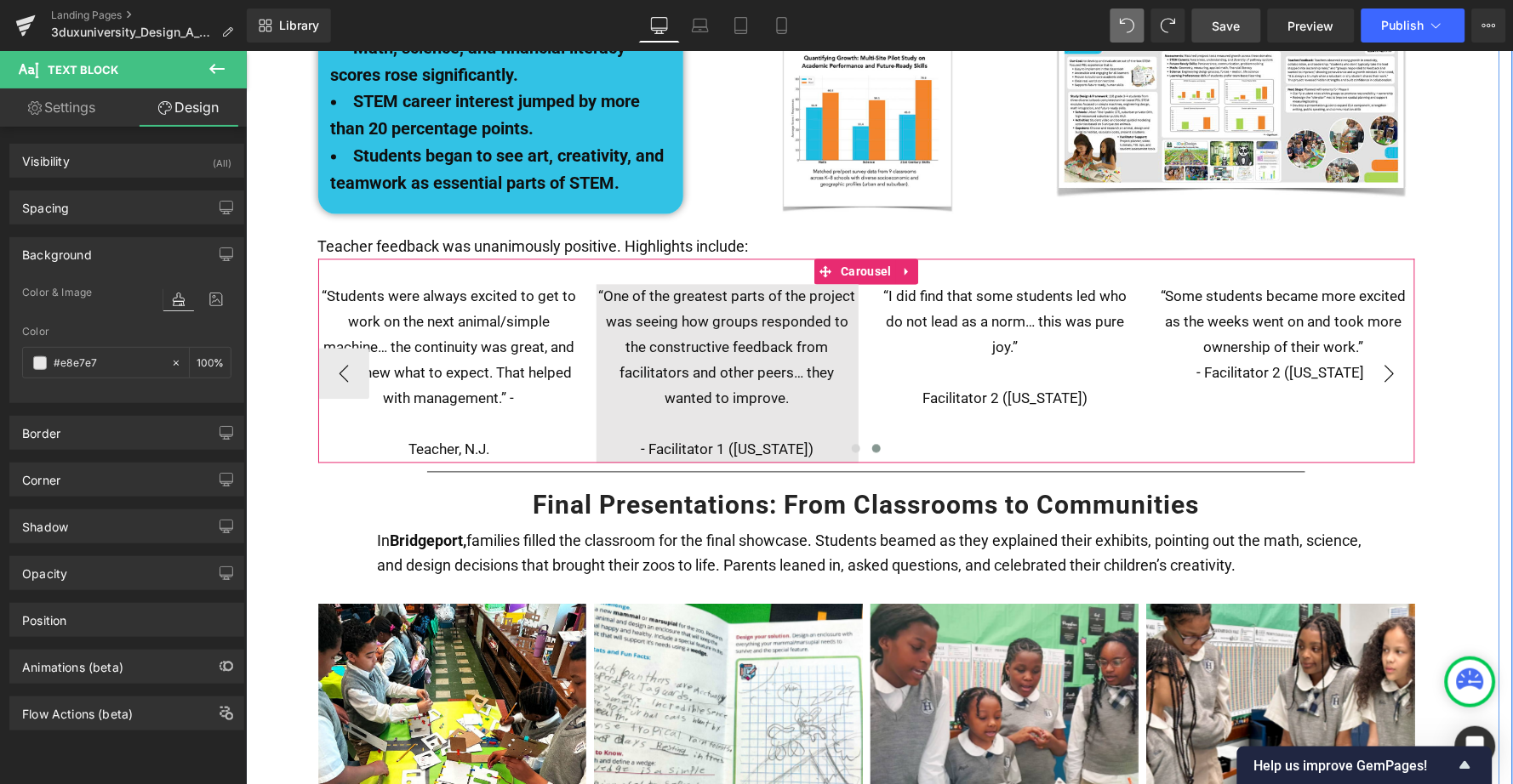
click at [1384, 348] on button "›" at bounding box center [1389, 373] width 52 height 51
click at [1387, 348] on button "›" at bounding box center [1389, 373] width 52 height 51
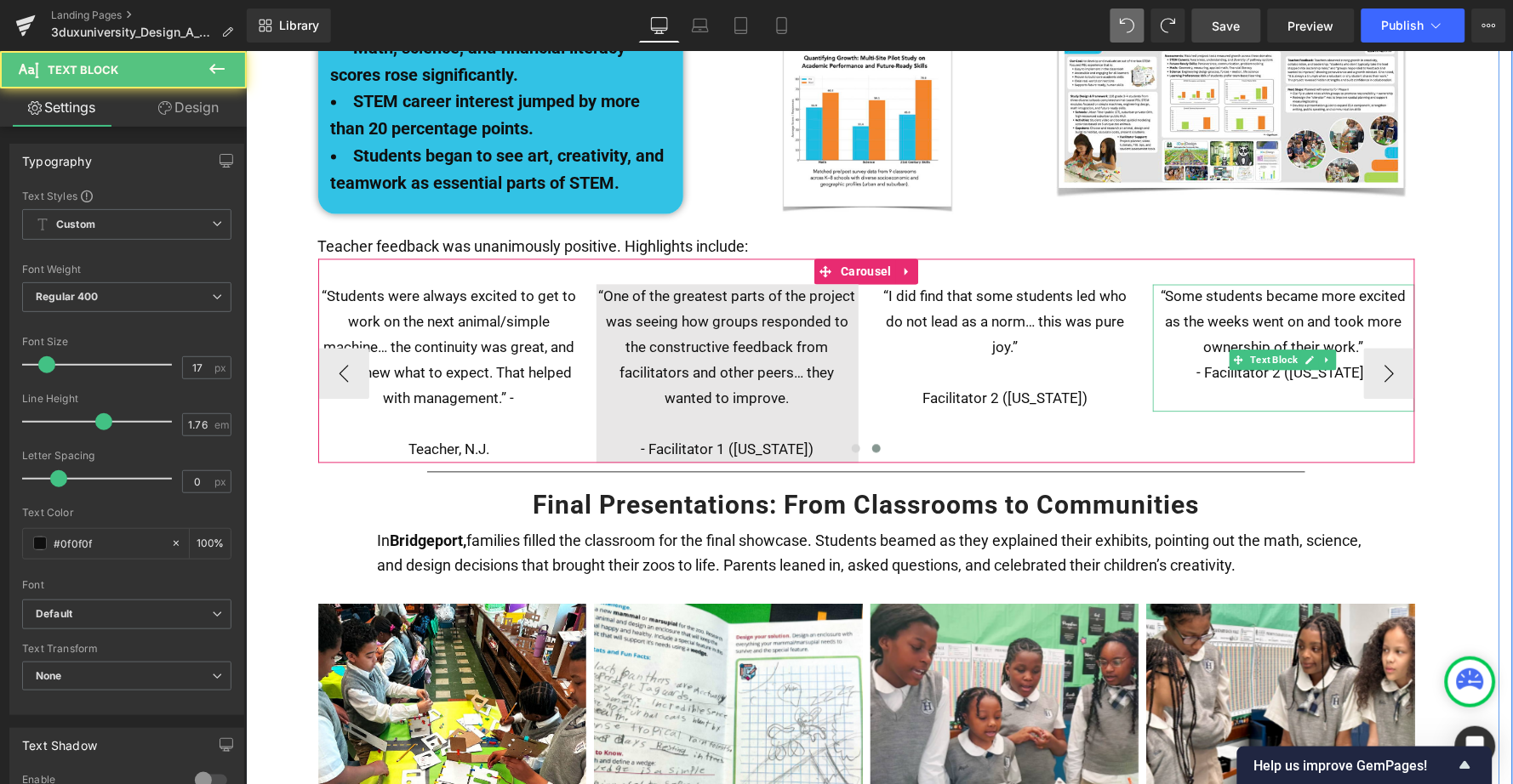
click at [1208, 284] on p "“Some students became more excited as the weeks went on and took more ownership…" at bounding box center [1284, 322] width 262 height 77
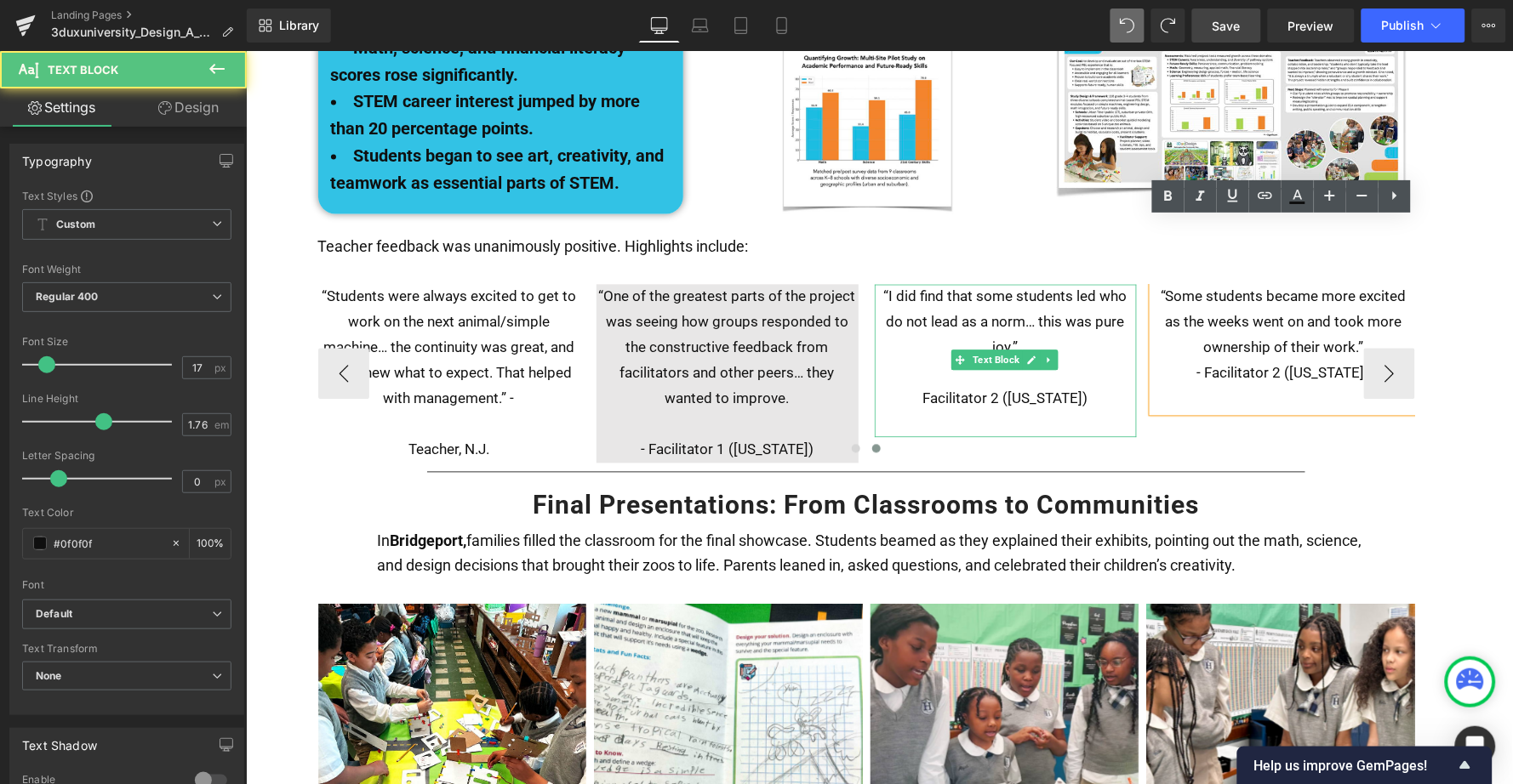
click at [1089, 360] on p at bounding box center [1005, 373] width 262 height 25
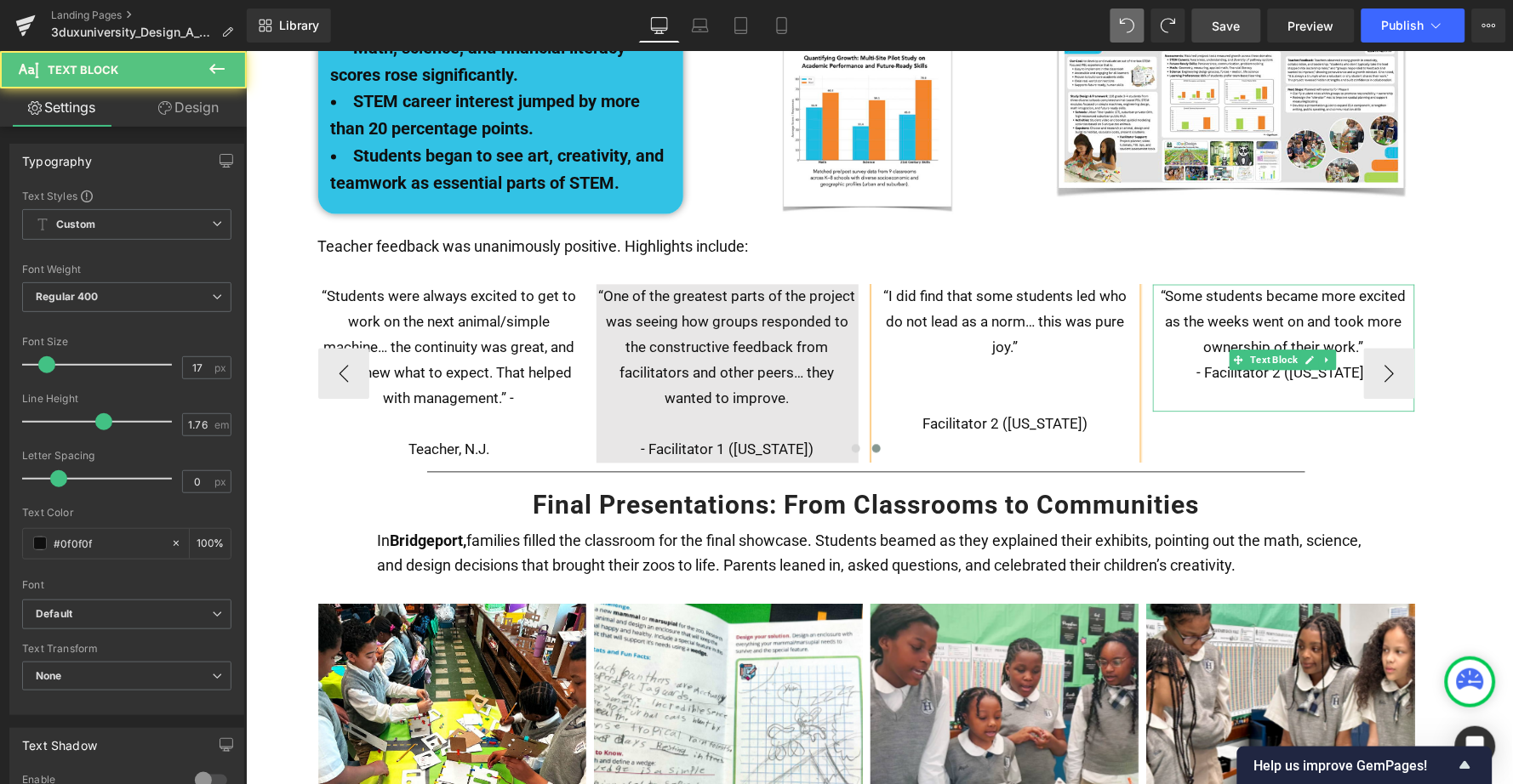
click at [1183, 360] on p at bounding box center [1284, 360] width 262 height 0
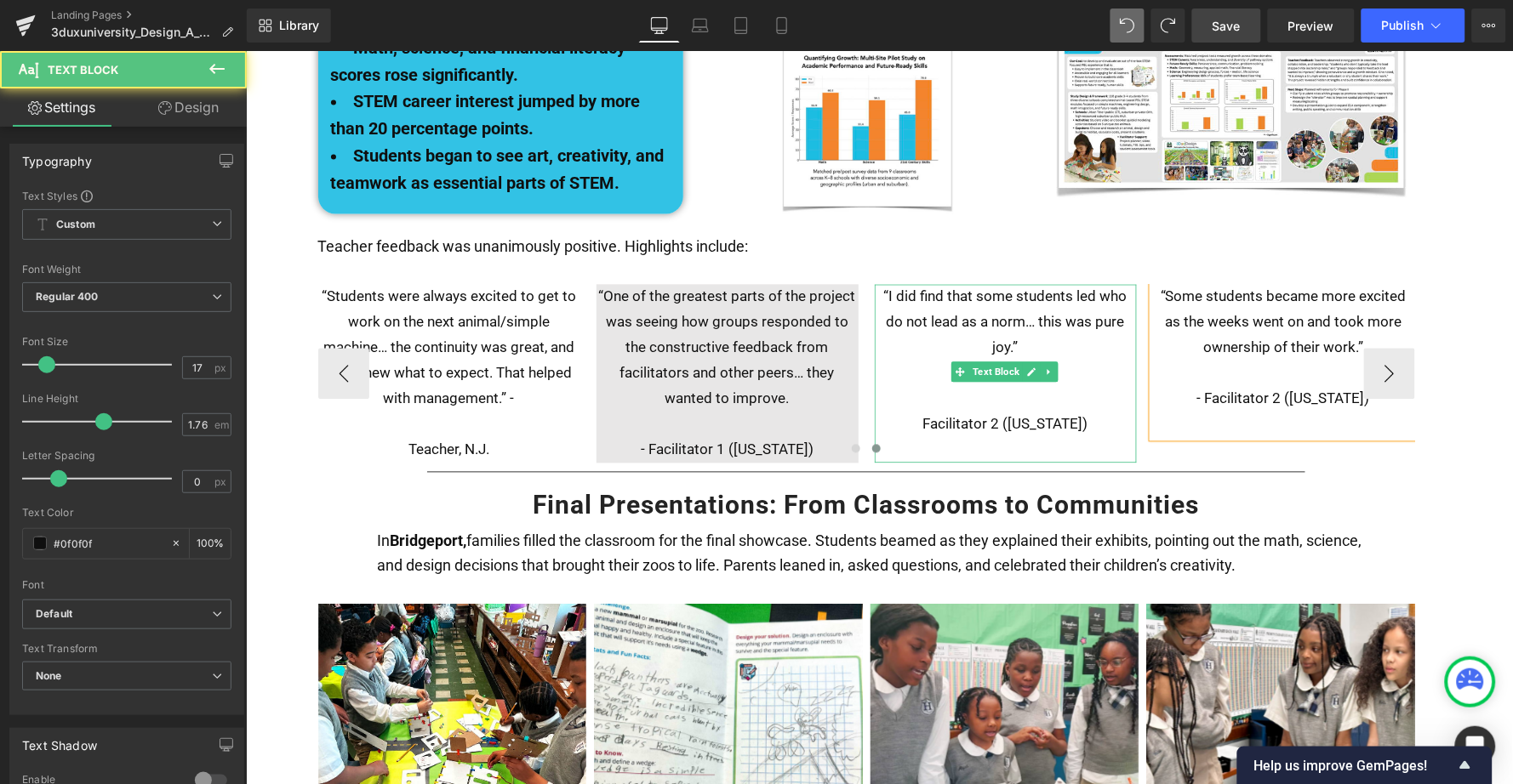
click at [1068, 284] on p "“I did find that some students led who do not lead as a norm… this was pure joy…" at bounding box center [1005, 322] width 262 height 77
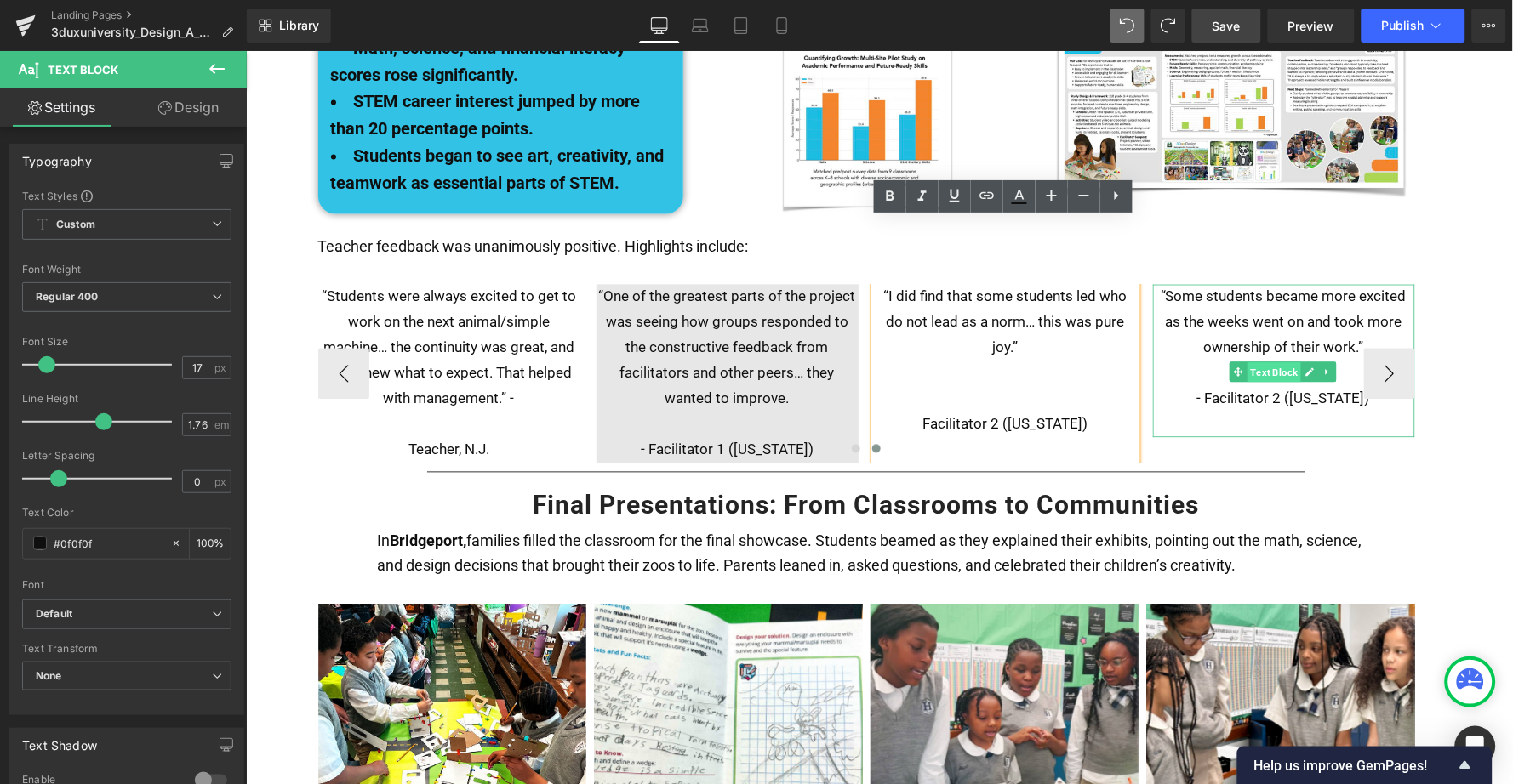
click at [1273, 362] on span "Text Block" at bounding box center [1273, 372] width 53 height 20
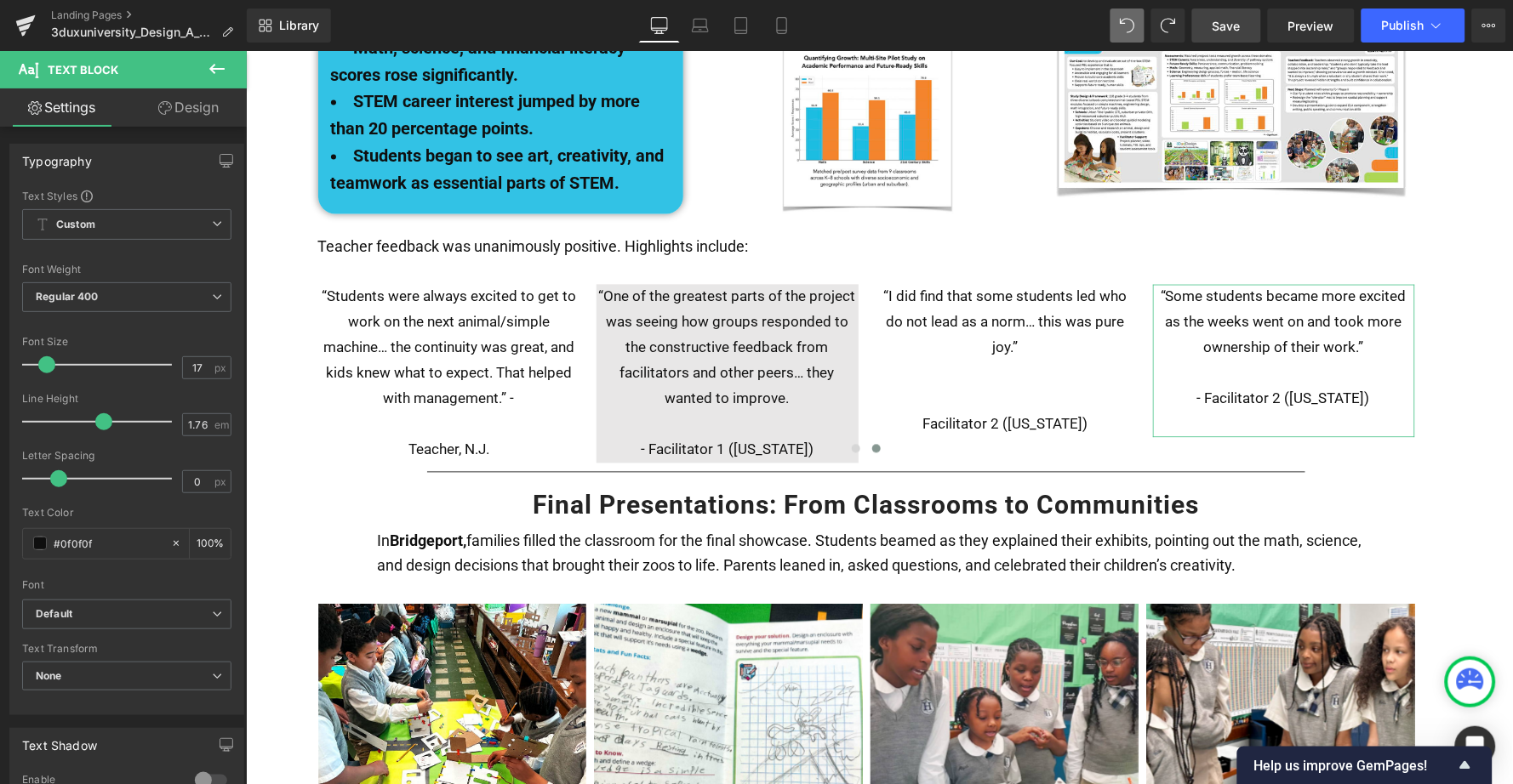
click at [190, 108] on link "Design" at bounding box center [188, 107] width 123 height 38
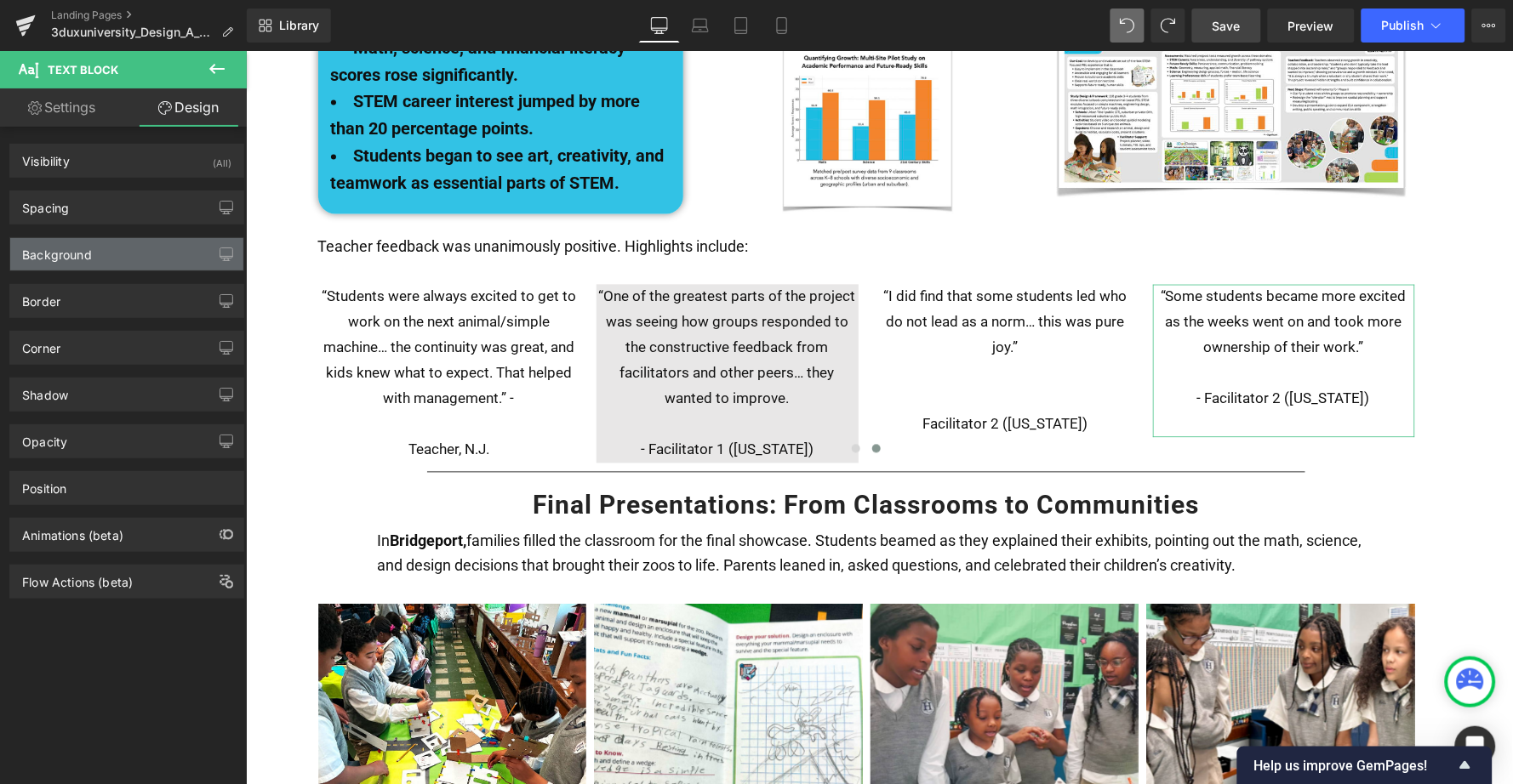
click at [120, 262] on div "Background" at bounding box center [127, 254] width 233 height 32
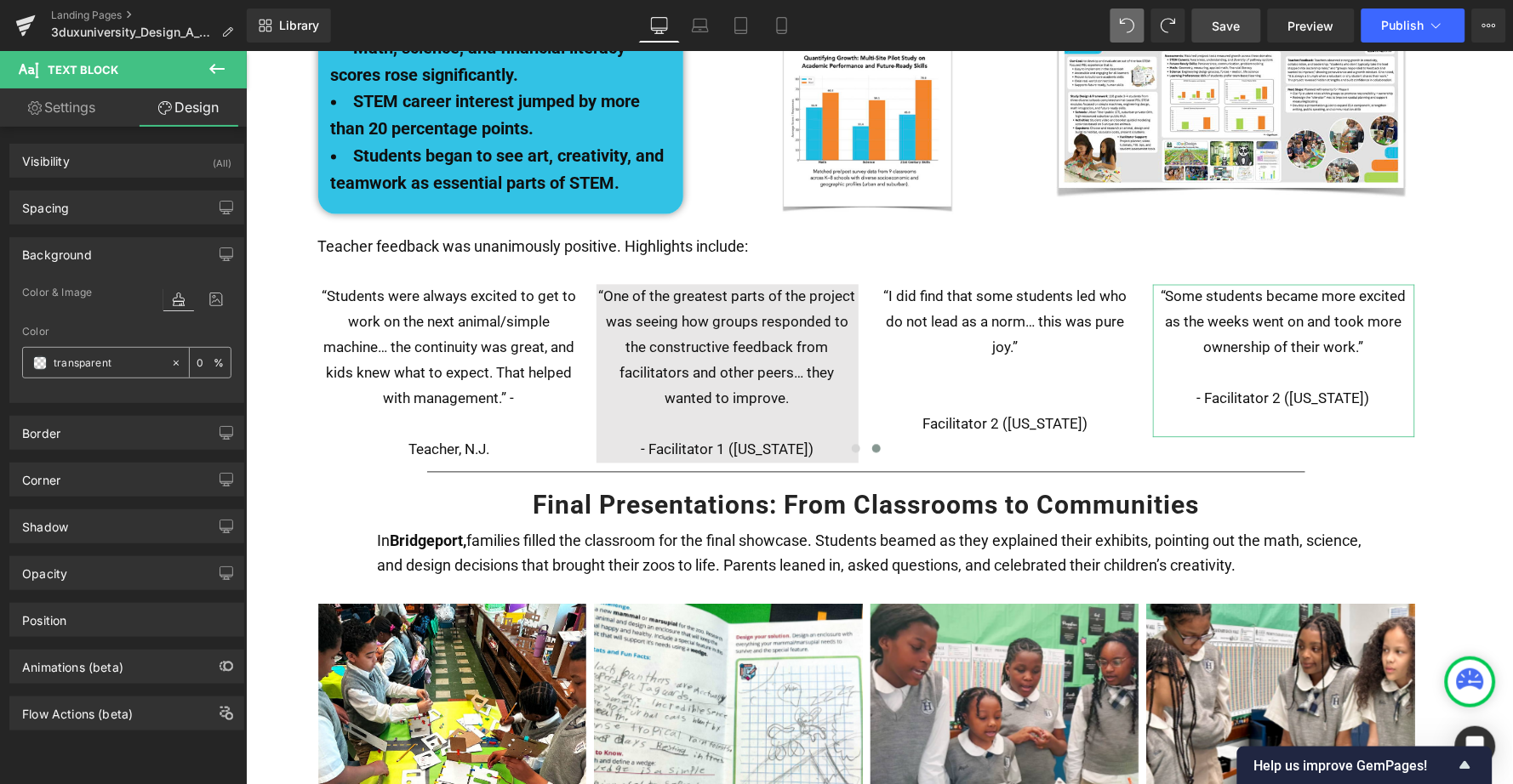
paste input "#e8e7e7"
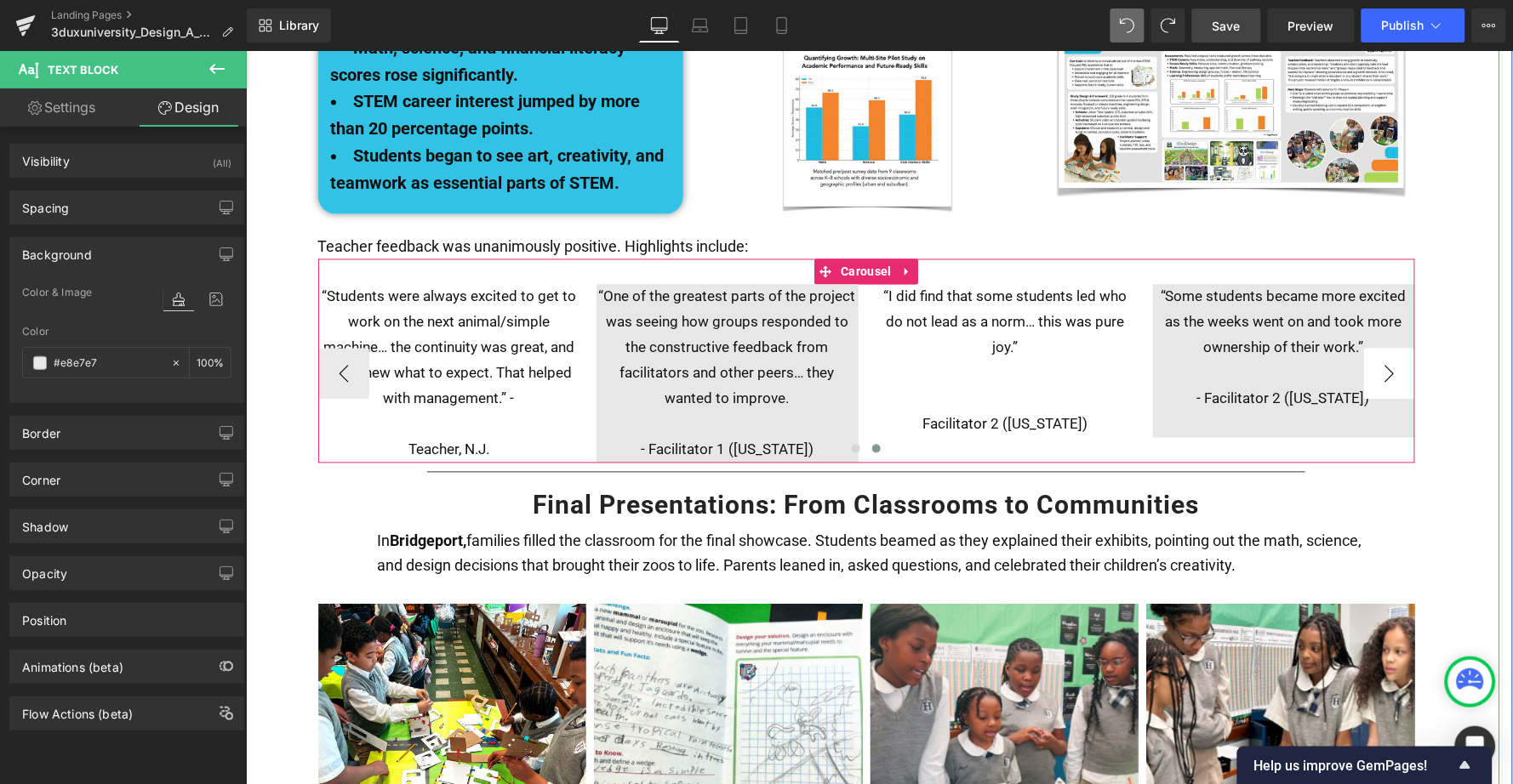
click at [1383, 348] on button "›" at bounding box center [1389, 373] width 52 height 51
click at [334, 348] on button "‹" at bounding box center [343, 373] width 52 height 51
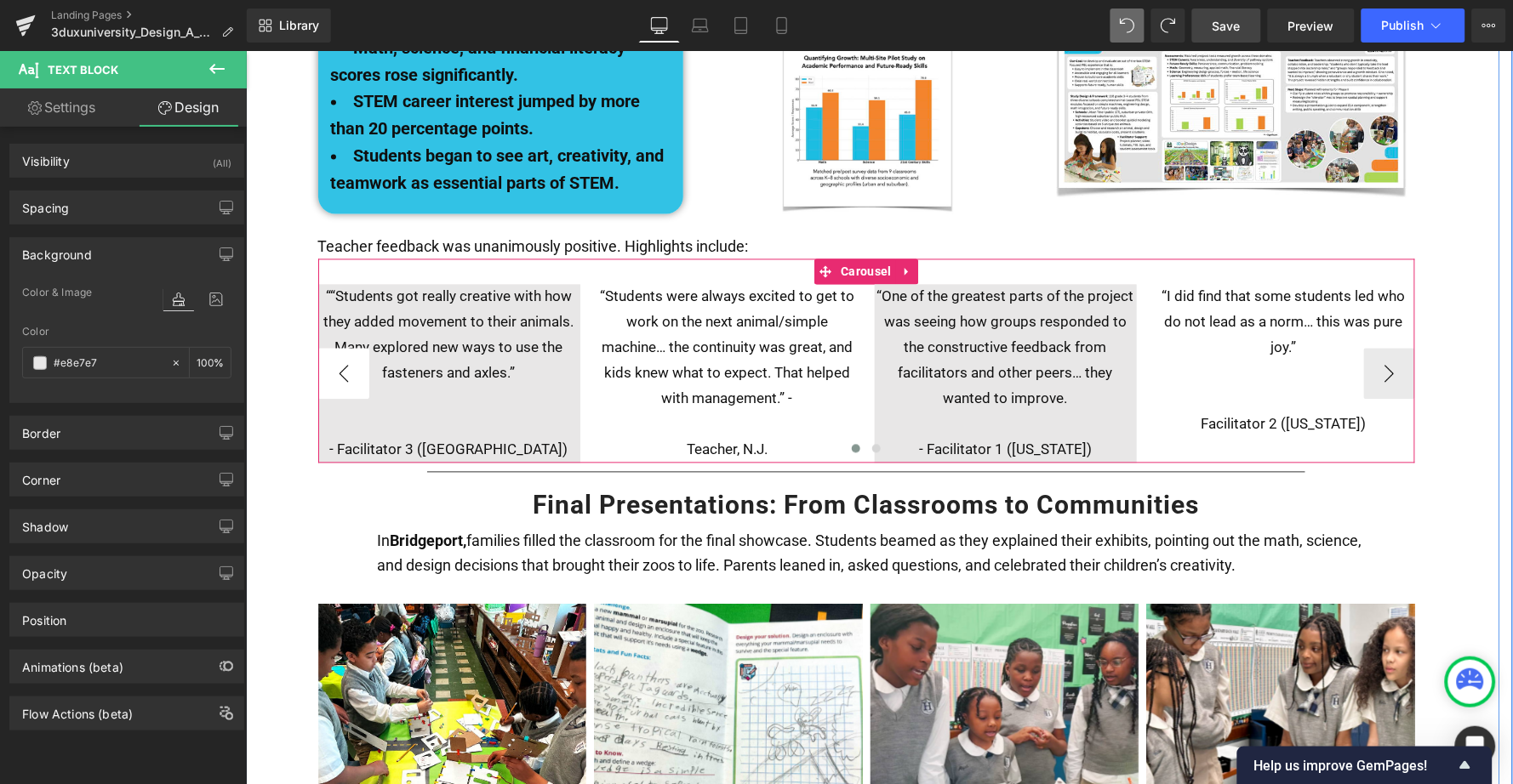
click at [334, 348] on button "‹" at bounding box center [343, 373] width 52 height 51
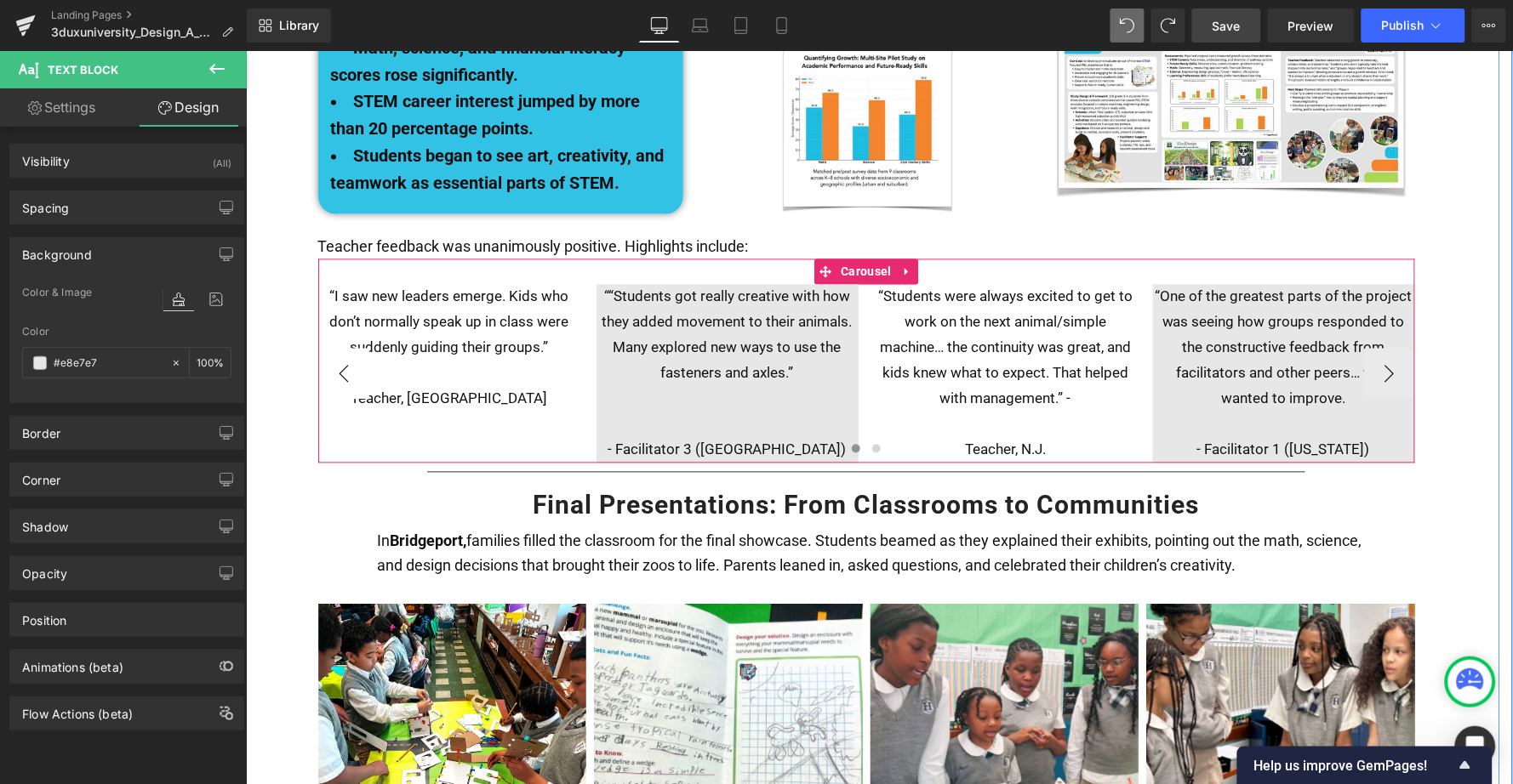
click at [334, 348] on button "‹" at bounding box center [343, 373] width 52 height 51
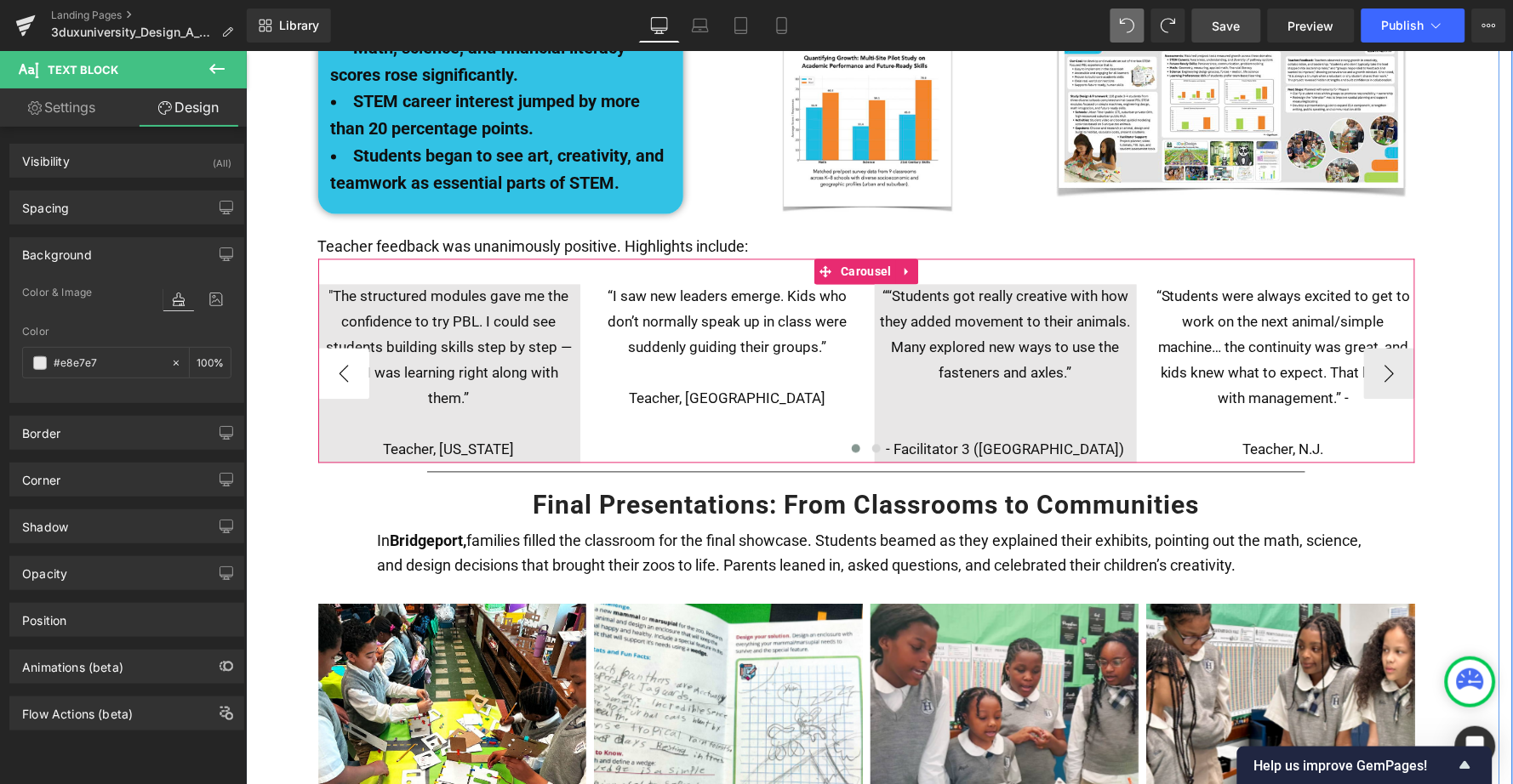
click at [334, 348] on button "‹" at bounding box center [343, 373] width 52 height 51
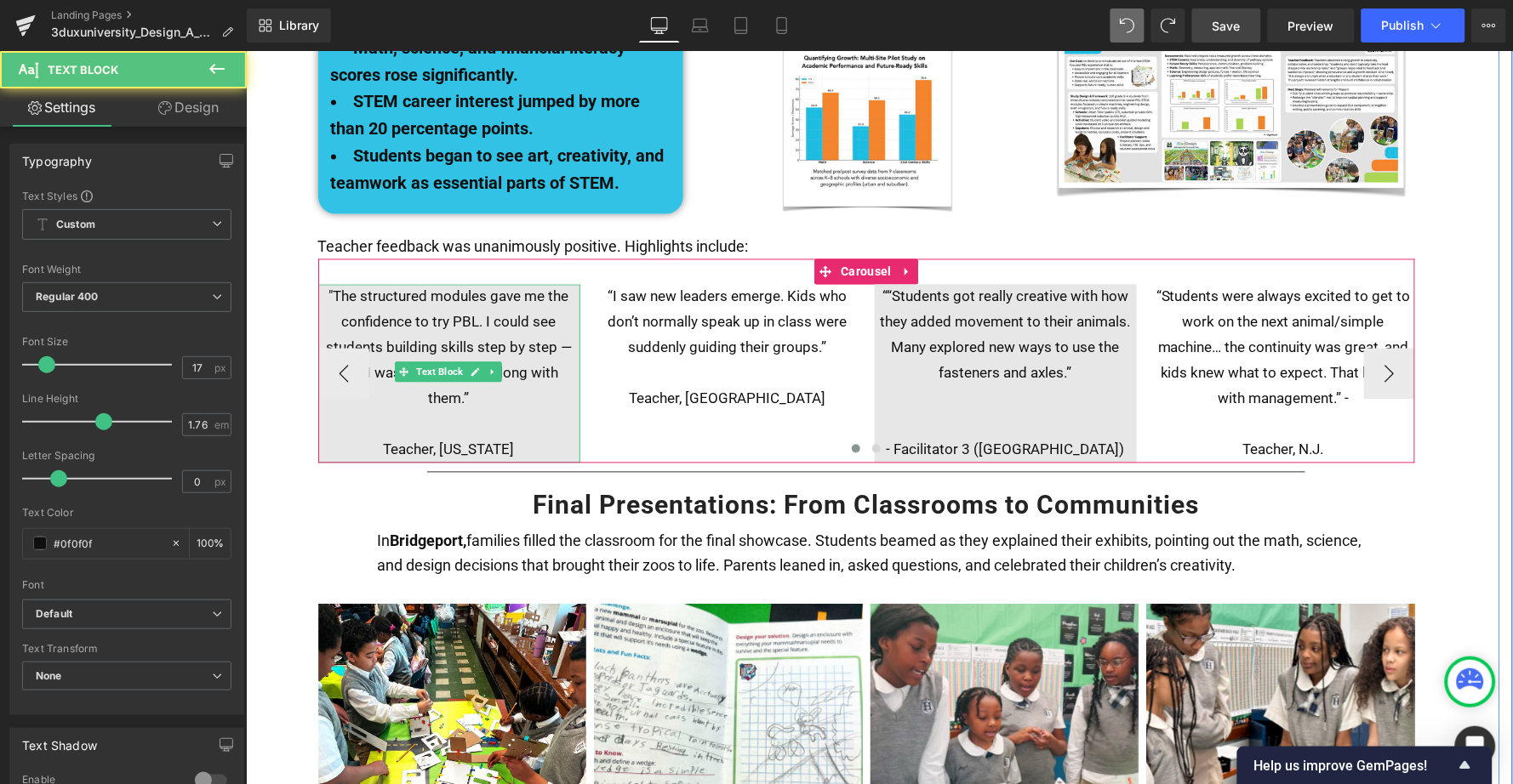
click at [332, 284] on p ""The structured modules gave me the confidence to try PBL. I could see students…" at bounding box center [449, 347] width 262 height 127
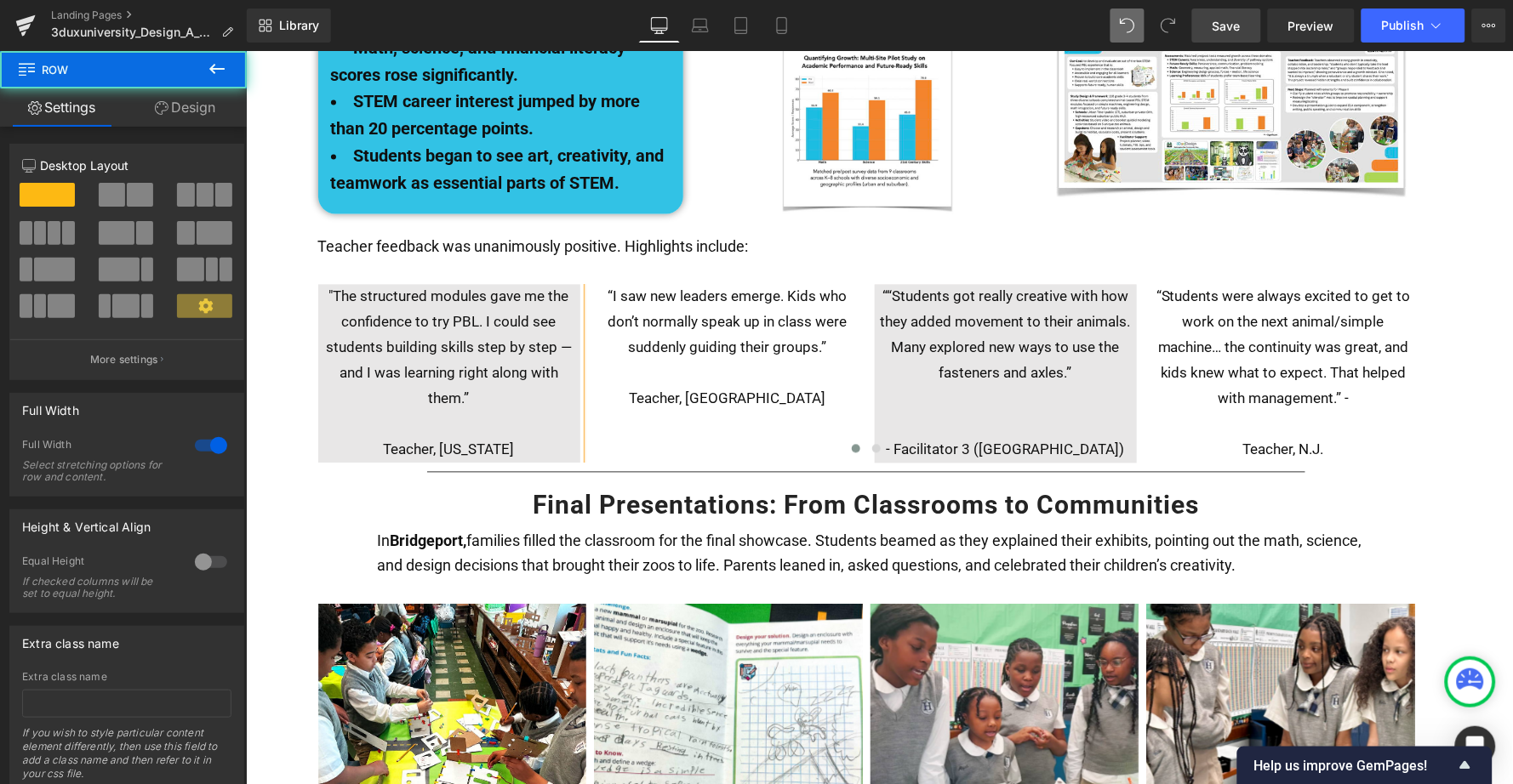
click at [294, 480] on div "Growing the Idea Heading Given the wild project success, the 3DuxDesign team de…" at bounding box center [866, 451] width 1267 height 1700
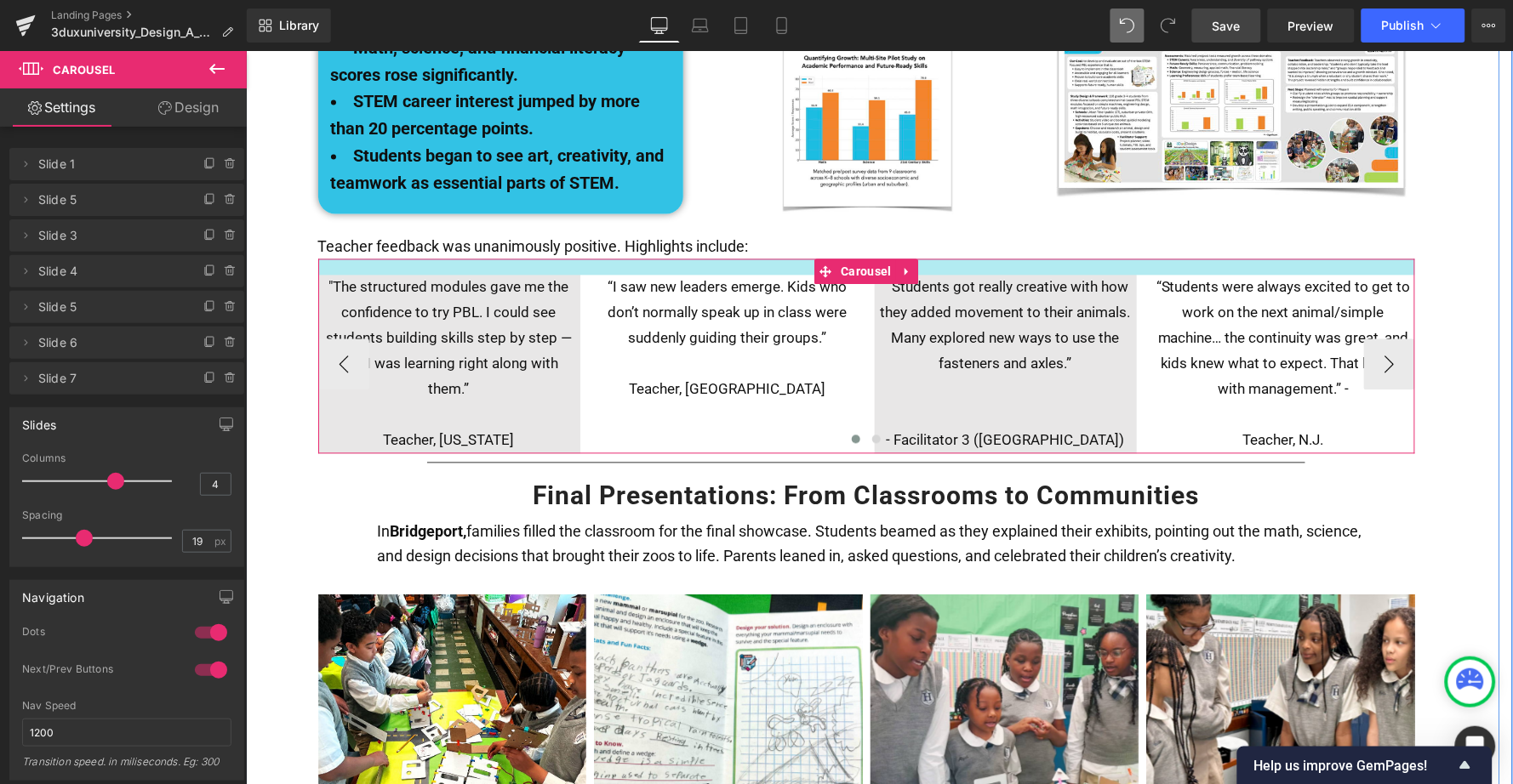
drag, startPoint x: 603, startPoint y: 216, endPoint x: 603, endPoint y: 207, distance: 9.0
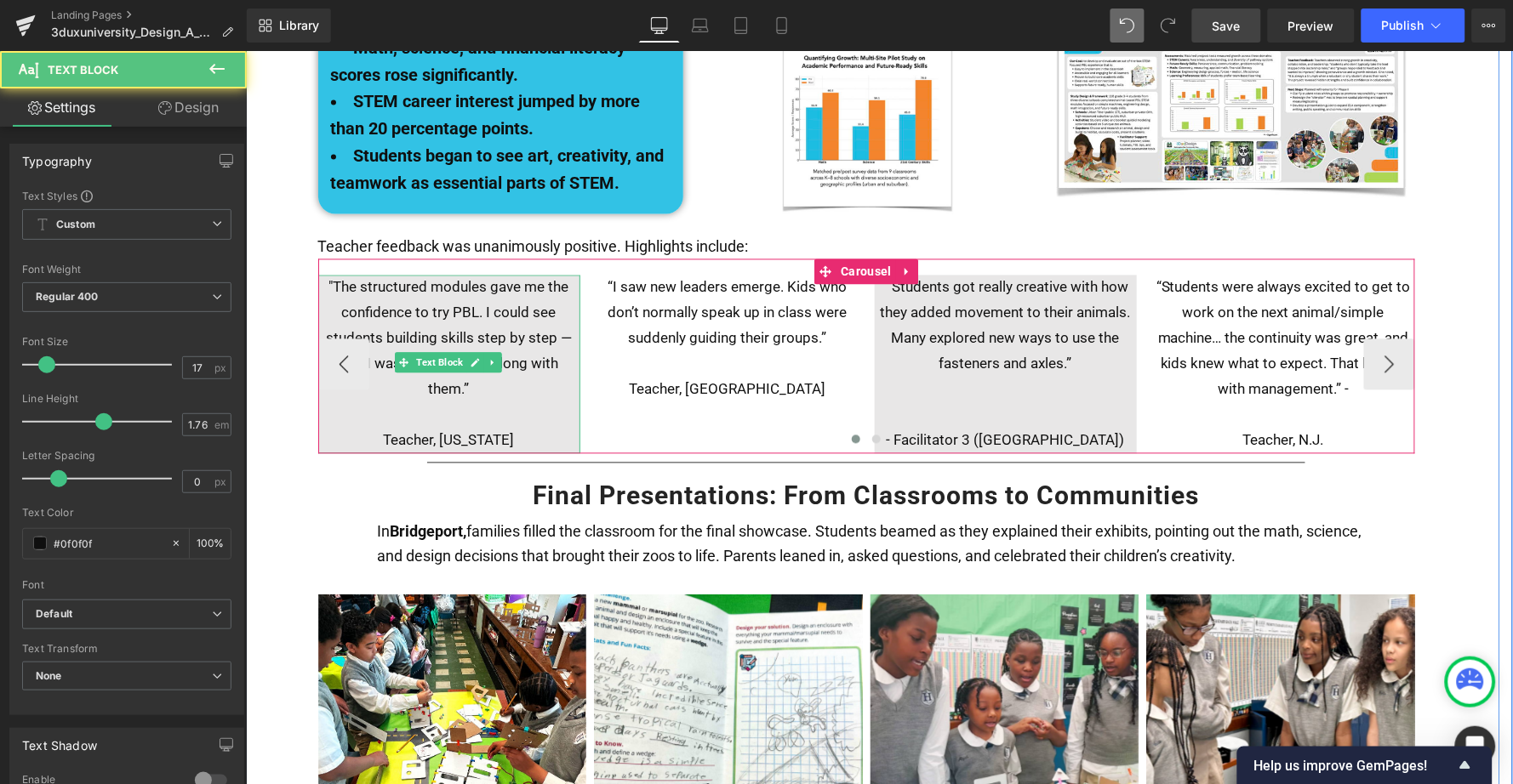
click at [326, 278] on span ""The structured modules gave me the confidence to try PBL. I could see students…" at bounding box center [448, 337] width 246 height 119
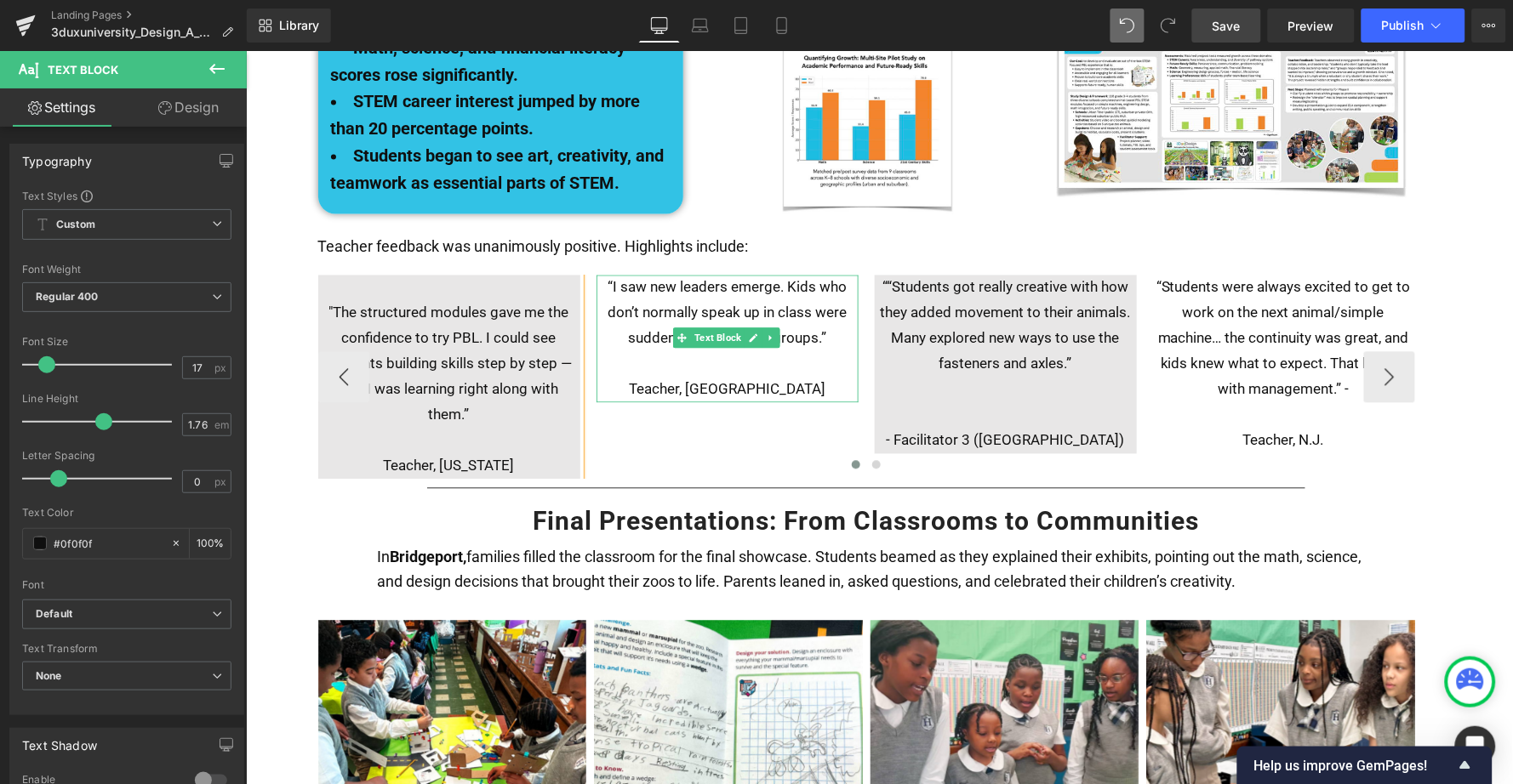
click at [602, 275] on p "“I saw new leaders emerge. Kids who don’t normally speak up in class were sudde…" at bounding box center [727, 313] width 262 height 77
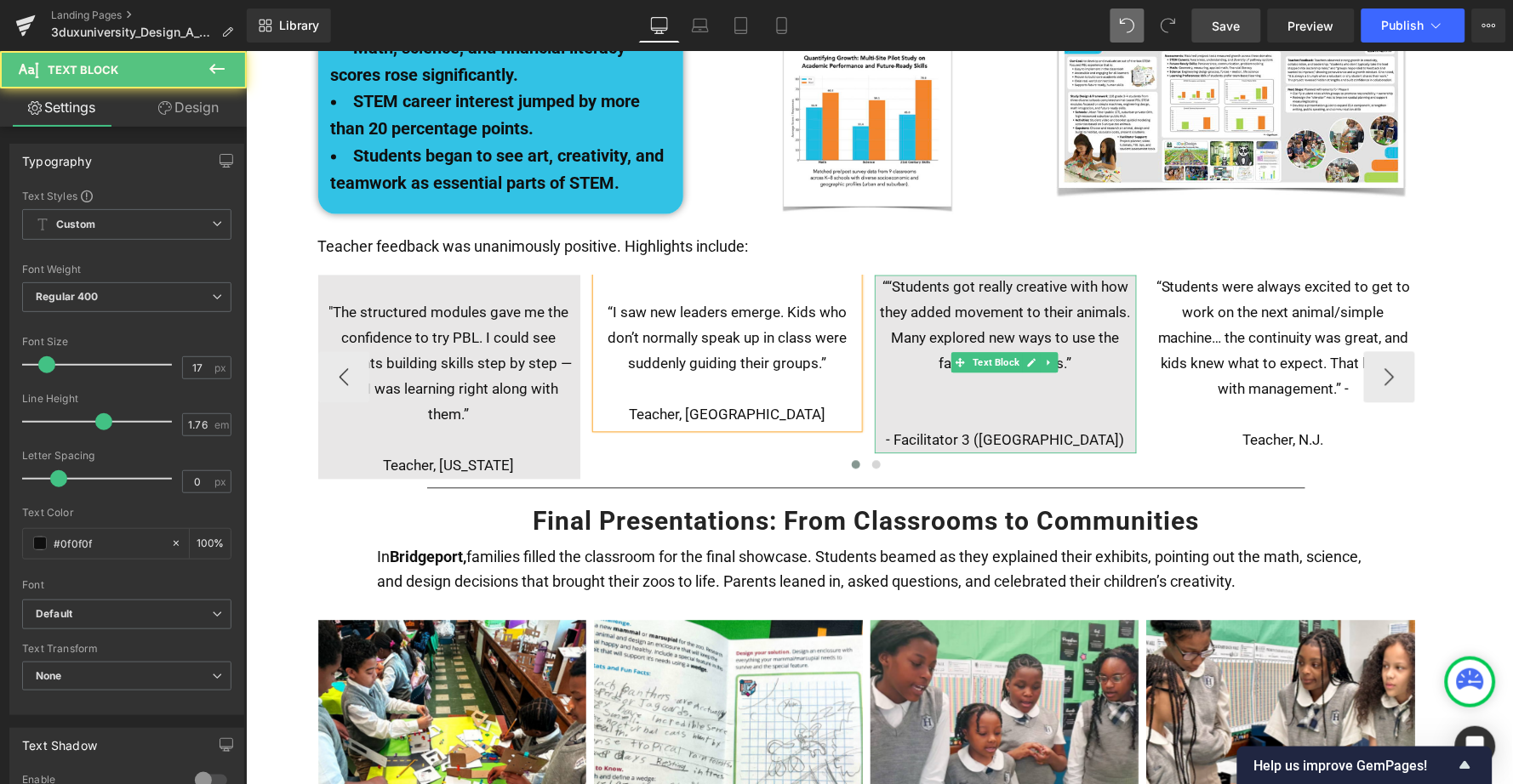
click at [877, 275] on p "““Students got really creative with how they added movement to their animals. M…" at bounding box center [1005, 325] width 262 height 102
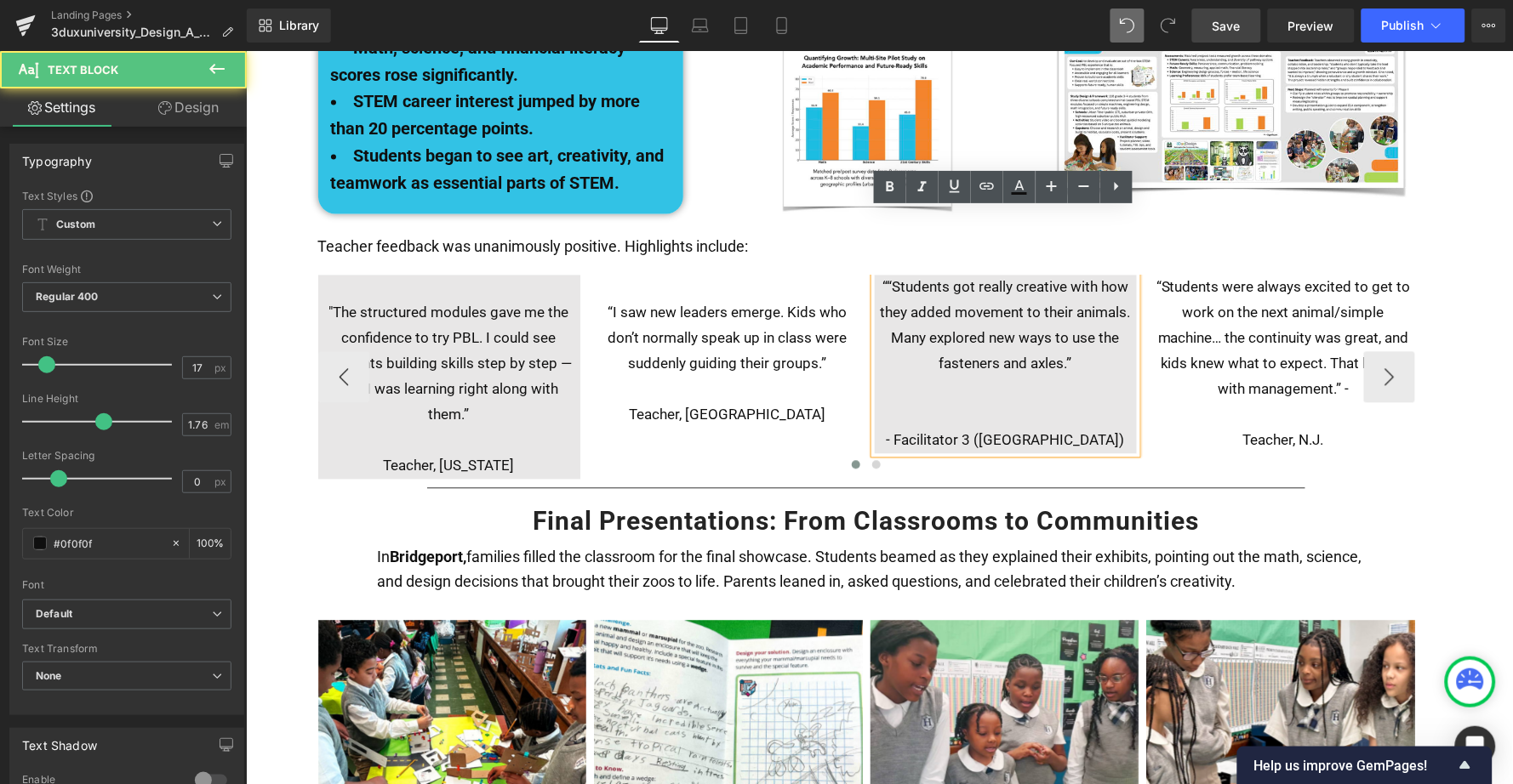
click at [877, 275] on p "““Students got really creative with how they added movement to their animals. M…" at bounding box center [1005, 325] width 262 height 102
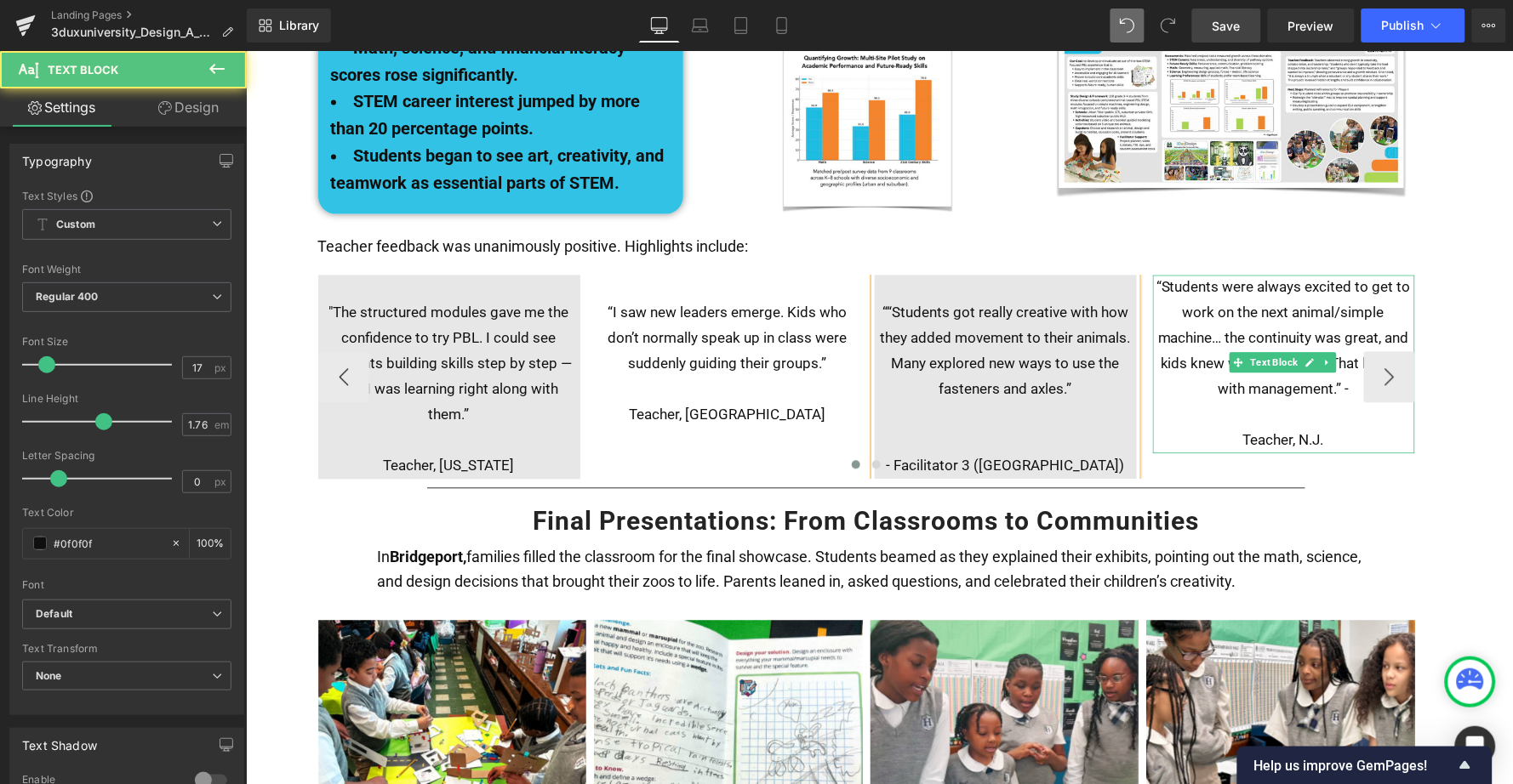
click at [1153, 275] on p "“Students were always excited to get to work on the next animal/simple machine……" at bounding box center [1284, 338] width 262 height 127
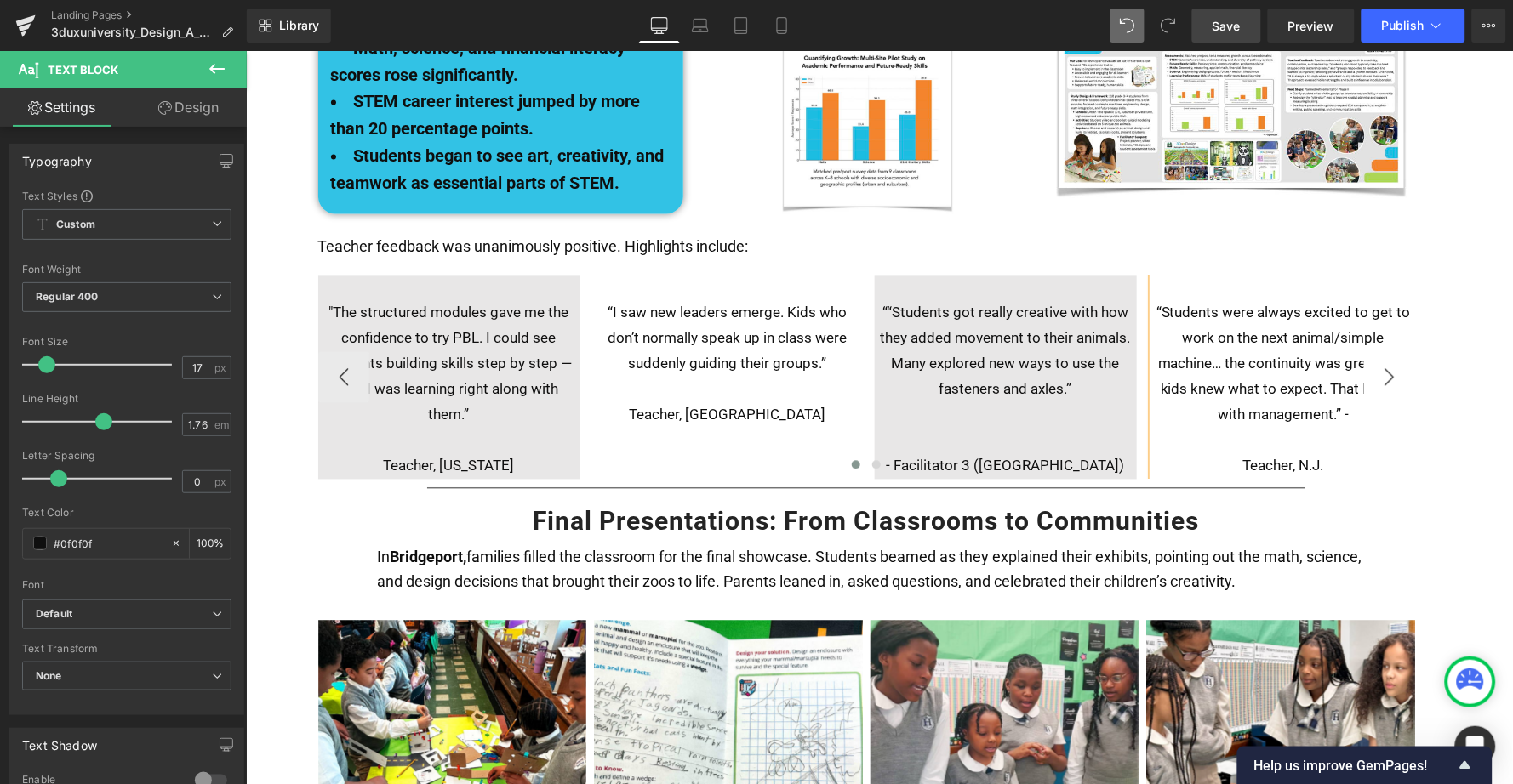
click at [1387, 352] on button "›" at bounding box center [1389, 377] width 52 height 51
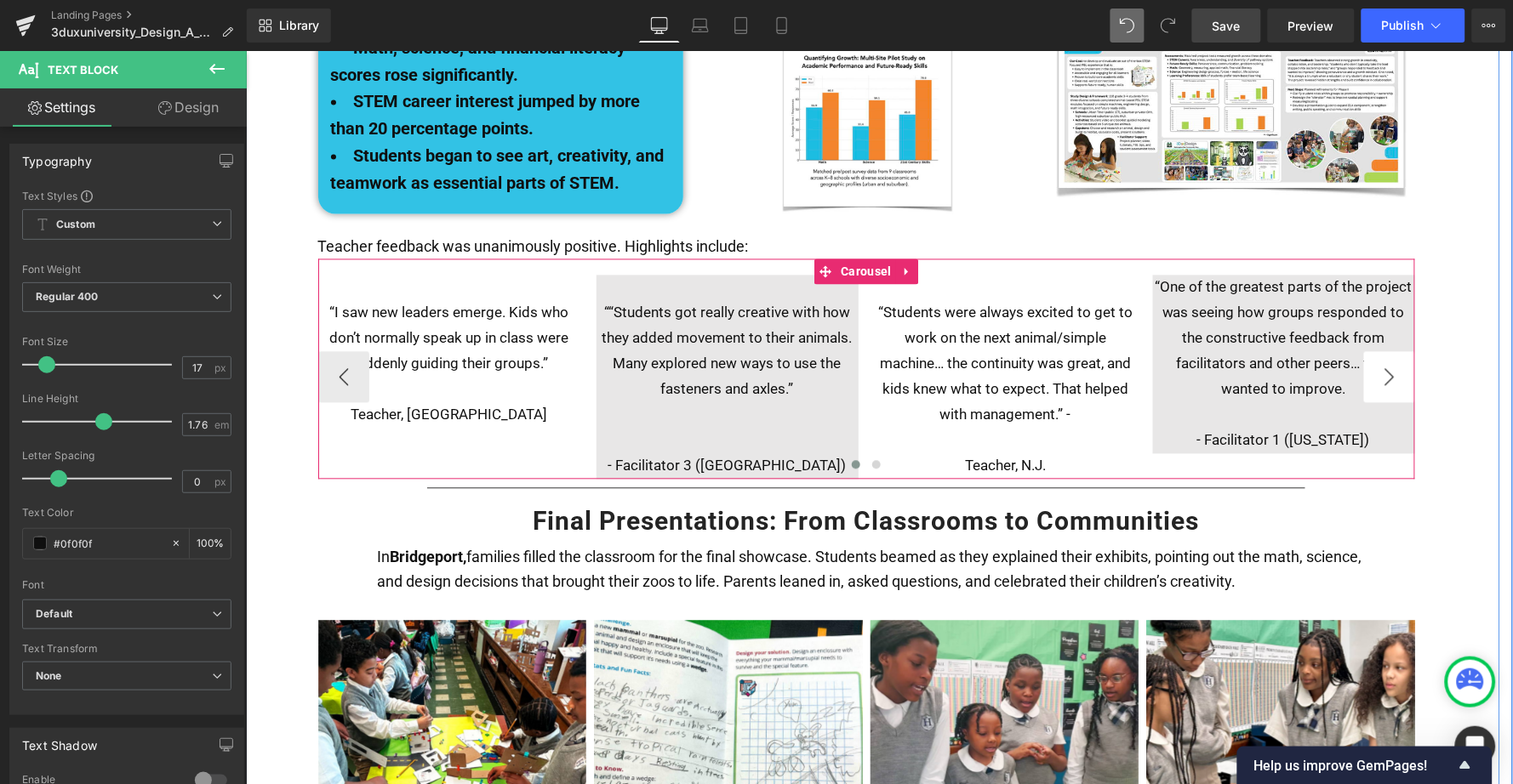
click at [1387, 352] on button "›" at bounding box center [1389, 377] width 52 height 51
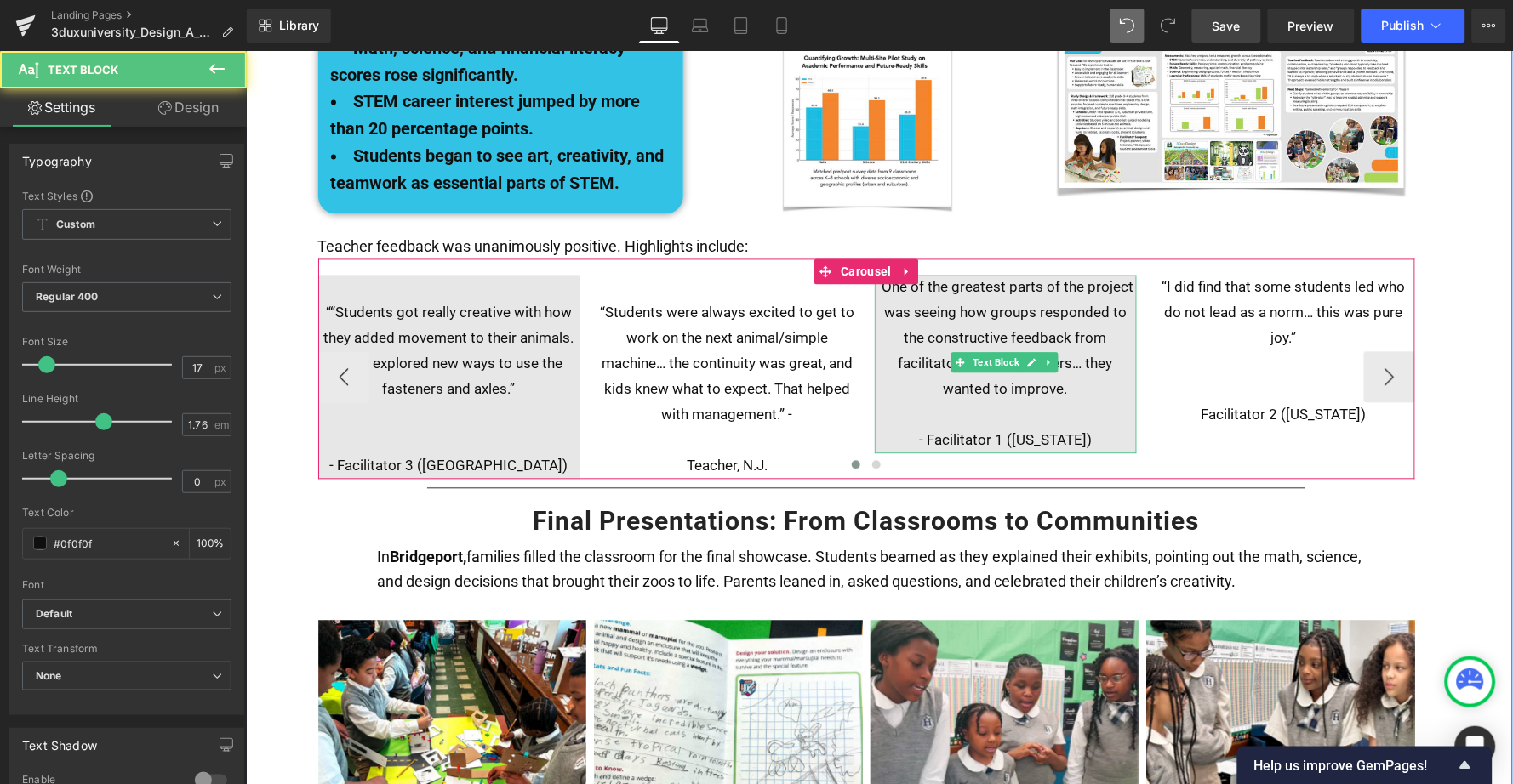
click at [891, 275] on p "“One of the greatest parts of the project was seeing how groups responded to th…" at bounding box center [1005, 338] width 262 height 127
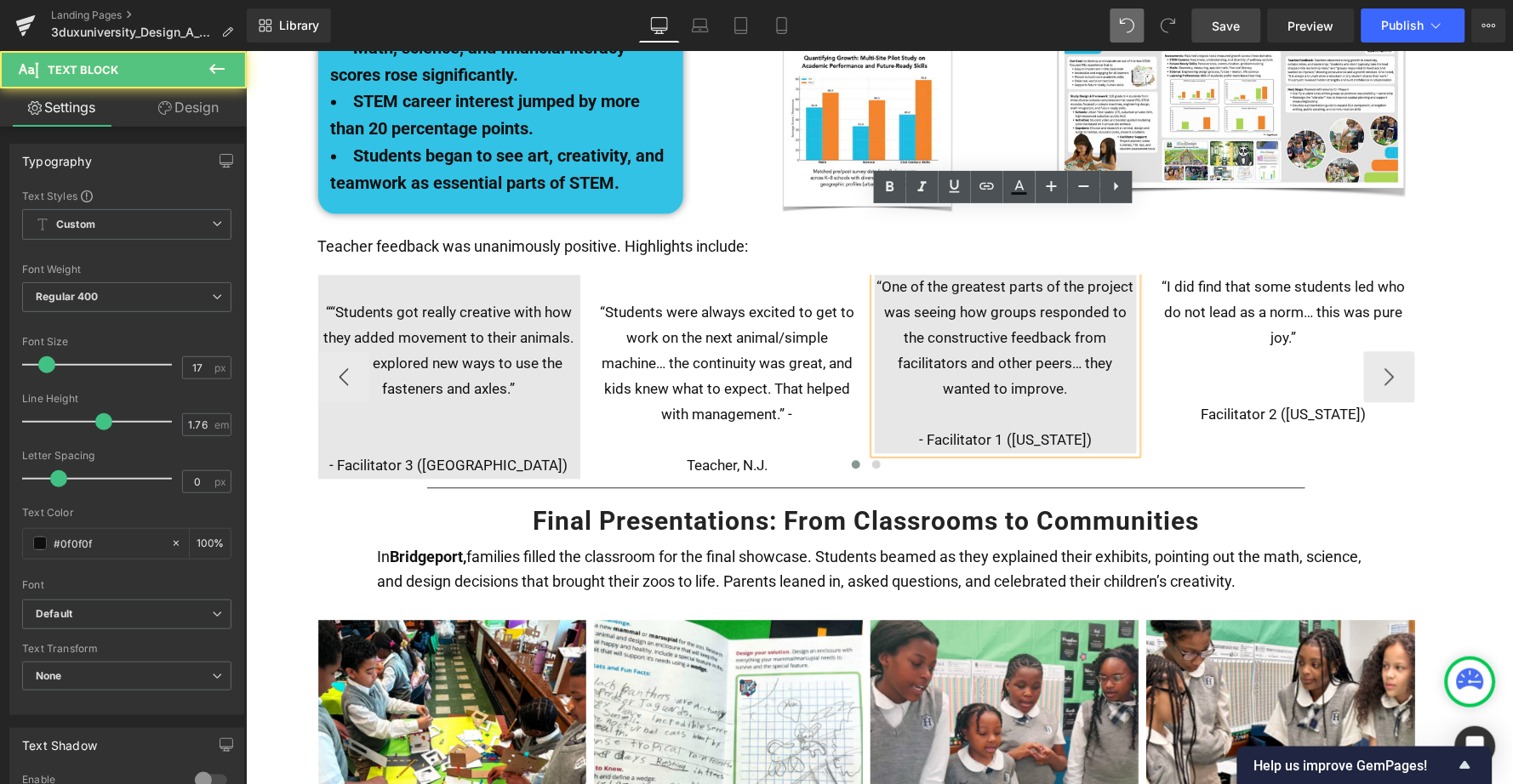
click at [874, 275] on p "“One of the greatest parts of the project was seeing how groups responded to th…" at bounding box center [1005, 338] width 262 height 127
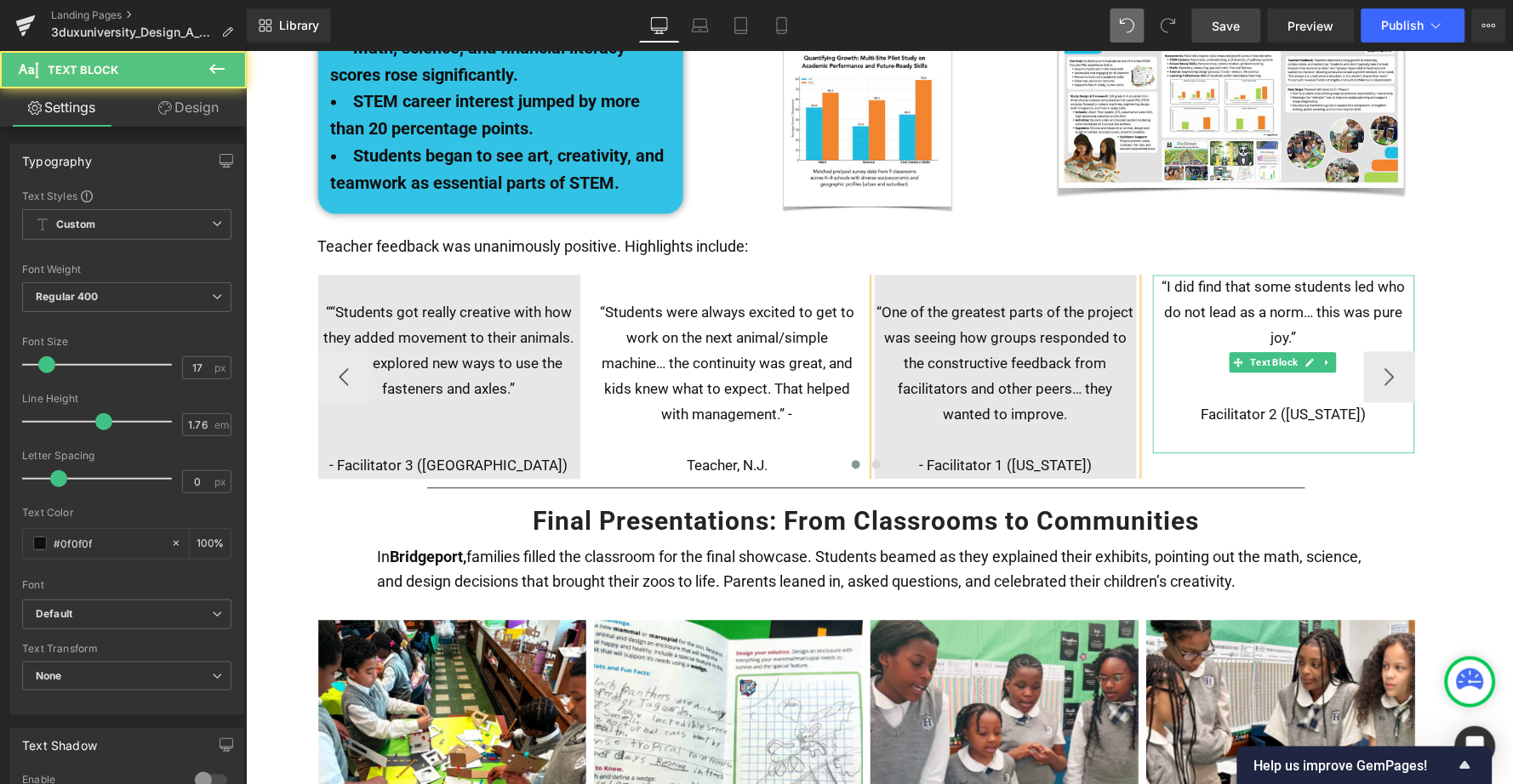
click at [1159, 275] on p "“I did find that some students led who do not lead as a norm… this was pure joy…" at bounding box center [1284, 313] width 262 height 77
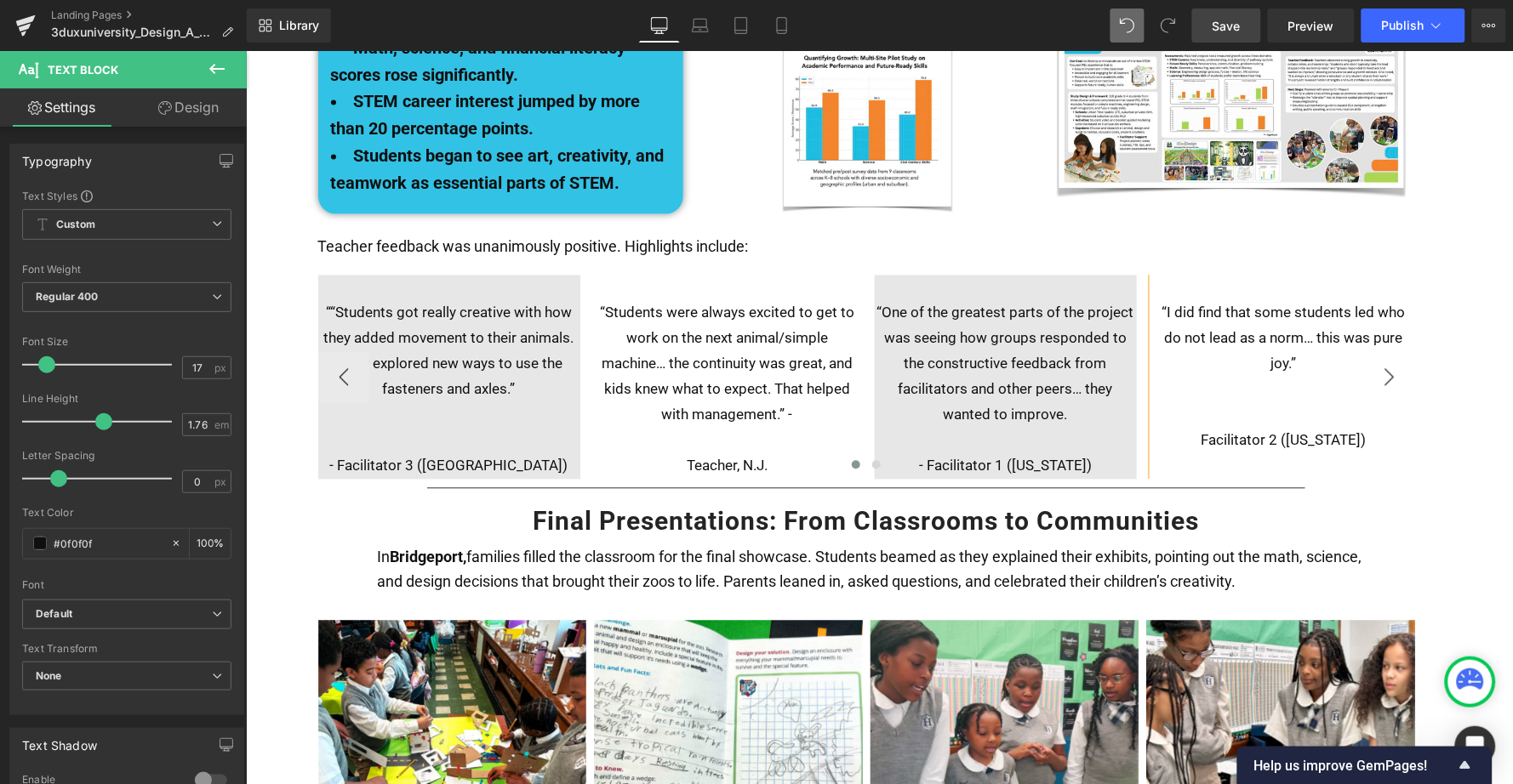
click at [1381, 352] on button "›" at bounding box center [1389, 377] width 52 height 51
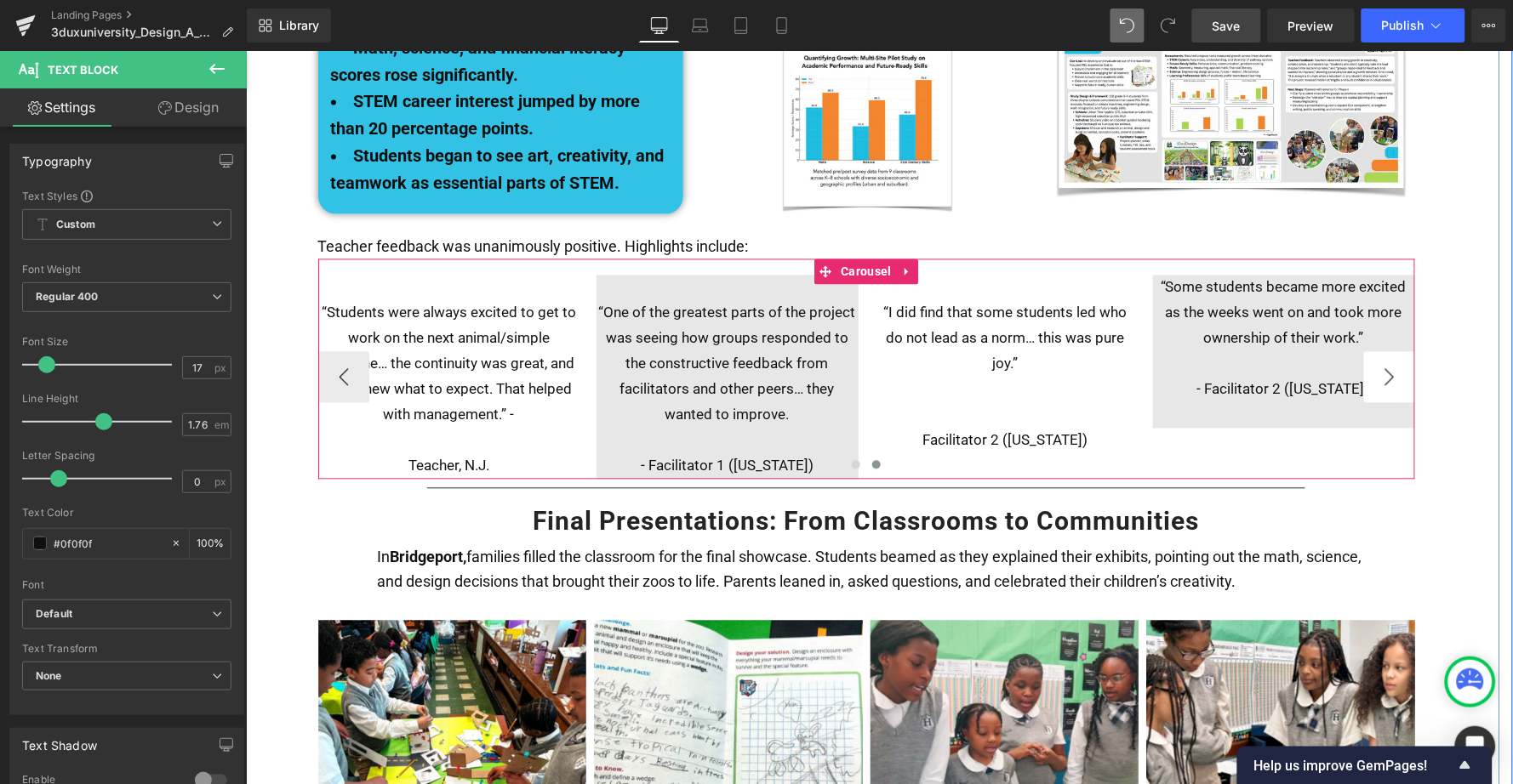
click at [1381, 352] on button "›" at bounding box center [1389, 377] width 52 height 51
click at [1156, 275] on p "“Some students became more excited as the weeks went on and took more ownership…" at bounding box center [1284, 313] width 262 height 77
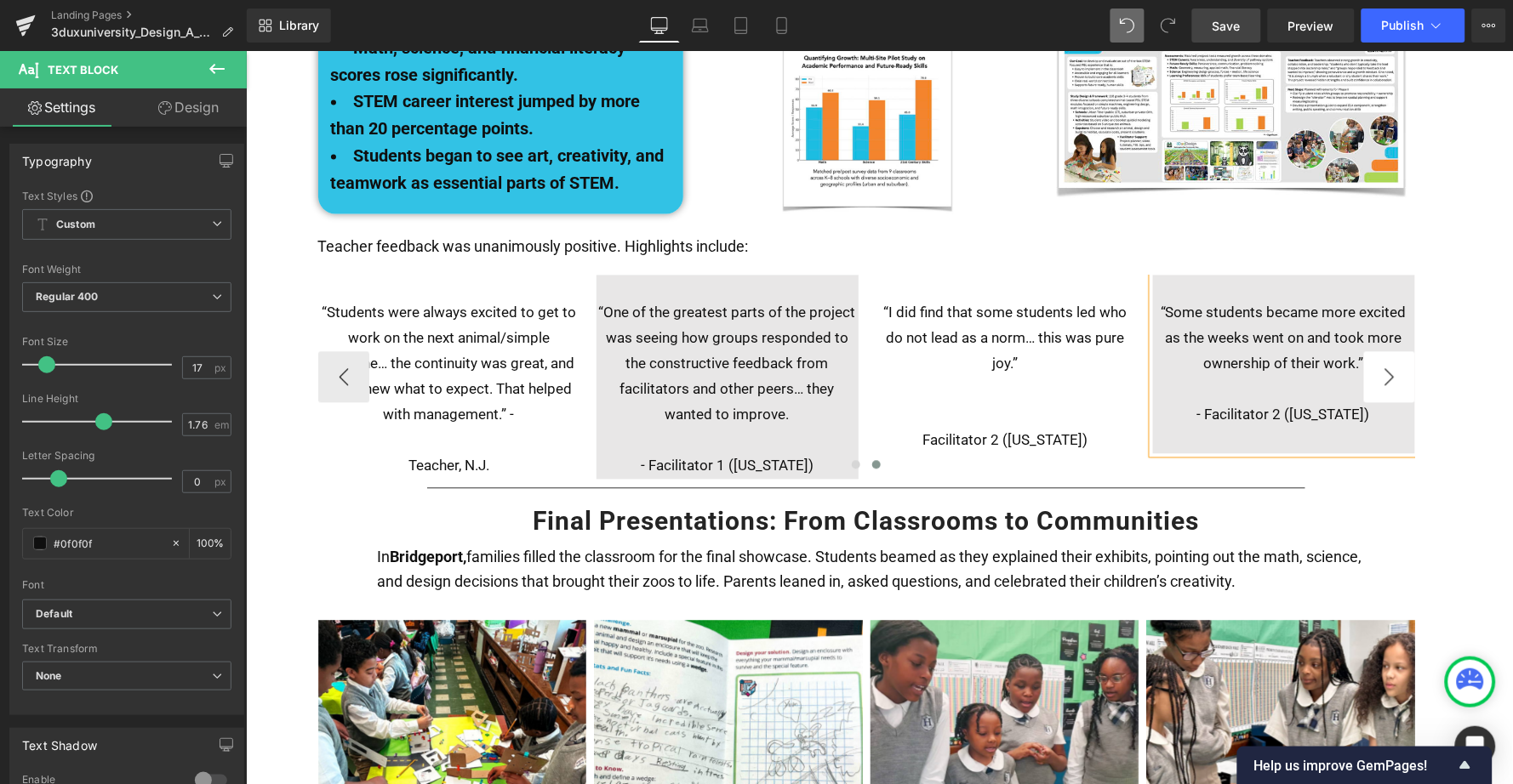
click at [1381, 352] on button "›" at bounding box center [1389, 377] width 52 height 51
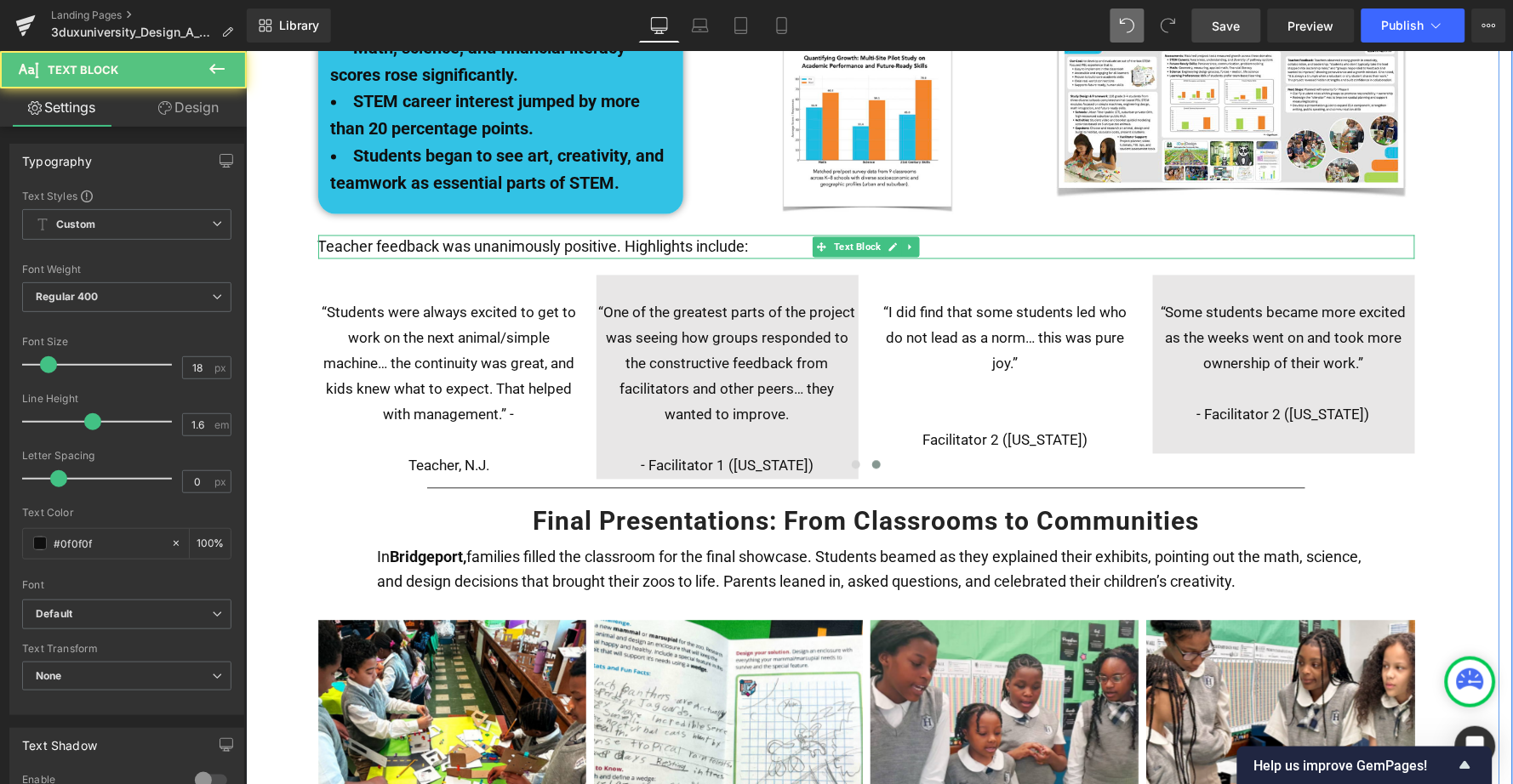
click at [552, 237] on span "Teacher feedback was unanimously positive. Highlights include:" at bounding box center [533, 246] width 430 height 17
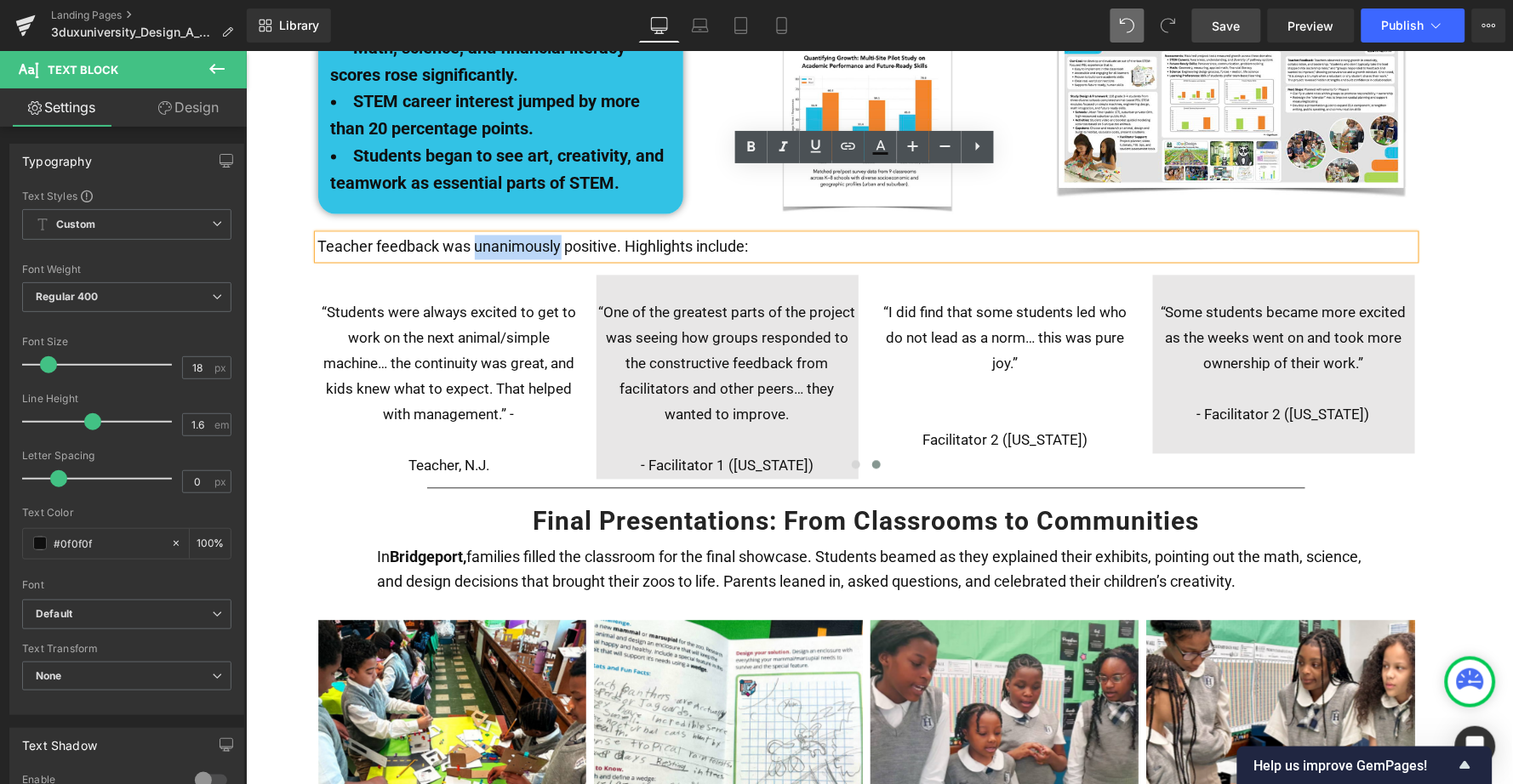
drag, startPoint x: 558, startPoint y: 184, endPoint x: 470, endPoint y: 185, distance: 88.0
click at [470, 237] on span "Teacher feedback was unanimously positive. Highlights include:" at bounding box center [533, 246] width 430 height 17
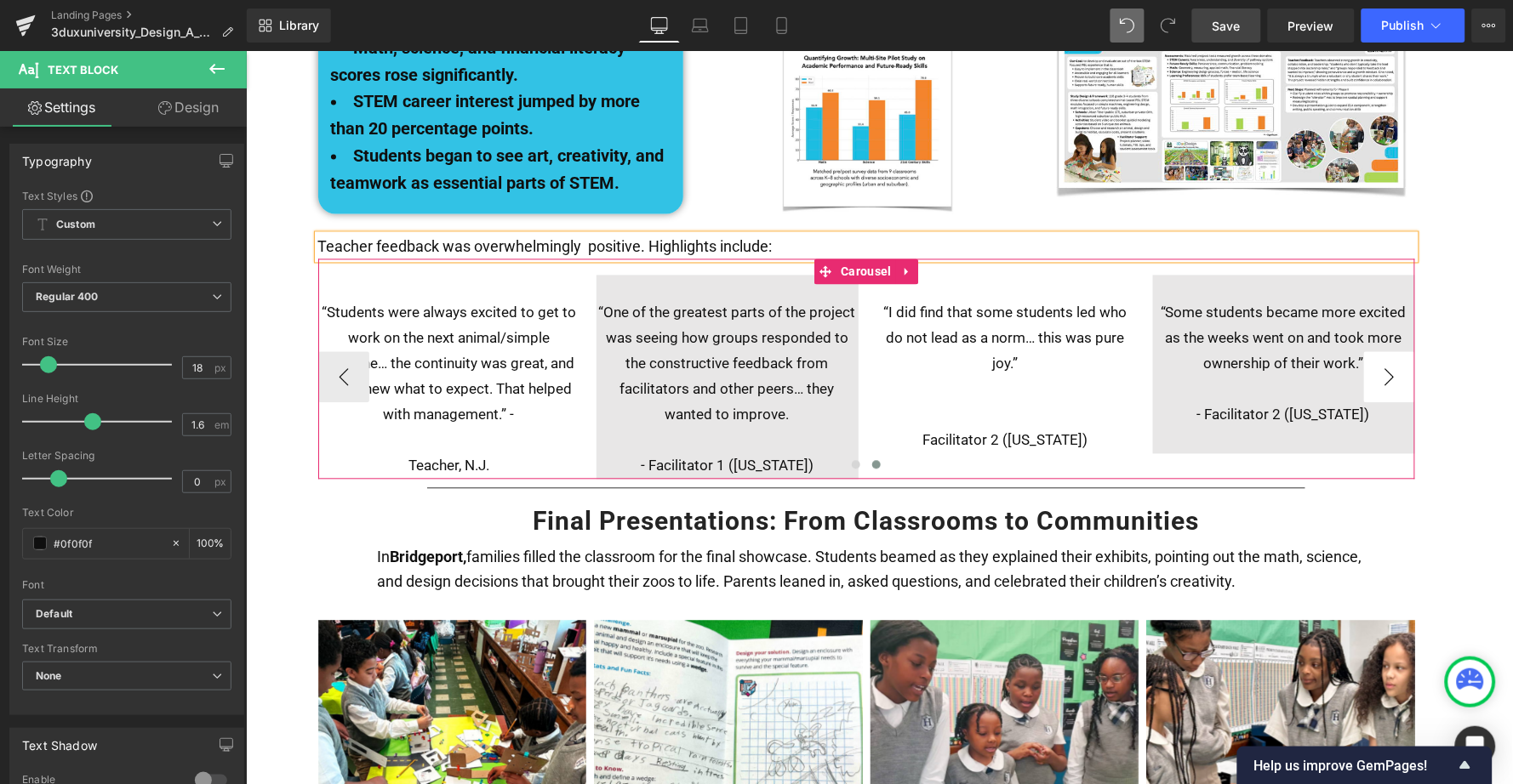
click at [1385, 352] on button "›" at bounding box center [1389, 377] width 52 height 51
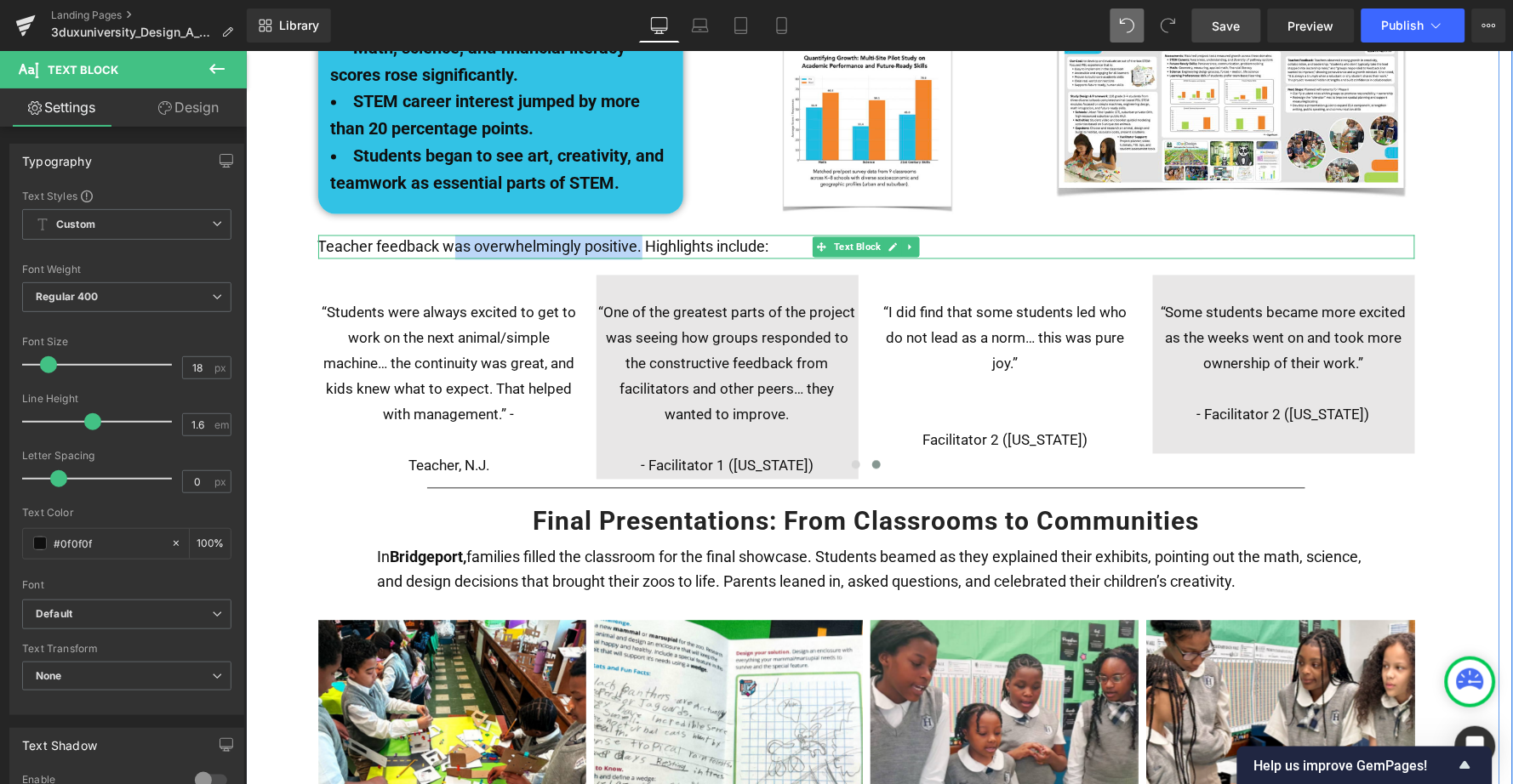
drag, startPoint x: 637, startPoint y: 183, endPoint x: 448, endPoint y: 186, distance: 189.0
click at [448, 237] on span "Teacher feedback was overwhelmingly positive. Highlights include:" at bounding box center [543, 246] width 451 height 17
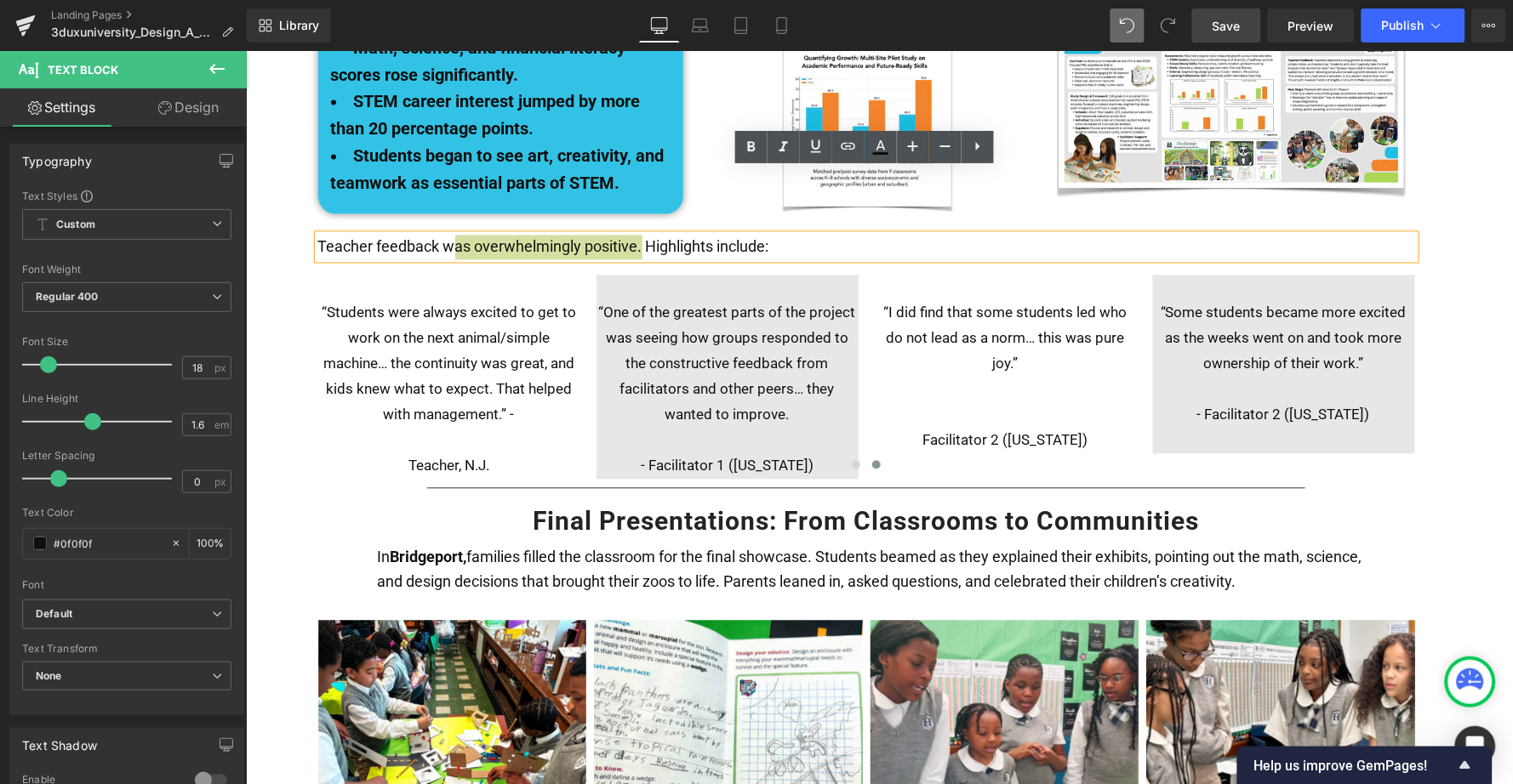
click at [1221, 24] on span "Save" at bounding box center [1226, 26] width 28 height 17
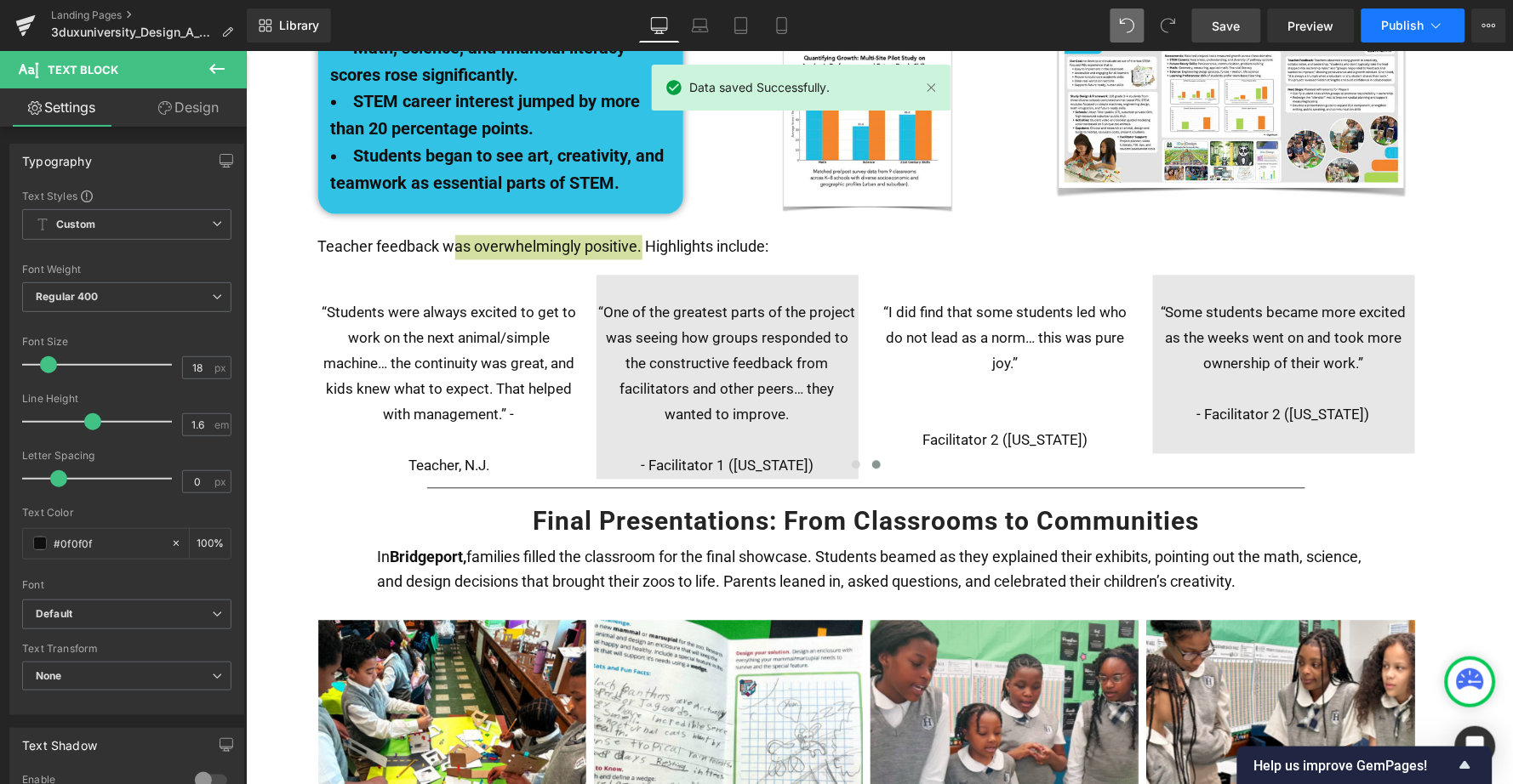
click at [1405, 26] on span "Publish" at bounding box center [1403, 25] width 43 height 14
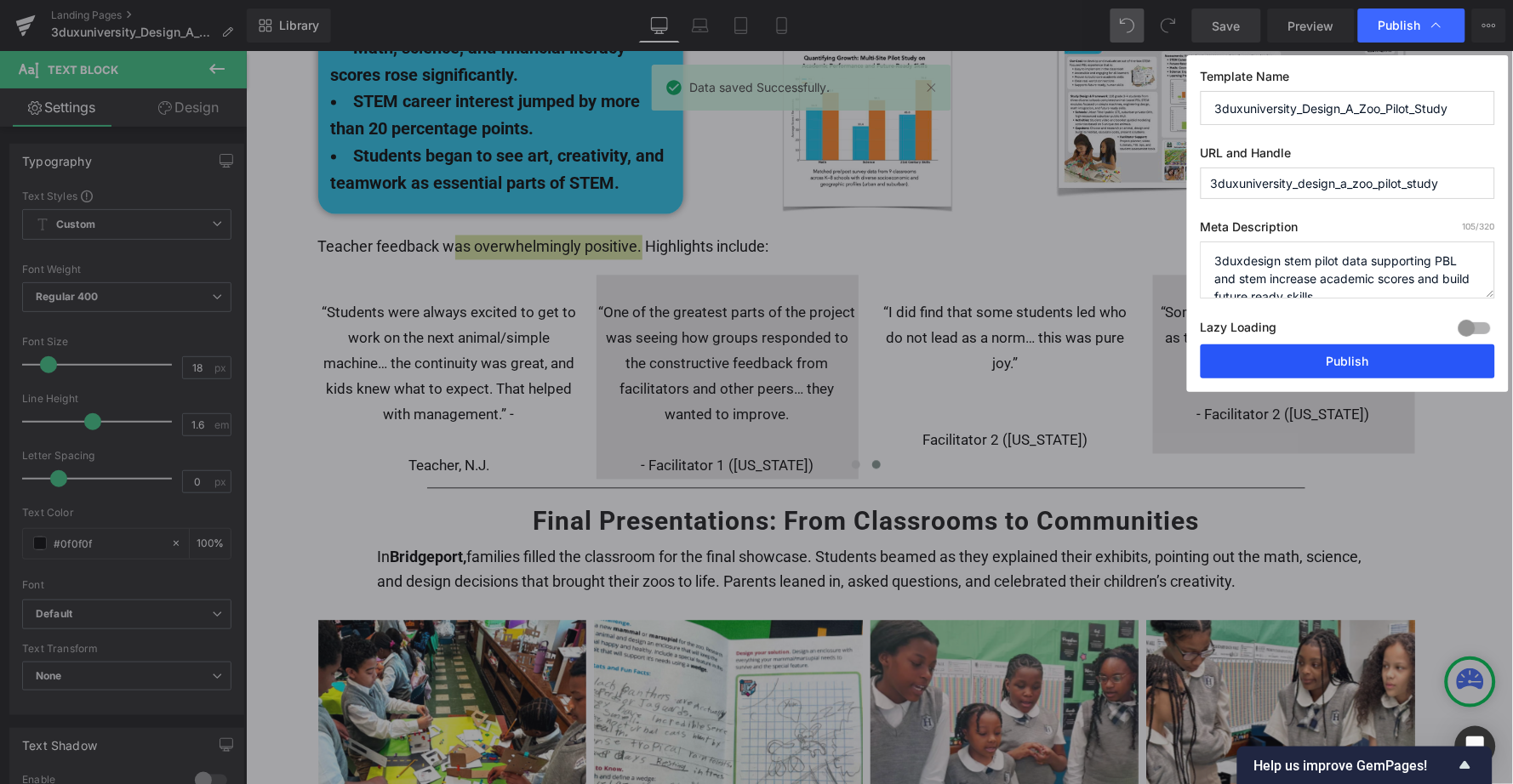
click at [1318, 356] on button "Publish" at bounding box center [1348, 361] width 294 height 34
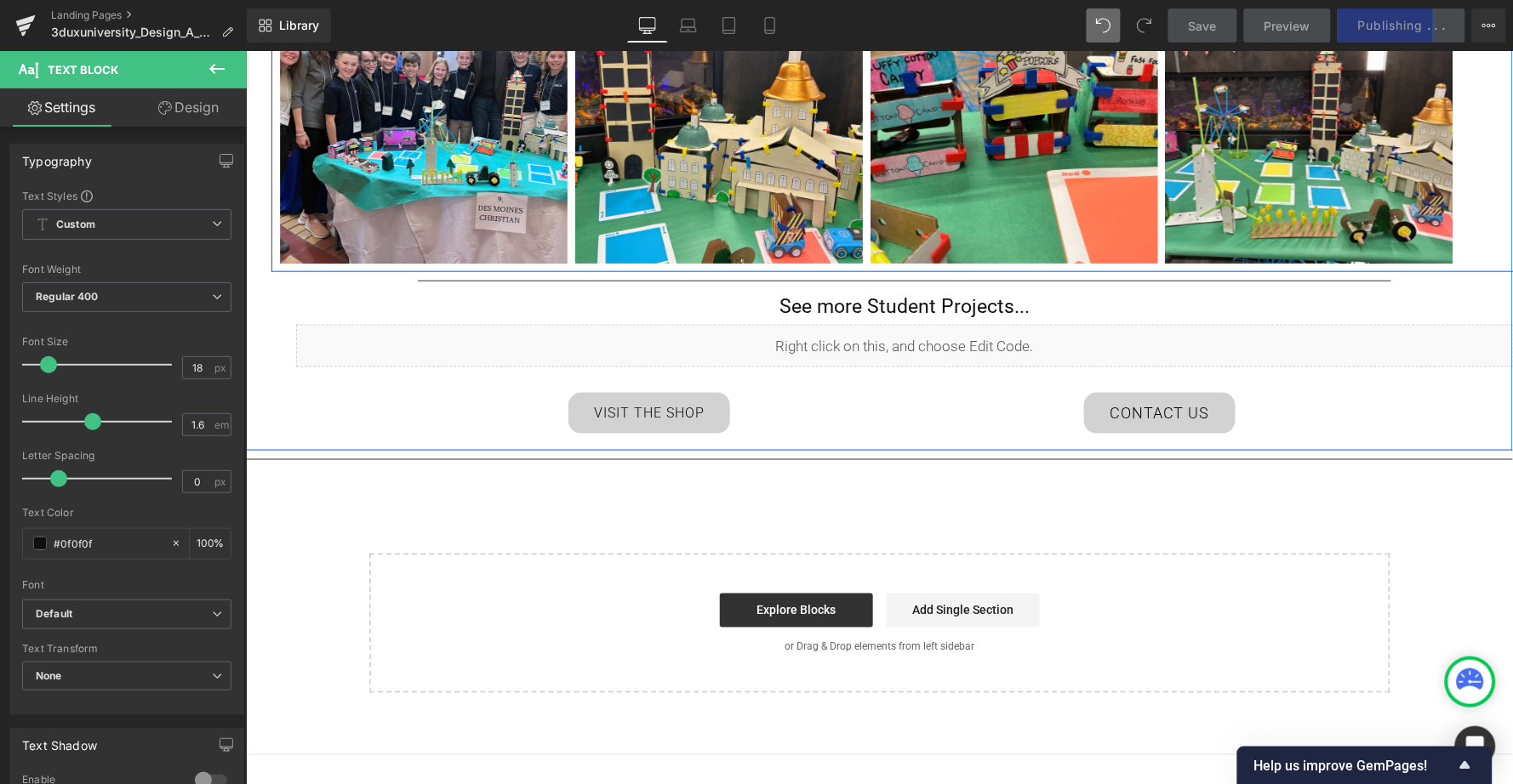
scroll to position [4063, 0]
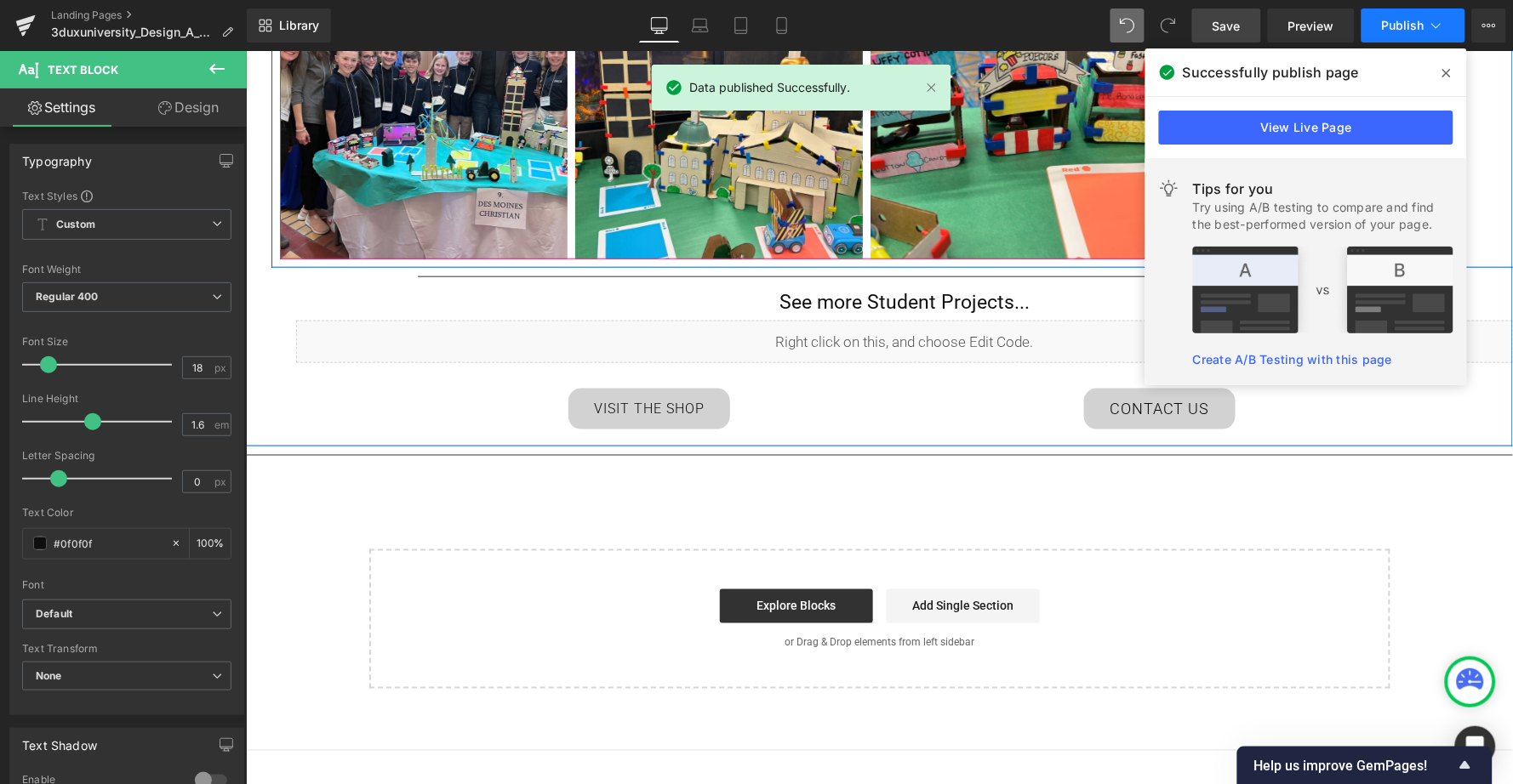
click at [1409, 27] on span "Publish" at bounding box center [1403, 25] width 43 height 14
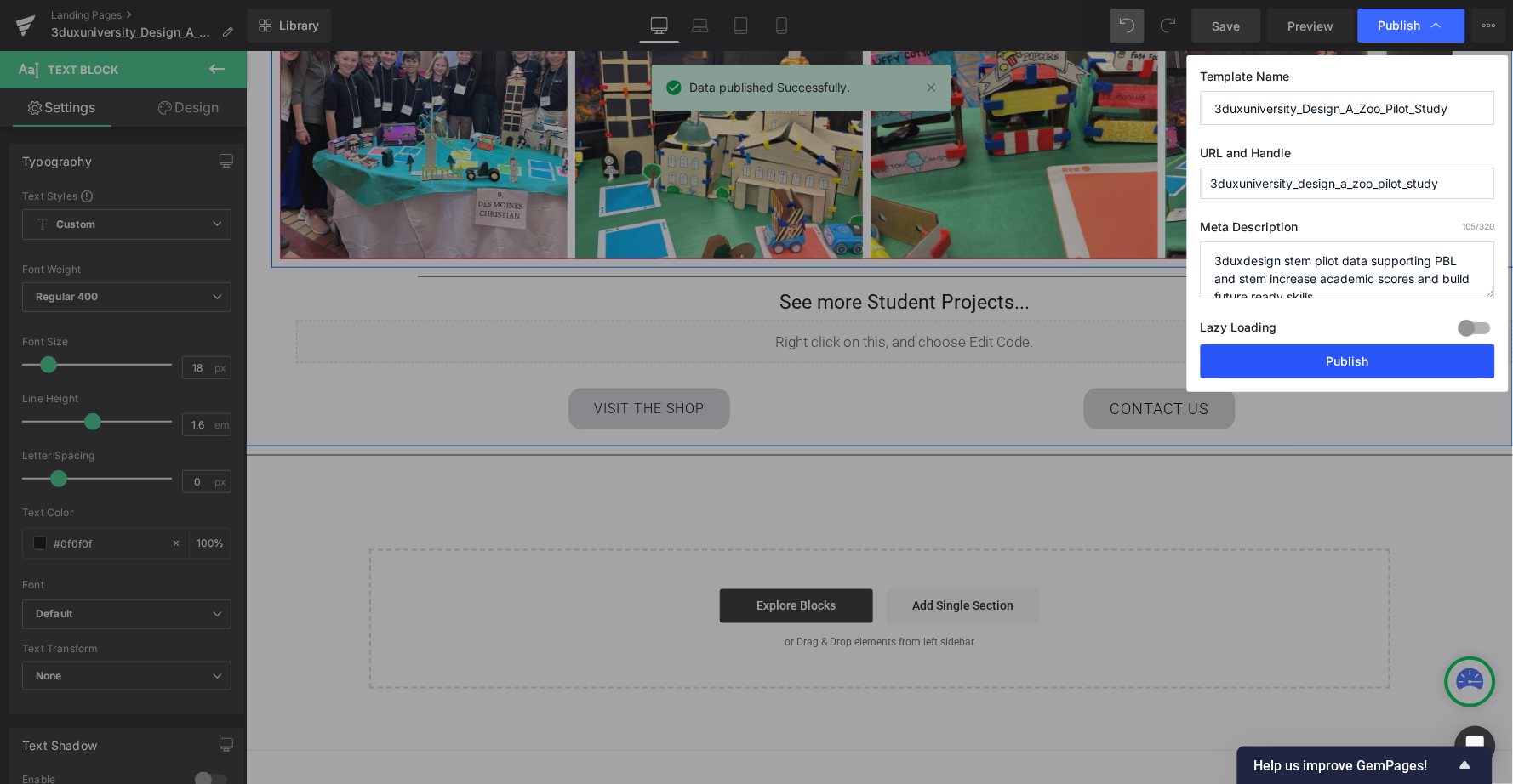
click at [1349, 356] on button "Publish" at bounding box center [1348, 361] width 294 height 34
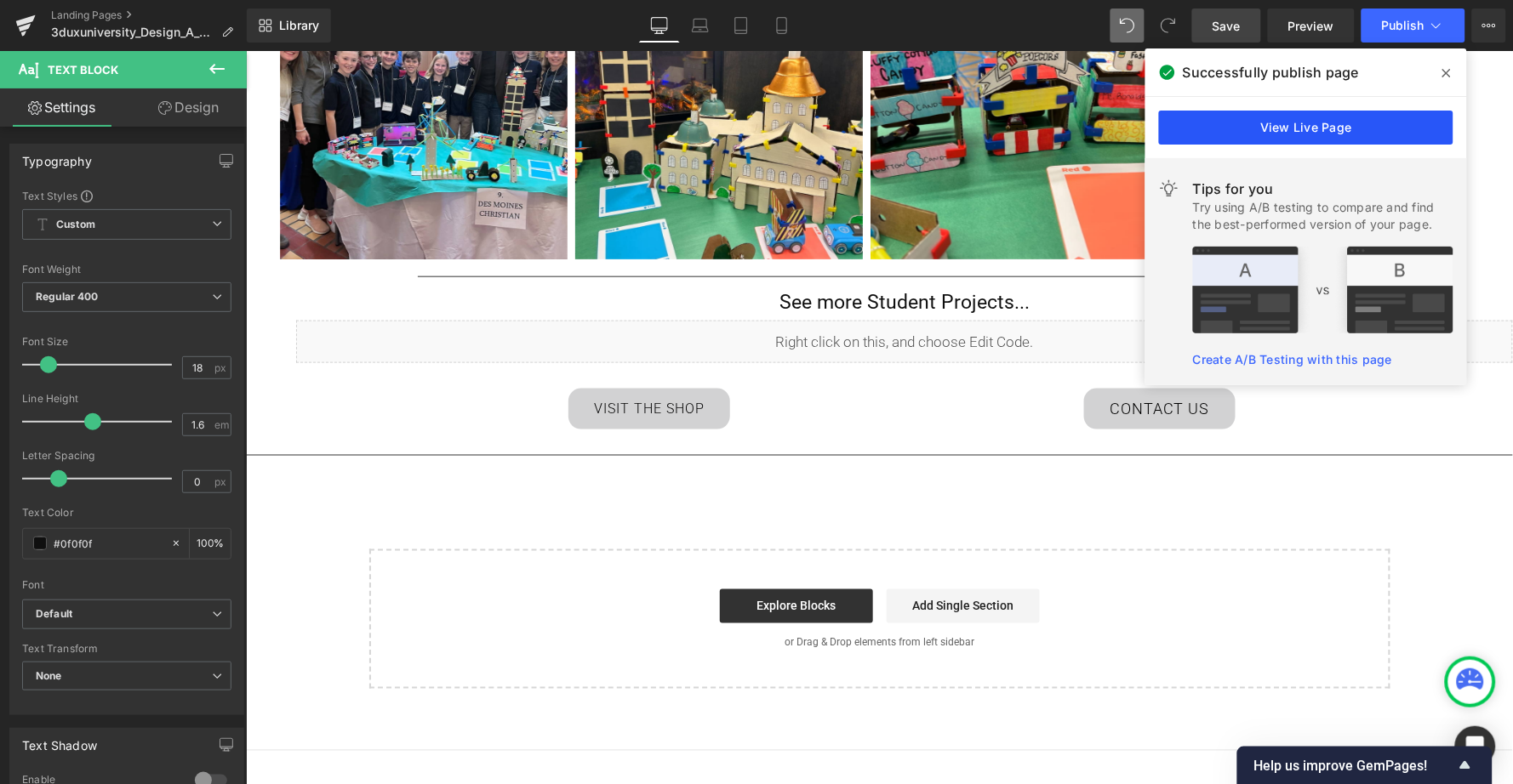
click at [1257, 120] on link "View Live Page" at bounding box center [1306, 127] width 294 height 34
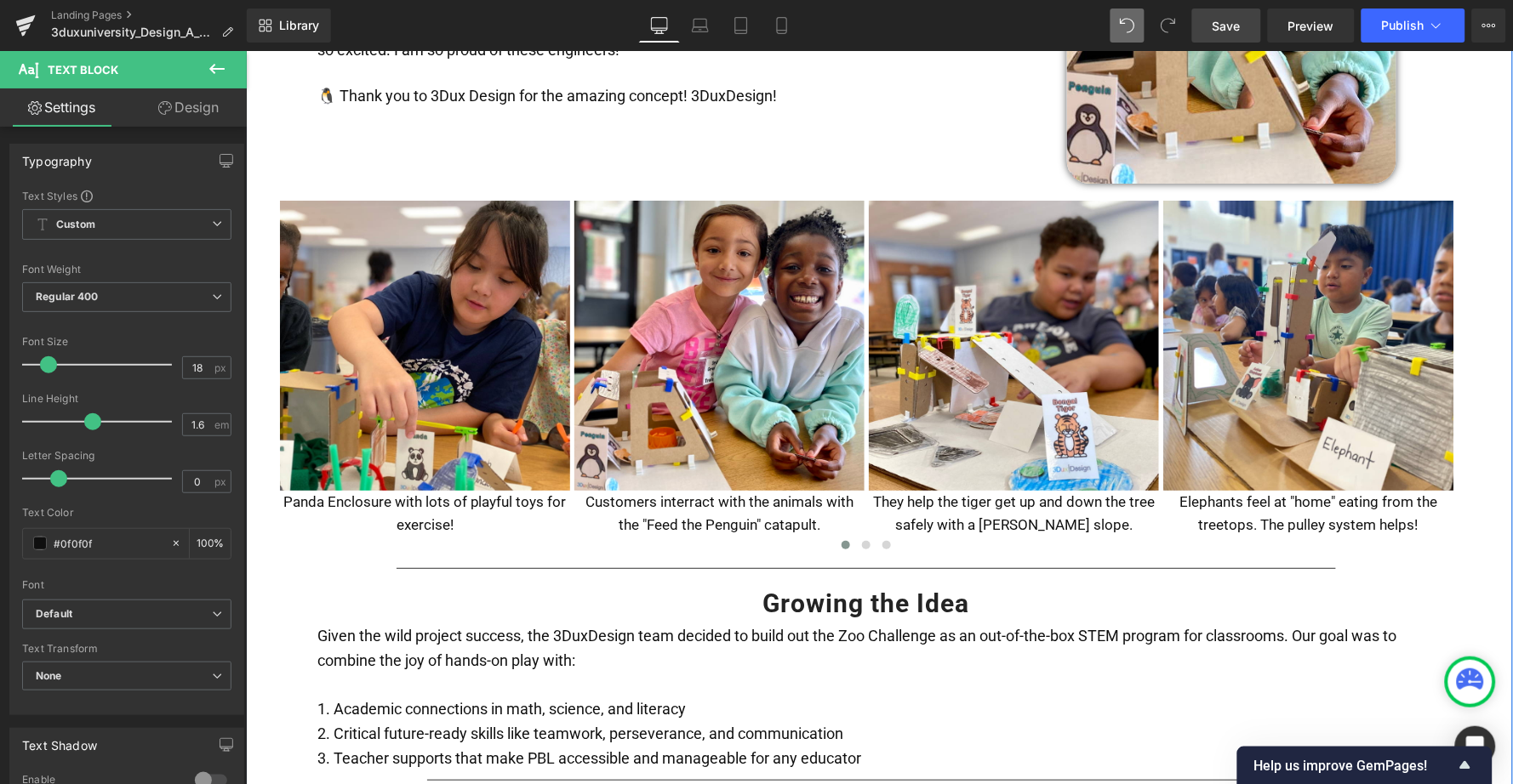
scroll to position [1352, 0]
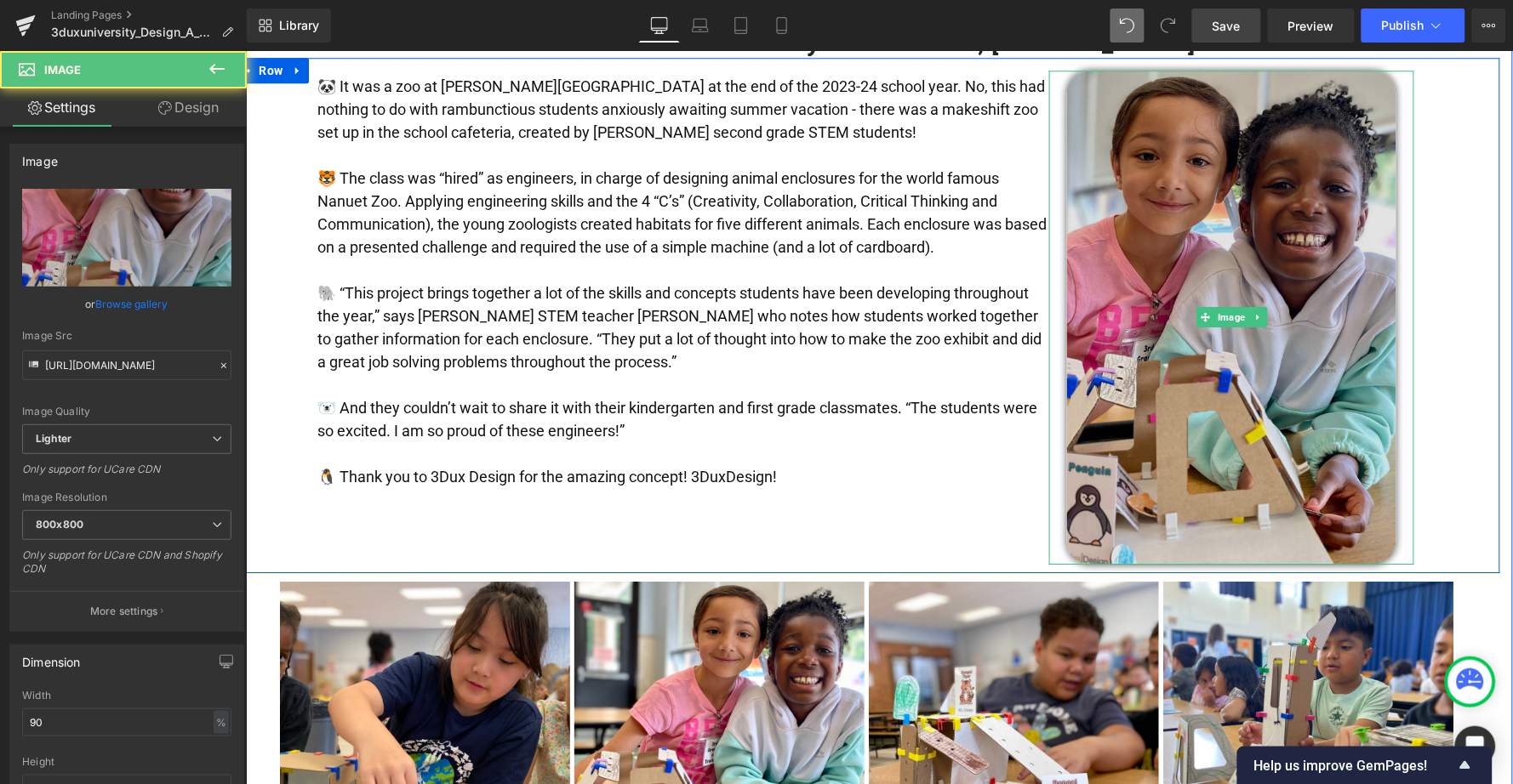
click at [1221, 244] on img at bounding box center [1230, 317] width 329 height 494
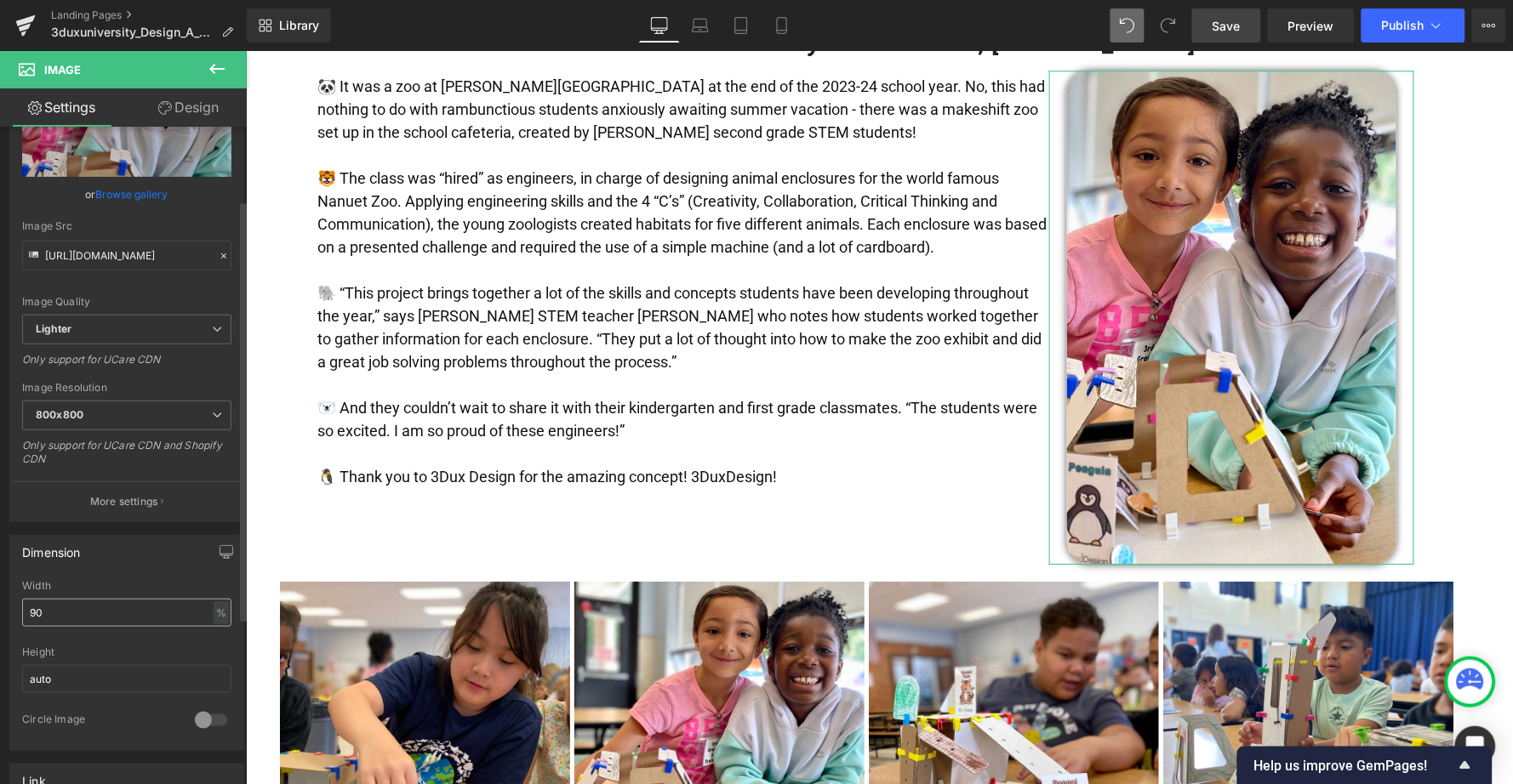
scroll to position [114, 0]
drag, startPoint x: 65, startPoint y: 601, endPoint x: 8, endPoint y: 601, distance: 57.0
click at [8, 601] on div "Dimension 90% Width 90 % % px auto Height auto 0 Circle Image" at bounding box center [127, 632] width 255 height 229
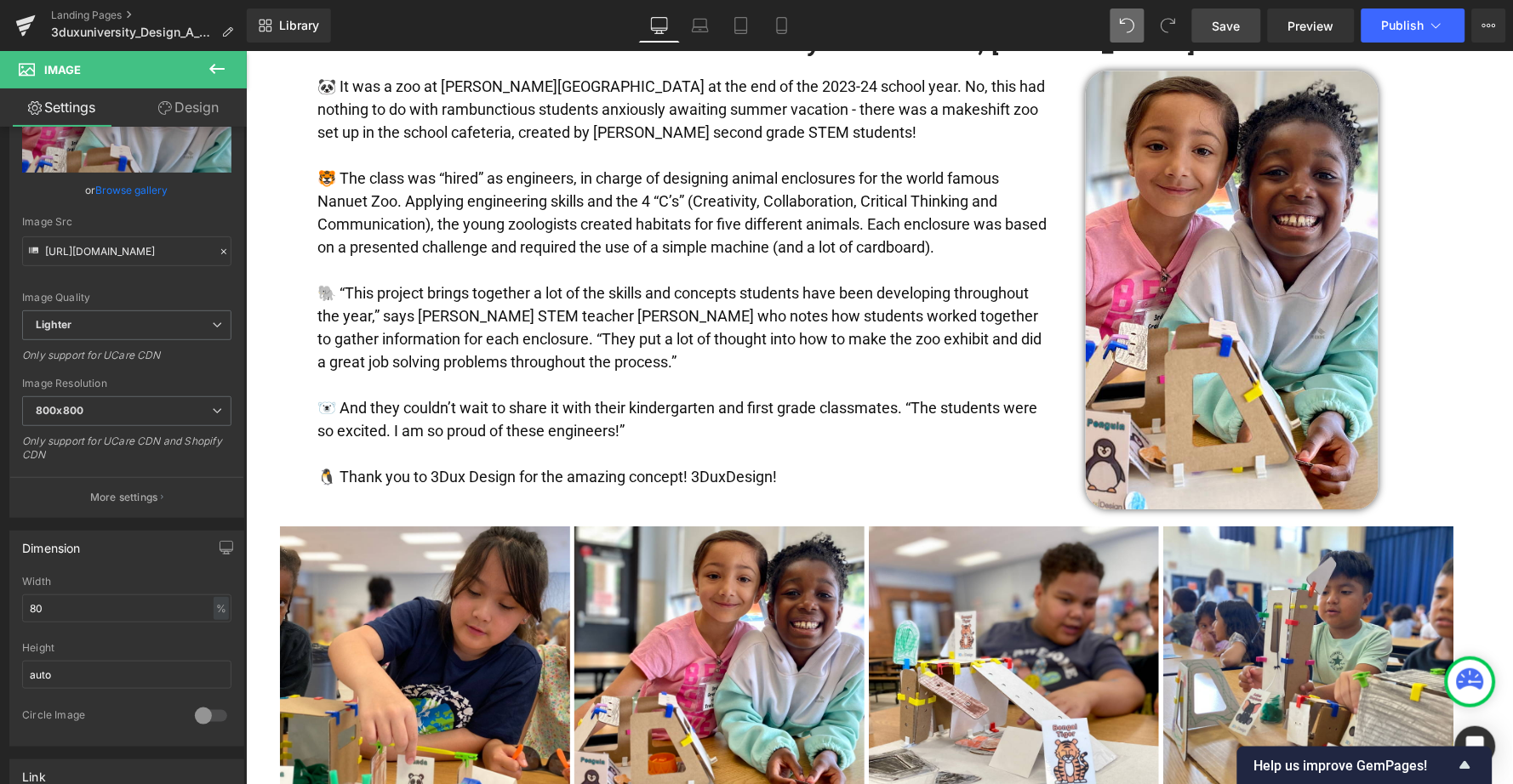
click at [1224, 29] on span "Save" at bounding box center [1226, 26] width 28 height 17
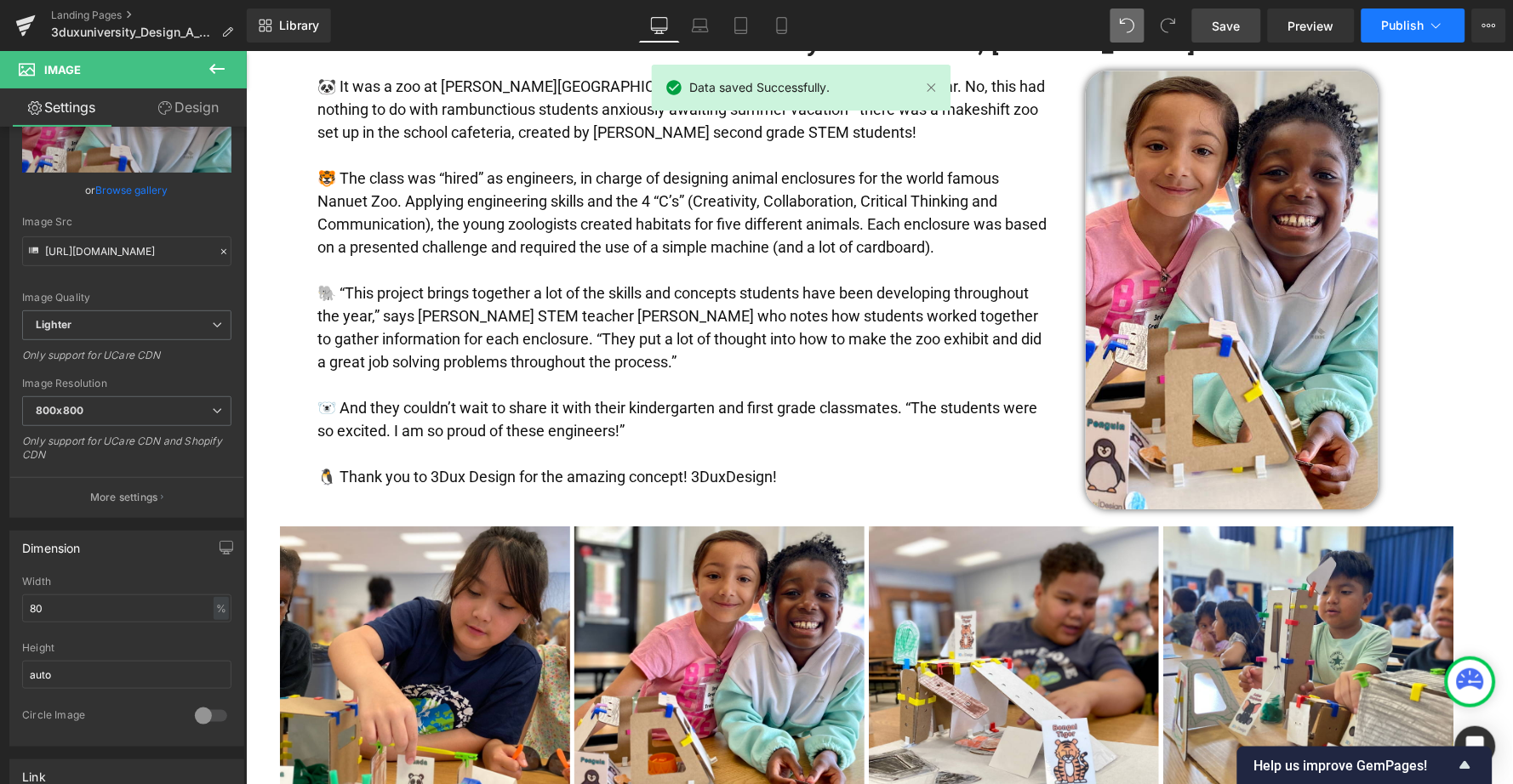
click at [1408, 30] on span "Publish" at bounding box center [1403, 25] width 43 height 14
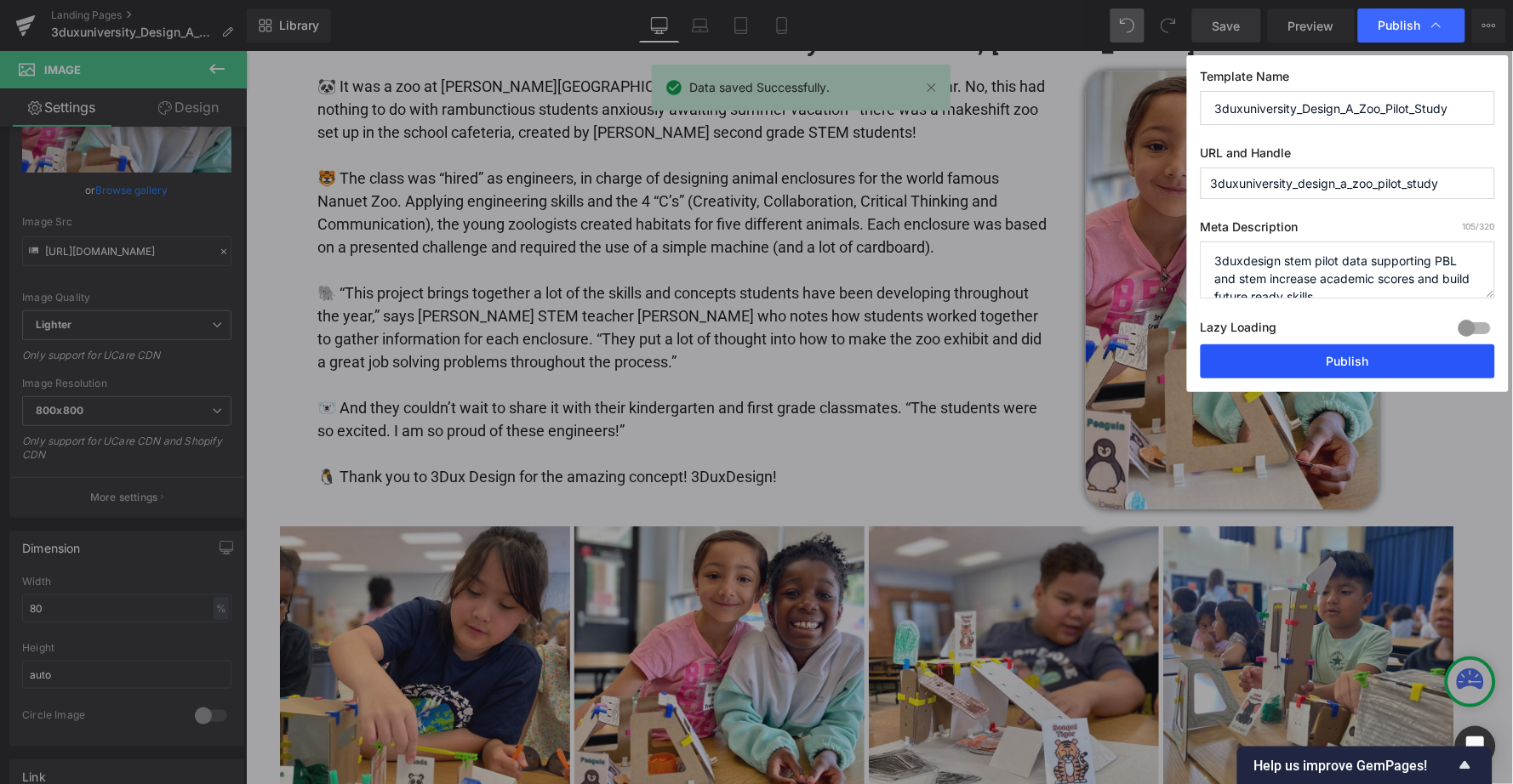
click at [1349, 353] on button "Publish" at bounding box center [1348, 361] width 294 height 34
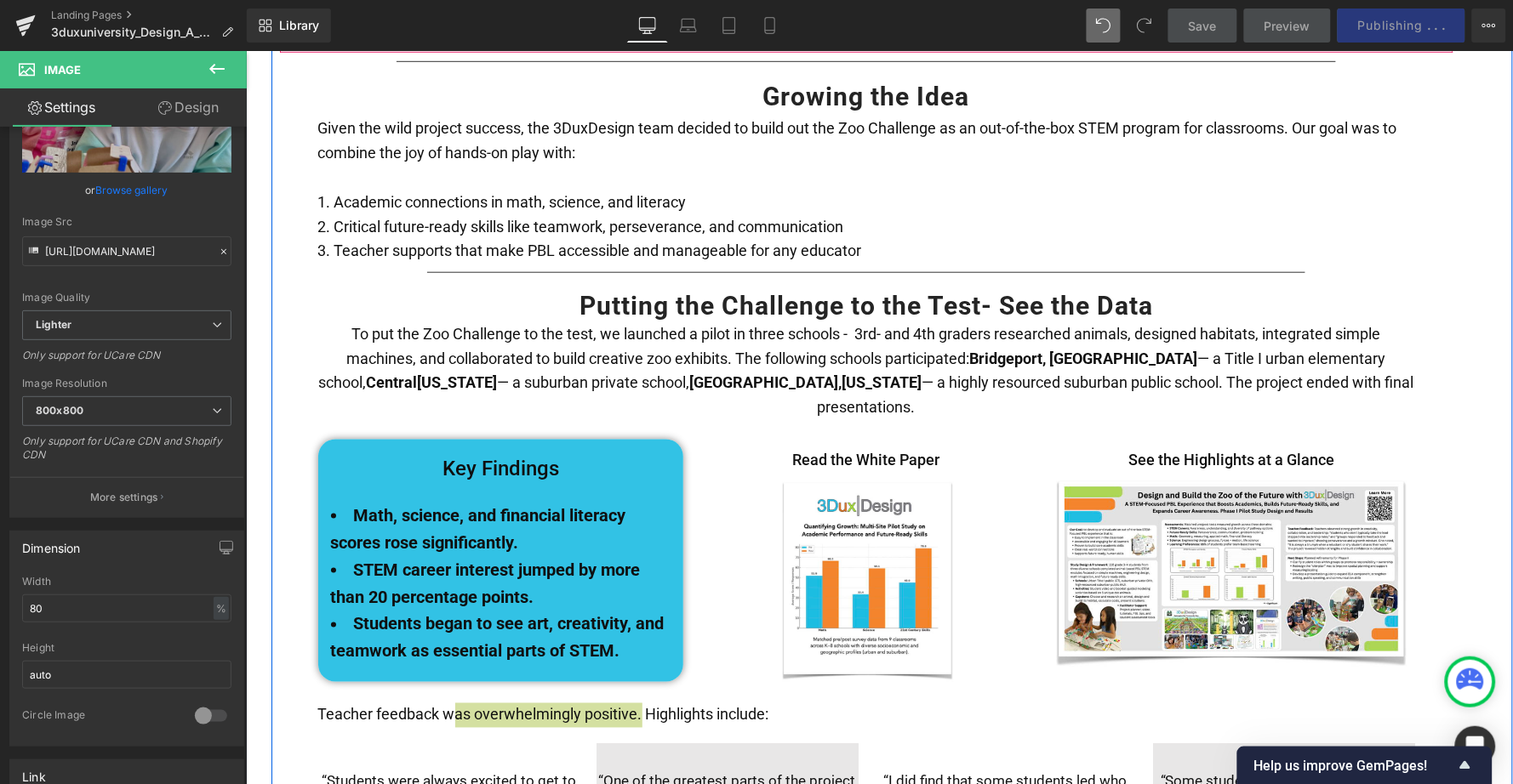
scroll to position [2187, 0]
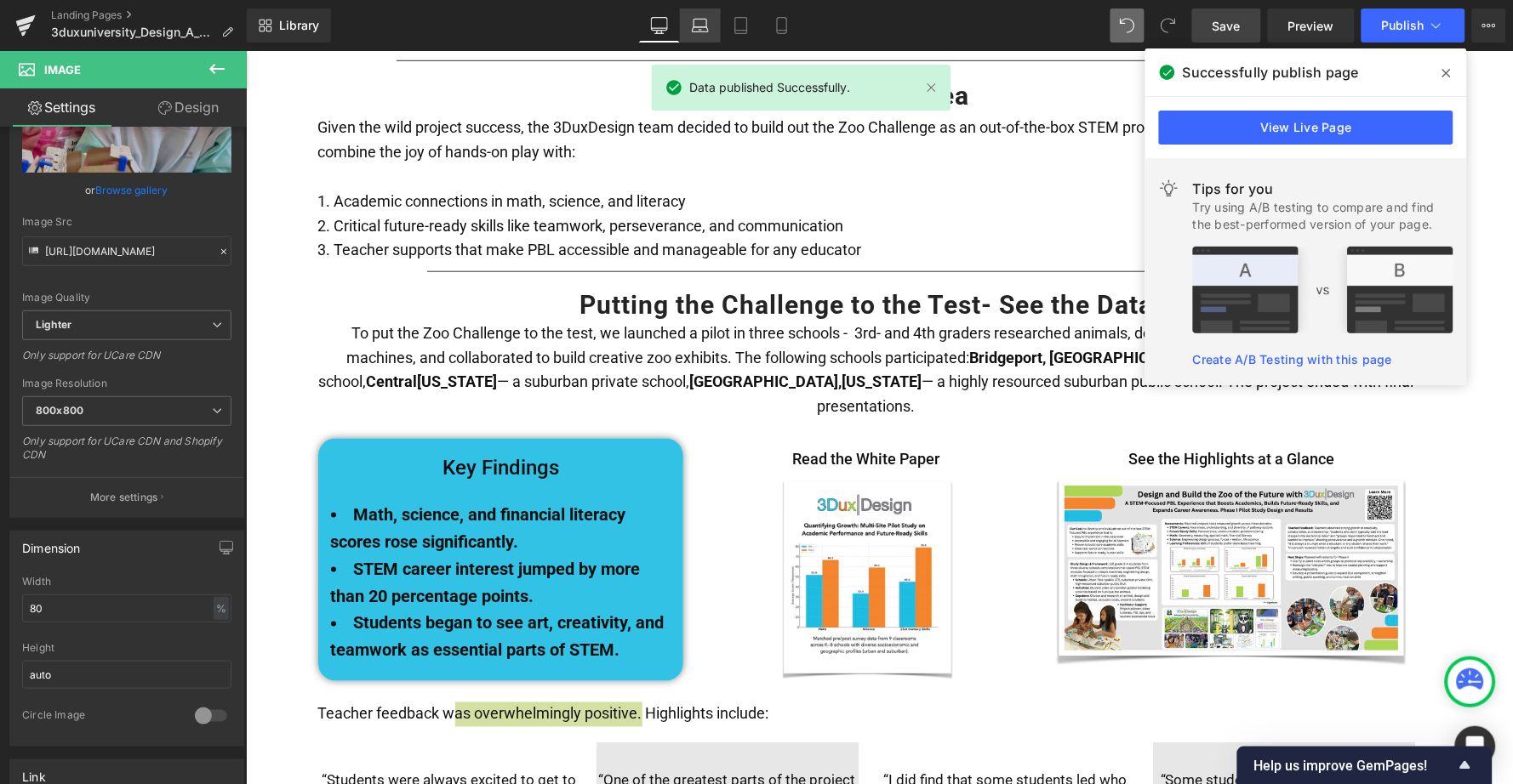
click at [700, 31] on icon at bounding box center [701, 26] width 17 height 17
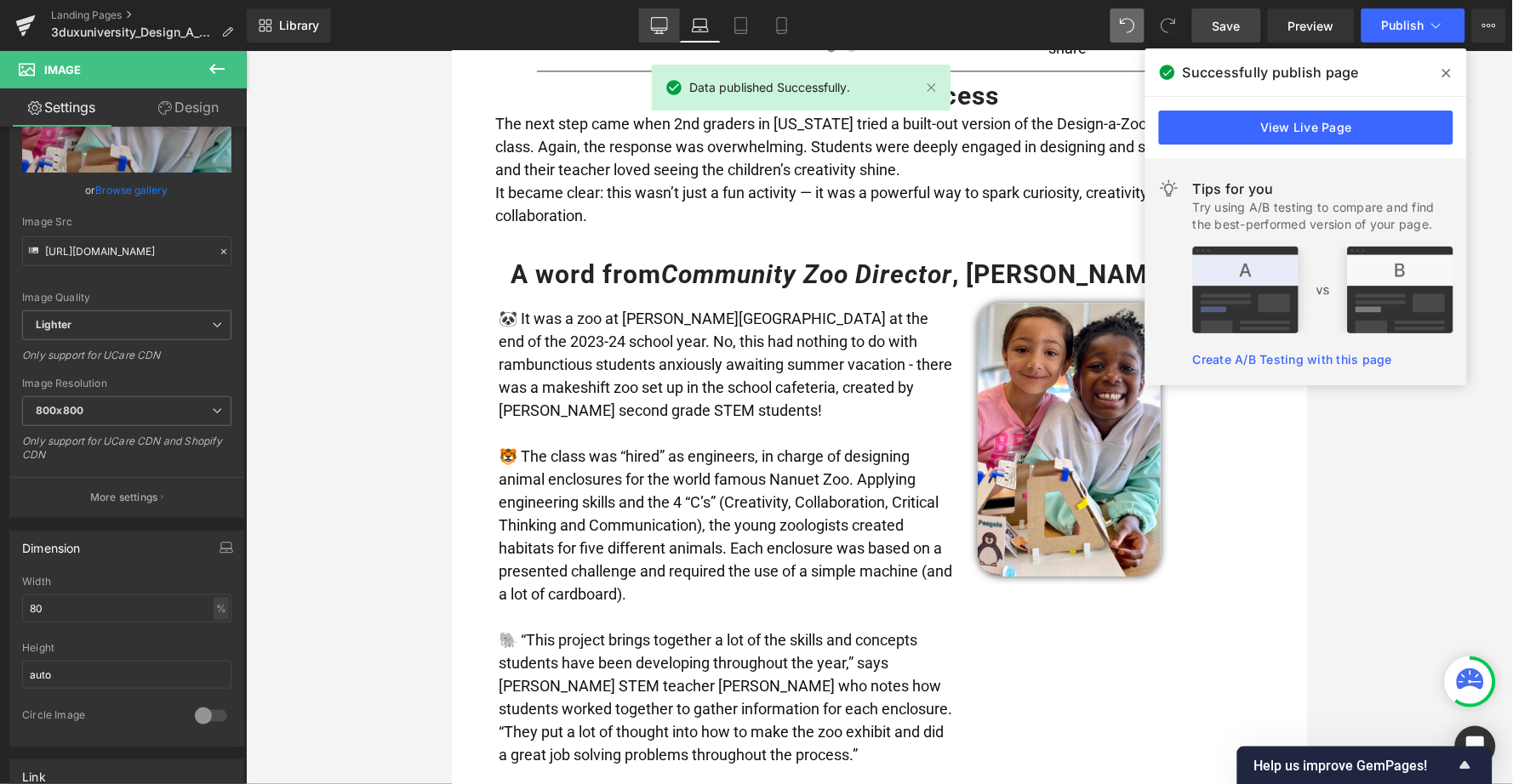
click at [661, 24] on icon at bounding box center [660, 26] width 17 height 17
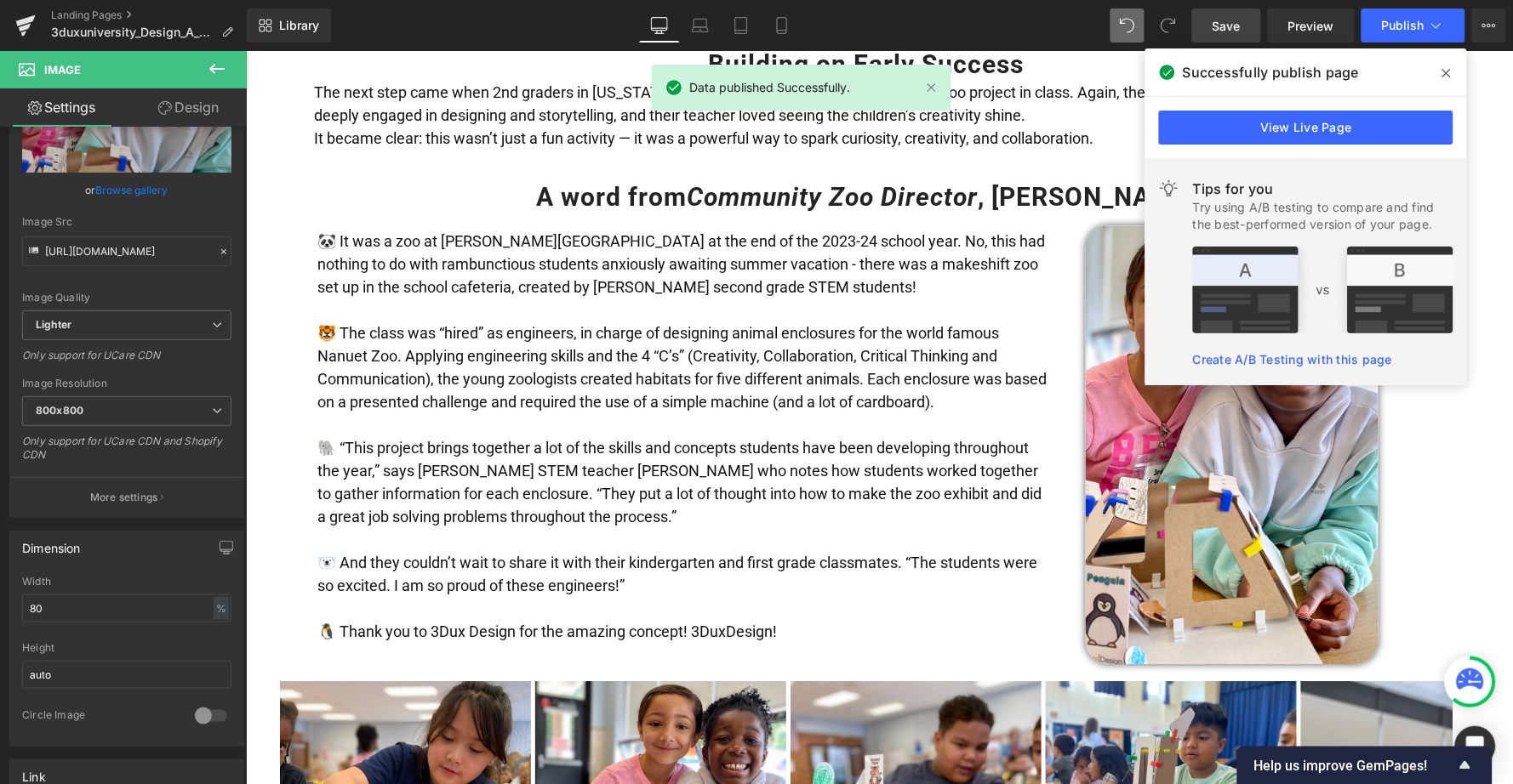
scroll to position [1089, 0]
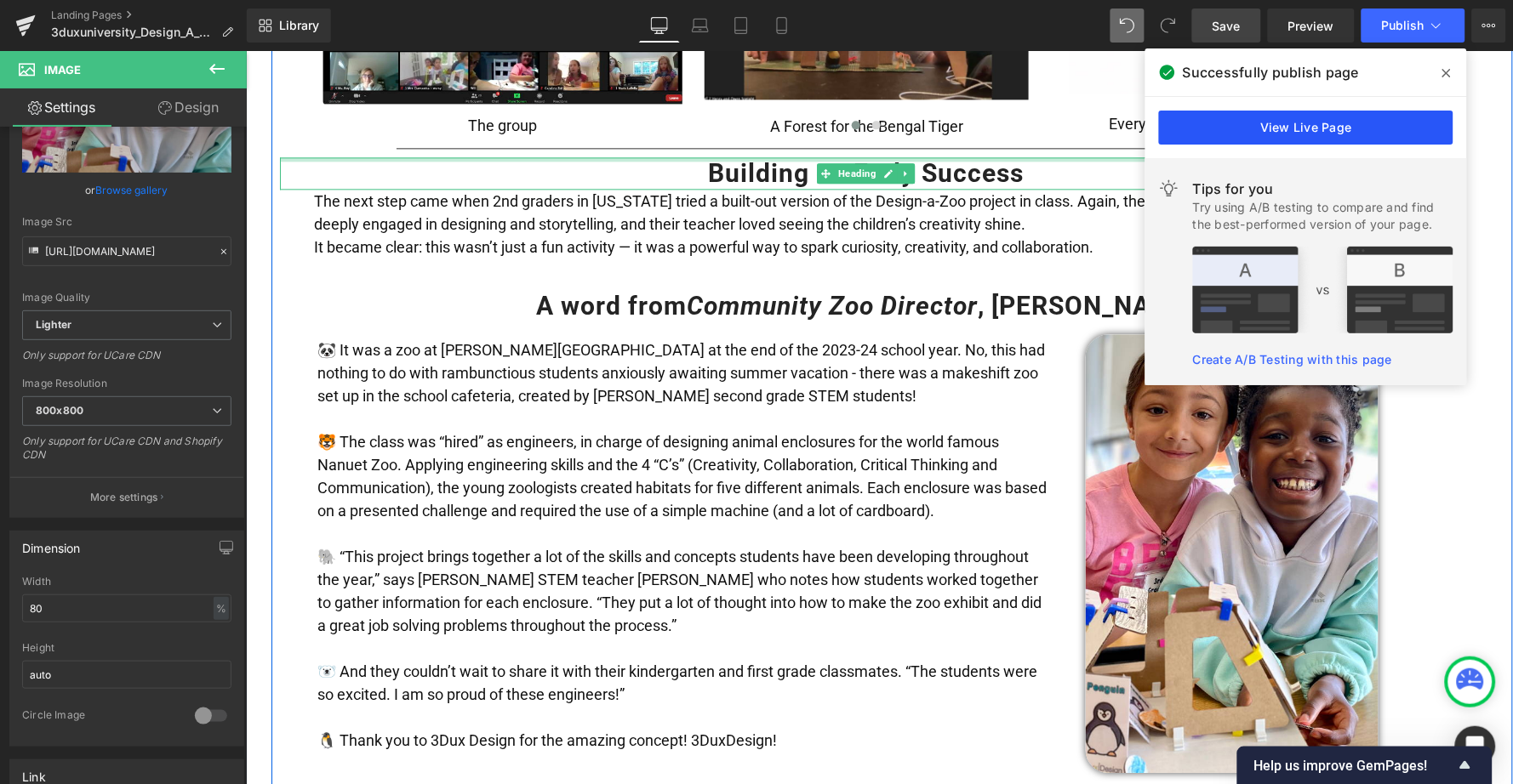
click at [1301, 133] on link "View Live Page" at bounding box center [1306, 127] width 294 height 34
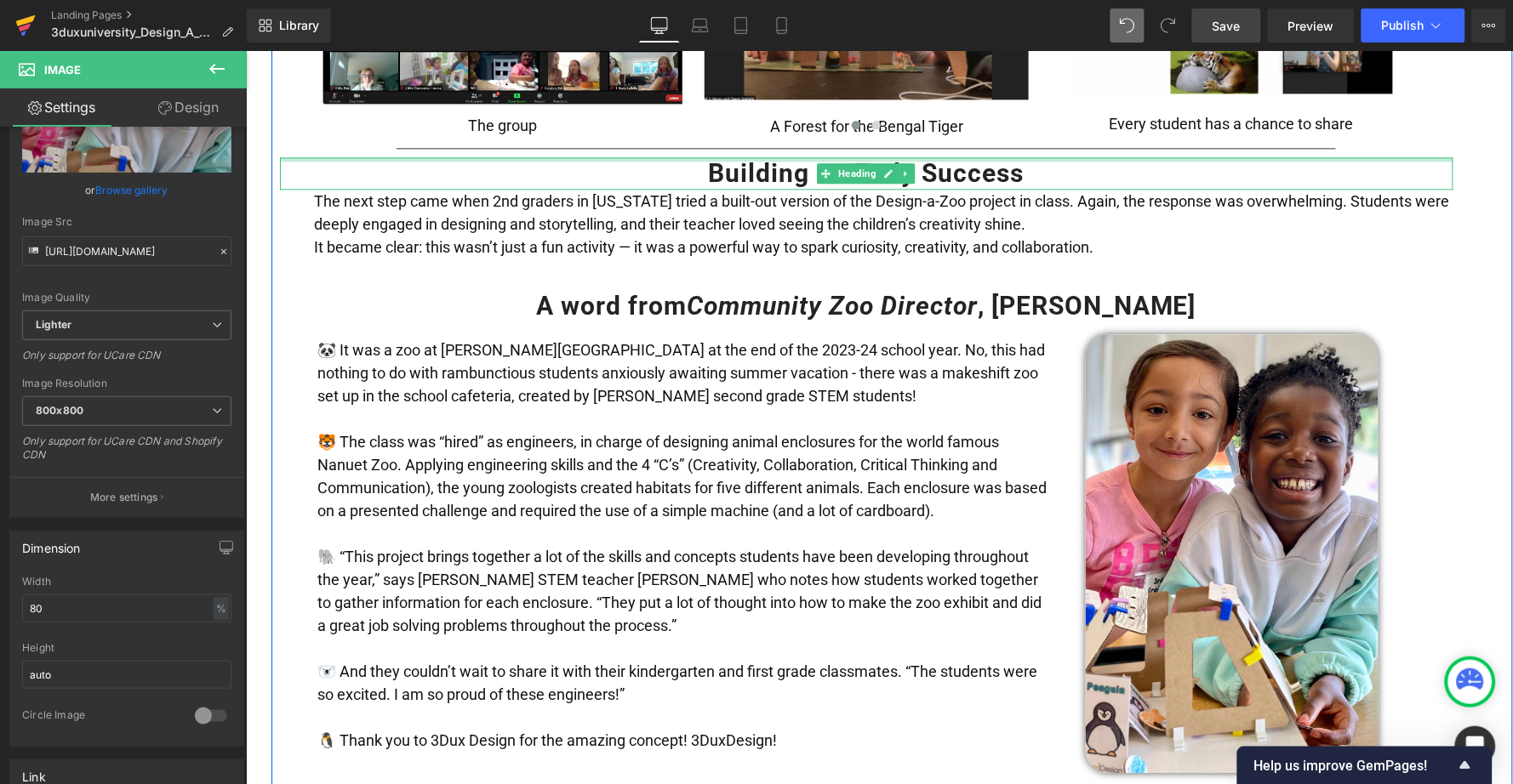
click at [27, 24] on icon at bounding box center [24, 28] width 12 height 8
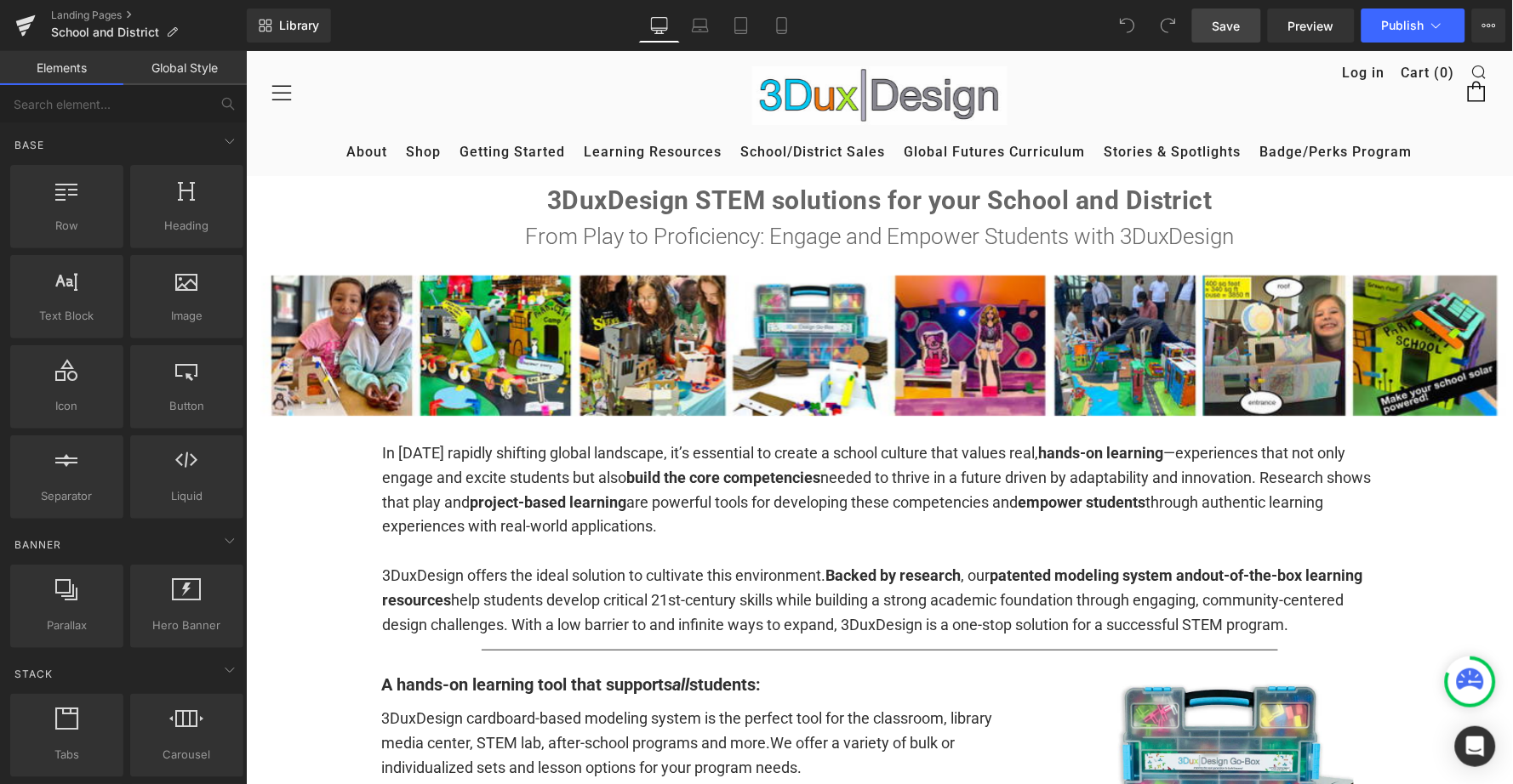
click at [1228, 26] on span "Save" at bounding box center [1226, 26] width 28 height 17
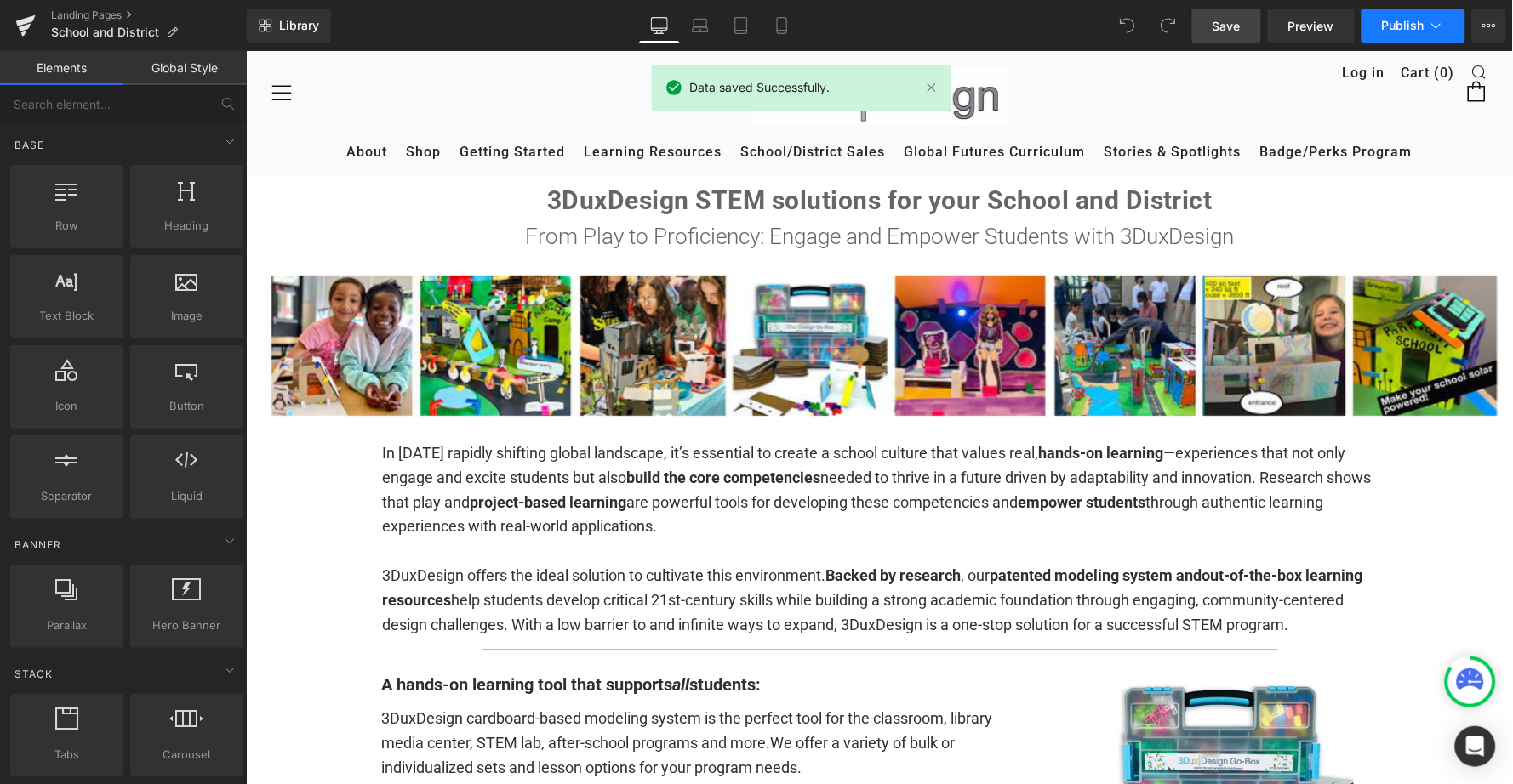
click at [1405, 23] on span "Publish" at bounding box center [1403, 25] width 43 height 14
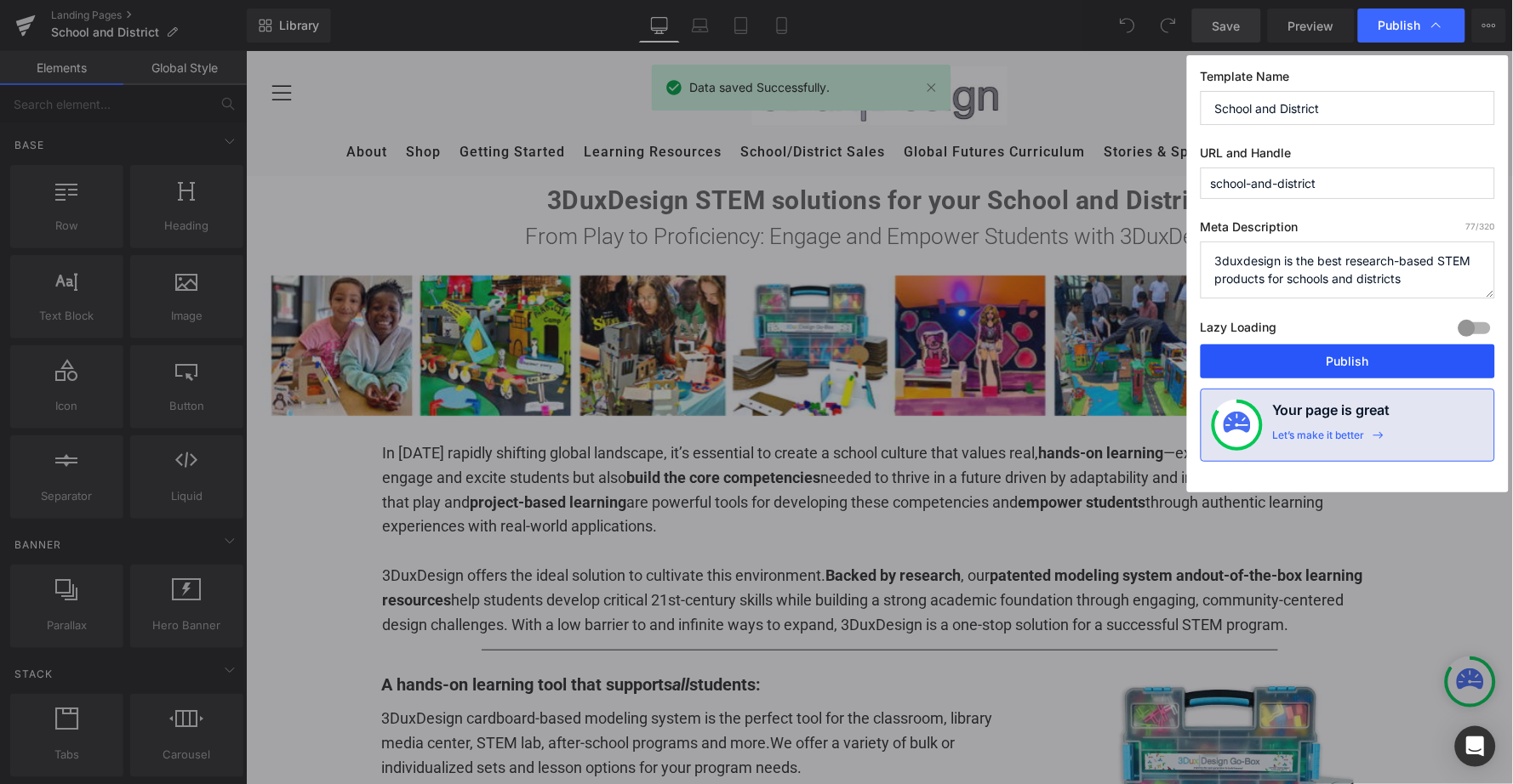
click at [1291, 365] on button "Publish" at bounding box center [1348, 361] width 294 height 34
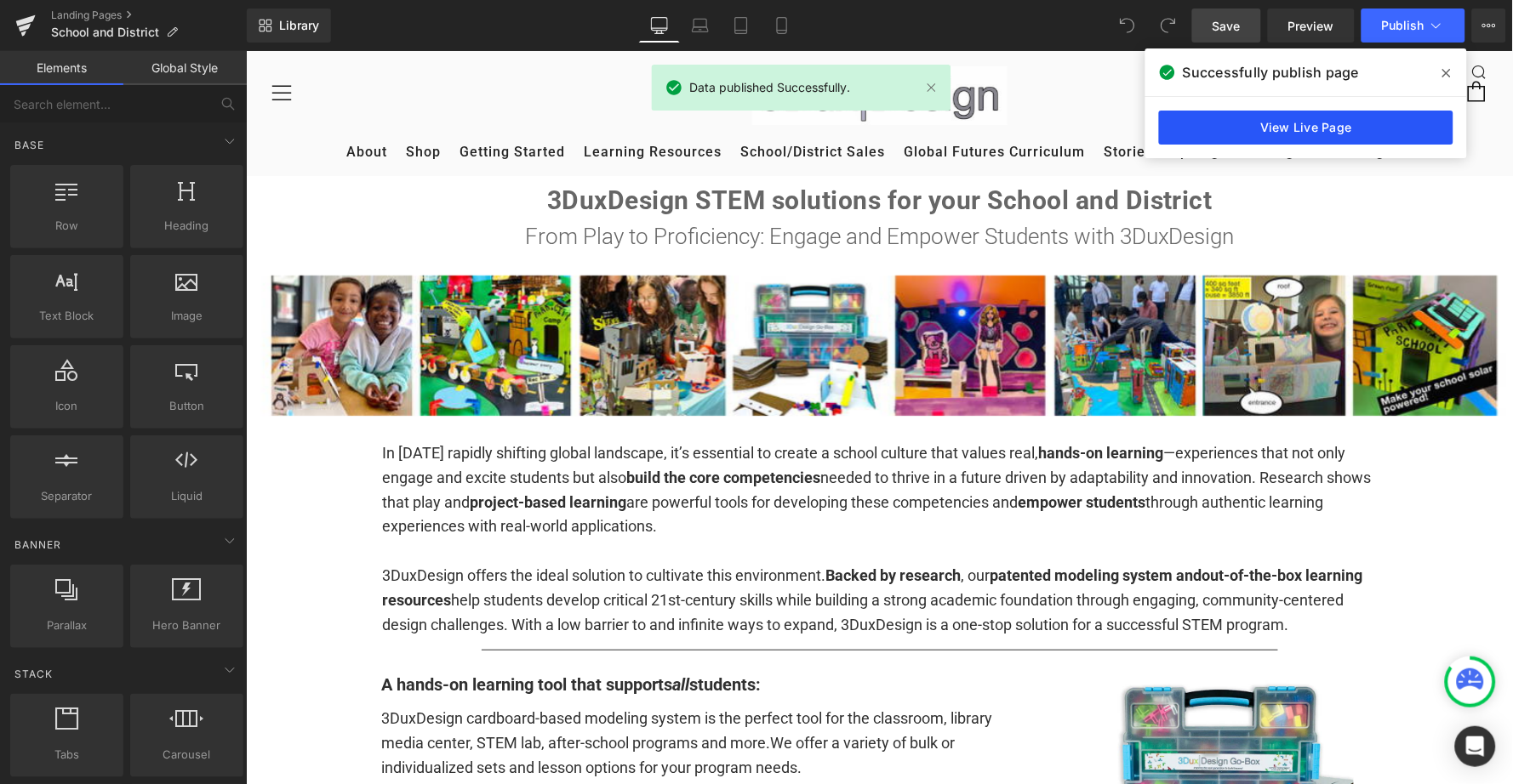
click at [1296, 133] on link "View Live Page" at bounding box center [1306, 127] width 294 height 34
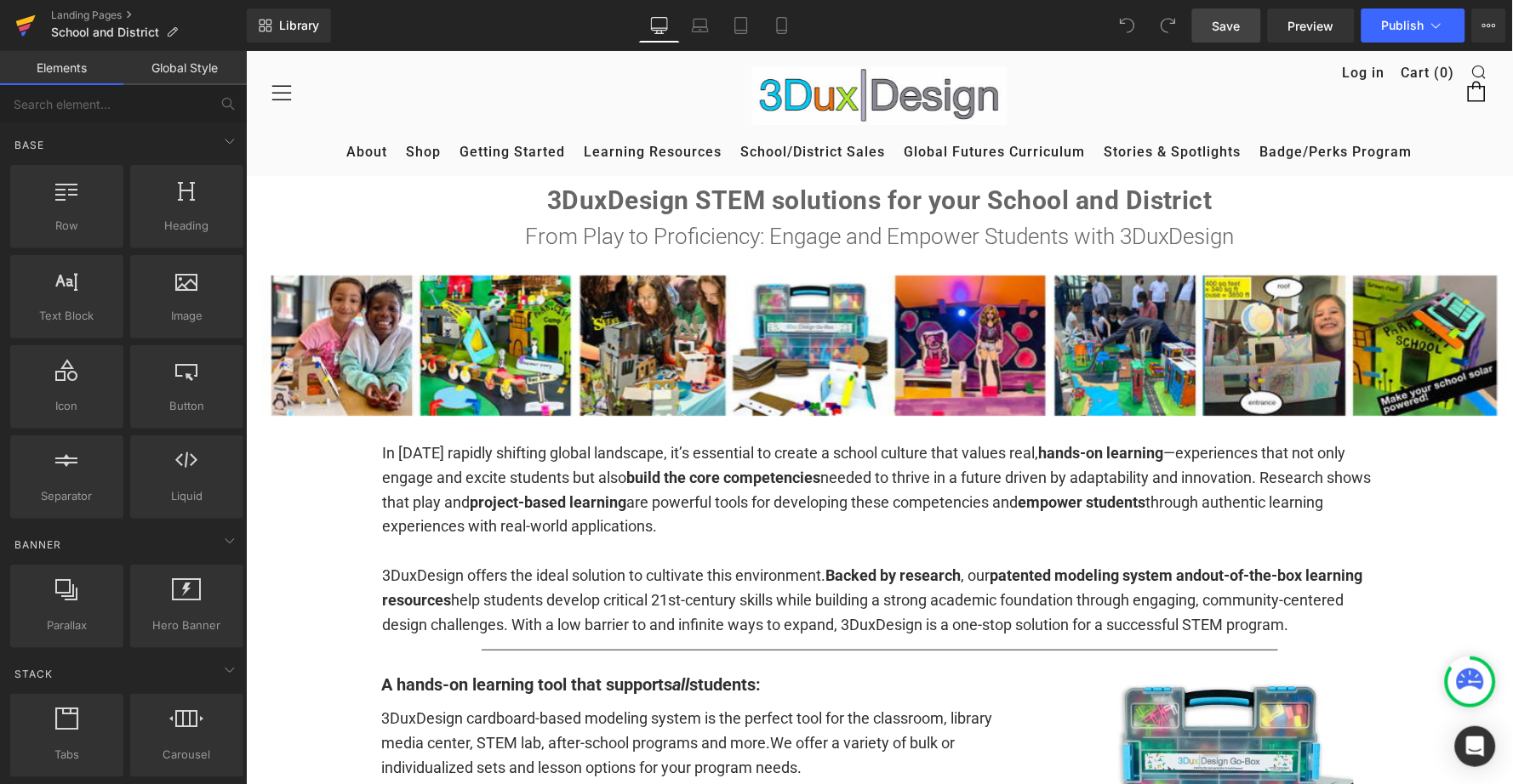
click at [31, 24] on icon at bounding box center [25, 25] width 20 height 43
